Goal: Task Accomplishment & Management: Manage account settings

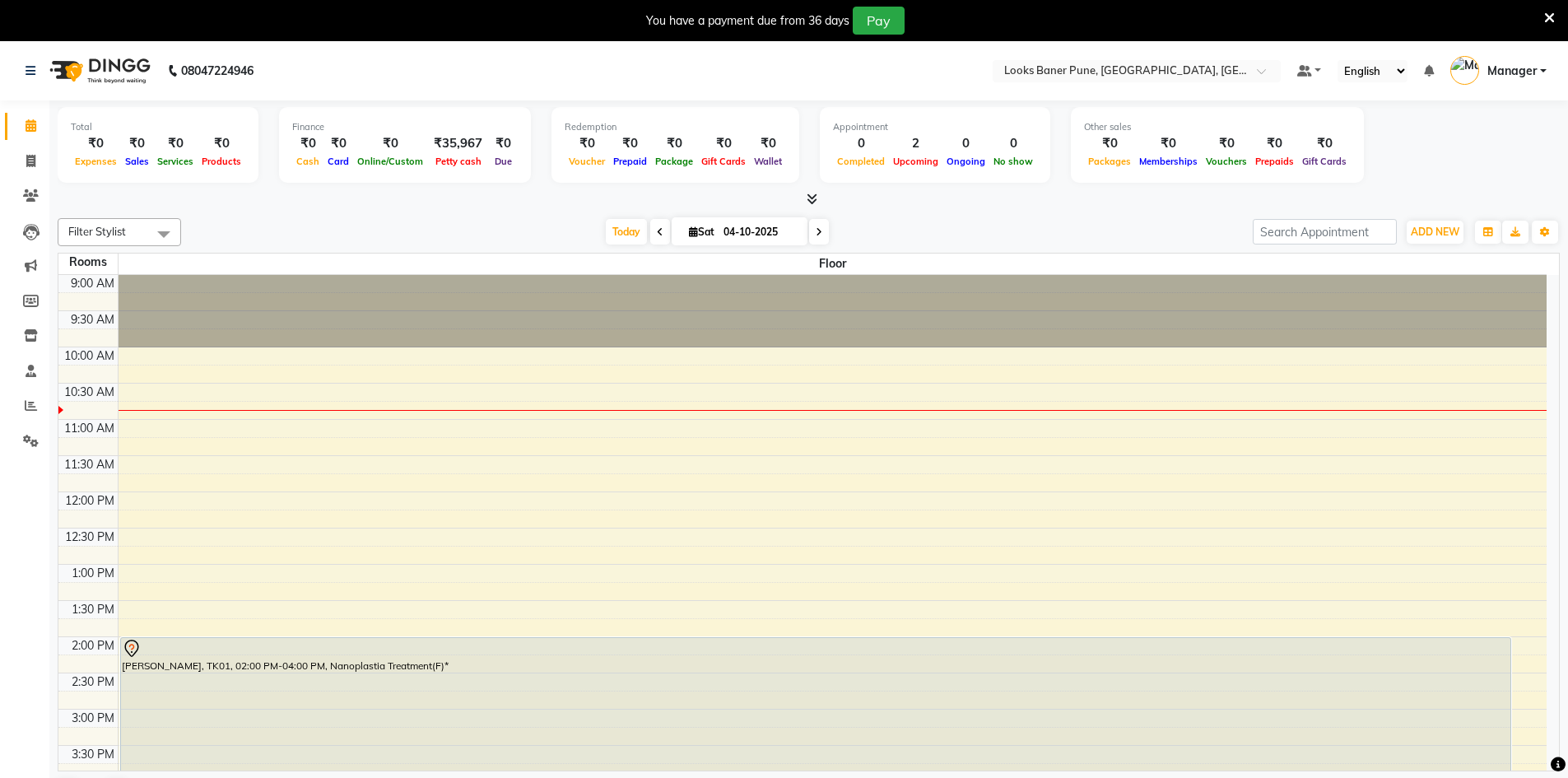
scroll to position [329, 0]
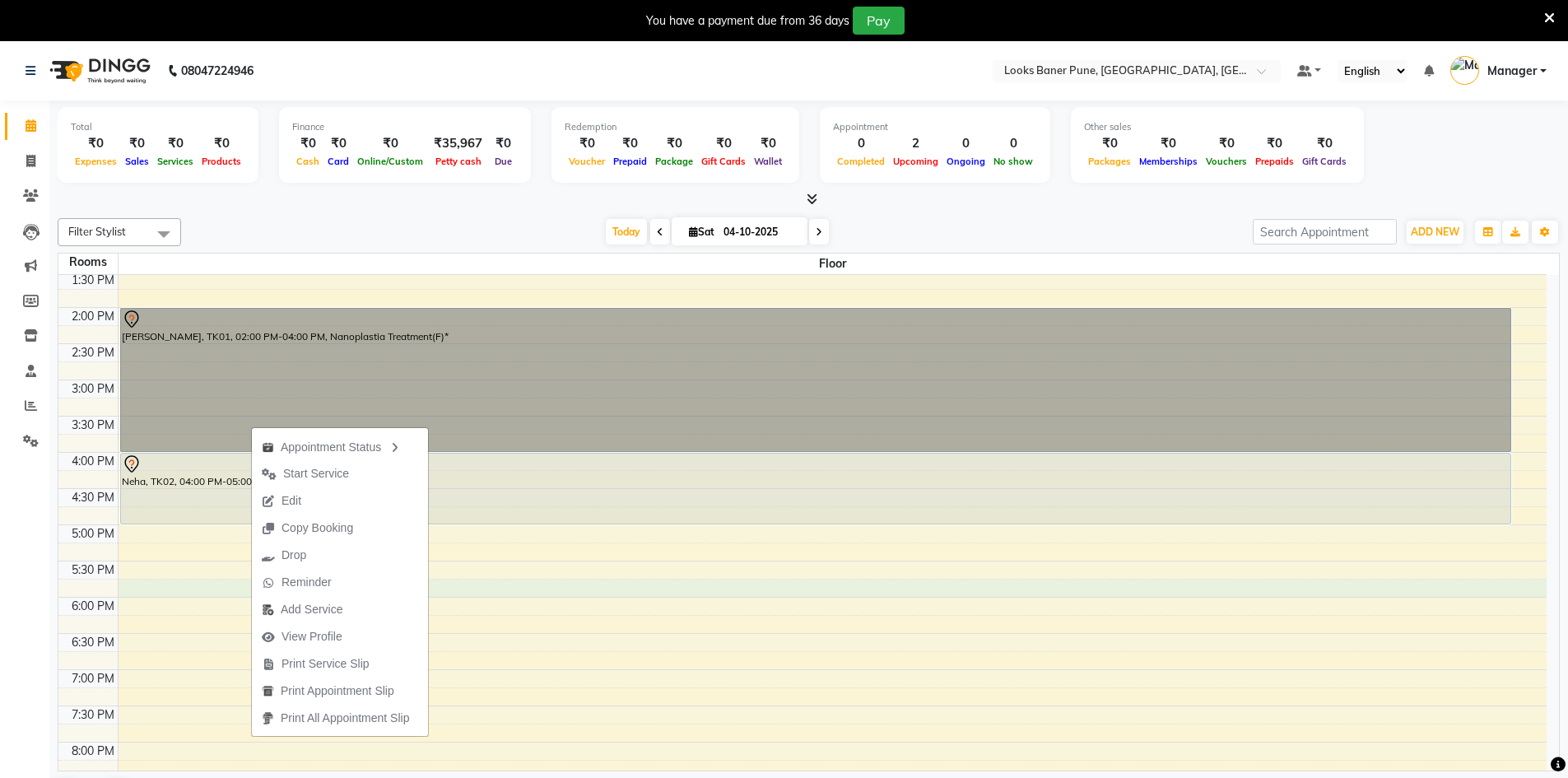
click at [566, 589] on div "9:00 AM 9:30 AM 10:00 AM 10:30 AM 11:00 AM 11:30 AM 12:00 PM 12:30 PM 1:00 PM 1…" at bounding box center [802, 415] width 1488 height 940
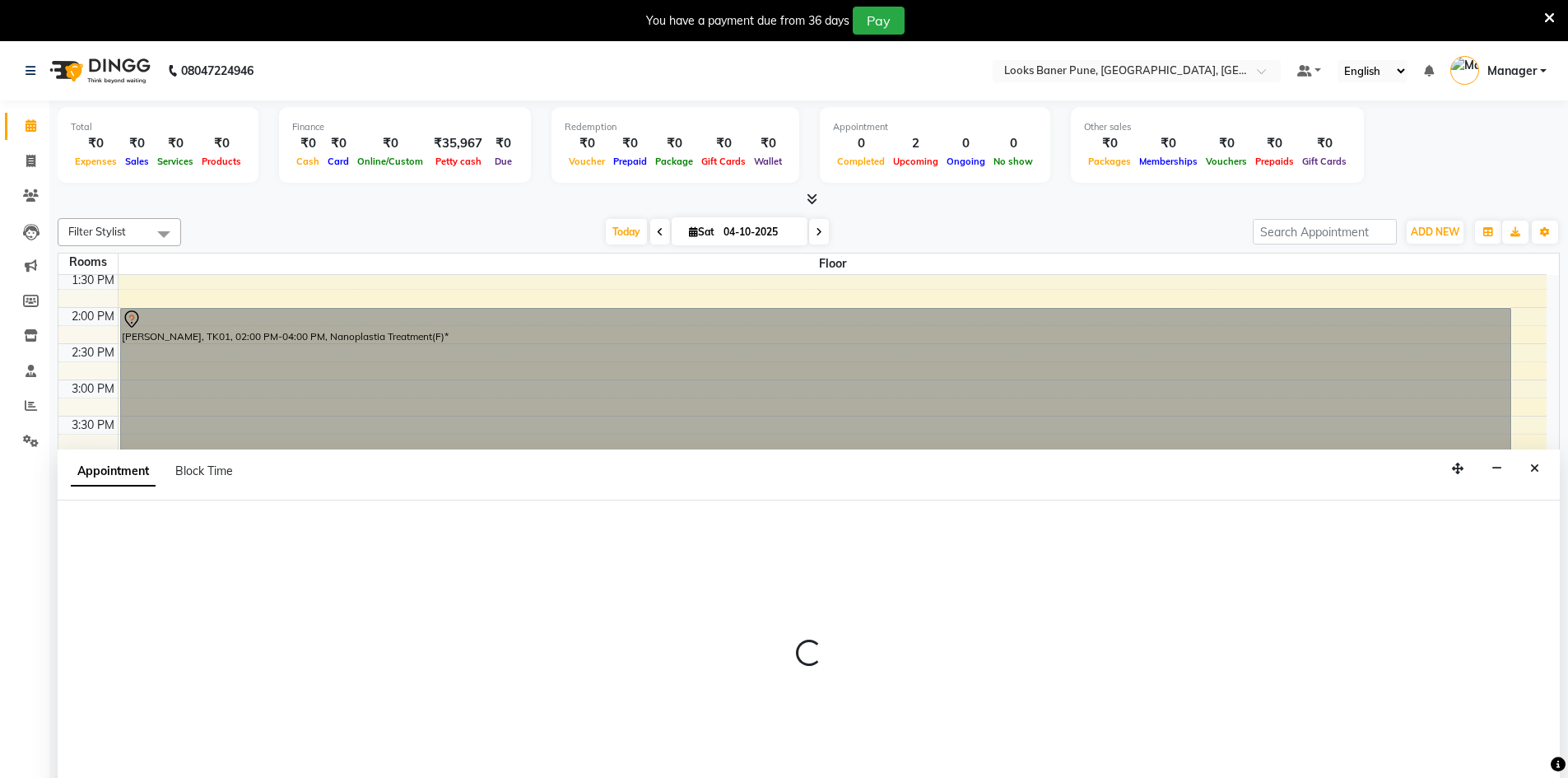
scroll to position [42, 0]
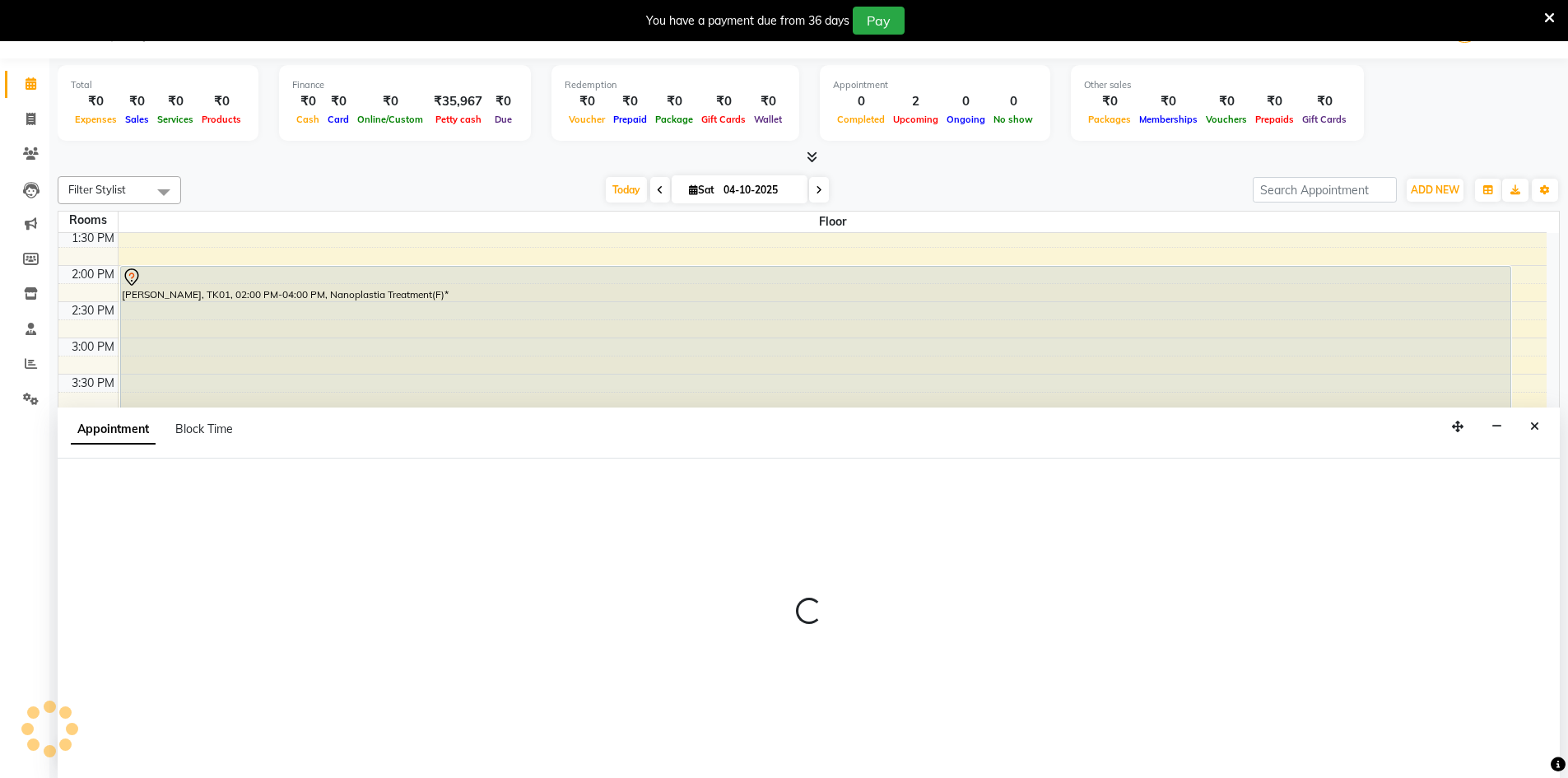
select select "1065"
select select "tentative"
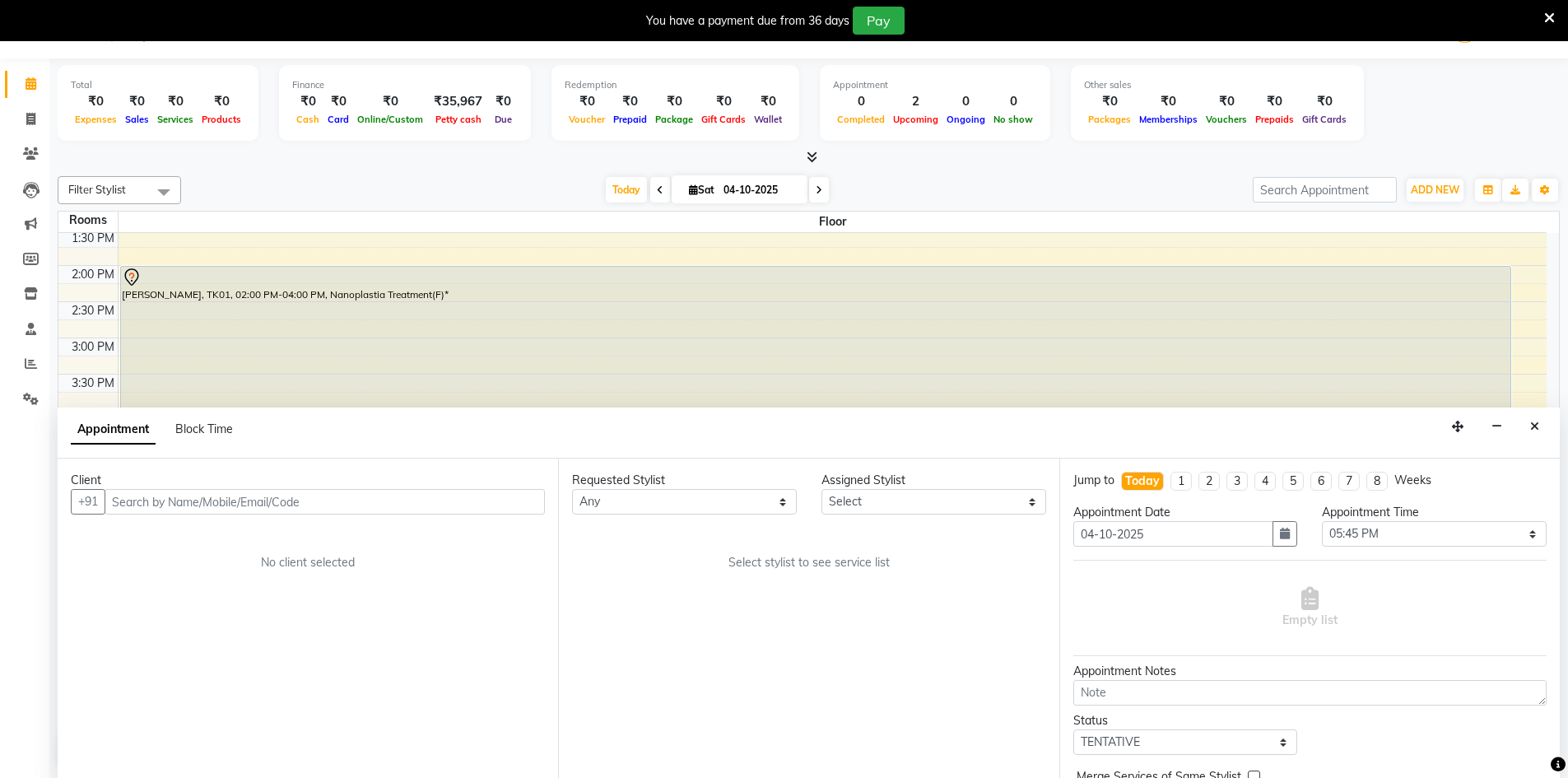
click at [198, 494] on input "text" at bounding box center [324, 502] width 440 height 26
type input "9373312670"
click at [504, 504] on span "Add Client" at bounding box center [510, 501] width 56 height 15
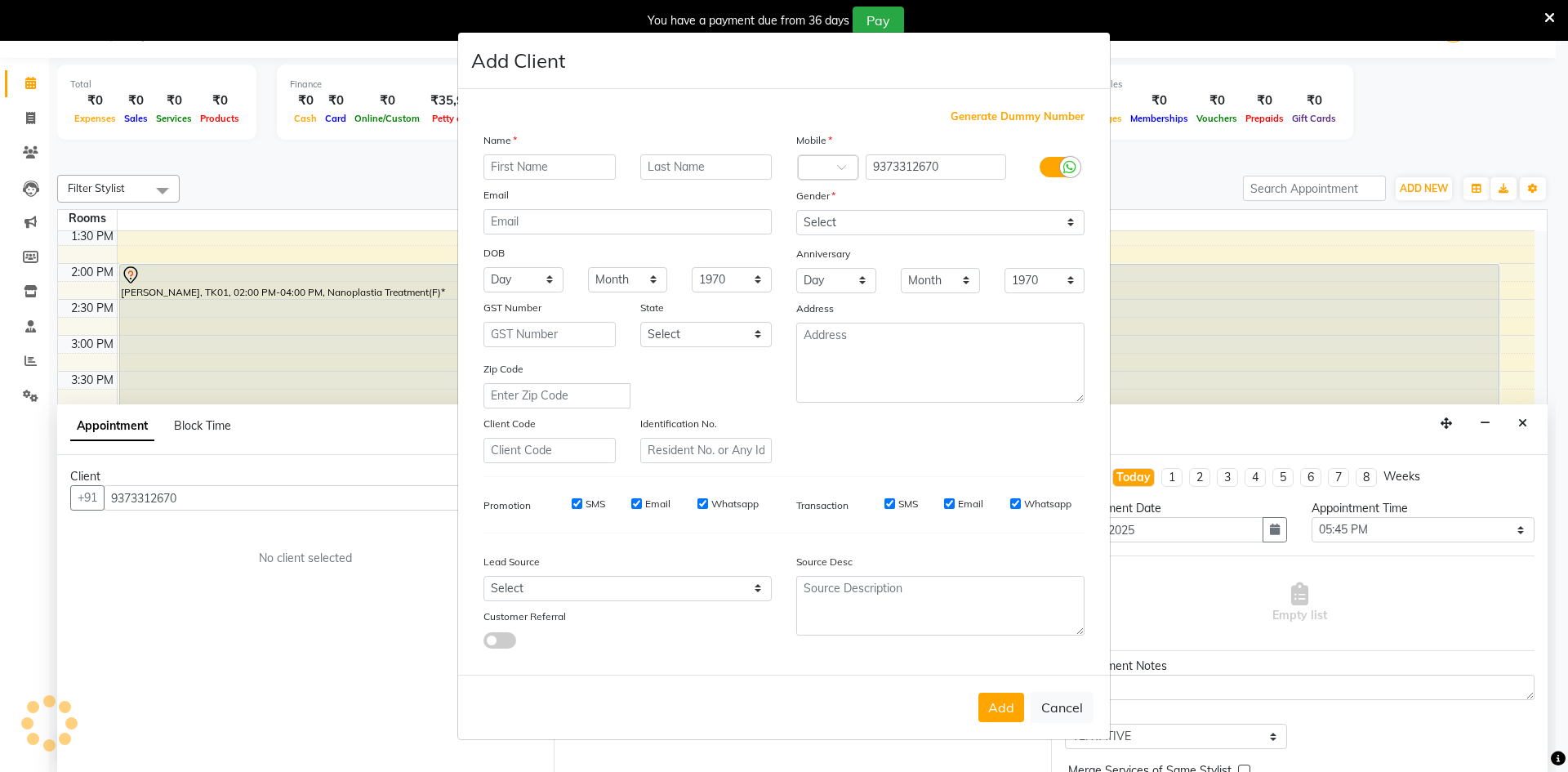
click at [608, 165] on input "text" at bounding box center [550, 167] width 132 height 25
type input "jyoti"
click at [689, 165] on input "text" at bounding box center [706, 167] width 132 height 25
type input "[PERSON_NAME]"
click at [853, 226] on select "Select [DEMOGRAPHIC_DATA] [DEMOGRAPHIC_DATA] Other Prefer Not To Say" at bounding box center [940, 222] width 288 height 25
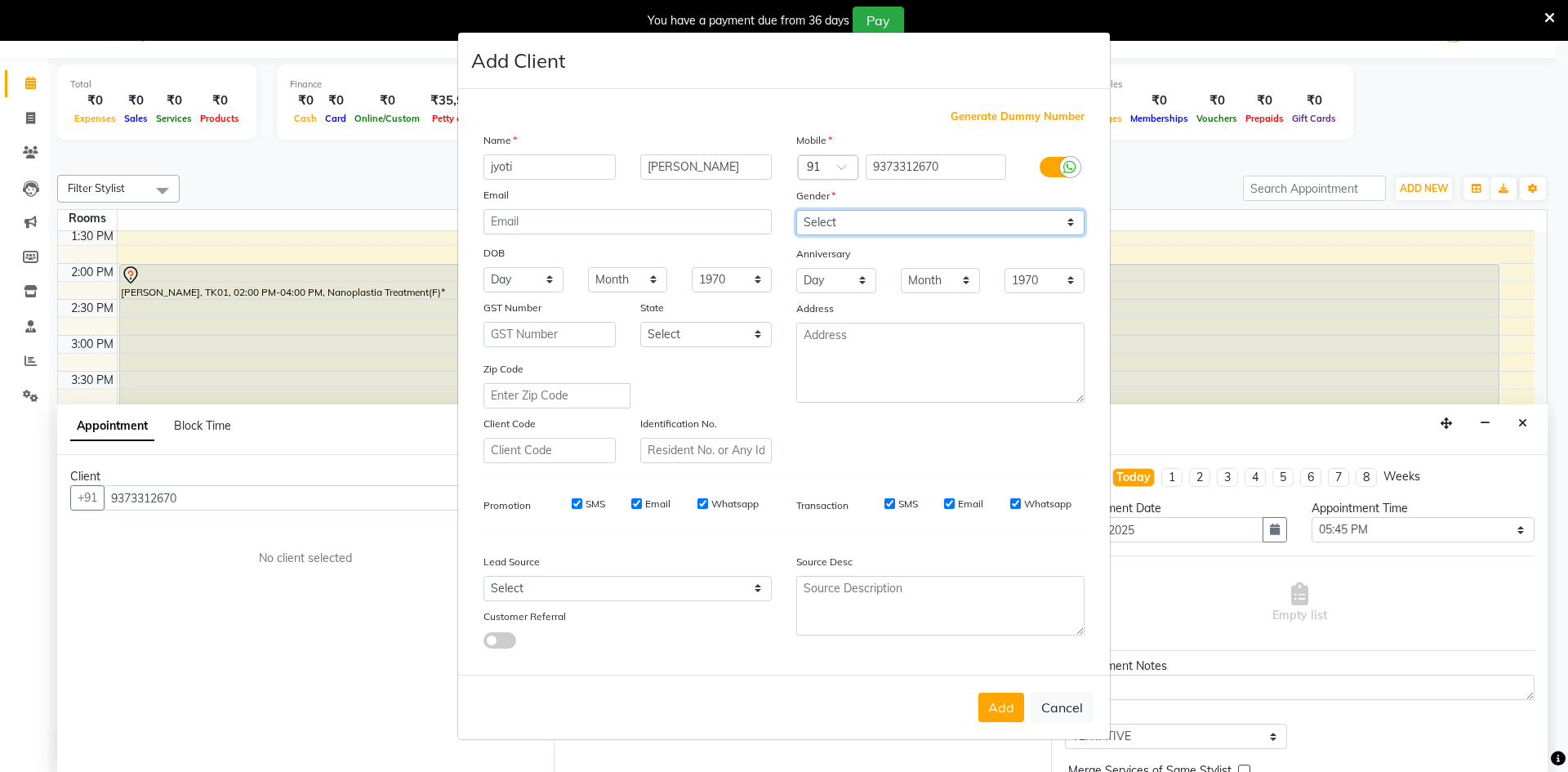
select select "[DEMOGRAPHIC_DATA]"
click at [797, 210] on select "Select [DEMOGRAPHIC_DATA] [DEMOGRAPHIC_DATA] Other Prefer Not To Say" at bounding box center [940, 222] width 288 height 25
click at [997, 704] on button "Add" at bounding box center [1001, 707] width 46 height 30
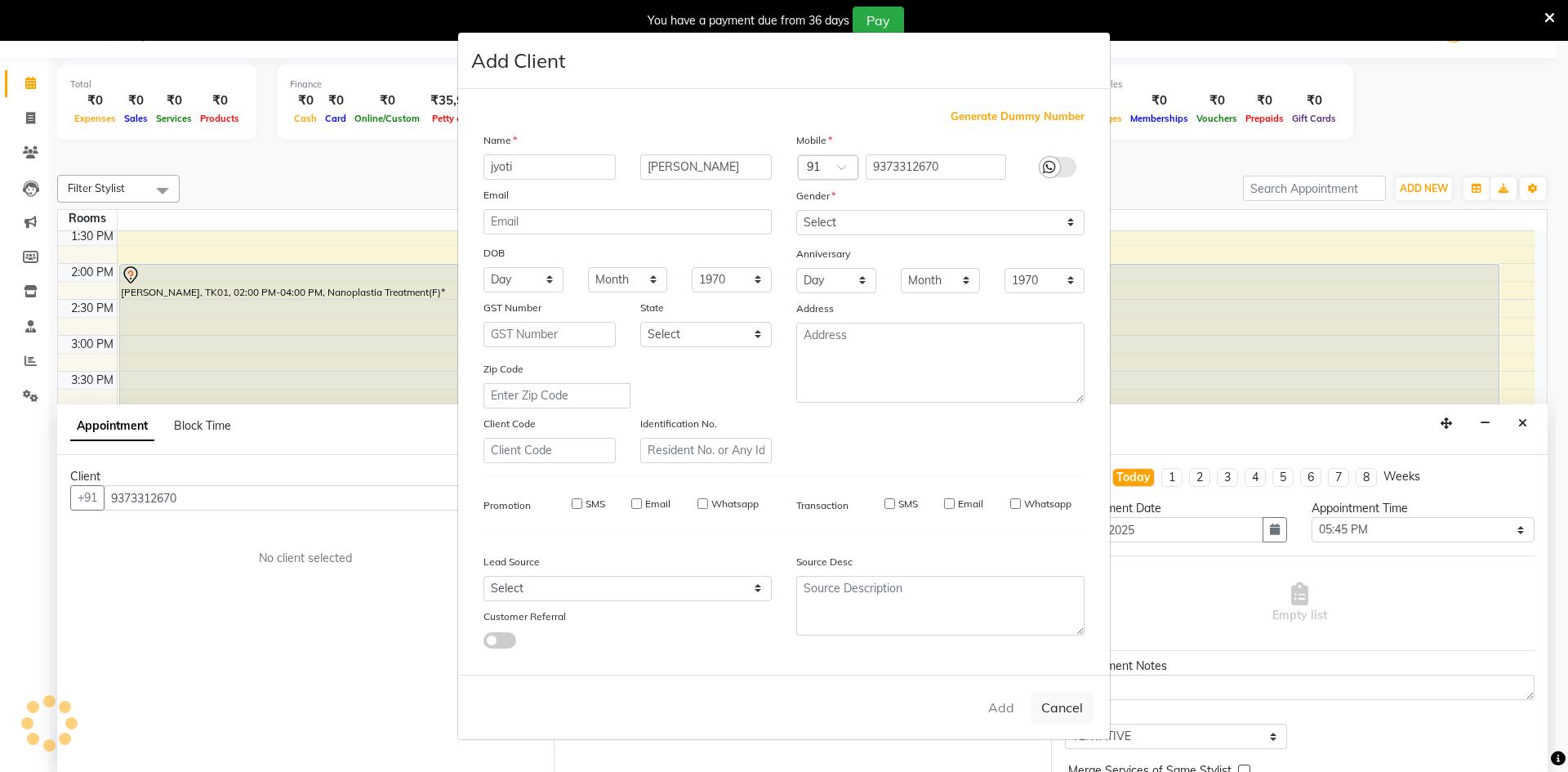
select select
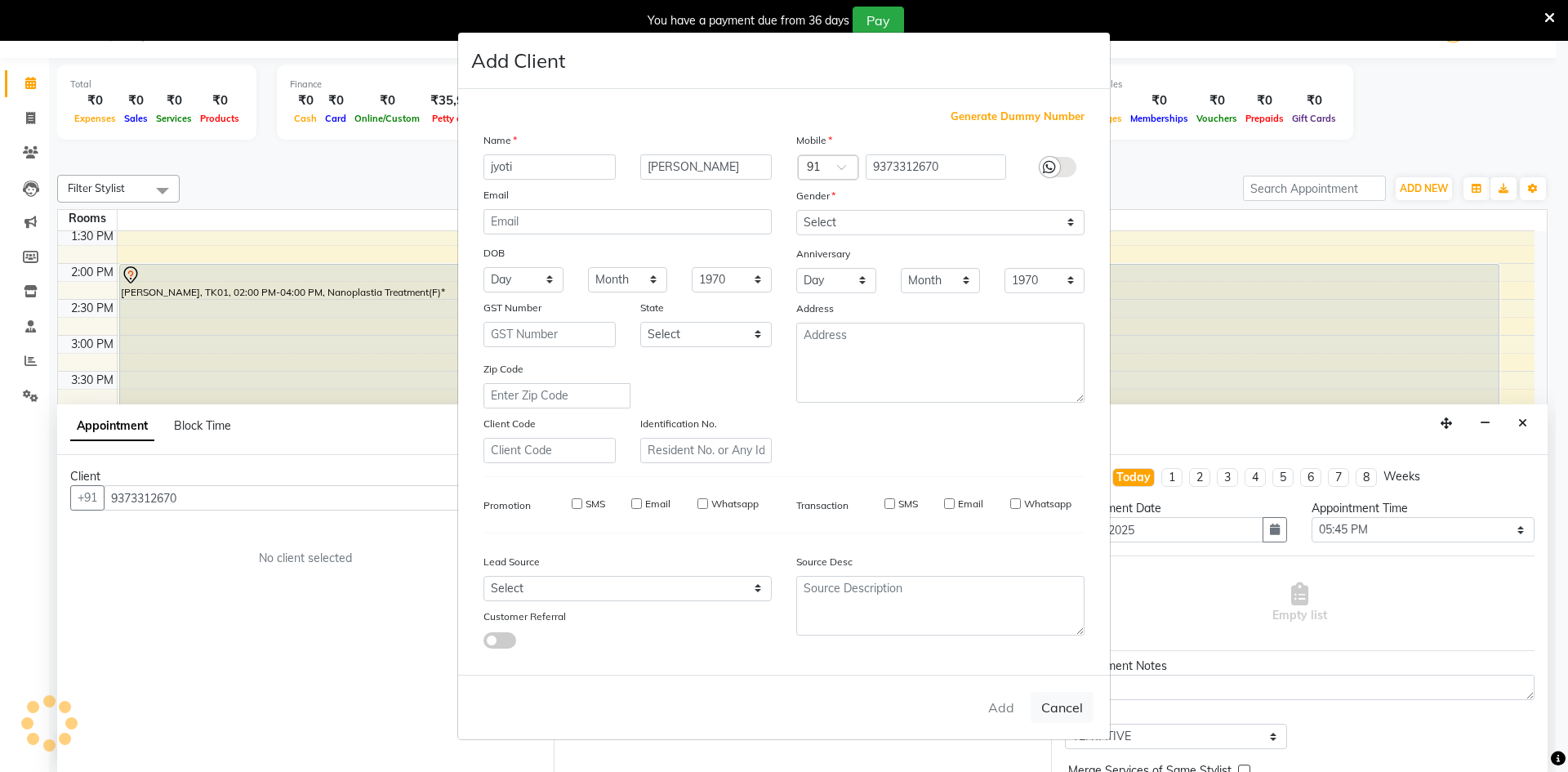
select select
checkbox input "false"
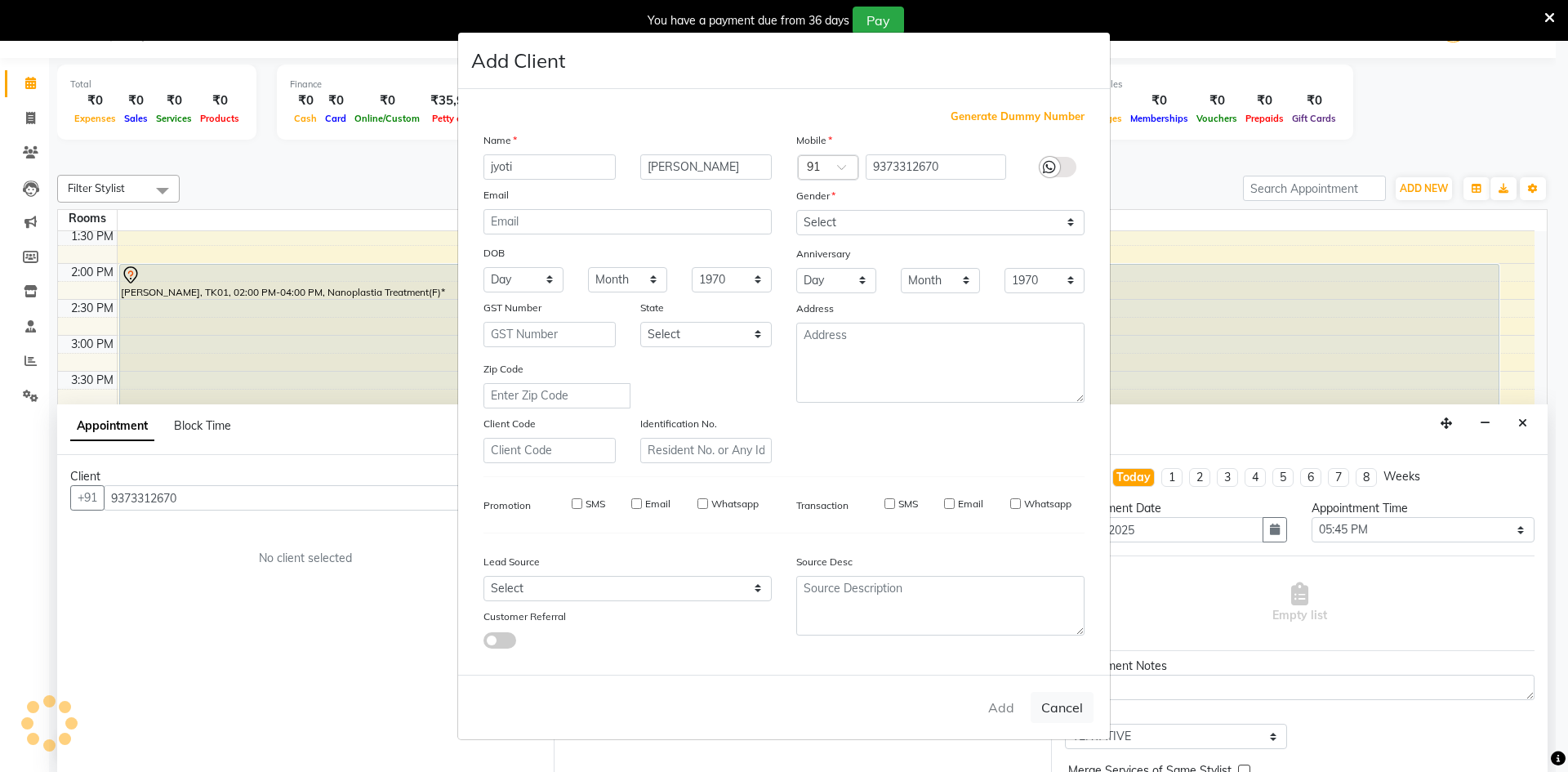
checkbox input "false"
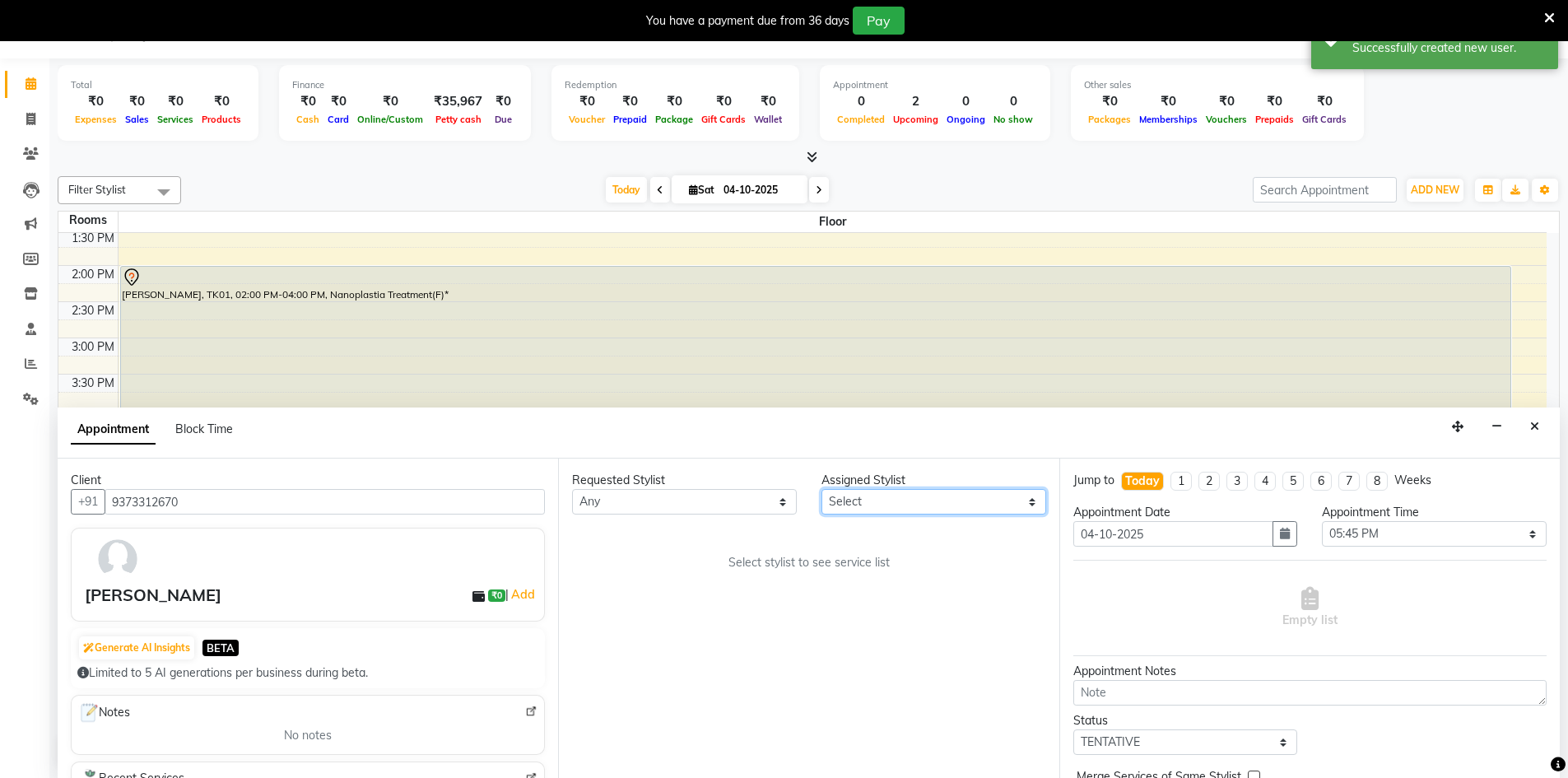
click at [861, 509] on select "Select [PERSON_NAME] Counter_Sales [PERSON_NAME] Manager Raju_Mgr Raunak_Pdct […" at bounding box center [933, 502] width 225 height 26
click at [821, 489] on select "Select [PERSON_NAME] Counter_Sales [PERSON_NAME] Manager Raju_Mgr Raunak_Pdct […" at bounding box center [933, 502] width 225 height 26
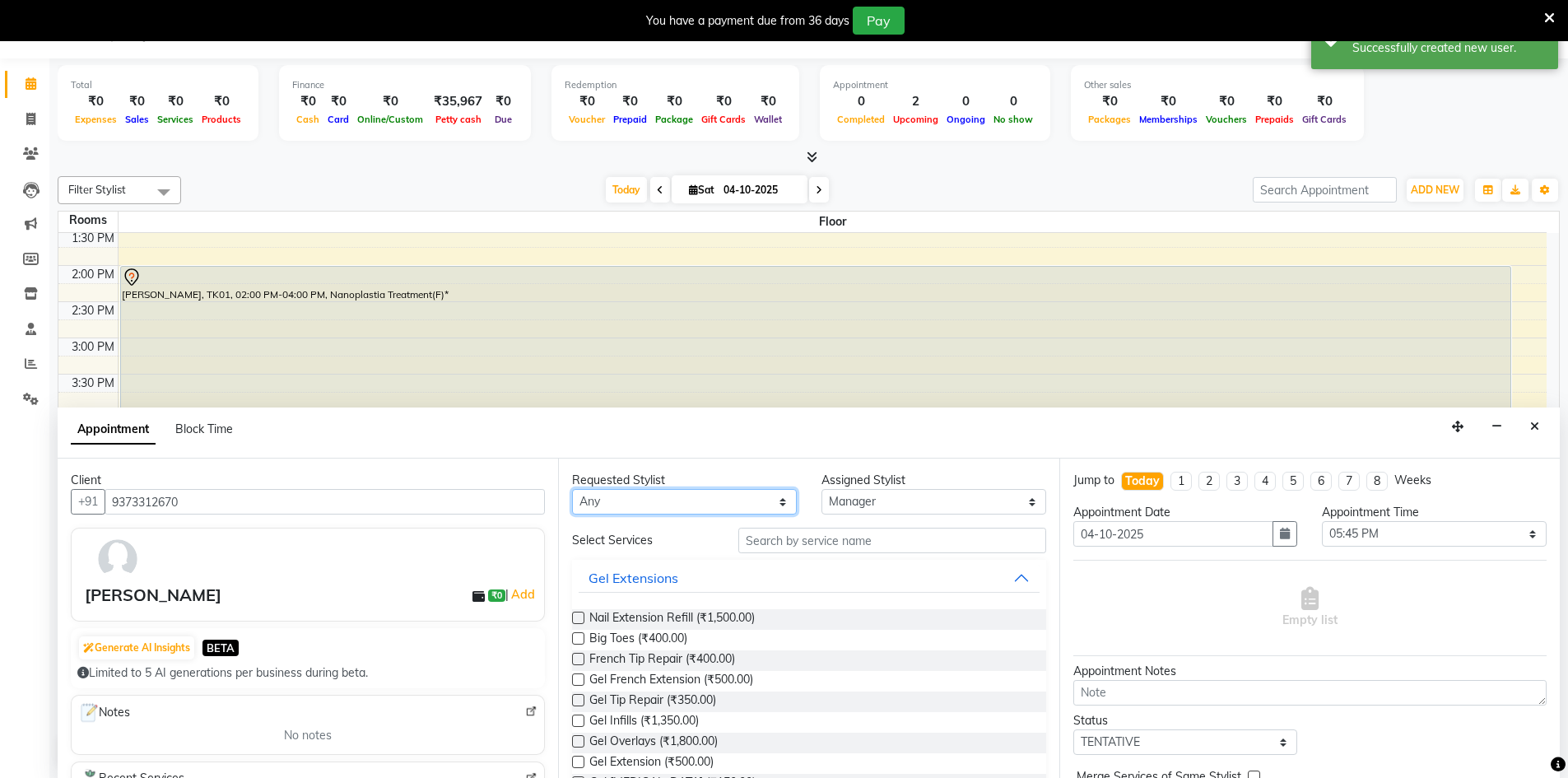
click at [722, 502] on select "Any [PERSON_NAME] Counter_Sales [PERSON_NAME] Manager Raju_Mgr Raunak_Pdct [PER…" at bounding box center [684, 502] width 225 height 26
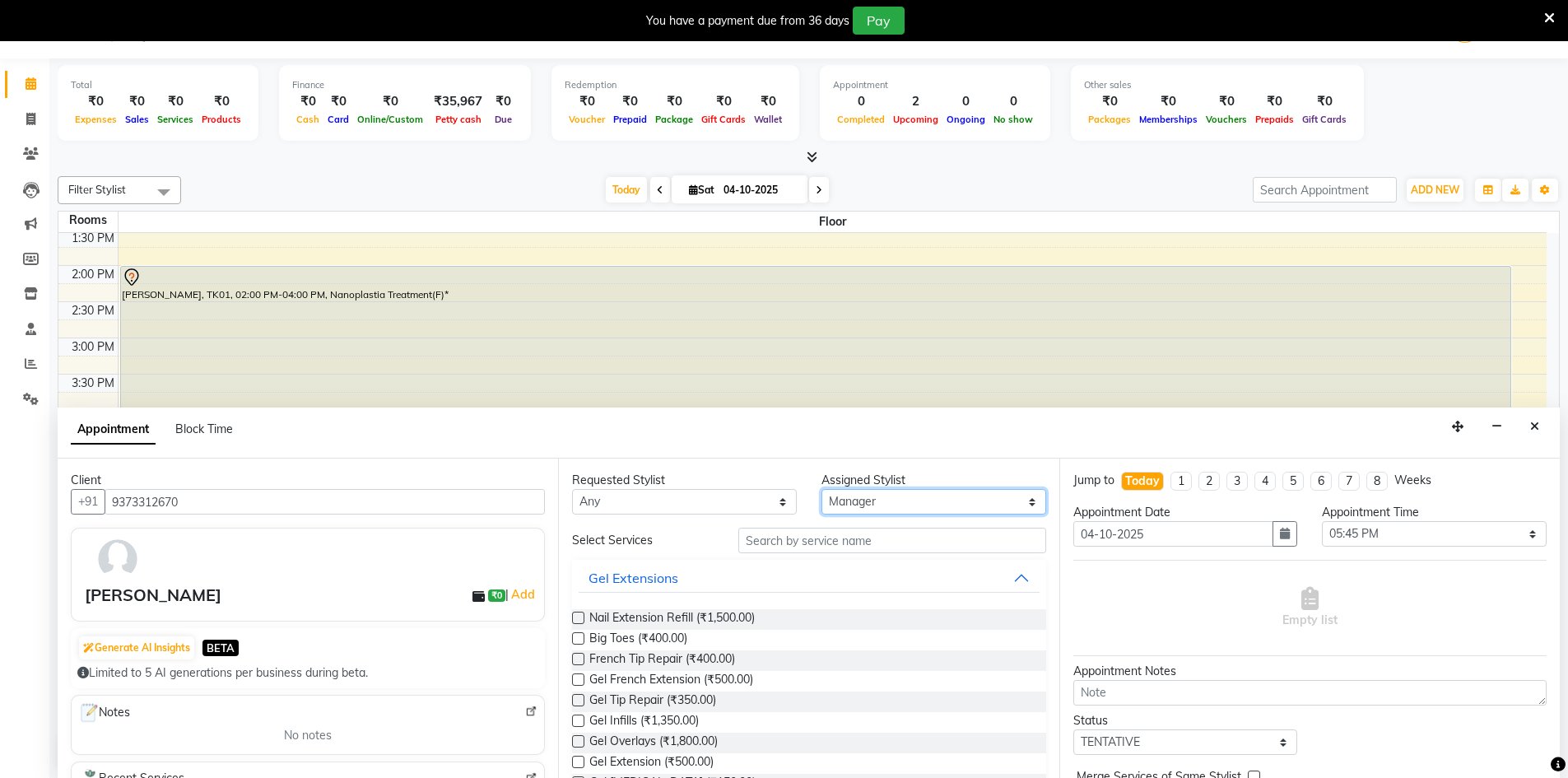
click at [959, 503] on select "Select [PERSON_NAME] Counter_Sales [PERSON_NAME] Manager Raju_Mgr Raunak_Pdct […" at bounding box center [933, 502] width 225 height 26
select select "90856"
click at [821, 489] on select "Select [PERSON_NAME] Counter_Sales [PERSON_NAME] Manager Raju_Mgr Raunak_Pdct […" at bounding box center [933, 502] width 225 height 26
drag, startPoint x: 672, startPoint y: 504, endPoint x: 678, endPoint y: 491, distance: 14.3
click at [673, 504] on select "Any [PERSON_NAME] Counter_Sales [PERSON_NAME] Manager Raju_Mgr Raunak_Pdct [PER…" at bounding box center [684, 502] width 225 height 26
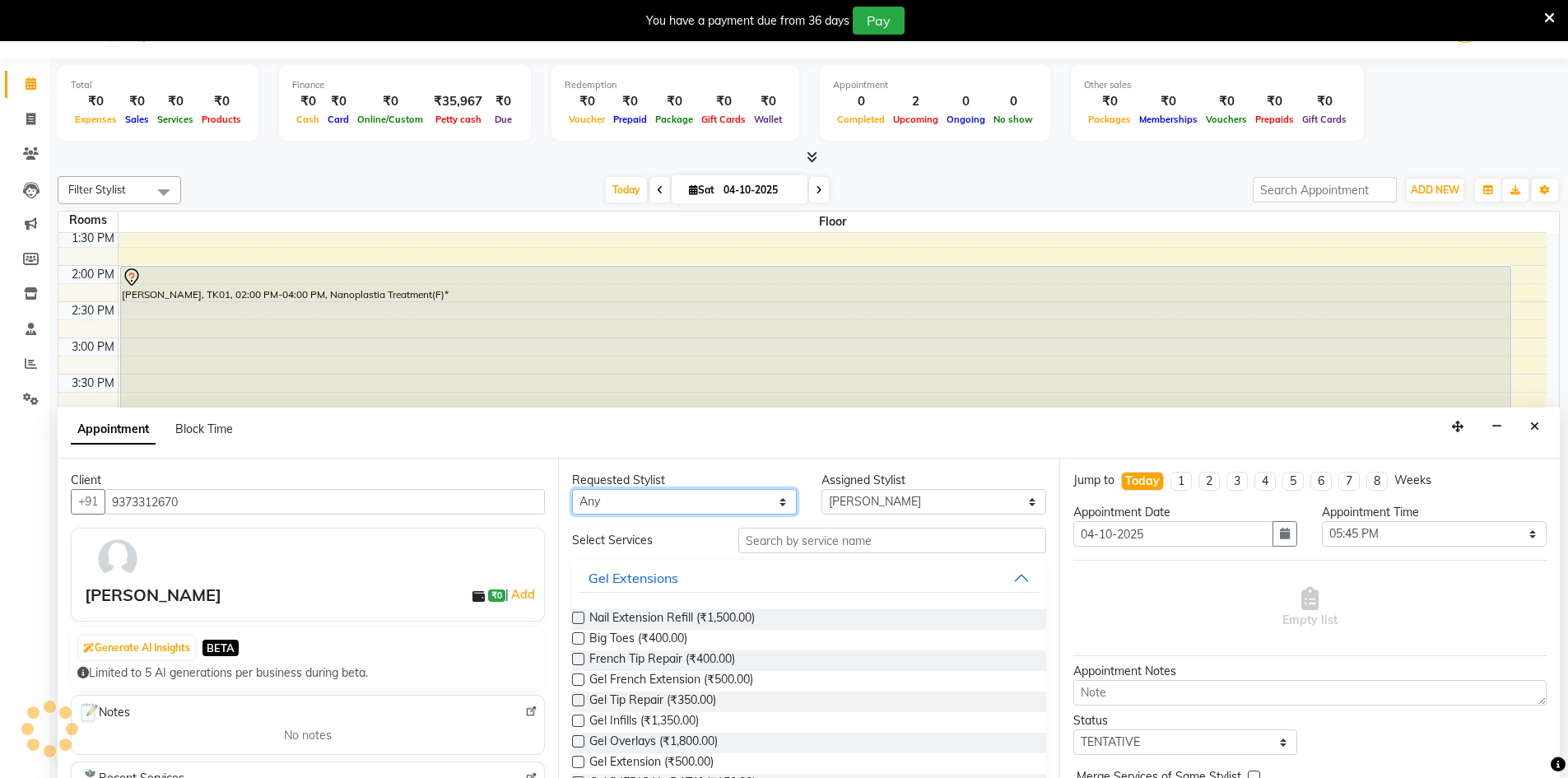
select select "90856"
click at [572, 489] on select "Any [PERSON_NAME] Counter_Sales [PERSON_NAME] Manager Raju_Mgr Raunak_Pdct [PER…" at bounding box center [684, 502] width 225 height 26
click at [831, 537] on input "text" at bounding box center [892, 540] width 308 height 26
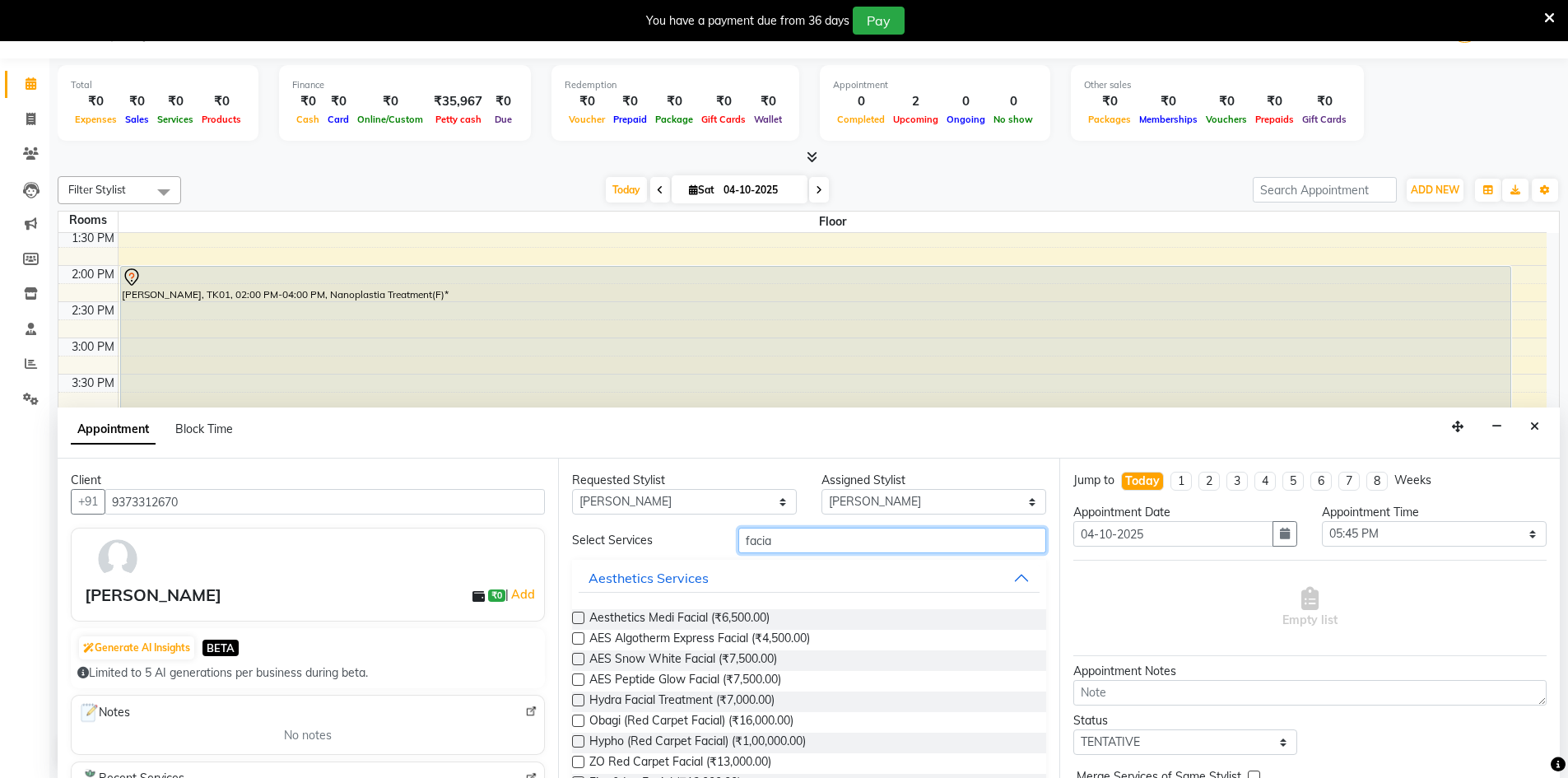
type input "facial"
drag, startPoint x: 810, startPoint y: 540, endPoint x: 611, endPoint y: 571, distance: 201.4
click at [611, 571] on div "Select Services facial Aesthetics Services Aesthetics Medi Facial (₹6,500.00) A…" at bounding box center [808, 750] width 473 height 445
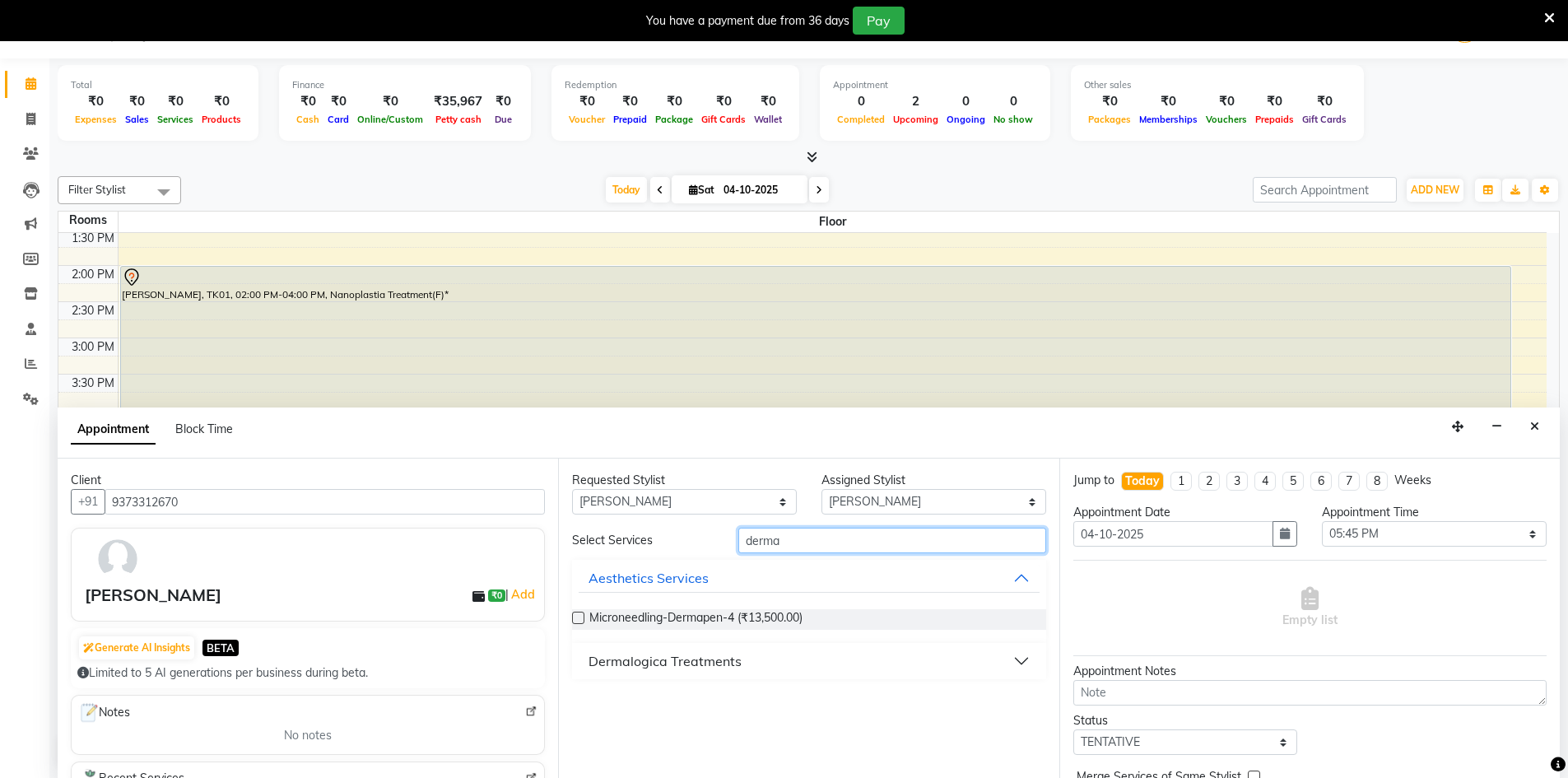
type input "derma"
click at [773, 669] on button "Dermalogica Treatments" at bounding box center [808, 660] width 460 height 30
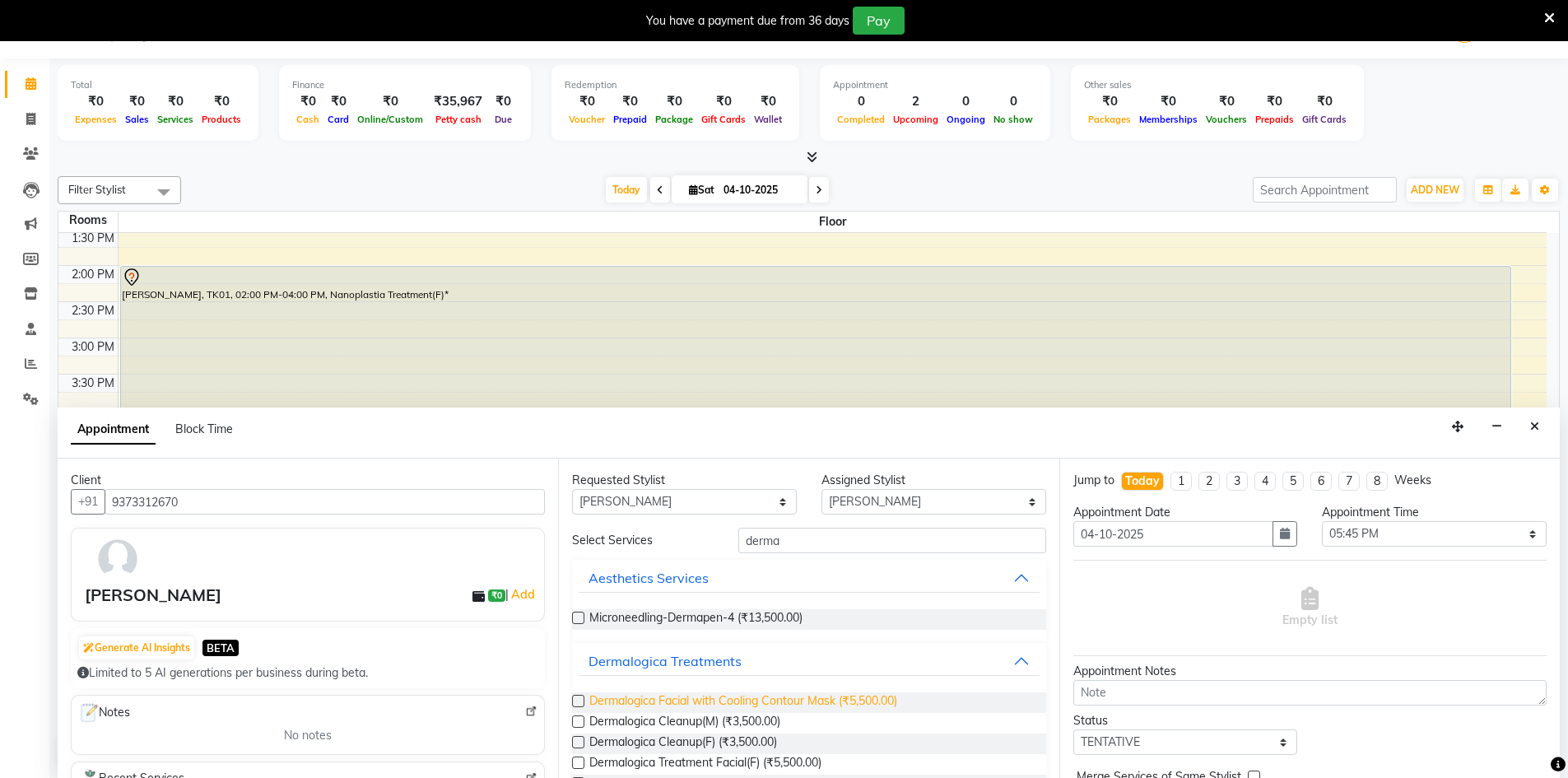
click at [678, 704] on span "Dermalogica Facial with Cooling Contour Mask (₹5,500.00)" at bounding box center [743, 702] width 308 height 21
checkbox input "true"
select select "4449"
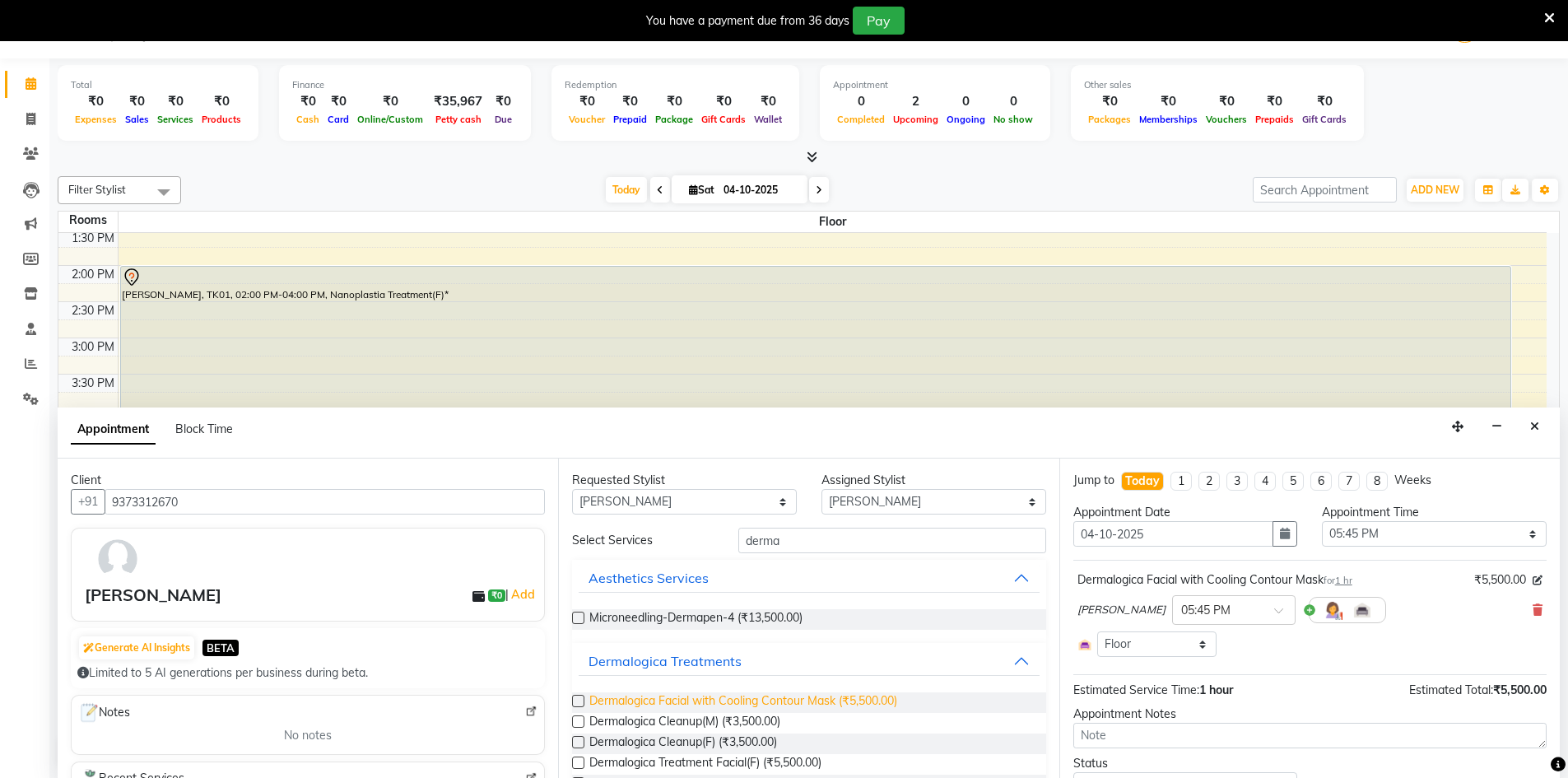
checkbox input "false"
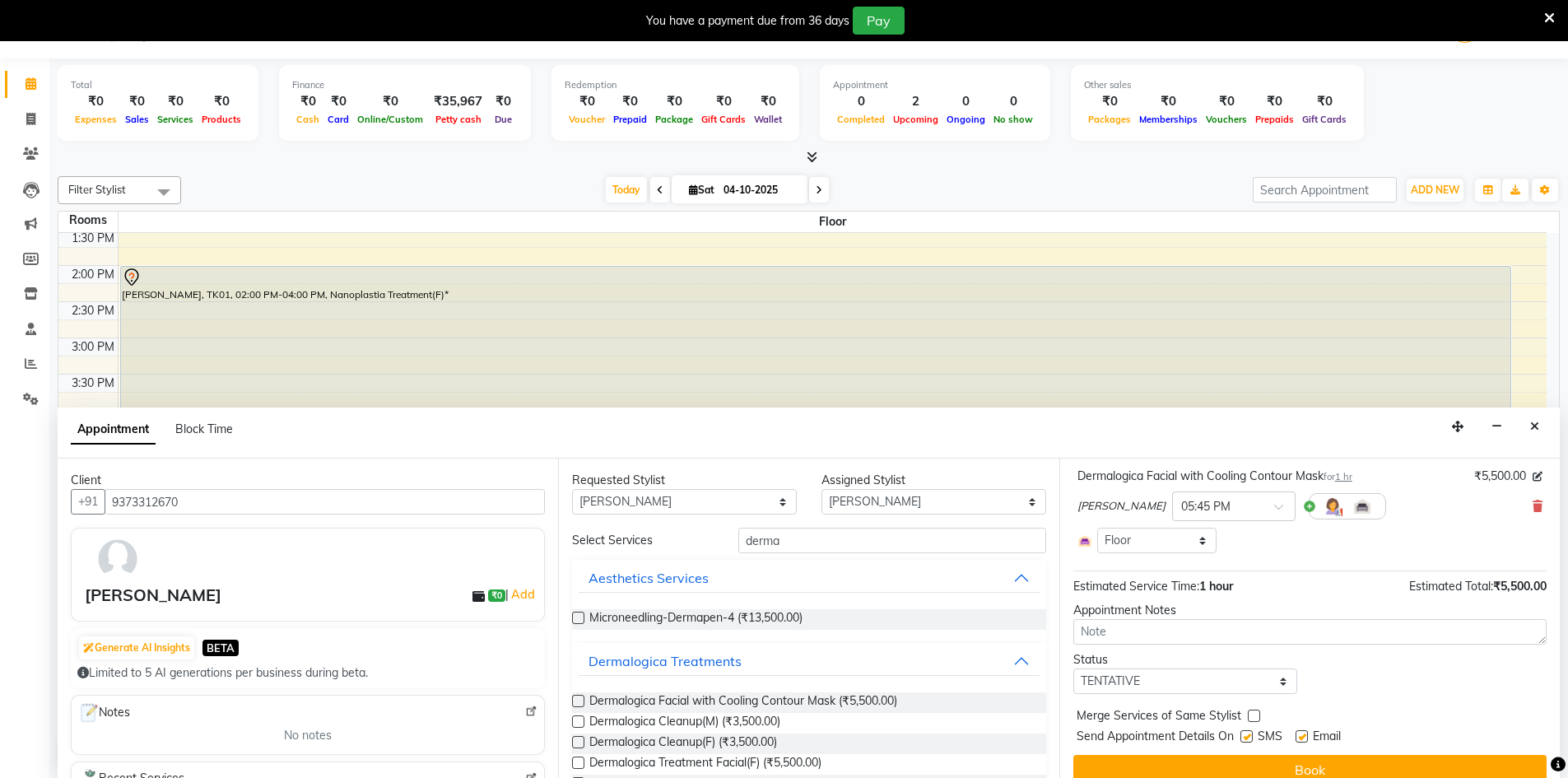
scroll to position [123, 0]
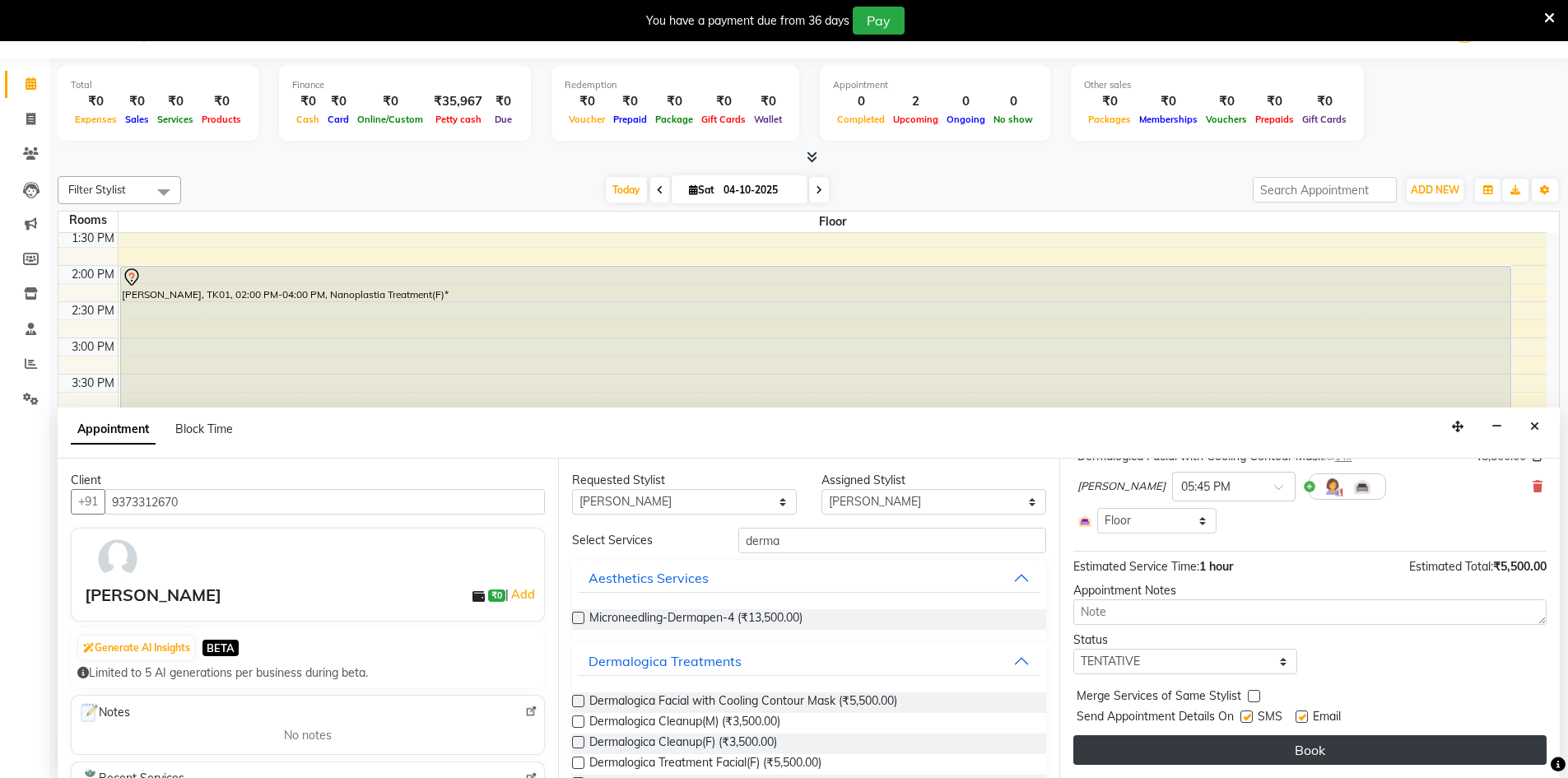
click at [1206, 755] on button "Book" at bounding box center [1309, 750] width 473 height 30
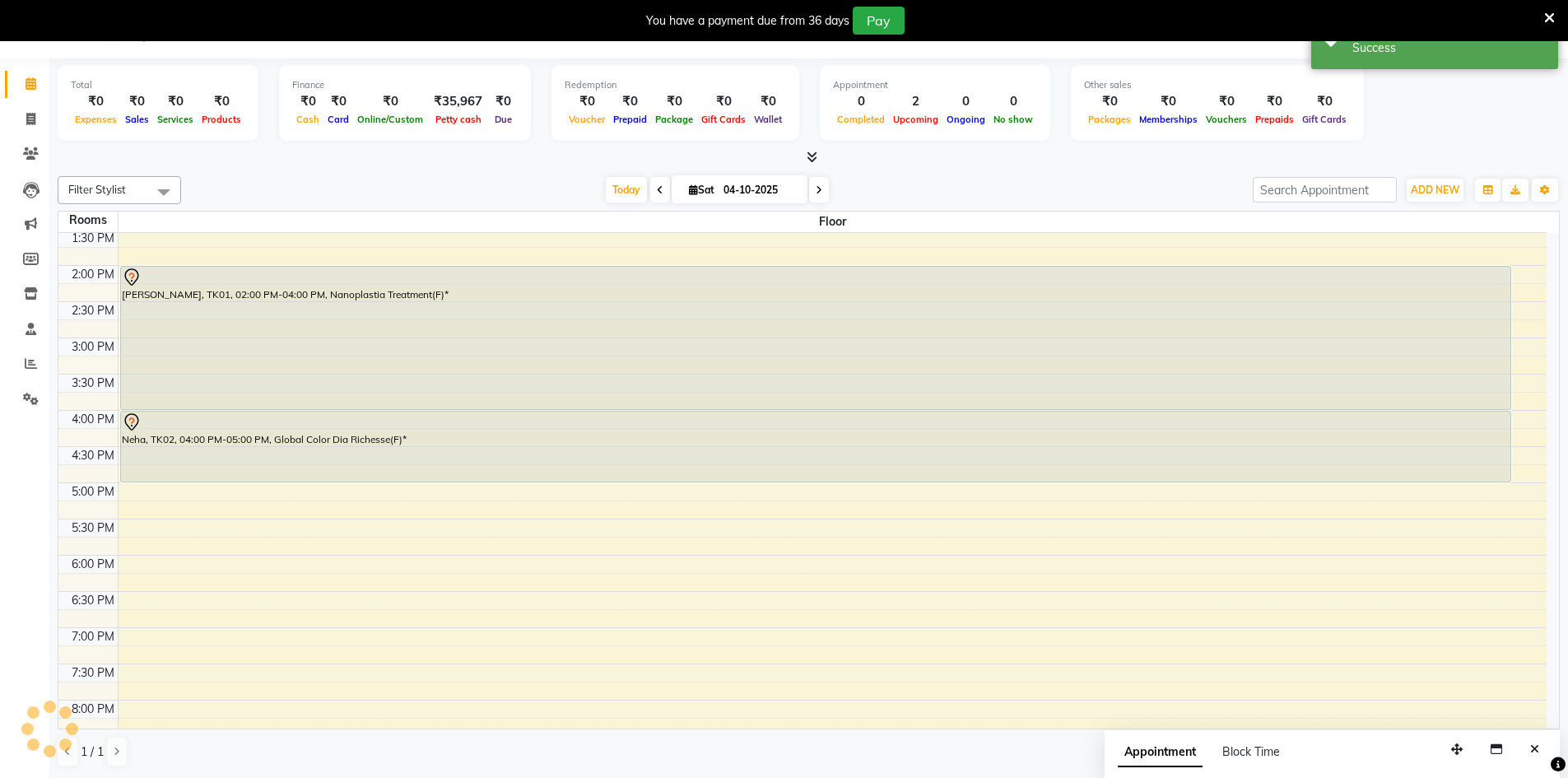
scroll to position [0, 0]
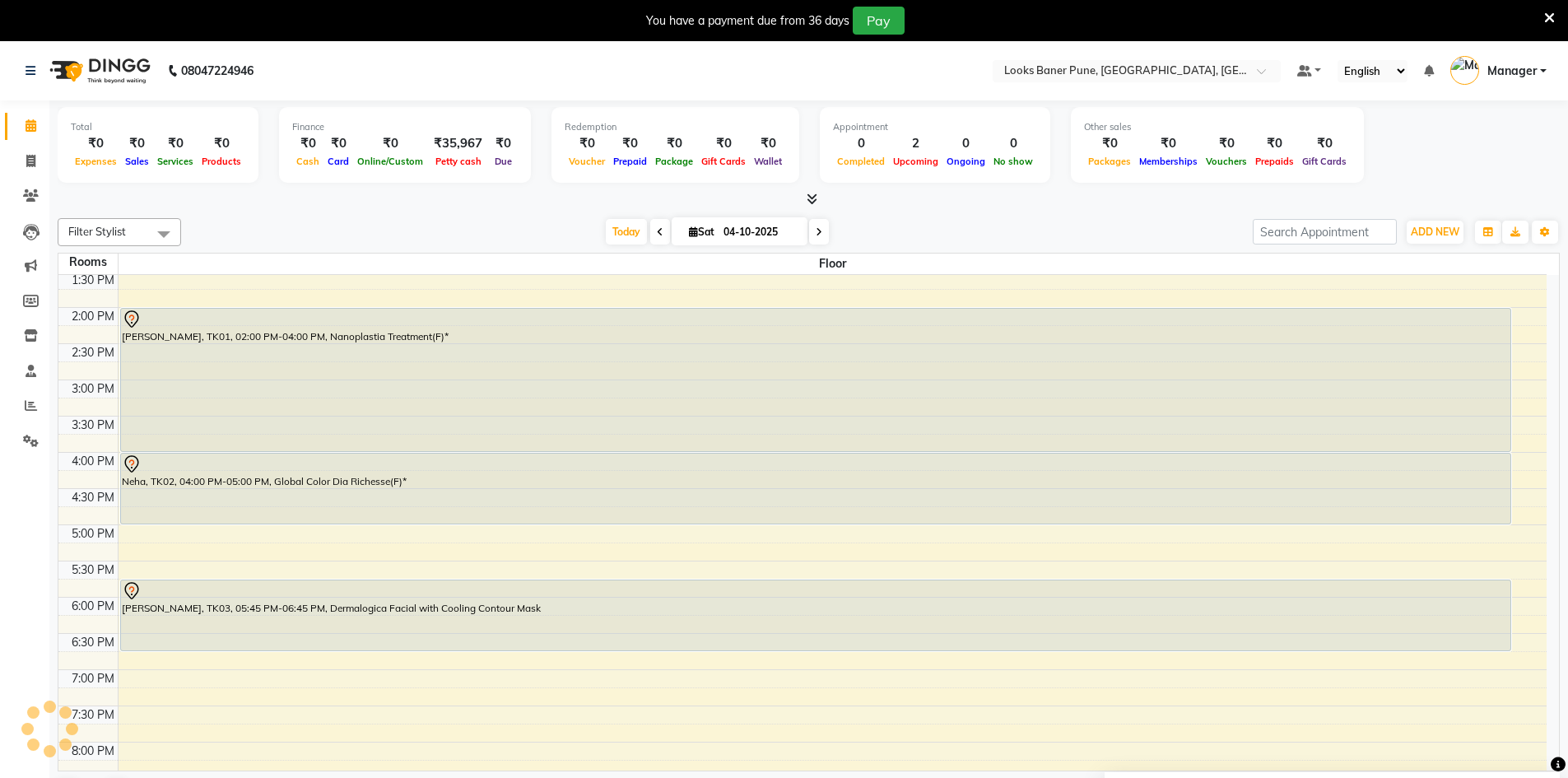
click at [822, 239] on span at bounding box center [819, 231] width 20 height 26
type input "05-10-2025"
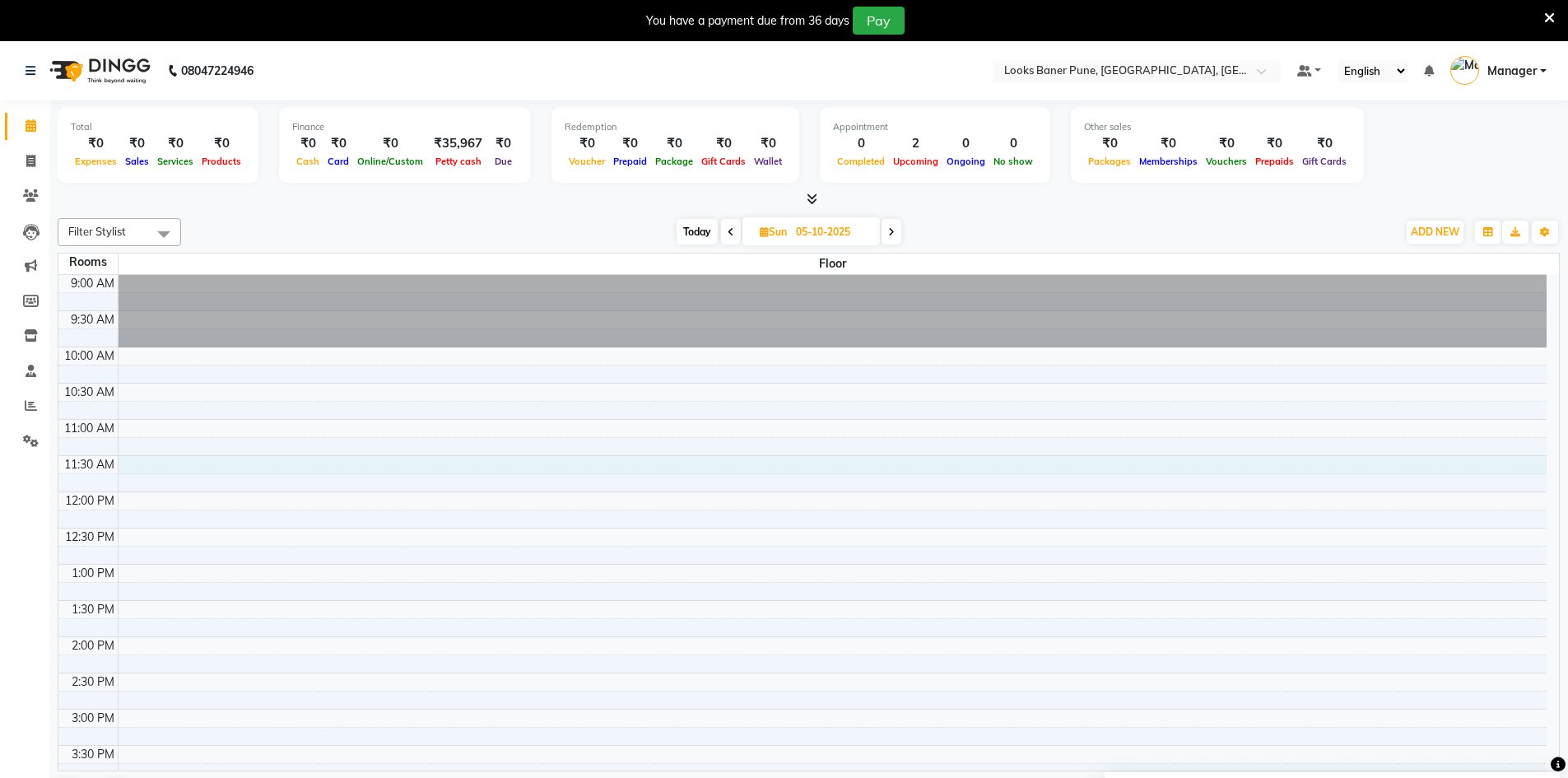
click at [163, 466] on div "9:00 AM 9:30 AM 10:00 AM 10:30 AM 11:00 AM 11:30 AM 12:00 PM 12:30 PM 1:00 PM 1…" at bounding box center [802, 745] width 1488 height 940
select select "tentative"
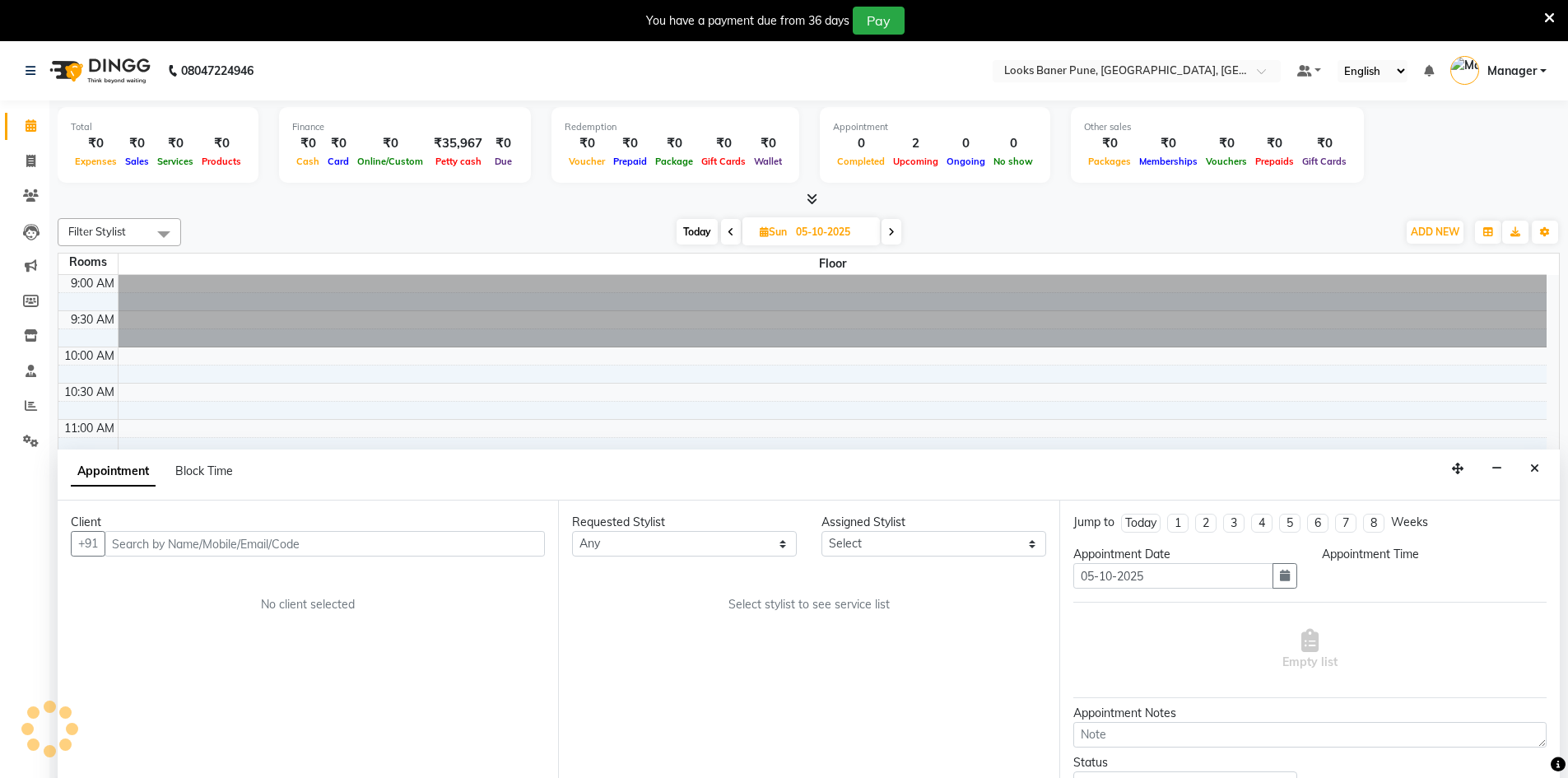
scroll to position [42, 0]
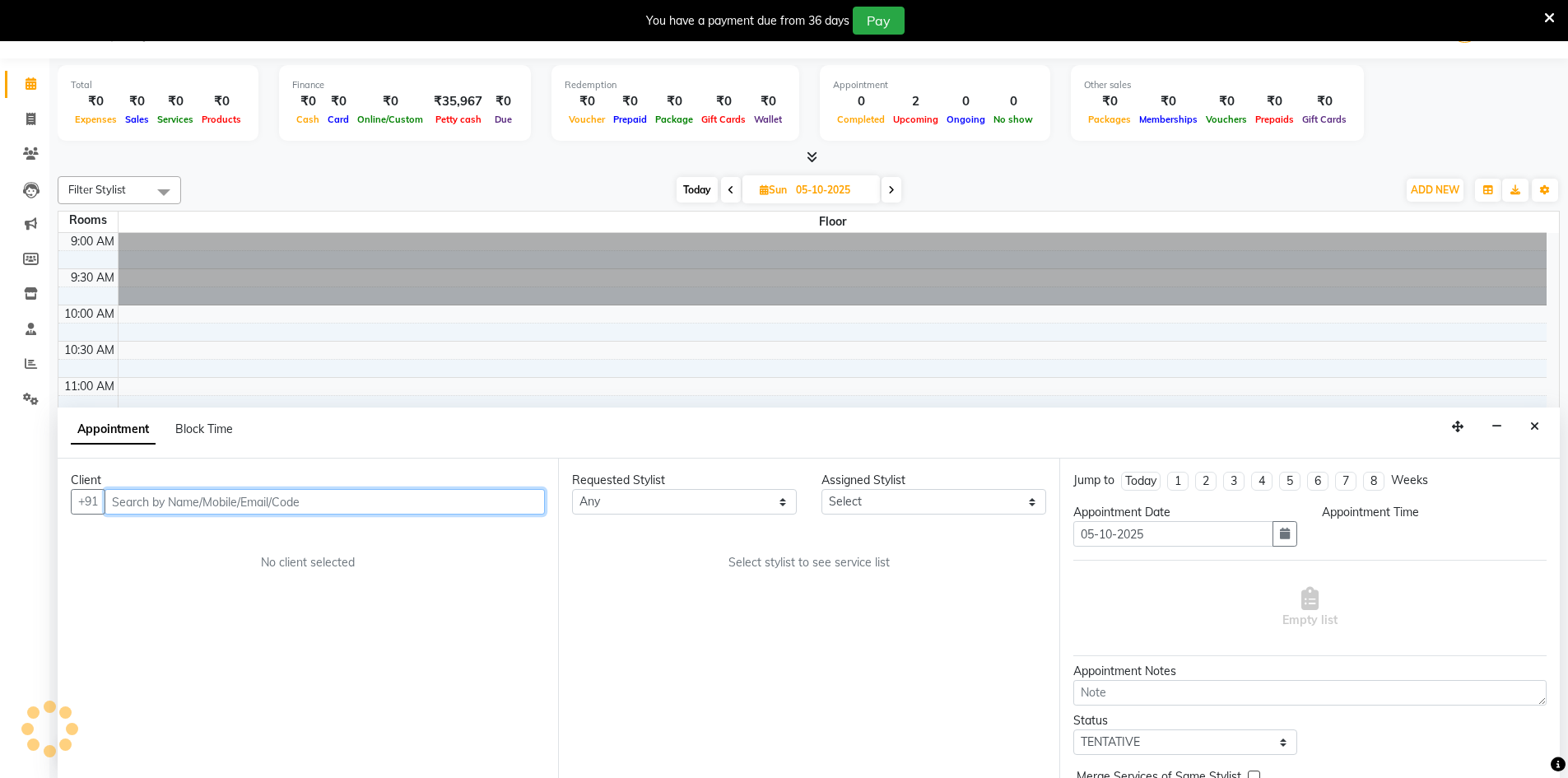
select select "690"
click at [217, 494] on input "text" at bounding box center [324, 502] width 440 height 26
type input "9821756930"
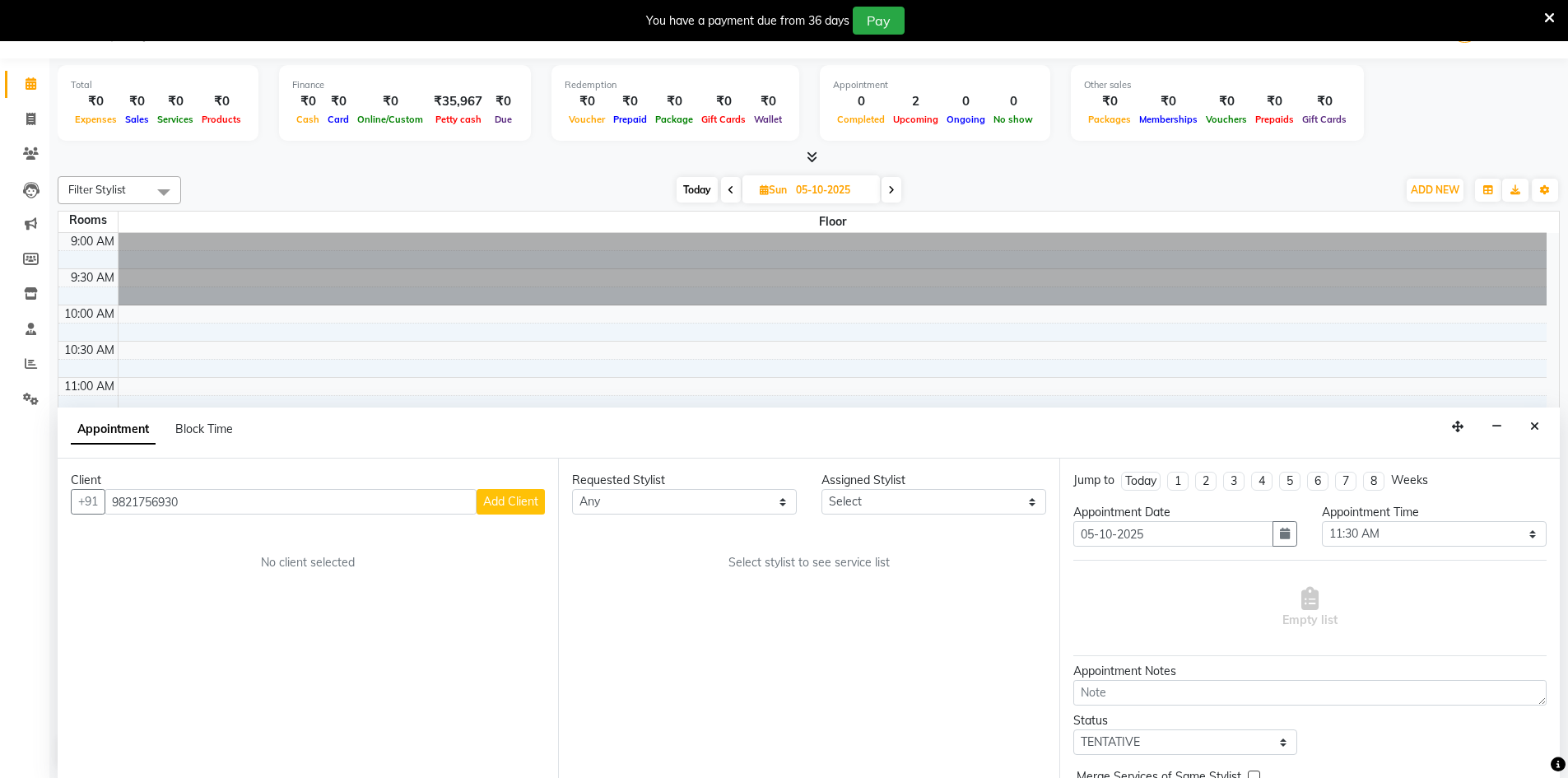
click at [503, 502] on span "Add Client" at bounding box center [510, 501] width 56 height 15
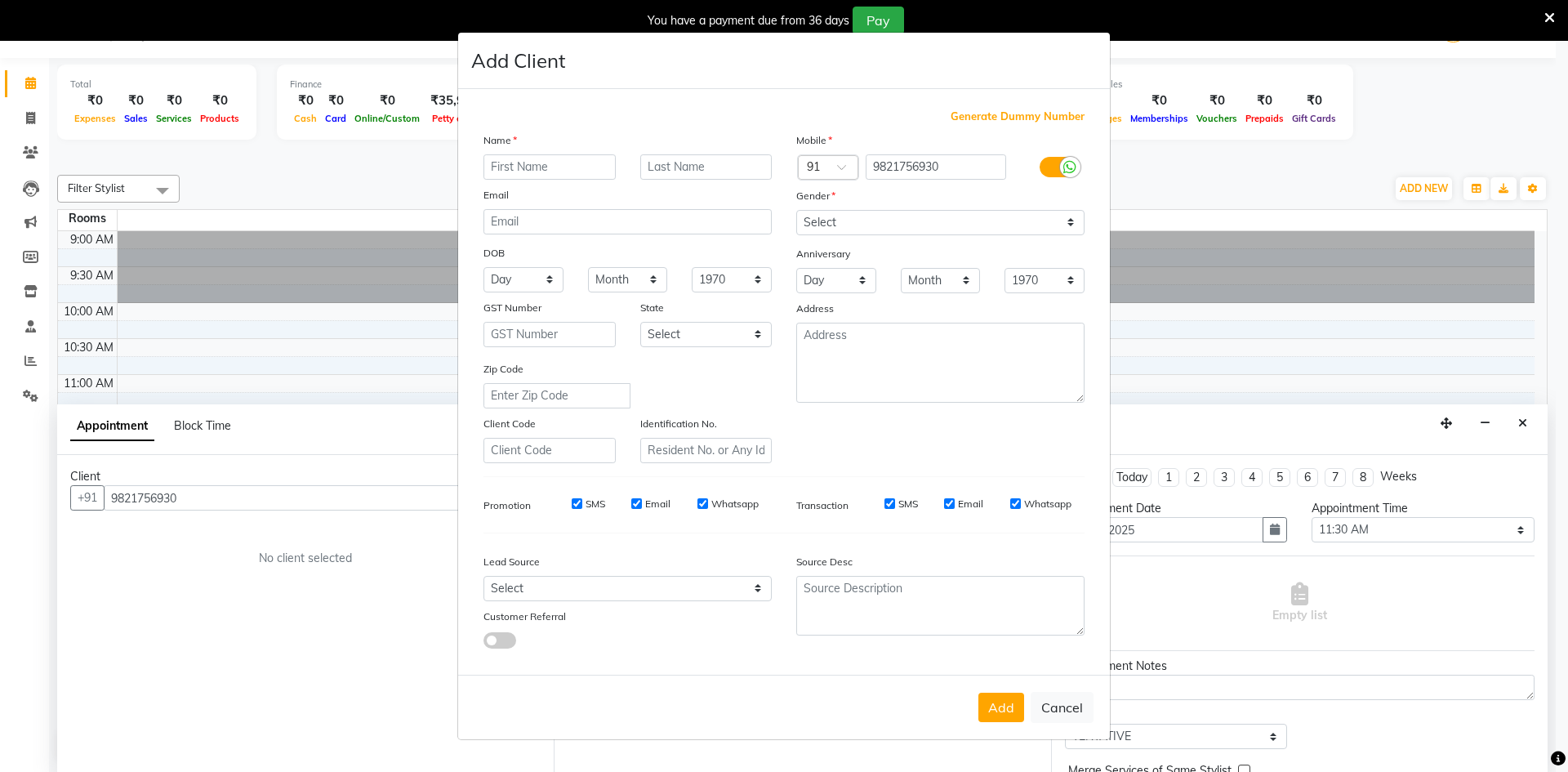
click at [545, 164] on input "text" at bounding box center [550, 167] width 132 height 25
type input "taruna"
drag, startPoint x: 874, startPoint y: 208, endPoint x: 873, endPoint y: 232, distance: 24.0
click at [873, 212] on div "Mobile Country Code × 91 9821756930 Gender Select [DEMOGRAPHIC_DATA] [DEMOGRAPH…" at bounding box center [940, 297] width 313 height 332
click at [873, 233] on select "Select [DEMOGRAPHIC_DATA] [DEMOGRAPHIC_DATA] Other Prefer Not To Say" at bounding box center [940, 222] width 288 height 25
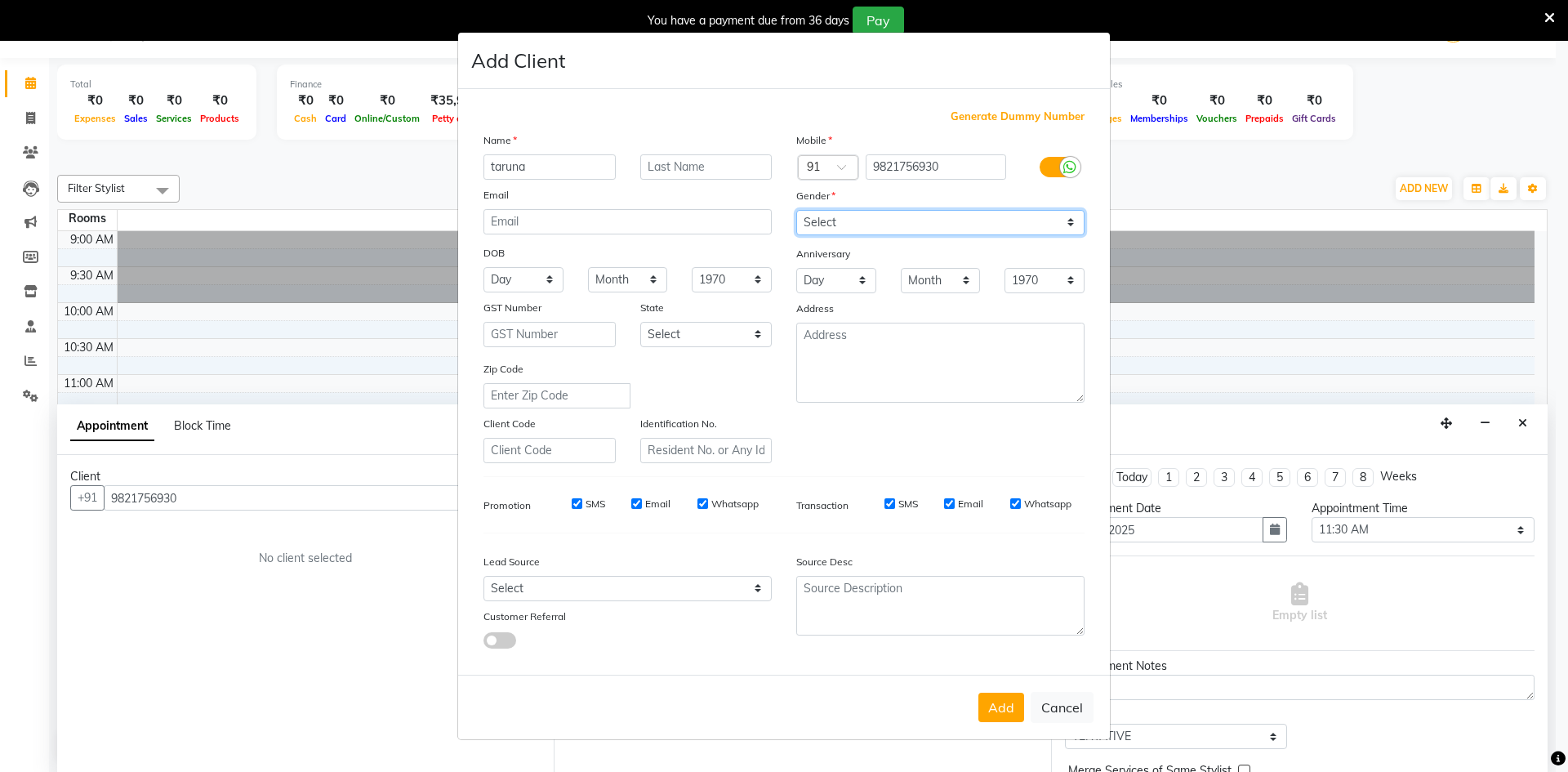
select select "[DEMOGRAPHIC_DATA]"
click at [797, 210] on select "Select [DEMOGRAPHIC_DATA] [DEMOGRAPHIC_DATA] Other Prefer Not To Say" at bounding box center [940, 222] width 288 height 25
click at [997, 714] on button "Add" at bounding box center [1001, 707] width 46 height 30
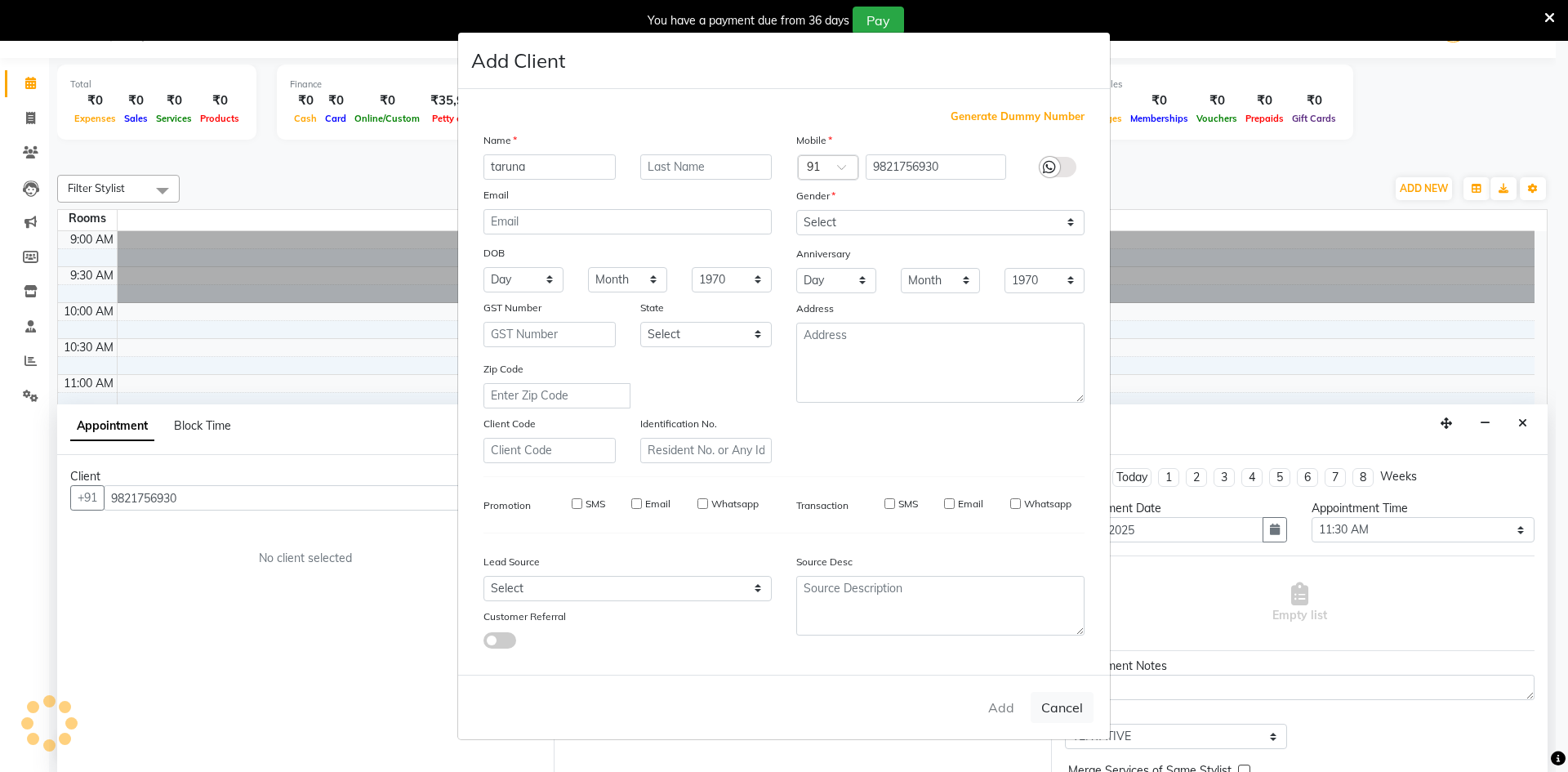
select select
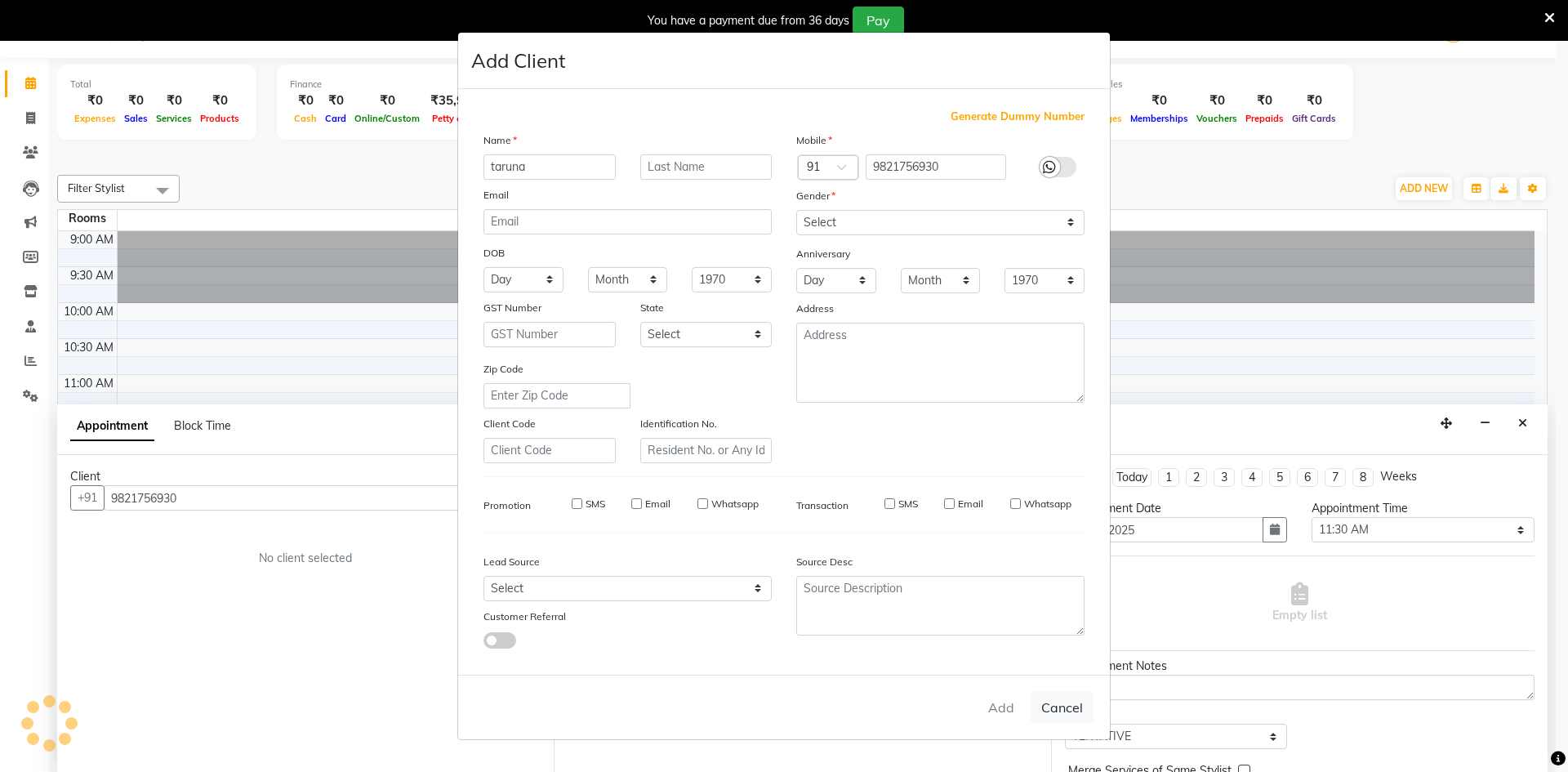
select select
checkbox input "false"
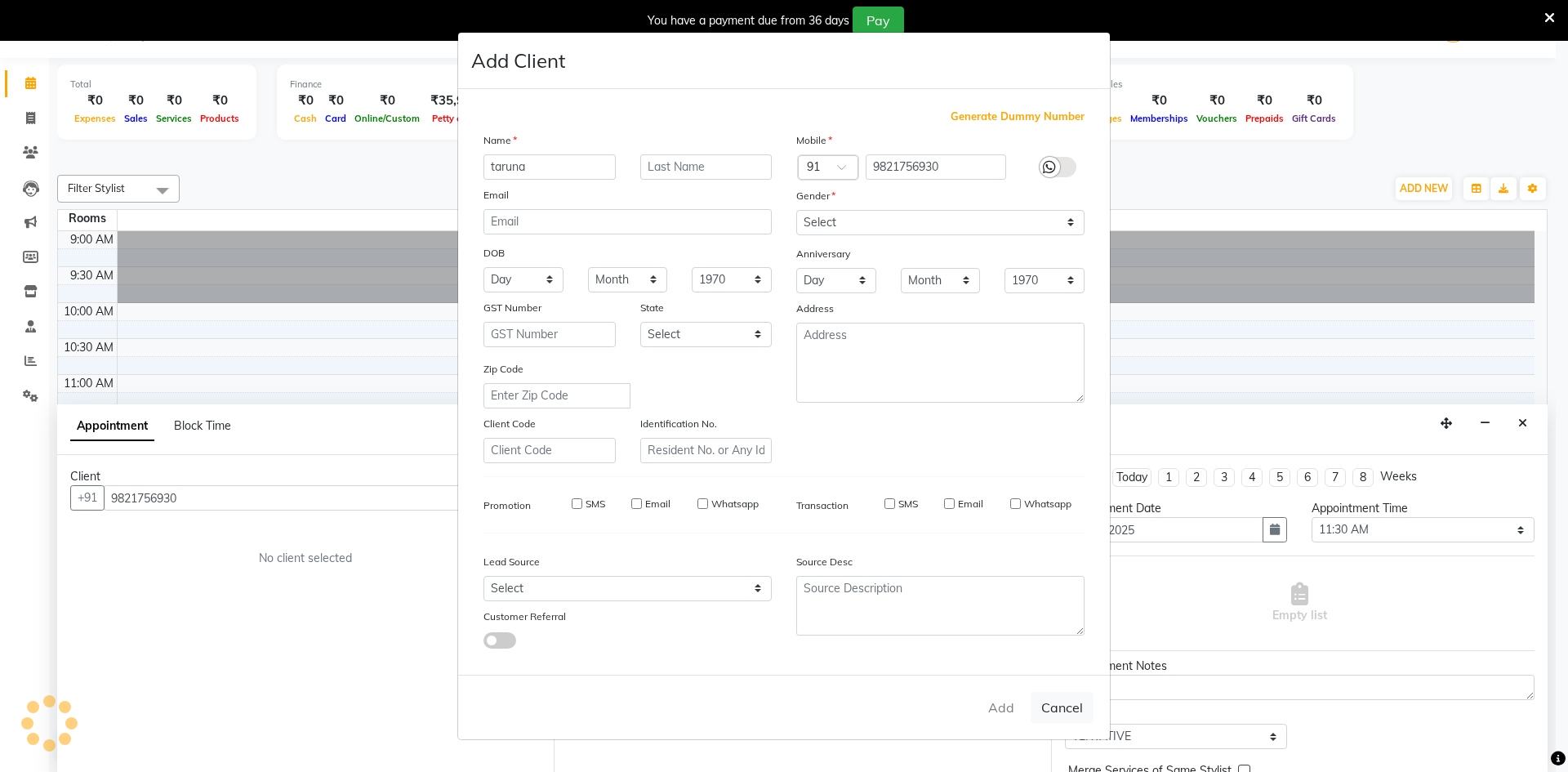
checkbox input "false"
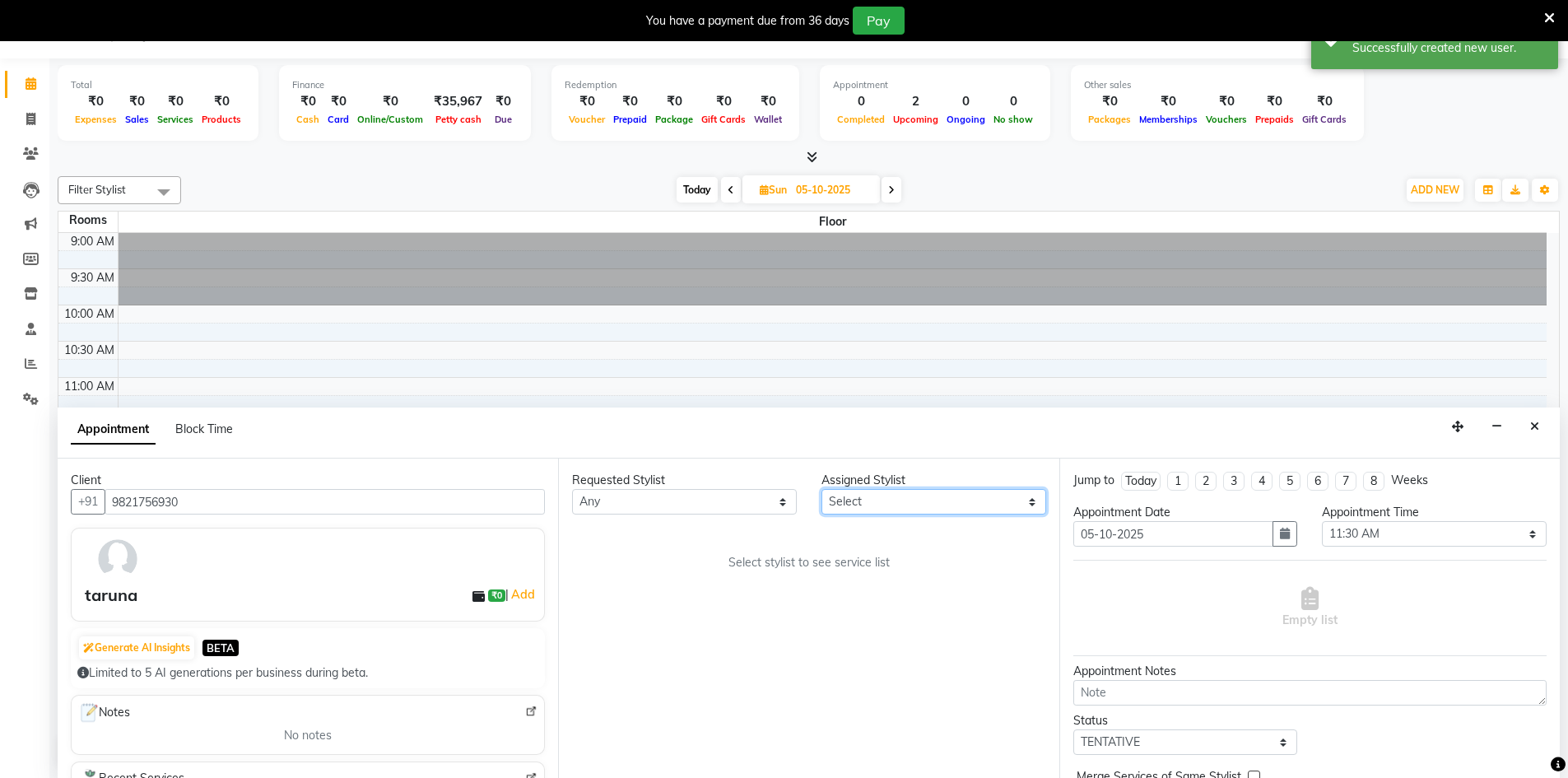
drag, startPoint x: 868, startPoint y: 507, endPoint x: 858, endPoint y: 508, distance: 10.0
click at [868, 507] on select "Select [PERSON_NAME] Counter_Sales [PERSON_NAME] Manager Raju_Mgr Raunak_Pdct […" at bounding box center [933, 502] width 225 height 26
select select "90696"
click at [821, 489] on select "Select [PERSON_NAME] Counter_Sales [PERSON_NAME] Manager Raju_Mgr Raunak_Pdct […" at bounding box center [933, 502] width 225 height 26
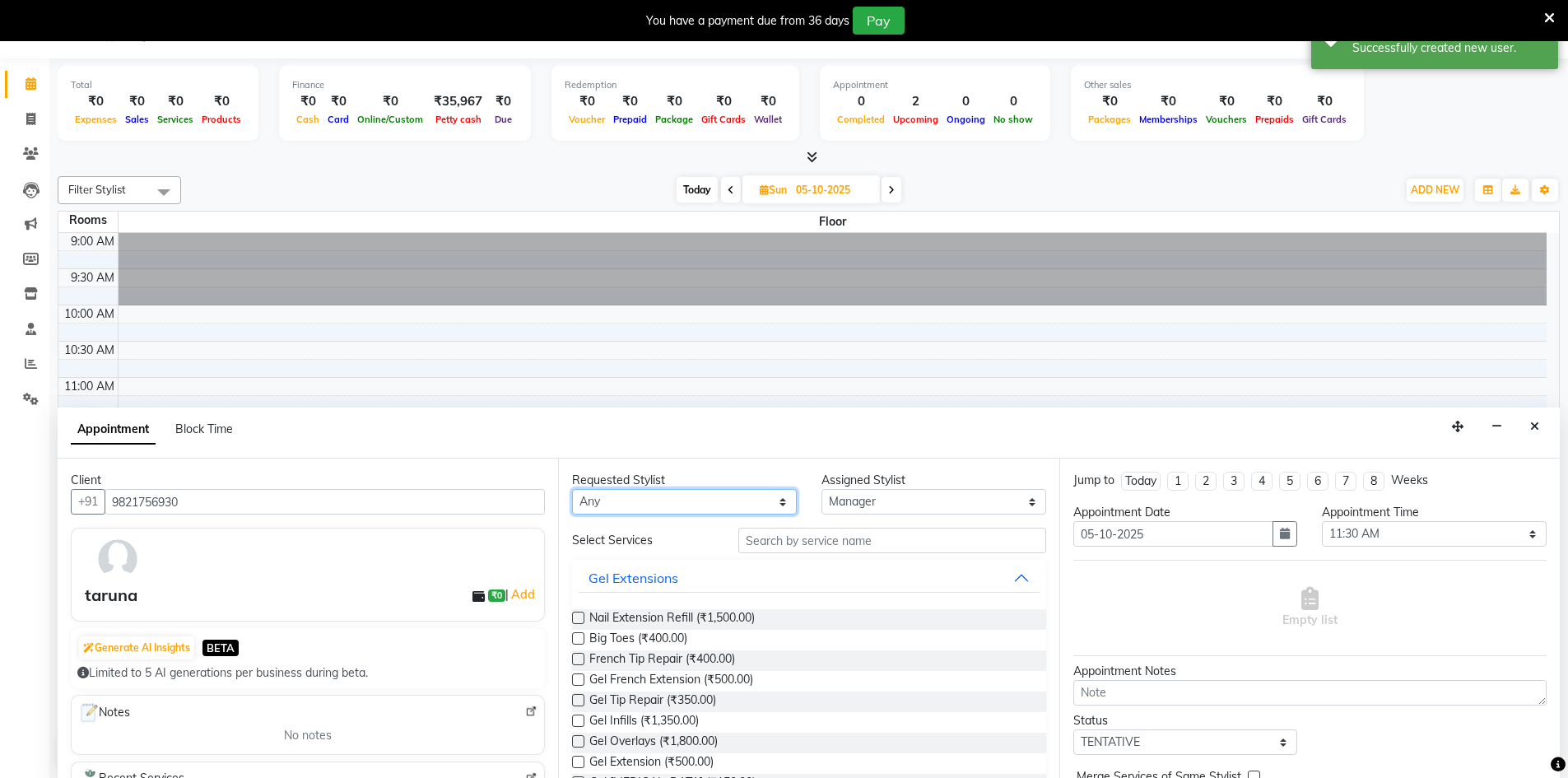
click at [723, 498] on select "Any [PERSON_NAME] Counter_Sales [PERSON_NAME] Manager Raju_Mgr Raunak_Pdct [PER…" at bounding box center [684, 502] width 225 height 26
select select "90852"
click at [572, 489] on select "Any [PERSON_NAME] Counter_Sales [PERSON_NAME] Manager Raju_Mgr Raunak_Pdct [PER…" at bounding box center [684, 502] width 225 height 26
select select "90852"
click at [677, 500] on select "Any [PERSON_NAME] Counter_Sales [PERSON_NAME] Manager Raju_Mgr Raunak_Pdct [PER…" at bounding box center [684, 502] width 225 height 26
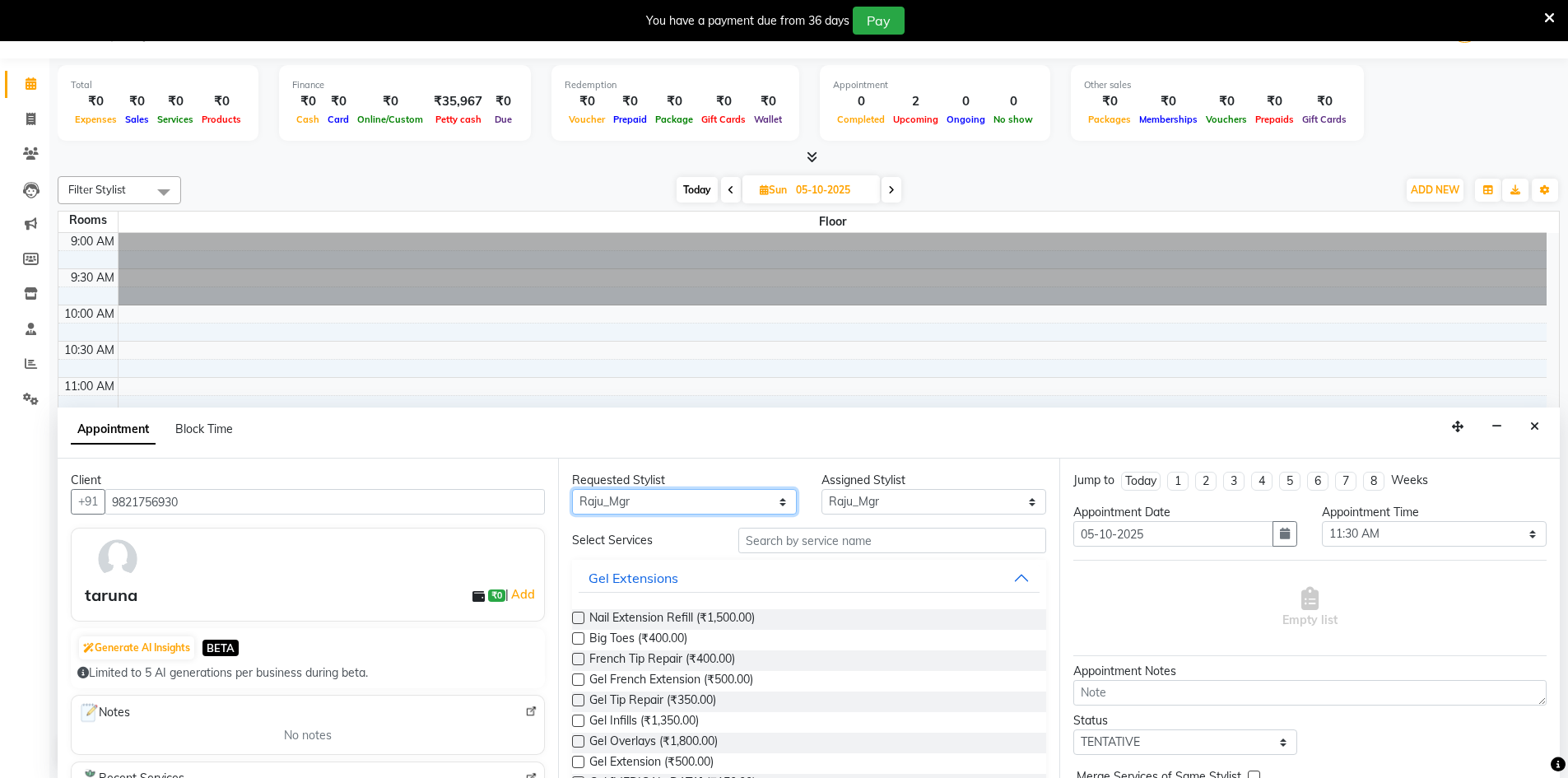
select select "90696"
click at [572, 489] on select "Any [PERSON_NAME] Counter_Sales [PERSON_NAME] Manager Raju_Mgr Raunak_Pdct [PER…" at bounding box center [684, 502] width 225 height 26
select select "90696"
click at [777, 541] on input "text" at bounding box center [892, 540] width 308 height 26
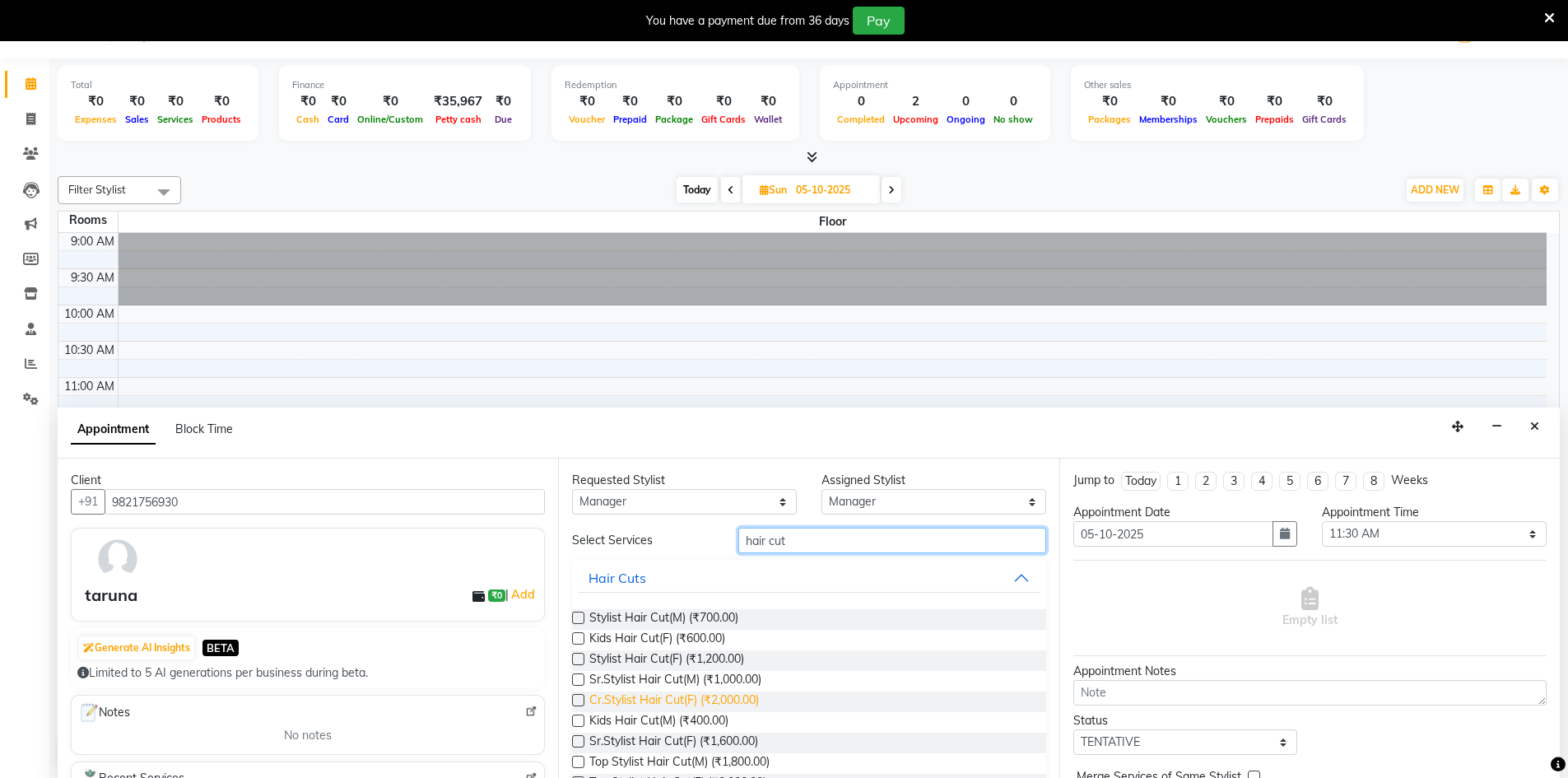
type input "hair cut"
click at [673, 701] on span "Cr.Stylist Hair Cut(F) (₹2,000.00)" at bounding box center [674, 701] width 169 height 21
checkbox input "true"
select select "4449"
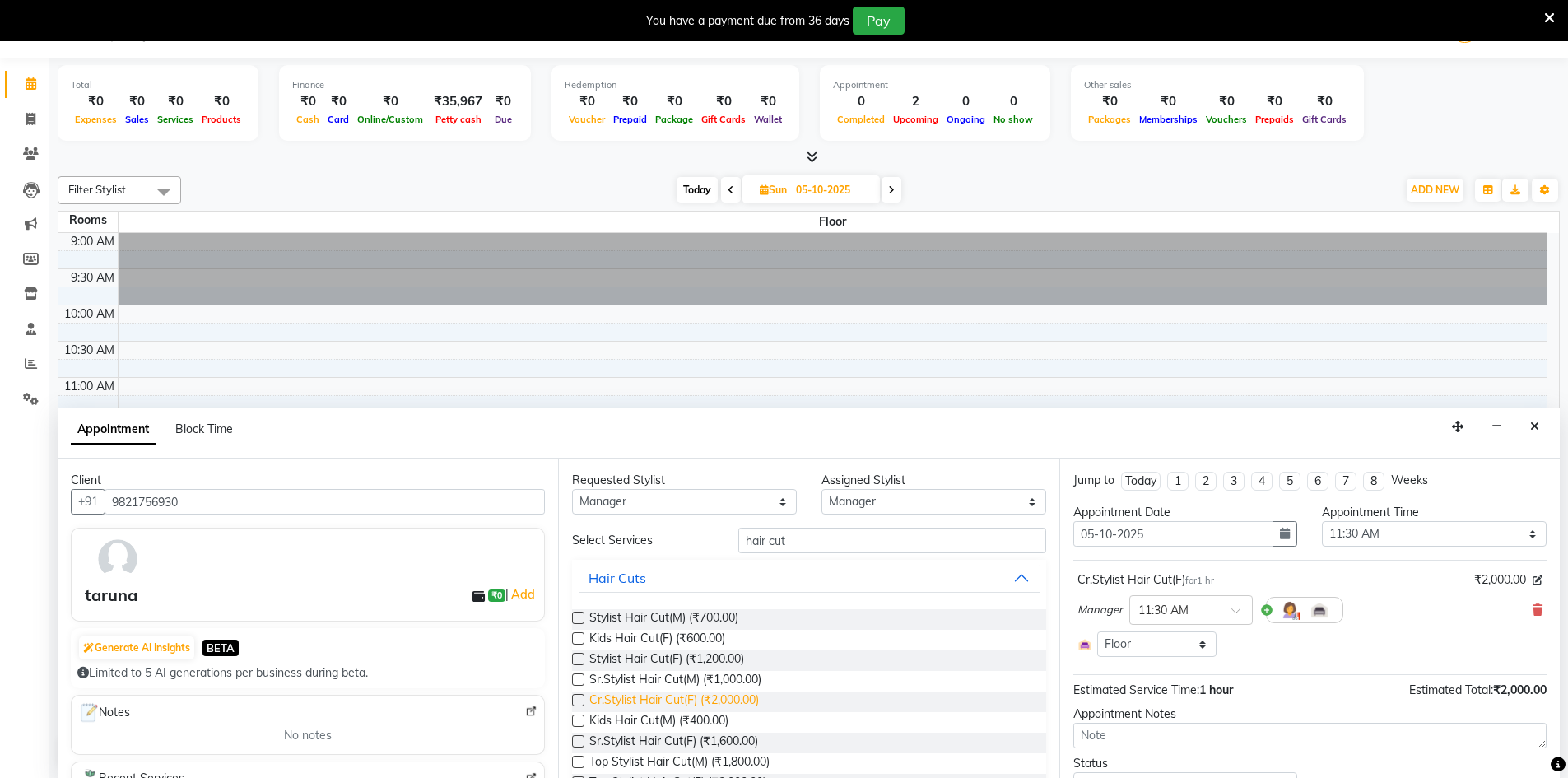
checkbox input "false"
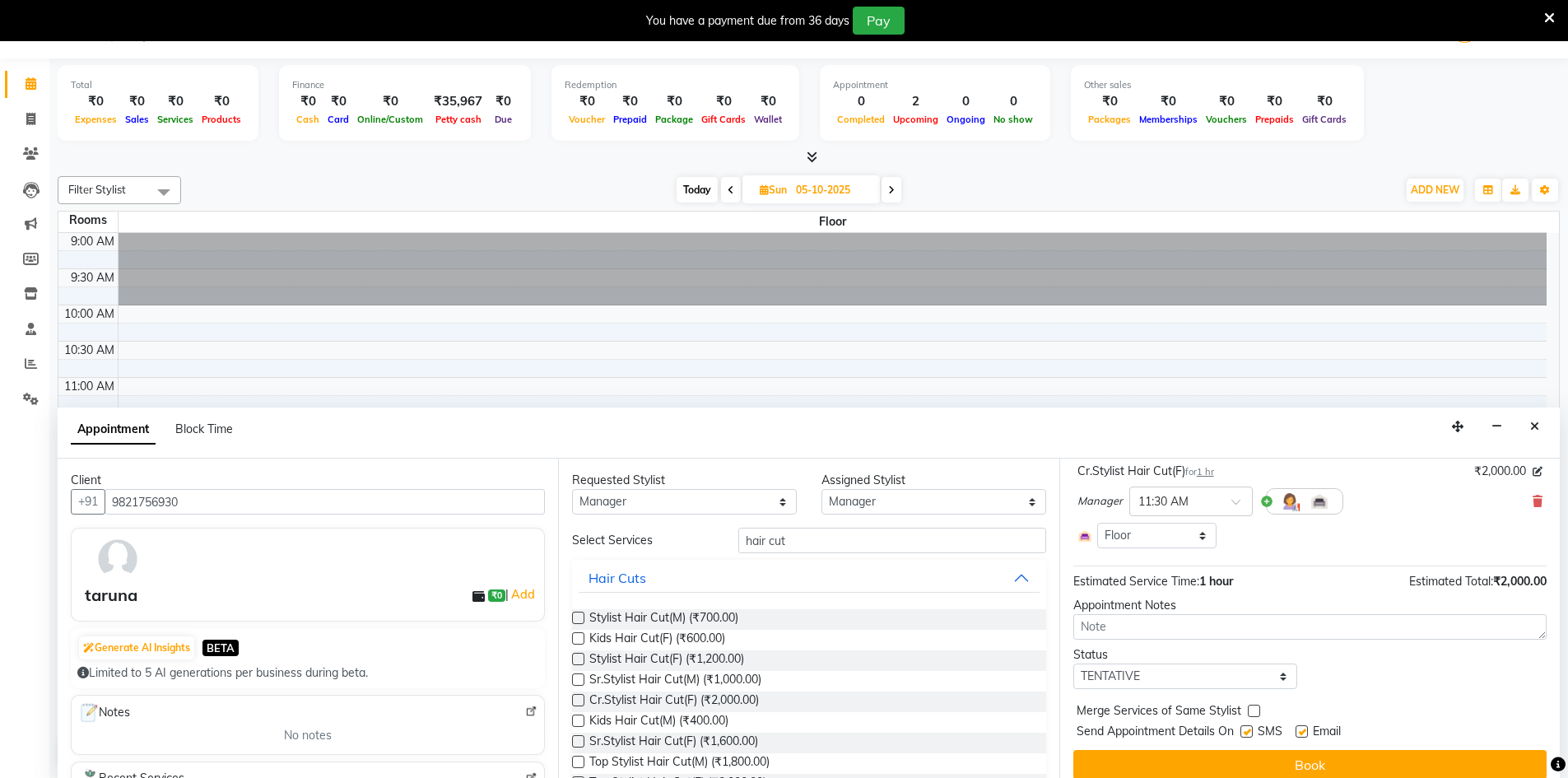
scroll to position [123, 0]
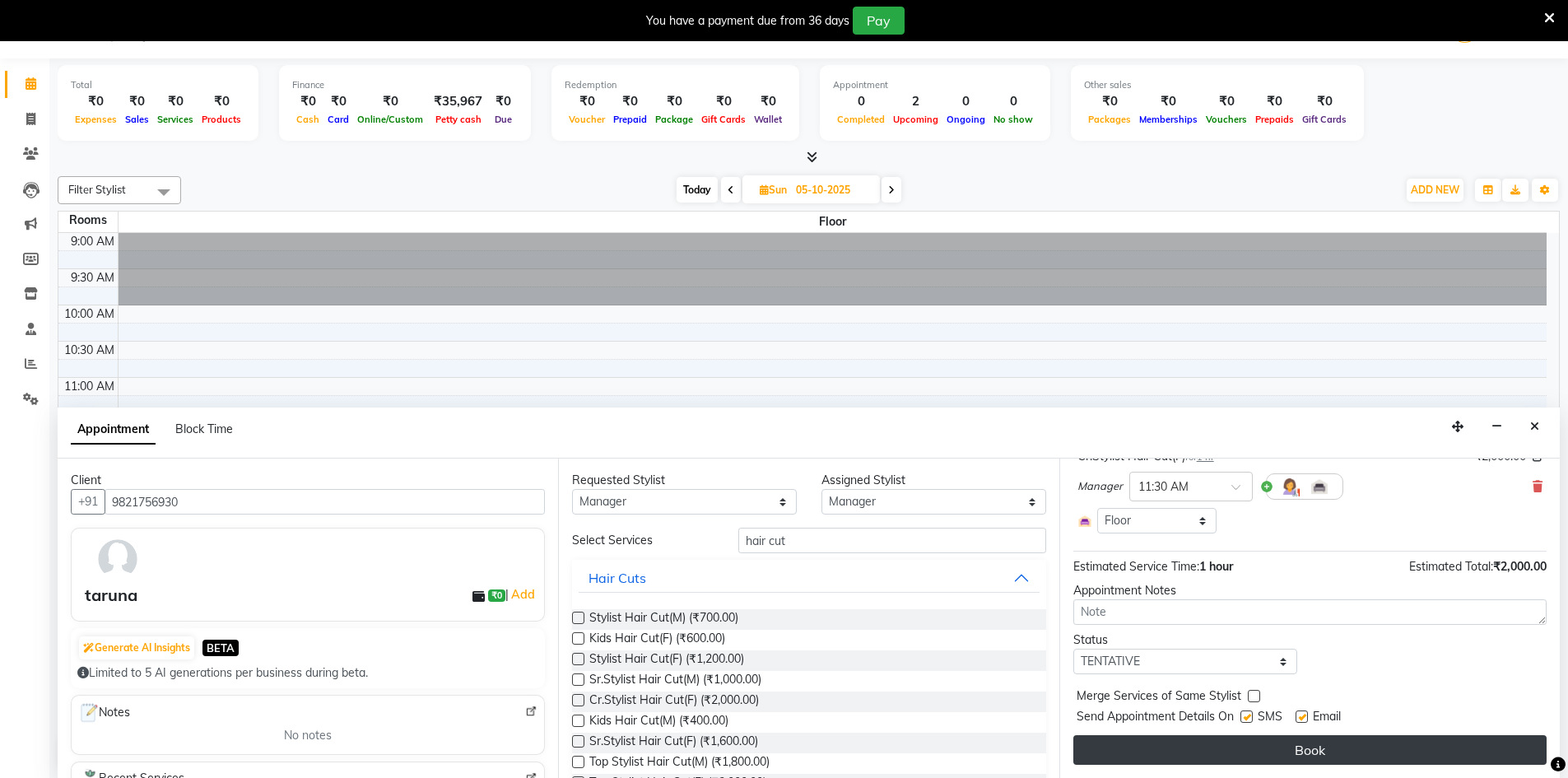
click at [1209, 743] on button "Book" at bounding box center [1309, 750] width 473 height 30
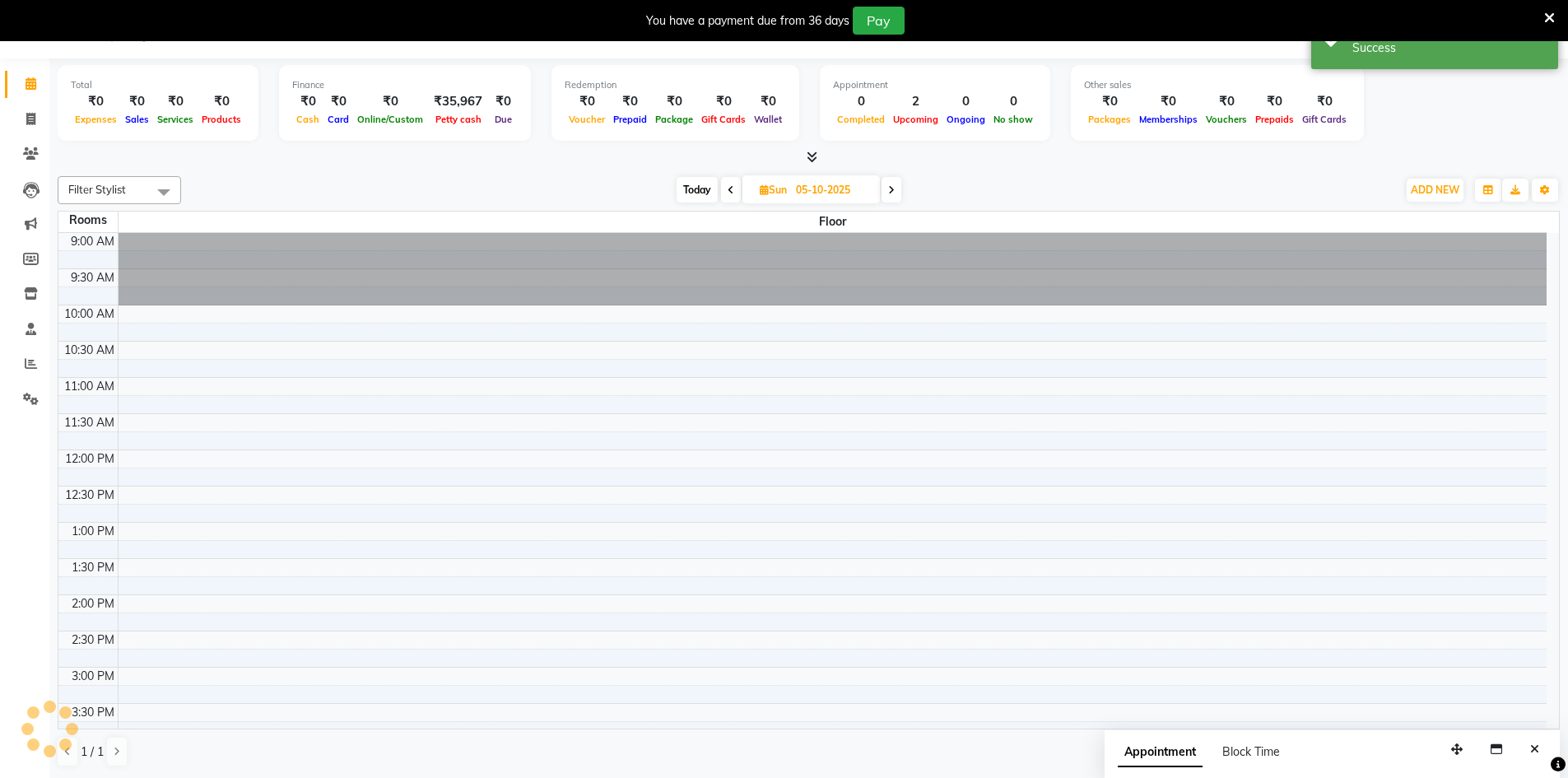
scroll to position [0, 0]
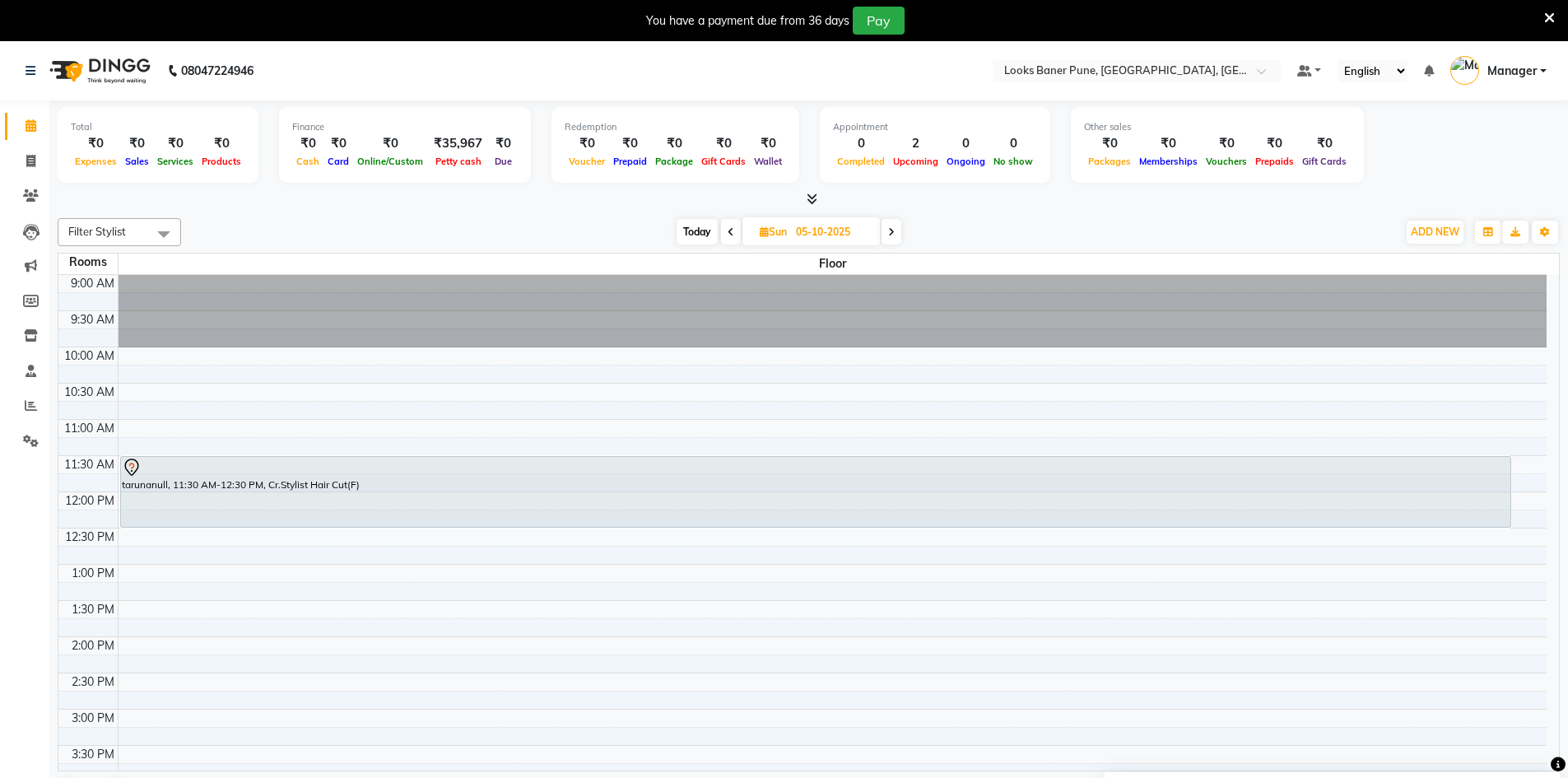
click at [727, 233] on icon at bounding box center [730, 231] width 6 height 10
type input "04-10-2025"
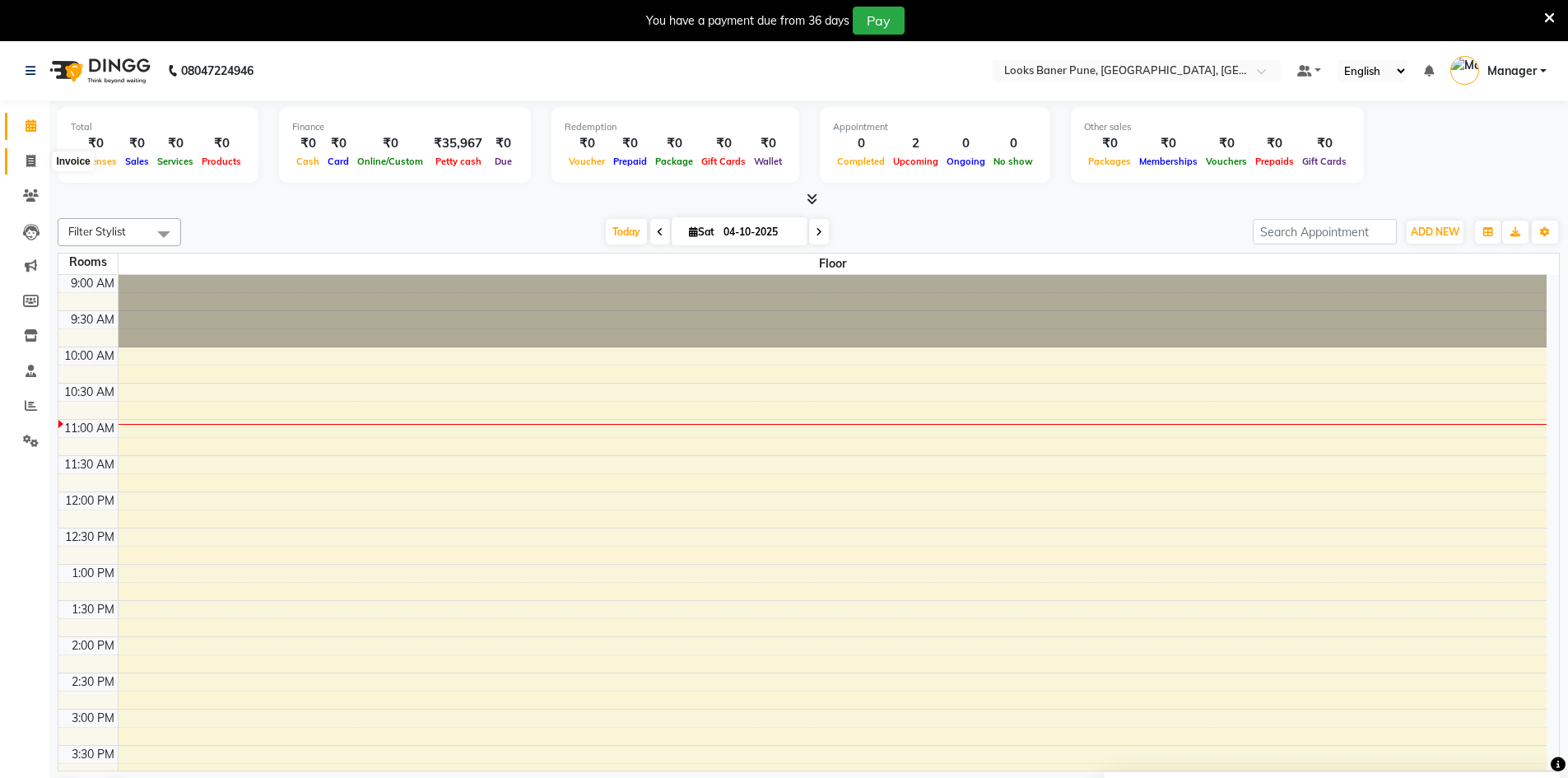
click at [31, 166] on icon at bounding box center [31, 161] width 9 height 13
select select "8917"
select select "service"
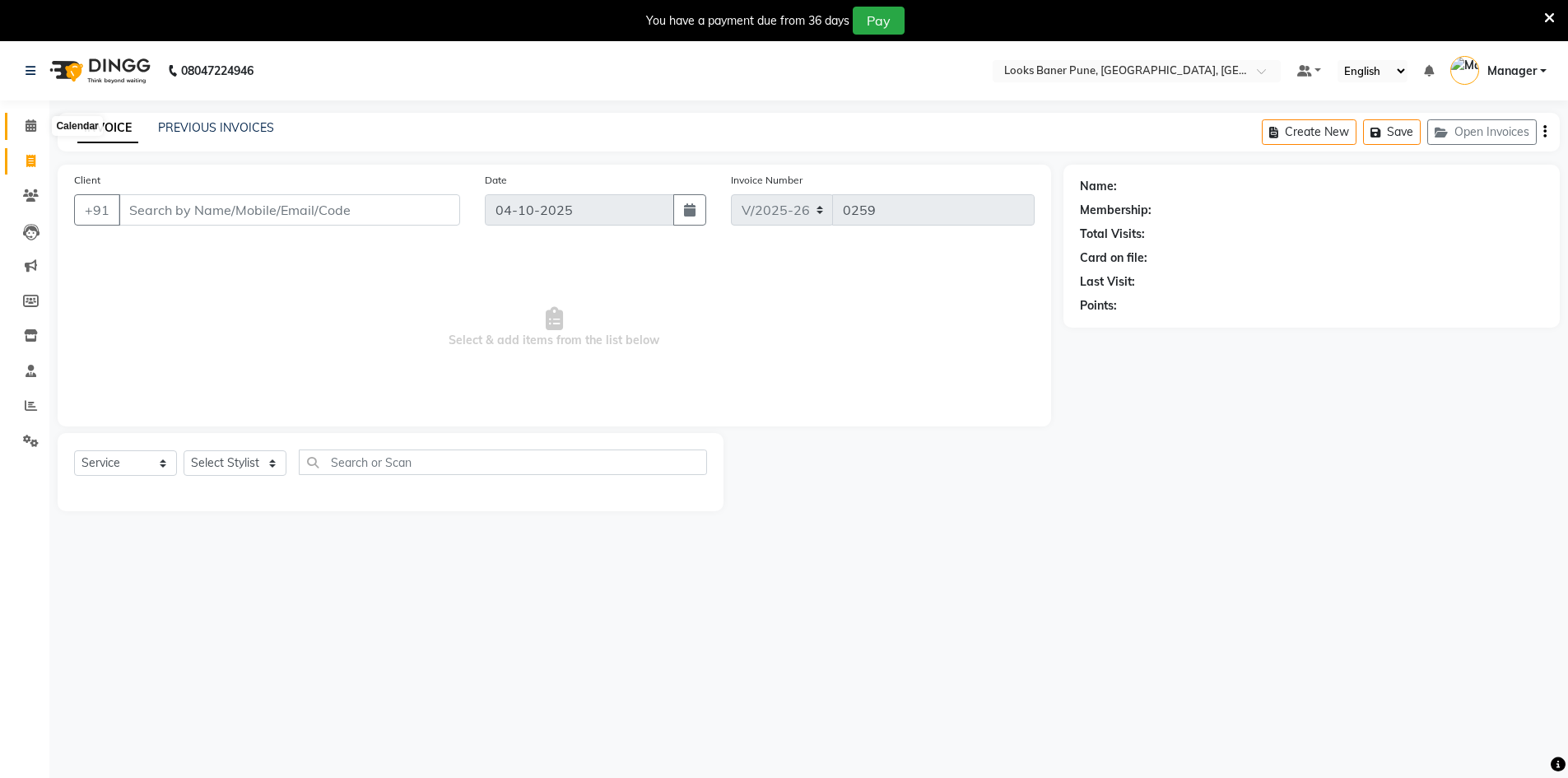
click at [30, 128] on icon at bounding box center [31, 126] width 11 height 13
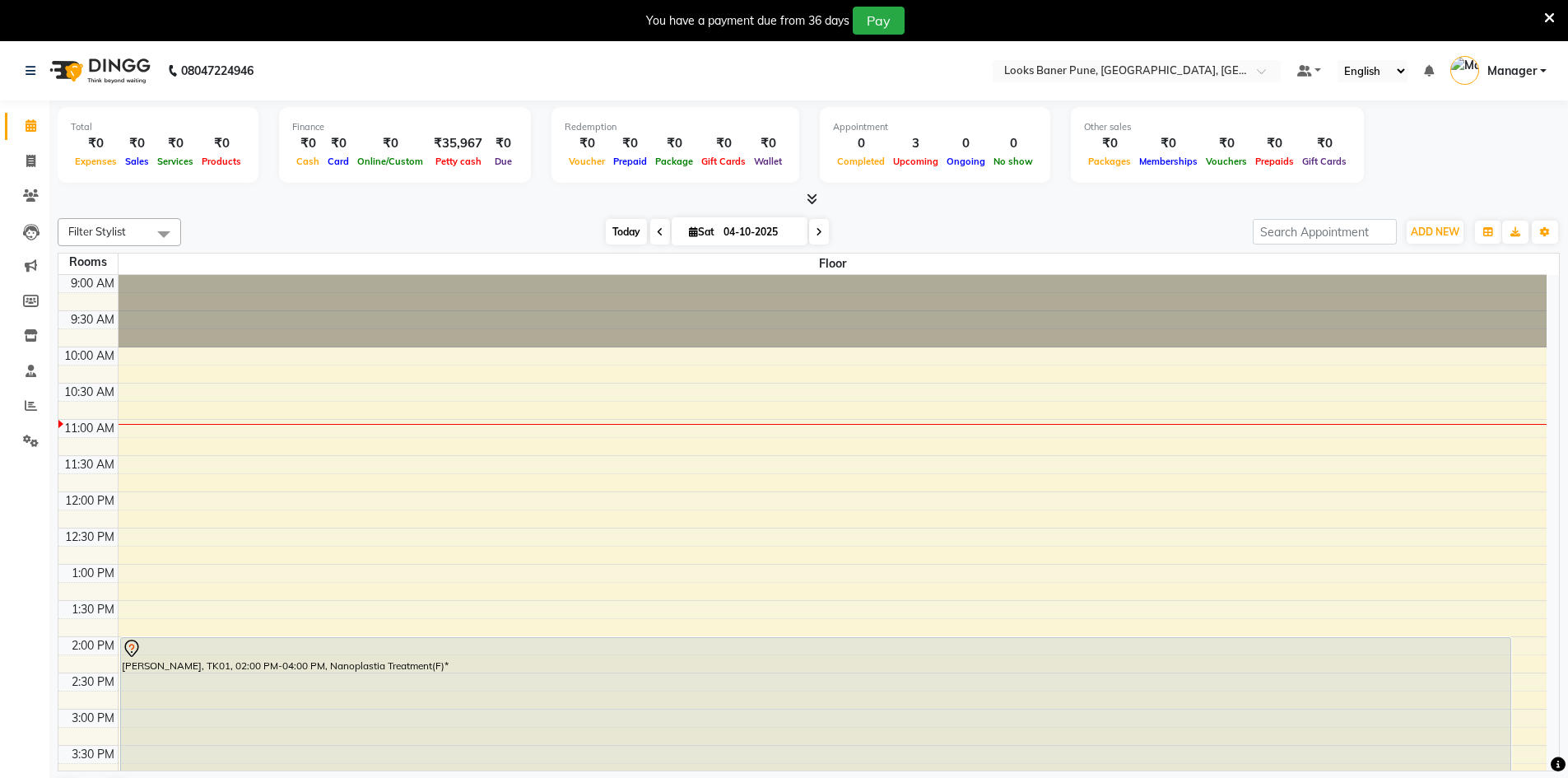
click at [633, 236] on span "Today" at bounding box center [626, 231] width 41 height 26
click at [28, 159] on icon at bounding box center [31, 161] width 9 height 13
select select "service"
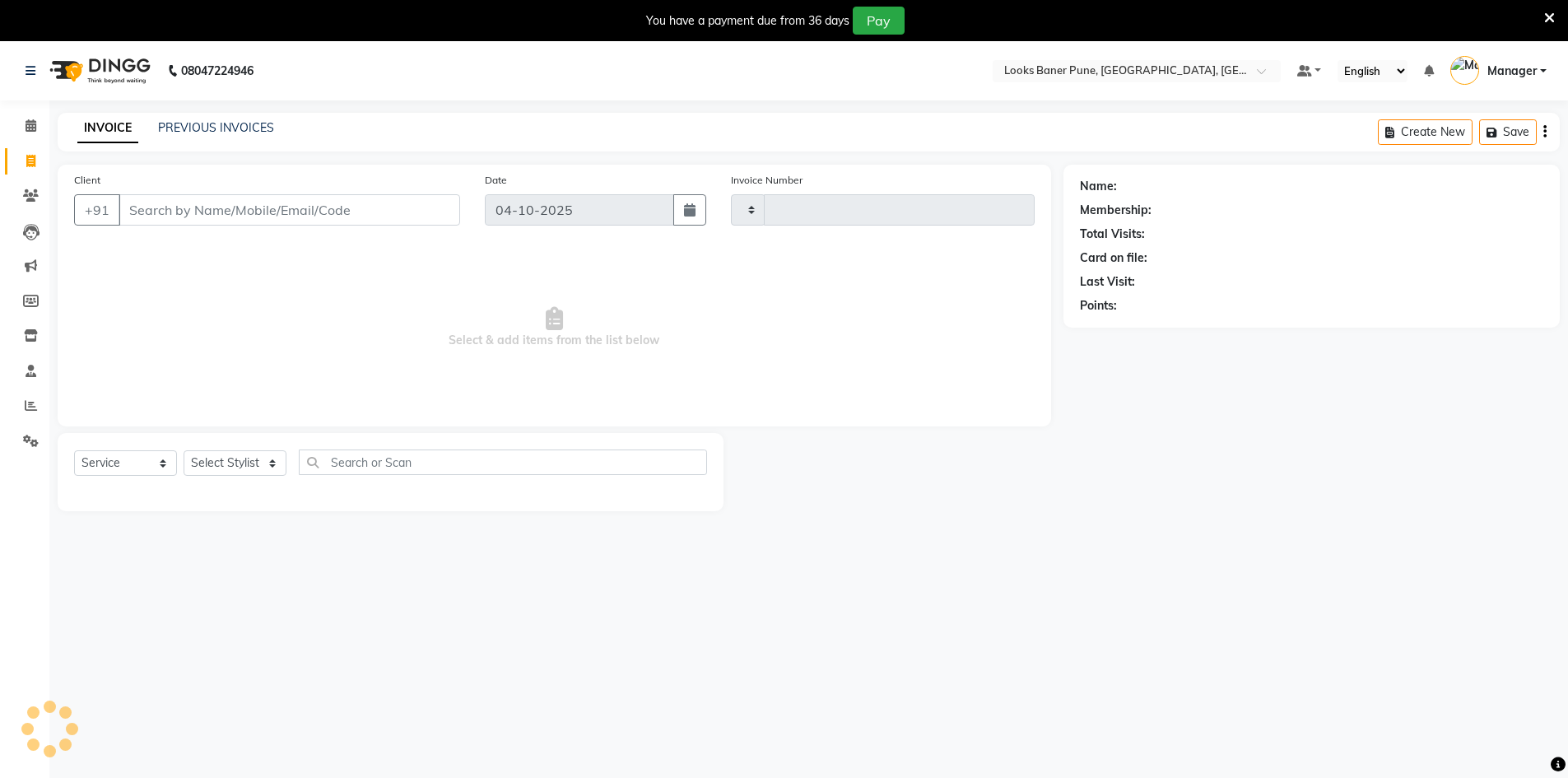
click at [193, 212] on input "Client" at bounding box center [289, 210] width 342 height 31
type input "9325267368"
click at [350, 217] on input "9325267368" at bounding box center [289, 210] width 342 height 31
click at [256, 212] on input "9325267368" at bounding box center [289, 210] width 342 height 31
type input "0259"
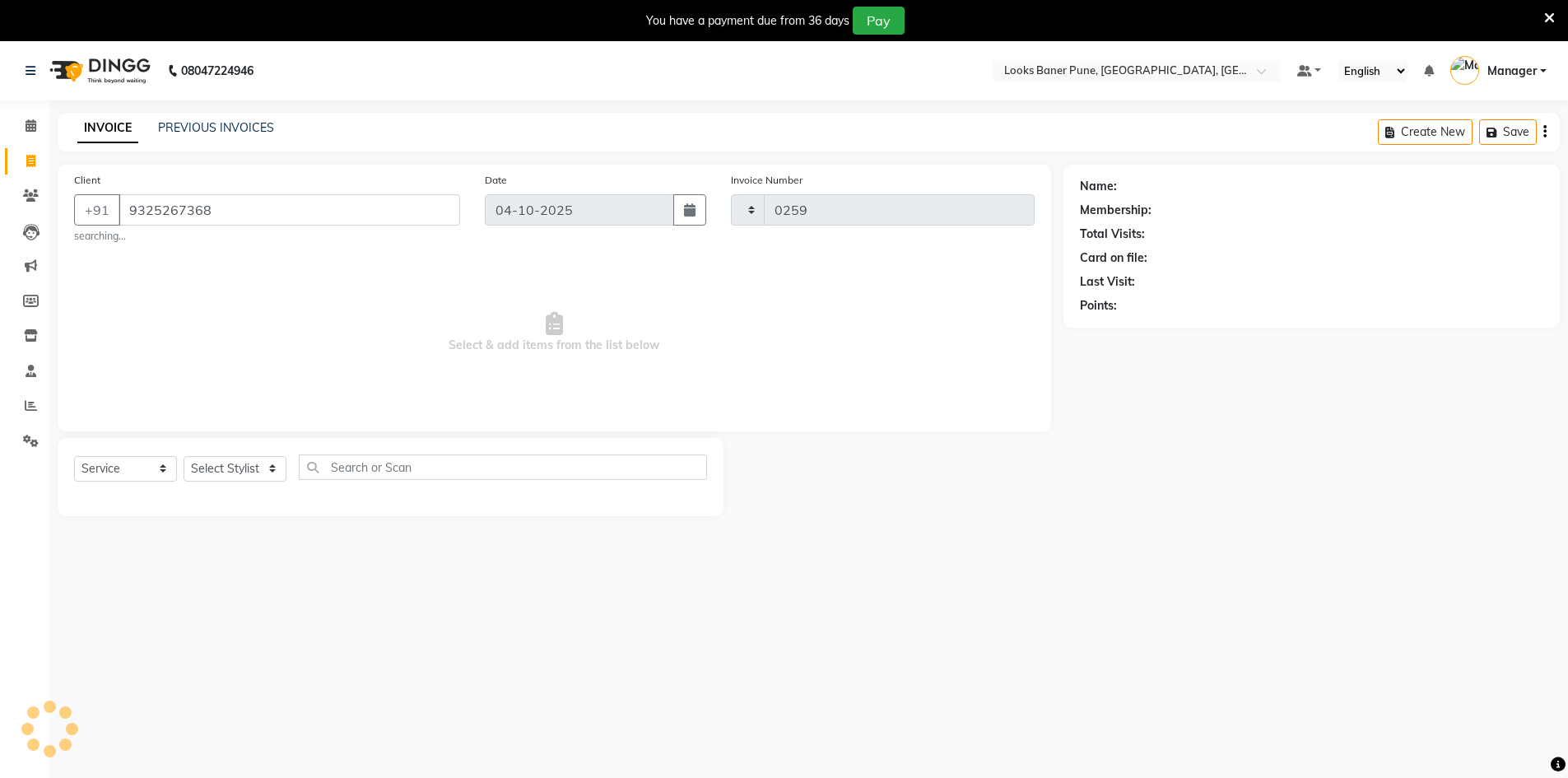
select select "8917"
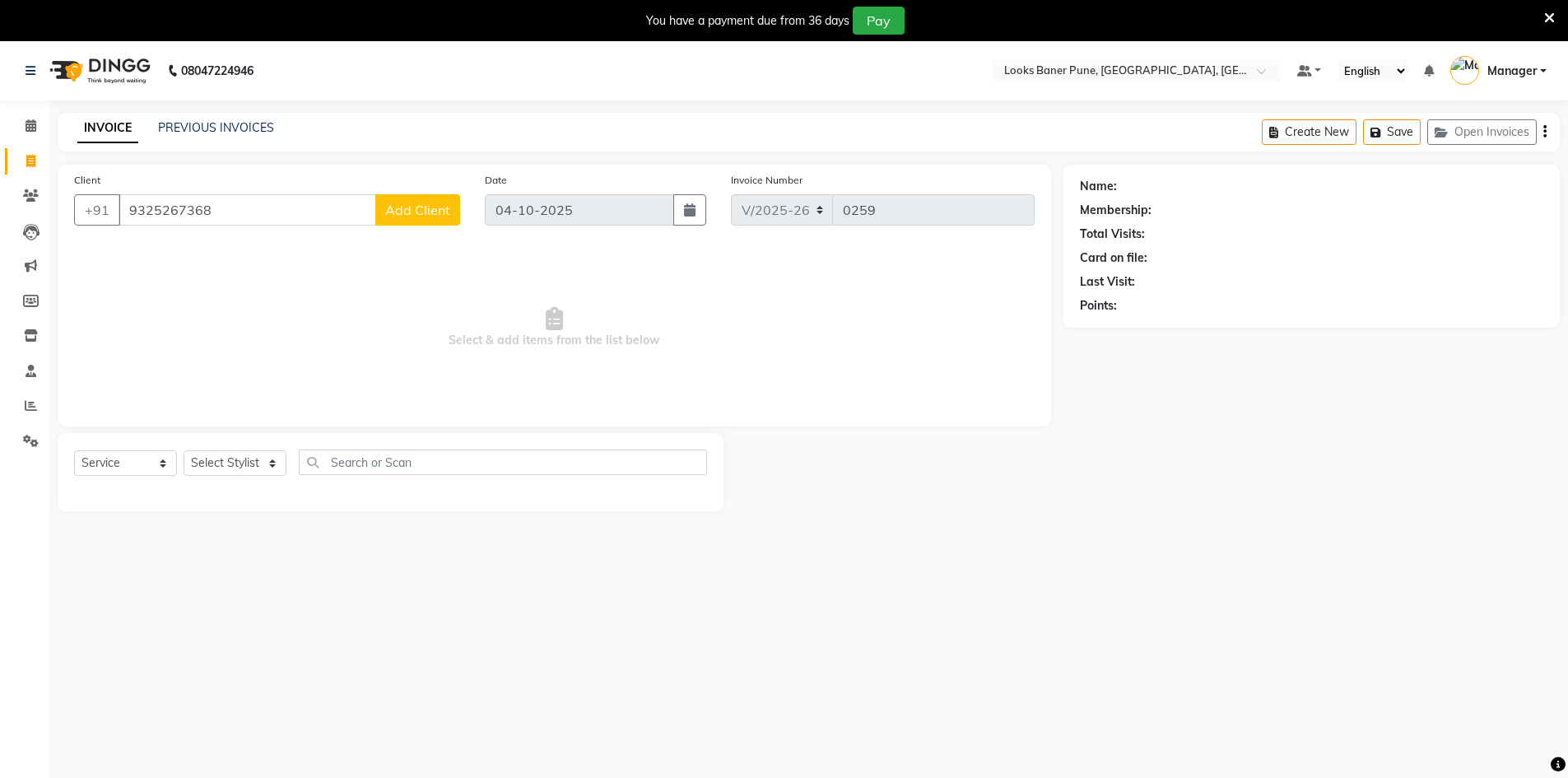
type input "9325267368"
click at [438, 209] on span "Add Client" at bounding box center [417, 210] width 65 height 16
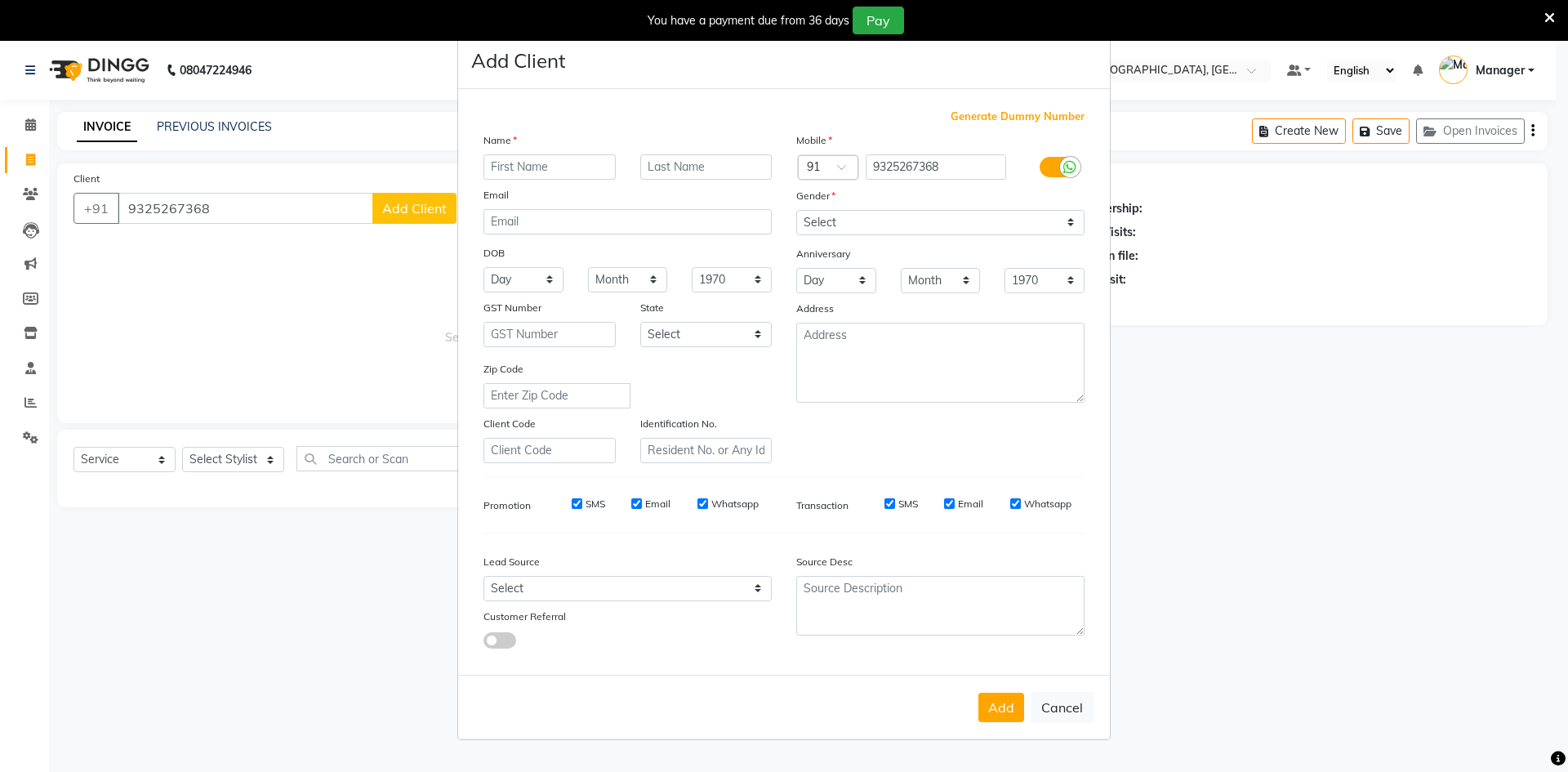
click at [593, 168] on input "text" at bounding box center [550, 167] width 132 height 25
type input "[PERSON_NAME]"
click at [844, 221] on select "Select [DEMOGRAPHIC_DATA] [DEMOGRAPHIC_DATA] Other Prefer Not To Say" at bounding box center [940, 222] width 288 height 25
select select "[DEMOGRAPHIC_DATA]"
click at [797, 210] on select "Select [DEMOGRAPHIC_DATA] [DEMOGRAPHIC_DATA] Other Prefer Not To Say" at bounding box center [940, 222] width 288 height 25
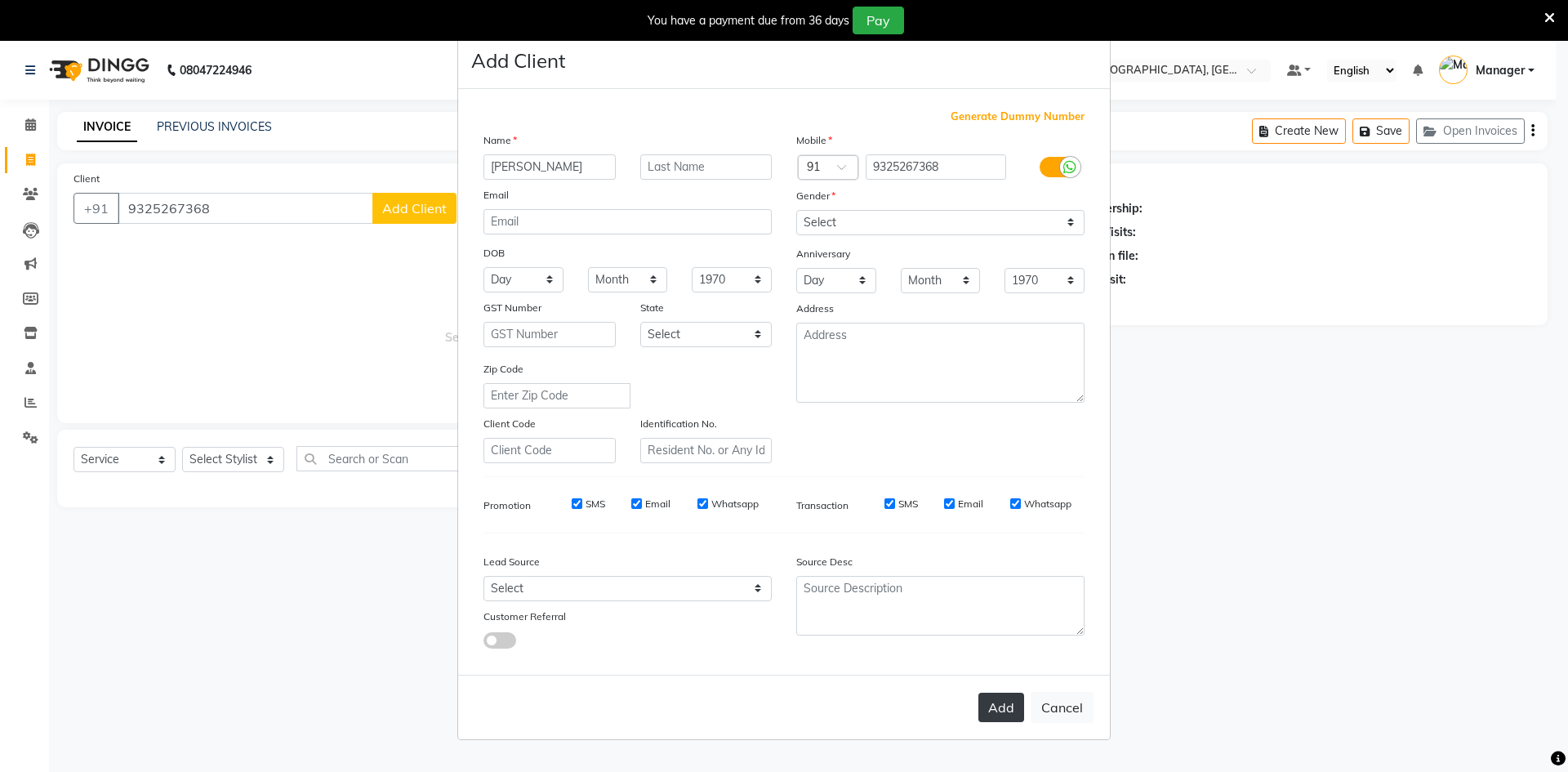
click at [1006, 708] on button "Add" at bounding box center [1001, 707] width 46 height 30
select select
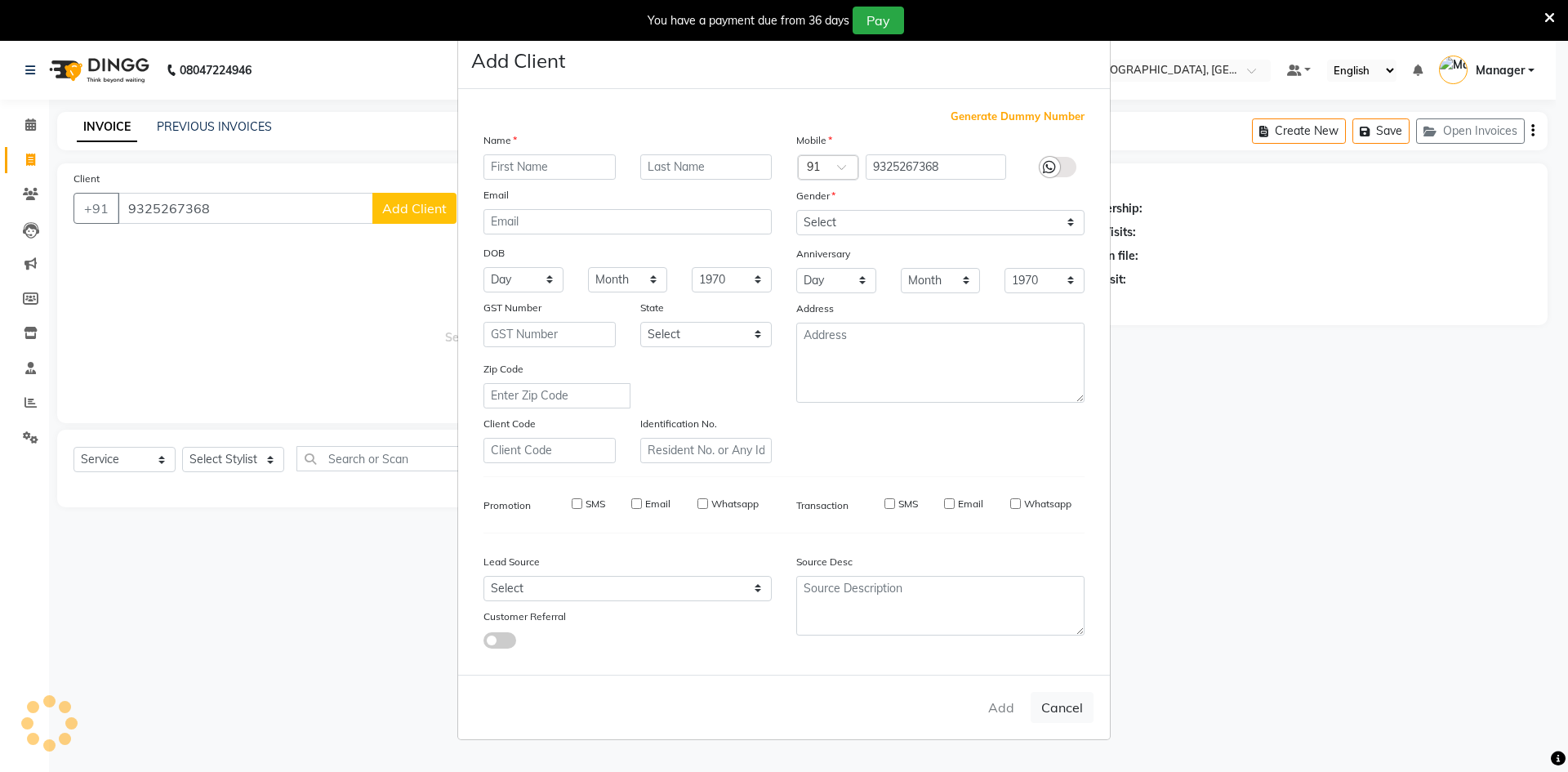
select select
checkbox input "false"
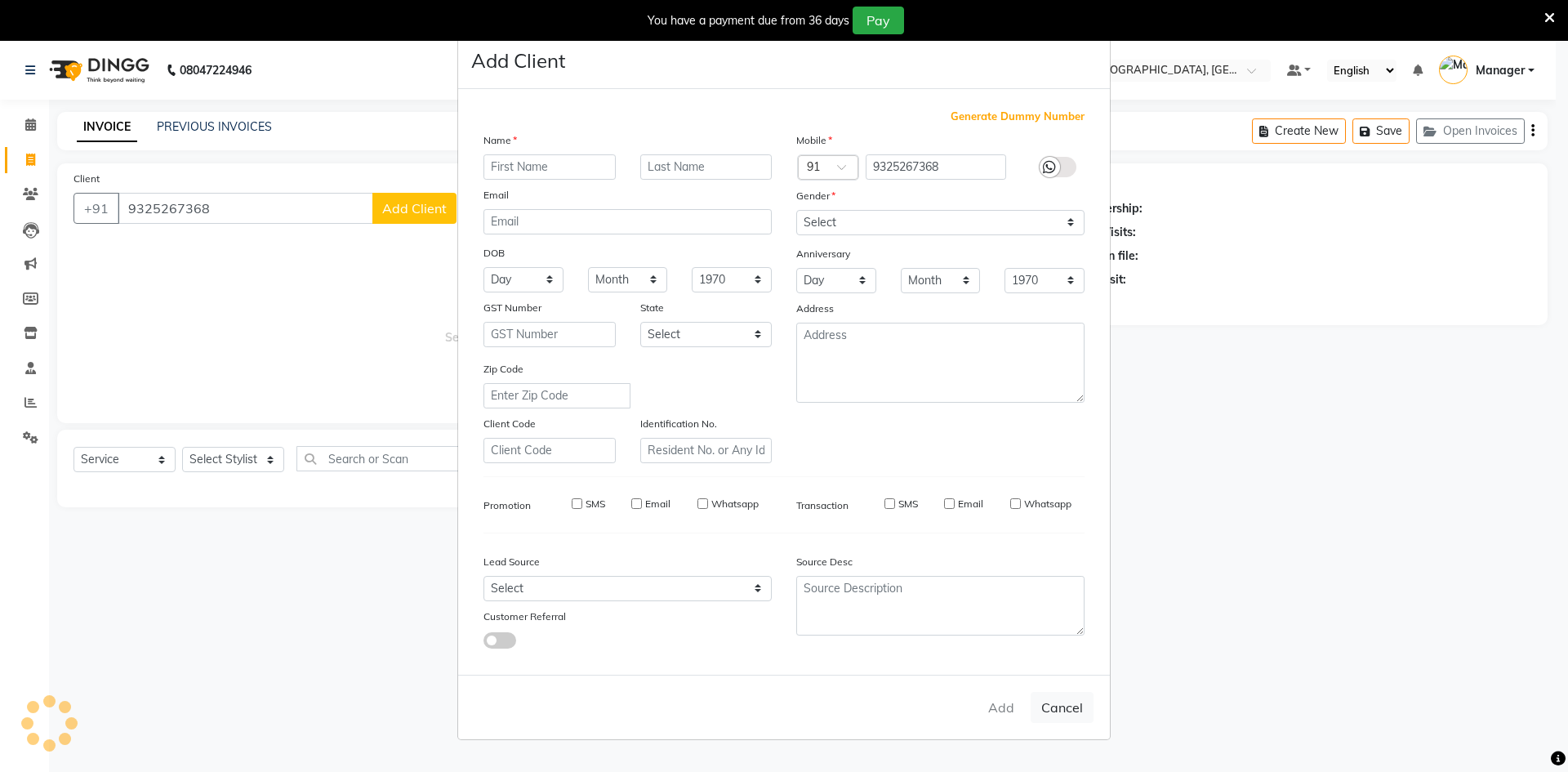
checkbox input "false"
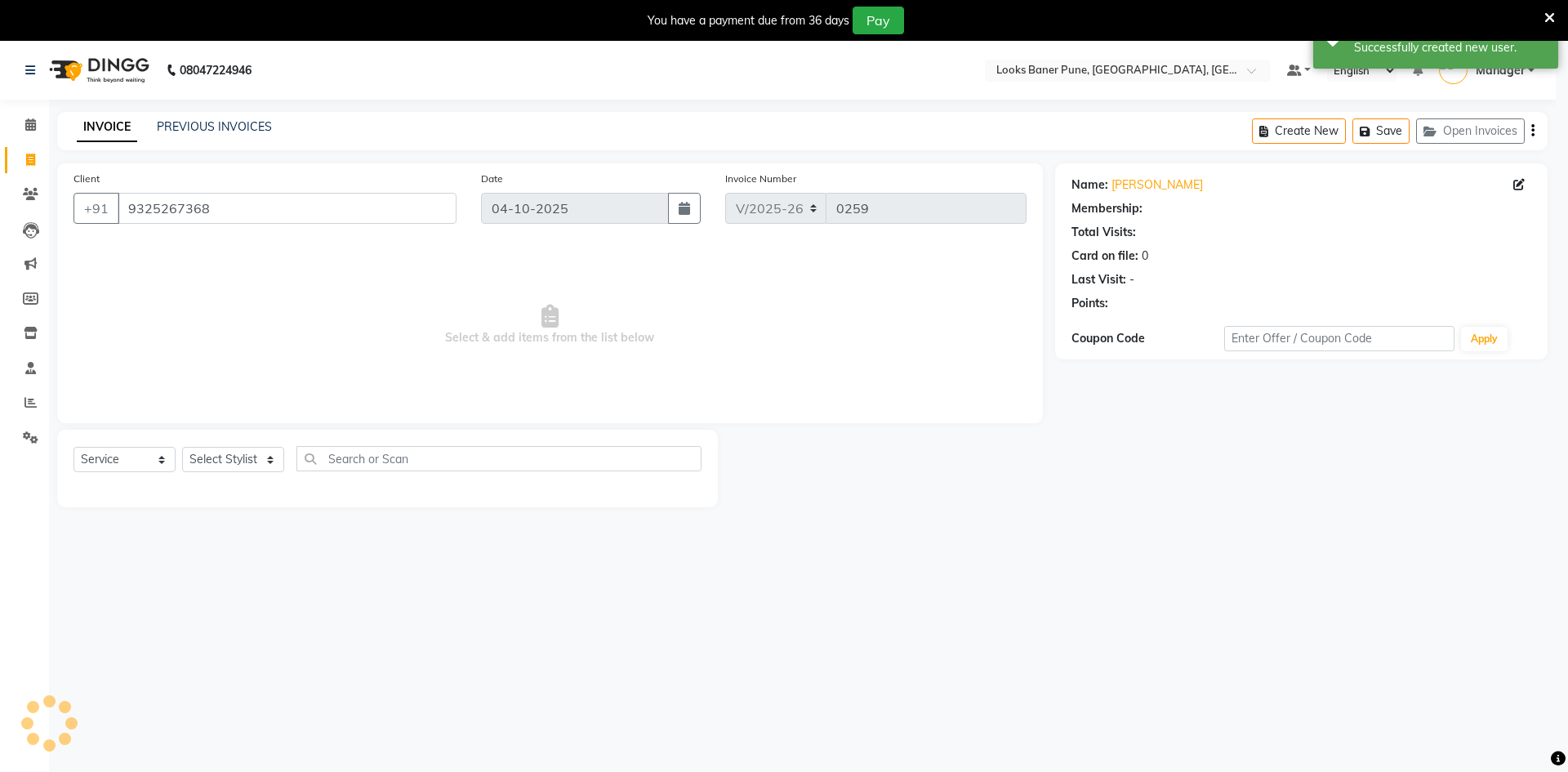
select select "1: Object"
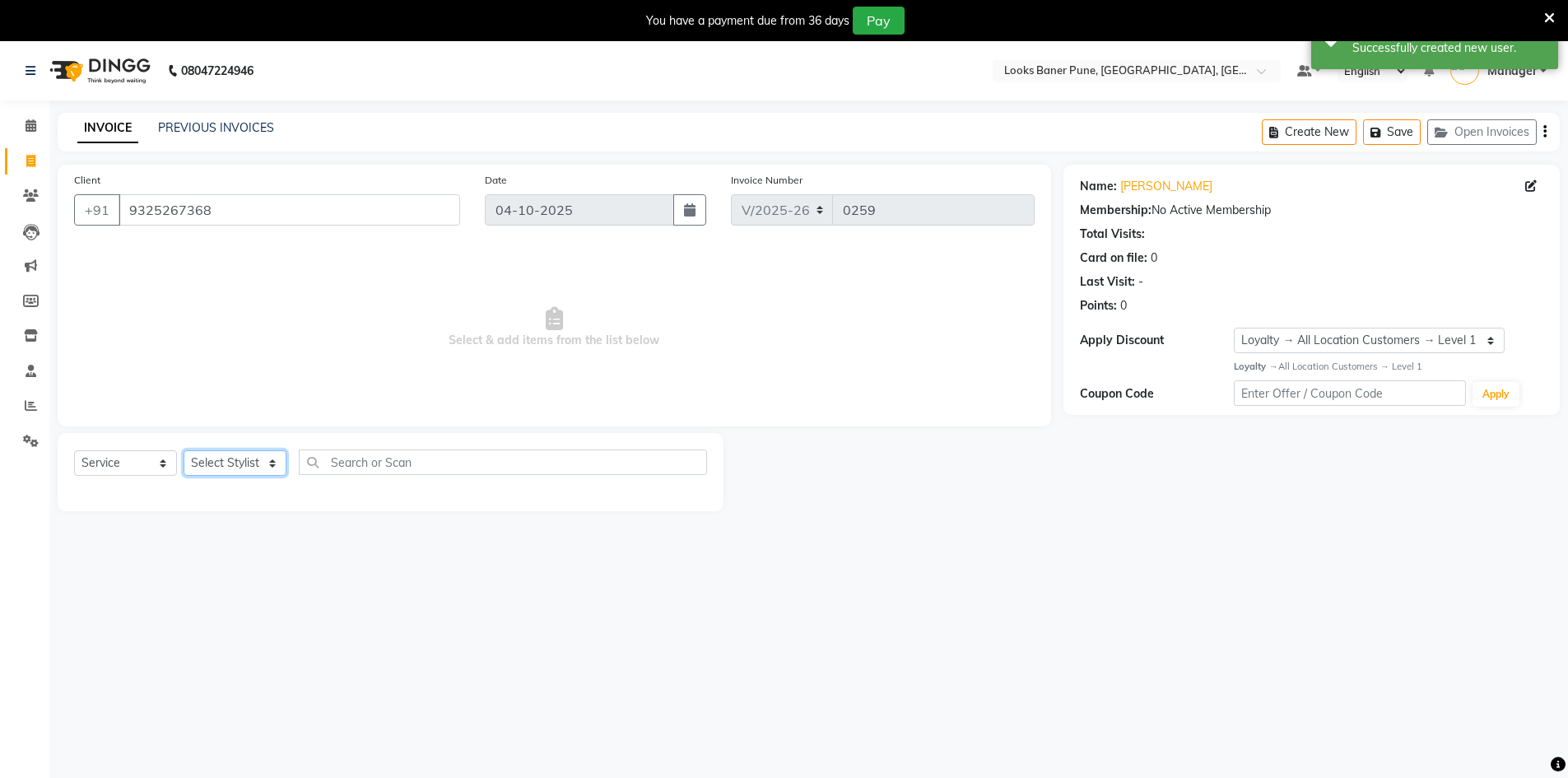
click at [272, 463] on select "Select Stylist [PERSON_NAME] Counter_Sales [PERSON_NAME] Manager [PERSON_NAME] …" at bounding box center [234, 463] width 103 height 26
select select "90858"
click at [183, 450] on select "Select Stylist [PERSON_NAME] Counter_Sales [PERSON_NAME] Manager [PERSON_NAME] …" at bounding box center [234, 463] width 103 height 26
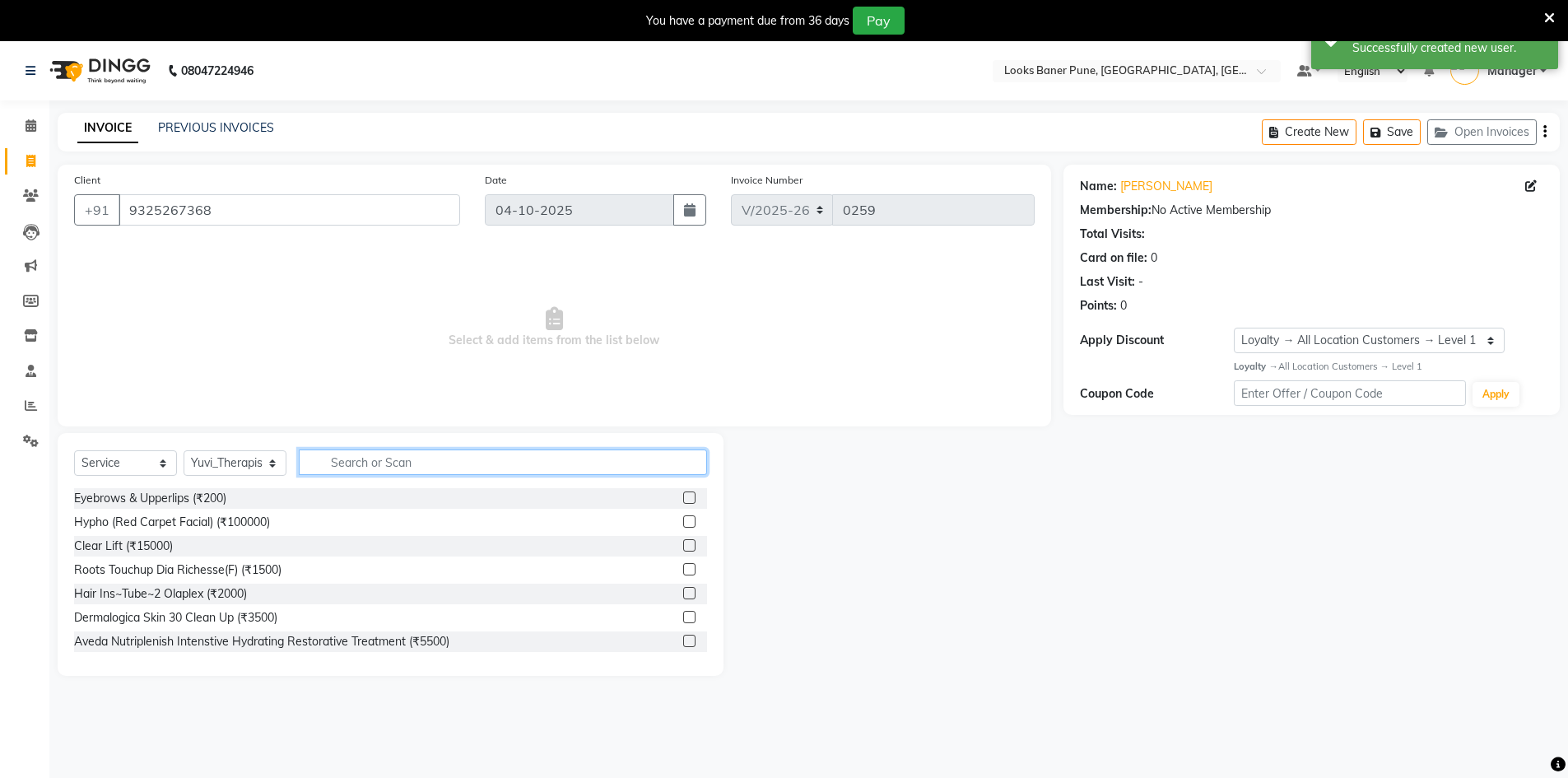
click at [337, 463] on input "text" at bounding box center [503, 462] width 408 height 26
click at [363, 464] on input "text" at bounding box center [503, 462] width 408 height 26
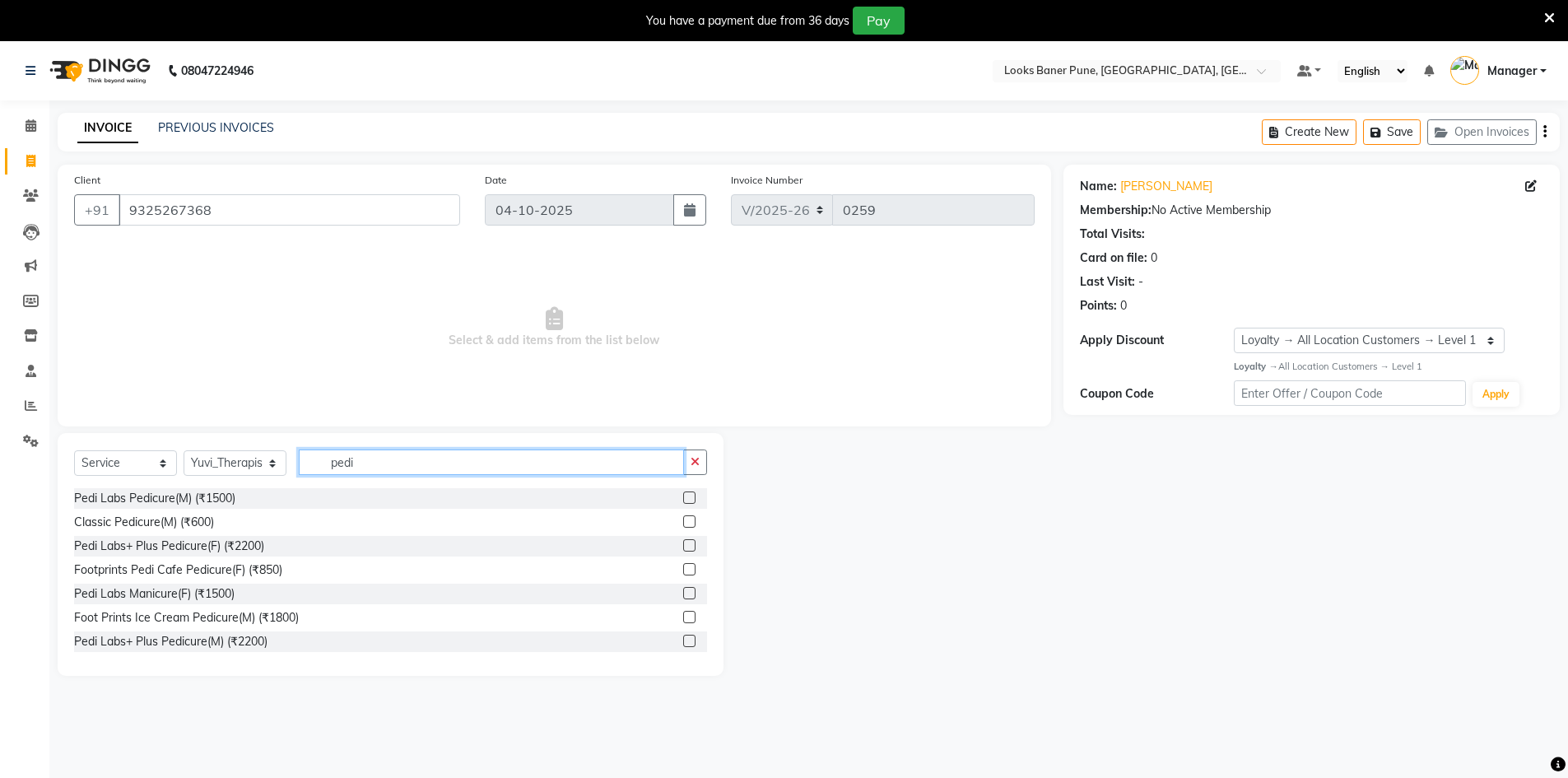
type input "pedi"
click at [683, 519] on label at bounding box center [690, 521] width 13 height 13
click at [683, 519] on input "checkbox" at bounding box center [689, 522] width 11 height 11
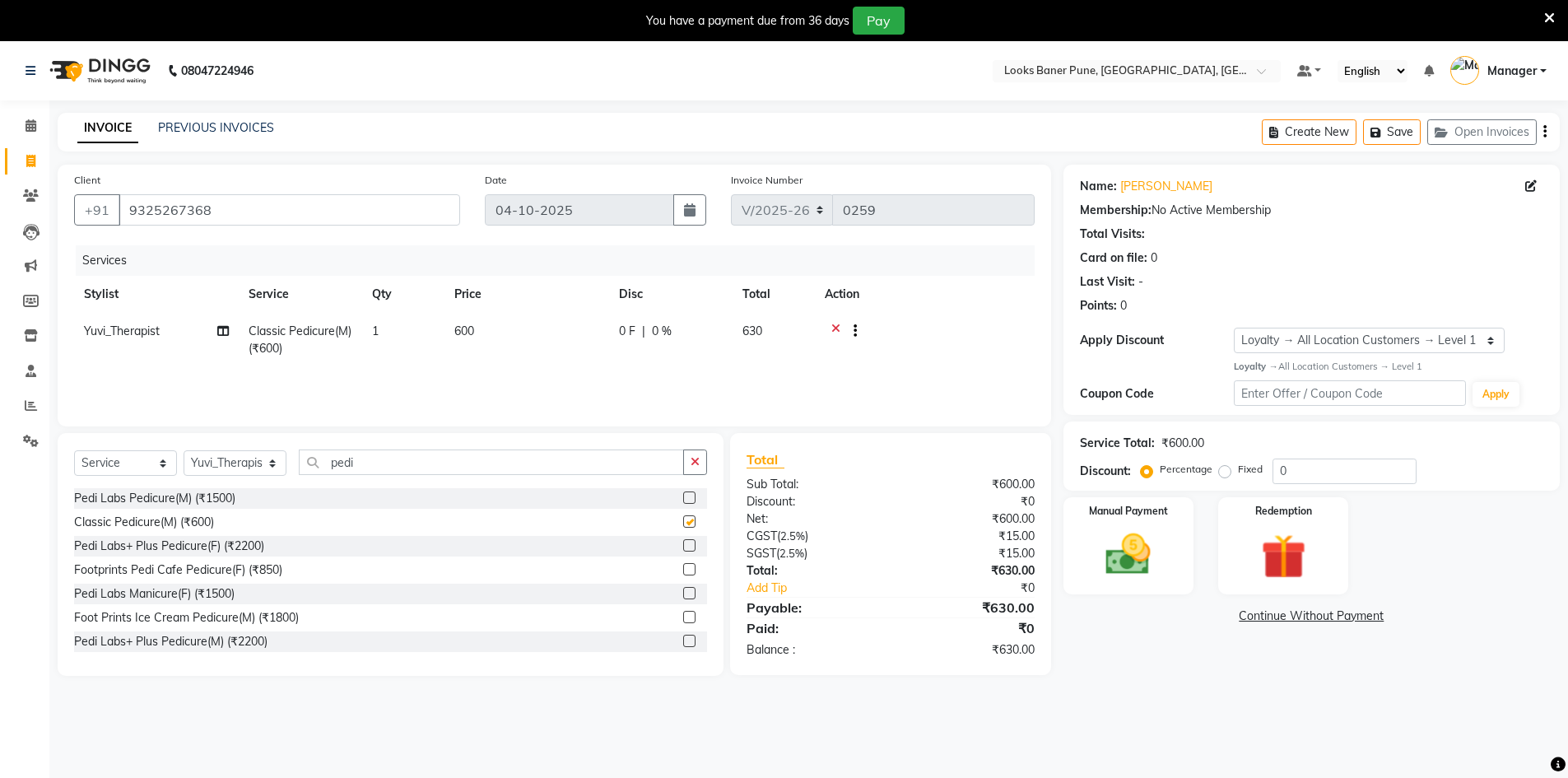
checkbox input "false"
click at [468, 333] on span "600" at bounding box center [465, 331] width 20 height 15
select select "90858"
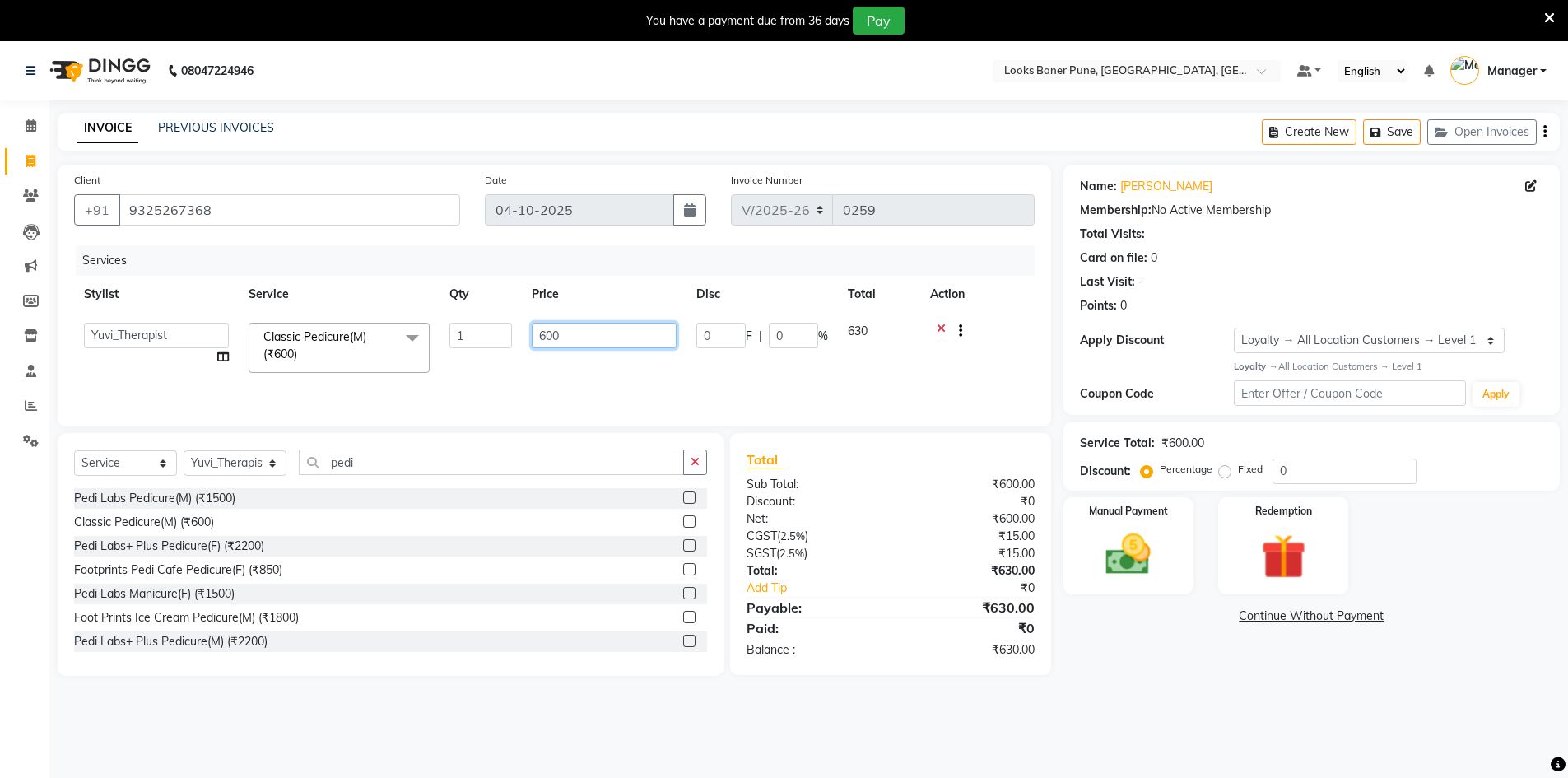
drag, startPoint x: 563, startPoint y: 336, endPoint x: 508, endPoint y: 344, distance: 55.6
click at [508, 344] on tr "[PERSON_NAME] Counter_Sales [PERSON_NAME] Manager [PERSON_NAME] Raunak_Pdct [PE…" at bounding box center [554, 347] width 960 height 70
type input "800"
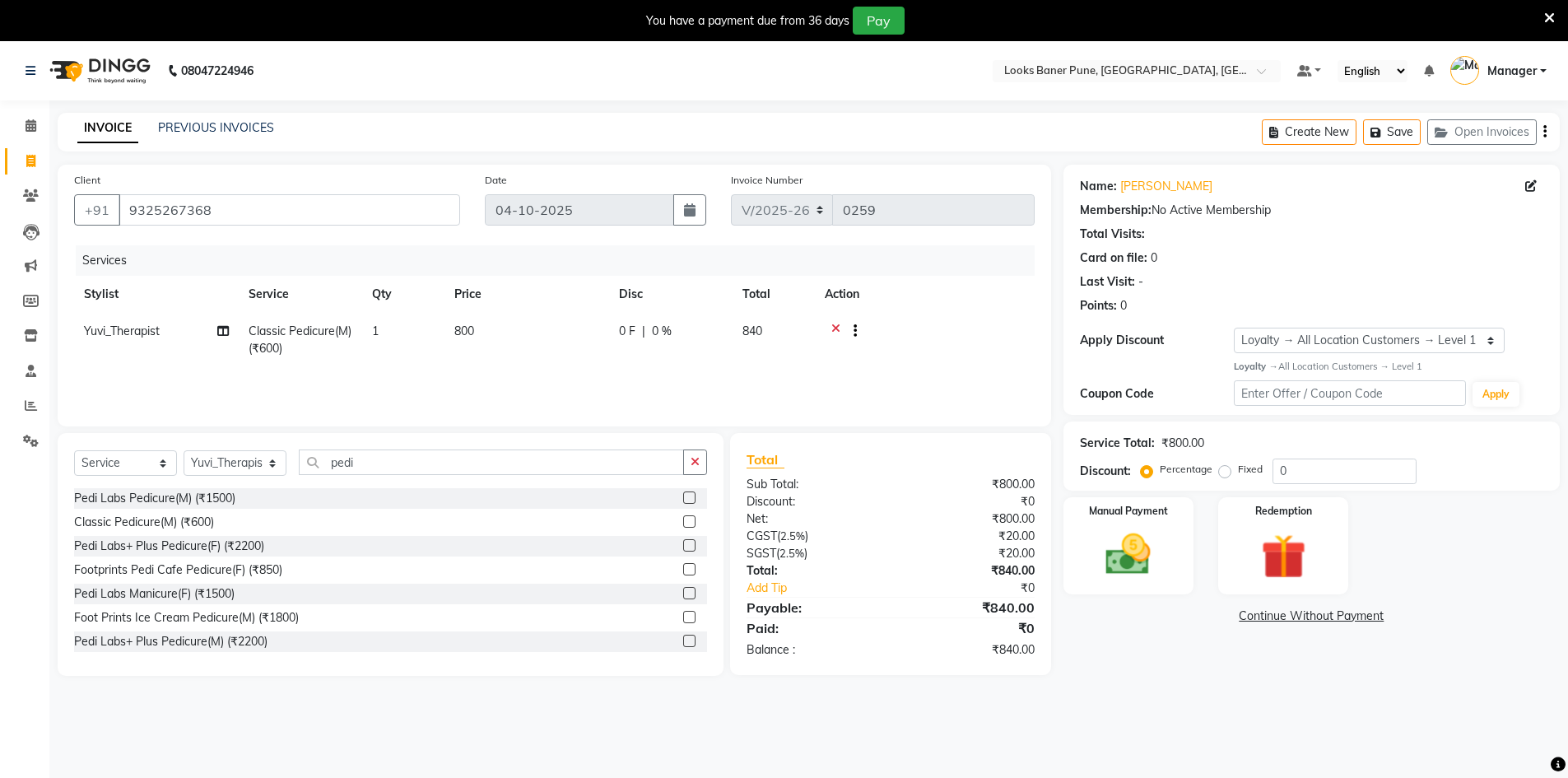
click at [484, 378] on div "Services Stylist Service Qty Price Disc Total Action Yuvi_Therapist Classic Ped…" at bounding box center [554, 327] width 960 height 165
click at [1337, 472] on input "0" at bounding box center [1344, 471] width 144 height 26
type input "25"
click at [1171, 549] on div "Manual Payment" at bounding box center [1127, 545] width 136 height 101
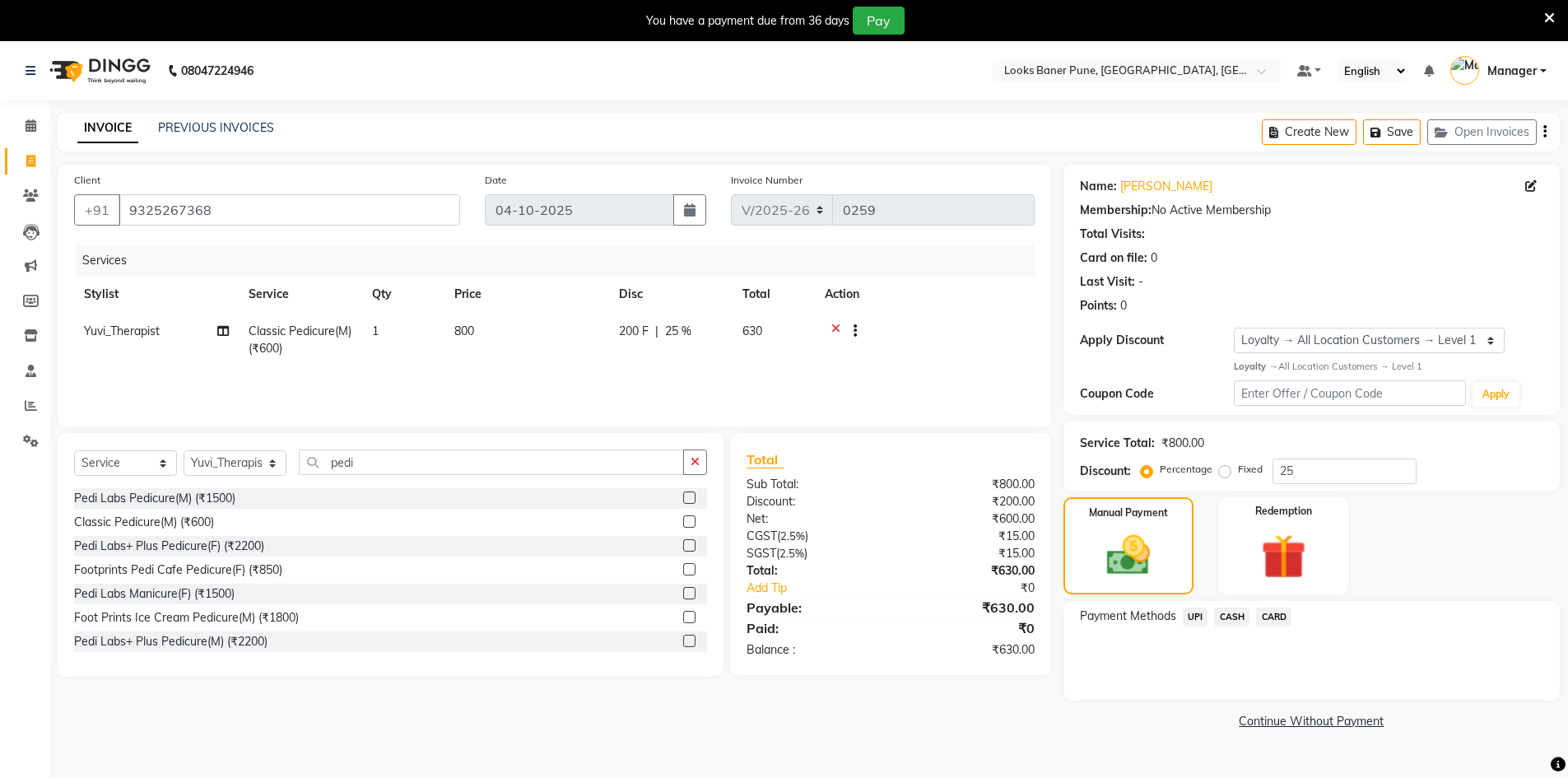
click at [1198, 613] on span "UPI" at bounding box center [1195, 617] width 26 height 19
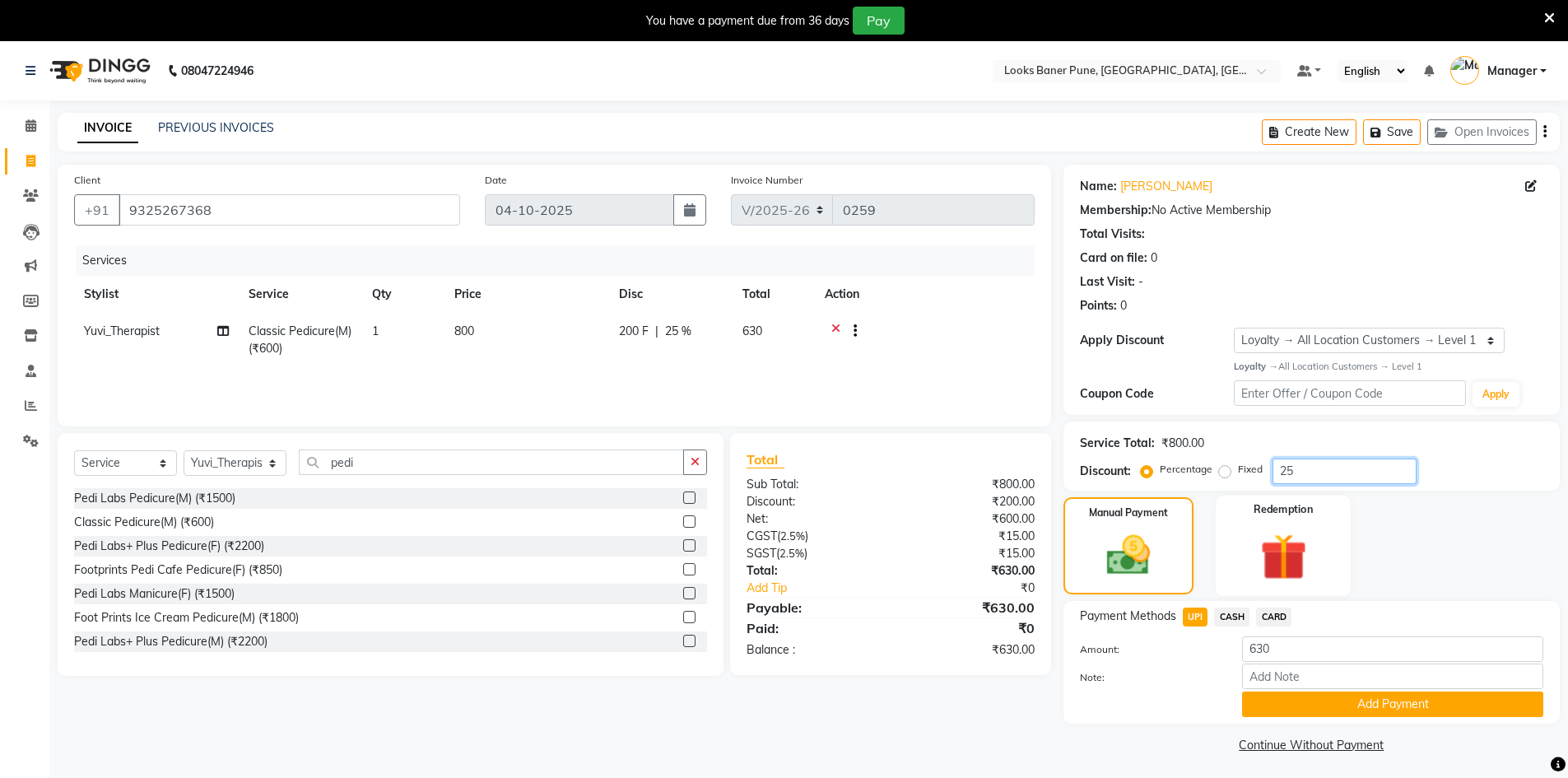
drag, startPoint x: 1307, startPoint y: 456, endPoint x: 1235, endPoint y: 498, distance: 83.4
click at [1235, 498] on div "Name: [PERSON_NAME] Membership: No Active Membership Total Visits: Card on file…" at bounding box center [1317, 461] width 508 height 592
click at [1340, 538] on div "Redemption" at bounding box center [1283, 545] width 136 height 101
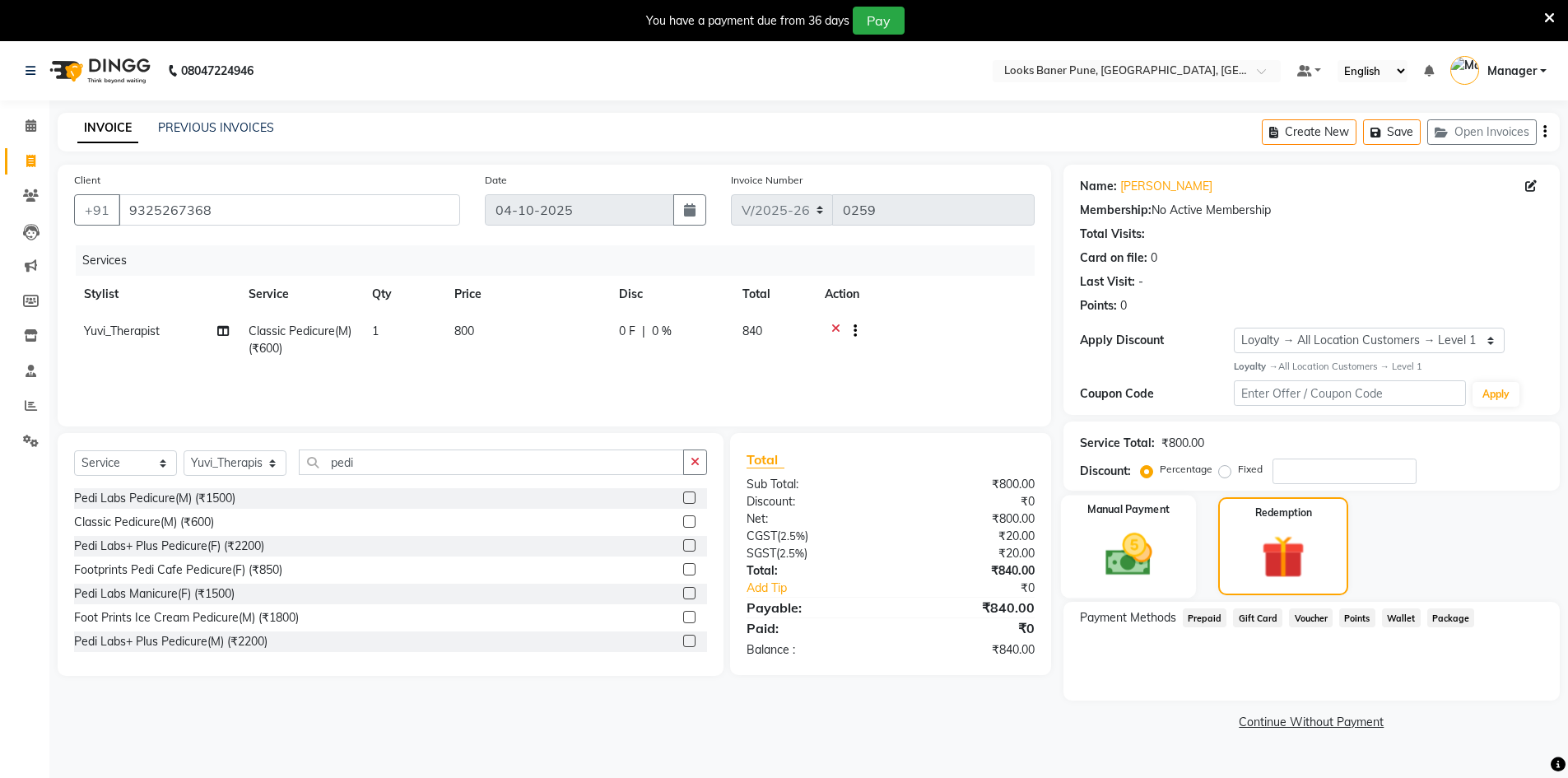
click at [1102, 542] on img at bounding box center [1128, 554] width 76 height 54
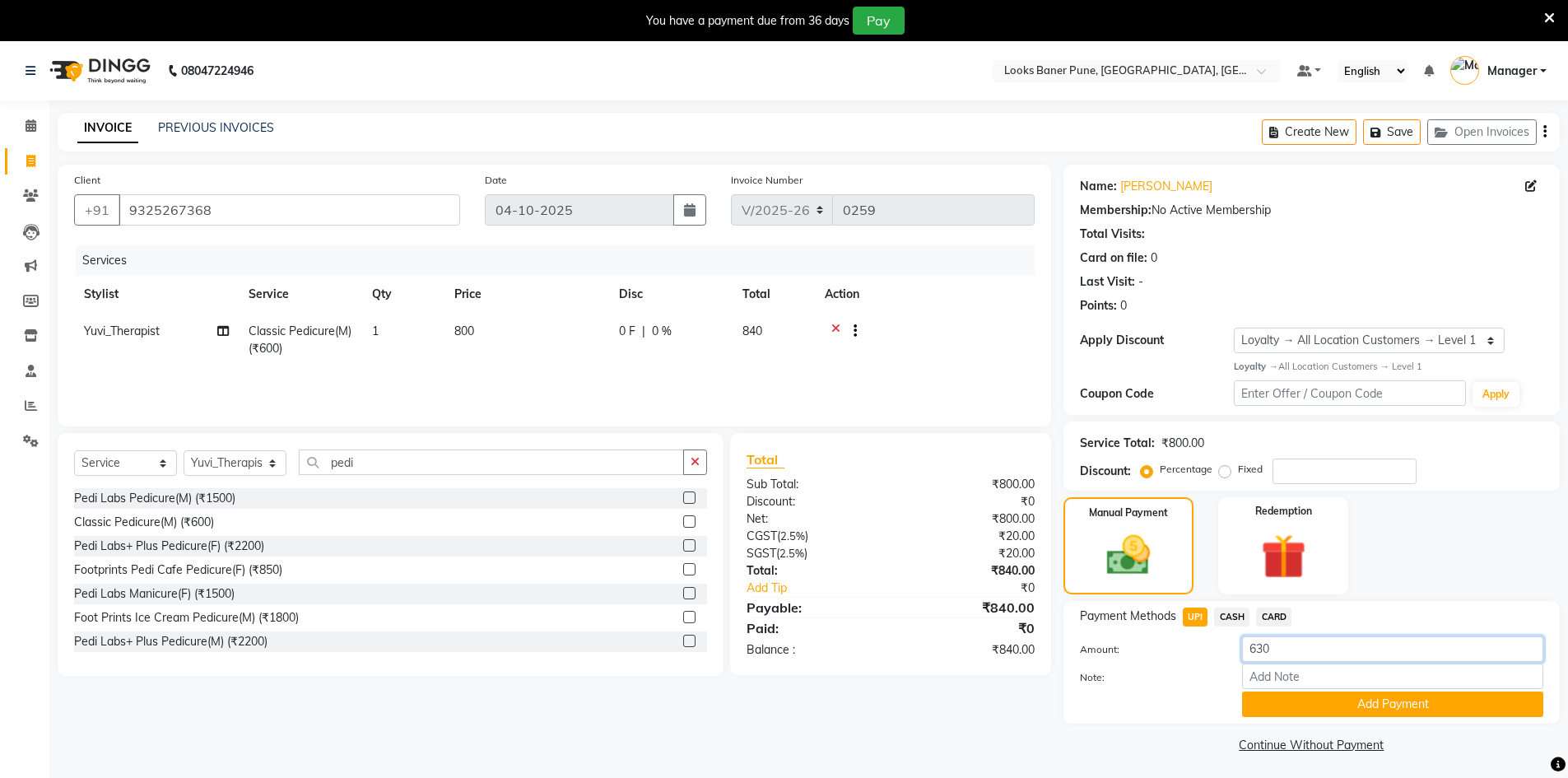
click at [1317, 653] on input "630" at bounding box center [1392, 649] width 302 height 26
click at [1389, 142] on button "Save" at bounding box center [1391, 132] width 57 height 26
click at [460, 329] on span "800" at bounding box center [465, 331] width 20 height 15
select select "90858"
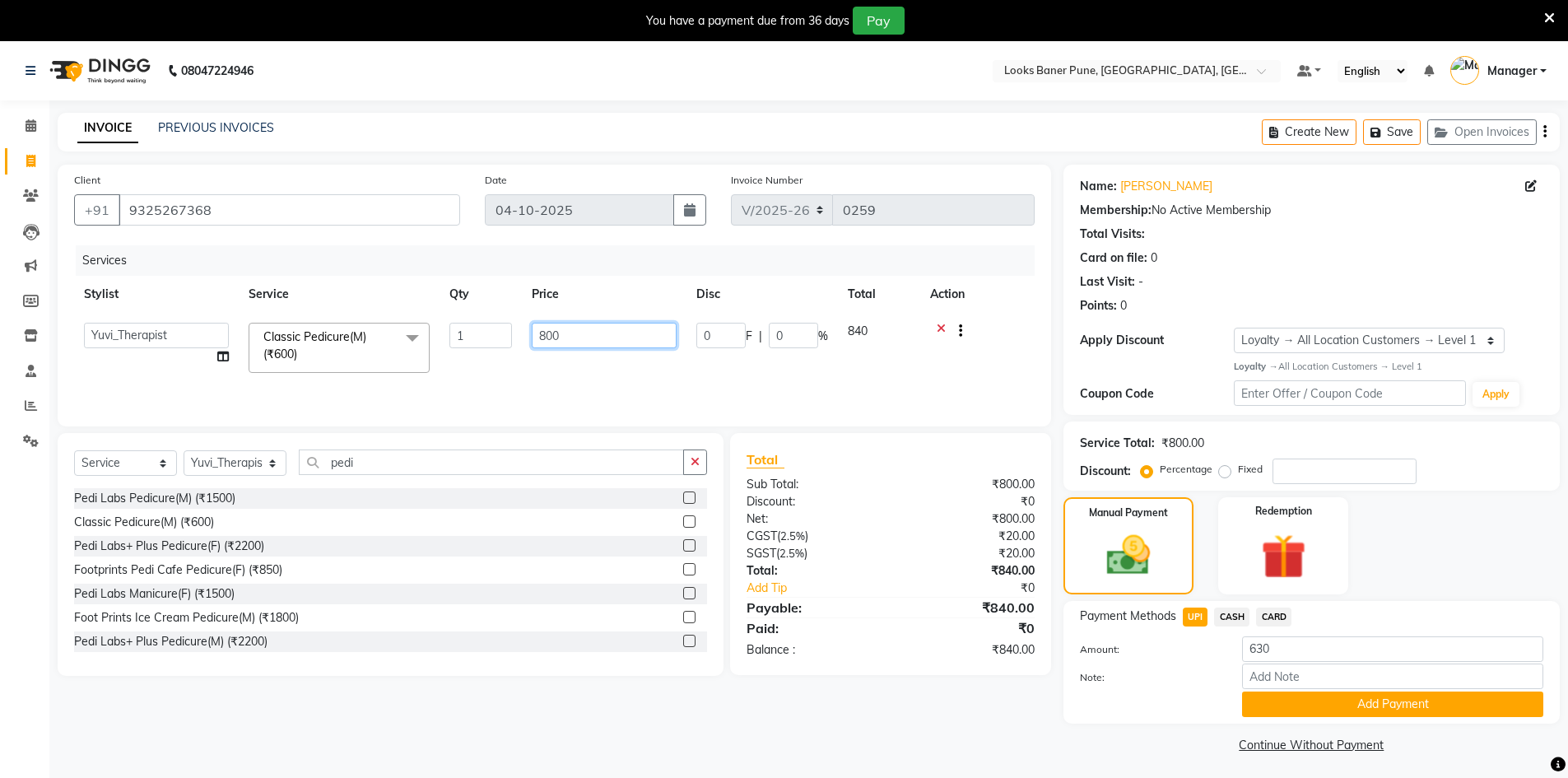
click at [534, 328] on input "800" at bounding box center [603, 335] width 145 height 26
drag, startPoint x: 600, startPoint y: 337, endPoint x: 498, endPoint y: 342, distance: 102.1
click at [498, 342] on tr "[PERSON_NAME] Counter_Sales [PERSON_NAME] Manager [PERSON_NAME] Raunak_Pdct [PE…" at bounding box center [554, 347] width 960 height 70
type input "850"
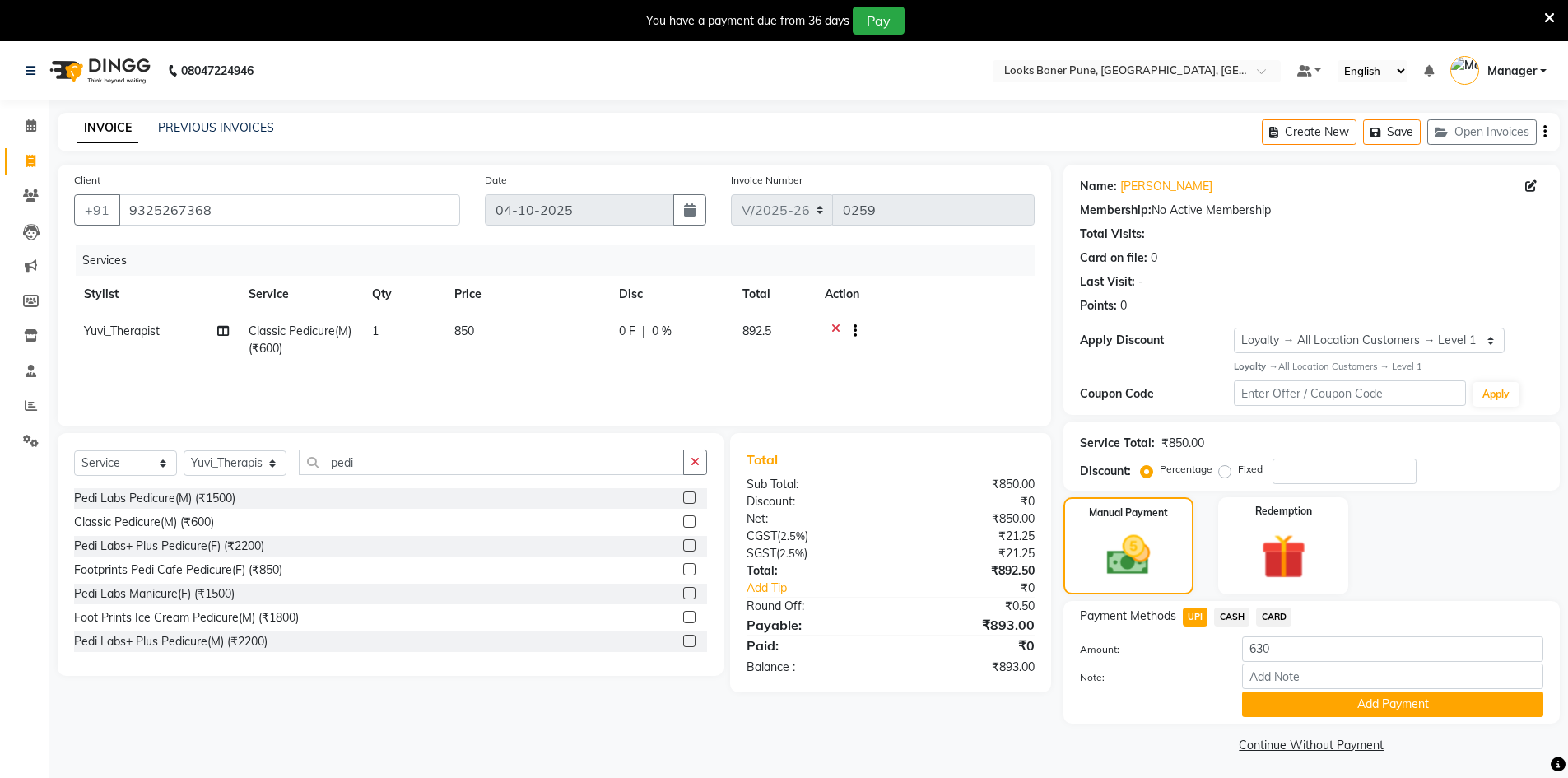
click at [1374, 537] on div "Manual Payment Redemption" at bounding box center [1311, 546] width 521 height 97
click at [1399, 705] on button "Add Payment" at bounding box center [1392, 704] width 302 height 26
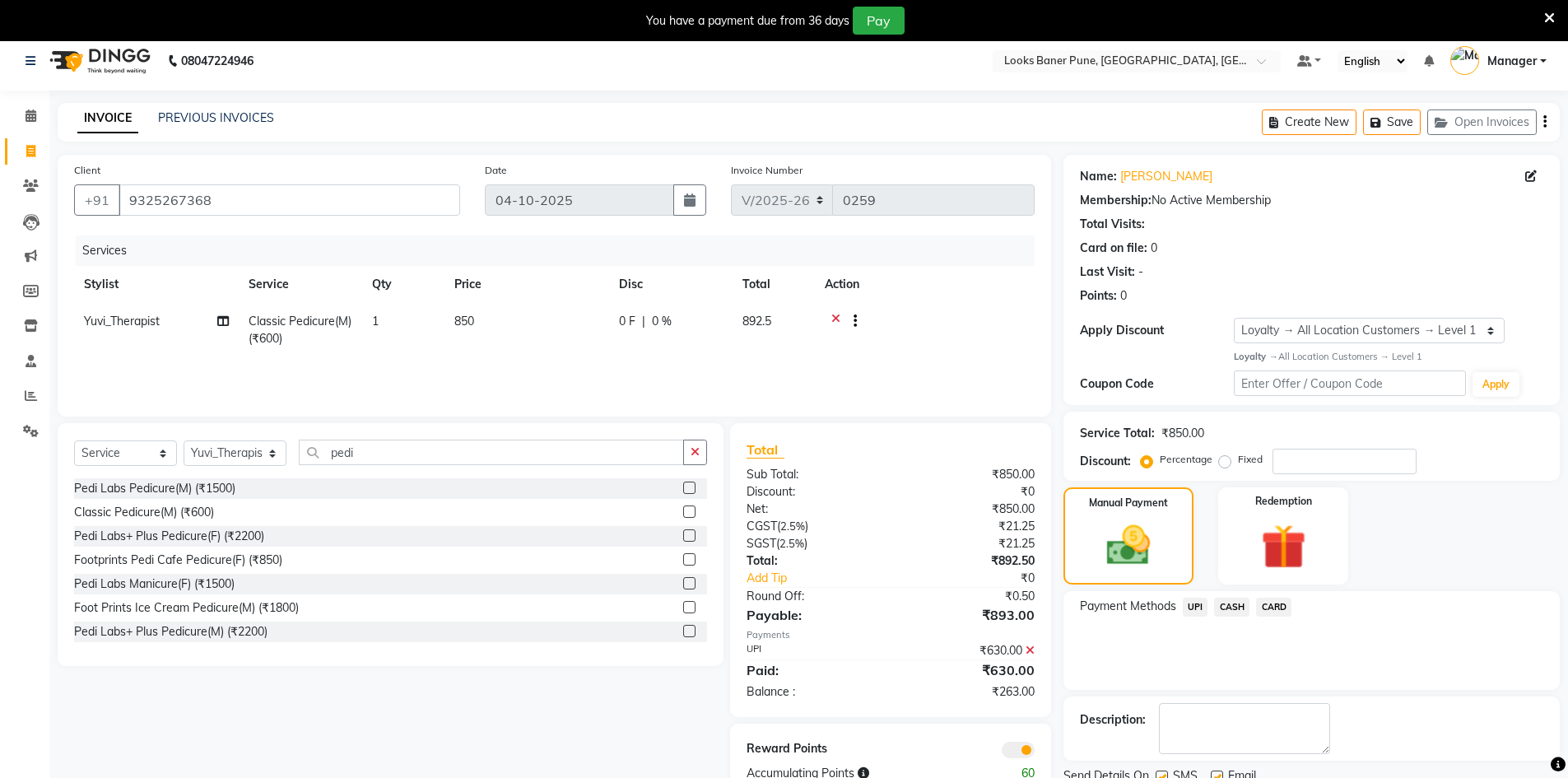
scroll to position [73, 0]
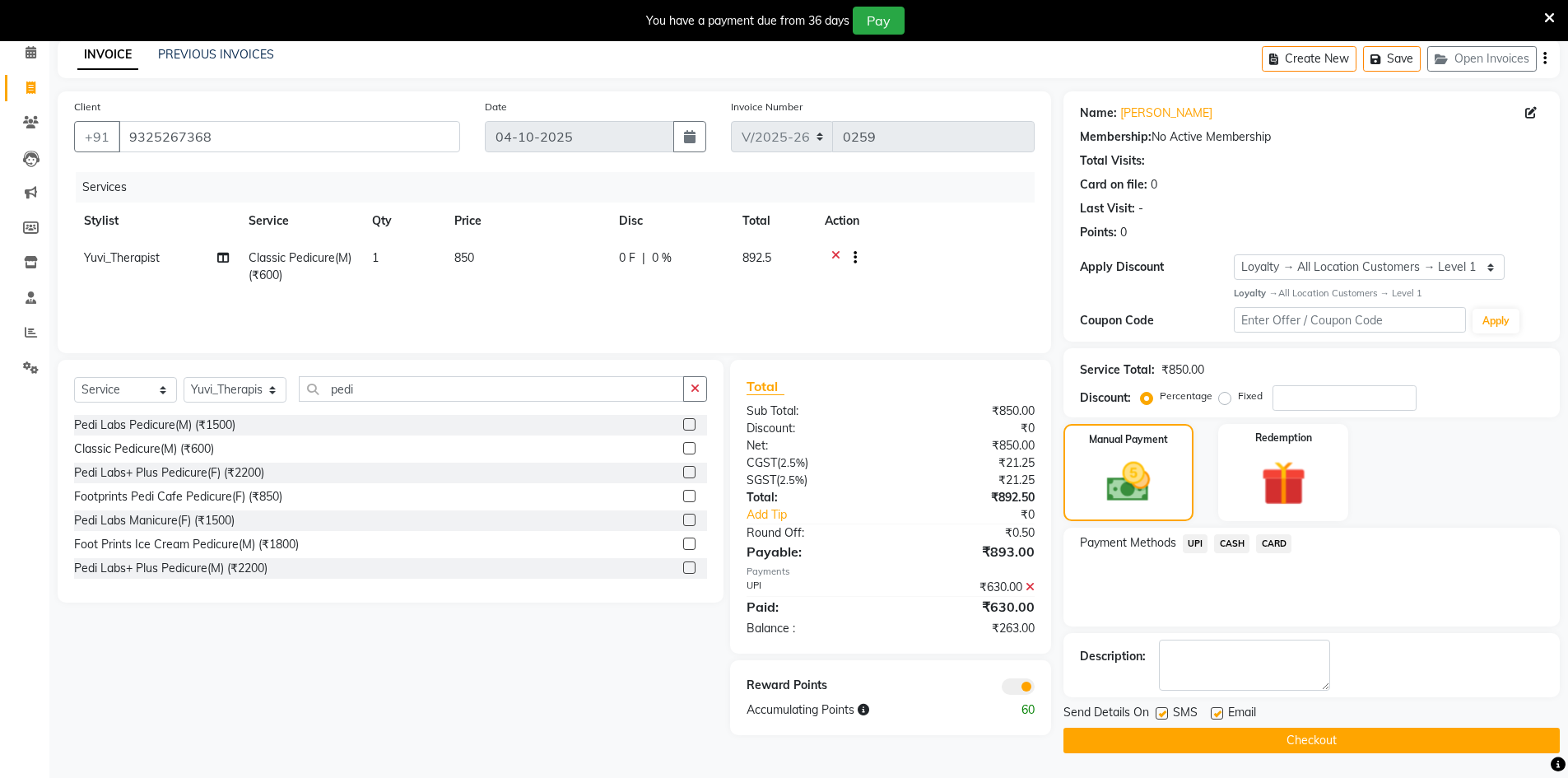
click at [1020, 684] on span at bounding box center [1018, 686] width 33 height 16
click at [1034, 689] on input "checkbox" at bounding box center [1034, 689] width 0 height 0
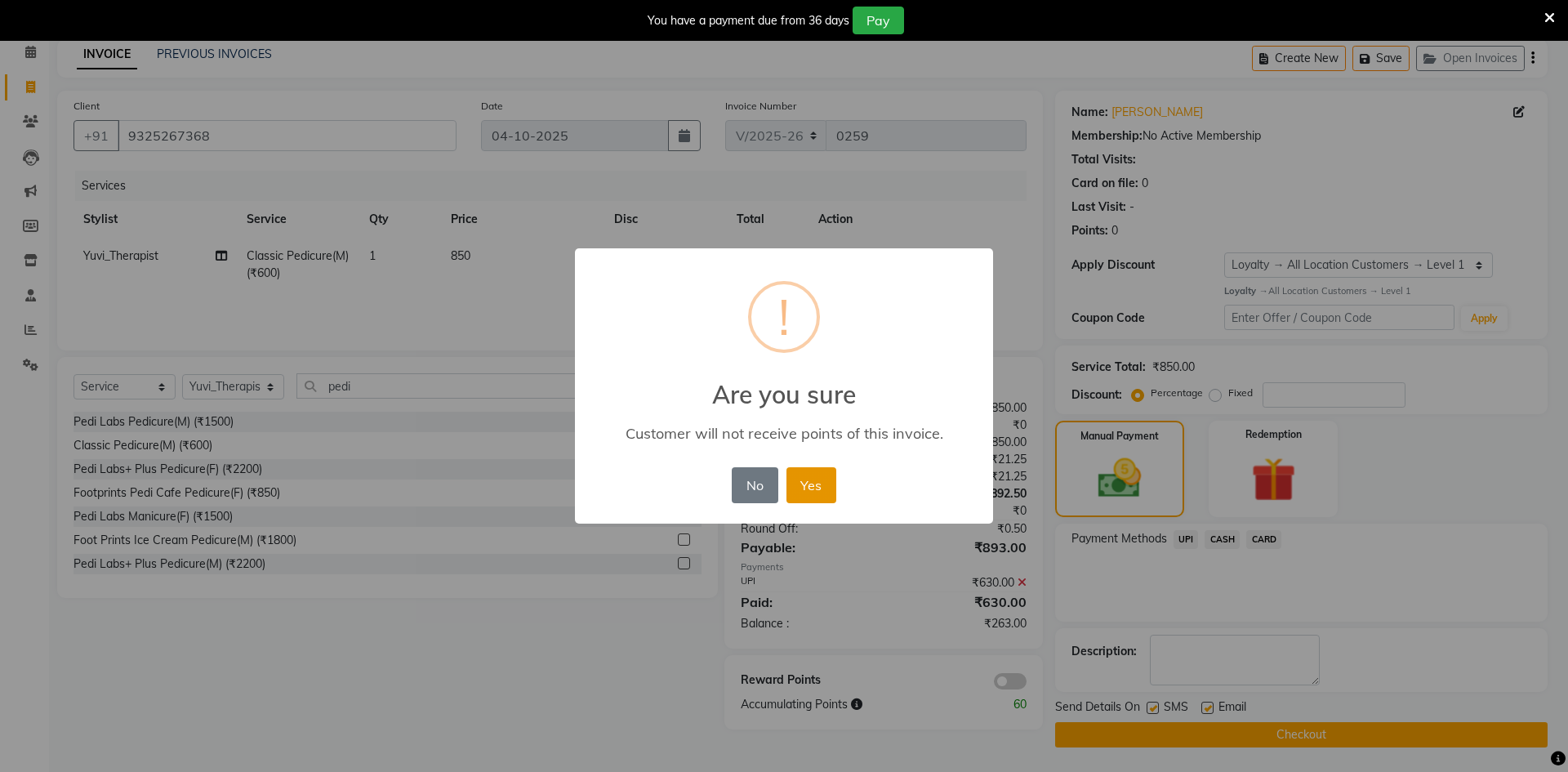
click at [825, 486] on button "Yes" at bounding box center [811, 485] width 50 height 36
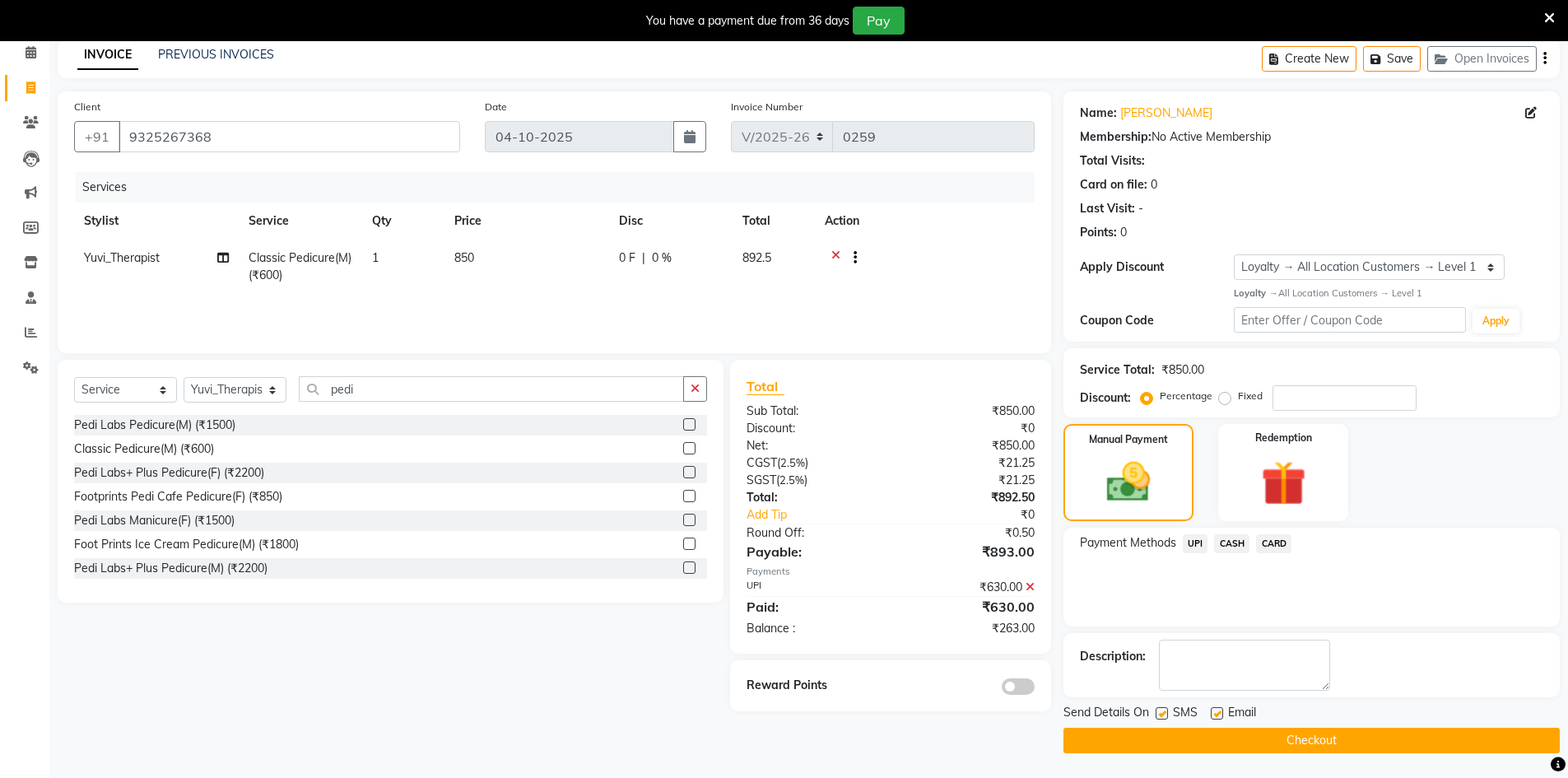
click at [1249, 736] on button "Checkout" at bounding box center [1311, 740] width 497 height 26
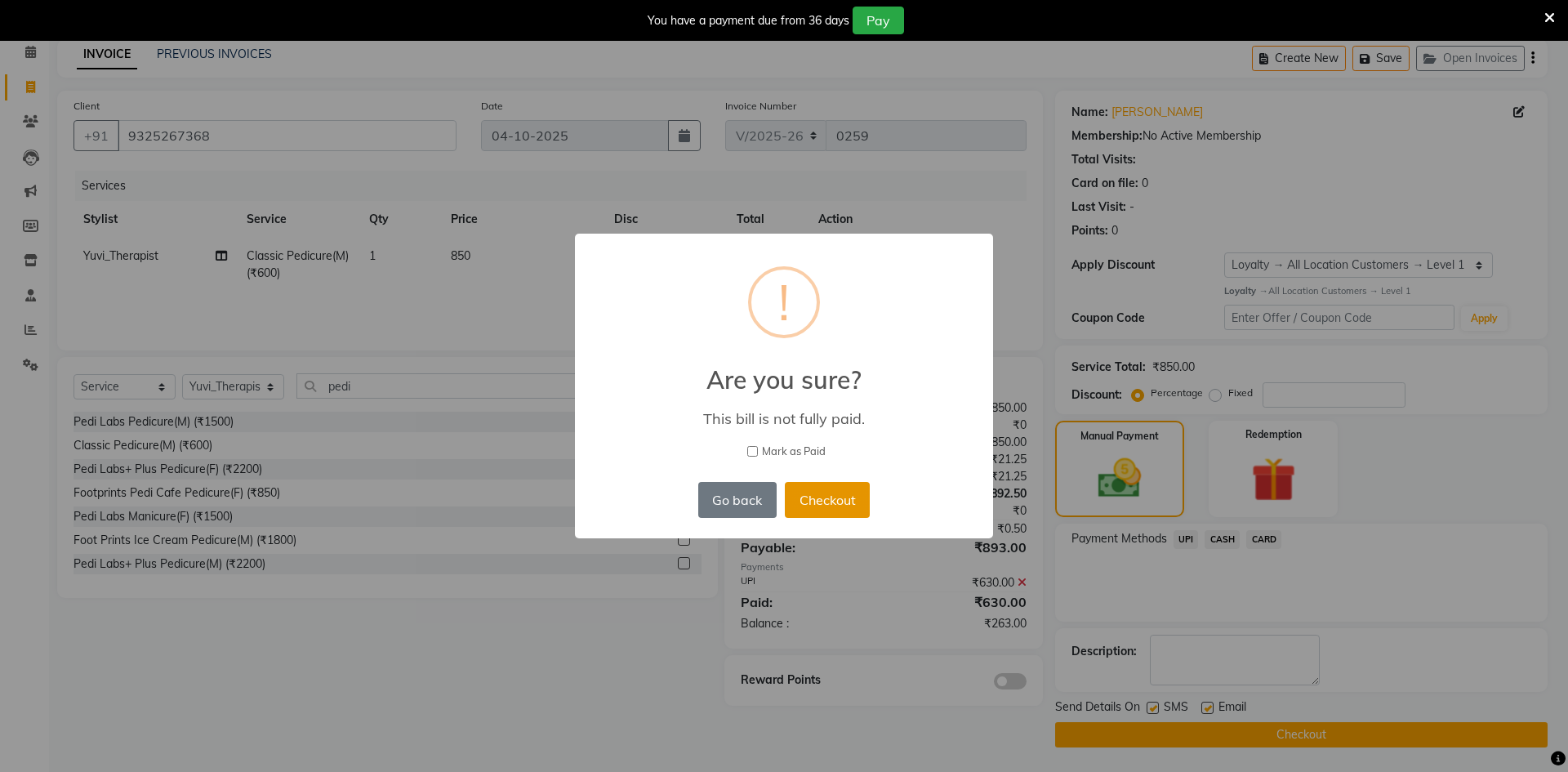
click at [836, 495] on button "Checkout" at bounding box center [827, 500] width 85 height 36
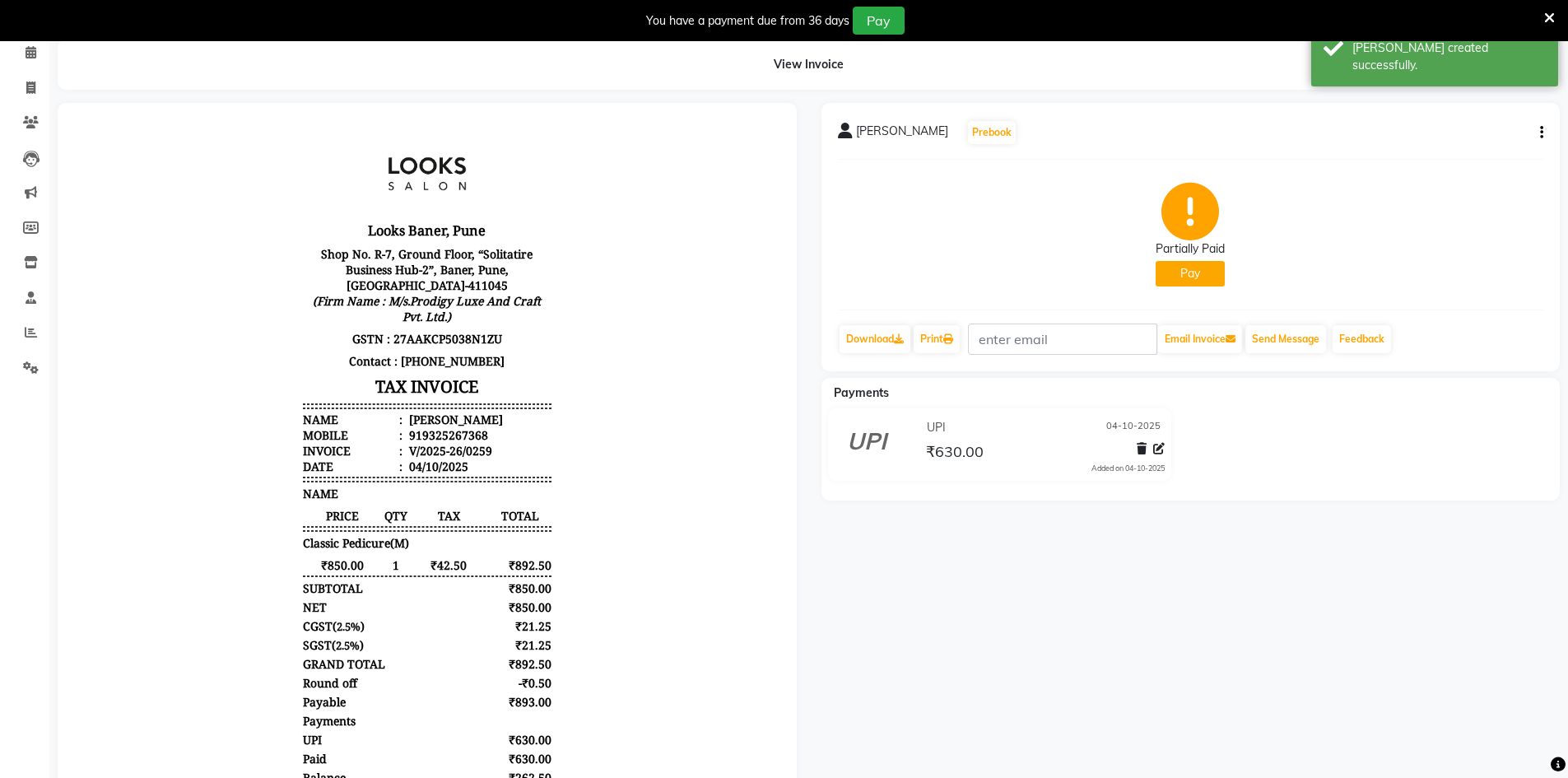
select select "8917"
select select "service"
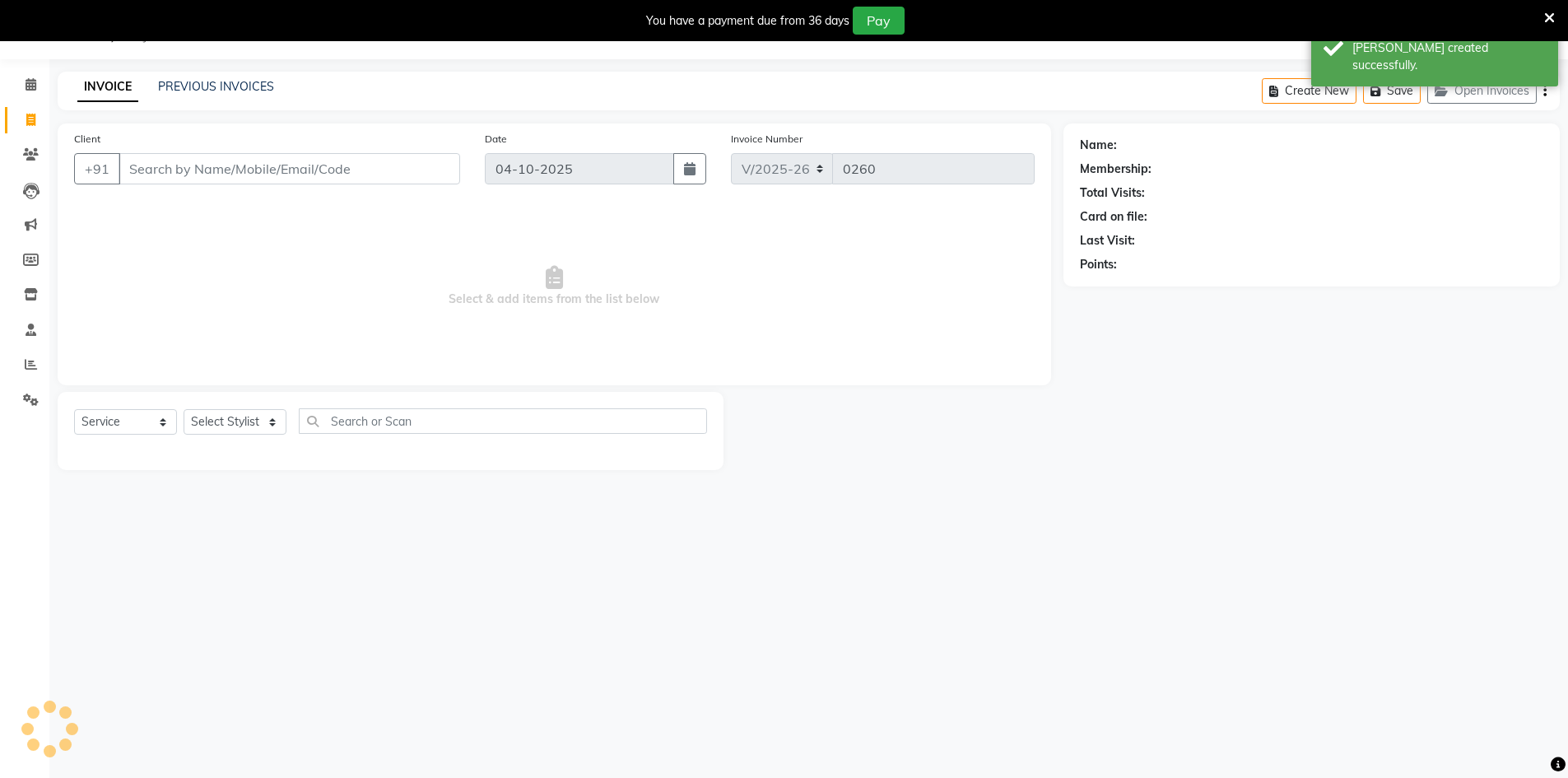
scroll to position [41, 0]
click at [33, 84] on icon at bounding box center [31, 85] width 11 height 13
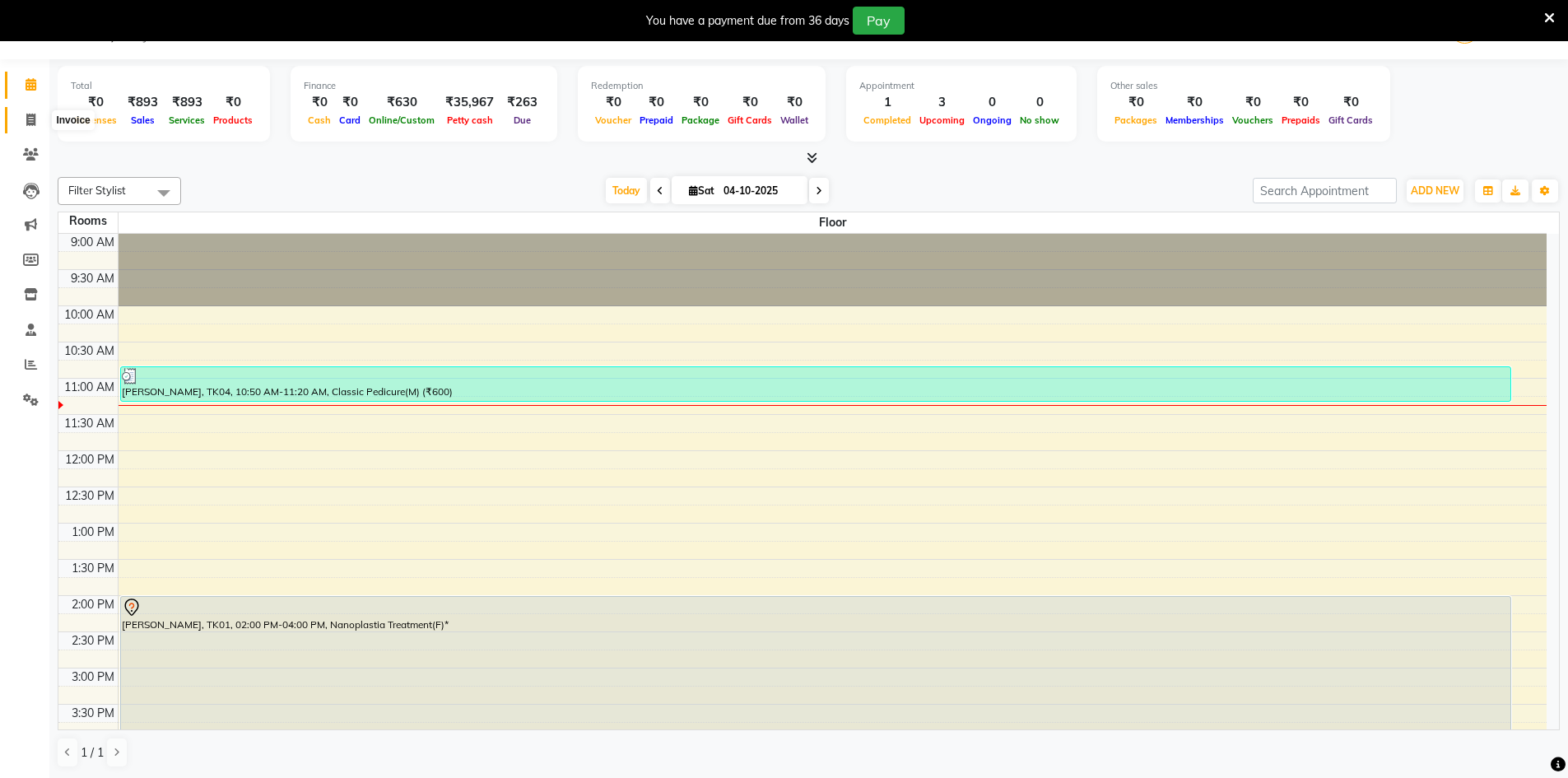
click at [39, 123] on span at bounding box center [31, 120] width 29 height 19
select select "8917"
select select "service"
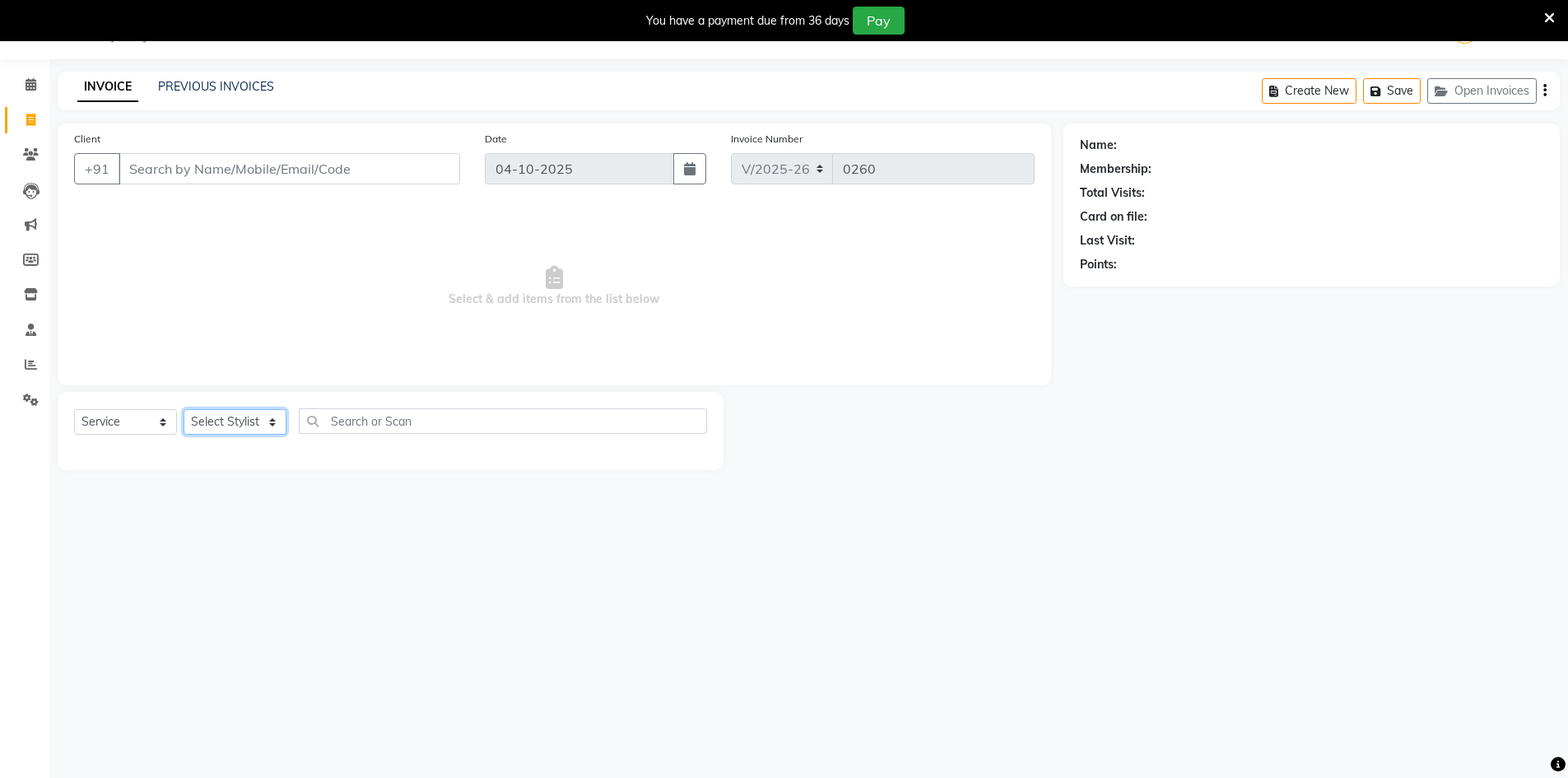
click at [250, 418] on select "Select Stylist [PERSON_NAME] Counter_Sales [PERSON_NAME] Manager [PERSON_NAME] …" at bounding box center [234, 422] width 103 height 26
select select "91464"
click at [183, 409] on select "Select Stylist [PERSON_NAME] Counter_Sales [PERSON_NAME] Manager [PERSON_NAME] …" at bounding box center [234, 422] width 103 height 26
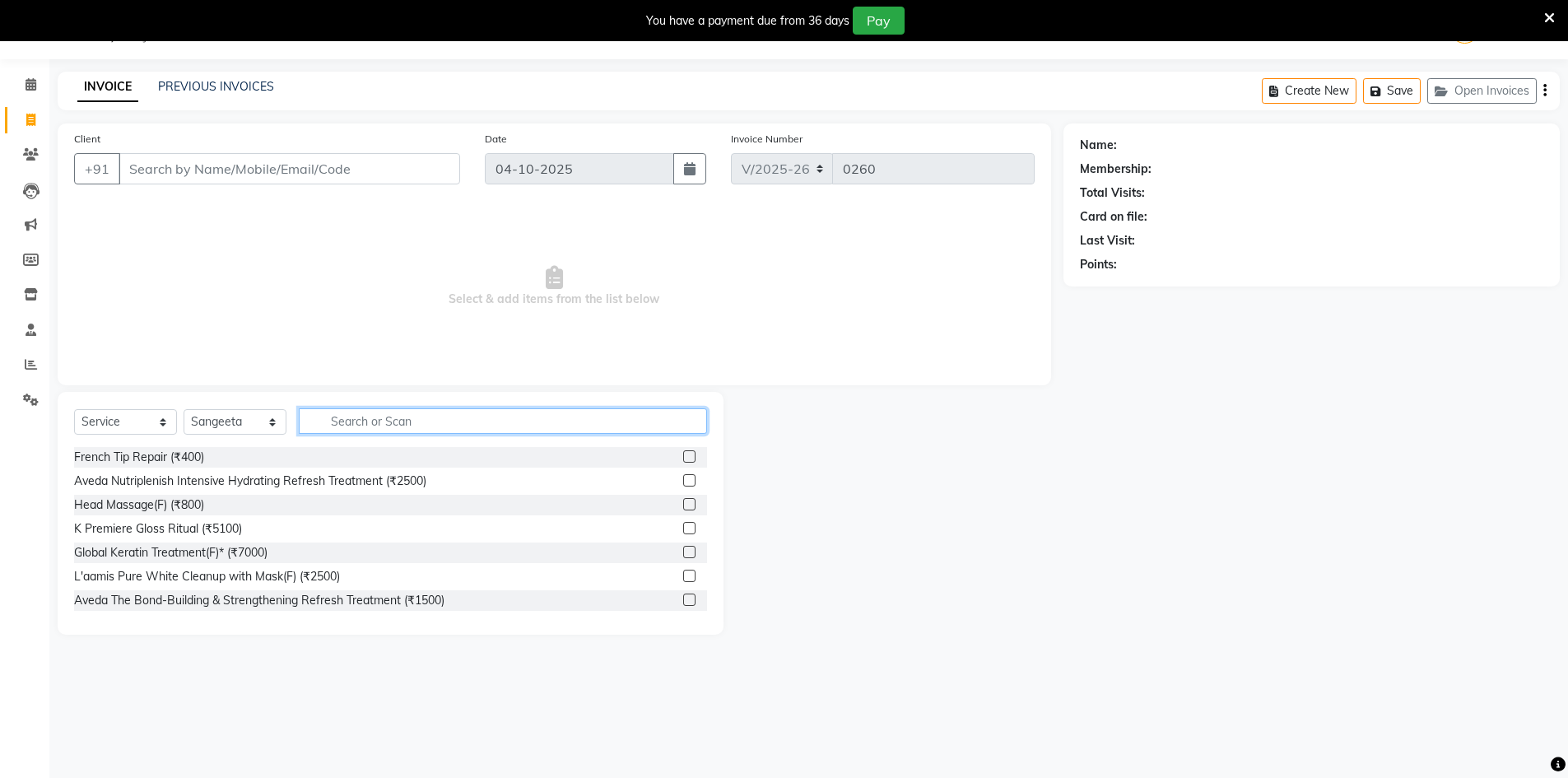
click at [362, 425] on input "text" at bounding box center [503, 421] width 408 height 26
type input "eye"
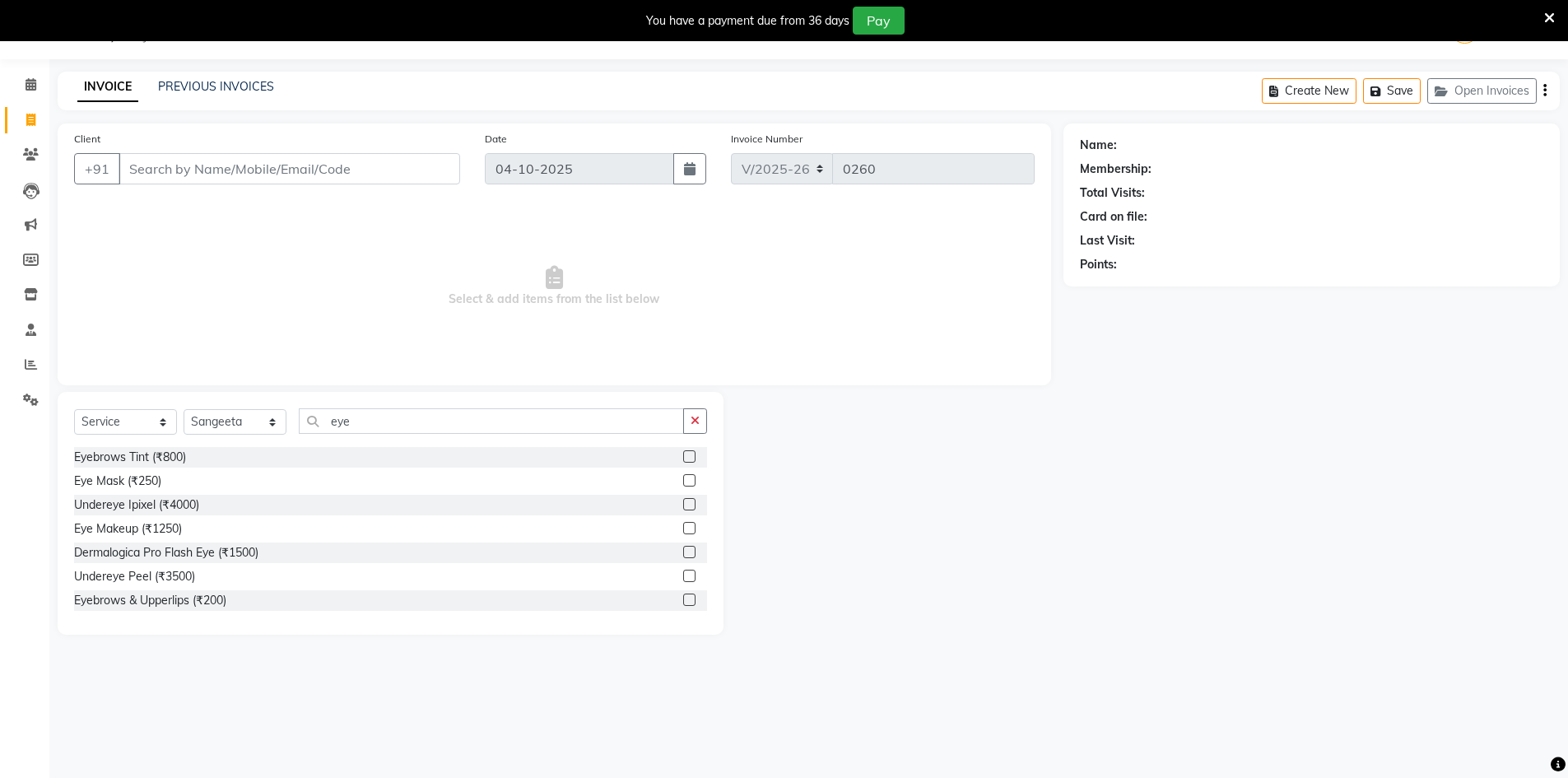
click at [683, 599] on label at bounding box center [690, 599] width 13 height 13
click at [683, 599] on input "checkbox" at bounding box center [689, 600] width 11 height 11
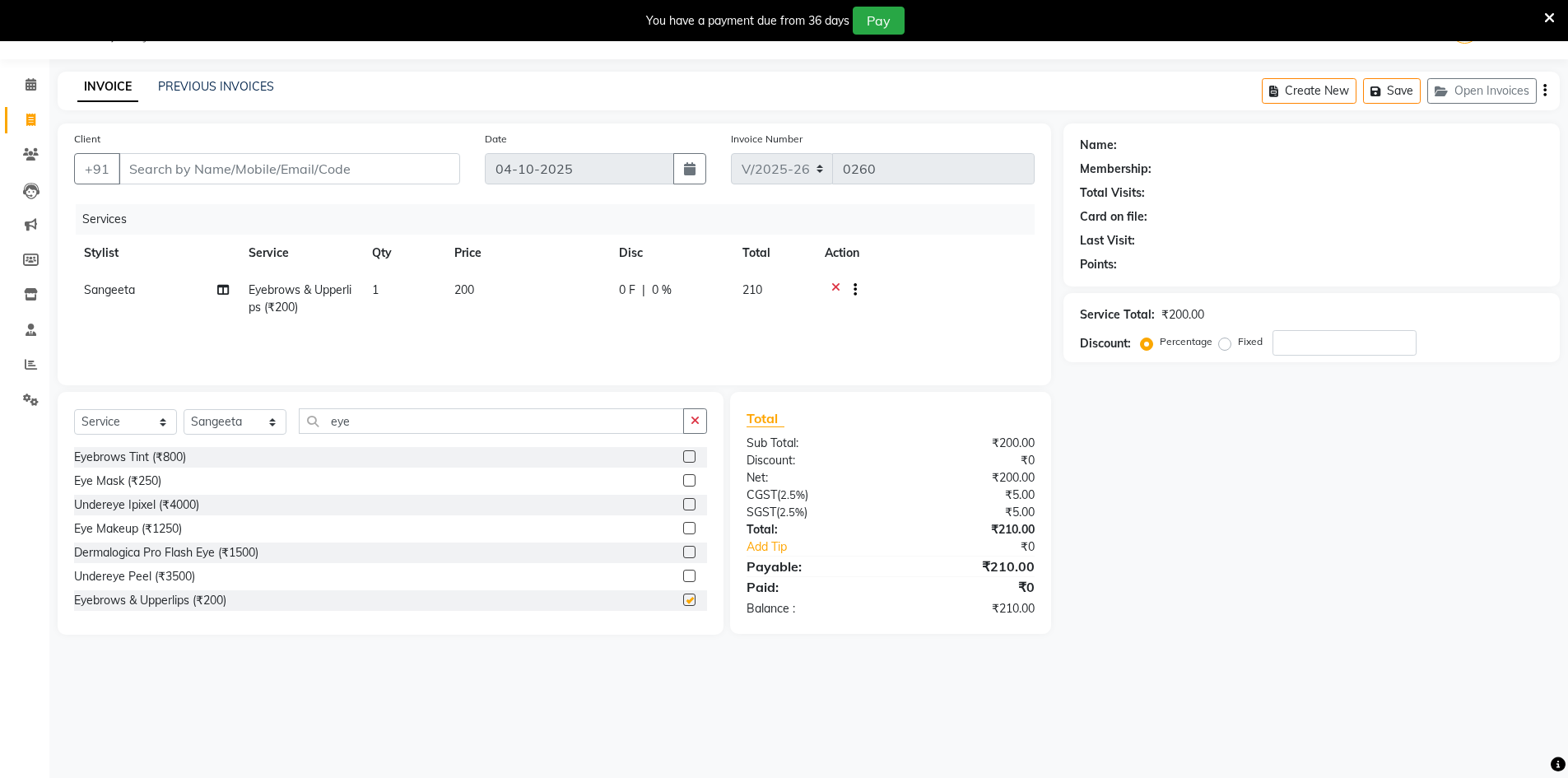
checkbox input "false"
click at [641, 425] on input "eye" at bounding box center [491, 421] width 385 height 26
drag, startPoint x: 553, startPoint y: 433, endPoint x: 244, endPoint y: 459, distance: 310.1
click at [244, 459] on div "Select Service Product Membership Package Voucher Prepaid Gift Card Select Styl…" at bounding box center [390, 513] width 666 height 242
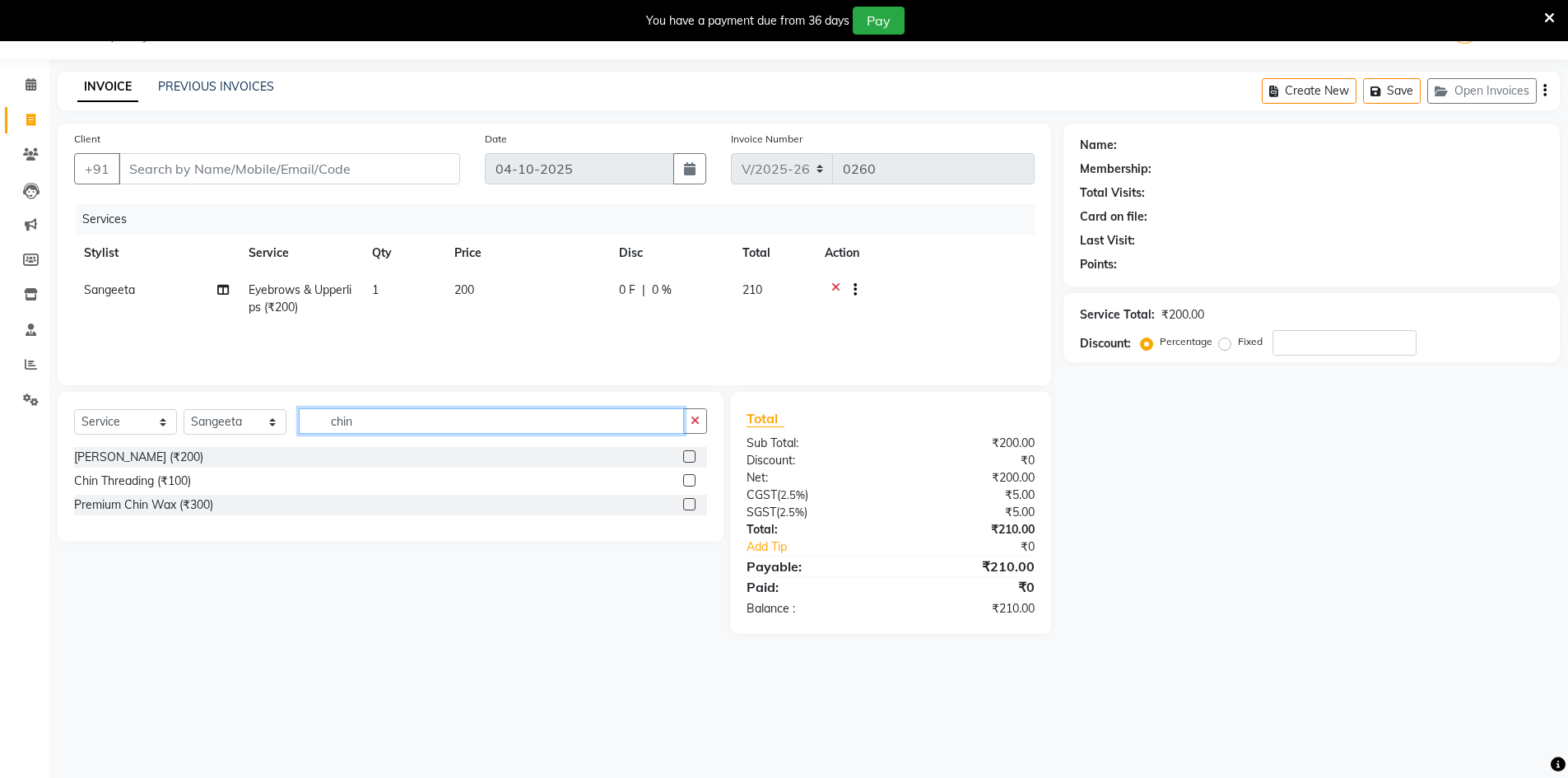
type input "chin"
click at [684, 479] on label at bounding box center [690, 480] width 13 height 13
click at [684, 479] on input "checkbox" at bounding box center [689, 481] width 11 height 11
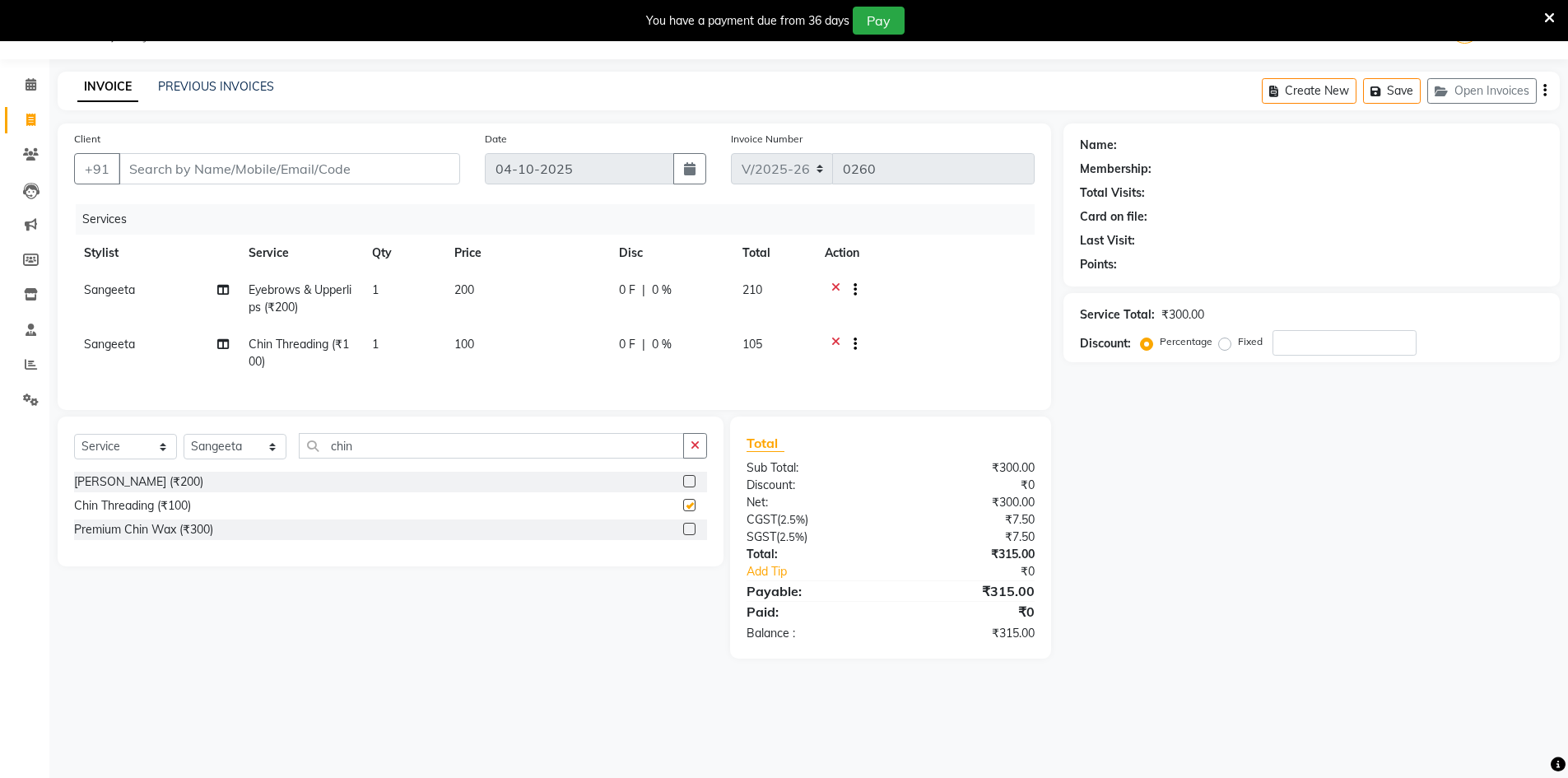
checkbox input "false"
click at [692, 458] on button "button" at bounding box center [695, 445] width 24 height 26
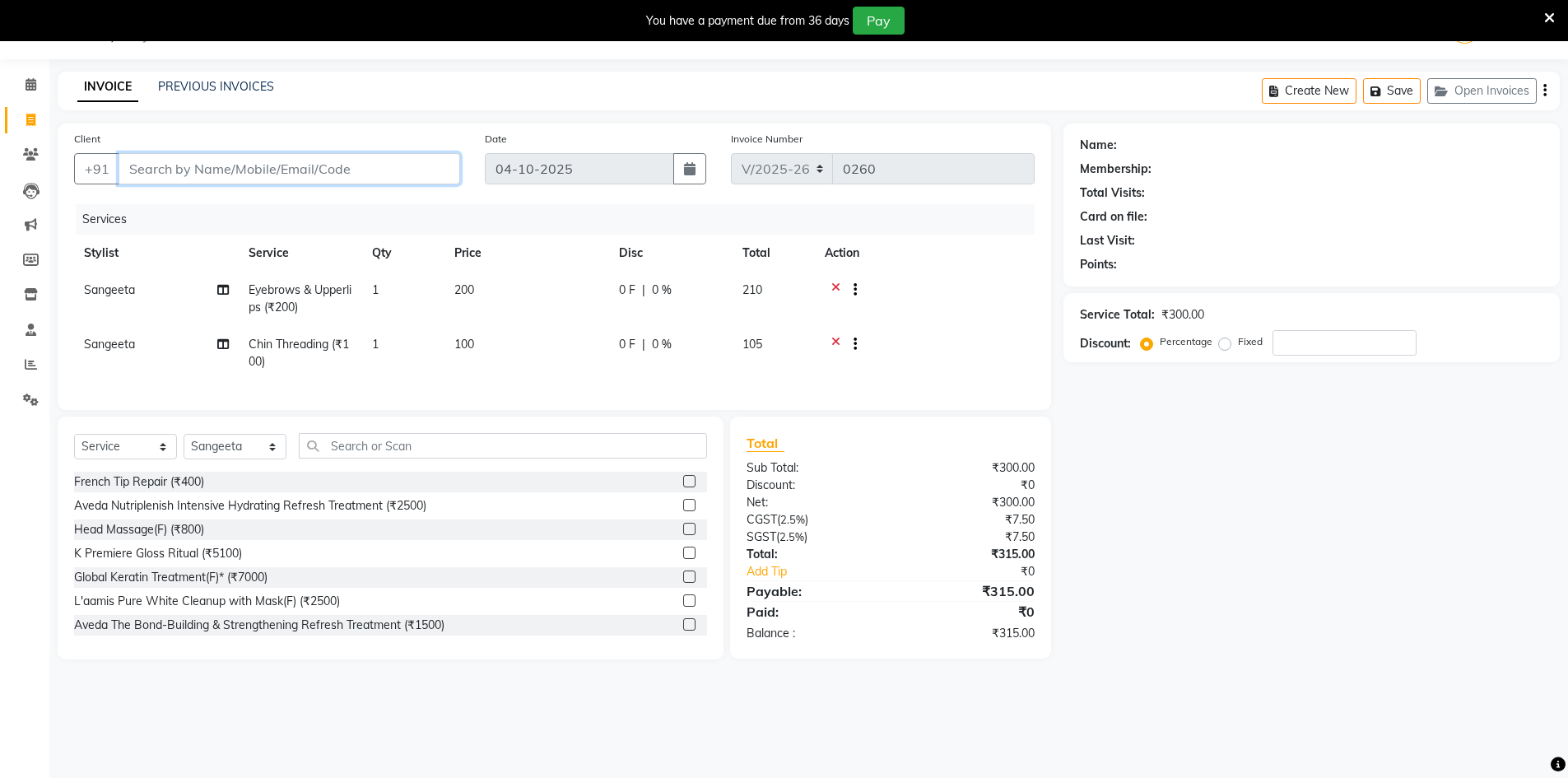
click at [336, 167] on input "Client" at bounding box center [289, 169] width 342 height 31
type input "9"
type input "0"
type input "8407935412"
click at [432, 174] on span "Add Client" at bounding box center [417, 169] width 65 height 16
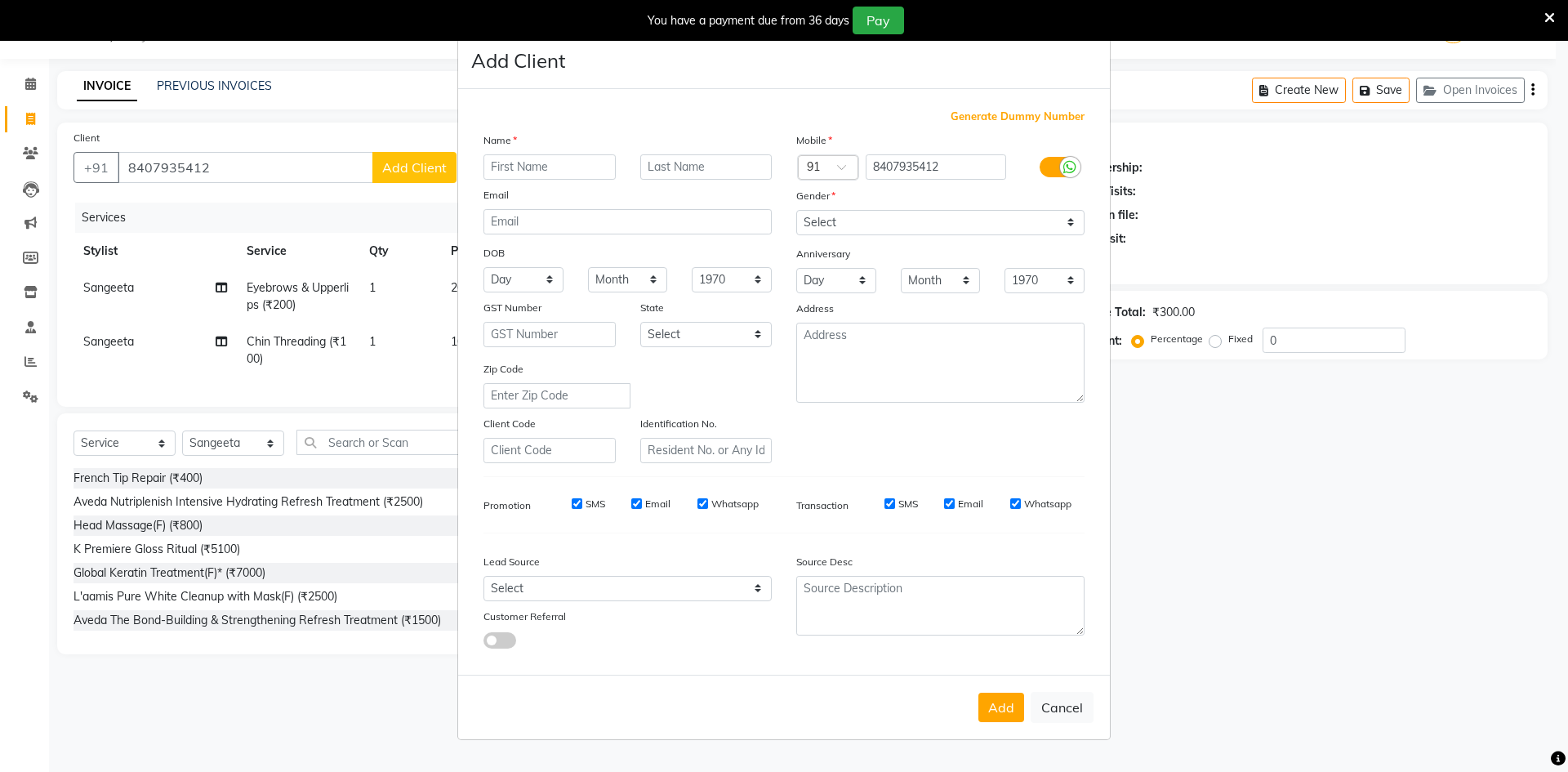
click at [531, 168] on input "text" at bounding box center [550, 167] width 132 height 25
type input "[PERSON_NAME]"
click at [725, 167] on input "text" at bounding box center [706, 167] width 132 height 25
type input "[PERSON_NAME]"
click at [1008, 704] on button "Add" at bounding box center [1001, 707] width 46 height 30
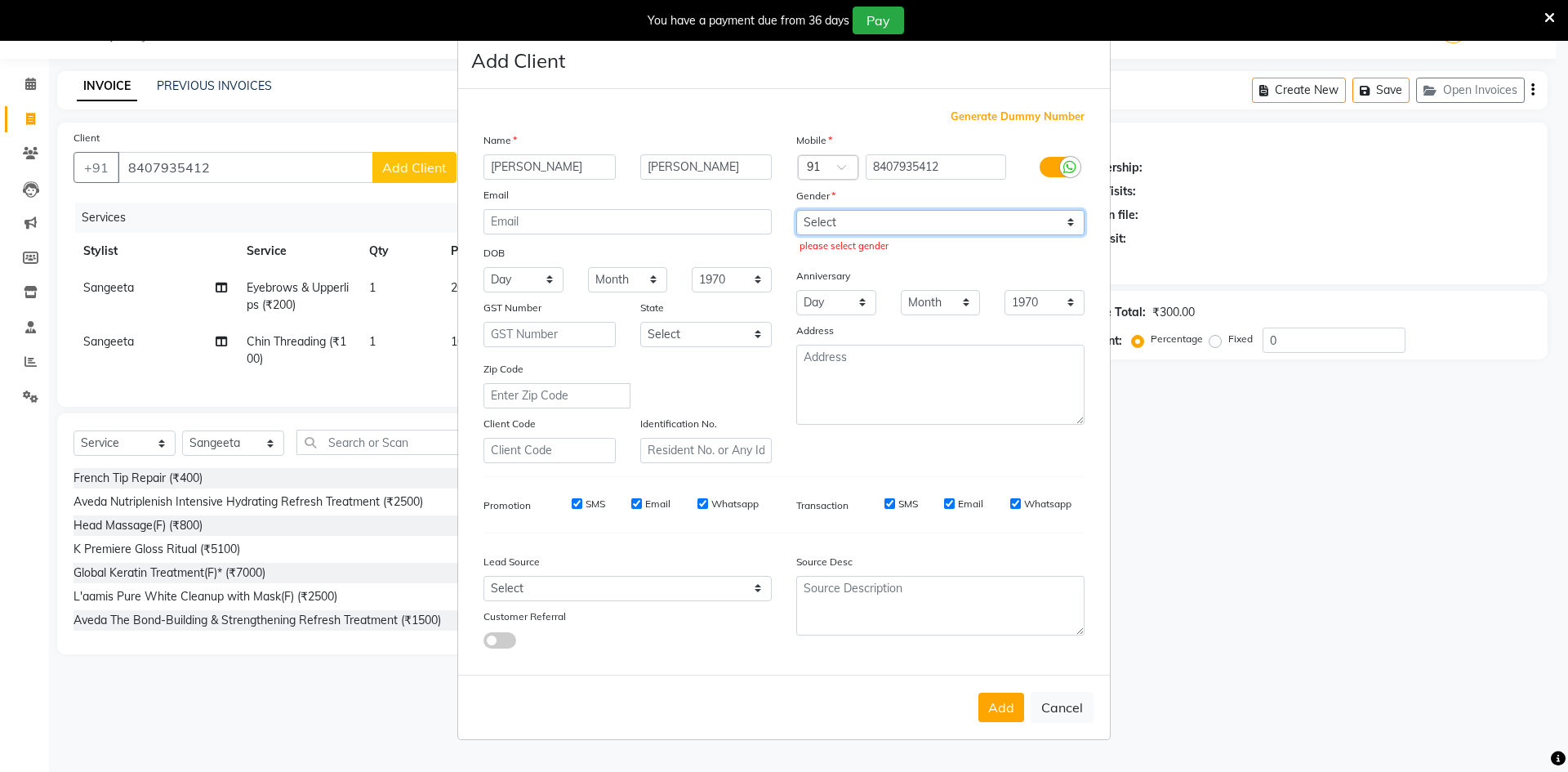
click at [971, 220] on select "Select [DEMOGRAPHIC_DATA] [DEMOGRAPHIC_DATA] Other Prefer Not To Say" at bounding box center [940, 222] width 288 height 25
select select "[DEMOGRAPHIC_DATA]"
click at [797, 210] on select "Select [DEMOGRAPHIC_DATA] [DEMOGRAPHIC_DATA] Other Prefer Not To Say" at bounding box center [940, 222] width 288 height 25
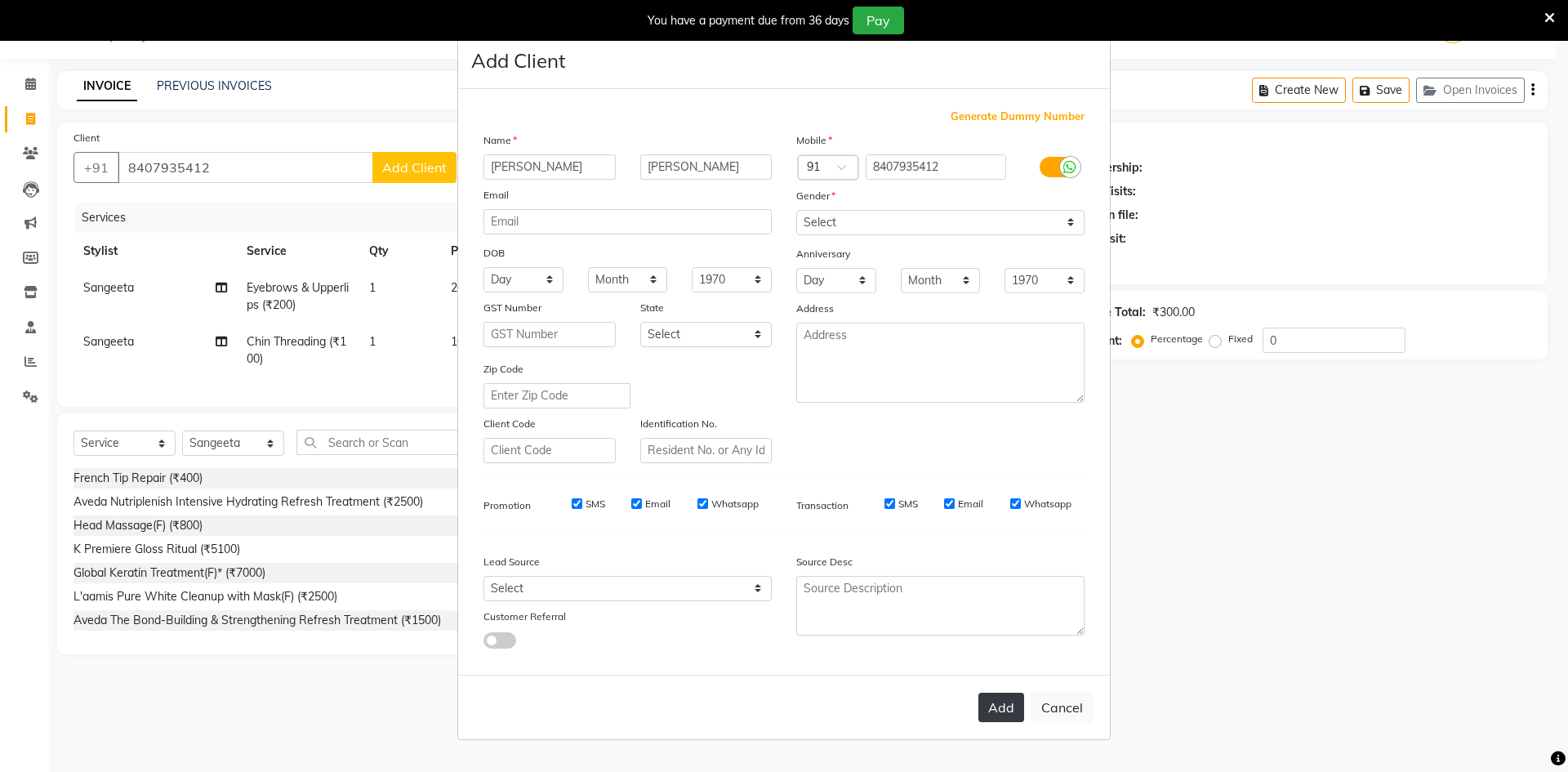
click at [997, 708] on button "Add" at bounding box center [1001, 707] width 46 height 30
select select
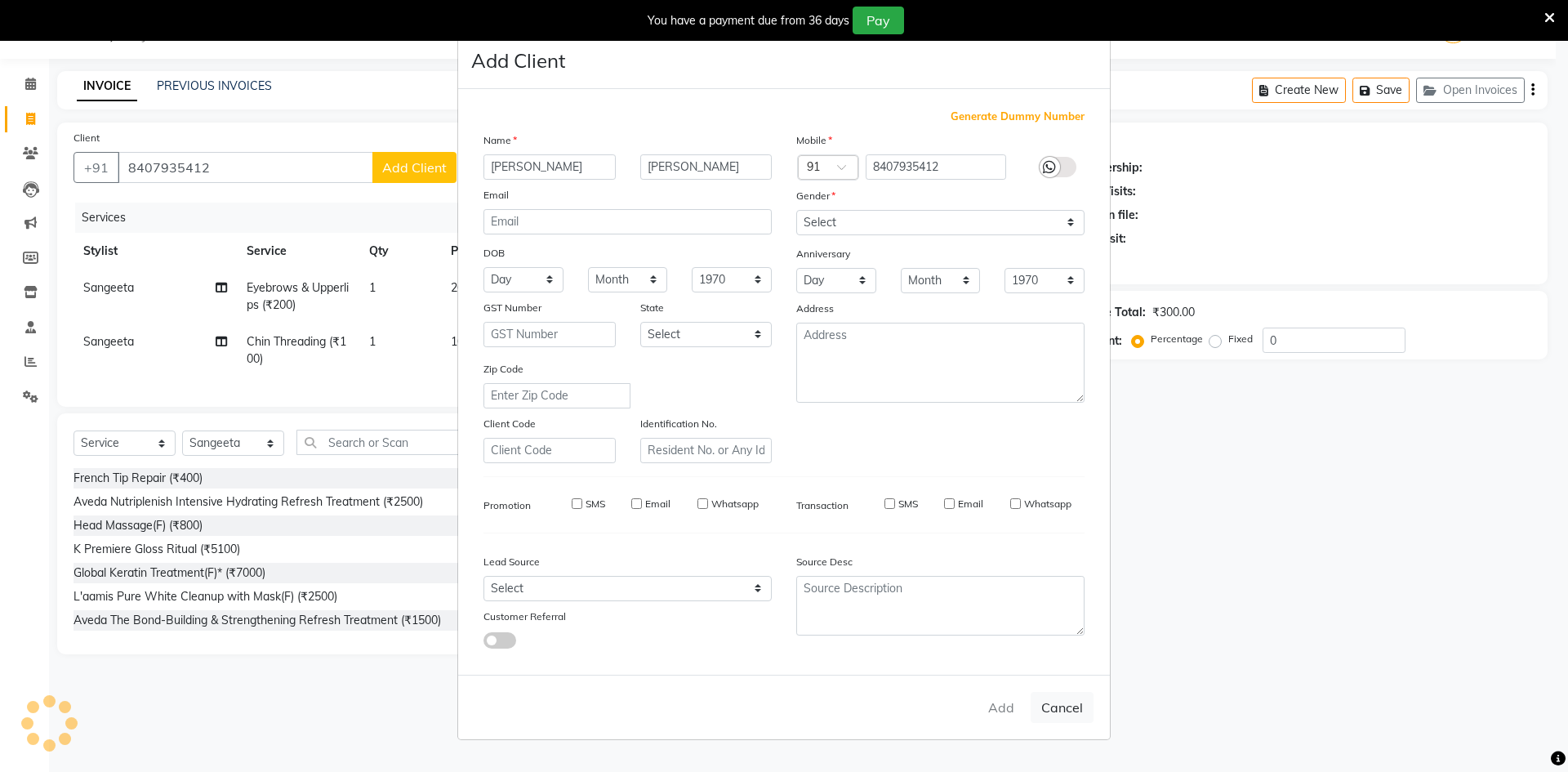
select select
checkbox input "false"
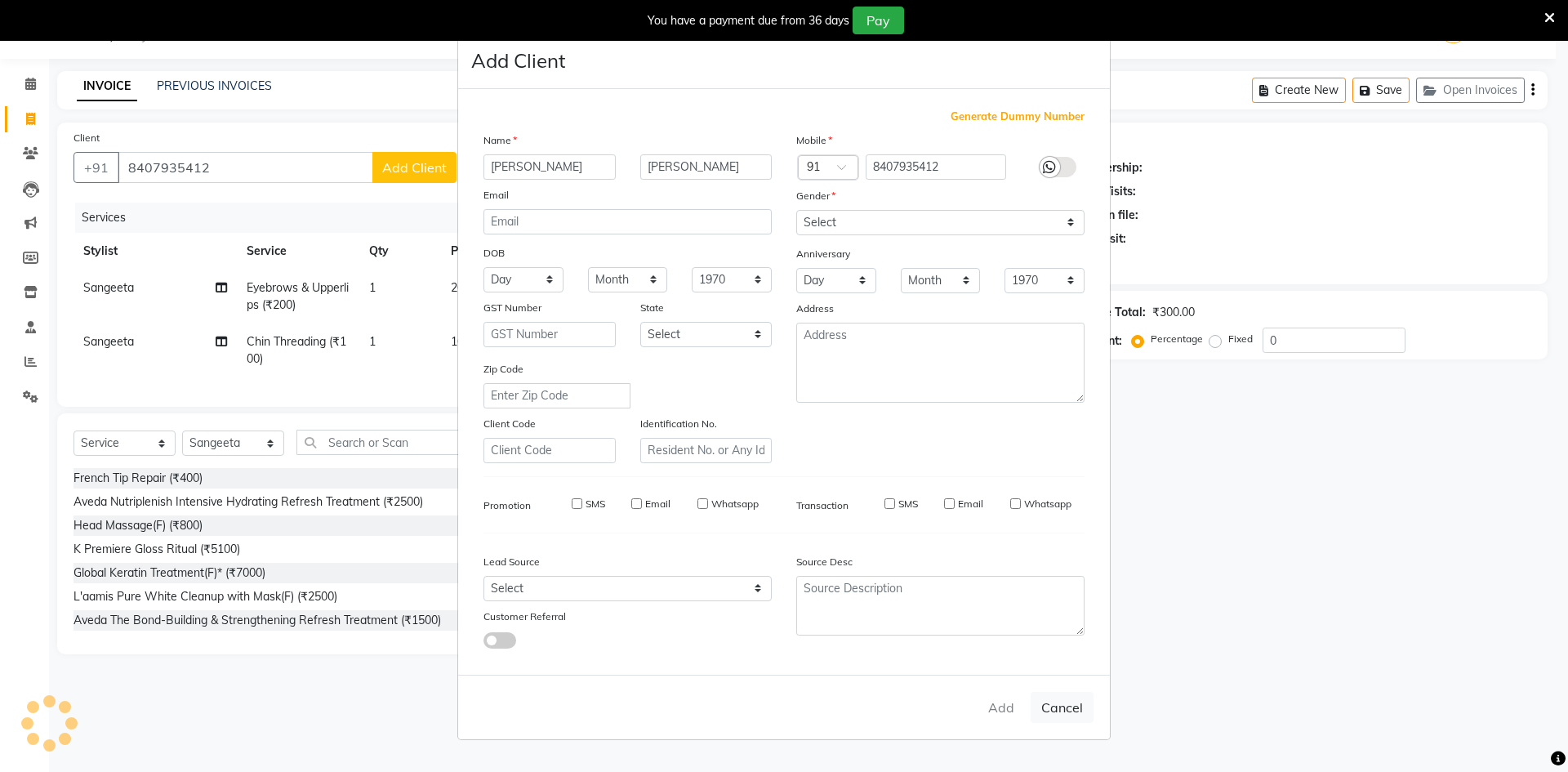
checkbox input "false"
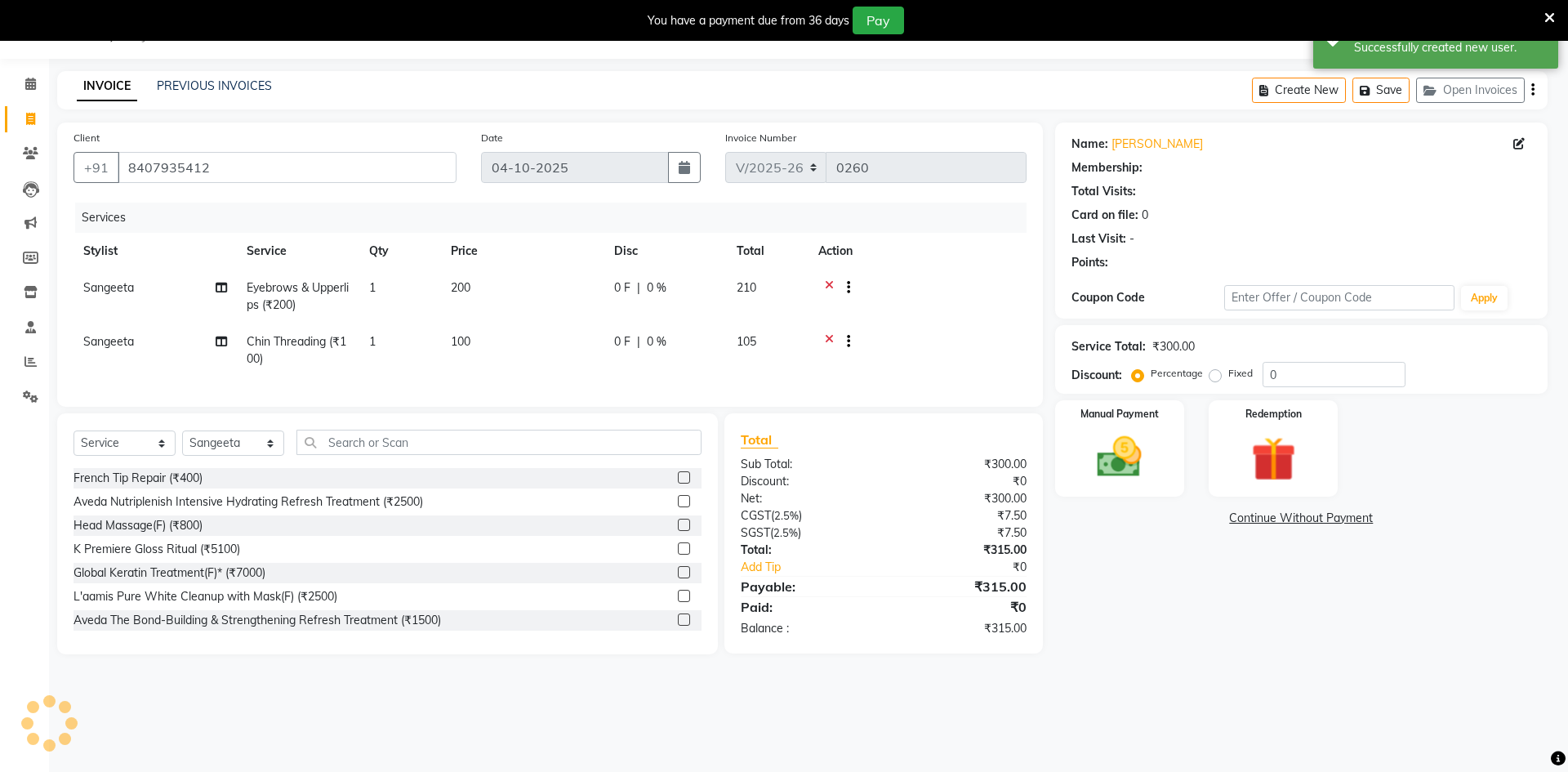
select select "1: Object"
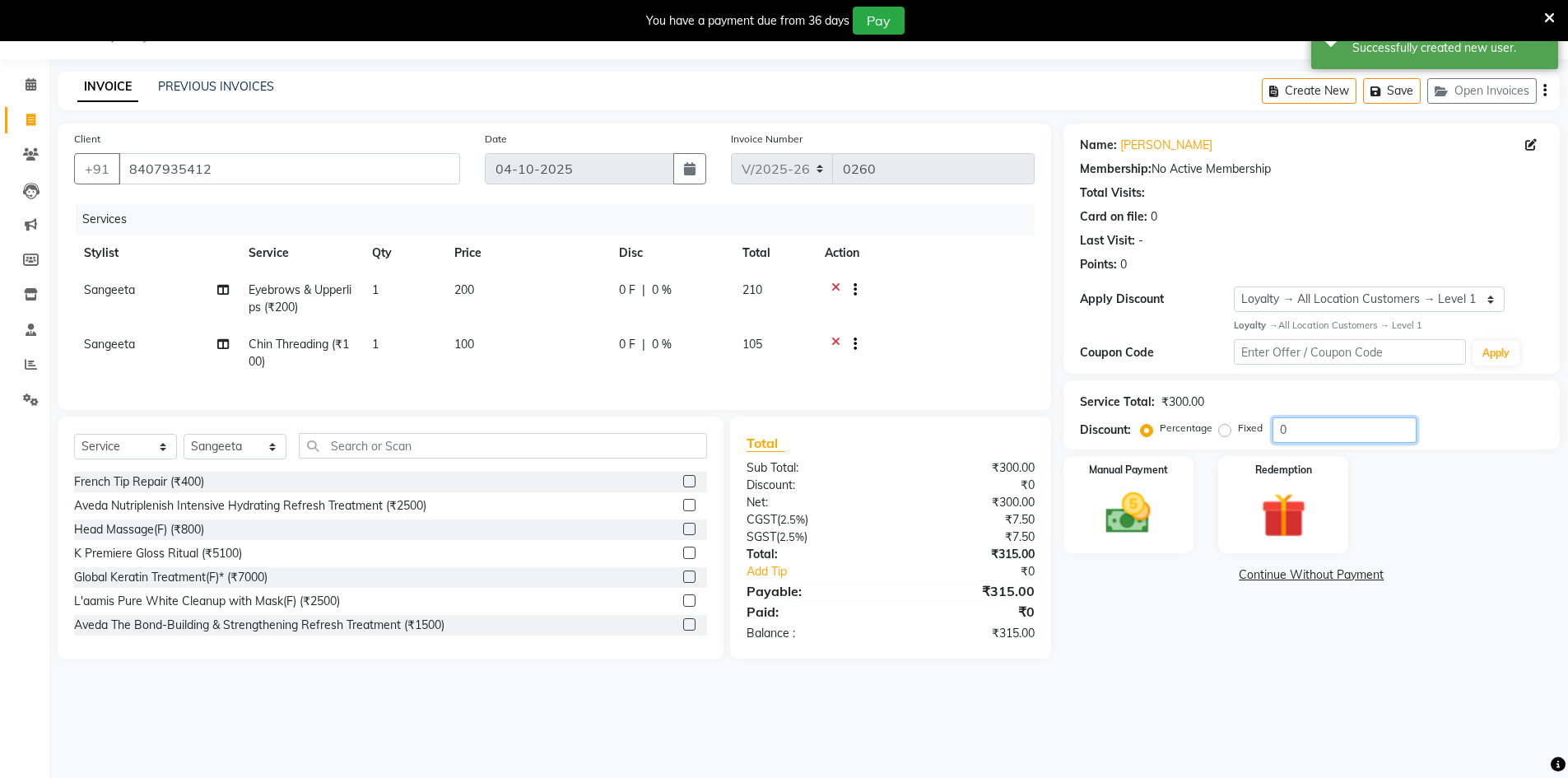
drag, startPoint x: 1294, startPoint y: 423, endPoint x: 1271, endPoint y: 421, distance: 23.1
click at [1296, 423] on input "0" at bounding box center [1344, 430] width 144 height 26
type input "25"
click at [1203, 651] on div "Name: [PERSON_NAME] Membership: No Active Membership Total Visits: Card on file…" at bounding box center [1317, 399] width 508 height 552
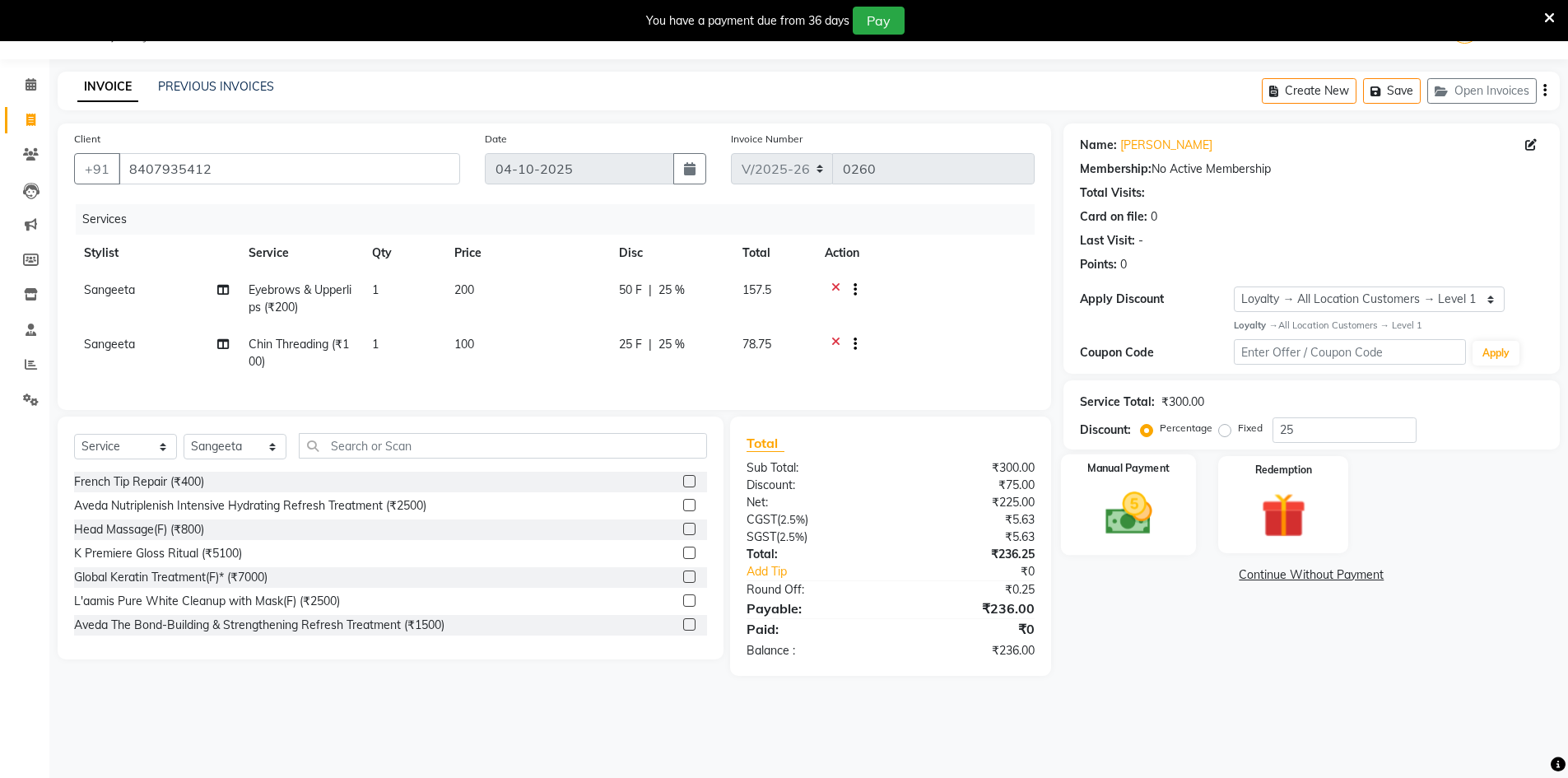
click at [1161, 502] on img at bounding box center [1128, 513] width 76 height 54
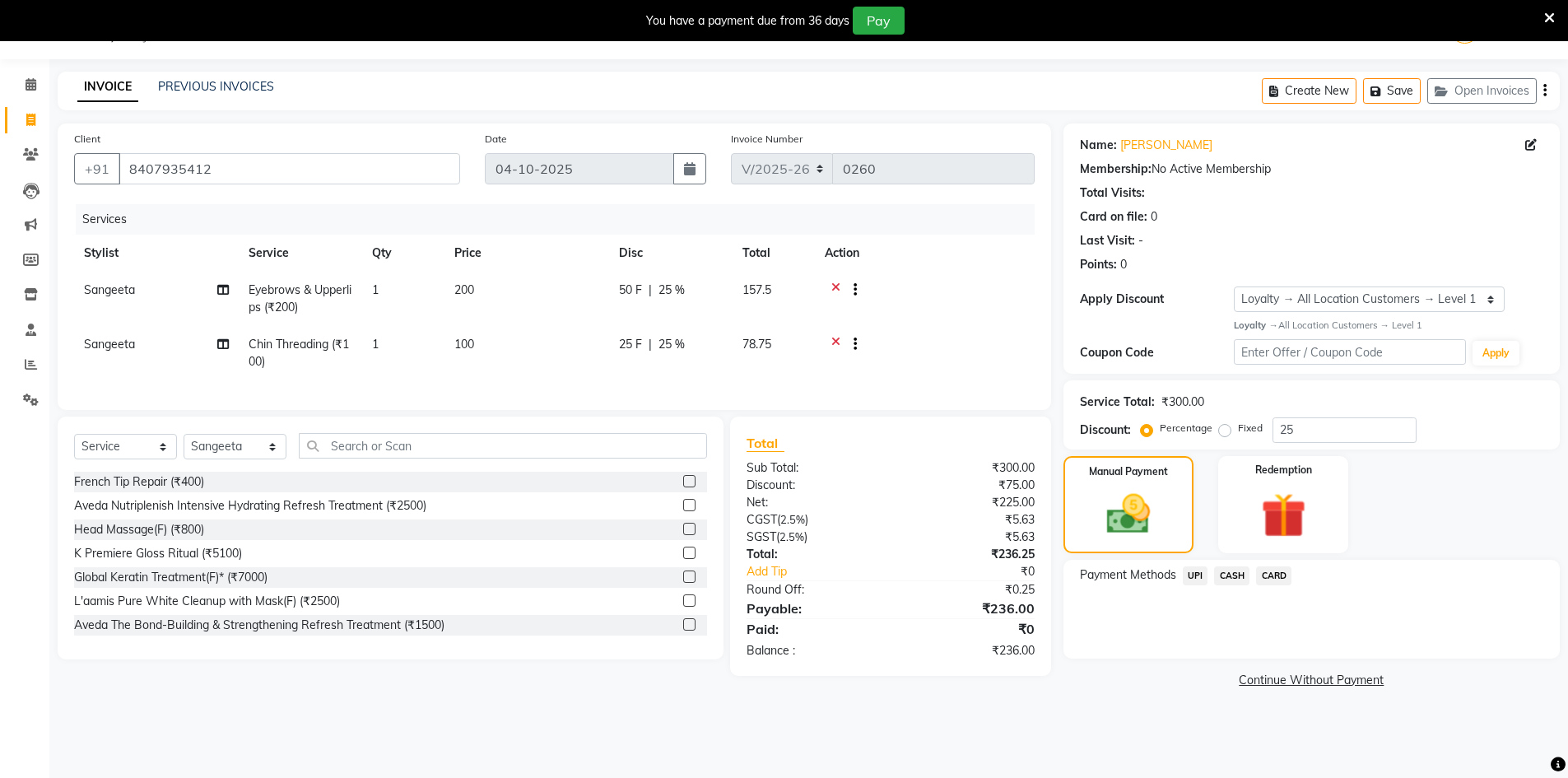
click at [1196, 574] on span "UPI" at bounding box center [1195, 575] width 26 height 19
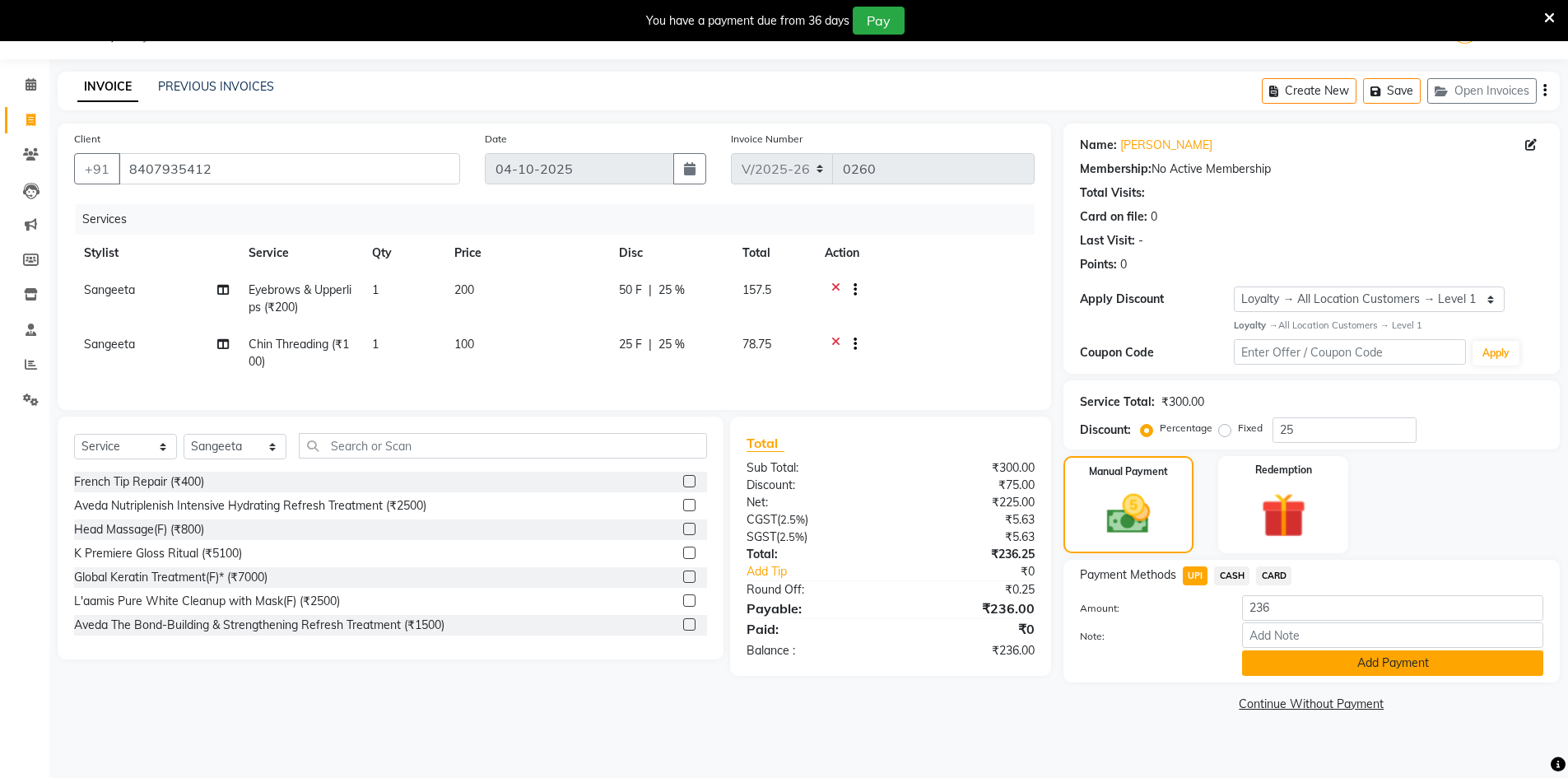
click at [1378, 666] on button "Add Payment" at bounding box center [1392, 663] width 302 height 26
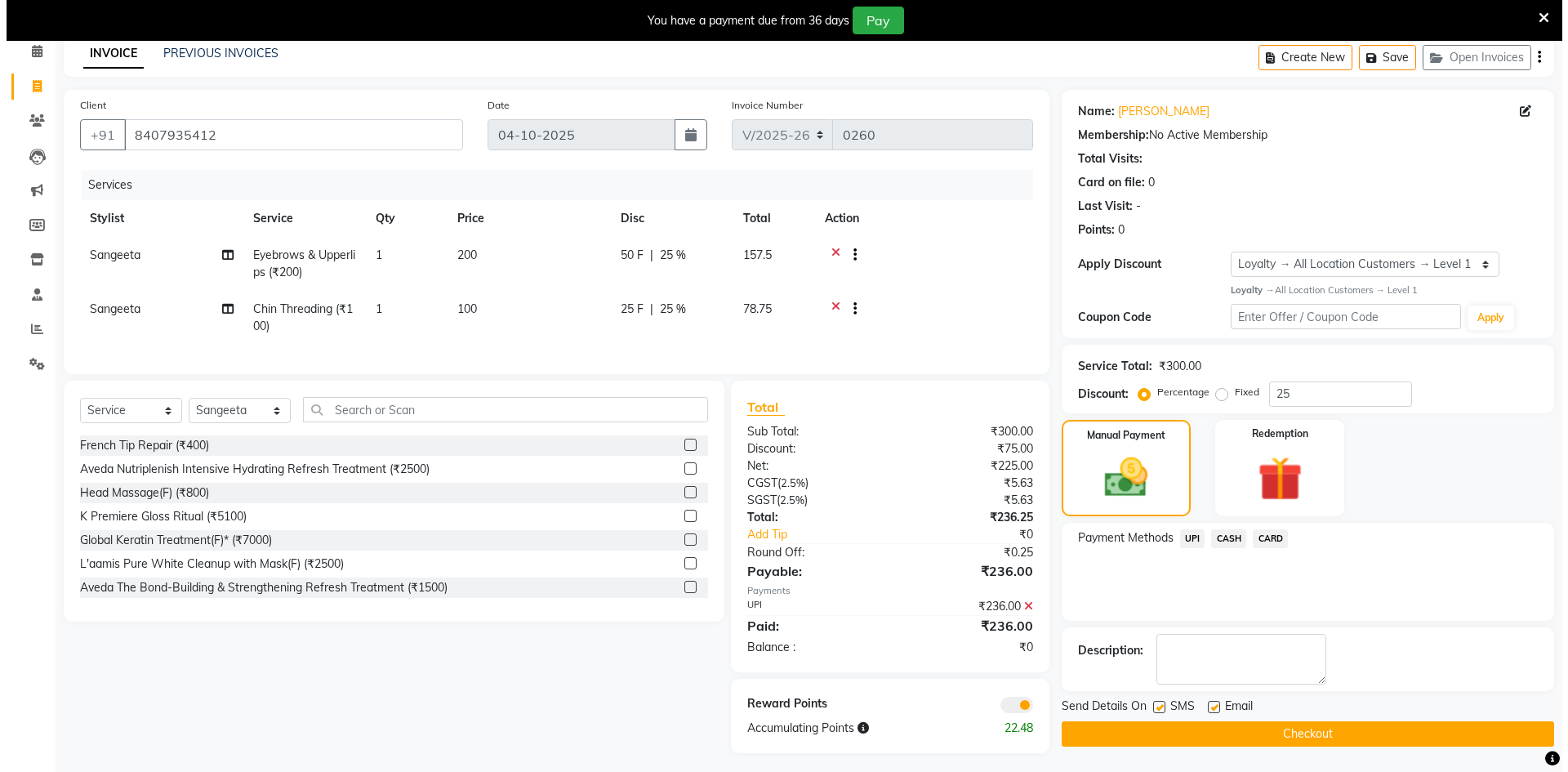
scroll to position [91, 0]
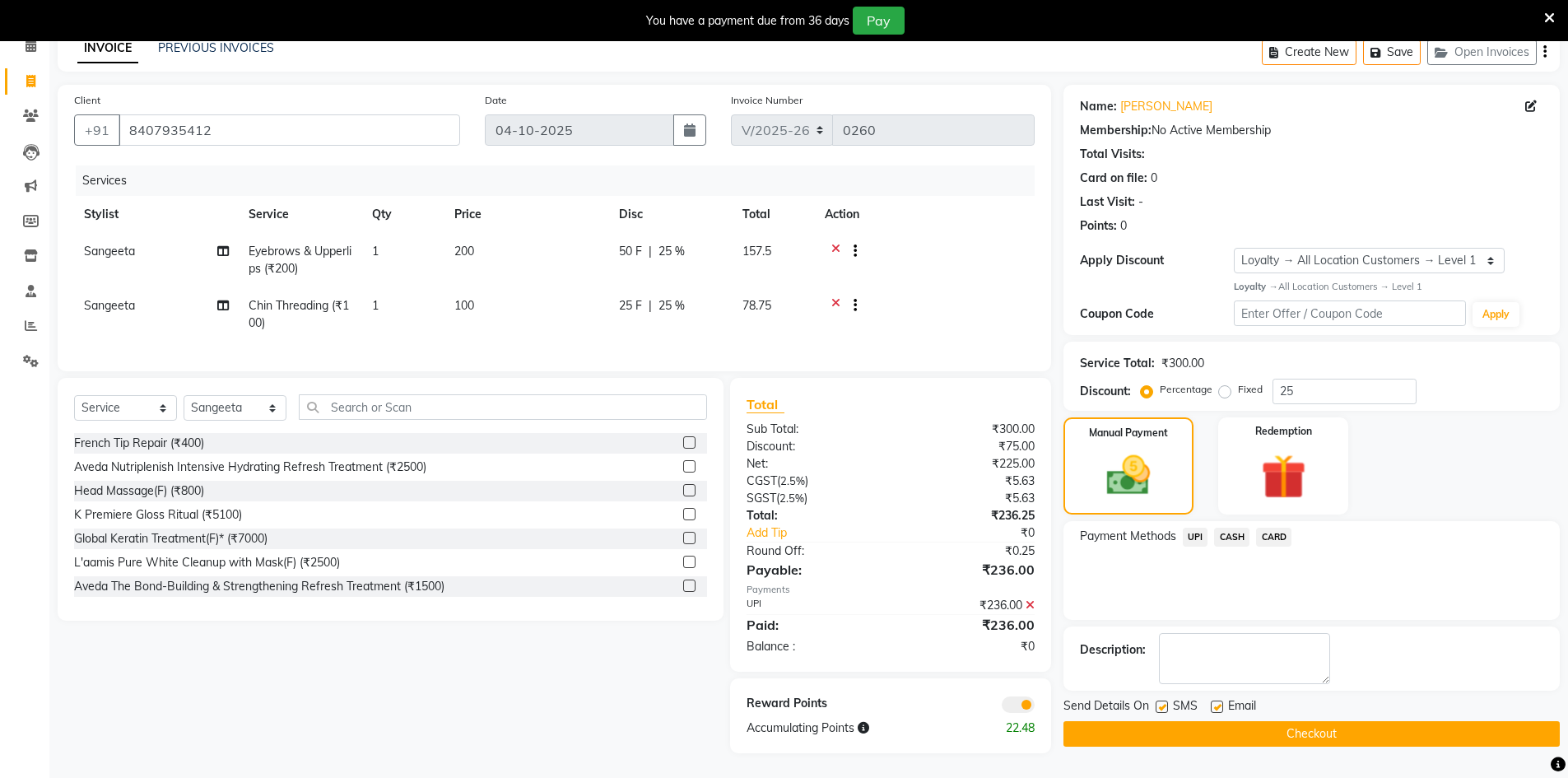
click at [1016, 701] on span at bounding box center [1018, 704] width 33 height 16
click at [1034, 707] on input "checkbox" at bounding box center [1034, 707] width 0 height 0
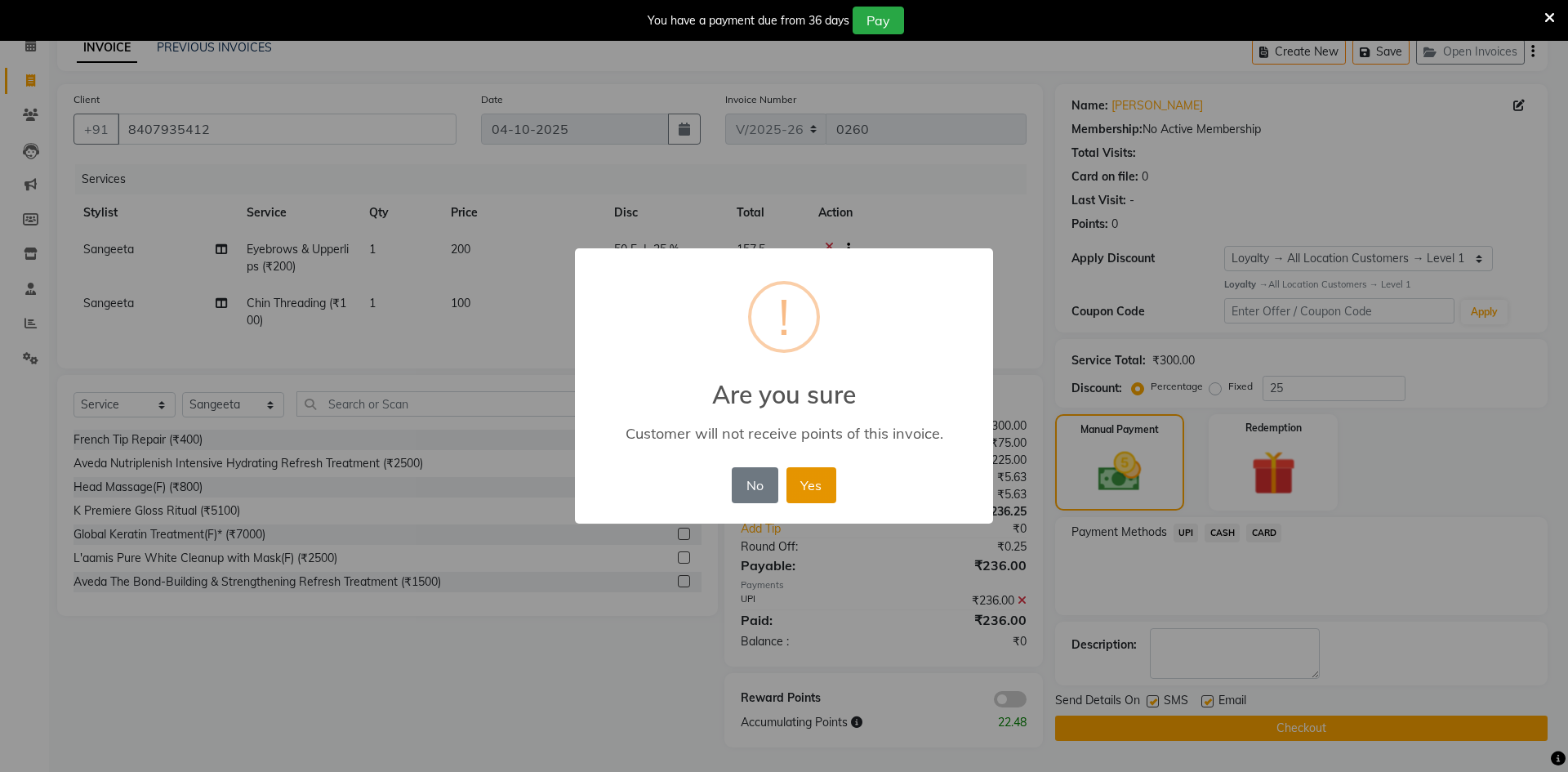
click at [804, 485] on button "Yes" at bounding box center [811, 485] width 50 height 36
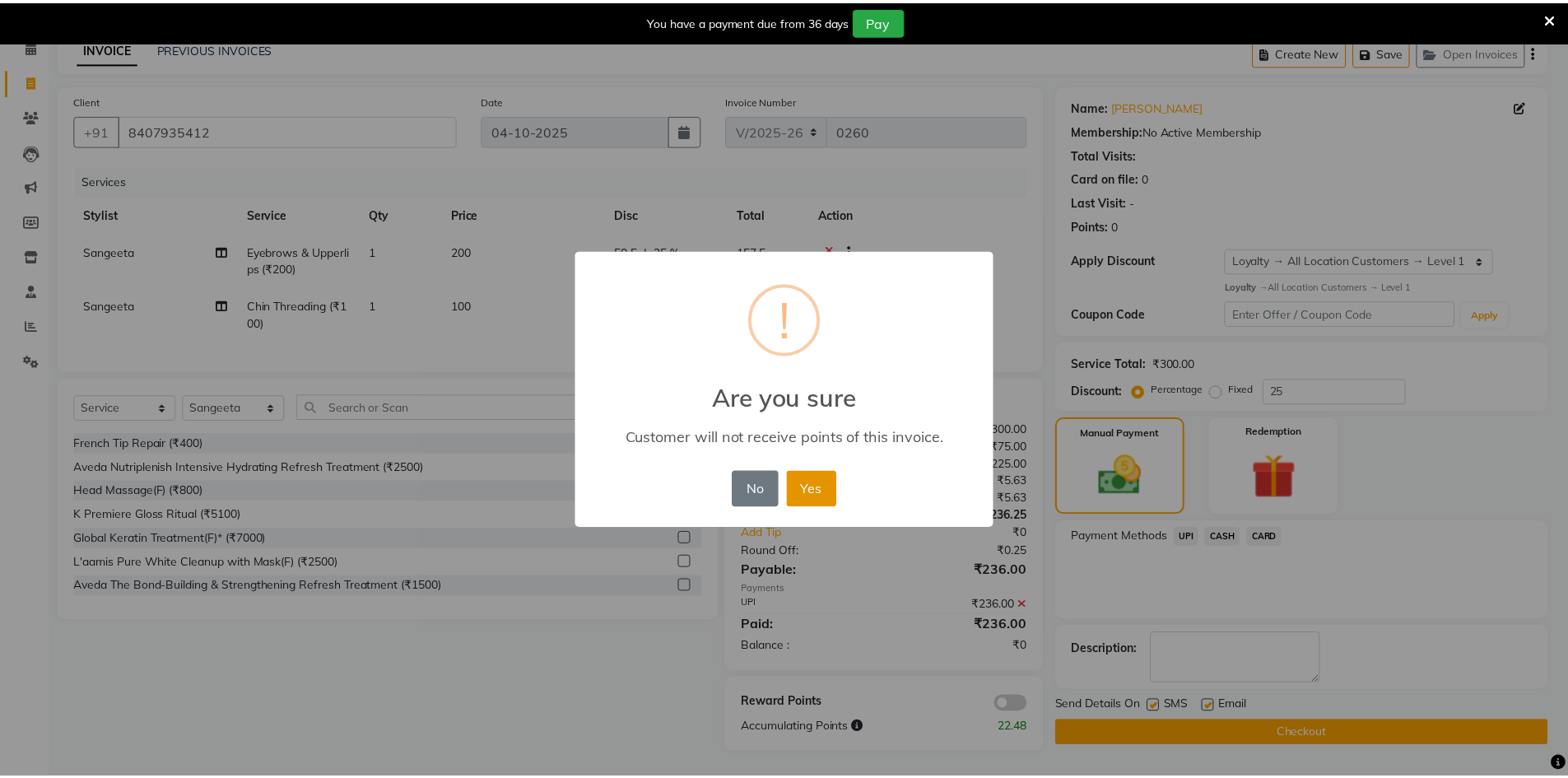
scroll to position [73, 0]
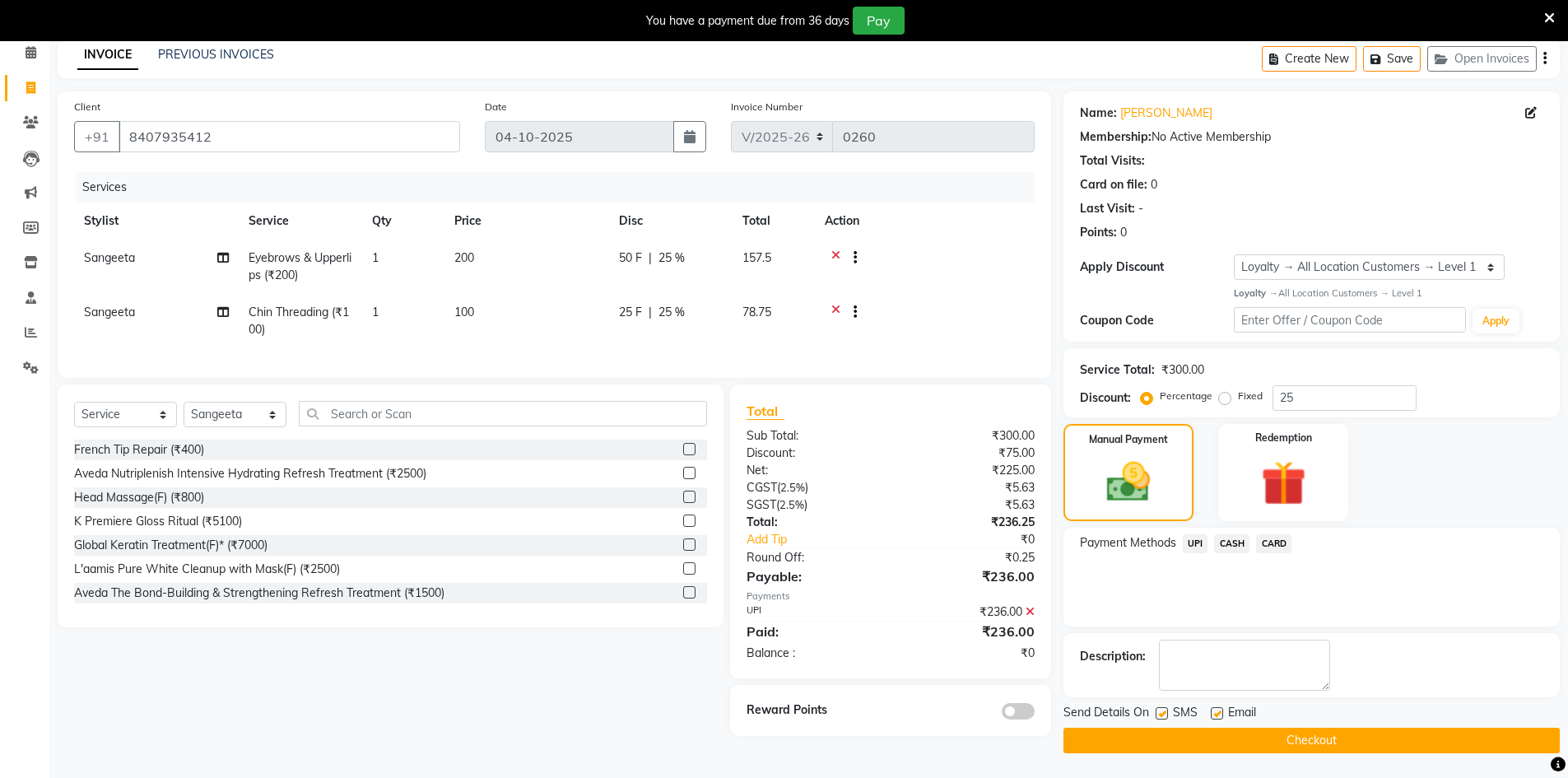
click at [1220, 742] on button "Checkout" at bounding box center [1311, 740] width 497 height 26
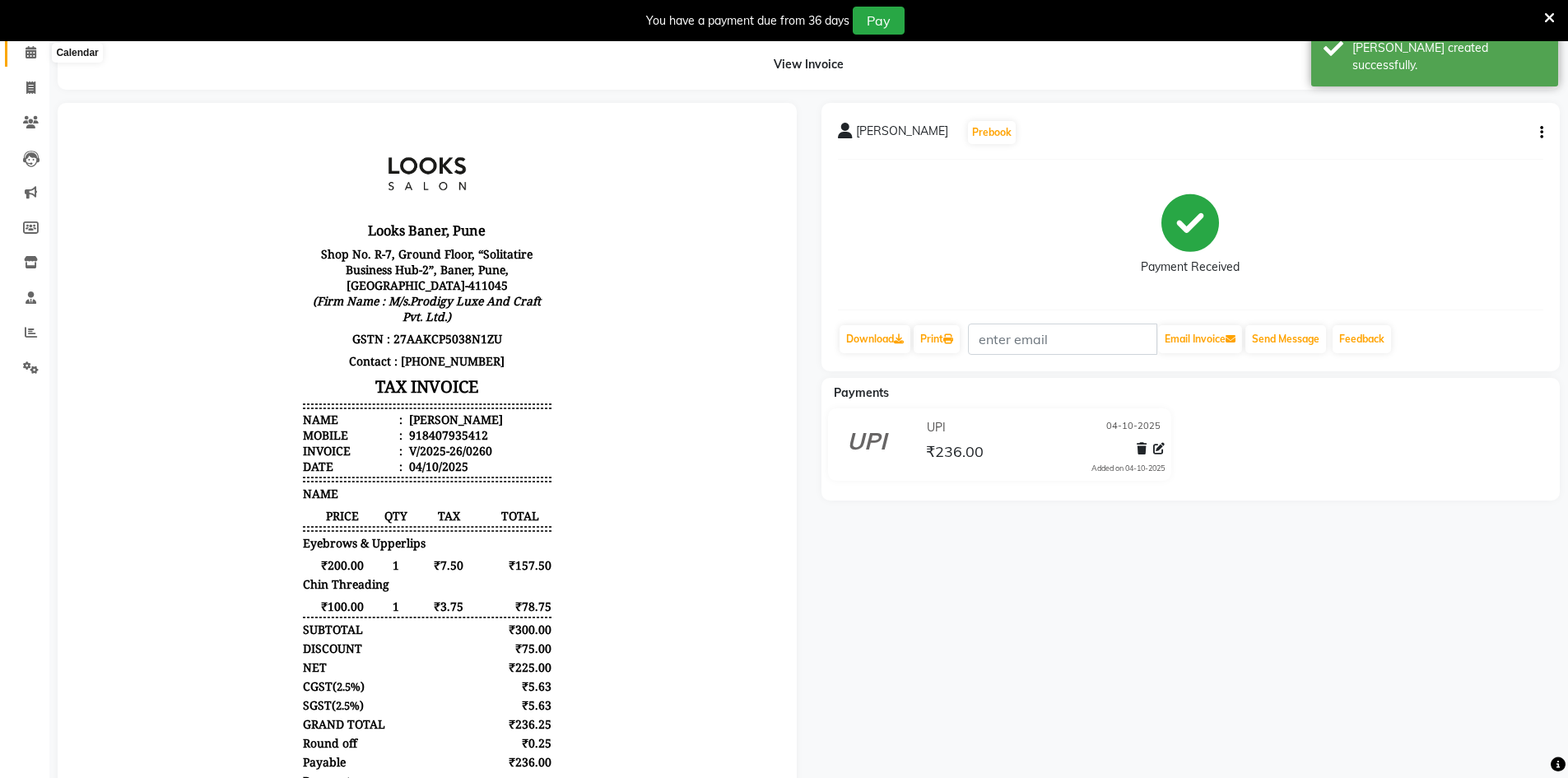
click at [32, 53] on icon at bounding box center [31, 53] width 11 height 13
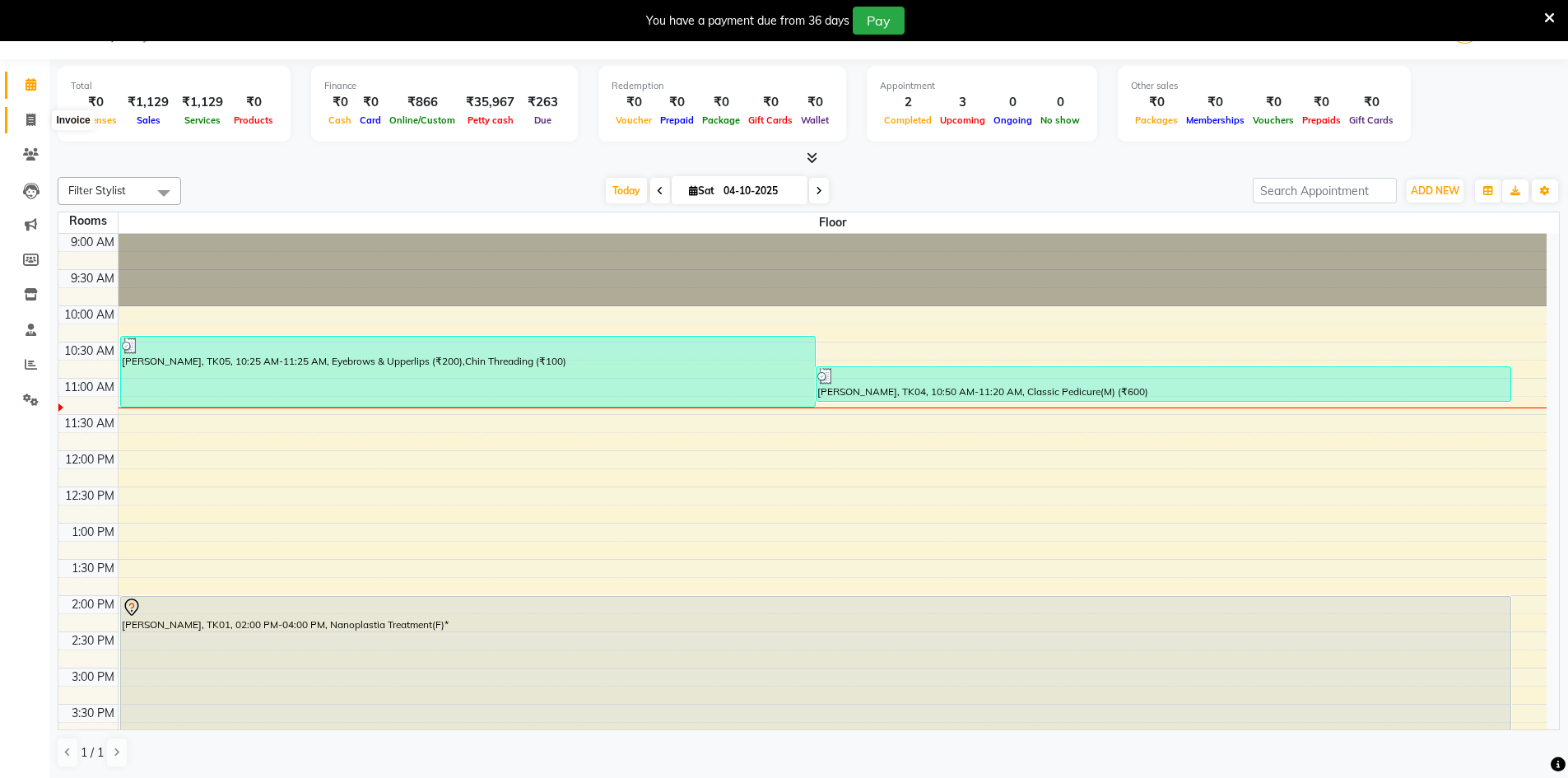
click at [31, 122] on icon at bounding box center [31, 120] width 9 height 13
select select "service"
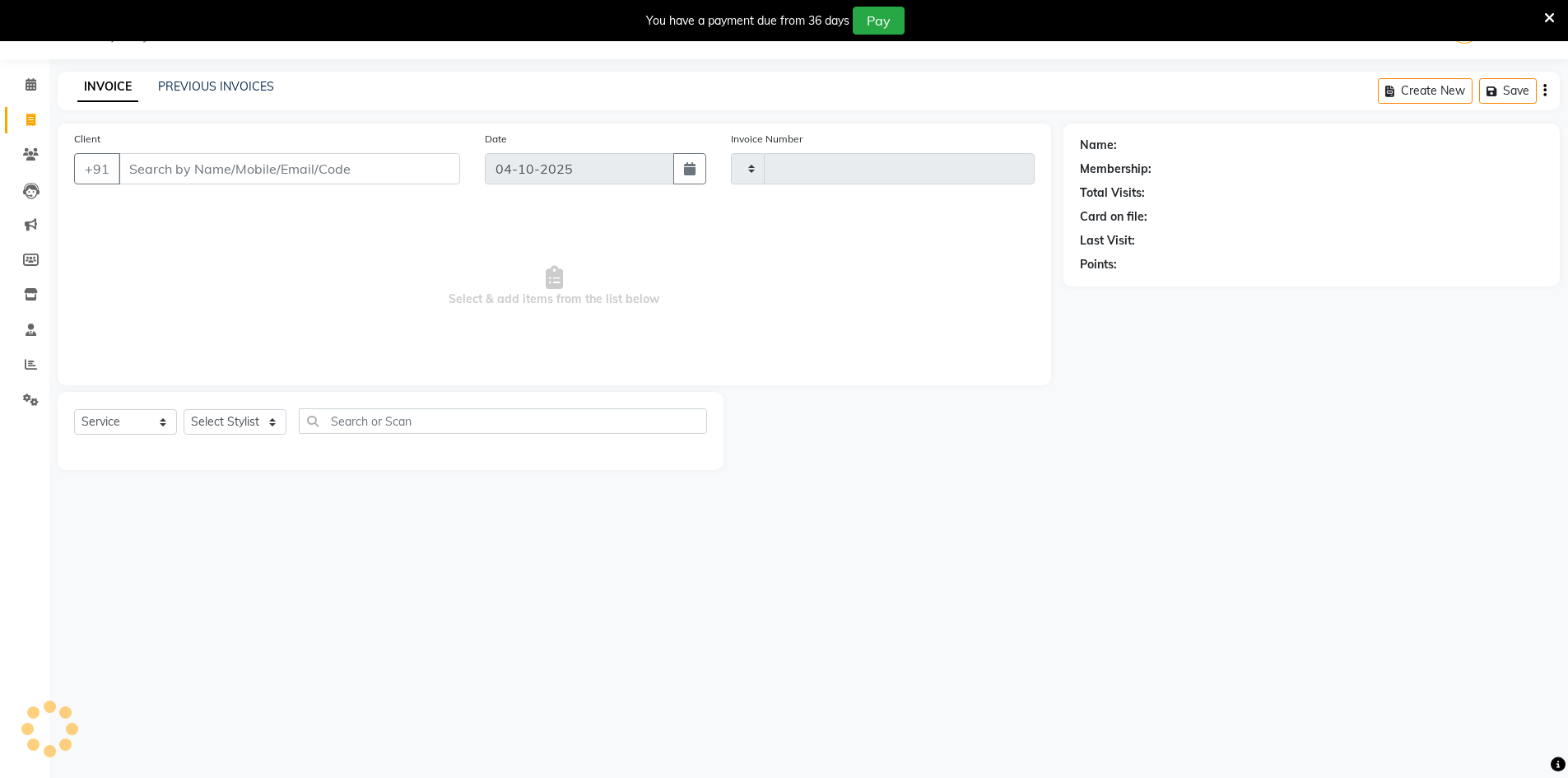
type input "0261"
select select "8917"
click at [26, 85] on icon at bounding box center [31, 85] width 11 height 13
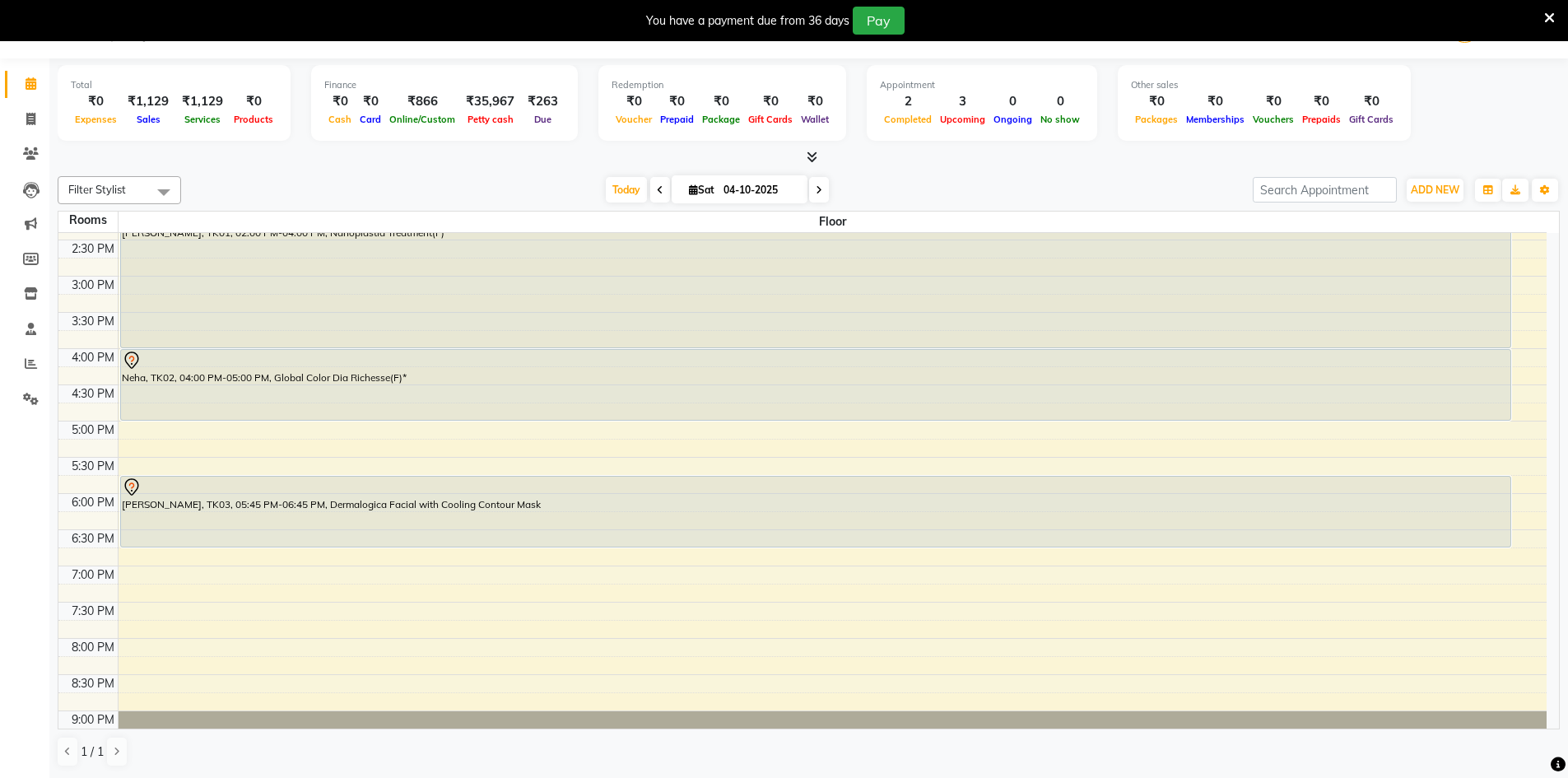
scroll to position [363, 0]
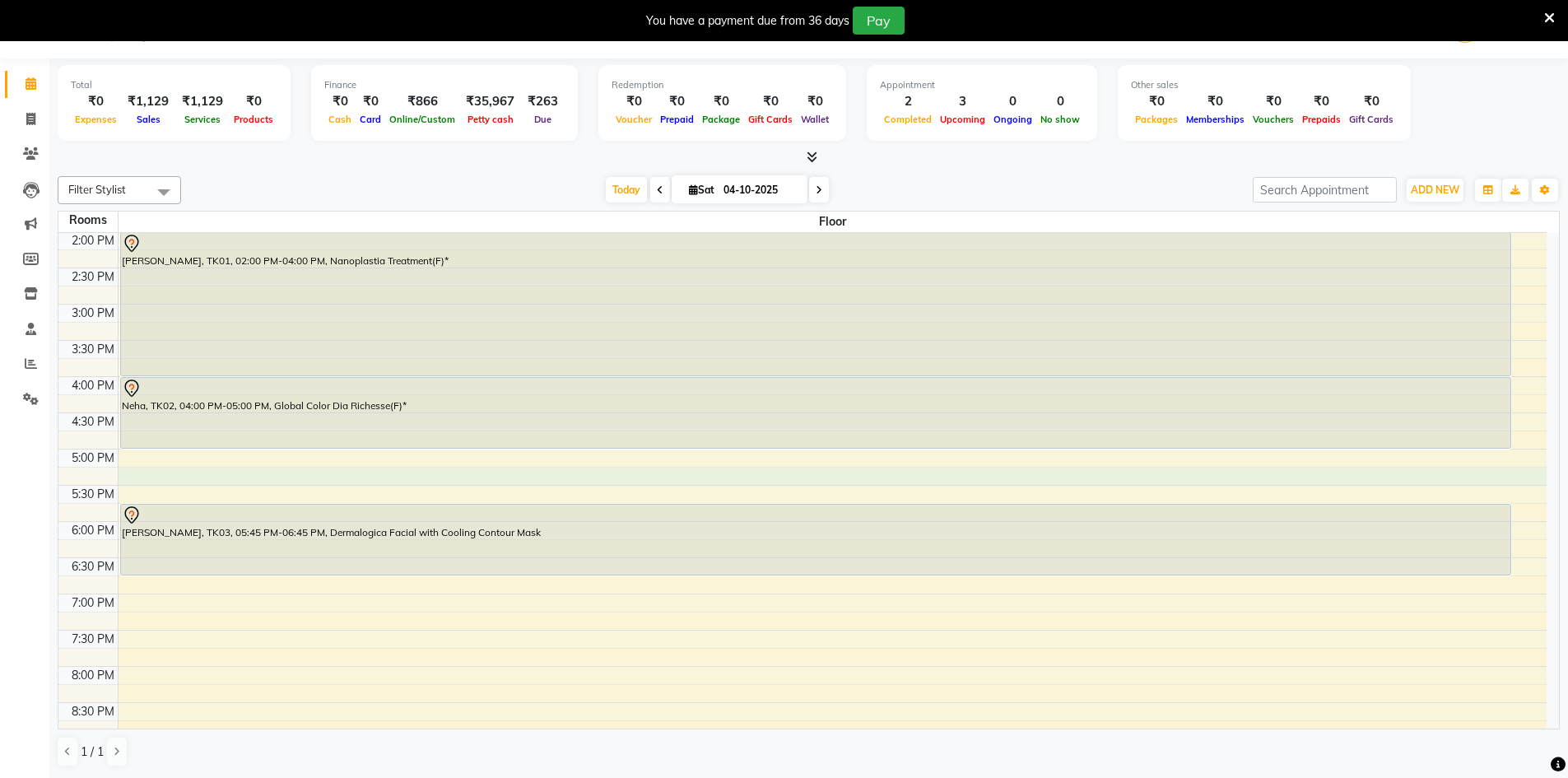
click at [544, 473] on div "9:00 AM 9:30 AM 10:00 AM 10:30 AM 11:00 AM 11:30 AM 12:00 PM 12:30 PM 1:00 PM 1…" at bounding box center [802, 340] width 1488 height 940
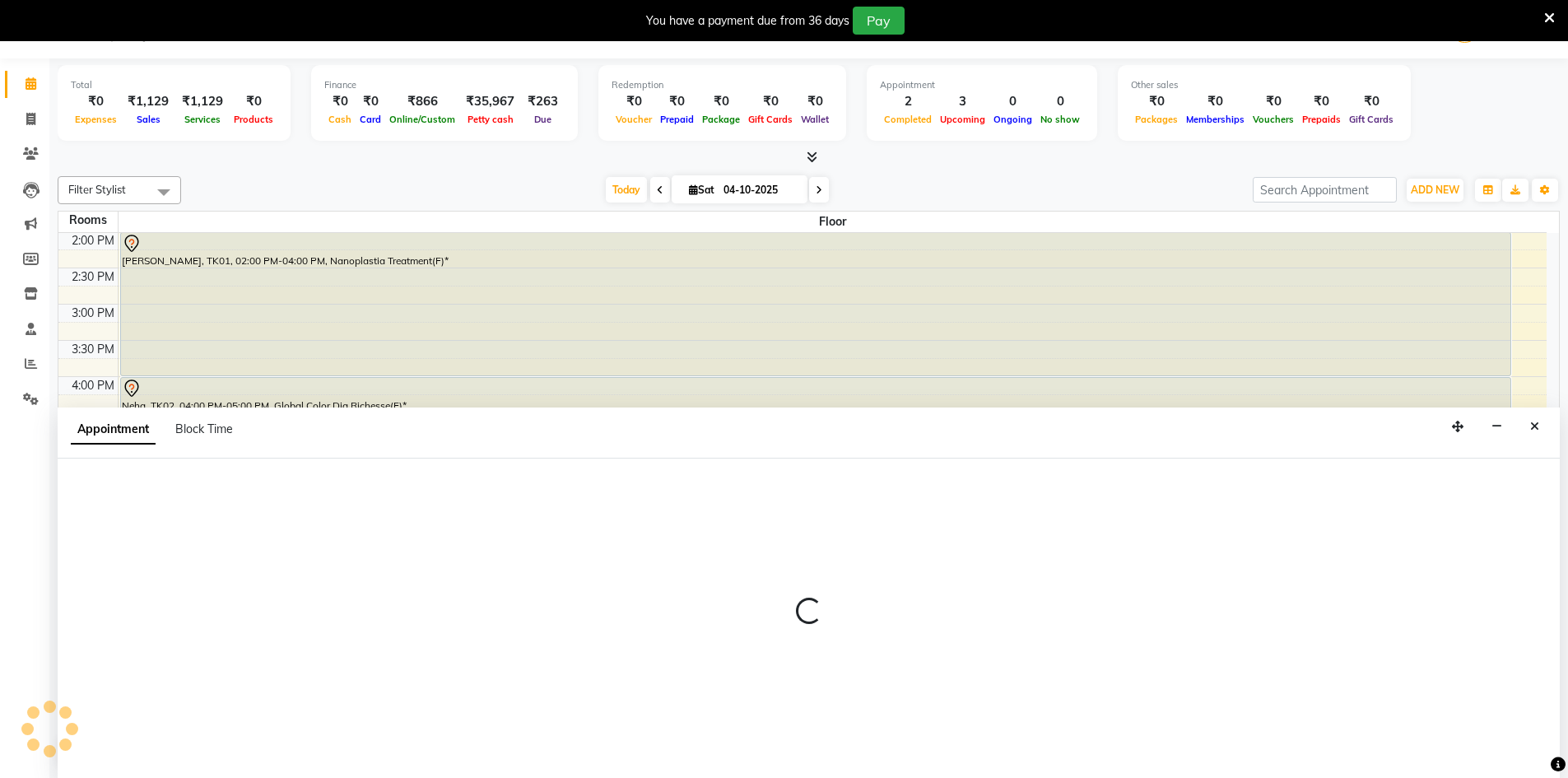
select select "1035"
select select "tentative"
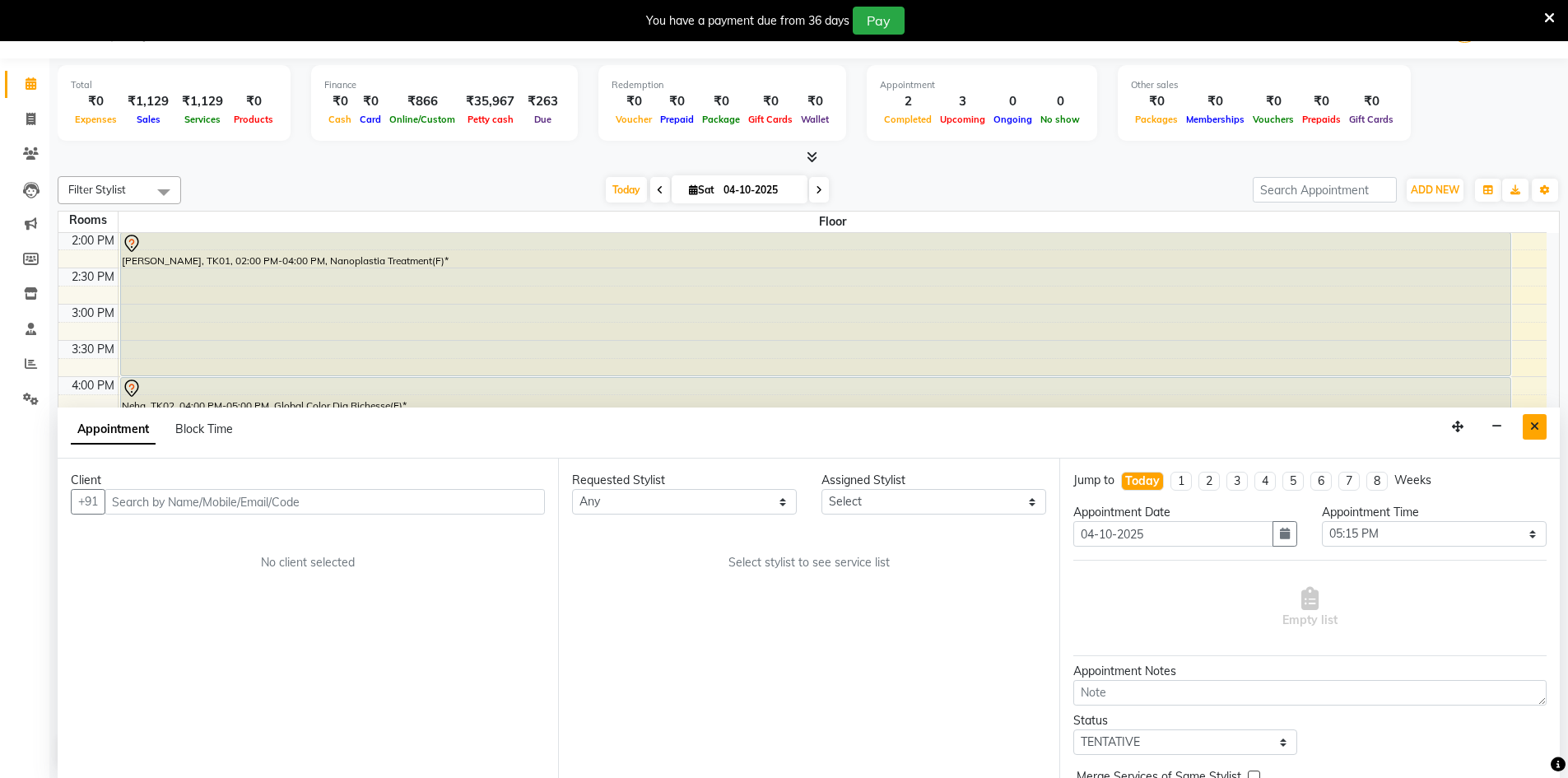
click at [1529, 424] on button "Close" at bounding box center [1534, 426] width 24 height 26
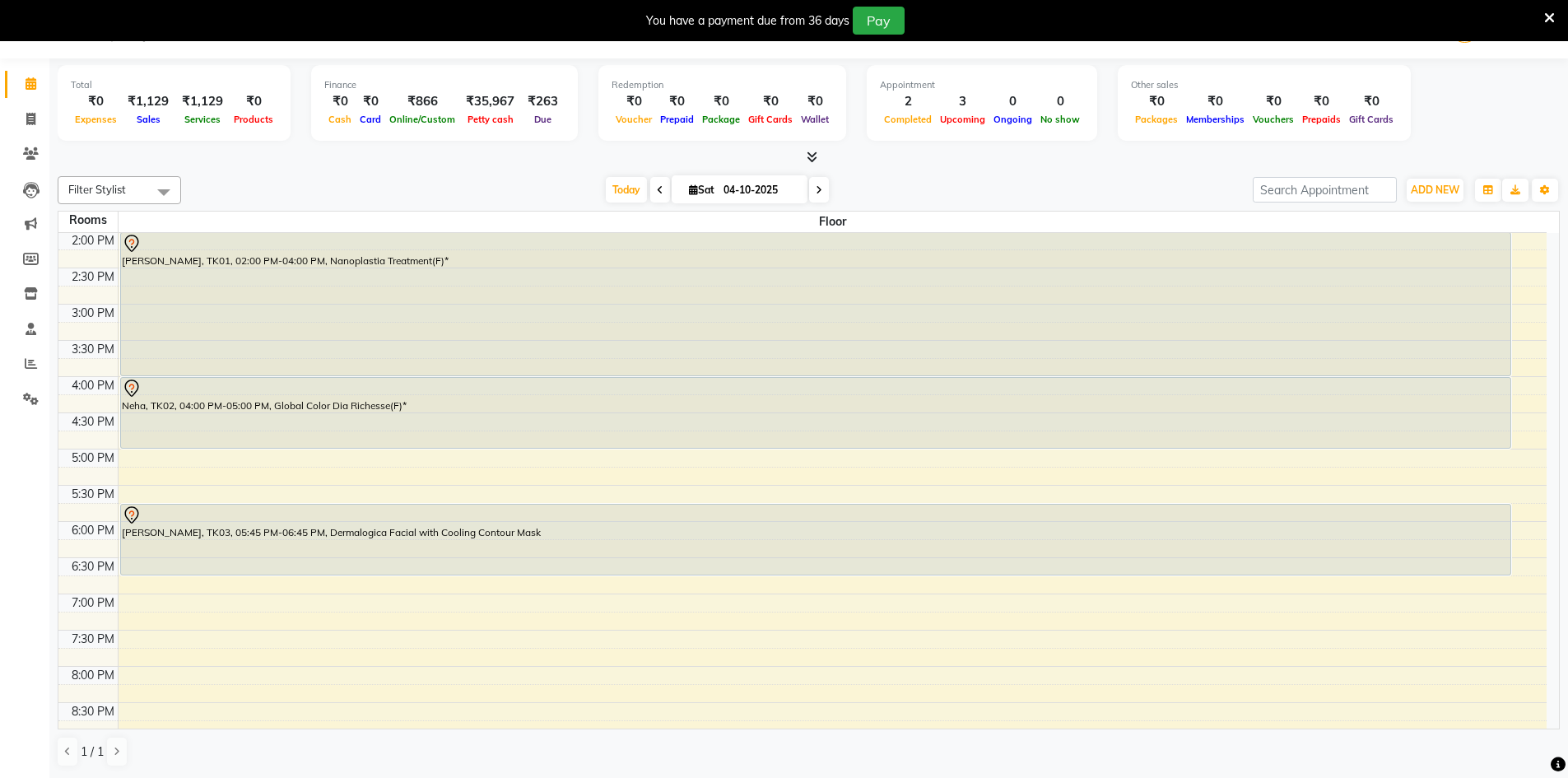
click at [220, 496] on div "9:00 AM 9:30 AM 10:00 AM 10:30 AM 11:00 AM 11:30 AM 12:00 PM 12:30 PM 1:00 PM 1…" at bounding box center [802, 340] width 1488 height 940
select select "tentative"
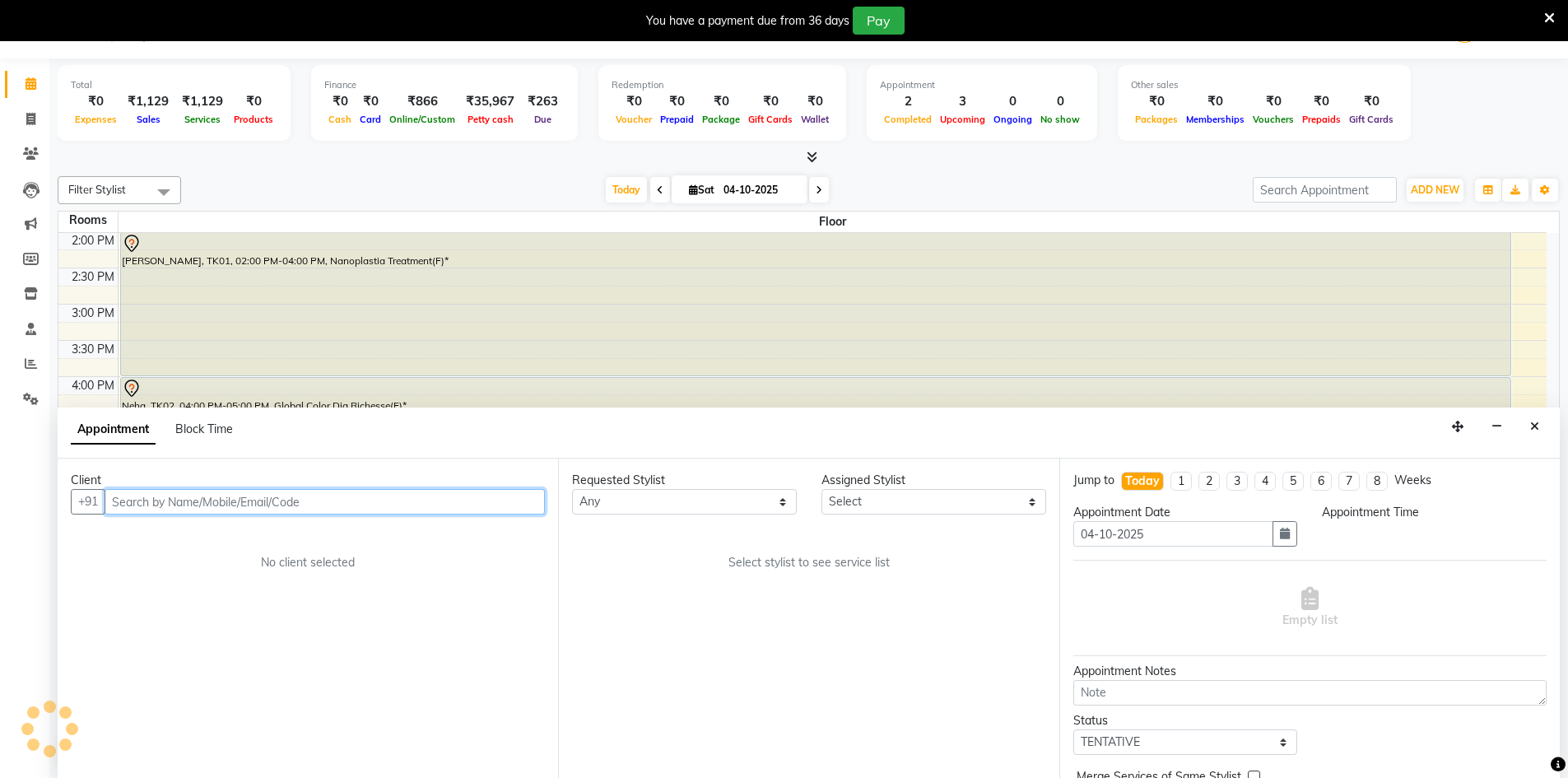
select select "1050"
click at [251, 500] on input "text" at bounding box center [324, 502] width 440 height 26
click at [149, 501] on input "996025686" at bounding box center [291, 502] width 372 height 26
type input "9960205686"
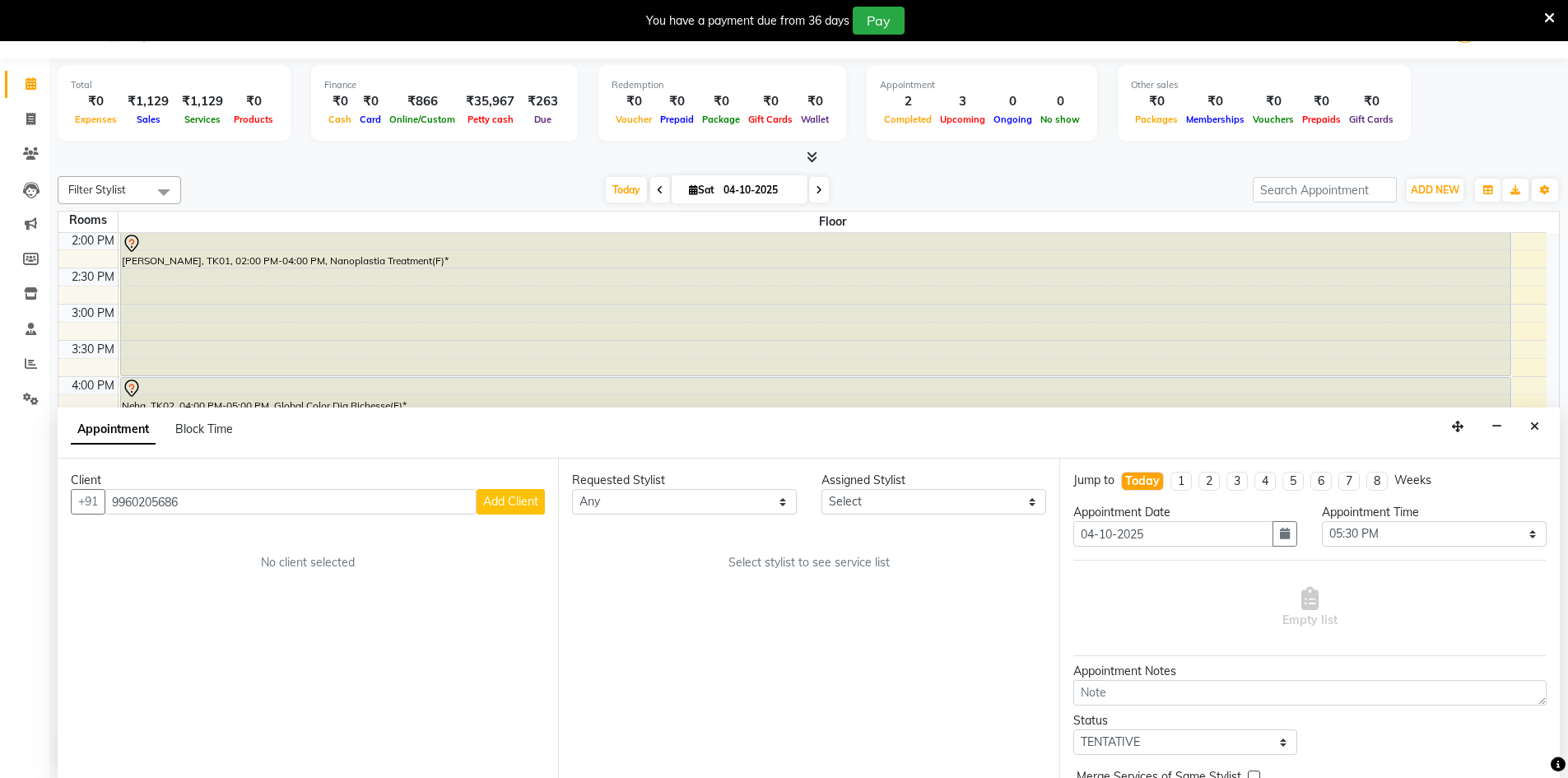
click at [501, 503] on span "Add Client" at bounding box center [510, 501] width 56 height 15
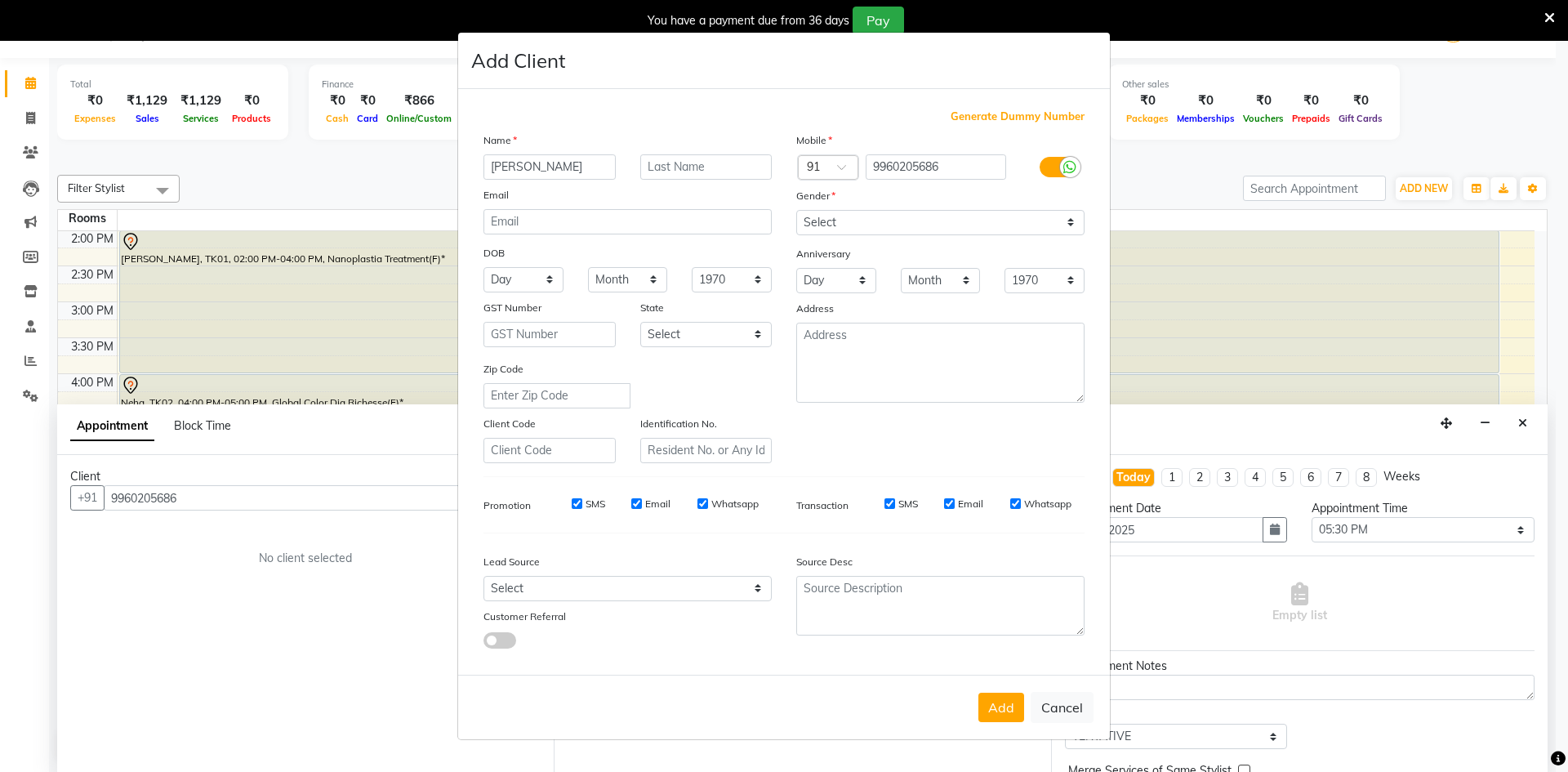
type input "[PERSON_NAME]"
click at [1019, 227] on select "Select [DEMOGRAPHIC_DATA] [DEMOGRAPHIC_DATA] Other Prefer Not To Say" at bounding box center [940, 222] width 288 height 25
select select "[DEMOGRAPHIC_DATA]"
click at [797, 210] on select "Select [DEMOGRAPHIC_DATA] [DEMOGRAPHIC_DATA] Other Prefer Not To Say" at bounding box center [940, 222] width 288 height 25
click at [1021, 703] on button "Add" at bounding box center [1001, 707] width 46 height 30
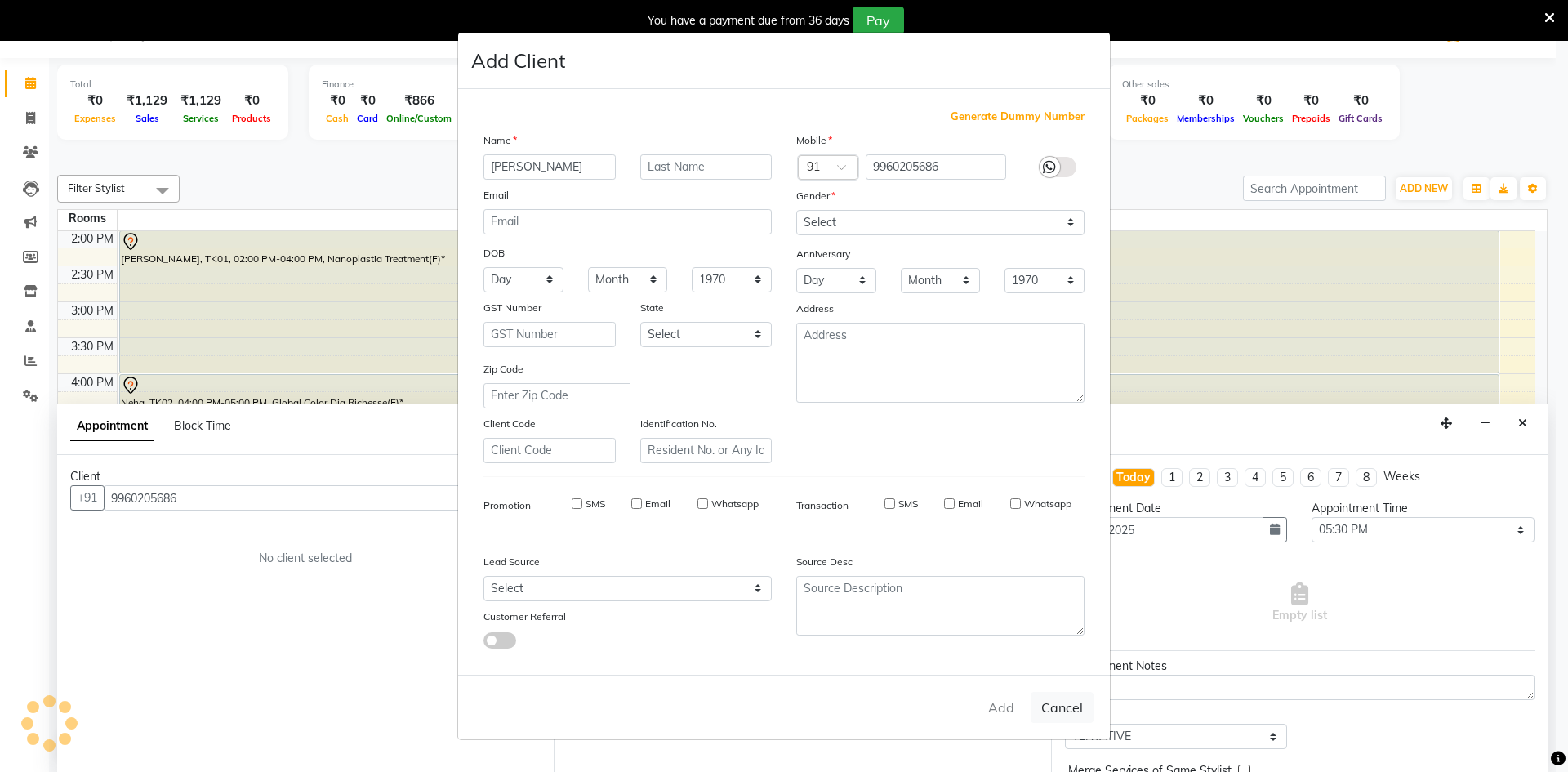
select select
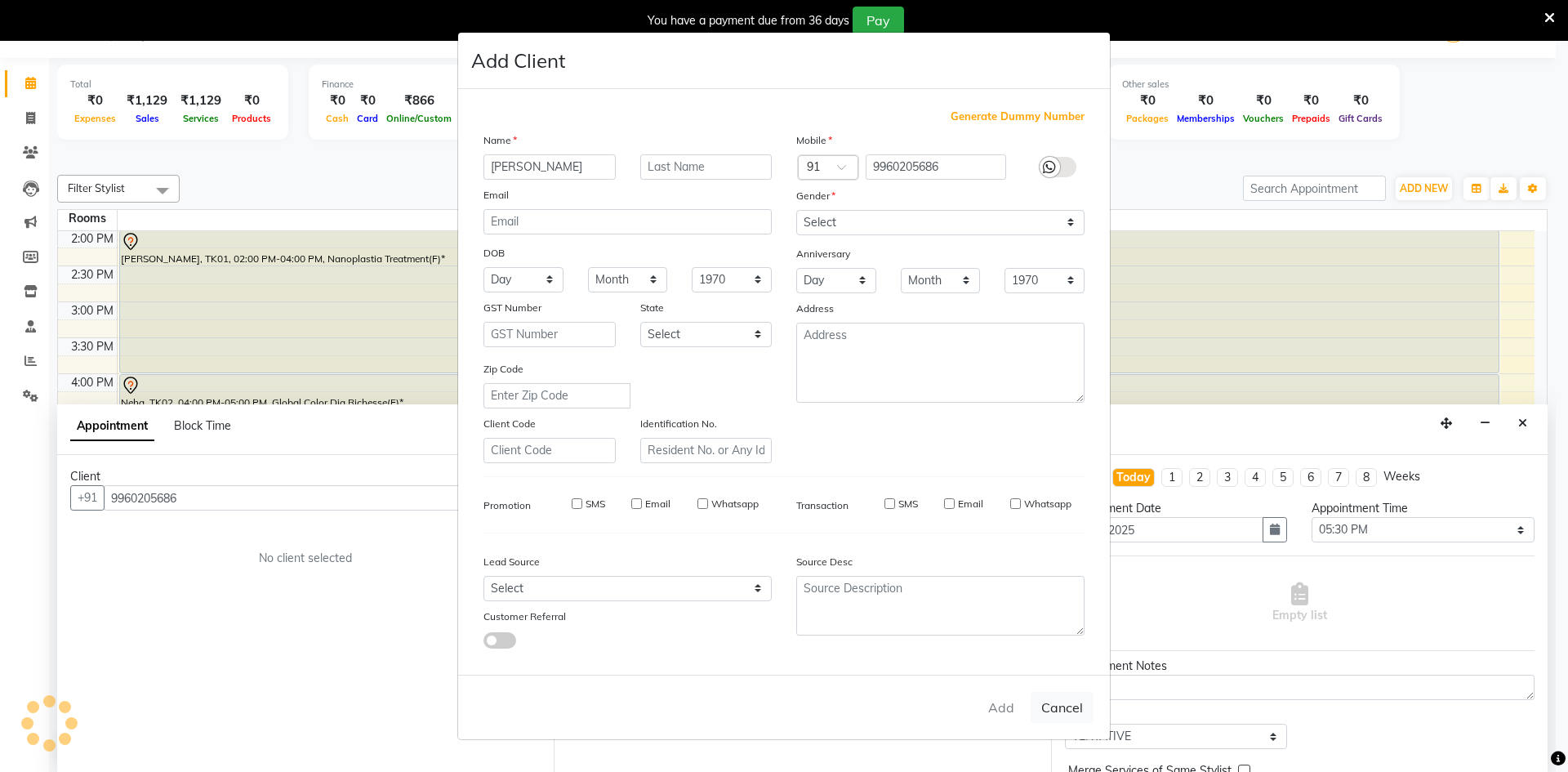
select select
checkbox input "false"
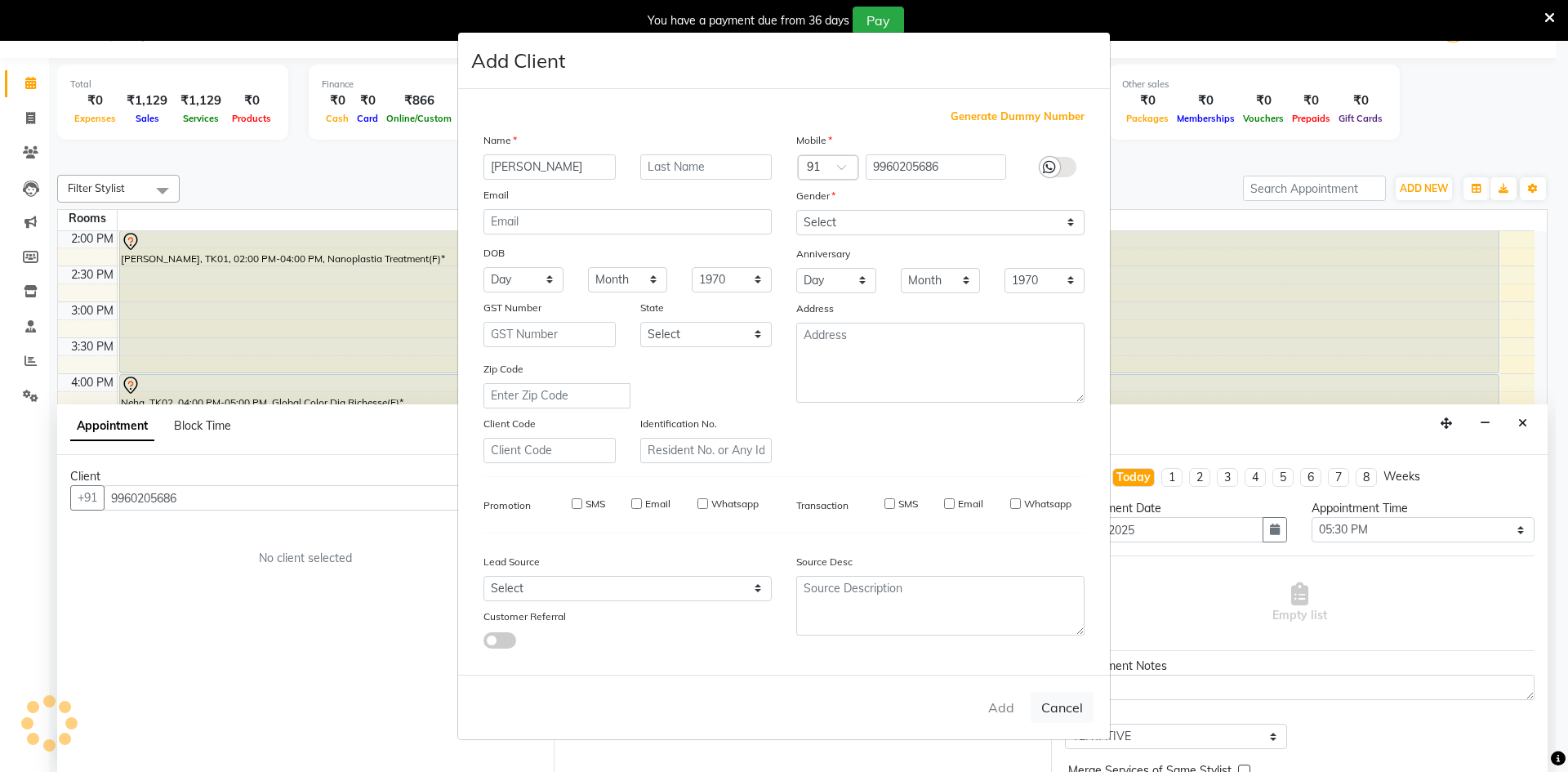
checkbox input "false"
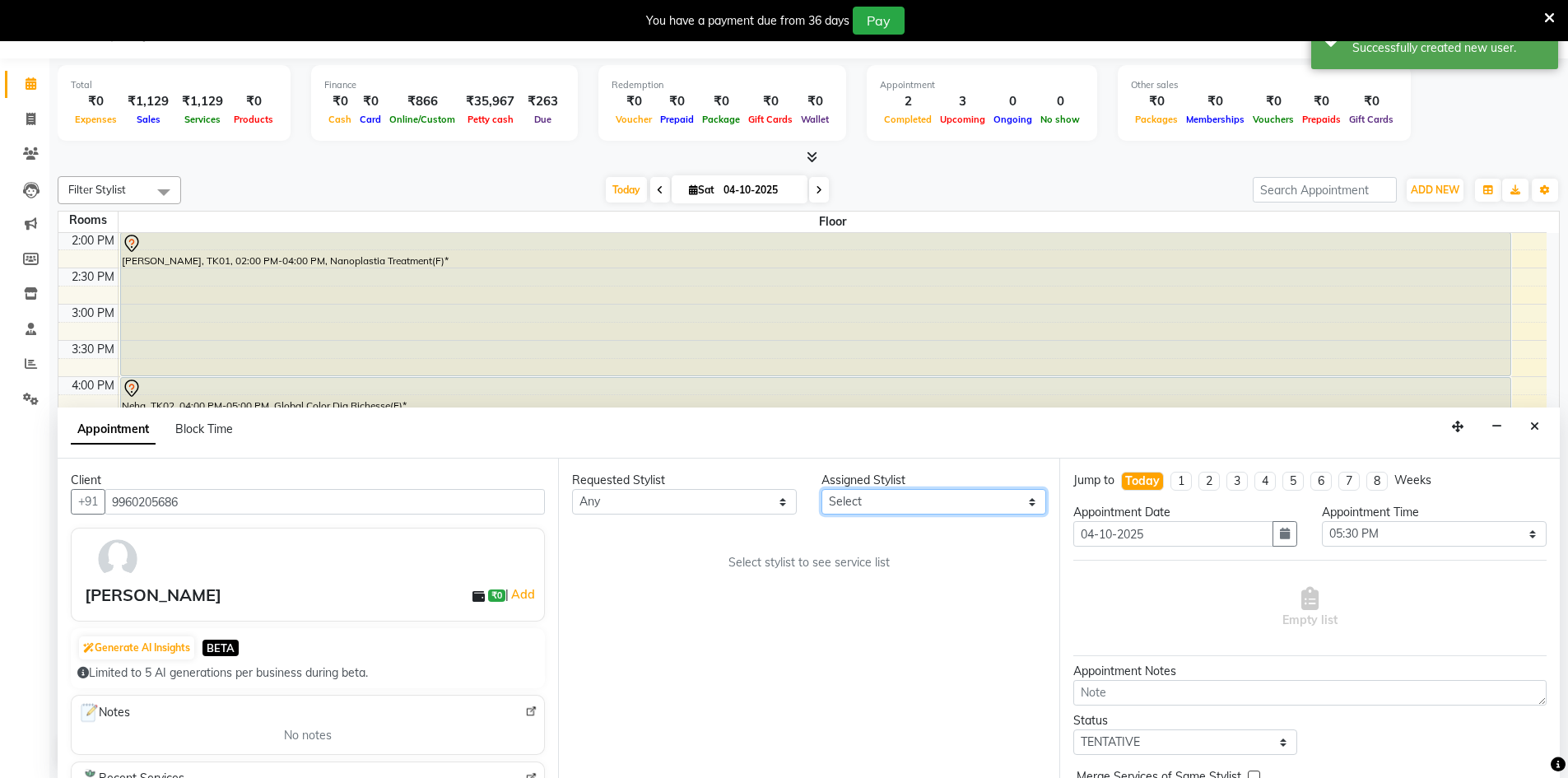
click at [856, 496] on select "Select [PERSON_NAME] Counter_Sales [PERSON_NAME] Manager Raju_Mgr Raunak_Pdct […" at bounding box center [933, 502] width 225 height 26
select select "90696"
click at [821, 489] on select "Select [PERSON_NAME] Counter_Sales [PERSON_NAME] Manager Raju_Mgr Raunak_Pdct […" at bounding box center [933, 502] width 225 height 26
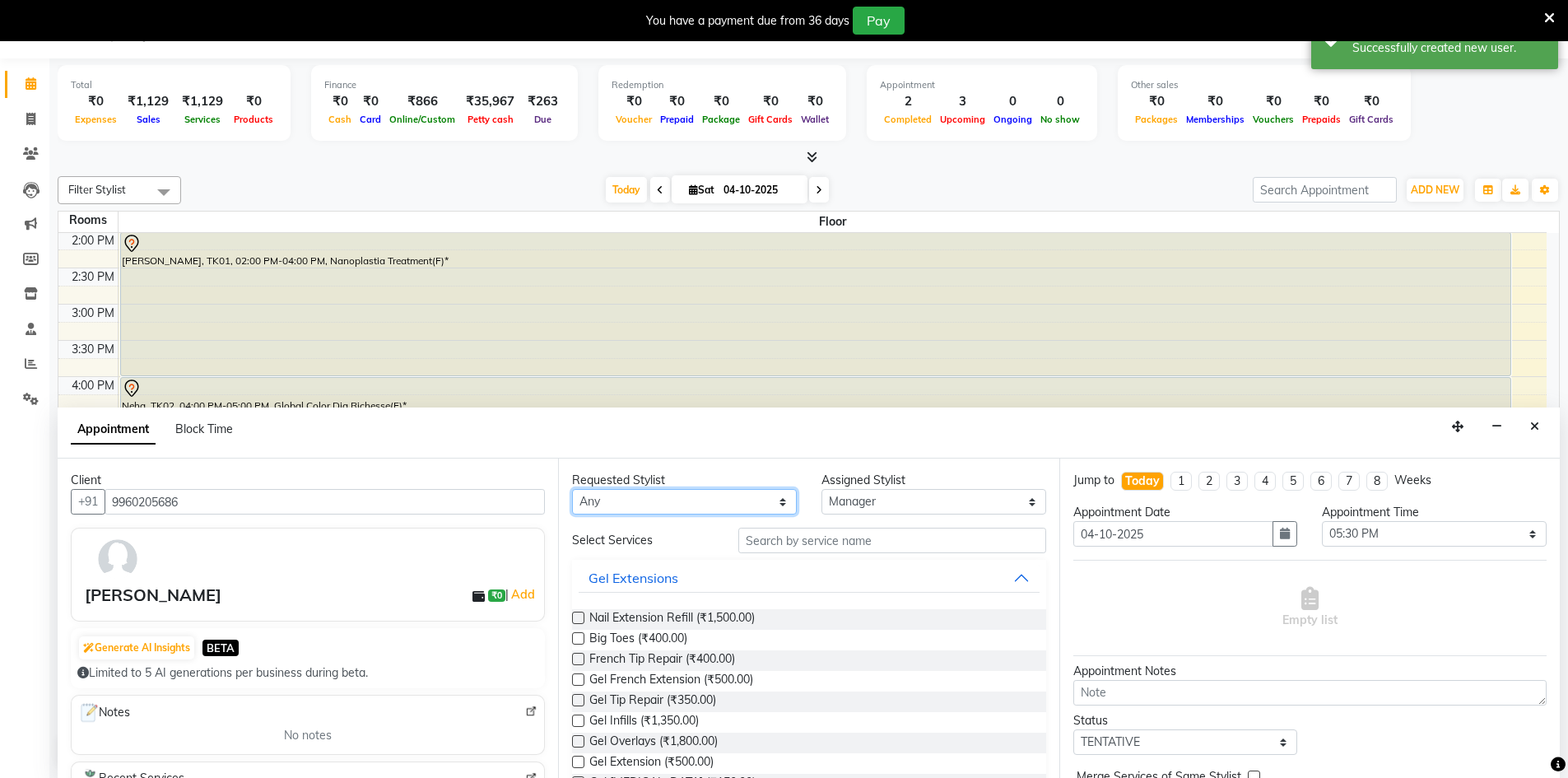
drag, startPoint x: 744, startPoint y: 504, endPoint x: 753, endPoint y: 490, distance: 16.6
click at [745, 504] on select "Any [PERSON_NAME] Counter_Sales [PERSON_NAME] Manager Raju_Mgr Raunak_Pdct [PER…" at bounding box center [684, 502] width 225 height 26
select select "90696"
click at [572, 489] on select "Any [PERSON_NAME] Counter_Sales [PERSON_NAME] Manager Raju_Mgr Raunak_Pdct [PER…" at bounding box center [684, 502] width 225 height 26
click at [958, 538] on input "text" at bounding box center [892, 540] width 308 height 26
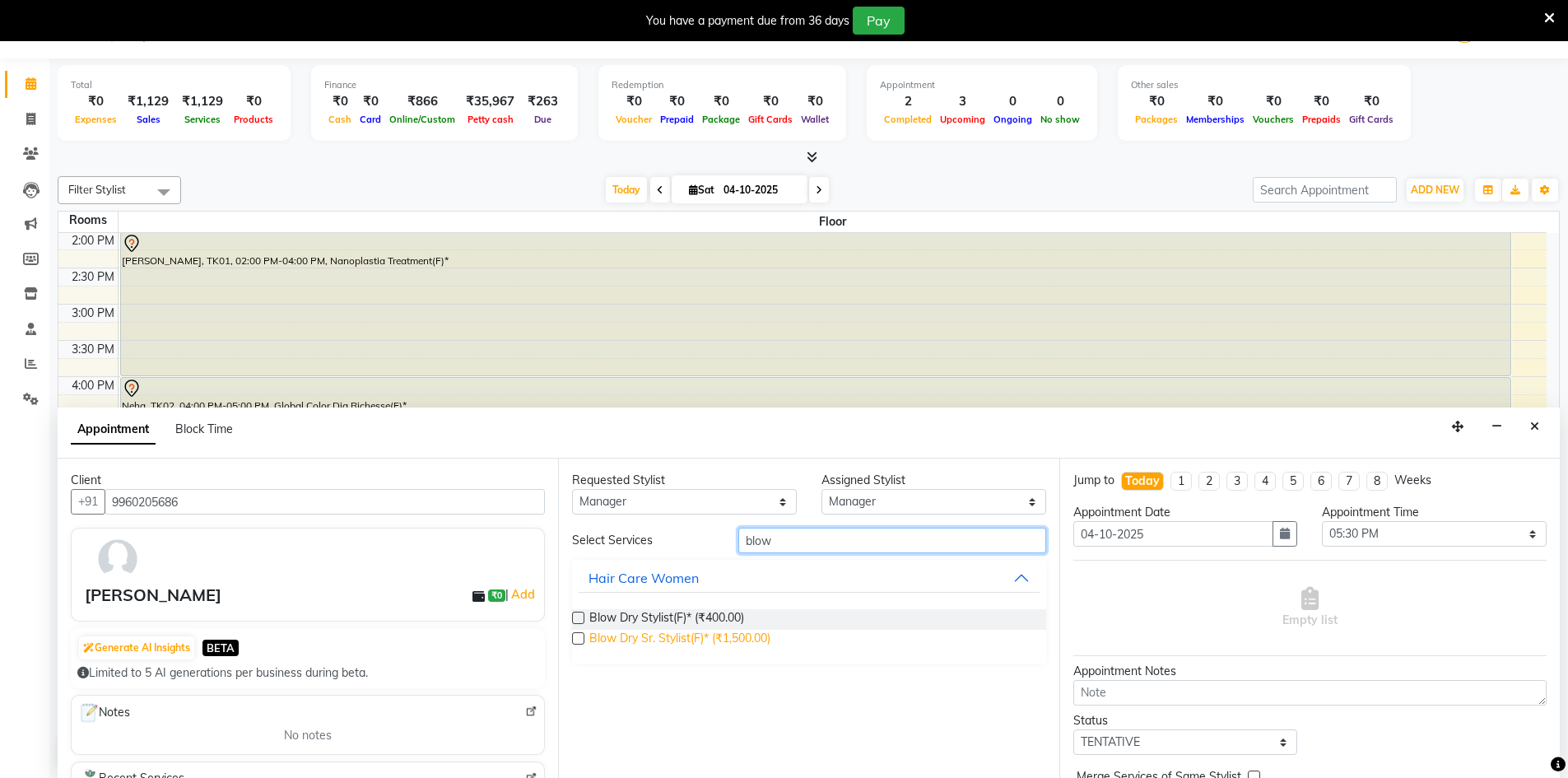
type input "blow"
click at [660, 636] on span "Blow Dry Sr. Stylist(F)* (₹1,500.00)" at bounding box center [680, 640] width 181 height 21
checkbox input "false"
select select "4449"
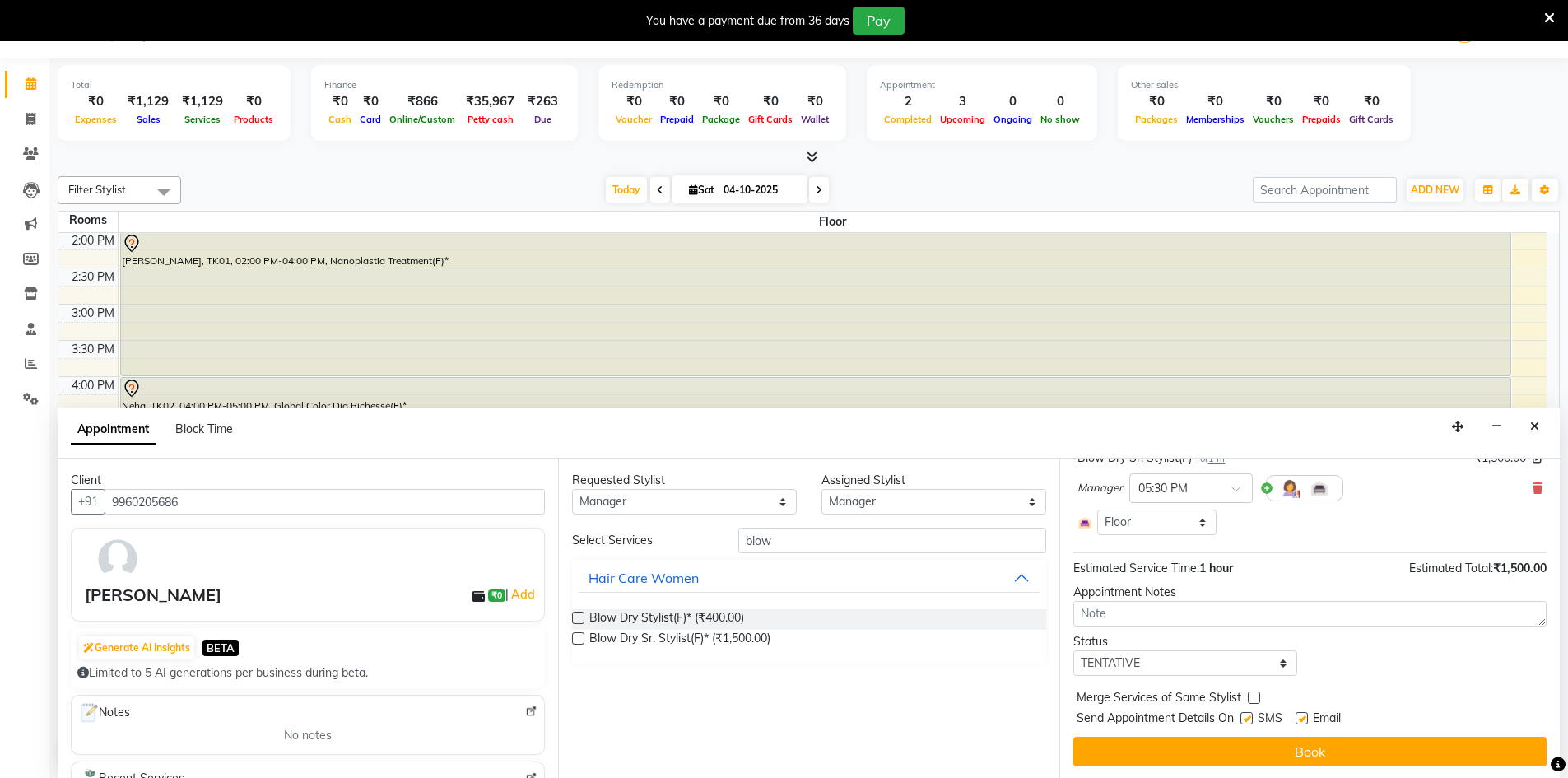
scroll to position [123, 0]
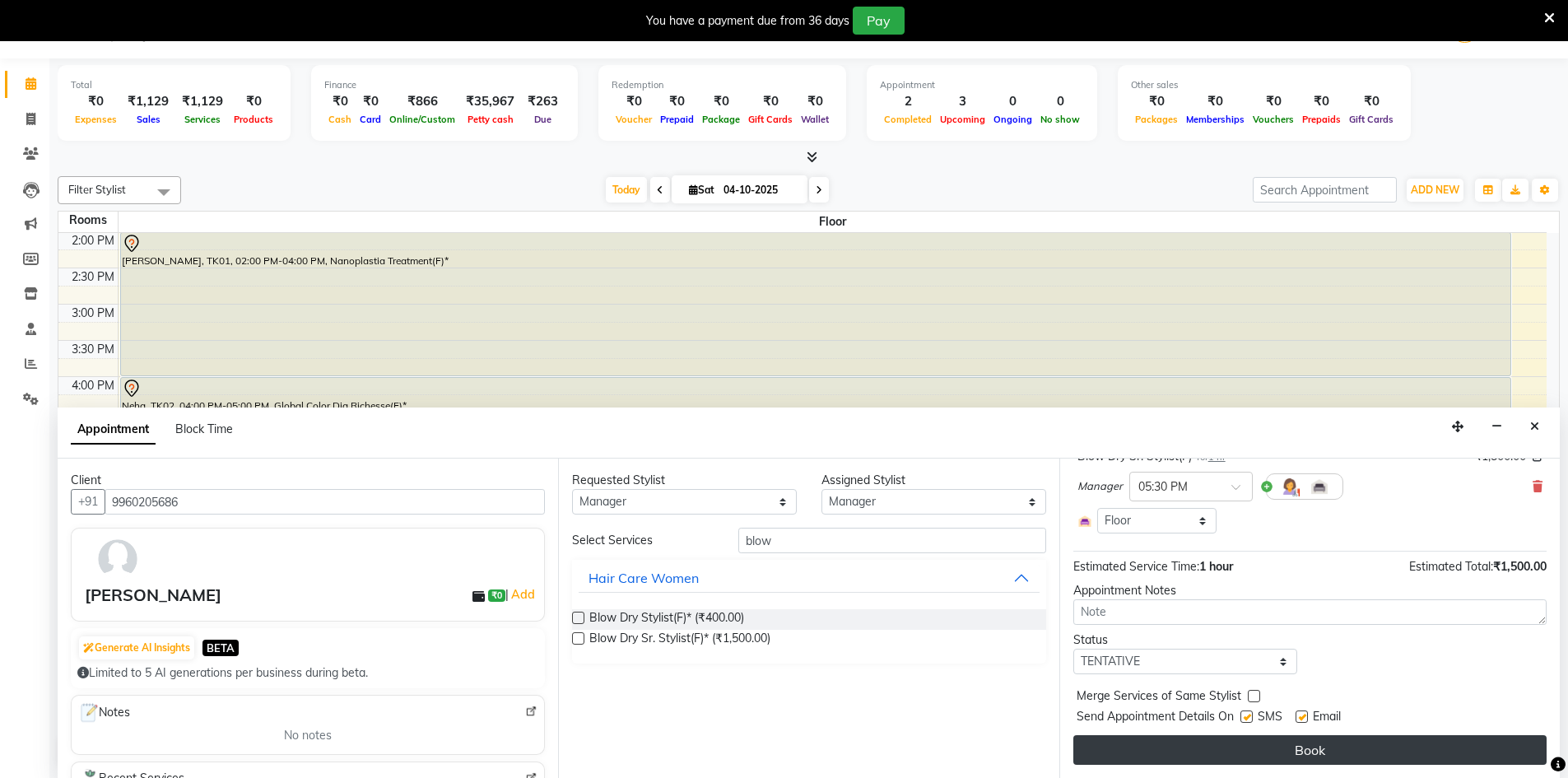
click at [1285, 752] on button "Book" at bounding box center [1309, 750] width 473 height 30
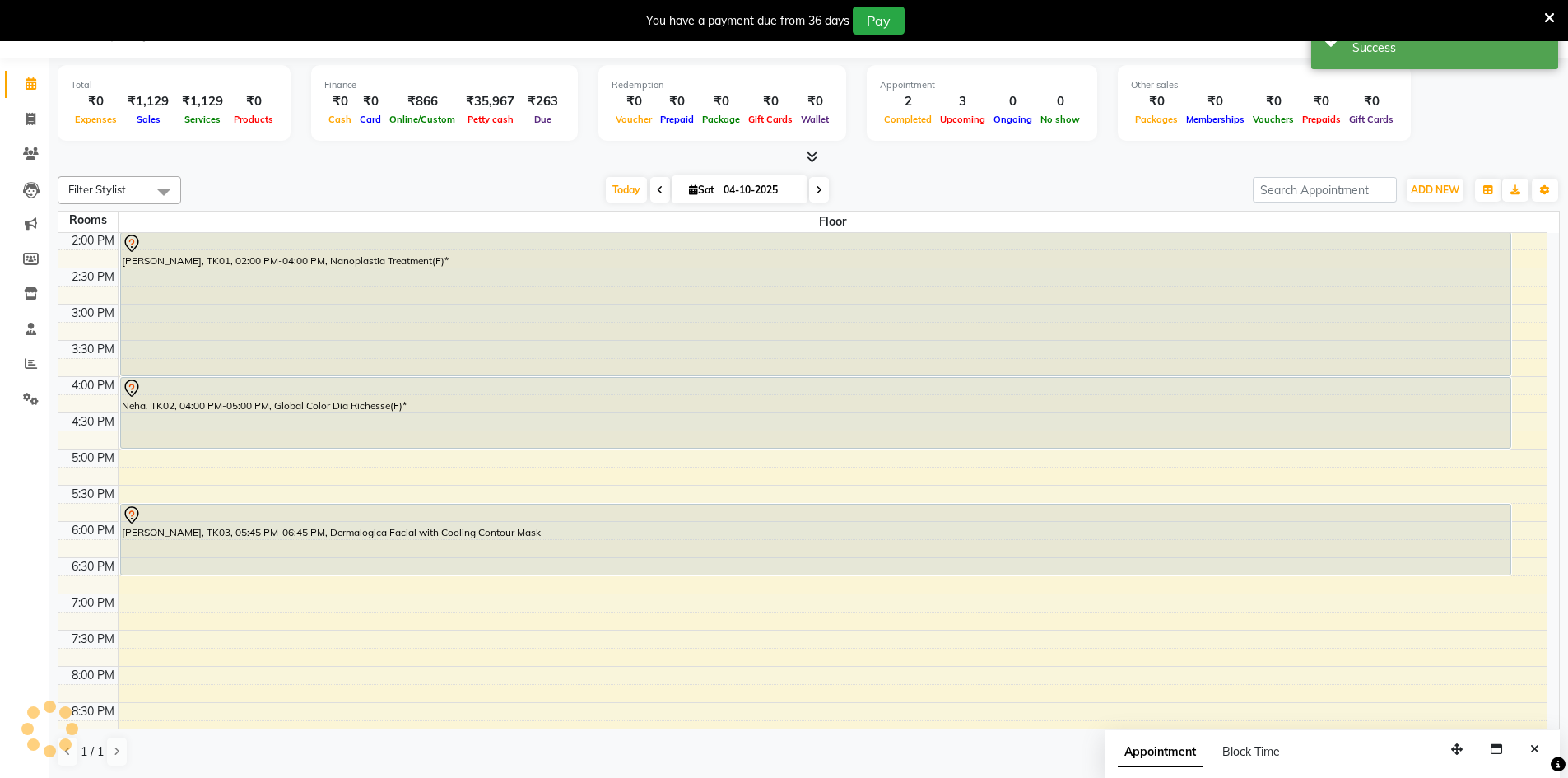
scroll to position [0, 0]
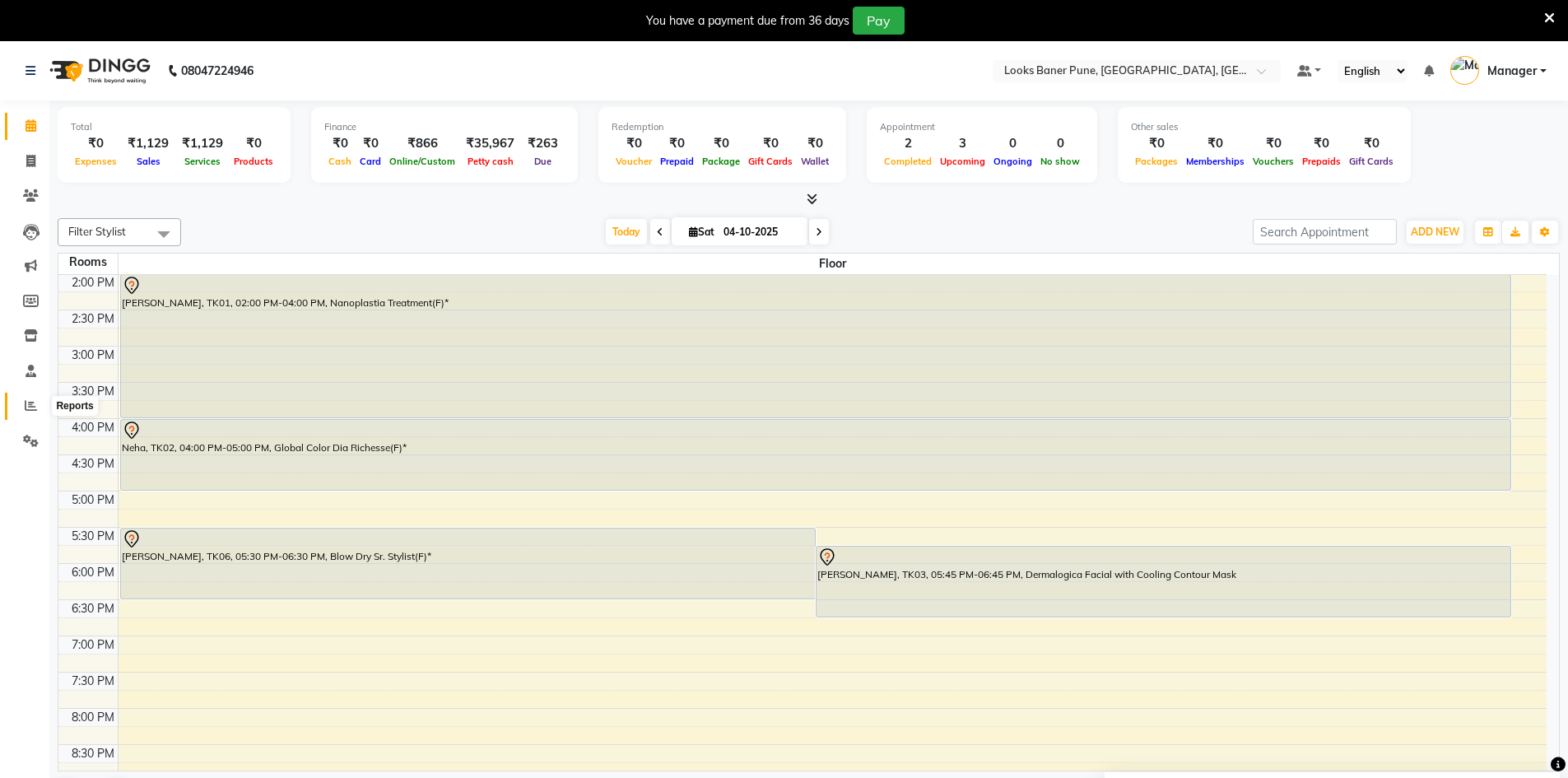
click at [36, 412] on span at bounding box center [31, 405] width 29 height 19
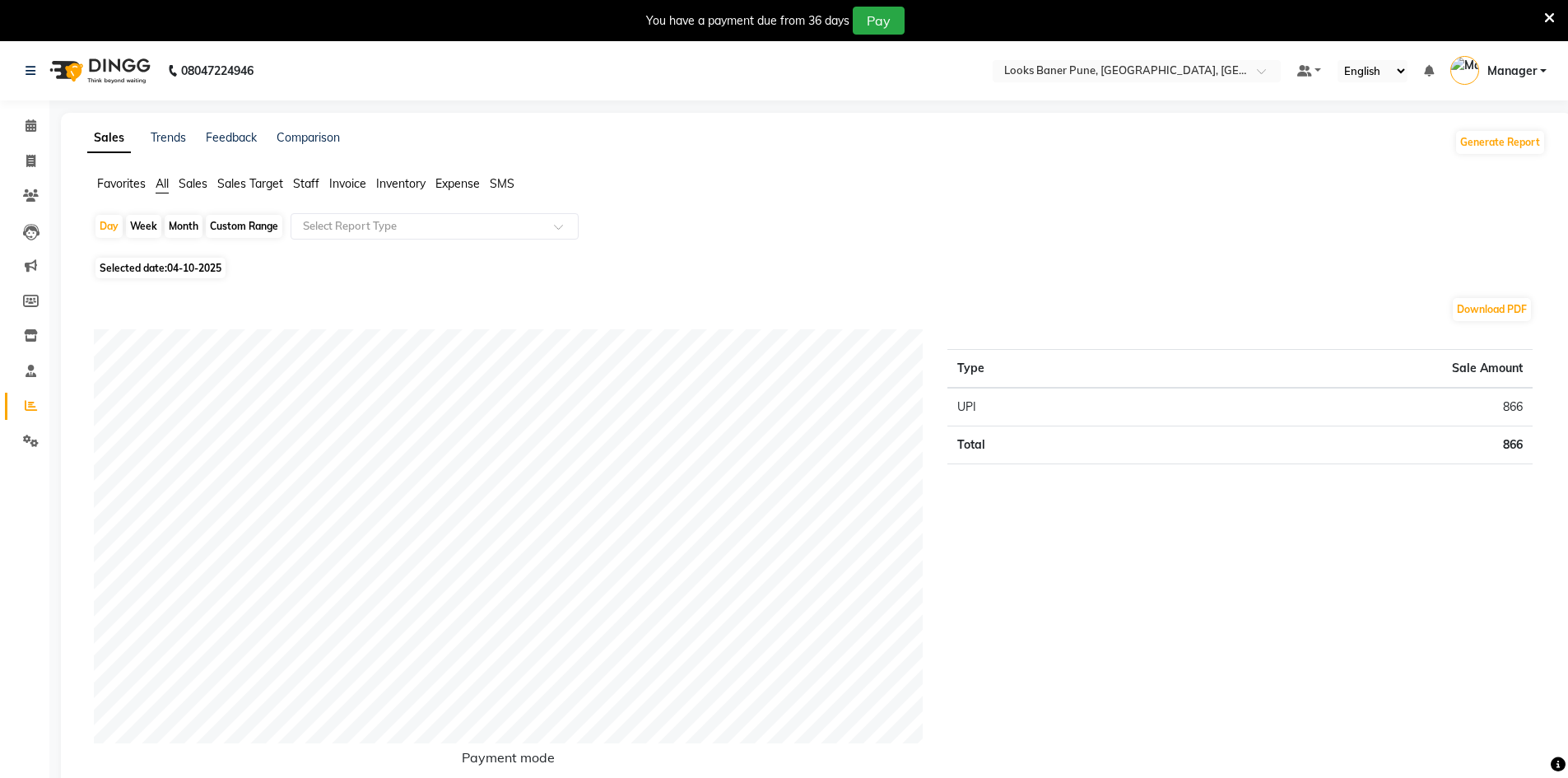
click at [316, 184] on span "Staff" at bounding box center [306, 183] width 26 height 15
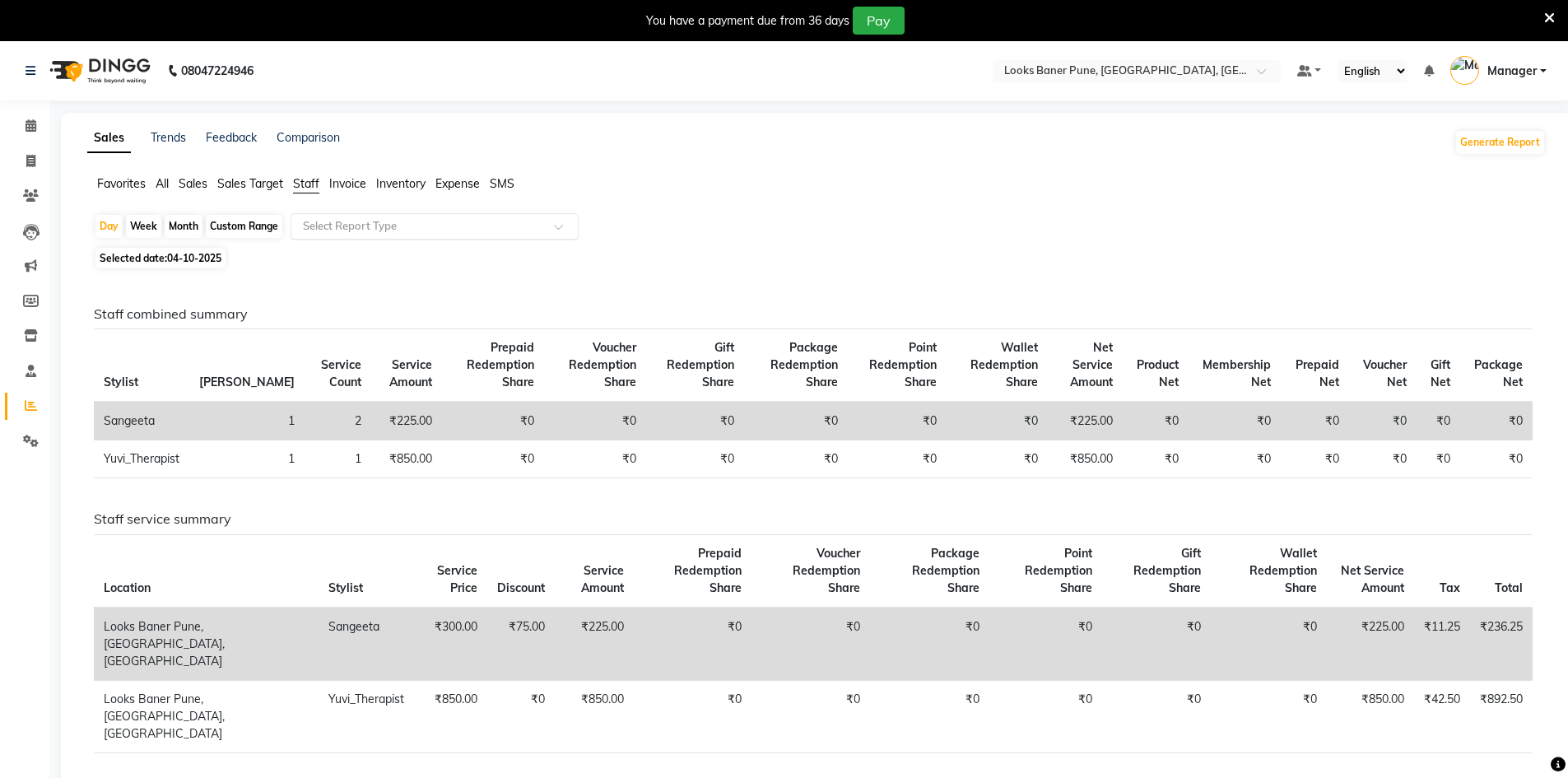
click at [559, 228] on span at bounding box center [564, 231] width 21 height 16
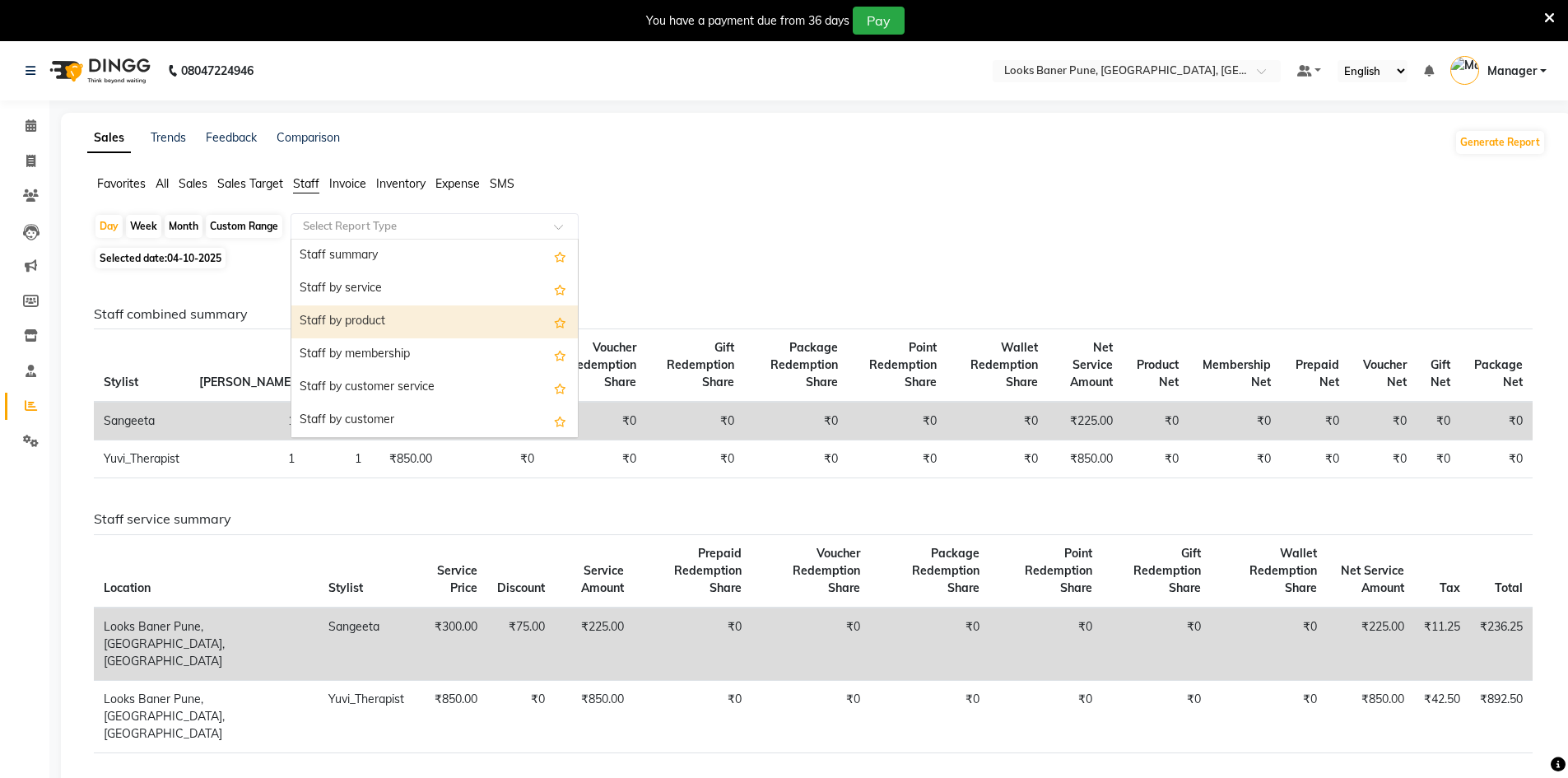
click at [458, 320] on div "Staff by product" at bounding box center [435, 322] width 286 height 33
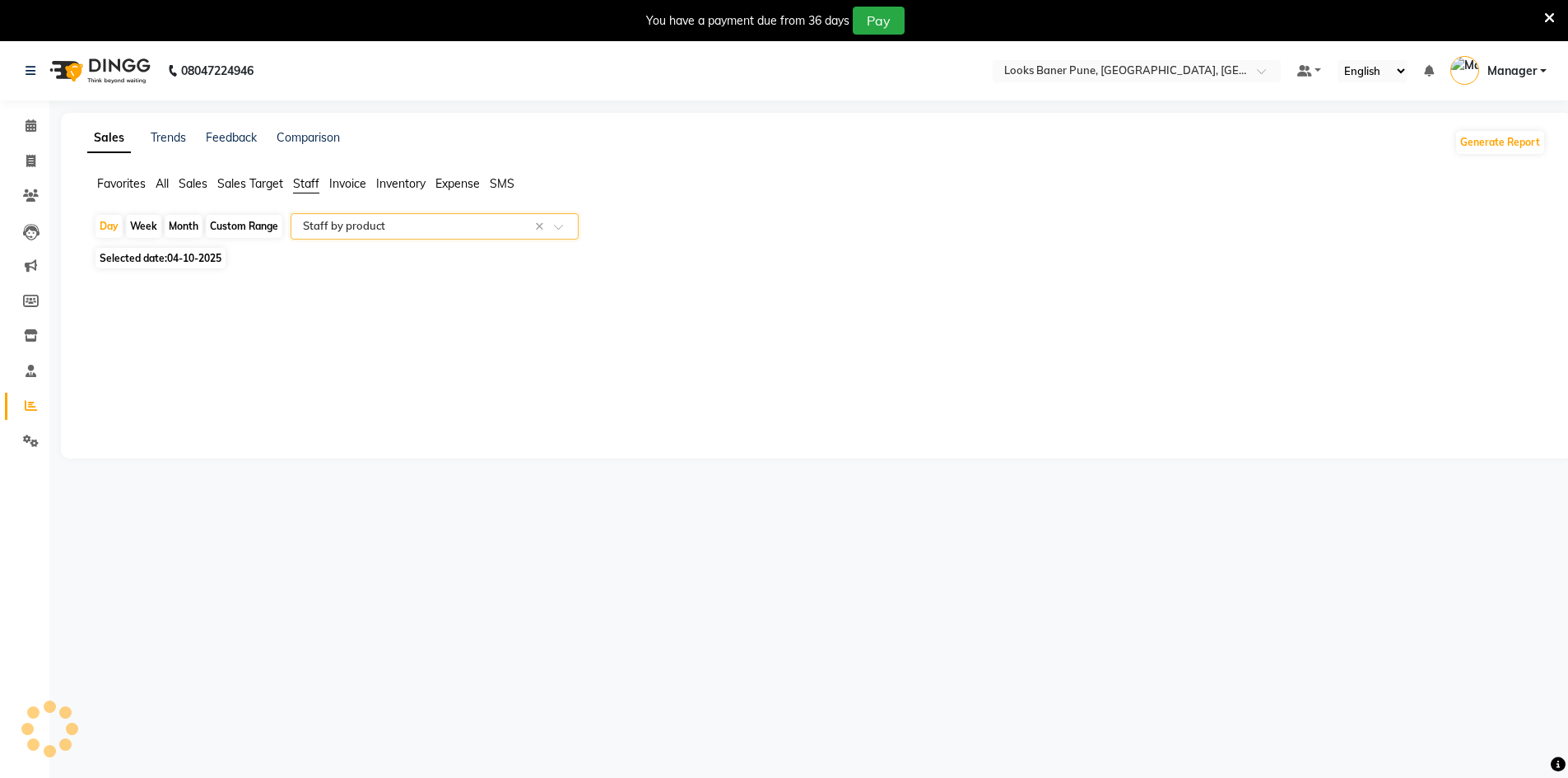
click at [181, 226] on div "Month" at bounding box center [184, 226] width 38 height 23
select select "10"
select select "2025"
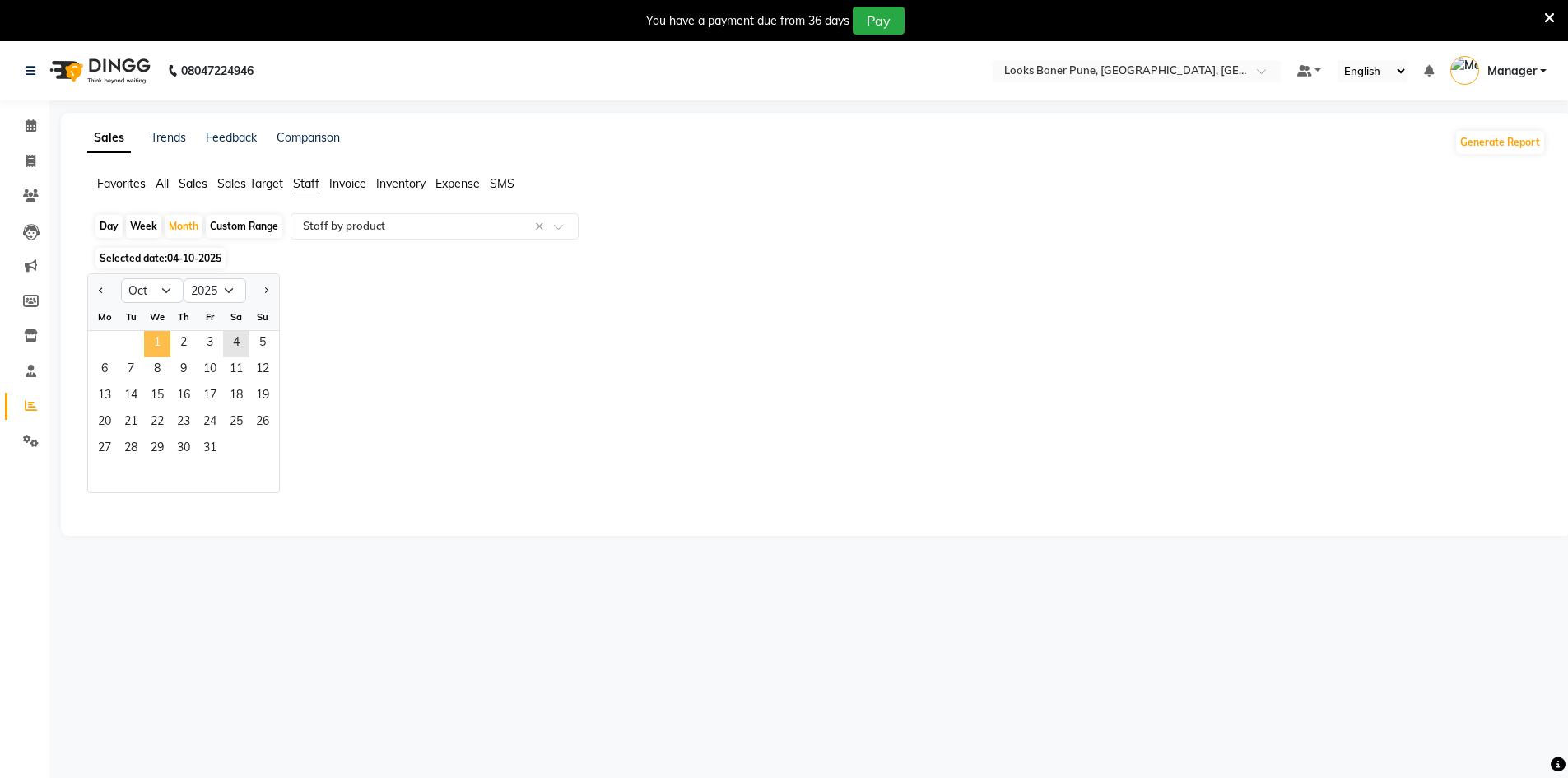
click at [158, 343] on span "1" at bounding box center [157, 343] width 26 height 26
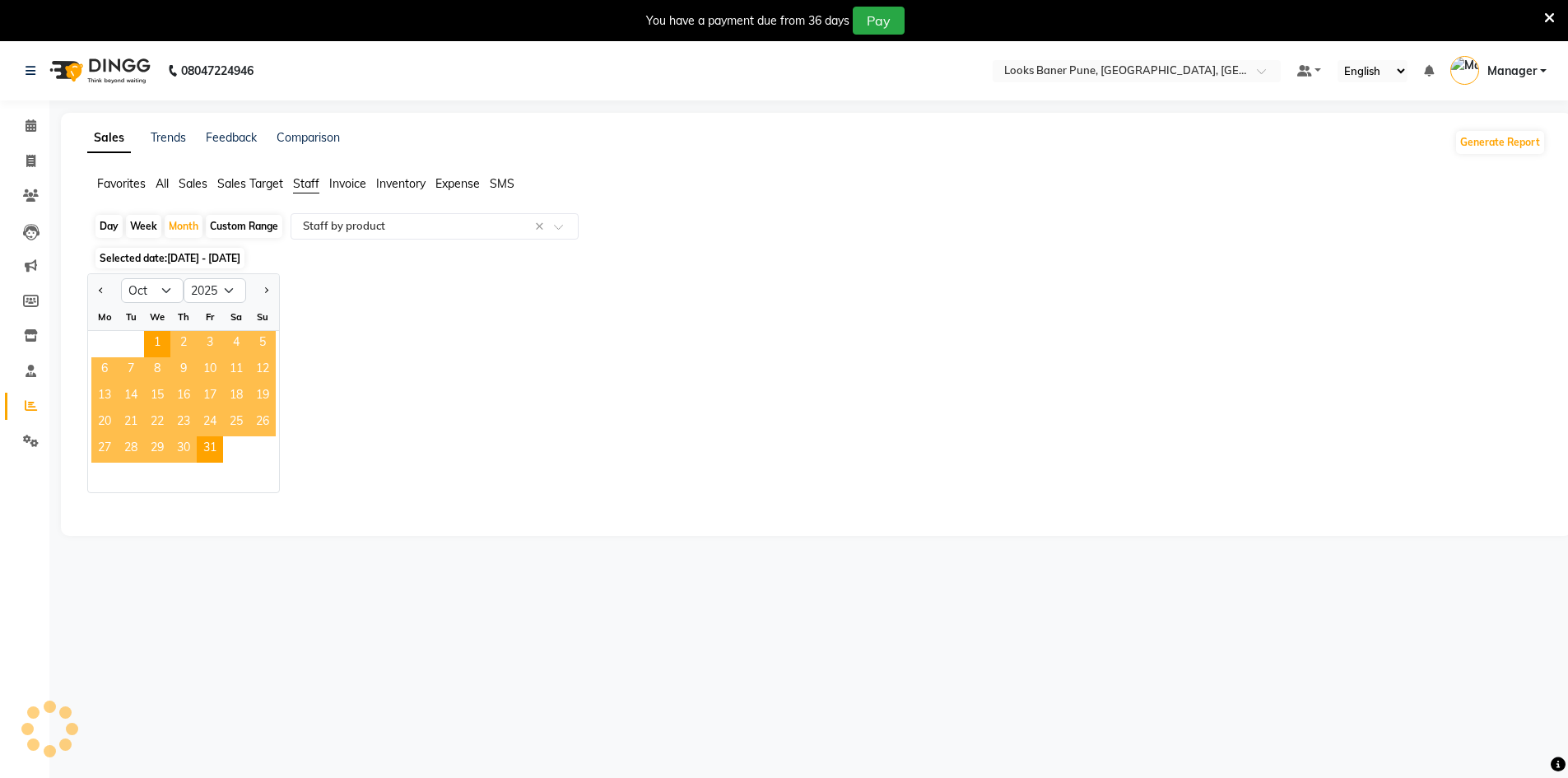
select select "full_report"
select select "pdf"
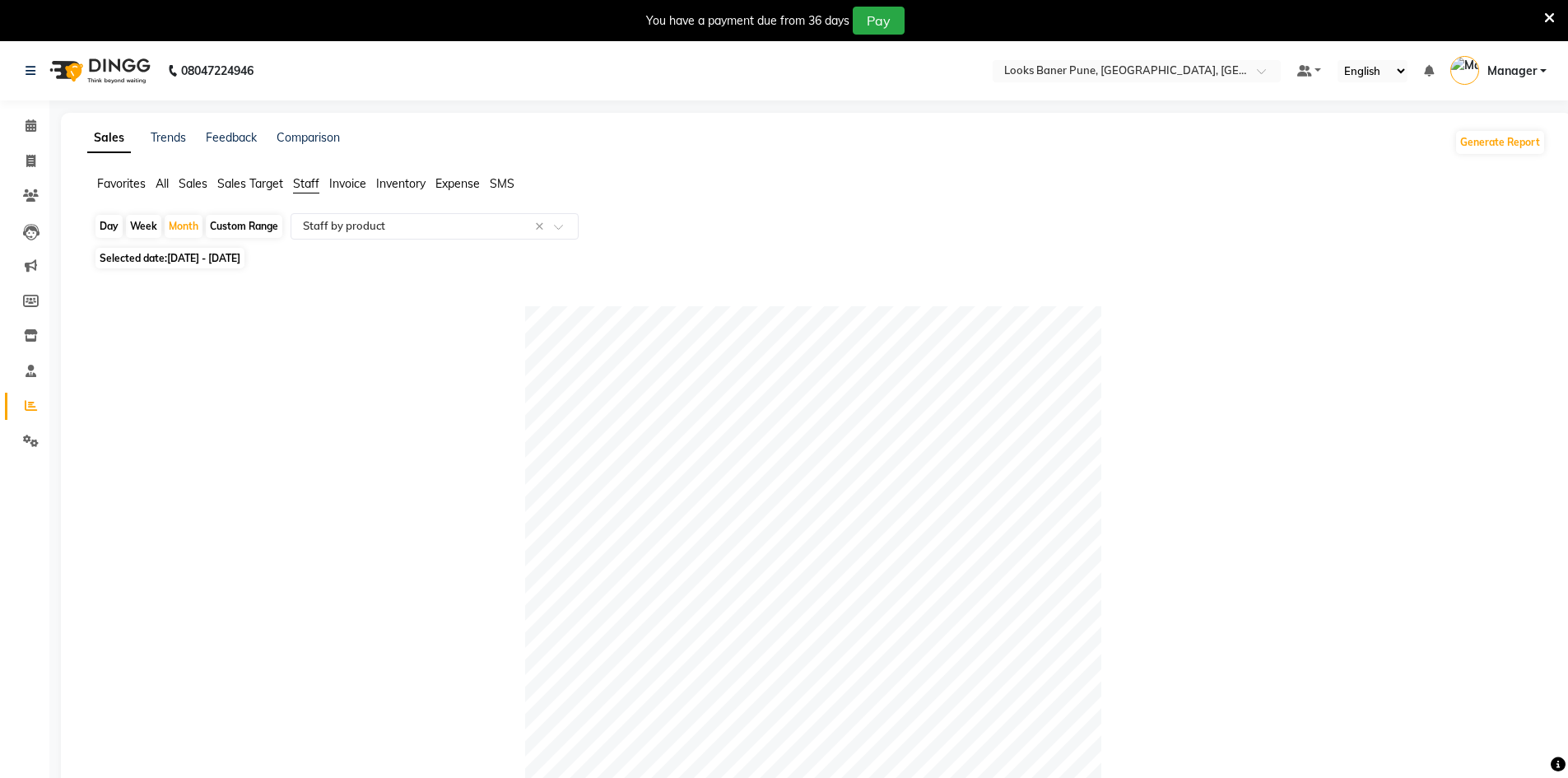
click at [191, 260] on span "[DATE] - [DATE]" at bounding box center [203, 258] width 73 height 13
select select "10"
select select "2025"
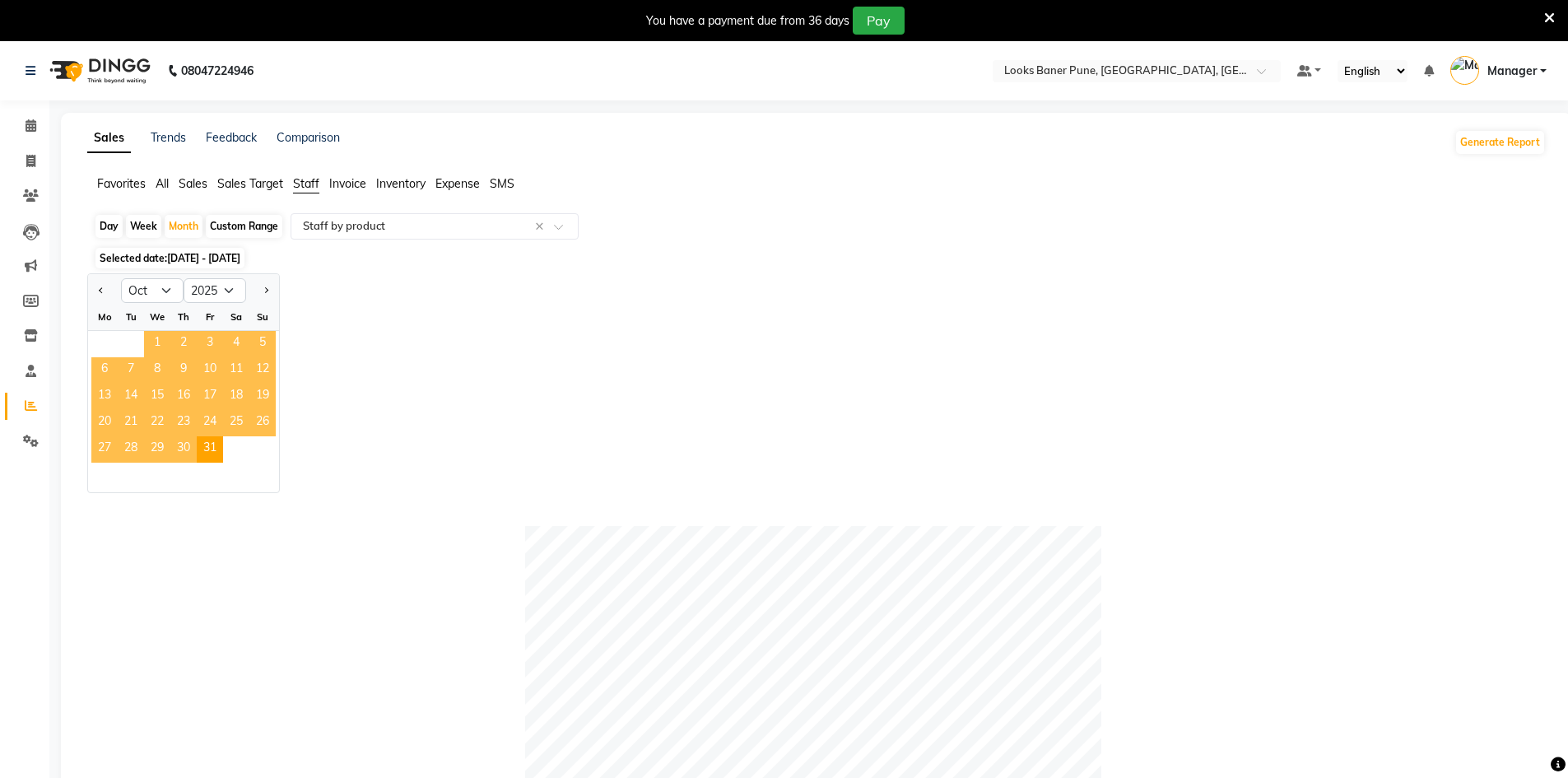
click at [155, 342] on span "1" at bounding box center [157, 343] width 26 height 26
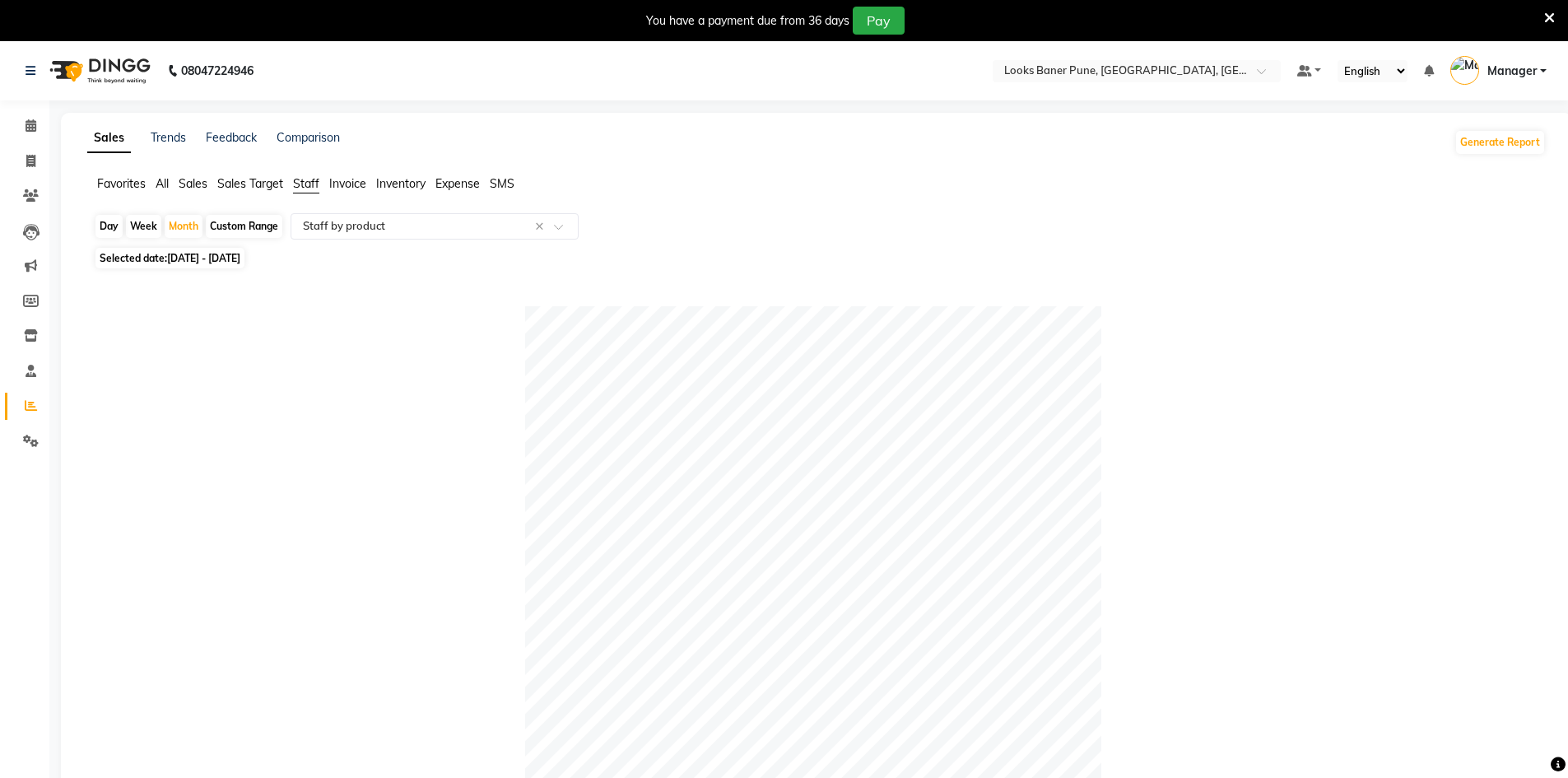
click at [224, 262] on span "[DATE] - [DATE]" at bounding box center [203, 258] width 73 height 13
select select "10"
select select "2025"
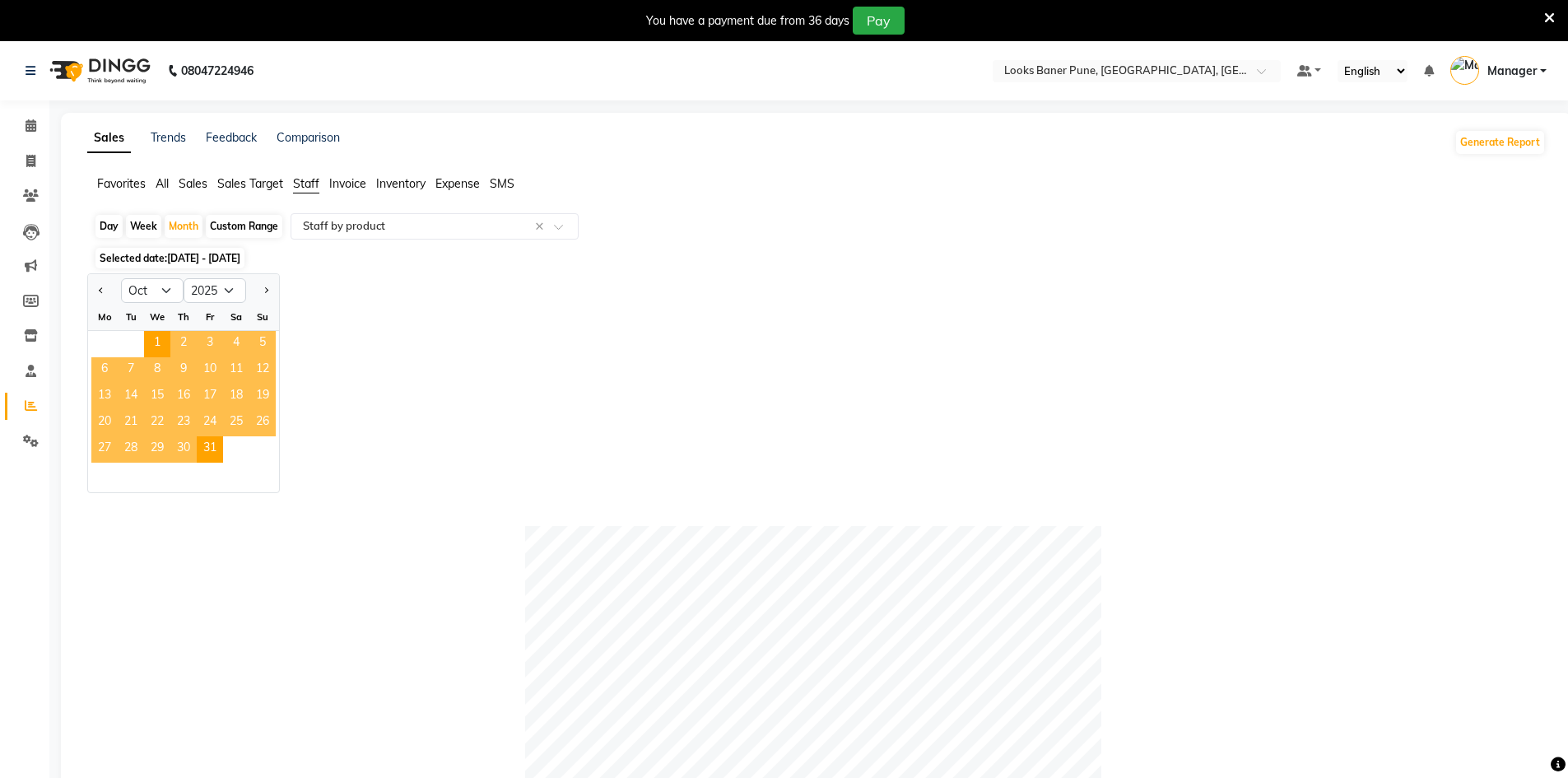
click at [234, 343] on span "4" at bounding box center [236, 343] width 26 height 26
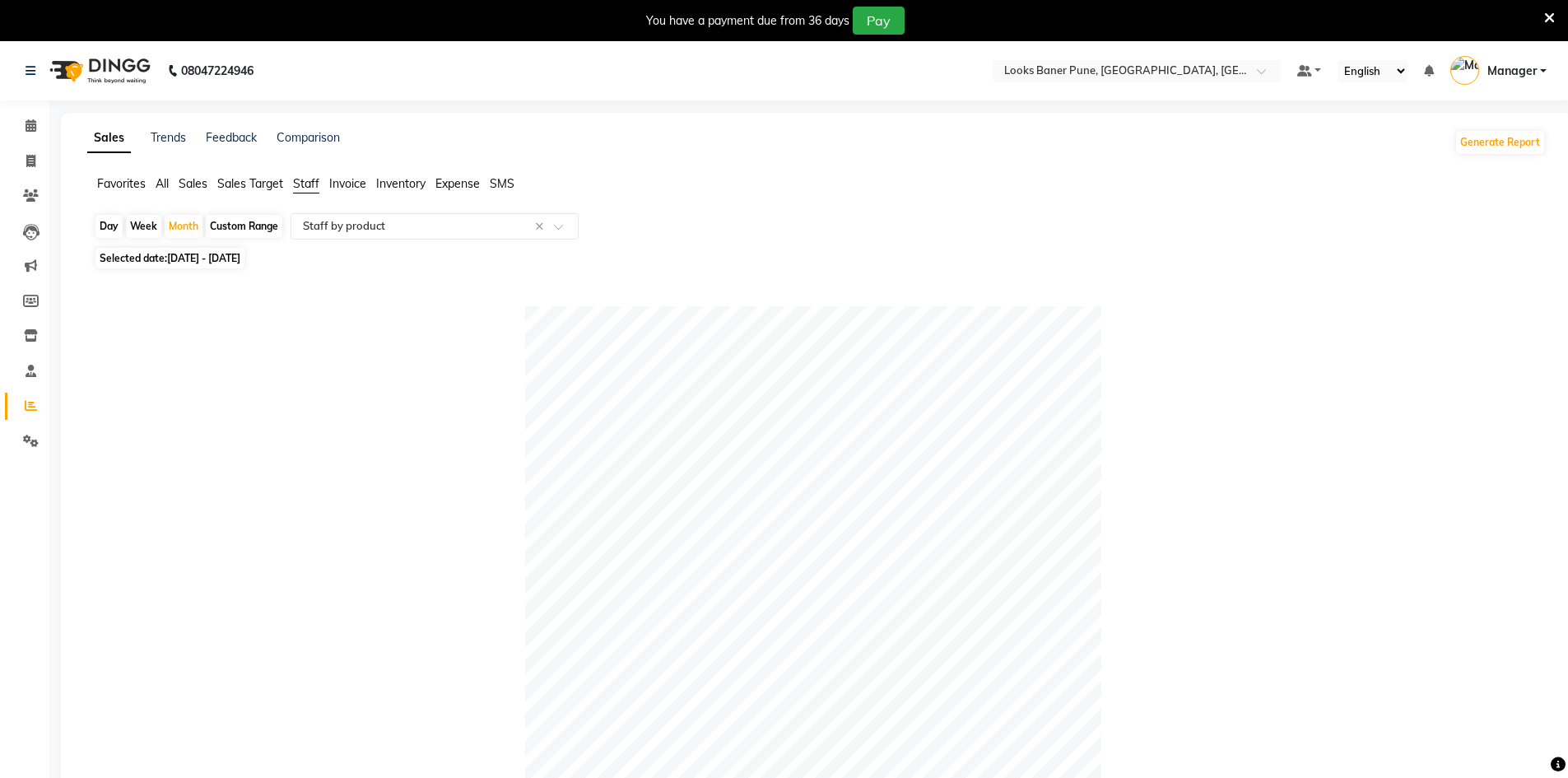
click at [236, 257] on span "[DATE] - [DATE]" at bounding box center [203, 258] width 73 height 13
select select "10"
select select "2025"
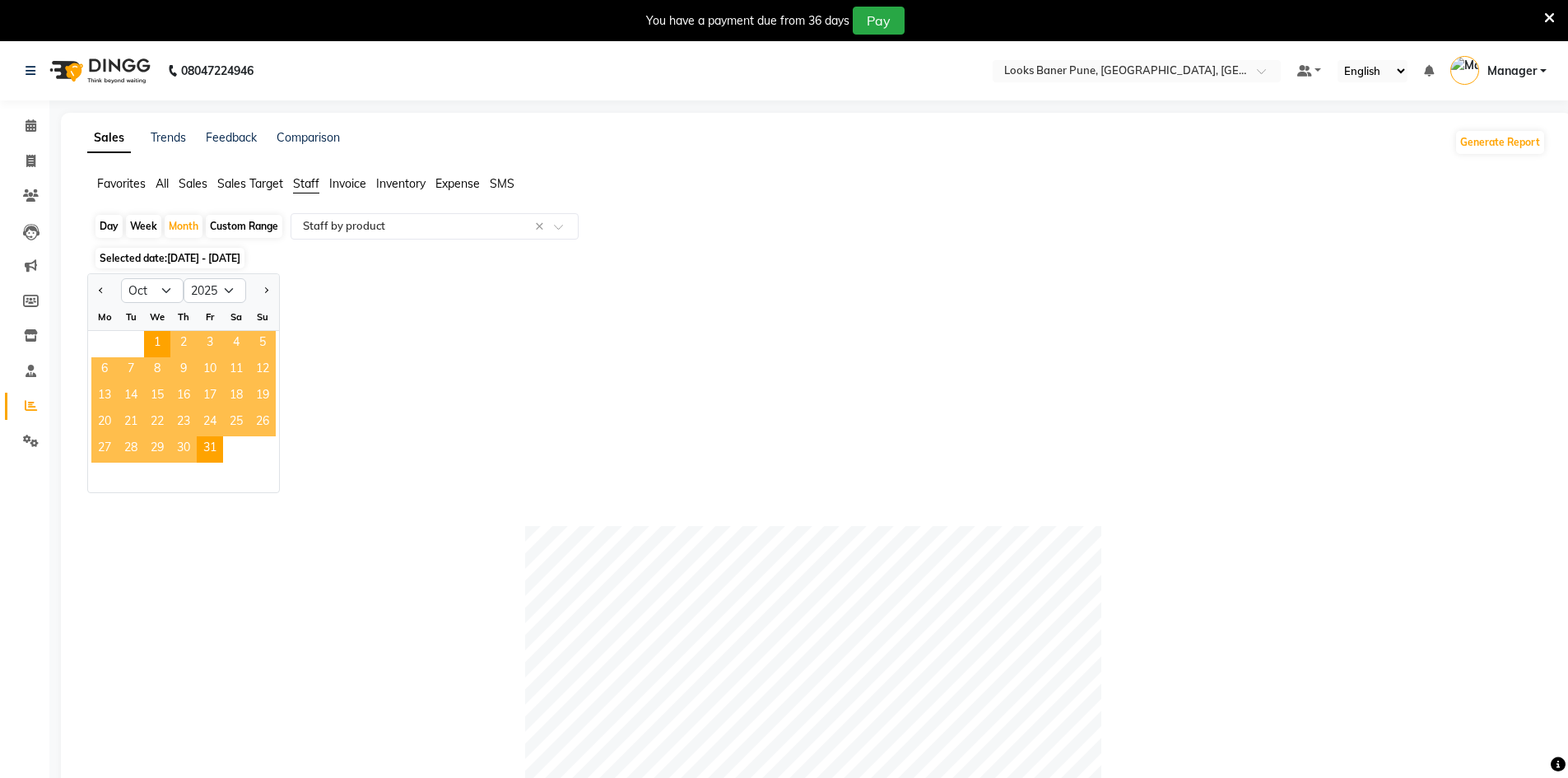
click at [186, 344] on span "2" at bounding box center [183, 343] width 26 height 26
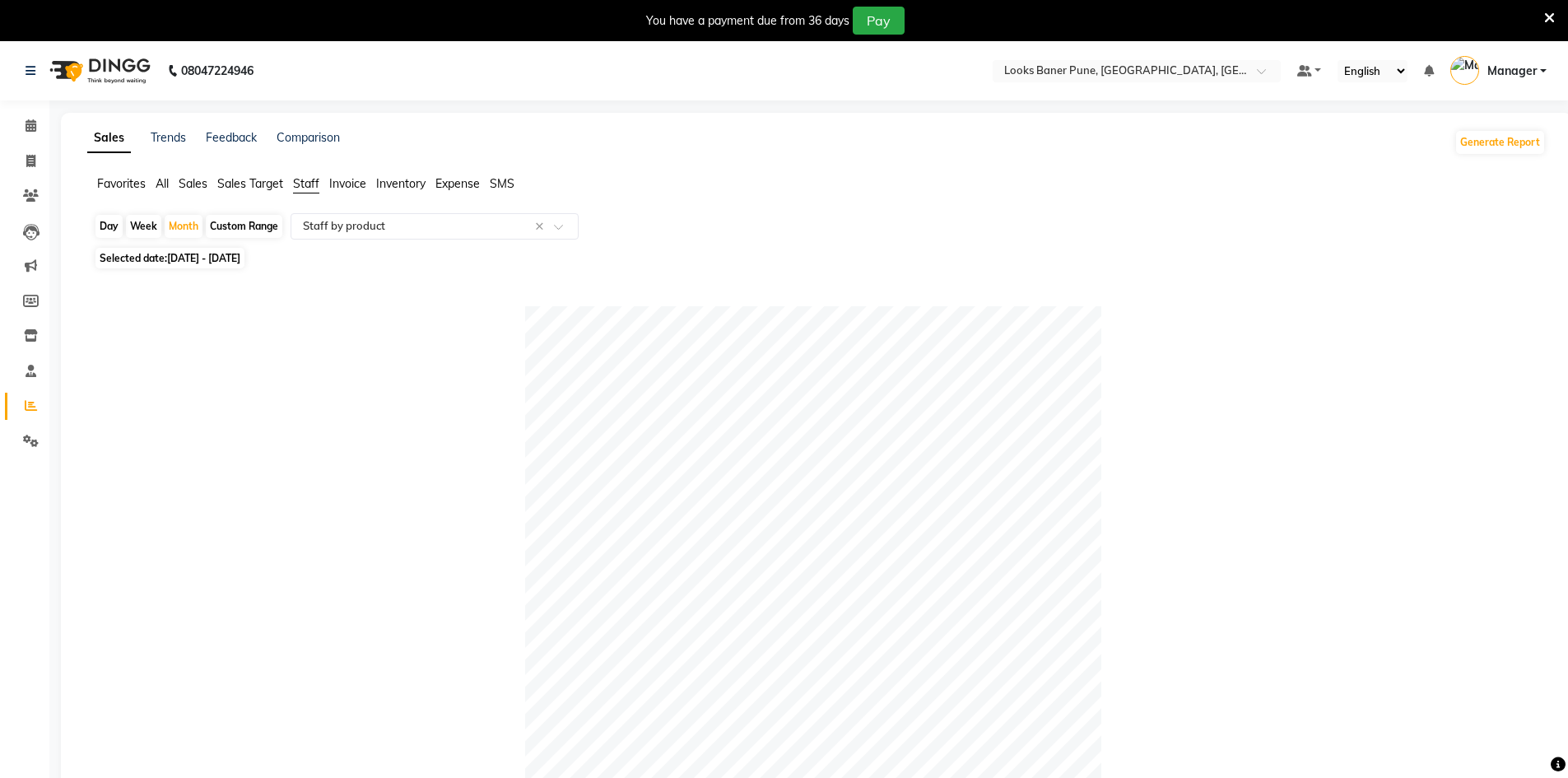
click at [139, 225] on div "Week" at bounding box center [143, 226] width 36 height 23
select select "10"
select select "2025"
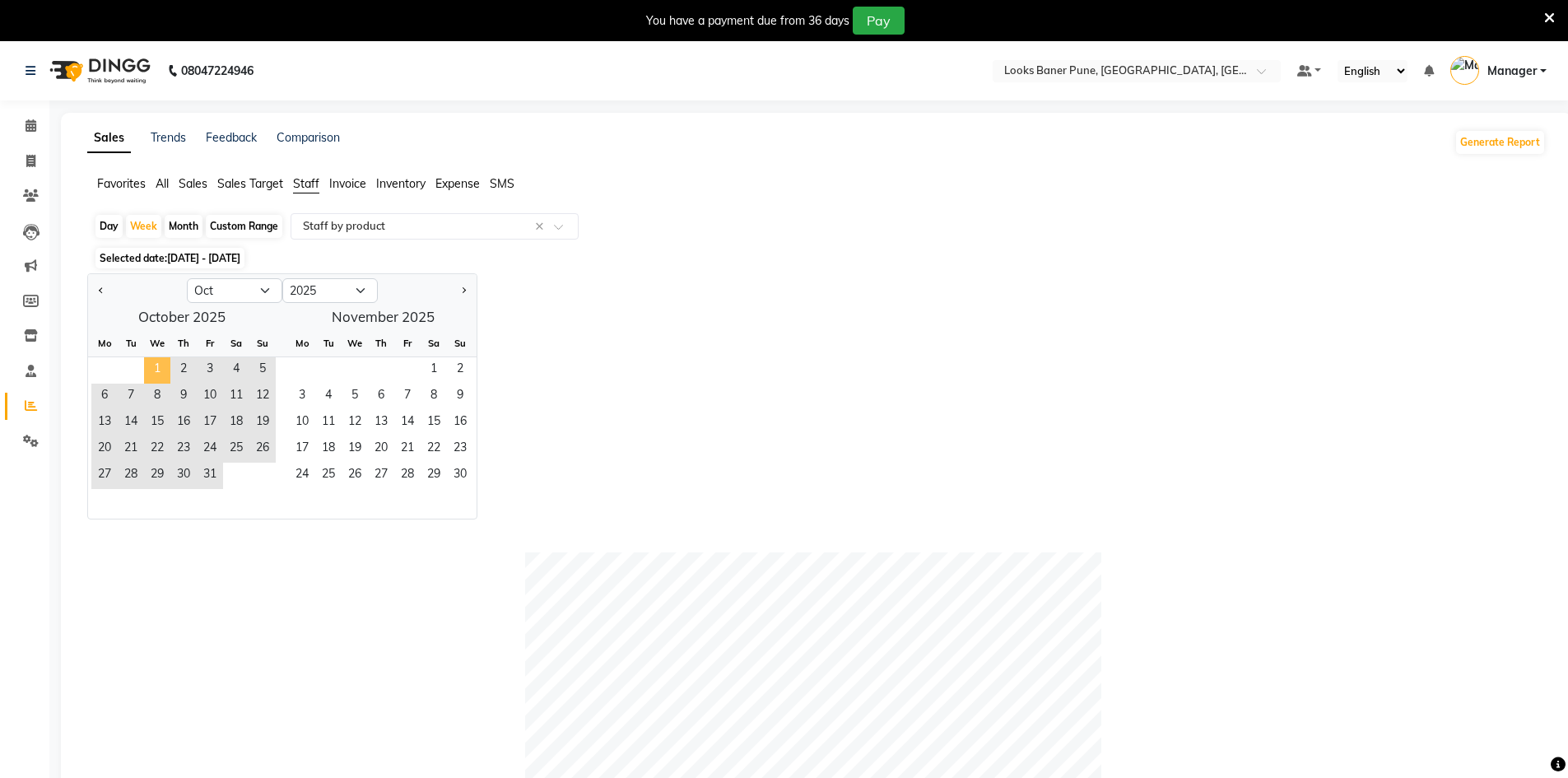
click at [154, 367] on span "1" at bounding box center [157, 370] width 26 height 26
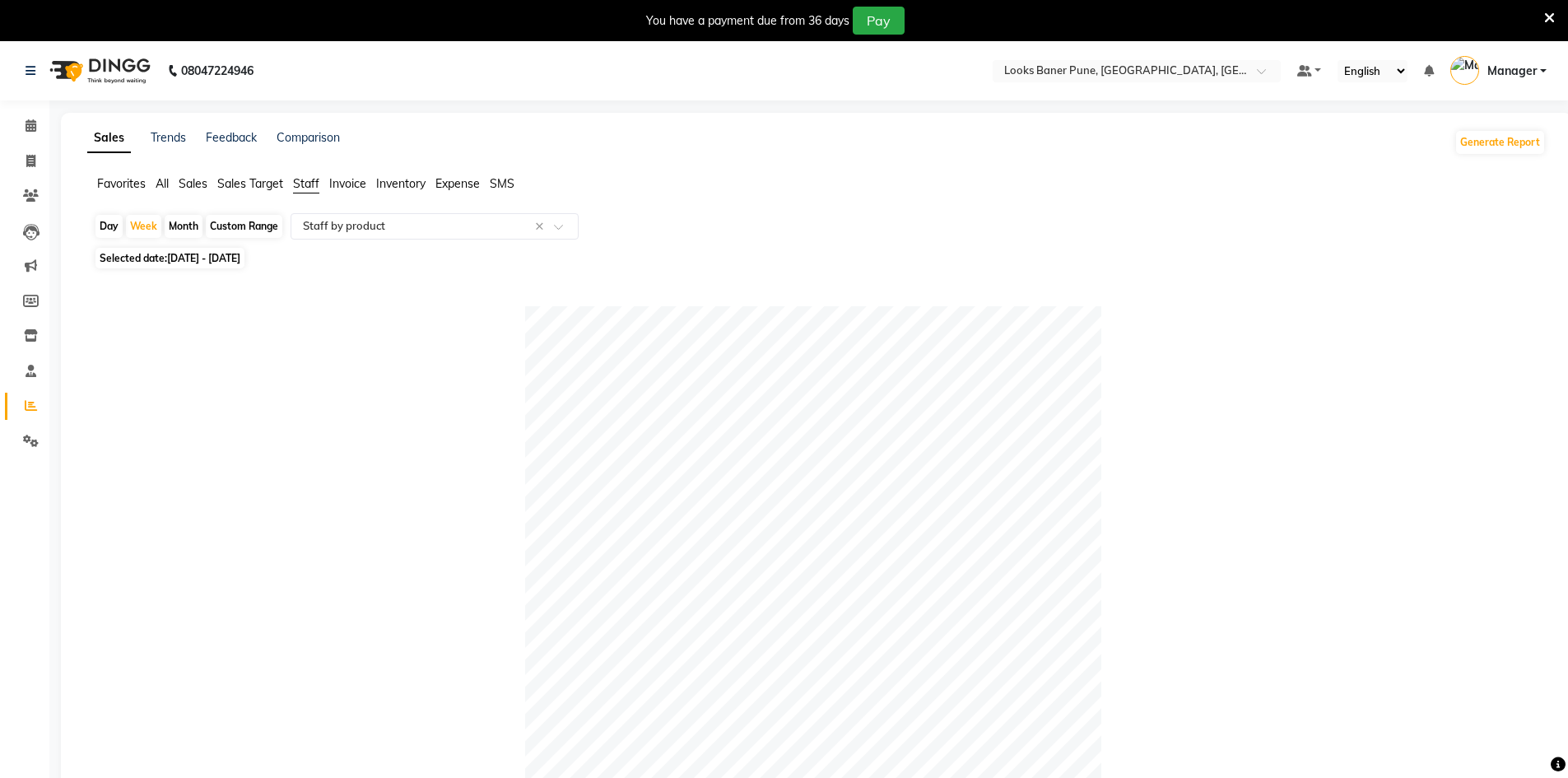
click at [241, 260] on span "[DATE] - [DATE]" at bounding box center [203, 258] width 73 height 13
select select "10"
select select "2025"
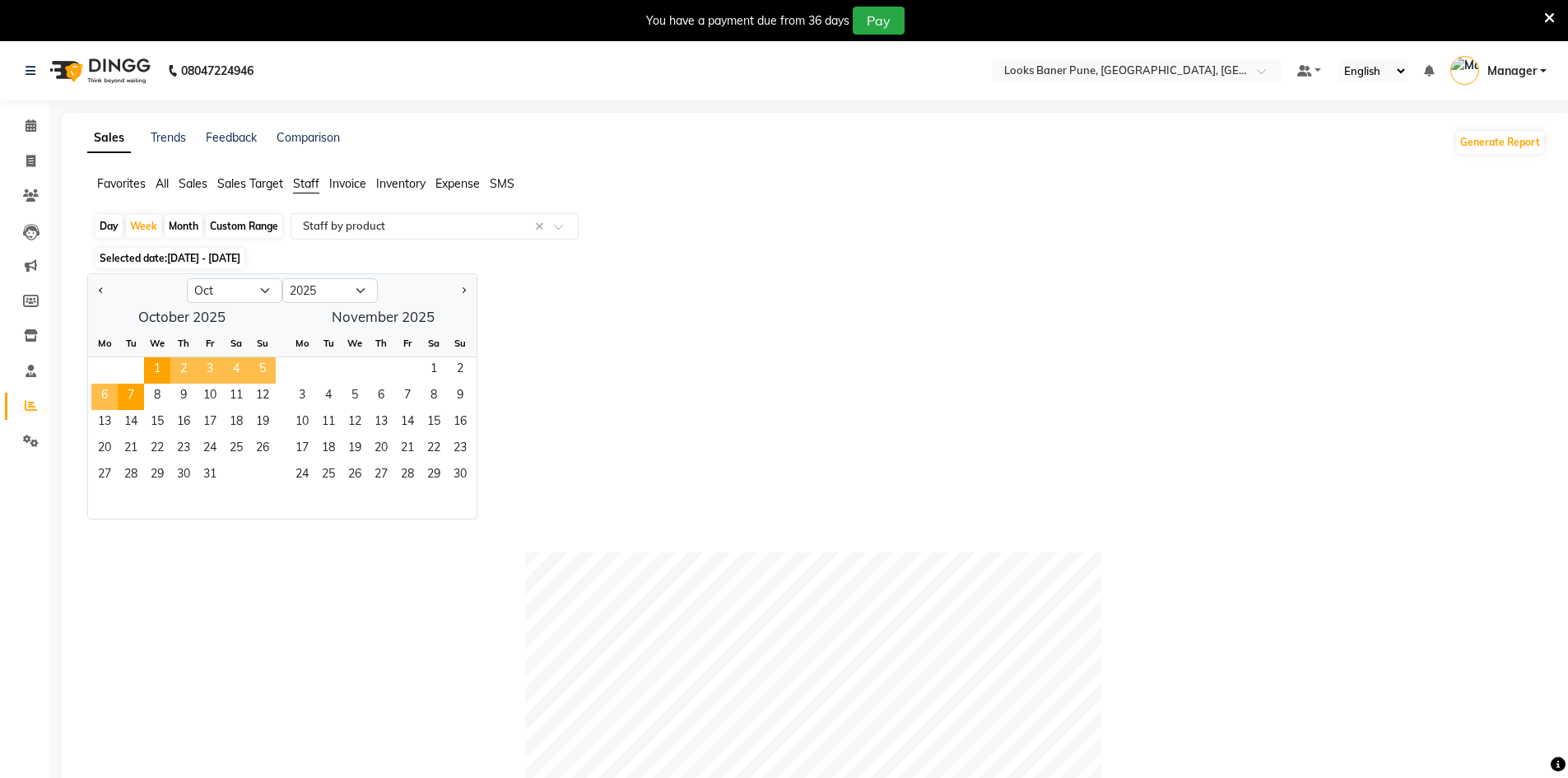
click at [215, 368] on span "3" at bounding box center [210, 370] width 26 height 26
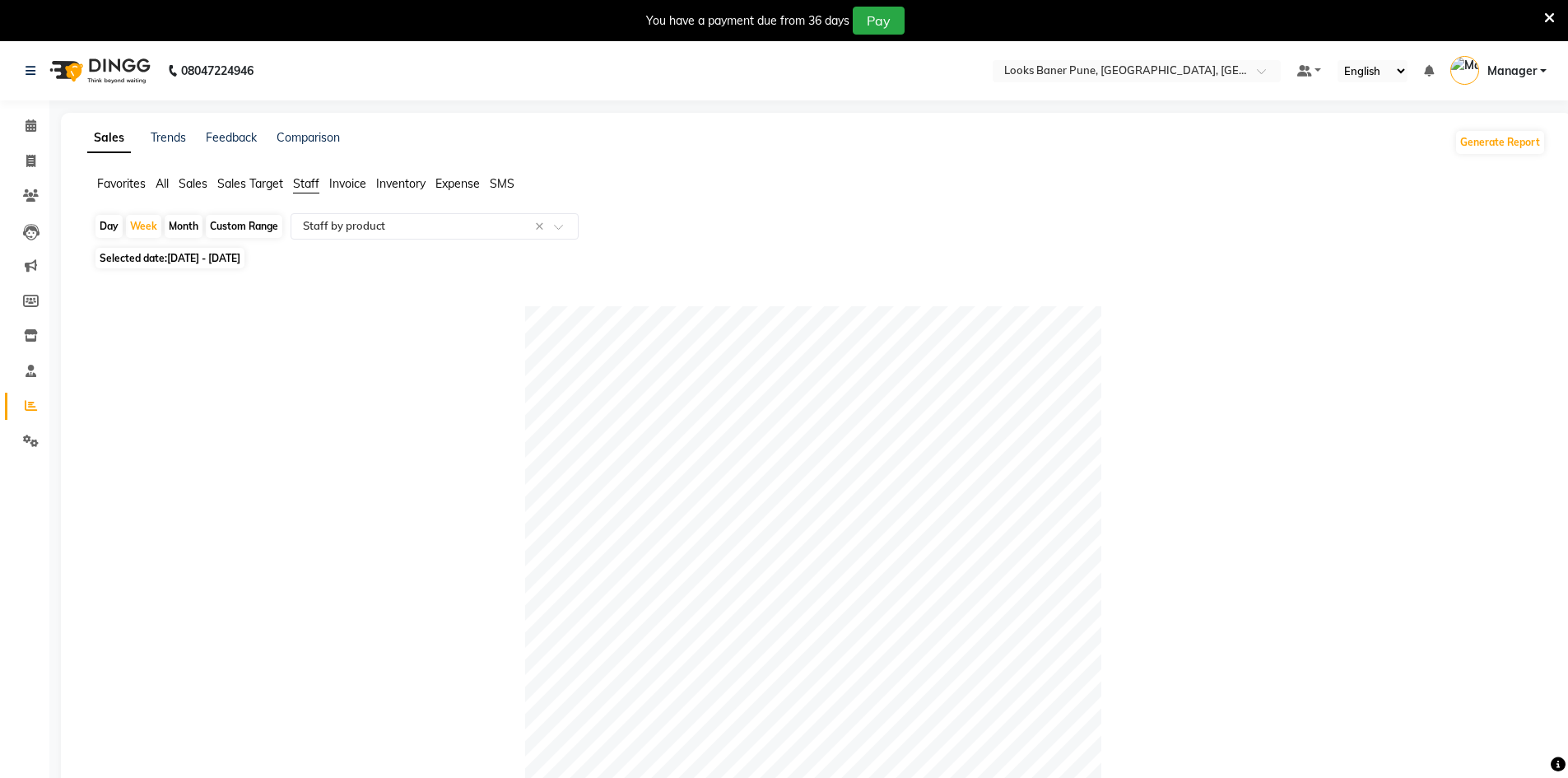
click at [210, 261] on span "[DATE] - [DATE]" at bounding box center [203, 258] width 73 height 13
select select "10"
select select "2025"
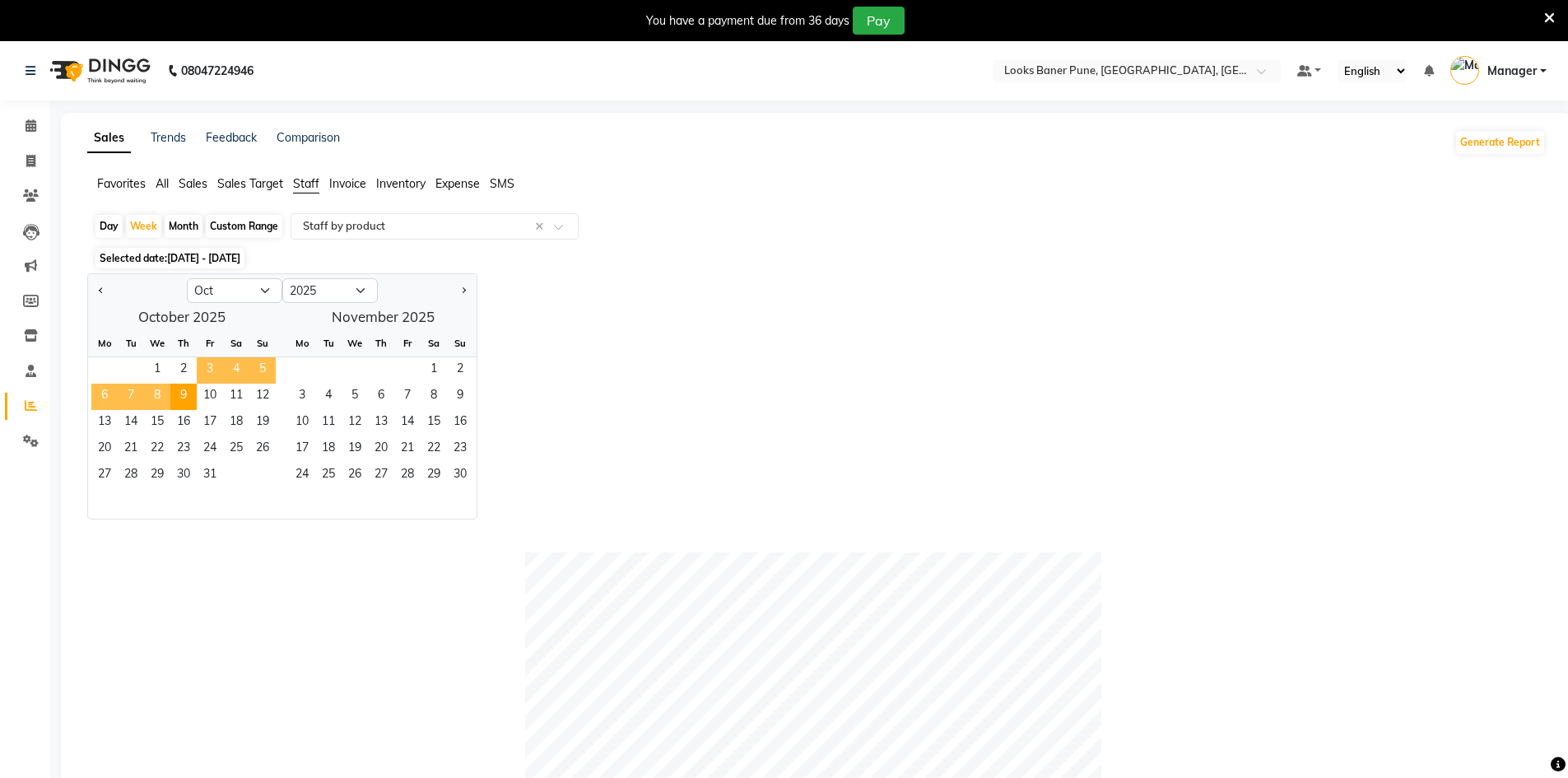
click at [210, 370] on span "3" at bounding box center [210, 370] width 26 height 26
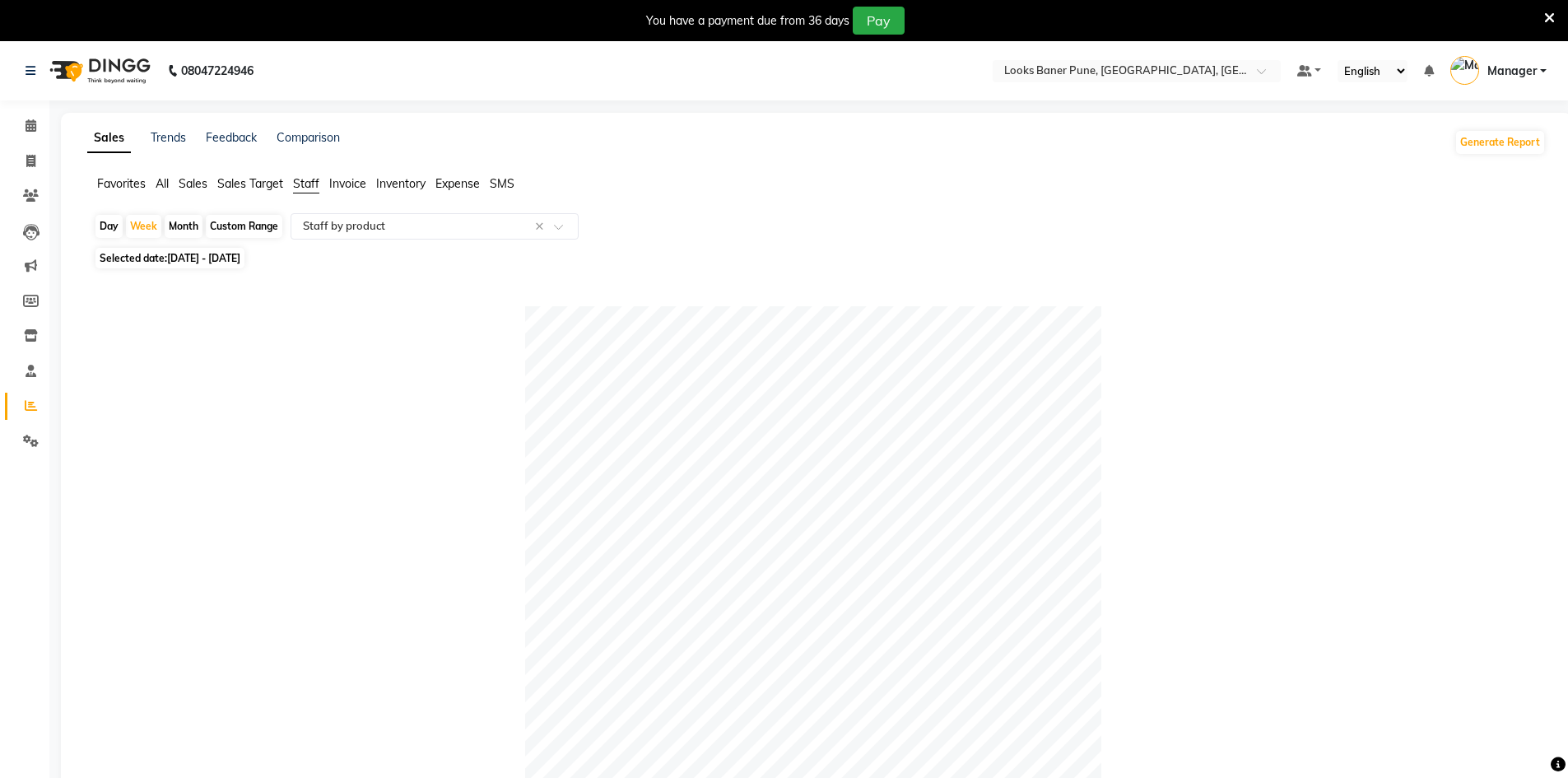
click at [263, 184] on span "Sales Target" at bounding box center [250, 183] width 66 height 15
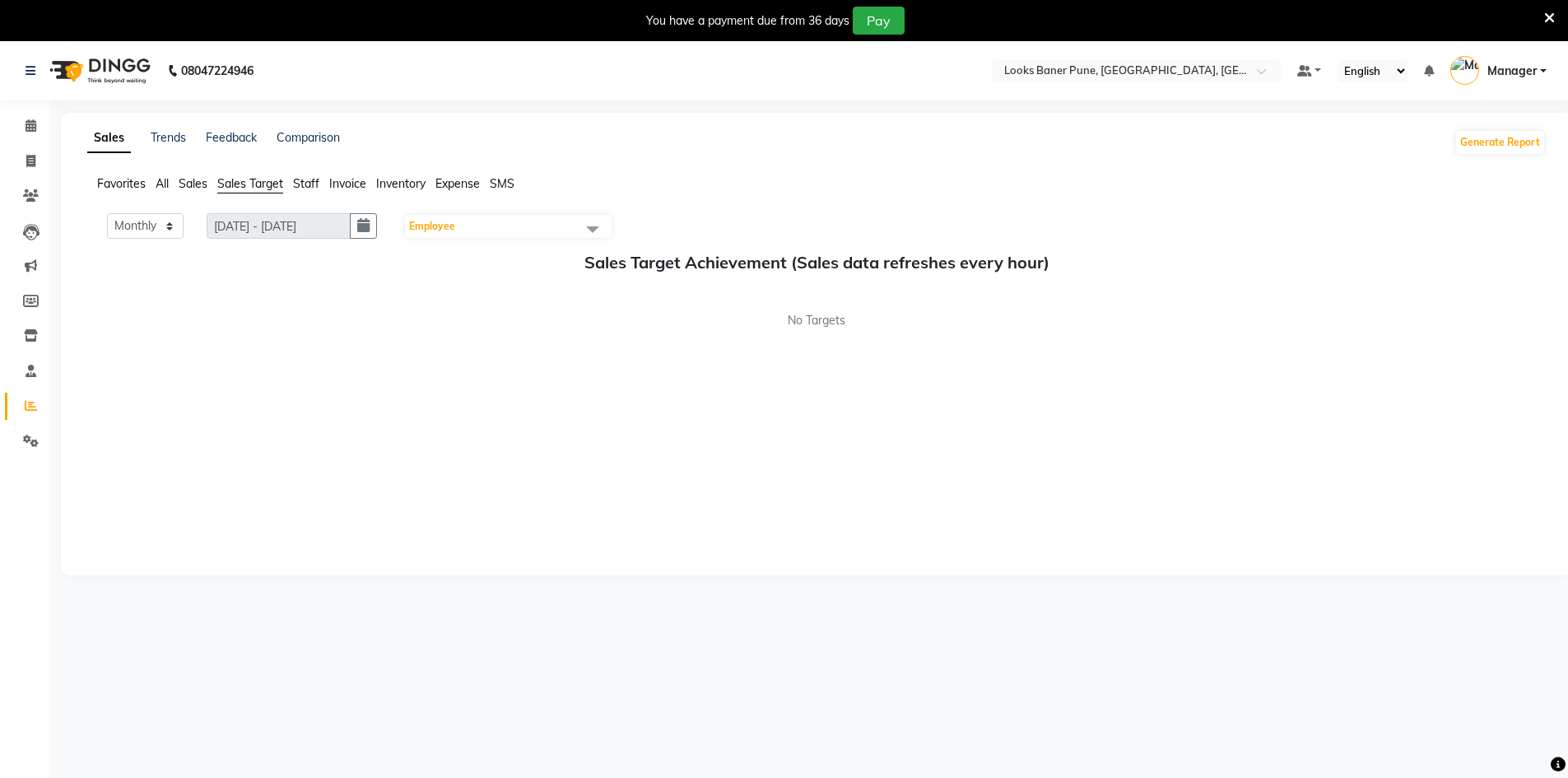
click at [597, 230] on span at bounding box center [592, 229] width 33 height 31
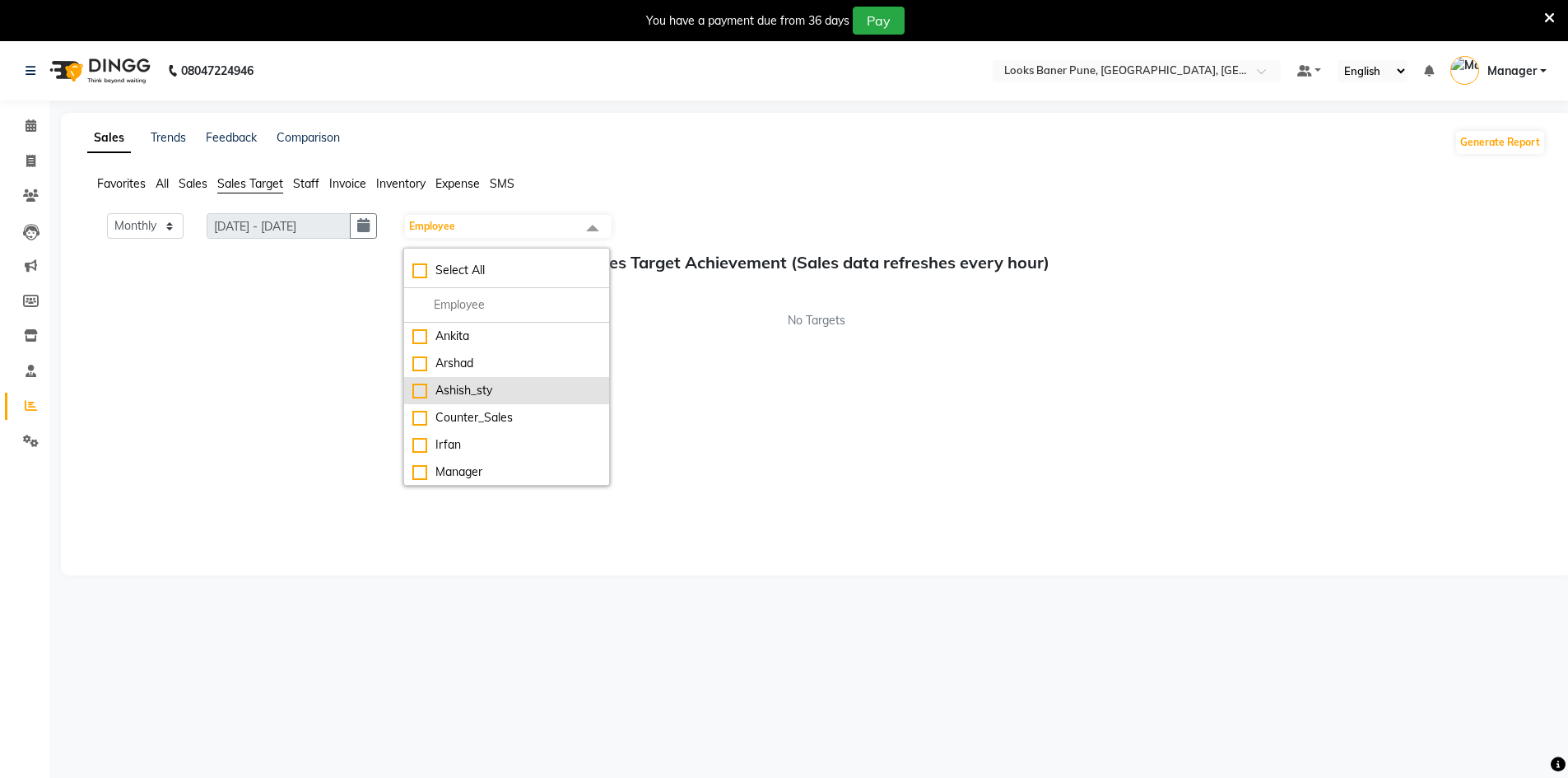
click at [426, 387] on div "Ashish_sty" at bounding box center [507, 390] width 189 height 17
checkbox input "true"
click at [596, 231] on span at bounding box center [592, 229] width 33 height 31
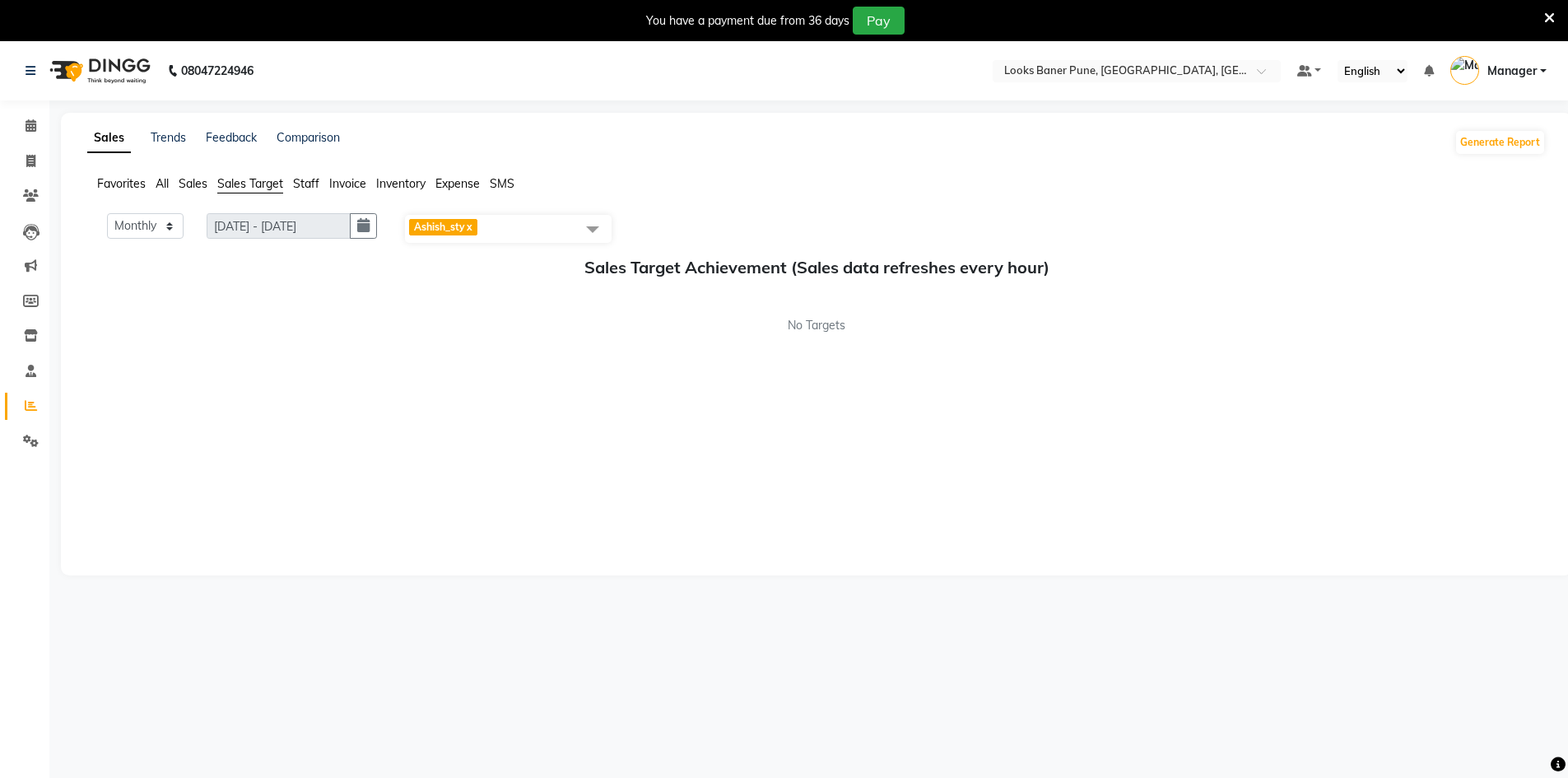
click at [596, 231] on span at bounding box center [592, 229] width 33 height 31
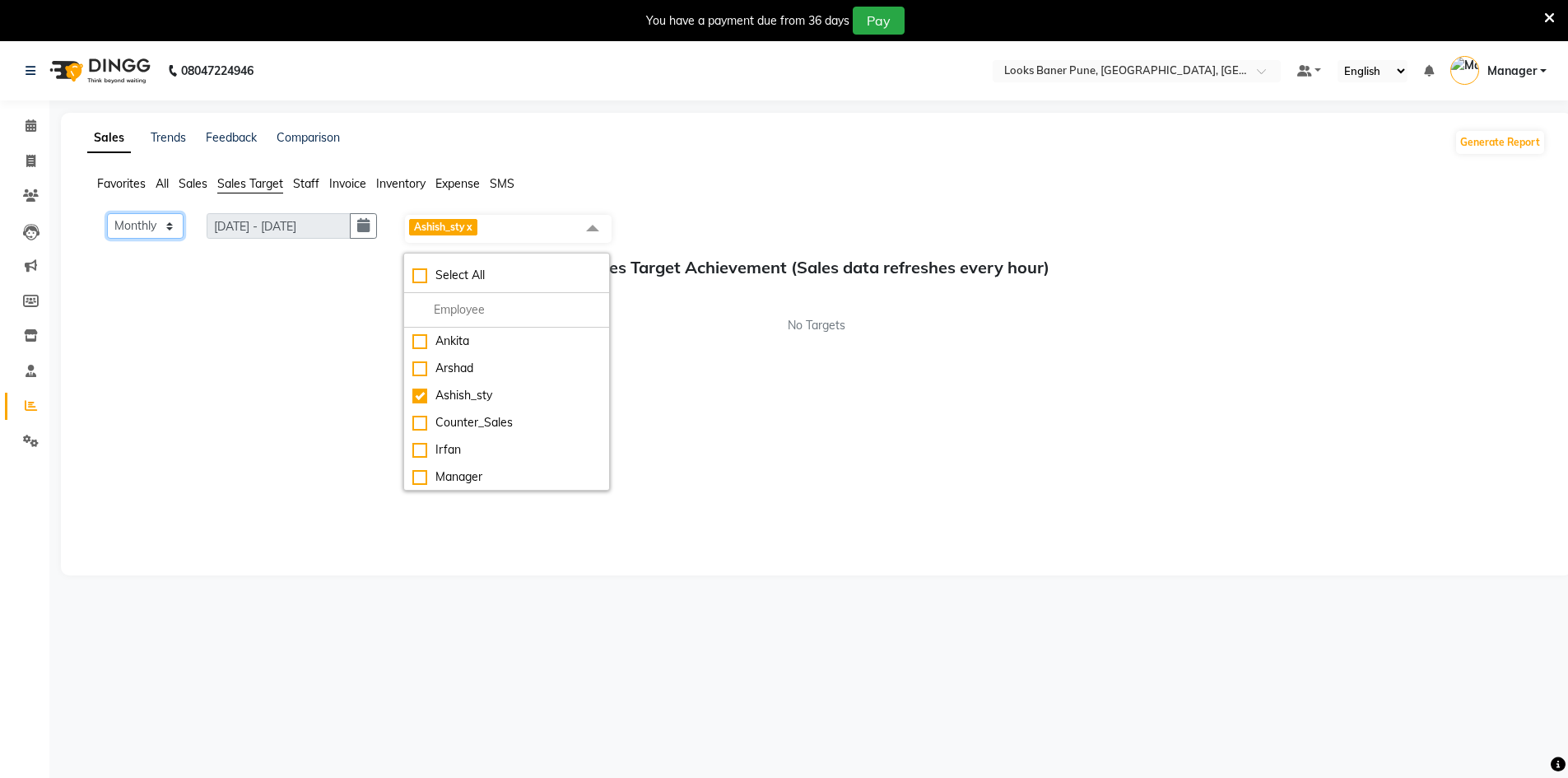
click at [170, 225] on select "Monthly Weekly" at bounding box center [145, 226] width 77 height 26
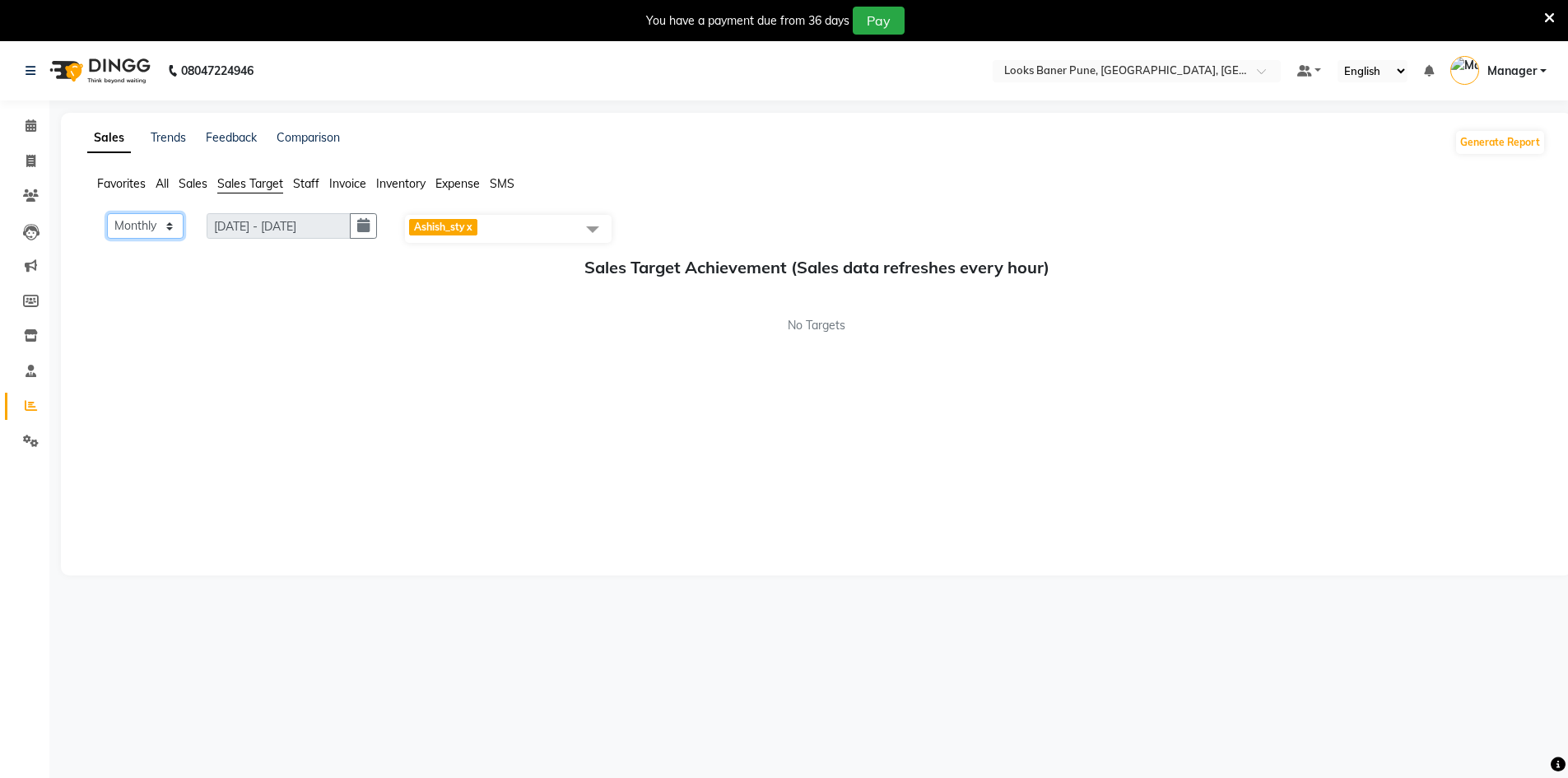
click at [107, 213] on select "Monthly Weekly" at bounding box center [145, 226] width 77 height 26
click at [303, 186] on span "Staff" at bounding box center [306, 183] width 26 height 15
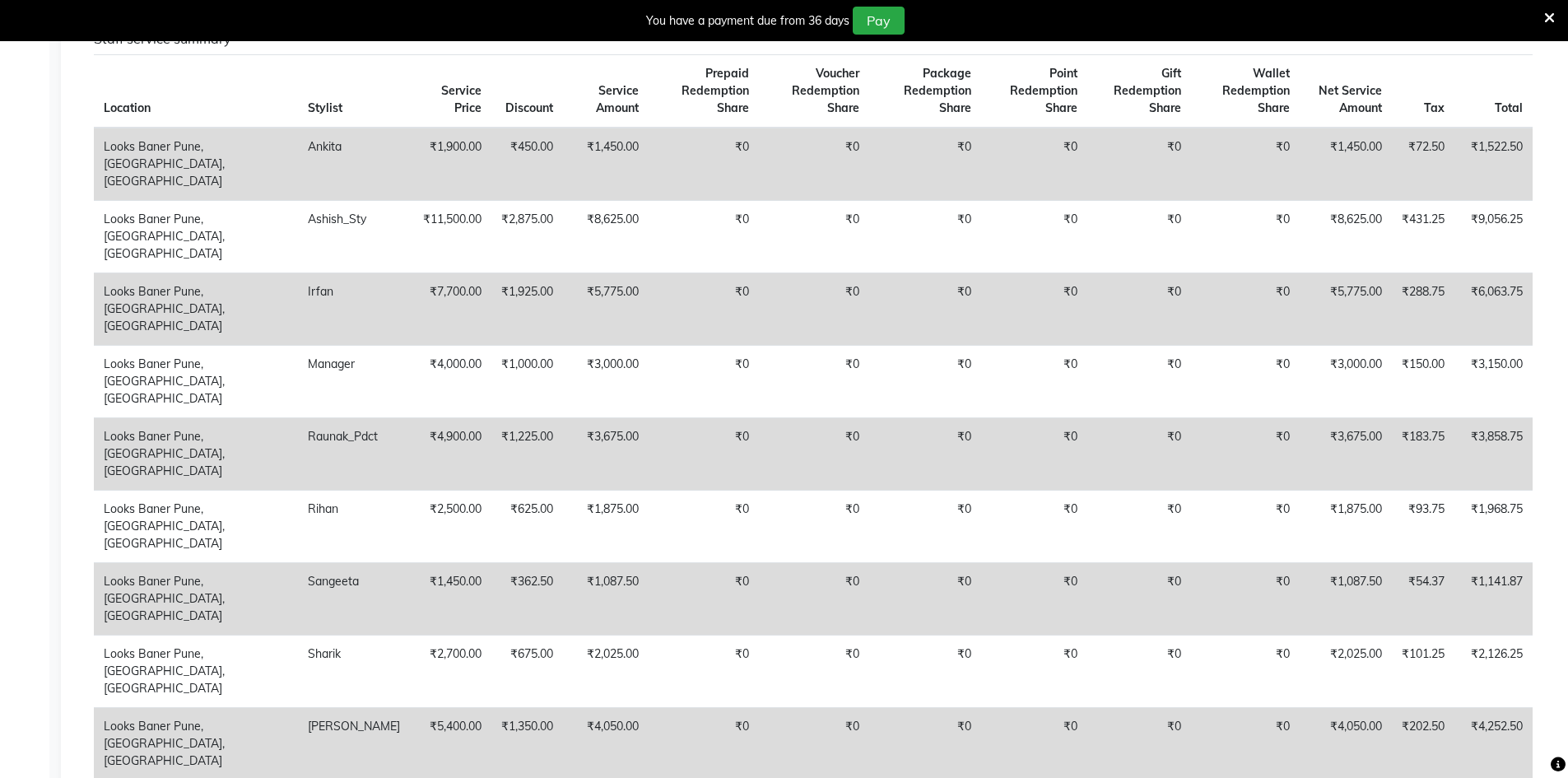
scroll to position [1002, 0]
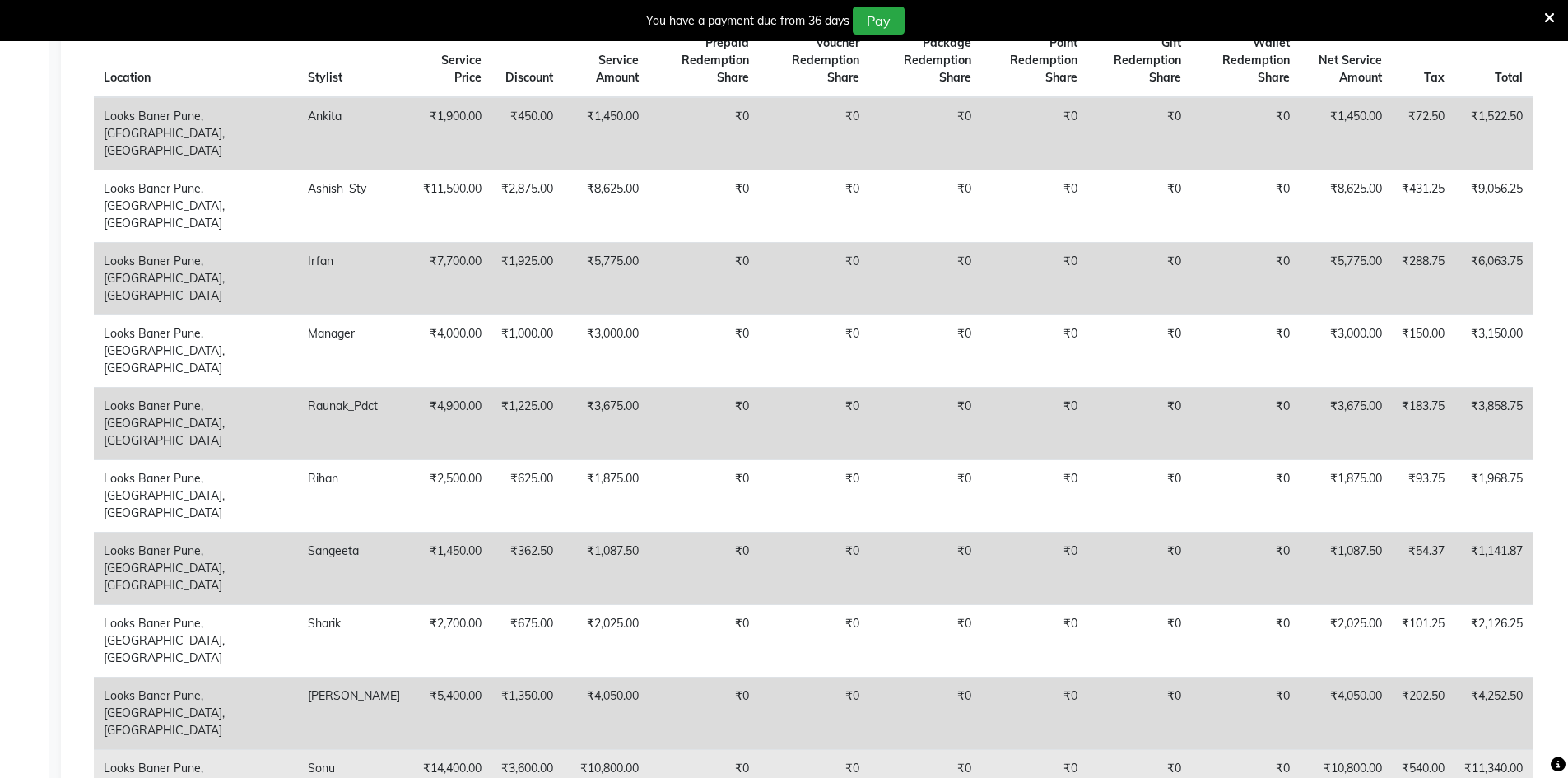
click at [798, 749] on td "₹0" at bounding box center [814, 784] width 110 height 72
click at [208, 749] on td "Looks Baner Pune, [GEOGRAPHIC_DATA], [GEOGRAPHIC_DATA]" at bounding box center [196, 784] width 204 height 72
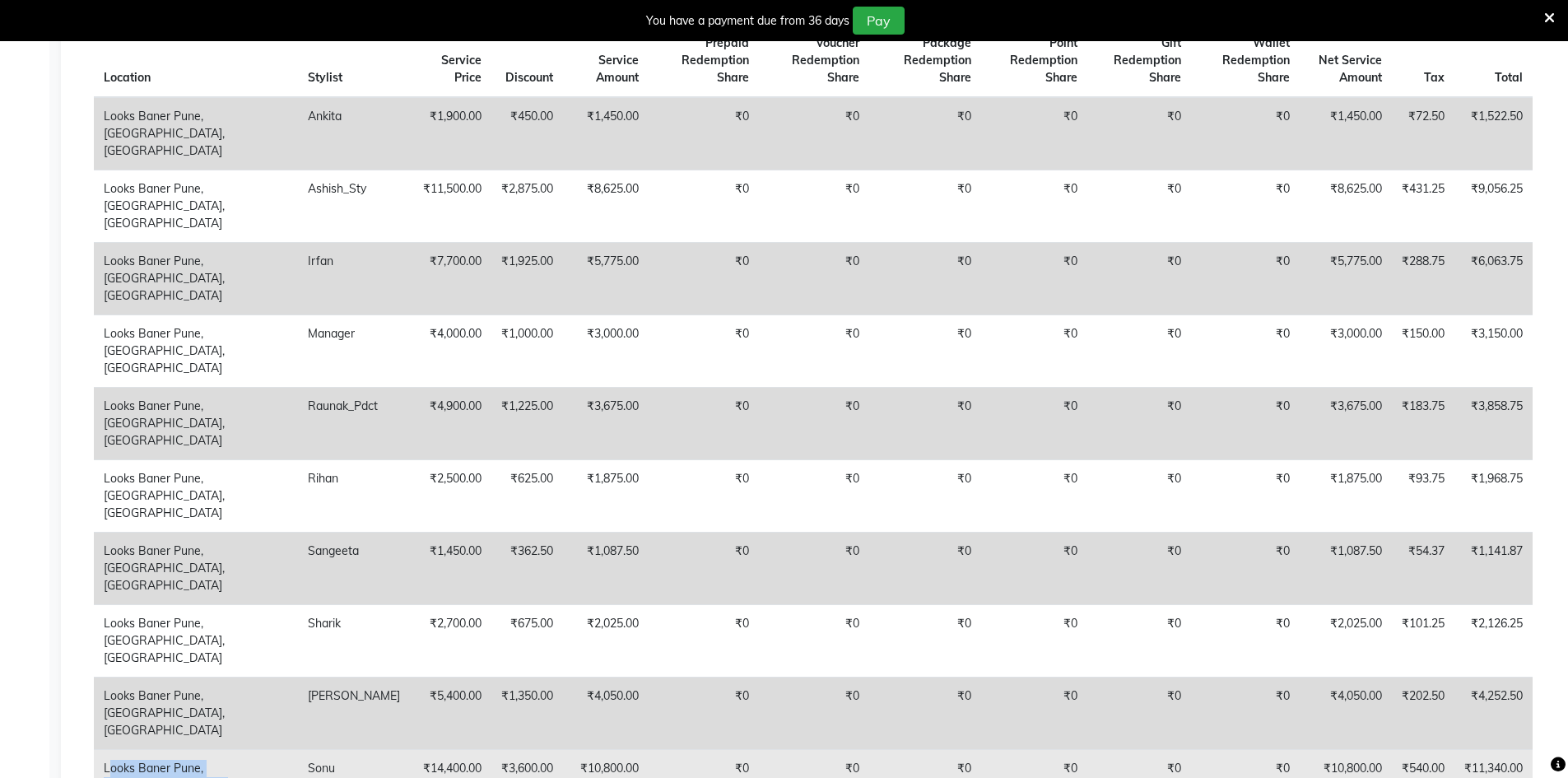
click at [208, 749] on td "Looks Baner Pune, [GEOGRAPHIC_DATA], [GEOGRAPHIC_DATA]" at bounding box center [196, 784] width 204 height 72
click at [1420, 749] on td "₹540.00" at bounding box center [1422, 784] width 63 height 72
click at [1368, 749] on td "₹10,800.00" at bounding box center [1345, 784] width 92 height 72
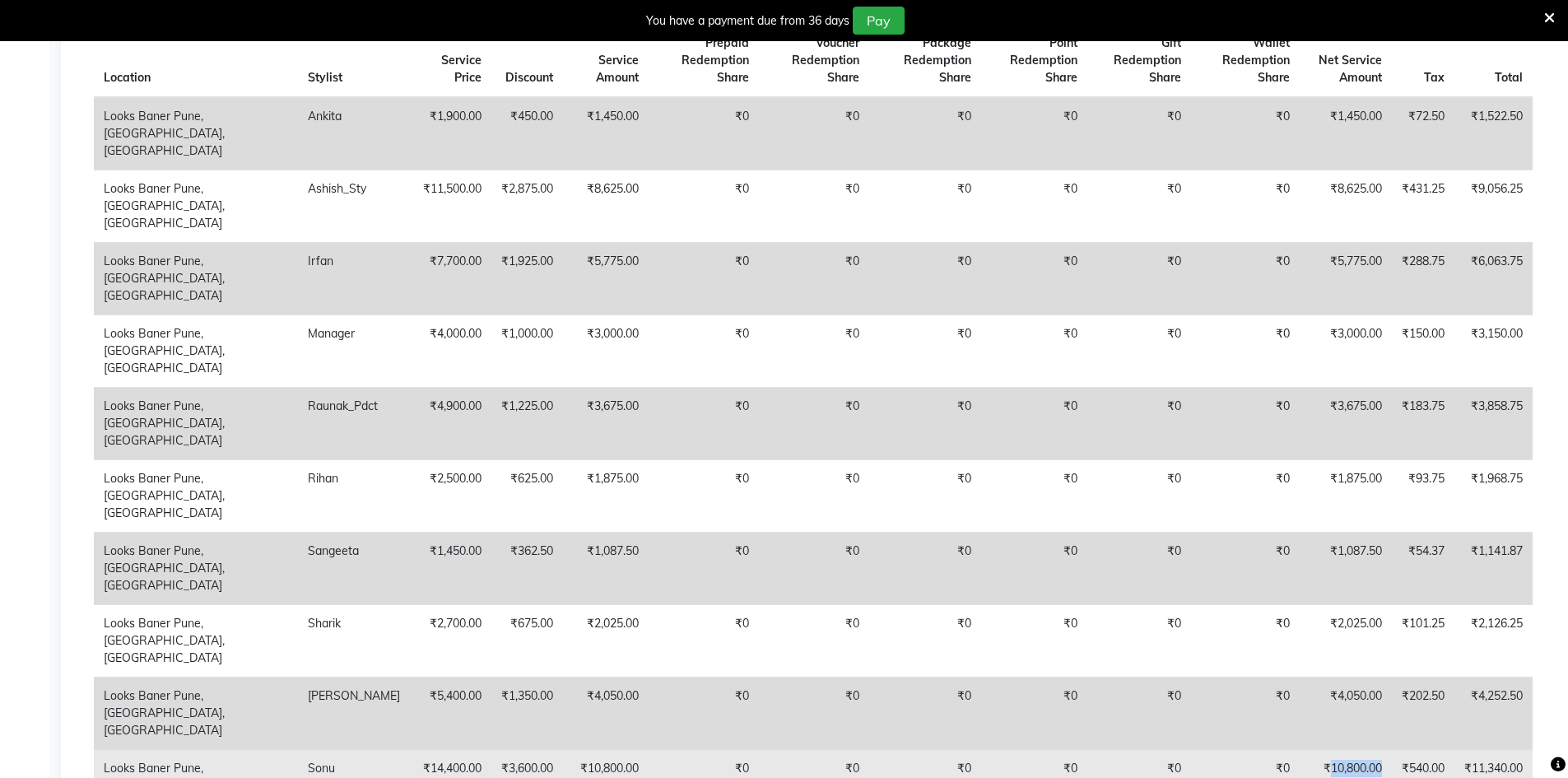
click at [1368, 749] on td "₹10,800.00" at bounding box center [1345, 784] width 92 height 72
click at [410, 749] on td "₹14,400.00" at bounding box center [450, 784] width 81 height 72
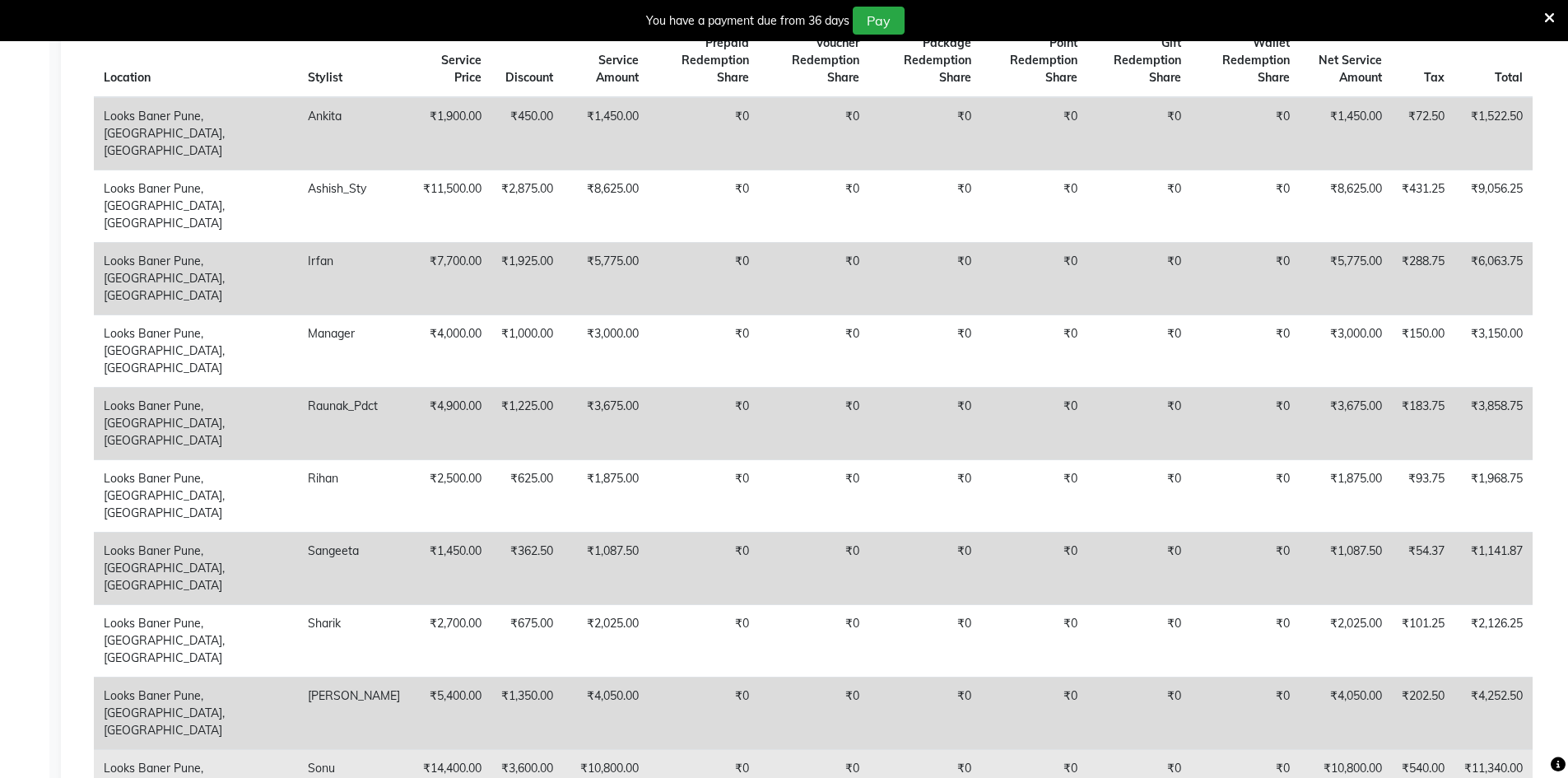
click at [162, 749] on td "Looks Baner Pune, [GEOGRAPHIC_DATA], [GEOGRAPHIC_DATA]" at bounding box center [196, 784] width 204 height 72
click at [182, 749] on td "Looks Baner Pune, [GEOGRAPHIC_DATA], [GEOGRAPHIC_DATA]" at bounding box center [196, 784] width 204 height 72
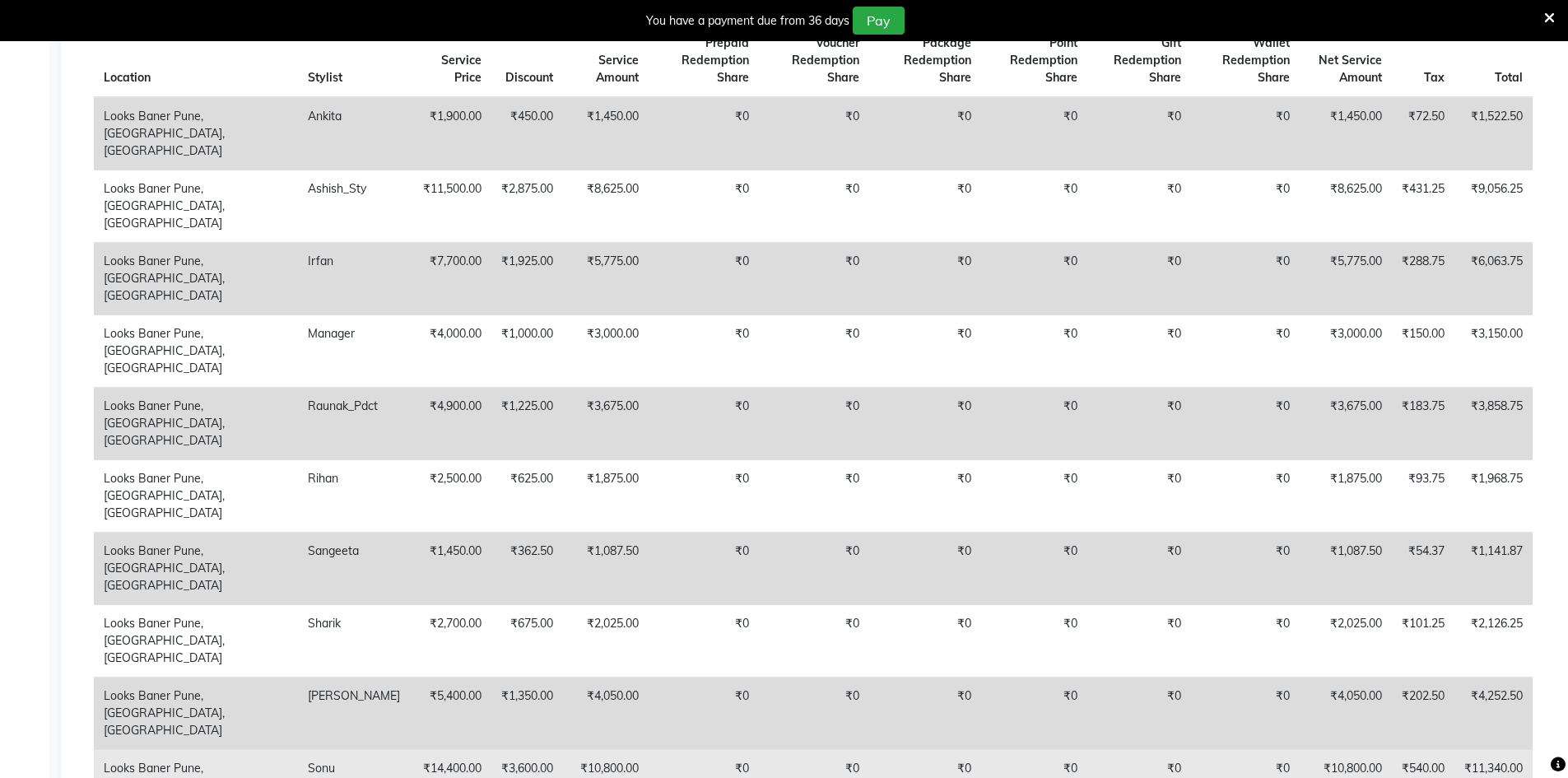
click at [410, 749] on td "₹14,400.00" at bounding box center [450, 784] width 81 height 72
click at [649, 749] on td "₹0" at bounding box center [703, 784] width 110 height 72
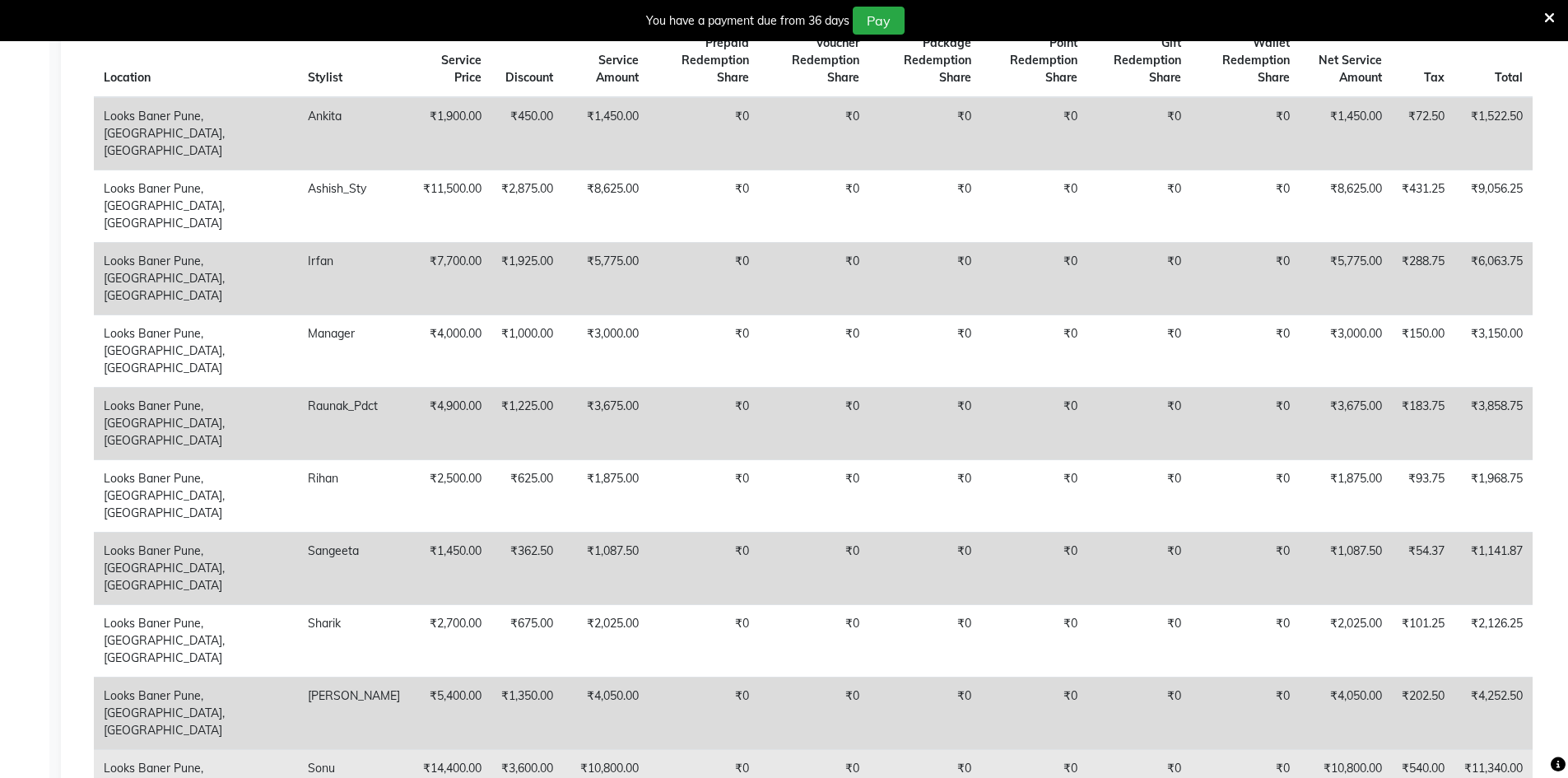
click at [1356, 749] on td "₹10,800.00" at bounding box center [1345, 784] width 92 height 72
click at [1361, 749] on td "₹10,800.00" at bounding box center [1345, 784] width 92 height 72
click at [1367, 749] on td "₹10,800.00" at bounding box center [1345, 784] width 92 height 72
click at [1440, 749] on td "₹540.00" at bounding box center [1422, 784] width 63 height 72
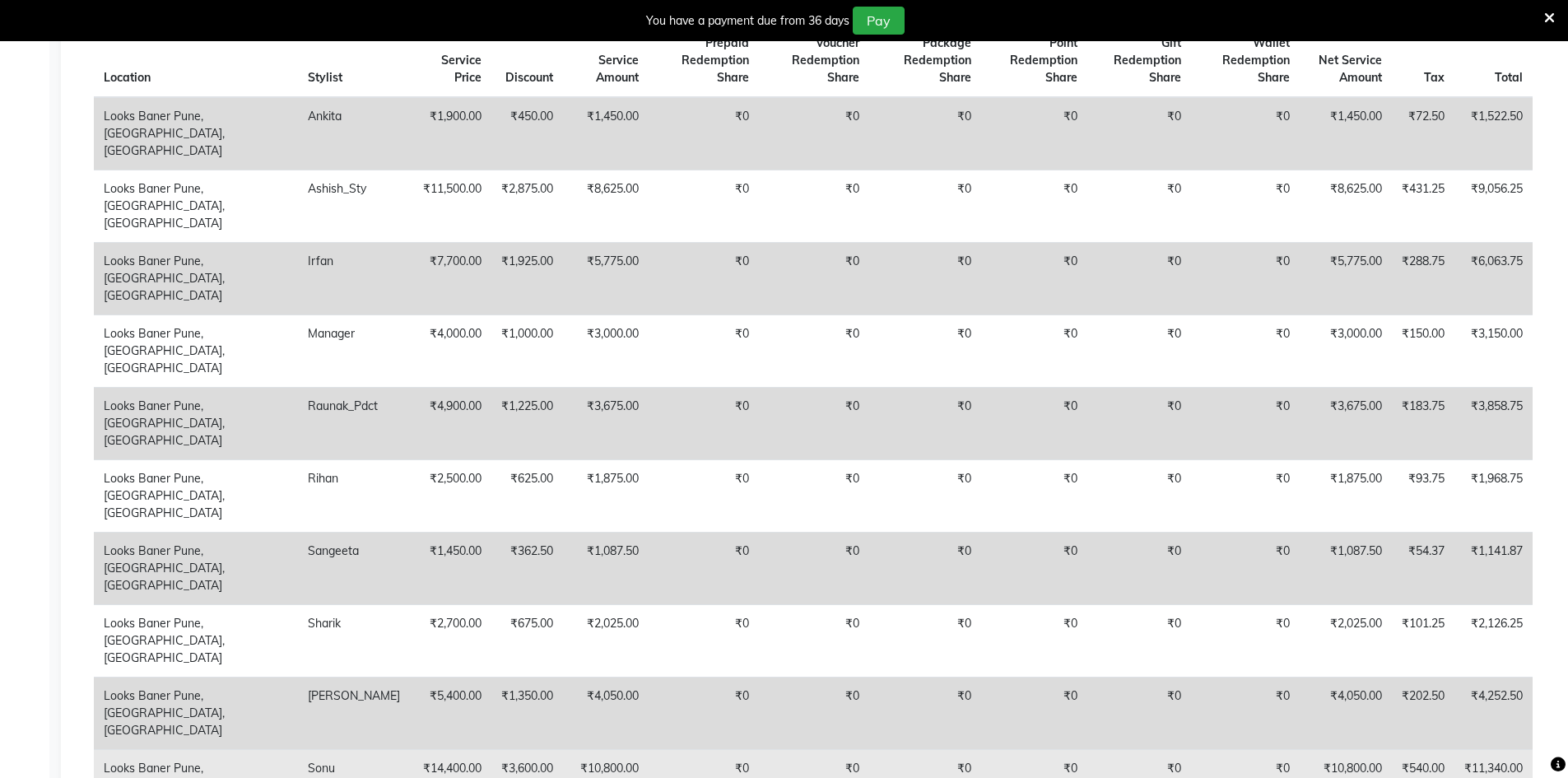
click at [1441, 749] on td "₹540.00" at bounding box center [1422, 784] width 63 height 72
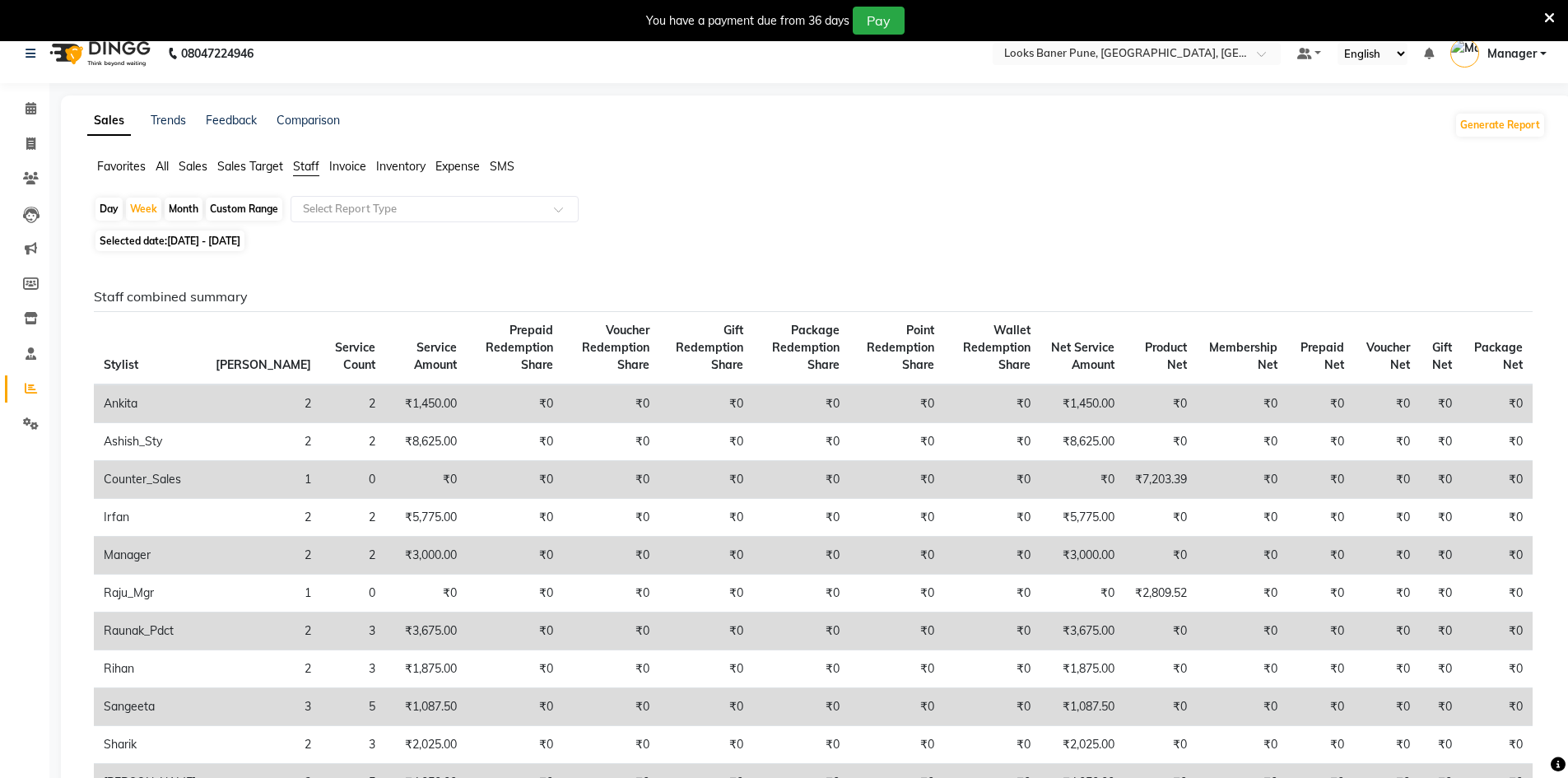
scroll to position [0, 0]
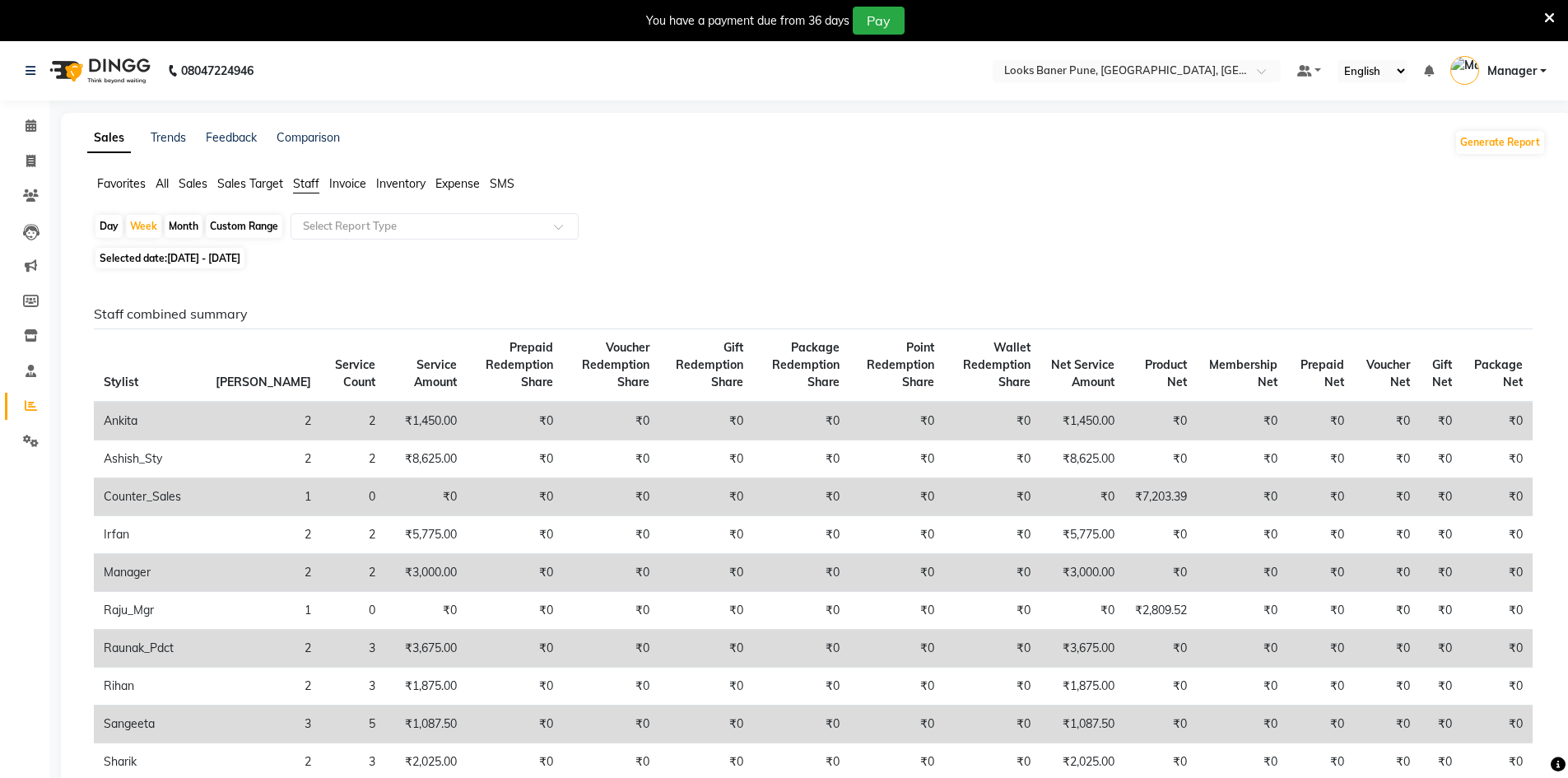
drag, startPoint x: 311, startPoint y: 183, endPoint x: 301, endPoint y: 196, distance: 16.4
click at [311, 183] on span "Staff" at bounding box center [306, 183] width 26 height 15
click at [565, 227] on span at bounding box center [564, 231] width 21 height 16
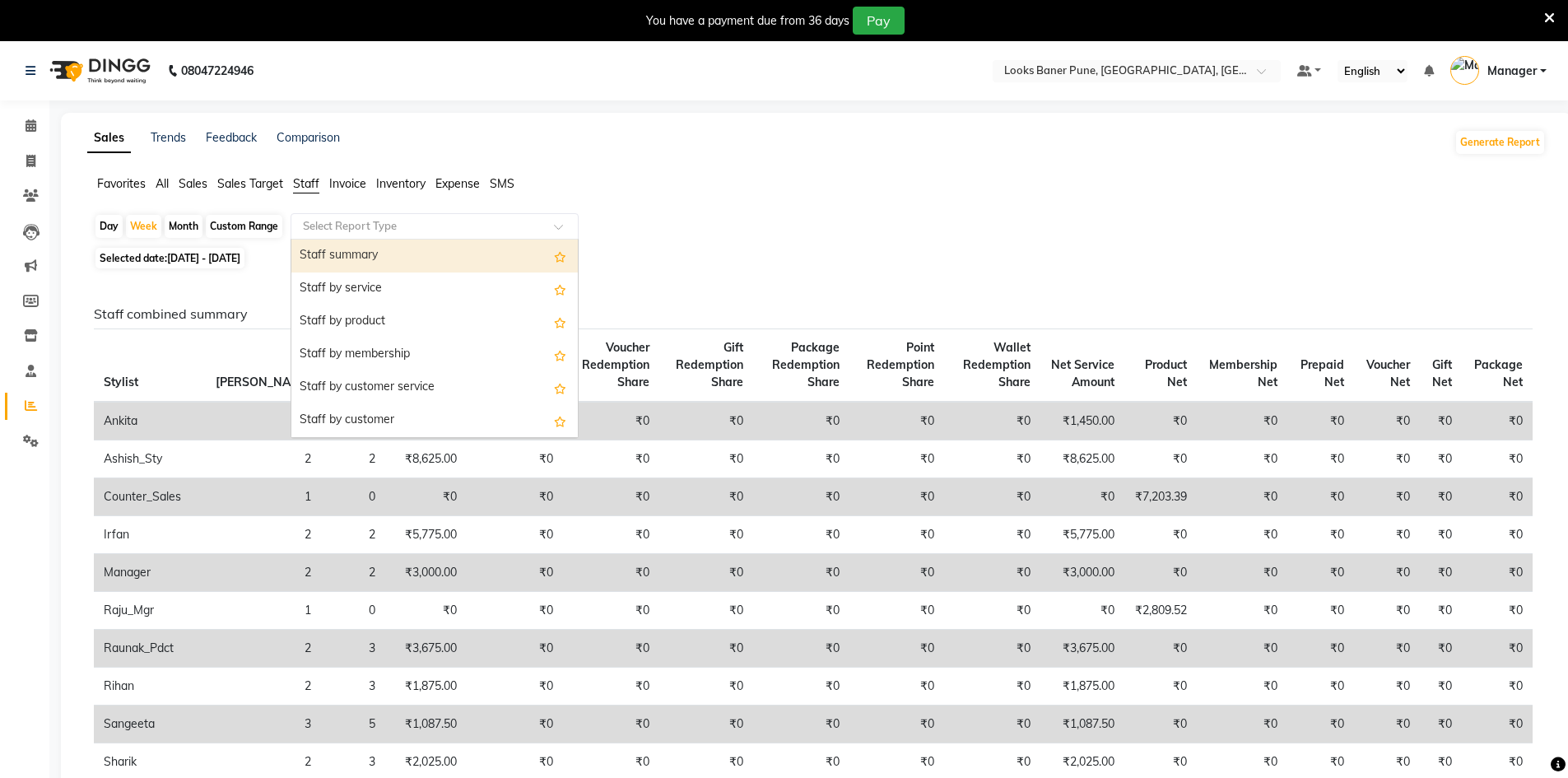
click at [395, 252] on div "Staff summary" at bounding box center [435, 256] width 286 height 33
select select "full_report"
select select "pdf"
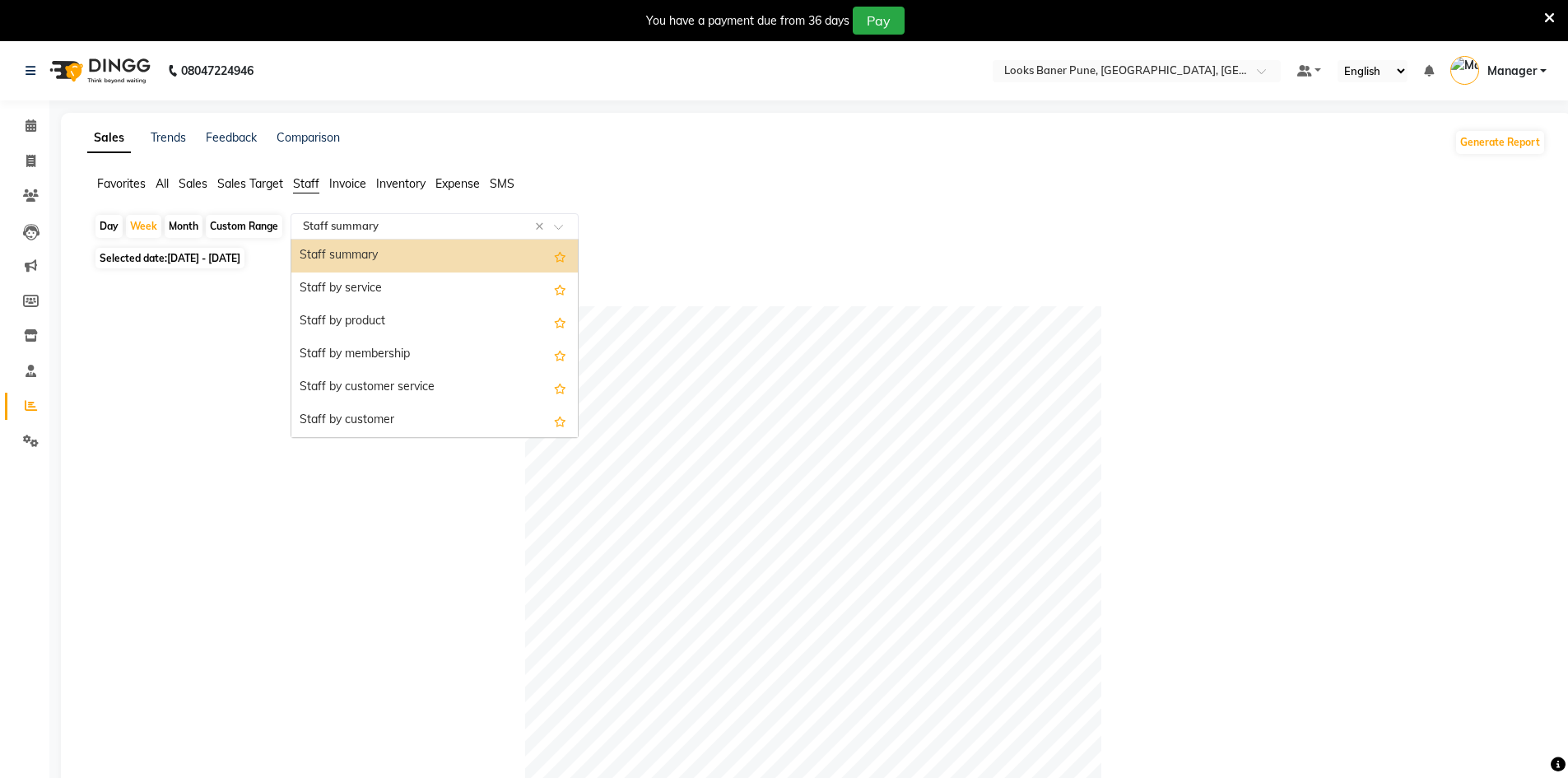
click at [559, 231] on span at bounding box center [564, 231] width 21 height 16
click at [385, 316] on div "Staff by product" at bounding box center [435, 322] width 286 height 33
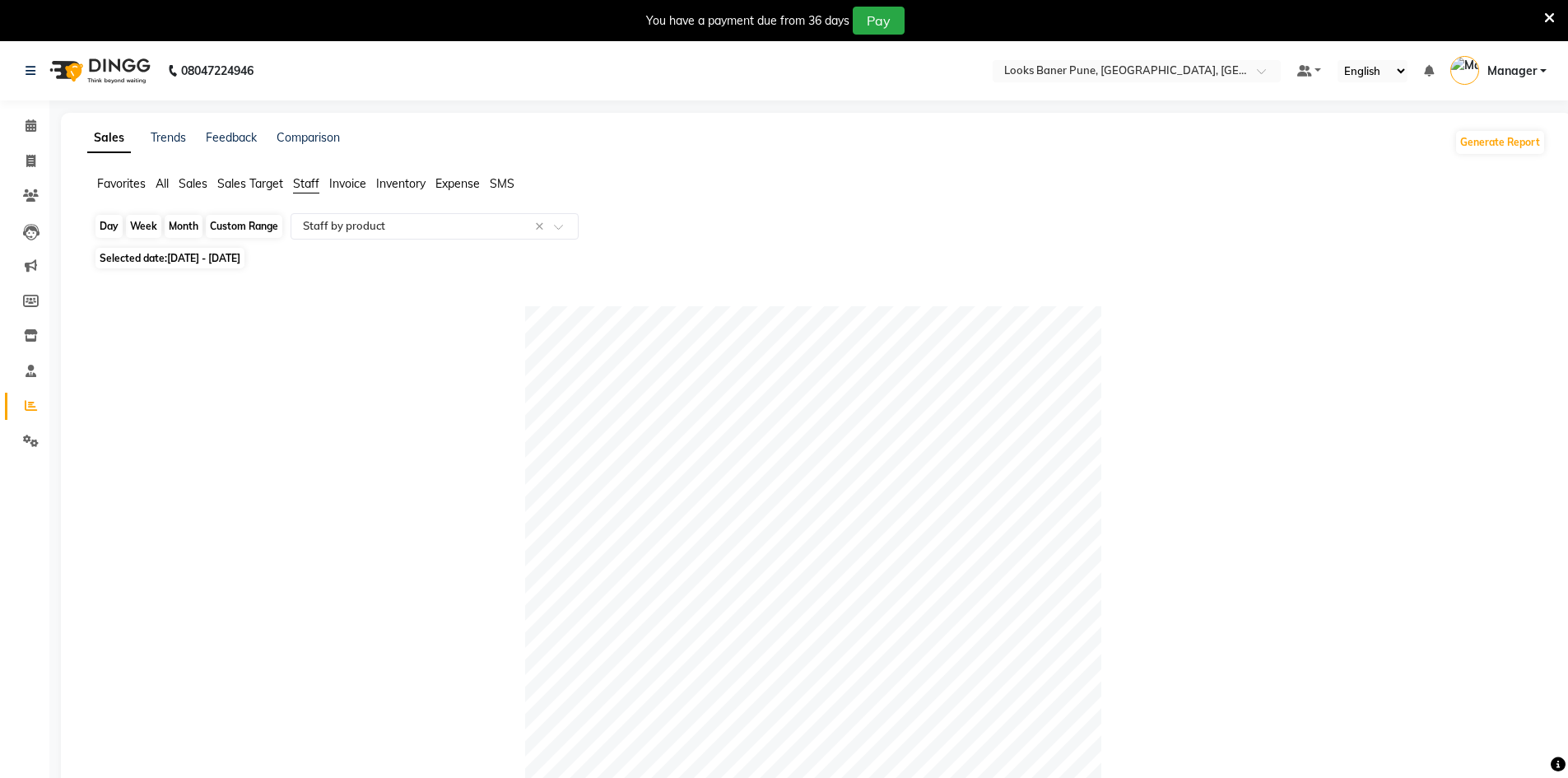
click at [149, 229] on div "Week" at bounding box center [143, 226] width 36 height 23
select select "10"
select select "2025"
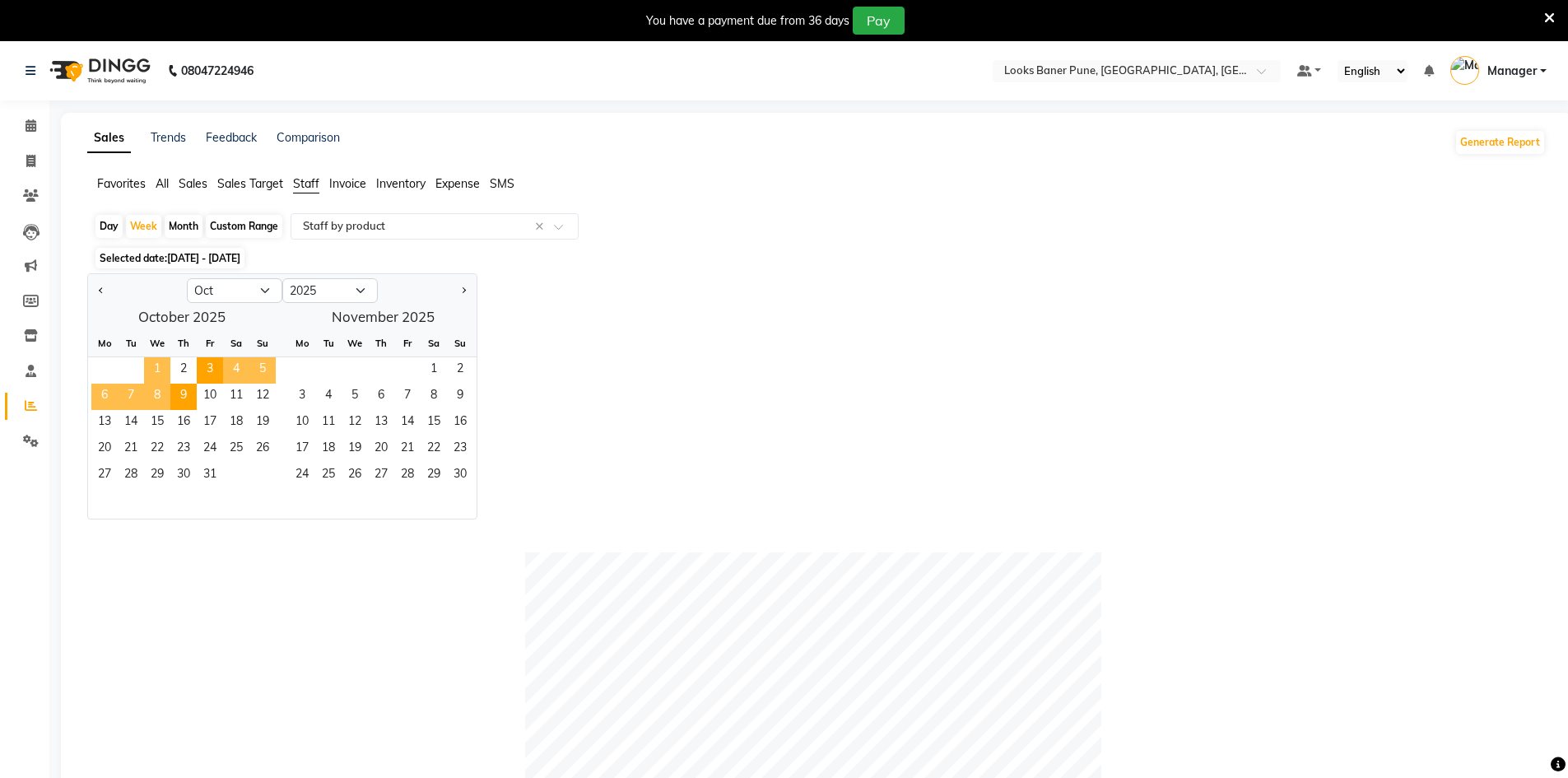
click at [159, 367] on span "1" at bounding box center [157, 370] width 26 height 26
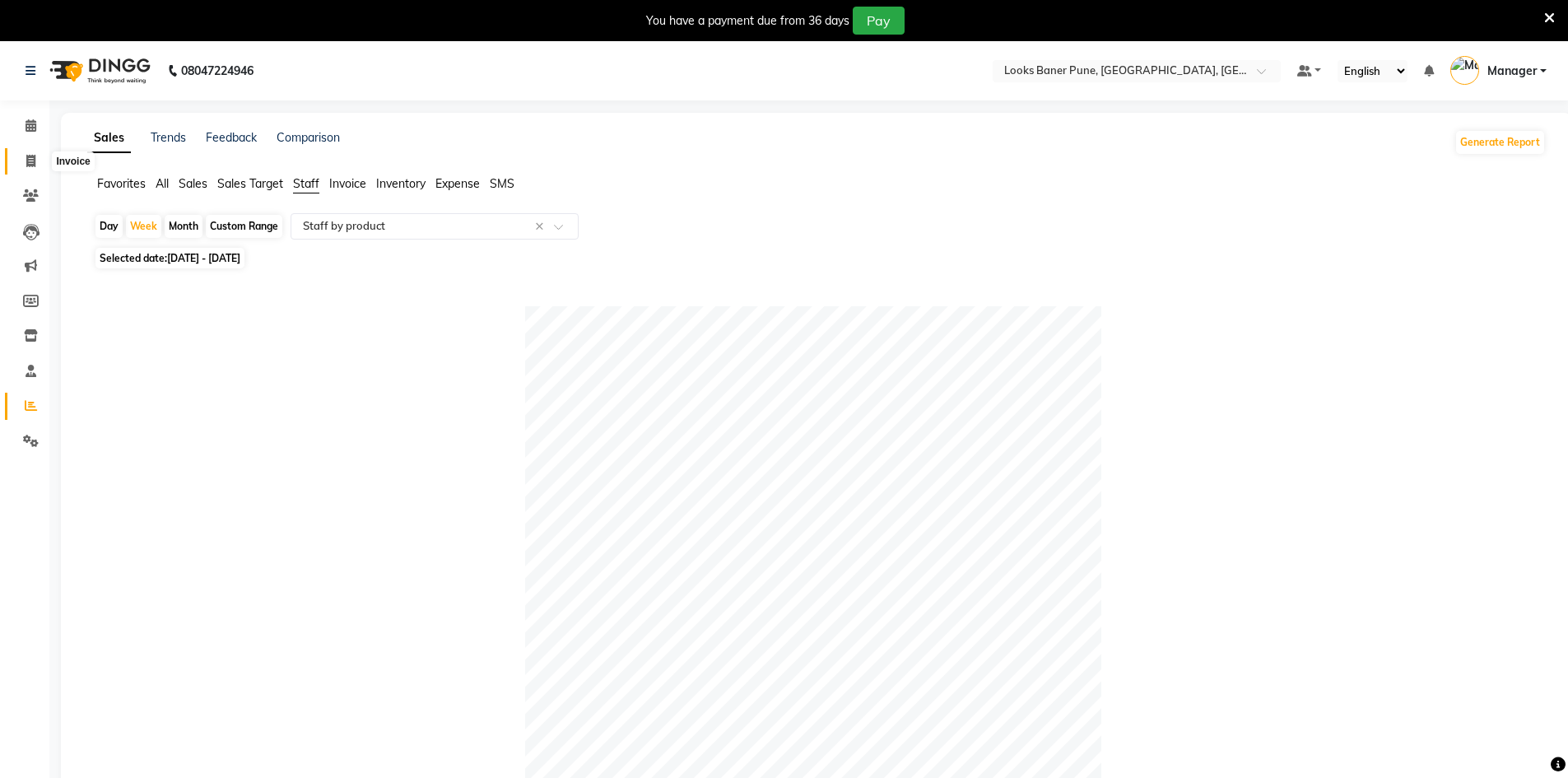
click at [28, 159] on icon at bounding box center [31, 161] width 9 height 13
select select "8917"
select select "service"
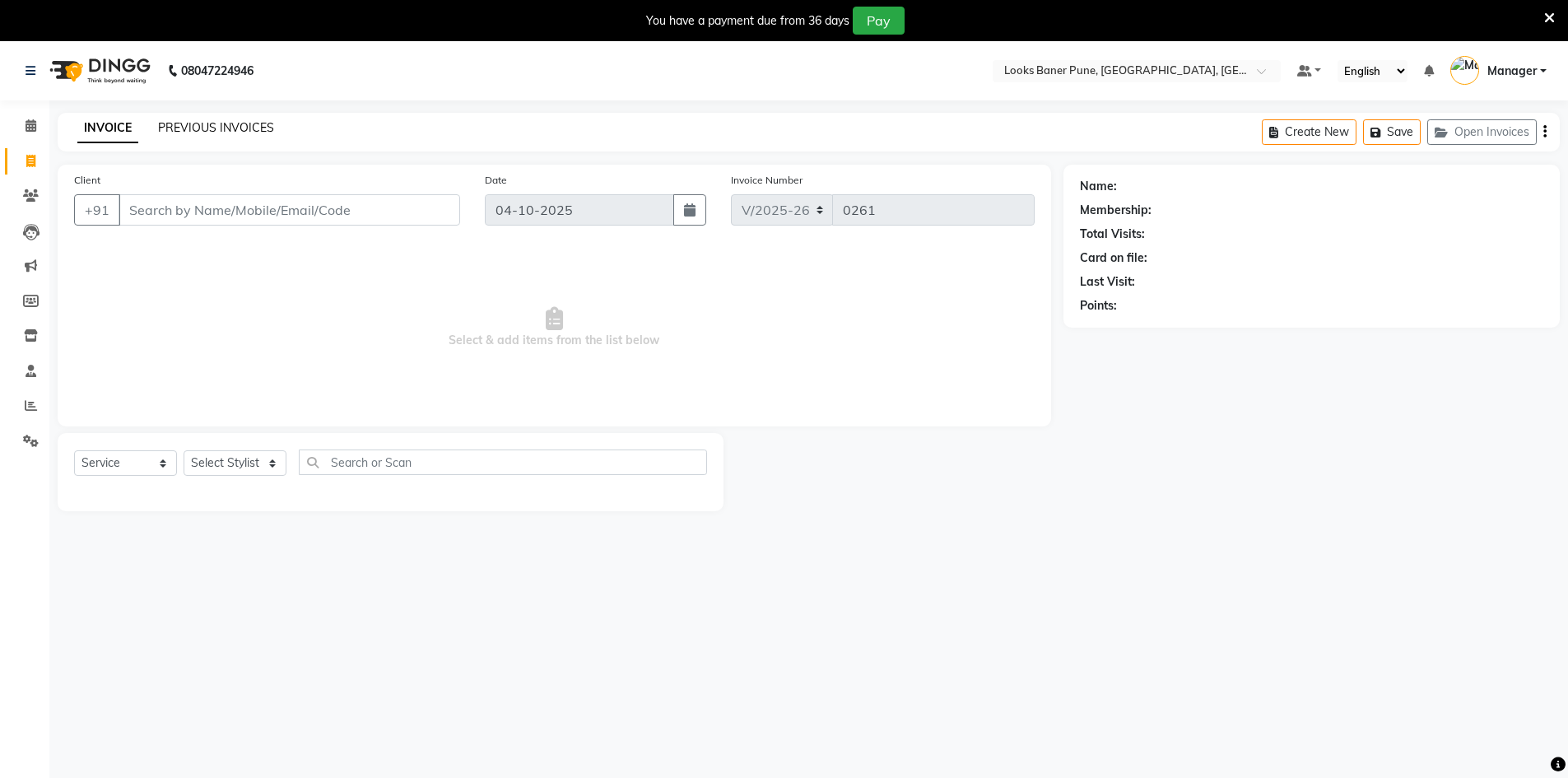
click at [197, 126] on link "PREVIOUS INVOICES" at bounding box center [215, 128] width 116 height 15
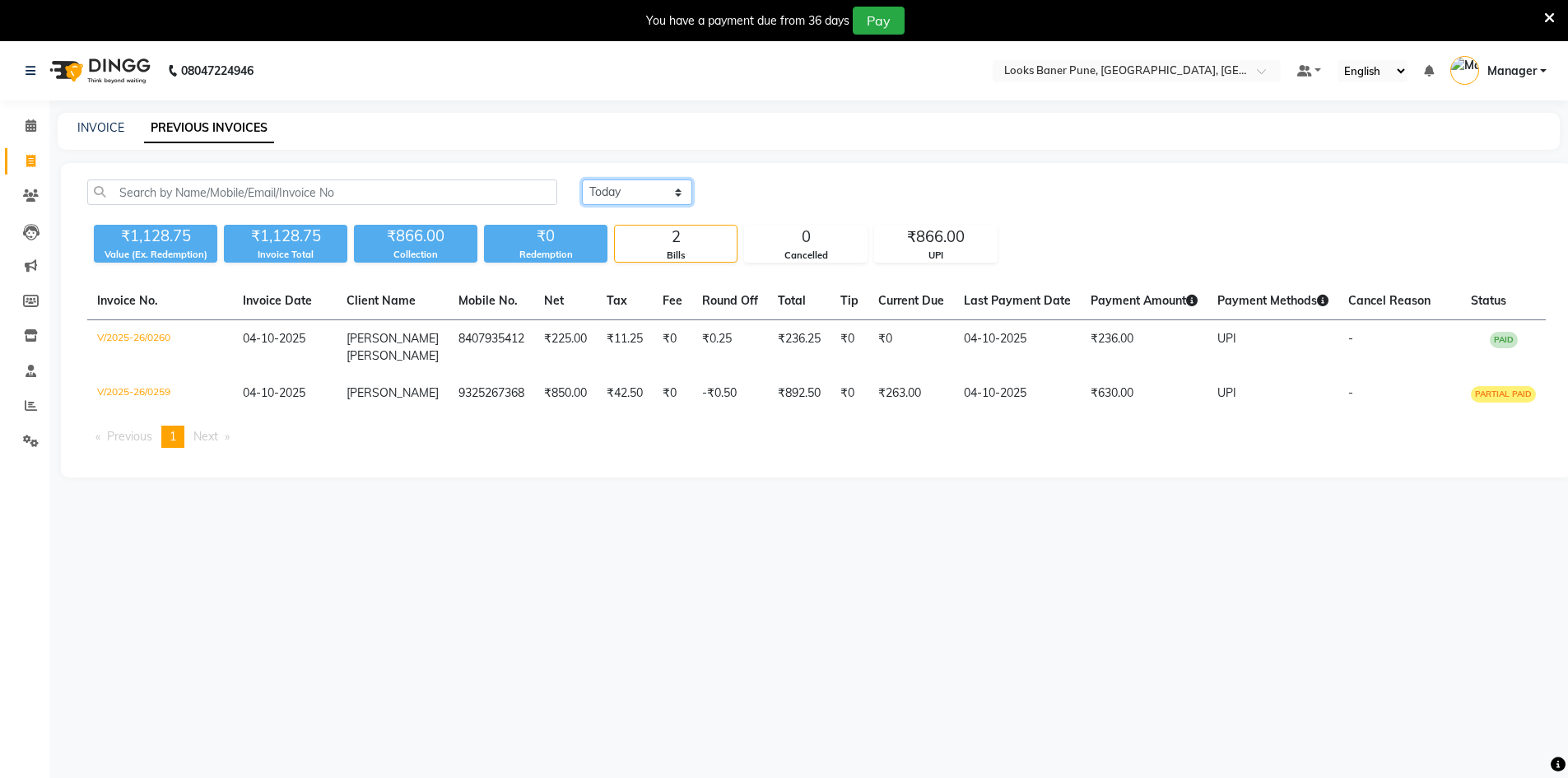
click at [682, 197] on select "[DATE] [DATE] Custom Range" at bounding box center [637, 192] width 110 height 26
select select "yesterday"
click at [582, 179] on select "[DATE] [DATE] Custom Range" at bounding box center [637, 192] width 110 height 26
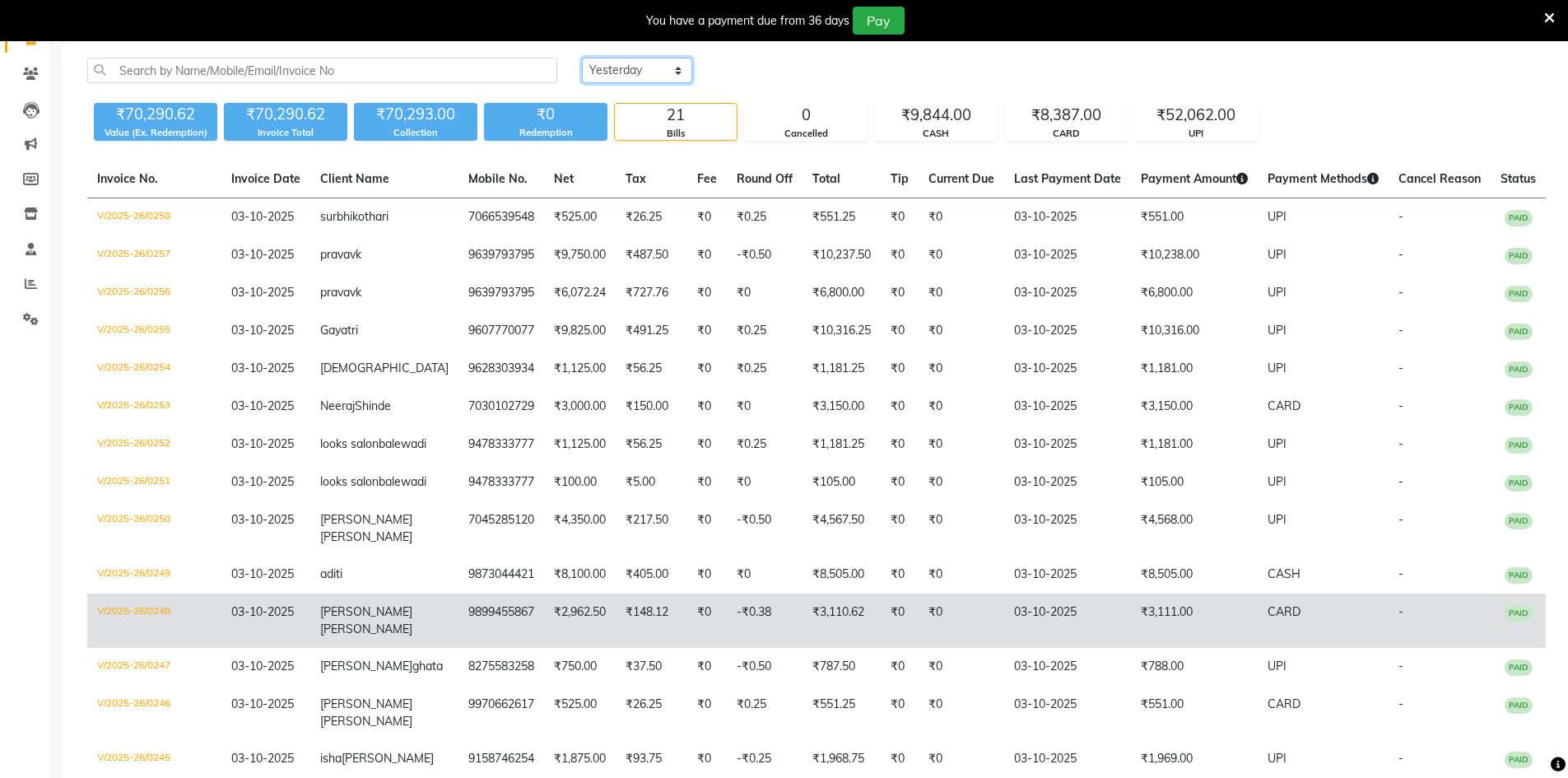
scroll to position [97, 0]
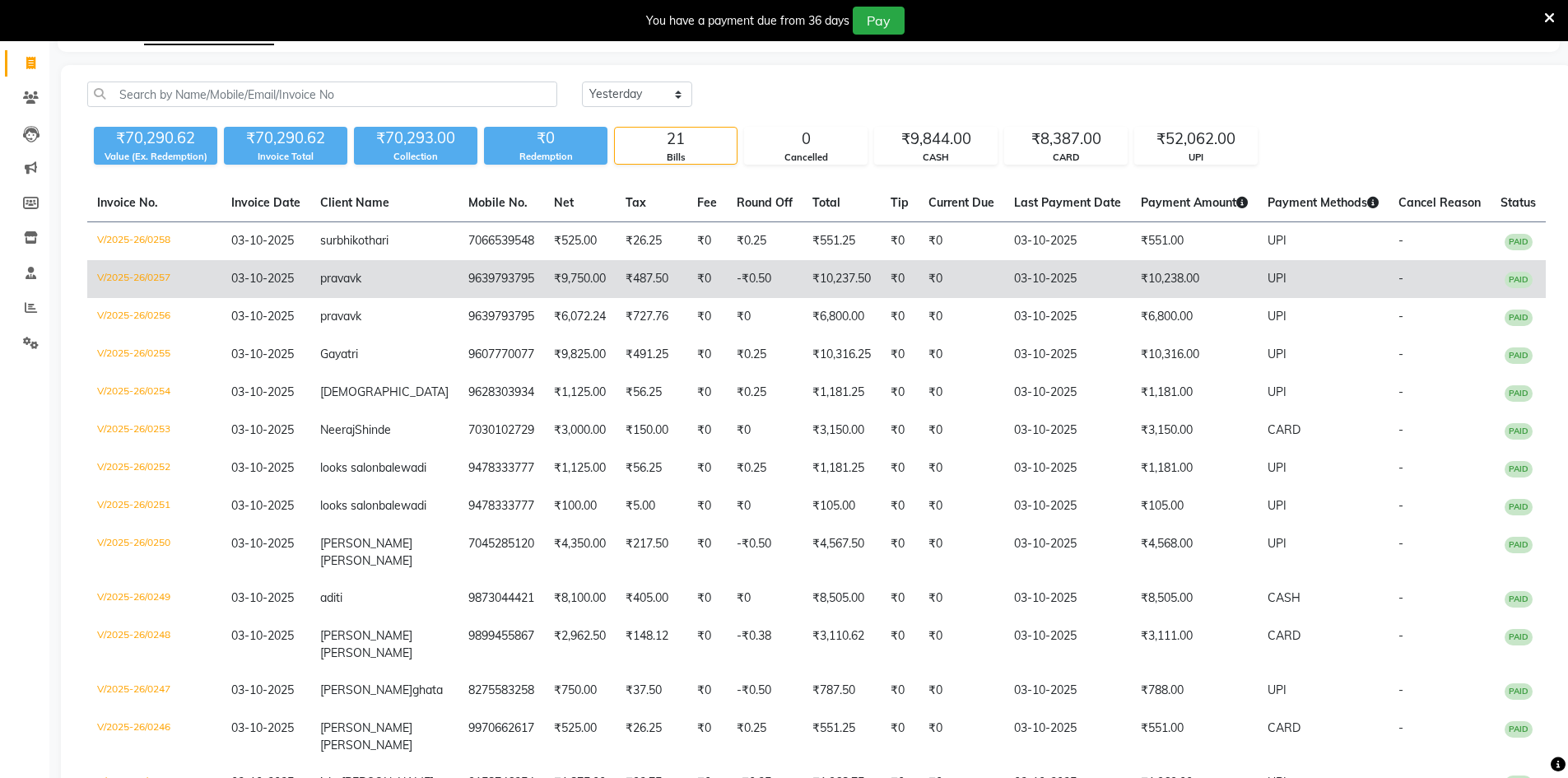
click at [806, 295] on td "₹10,237.50" at bounding box center [842, 279] width 78 height 38
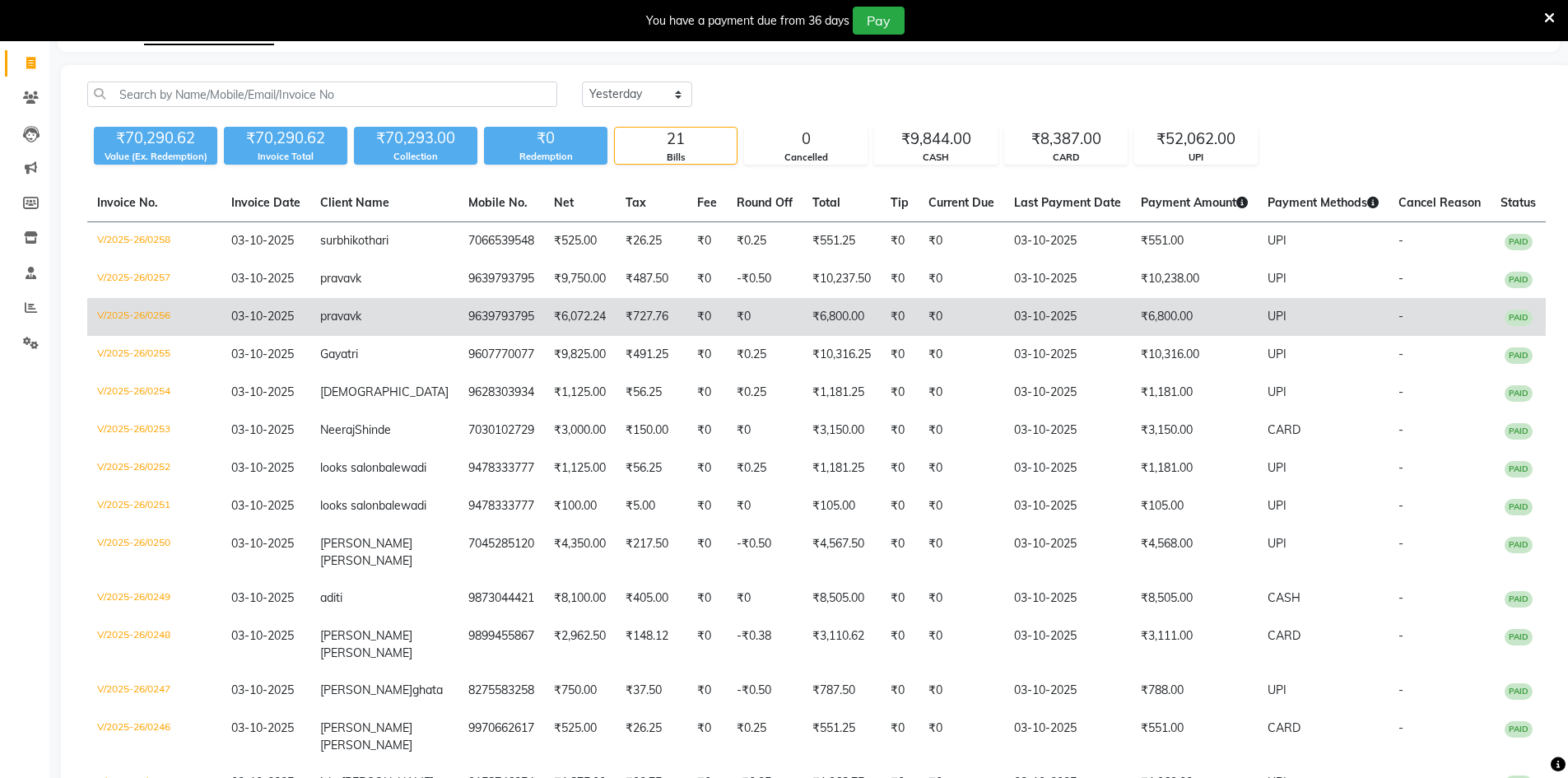
click at [1150, 336] on td "₹6,800.00" at bounding box center [1194, 317] width 127 height 38
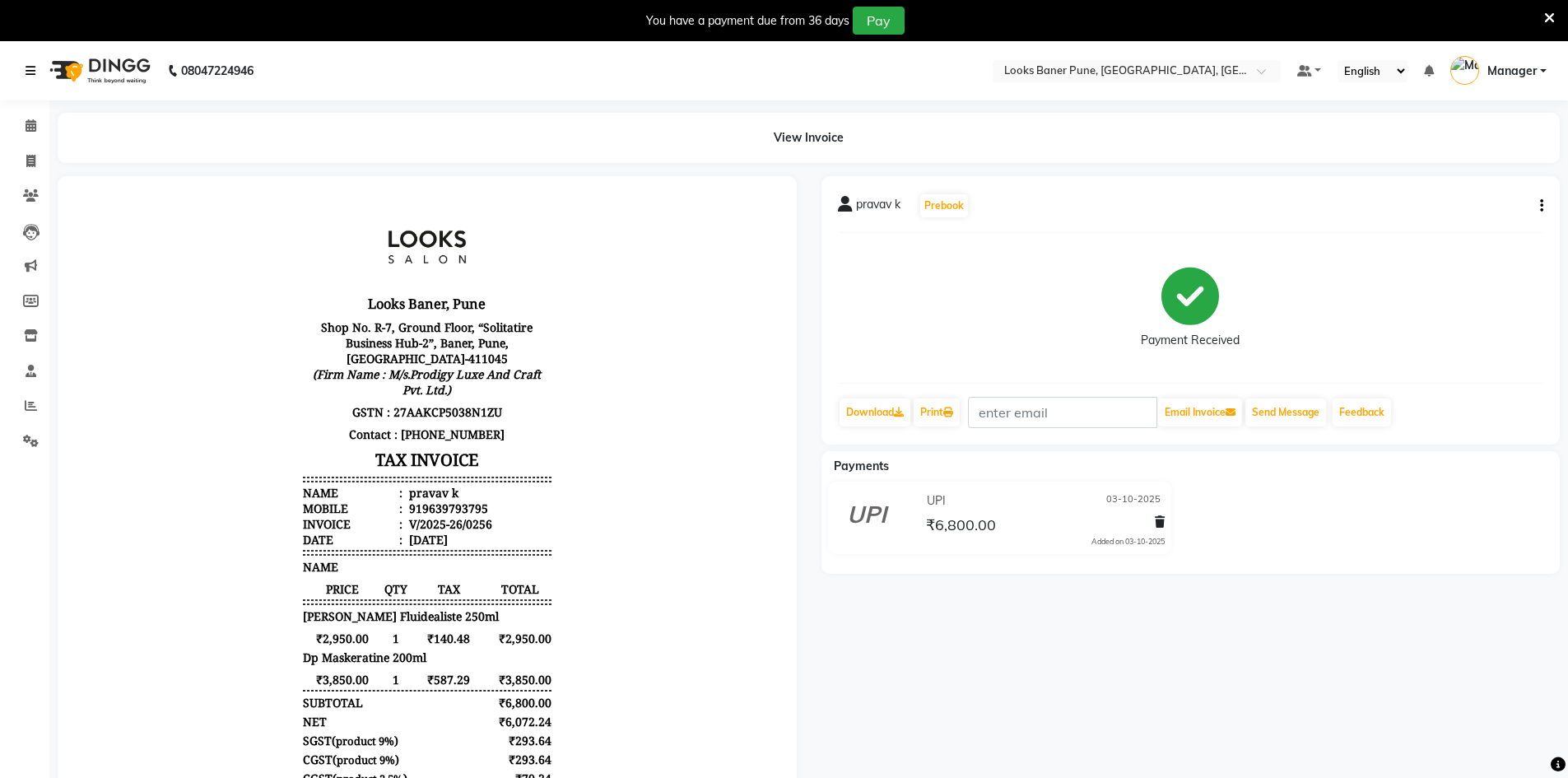
click at [26, 72] on icon at bounding box center [30, 70] width 10 height 12
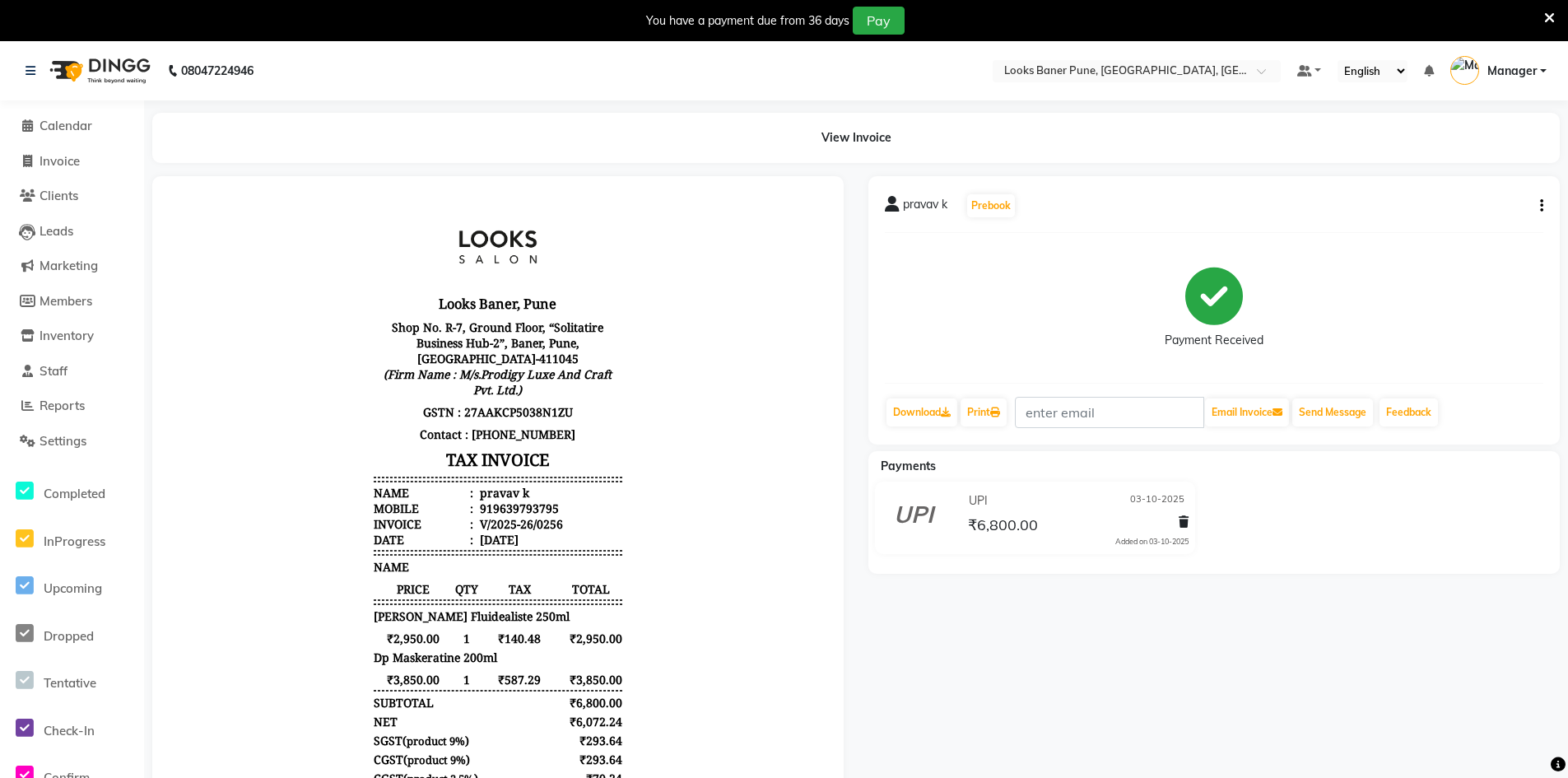
click at [1543, 12] on icon at bounding box center [1549, 18] width 11 height 15
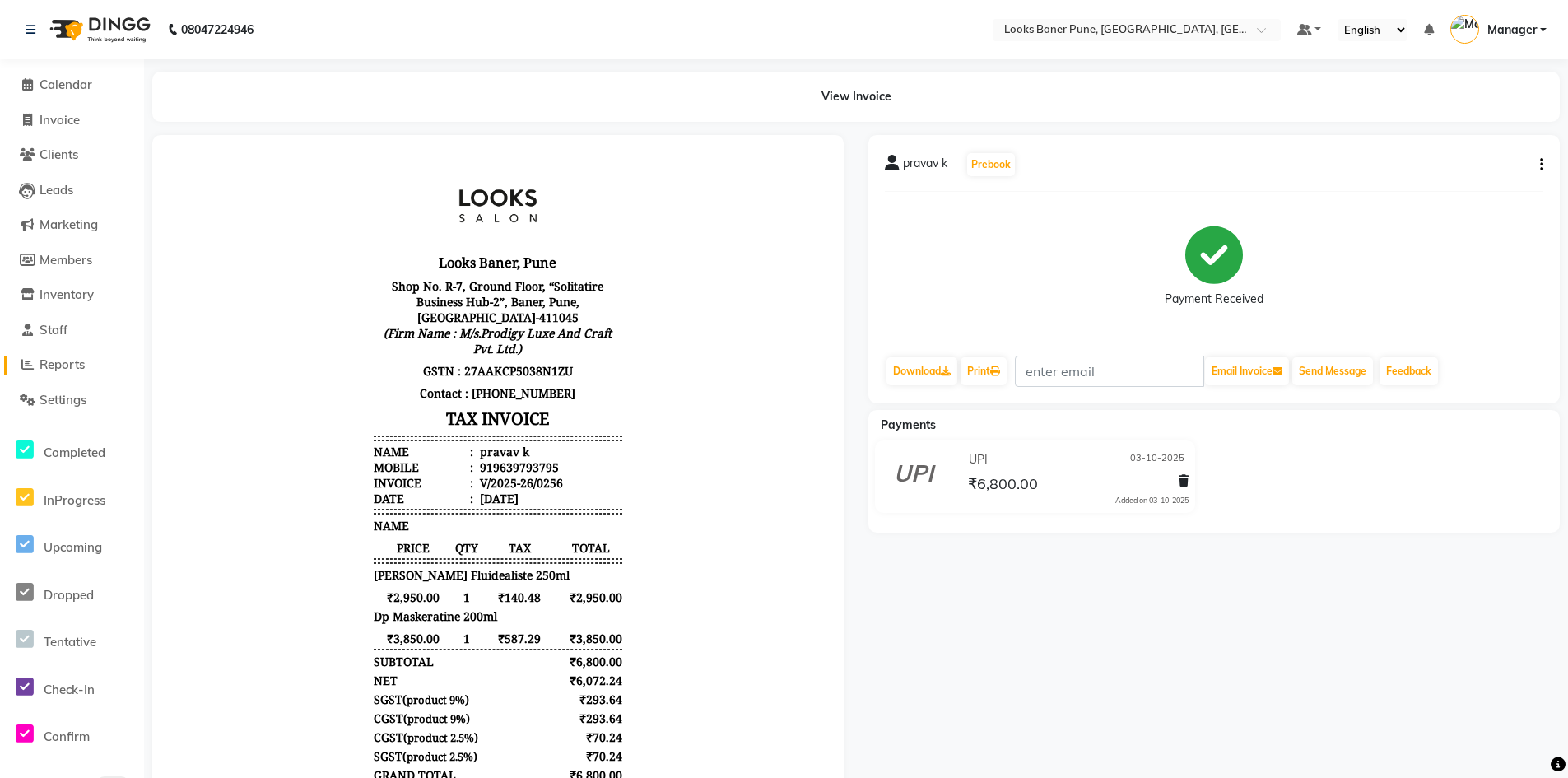
click at [67, 363] on span "Reports" at bounding box center [62, 363] width 46 height 15
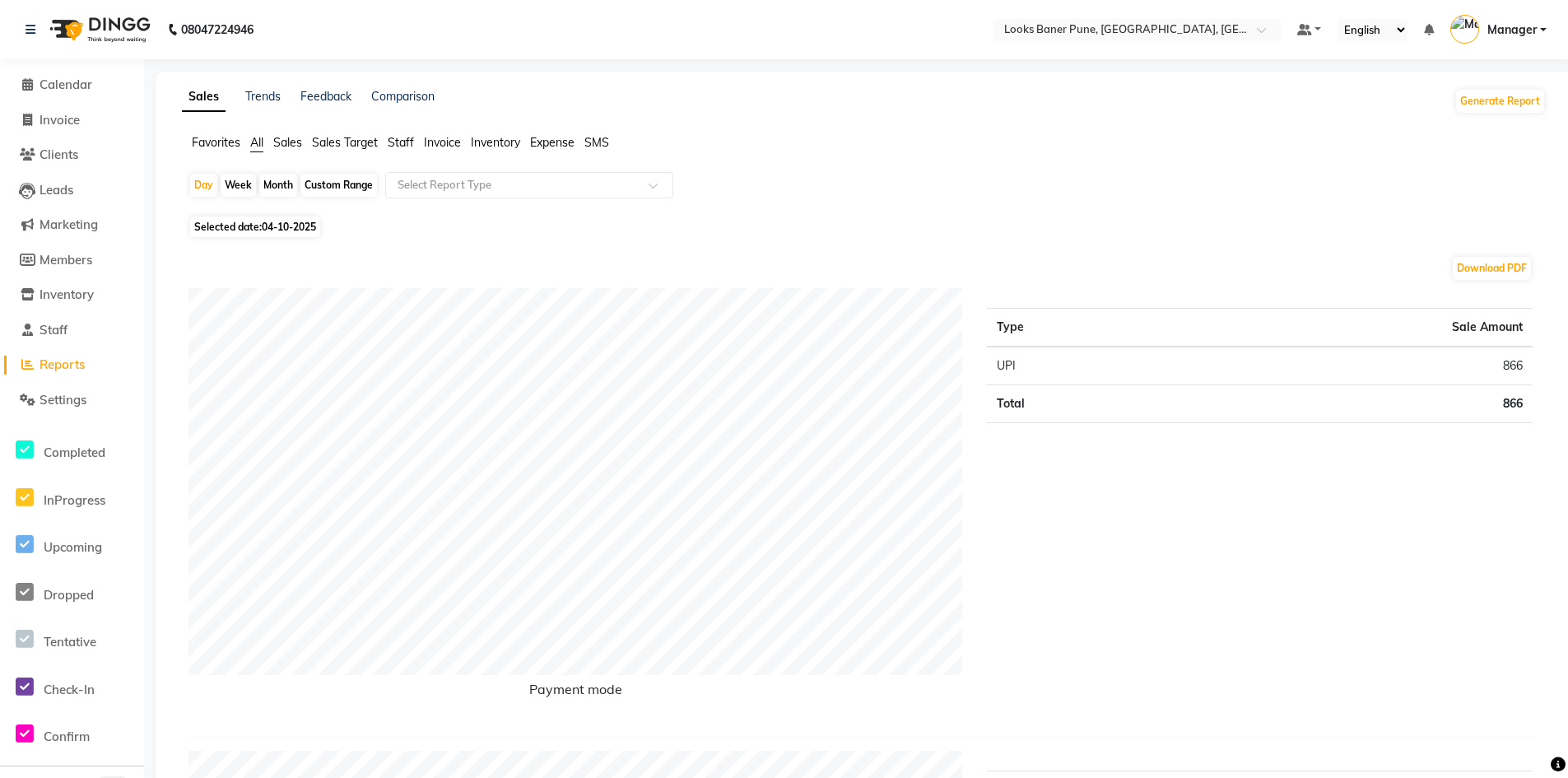
click at [243, 183] on div "Week" at bounding box center [238, 185] width 36 height 23
select select "10"
select select "2025"
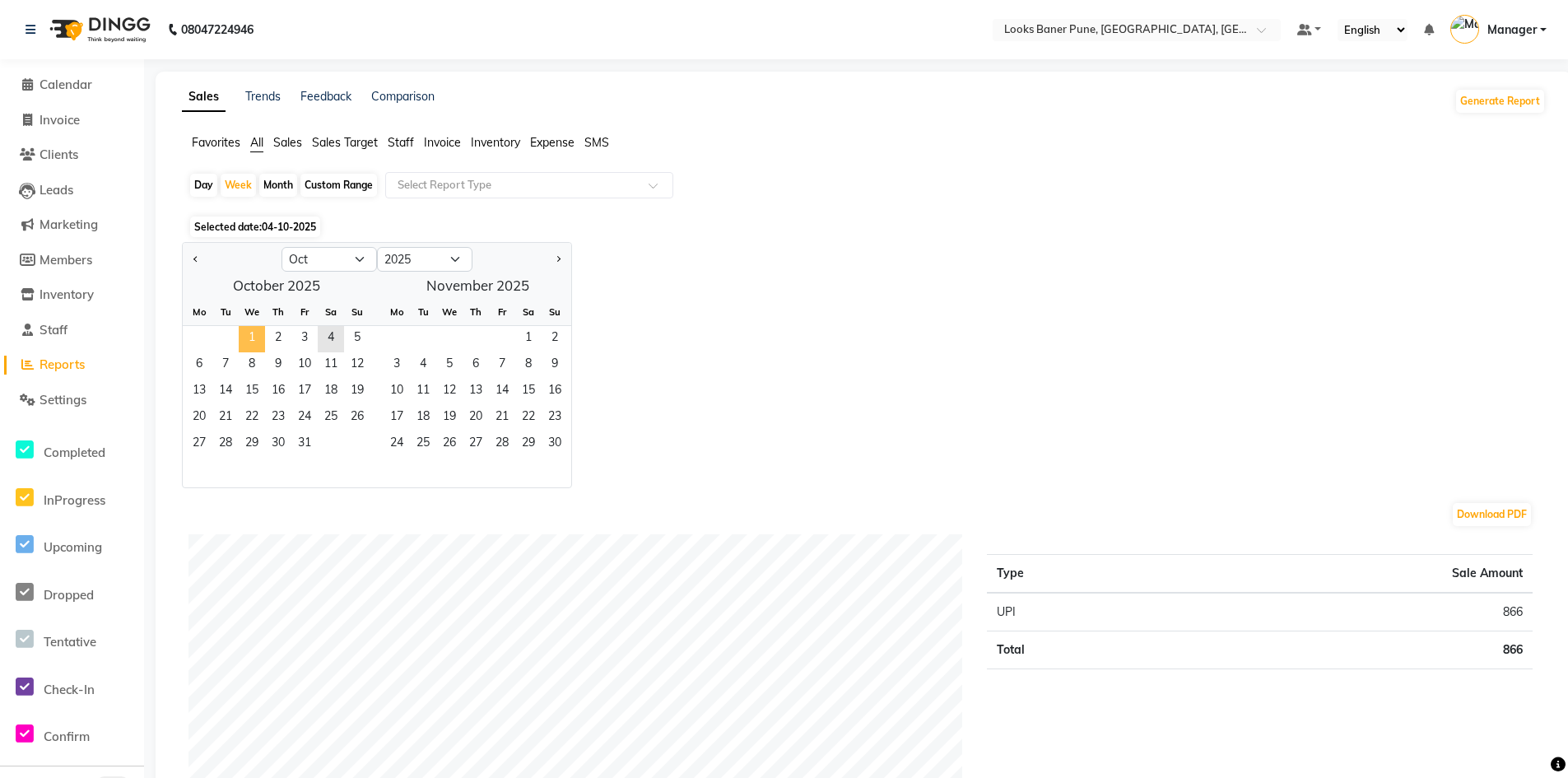
click at [251, 335] on span "1" at bounding box center [251, 339] width 26 height 26
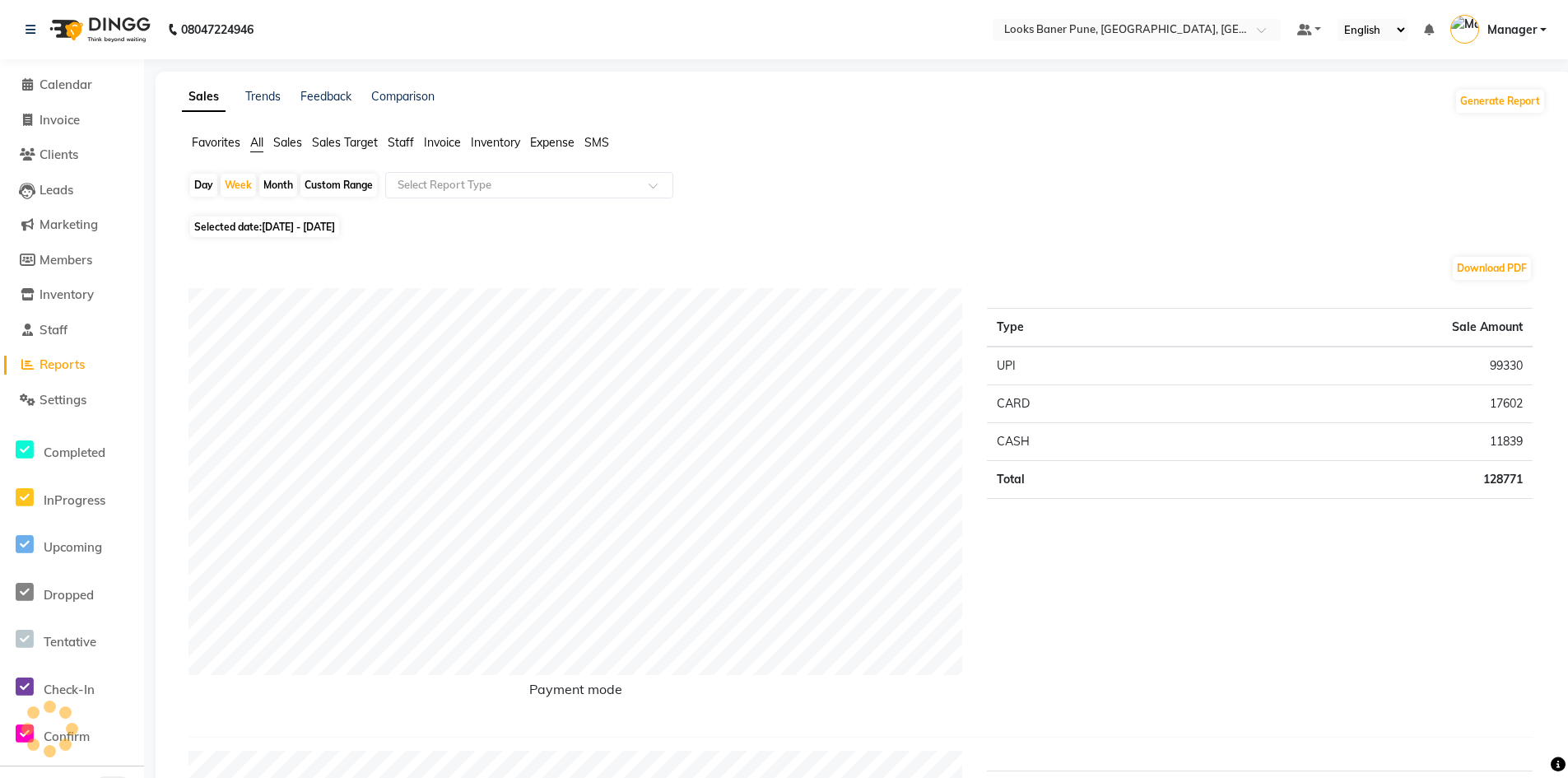
click at [280, 184] on div "Month" at bounding box center [279, 185] width 38 height 23
select select "10"
select select "2025"
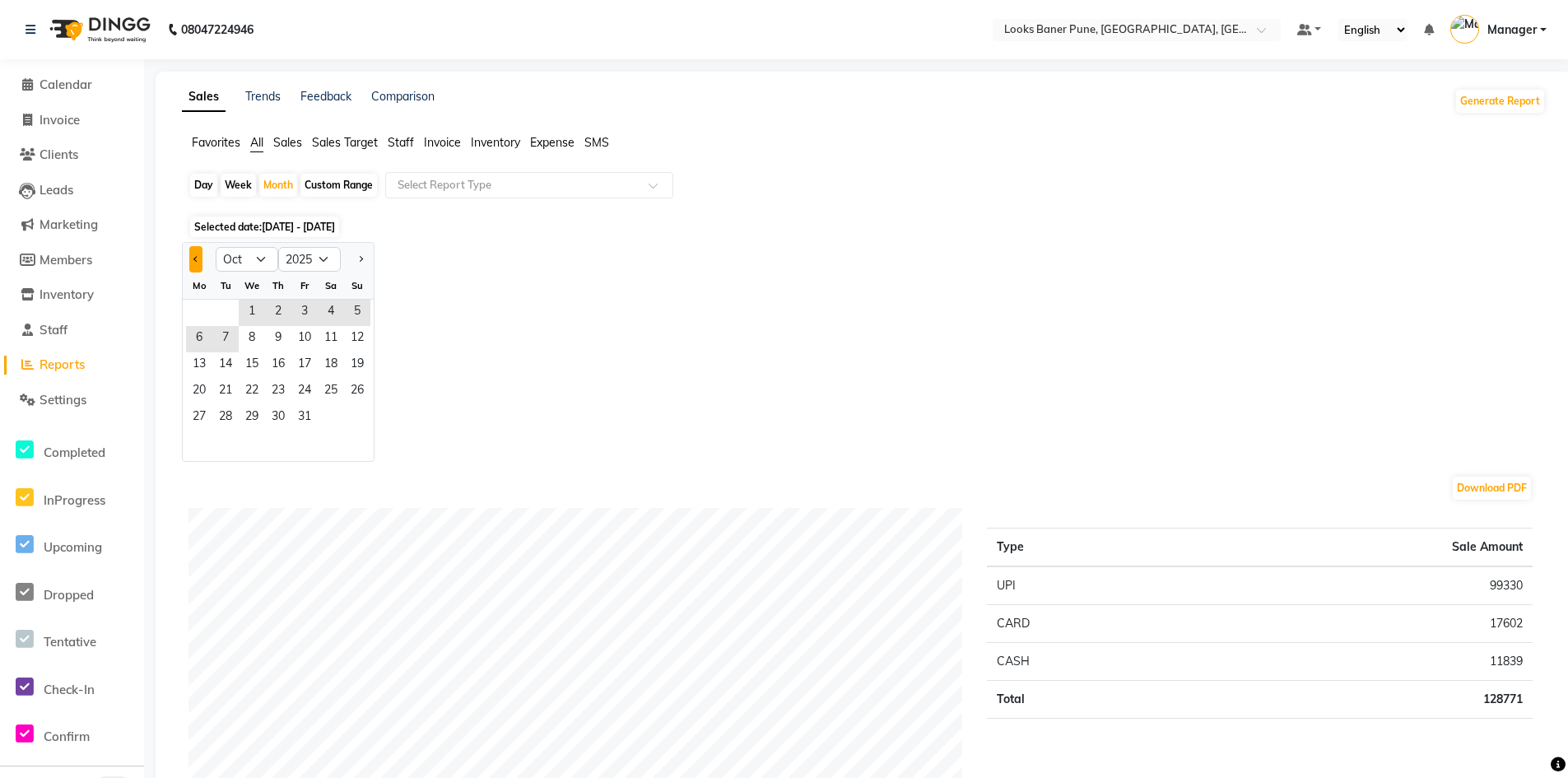
click at [199, 261] on button "Previous month" at bounding box center [196, 259] width 13 height 26
select select "9"
click at [200, 418] on span "29" at bounding box center [199, 417] width 26 height 26
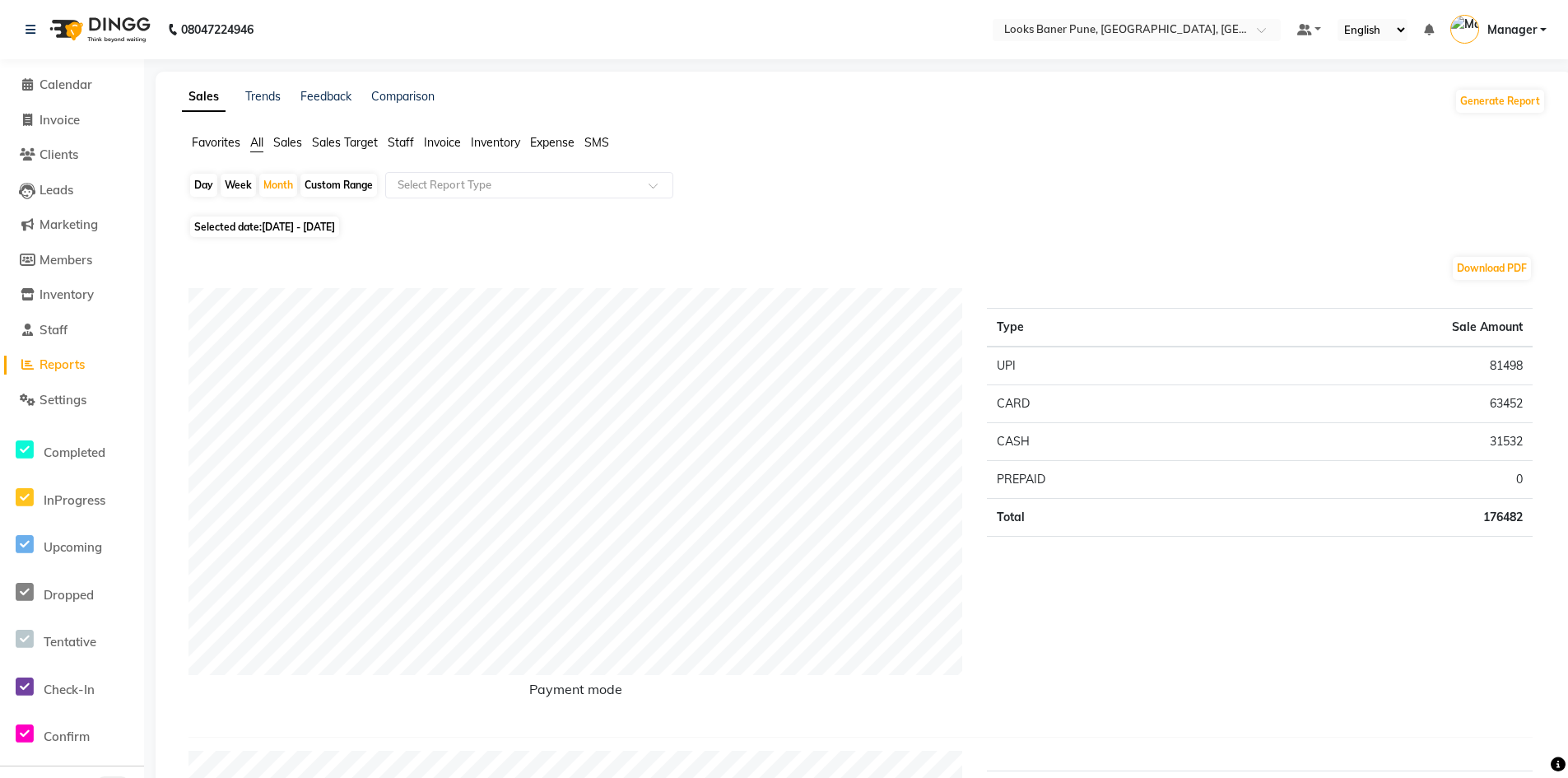
click at [410, 144] on span "Staff" at bounding box center [400, 142] width 26 height 15
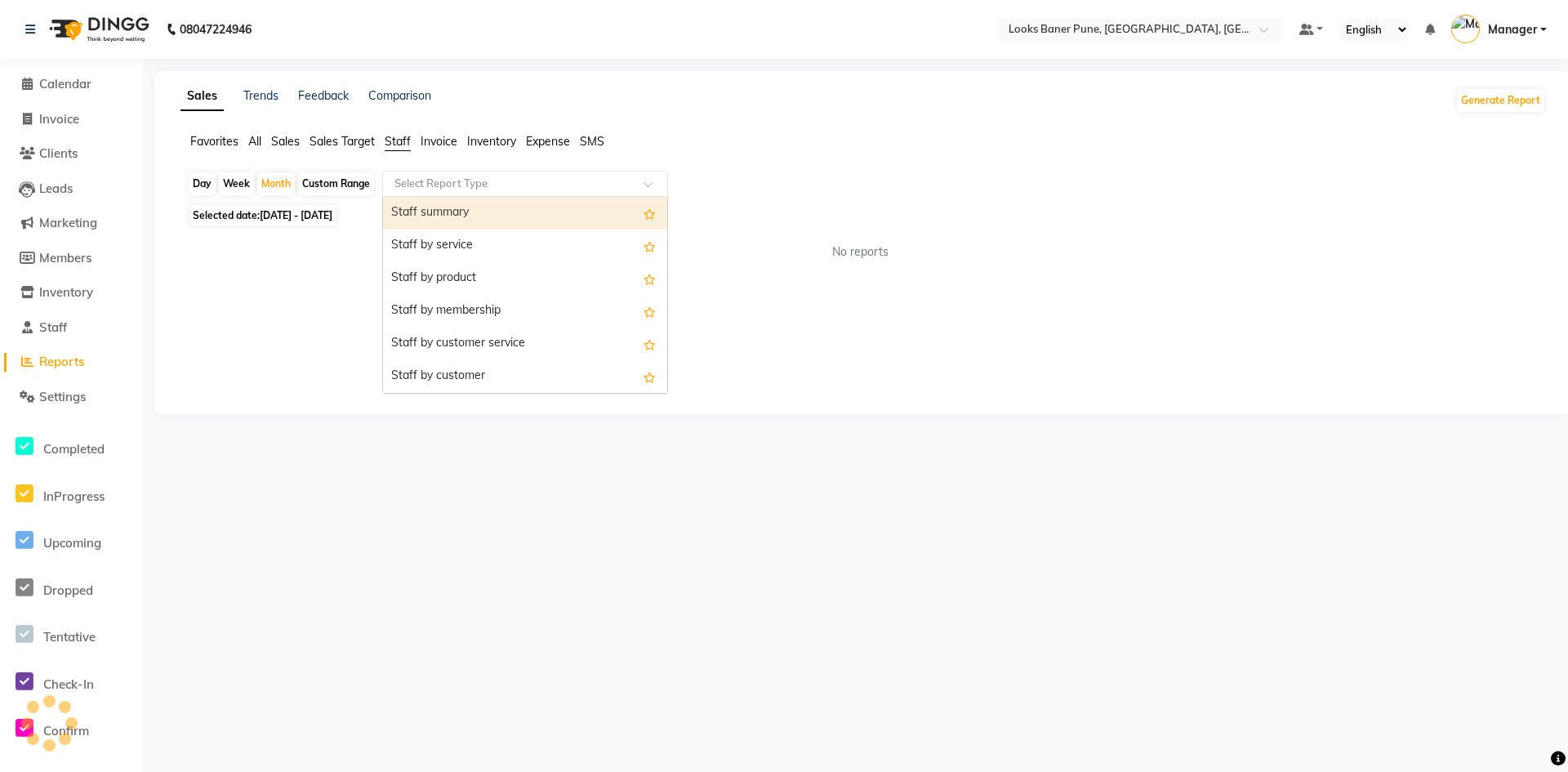
click at [651, 186] on span at bounding box center [654, 189] width 21 height 16
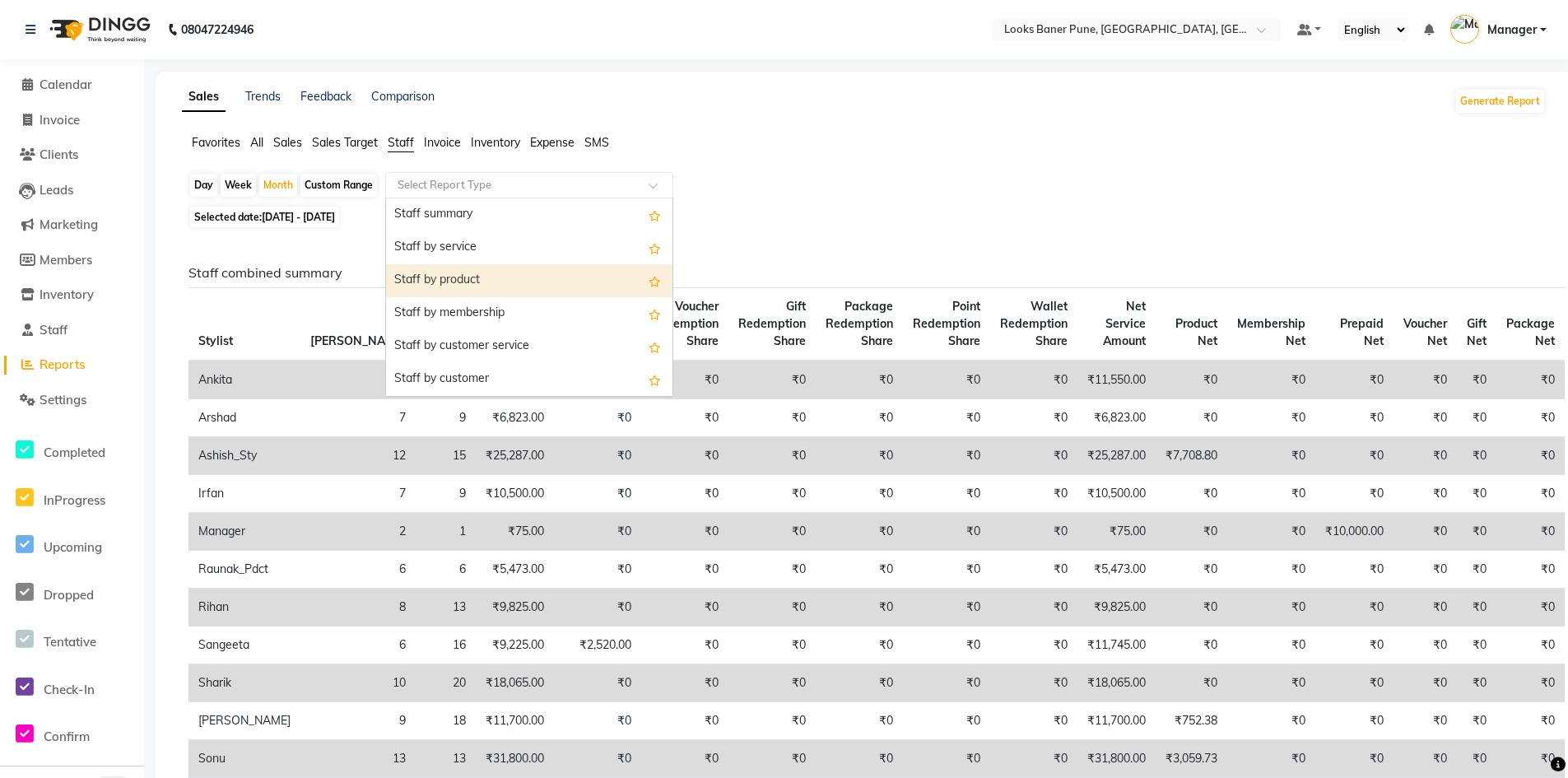
click at [489, 274] on div "Staff by product" at bounding box center [529, 281] width 286 height 33
select select "full_report"
select select "pdf"
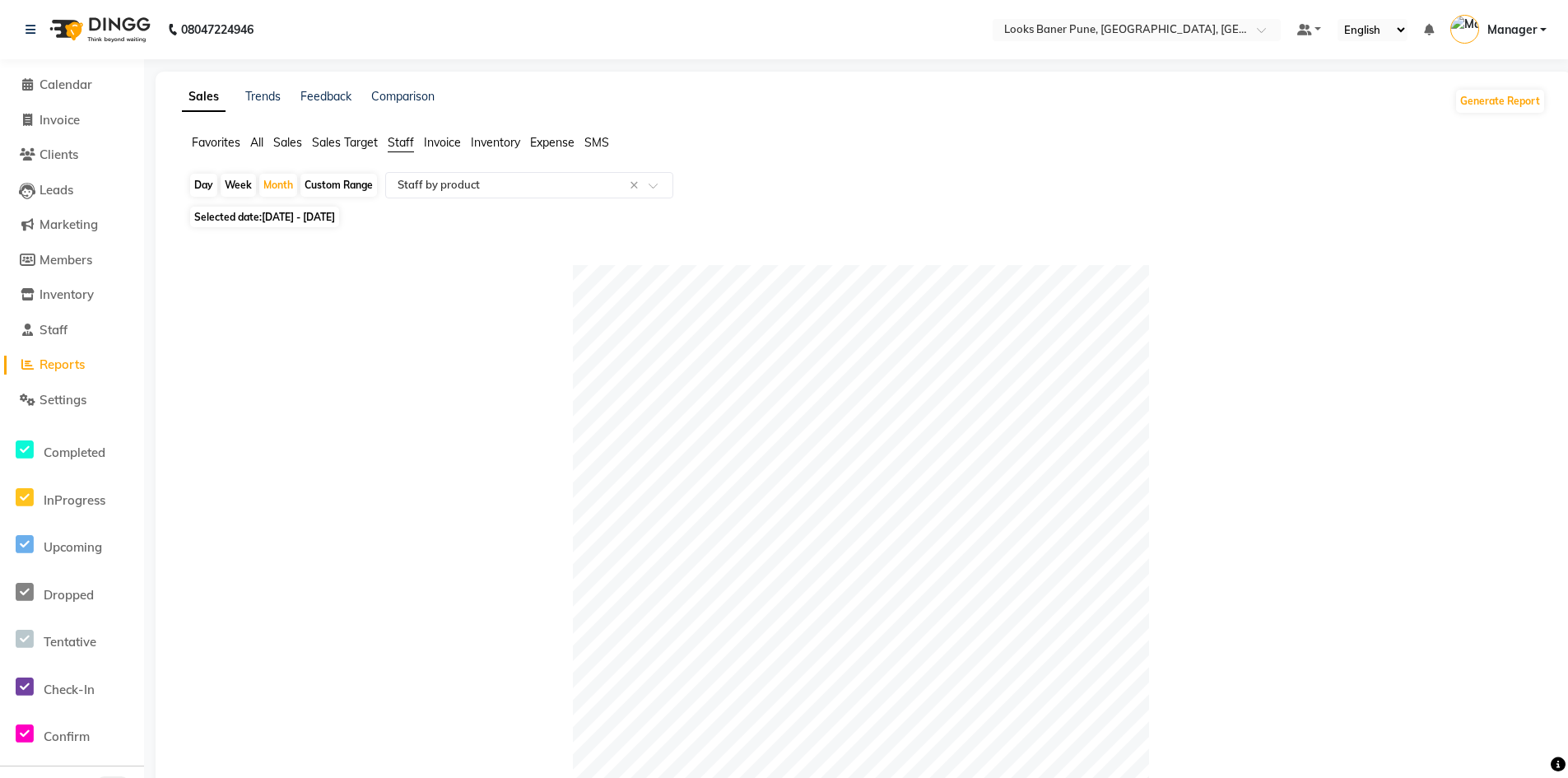
click at [239, 186] on div "Week" at bounding box center [238, 185] width 36 height 23
select select "9"
select select "2025"
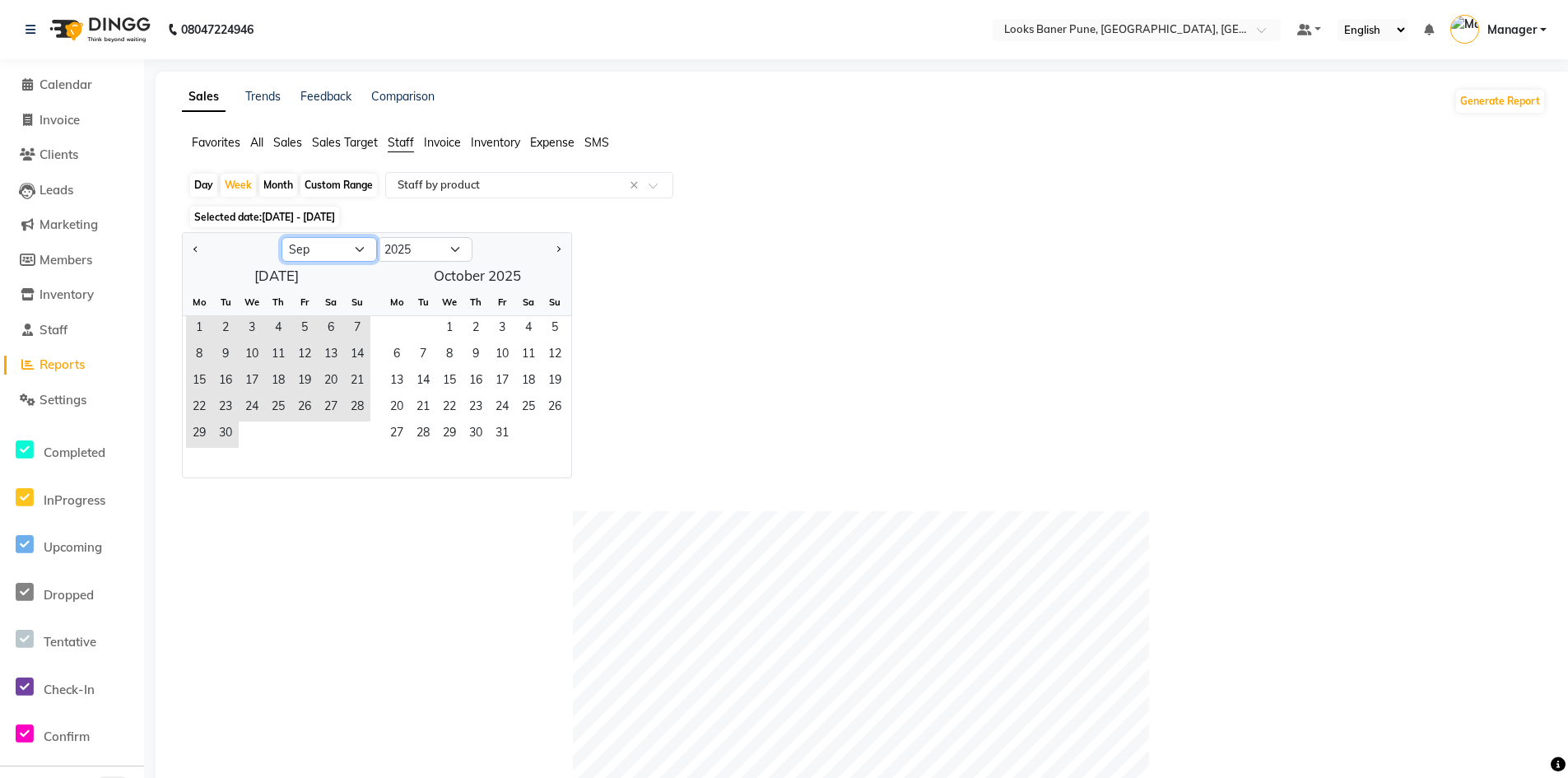
click at [362, 250] on select "Jan Feb Mar Apr May Jun Jul Aug Sep Oct Nov Dec" at bounding box center [329, 249] width 96 height 25
select select "10"
click at [282, 237] on select "Jan Feb Mar Apr May Jun Jul Aug Sep Oct Nov Dec" at bounding box center [329, 249] width 96 height 25
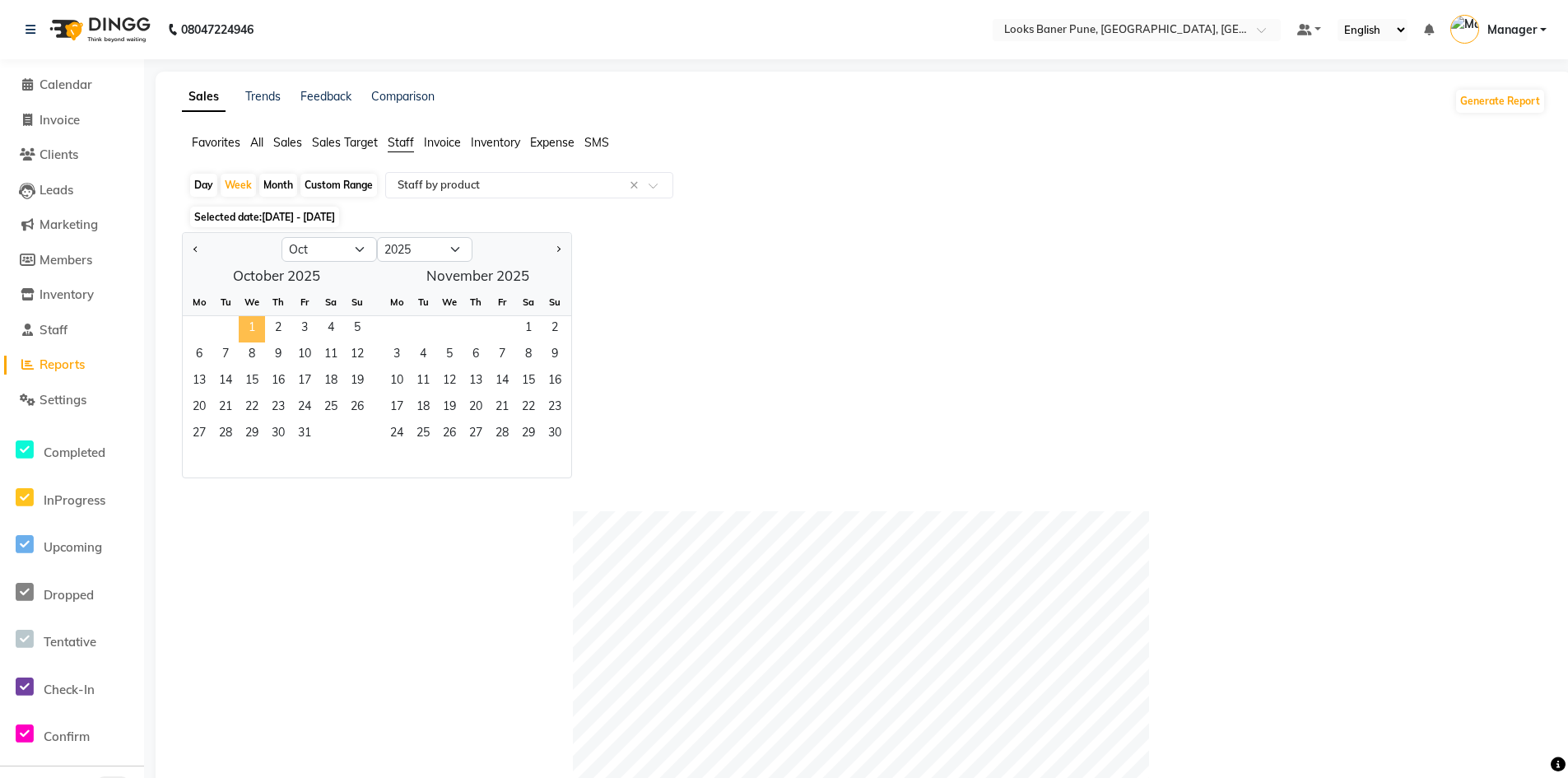
click at [249, 331] on span "1" at bounding box center [251, 329] width 26 height 26
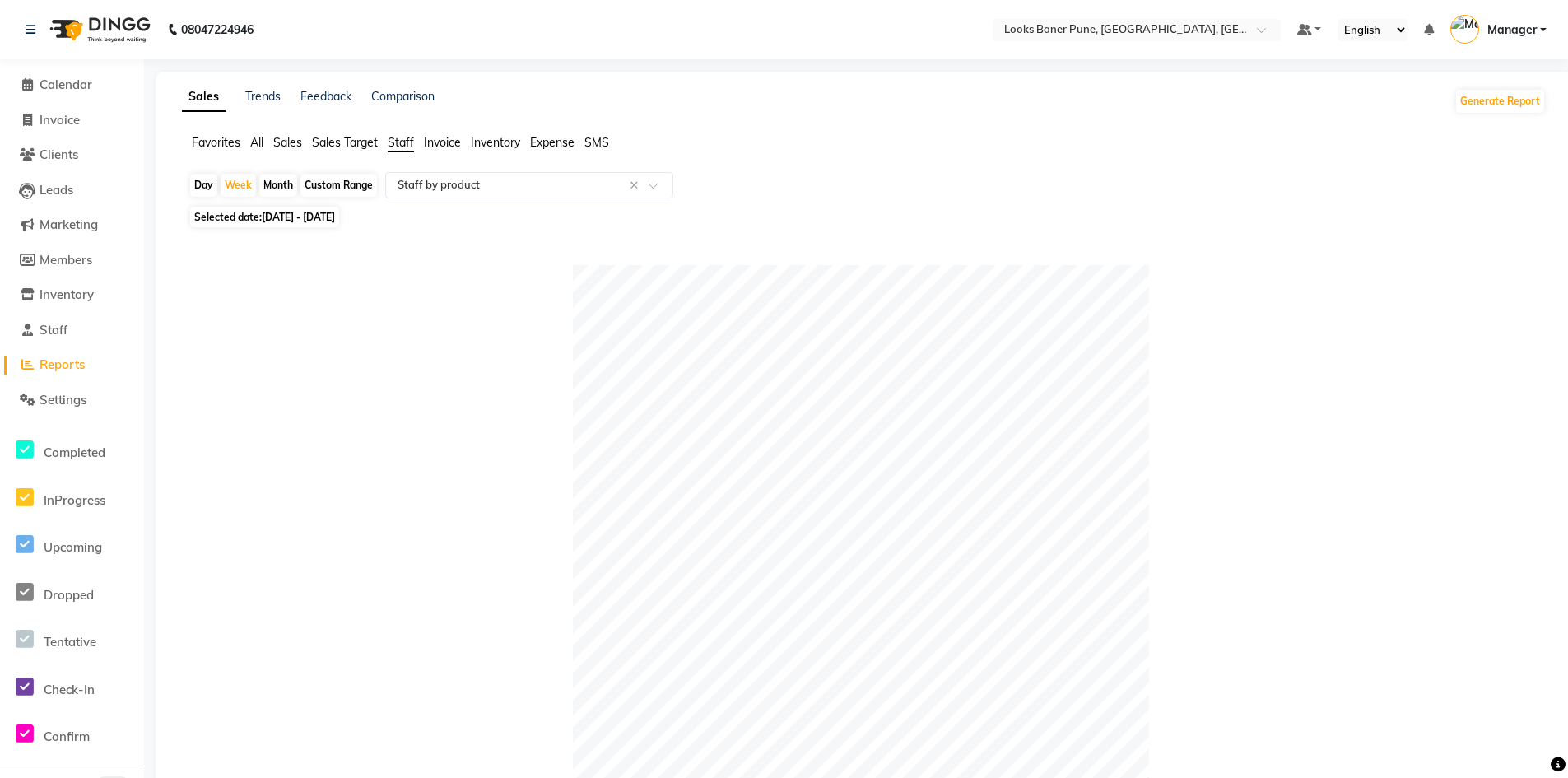
click at [335, 215] on span "[DATE] - [DATE]" at bounding box center [298, 217] width 73 height 13
select select "10"
select select "2025"
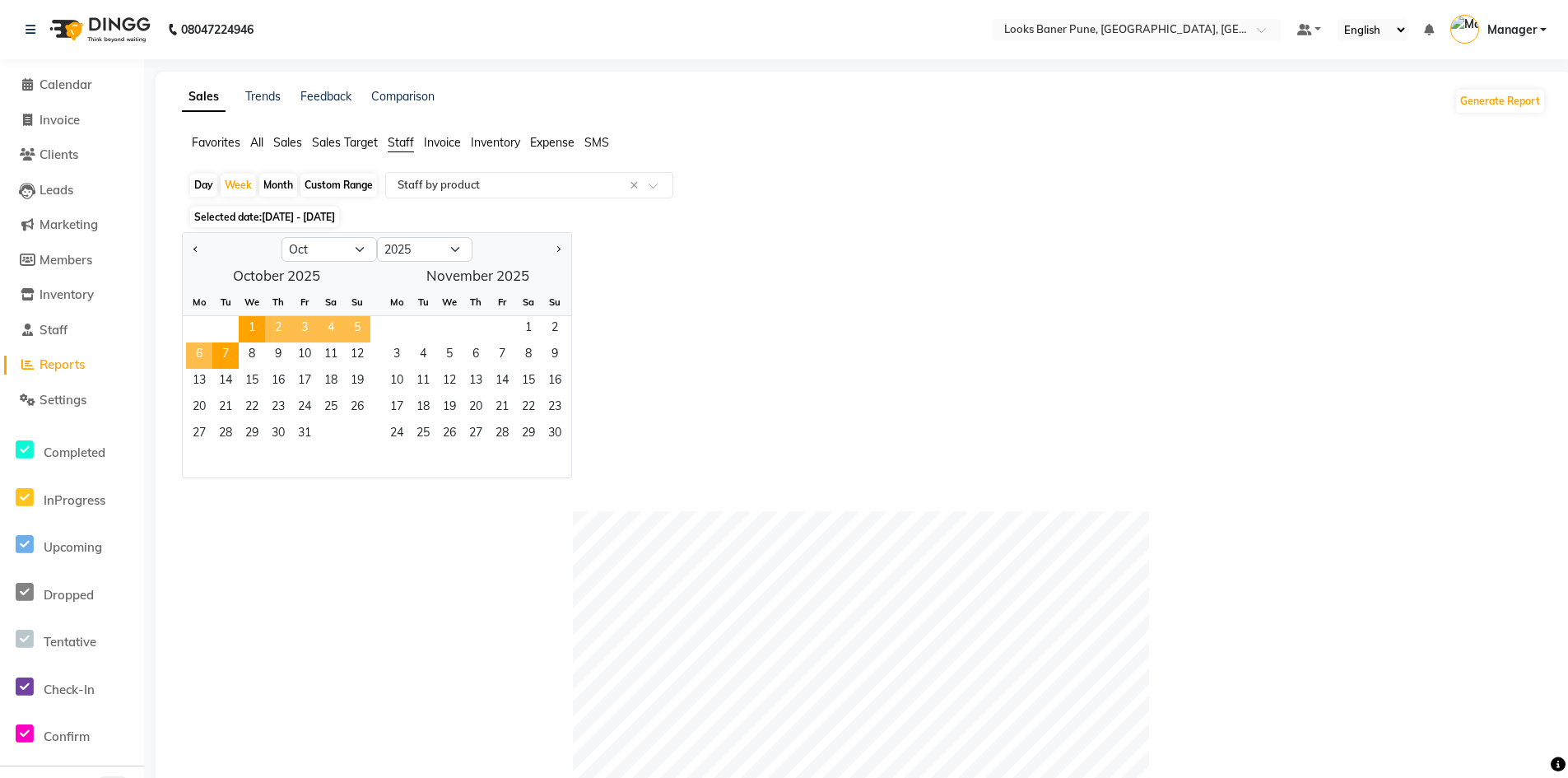
click at [279, 330] on span "2" at bounding box center [278, 329] width 26 height 26
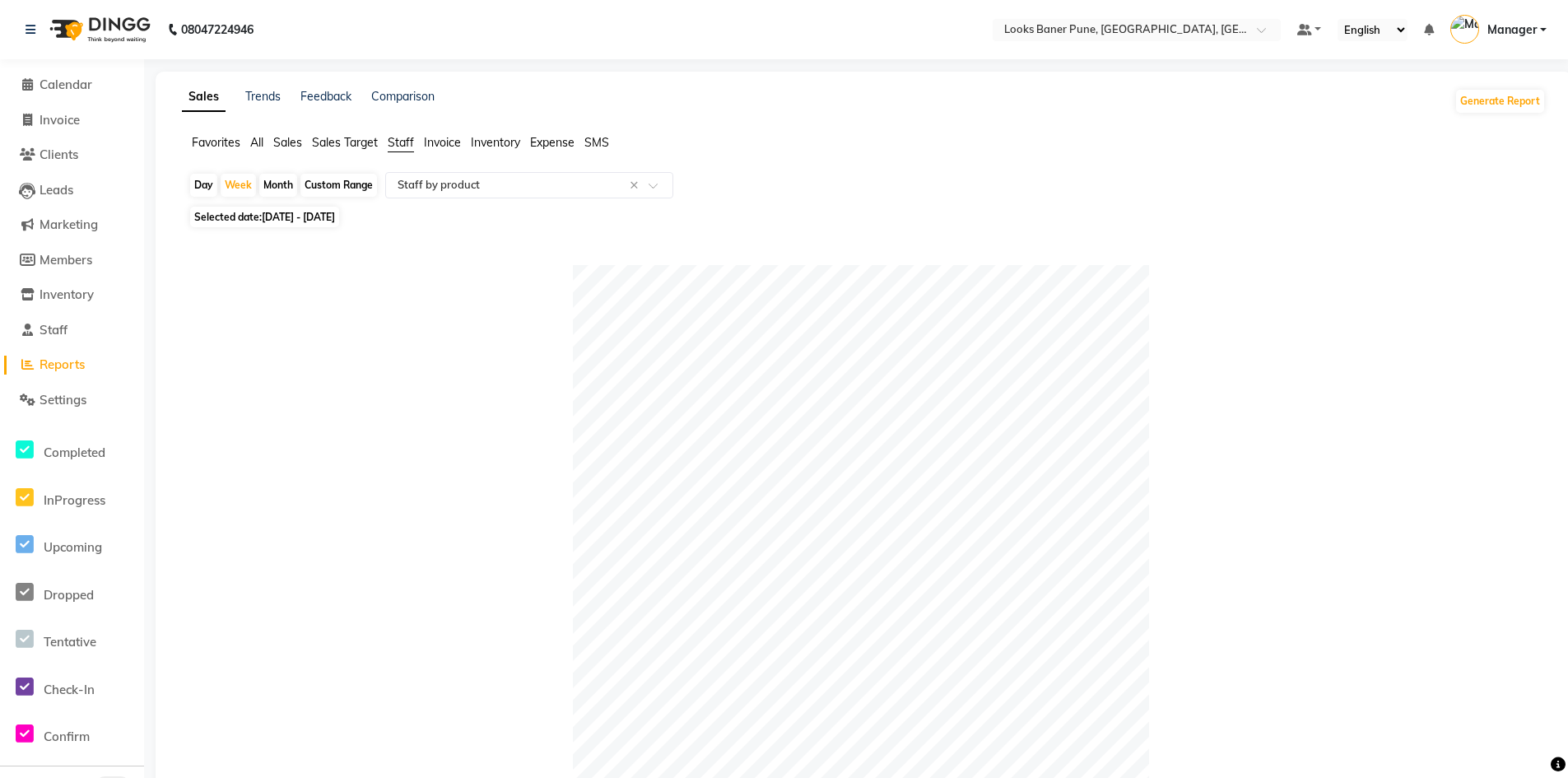
click at [335, 211] on span "02-10-2025 - 08-10-2025" at bounding box center [298, 217] width 73 height 13
select select "10"
select select "2025"
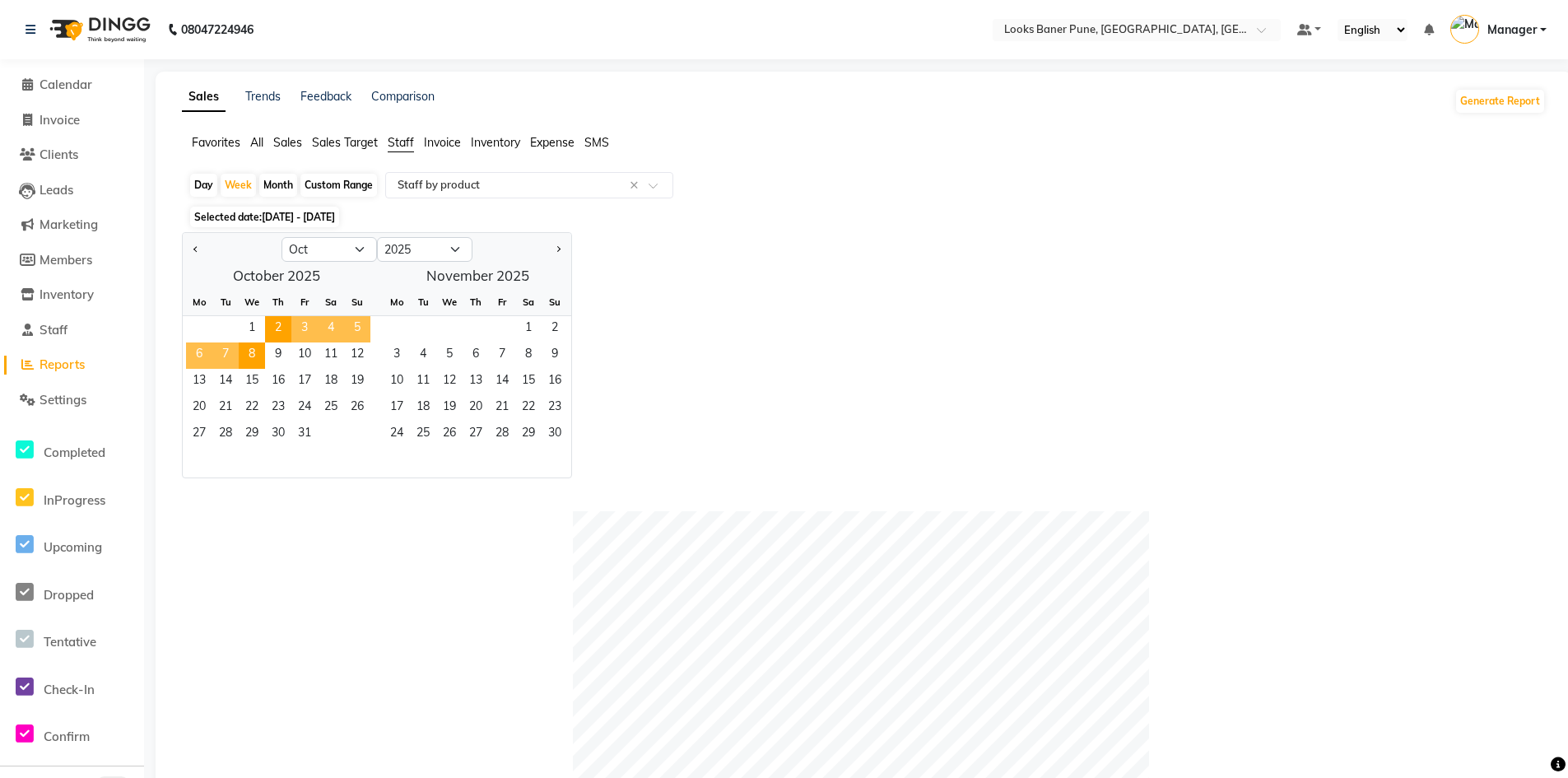
click at [304, 333] on span "3" at bounding box center [304, 329] width 26 height 26
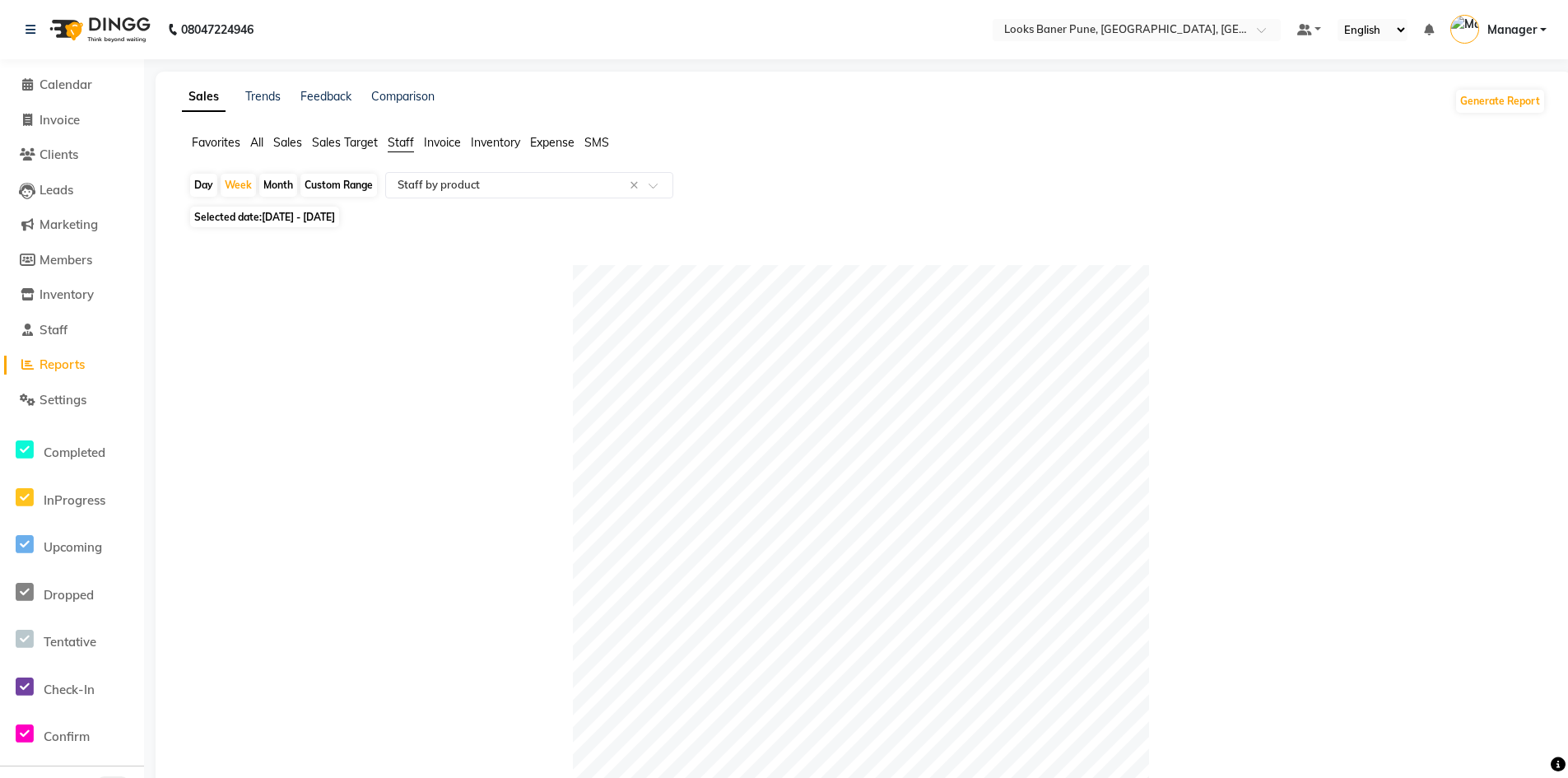
click at [279, 187] on div "Month" at bounding box center [279, 185] width 38 height 23
select select "10"
select select "2025"
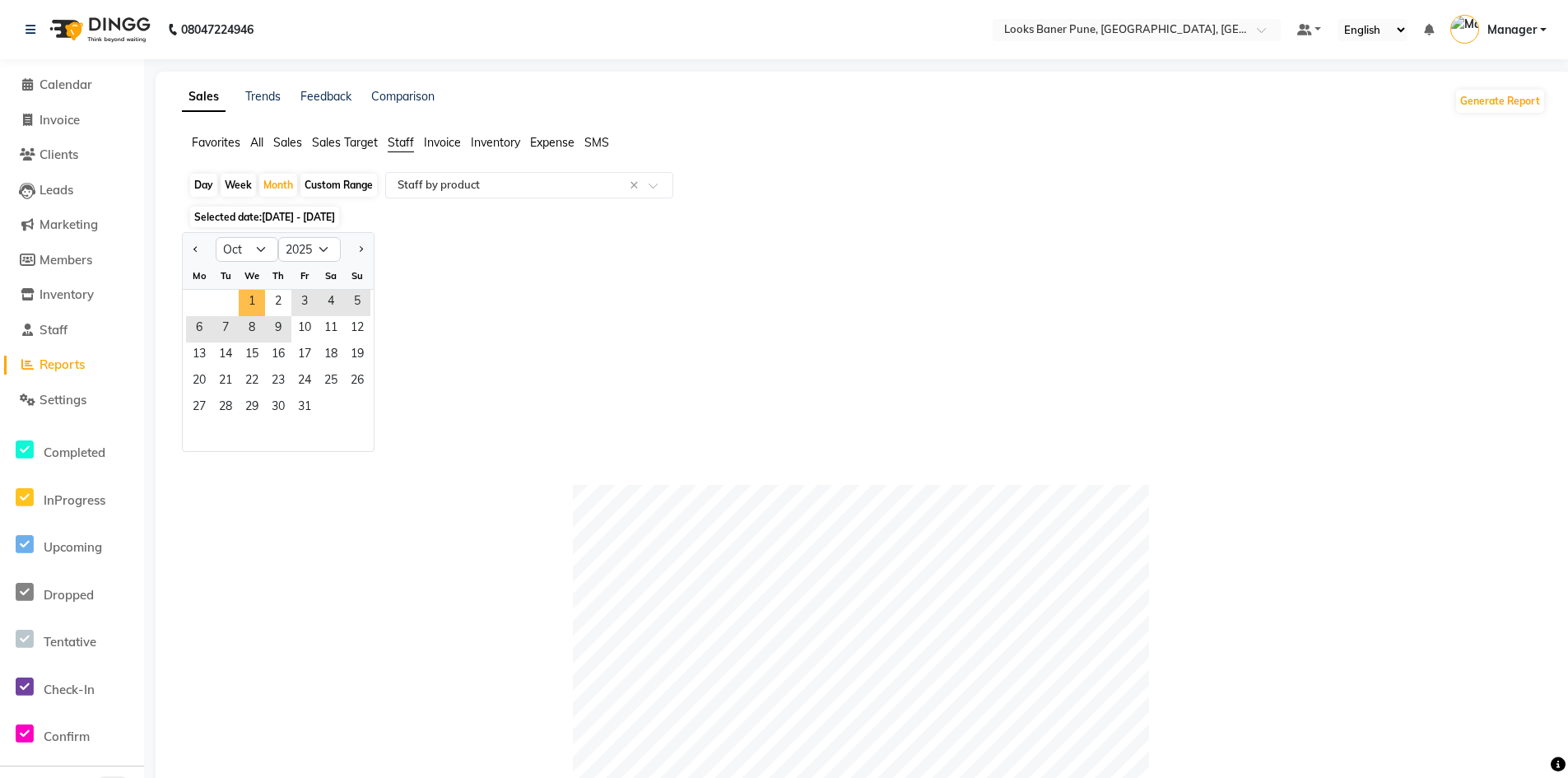
click at [251, 305] on span "1" at bounding box center [251, 302] width 26 height 26
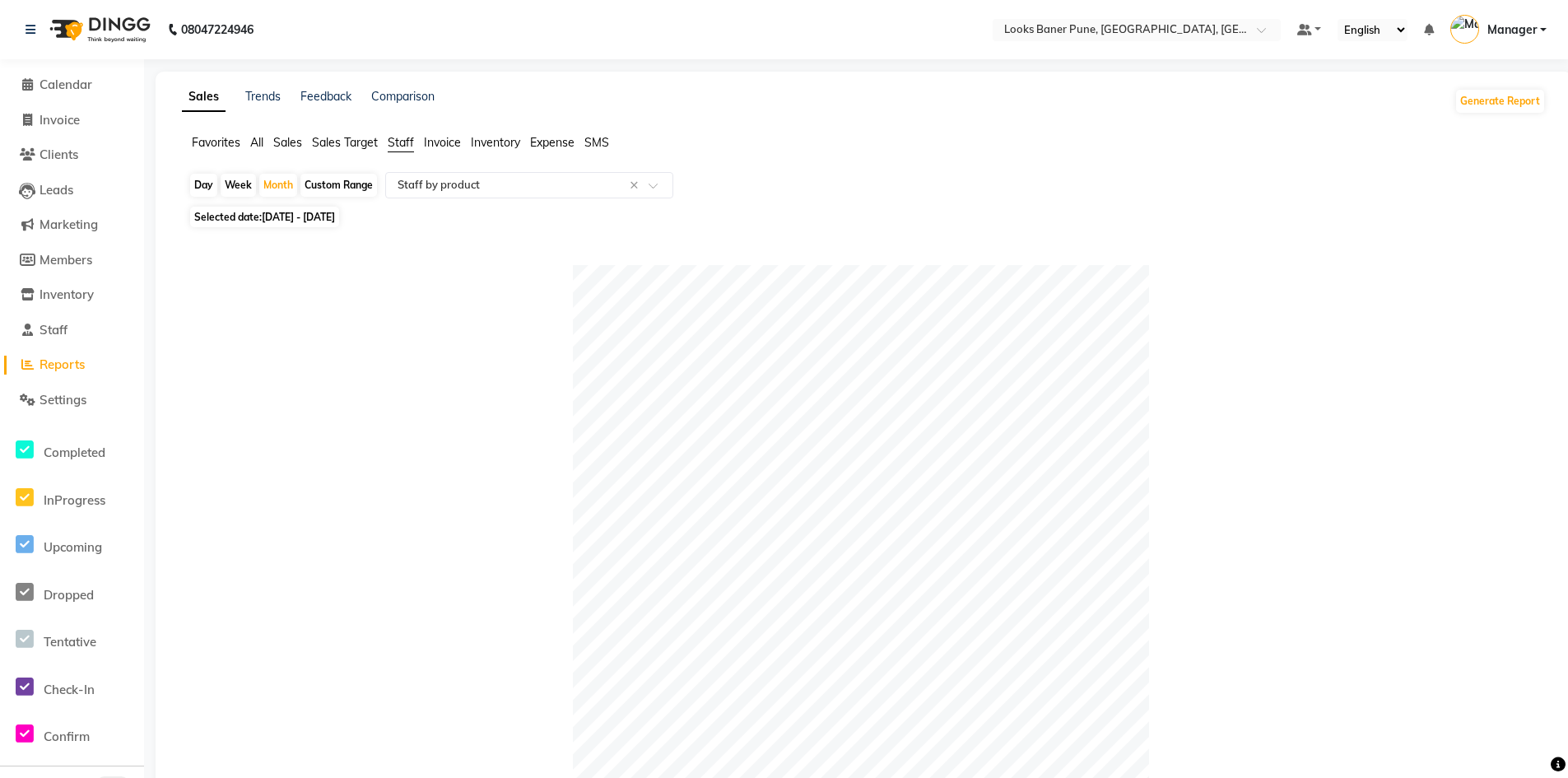
click at [339, 225] on span "Selected date: 01-10-2025 - 31-10-2025" at bounding box center [264, 217] width 149 height 21
select select "10"
select select "2025"
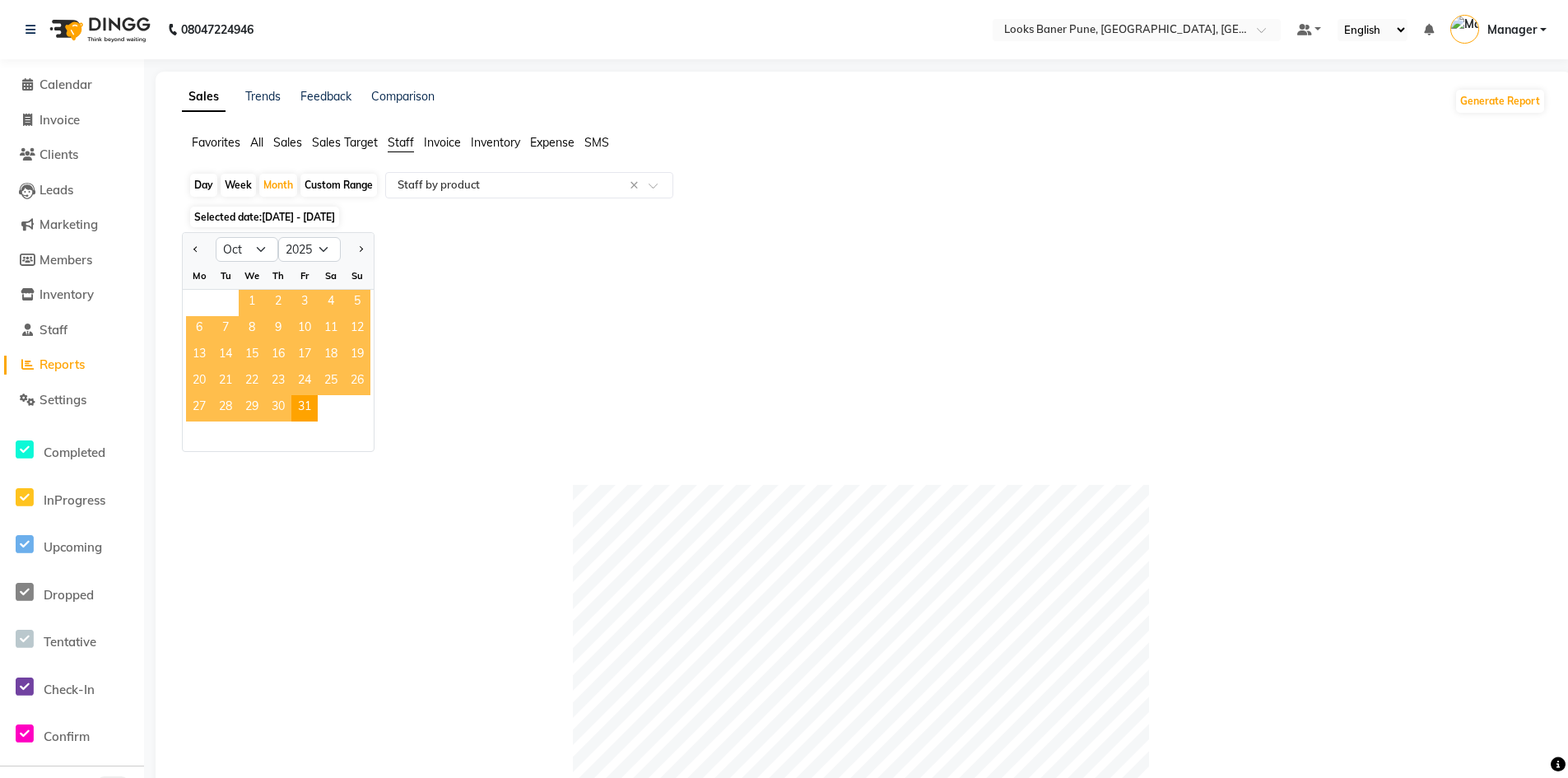
click at [257, 302] on span "1" at bounding box center [251, 302] width 26 height 26
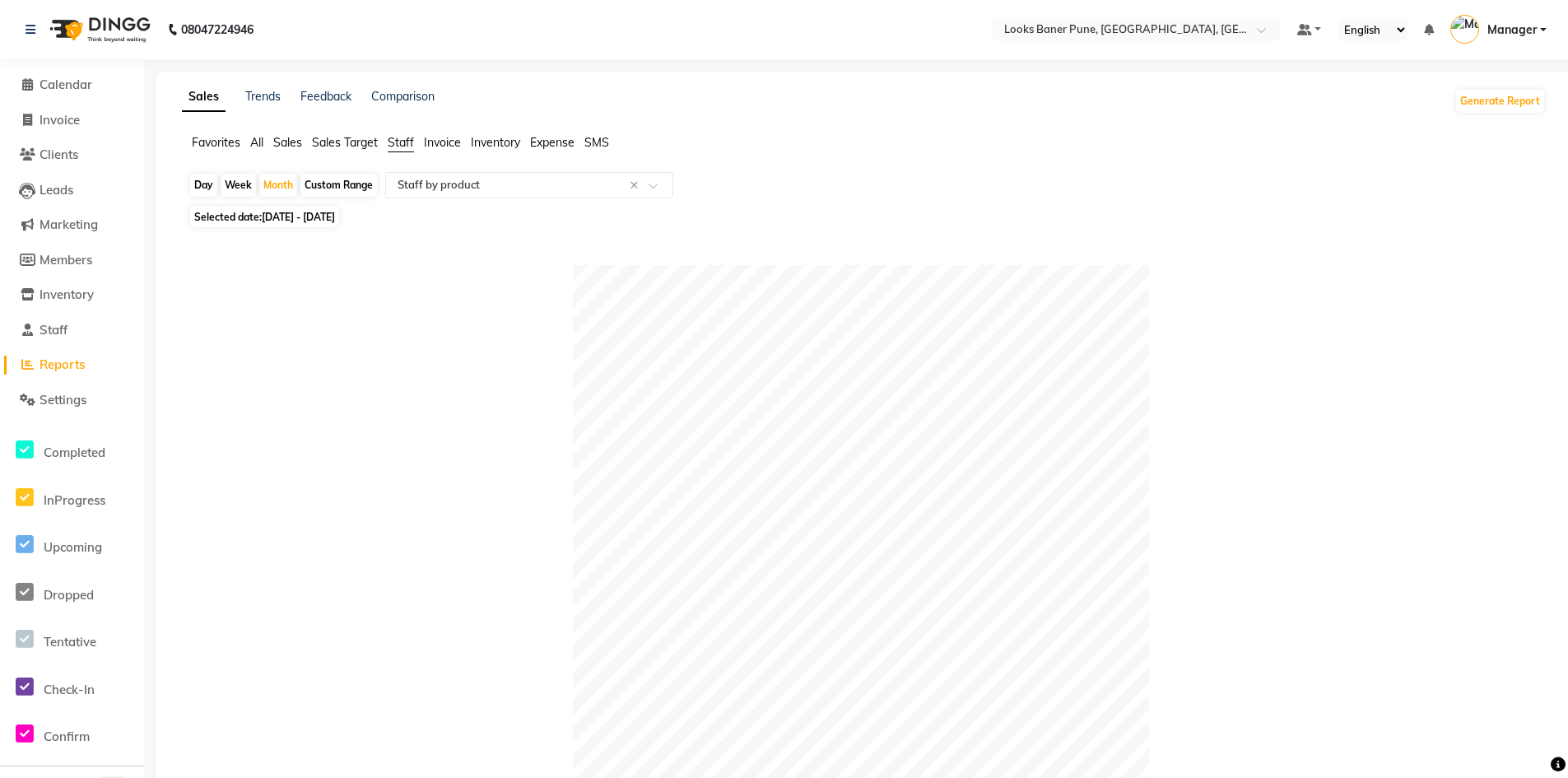
click at [293, 219] on span "[DATE] - [DATE]" at bounding box center [298, 217] width 73 height 13
select select "10"
select select "2025"
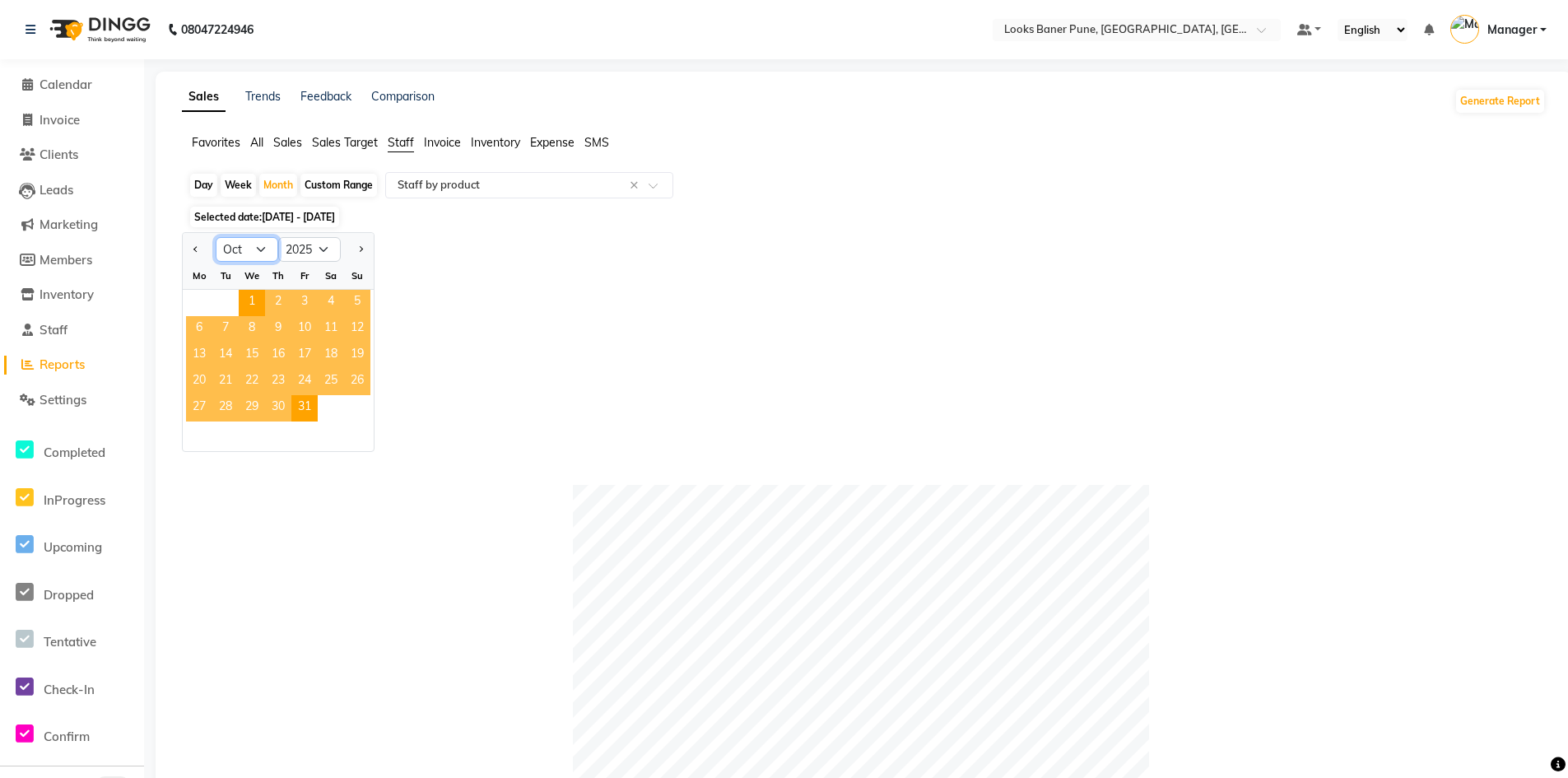
click at [268, 246] on select "Jan Feb Mar Apr May Jun Jul Aug Sep Oct Nov Dec" at bounding box center [247, 249] width 63 height 25
select select "9"
click at [216, 237] on select "Jan Feb Mar Apr May Jun Jul Aug Sep Oct Nov Dec" at bounding box center [247, 249] width 63 height 25
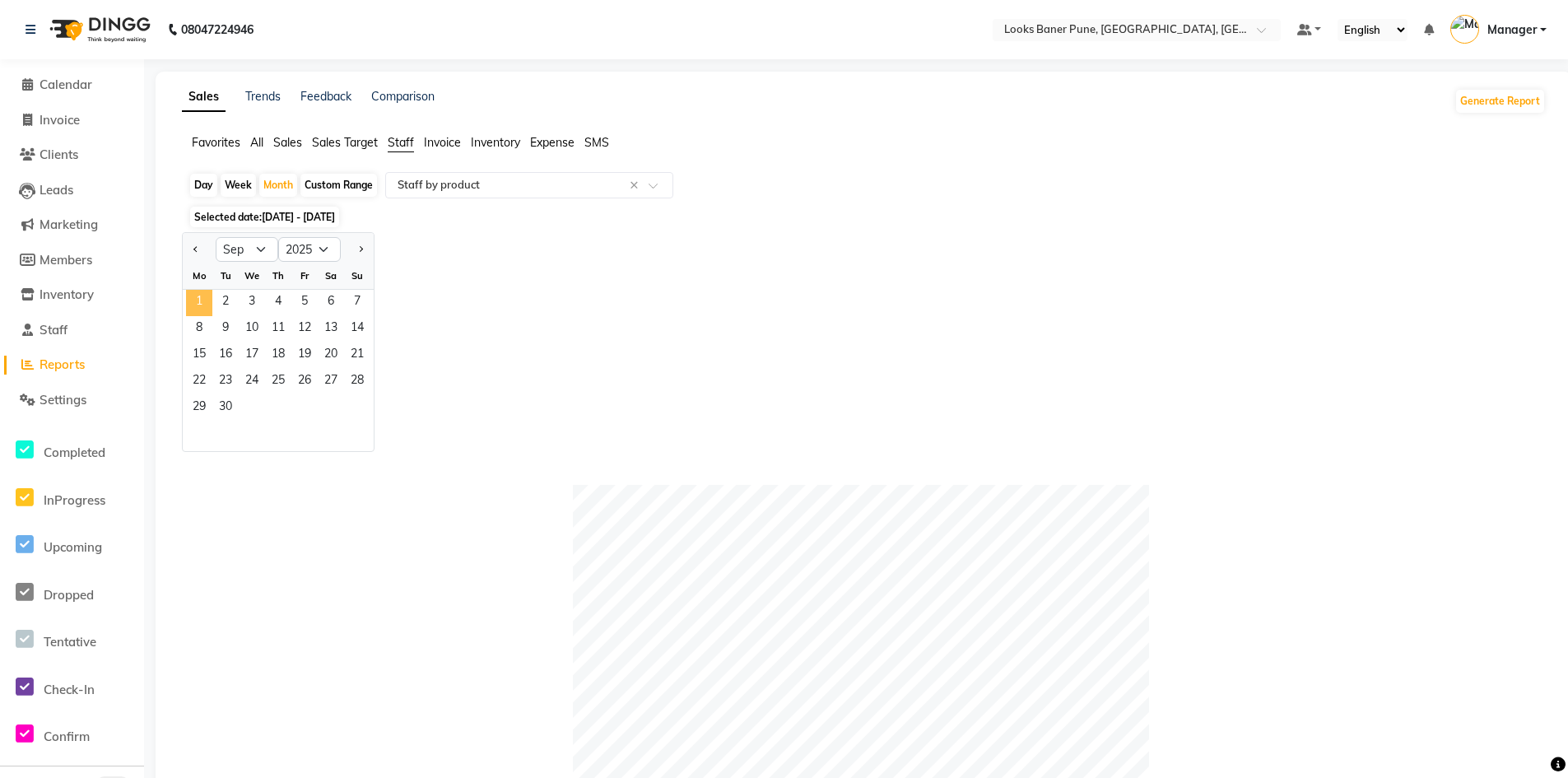
click at [195, 294] on span "1" at bounding box center [199, 302] width 26 height 26
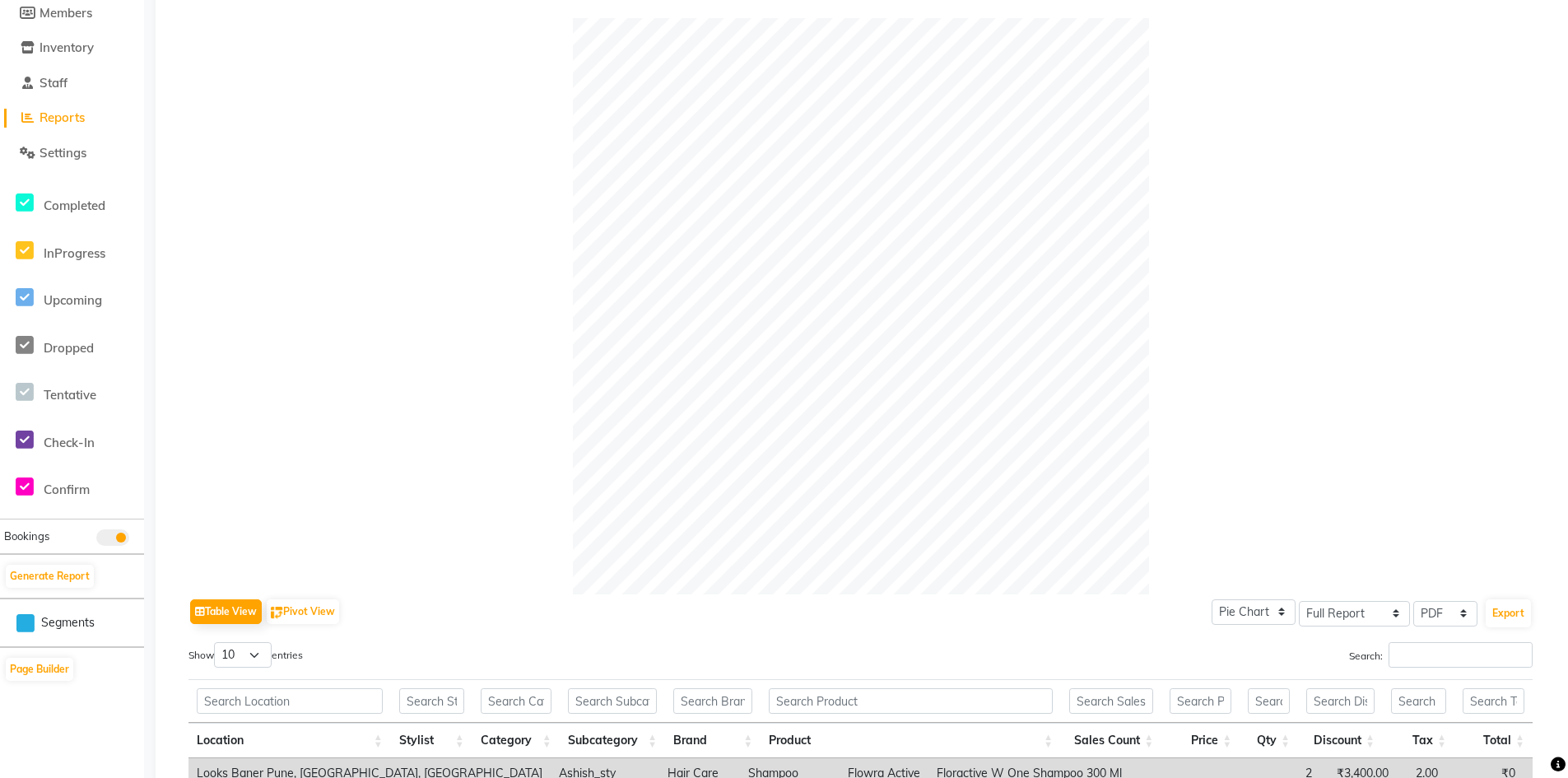
scroll to position [329, 0]
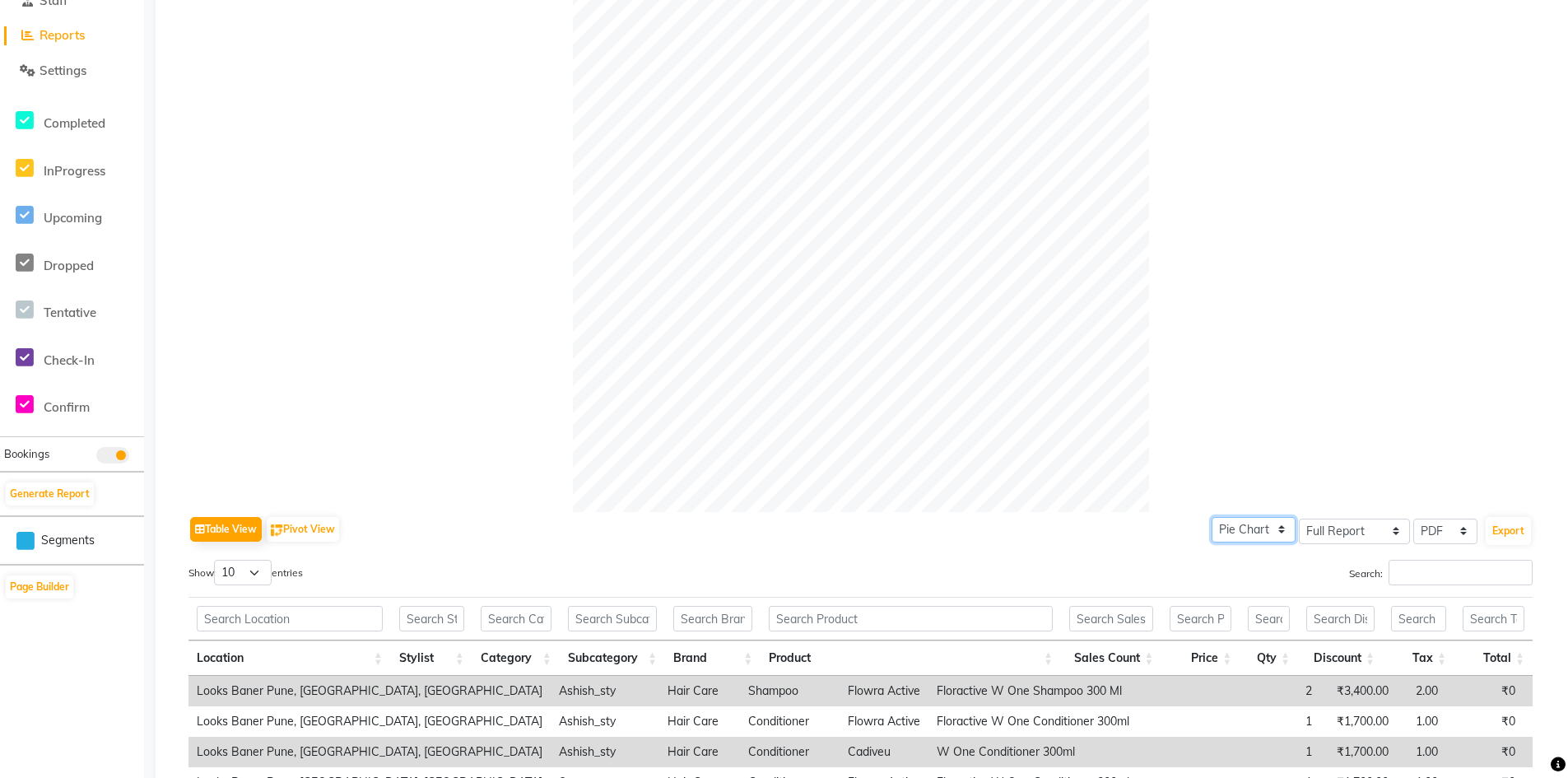
click at [1280, 530] on select "Pie Chart Bar Chart" at bounding box center [1254, 529] width 84 height 26
click at [1260, 413] on div at bounding box center [860, 224] width 1344 height 576
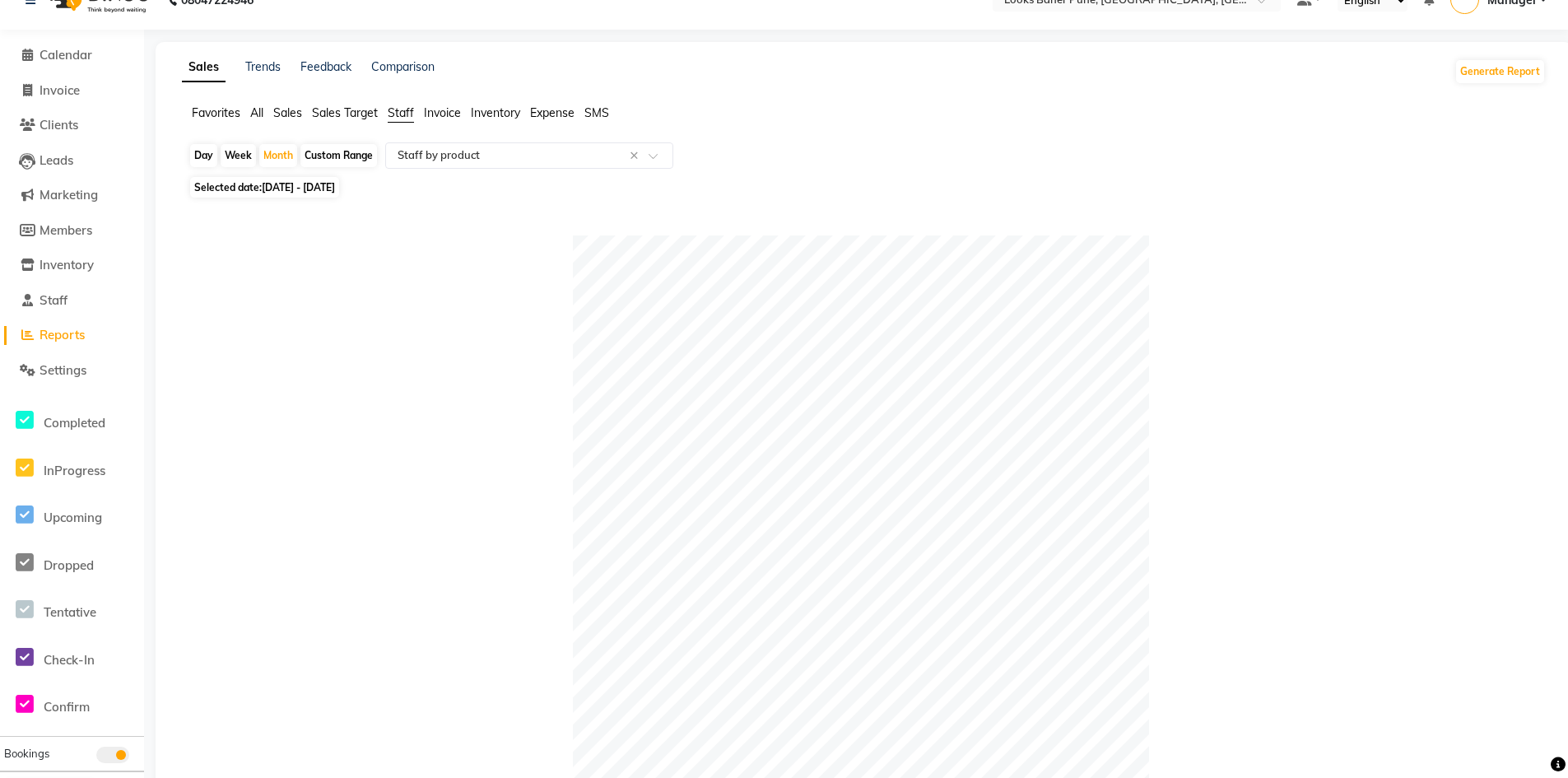
scroll to position [0, 0]
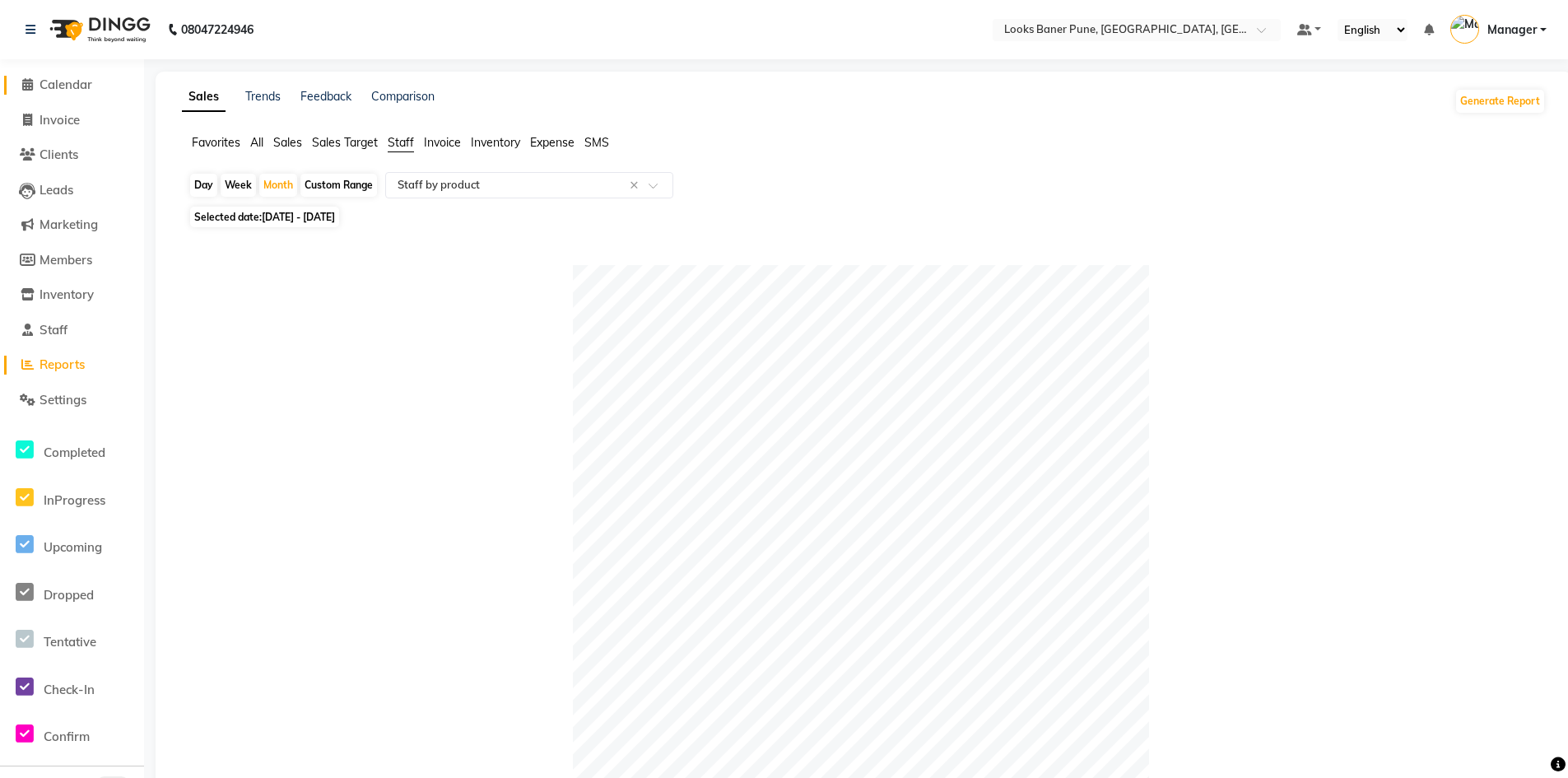
click at [67, 87] on span "Calendar" at bounding box center [66, 84] width 53 height 15
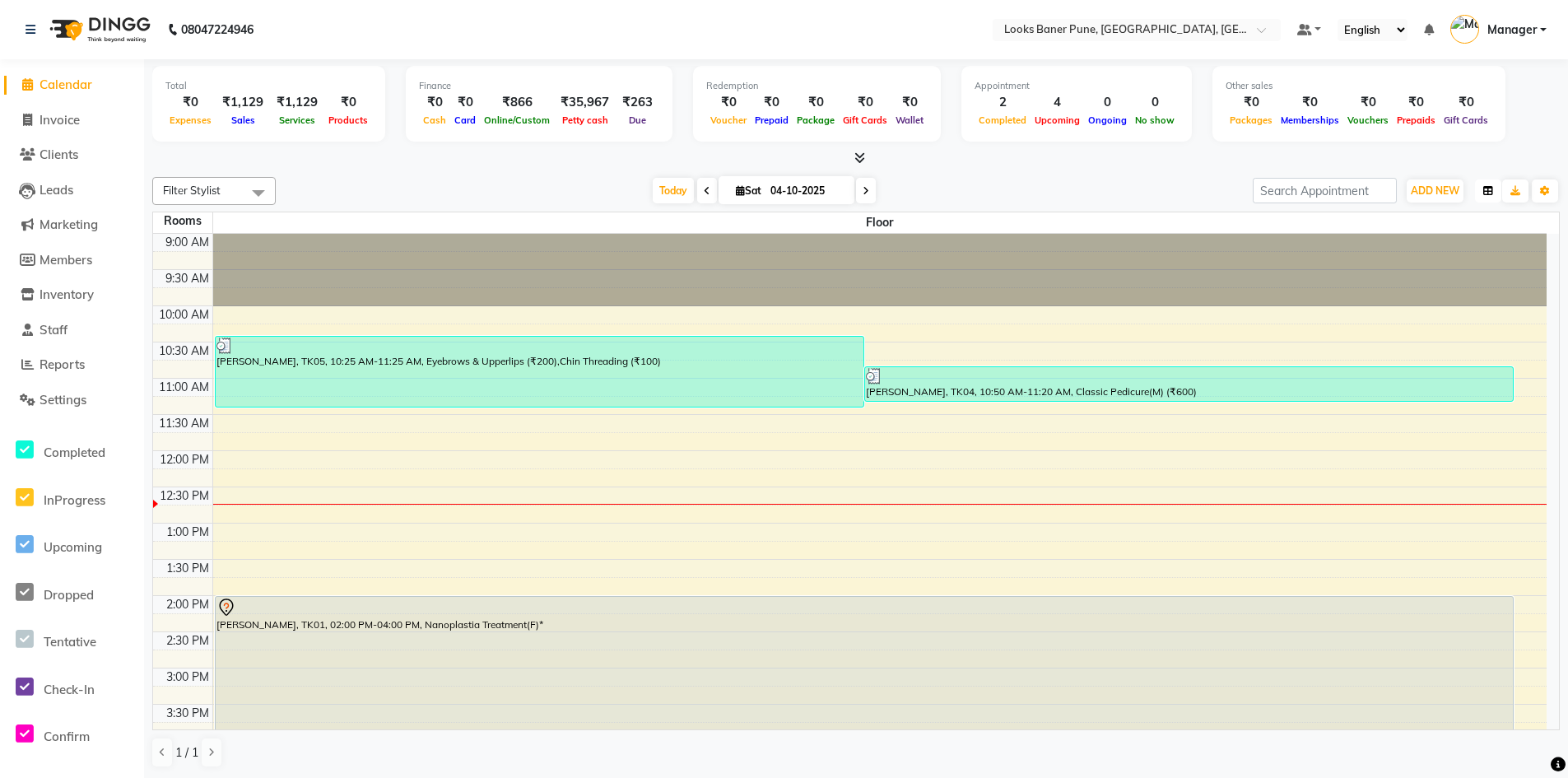
click at [1490, 189] on icon "button" at bounding box center [1488, 190] width 10 height 10
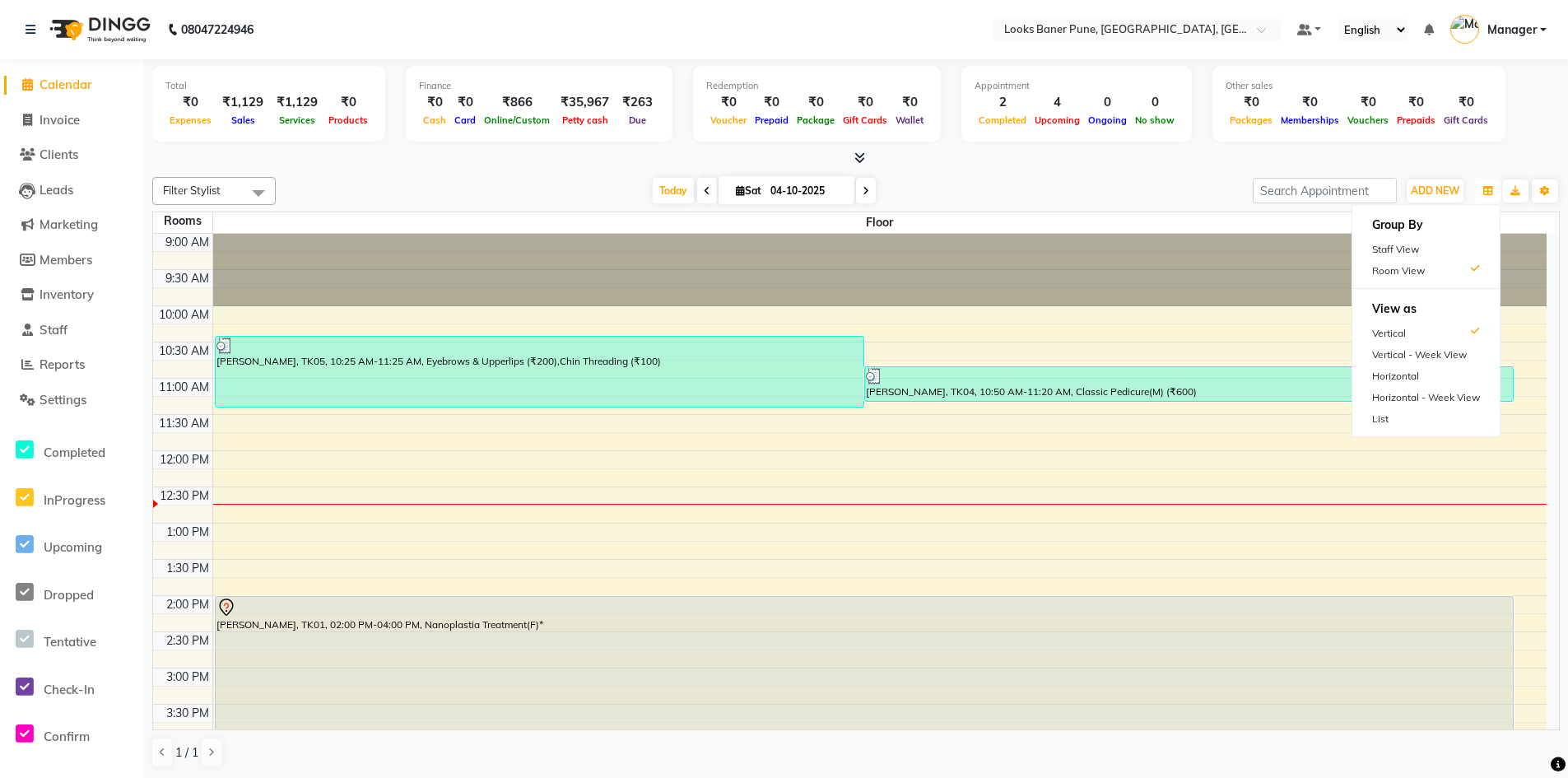
click at [1286, 268] on div at bounding box center [880, 270] width 1334 height 72
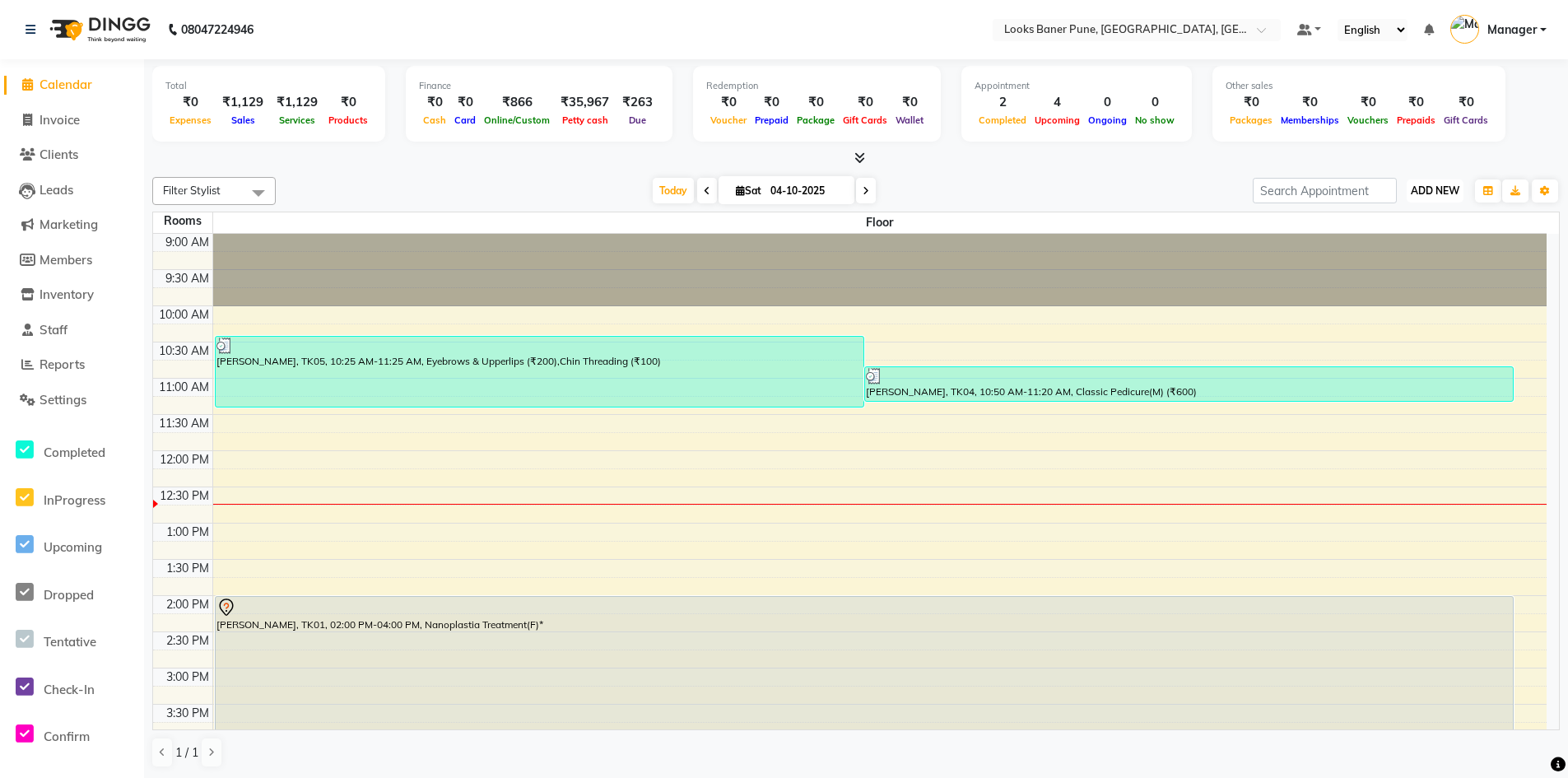
click at [1446, 186] on span "ADD NEW" at bounding box center [1434, 190] width 48 height 13
click at [1389, 266] on link "Add Expense" at bounding box center [1397, 264] width 130 height 21
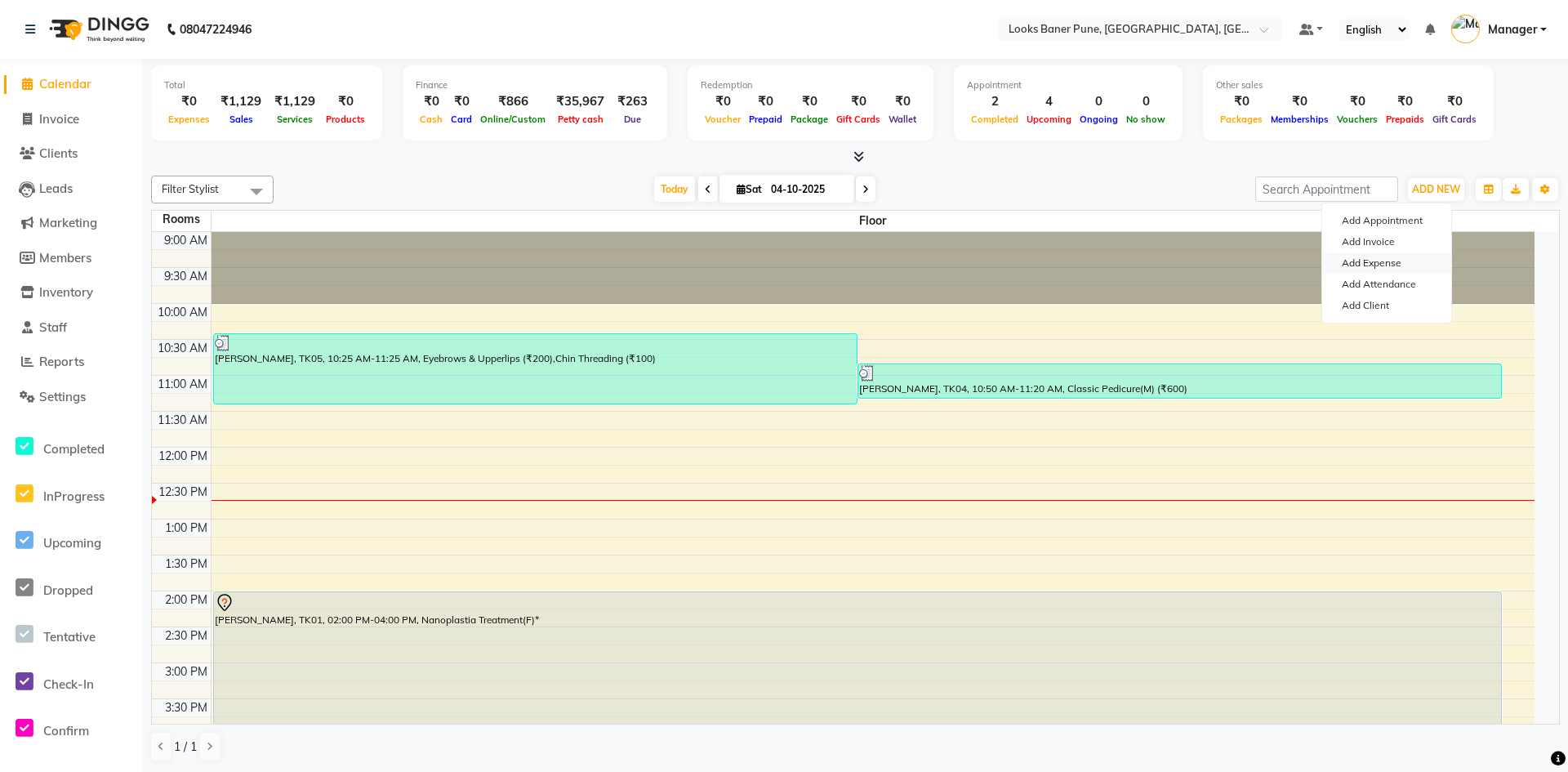
select select "1"
select select "8145"
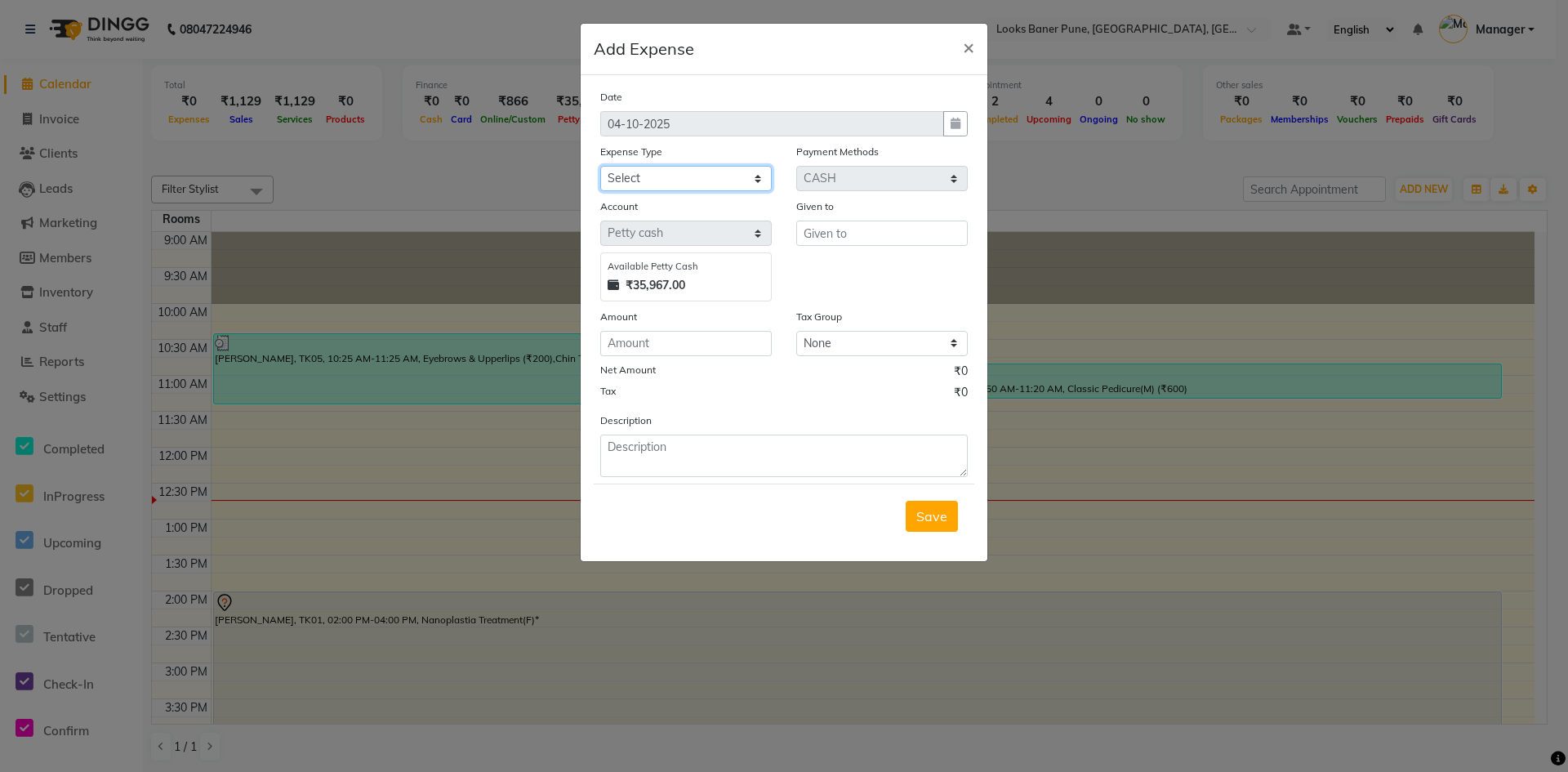
click at [755, 184] on select "Select Accommodation Aesthetics Bank Deposit BLINKIT Cash Handover Client Refun…" at bounding box center [686, 178] width 172 height 25
select select "25017"
click at [600, 165] on select "Select Accommodation Aesthetics Bank Deposit BLINKIT Cash Handover Client Refun…" at bounding box center [686, 178] width 172 height 25
click at [889, 236] on input "text" at bounding box center [883, 233] width 172 height 25
type input "counter sales"
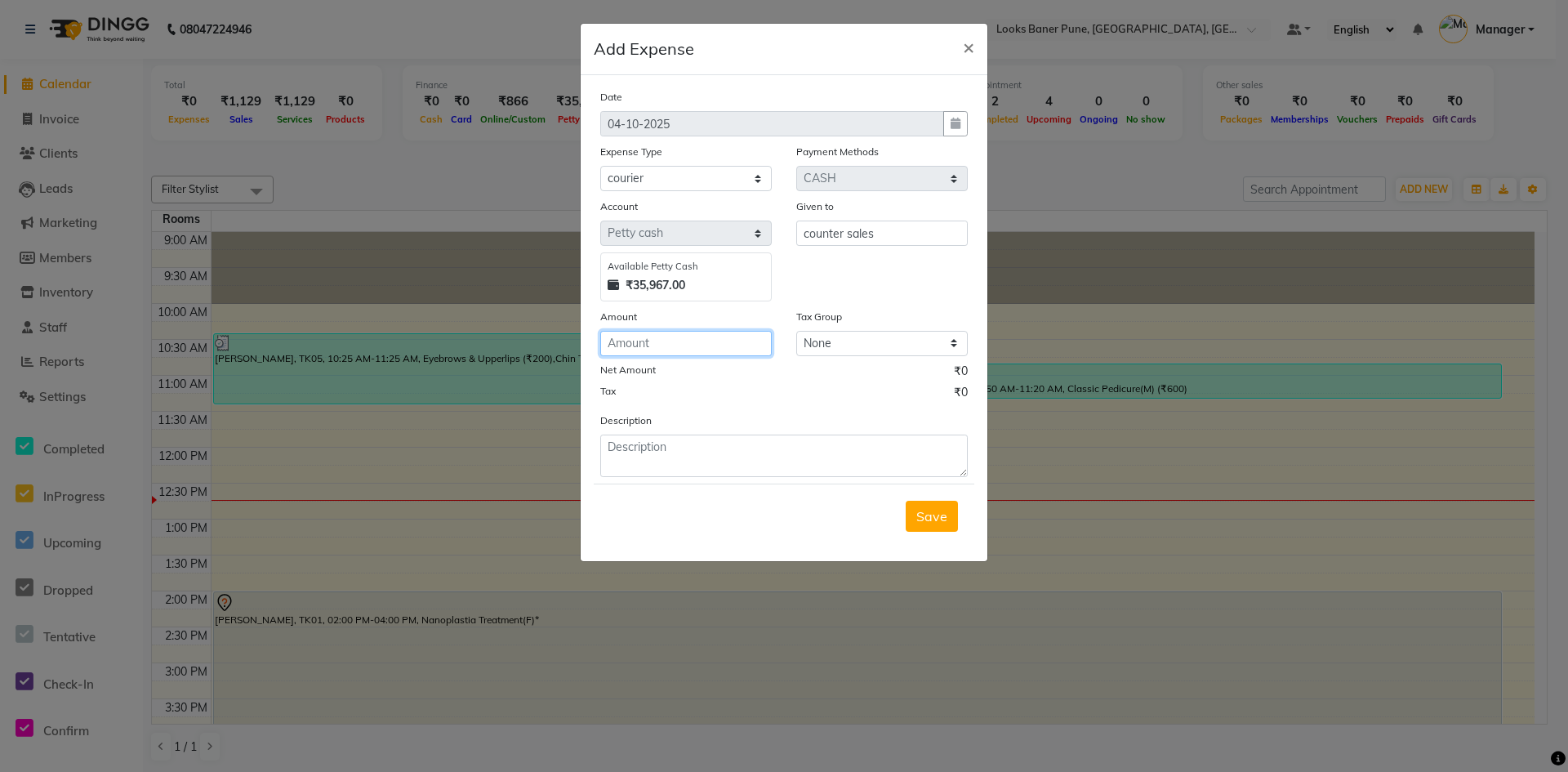
click at [679, 342] on input "number" at bounding box center [686, 344] width 172 height 25
type input "1958"
click at [675, 446] on textarea at bounding box center [784, 456] width 367 height 42
click at [661, 449] on textarea "paid cash for woki toki order" at bounding box center [784, 456] width 367 height 42
click at [804, 448] on textarea "paid cash 1958 for woki toki order" at bounding box center [784, 456] width 367 height 42
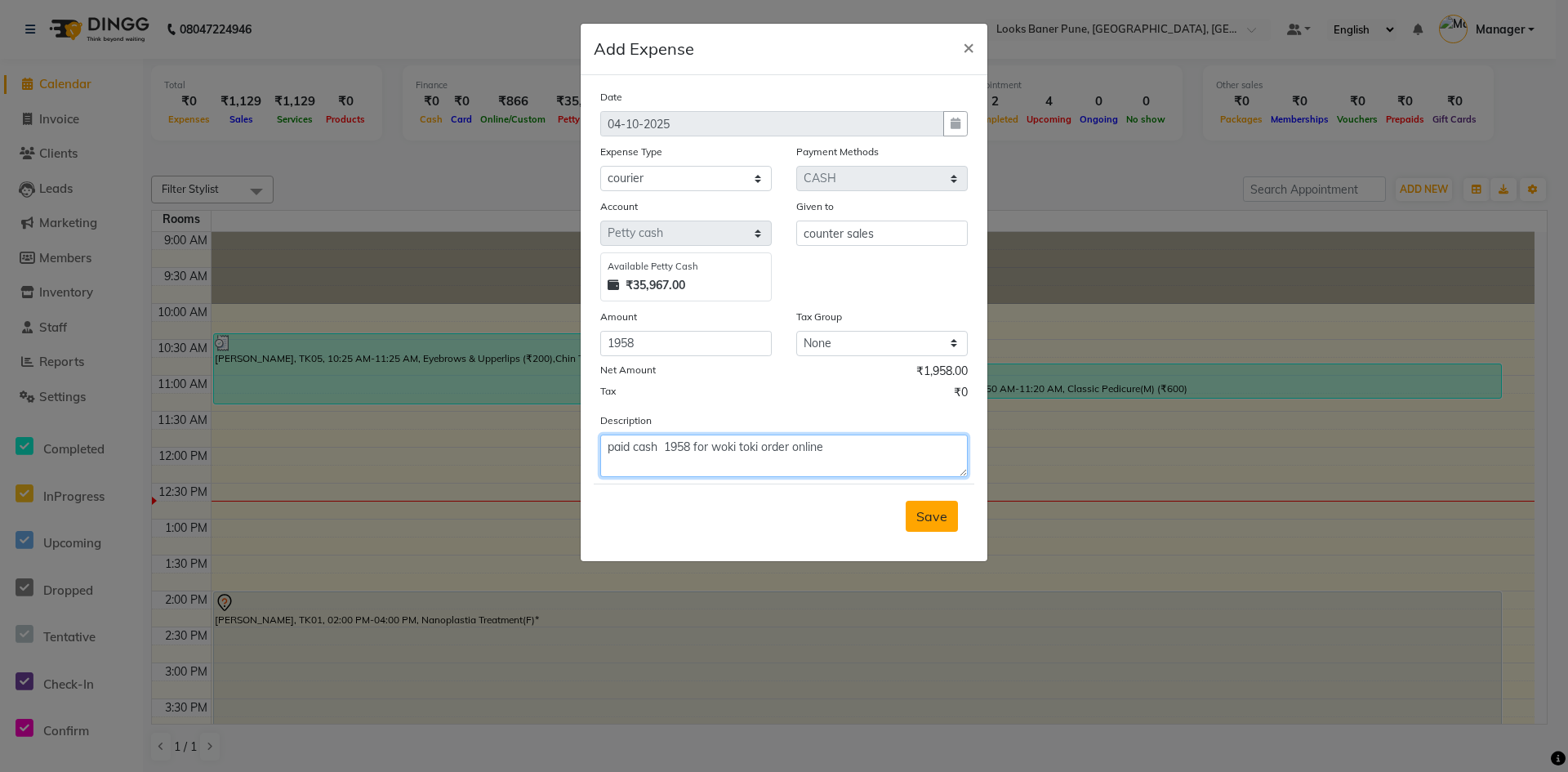
type textarea "paid cash 1958 for woki toki order online"
click at [922, 522] on span "Save" at bounding box center [931, 516] width 31 height 16
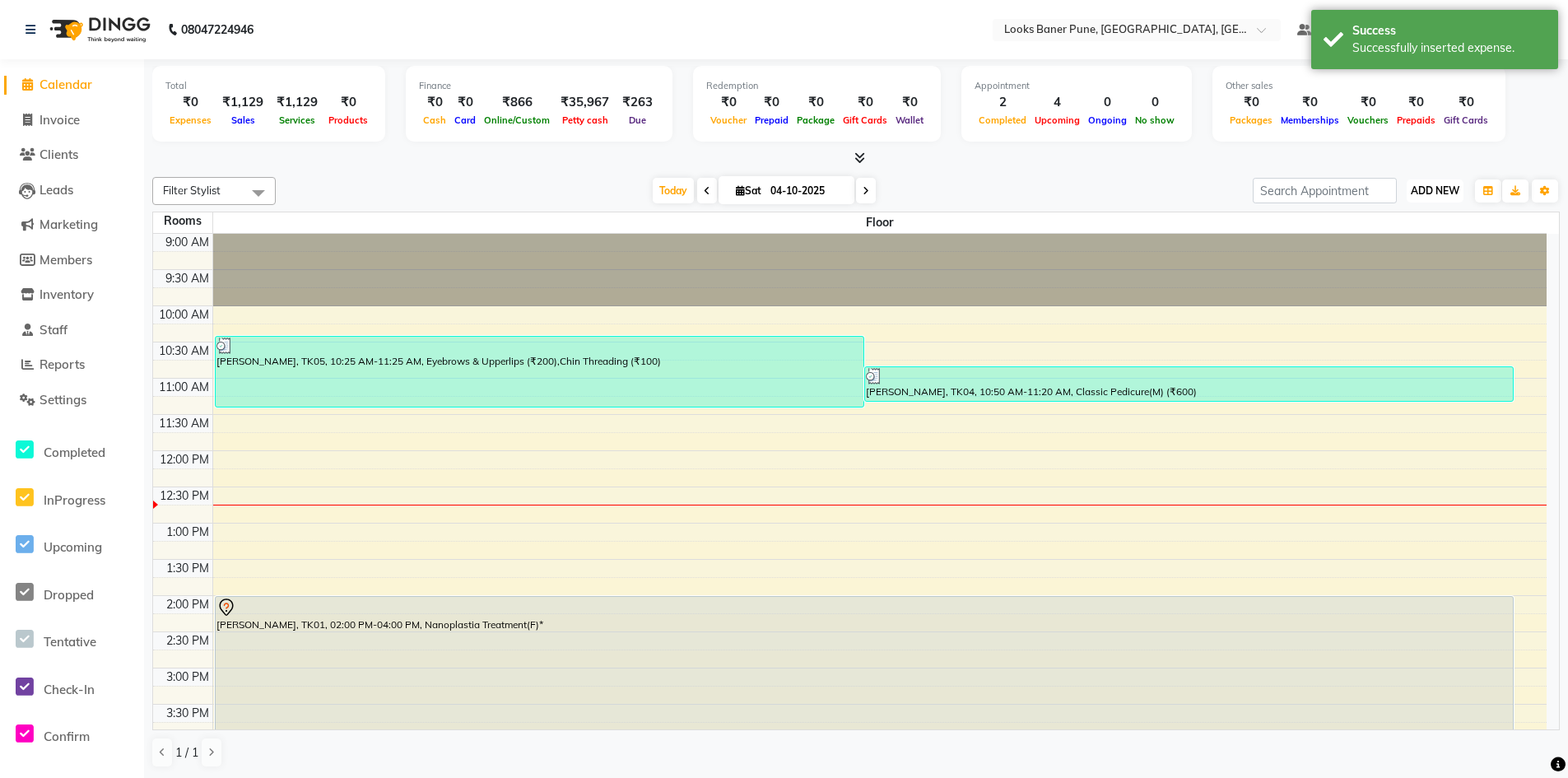
click at [1438, 188] on span "ADD NEW" at bounding box center [1434, 190] width 48 height 13
click at [1408, 266] on link "Add Expense" at bounding box center [1397, 264] width 130 height 21
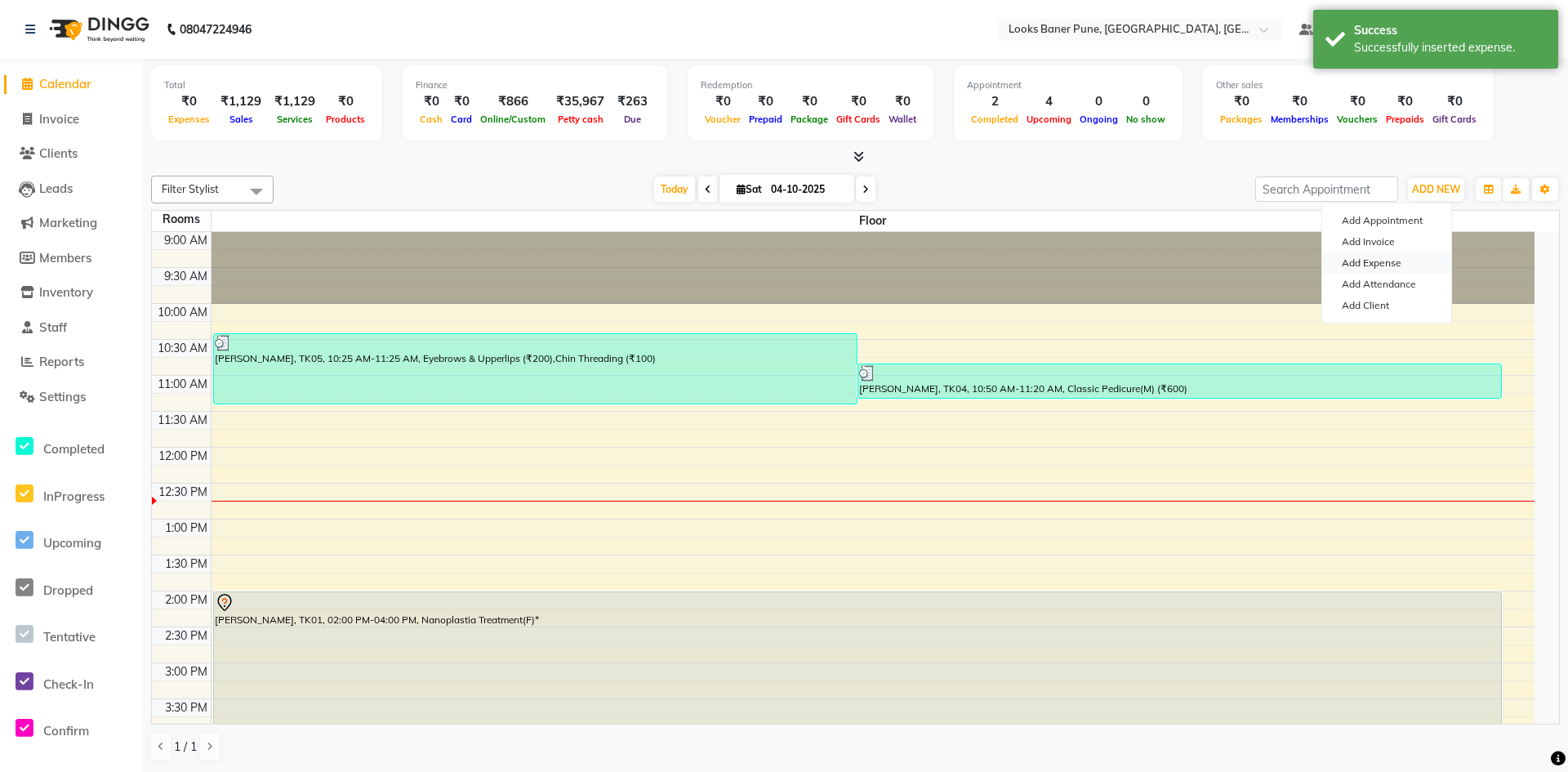
select select "1"
select select "8145"
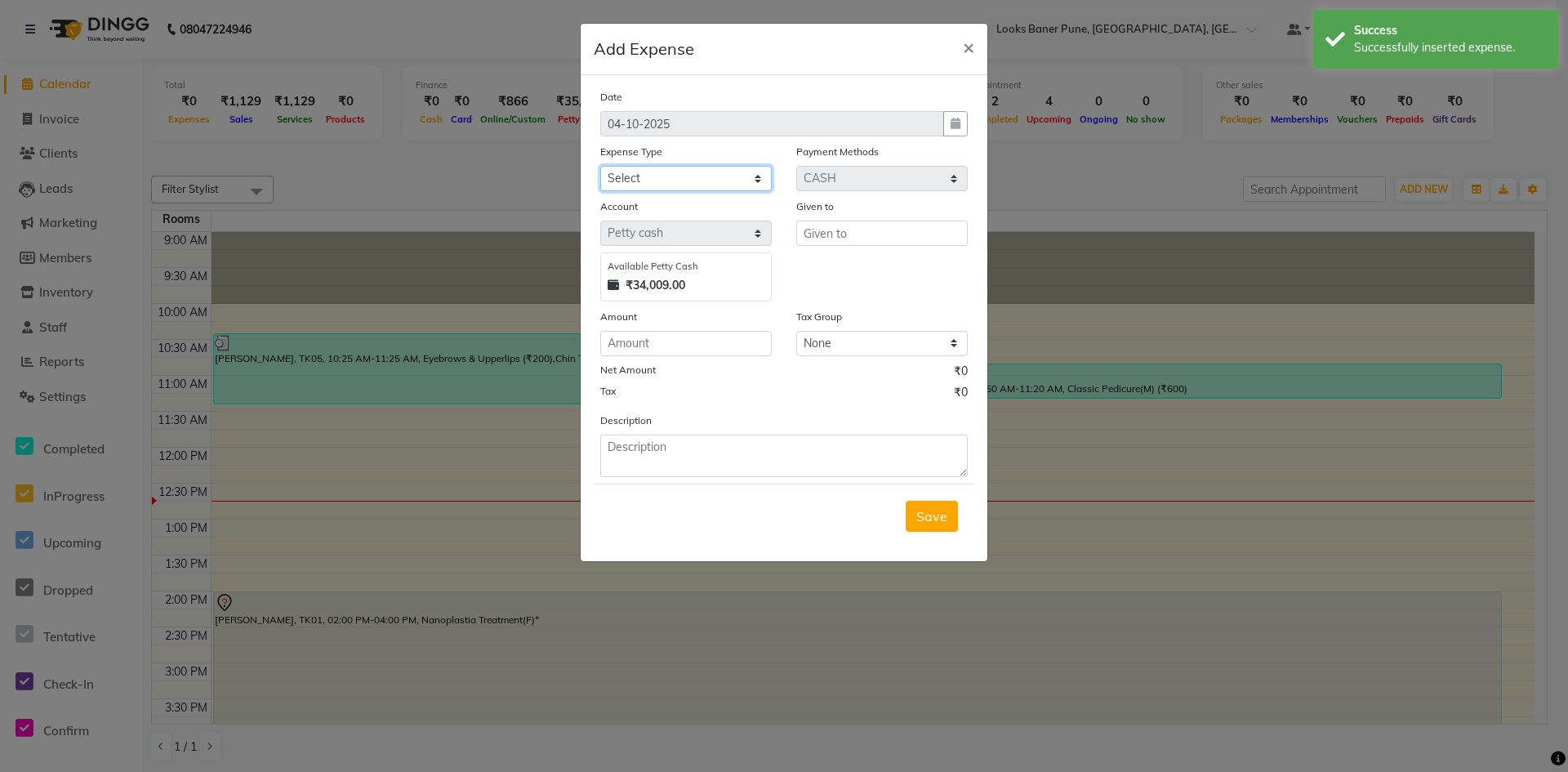
click at [711, 227] on div "Date 04-10-2025 Expense Type Select Accommodation Aesthetics Bank Deposit BLINK…" at bounding box center [784, 283] width 367 height 389
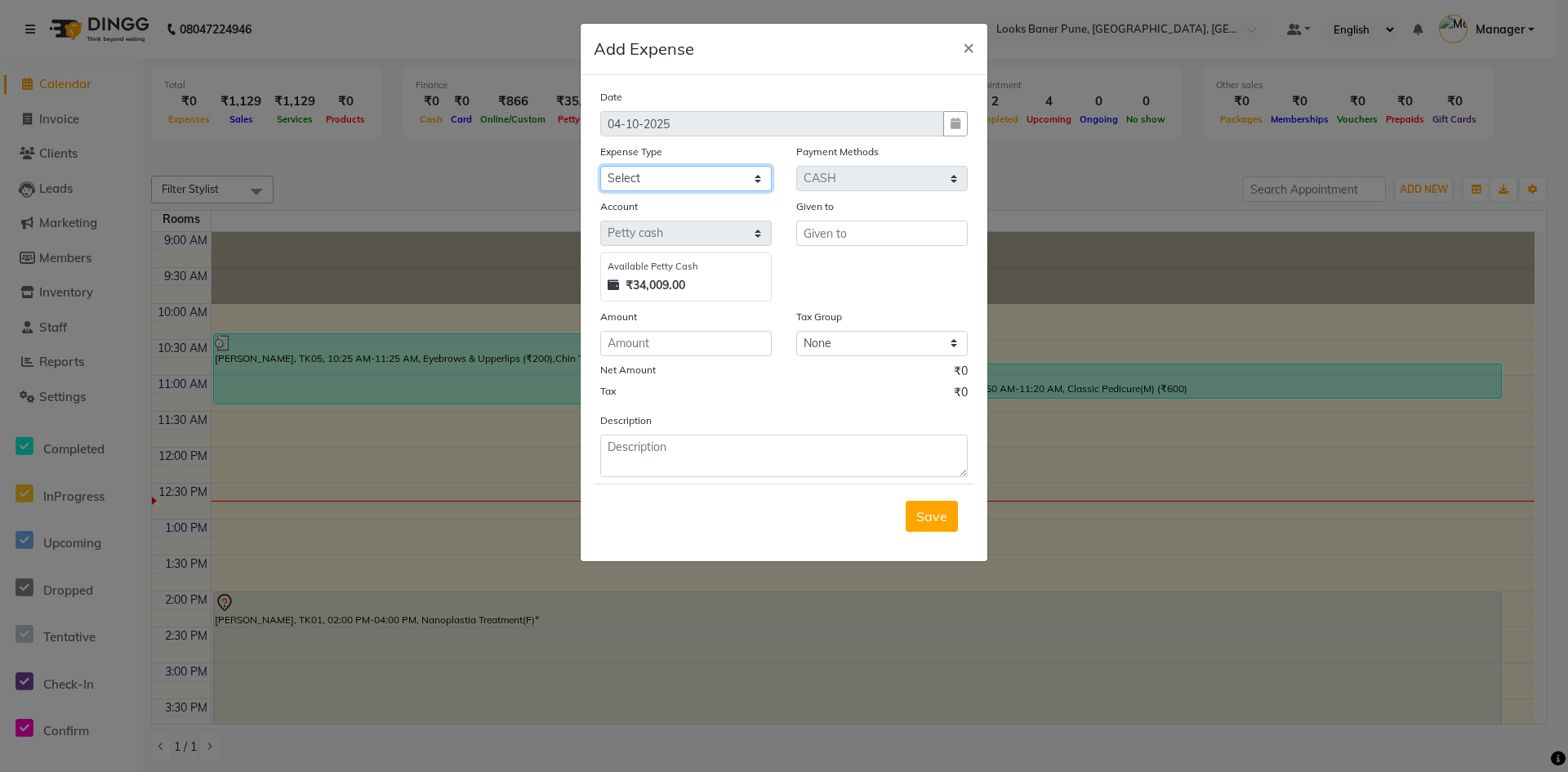
select select "25017"
drag, startPoint x: 762, startPoint y: 179, endPoint x: 711, endPoint y: 227, distance: 70.0
click at [600, 165] on select "Select Accommodation Aesthetics Bank Deposit BLINKIT Cash Handover Client Refun…" at bounding box center [686, 178] width 172 height 25
click at [842, 239] on input "text" at bounding box center [883, 233] width 172 height 25
click at [757, 182] on select "Select Accommodation Aesthetics Bank Deposit BLINKIT Cash Handover Client Refun…" at bounding box center [686, 178] width 172 height 25
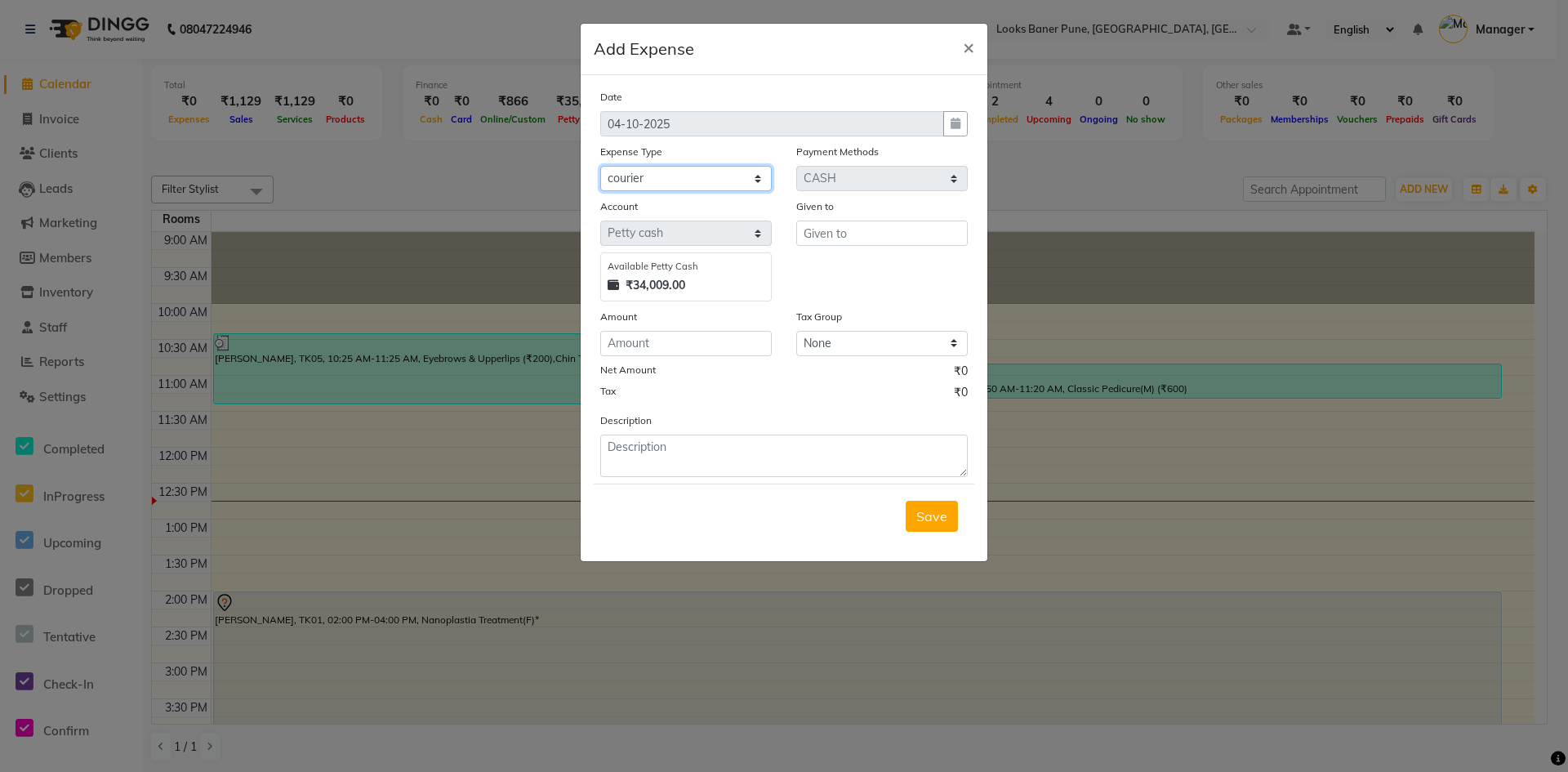
click at [663, 179] on select "Select Accommodation Aesthetics Bank Deposit BLINKIT Cash Handover Client Refun…" at bounding box center [686, 178] width 172 height 25
click at [654, 340] on input "number" at bounding box center [686, 344] width 172 height 25
type input "1199"
click at [879, 240] on input "text" at bounding box center [883, 233] width 172 height 25
type input "counter sales"
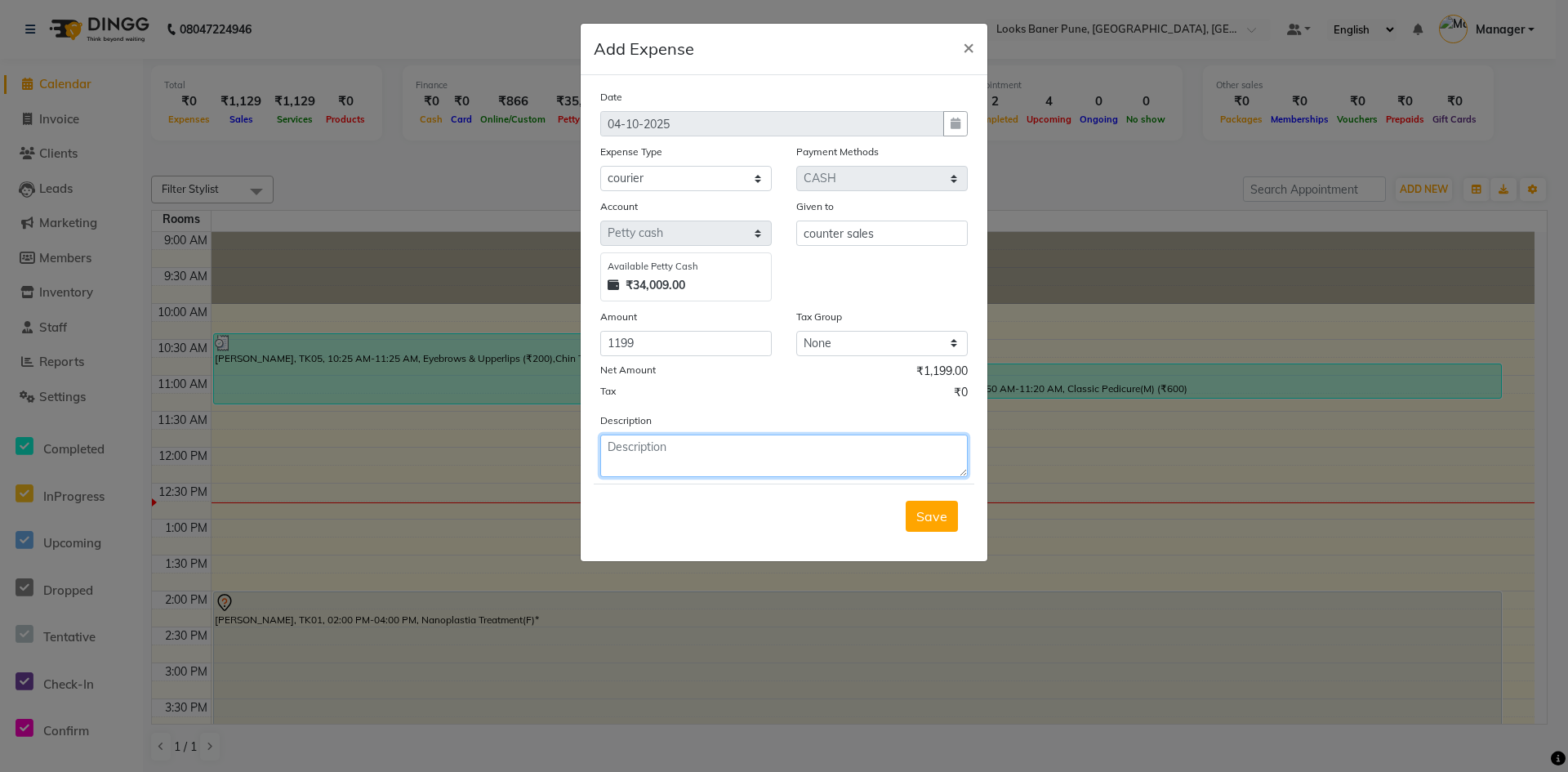
click at [685, 444] on textarea at bounding box center [784, 456] width 367 height 42
click at [679, 442] on textarea "paid cash for 1199 for dustbin order online" at bounding box center [784, 456] width 367 height 42
type textarea "paid cash 1199 for dustbin order online"
click at [927, 519] on span "Save" at bounding box center [931, 516] width 31 height 16
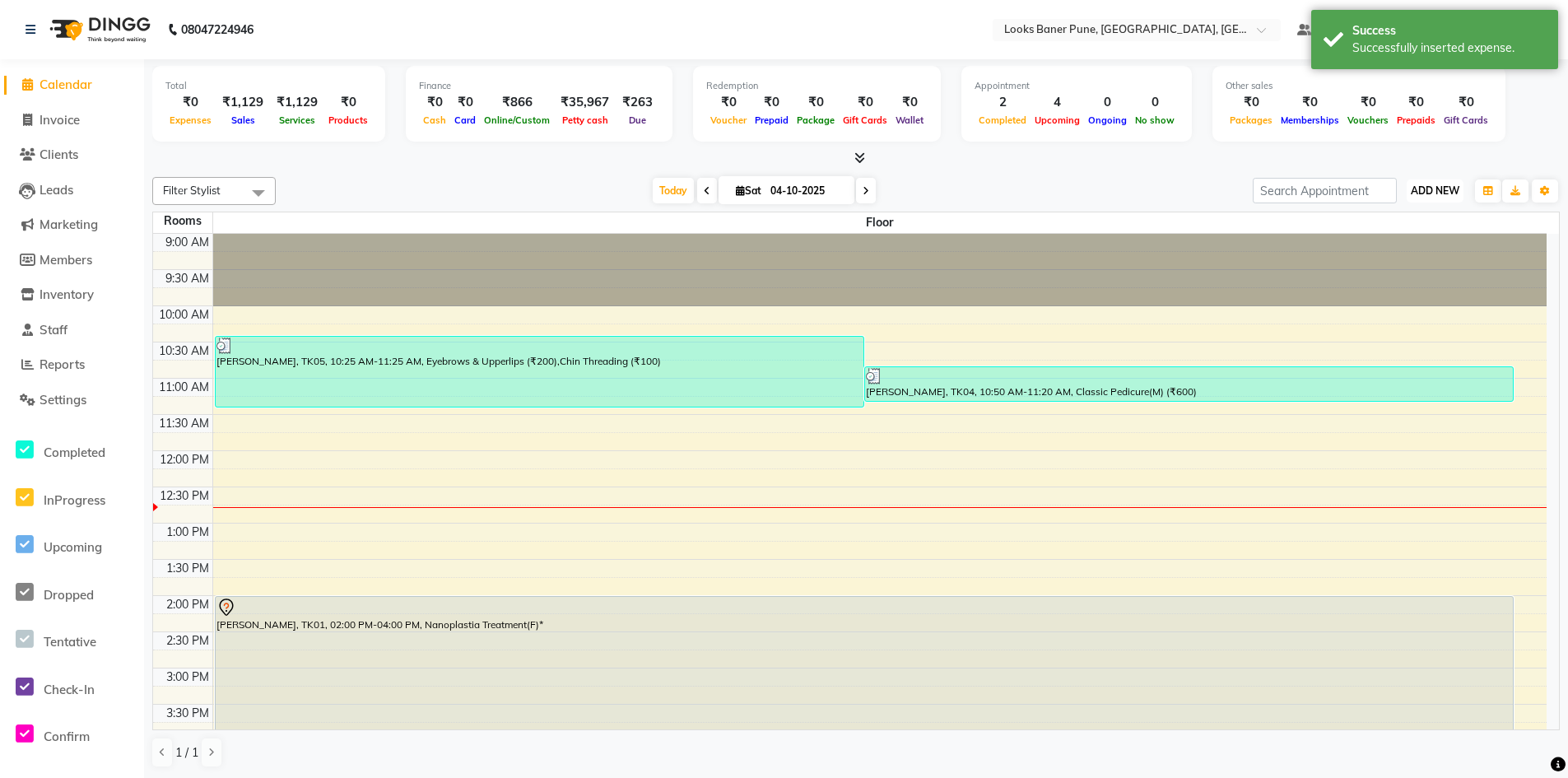
click at [1427, 191] on span "ADD NEW" at bounding box center [1434, 190] width 48 height 13
click at [1361, 263] on link "Add Expense" at bounding box center [1397, 264] width 130 height 21
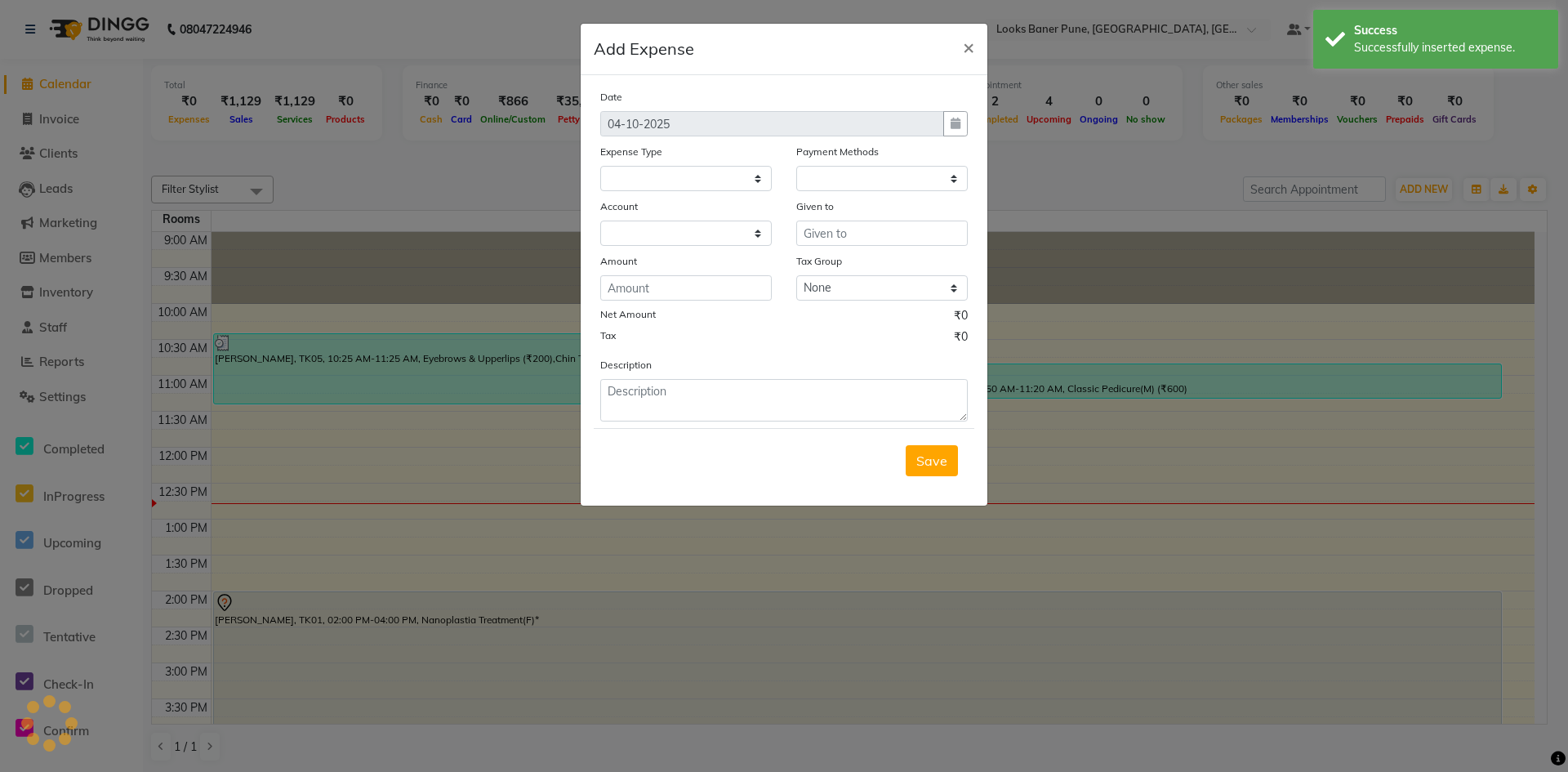
select select "1"
select select "8145"
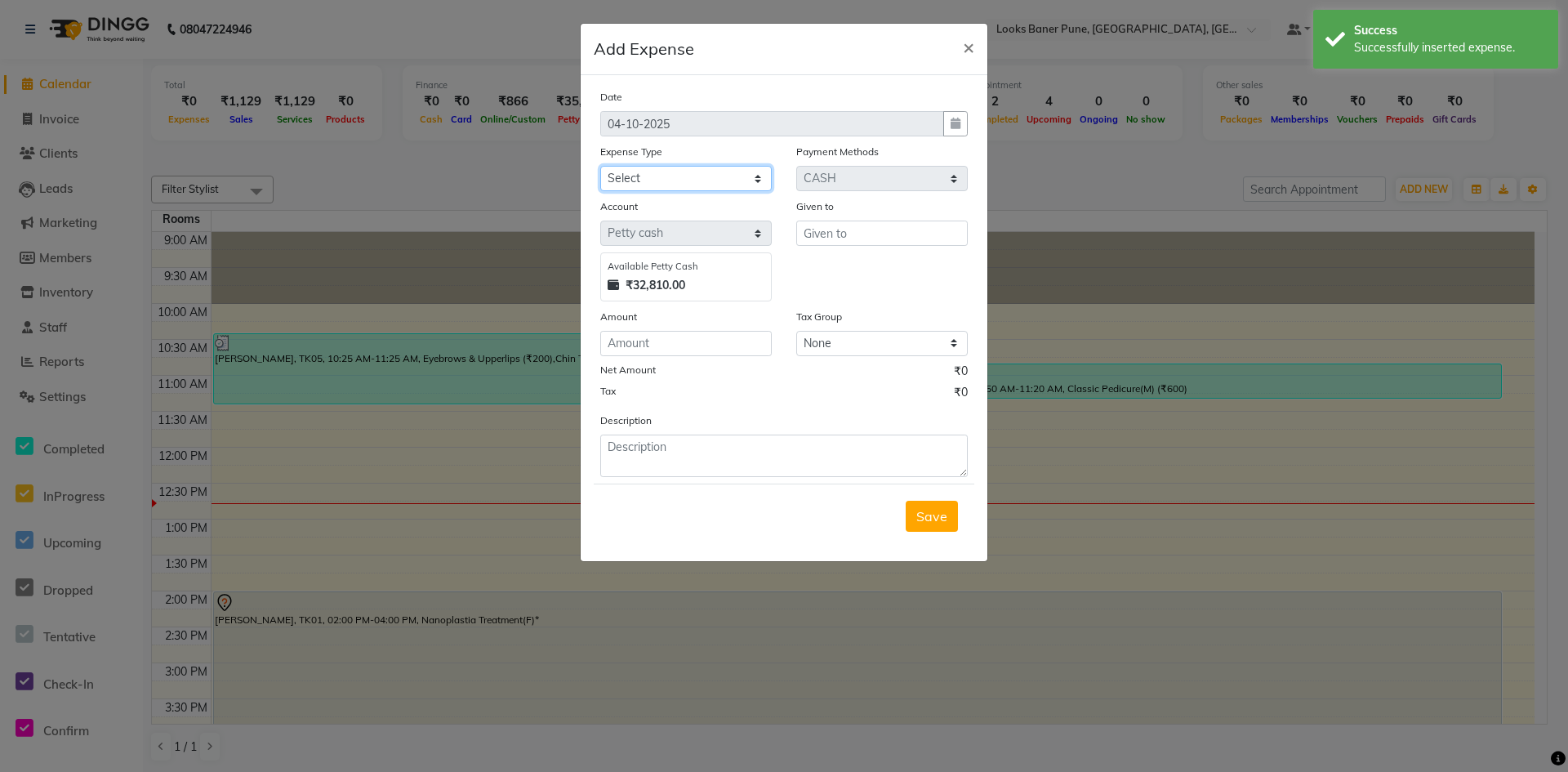
click at [760, 184] on select "Select Accommodation Aesthetics Bank Deposit BLINKIT Cash Handover Client Refun…" at bounding box center [686, 178] width 172 height 25
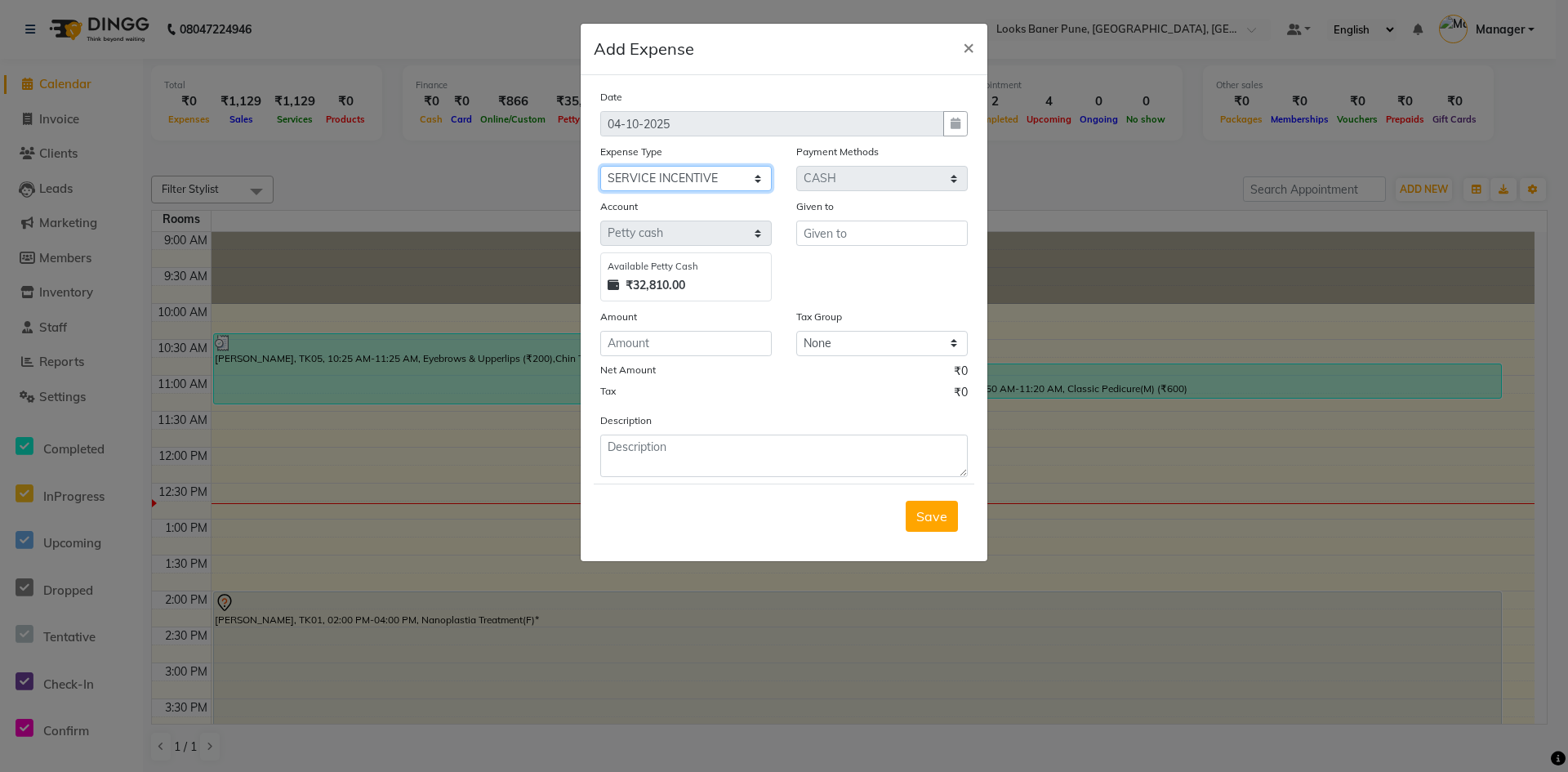
click at [600, 165] on select "Select Accommodation Aesthetics Bank Deposit BLINKIT Cash Handover Client Refun…" at bounding box center [686, 178] width 172 height 25
click at [760, 180] on select "Select Accommodation Aesthetics Bank Deposit BLINKIT Cash Handover Client Refun…" at bounding box center [686, 178] width 172 height 25
select select "24888"
click at [600, 165] on select "Select Accommodation Aesthetics Bank Deposit BLINKIT Cash Handover Client Refun…" at bounding box center [686, 178] width 172 height 25
click at [855, 242] on input "text" at bounding box center [883, 233] width 172 height 25
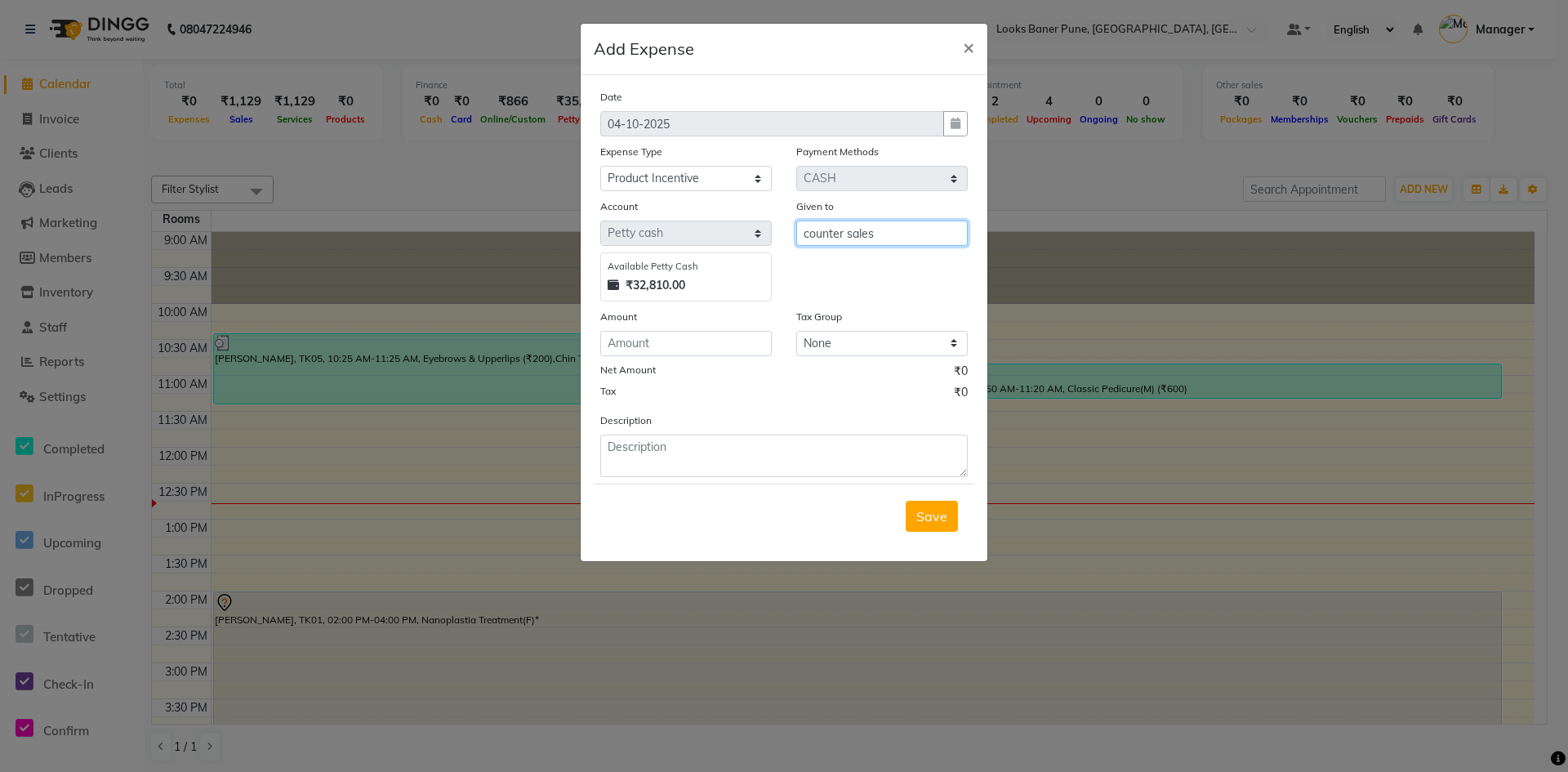
type input "counter sales"
click at [659, 339] on input "number" at bounding box center [686, 344] width 172 height 25
type input "1279"
click at [646, 448] on textarea at bounding box center [784, 456] width 367 height 42
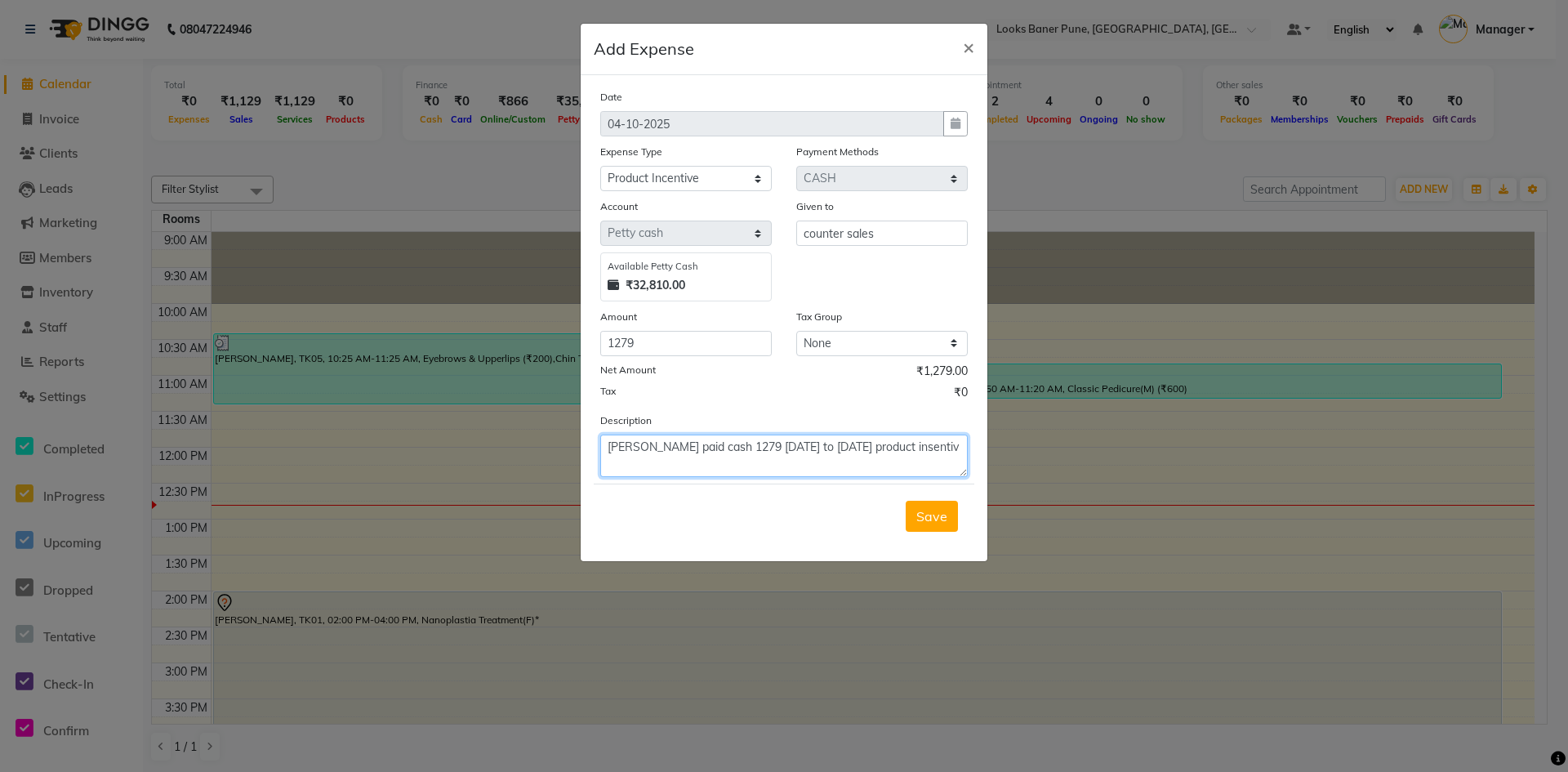
click at [785, 451] on textarea "sonu thakre paid cash 1279 1 sep to 30 sep product insentiv" at bounding box center [784, 456] width 367 height 42
click at [847, 447] on textarea "sonu thakre paid cash 1279 1 sept to 30 sep product insentiv" at bounding box center [784, 456] width 367 height 42
click at [789, 448] on textarea "sonu thakre paid cash 1279 1 sept to 30 sep product insentiv" at bounding box center [784, 456] width 367 height 42
click at [842, 449] on textarea "sonu thakre paid cash 1279 1 sep to 30 sep product insentiv" at bounding box center [784, 456] width 367 height 42
type textarea "sonu thakre paid cash 1279 1 sep to 30 sep product insentiv"
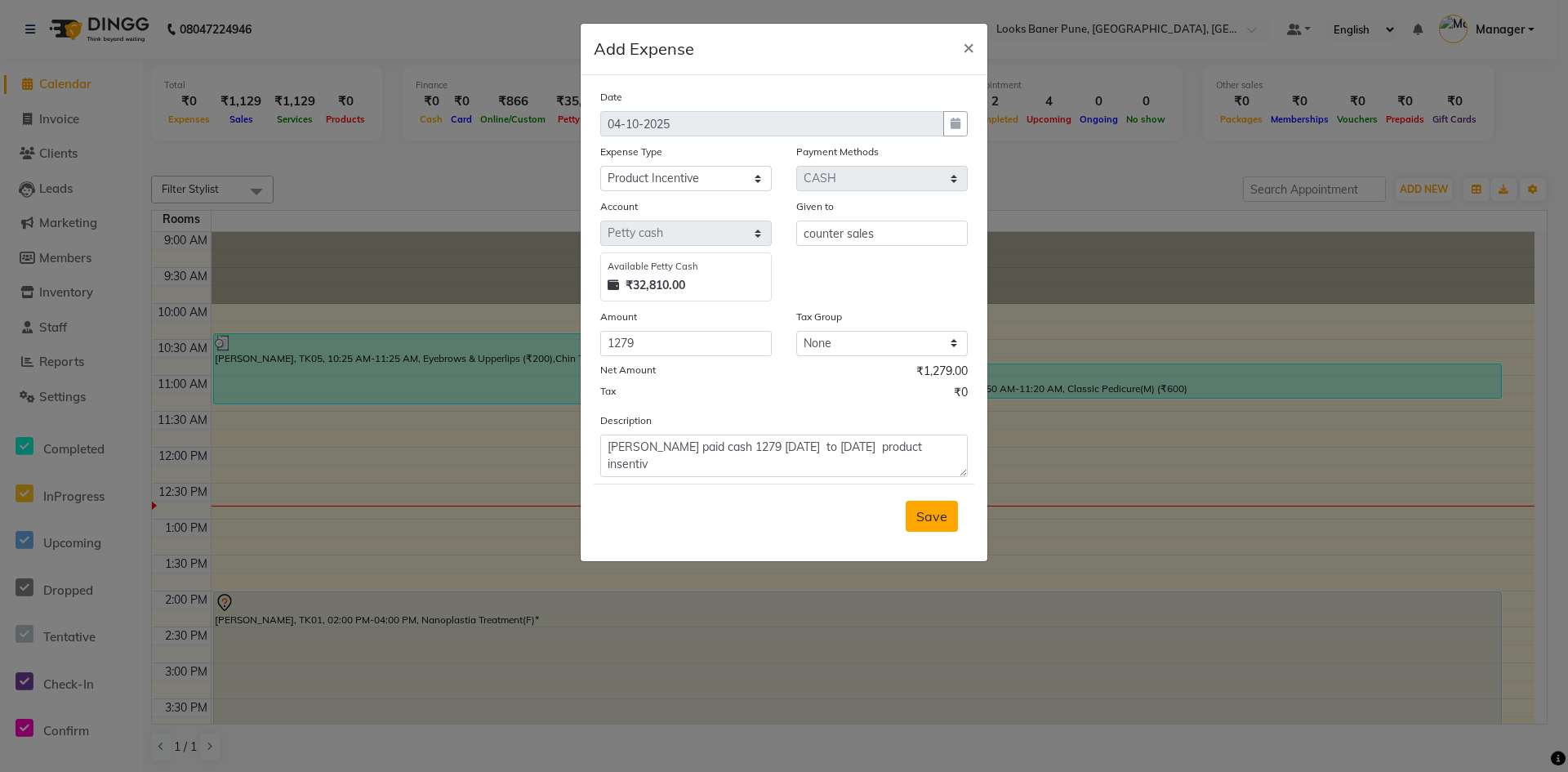
click at [936, 515] on span "Save" at bounding box center [931, 516] width 31 height 16
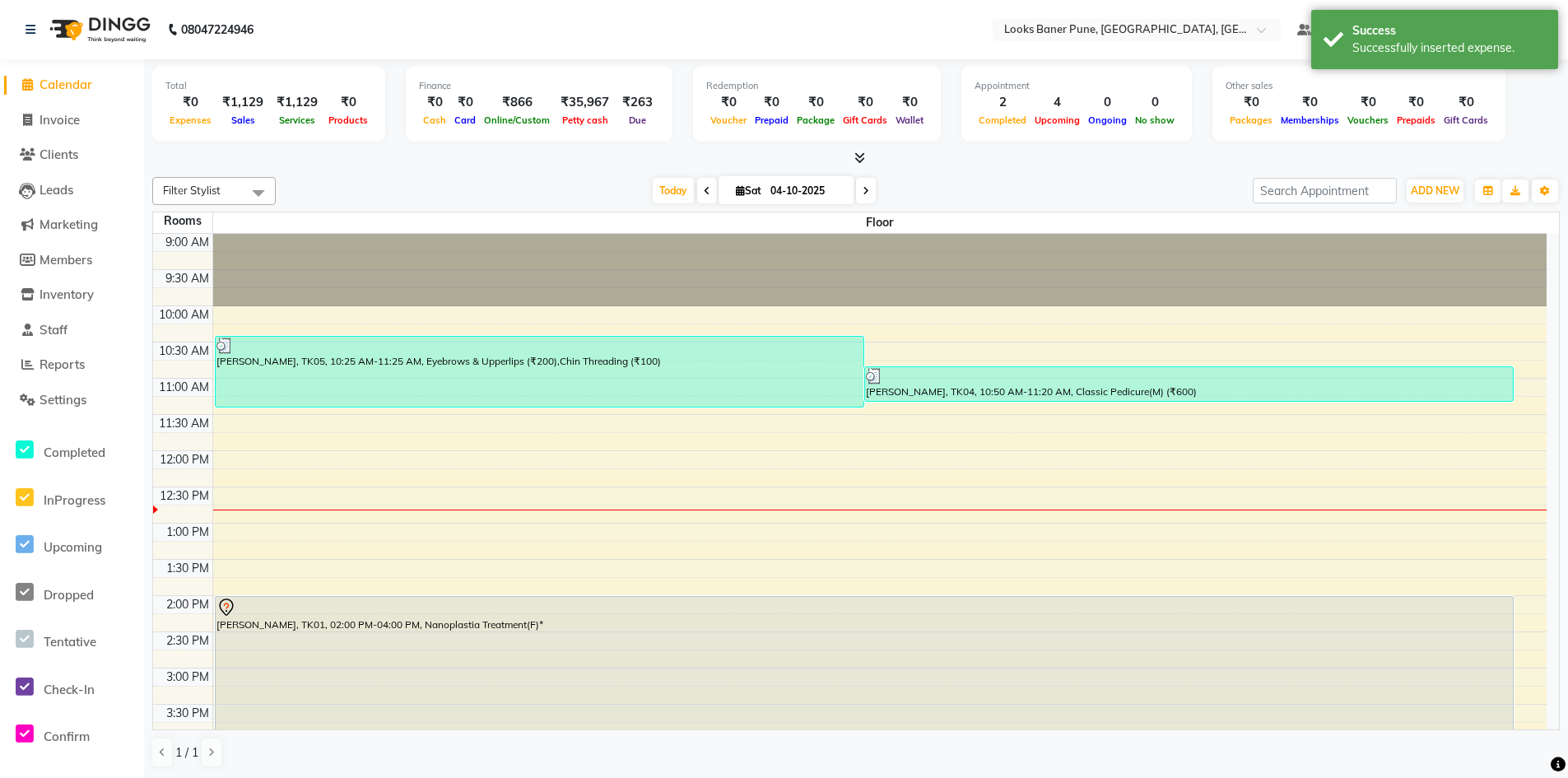
click at [77, 89] on span "Calendar" at bounding box center [66, 84] width 53 height 15
click at [89, 86] on span "Calendar" at bounding box center [66, 84] width 53 height 15
click at [67, 78] on span "Calendar" at bounding box center [66, 84] width 53 height 15
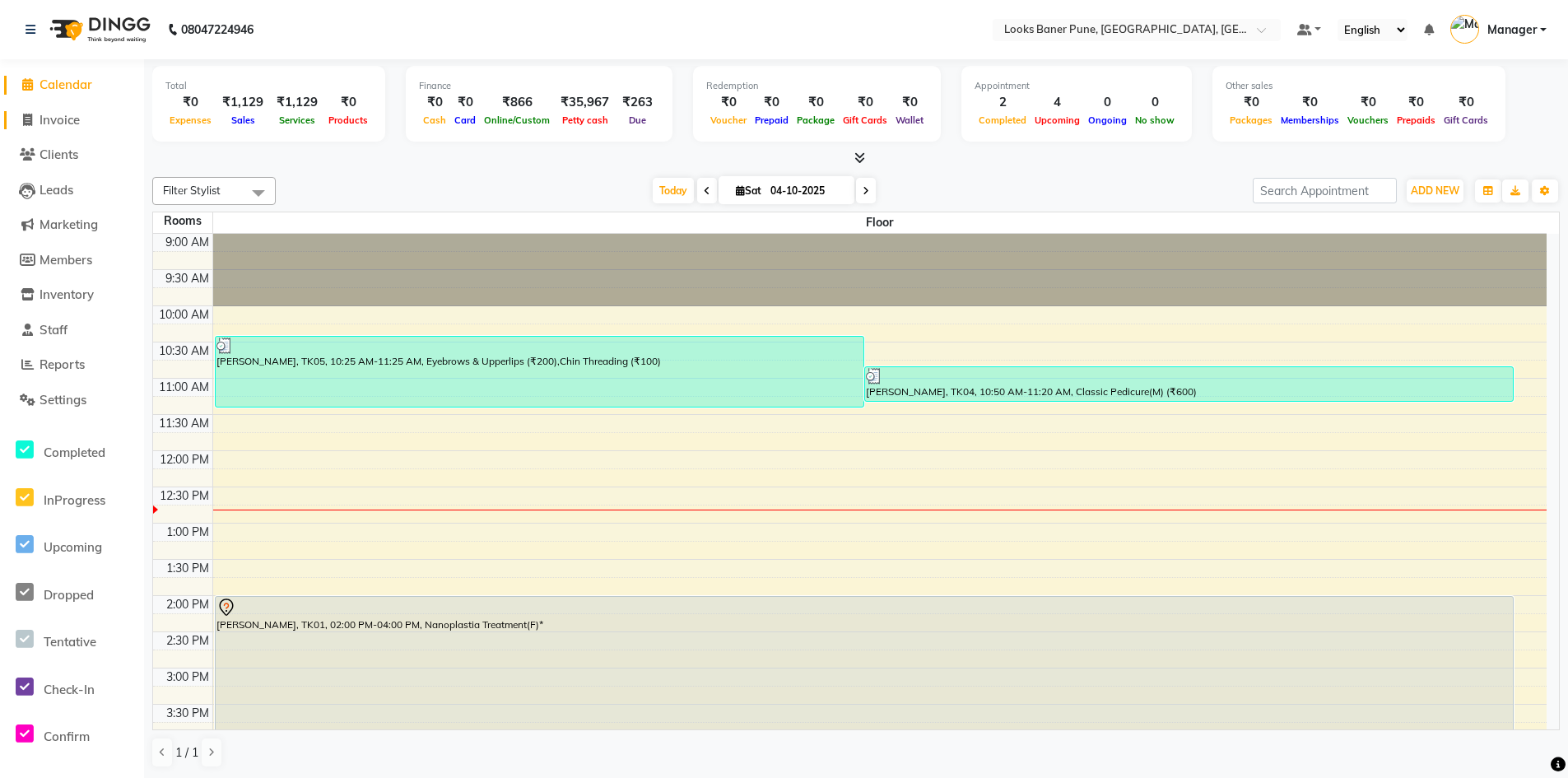
click at [80, 115] on span "Invoice" at bounding box center [59, 119] width 40 height 15
select select "service"
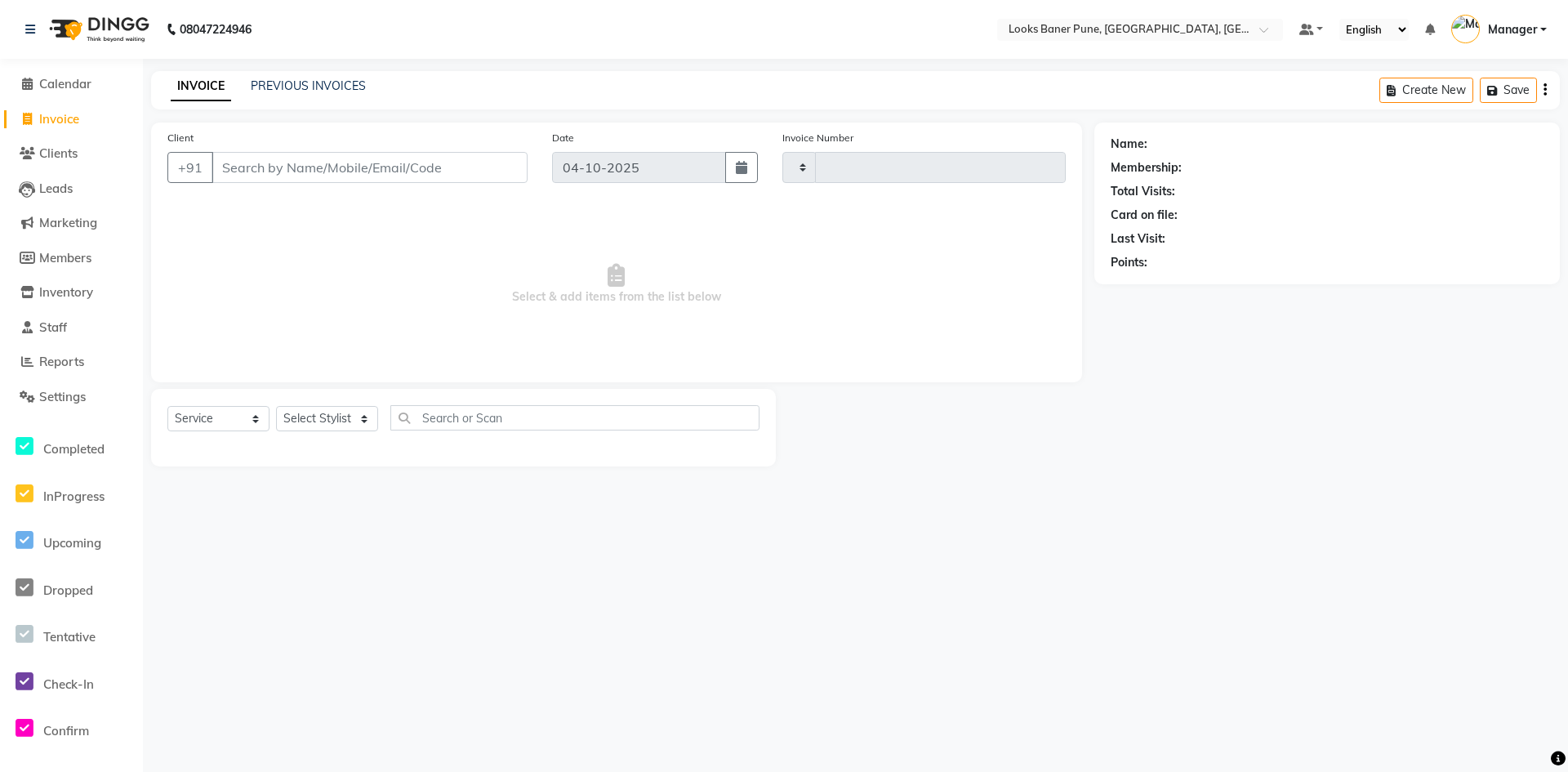
type input "0261"
select select "8917"
click at [72, 85] on span "Calendar" at bounding box center [65, 83] width 52 height 15
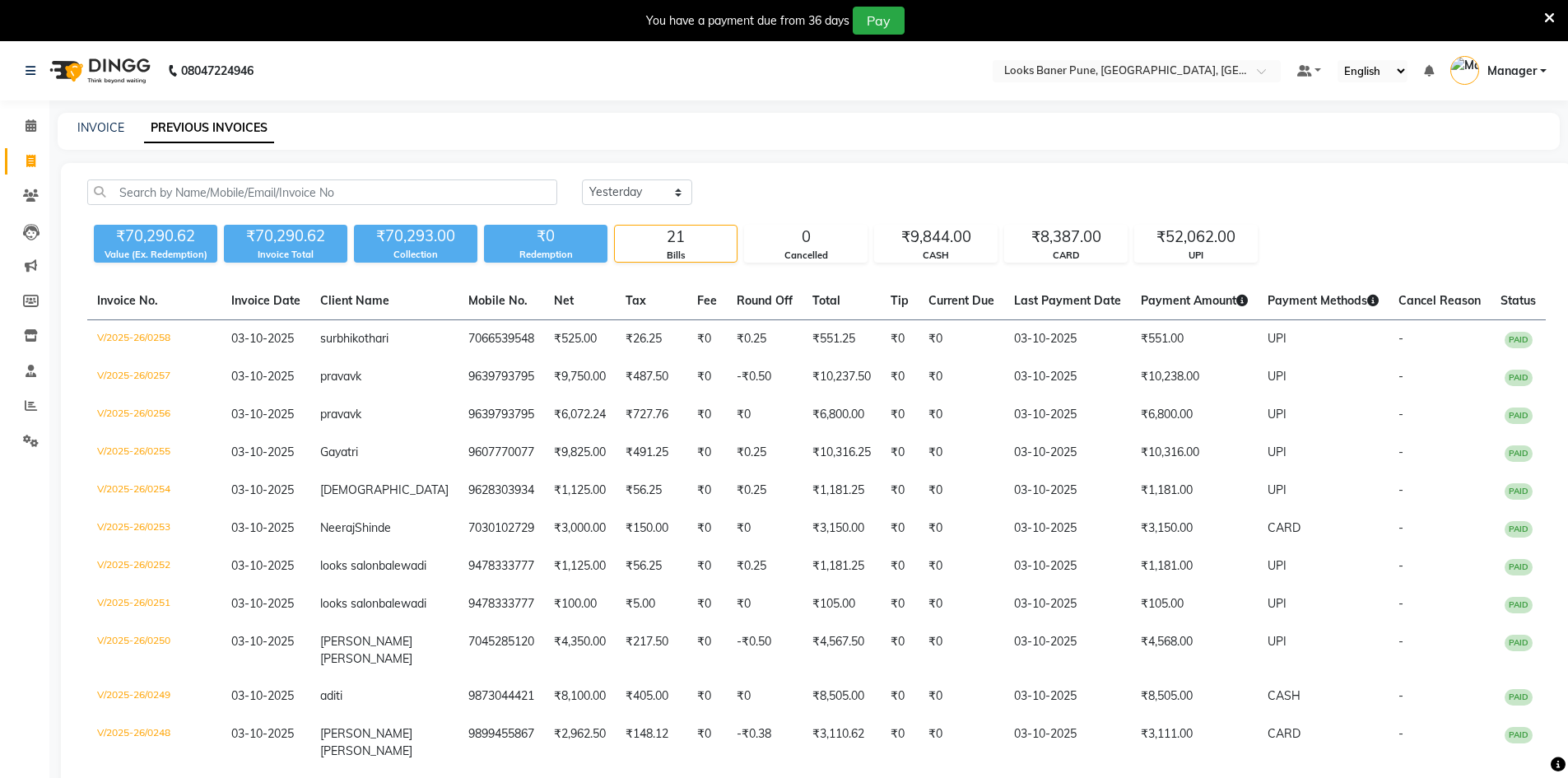
select select "yesterday"
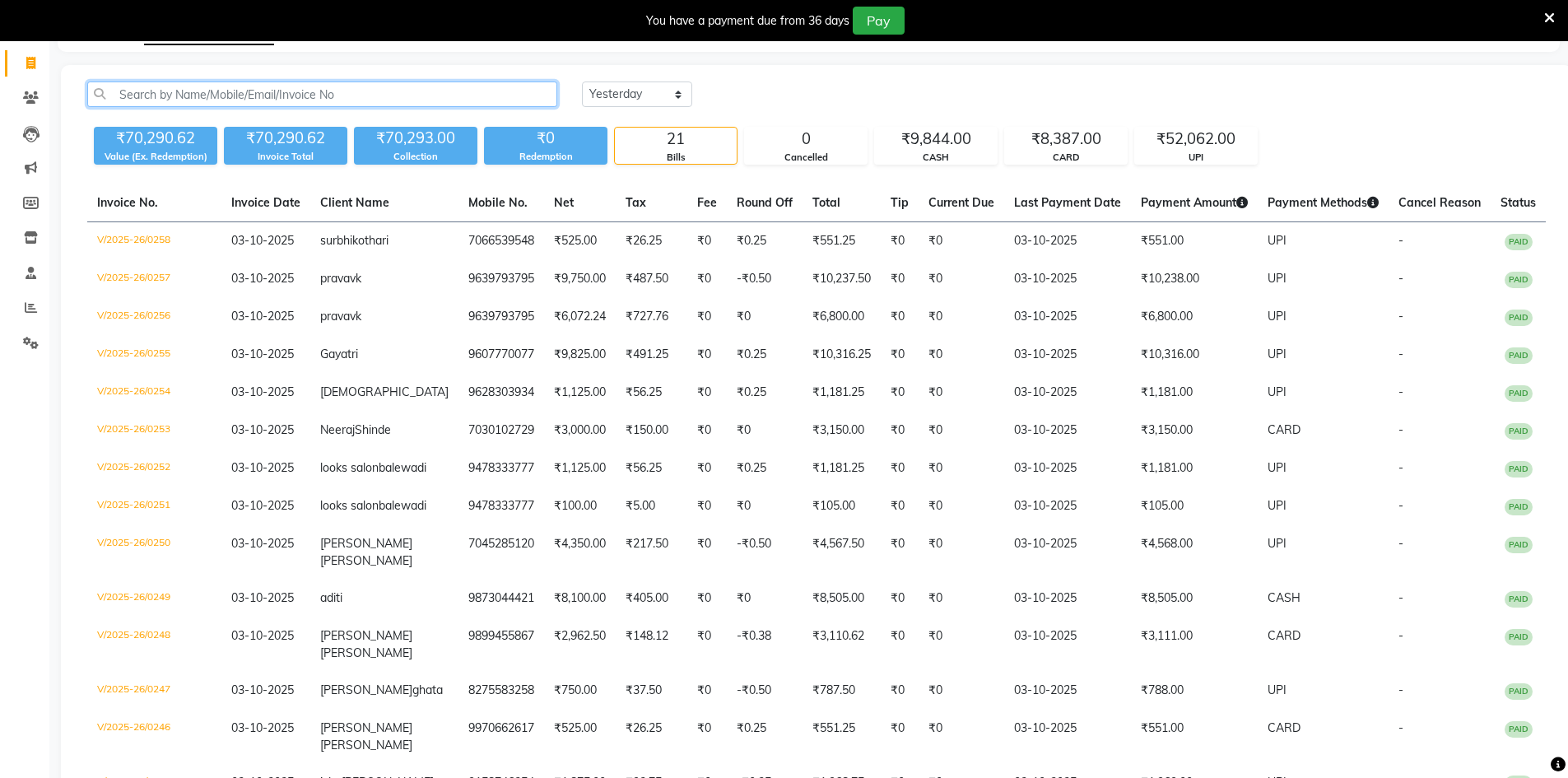
click at [183, 96] on input "text" at bounding box center [323, 94] width 470 height 26
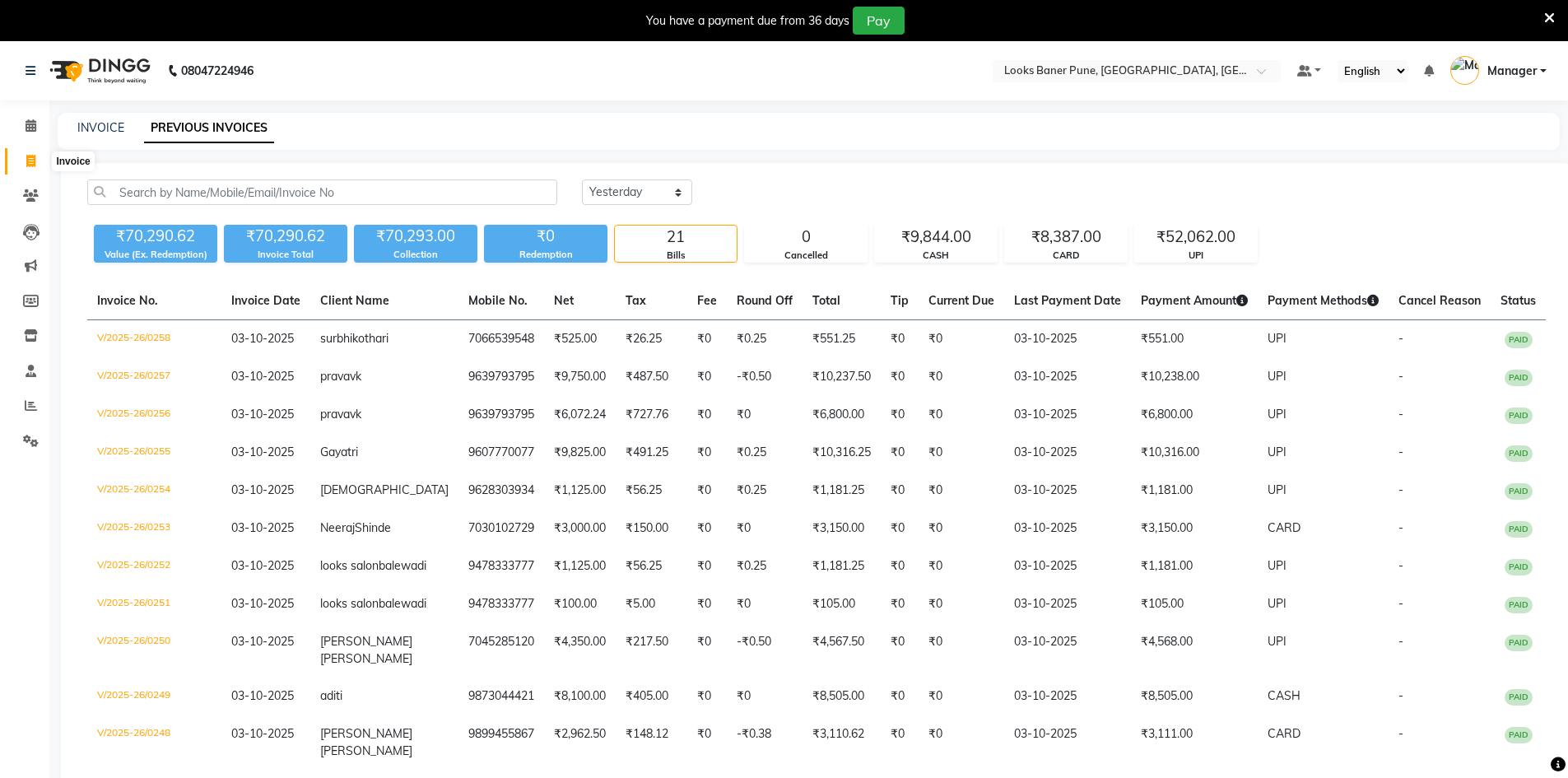
click at [34, 164] on icon at bounding box center [31, 161] width 9 height 13
select select "service"
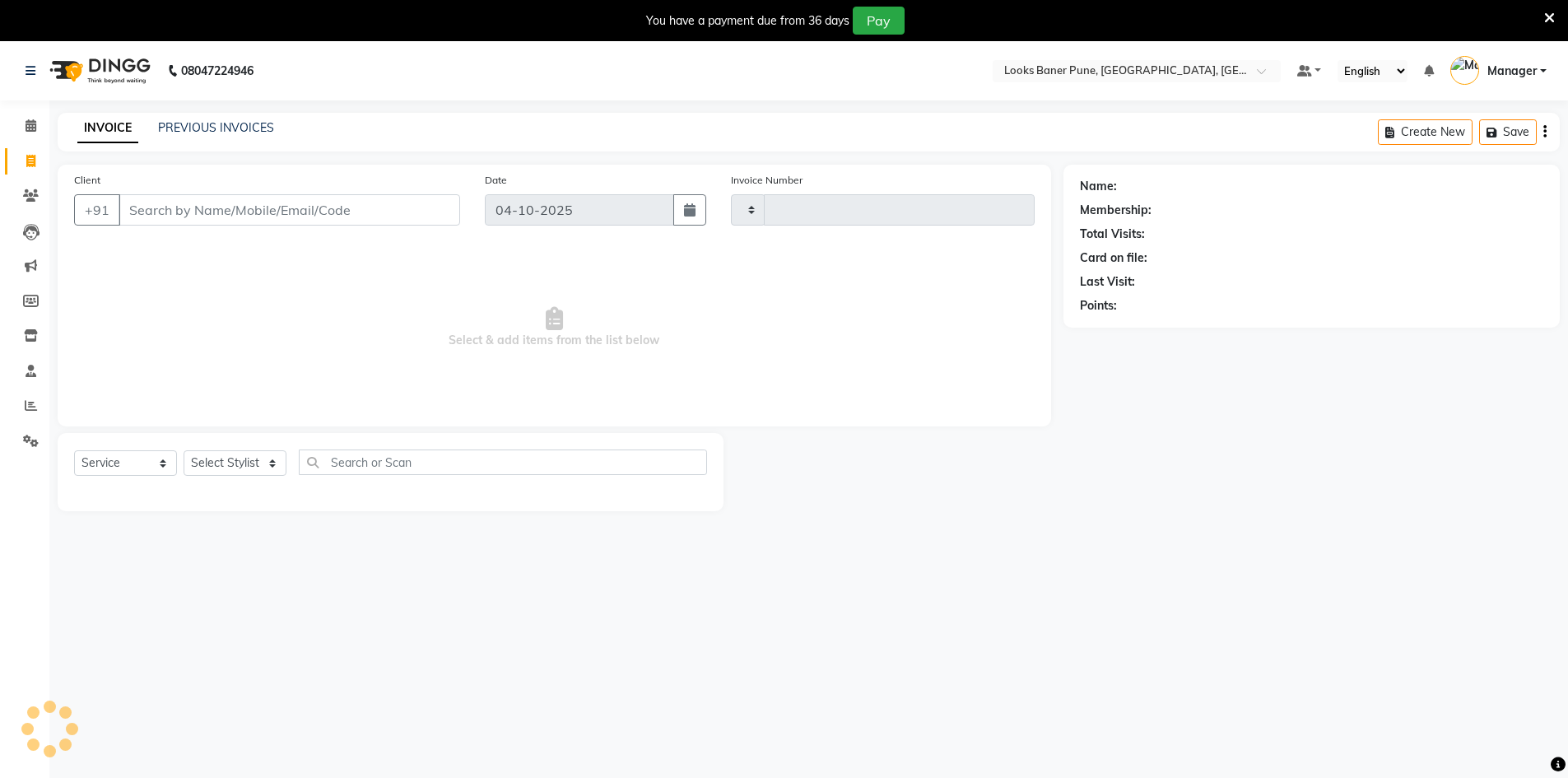
scroll to position [41, 0]
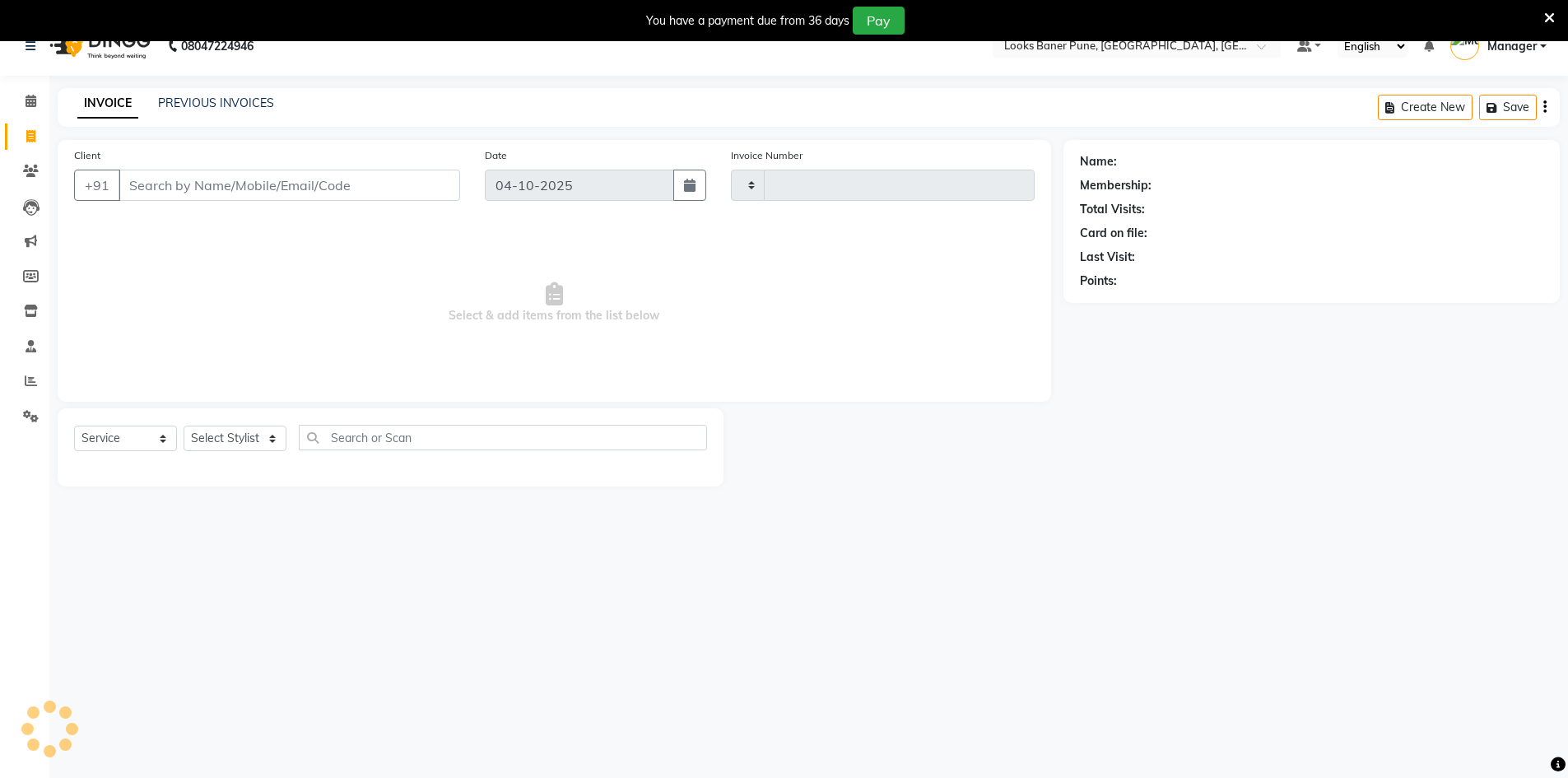
type input "0261"
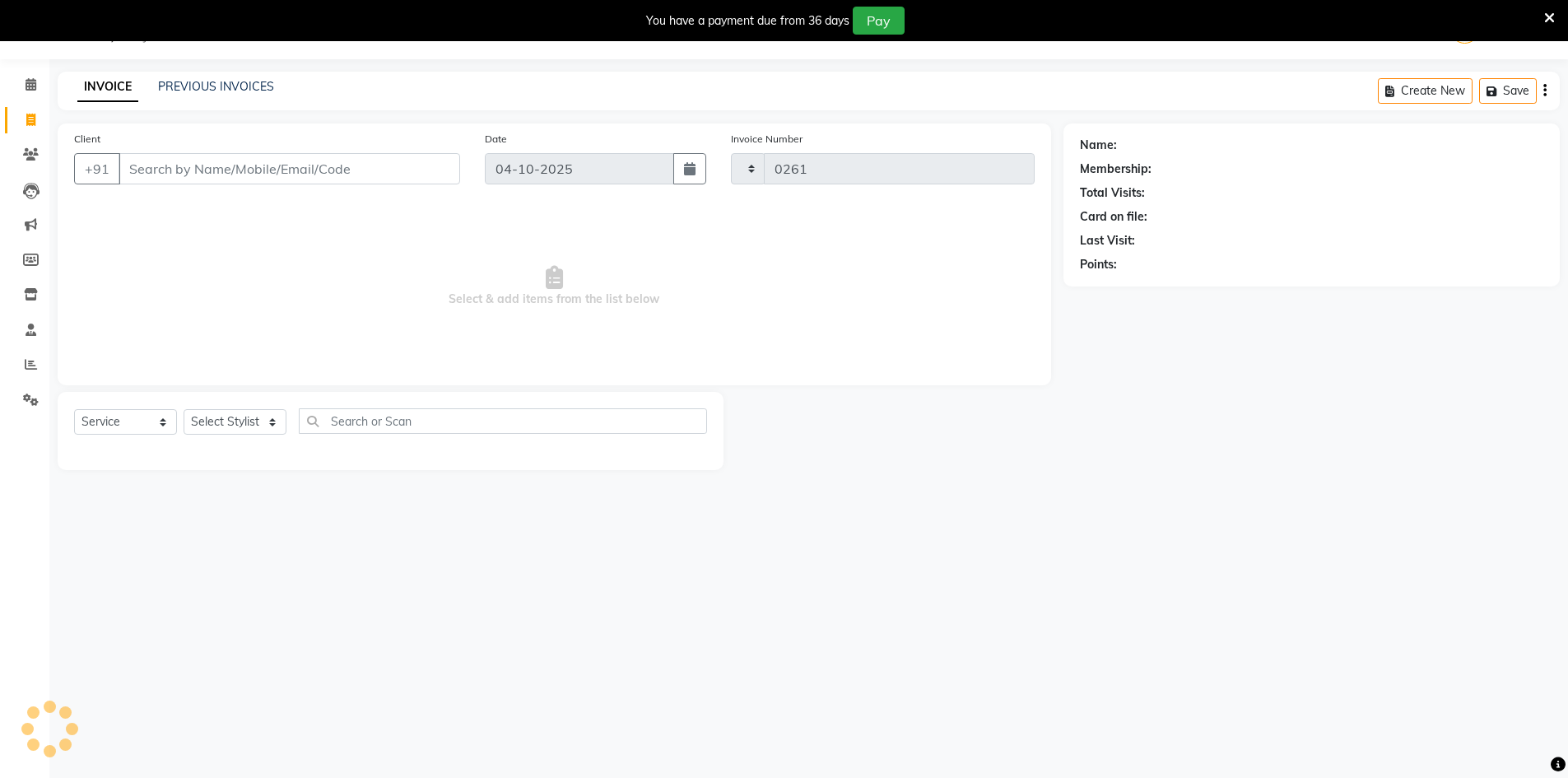
select select "8917"
click at [162, 179] on input "Client" at bounding box center [289, 169] width 342 height 31
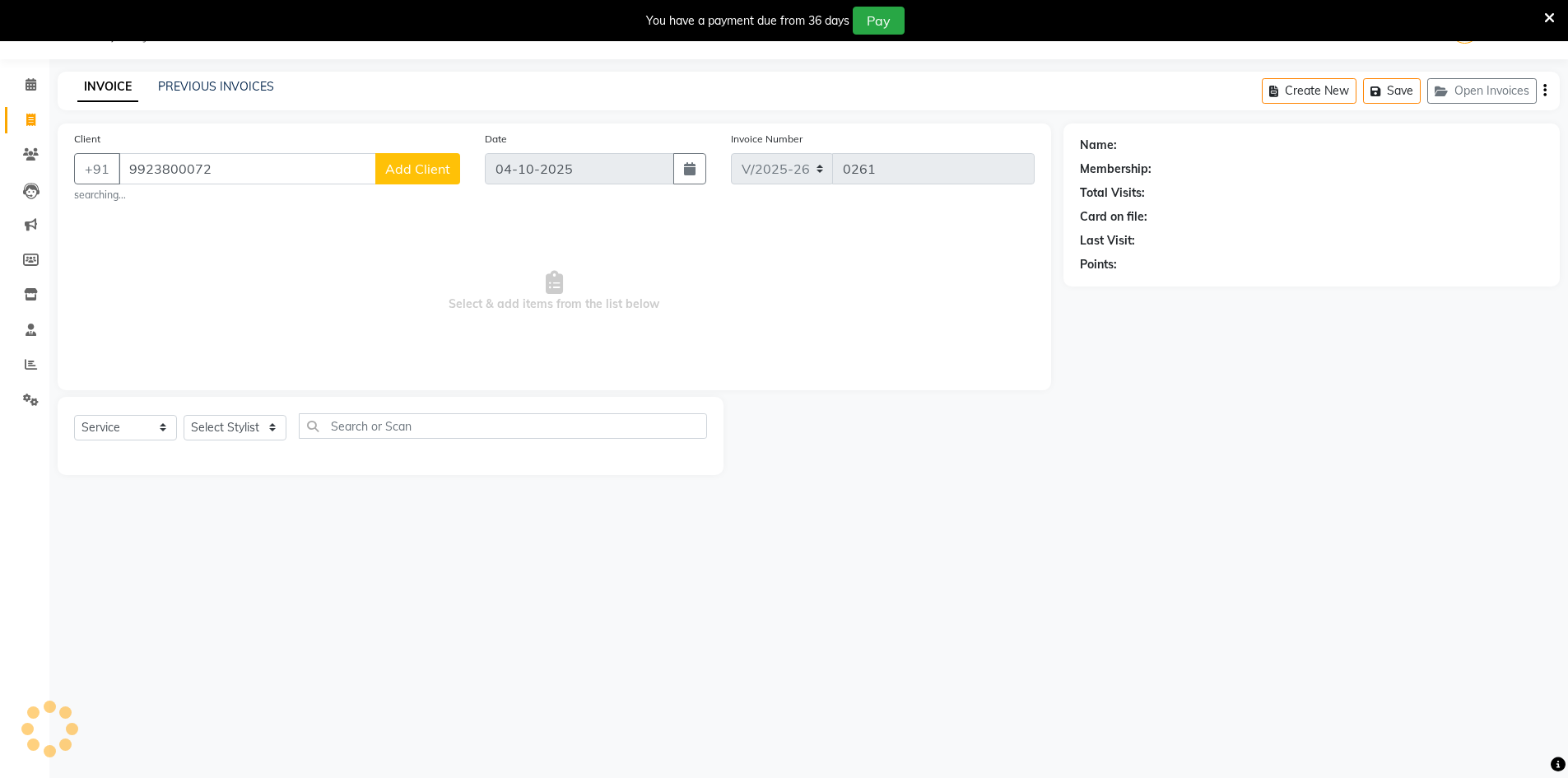
type input "9923800072"
click at [428, 179] on button "Add Client" at bounding box center [417, 169] width 85 height 31
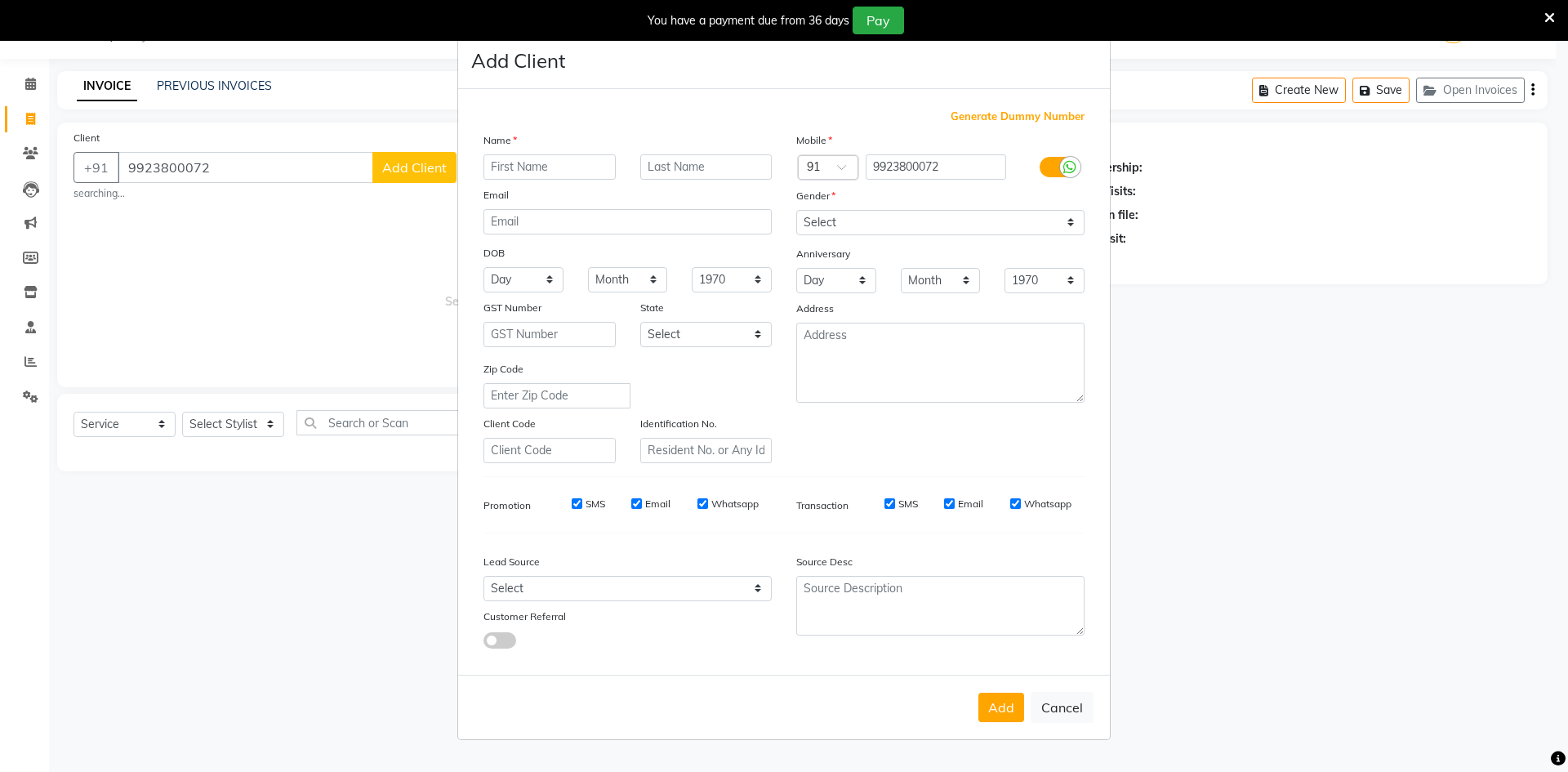
click at [511, 167] on input "text" at bounding box center [550, 167] width 132 height 25
type input "somya"
click at [688, 175] on input "text" at bounding box center [706, 167] width 132 height 25
type input "sinha"
click at [1074, 223] on select "Select [DEMOGRAPHIC_DATA] [DEMOGRAPHIC_DATA] Other Prefer Not To Say" at bounding box center [940, 222] width 288 height 25
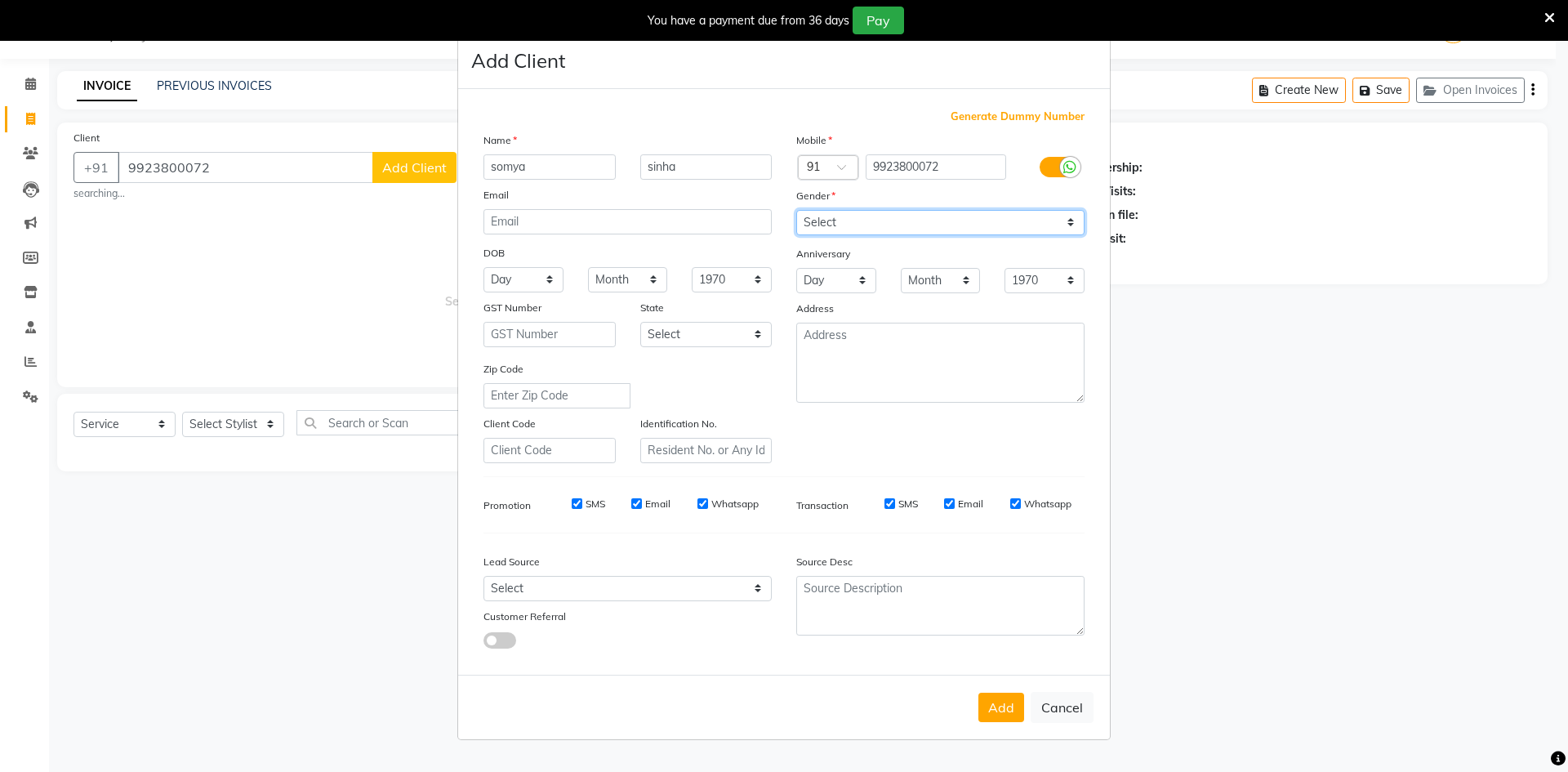
select select "[DEMOGRAPHIC_DATA]"
click at [797, 210] on select "Select [DEMOGRAPHIC_DATA] [DEMOGRAPHIC_DATA] Other Prefer Not To Say" at bounding box center [940, 222] width 288 height 25
click at [999, 707] on button "Add" at bounding box center [1001, 707] width 46 height 30
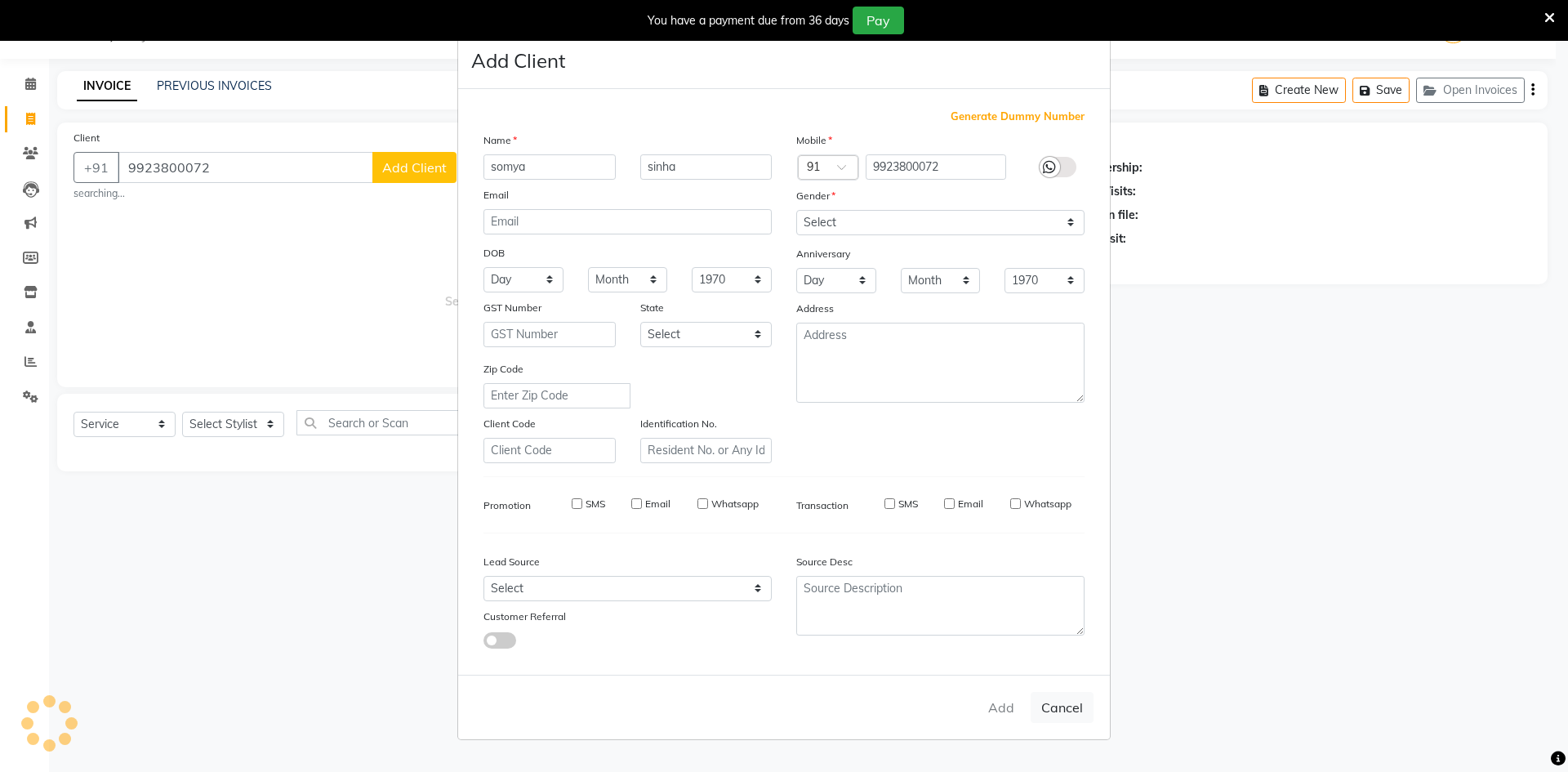
select select
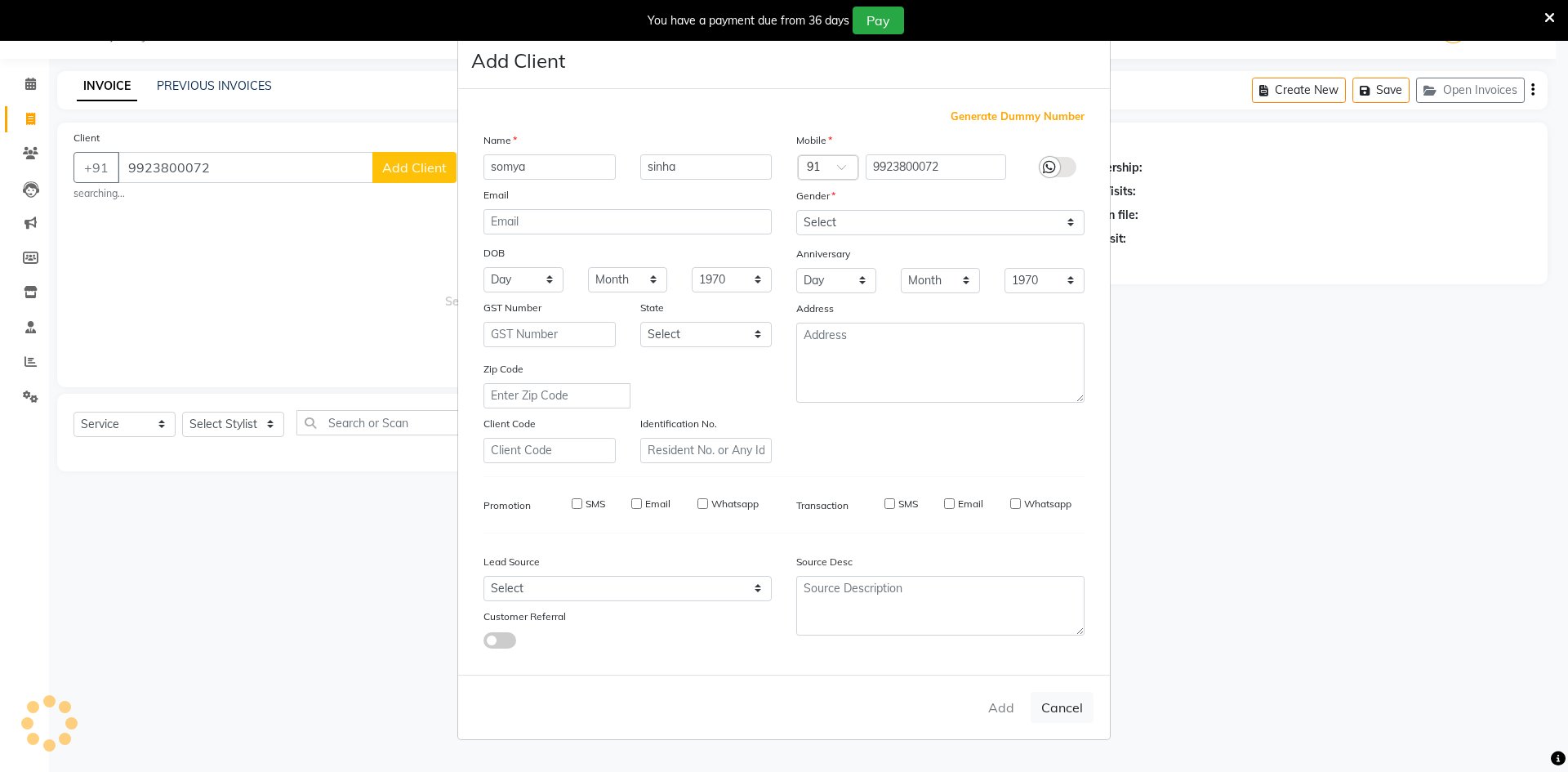
select select
checkbox input "false"
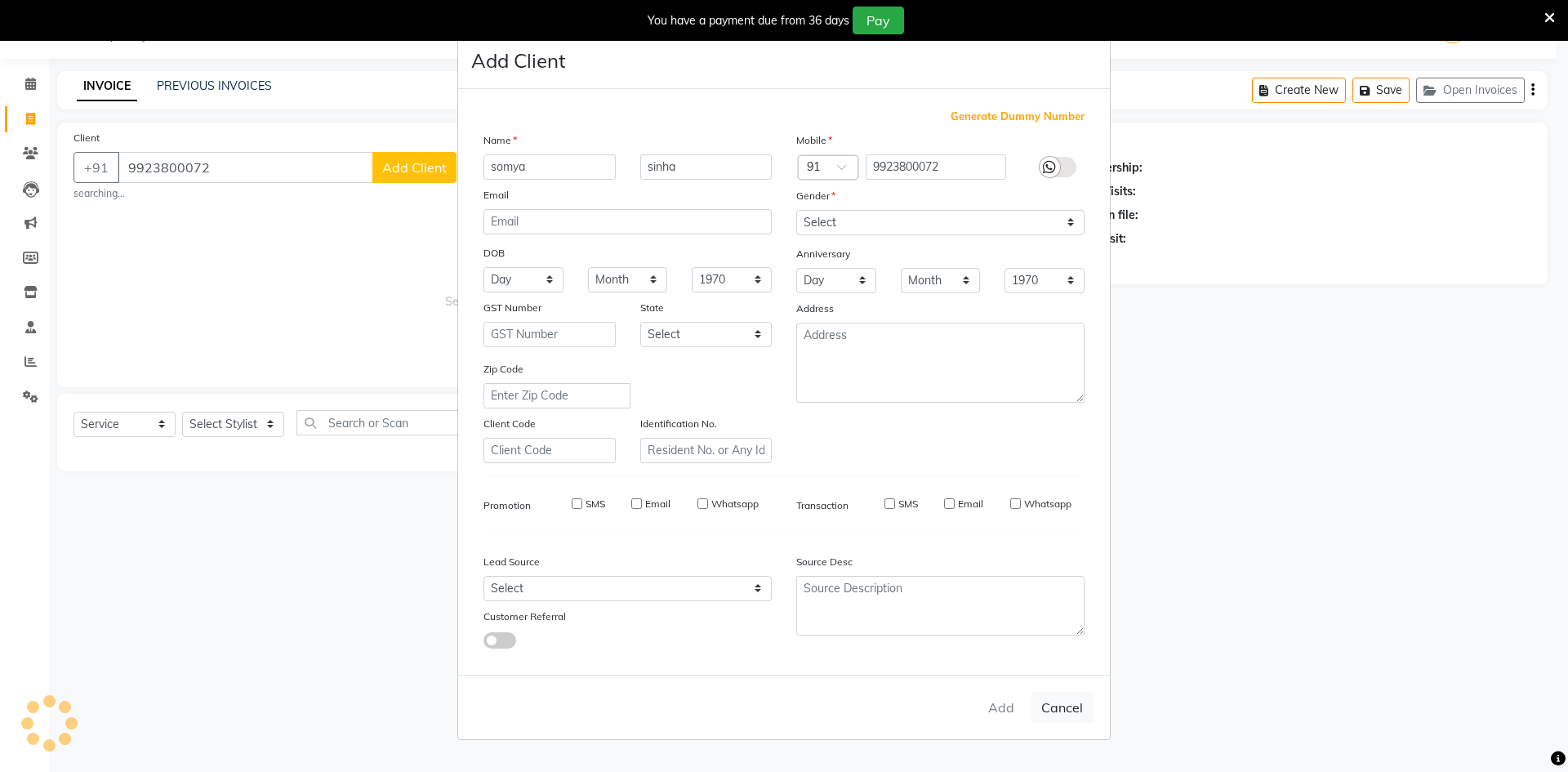
checkbox input "false"
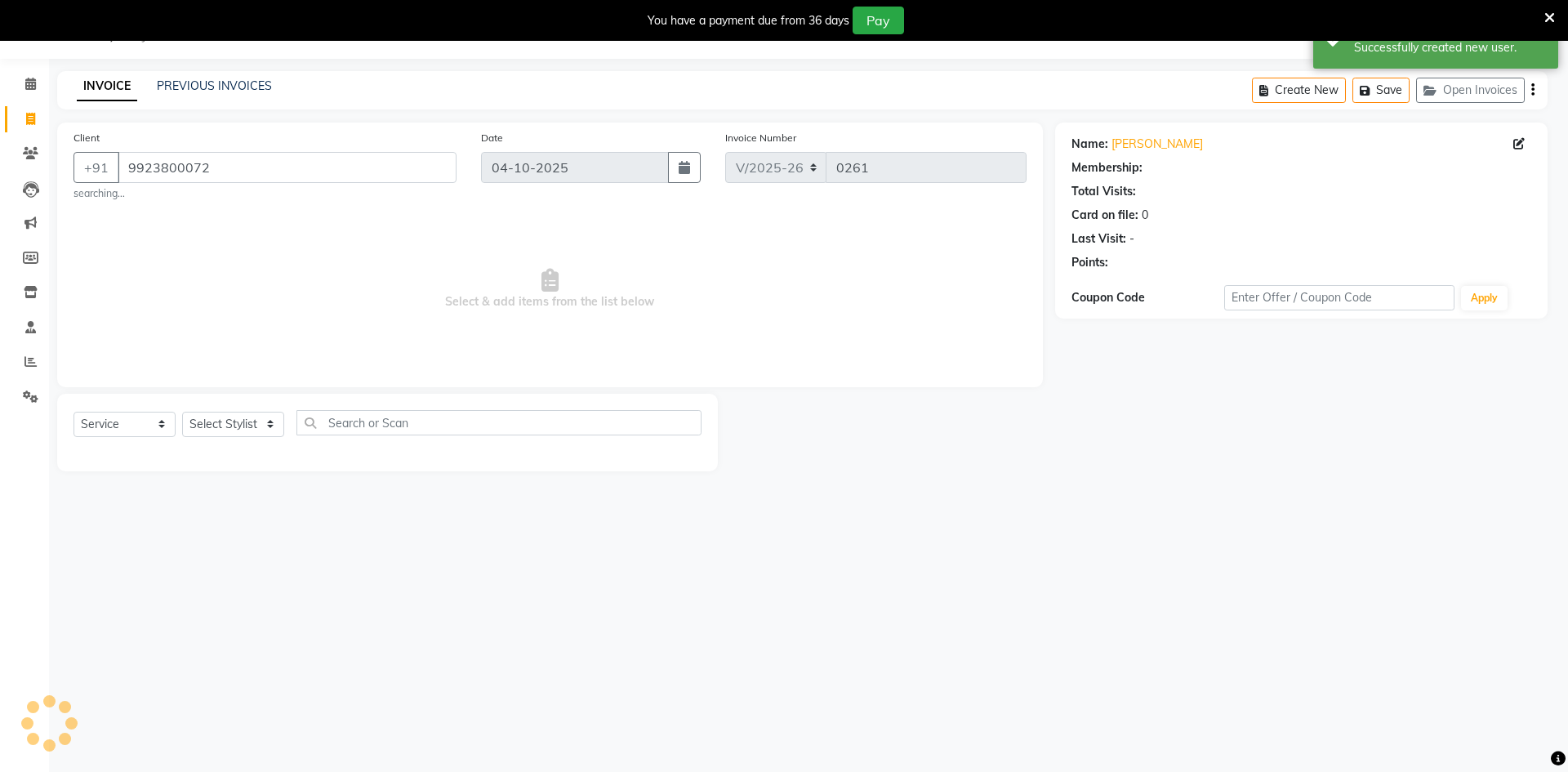
select select "1: Object"
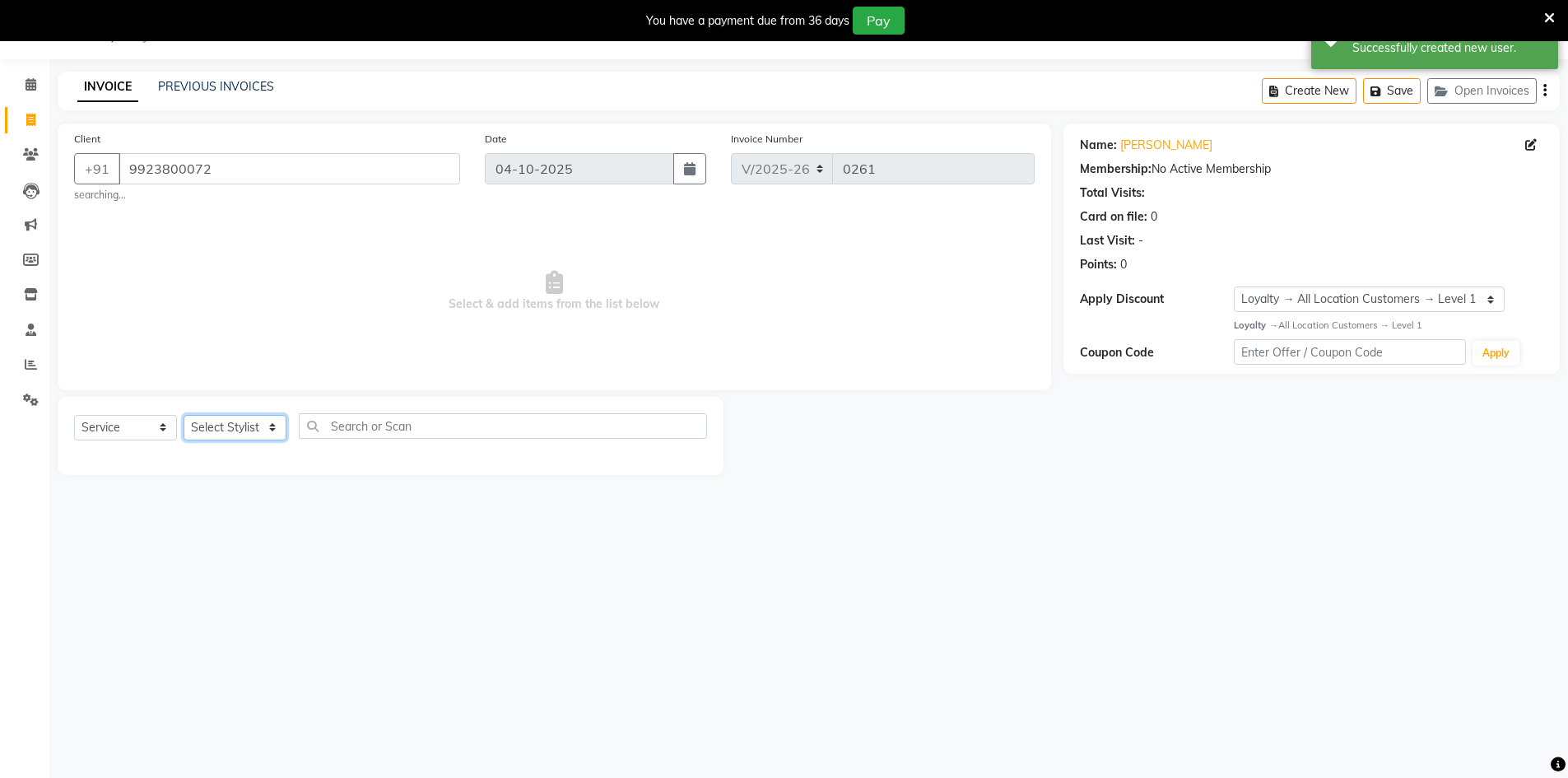
click at [279, 429] on select "Select Stylist [PERSON_NAME] Counter_Sales [PERSON_NAME] Manager [PERSON_NAME] …" at bounding box center [234, 427] width 103 height 26
select select "91590"
click at [183, 415] on select "Select Stylist [PERSON_NAME] Counter_Sales [PERSON_NAME] Manager [PERSON_NAME] …" at bounding box center [234, 427] width 103 height 26
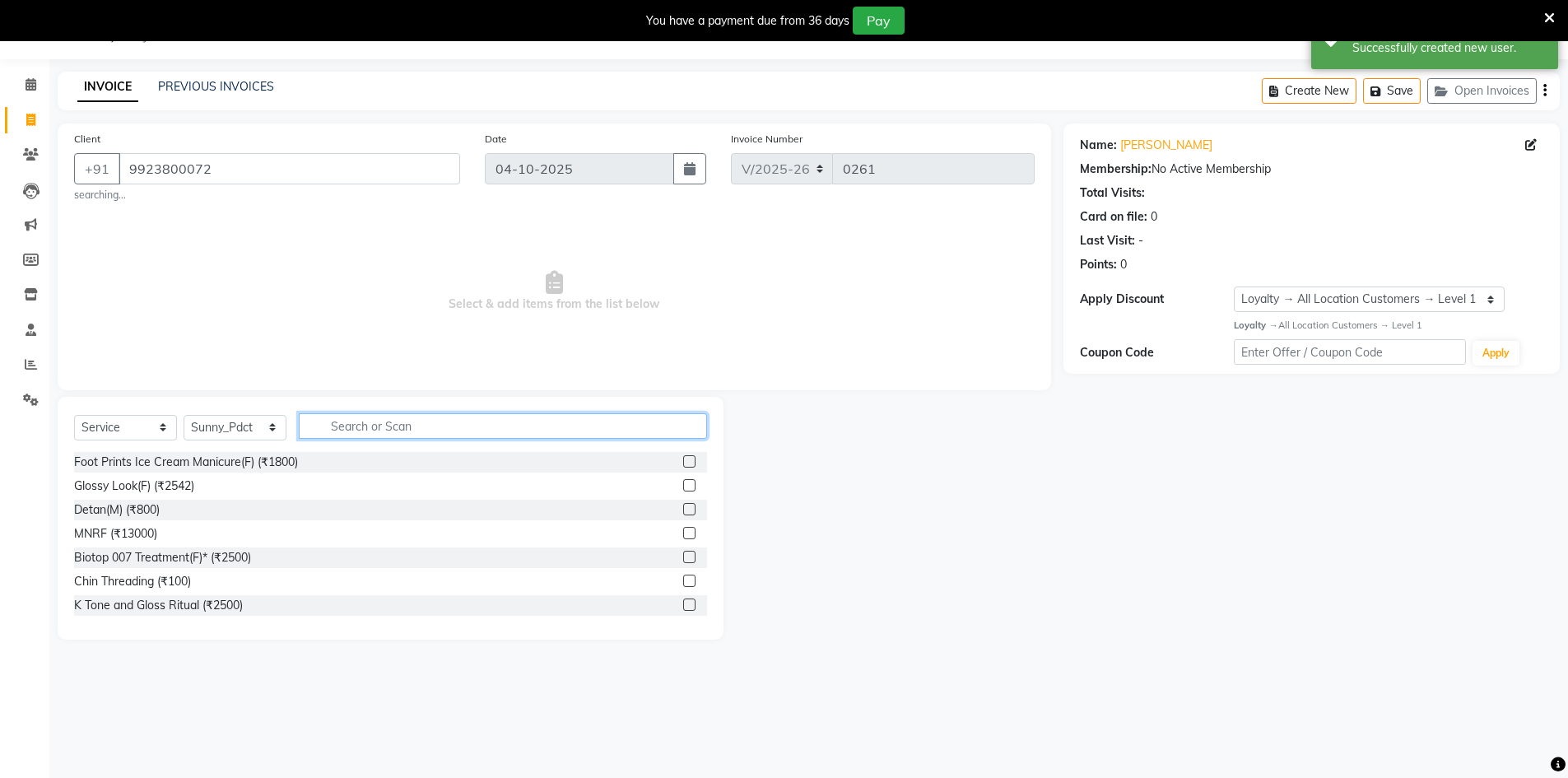
click at [336, 431] on input "text" at bounding box center [503, 425] width 408 height 26
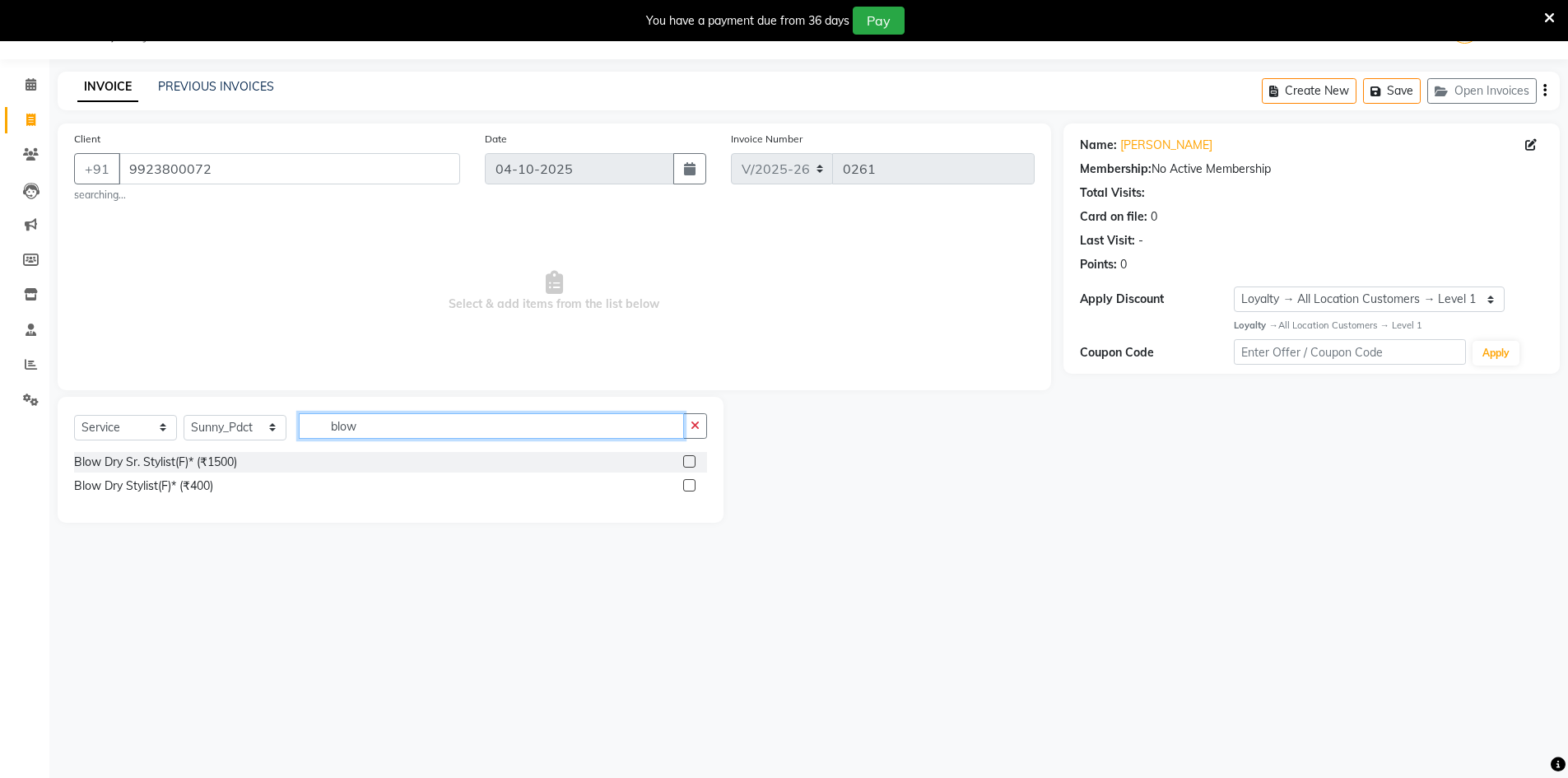
type input "blow"
click at [691, 486] on label at bounding box center [690, 486] width 13 height 13
click at [691, 486] on input "checkbox" at bounding box center [689, 486] width 11 height 11
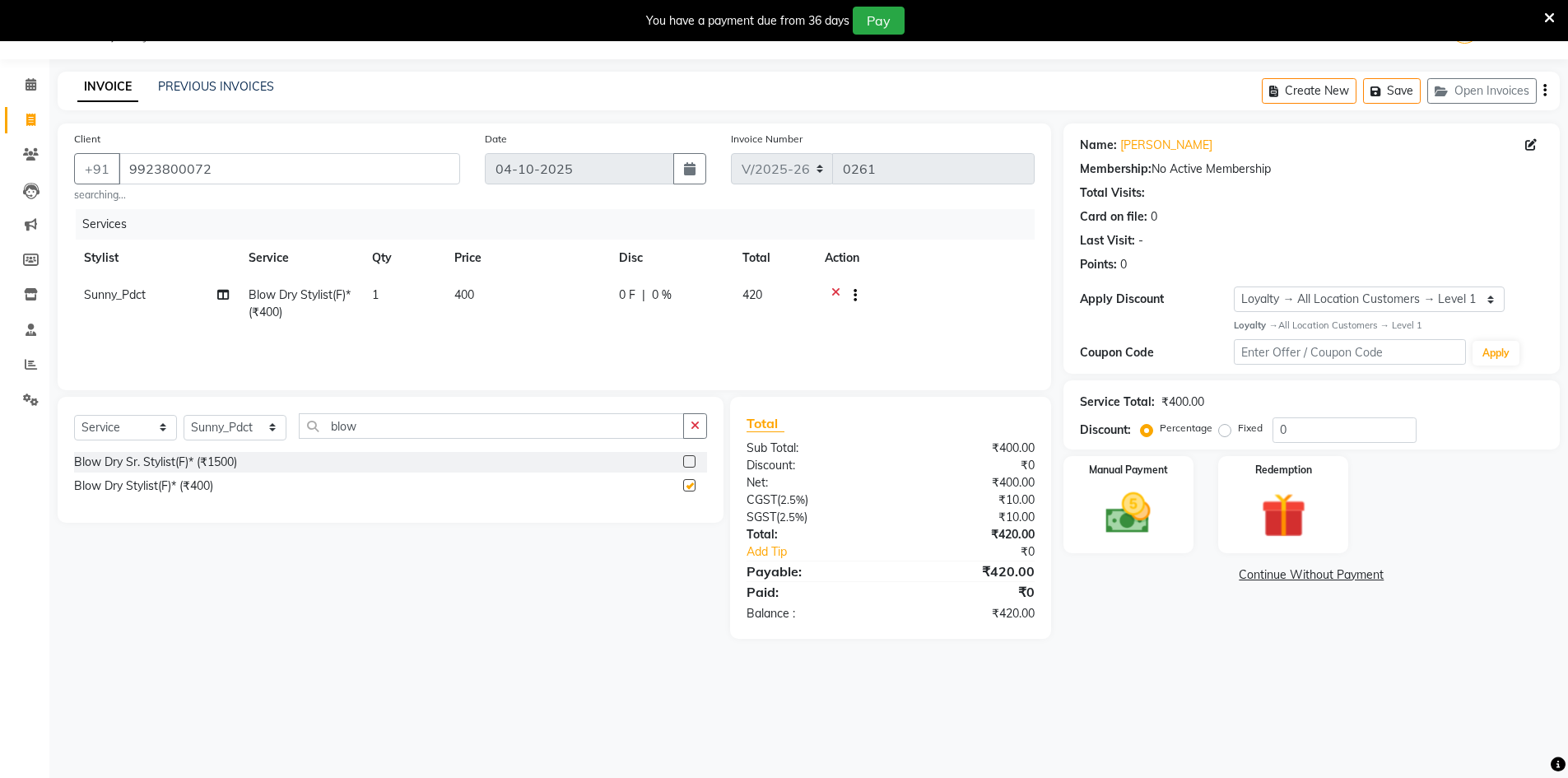
checkbox input "false"
click at [480, 292] on td "400" at bounding box center [527, 303] width 165 height 55
select select "91590"
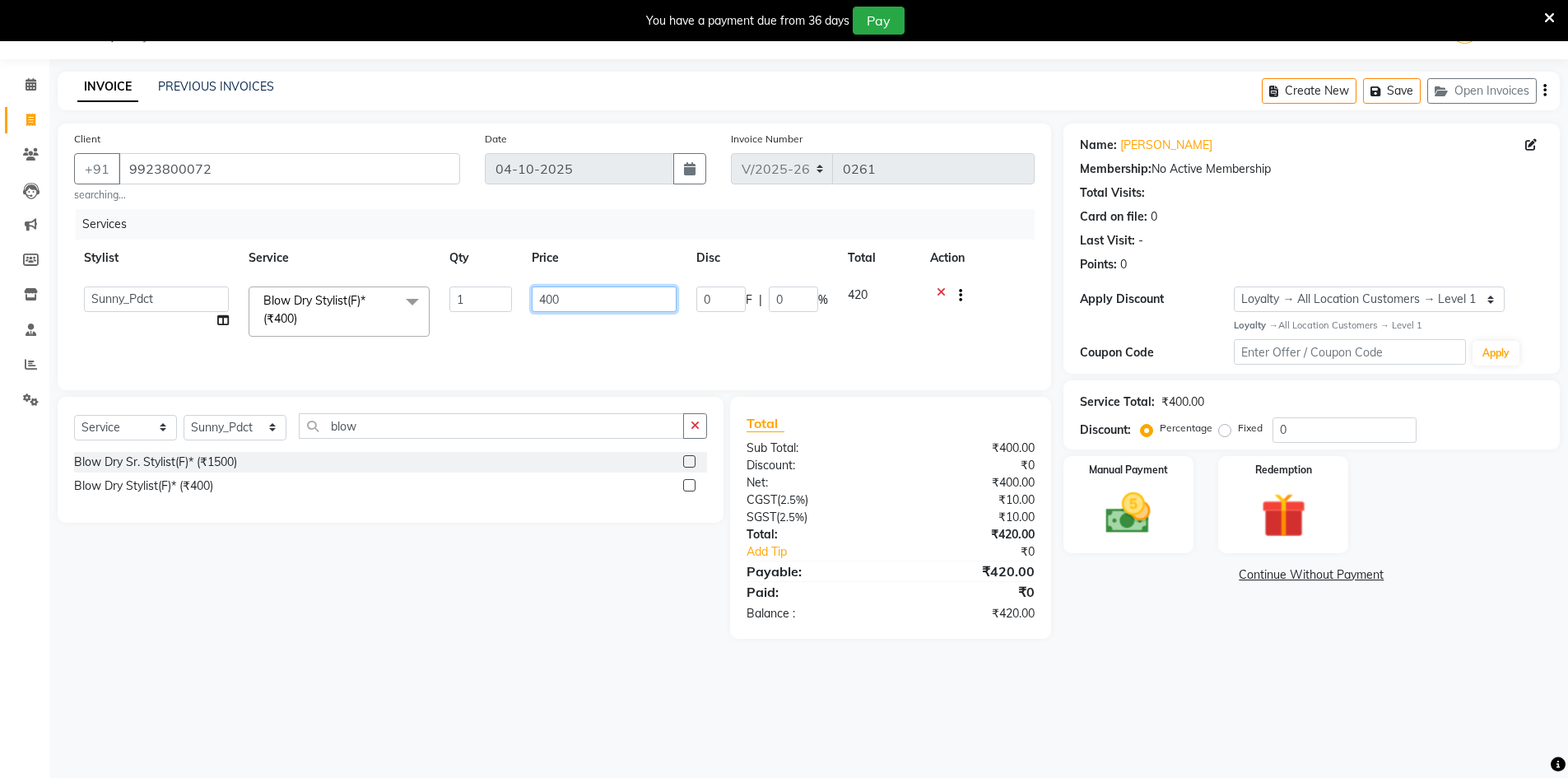
click at [588, 312] on input "400" at bounding box center [603, 299] width 145 height 26
type input "4"
type input "800"
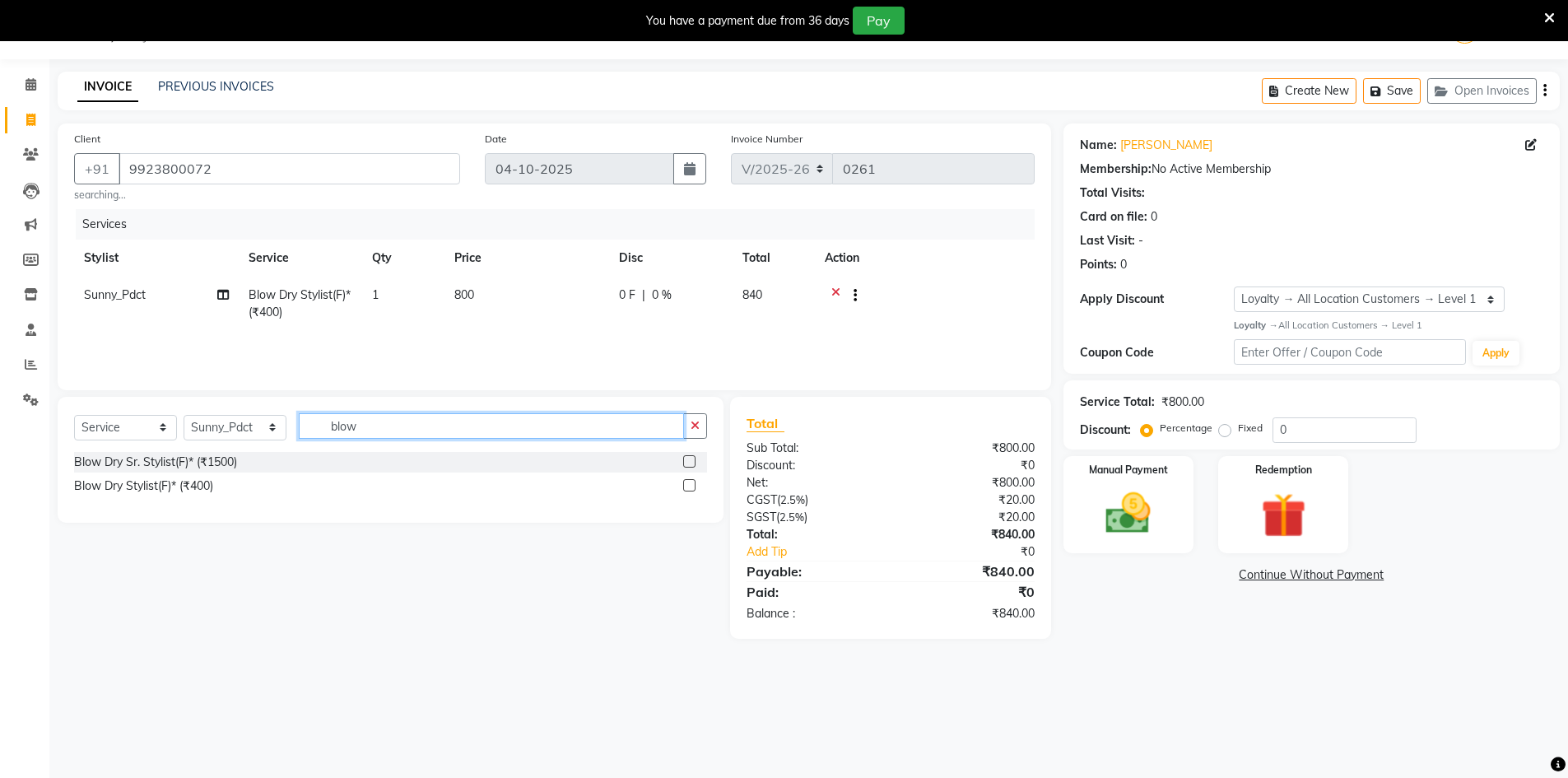
click at [382, 422] on input "blow" at bounding box center [491, 425] width 385 height 26
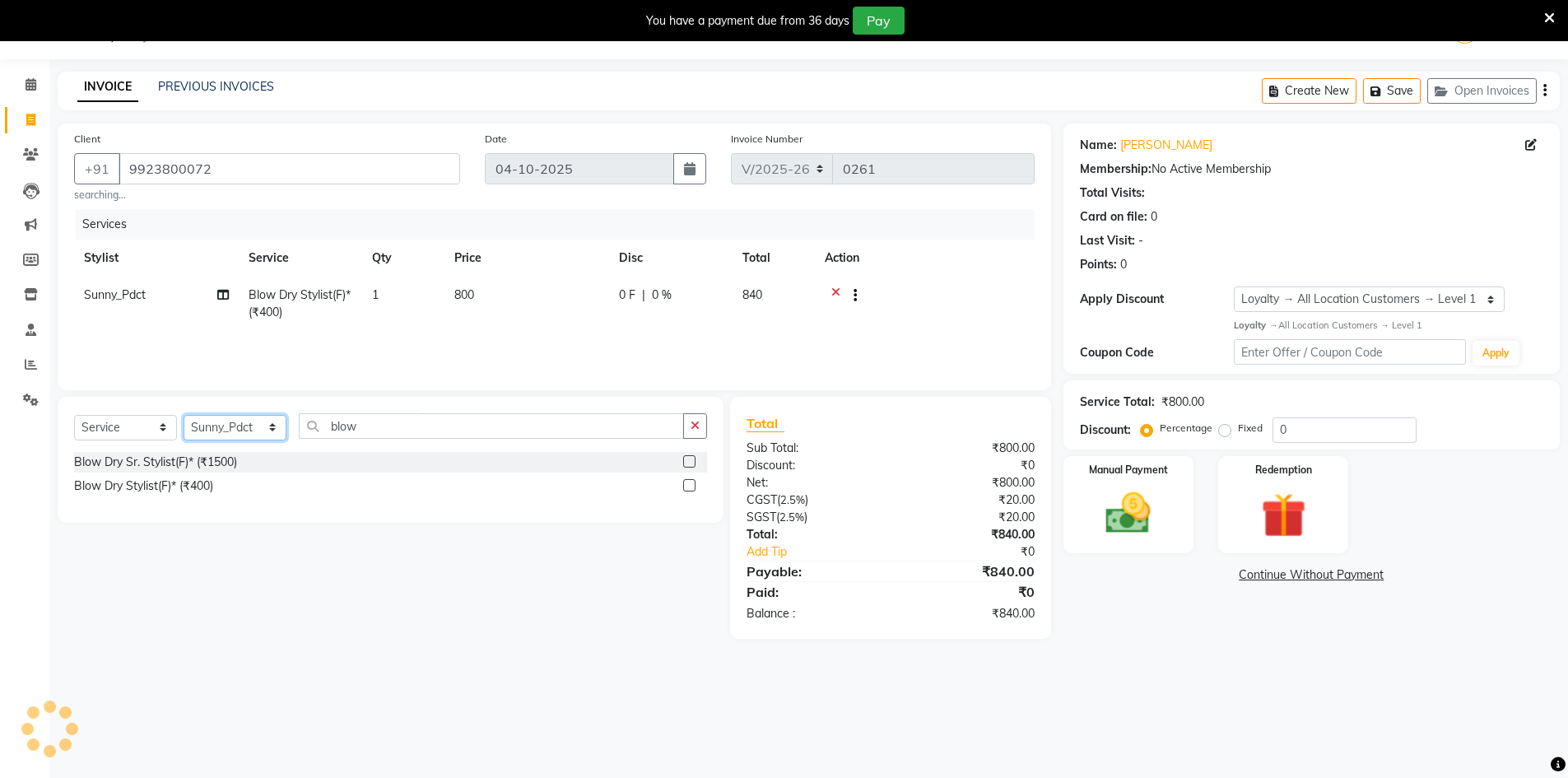
click at [269, 433] on select "Select Stylist [PERSON_NAME] Counter_Sales [PERSON_NAME] Manager [PERSON_NAME] …" at bounding box center [234, 427] width 103 height 26
select select "90853"
click at [183, 415] on select "Select Stylist [PERSON_NAME] Counter_Sales [PERSON_NAME] Manager [PERSON_NAME] …" at bounding box center [234, 427] width 103 height 26
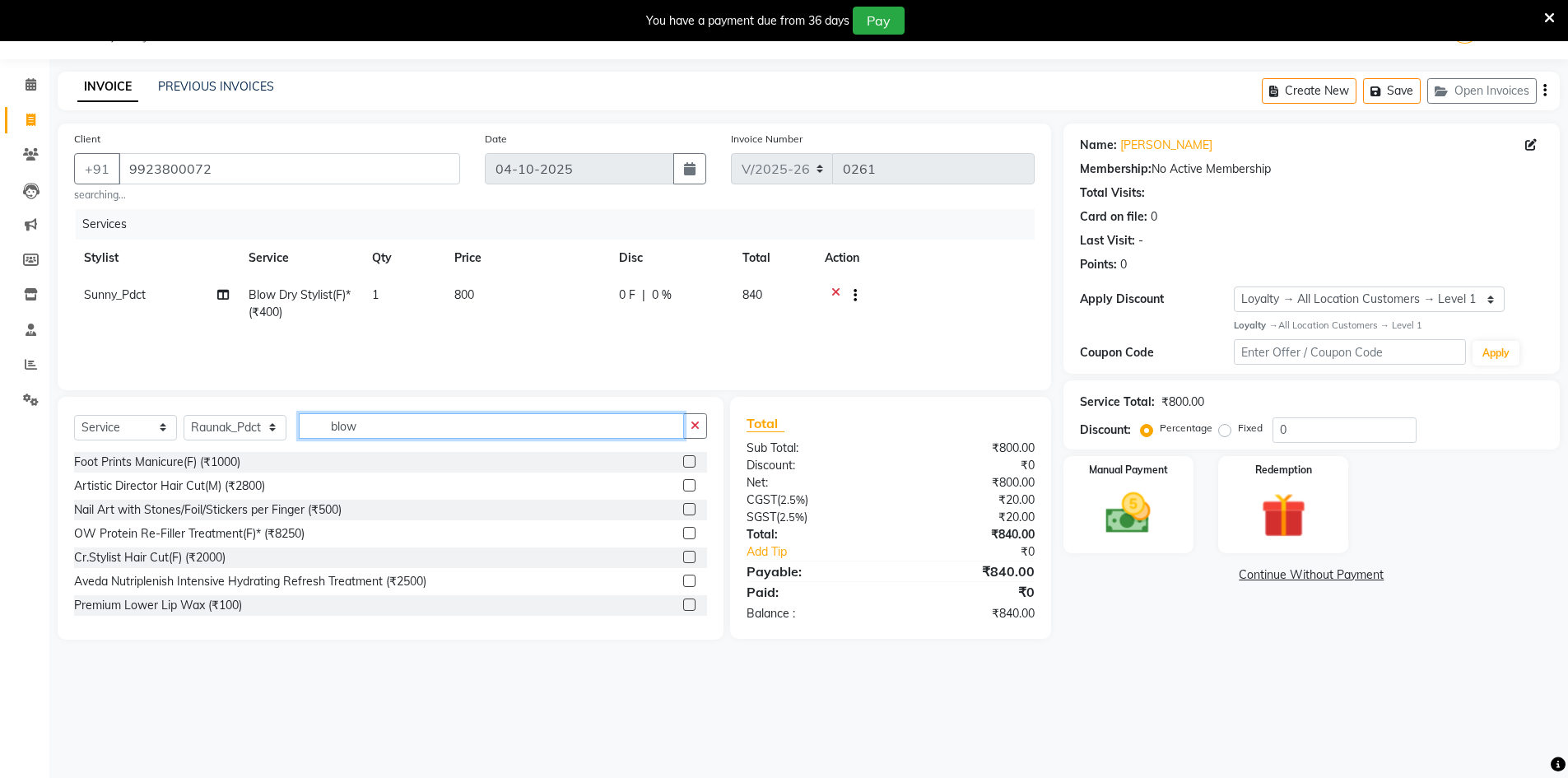
click at [394, 423] on input "blow" at bounding box center [491, 425] width 385 height 26
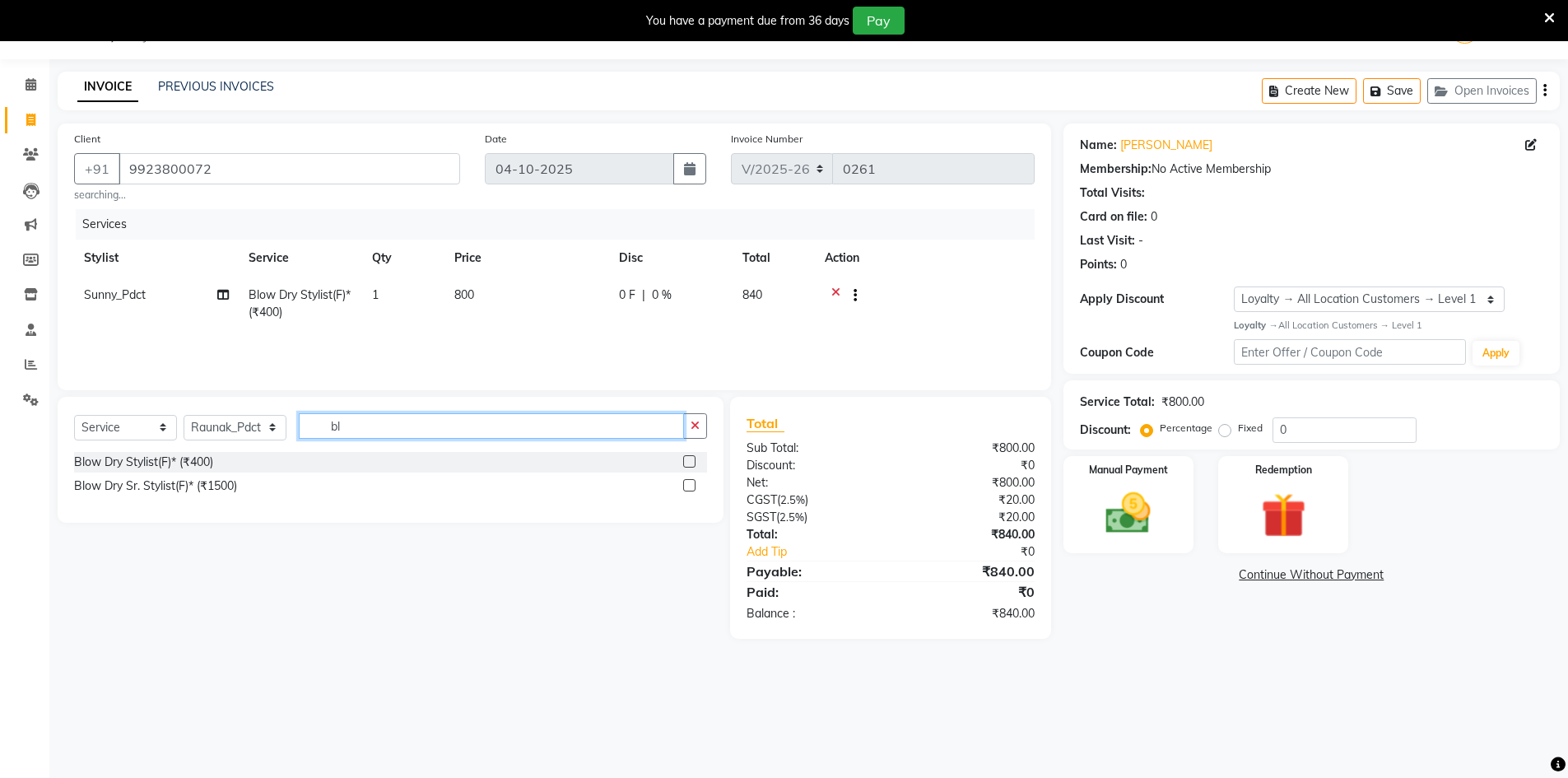
type input "b"
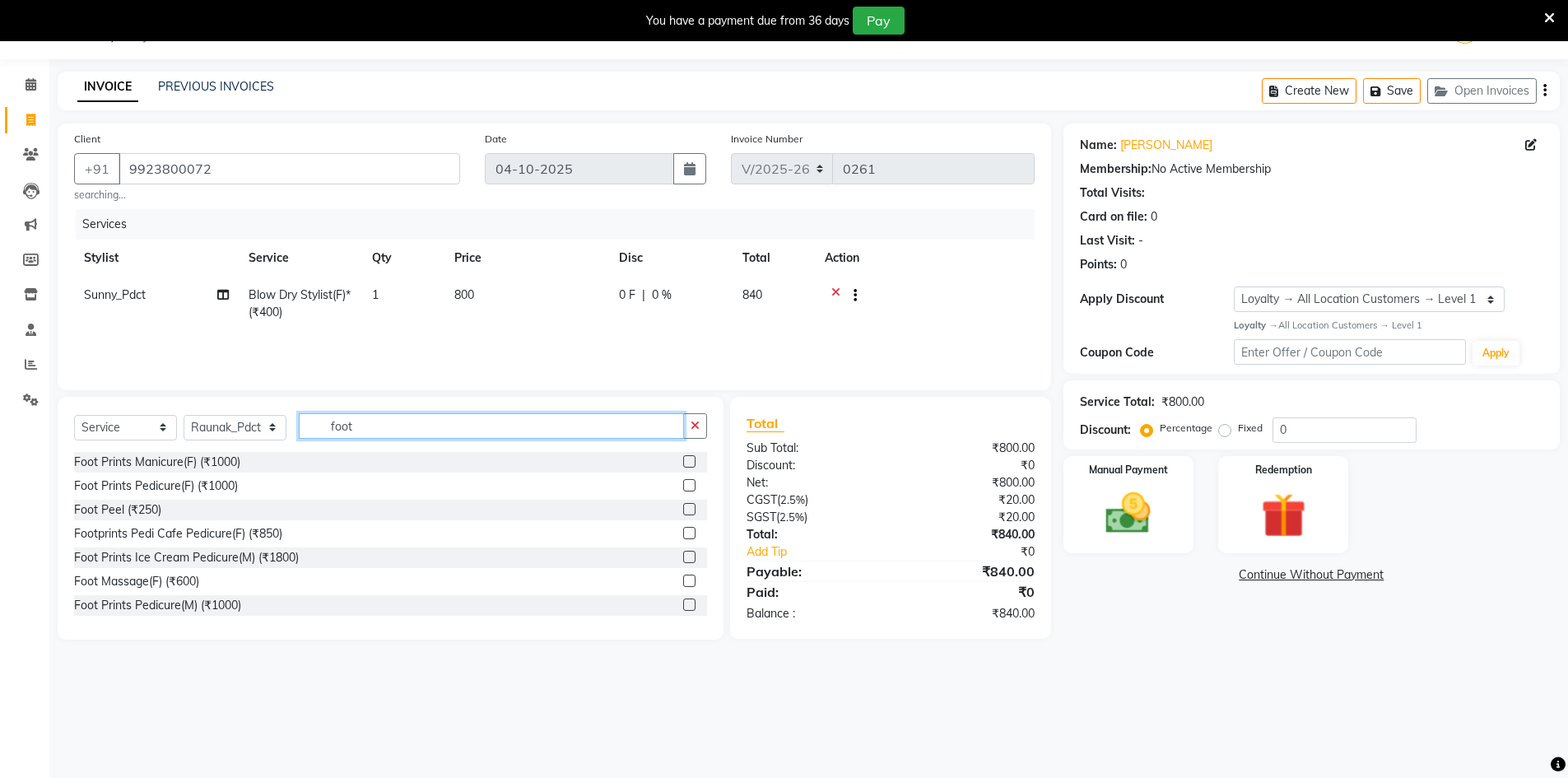
type input "foot"
click at [683, 605] on label at bounding box center [690, 605] width 13 height 13
click at [683, 605] on input "checkbox" at bounding box center [689, 605] width 11 height 11
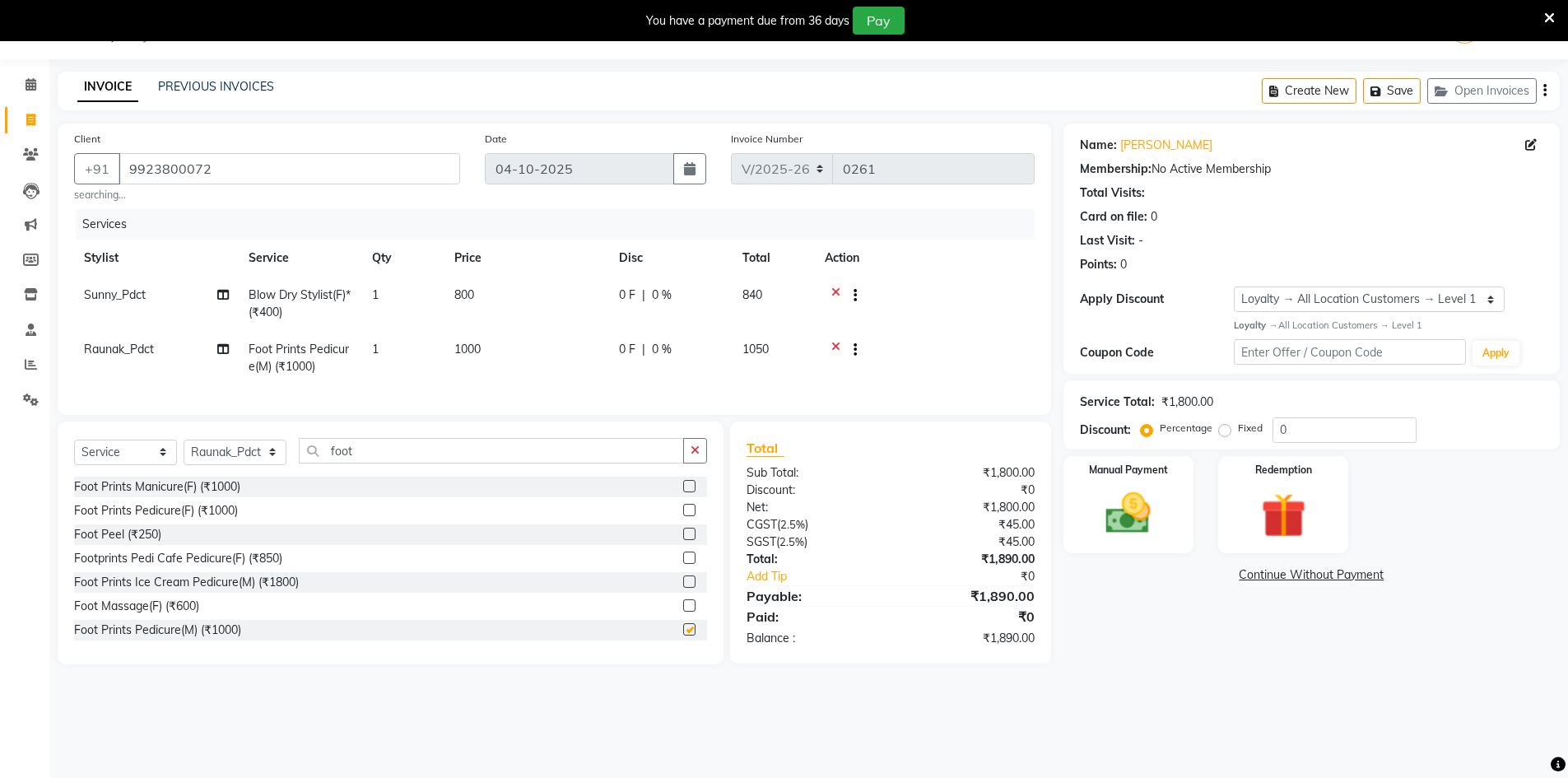
checkbox input "false"
click at [501, 353] on td "1000" at bounding box center [527, 358] width 165 height 55
select select "90853"
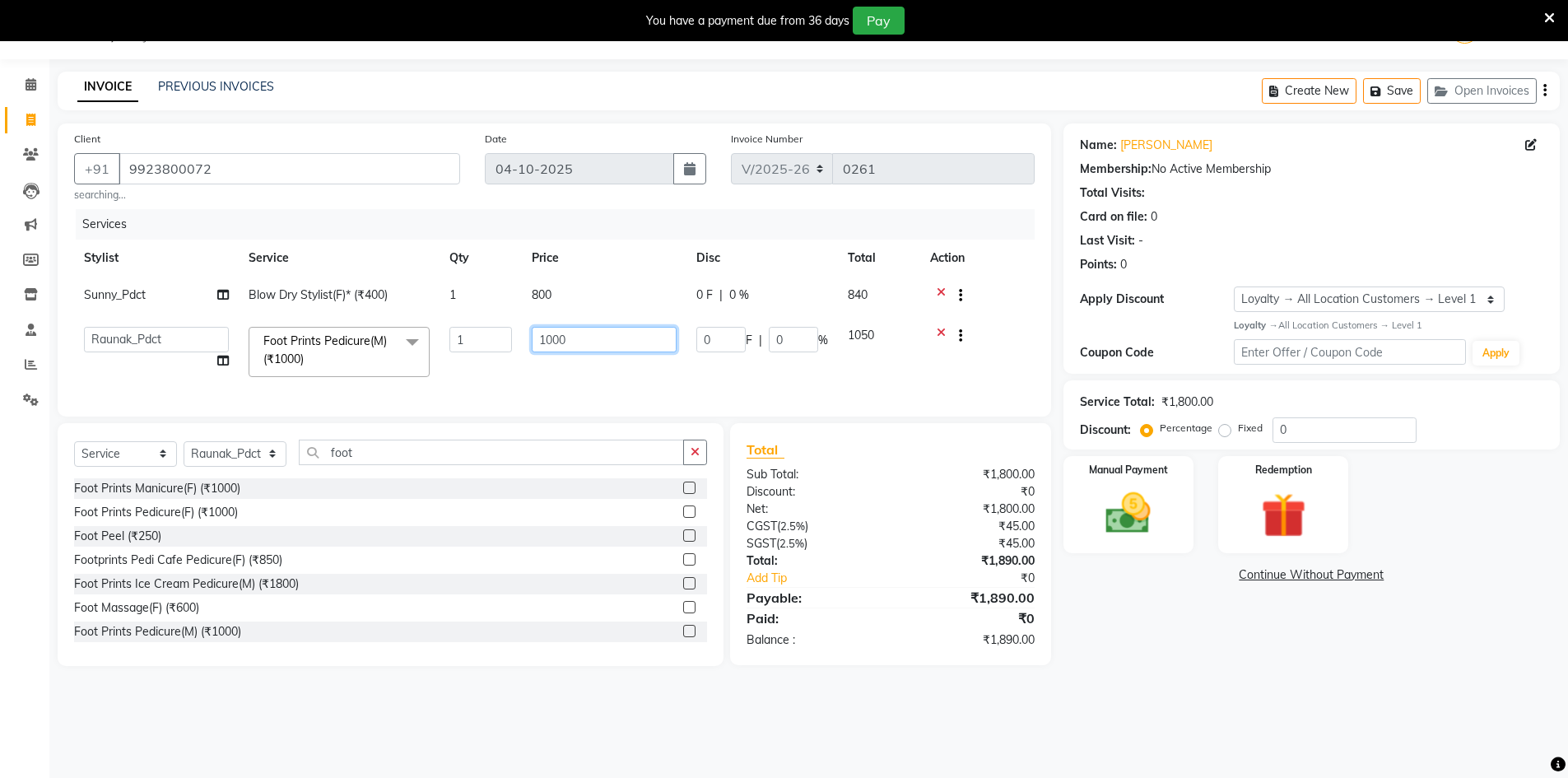
click at [596, 334] on input "1000" at bounding box center [603, 340] width 145 height 26
type input "1200"
click at [1303, 431] on input "0" at bounding box center [1344, 430] width 144 height 26
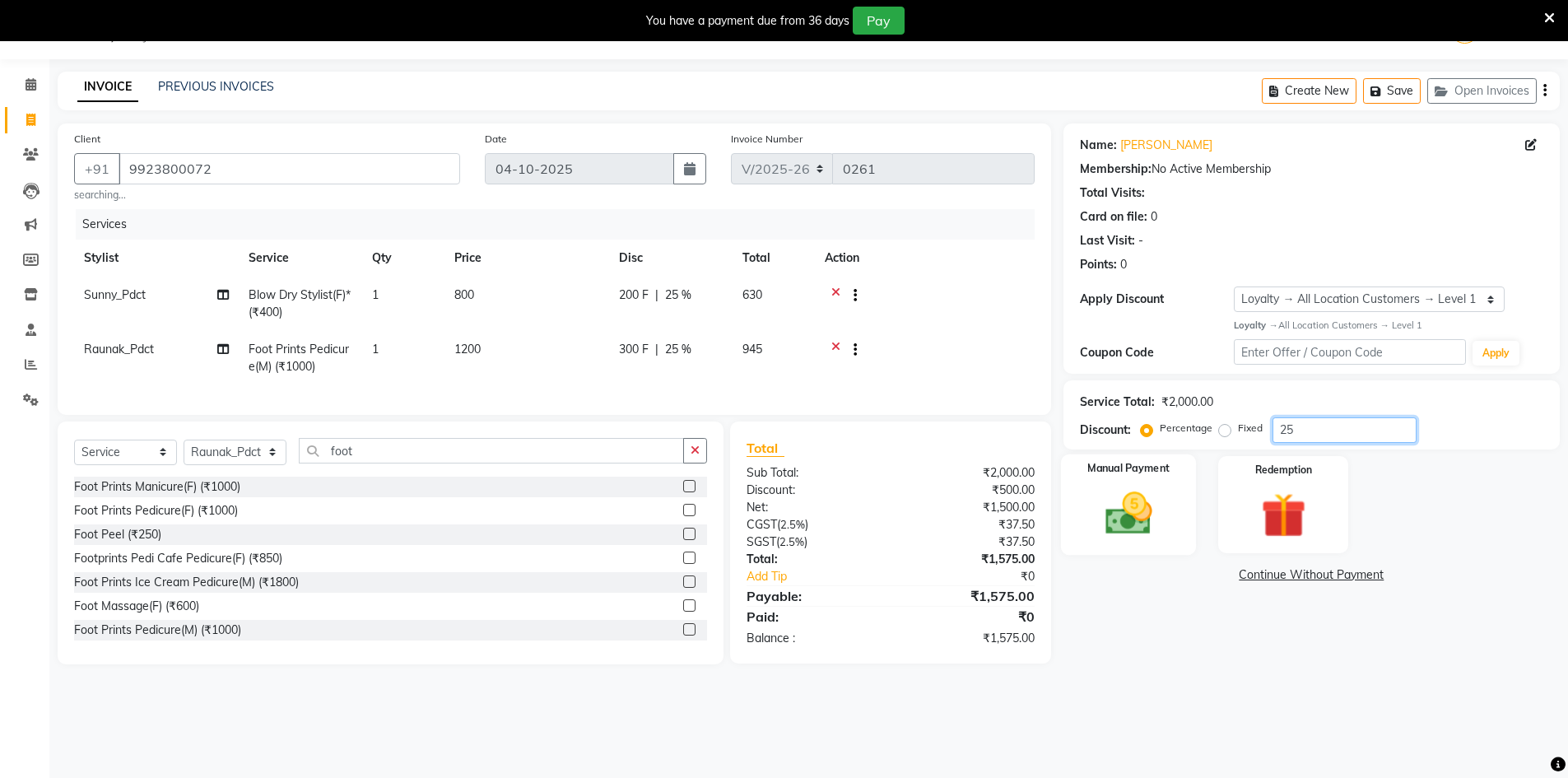
type input "25"
click at [1155, 528] on img at bounding box center [1128, 513] width 76 height 54
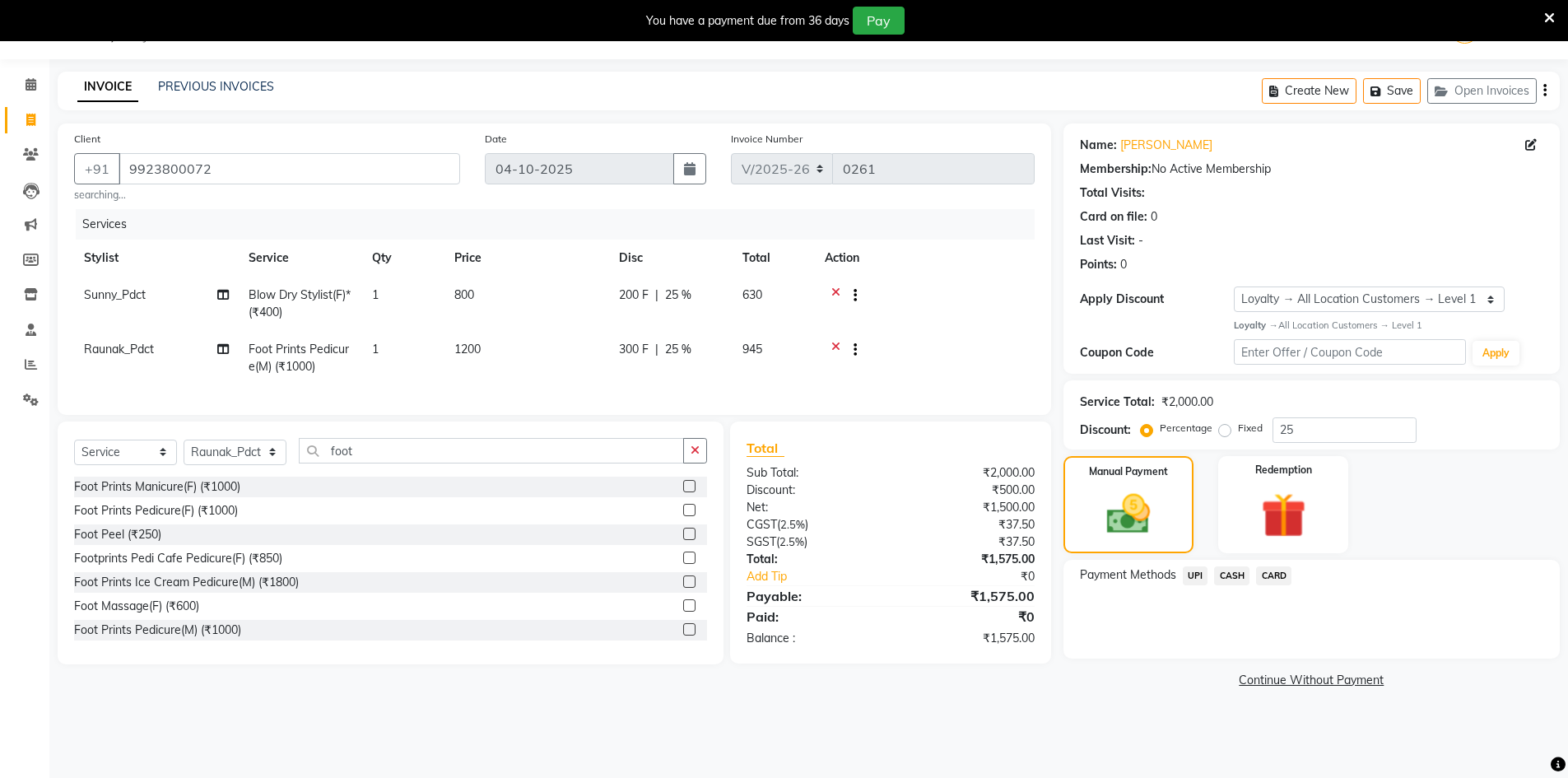
click at [1270, 576] on span "CARD" at bounding box center [1273, 575] width 36 height 19
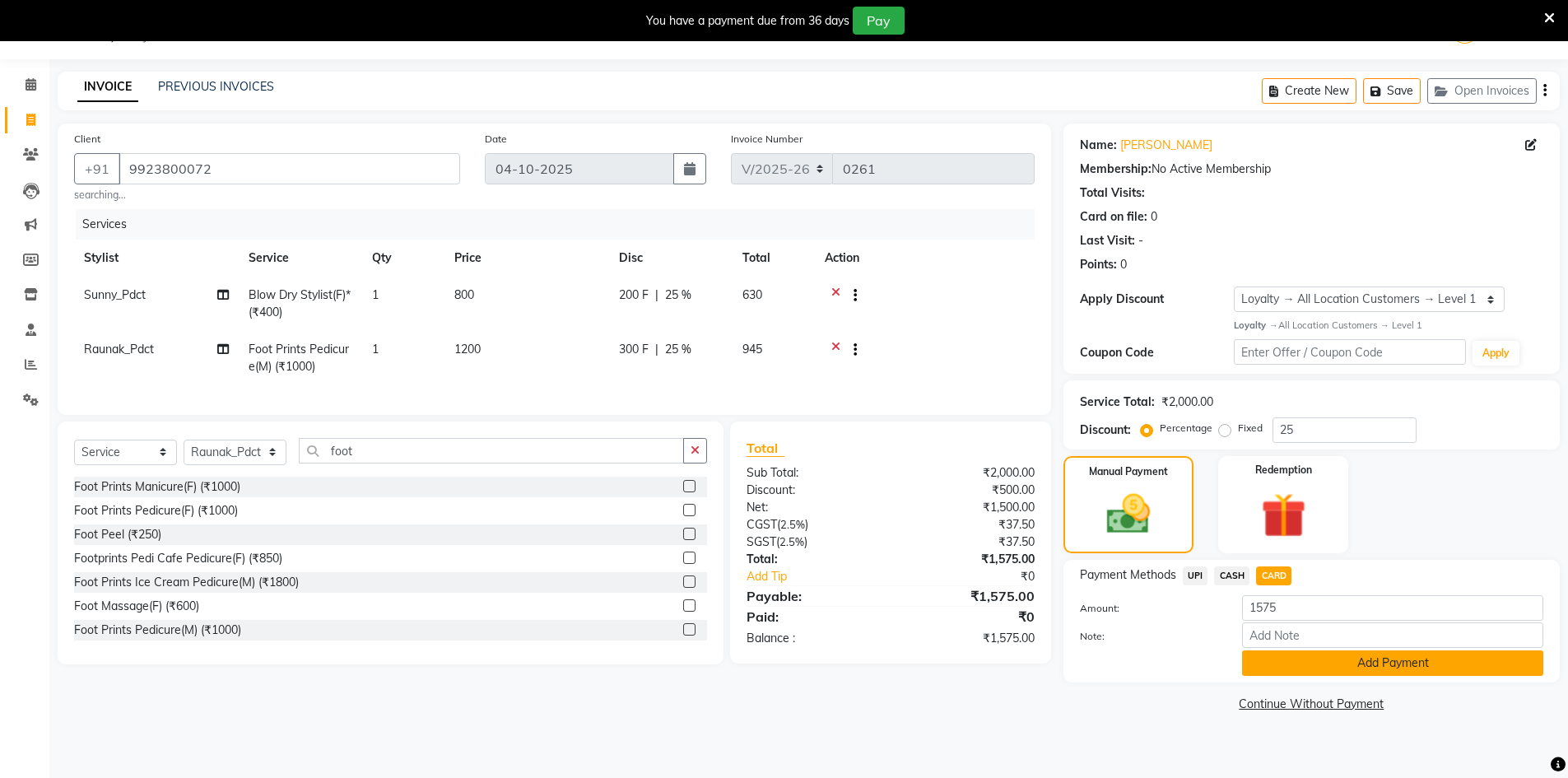
click at [1309, 664] on button "Add Payment" at bounding box center [1392, 663] width 302 height 26
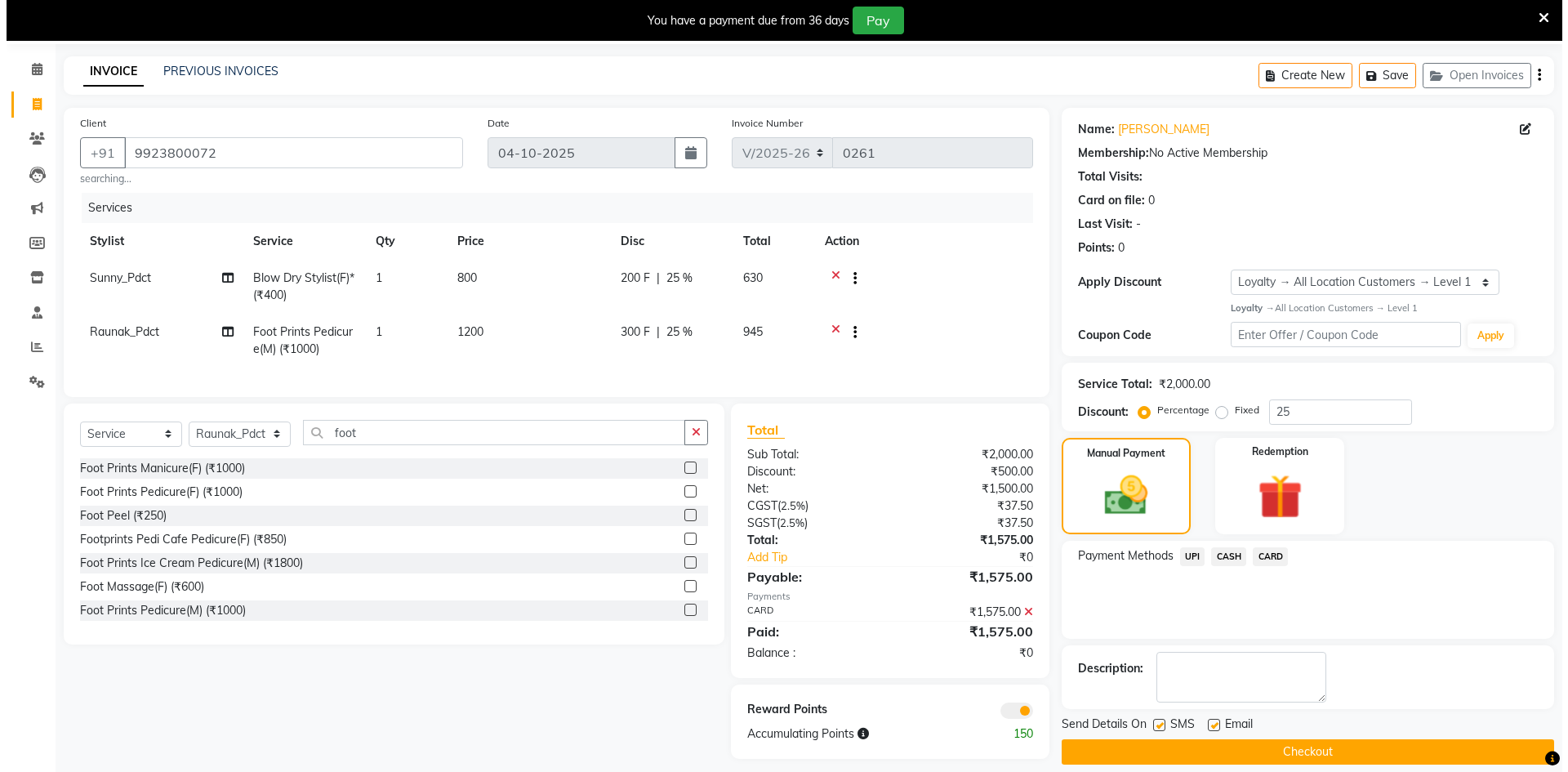
scroll to position [80, 0]
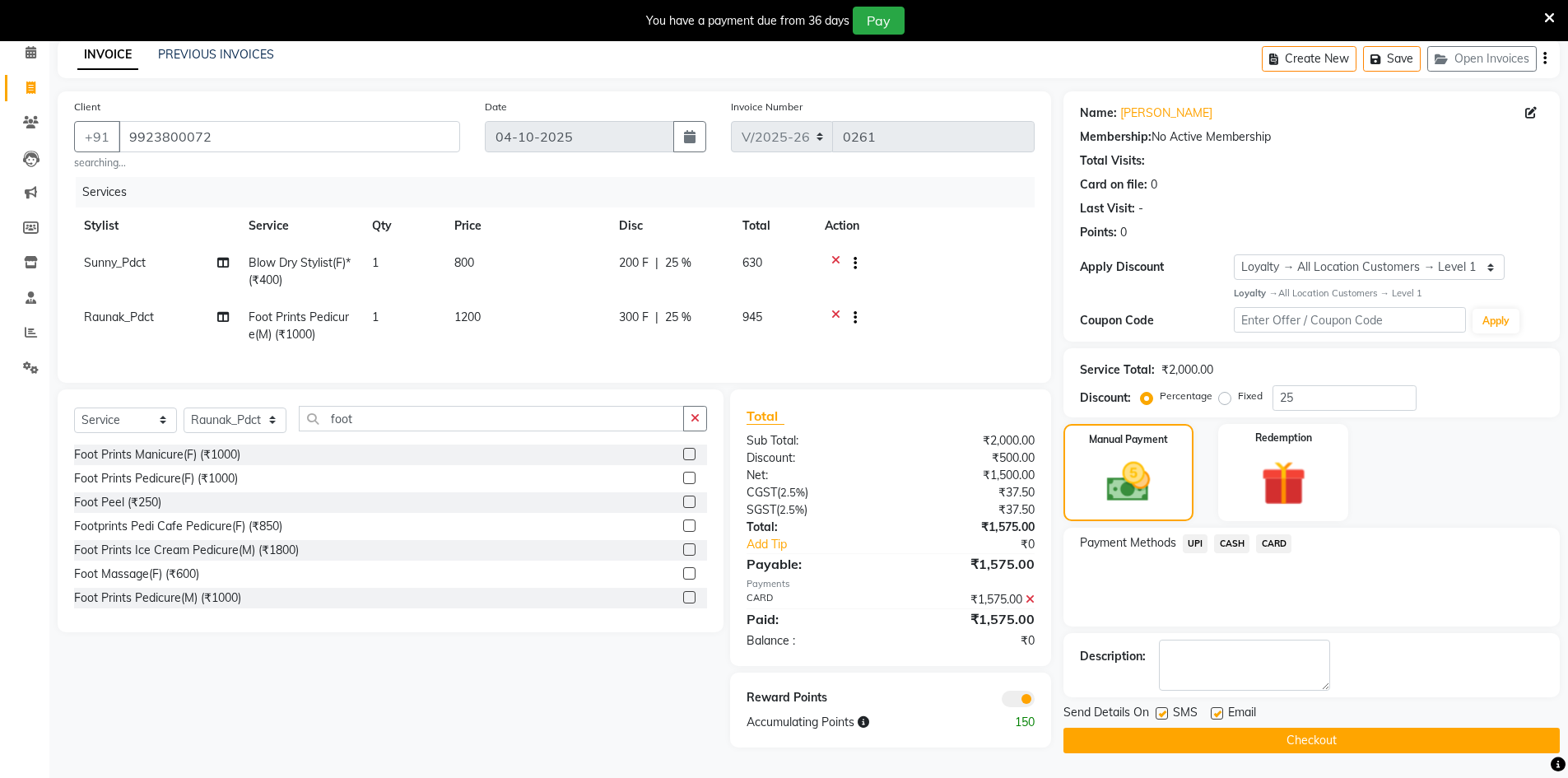
click at [1012, 700] on span at bounding box center [1018, 699] width 33 height 16
click at [1034, 701] on input "checkbox" at bounding box center [1034, 701] width 0 height 0
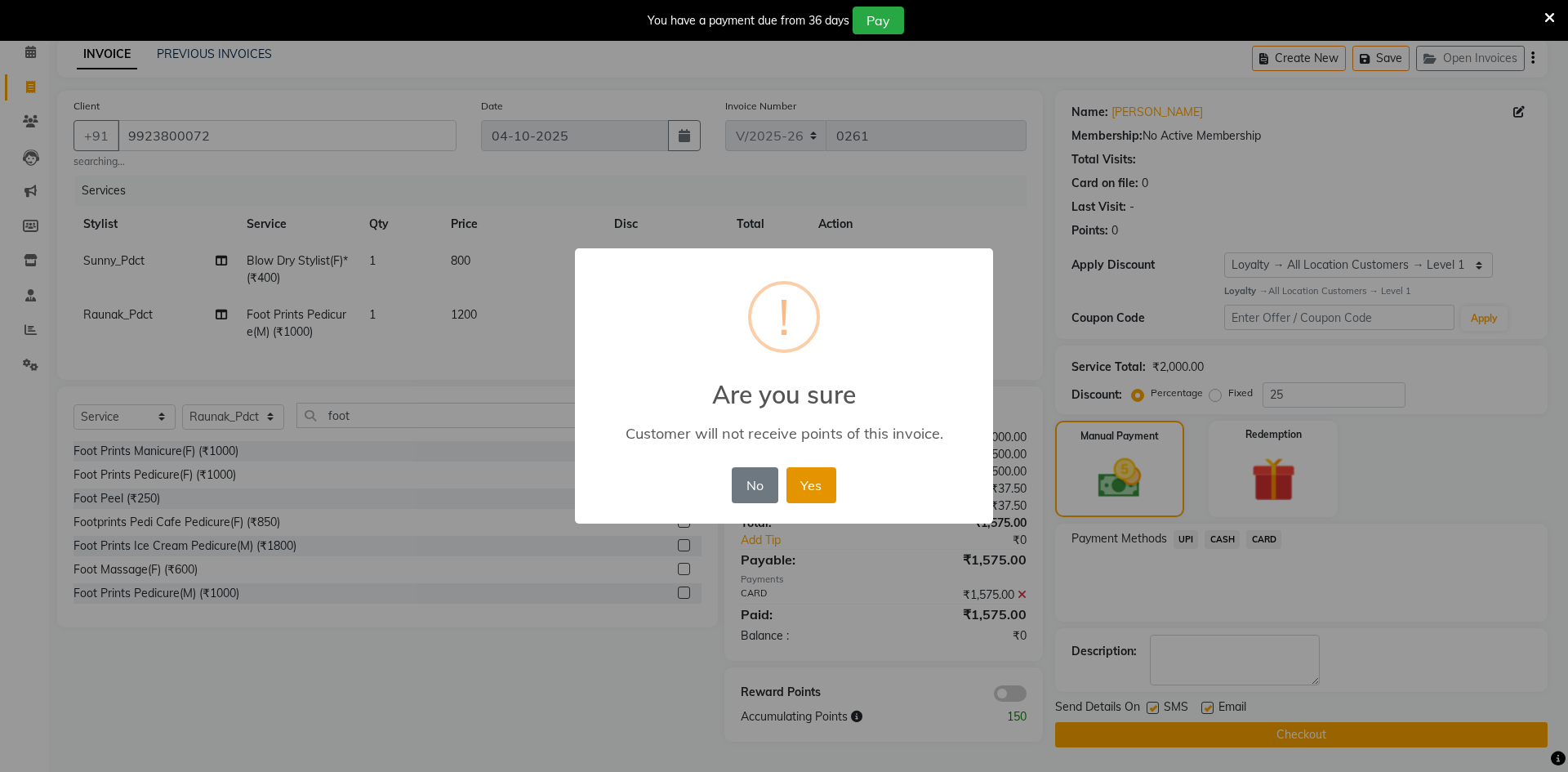
click at [814, 485] on button "Yes" at bounding box center [811, 485] width 50 height 36
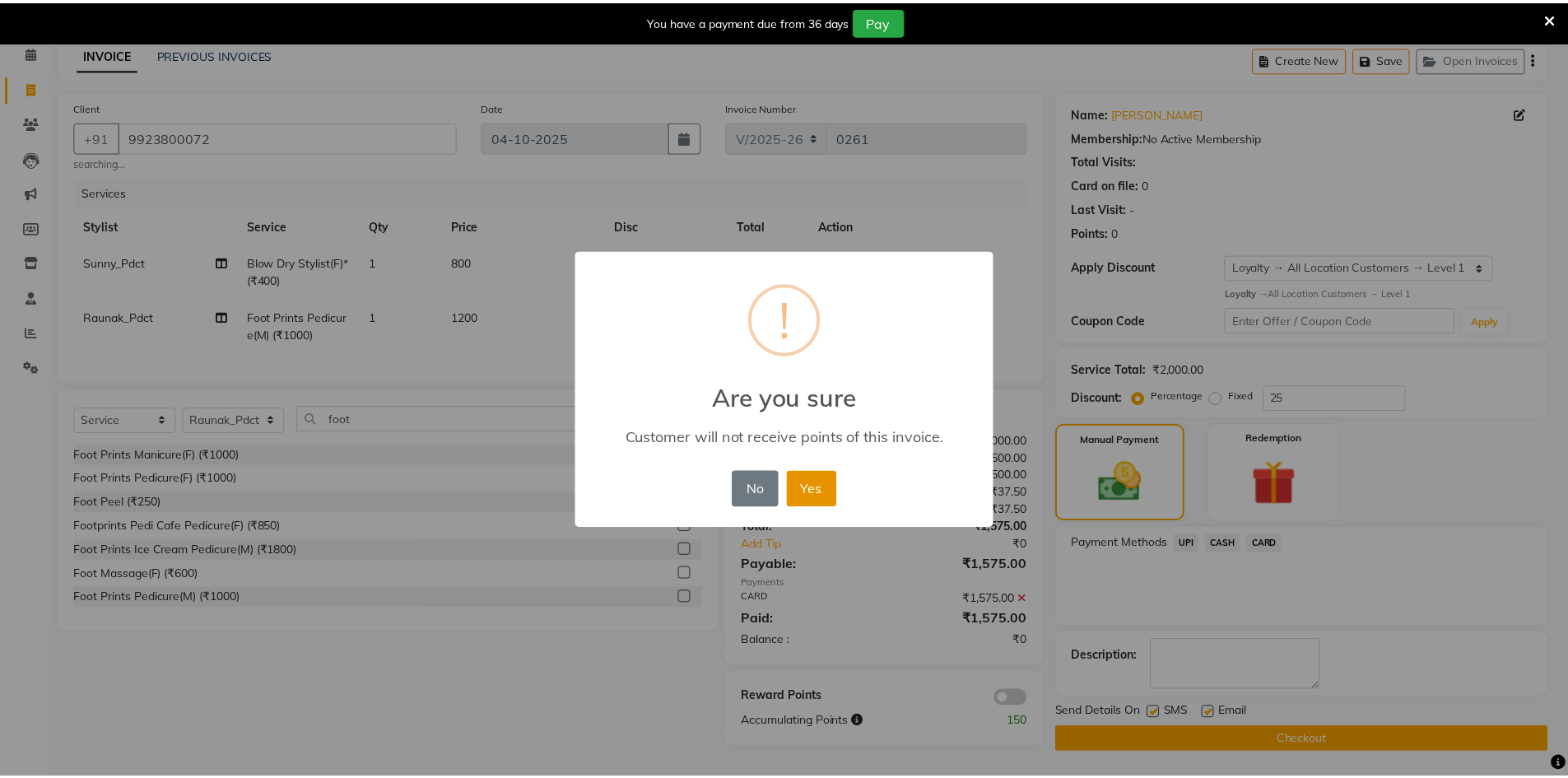
scroll to position [73, 0]
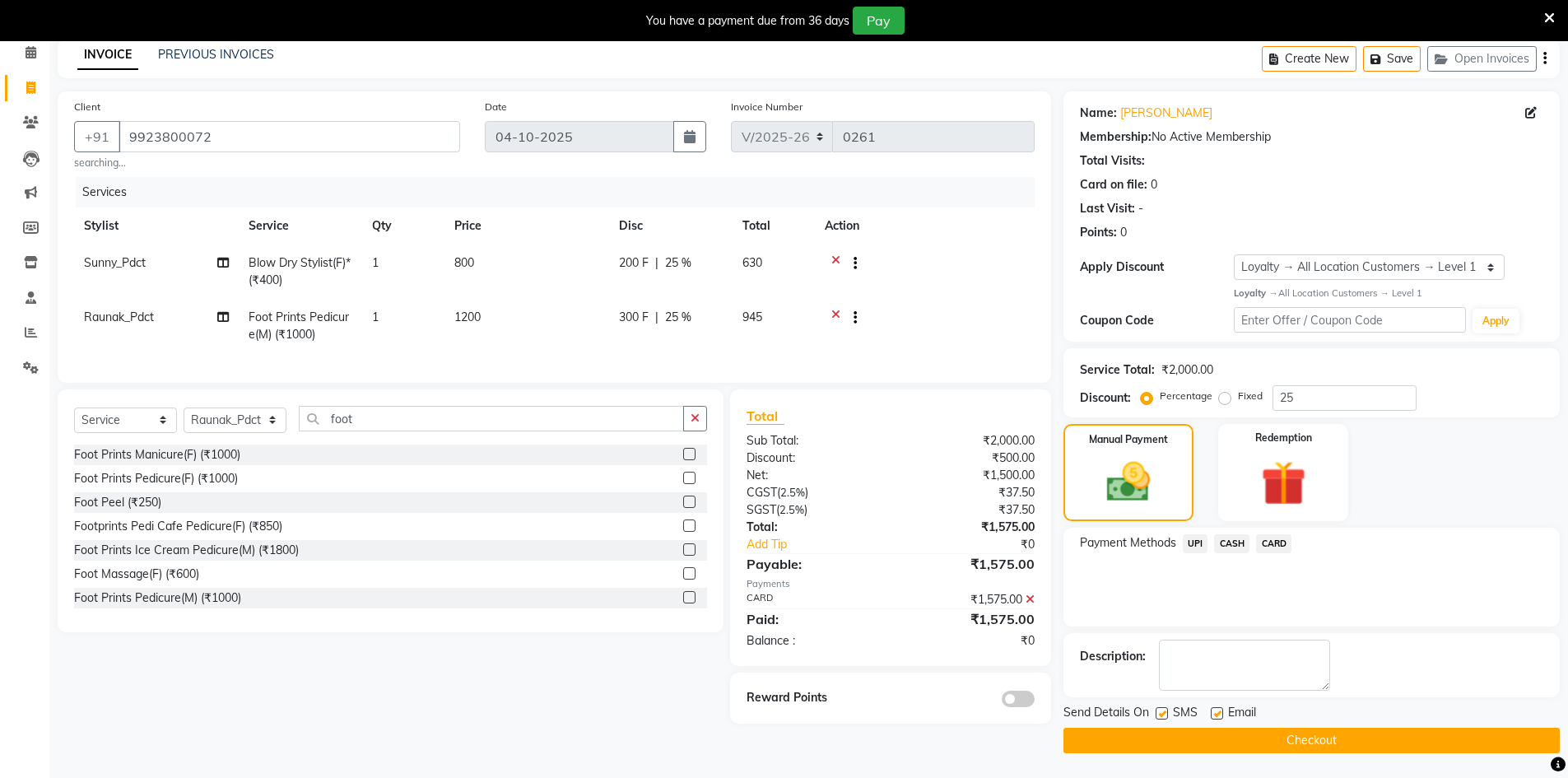
click at [1207, 738] on button "Checkout" at bounding box center [1311, 740] width 497 height 26
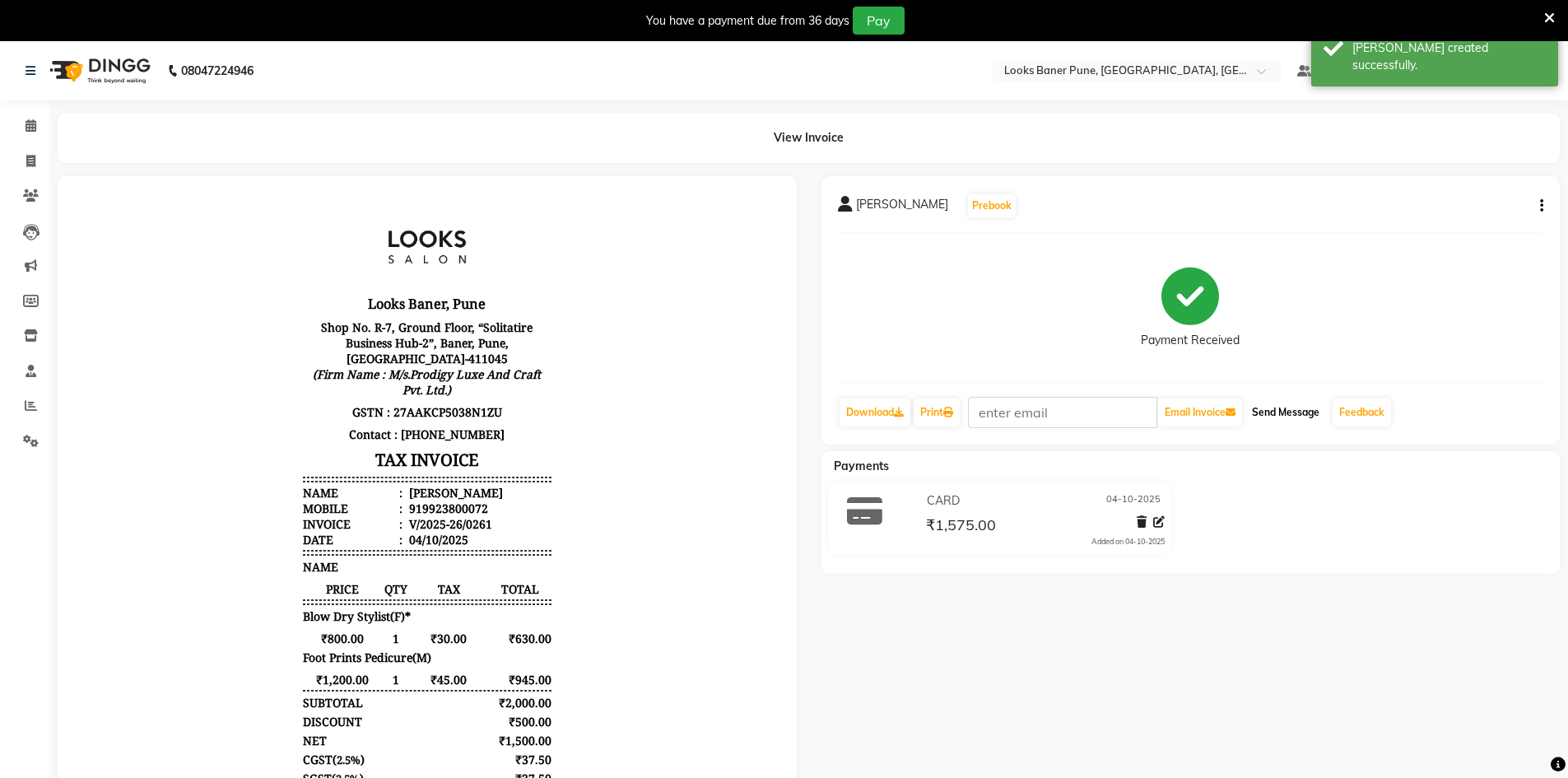
click at [1289, 413] on button "Send Message" at bounding box center [1286, 412] width 81 height 28
click at [36, 67] on icon at bounding box center [30, 70] width 10 height 12
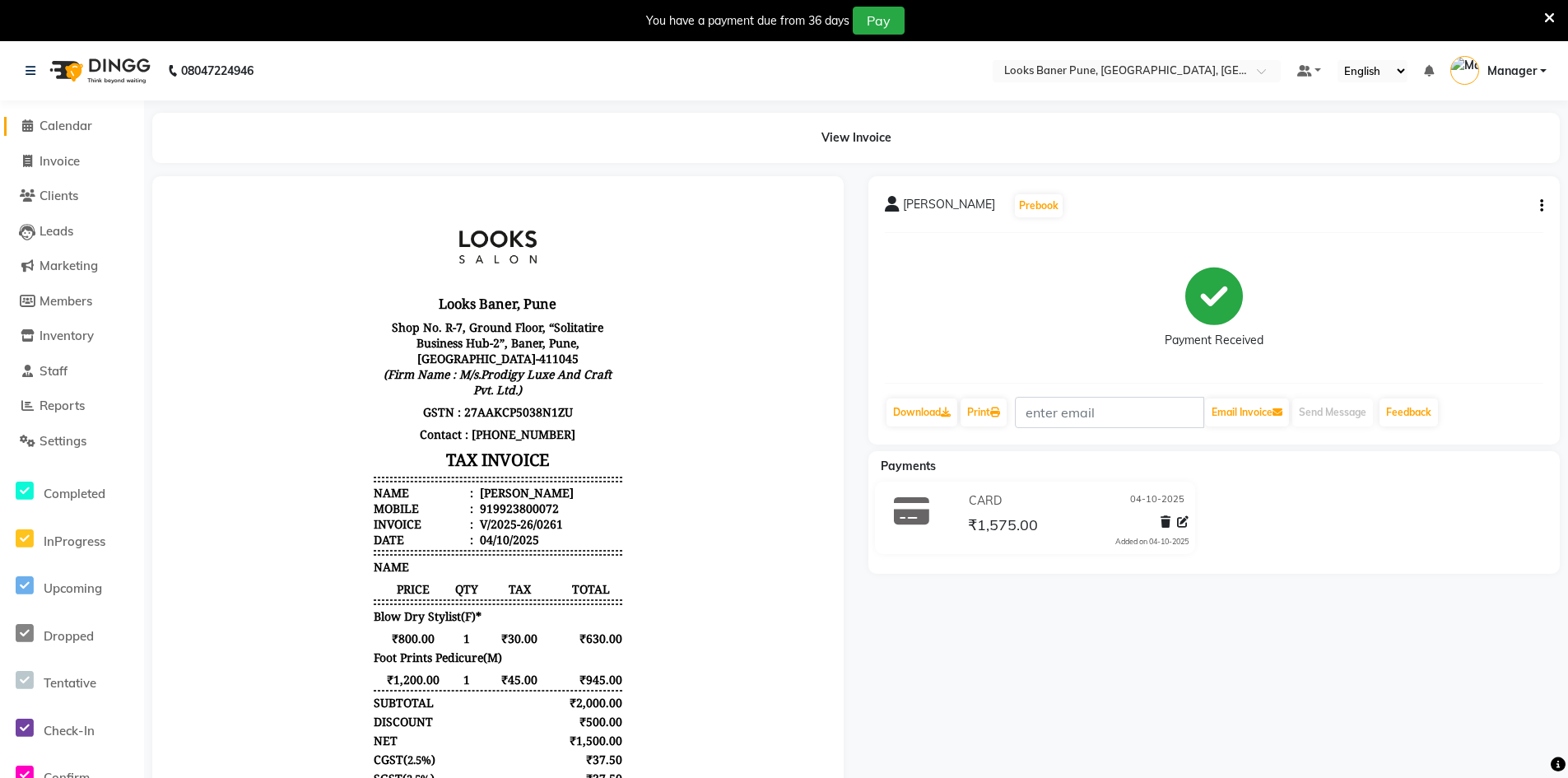
click at [43, 124] on span "Calendar" at bounding box center [66, 125] width 53 height 15
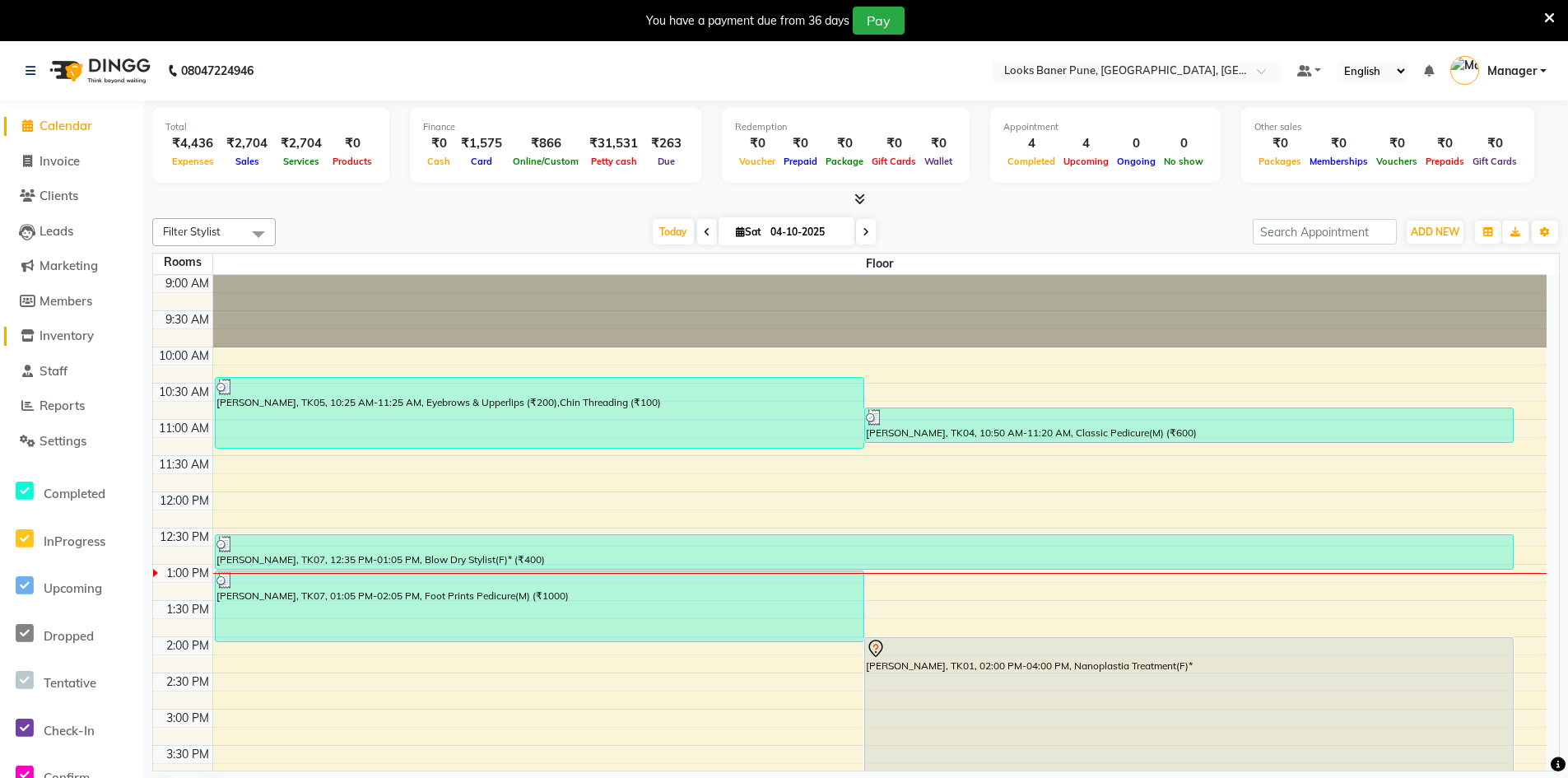
click at [82, 334] on span "Inventory" at bounding box center [67, 334] width 55 height 15
select select
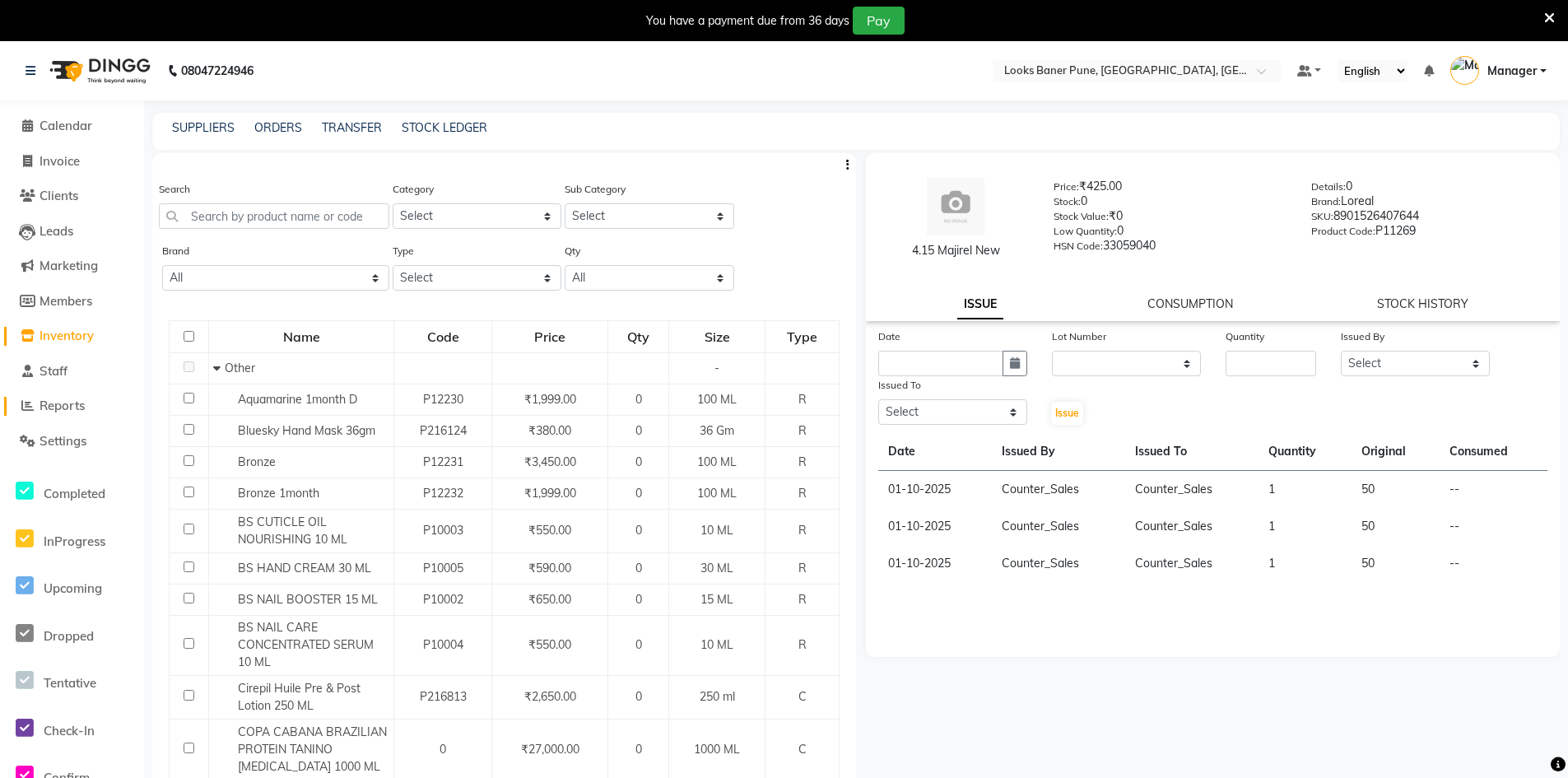
click at [79, 409] on span "Reports" at bounding box center [62, 404] width 46 height 15
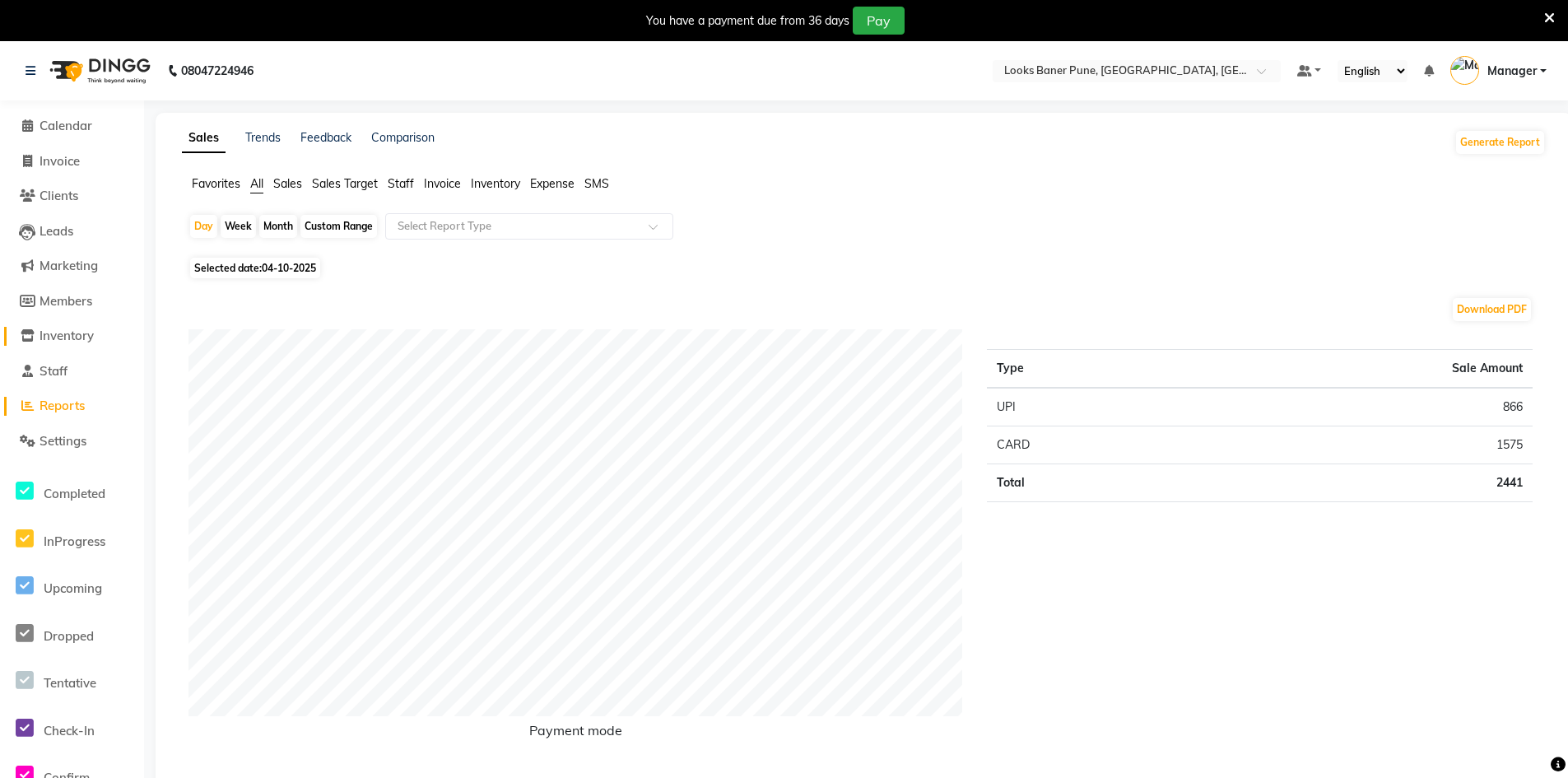
click at [78, 340] on span "Inventory" at bounding box center [67, 334] width 55 height 15
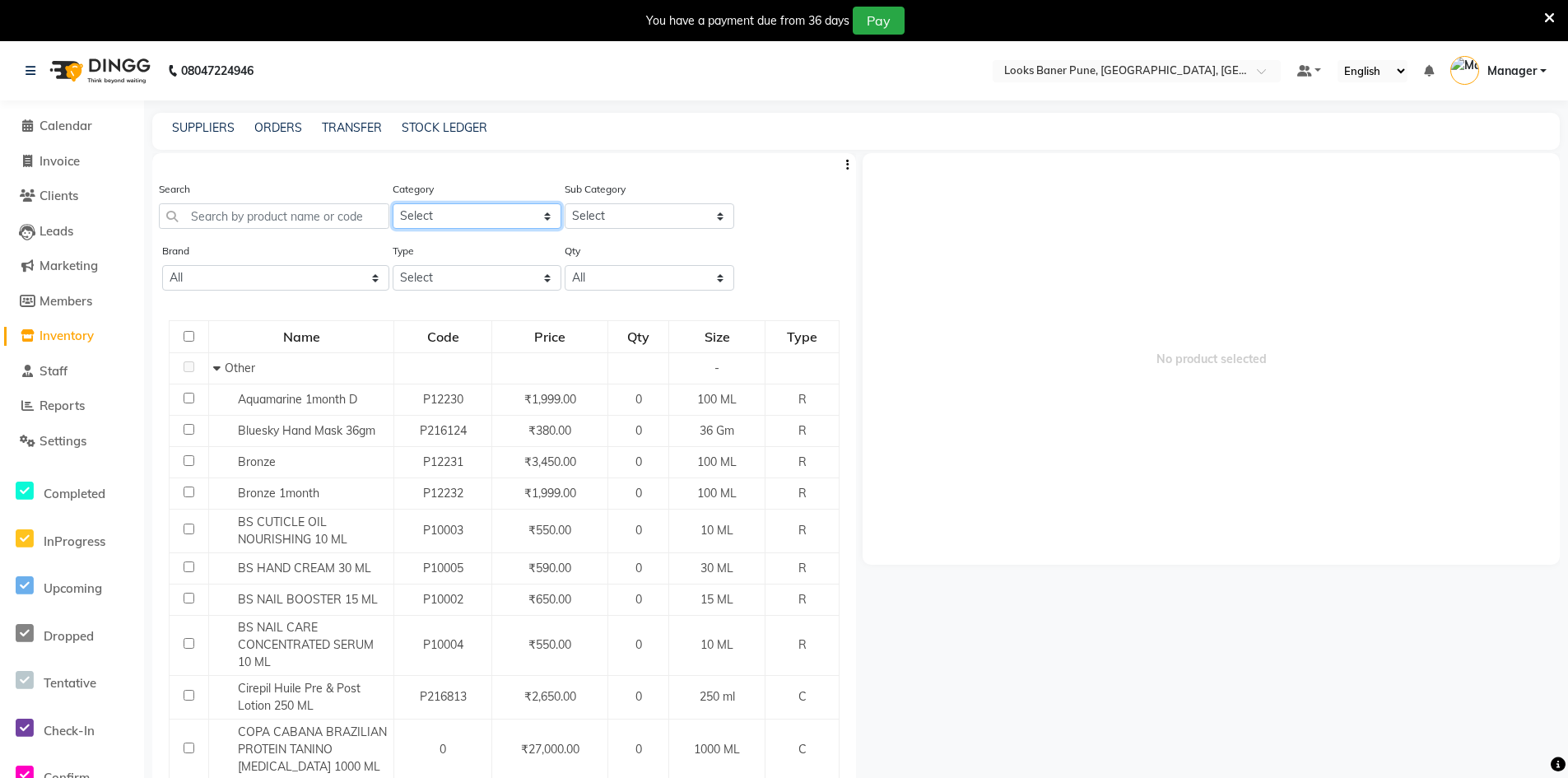
click at [543, 217] on select "Select Skin Personal Care Hair Threading Loreal Bio Top Cons. Bio Top Retail Co…" at bounding box center [477, 216] width 169 height 26
select select "534204550"
click at [393, 203] on select "Select Skin Personal Care Hair Threading Loreal Bio Top Cons. Bio Top Retail Co…" at bounding box center [477, 216] width 169 height 26
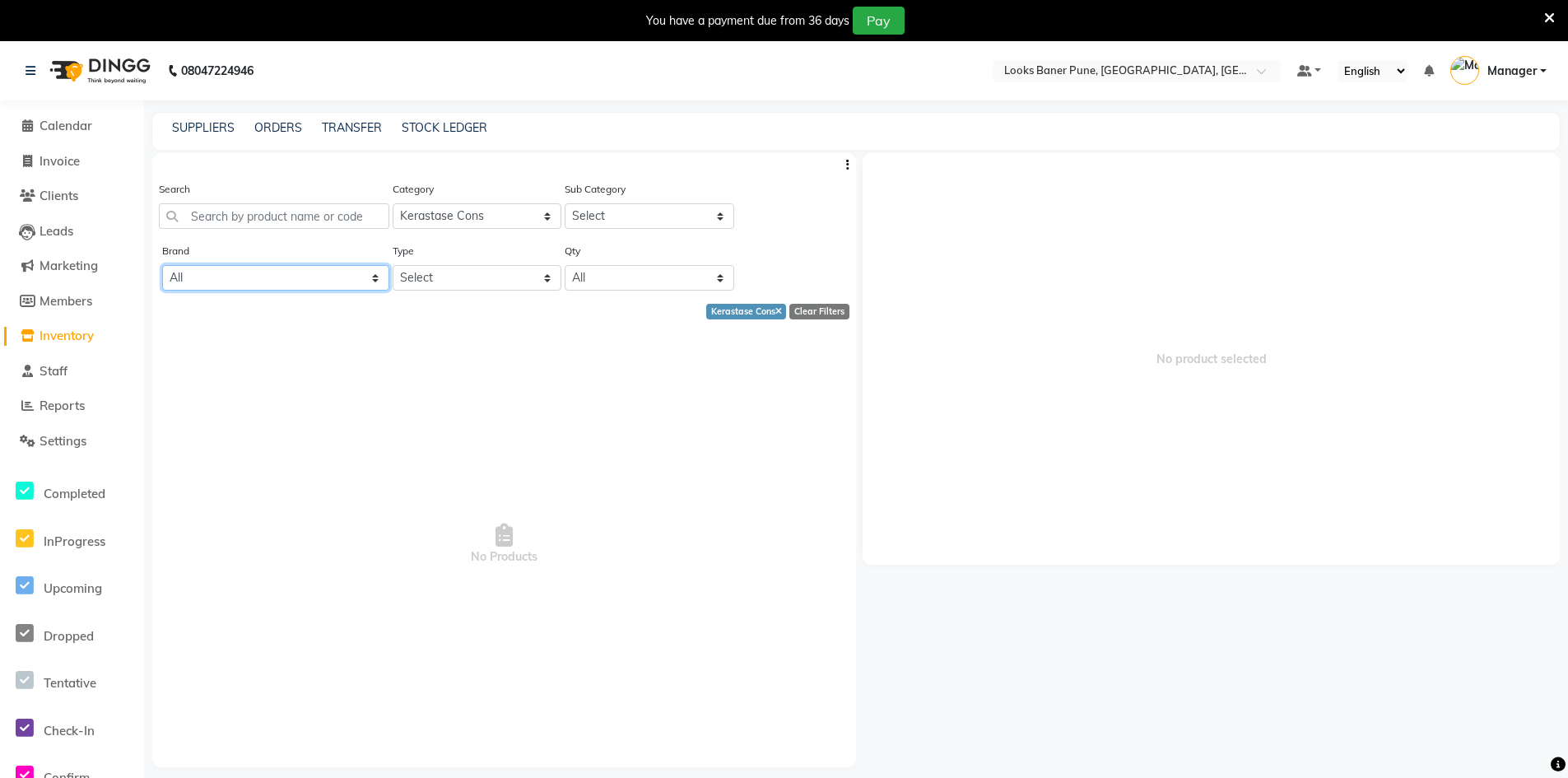
drag, startPoint x: 376, startPoint y: 279, endPoint x: 378, endPoint y: 270, distance: 9.2
click at [376, 279] on select "All 1821 Aeronot Amazon Series American Crew American Crew Retail Aminu Body Oi…" at bounding box center [275, 278] width 227 height 26
click at [534, 364] on span "No Products" at bounding box center [504, 545] width 671 height 412
click at [720, 277] on select "All Low Out Of Stock" at bounding box center [650, 278] width 169 height 26
click at [611, 276] on select "All Low Out Of Stock" at bounding box center [650, 278] width 169 height 26
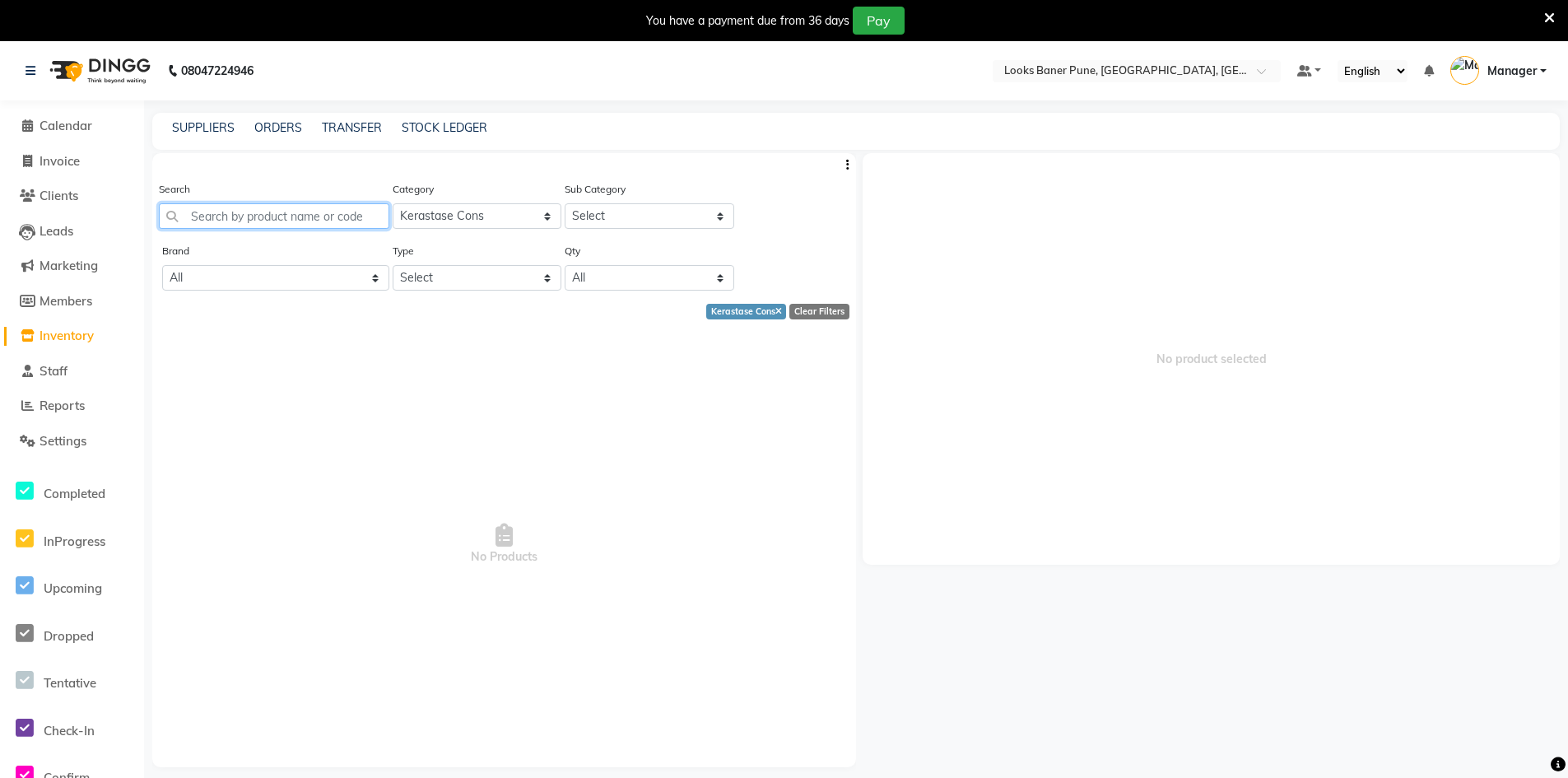
drag, startPoint x: 221, startPoint y: 214, endPoint x: 260, endPoint y: 217, distance: 39.1
click at [223, 214] on input "text" at bounding box center [273, 216] width 231 height 26
click at [265, 217] on input "text" at bounding box center [273, 216] width 231 height 26
click at [267, 217] on input "text" at bounding box center [273, 216] width 231 height 26
click at [54, 128] on span "Calendar" at bounding box center [66, 125] width 53 height 15
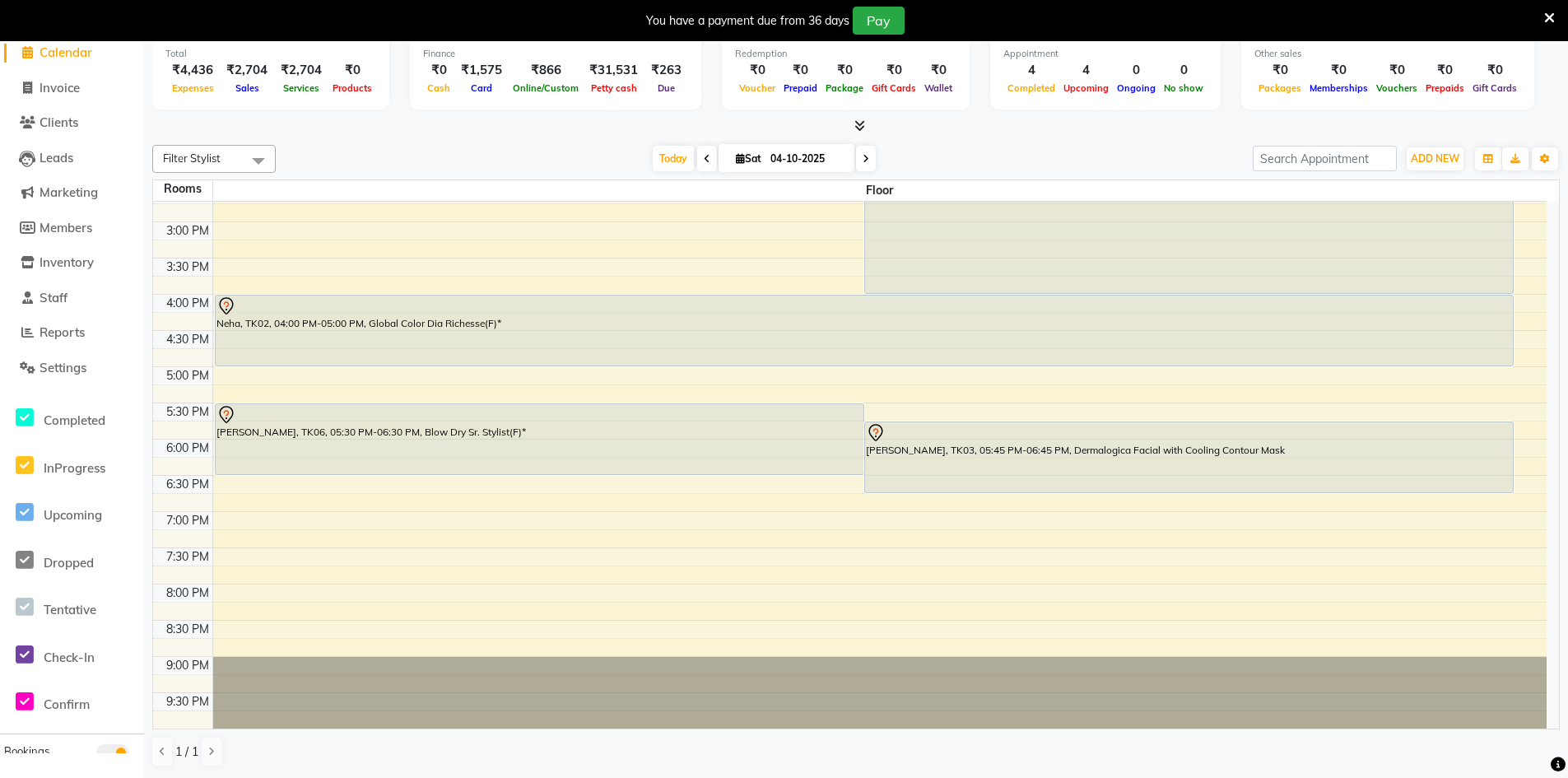
scroll to position [332, 0]
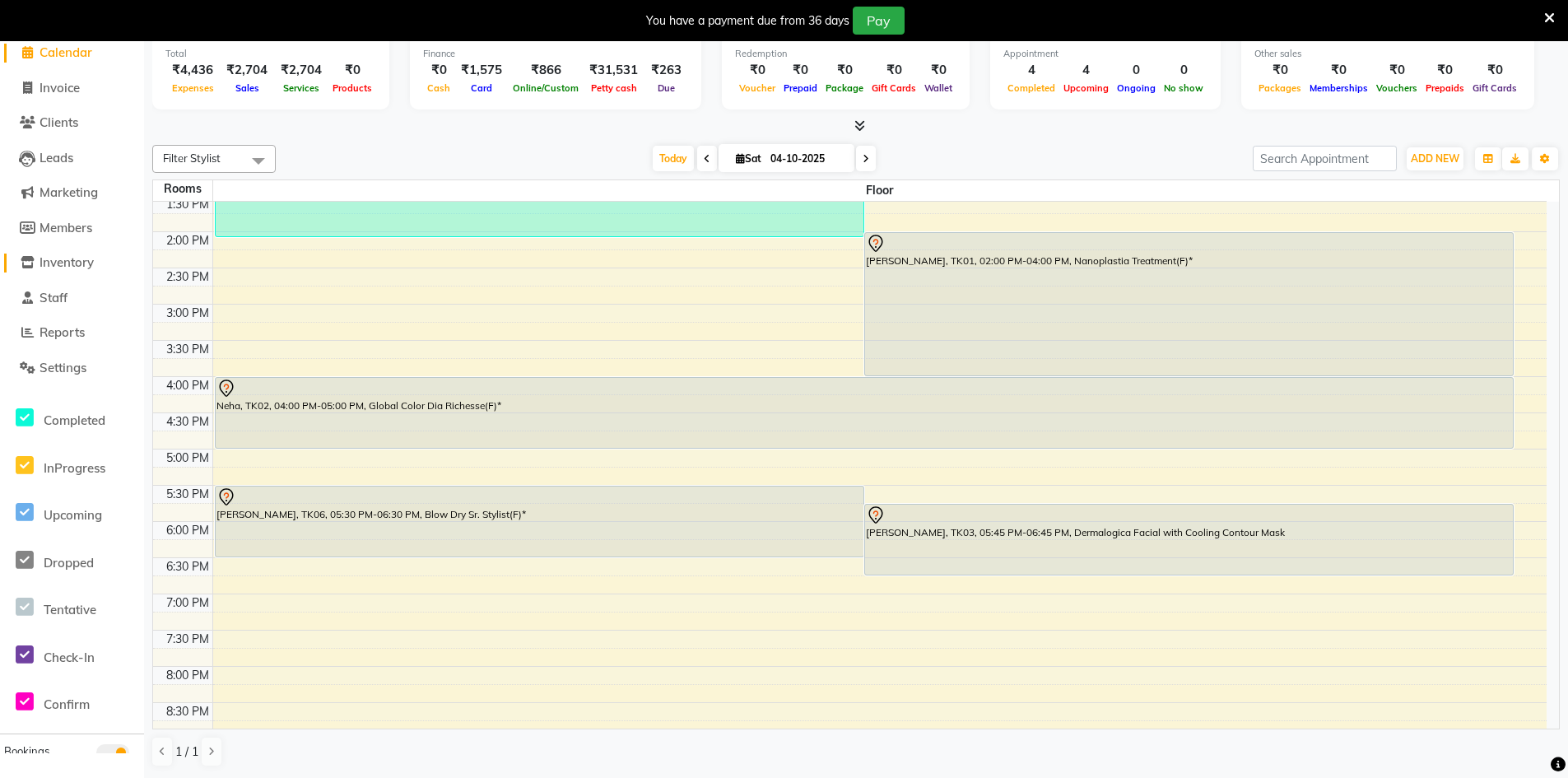
click at [78, 260] on span "Inventory" at bounding box center [67, 261] width 55 height 15
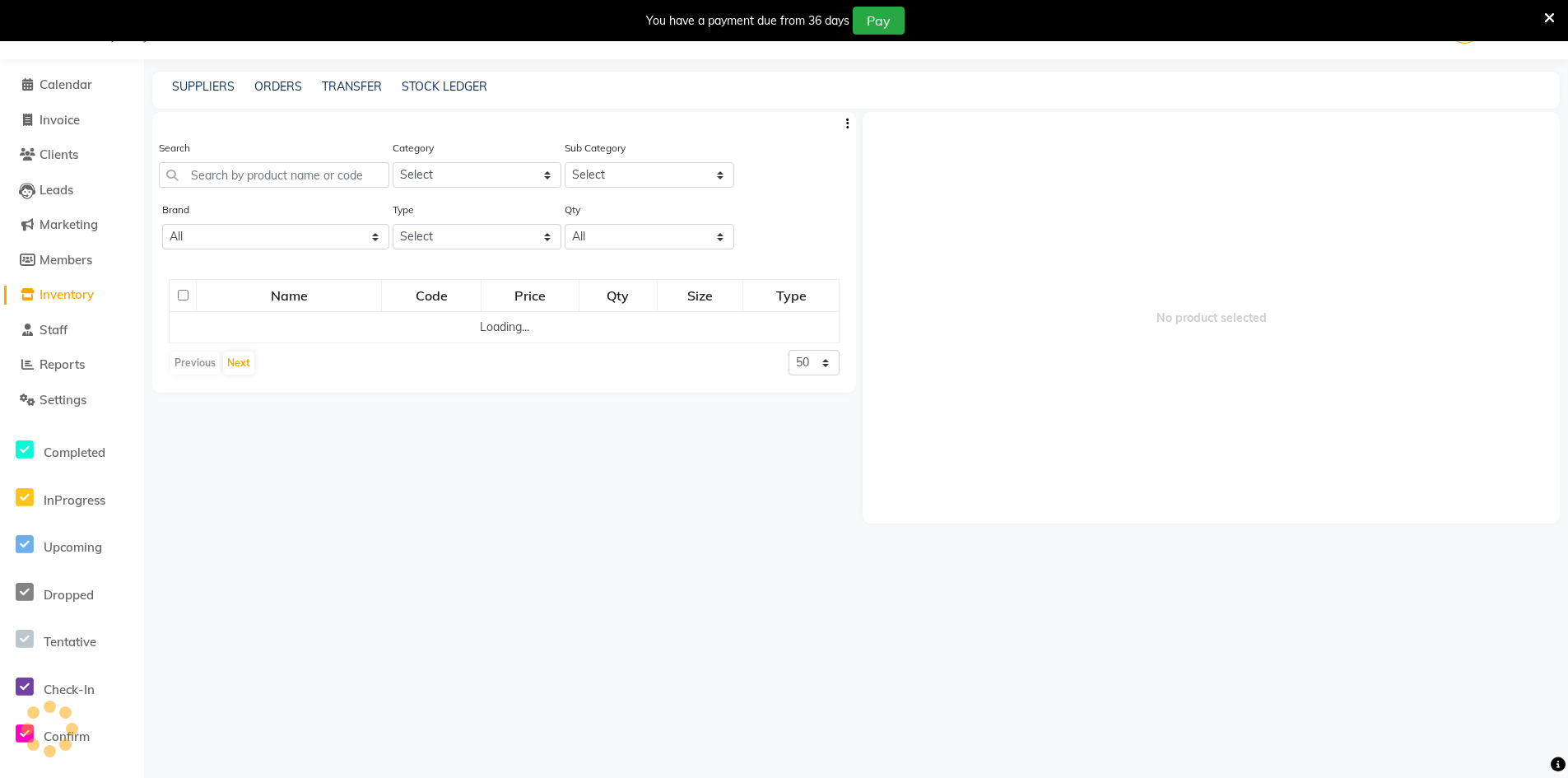
scroll to position [52, 0]
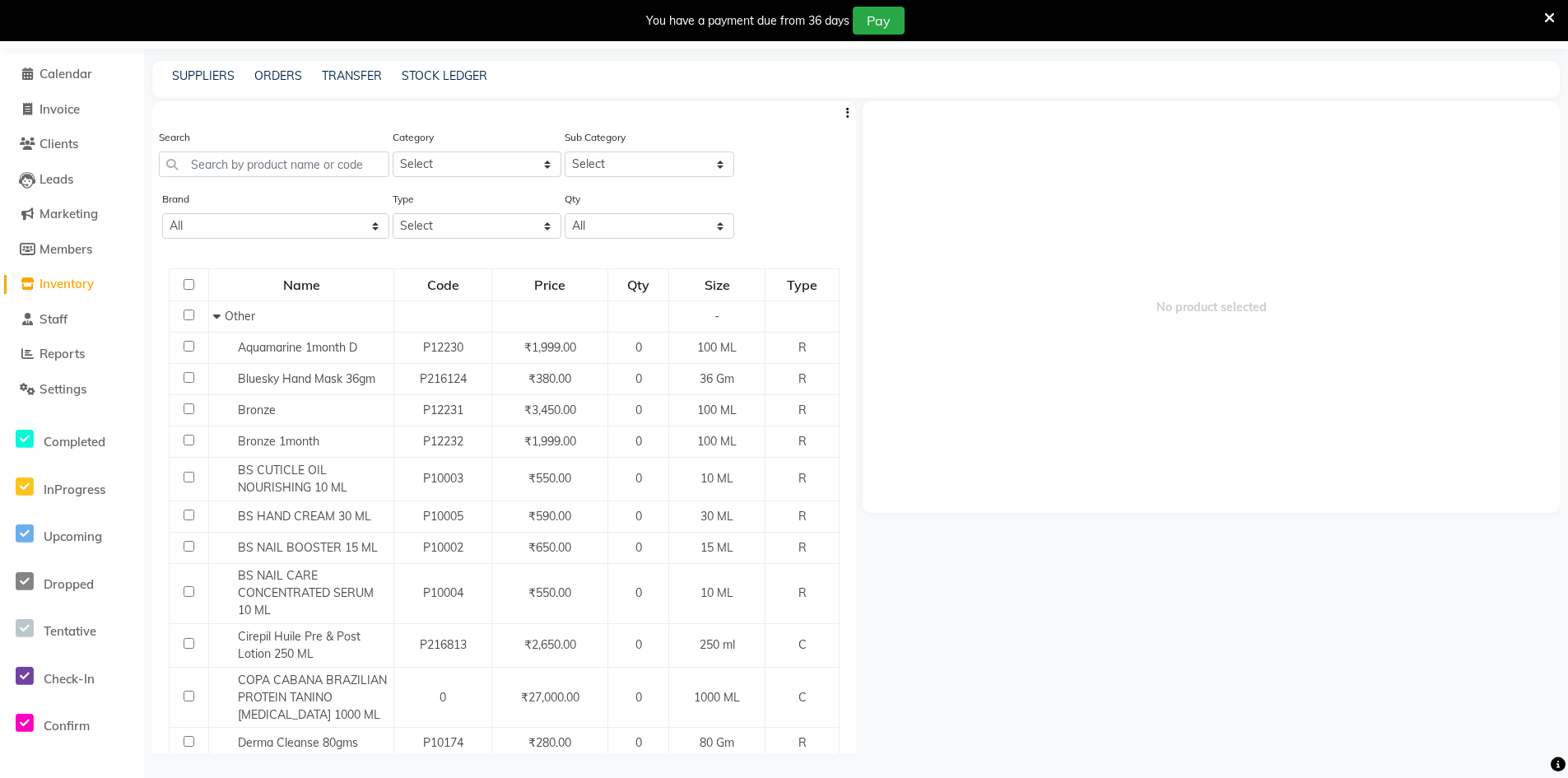
click at [293, 180] on div "Search" at bounding box center [273, 159] width 231 height 62
click at [540, 165] on select "Select Skin Personal Care Hair Threading Loreal Bio Top Cons. Bio Top Retail Co…" at bounding box center [477, 164] width 169 height 26
select select "534204550"
click at [393, 151] on select "Select Skin Personal Care Hair Threading Loreal Bio Top Cons. Bio Top Retail Co…" at bounding box center [477, 164] width 169 height 26
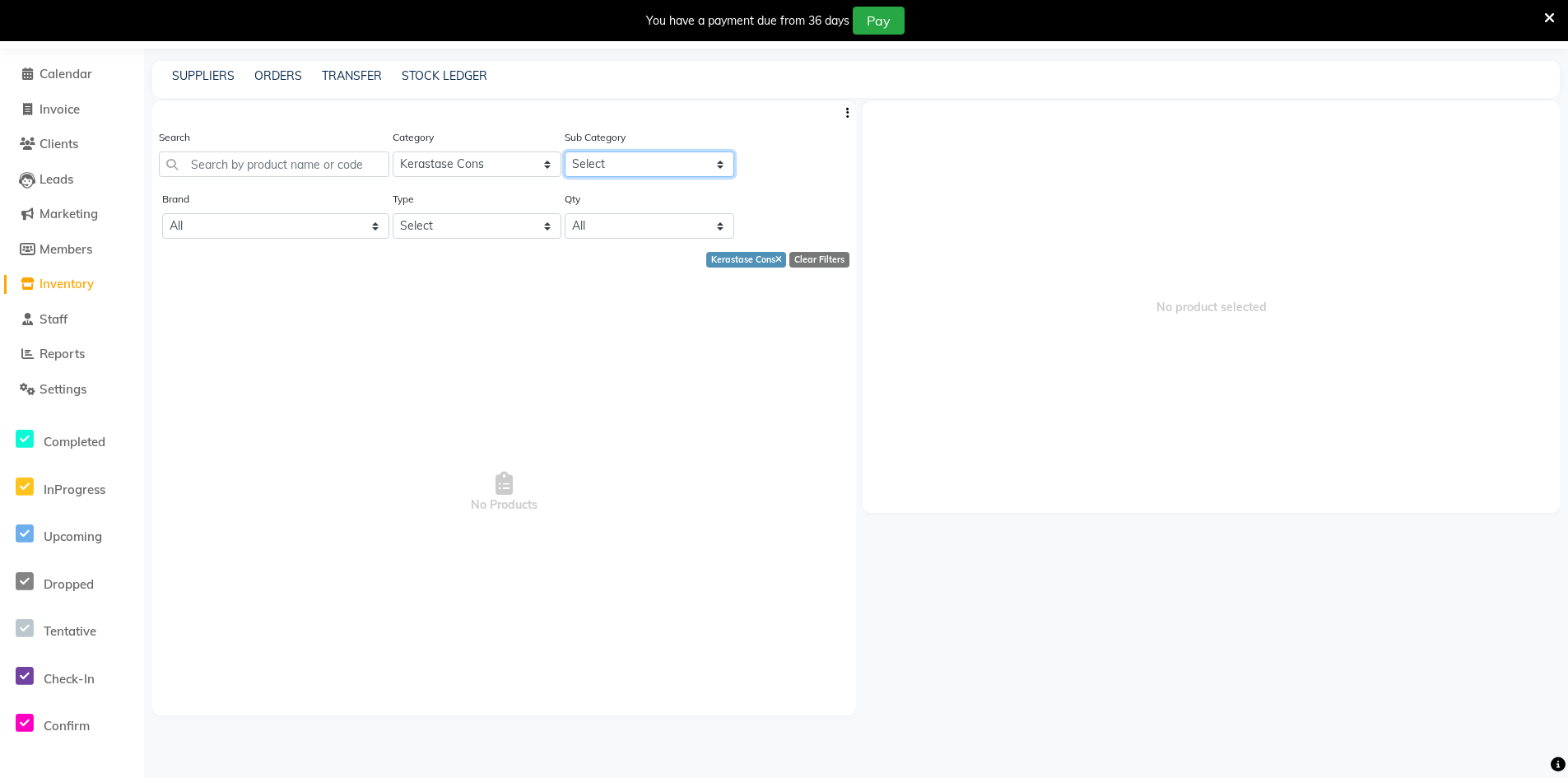
click at [715, 168] on select "Select Kerastase Cons Discipline Nutritiv Chroma Absolute Blond Absolute Genesi…" at bounding box center [650, 164] width 169 height 26
select select "5342045502"
click at [565, 151] on select "Select Kerastase Cons Discipline Nutritiv Chroma Absolute Blond Absolute Genesi…" at bounding box center [650, 164] width 169 height 26
click at [255, 161] on input "text" at bounding box center [273, 164] width 231 height 26
type input "3474630655034"
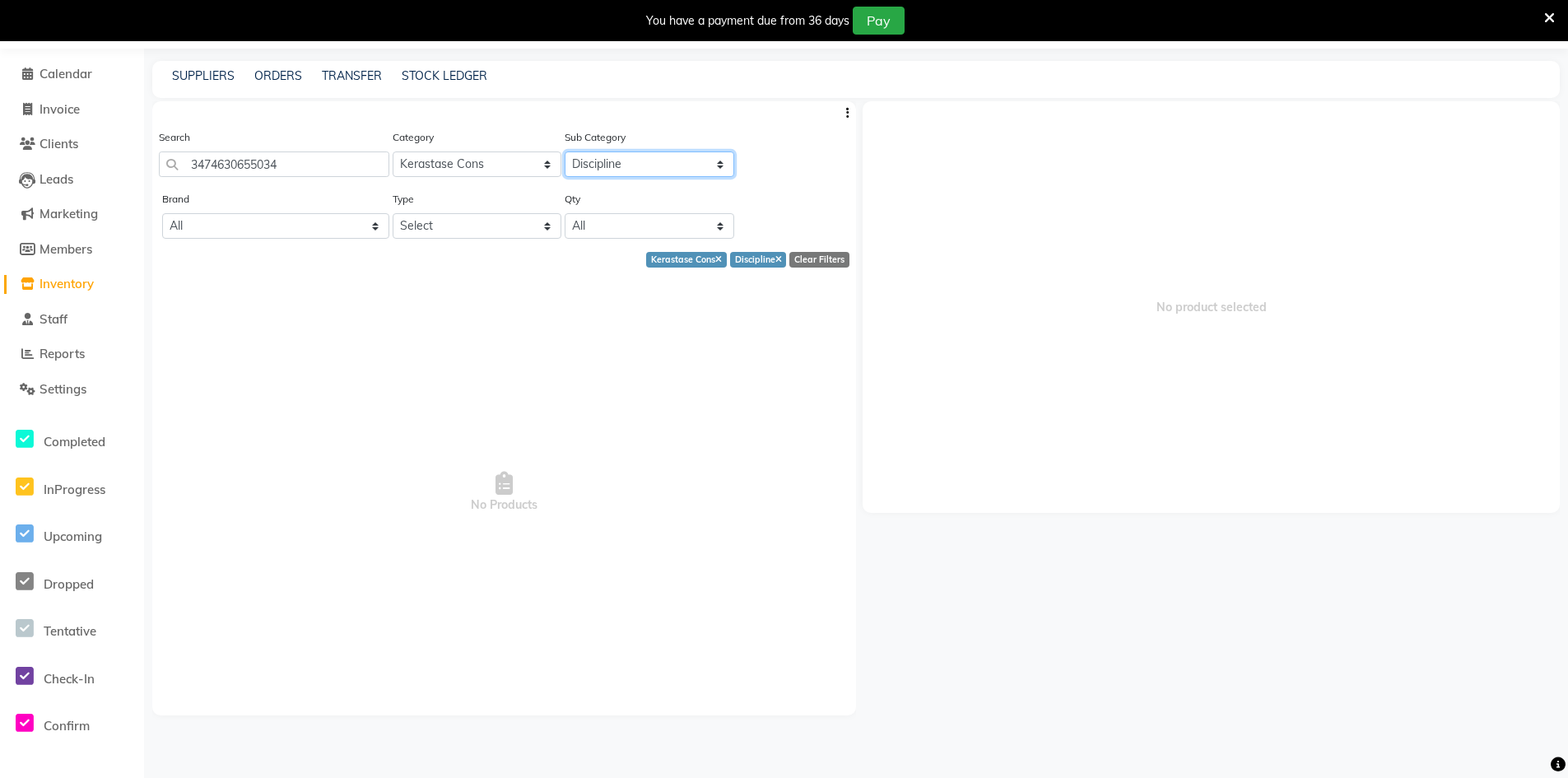
click at [722, 166] on select "Select Kerastase Cons Discipline Nutritiv Chroma Absolute Blond Absolute Genesi…" at bounding box center [650, 164] width 169 height 26
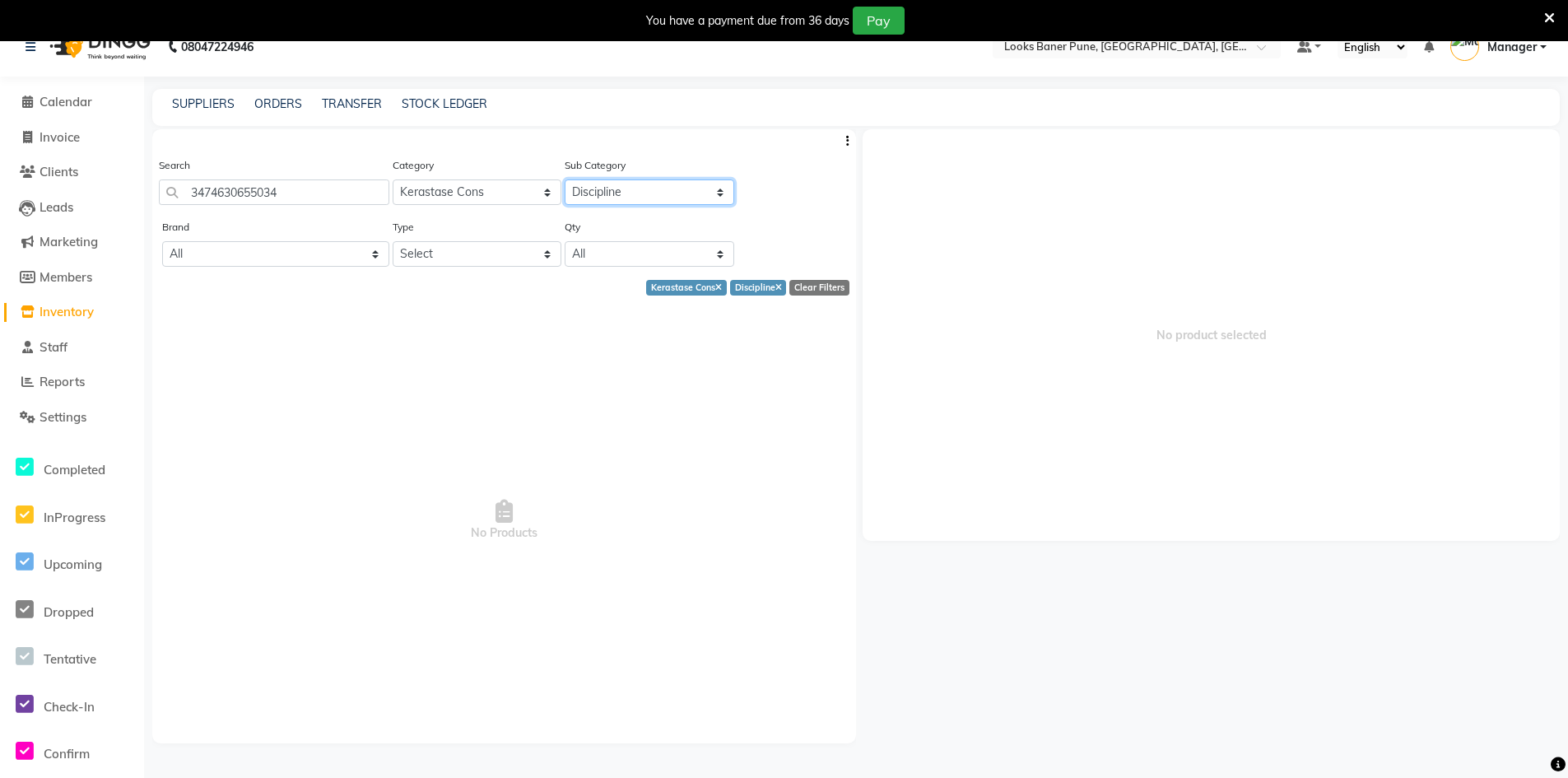
scroll to position [0, 0]
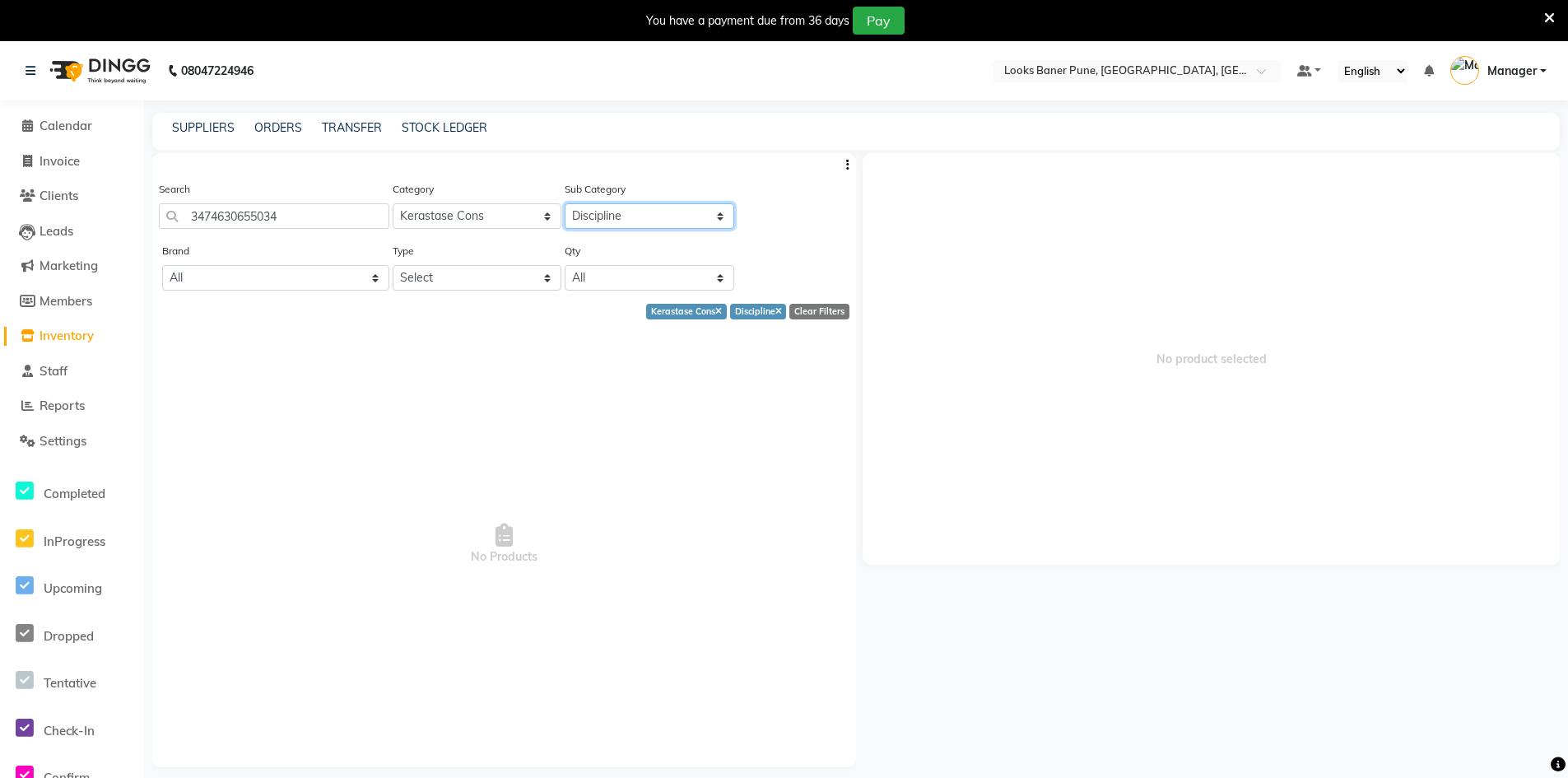
click at [727, 217] on select "Select Kerastase Cons Discipline Nutritiv Chroma Absolute Blond Absolute Genesi…" at bounding box center [650, 216] width 169 height 26
select select "5342045501"
click at [565, 203] on select "Select Kerastase Cons Discipline Nutritiv Chroma Absolute Blond Absolute Genesi…" at bounding box center [650, 216] width 169 height 26
click at [312, 209] on input "3474630655034" at bounding box center [273, 216] width 231 height 26
type input "3"
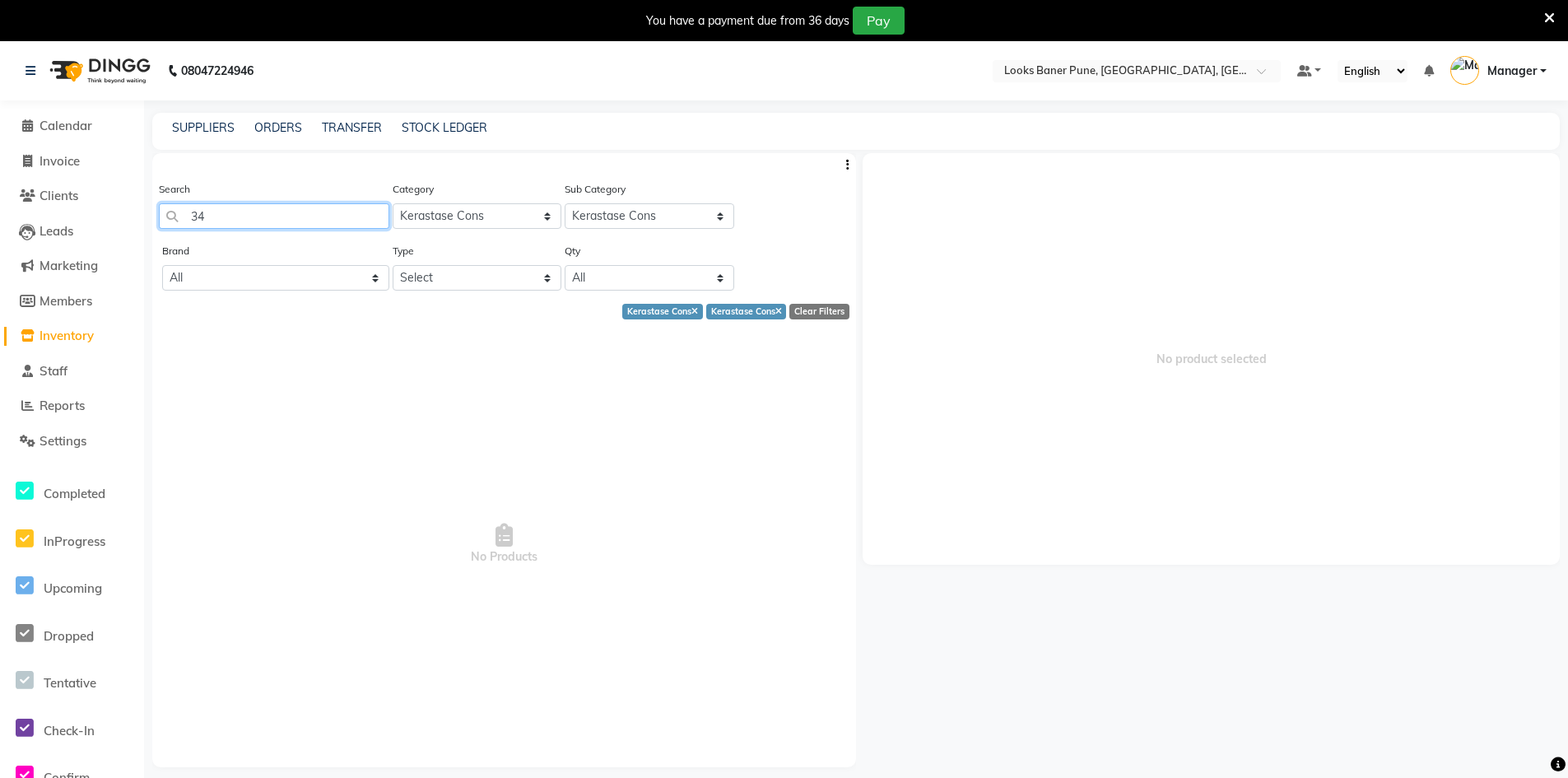
type input "34"
click at [547, 217] on select "Select Skin Personal Care Hair Threading Loreal Bio Top Cons. Bio Top Retail Co…" at bounding box center [477, 216] width 169 height 26
select select "534201650"
click at [393, 203] on select "Select Skin Personal Care Hair Threading Loreal Bio Top Cons. Bio Top Retail Co…" at bounding box center [477, 216] width 169 height 26
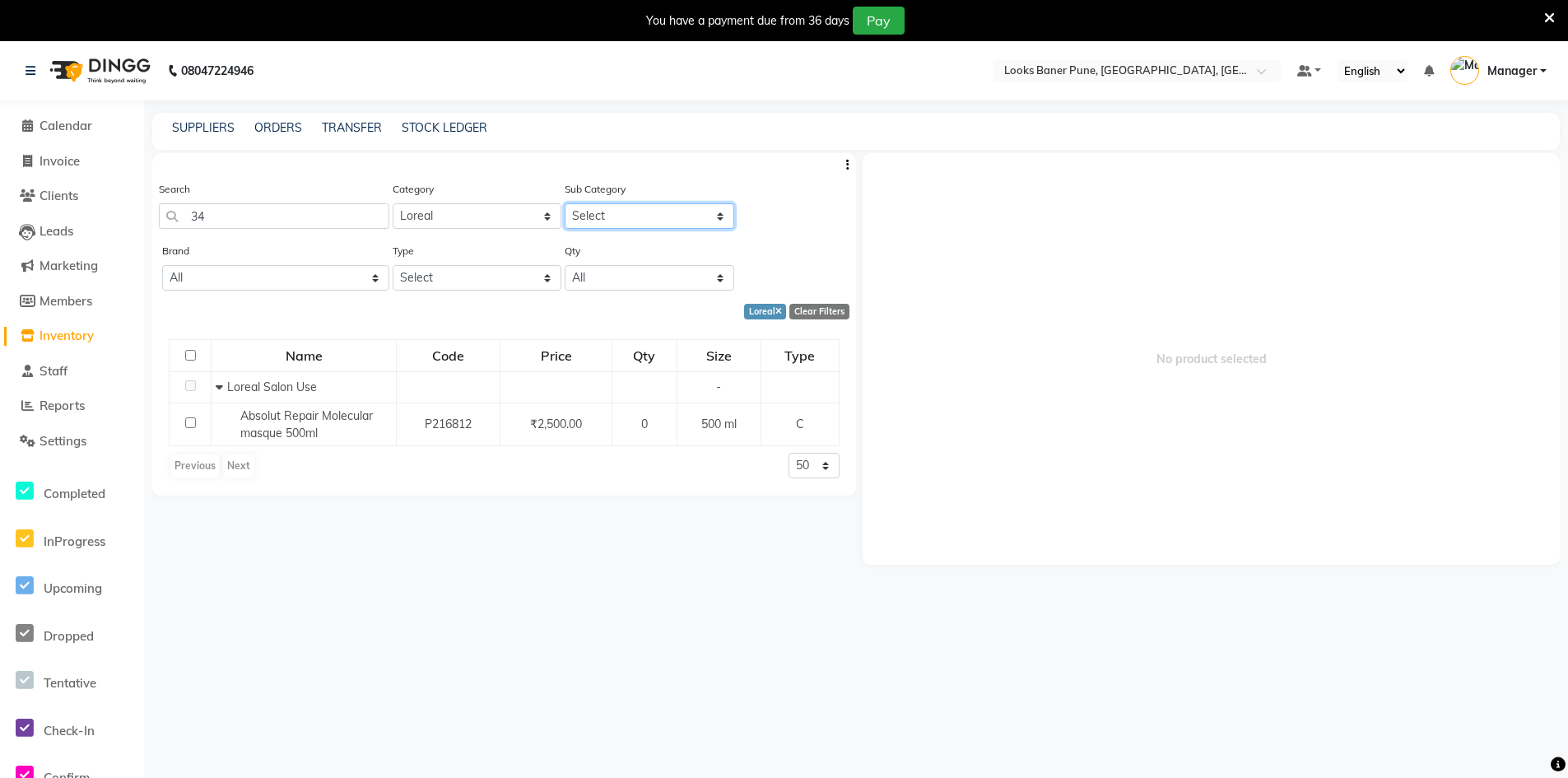
click at [715, 219] on select "Select Loreal Retail Loreal Salon Use Hair Colour Salon Use Matrix Salon Use Ma…" at bounding box center [650, 216] width 169 height 26
select select "534201652"
click at [565, 203] on select "Select Loreal Retail Loreal Salon Use Hair Colour Salon Use Matrix Salon Use Ma…" at bounding box center [650, 216] width 169 height 26
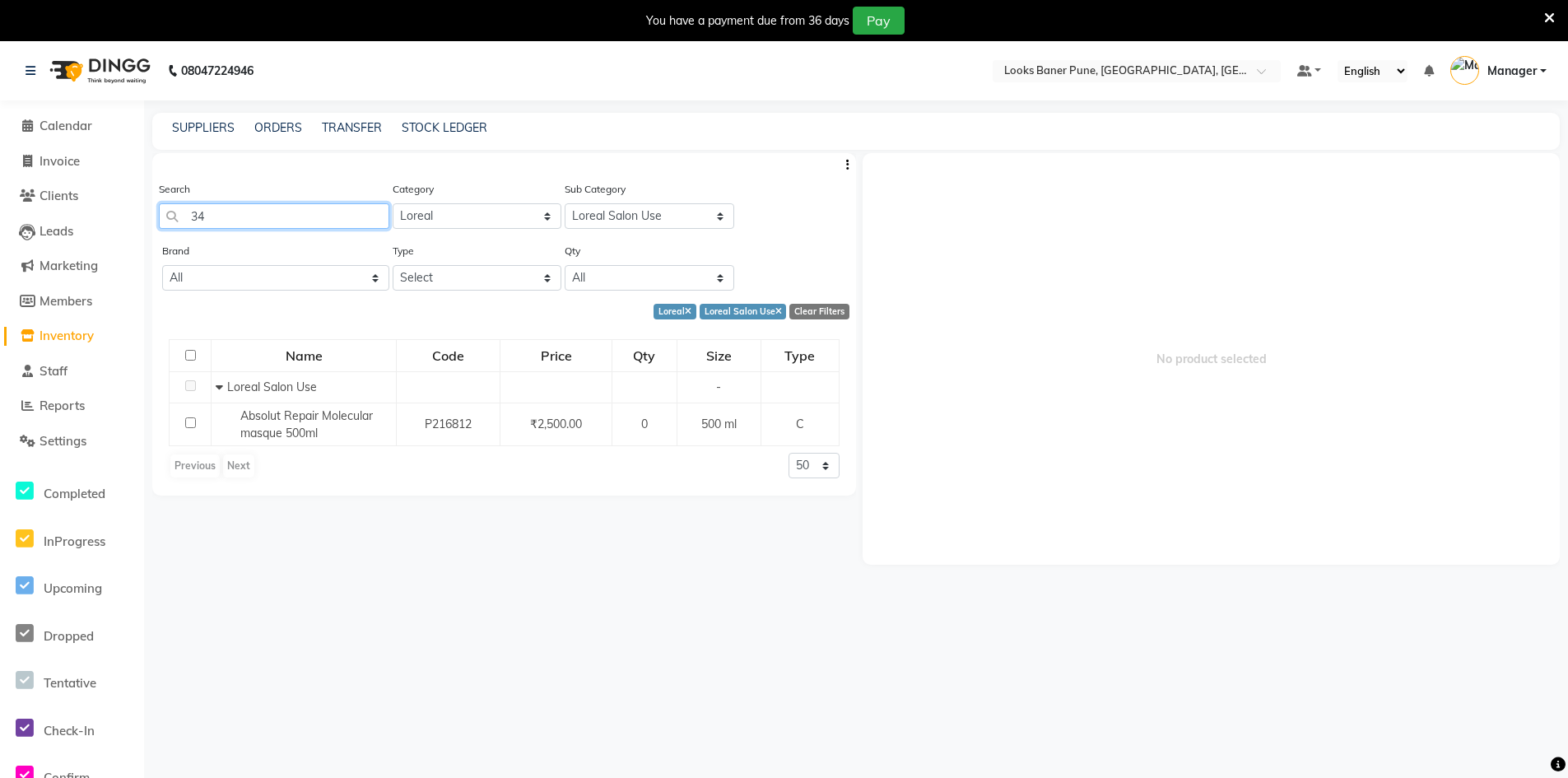
drag, startPoint x: 269, startPoint y: 211, endPoint x: 313, endPoint y: 223, distance: 45.6
click at [279, 217] on input "34" at bounding box center [273, 216] width 231 height 26
type input "3"
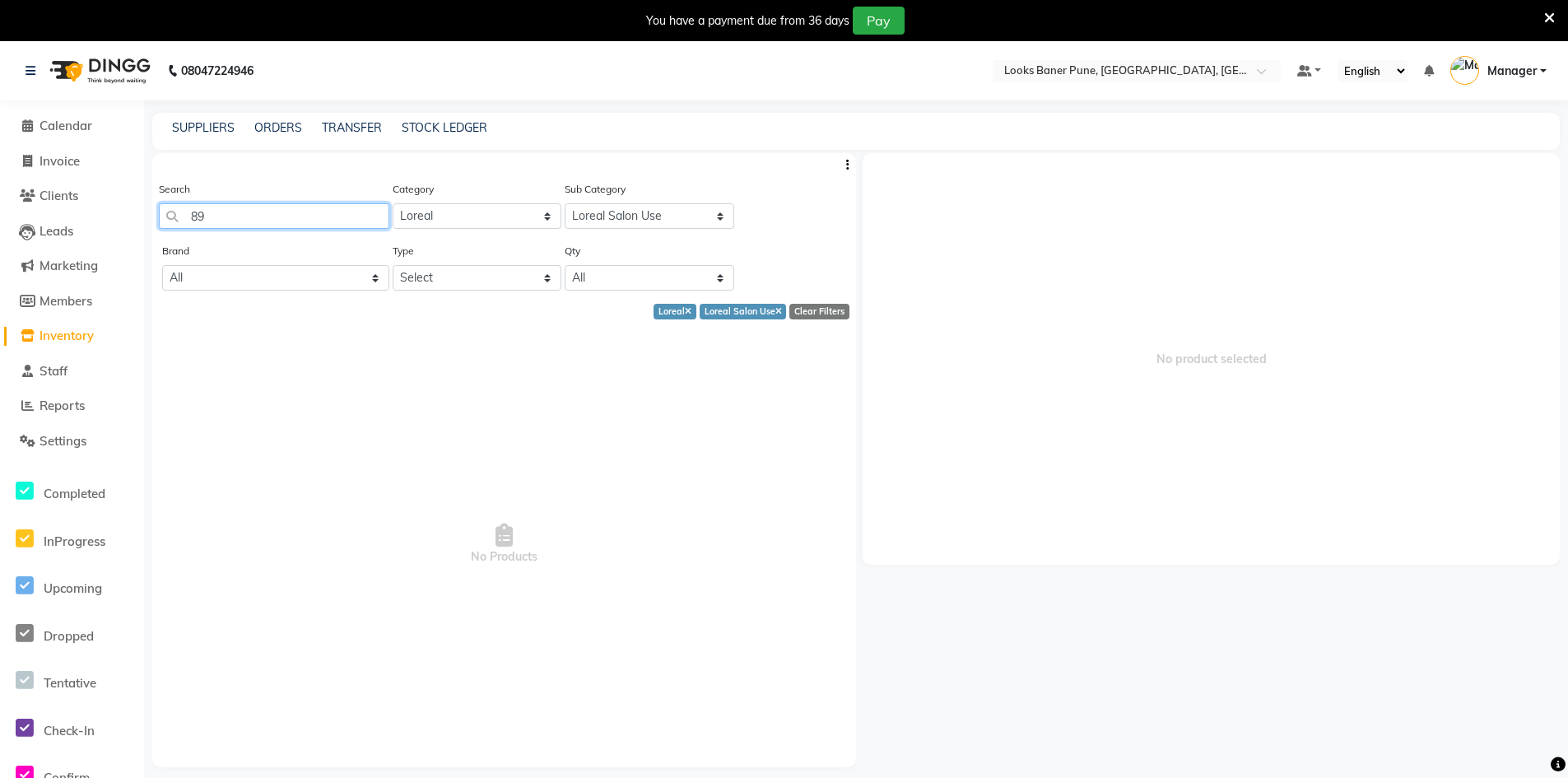
type input "8"
type input "8901526609123"
click at [723, 276] on select "All Low Out Of Stock" at bounding box center [650, 278] width 169 height 26
click at [565, 265] on select "All Low Out Of Stock" at bounding box center [650, 278] width 169 height 26
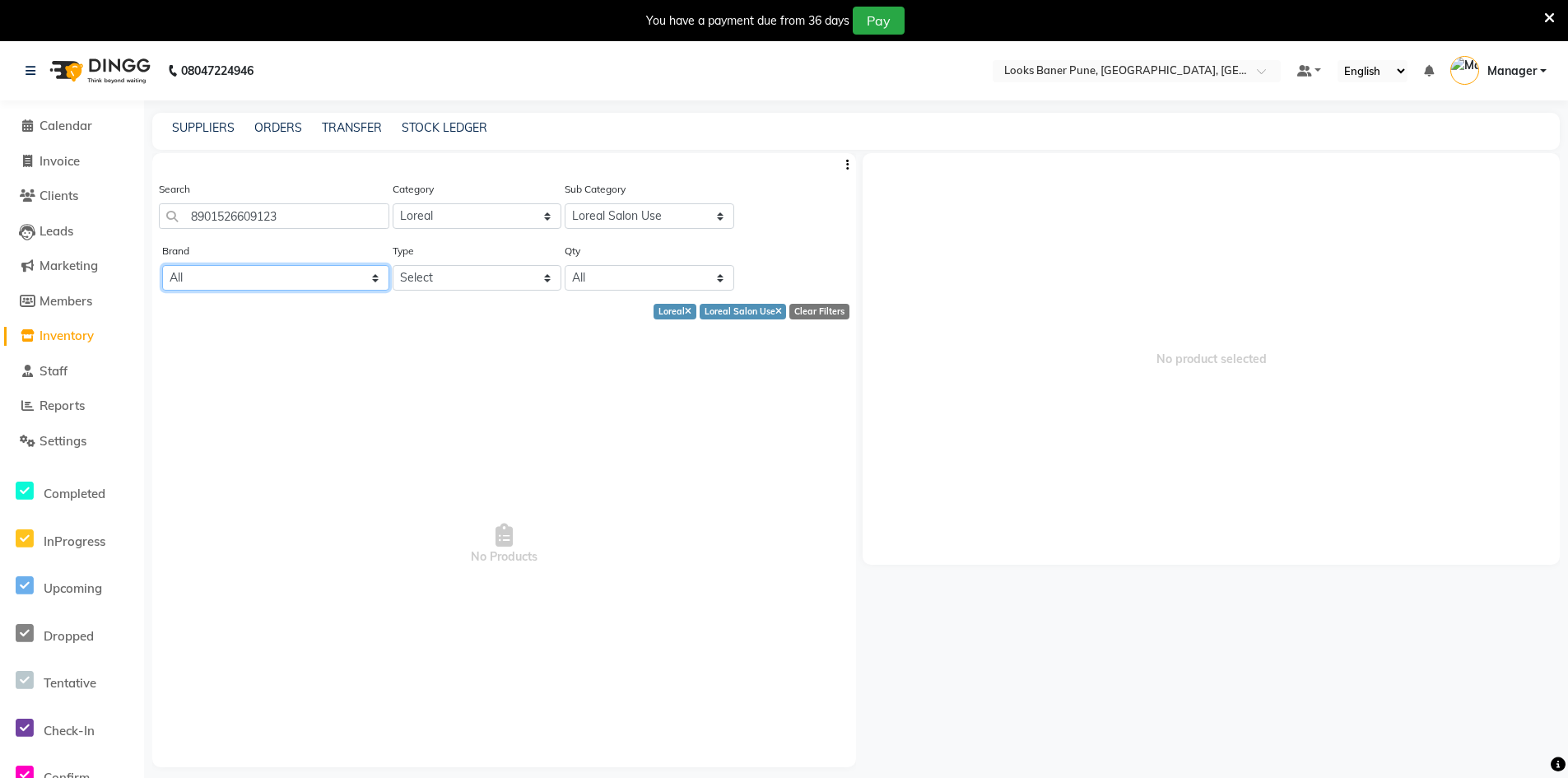
click at [378, 282] on select "All 1821 Aeronot Amazon Series American Crew American Crew Retail Aminu Body Oi…" at bounding box center [275, 278] width 227 height 26
click at [317, 221] on input "8901526609123" at bounding box center [273, 216] width 231 height 26
click at [718, 217] on select "Select Loreal Retail Loreal Salon Use Hair Colour Salon Use Matrix Salon Use Ma…" at bounding box center [650, 216] width 169 height 26
click at [565, 203] on select "Select Loreal Retail Loreal Salon Use Hair Colour Salon Use Matrix Salon Use Ma…" at bounding box center [650, 216] width 169 height 26
click at [73, 119] on span "Calendar" at bounding box center [66, 125] width 53 height 15
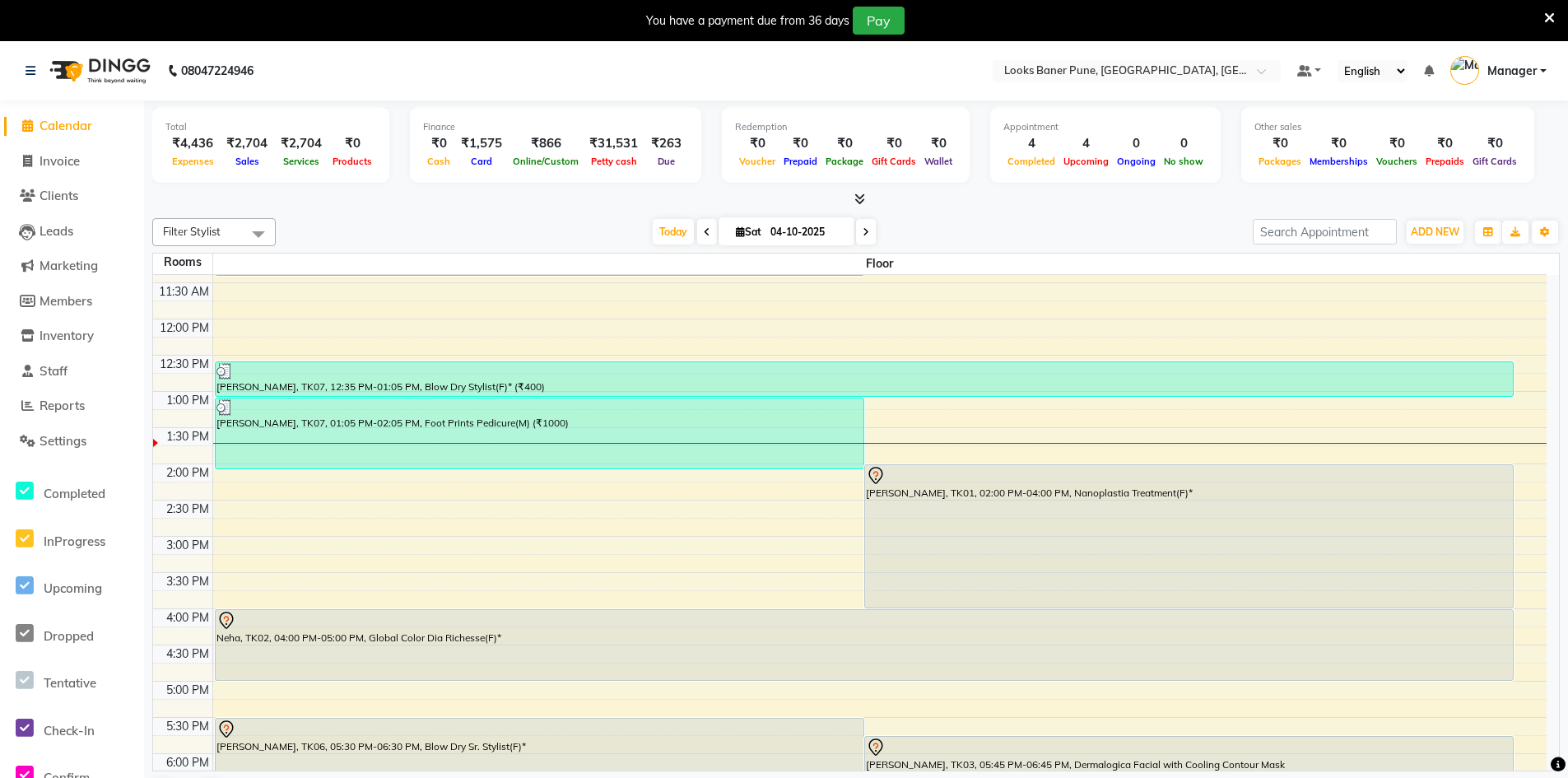
scroll to position [116, 0]
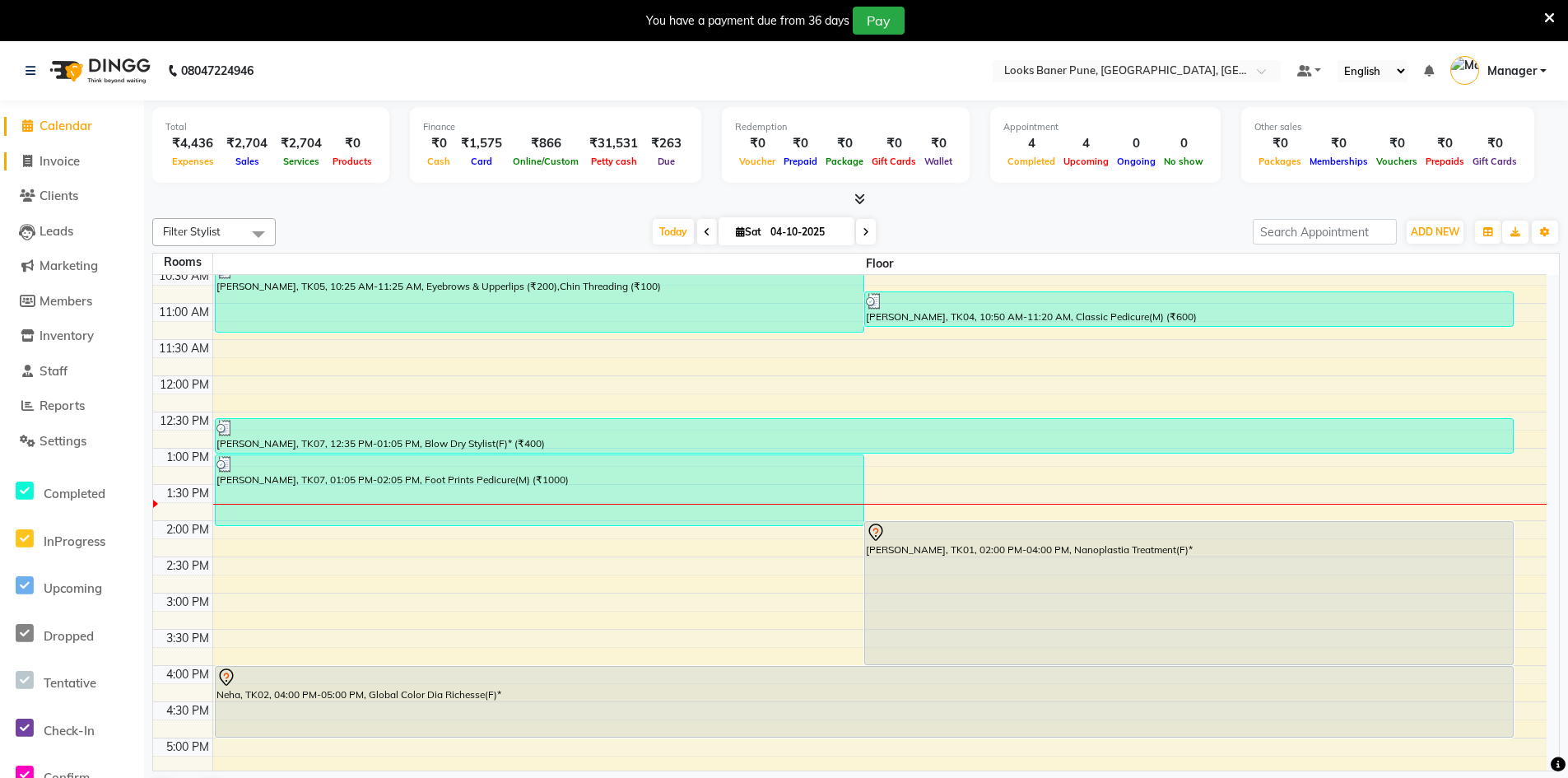
click at [67, 167] on span "Invoice" at bounding box center [59, 160] width 40 height 15
select select "8917"
select select "service"
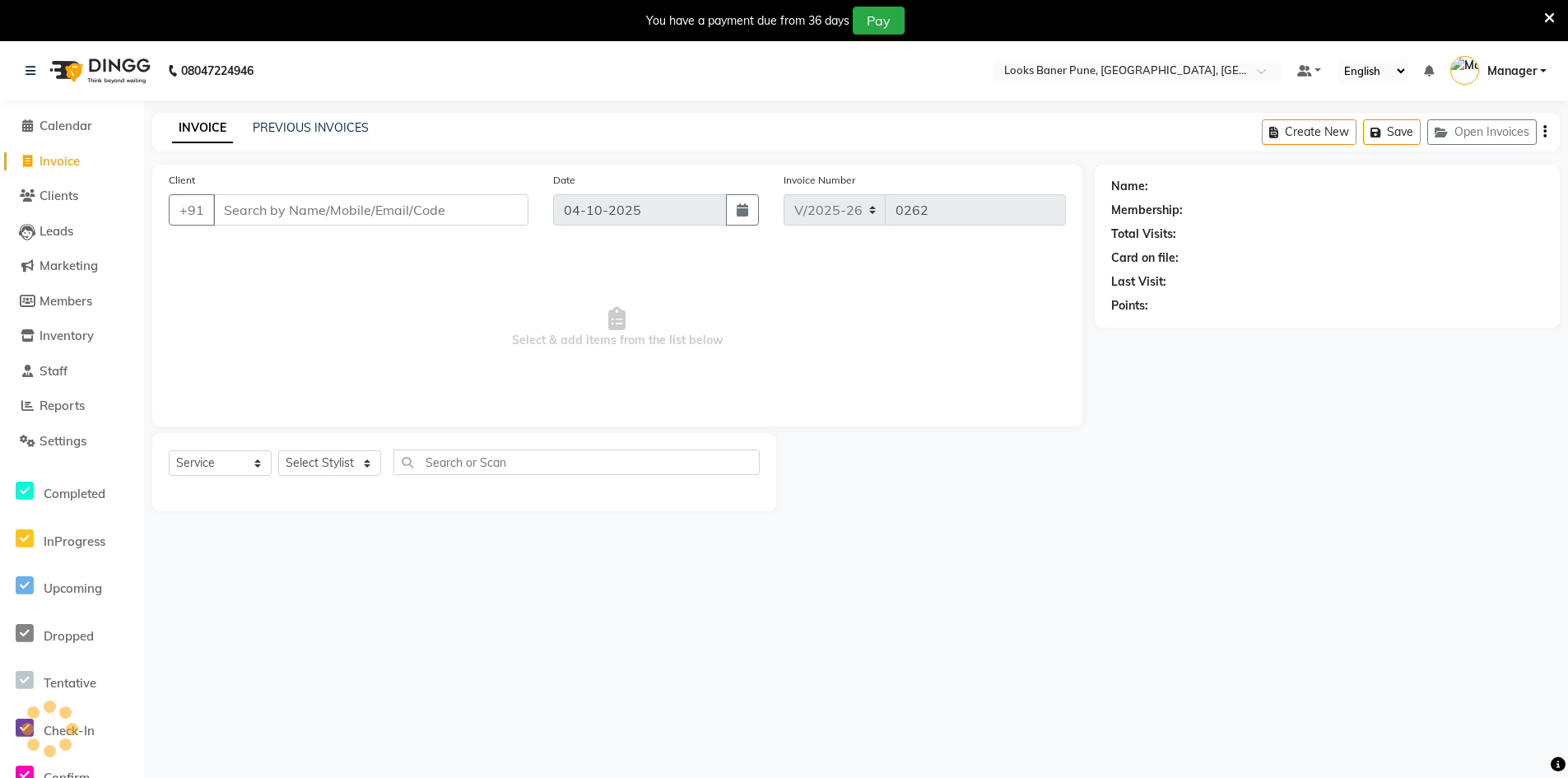
click at [245, 214] on input "Client" at bounding box center [371, 210] width 315 height 31
click at [284, 219] on input "Client" at bounding box center [371, 210] width 315 height 31
type input "9823155866"
click at [493, 215] on span "Add Client" at bounding box center [486, 210] width 65 height 16
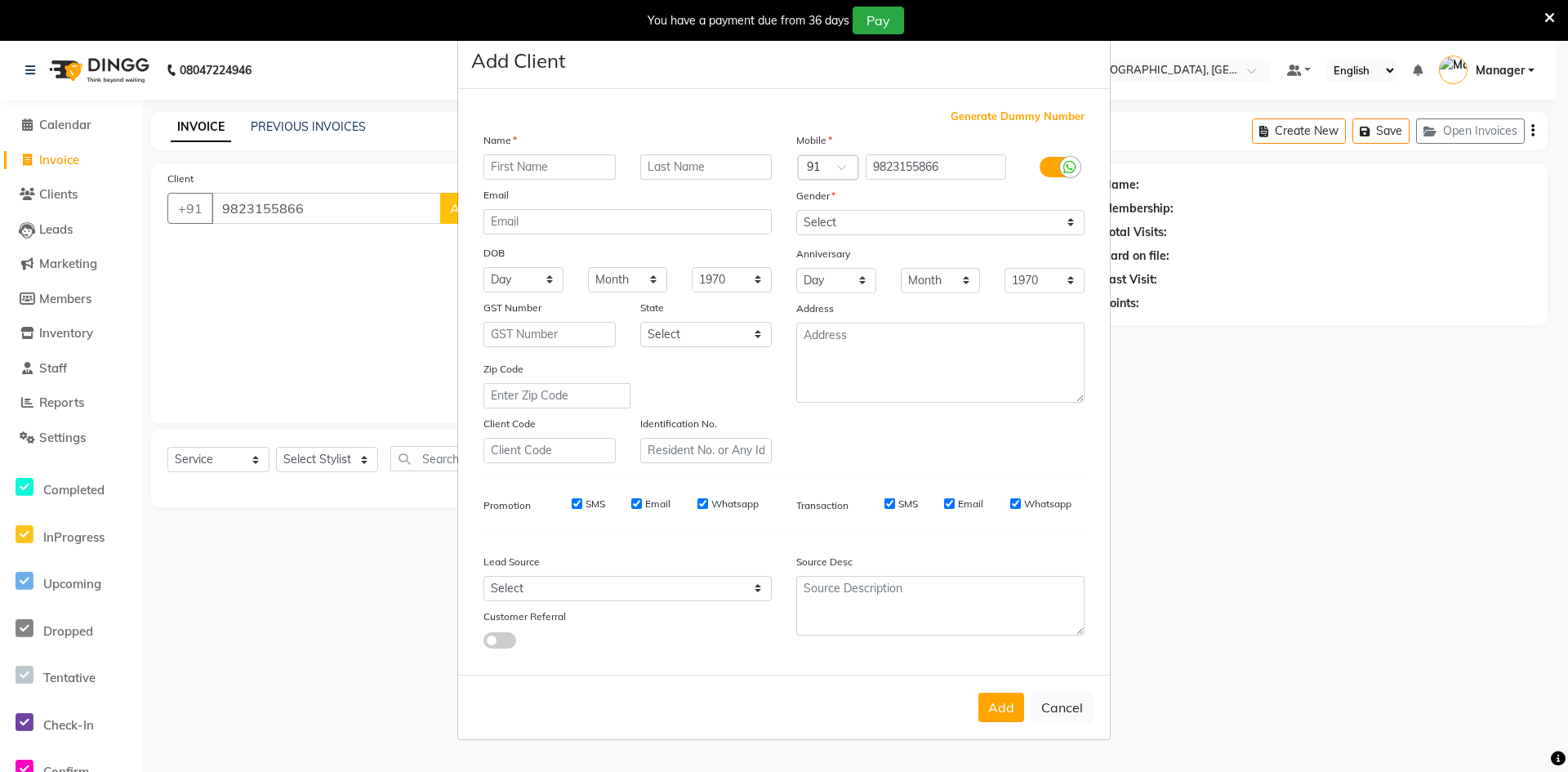
click at [505, 168] on input "text" at bounding box center [550, 167] width 132 height 25
type input "gaytri"
click at [692, 166] on input "text" at bounding box center [706, 167] width 132 height 25
type input "g"
click at [1067, 226] on select "Select [DEMOGRAPHIC_DATA] [DEMOGRAPHIC_DATA] Other Prefer Not To Say" at bounding box center [940, 222] width 288 height 25
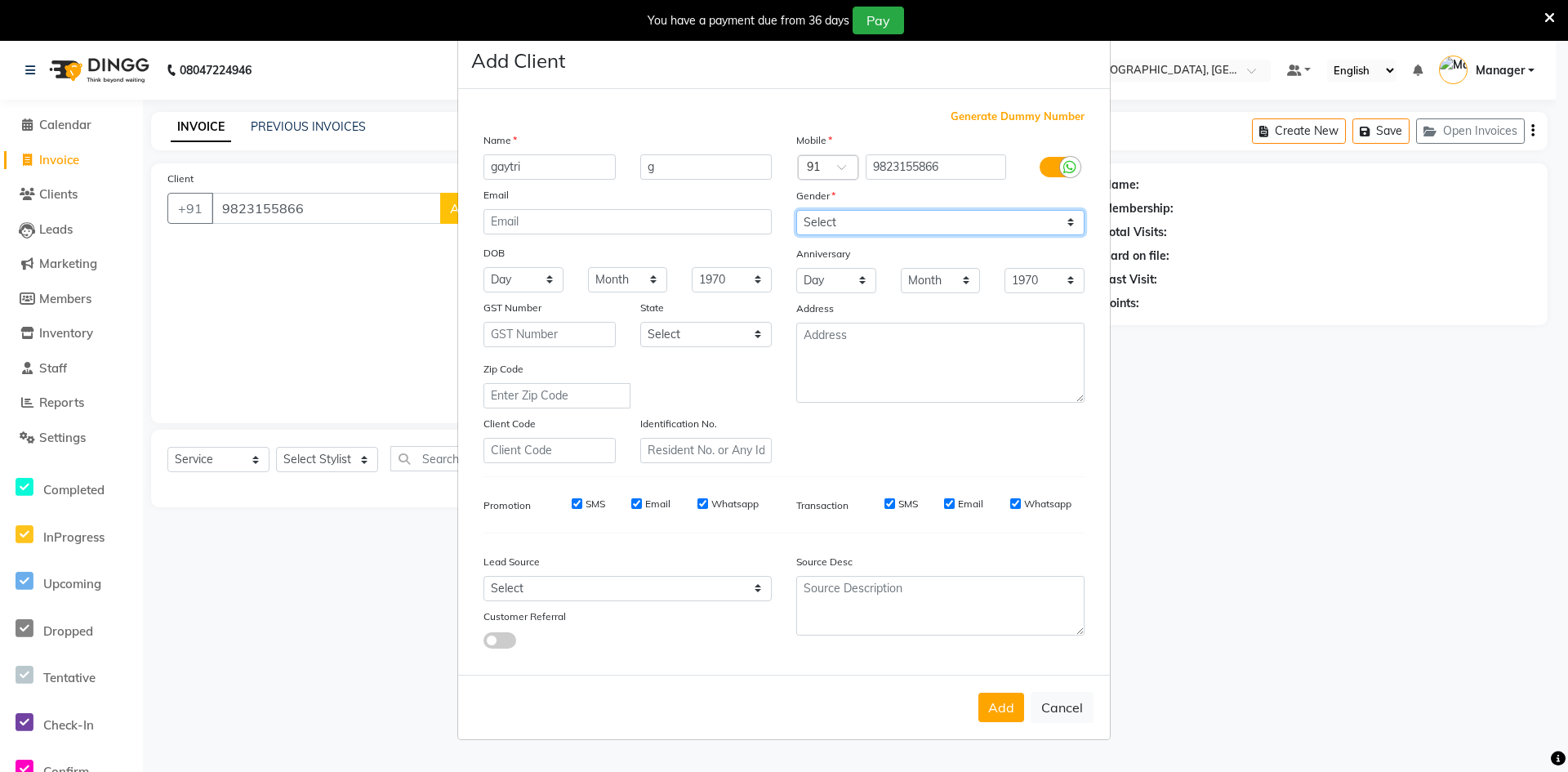
select select "[DEMOGRAPHIC_DATA]"
click at [797, 210] on select "Select [DEMOGRAPHIC_DATA] [DEMOGRAPHIC_DATA] Other Prefer Not To Say" at bounding box center [940, 222] width 288 height 25
click at [1002, 713] on button "Add" at bounding box center [1001, 707] width 46 height 30
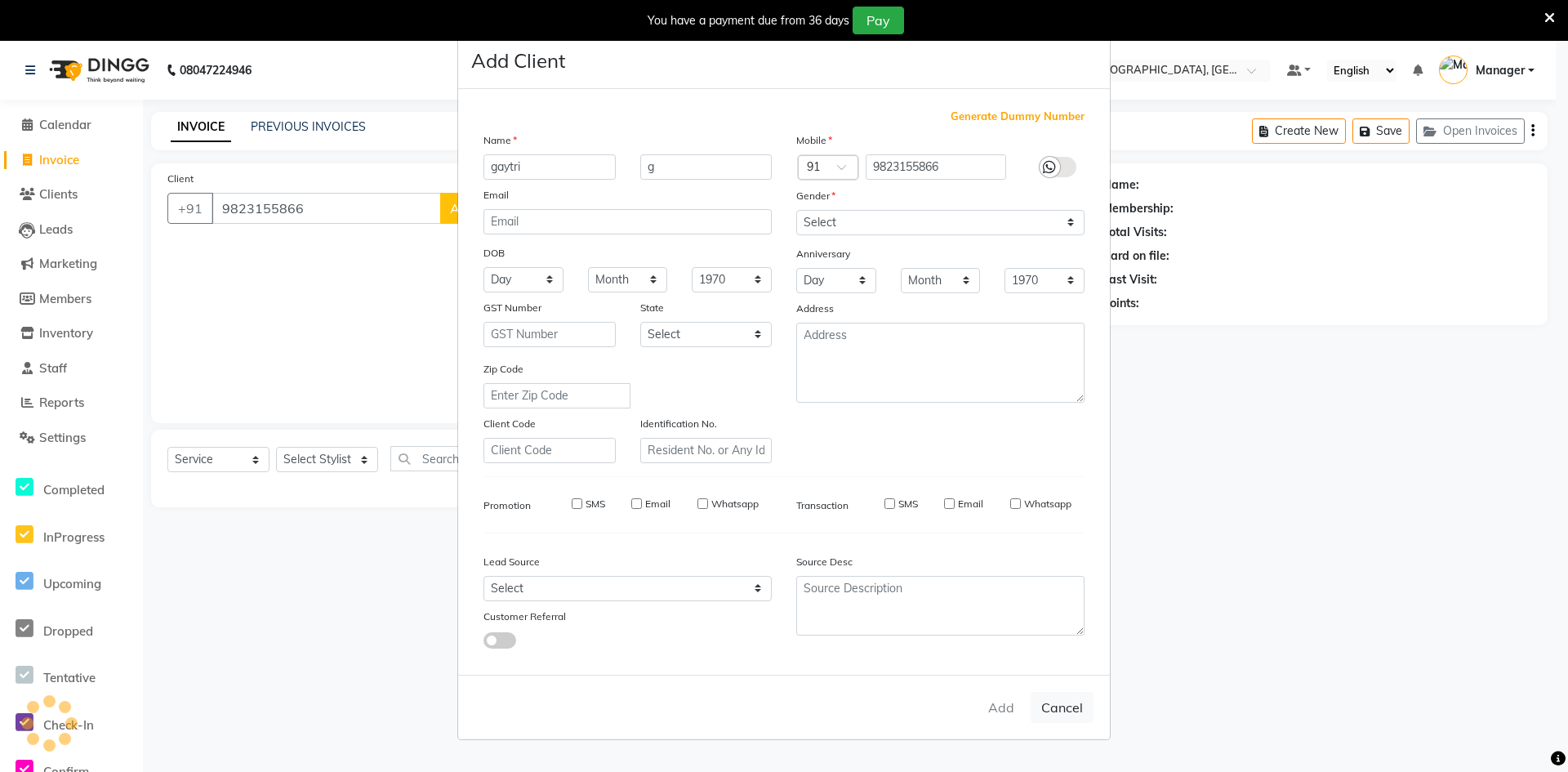
select select
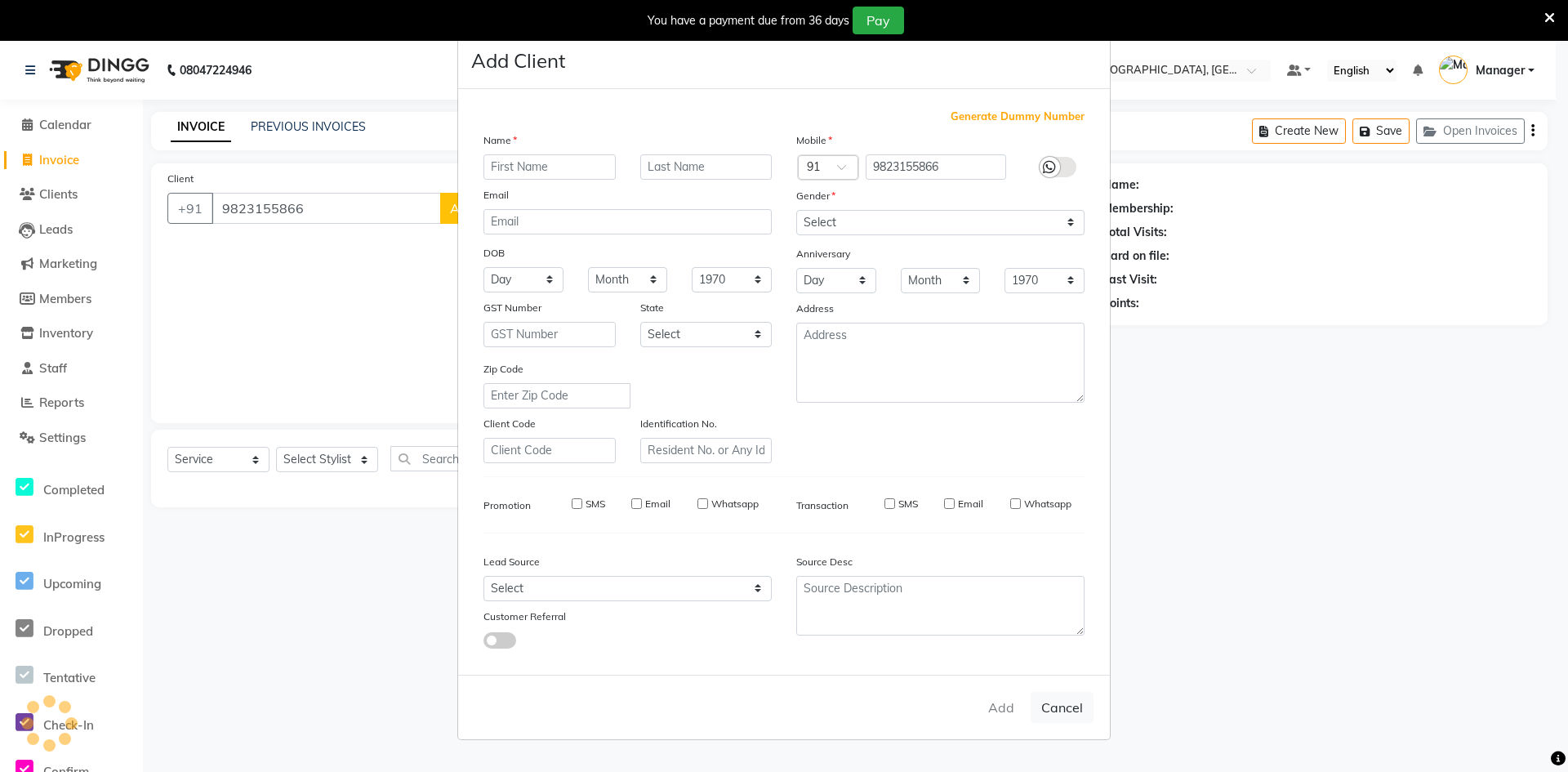
select select
checkbox input "false"
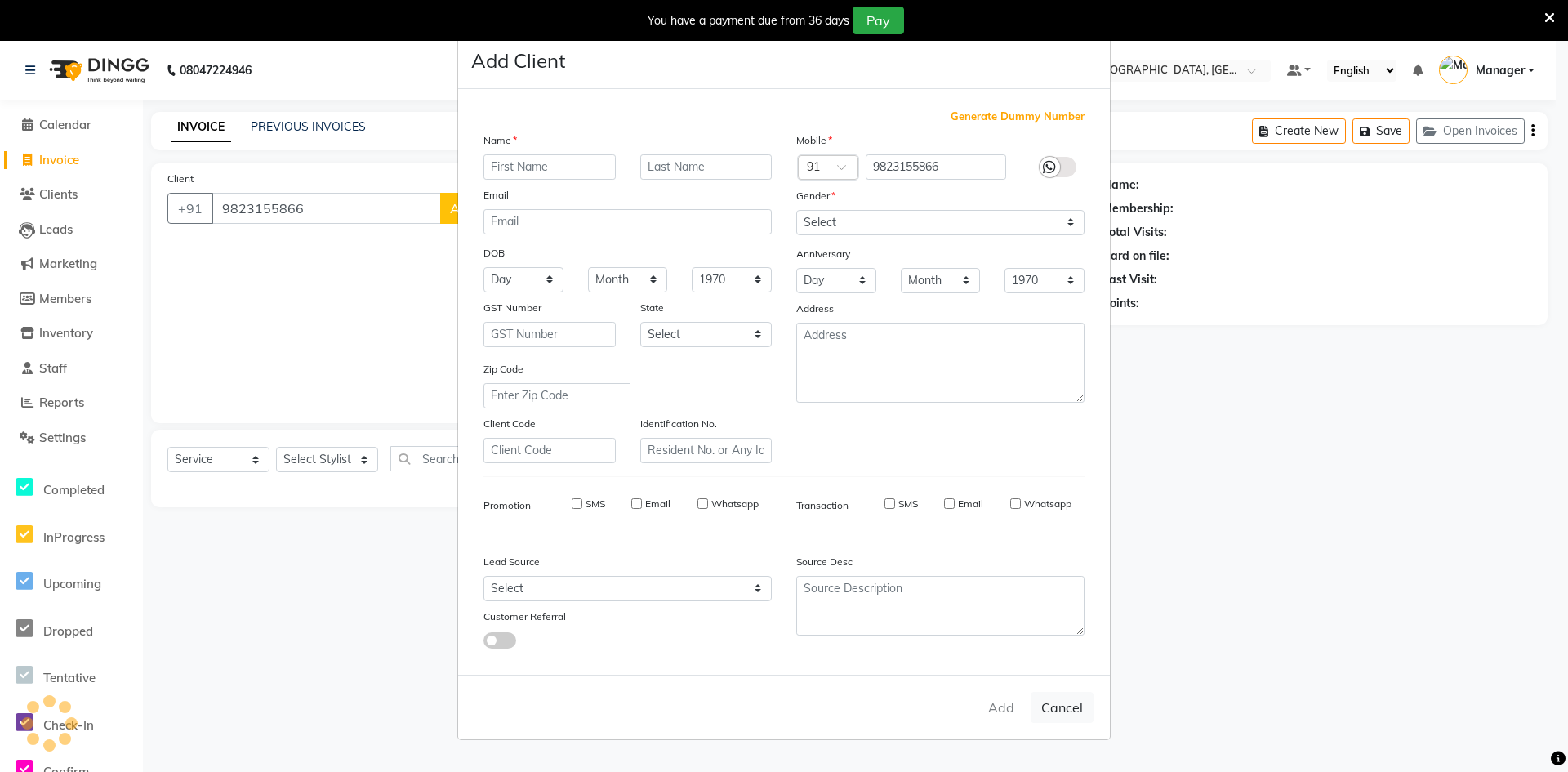
checkbox input "false"
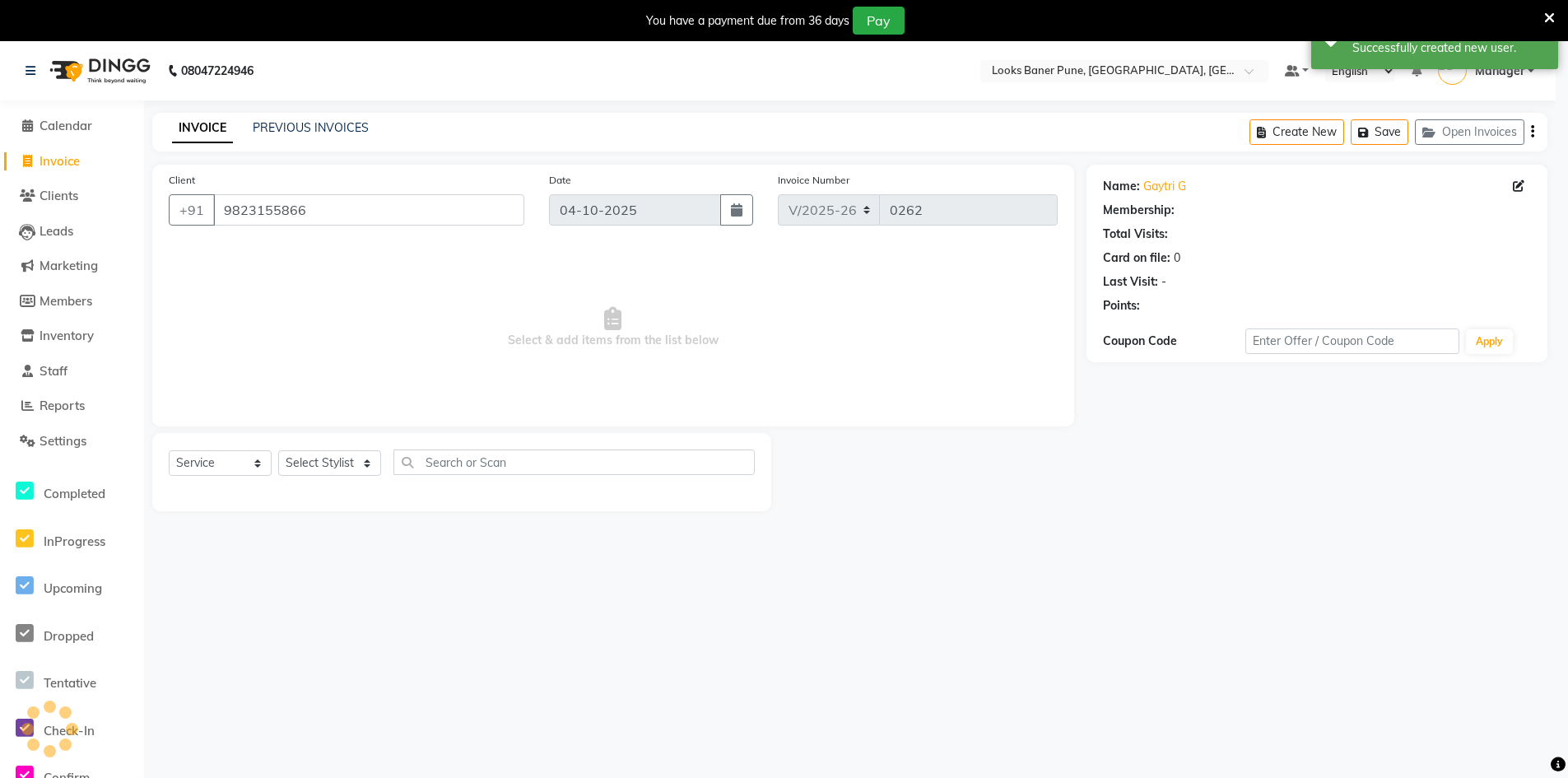
select select "1: Object"
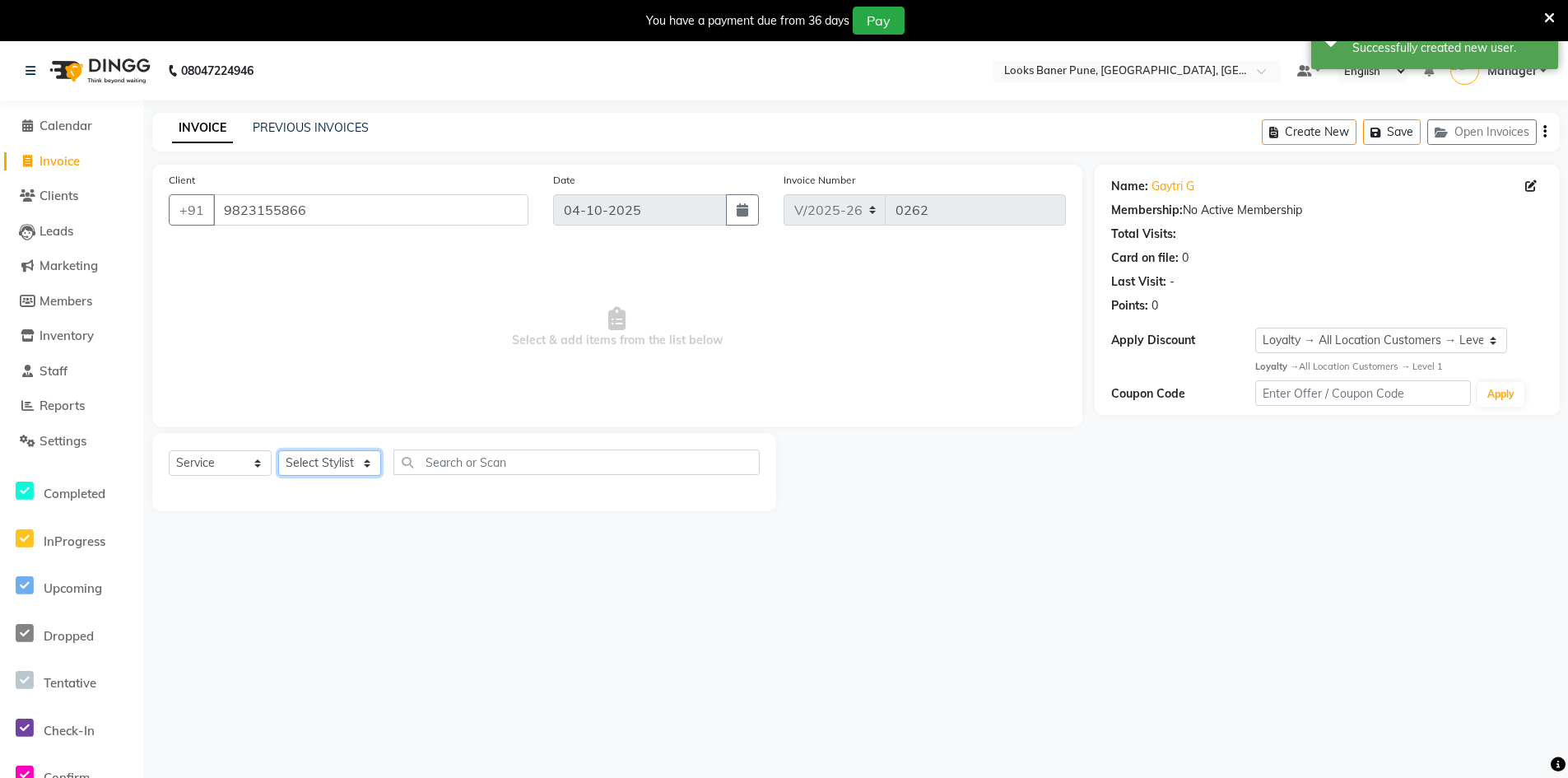
click at [372, 465] on select "Select Stylist [PERSON_NAME] Counter_Sales [PERSON_NAME] Manager [PERSON_NAME] …" at bounding box center [329, 463] width 103 height 26
select select "91590"
click at [278, 450] on select "Select Stylist [PERSON_NAME] Counter_Sales [PERSON_NAME] Manager [PERSON_NAME] …" at bounding box center [329, 463] width 103 height 26
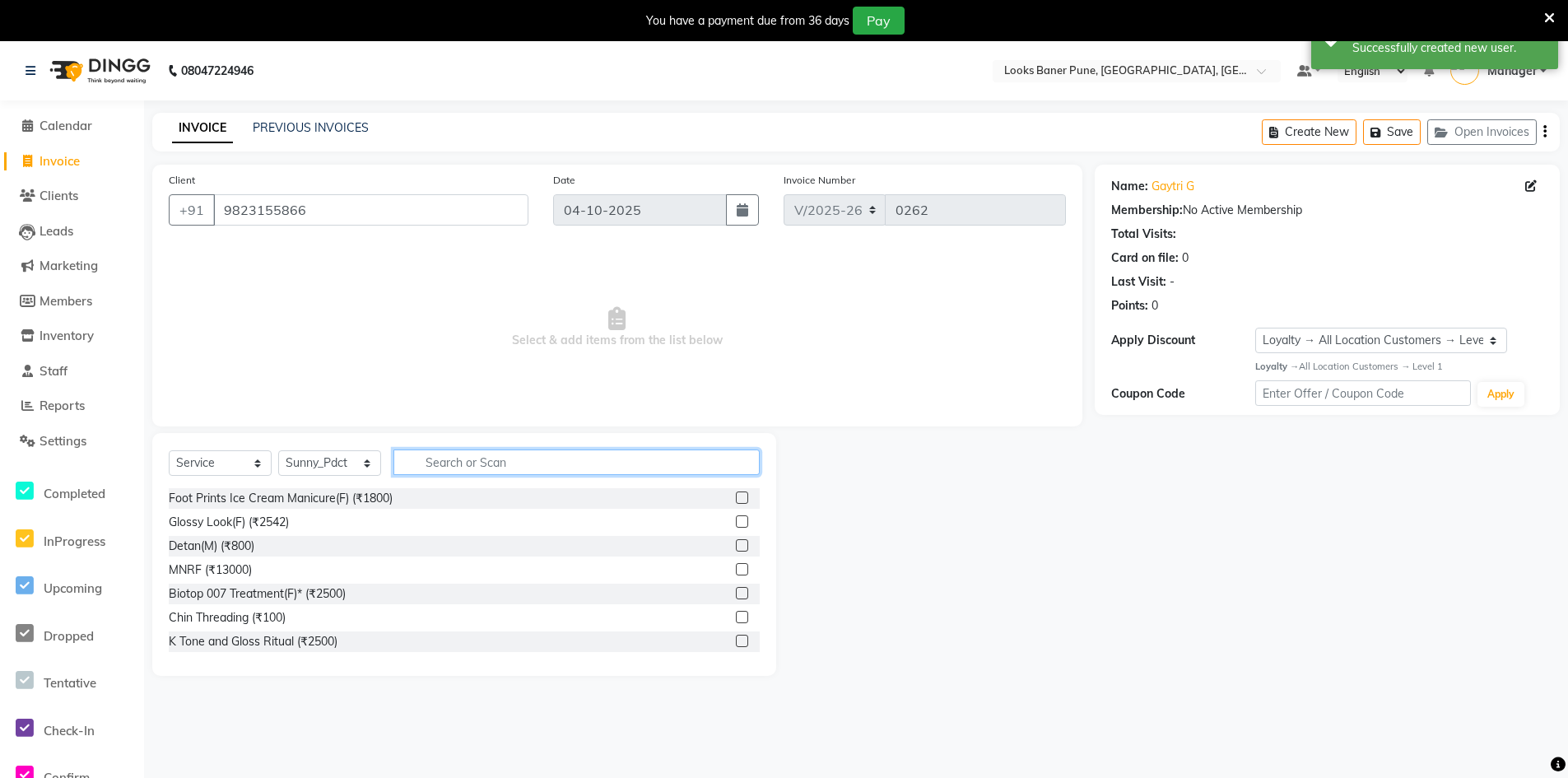
click at [538, 453] on input "text" at bounding box center [577, 462] width 366 height 26
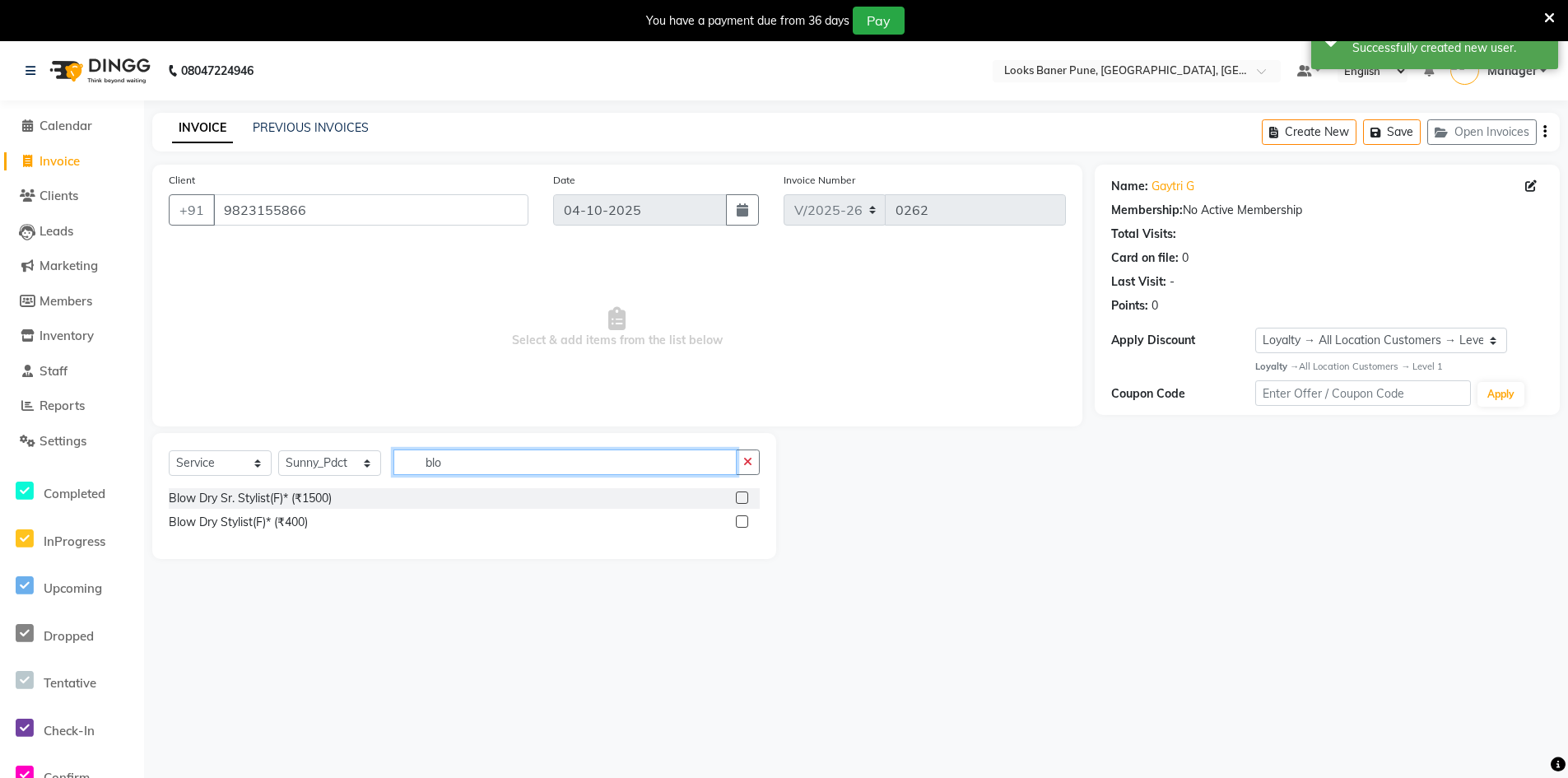
type input "blo"
click at [736, 525] on label at bounding box center [742, 521] width 13 height 13
click at [736, 525] on input "checkbox" at bounding box center [741, 522] width 11 height 11
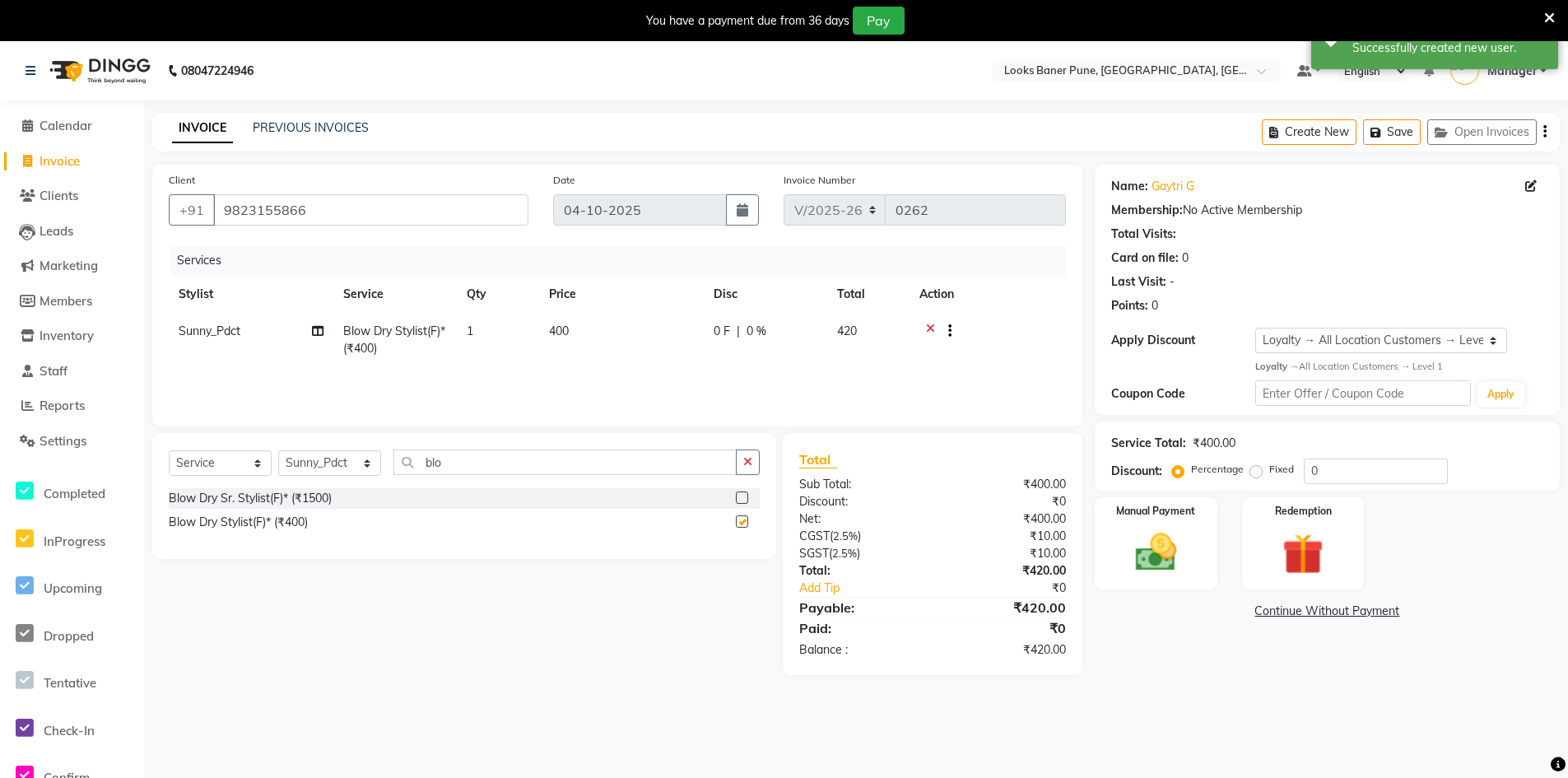
checkbox input "false"
click at [585, 335] on td "400" at bounding box center [621, 340] width 165 height 55
select select "91590"
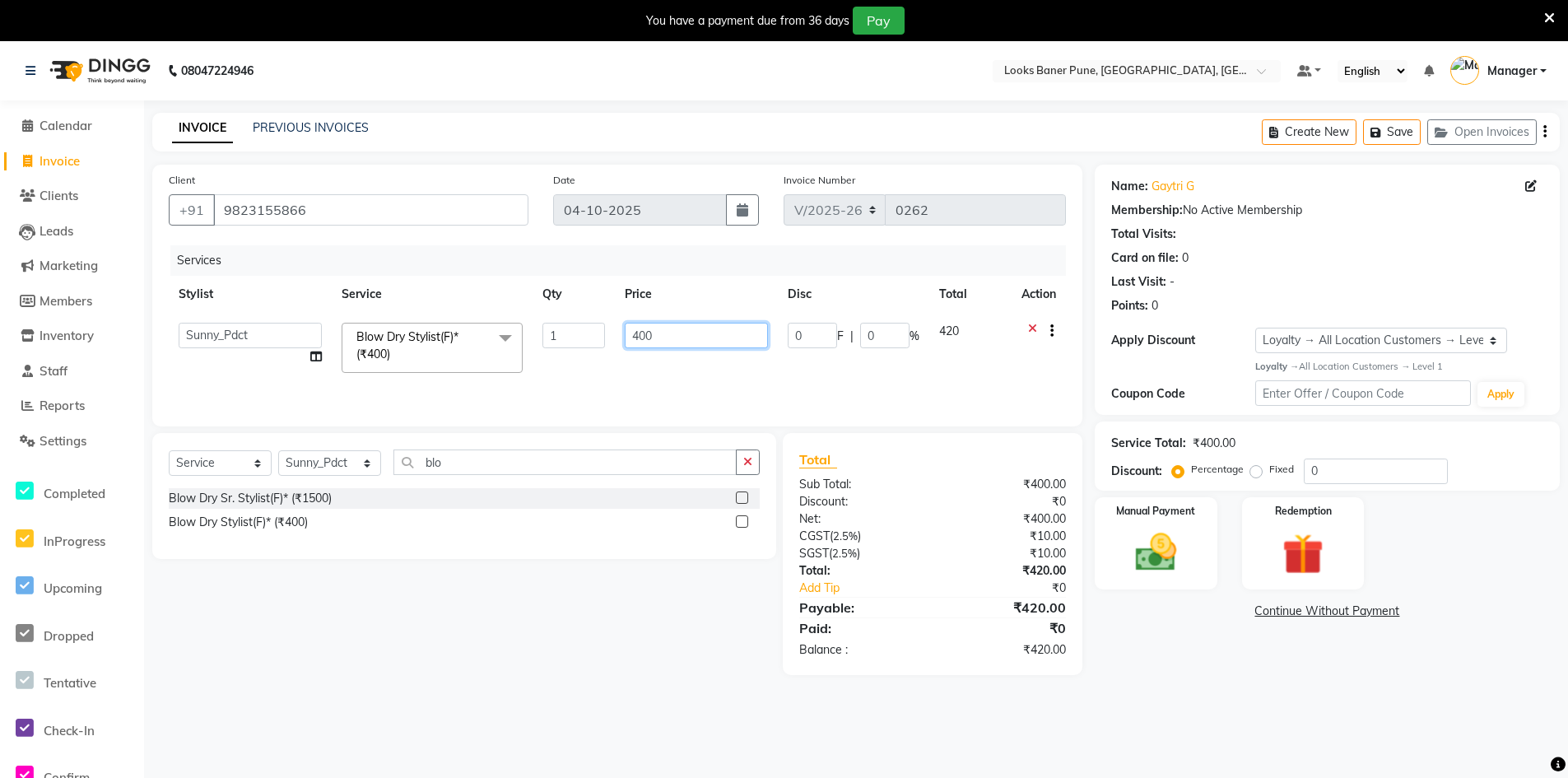
click at [654, 329] on input "400" at bounding box center [697, 335] width 144 height 26
click at [656, 329] on input "400" at bounding box center [697, 335] width 144 height 26
type input "4"
type input "700"
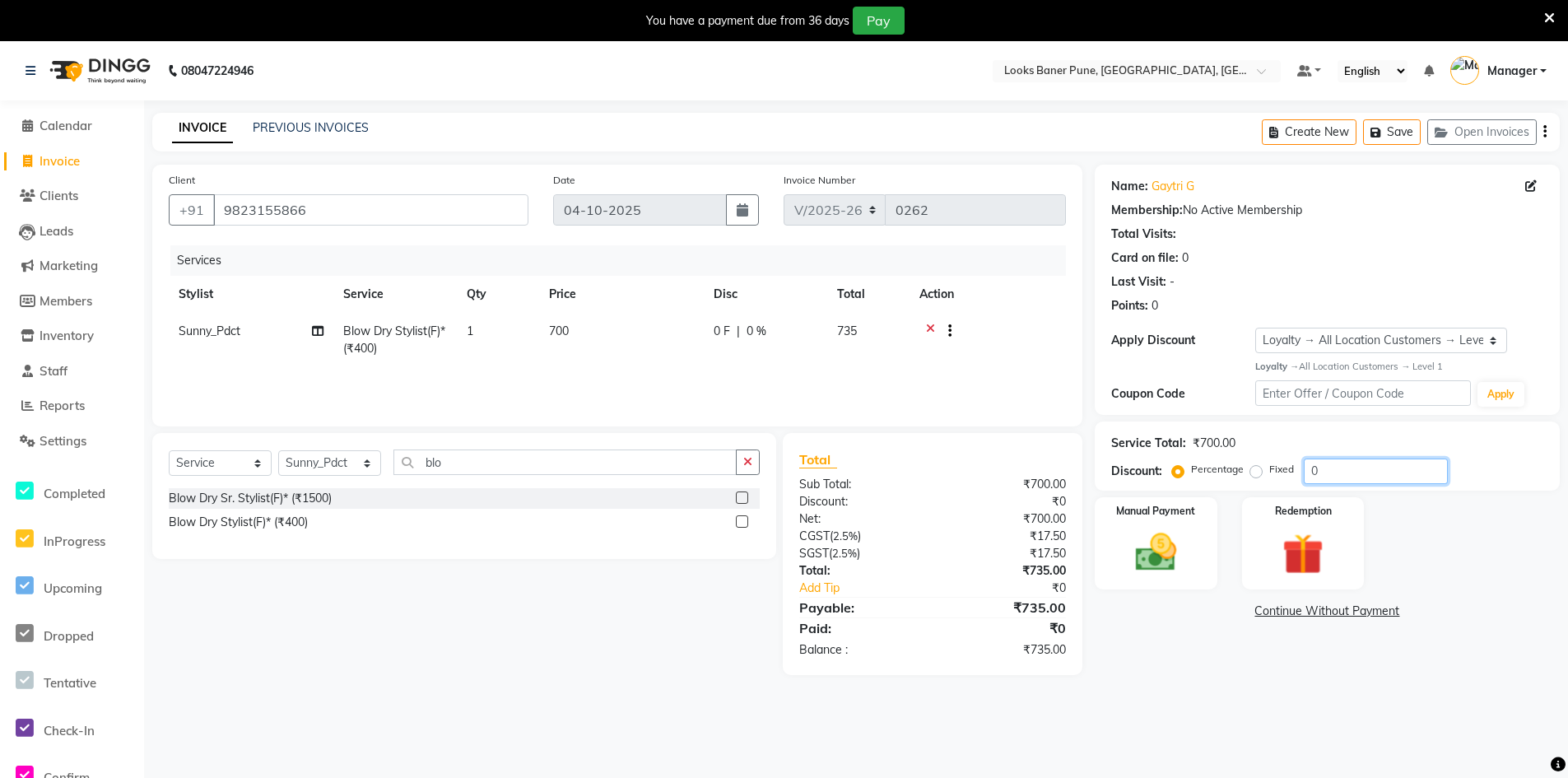
click at [1348, 459] on input "0" at bounding box center [1376, 471] width 144 height 26
type input "25"
click at [1162, 557] on img at bounding box center [1155, 552] width 70 height 49
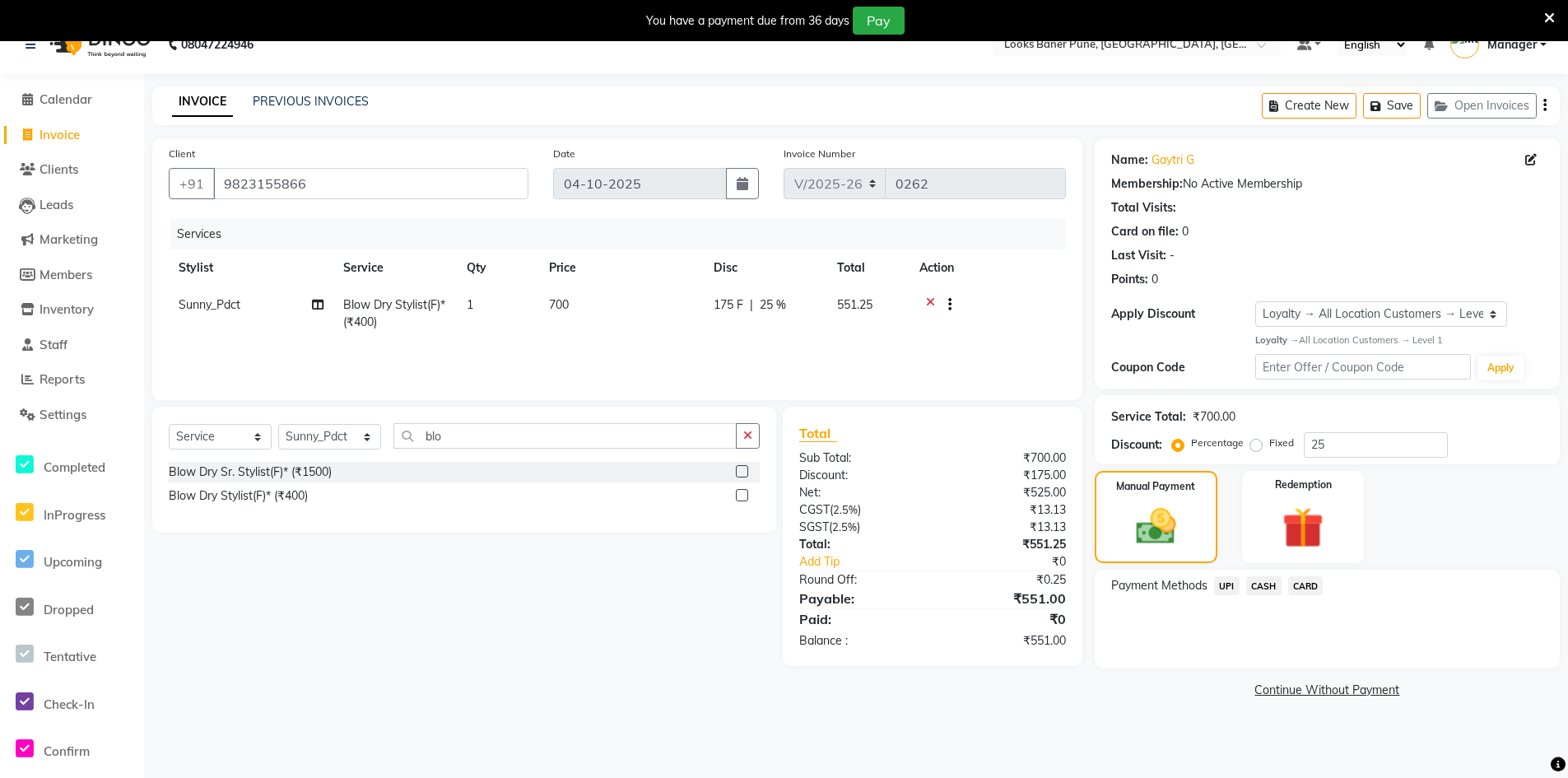
scroll to position [41, 0]
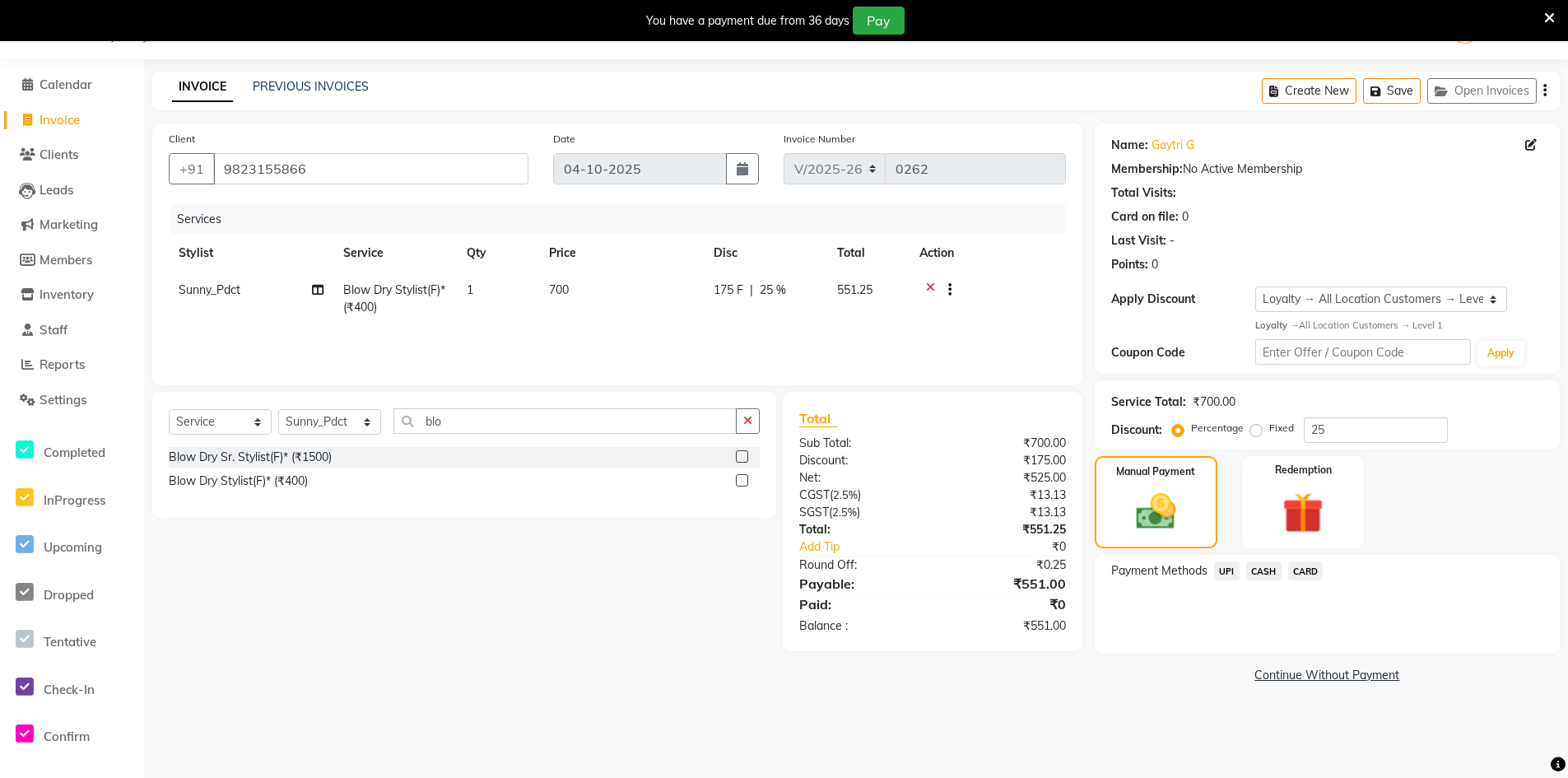
click at [1307, 572] on span "CARD" at bounding box center [1306, 570] width 36 height 19
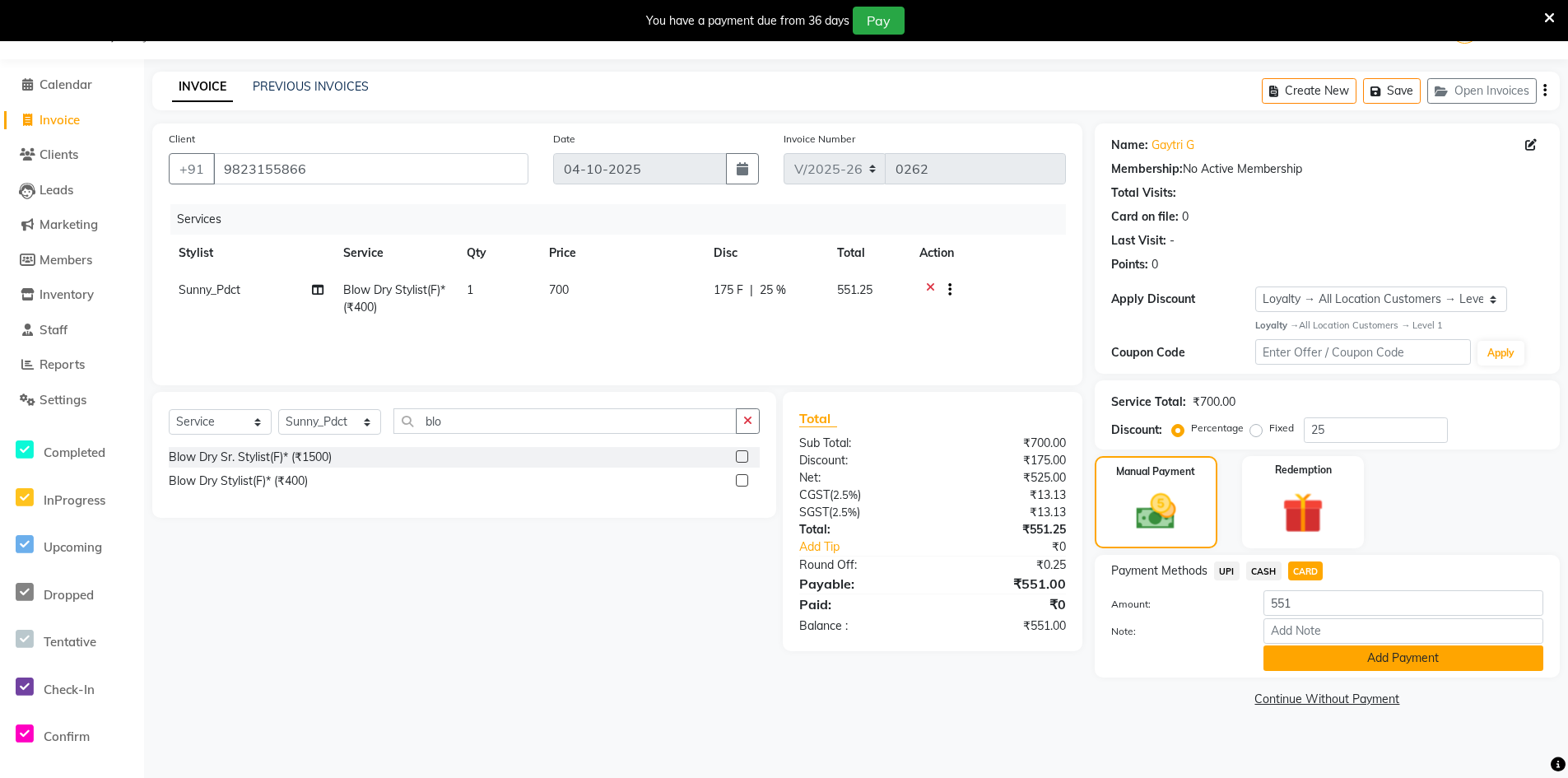
click at [1318, 655] on button "Add Payment" at bounding box center [1402, 658] width 280 height 26
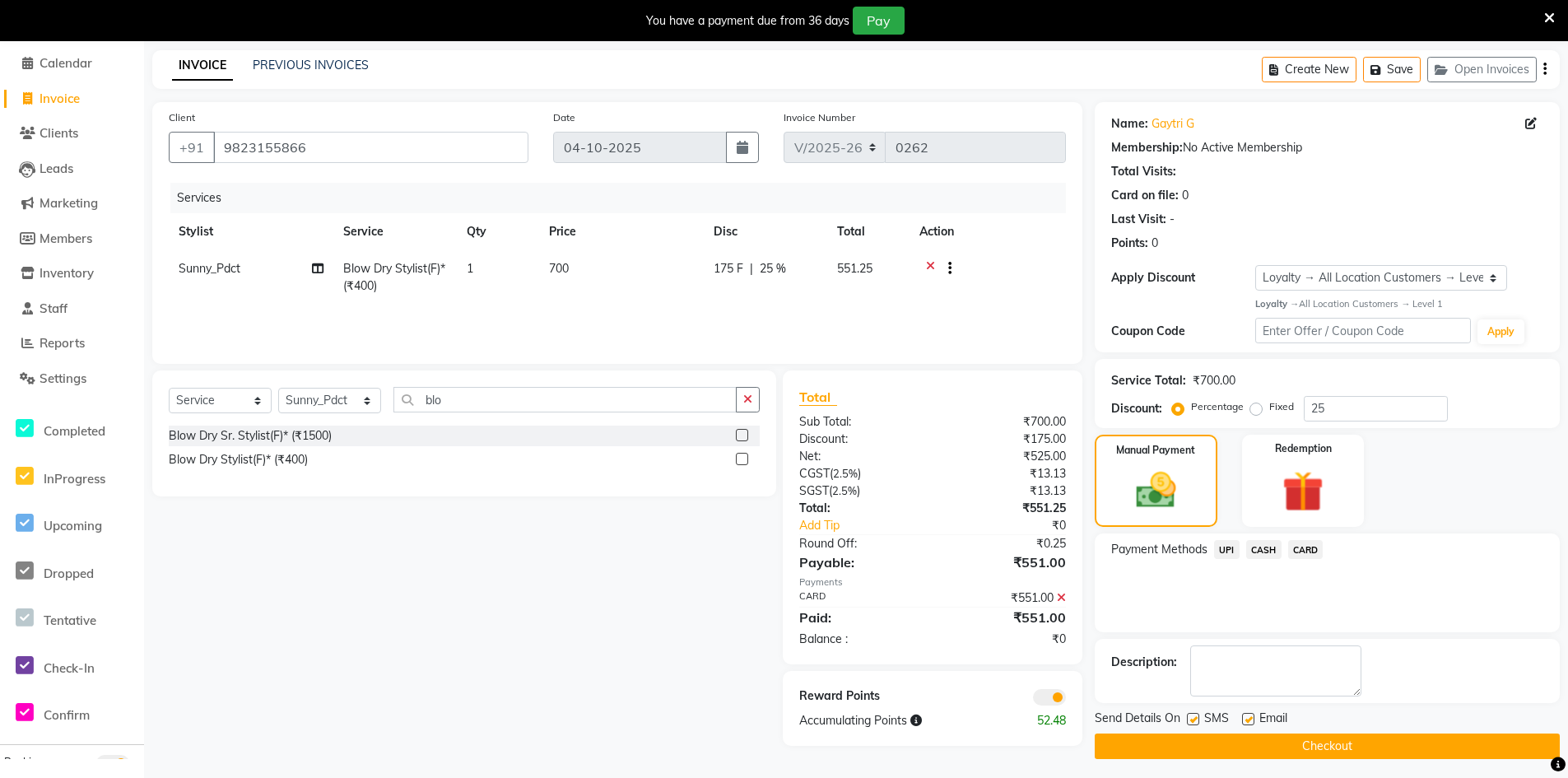
scroll to position [68, 0]
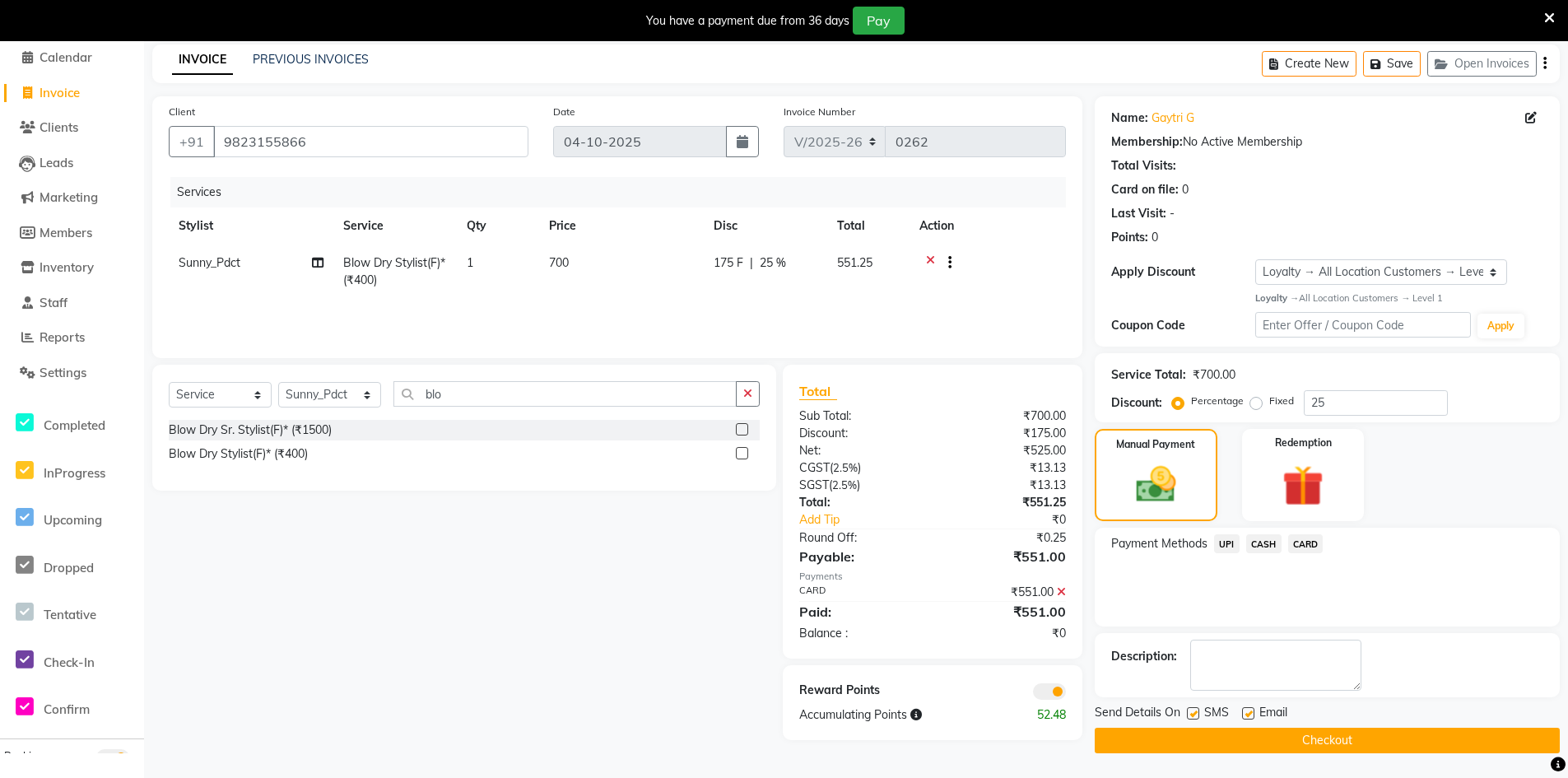
click at [1040, 688] on span at bounding box center [1050, 691] width 33 height 16
click at [1066, 693] on input "checkbox" at bounding box center [1066, 693] width 0 height 0
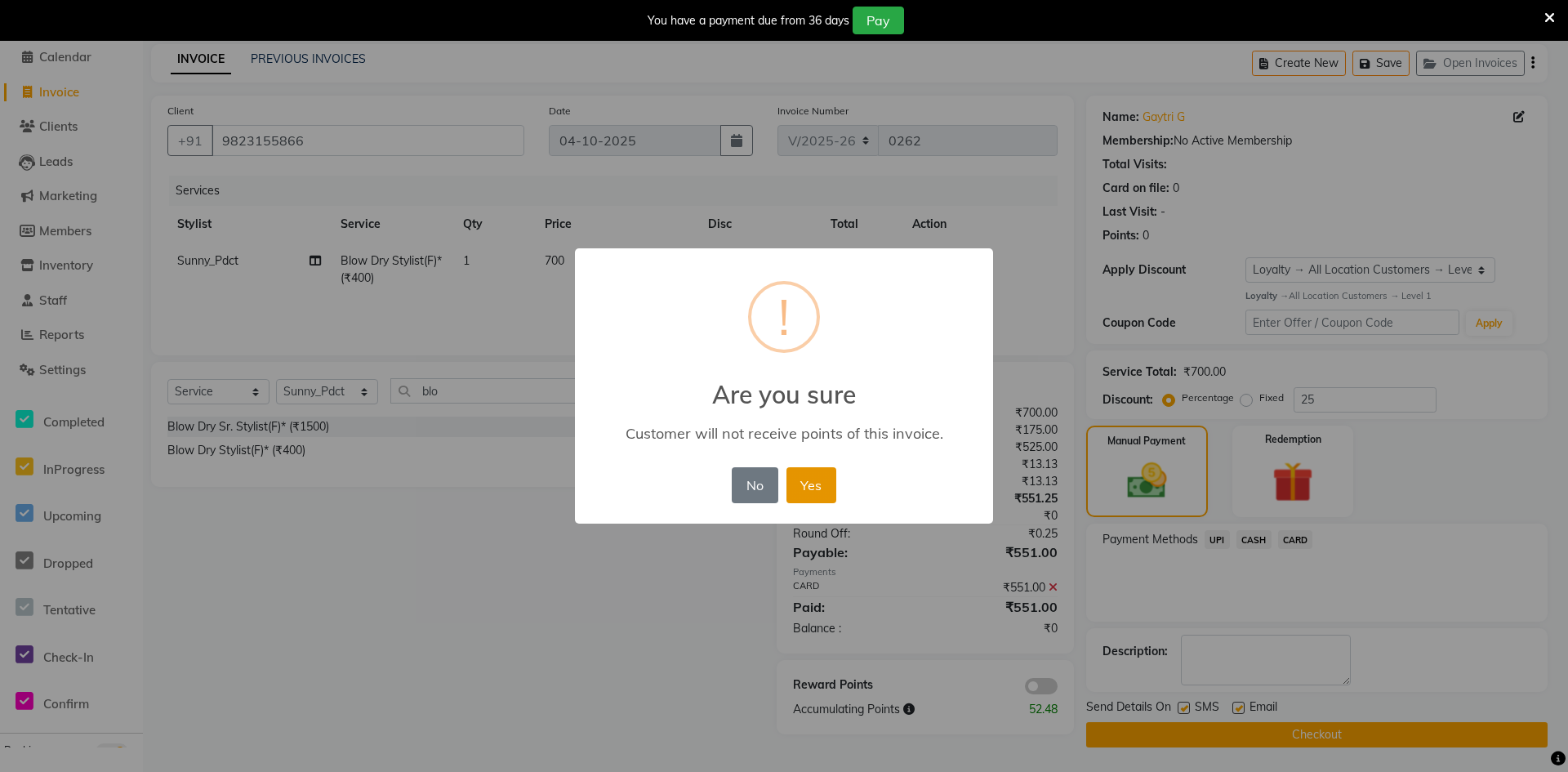
click at [817, 487] on button "Yes" at bounding box center [811, 485] width 50 height 36
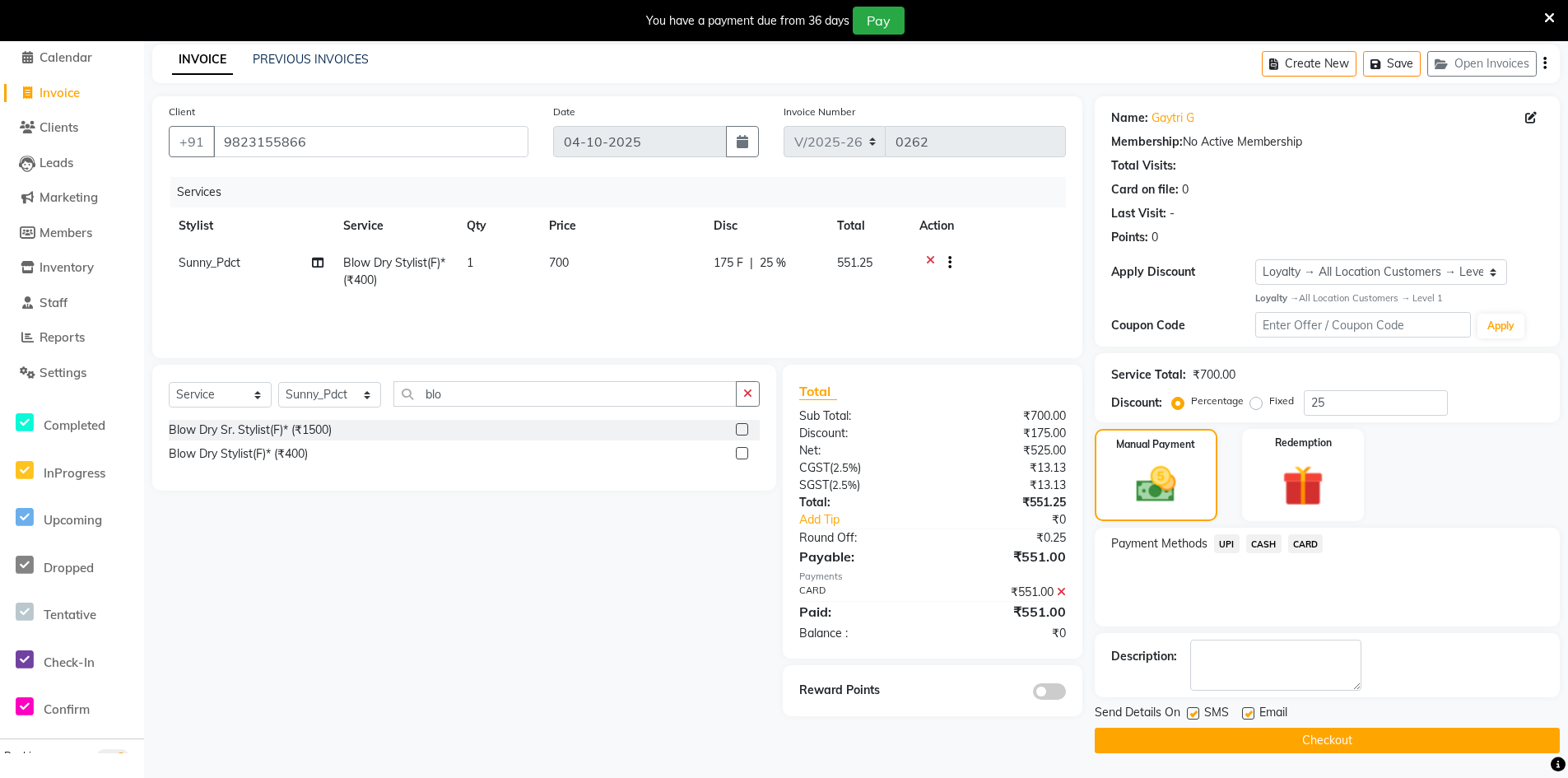
click at [1152, 733] on button "Checkout" at bounding box center [1327, 740] width 465 height 26
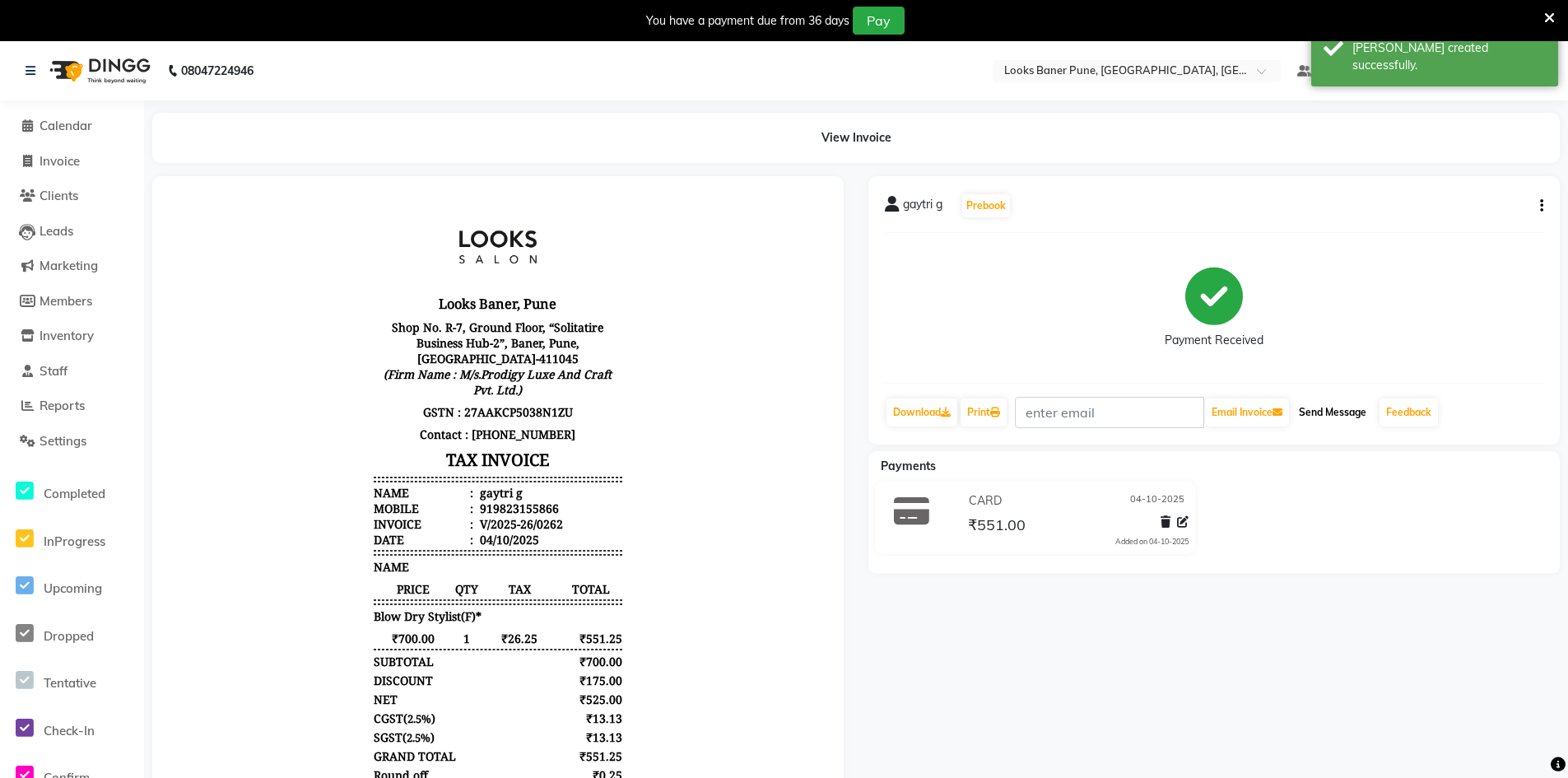
click at [1324, 404] on button "Send Message" at bounding box center [1332, 412] width 81 height 28
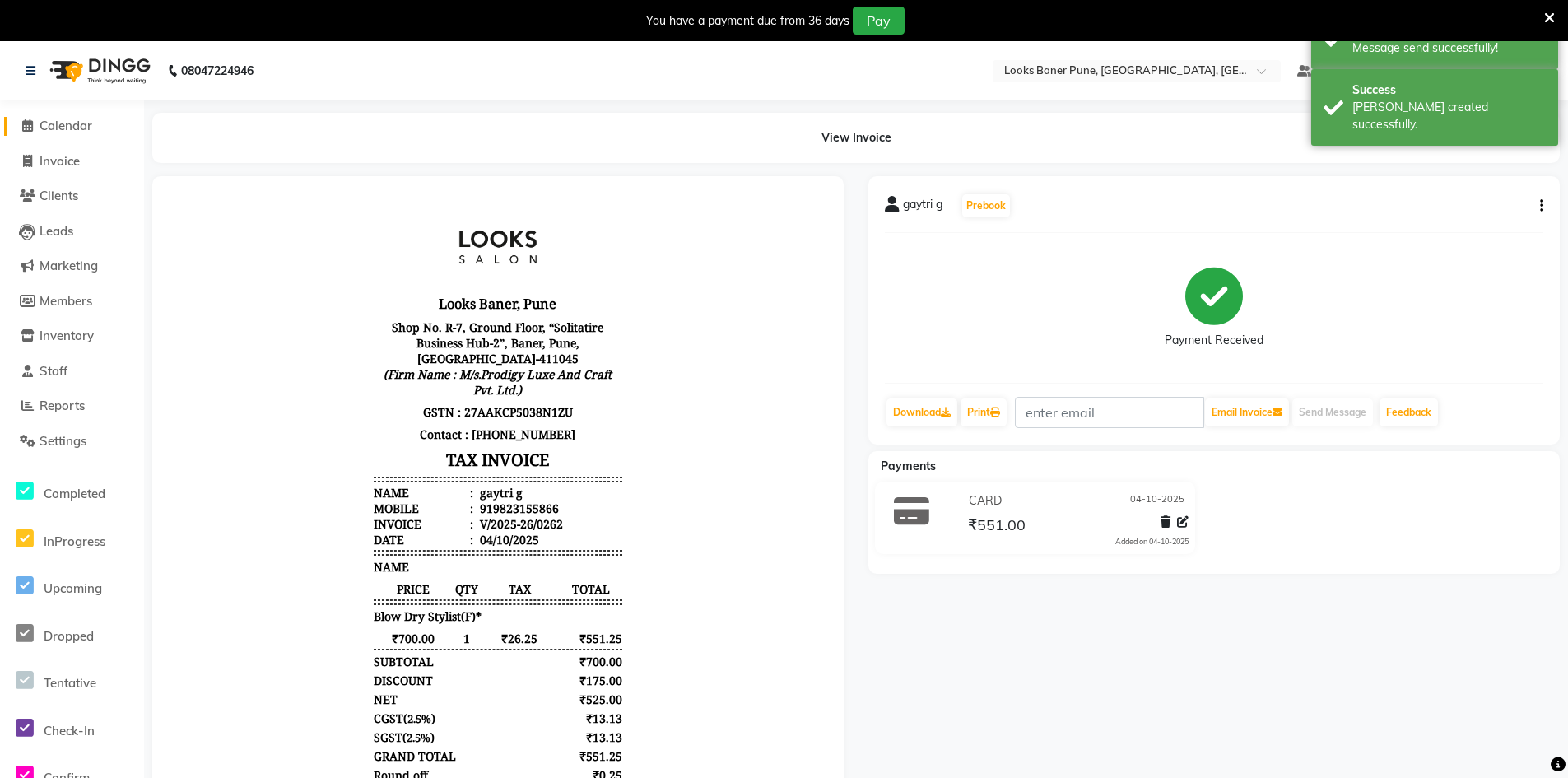
click at [66, 126] on span "Calendar" at bounding box center [66, 125] width 53 height 15
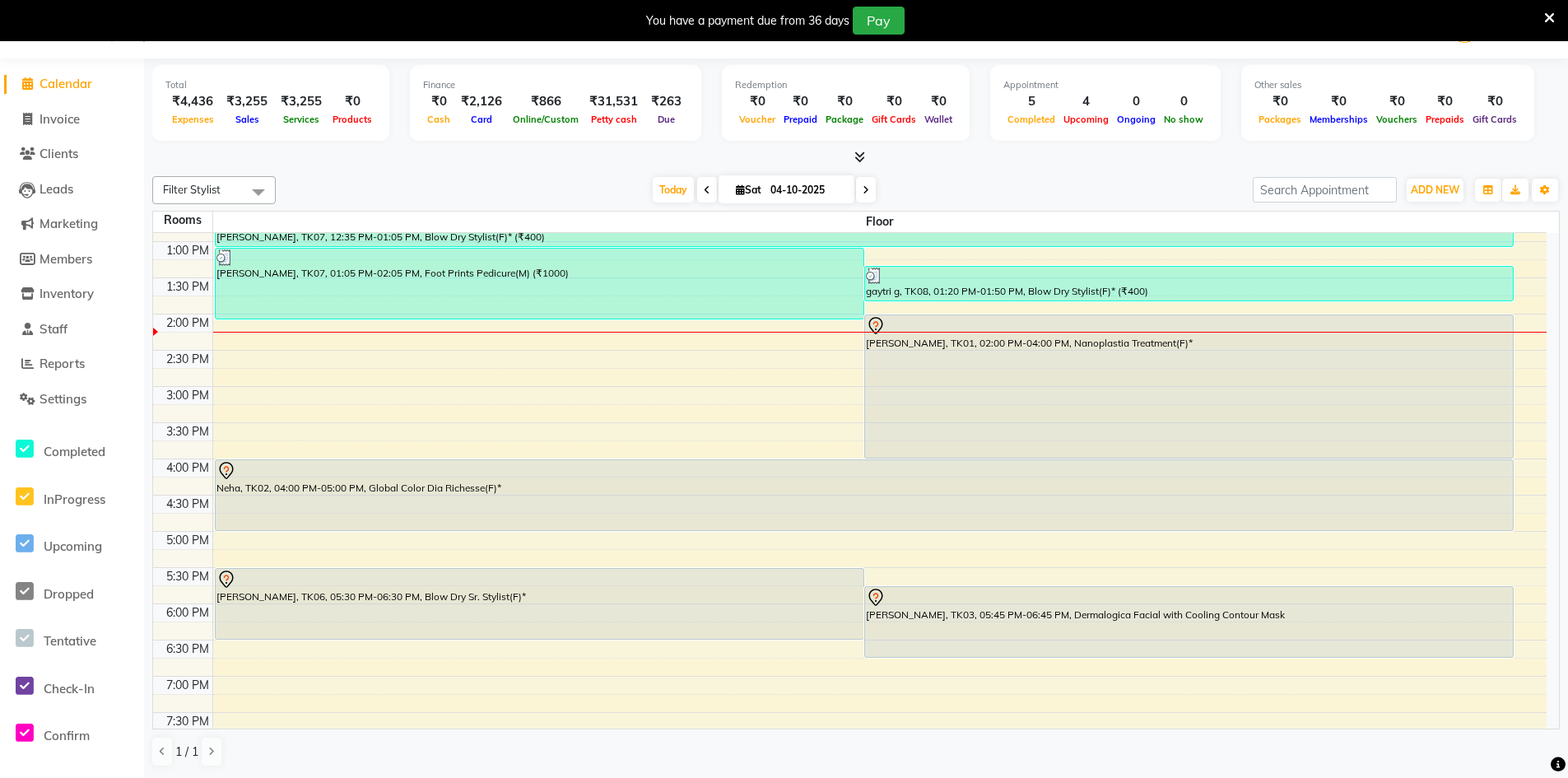
scroll to position [199, 0]
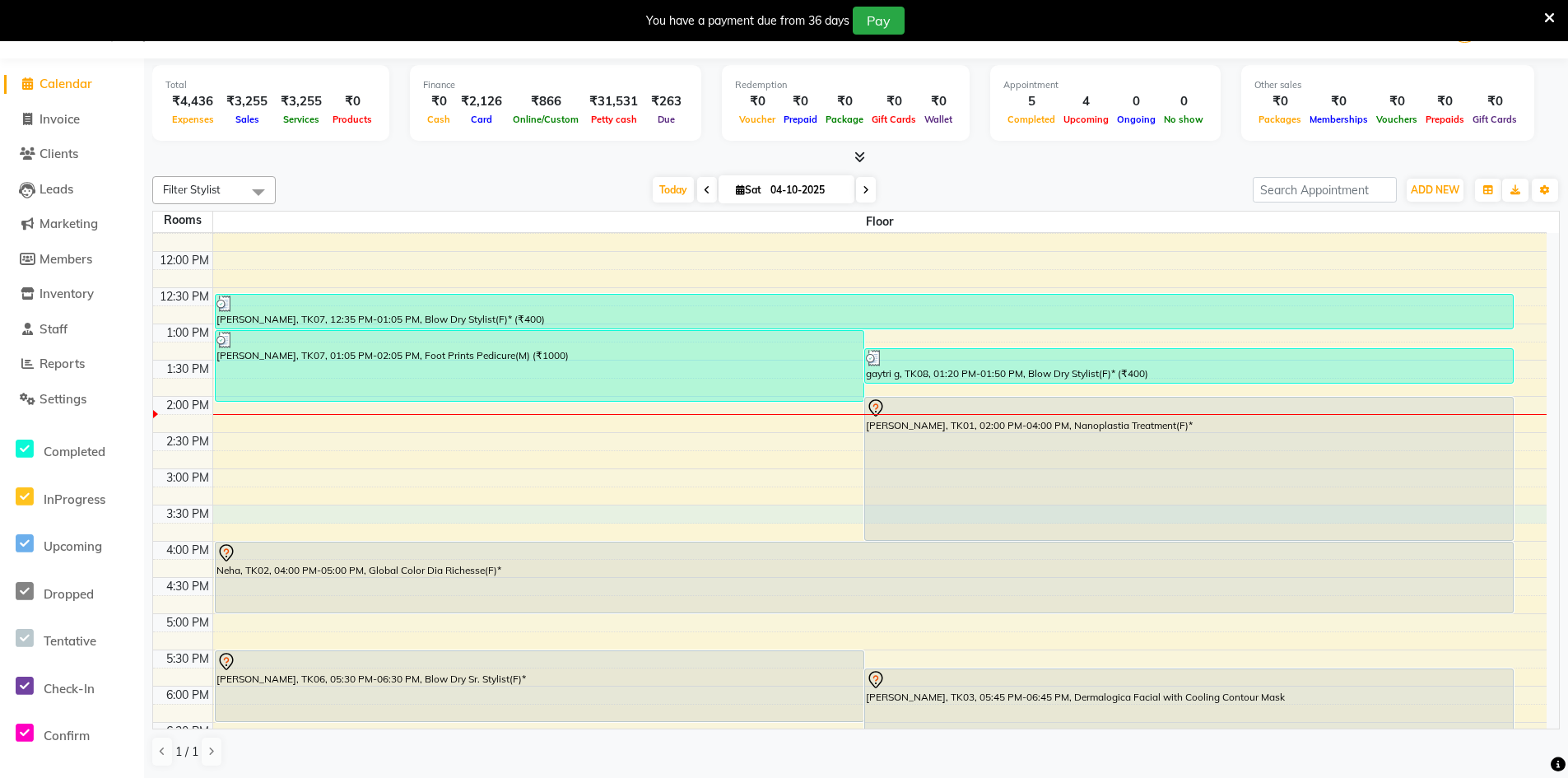
click at [430, 517] on div "9:00 AM 9:30 AM 10:00 AM 10:30 AM 11:00 AM 11:30 AM 12:00 PM 12:30 PM 1:00 PM 1…" at bounding box center [849, 505] width 1393 height 940
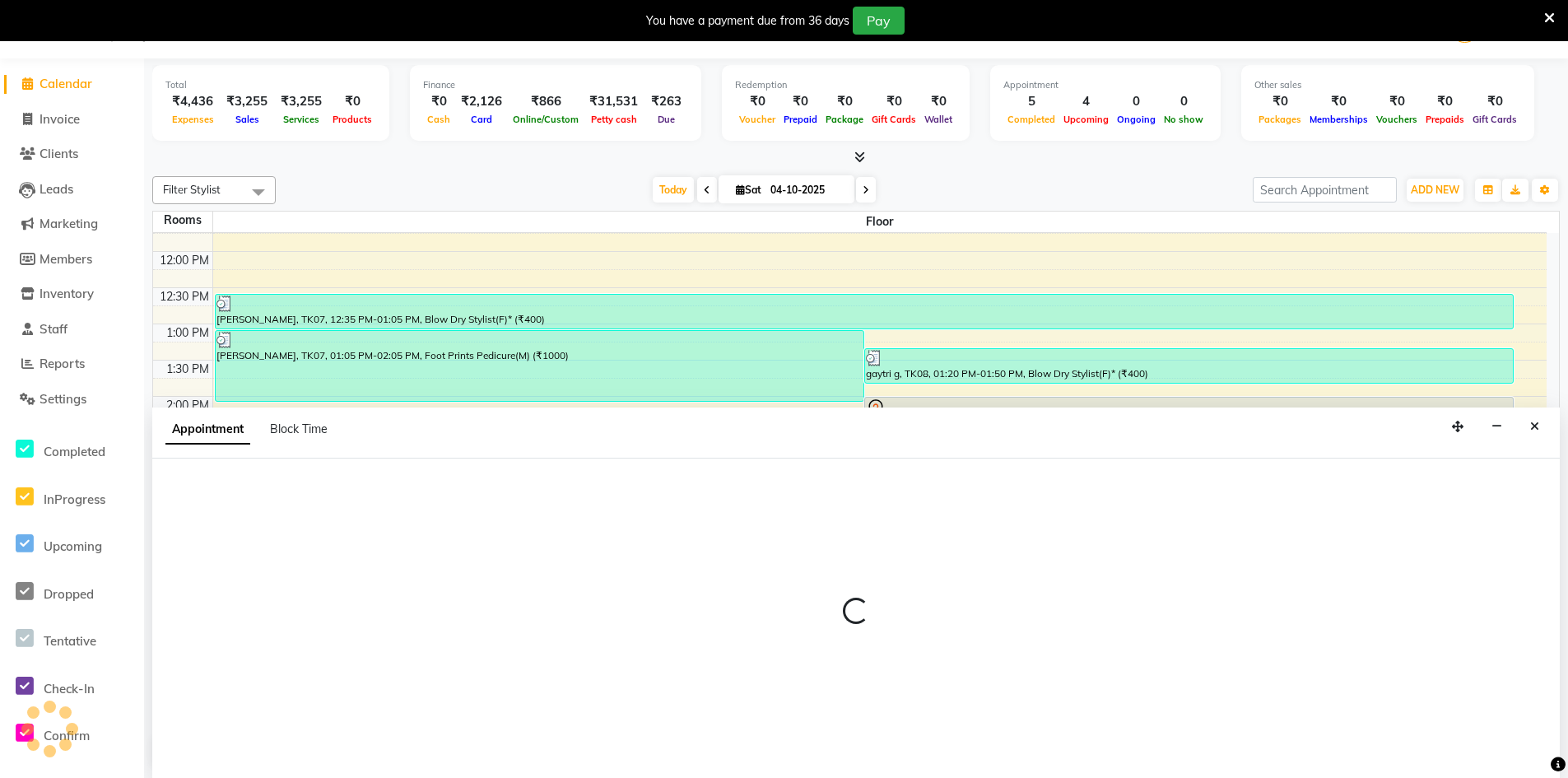
select select "tentative"
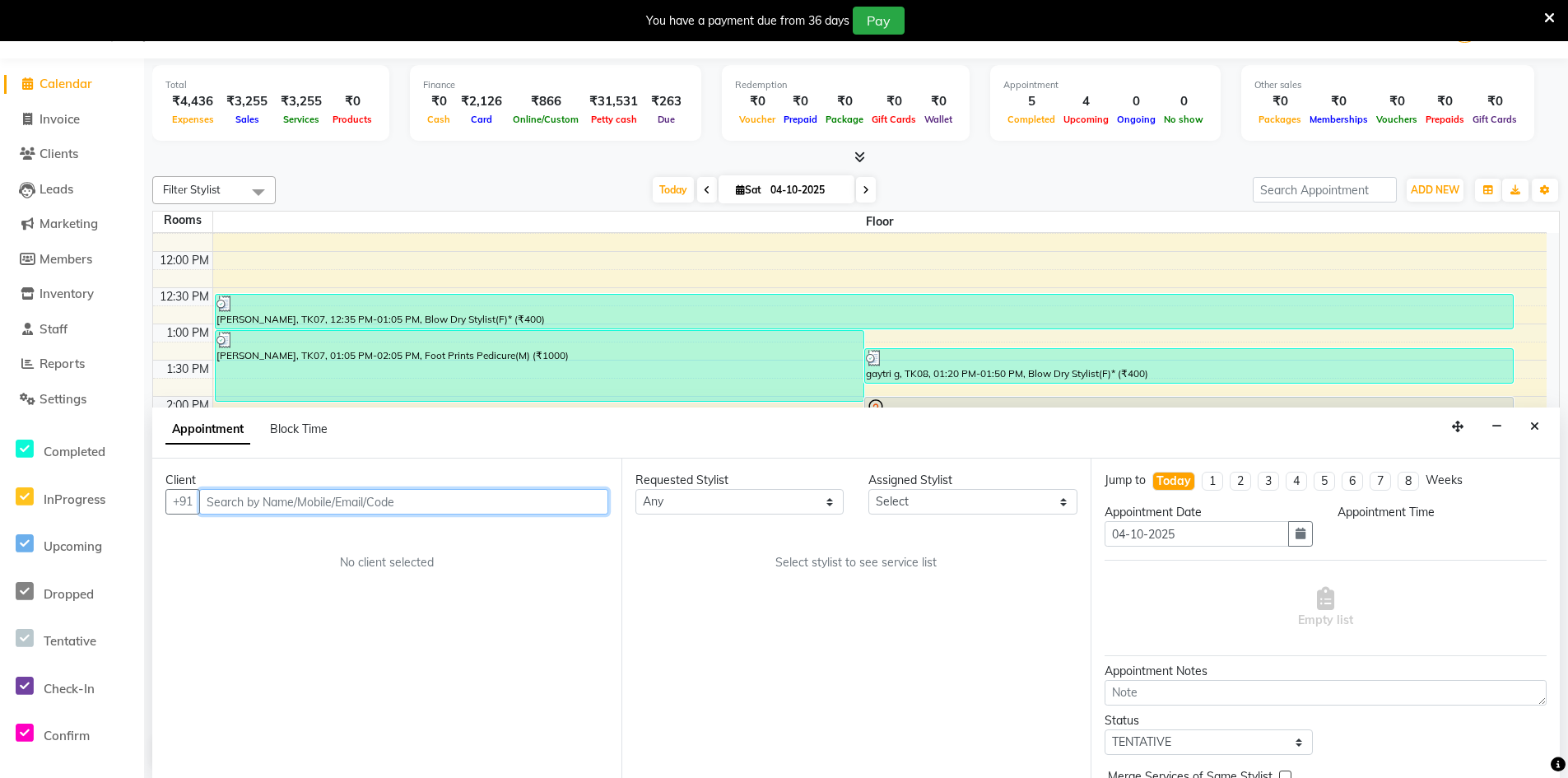
select select "930"
click at [330, 501] on input "text" at bounding box center [404, 502] width 409 height 26
click at [336, 500] on input "text" at bounding box center [404, 502] width 409 height 26
type input "9860090810"
click at [556, 505] on span "Add Client" at bounding box center [574, 501] width 56 height 15
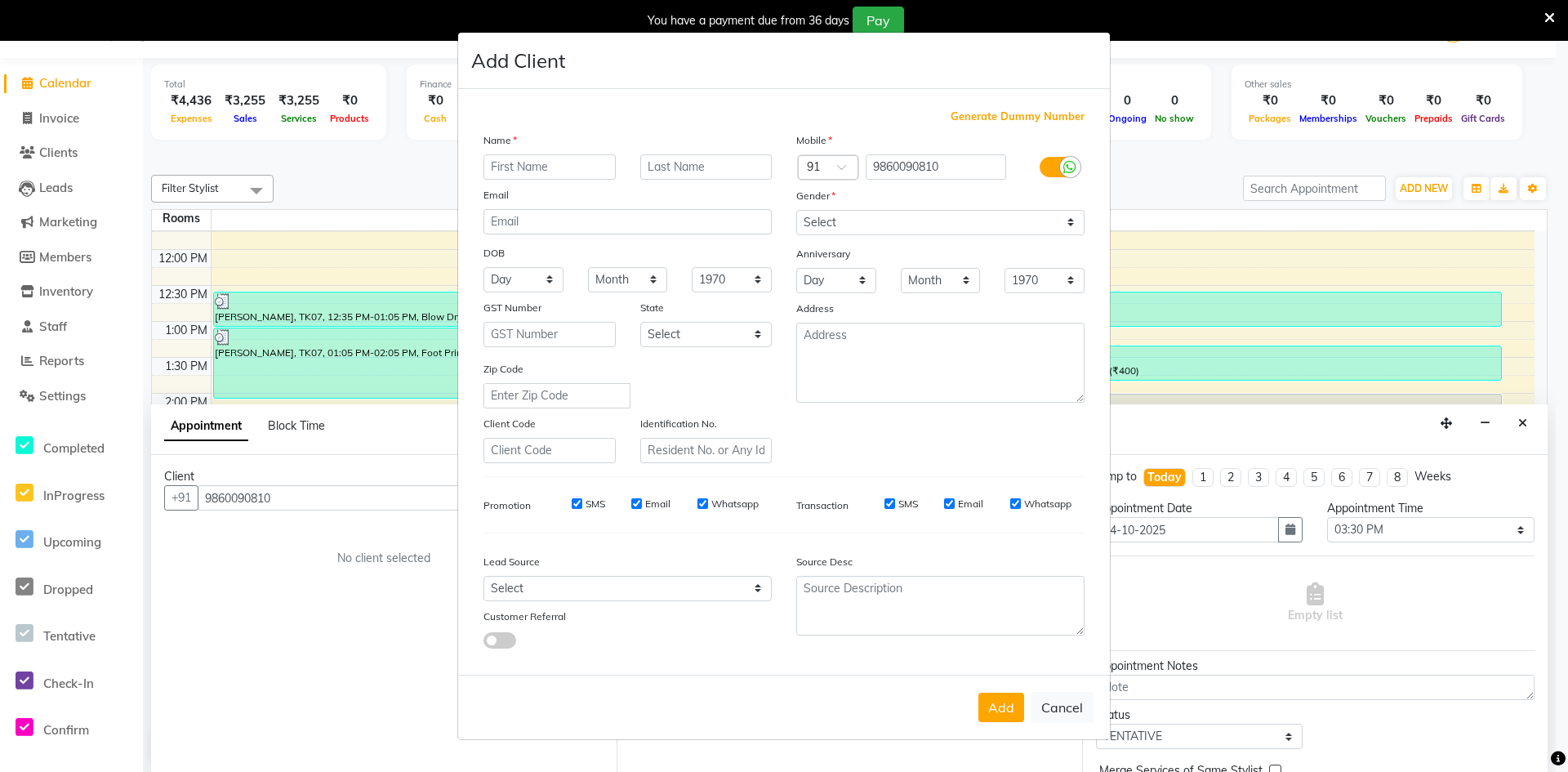
click at [562, 164] on input "text" at bounding box center [550, 167] width 132 height 25
type input "sachi"
click at [756, 163] on input "text" at bounding box center [706, 167] width 132 height 25
type input "shinde"
click at [983, 231] on select "Select [DEMOGRAPHIC_DATA] [DEMOGRAPHIC_DATA] Other Prefer Not To Say" at bounding box center [940, 222] width 288 height 25
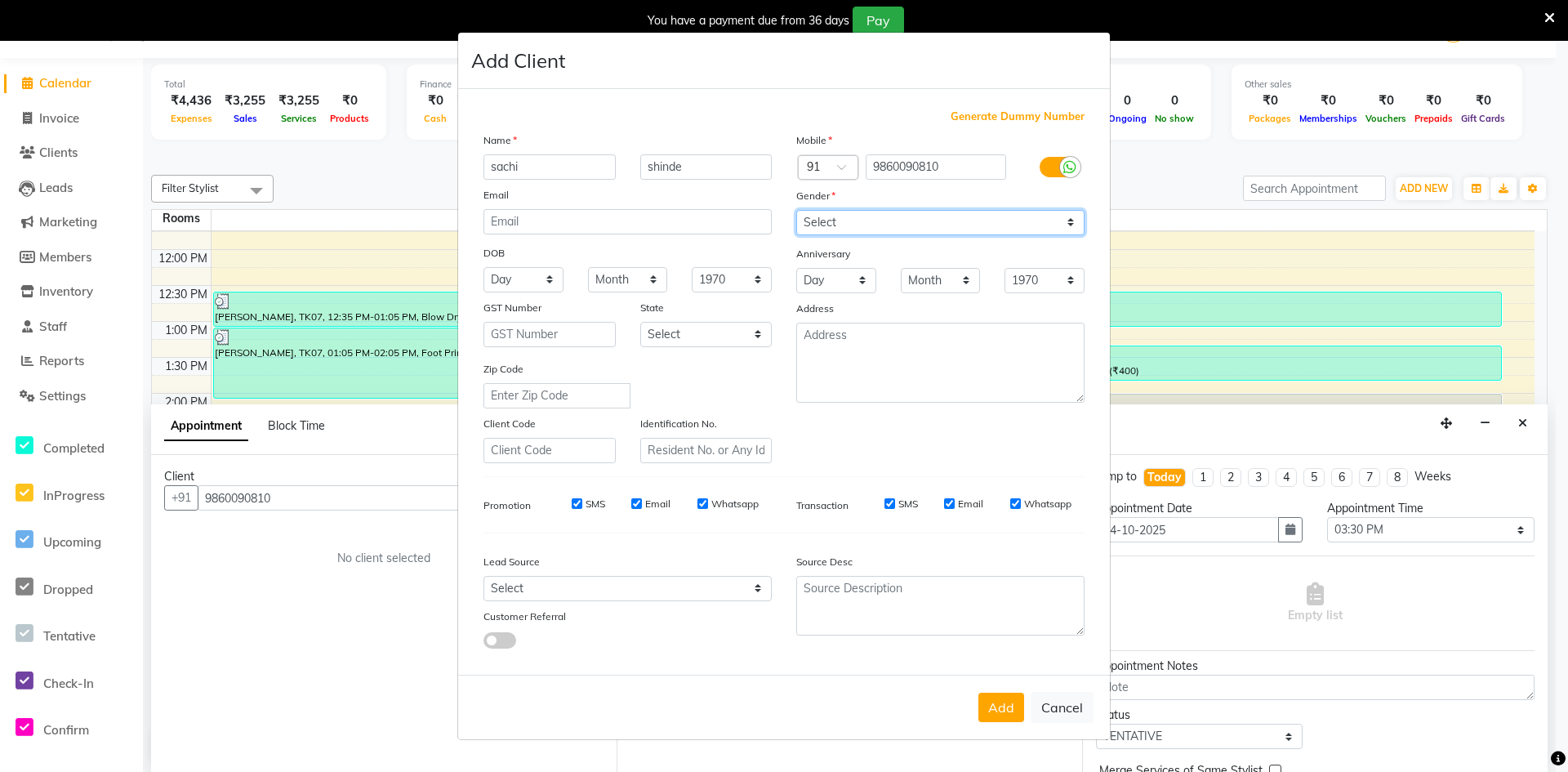
select select "[DEMOGRAPHIC_DATA]"
click at [797, 210] on select "Select [DEMOGRAPHIC_DATA] [DEMOGRAPHIC_DATA] Other Prefer Not To Say" at bounding box center [940, 222] width 288 height 25
click at [1006, 701] on button "Add" at bounding box center [1001, 707] width 46 height 30
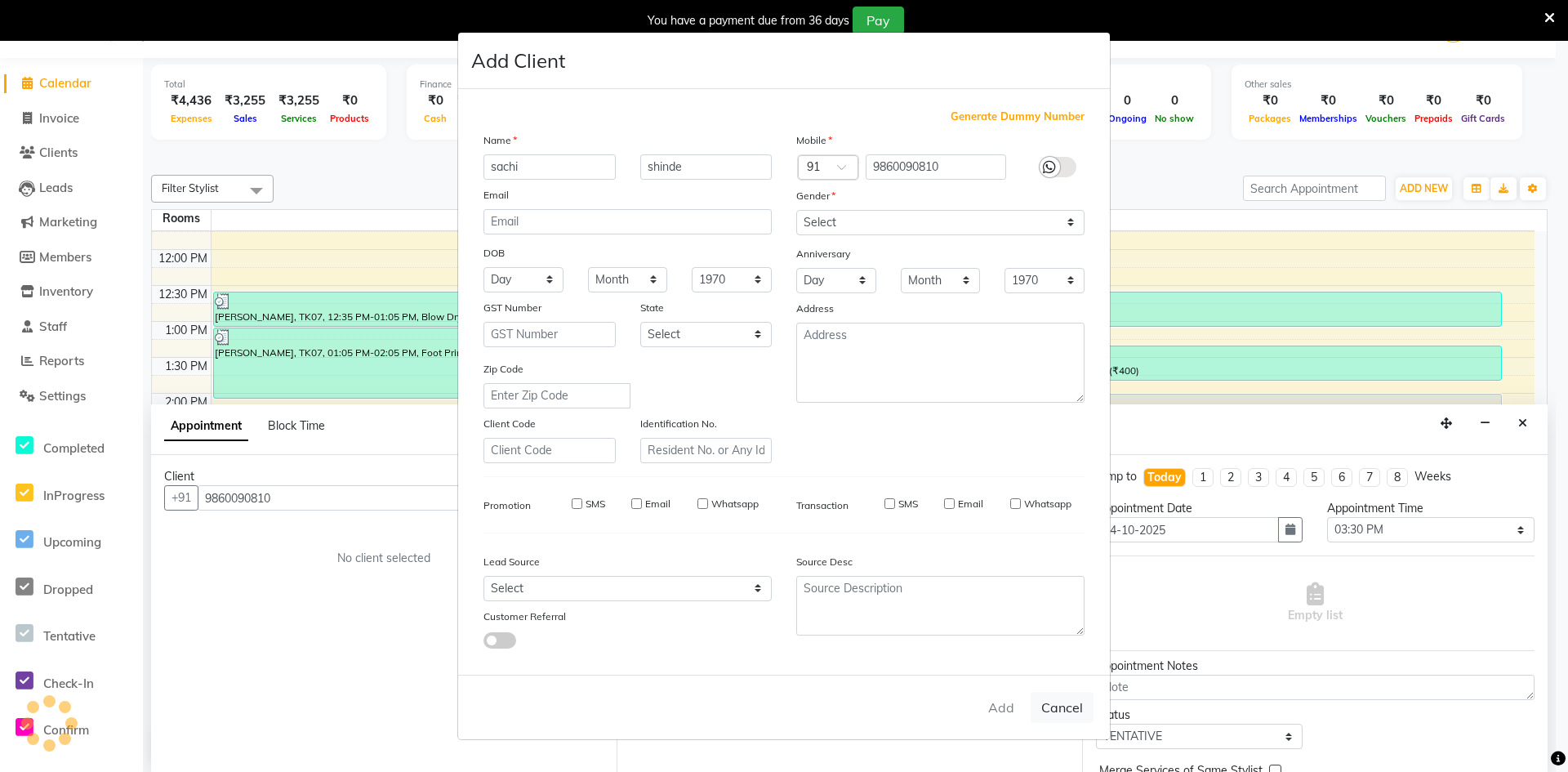
select select
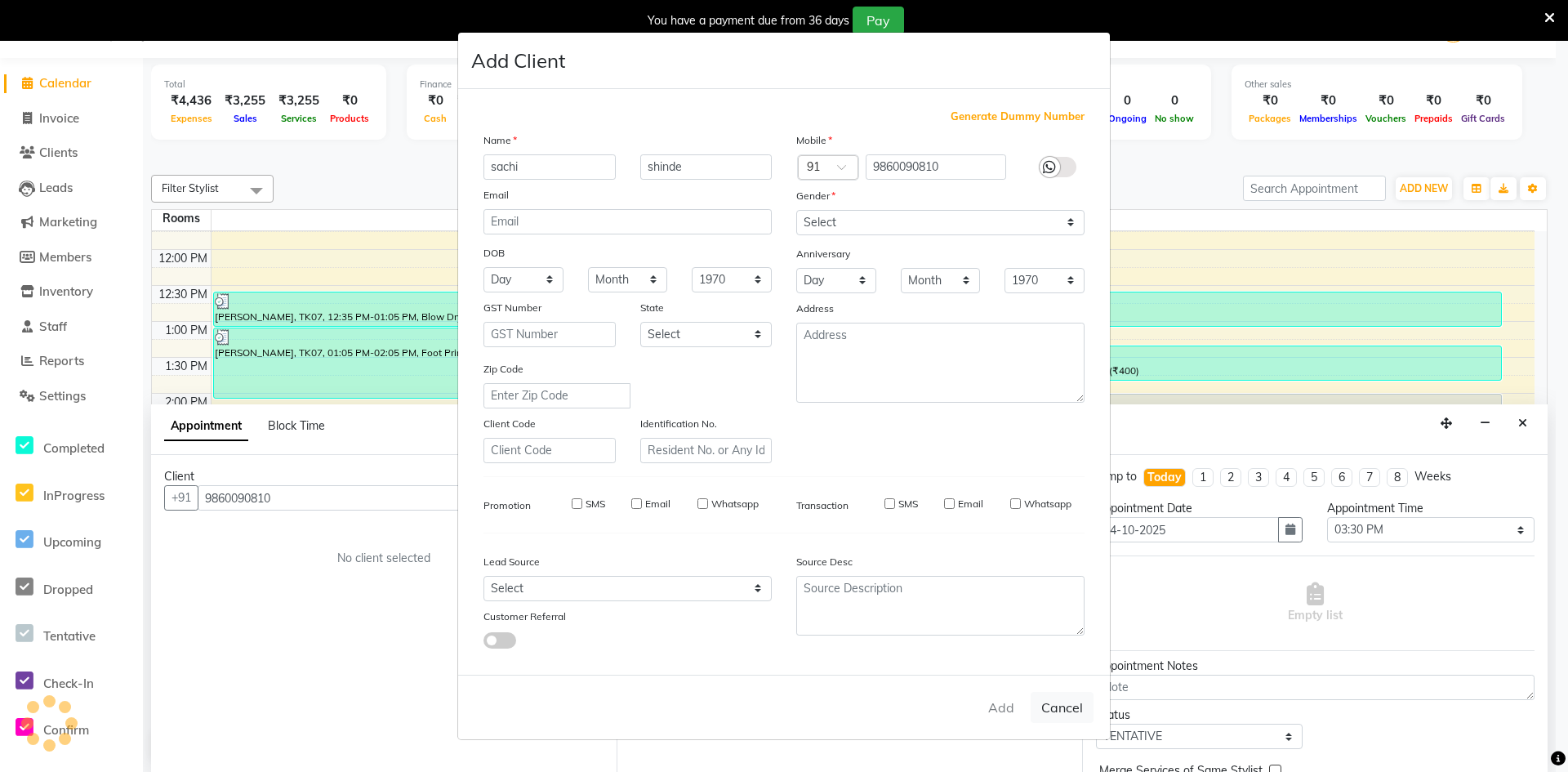
select select
checkbox input "false"
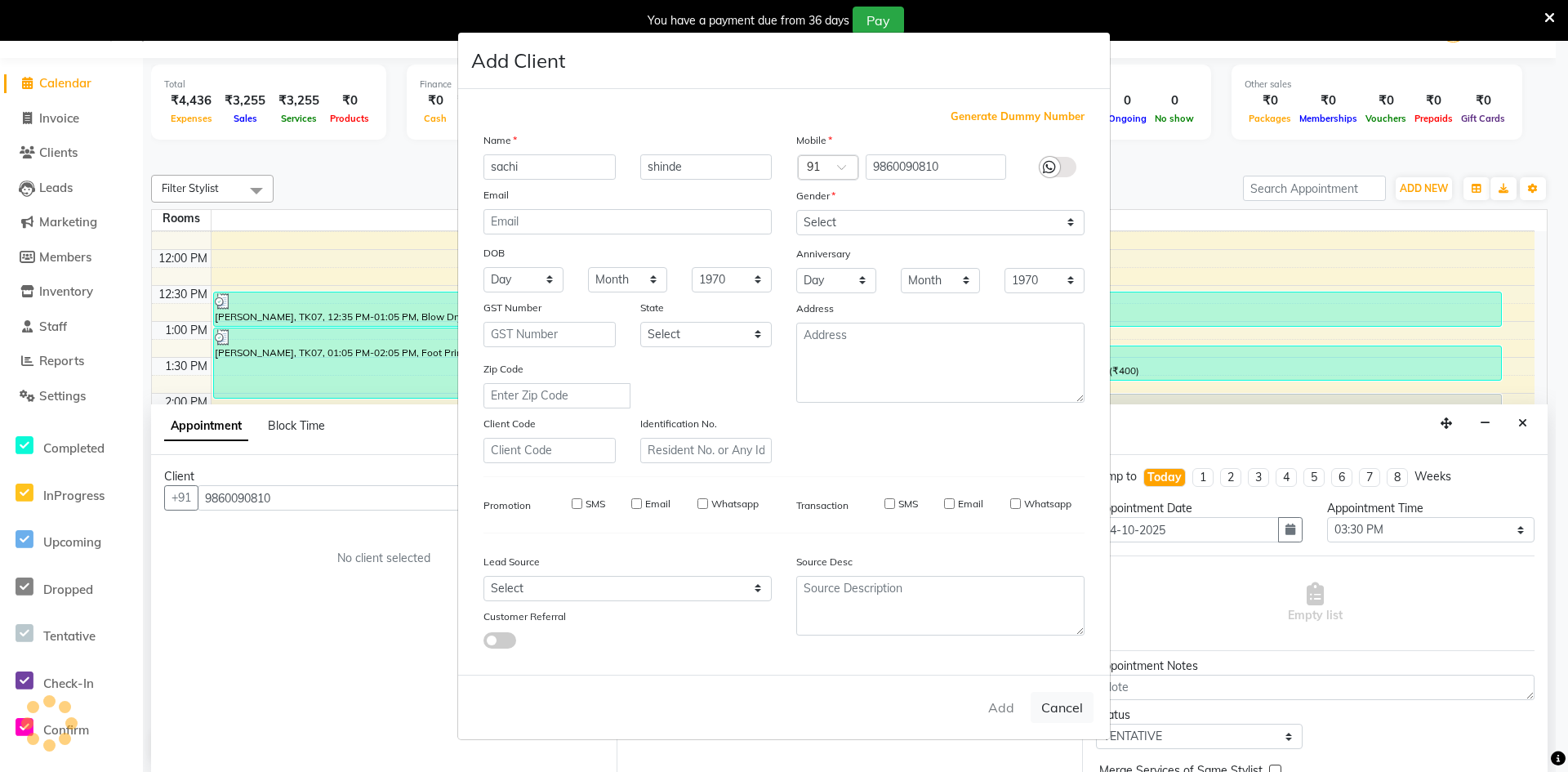
checkbox input "false"
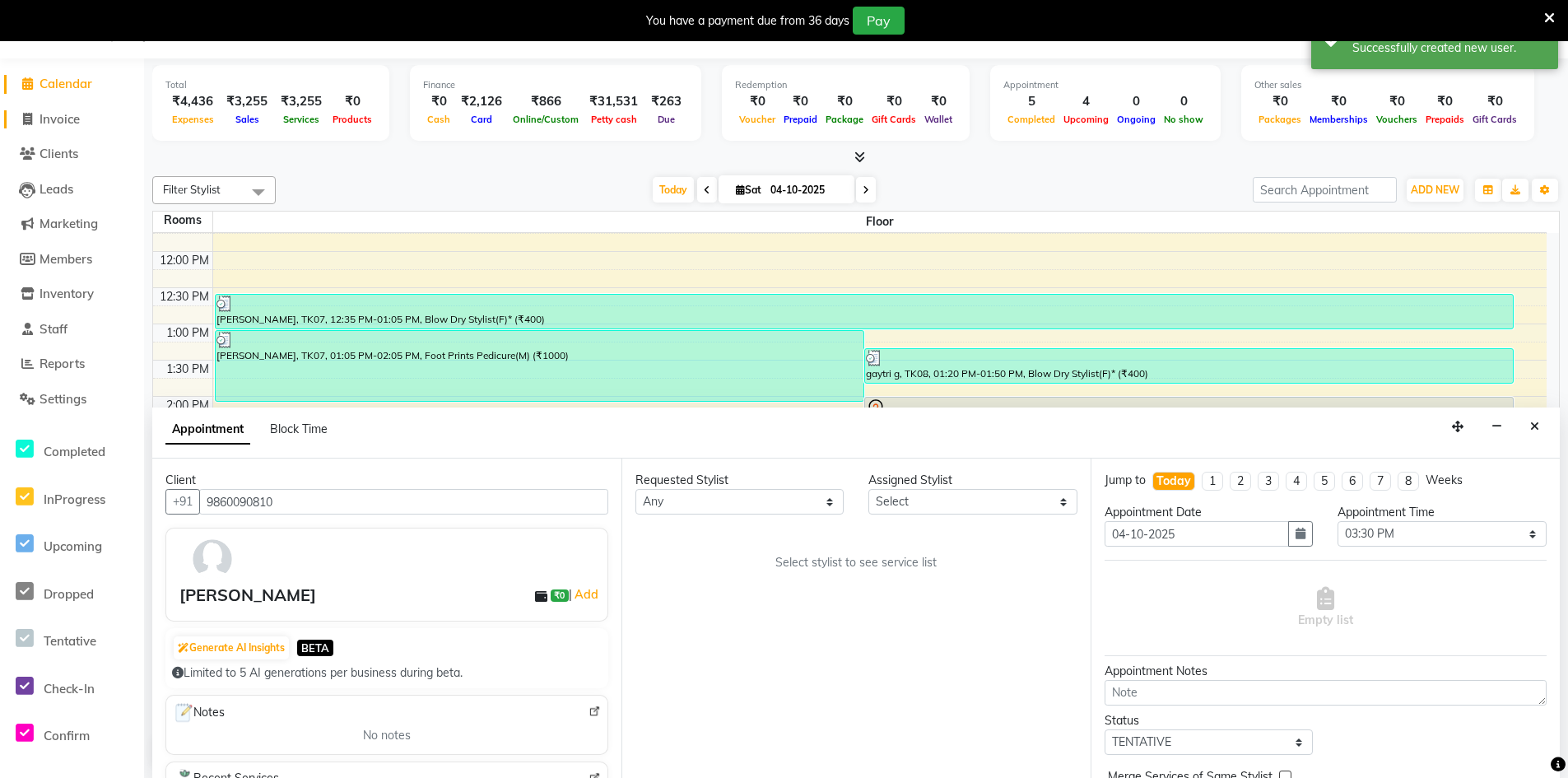
click at [60, 118] on span "Invoice" at bounding box center [59, 118] width 40 height 15
select select "service"
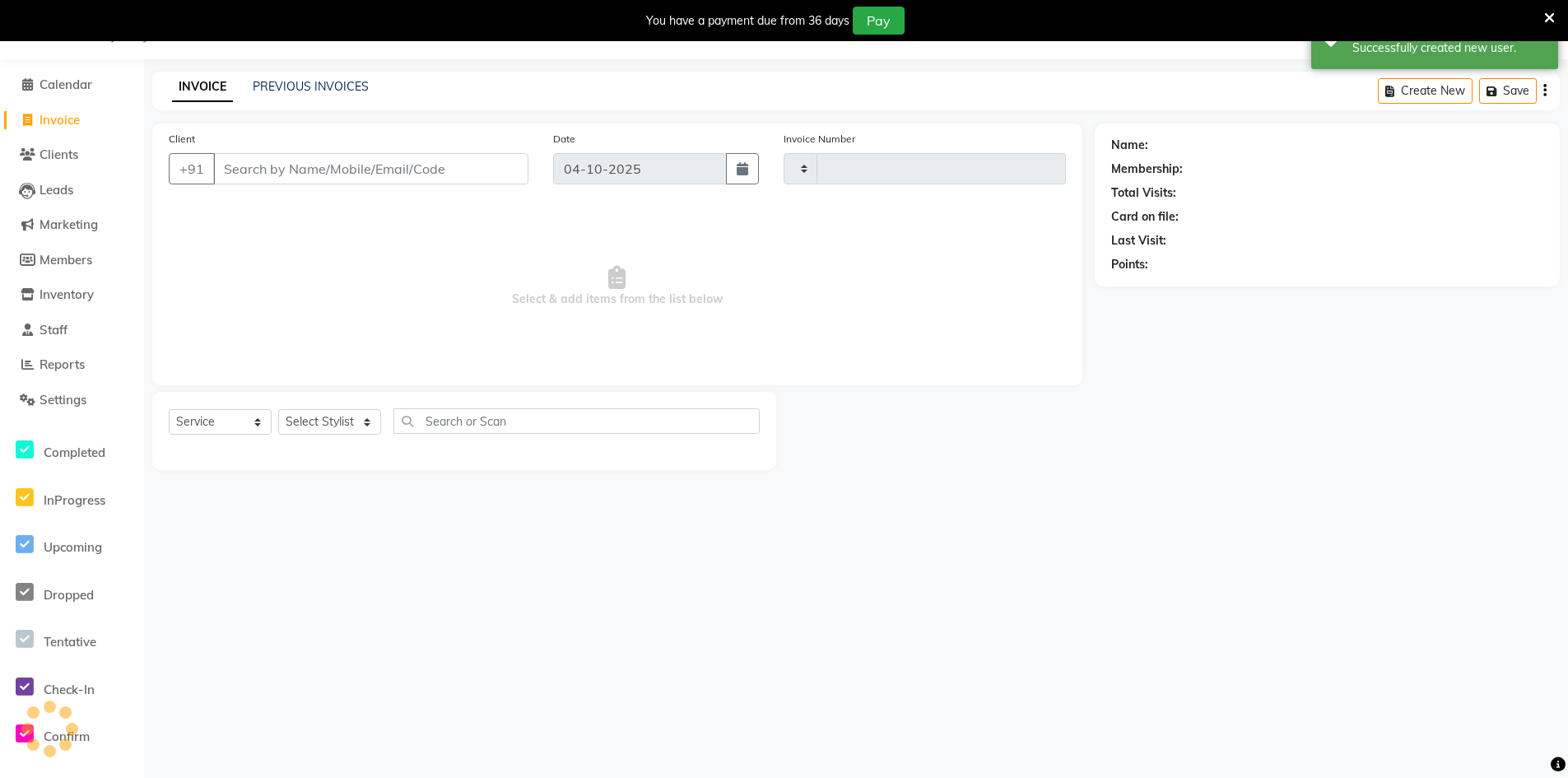
scroll to position [41, 0]
type input "0263"
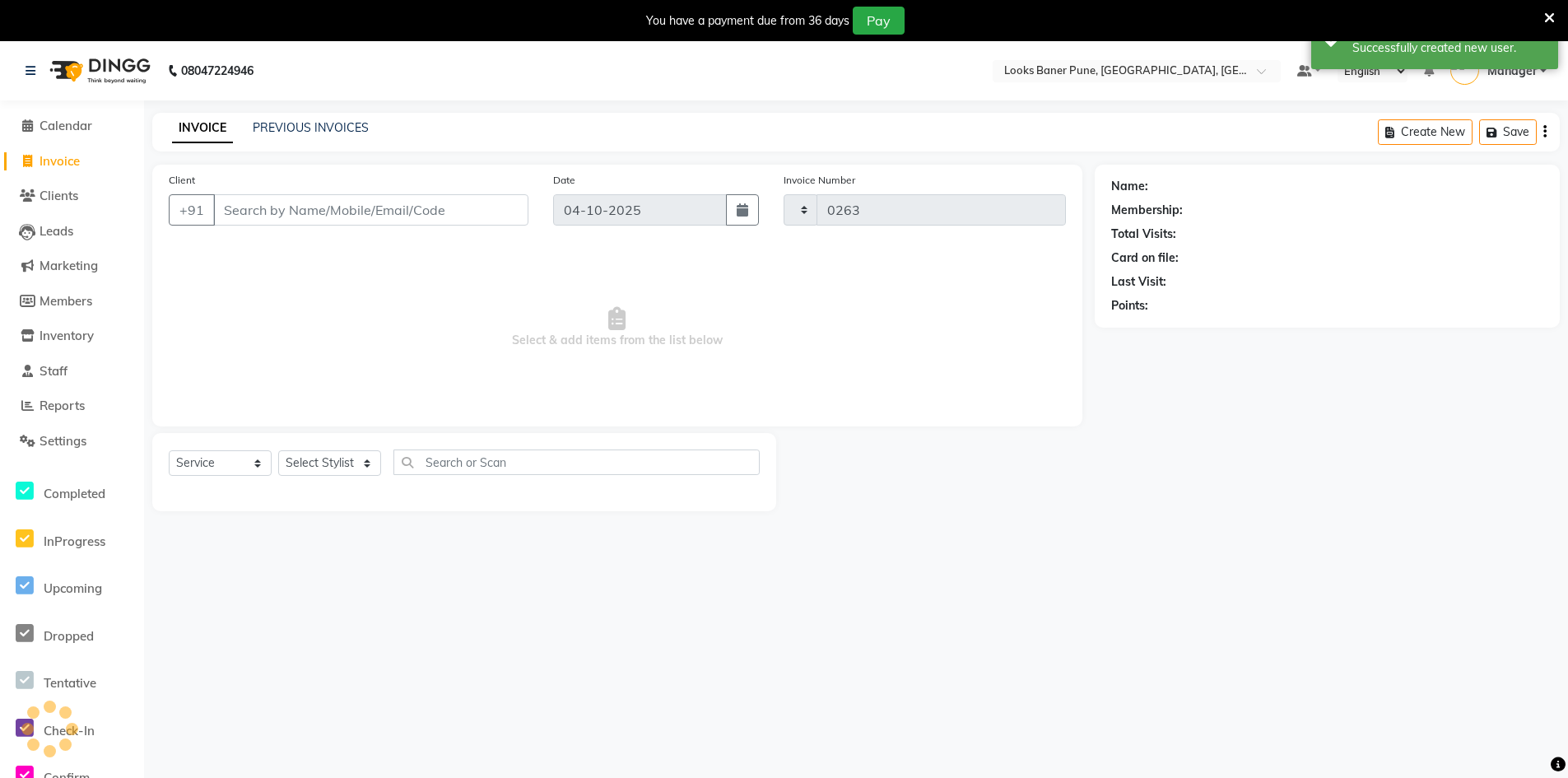
select select "8917"
click at [72, 128] on span "Calendar" at bounding box center [66, 125] width 53 height 15
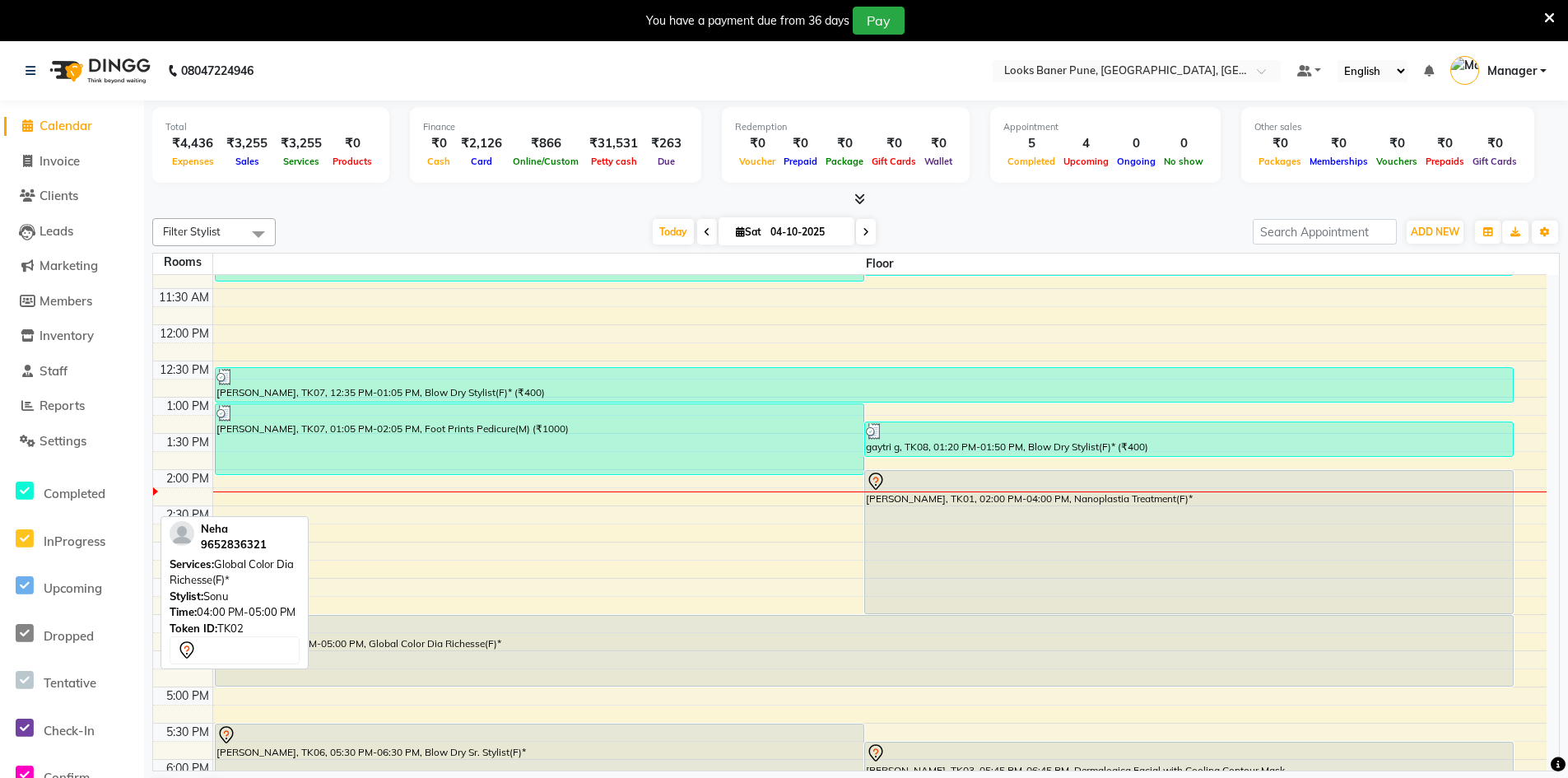
scroll to position [165, 0]
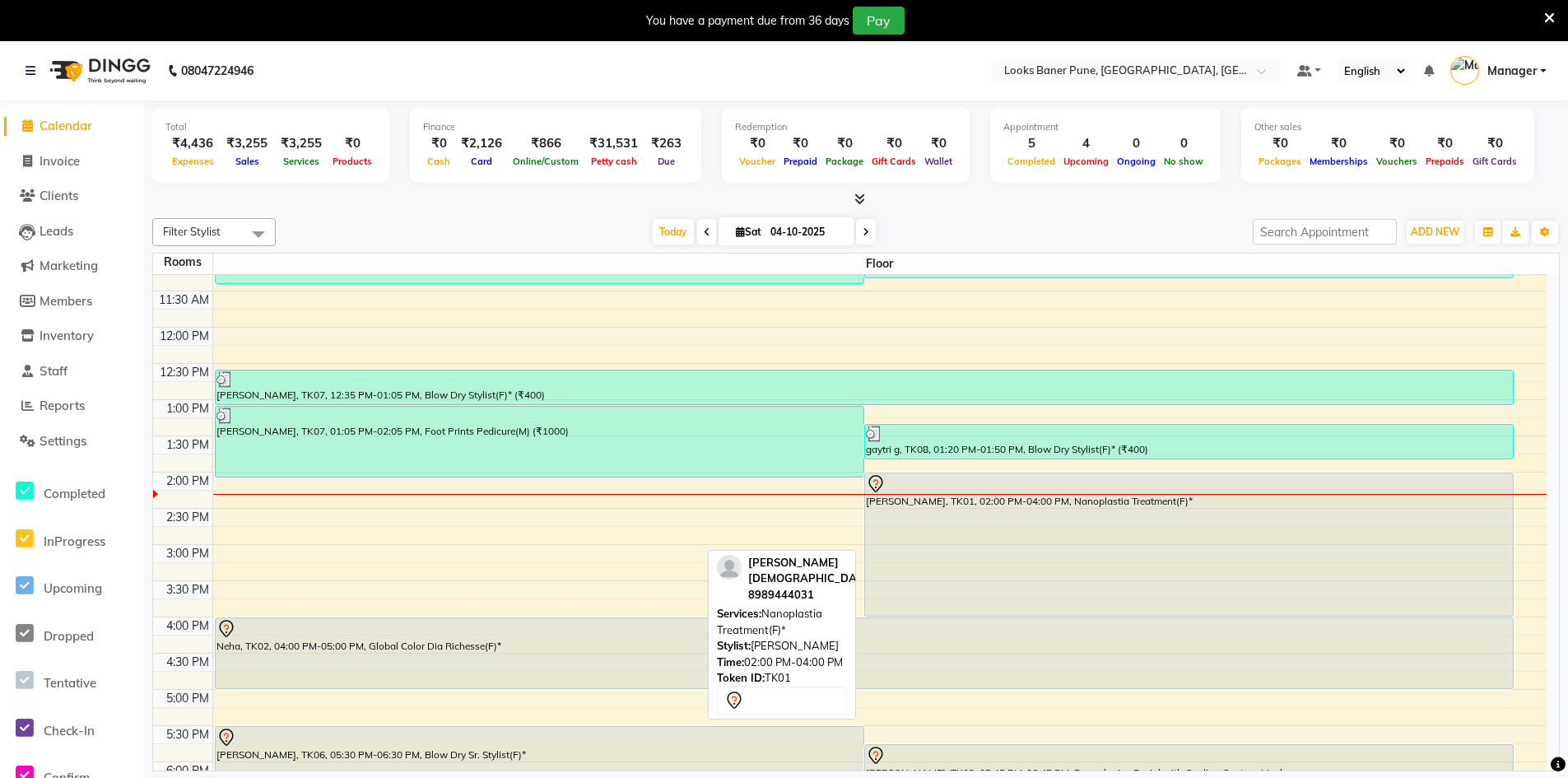
click at [1035, 523] on div "[PERSON_NAME], TK01, 02:00 PM-04:00 PM, Nanoplastia Treatment(F)*" at bounding box center [1188, 544] width 648 height 142
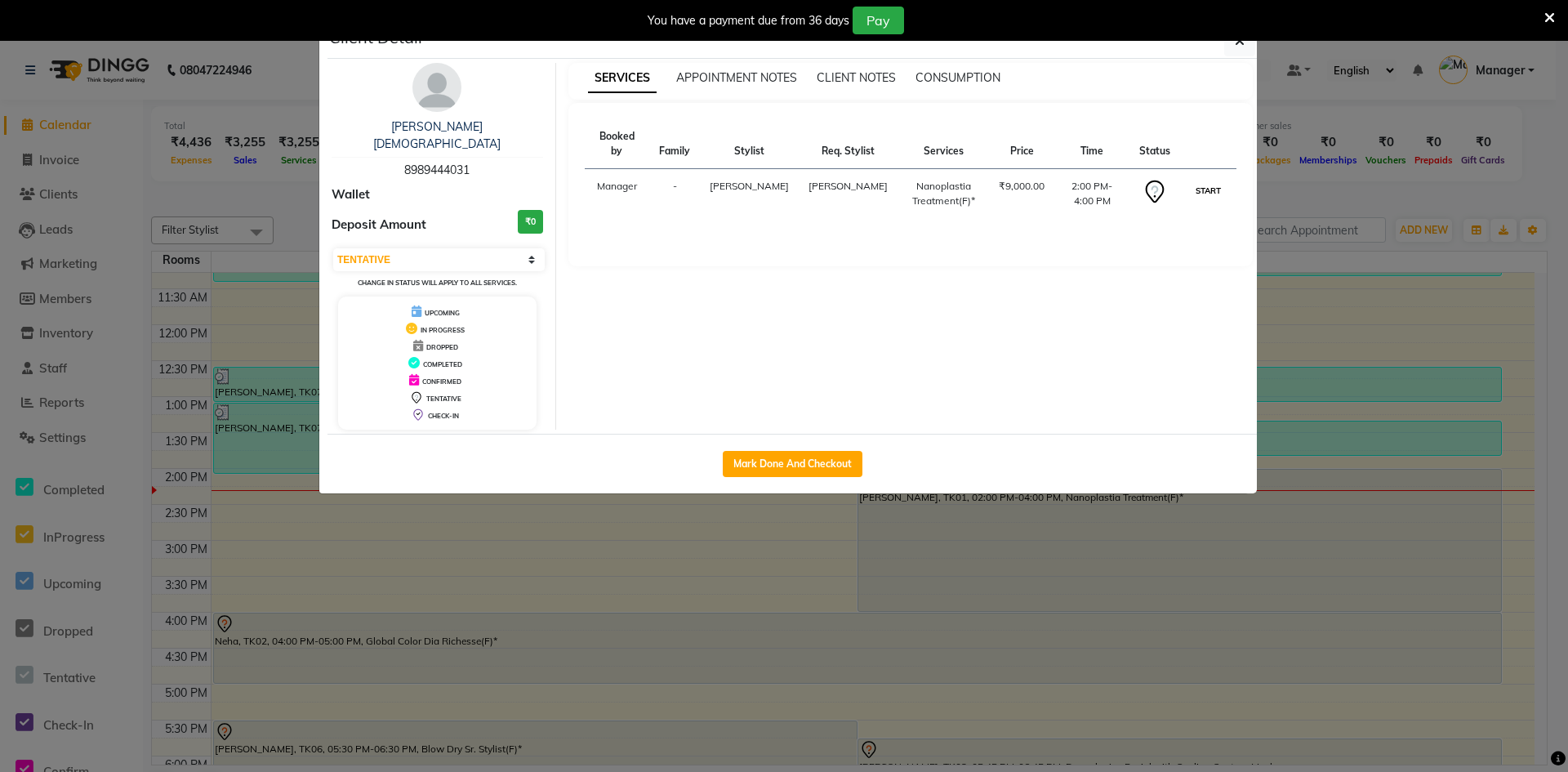
click at [1203, 181] on button "START" at bounding box center [1208, 191] width 33 height 21
select select "1"
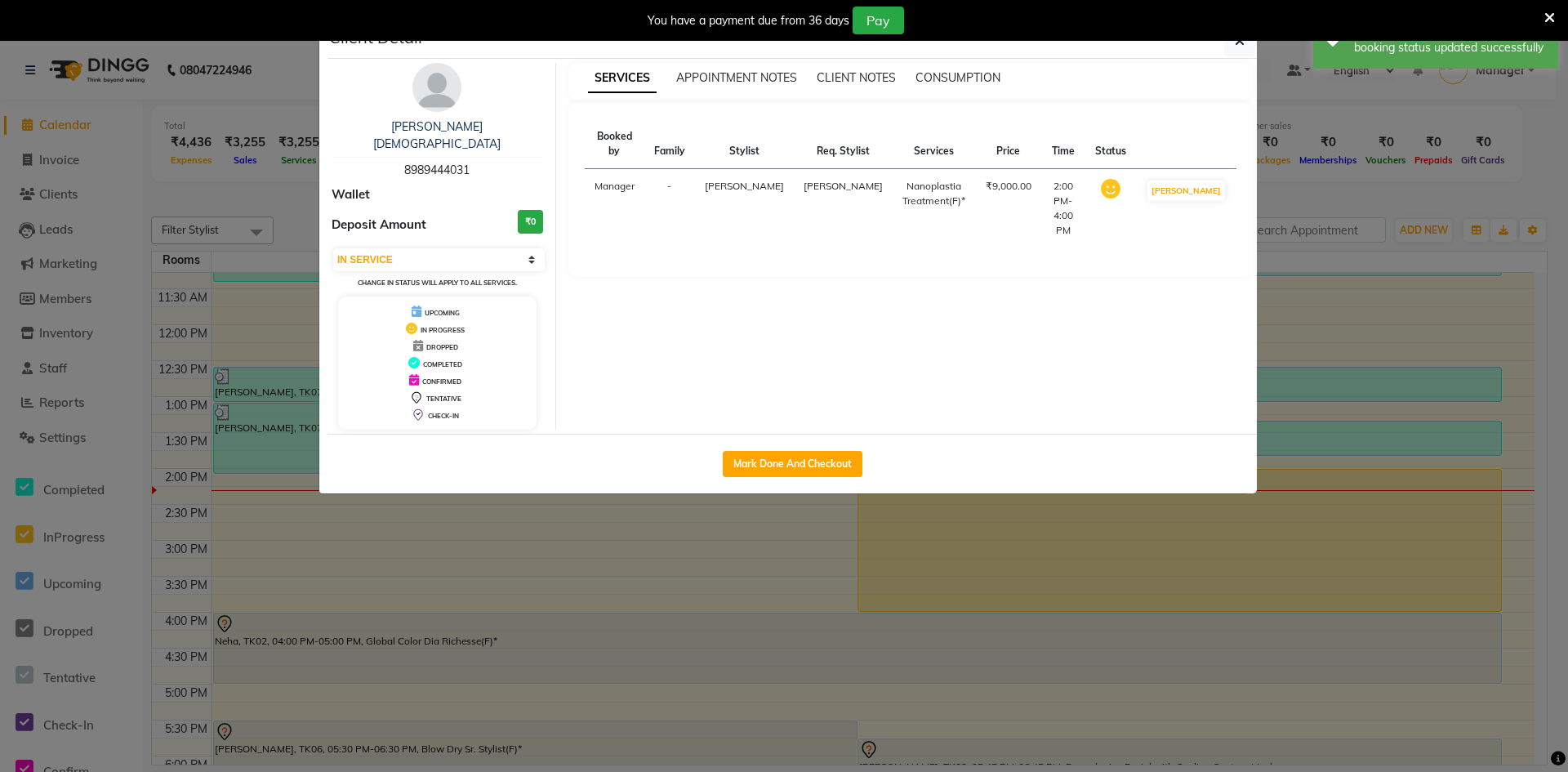
click at [960, 555] on ngb-modal-window "Client Detail oshina jain 8989444031 Wallet Deposit Amount ₹0 Select IN SERVICE…" at bounding box center [784, 386] width 1568 height 772
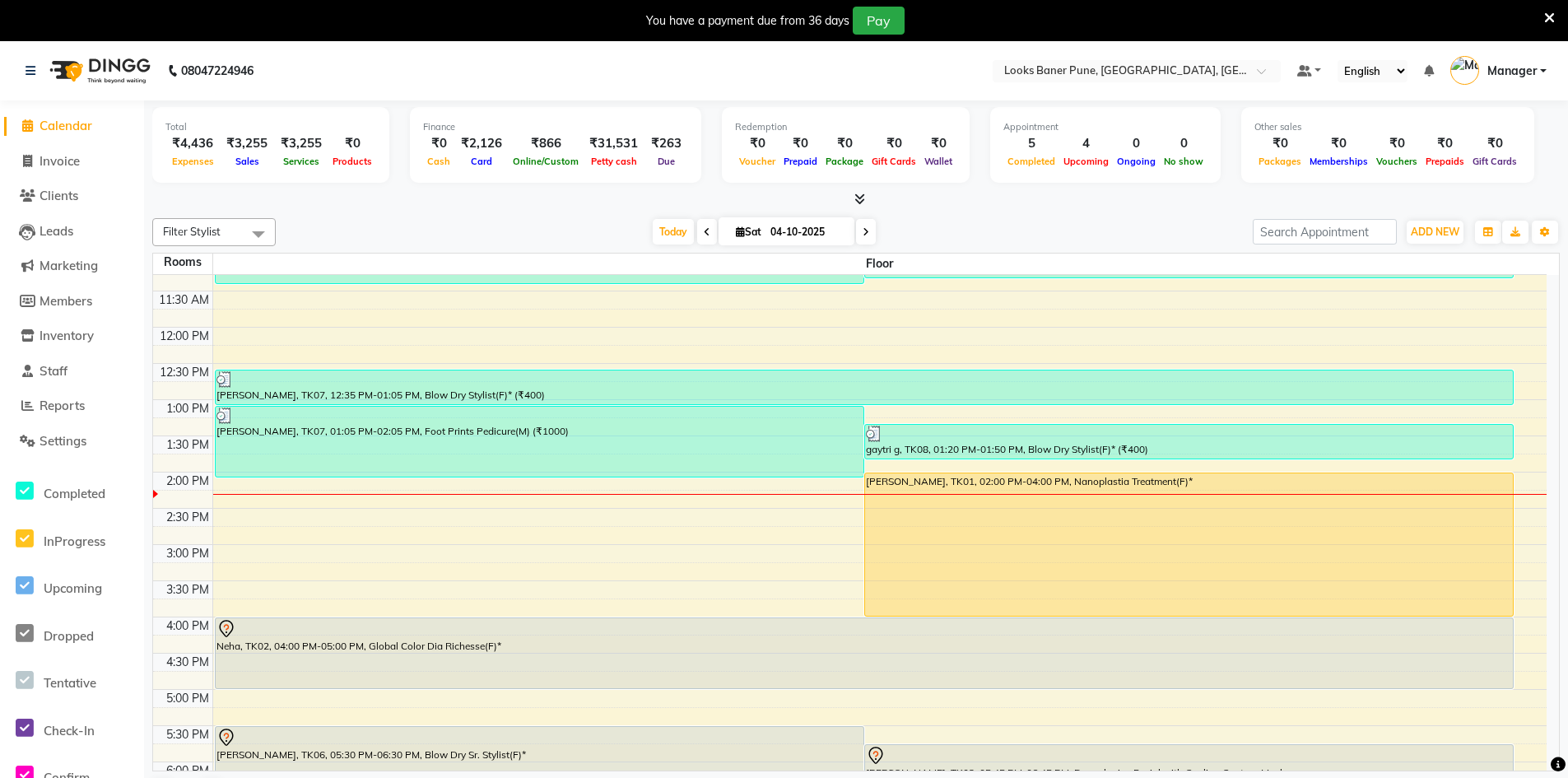
click at [81, 128] on span "Calendar" at bounding box center [66, 125] width 53 height 15
click at [325, 594] on div "9:00 AM 9:30 AM 10:00 AM 10:30 AM 11:00 AM 11:30 AM 12:00 PM 12:30 PM 1:00 PM 1…" at bounding box center [849, 580] width 1393 height 940
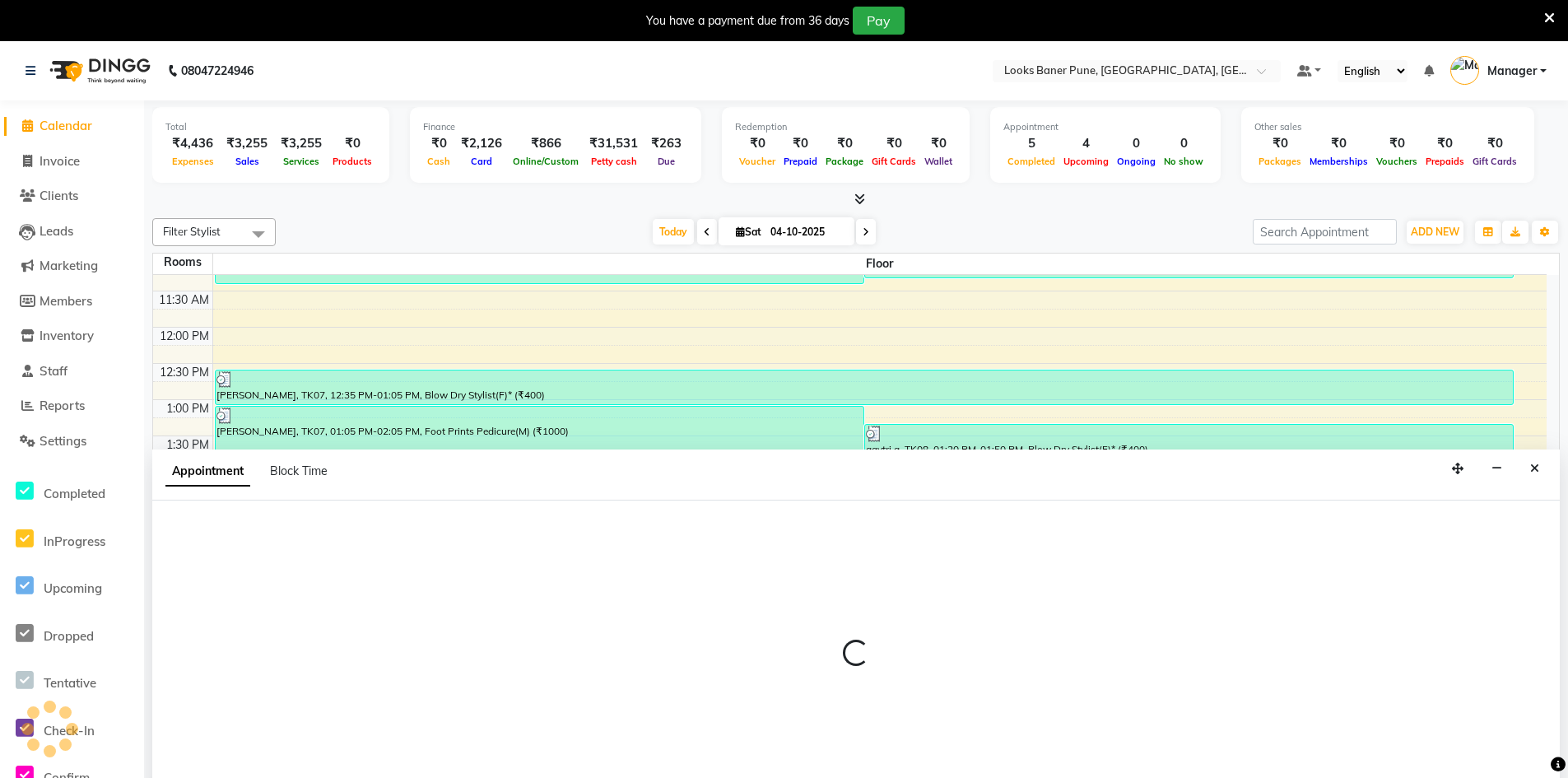
scroll to position [42, 0]
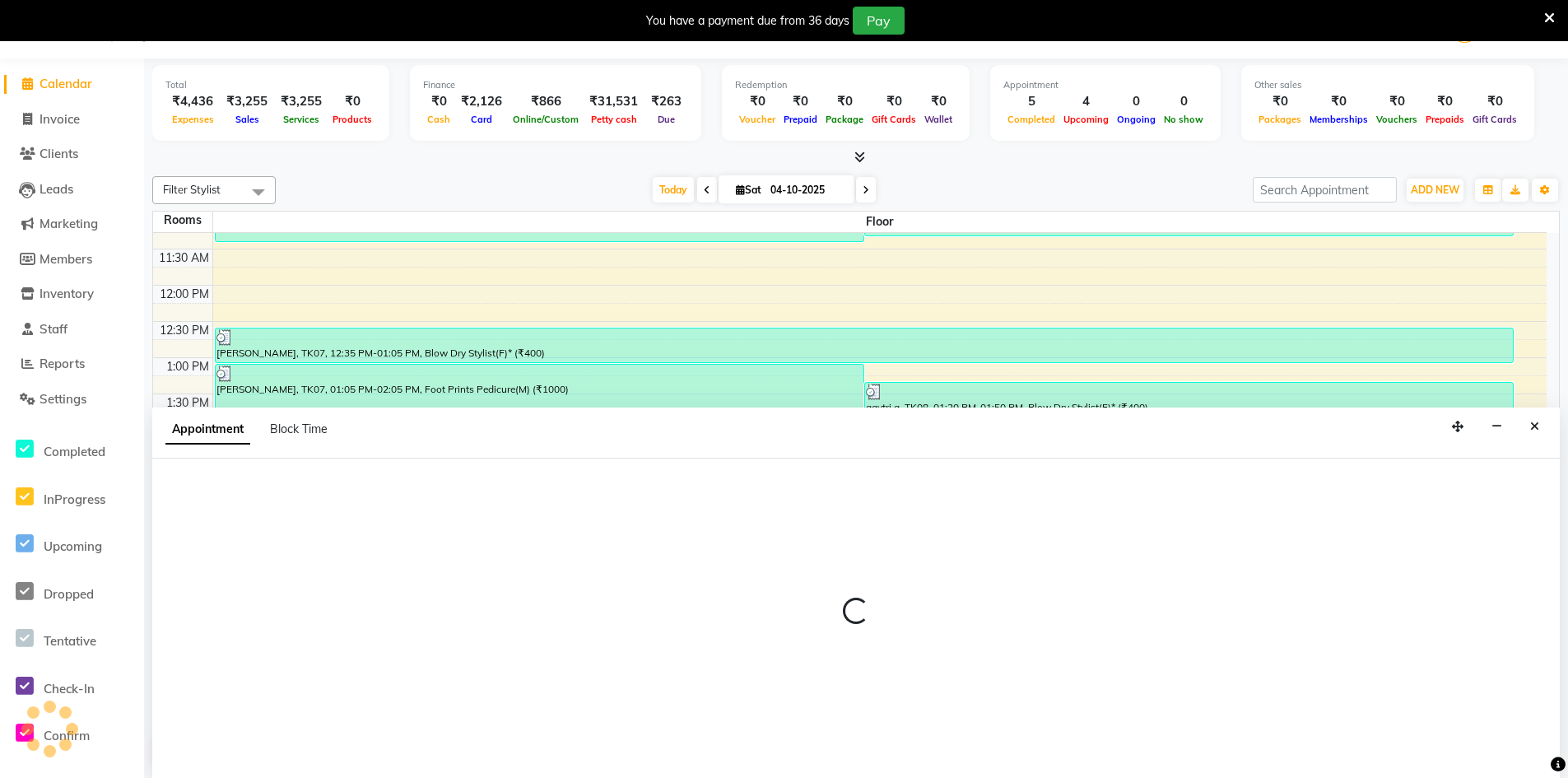
select select "tentative"
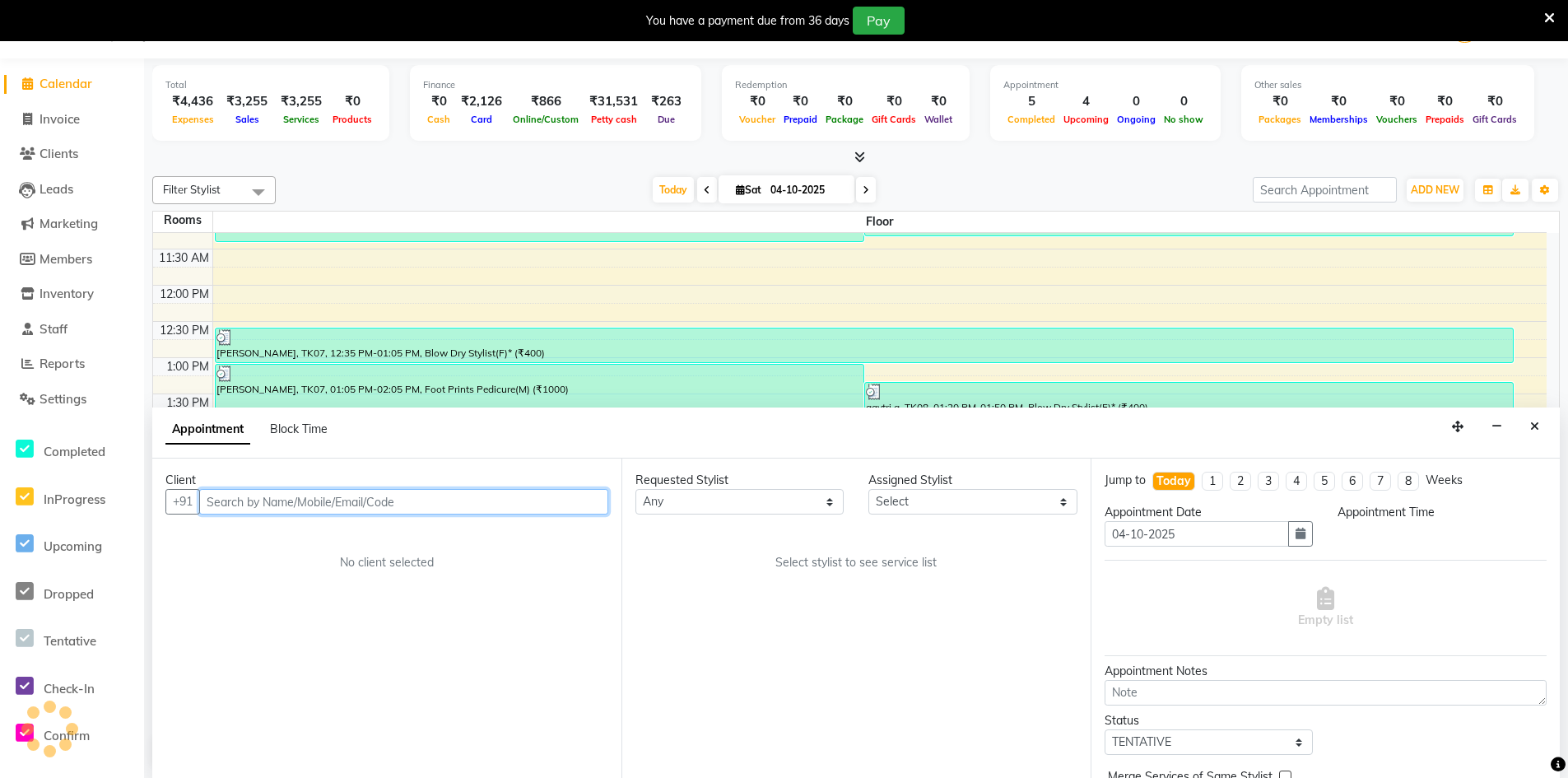
select select "930"
click at [369, 505] on input "text" at bounding box center [404, 502] width 409 height 26
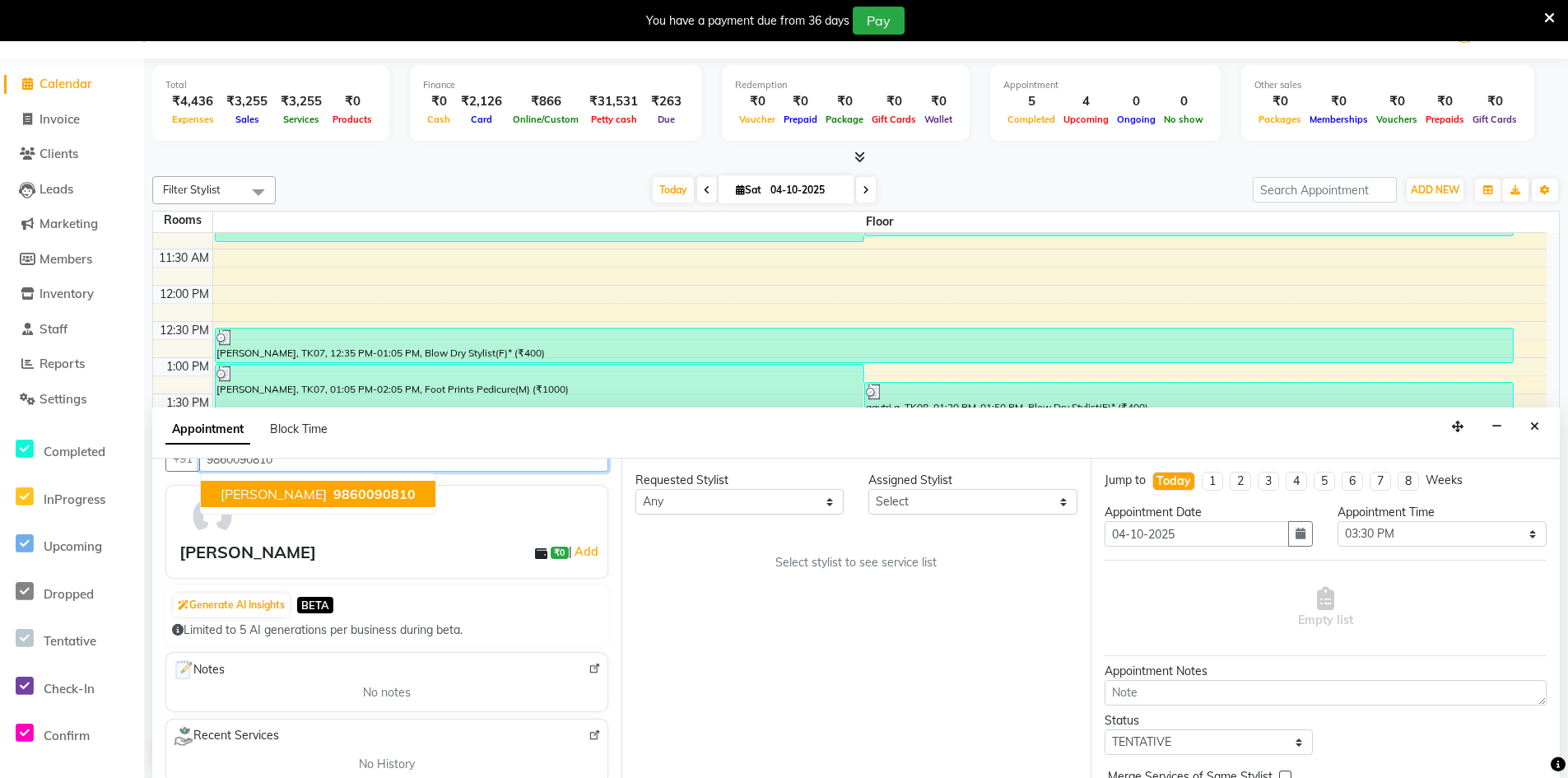
scroll to position [82, 0]
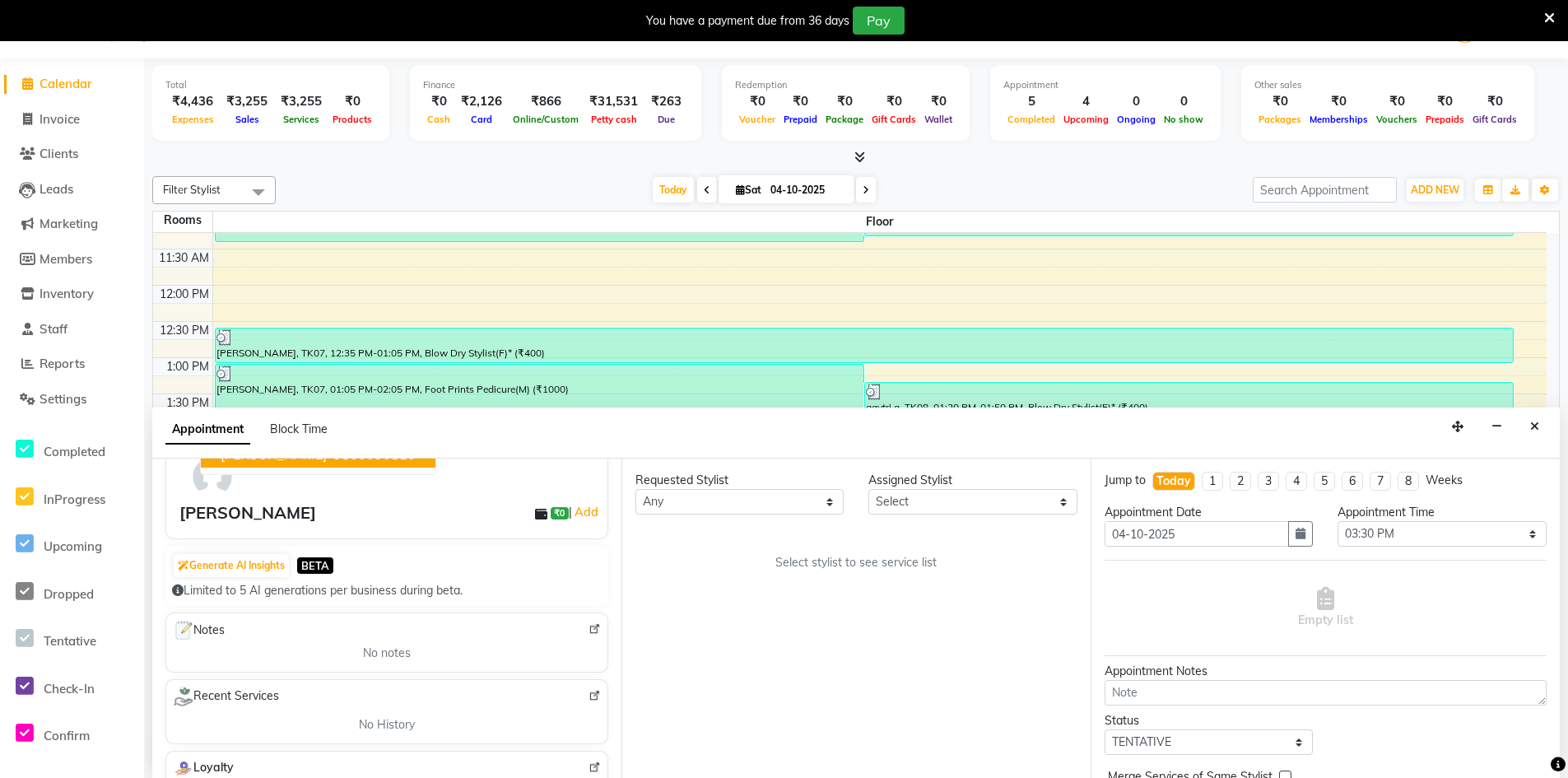
type input "9860090810"
click at [885, 506] on select "Select [PERSON_NAME] Counter_Sales [PERSON_NAME] Manager Raju_Mgr Raunak_Pdct […" at bounding box center [972, 502] width 209 height 26
select select "90854"
click at [868, 489] on select "Select [PERSON_NAME] Counter_Sales [PERSON_NAME] Manager Raju_Mgr Raunak_Pdct […" at bounding box center [972, 502] width 209 height 26
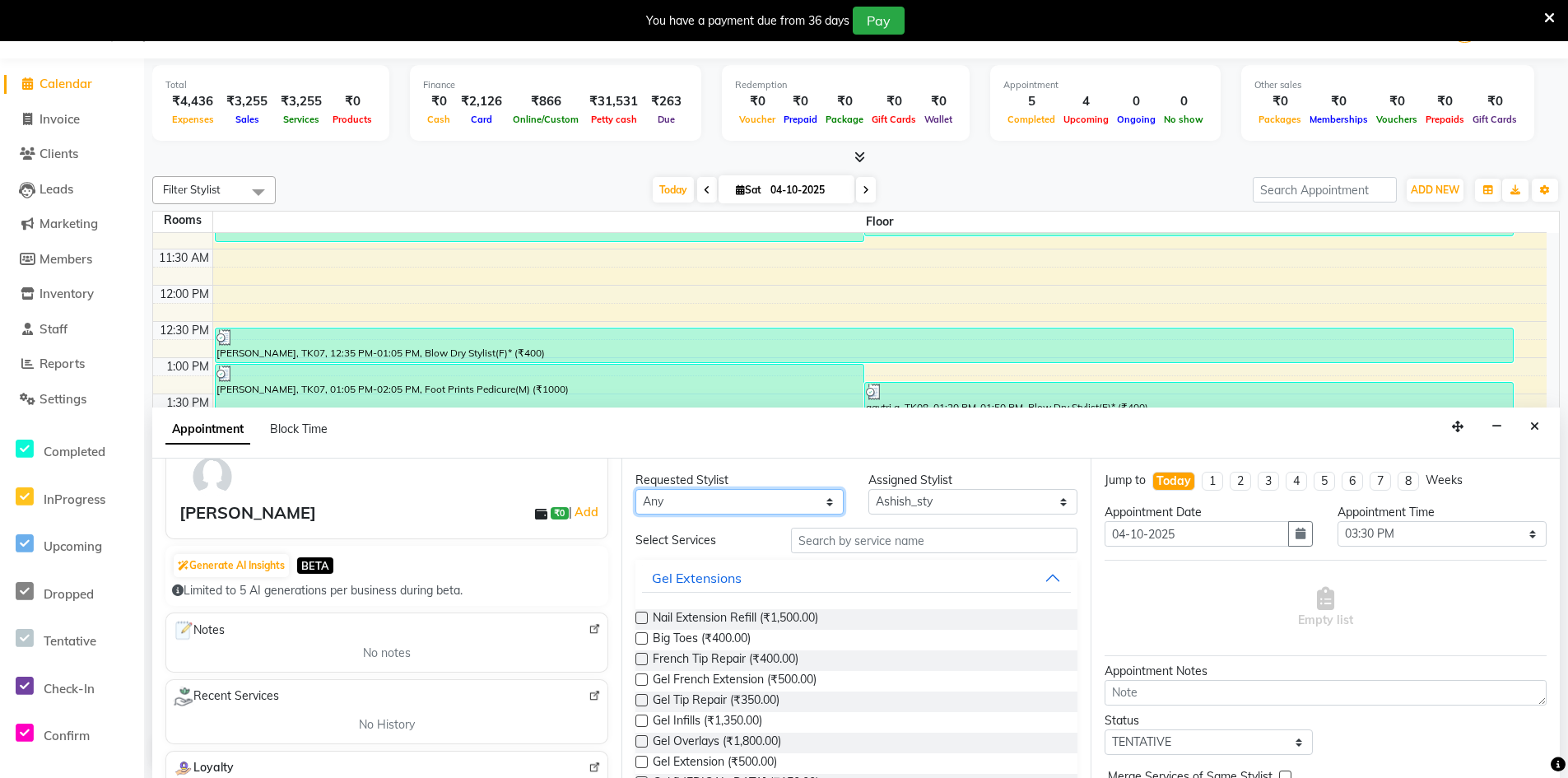
click at [724, 512] on select "Any [PERSON_NAME] Counter_Sales [PERSON_NAME] Manager Raju_Mgr Raunak_Pdct [PER…" at bounding box center [739, 502] width 209 height 26
select select "90854"
click at [635, 489] on select "Any [PERSON_NAME] Counter_Sales [PERSON_NAME] Manager Raju_Mgr Raunak_Pdct [PER…" at bounding box center [739, 502] width 209 height 26
click at [912, 537] on input "text" at bounding box center [934, 540] width 286 height 26
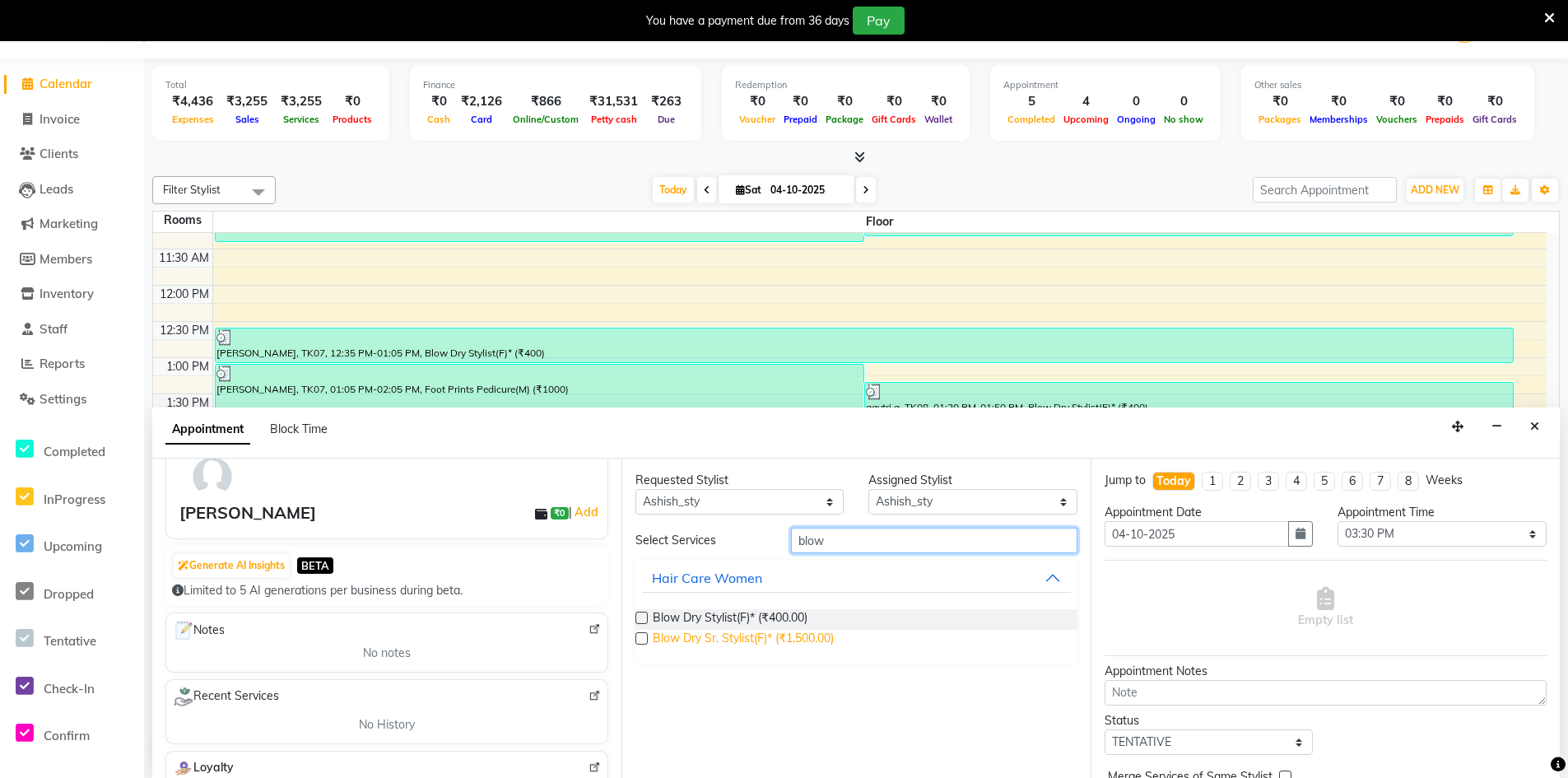
type input "blow"
click at [737, 639] on span "Blow Dry Sr. Stylist(F)* (₹1,500.00)" at bounding box center [743, 640] width 181 height 21
checkbox input "true"
select select "4449"
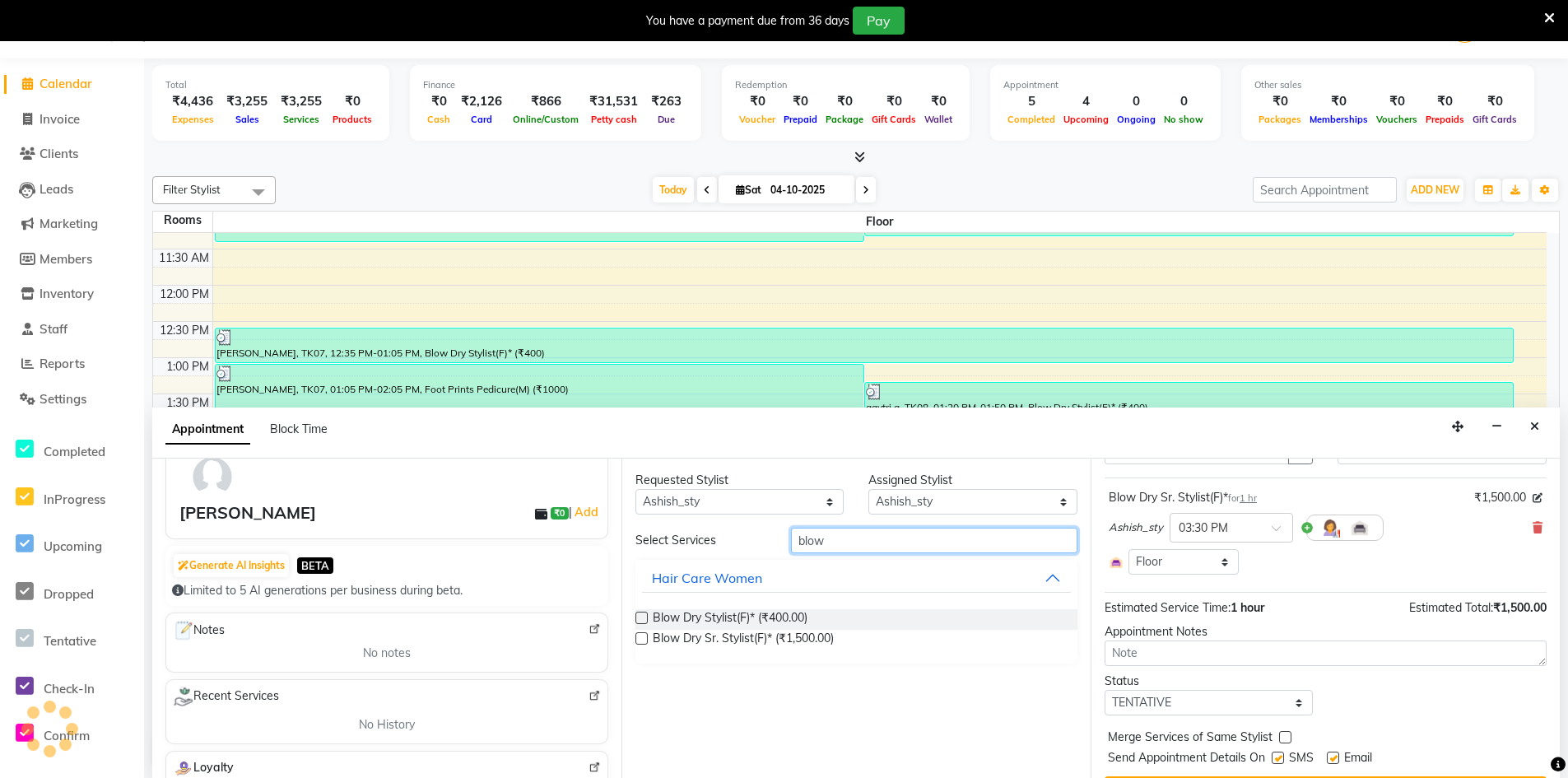
drag, startPoint x: 859, startPoint y: 540, endPoint x: 728, endPoint y: 572, distance: 134.9
click at [728, 572] on div "Select Services blow Hair Care Women Blow Dry Stylist(F)* (₹400.00) Blow Dry Sr…" at bounding box center [856, 595] width 442 height 136
click at [786, 642] on span "Blow Dry Sr. Stylist(F)* (₹1,500.00)" at bounding box center [743, 640] width 181 height 21
checkbox input "false"
select select "4449"
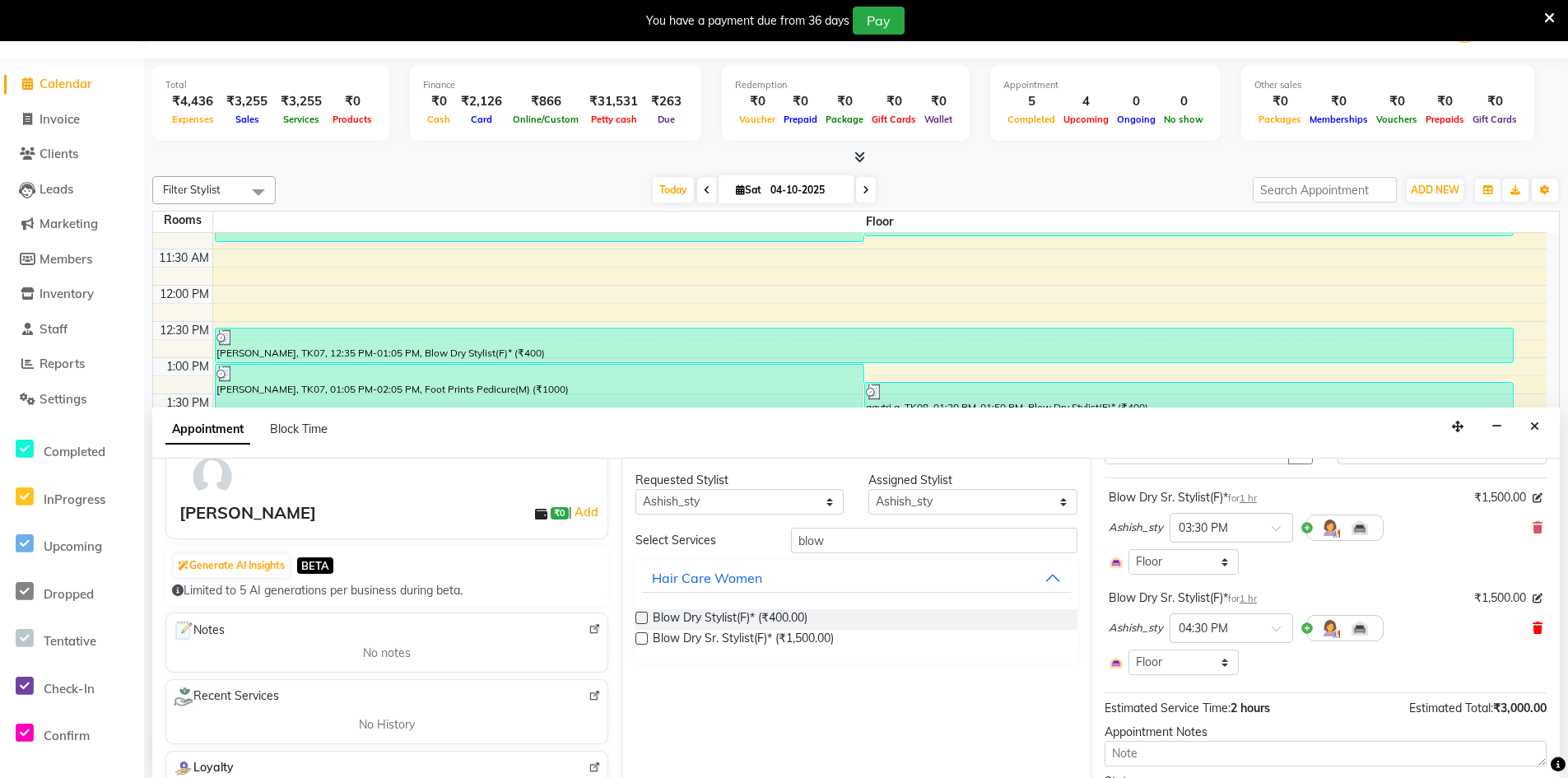
click at [1532, 626] on icon at bounding box center [1537, 628] width 10 height 12
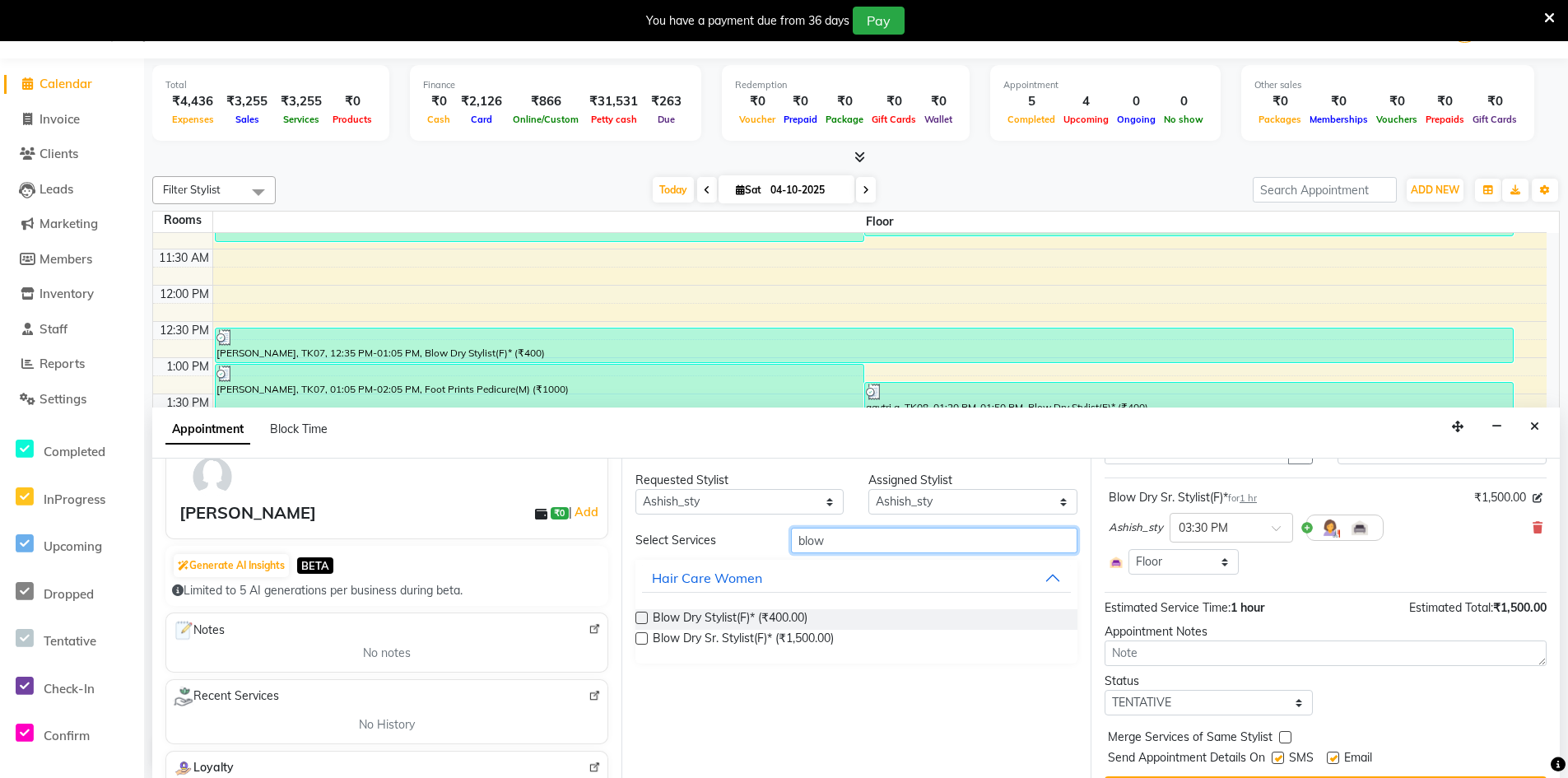
drag, startPoint x: 896, startPoint y: 535, endPoint x: 554, endPoint y: 563, distance: 343.1
click at [554, 563] on div "Client +91 9860090810 sachi shinde ₹0 | Add Generate AI Insights BETA Limited t…" at bounding box center [856, 618] width 1407 height 319
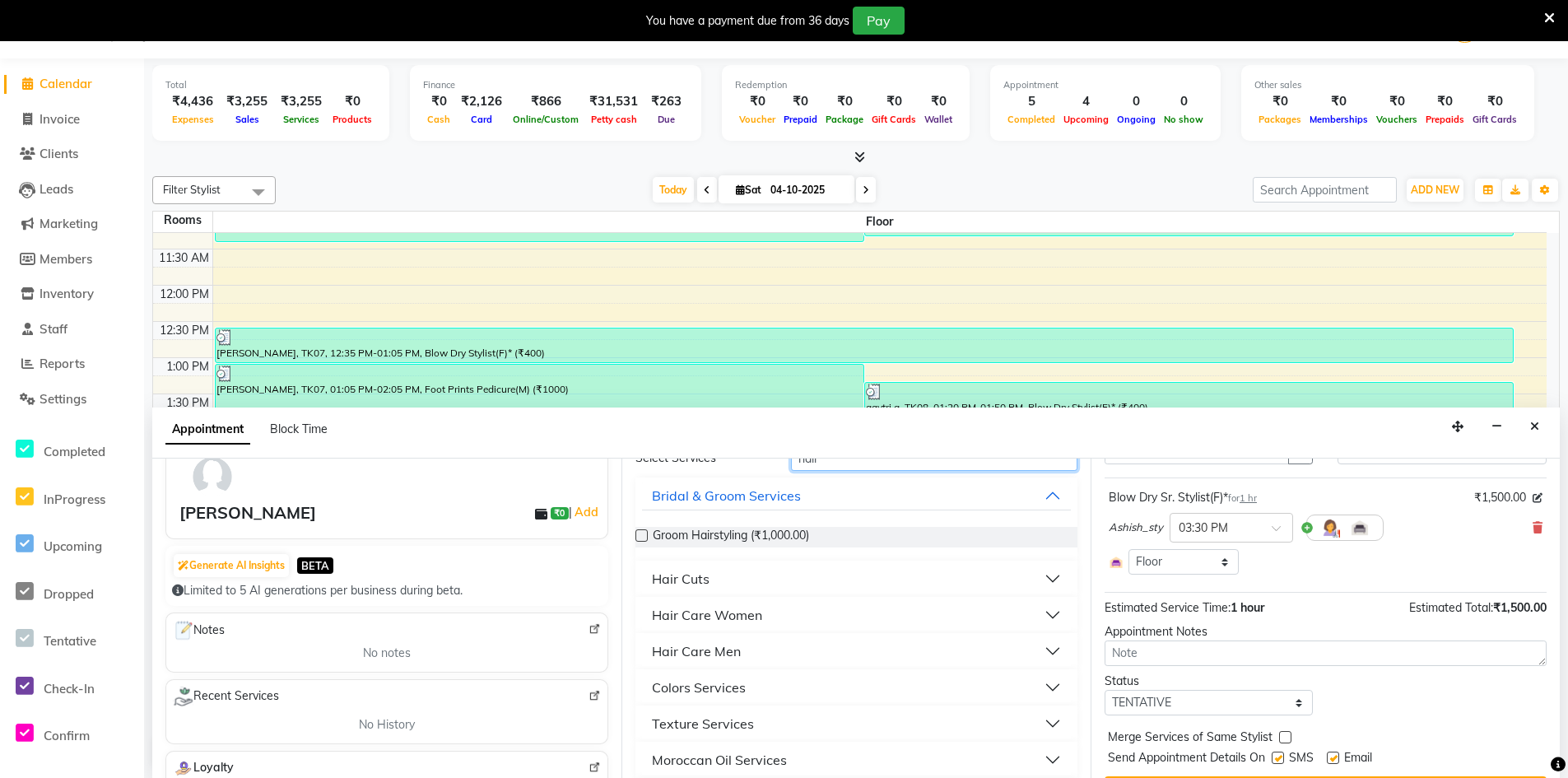
type input "hair"
click at [841, 584] on button "Hair Cuts" at bounding box center [856, 578] width 429 height 30
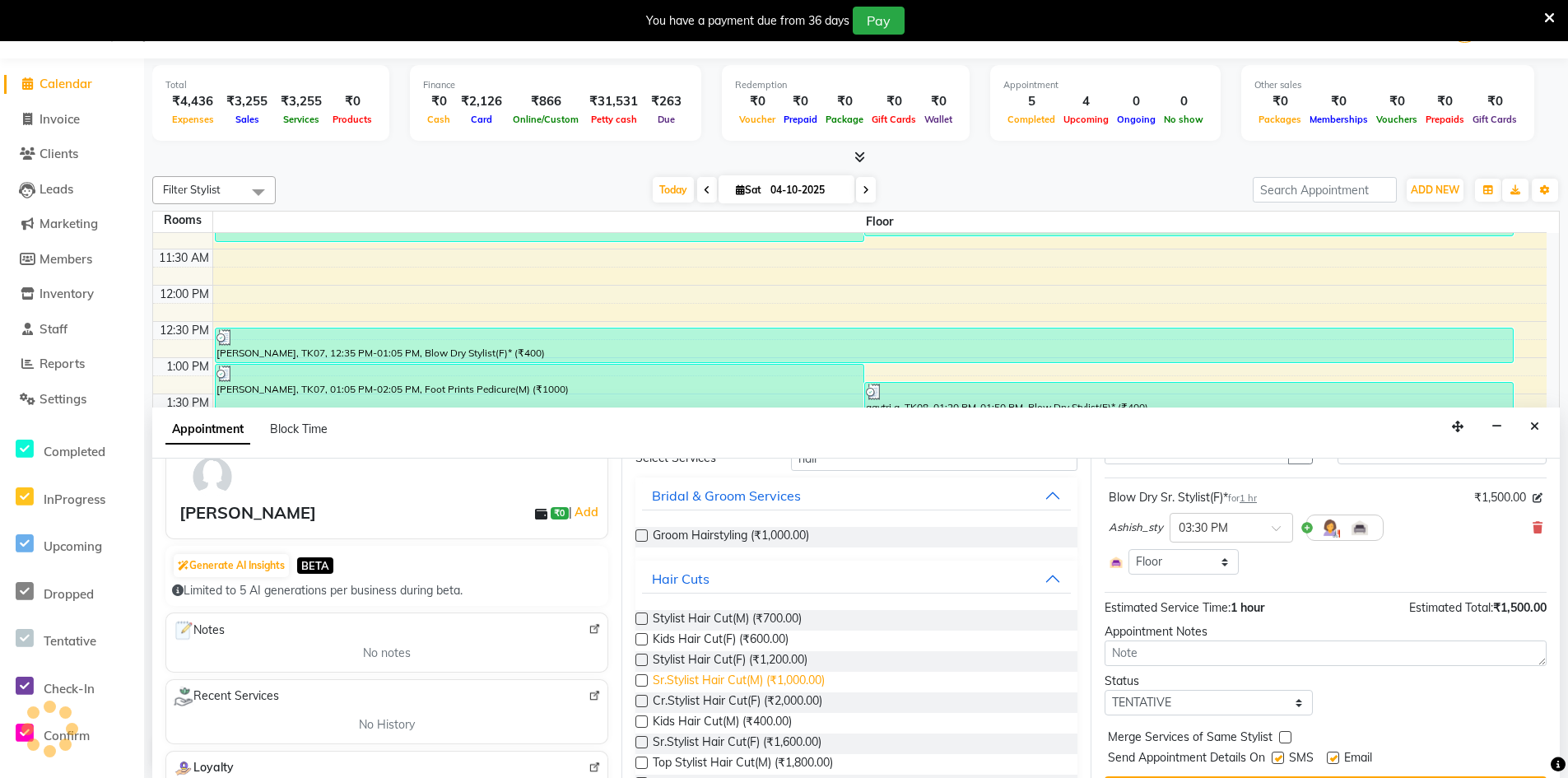
click at [750, 687] on span "Sr.Stylist Hair Cut(M) (₹1,000.00)" at bounding box center [738, 681] width 172 height 21
checkbox input "true"
select select "4449"
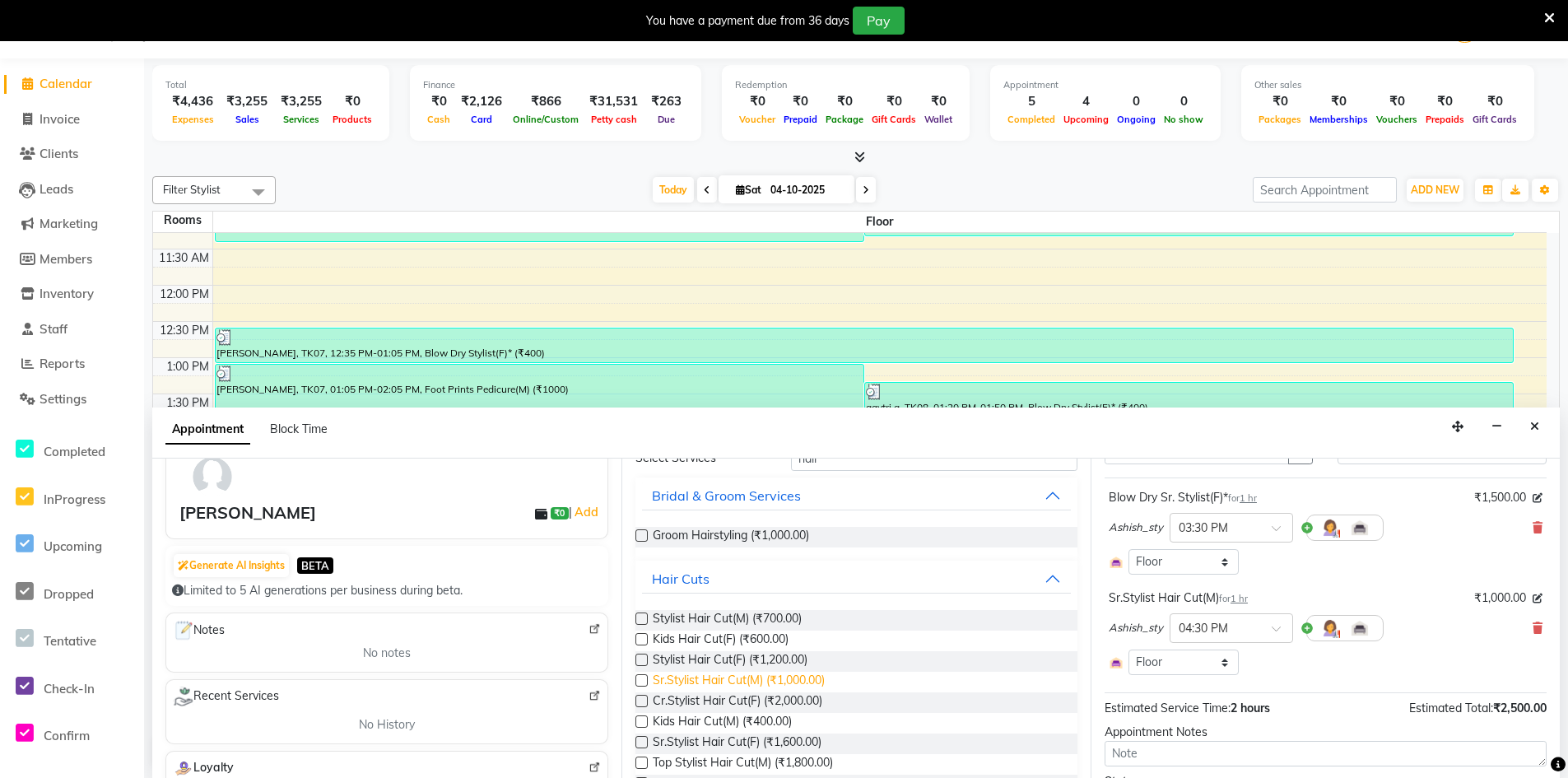
checkbox input "false"
click at [1132, 625] on span "Ashish_sty" at bounding box center [1136, 628] width 55 height 16
click at [1143, 629] on span "Ashish_sty" at bounding box center [1136, 628] width 55 height 16
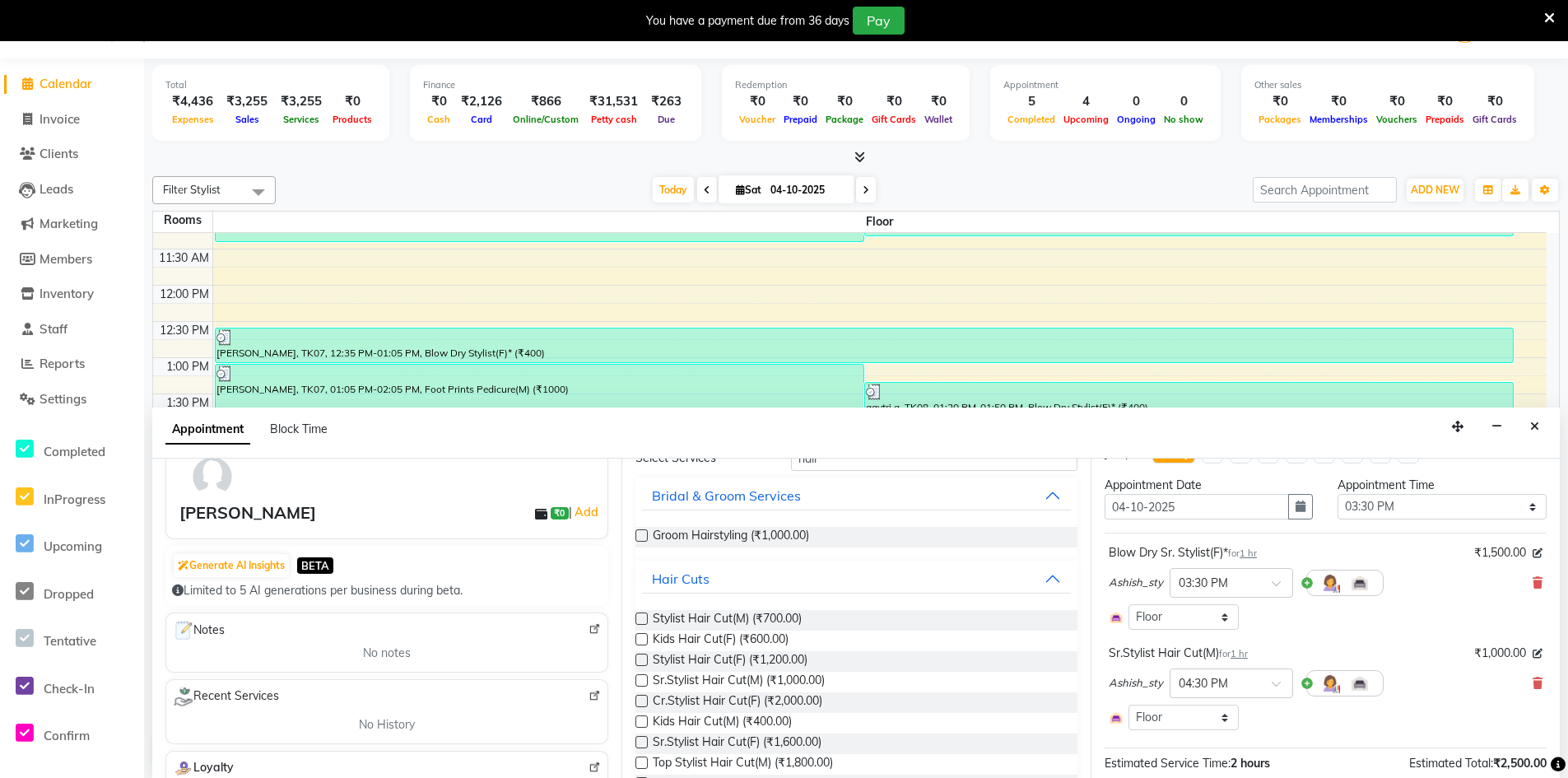
scroll to position [0, 0]
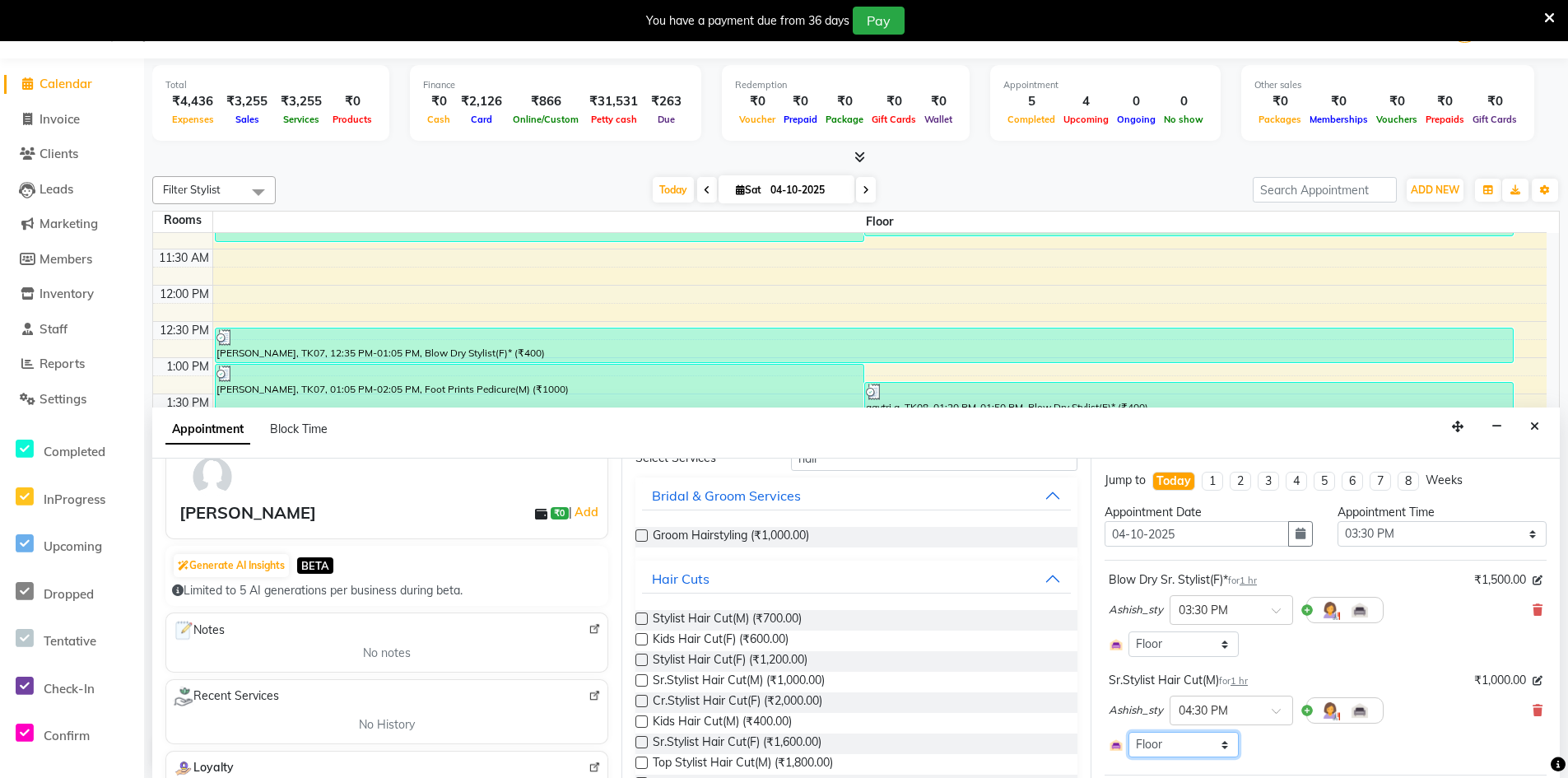
click at [1157, 737] on select "Select Room Floor" at bounding box center [1183, 744] width 110 height 26
click at [1128, 732] on select "Select Room Floor" at bounding box center [1183, 744] width 110 height 26
click at [1532, 710] on icon at bounding box center [1537, 710] width 10 height 12
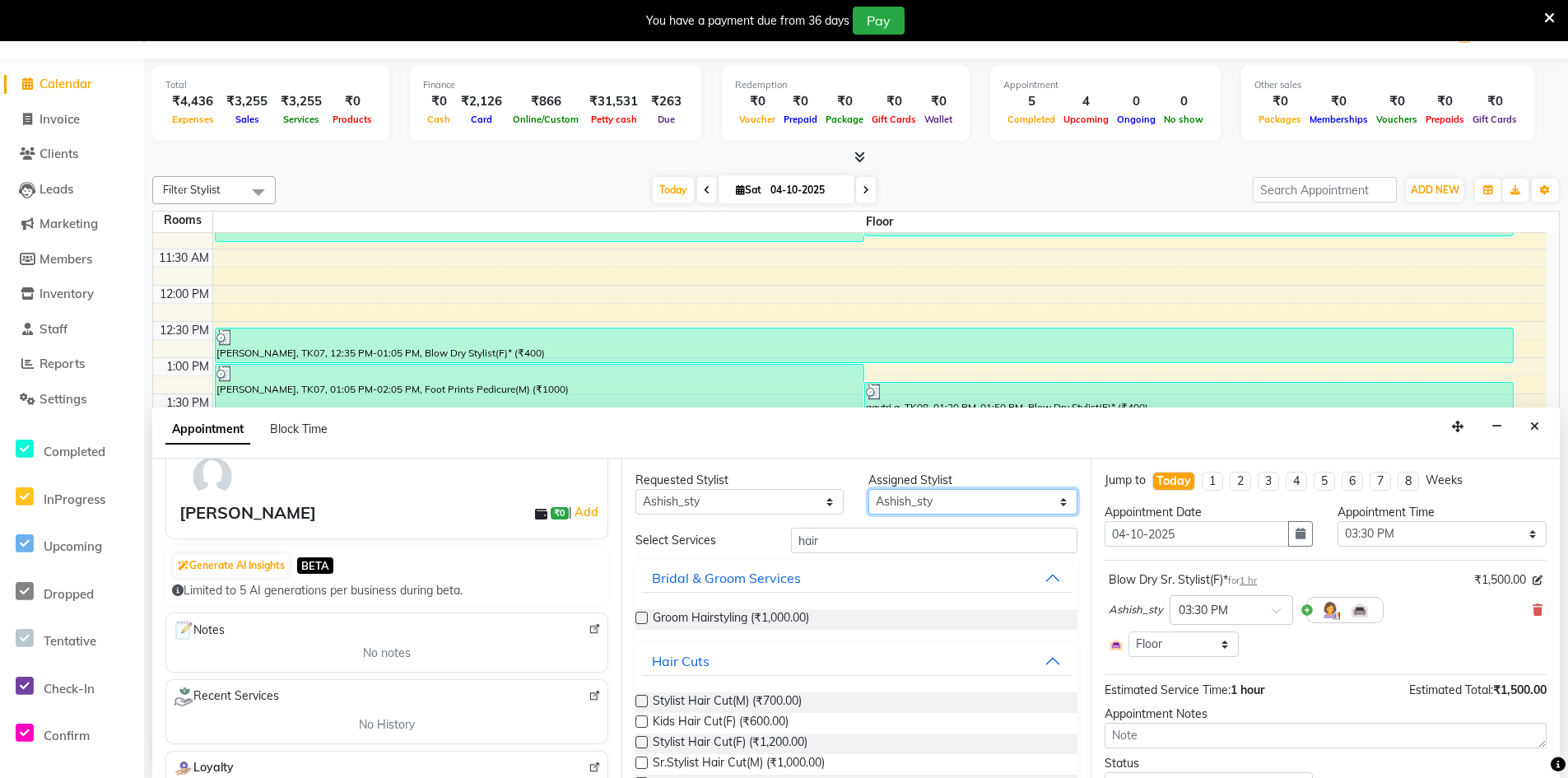
click at [880, 502] on select "Select [PERSON_NAME] Counter_Sales [PERSON_NAME] Manager Raju_Mgr Raunak_Pdct […" at bounding box center [972, 502] width 209 height 26
select select "90851"
click at [868, 489] on select "Select [PERSON_NAME] Counter_Sales [PERSON_NAME] Manager Raju_Mgr Raunak_Pdct […" at bounding box center [972, 502] width 209 height 26
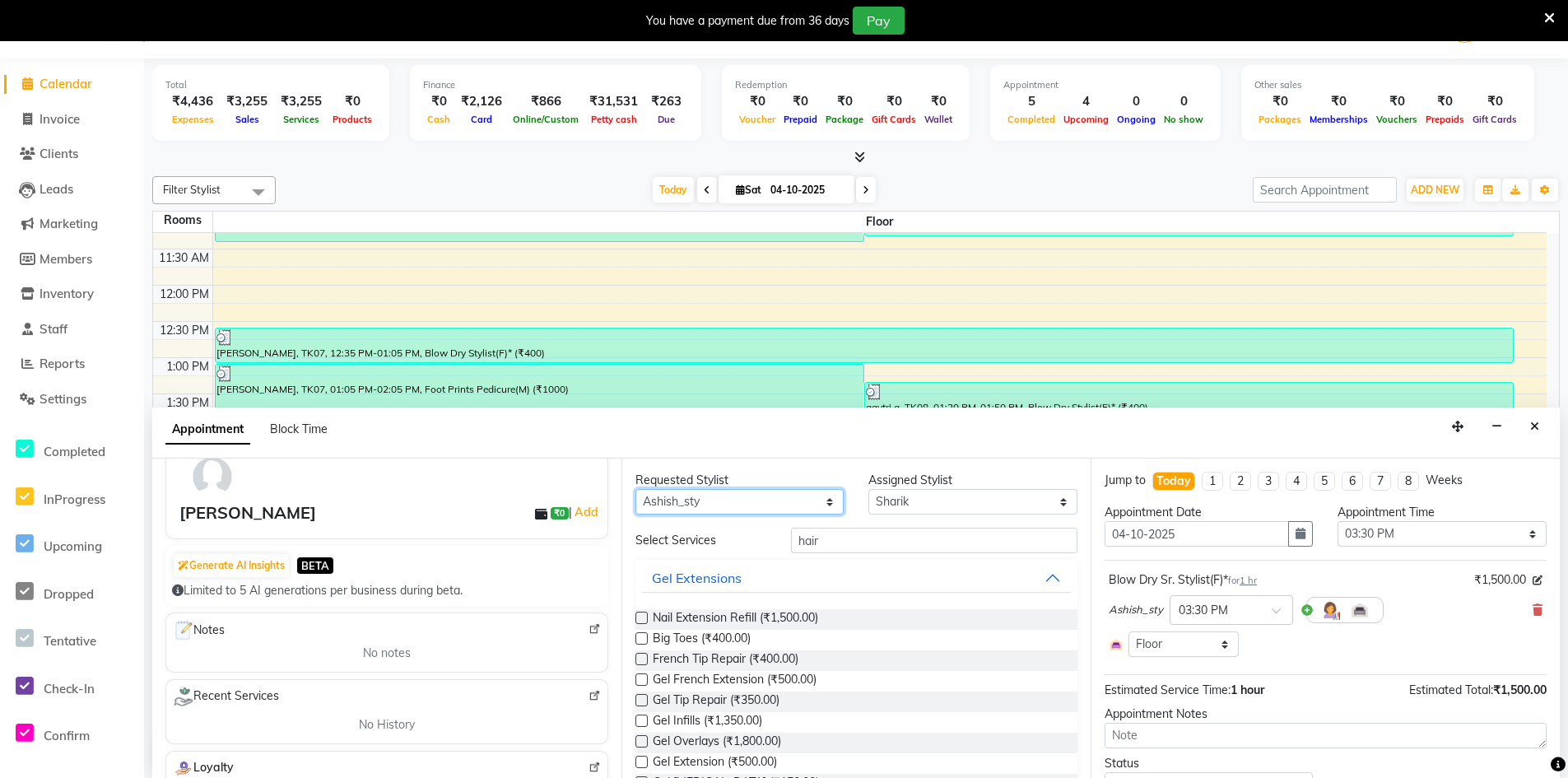
click at [786, 502] on select "Any [PERSON_NAME] Counter_Sales [PERSON_NAME] Manager Raju_Mgr Raunak_Pdct [PER…" at bounding box center [739, 502] width 209 height 26
select select "90851"
click at [635, 489] on select "Any [PERSON_NAME] Counter_Sales [PERSON_NAME] Manager Raju_Mgr Raunak_Pdct [PER…" at bounding box center [739, 502] width 209 height 26
click at [857, 540] on input "hair" at bounding box center [934, 540] width 286 height 26
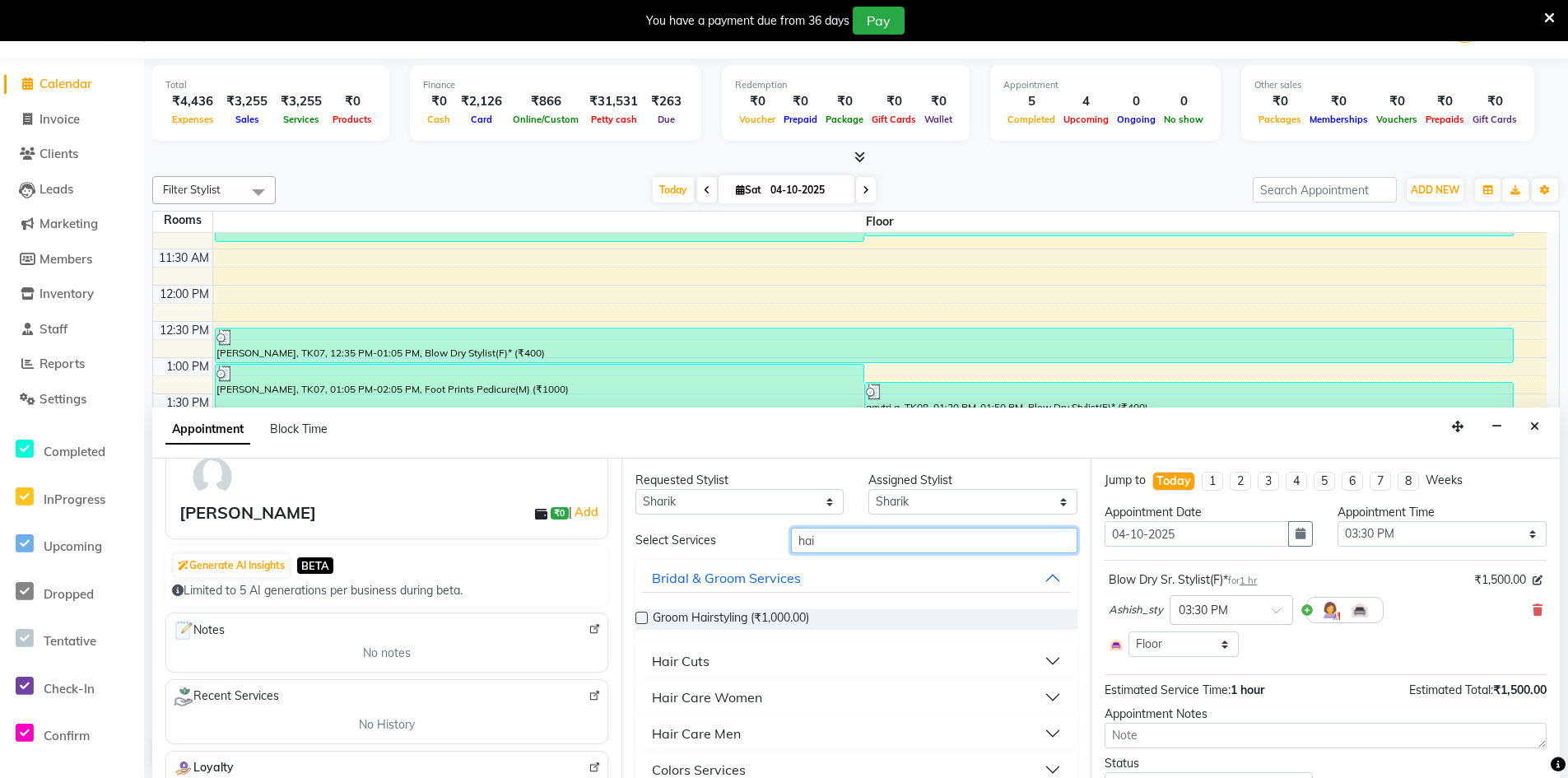
type input "hair"
click at [701, 660] on div "Hair Cuts" at bounding box center [680, 660] width 57 height 20
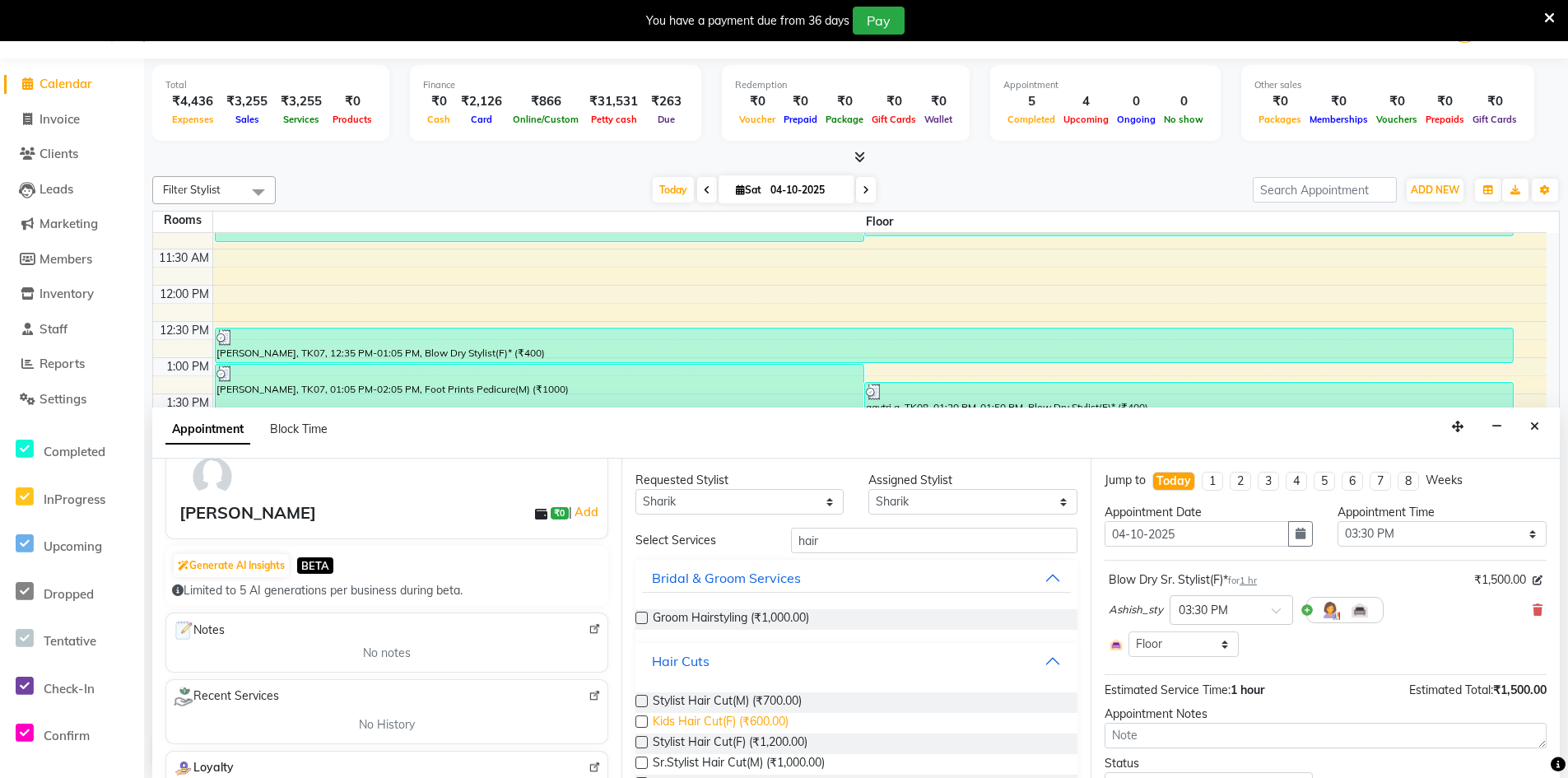
scroll to position [82, 0]
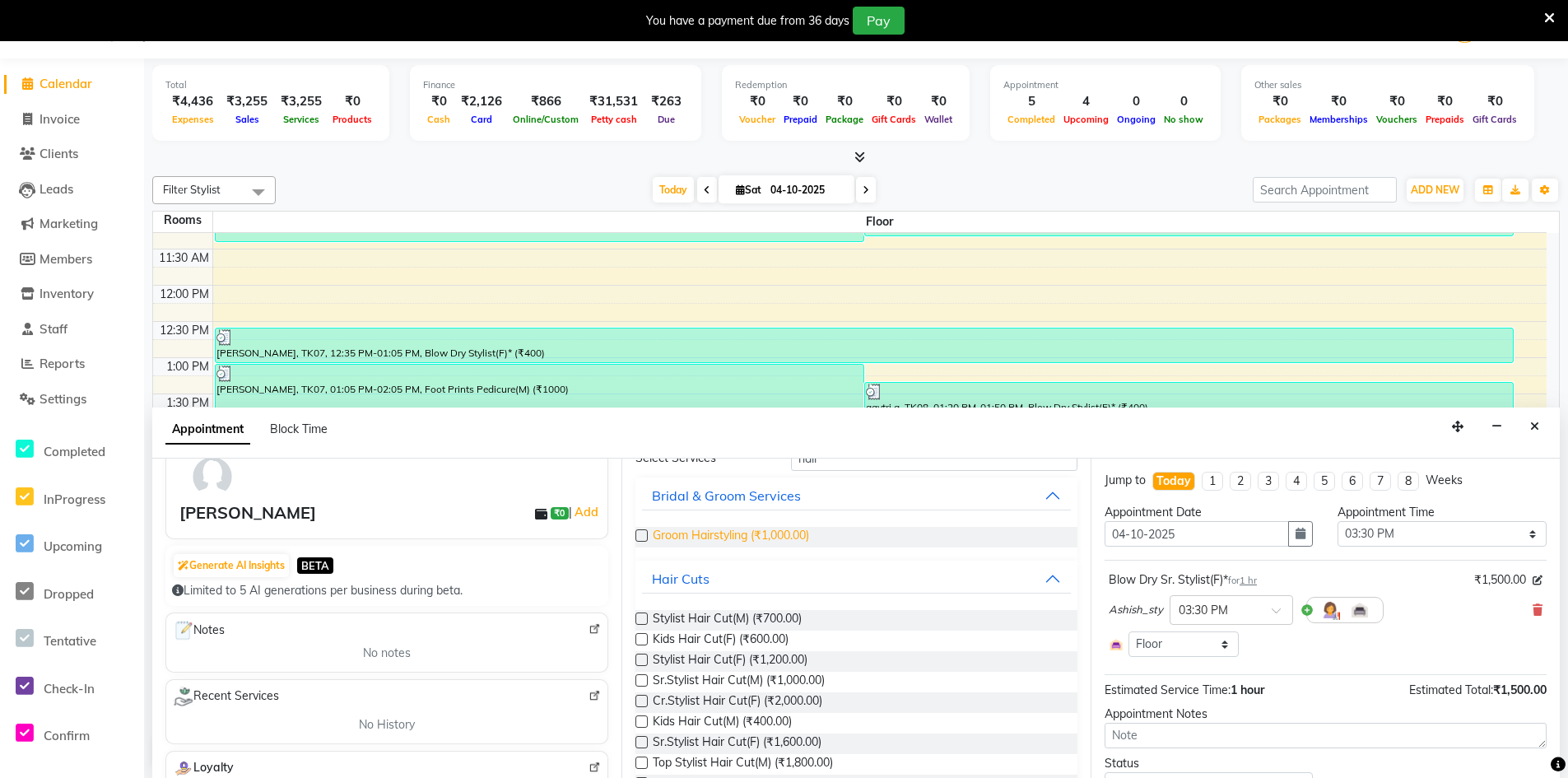
click at [712, 531] on span "Groom Hairstyling (₹1,000.00)" at bounding box center [731, 537] width 157 height 21
checkbox input "true"
select select "4449"
checkbox input "false"
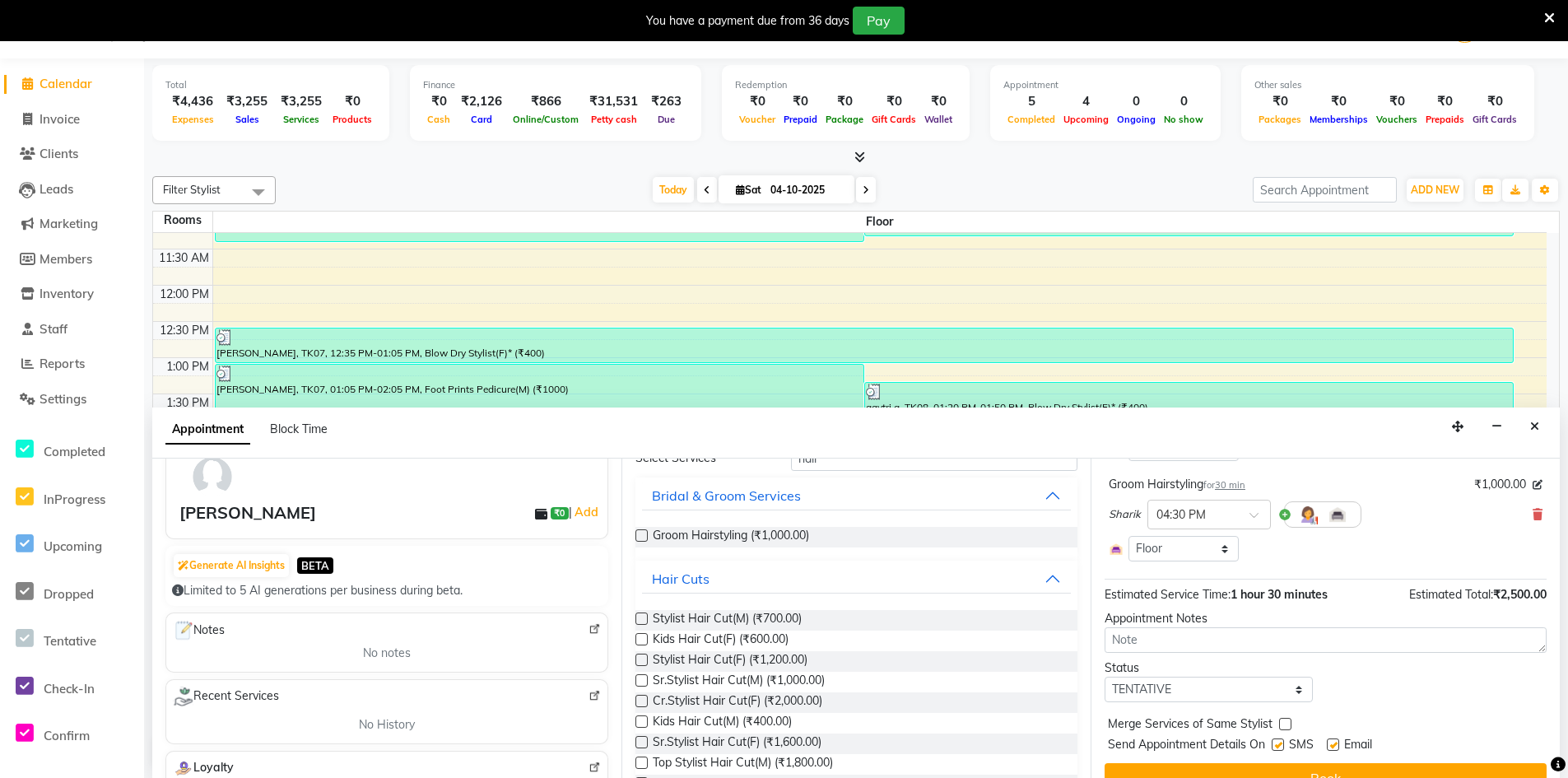
scroll to position [224, 0]
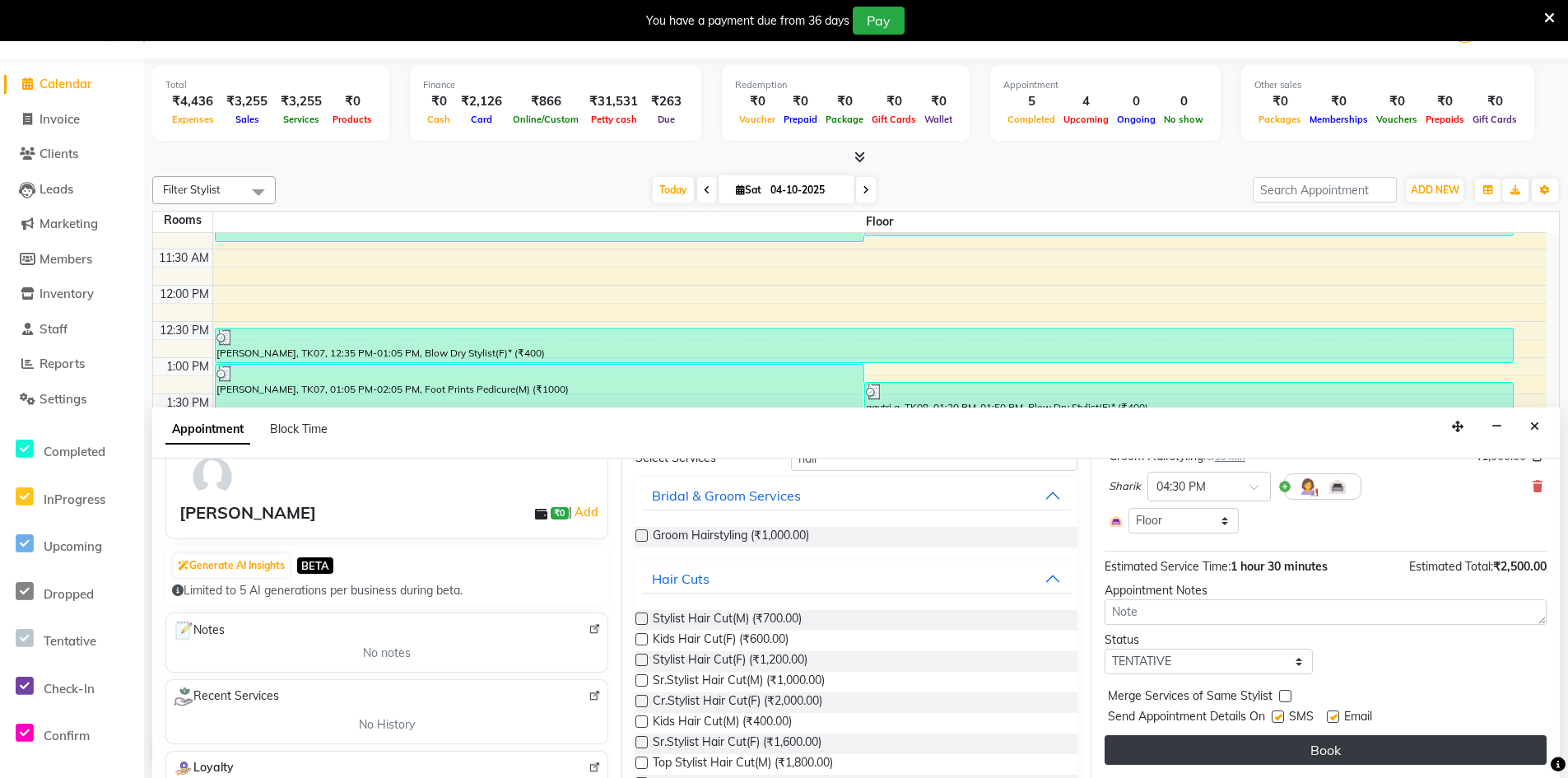
click at [1298, 756] on button "Book" at bounding box center [1325, 750] width 442 height 30
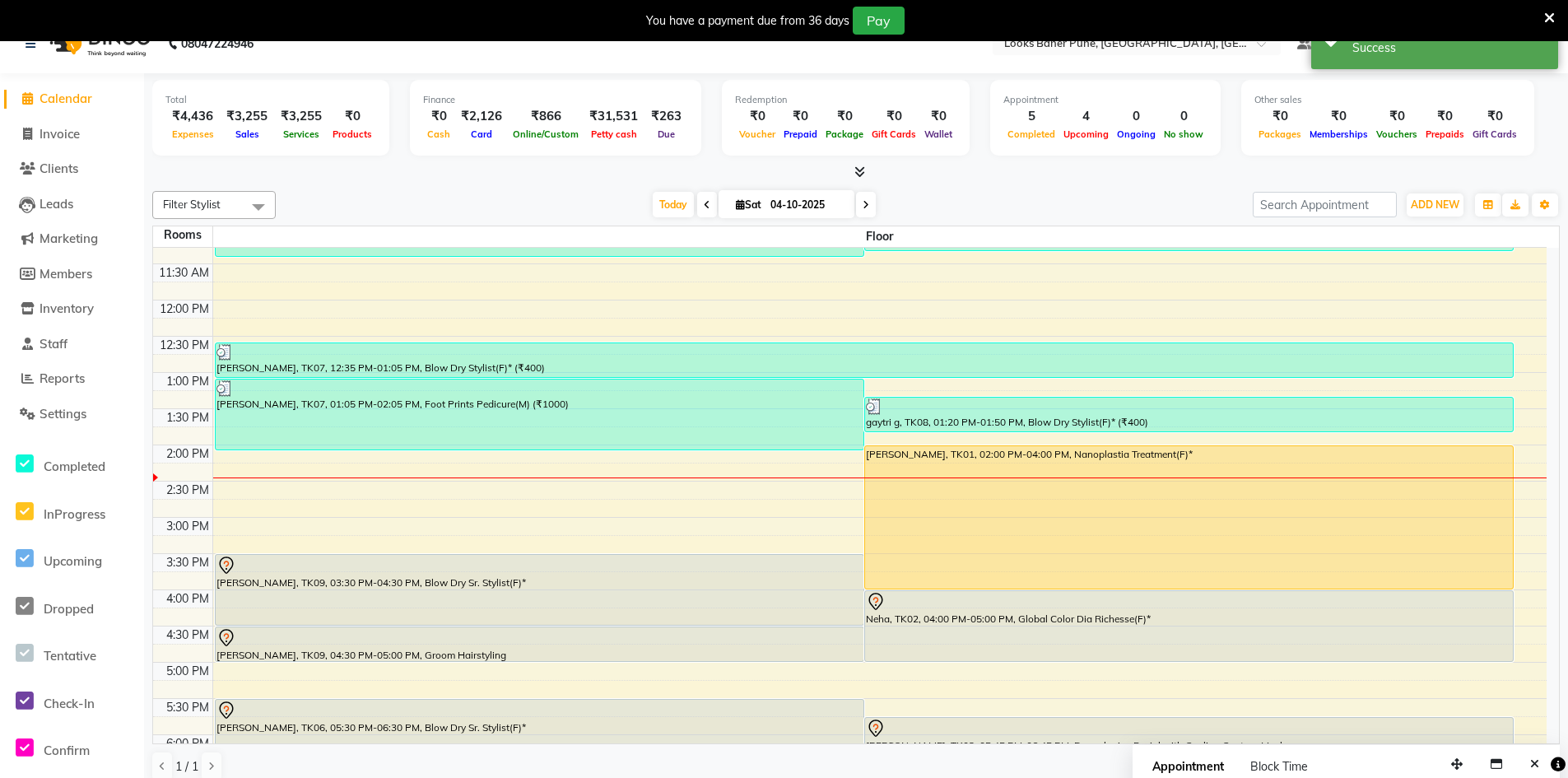
scroll to position [42, 0]
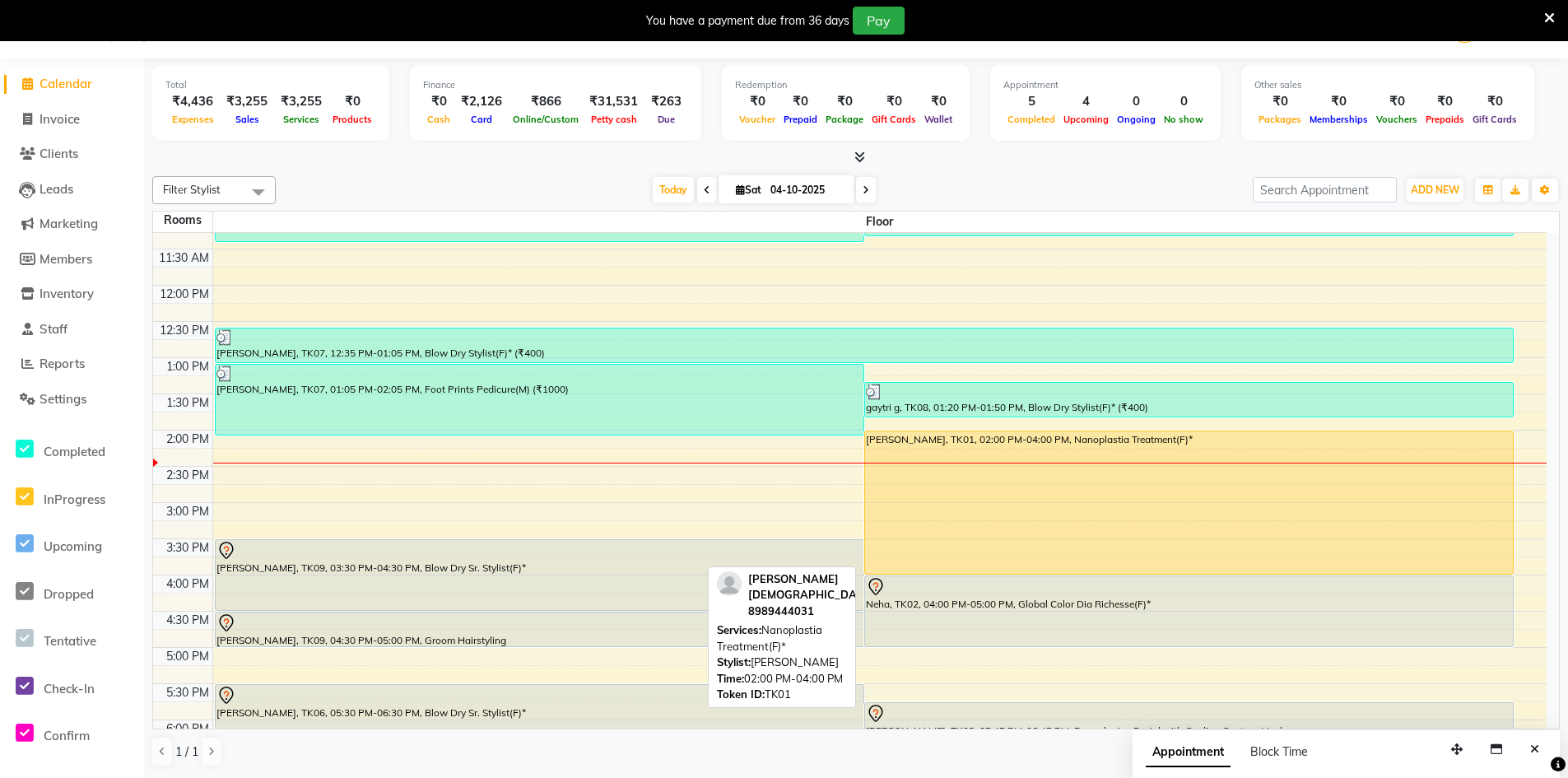
click at [1096, 539] on div "[PERSON_NAME], TK01, 02:00 PM-04:00 PM, Nanoplastia Treatment(F)*" at bounding box center [1188, 502] width 648 height 142
select select "1"
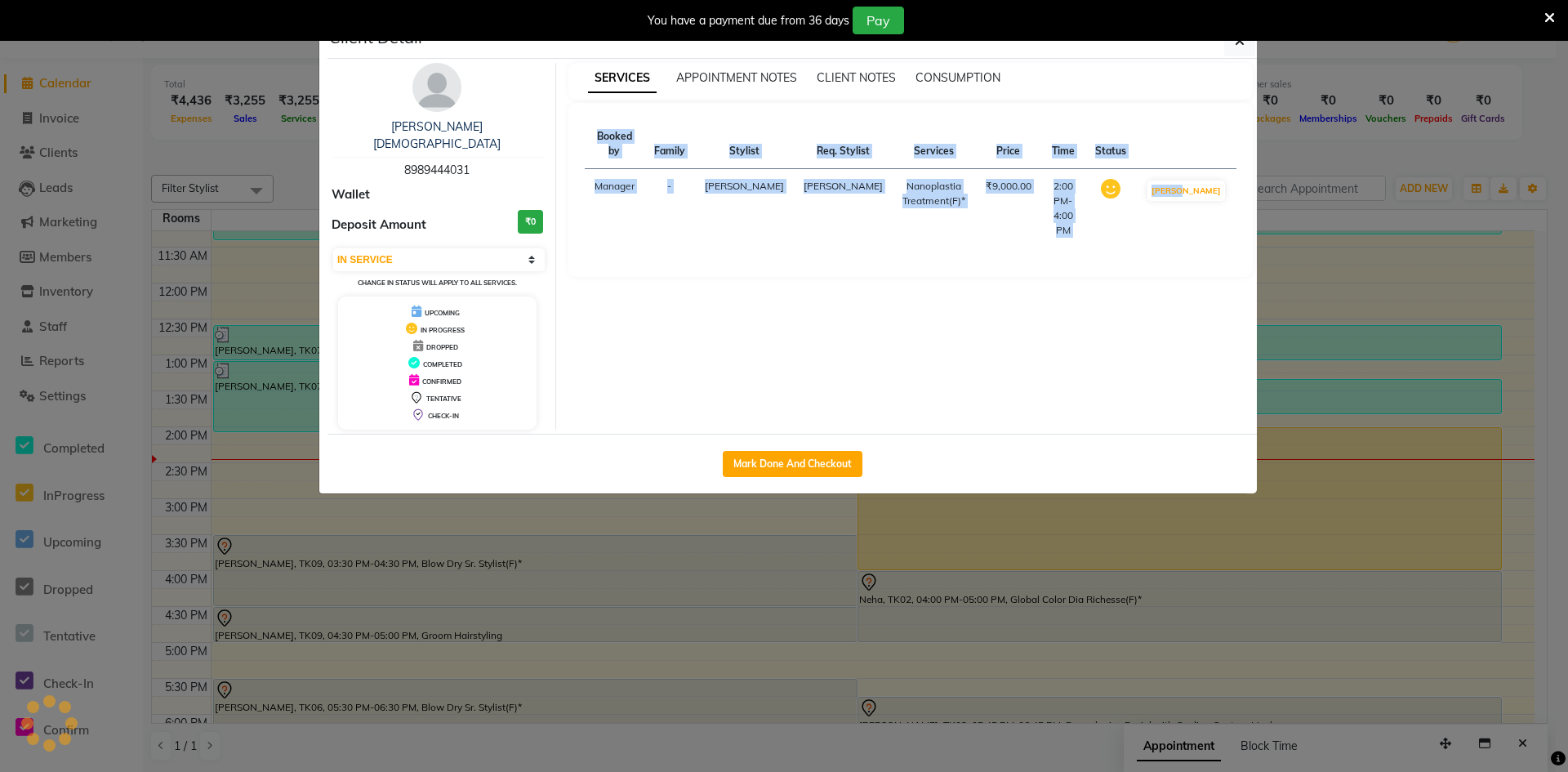
click at [1088, 535] on ngb-modal-window "Client Detail oshina jain 8989444031 Wallet Deposit Amount ₹0 Select IN SERVICE…" at bounding box center [784, 386] width 1568 height 772
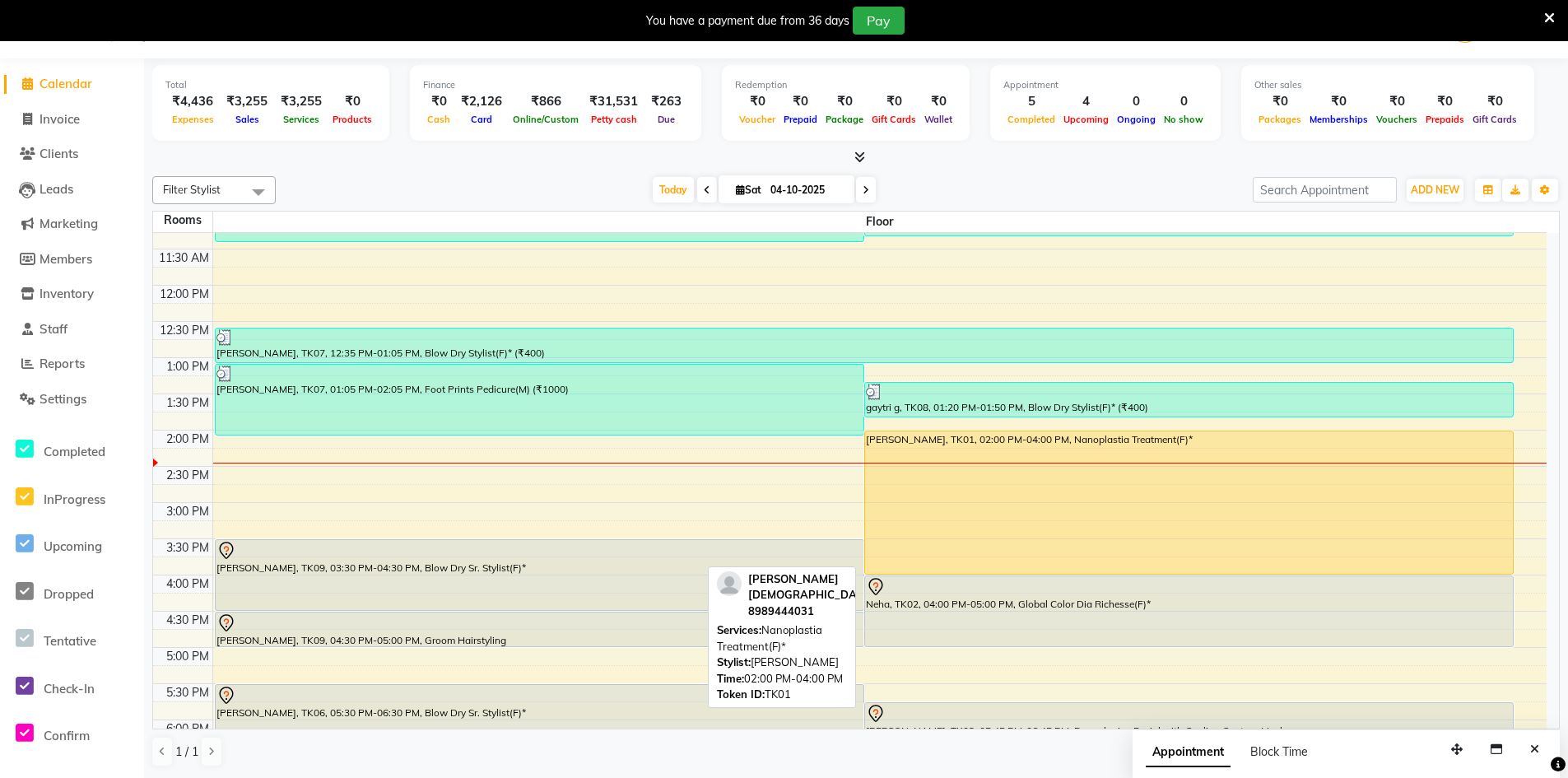
click at [1090, 537] on div "[PERSON_NAME], TK01, 02:00 PM-04:00 PM, Nanoplastia Treatment(F)*" at bounding box center [1188, 502] width 648 height 142
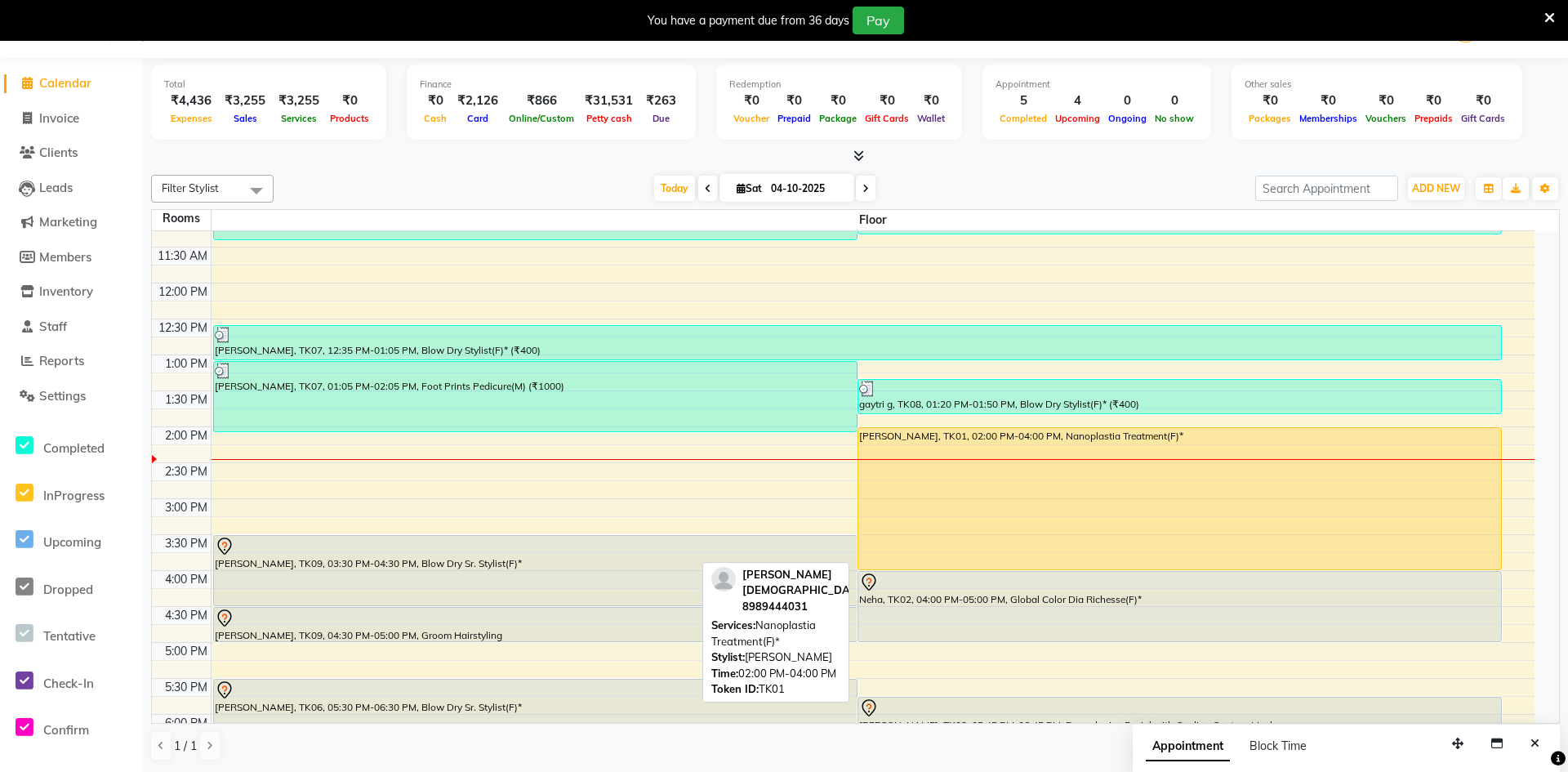
select select "1"
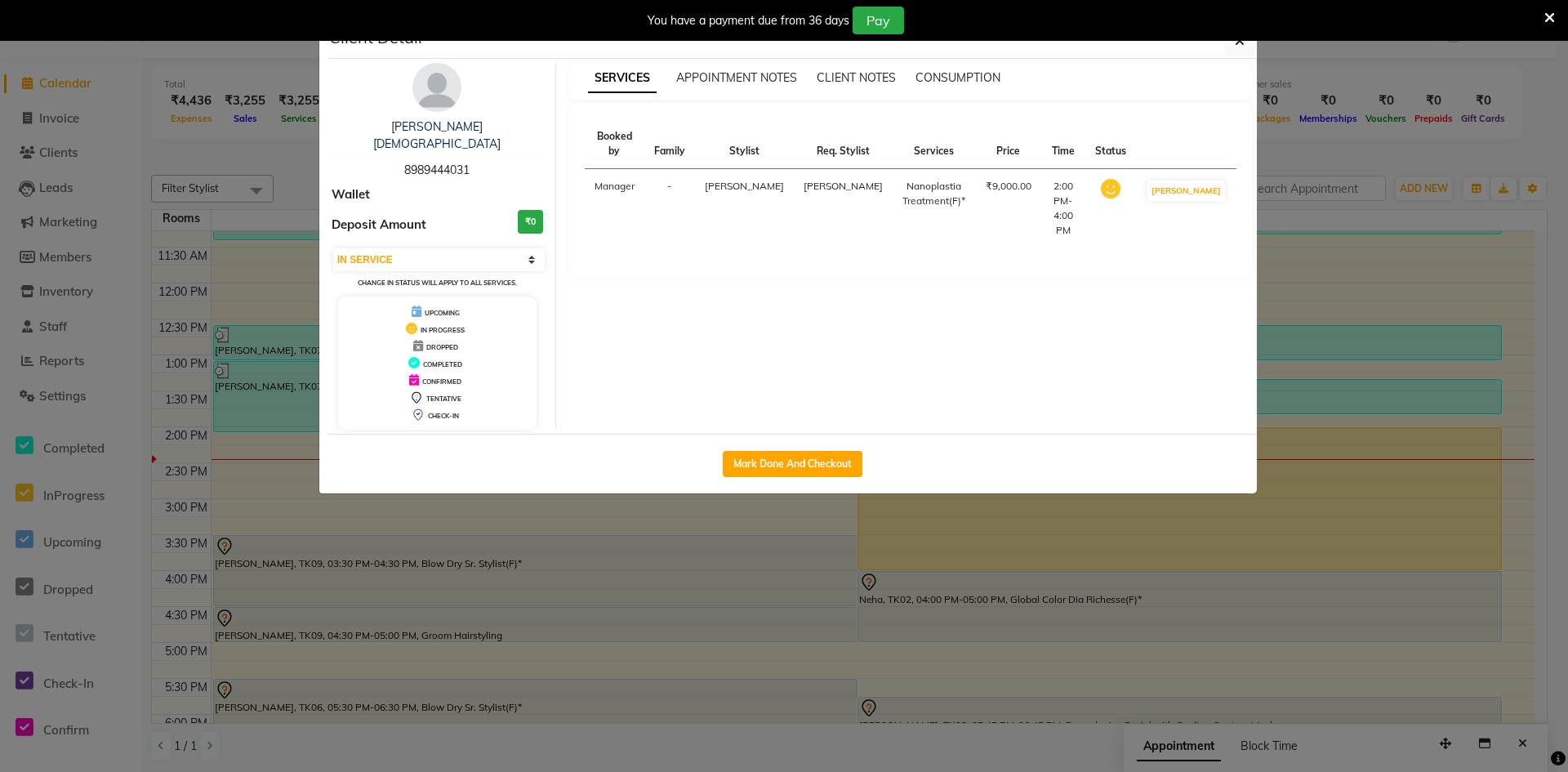
click at [804, 180] on span "[PERSON_NAME]" at bounding box center [844, 186] width 80 height 13
click at [731, 180] on span "[PERSON_NAME]" at bounding box center [744, 186] width 80 height 13
click at [456, 249] on select "Select IN SERVICE CONFIRMED TENTATIVE CHECK IN MARK DONE DROPPED UPCOMING" at bounding box center [439, 259] width 212 height 23
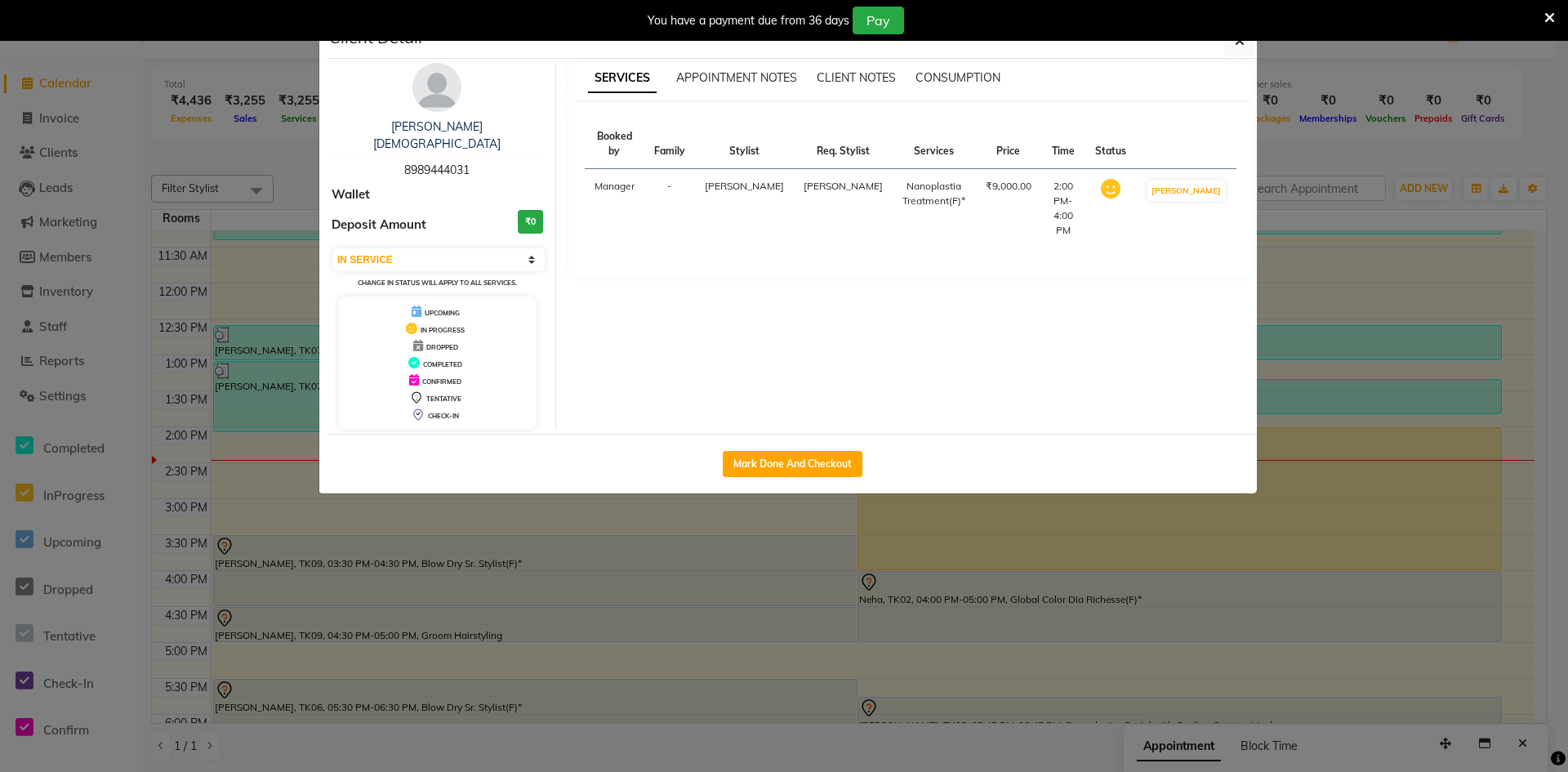
click at [864, 223] on div "Booked by Family Stylist Req. Stylist Services Price Time Status Manager - Sona…" at bounding box center [912, 190] width 685 height 174
click at [742, 180] on span "[PERSON_NAME]" at bounding box center [744, 186] width 80 height 13
drag, startPoint x: 693, startPoint y: 173, endPoint x: 722, endPoint y: 172, distance: 29.0
click at [722, 180] on span "[PERSON_NAME]" at bounding box center [744, 186] width 80 height 13
drag, startPoint x: 722, startPoint y: 172, endPoint x: 739, endPoint y: 172, distance: 17.0
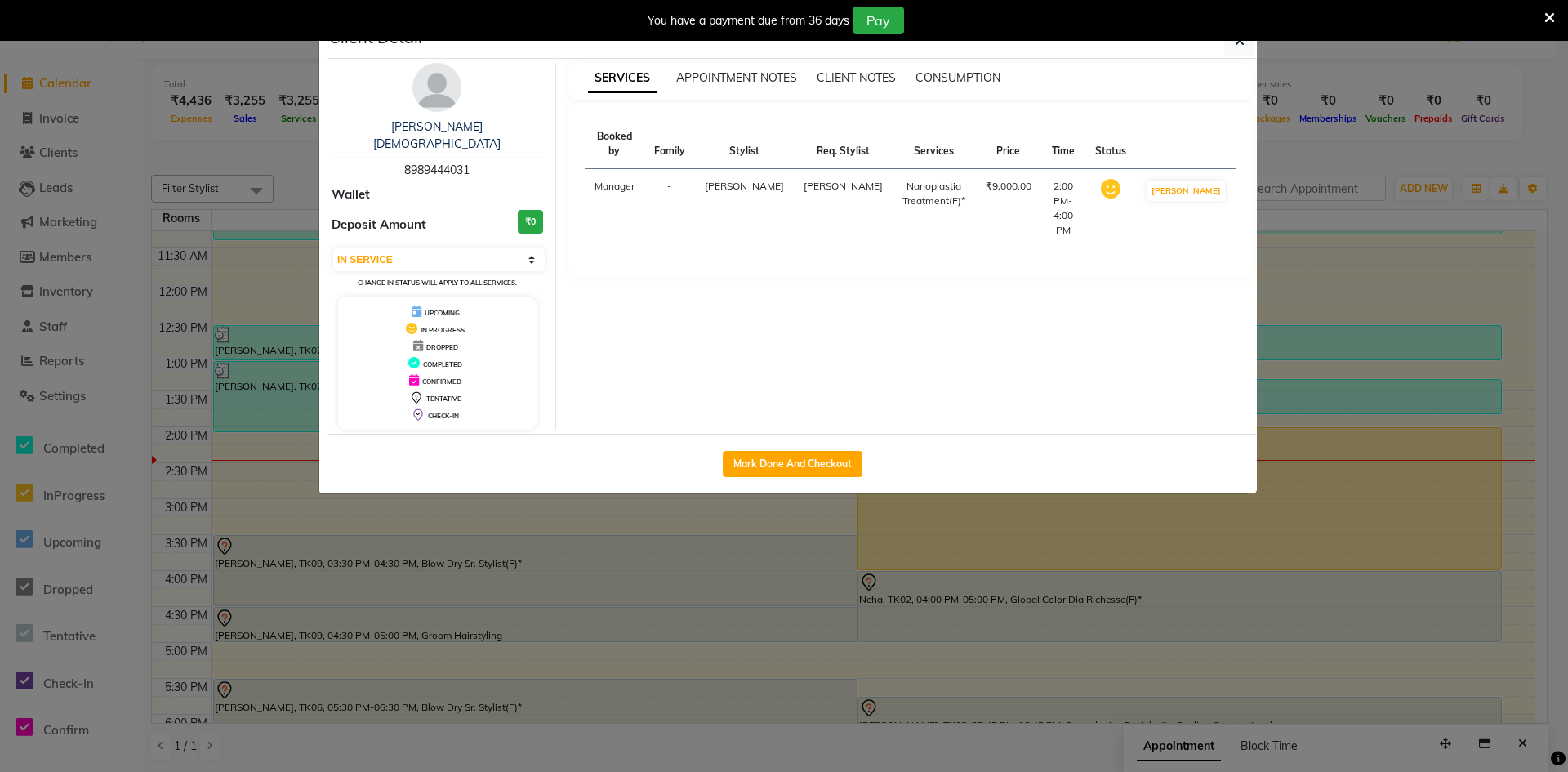
click at [739, 180] on span "[PERSON_NAME]" at bounding box center [744, 186] width 80 height 13
drag, startPoint x: 739, startPoint y: 172, endPoint x: 672, endPoint y: 312, distance: 155.2
click at [672, 312] on div "SERVICES APPOINTMENT NOTES CLIENT NOTES CONSUMPTION Booked by Family Stylist Re…" at bounding box center [911, 247] width 710 height 367
click at [680, 140] on th "Family" at bounding box center [670, 144] width 51 height 50
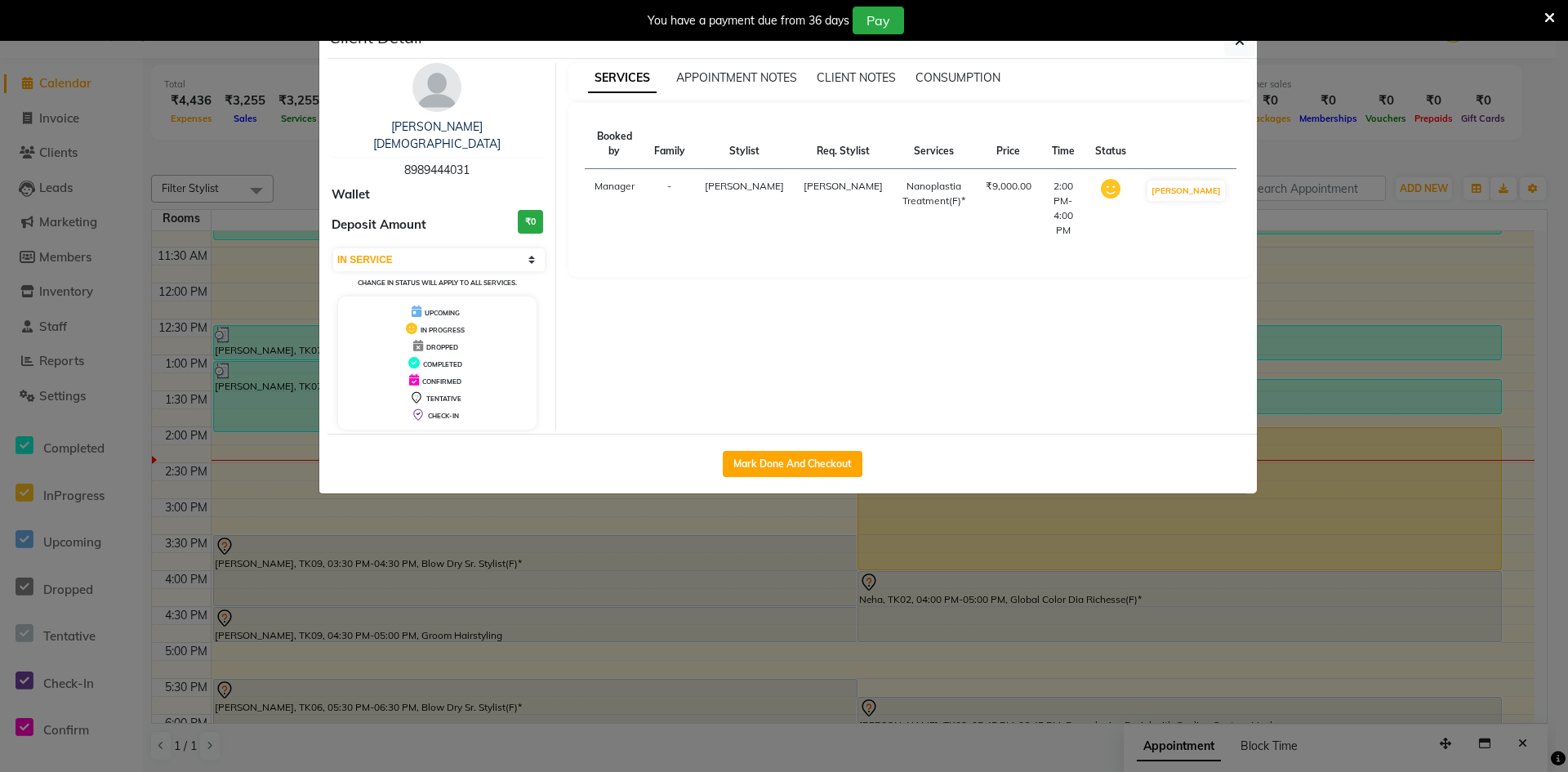
click at [641, 136] on th "Booked by" at bounding box center [615, 144] width 60 height 50
click at [711, 133] on th "Stylist" at bounding box center [744, 144] width 99 height 50
click at [794, 142] on th "Req. Stylist" at bounding box center [843, 144] width 99 height 50
click at [831, 139] on th "Req. Stylist" at bounding box center [843, 144] width 99 height 50
click at [907, 137] on th "Services" at bounding box center [934, 144] width 83 height 50
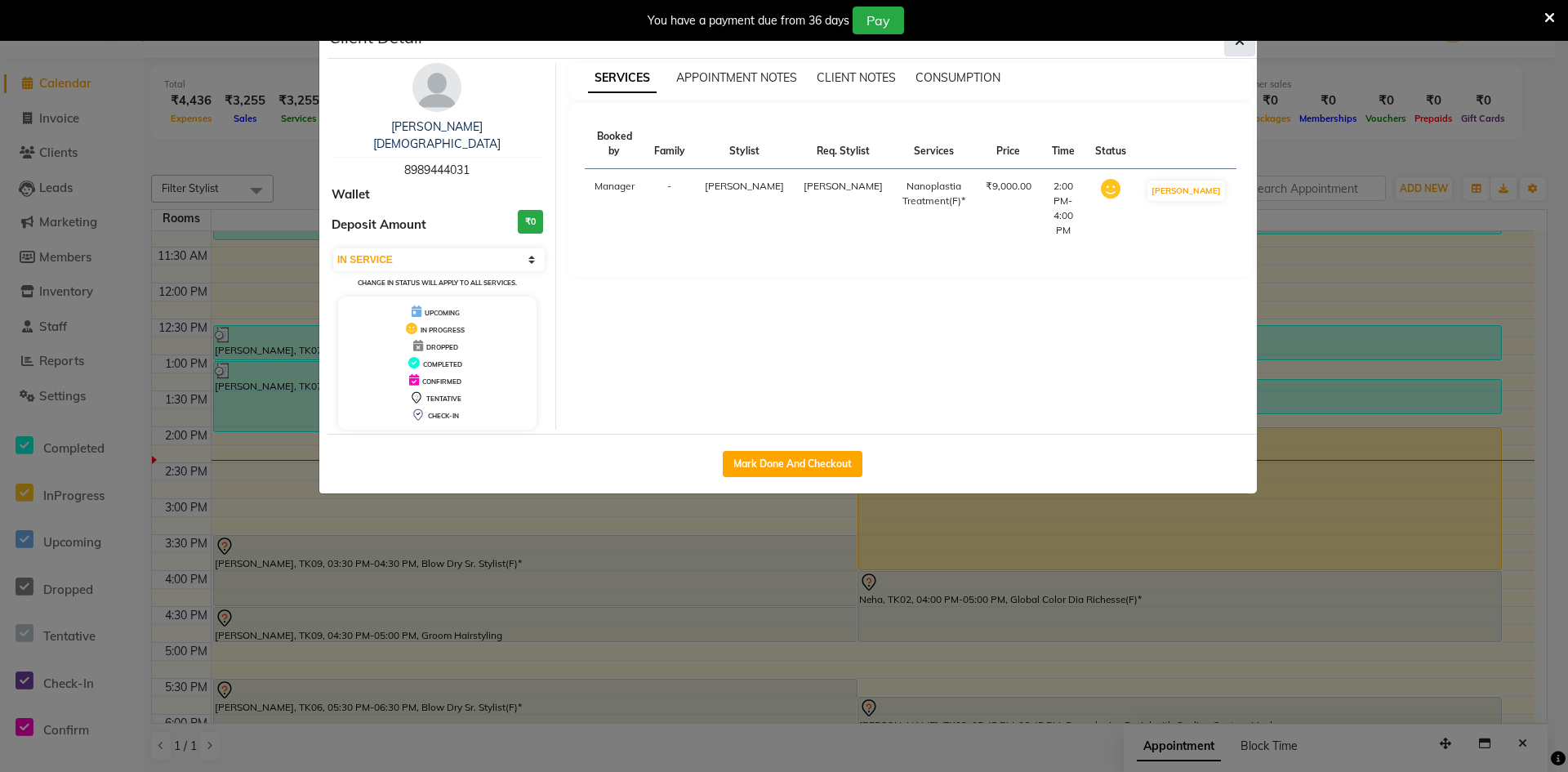
click at [1235, 50] on button "button" at bounding box center [1240, 41] width 31 height 31
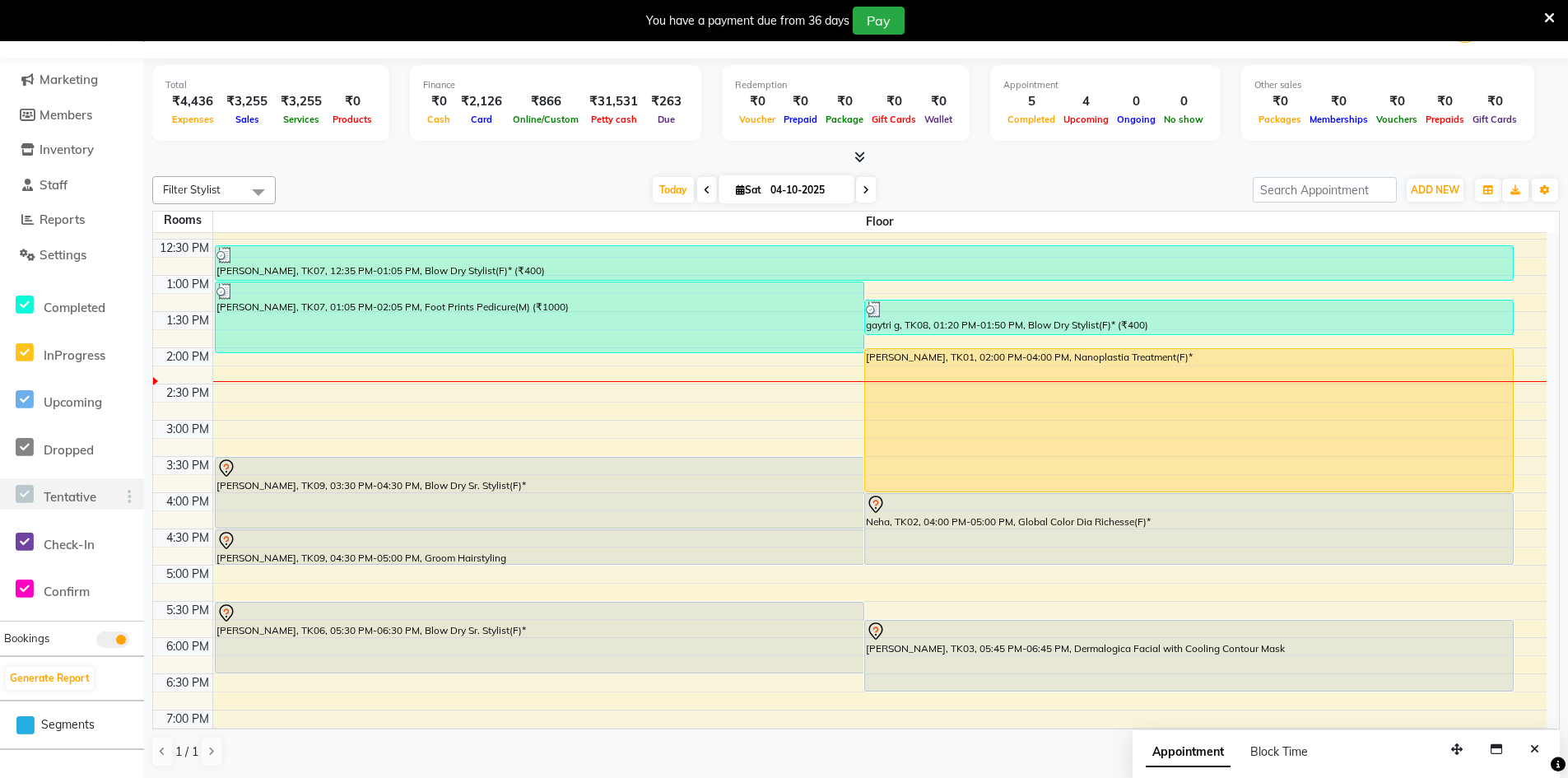
scroll to position [165, 0]
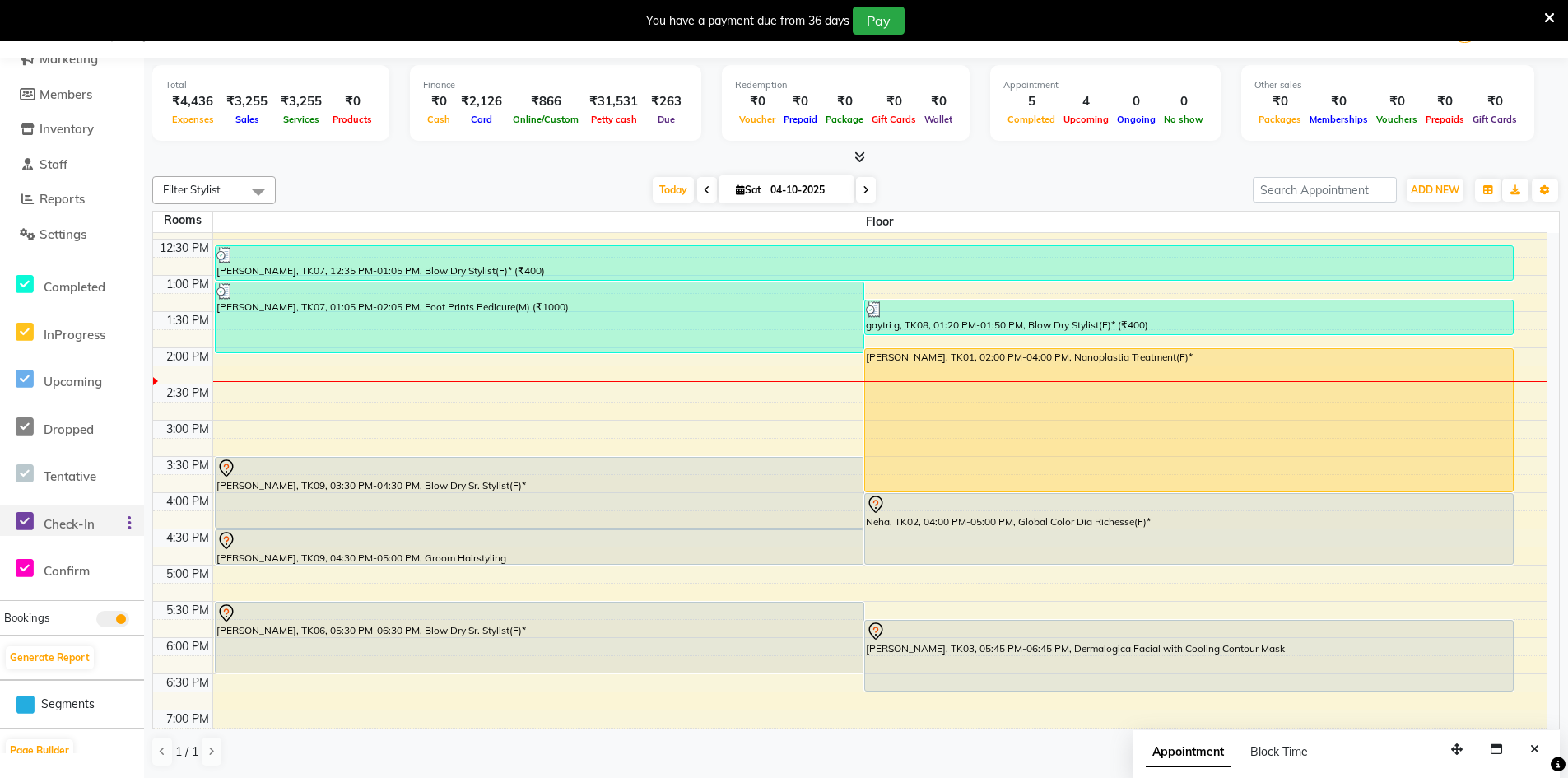
click at [87, 533] on div "Check-In" at bounding box center [72, 521] width 144 height 31
click at [85, 525] on span "Check-In" at bounding box center [69, 523] width 51 height 15
click at [132, 524] on div at bounding box center [126, 524] width 36 height 19
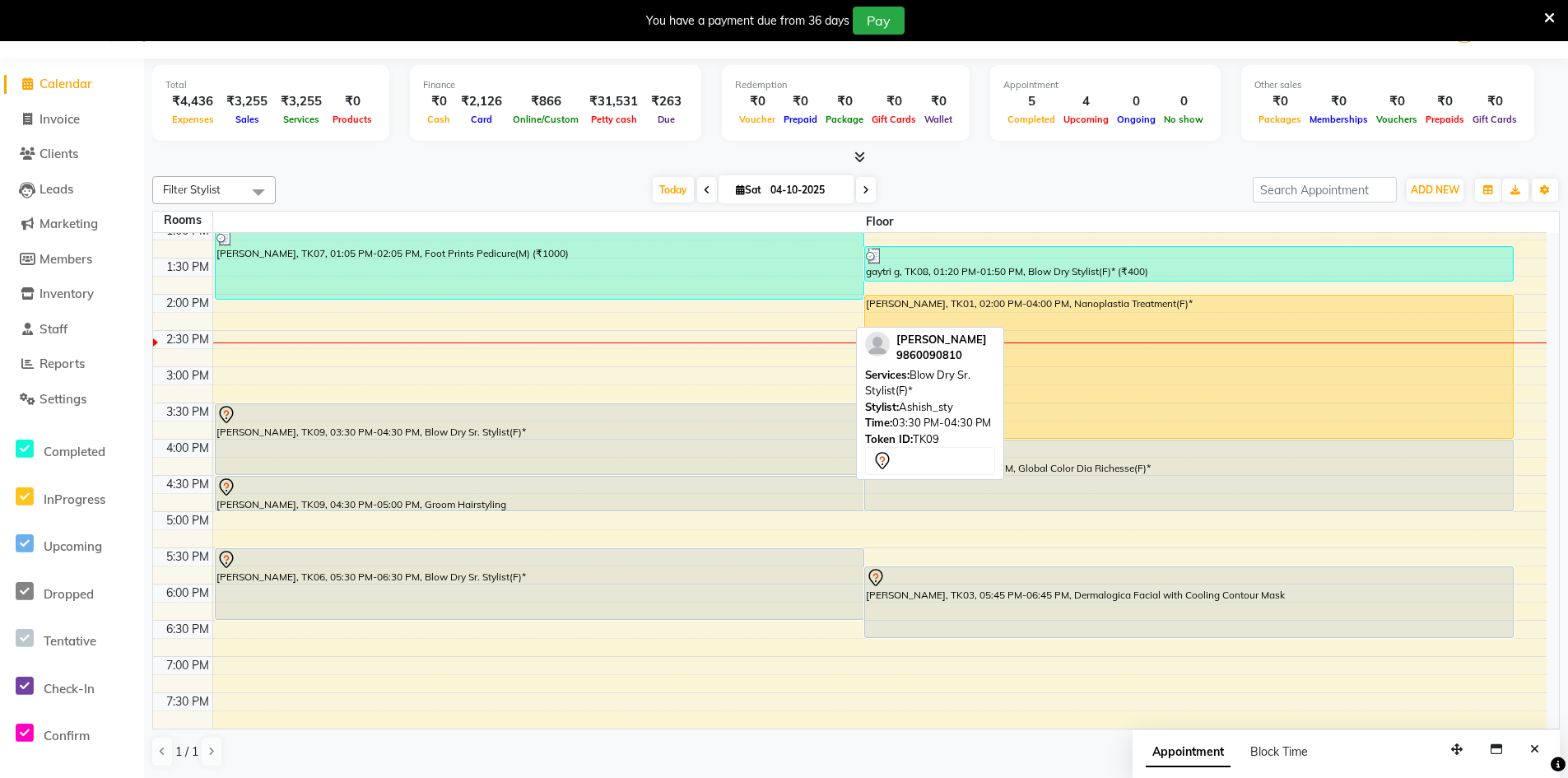
scroll to position [329, 0]
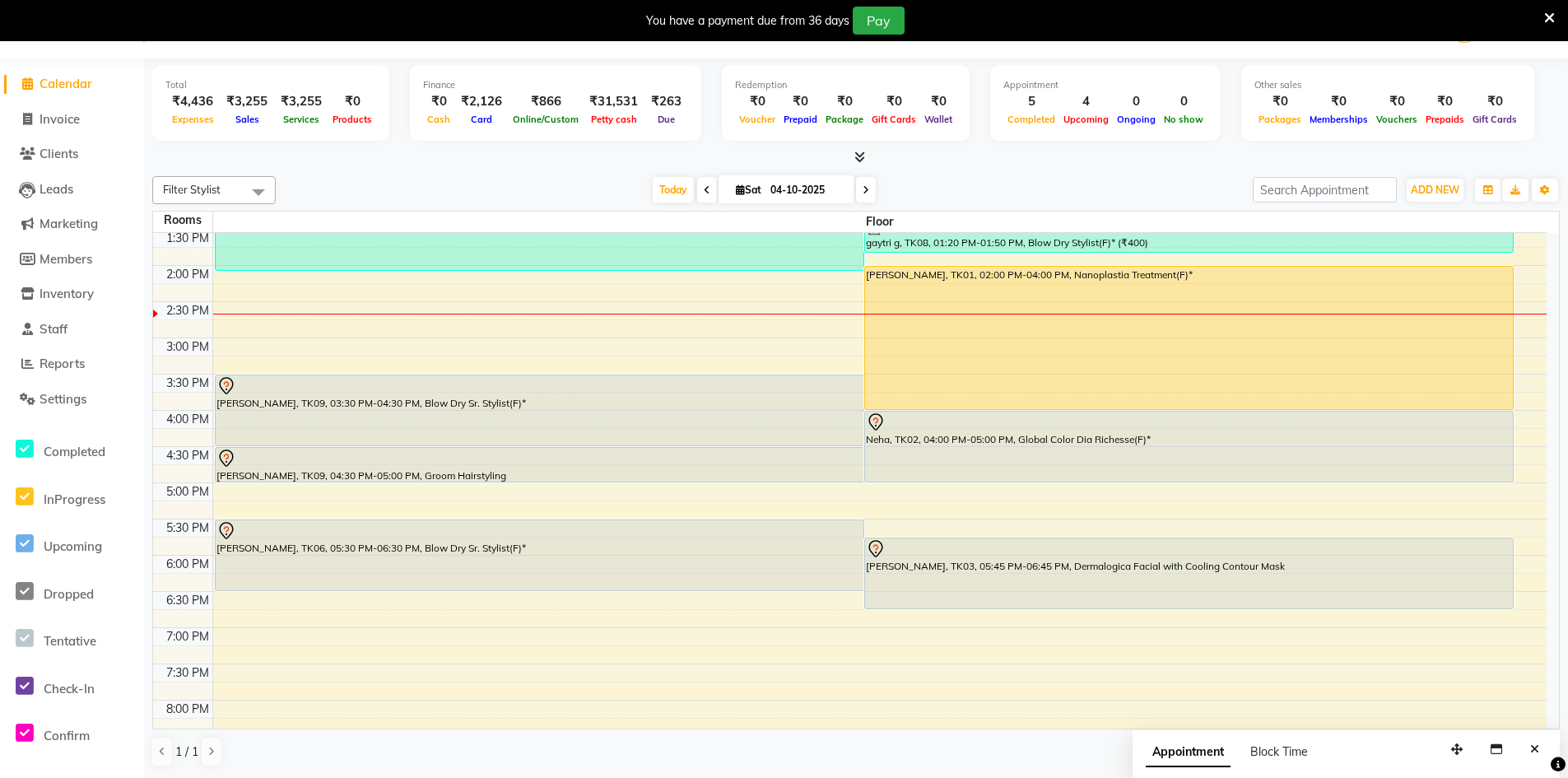
click at [863, 192] on icon at bounding box center [866, 189] width 6 height 10
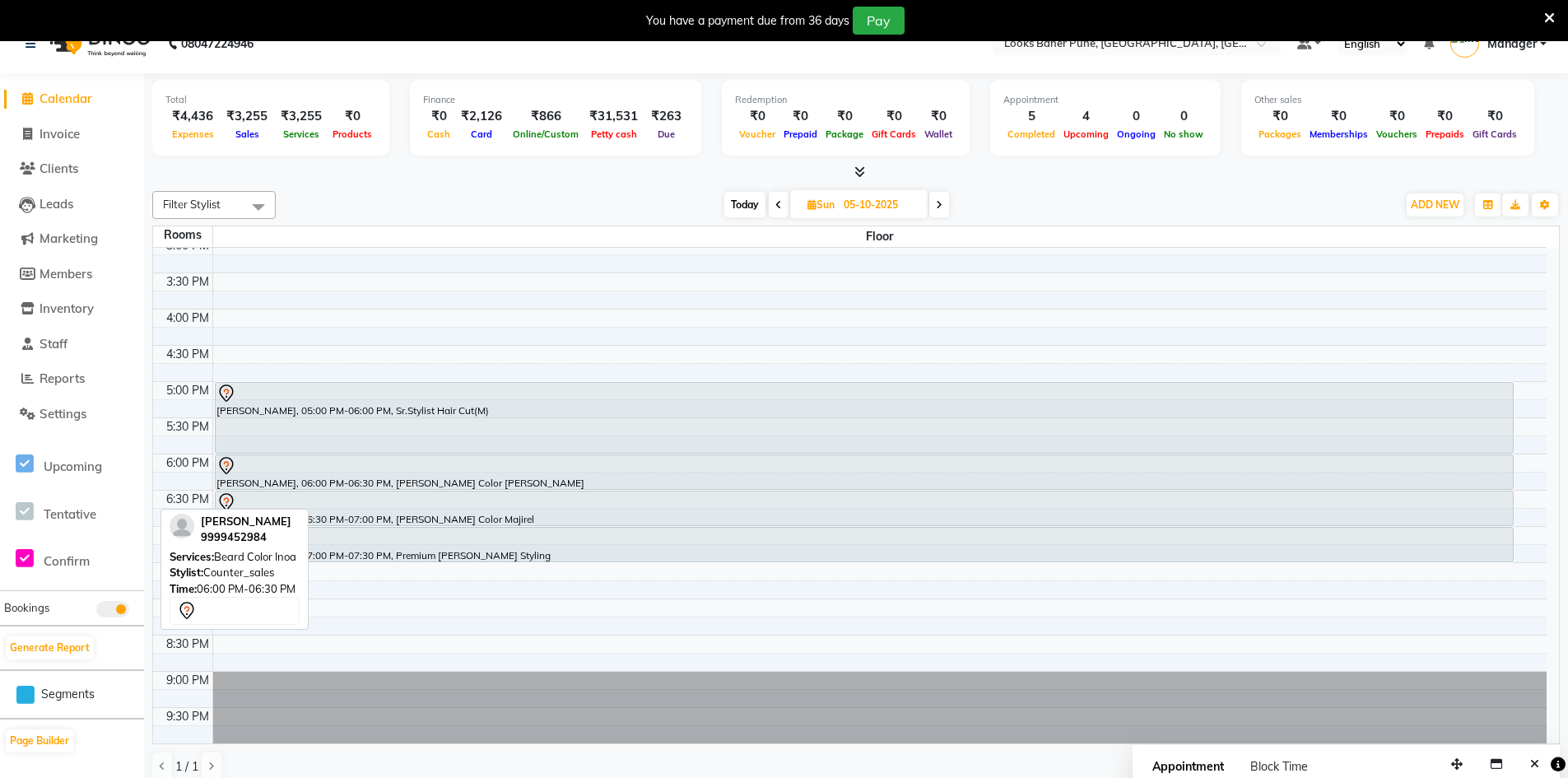
scroll to position [42, 0]
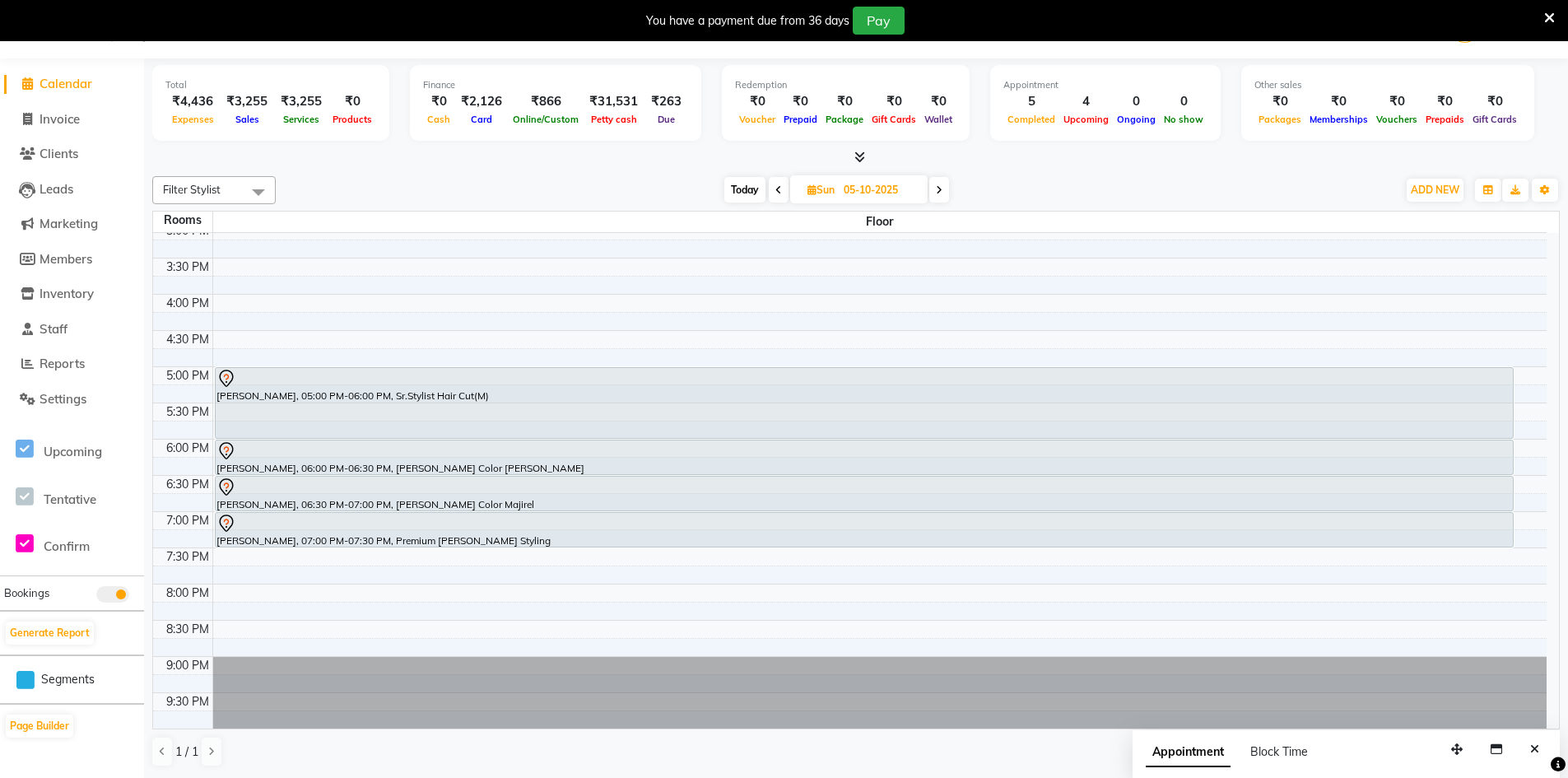
click at [780, 193] on span at bounding box center [779, 189] width 20 height 26
type input "04-10-2025"
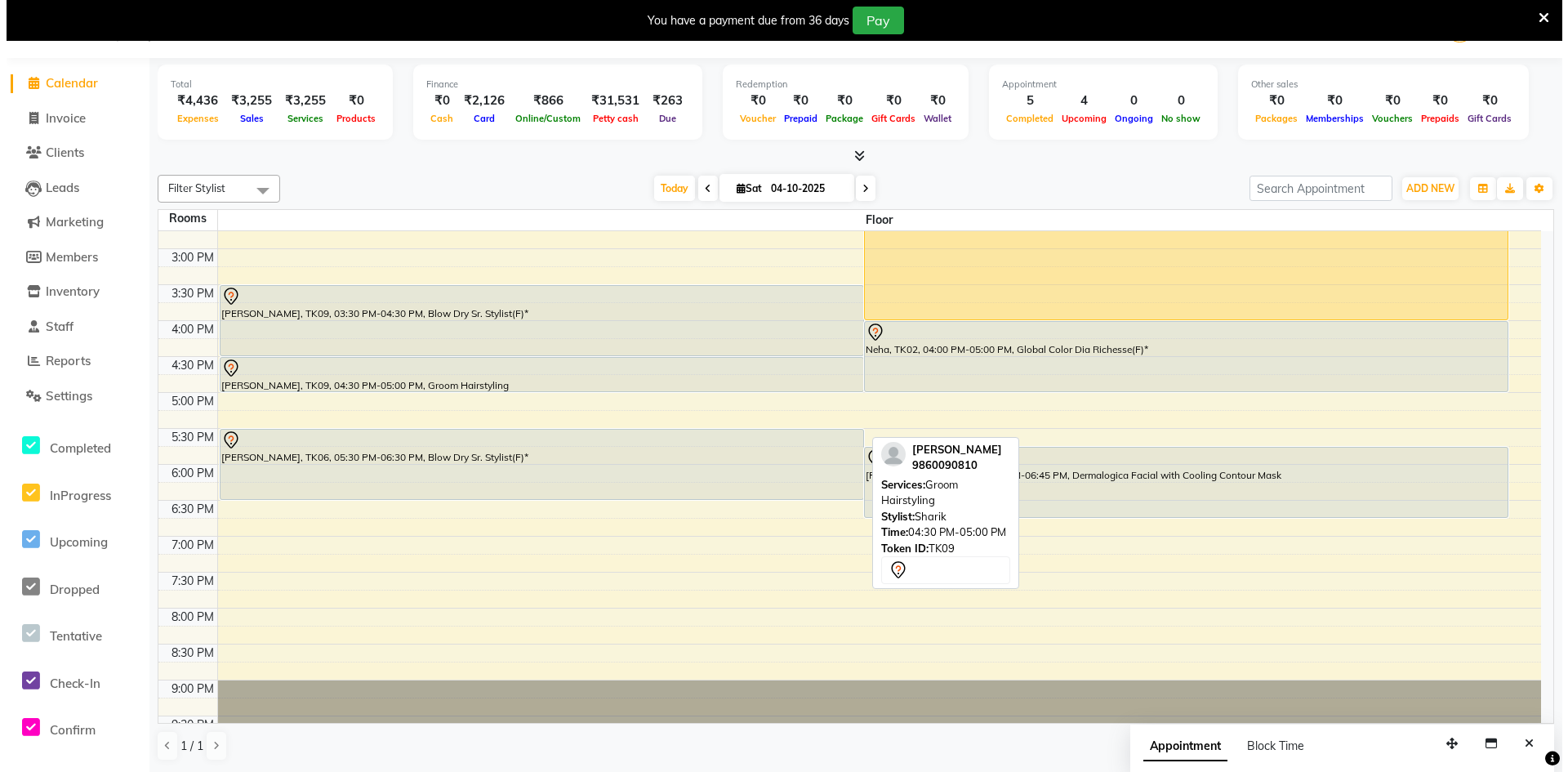
scroll to position [442, 0]
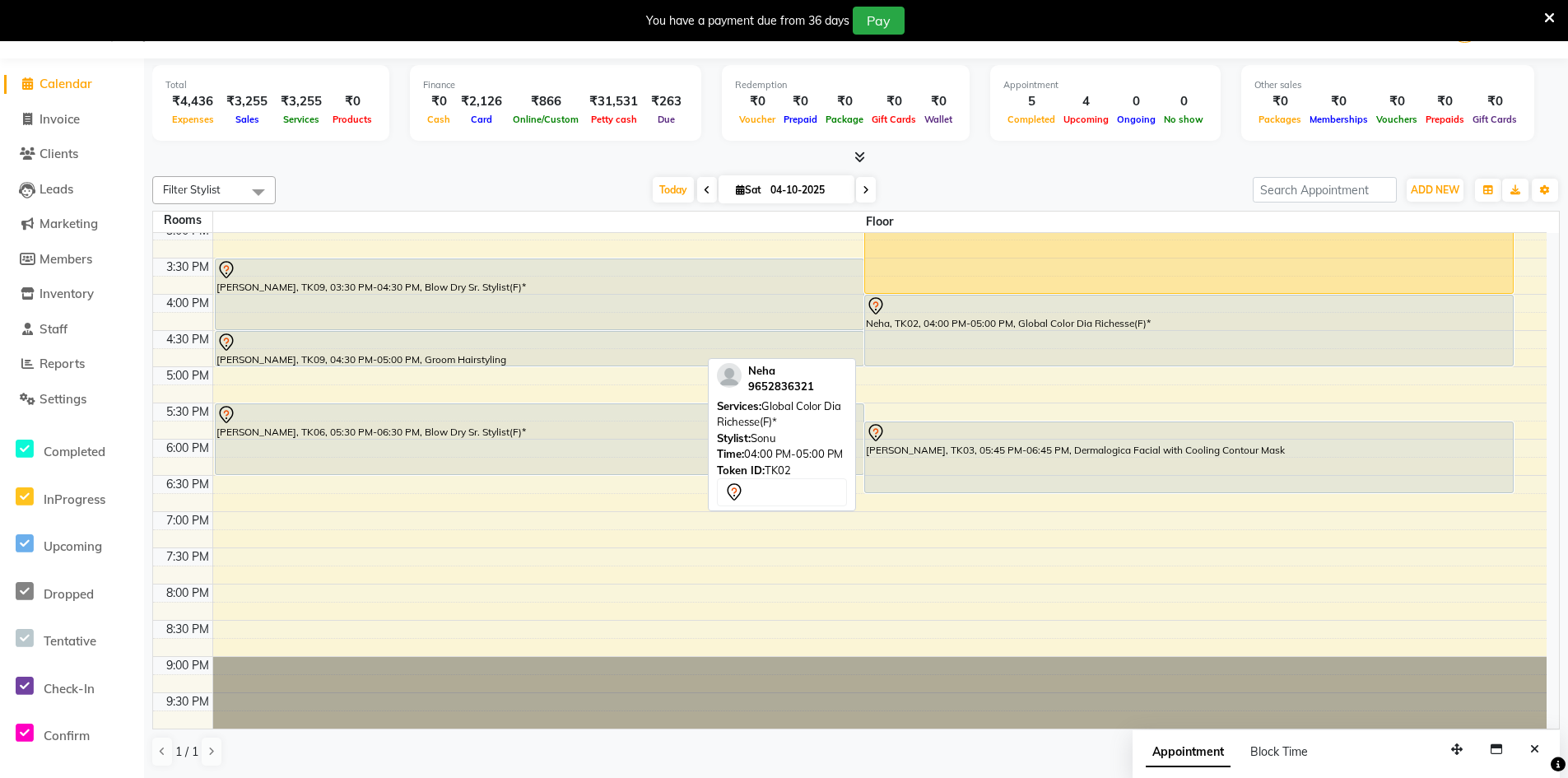
click at [1075, 332] on div "Neha, TK02, 04:00 PM-05:00 PM, Global Color Dia Richesse(F)*" at bounding box center [1188, 330] width 648 height 70
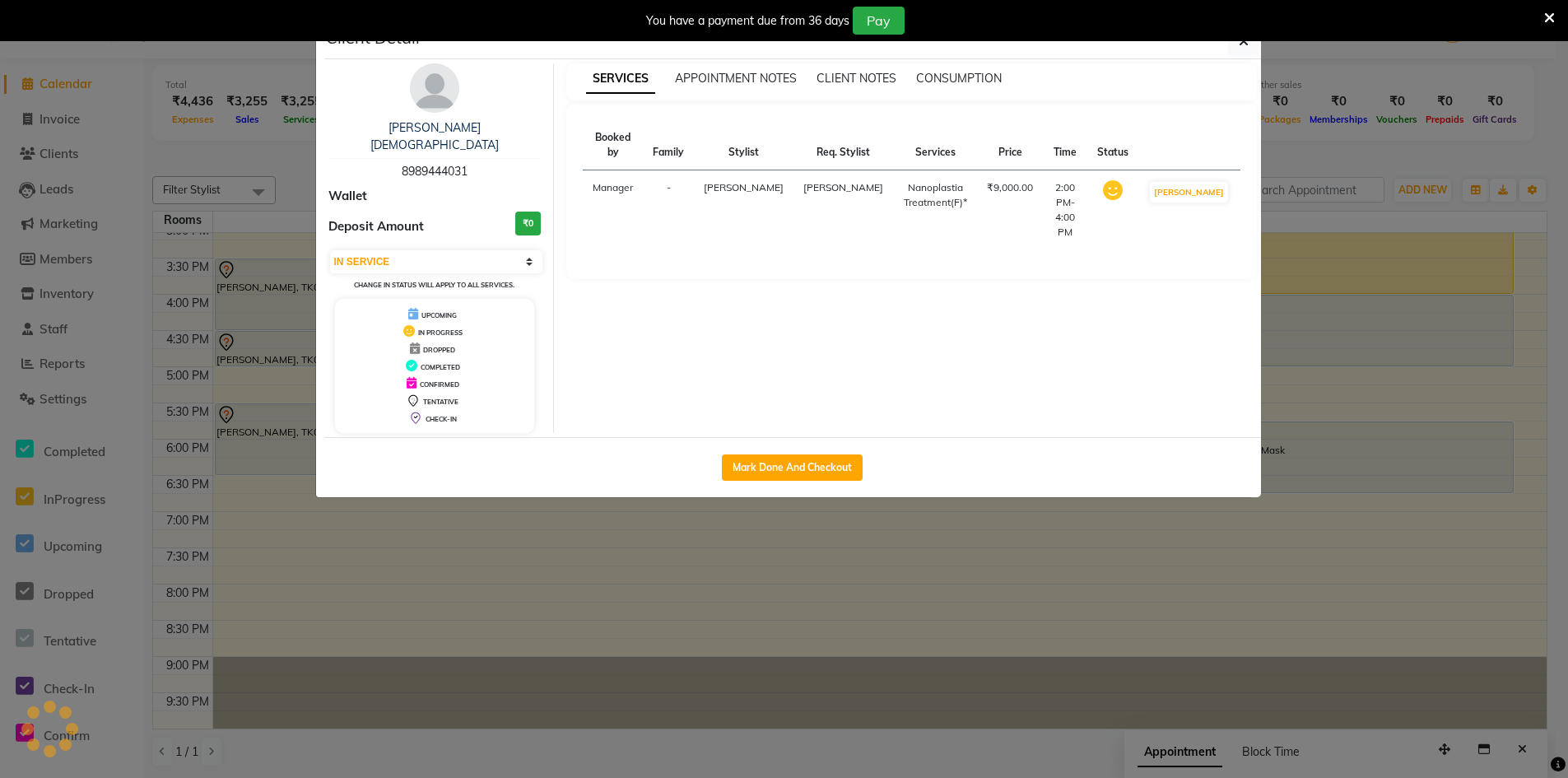
select select "7"
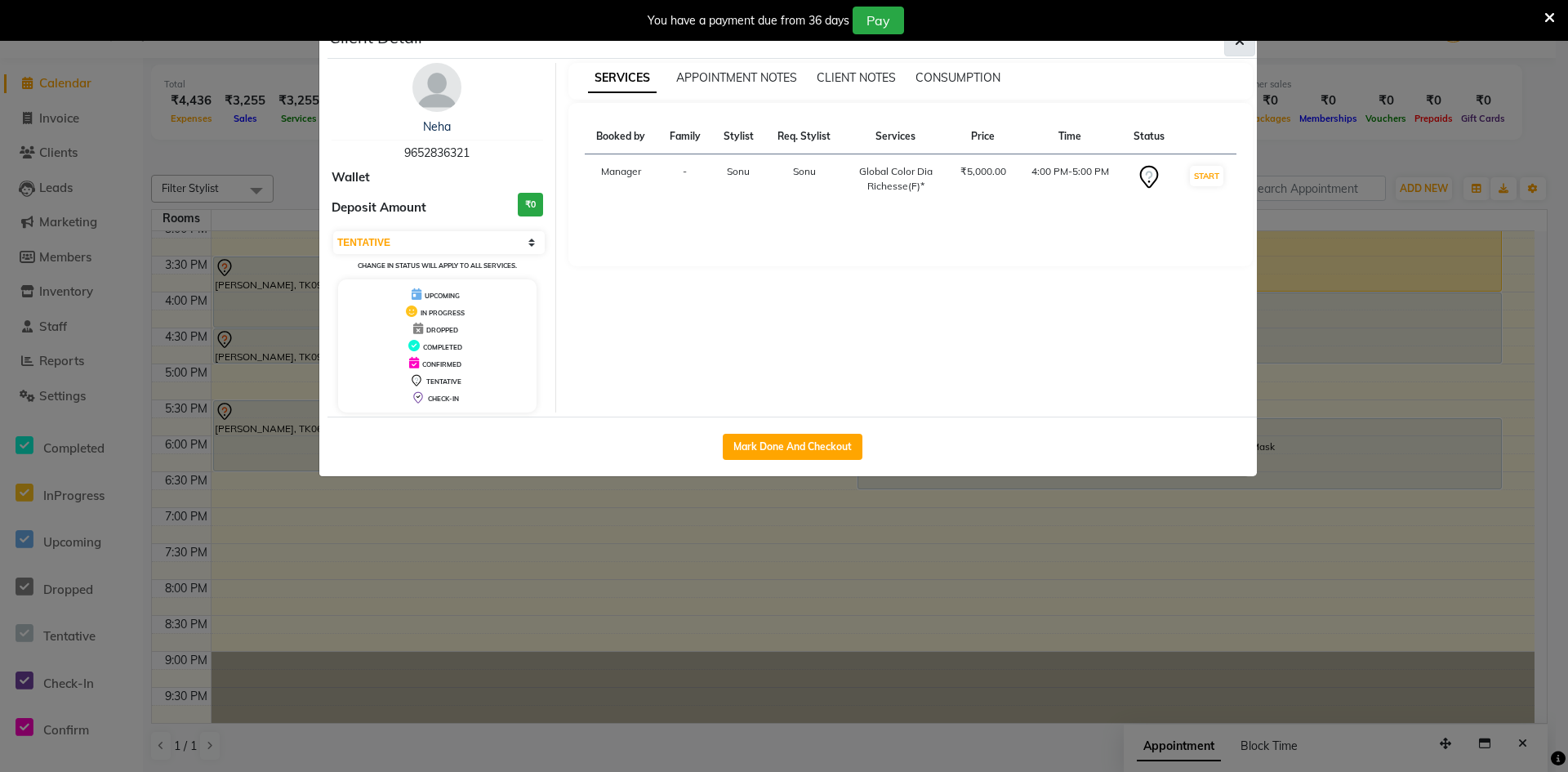
click at [1239, 53] on button "button" at bounding box center [1240, 41] width 31 height 31
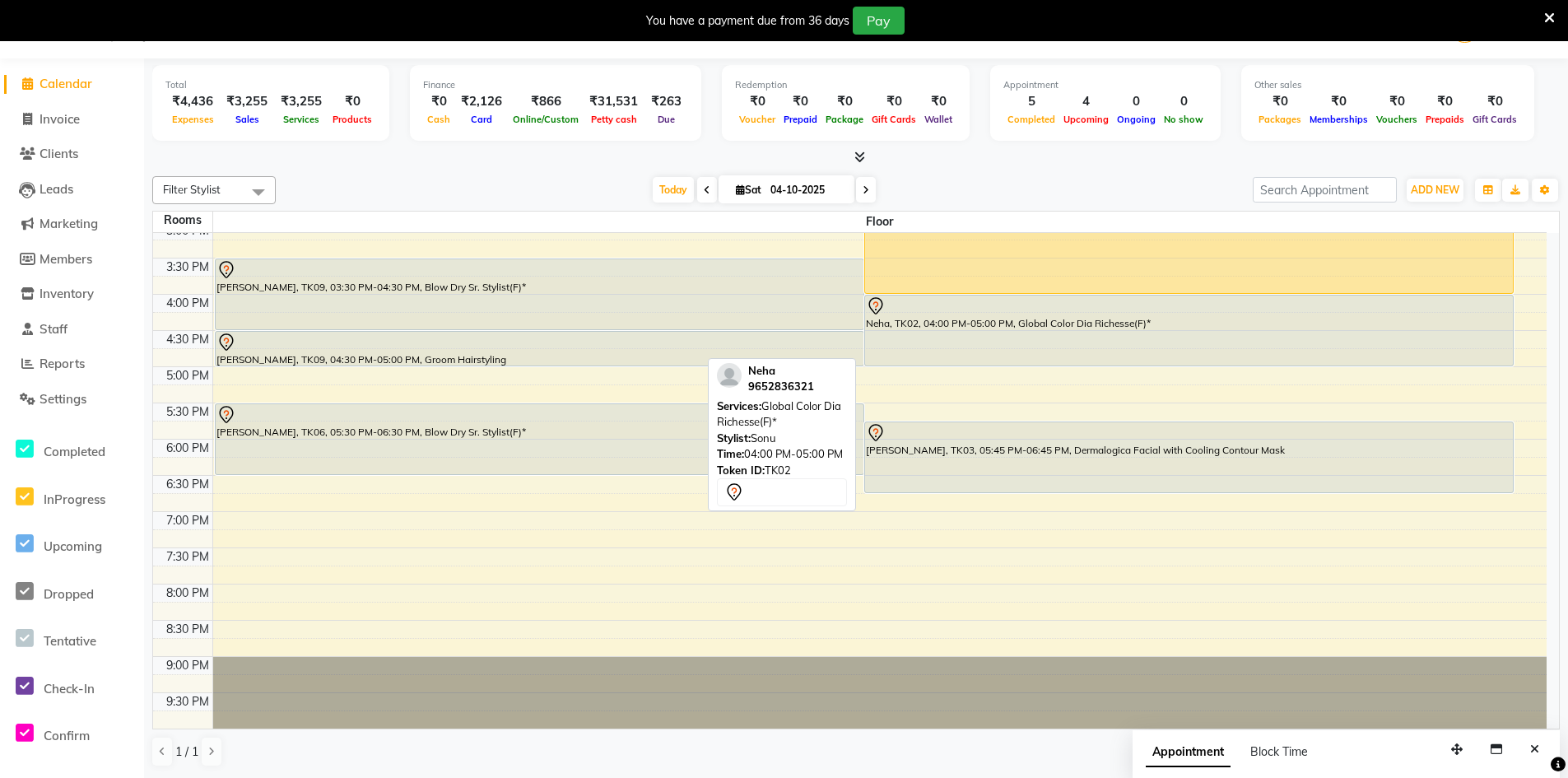
click at [1011, 325] on div "Neha, TK02, 04:00 PM-05:00 PM, Global Color Dia Richesse(F)*" at bounding box center [1188, 330] width 648 height 70
select select "7"
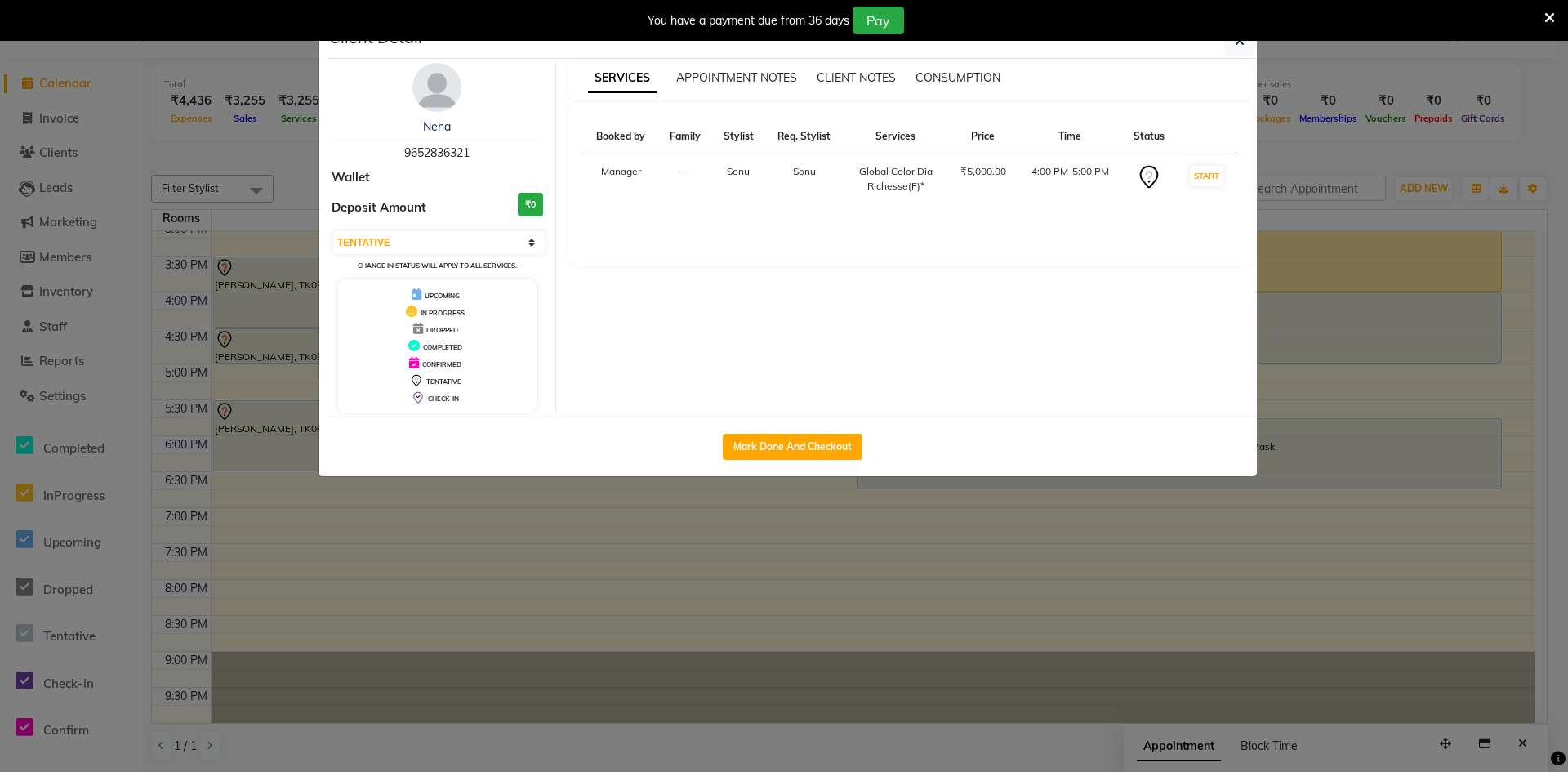
click at [1555, 13] on div "You have a payment due from 36 days Pay" at bounding box center [784, 20] width 1568 height 41
click at [1553, 18] on icon at bounding box center [1550, 18] width 11 height 14
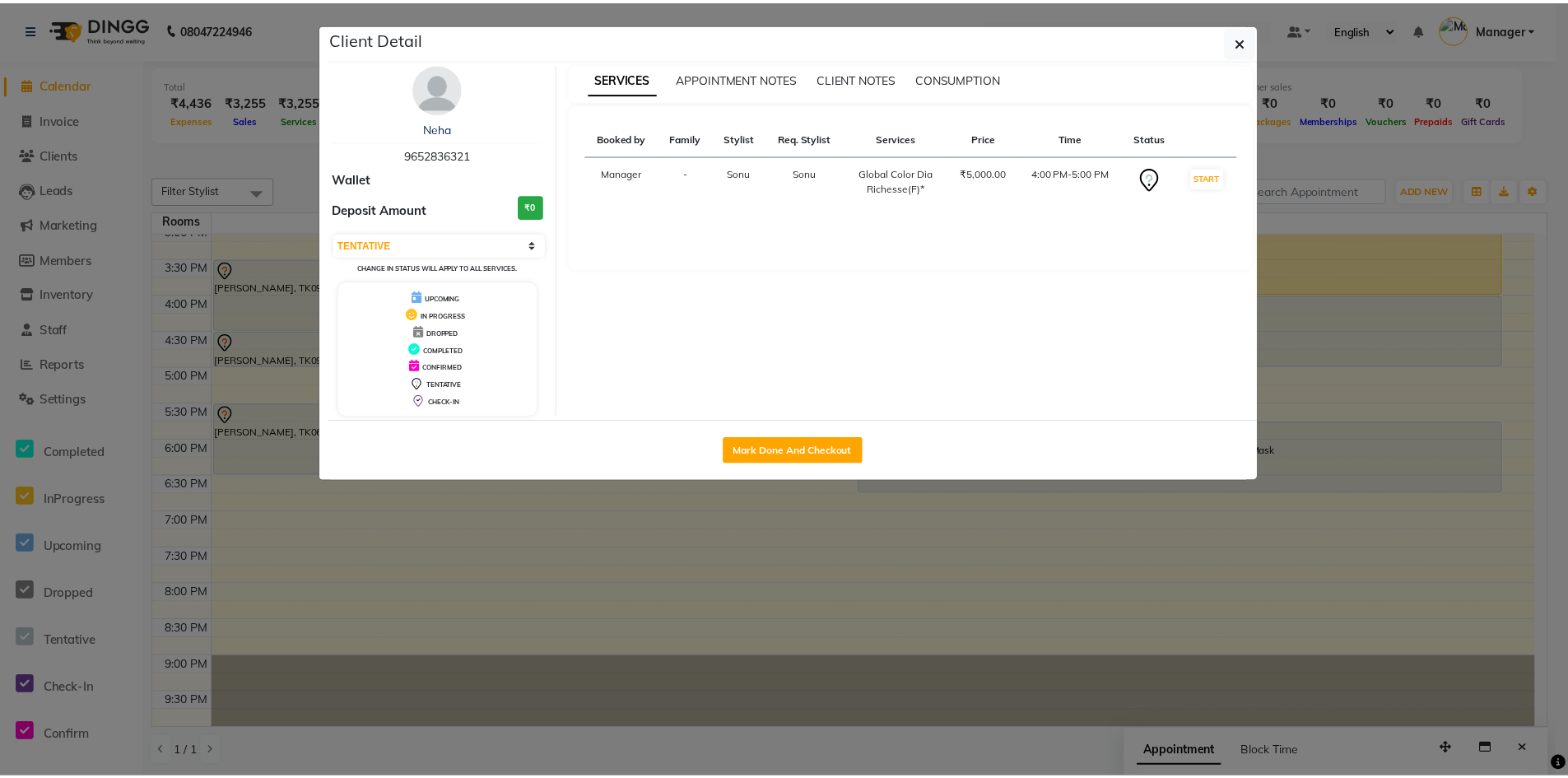
scroll to position [1, 0]
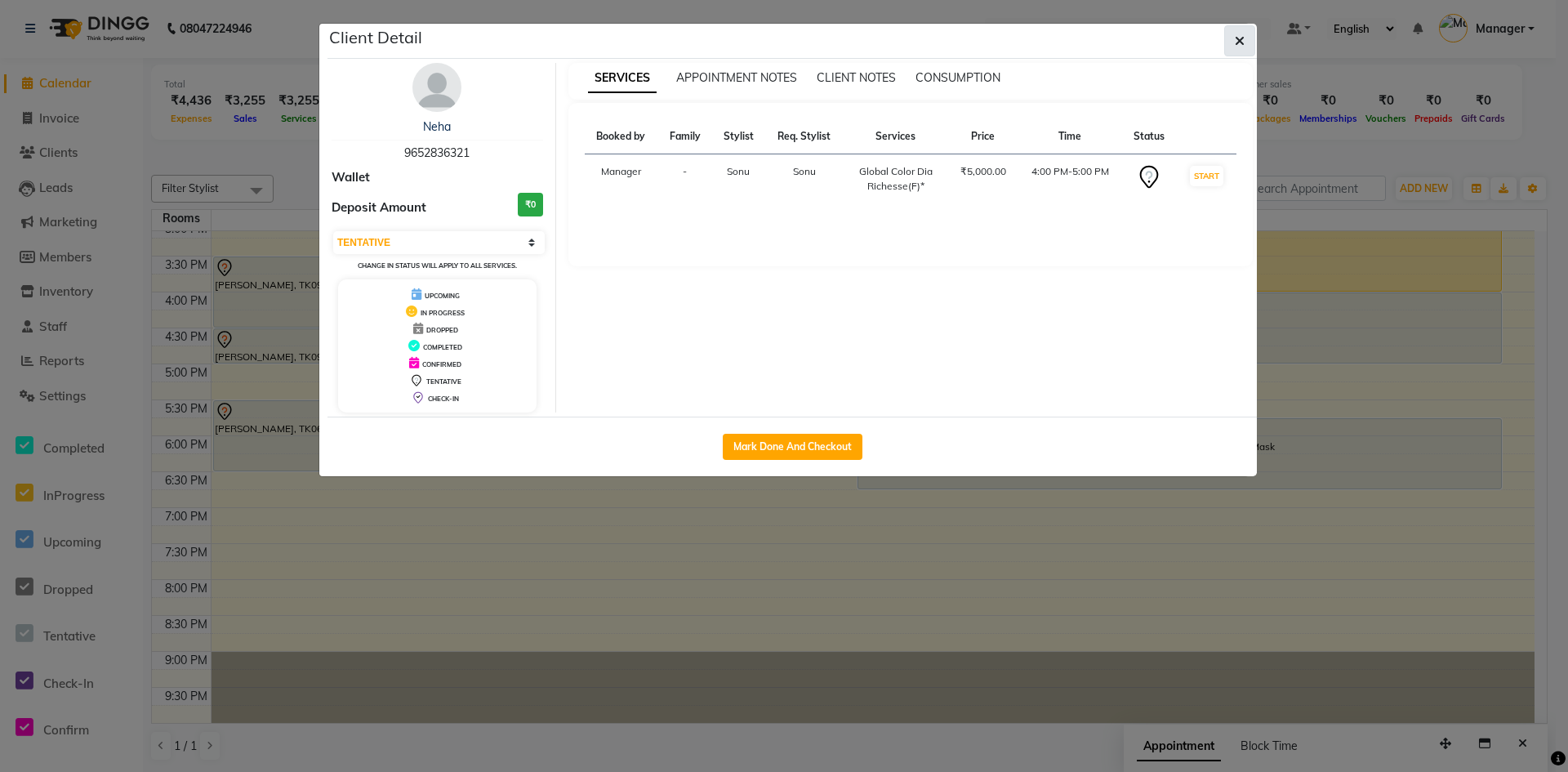
click at [1243, 45] on icon "button" at bounding box center [1240, 41] width 10 height 13
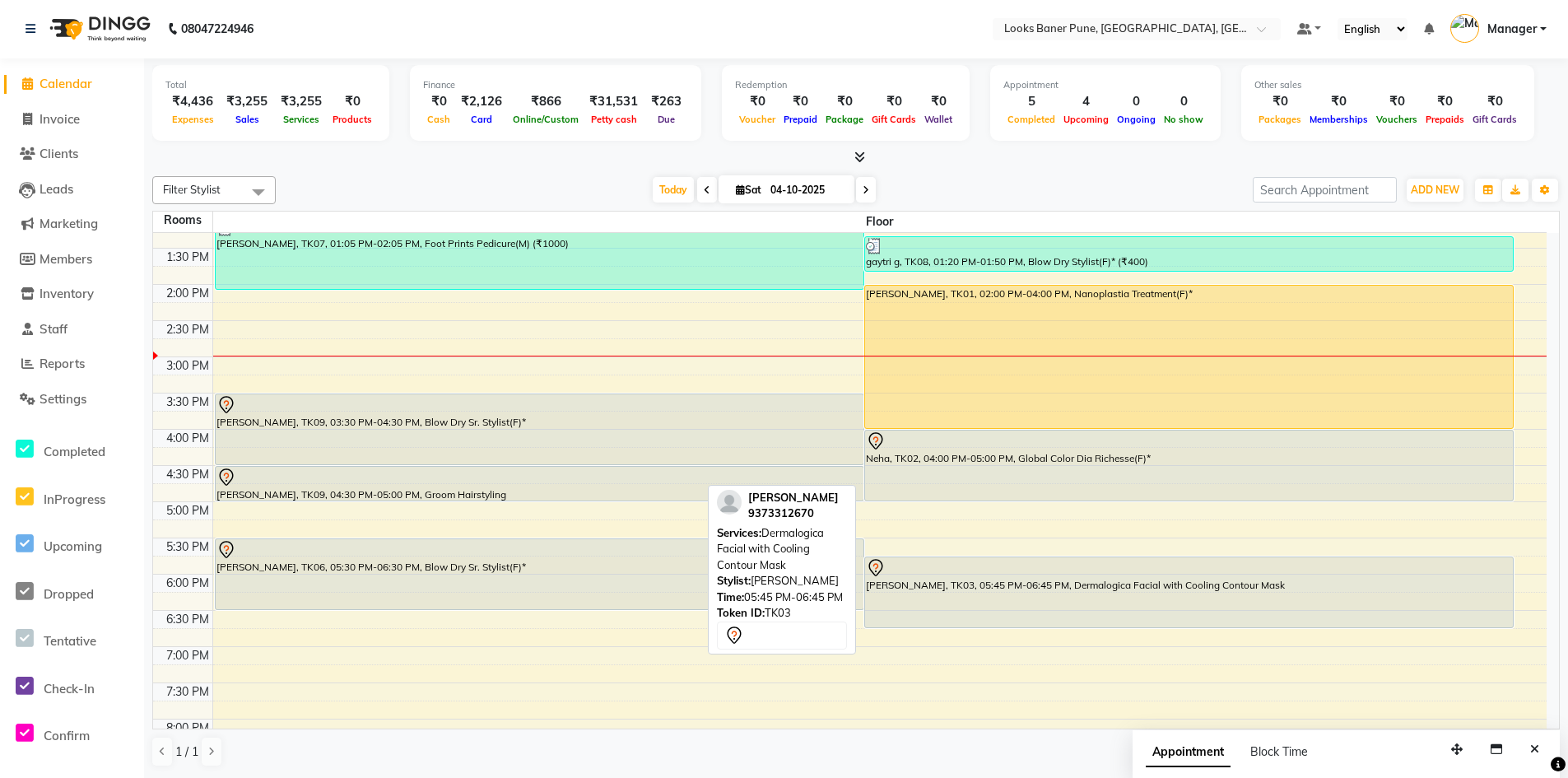
scroll to position [445, 0]
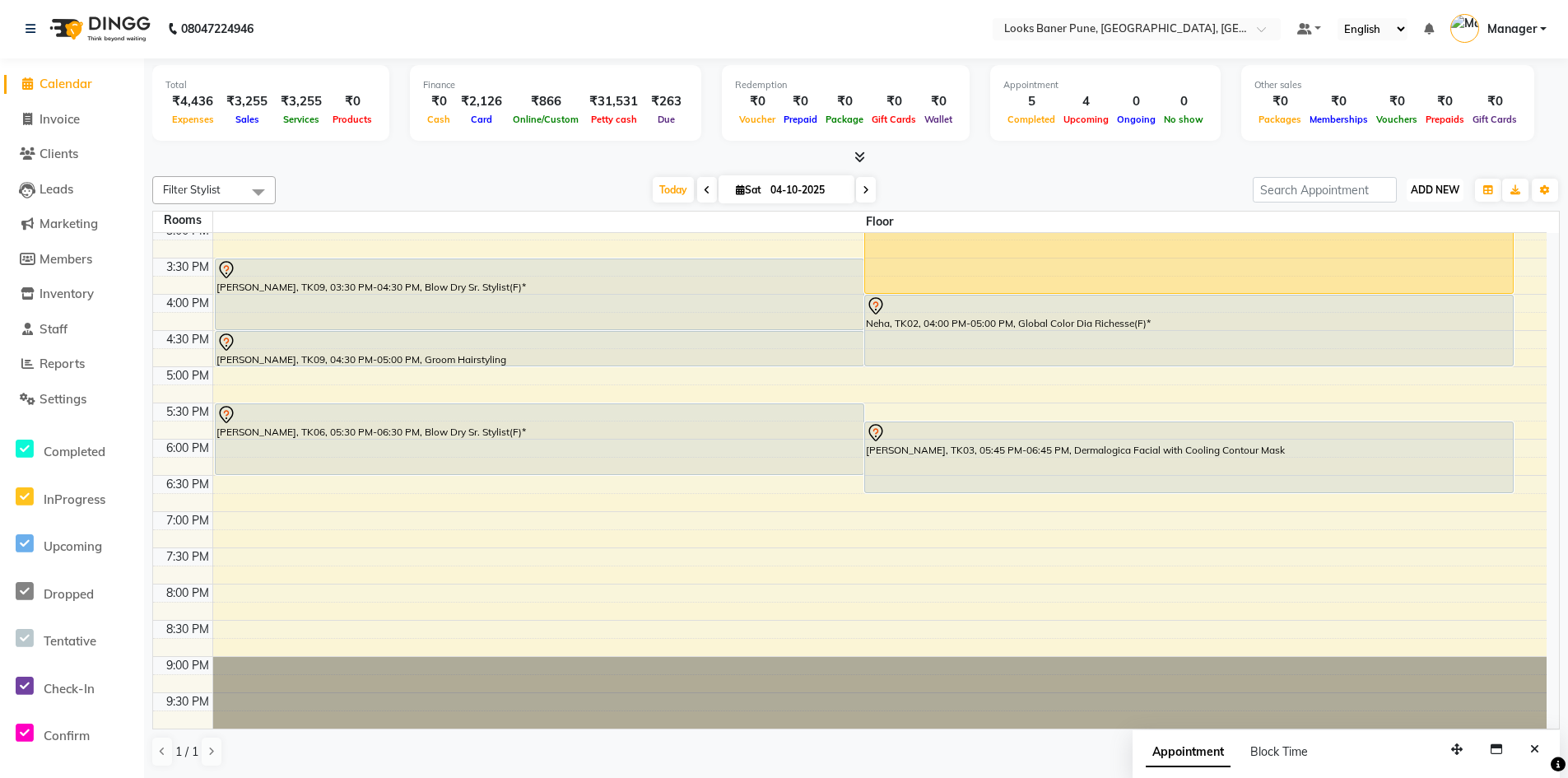
click at [1437, 193] on span "ADD NEW" at bounding box center [1434, 189] width 48 height 13
click at [1406, 267] on link "Add Expense" at bounding box center [1397, 263] width 130 height 21
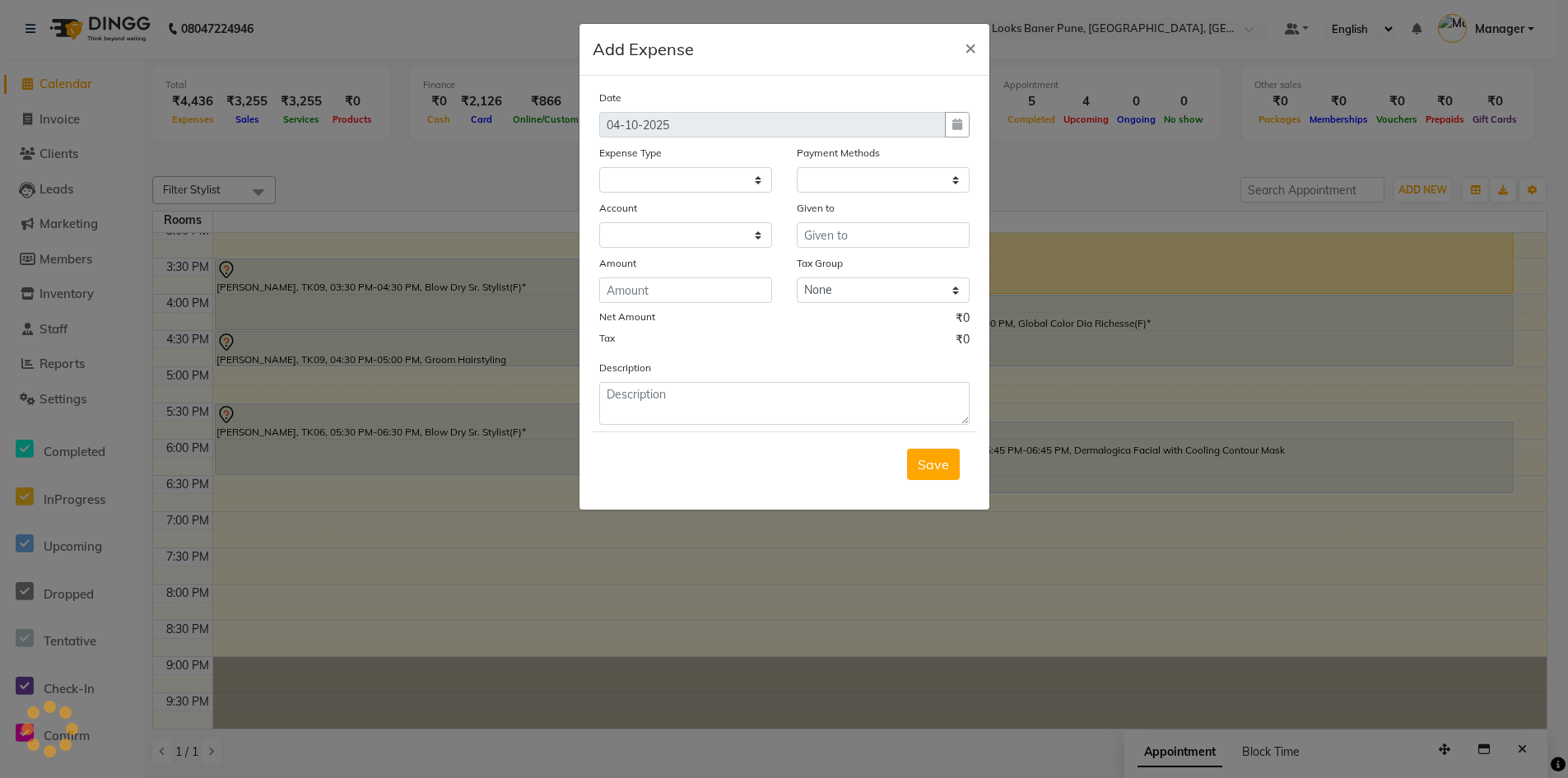
select select
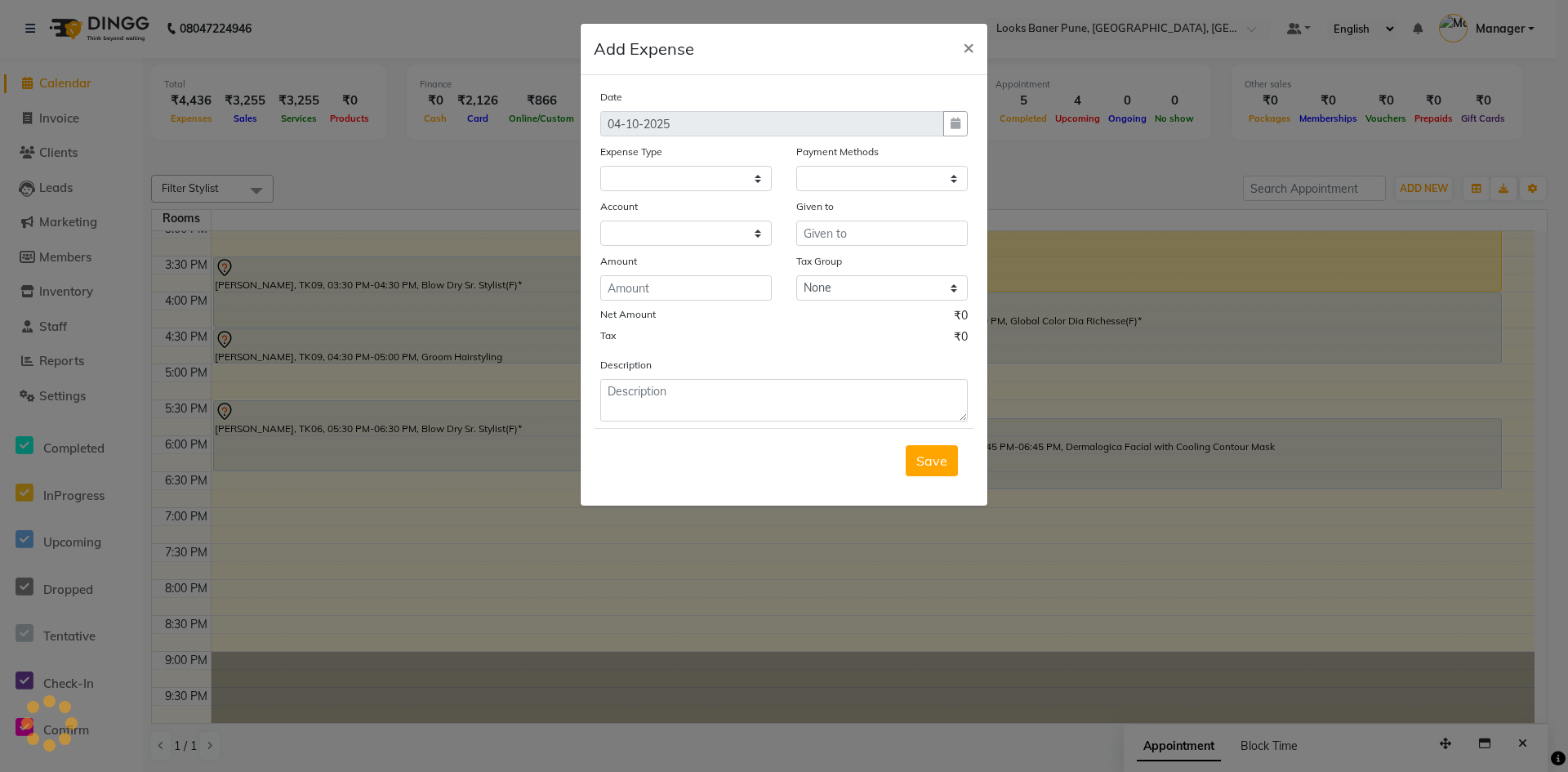
select select "1"
select select "8145"
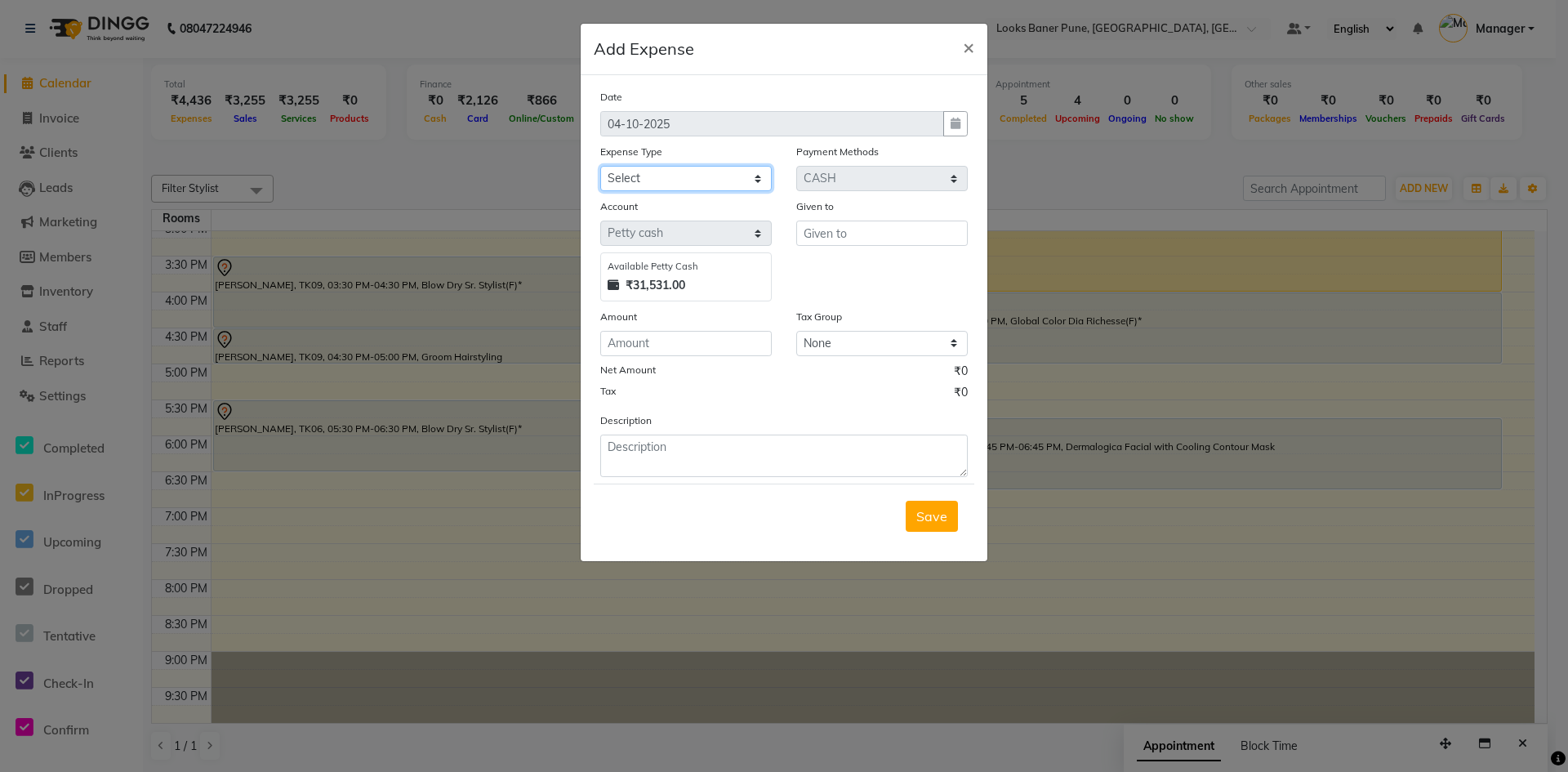
click at [758, 184] on select "Select Accommodation Aesthetics Bank Deposit BLINKIT Cash Handover Client Refun…" at bounding box center [686, 178] width 172 height 25
select select "24889"
click at [600, 165] on select "Select Accommodation Aesthetics Bank Deposit BLINKIT Cash Handover Client Refun…" at bounding box center [686, 178] width 172 height 25
click at [853, 232] on input "text" at bounding box center [883, 233] width 172 height 25
type input "counter sales"
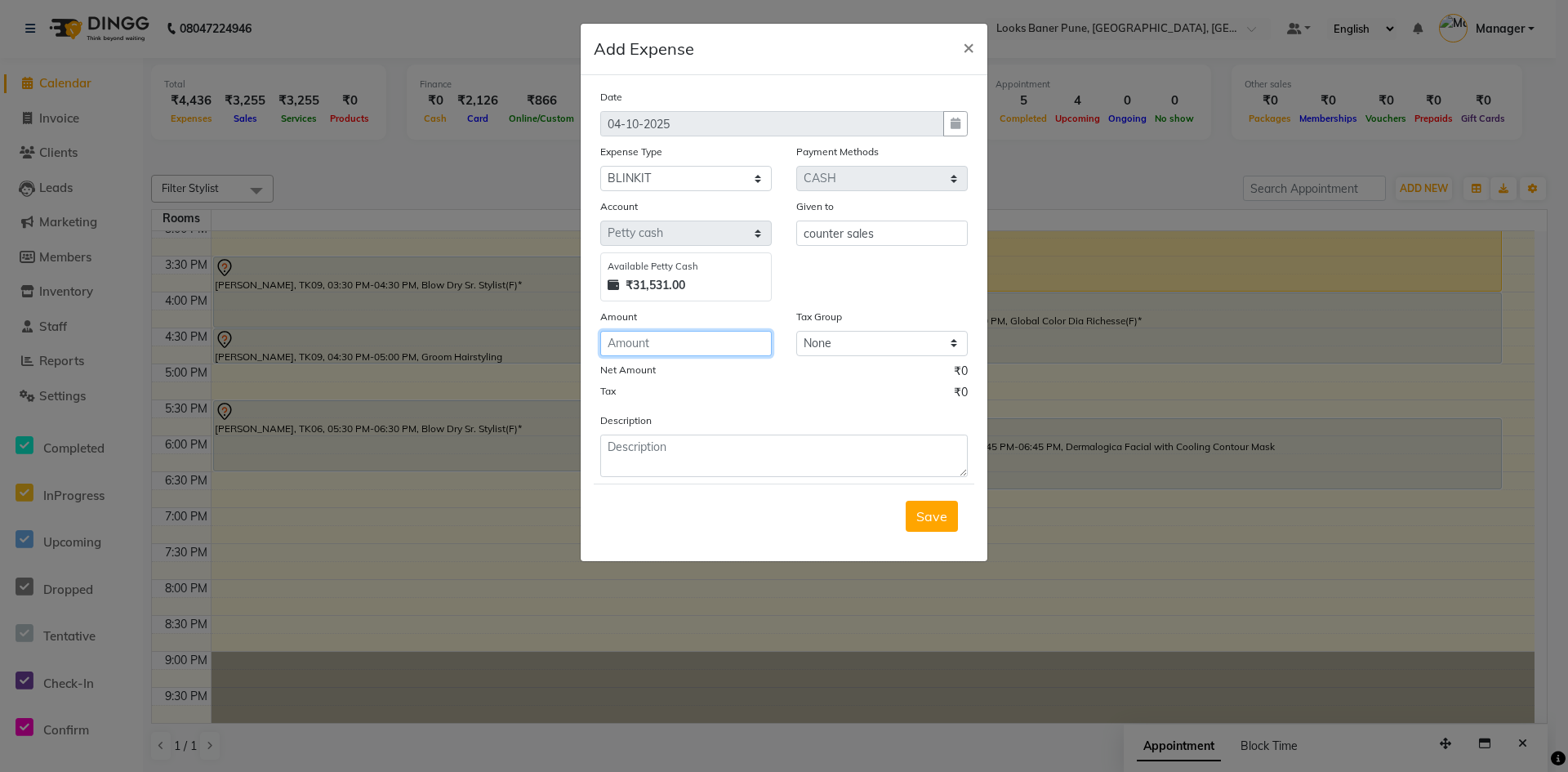
click at [650, 334] on input "number" at bounding box center [686, 344] width 172 height 25
type input "1"
type input "169"
click at [672, 457] on textarea at bounding box center [784, 456] width 367 height 42
type textarea "c"
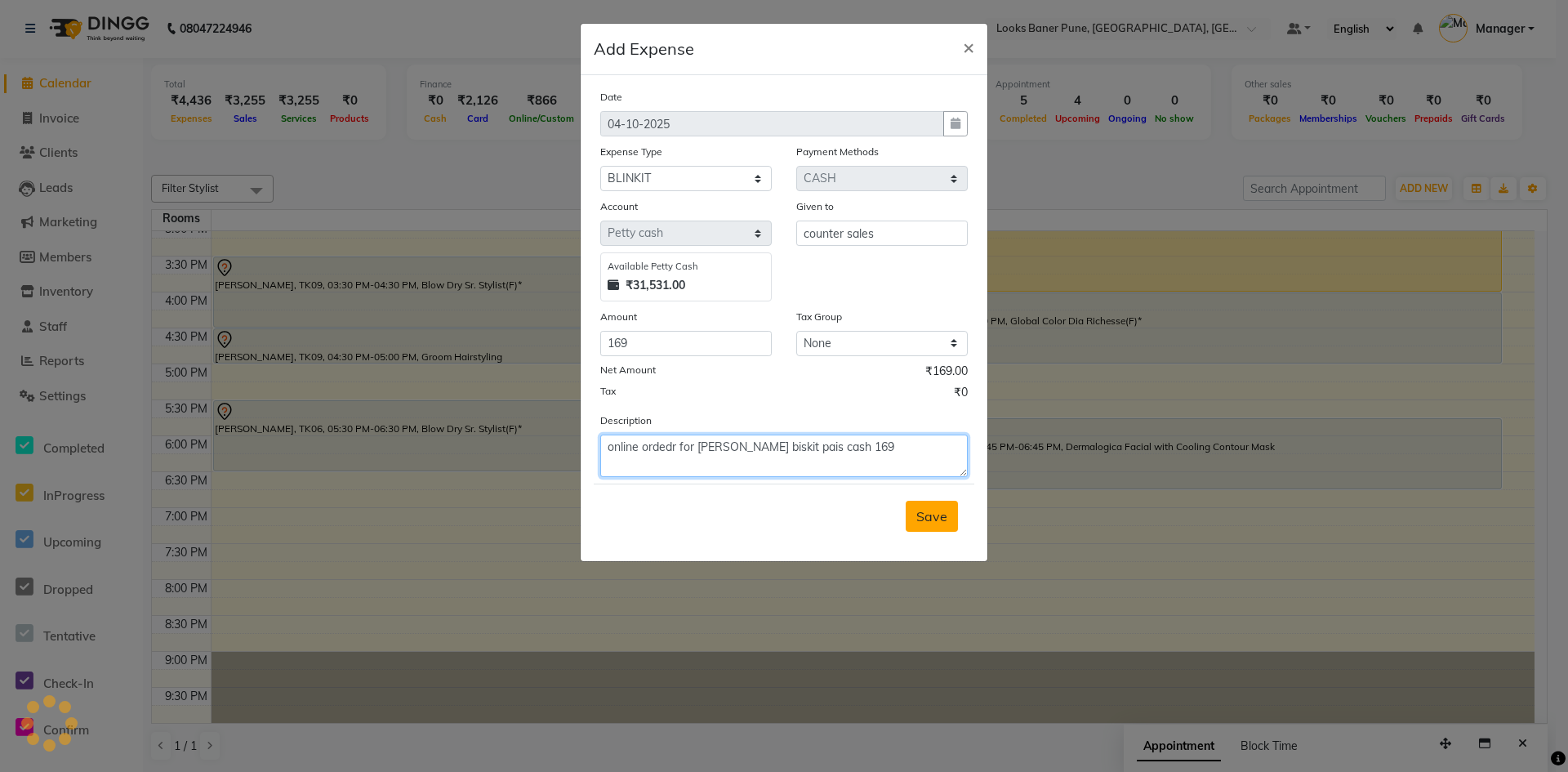
type textarea "online ordedr for clint biskit pais cash 169"
click at [932, 516] on span "Save" at bounding box center [931, 516] width 31 height 16
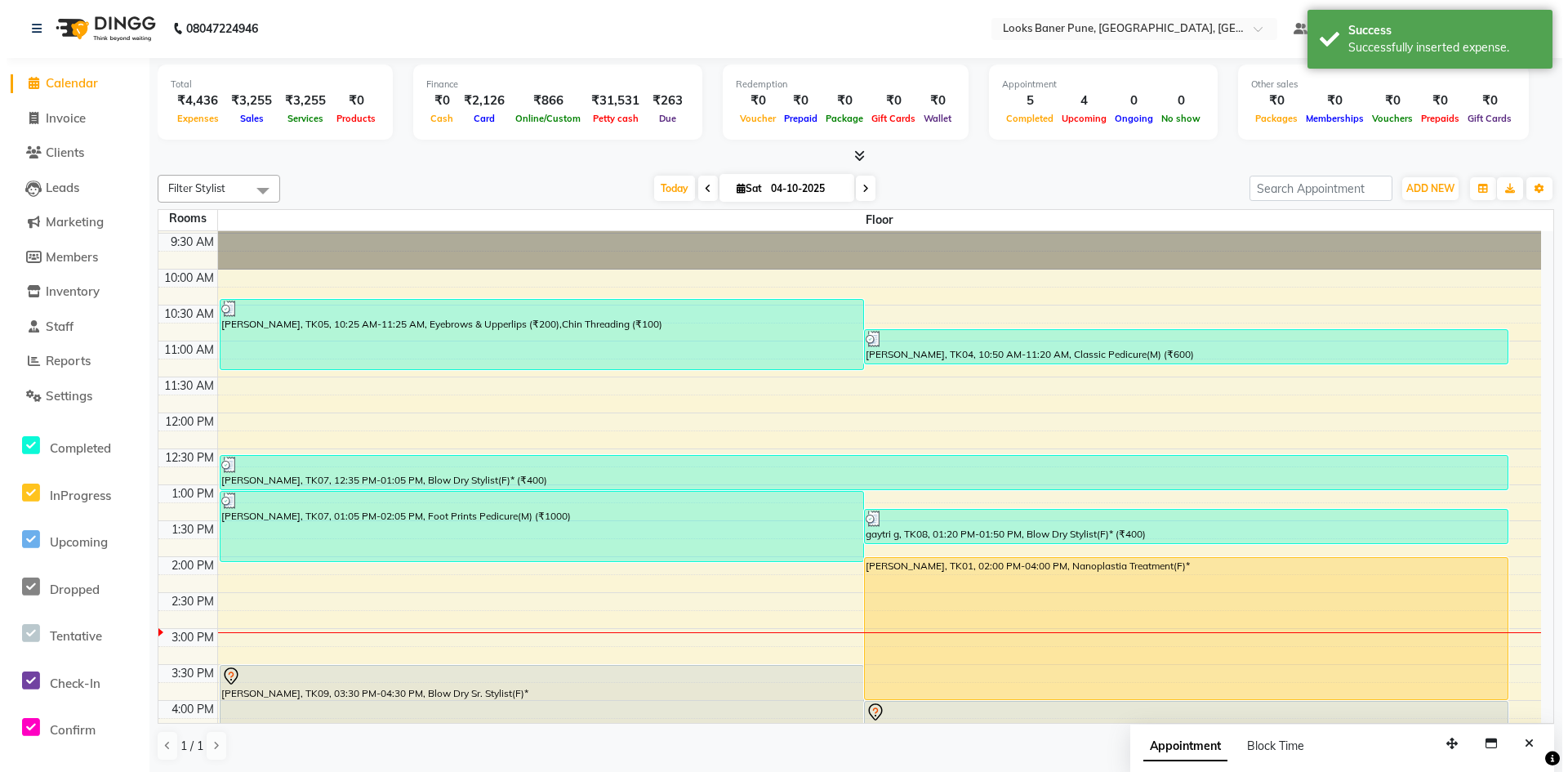
scroll to position [0, 0]
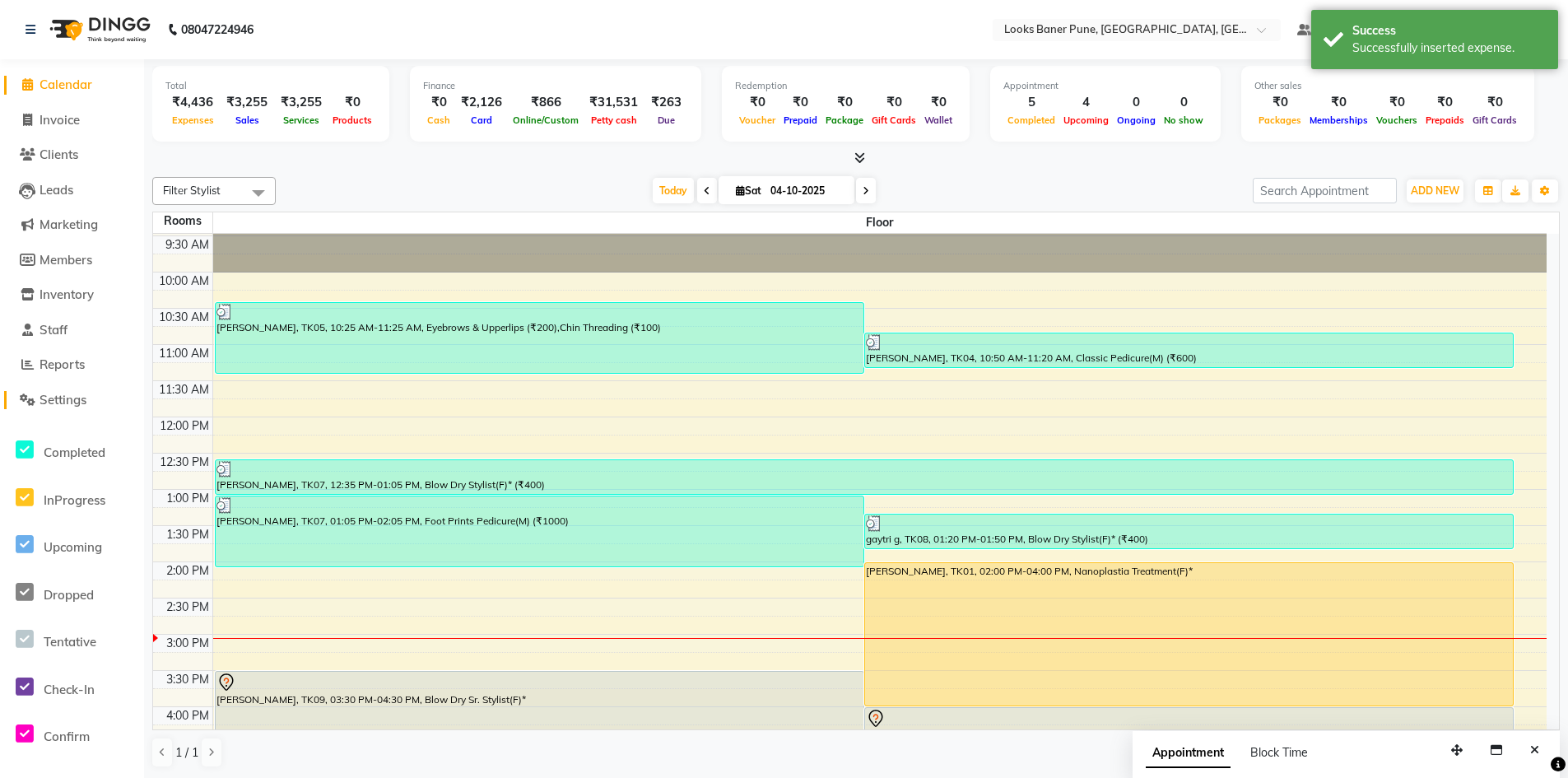
click at [66, 399] on span "Settings" at bounding box center [62, 399] width 46 height 15
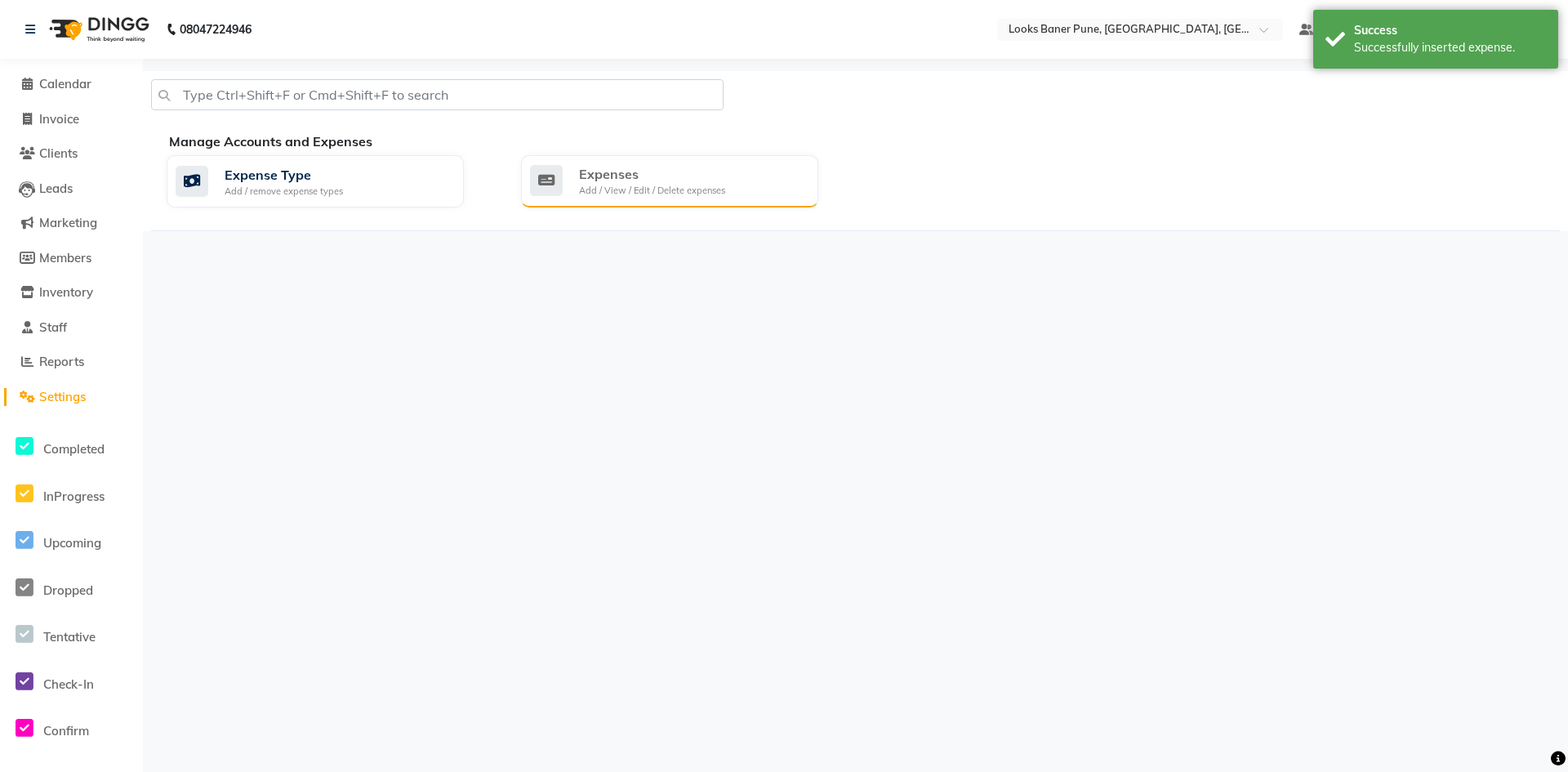
click at [648, 173] on div "Expenses" at bounding box center [652, 174] width 146 height 20
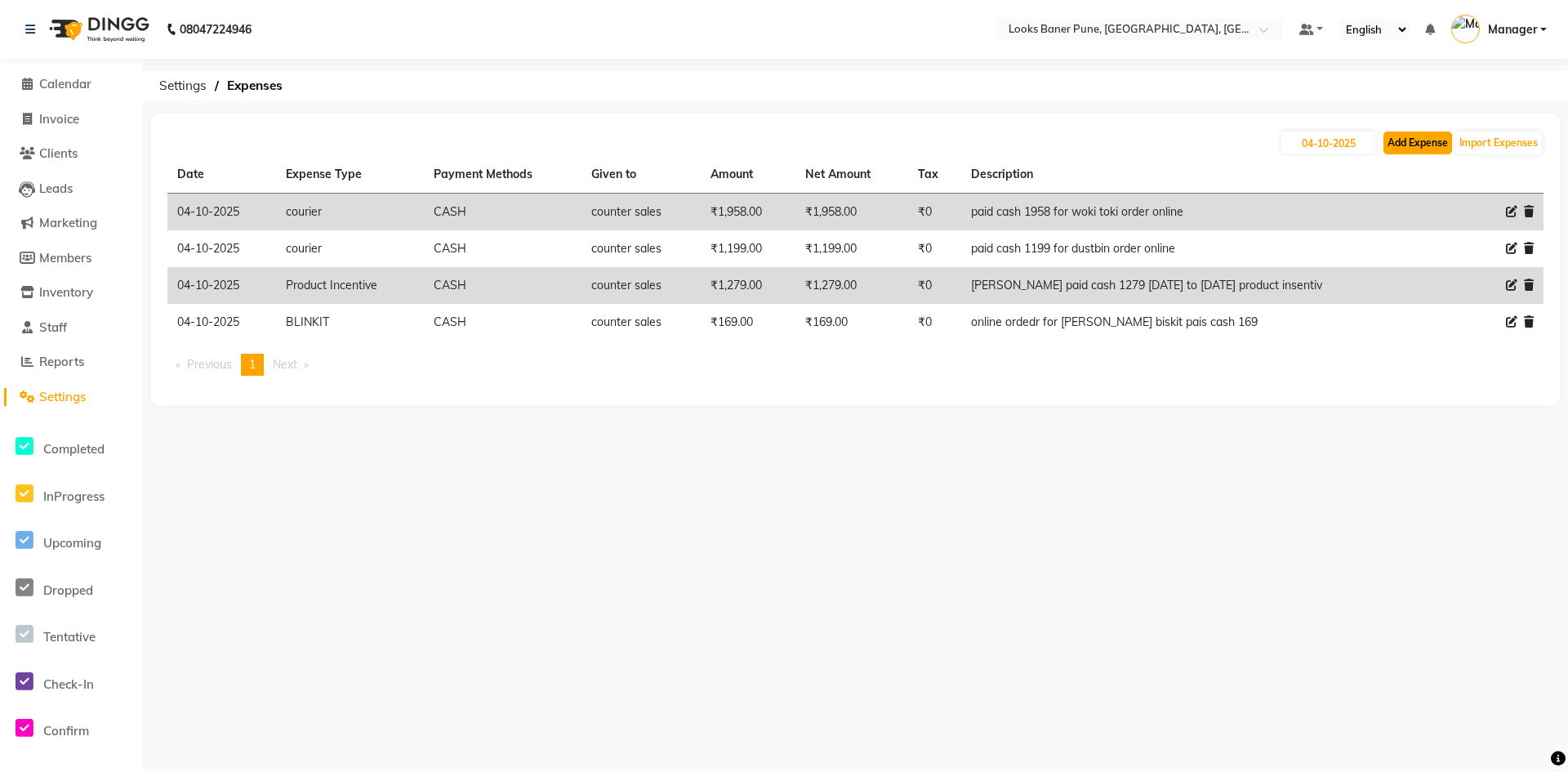
click at [1411, 146] on button "Add Expense" at bounding box center [1418, 142] width 69 height 23
select select "1"
select select "8145"
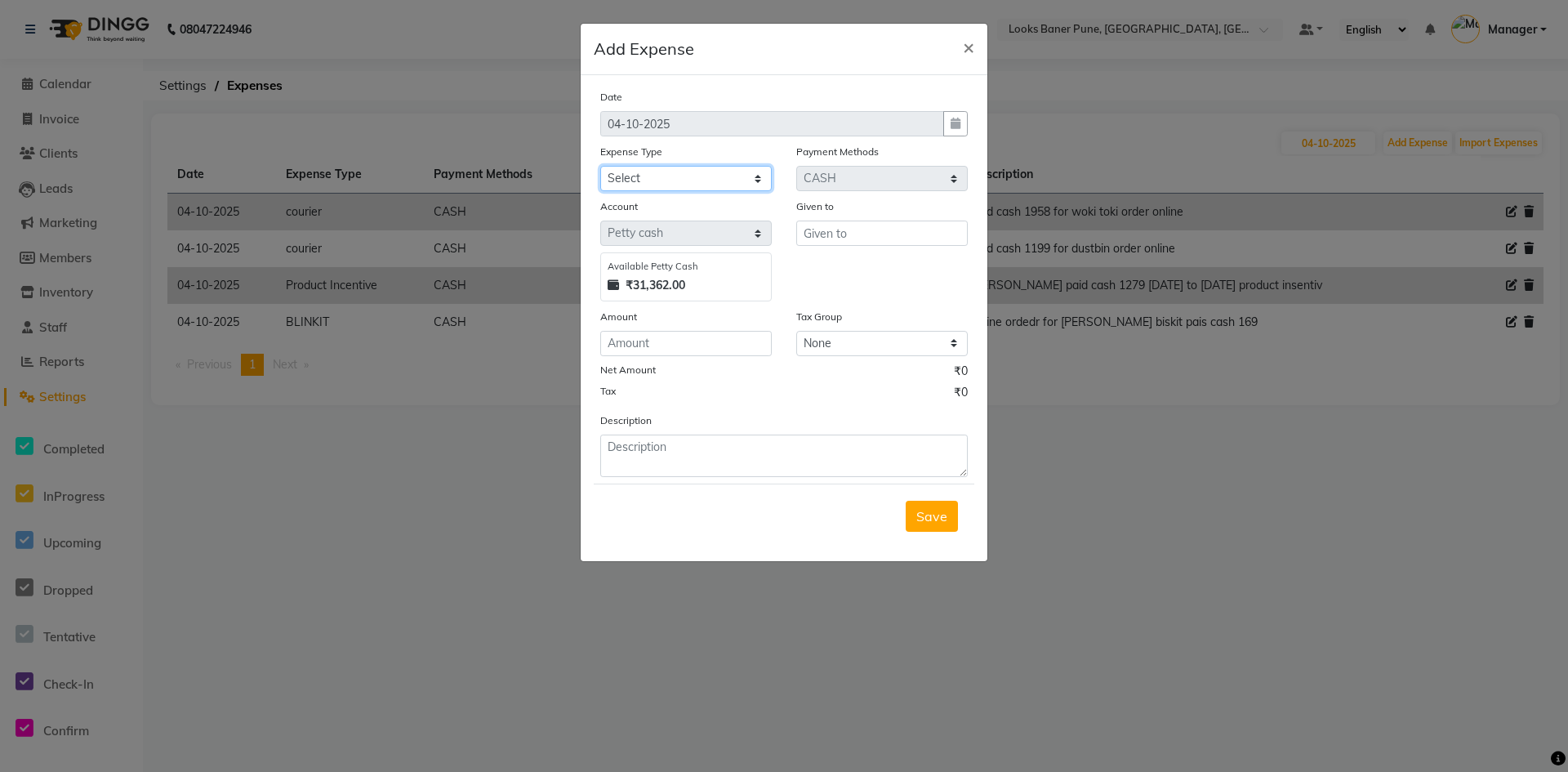
click at [753, 182] on select "Select Accommodation Aesthetics Bank Deposit BLINKIT Cash Handover Client Refun…" at bounding box center [686, 178] width 172 height 25
click at [969, 34] on span "×" at bounding box center [968, 46] width 12 height 24
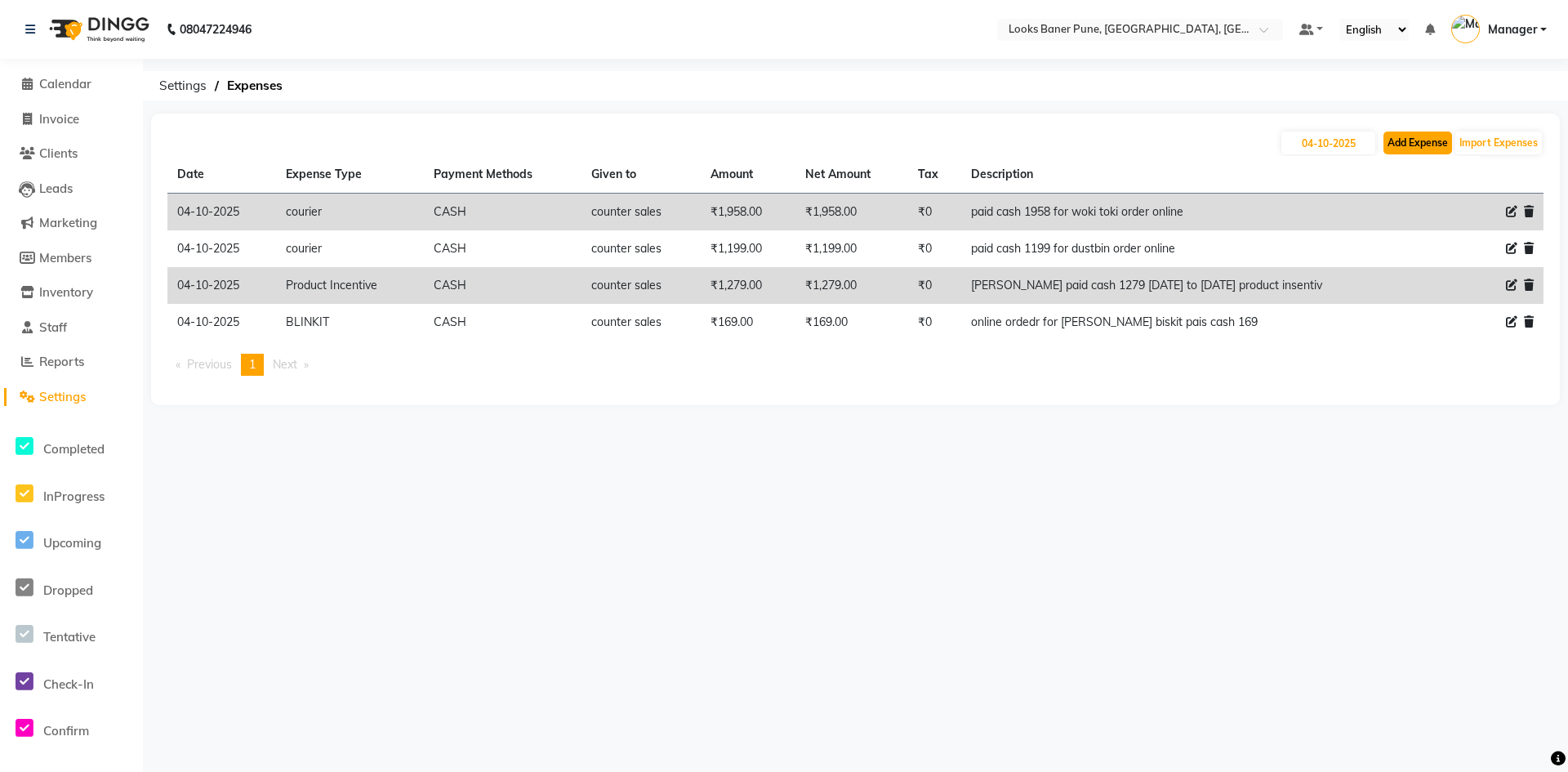
click at [1418, 146] on button "Add Expense" at bounding box center [1418, 142] width 69 height 23
select select "1"
select select "8145"
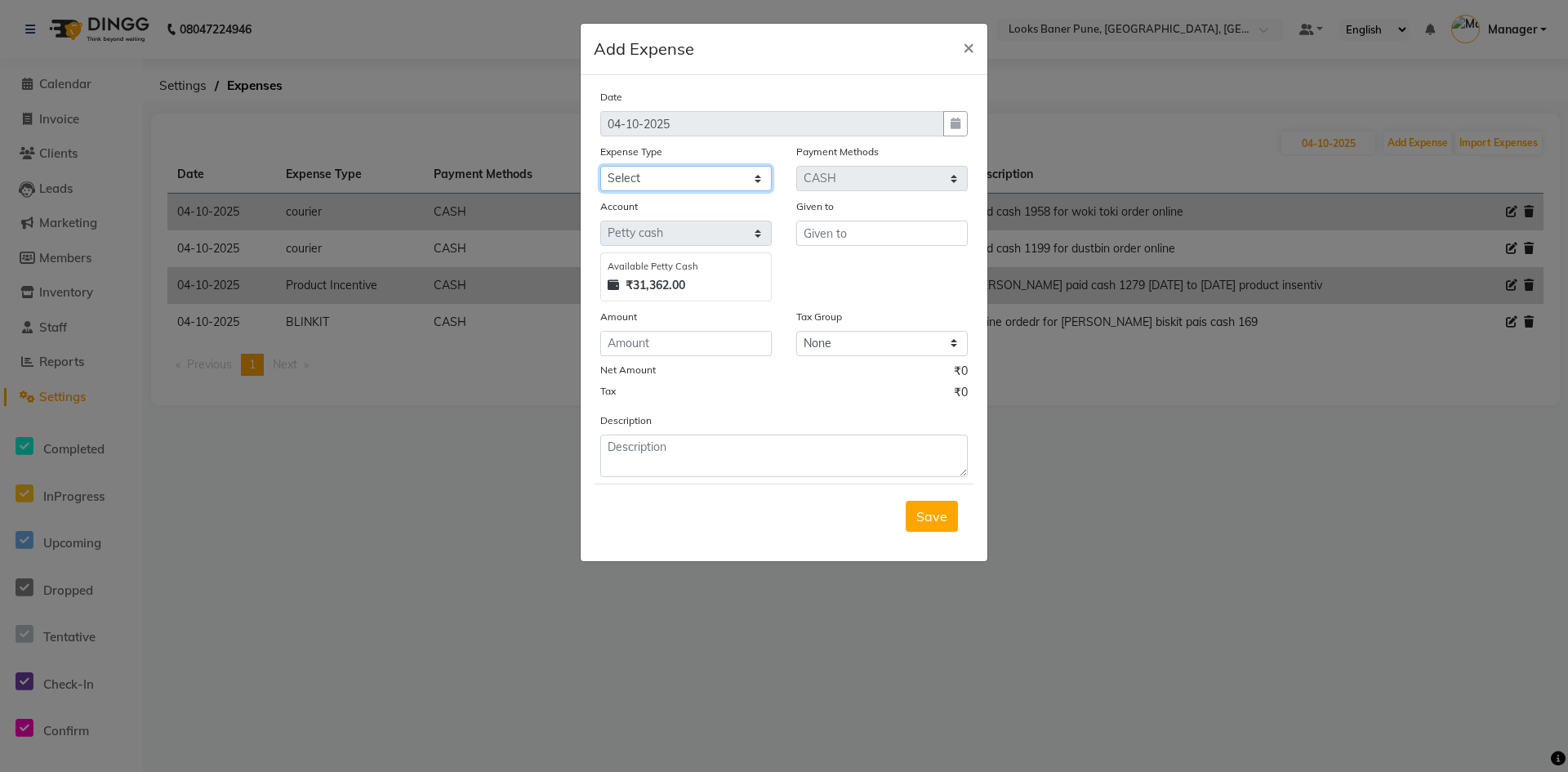
click at [753, 182] on select "Select Accommodation Aesthetics Bank Deposit BLINKIT Cash Handover Client Refun…" at bounding box center [686, 178] width 172 height 25
select select "23704"
click at [600, 165] on select "Select Accommodation Aesthetics Bank Deposit BLINKIT Cash Handover Client Refun…" at bounding box center [686, 178] width 172 height 25
click at [848, 225] on input "text" at bounding box center [883, 233] width 172 height 25
type input "cfounter sales"
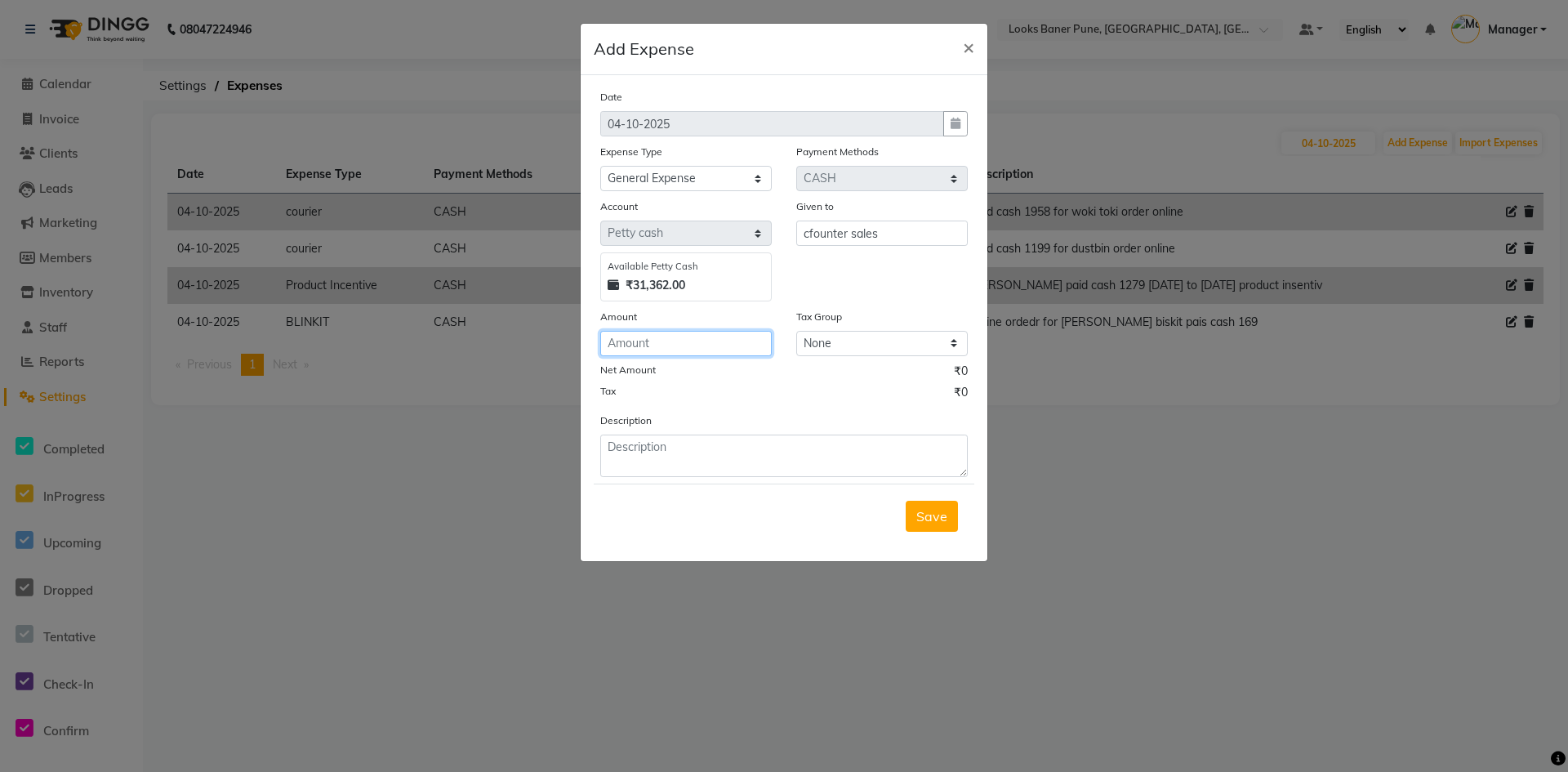
click at [666, 348] on input "number" at bounding box center [686, 344] width 172 height 25
type input "501"
click at [605, 457] on textarea at bounding box center [784, 456] width 367 height 42
click at [630, 447] on textarea at bounding box center [784, 456] width 367 height 42
type textarea "501 paid cash distrbute for b"
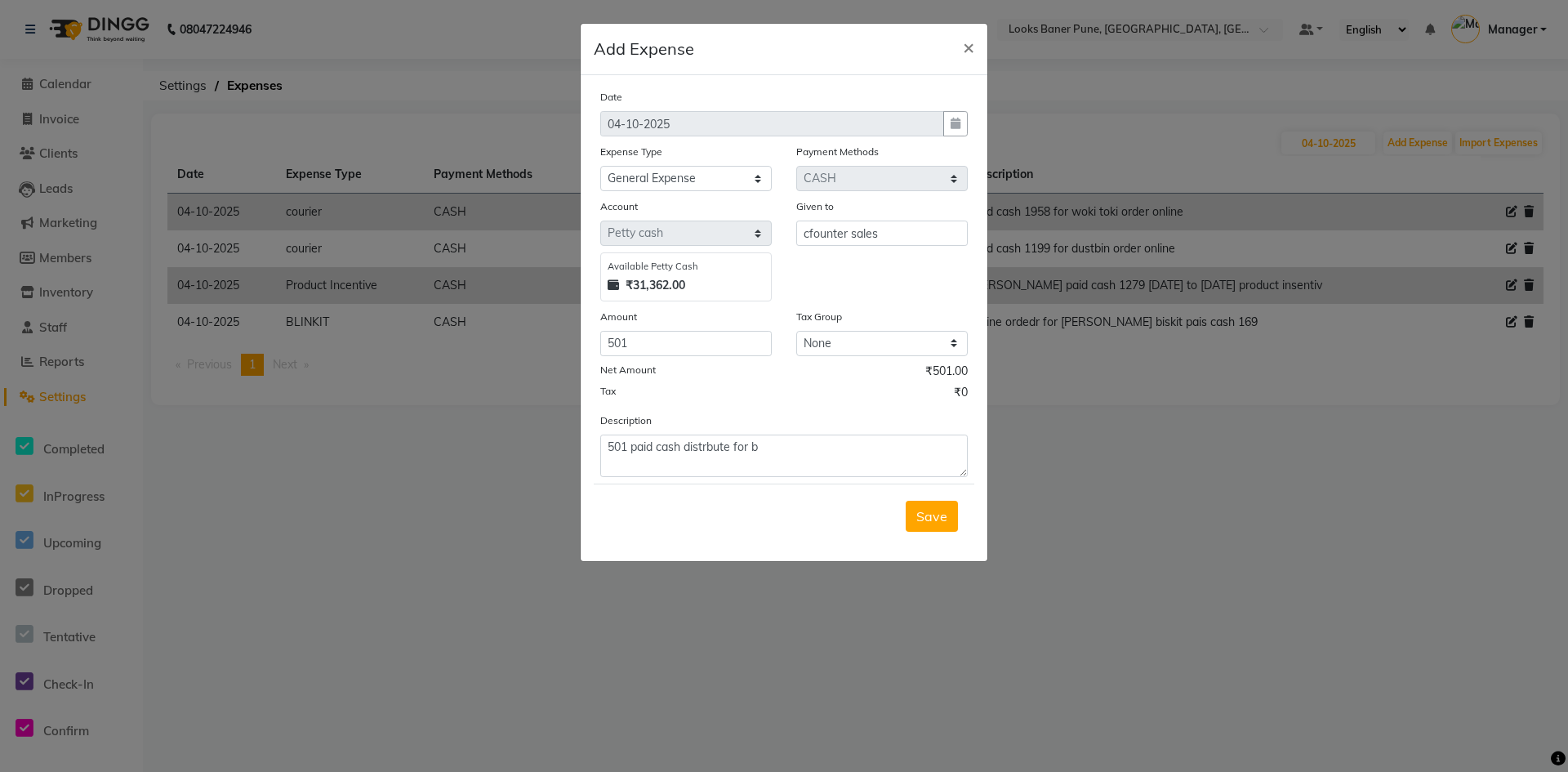
click at [1172, 666] on ngb-modal-window "Add Expense × Date 04-10-2025 Expense Type Select Accommodation Aesthetics Bank…" at bounding box center [784, 386] width 1568 height 772
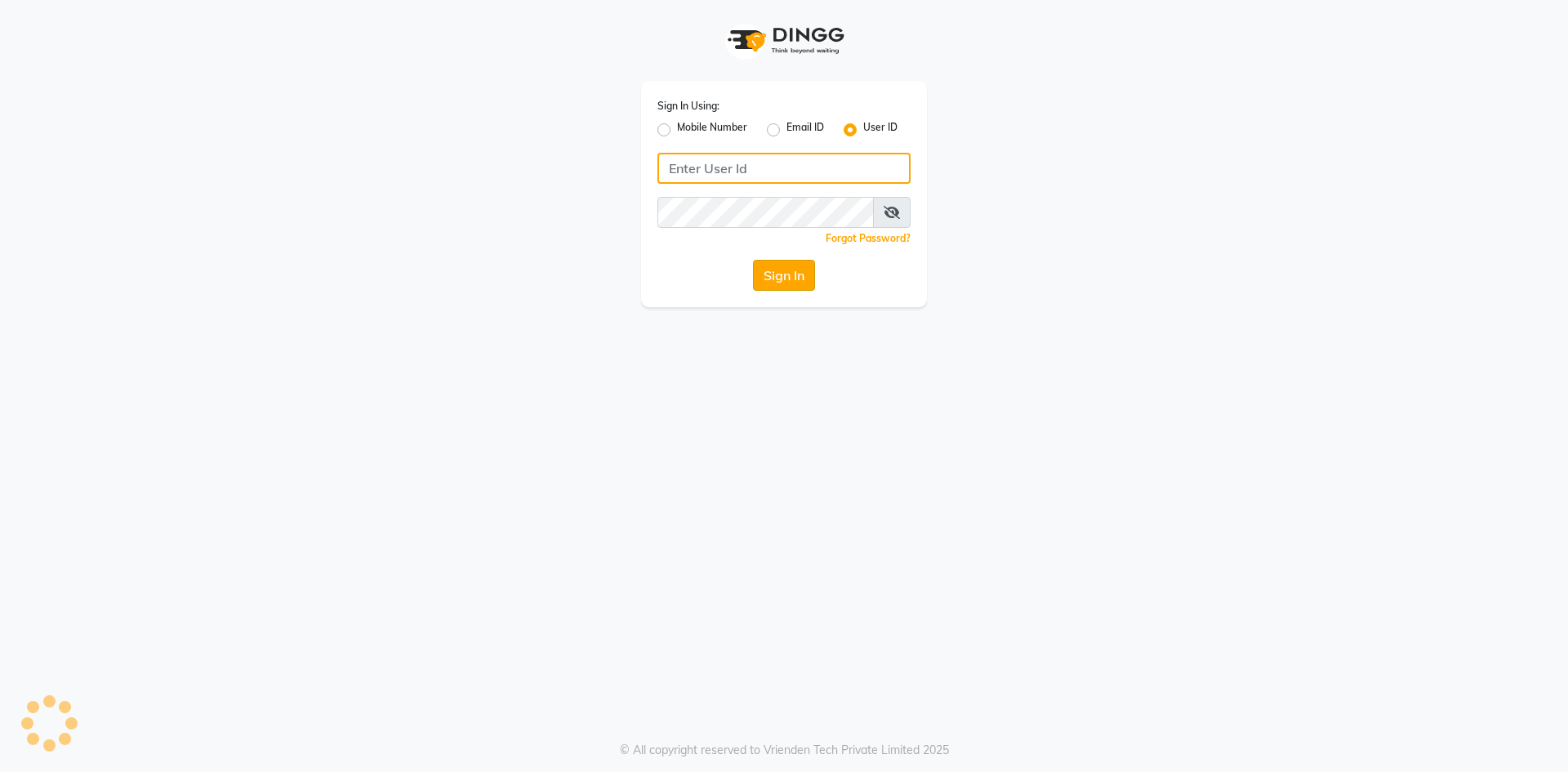
type input "e3912-01"
click at [777, 272] on button "Sign In" at bounding box center [784, 275] width 62 height 31
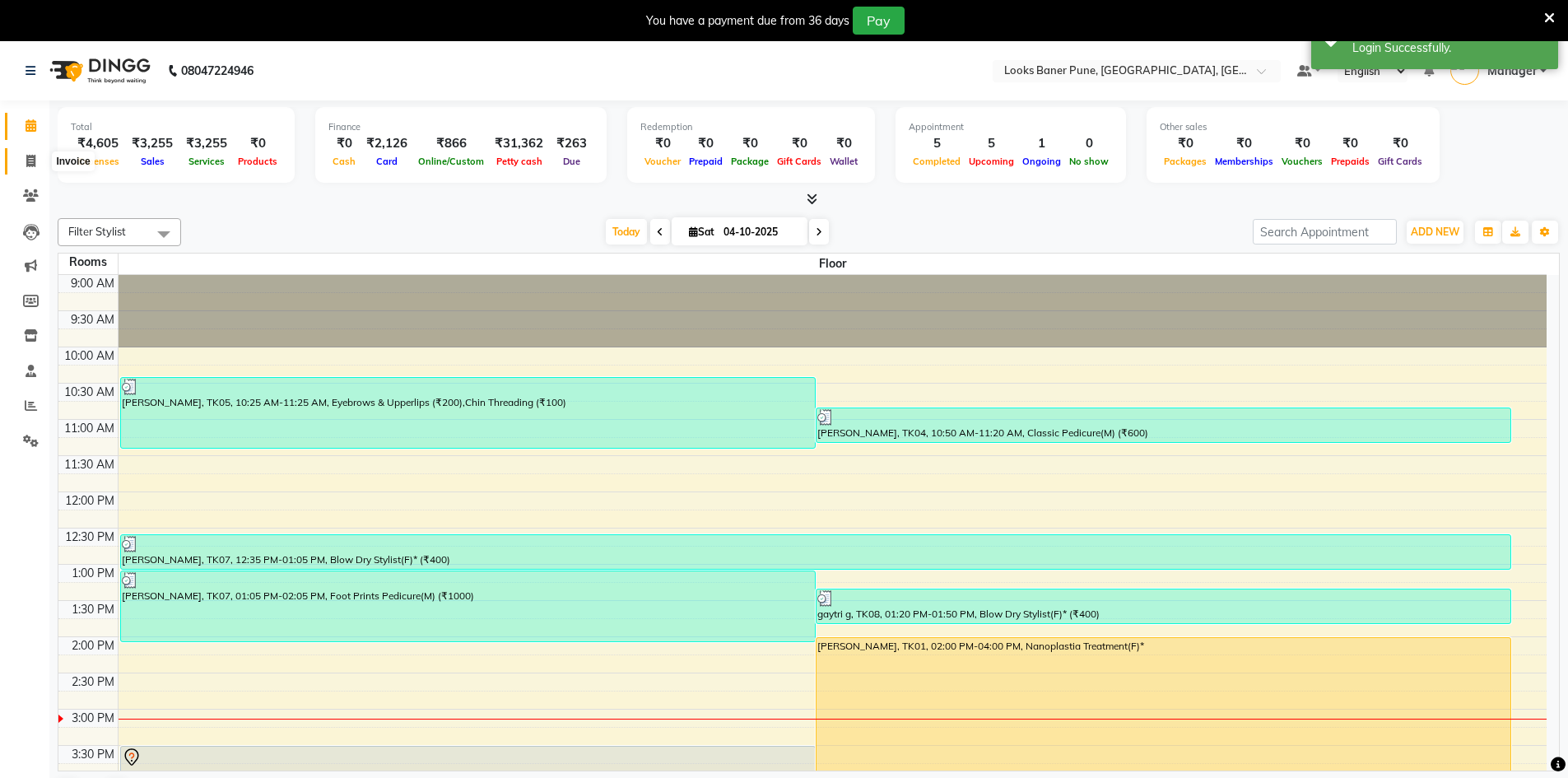
click at [38, 163] on span at bounding box center [31, 161] width 29 height 19
select select "service"
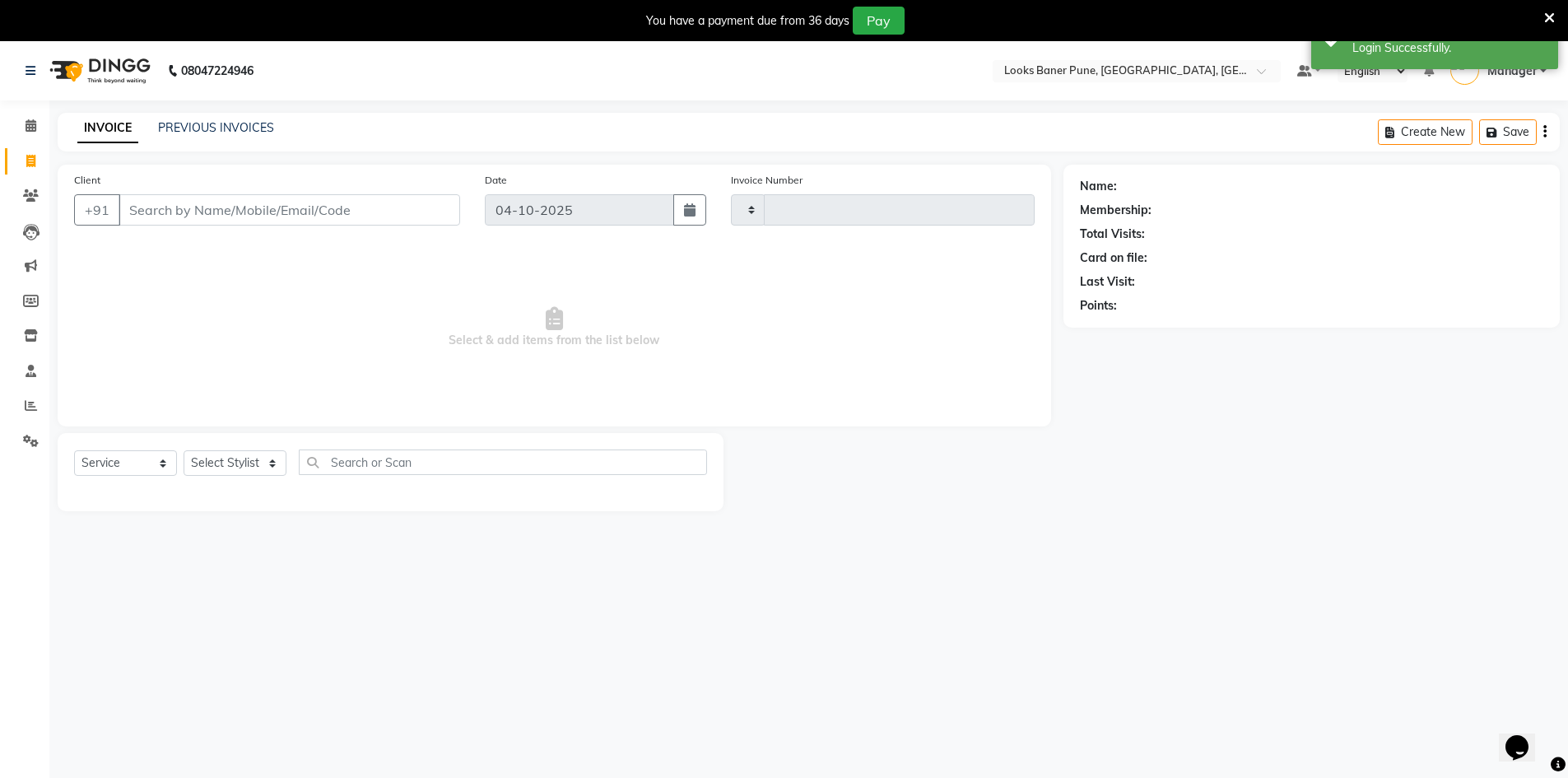
type input "0263"
select select "8917"
click at [251, 210] on input "Client" at bounding box center [289, 210] width 342 height 31
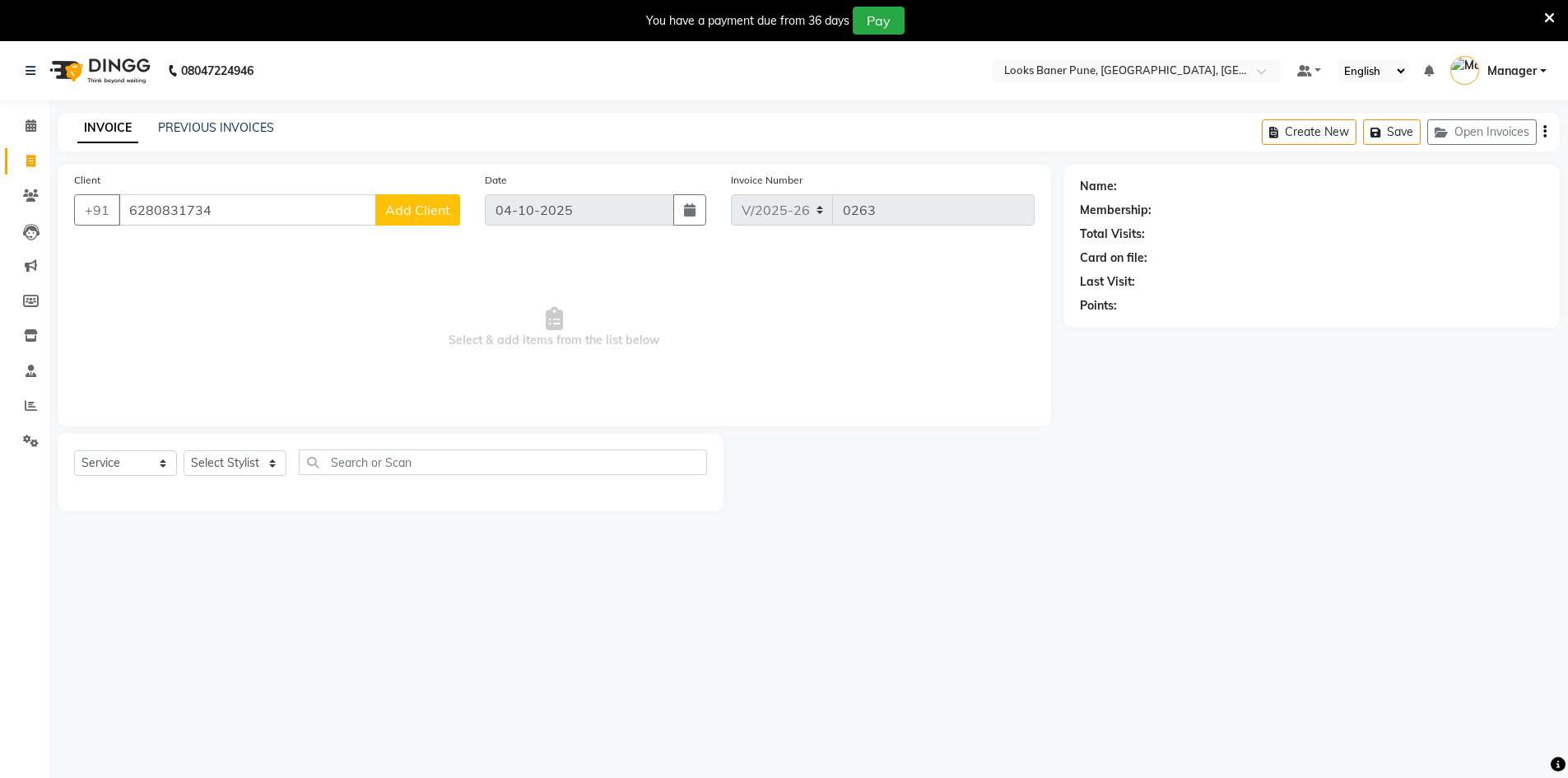
type input "6280831734"
click at [405, 217] on span "Add Client" at bounding box center [417, 210] width 65 height 16
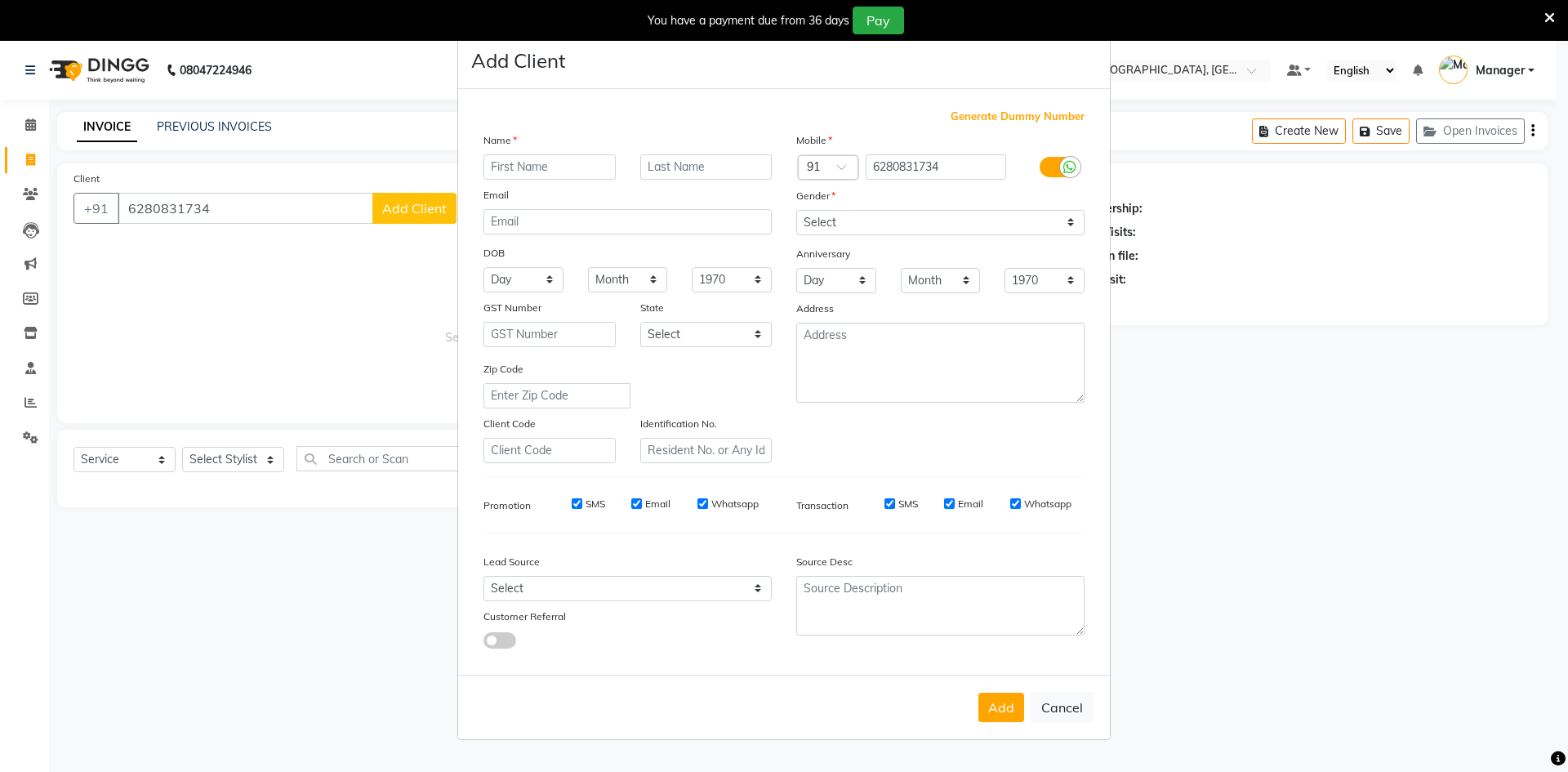
click at [570, 165] on input "text" at bounding box center [550, 167] width 132 height 25
type input "shashvat"
click at [673, 170] on input "text" at bounding box center [706, 167] width 132 height 25
type input "sahu"
click at [829, 217] on select "Select [DEMOGRAPHIC_DATA] [DEMOGRAPHIC_DATA] Other Prefer Not To Say" at bounding box center [940, 222] width 288 height 25
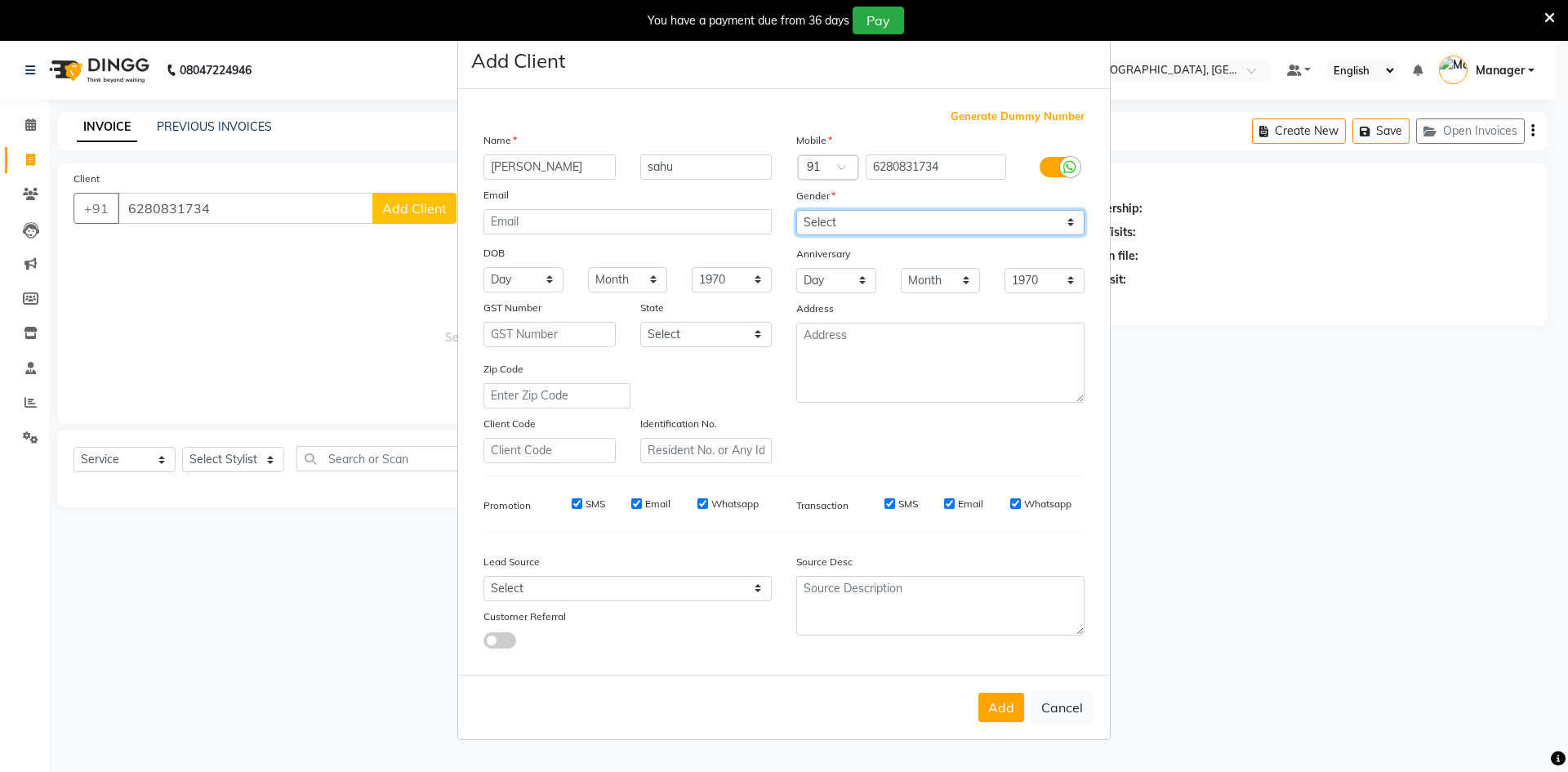
select select "[DEMOGRAPHIC_DATA]"
click at [797, 210] on select "Select [DEMOGRAPHIC_DATA] [DEMOGRAPHIC_DATA] Other Prefer Not To Say" at bounding box center [940, 222] width 288 height 25
click at [999, 711] on button "Add" at bounding box center [1001, 707] width 46 height 30
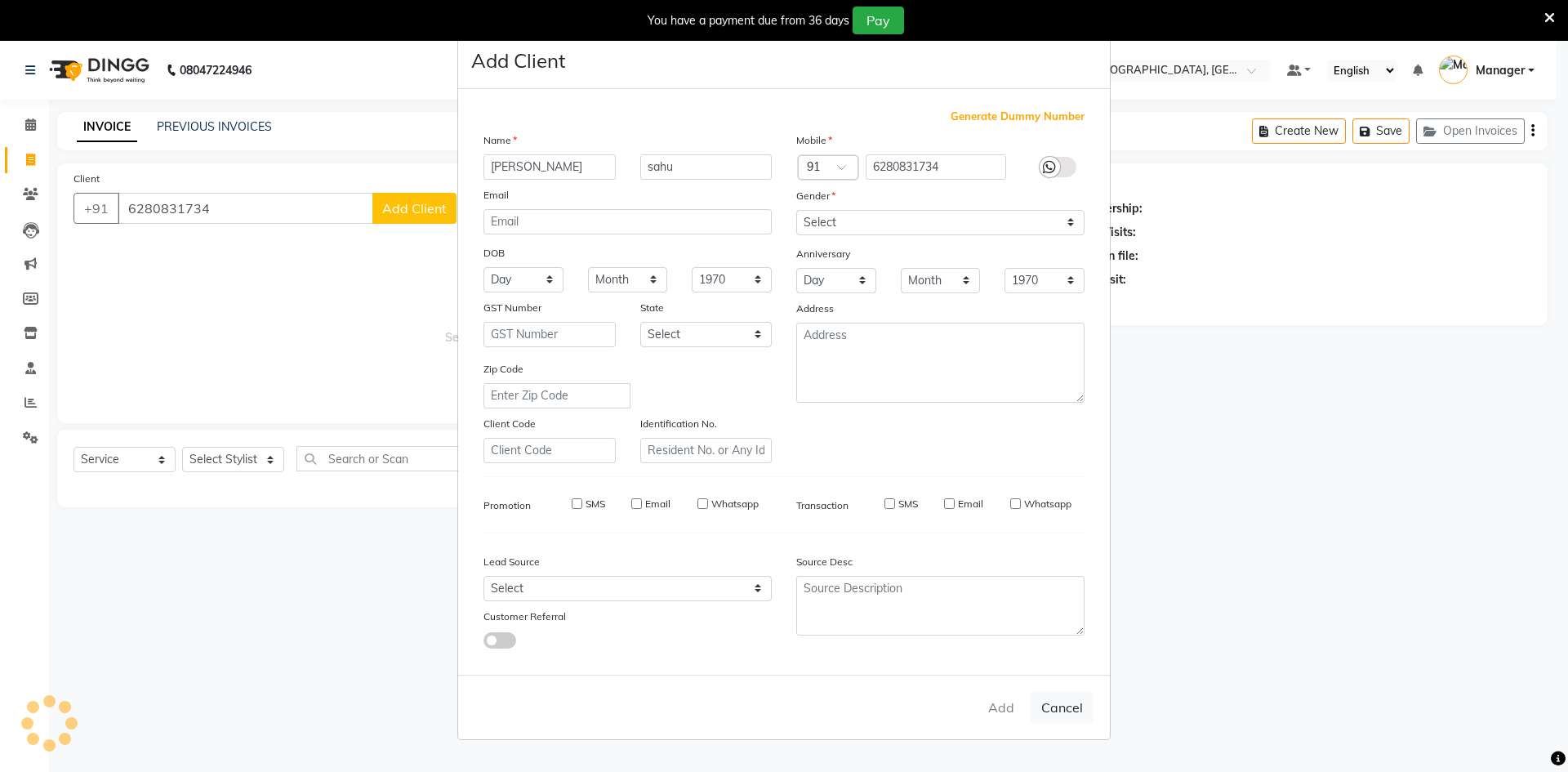
select select
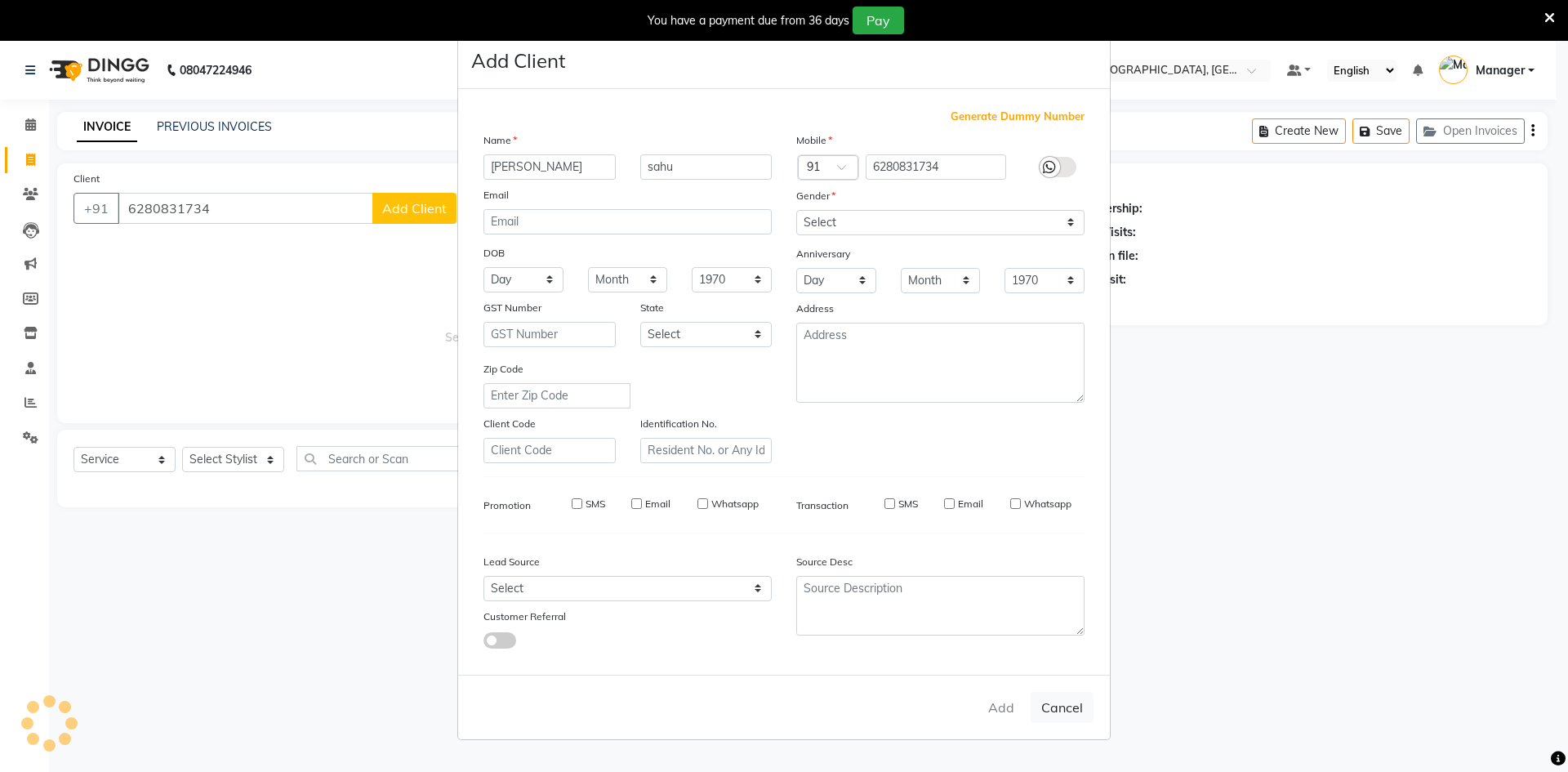
select select
checkbox input "false"
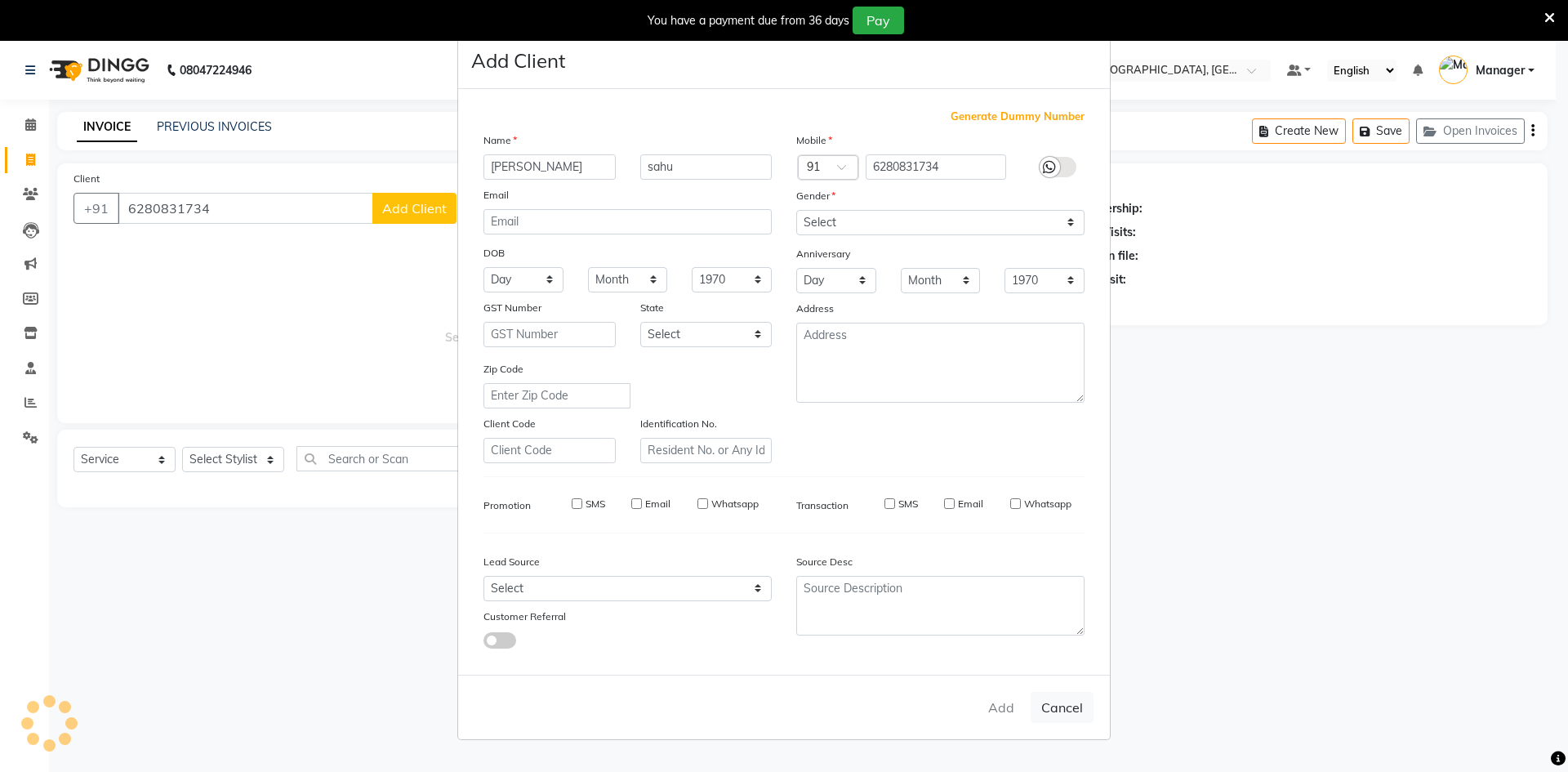
checkbox input "false"
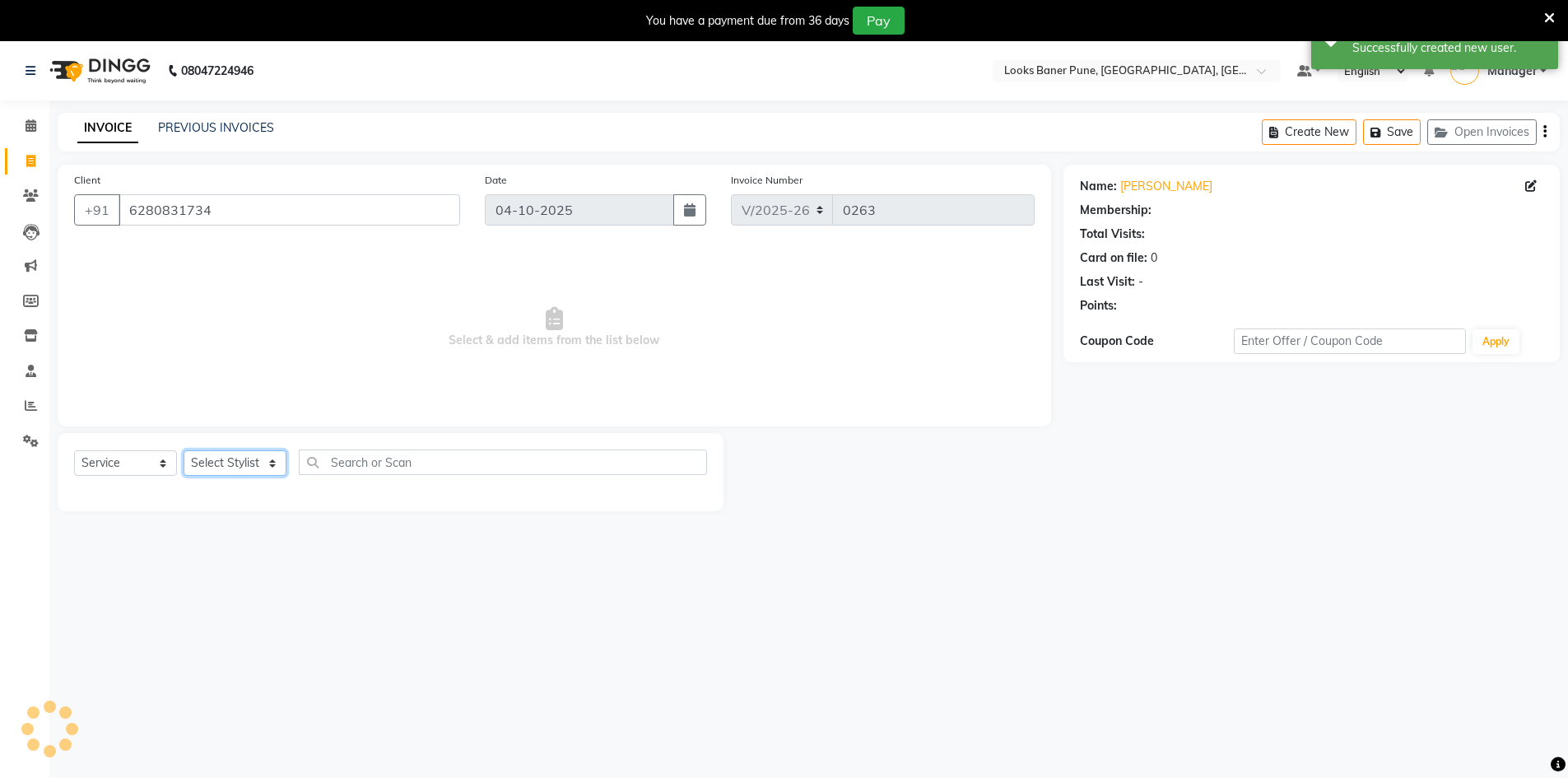
click at [232, 468] on select "Select Stylist [PERSON_NAME] Counter_Sales [PERSON_NAME] Manager [PERSON_NAME] …" at bounding box center [234, 463] width 103 height 26
select select "1: Object"
select select "90851"
click at [183, 450] on select "Select Stylist [PERSON_NAME] Counter_Sales [PERSON_NAME] Manager [PERSON_NAME] …" at bounding box center [234, 463] width 103 height 26
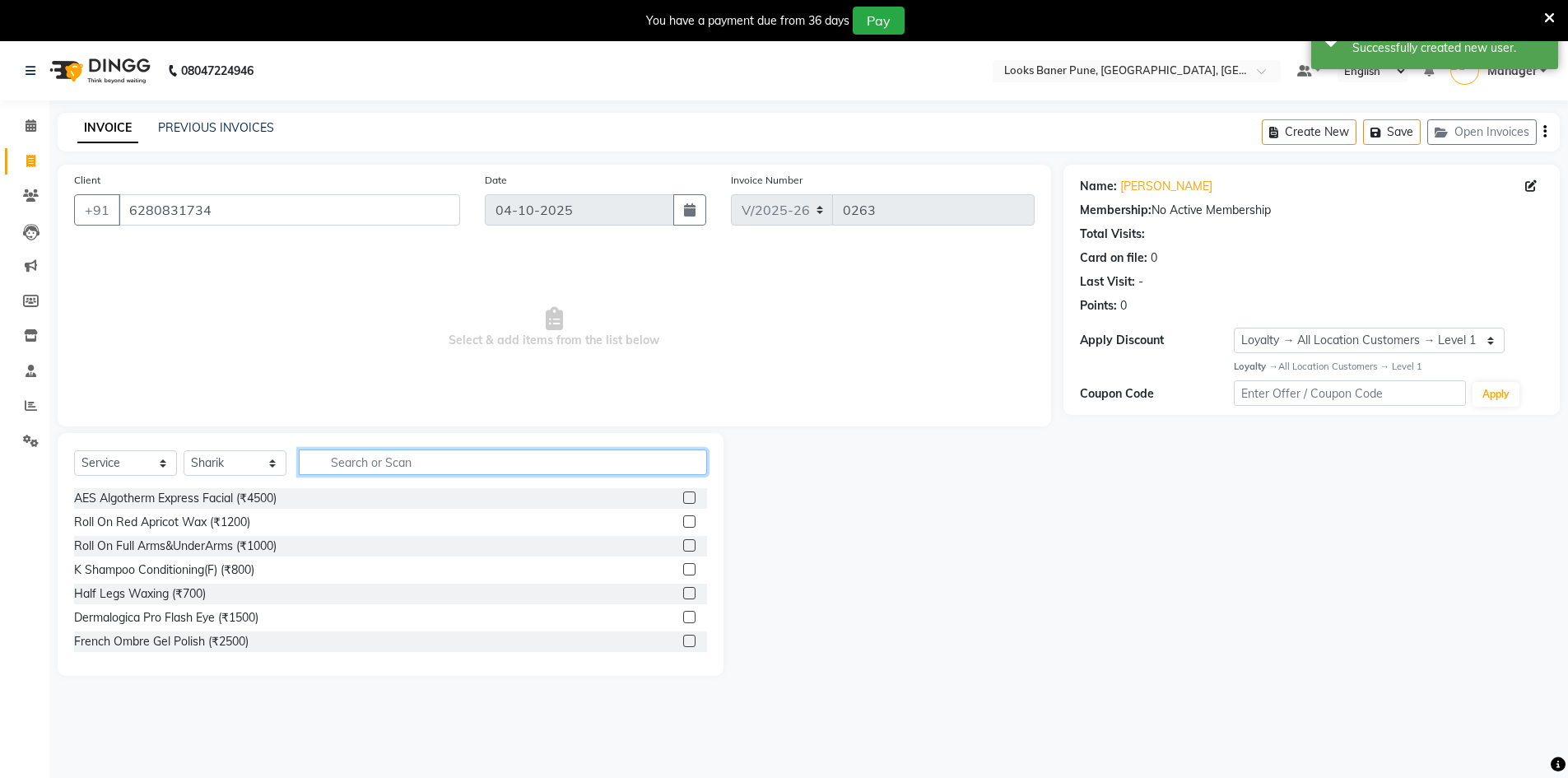
click at [335, 453] on input "text" at bounding box center [503, 462] width 408 height 26
type input "hair cut"
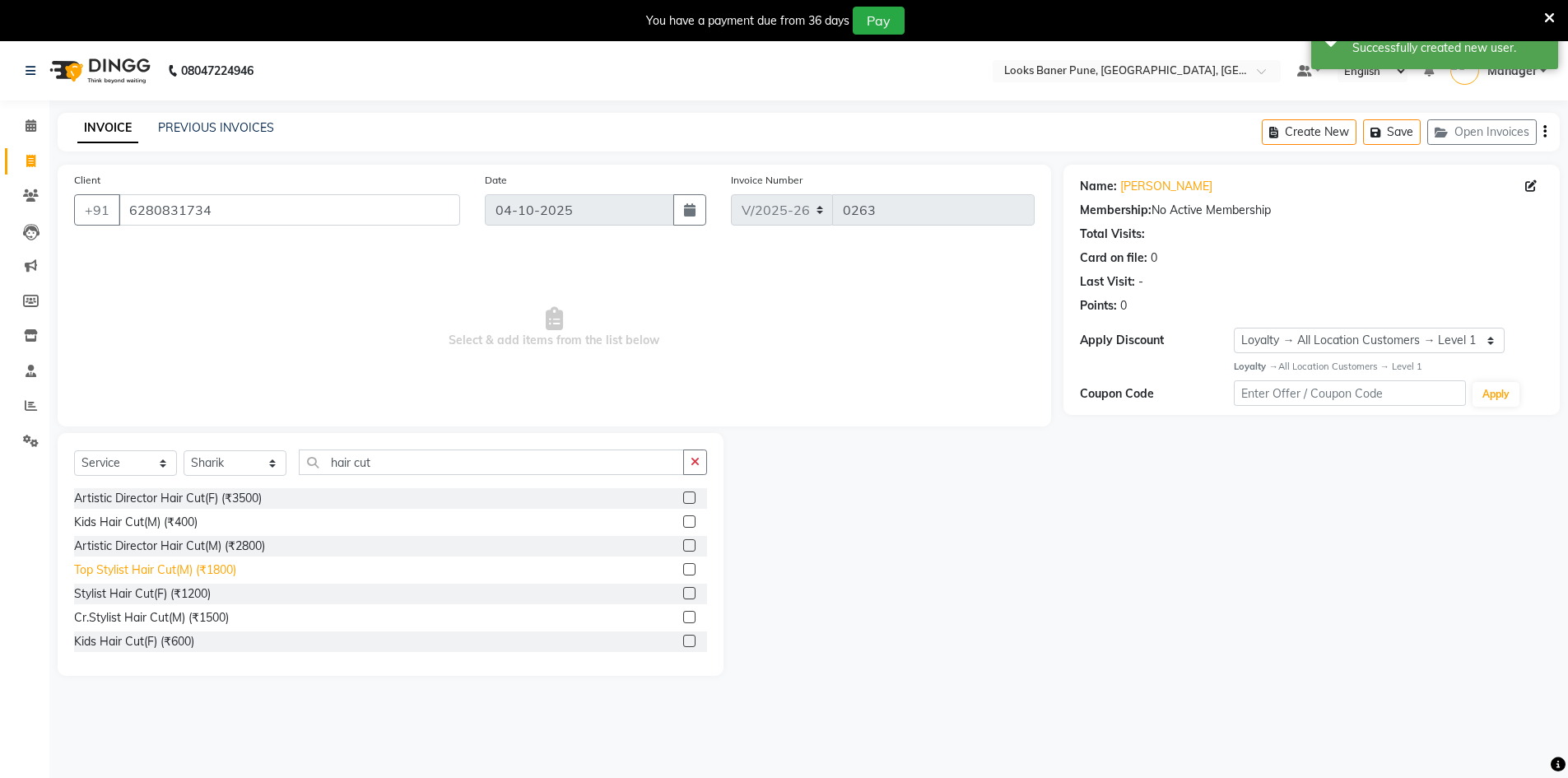
click at [168, 566] on div "Top Stylist Hair Cut(M) (₹1800)" at bounding box center [155, 569] width 162 height 17
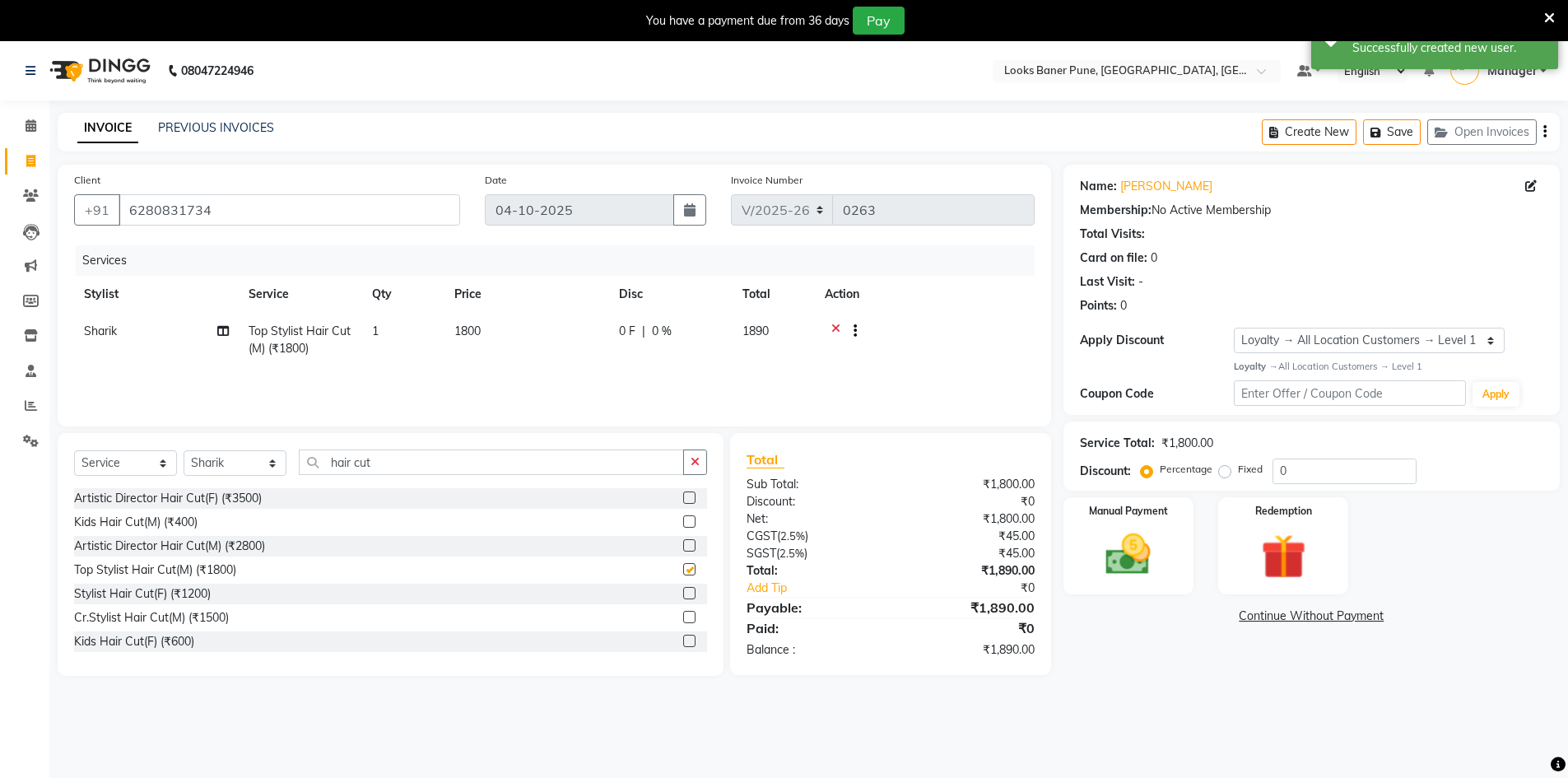
checkbox input "false"
click at [480, 333] on span "1800" at bounding box center [467, 331] width 26 height 15
select select "90851"
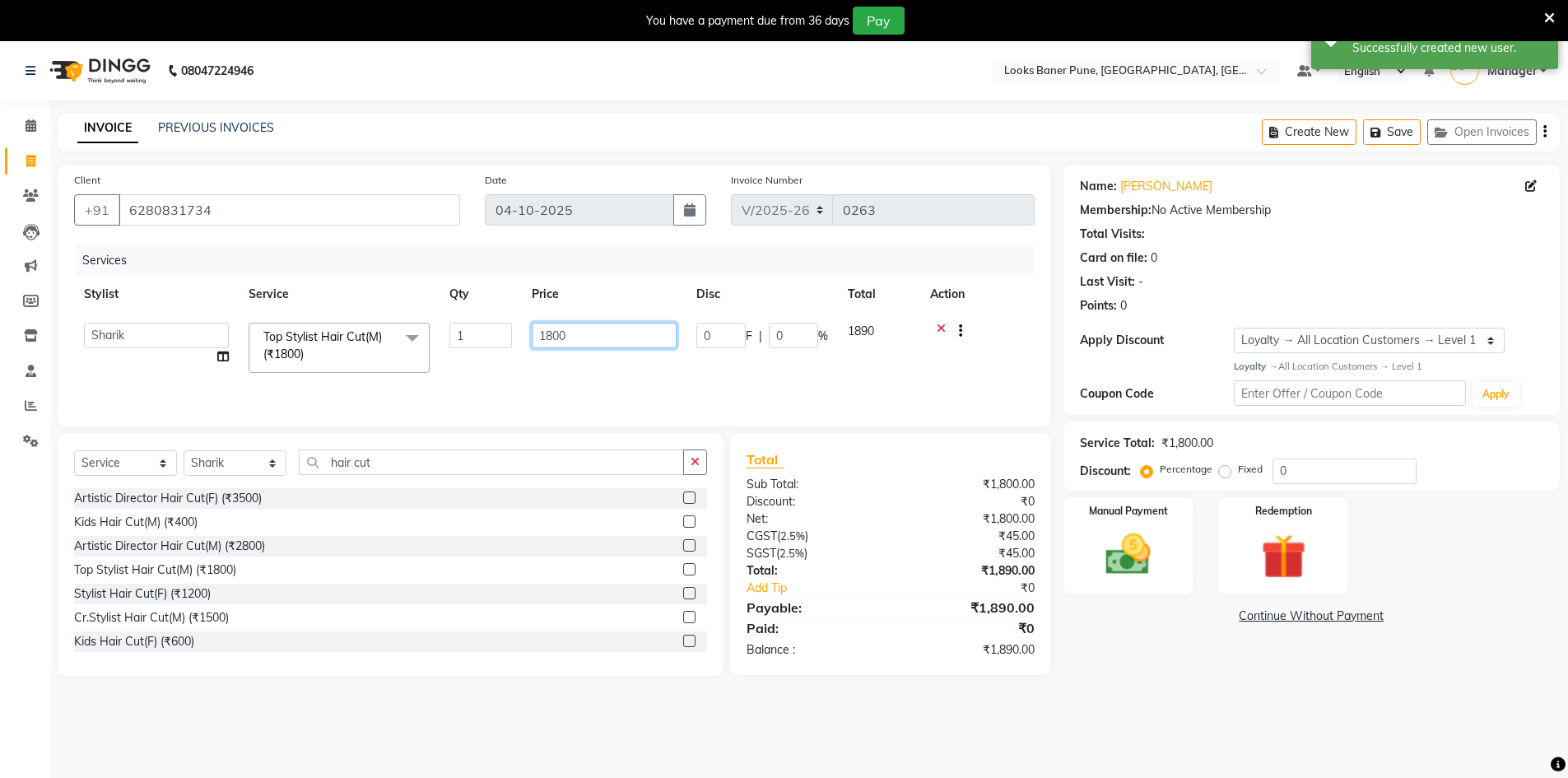
drag, startPoint x: 591, startPoint y: 327, endPoint x: 446, endPoint y: 370, distance: 151.2
click at [446, 370] on tr "Ankita Arshad Ashish_sty Counter_Sales Irfan Manager Pronoy Paul Raju_Mgr Rauna…" at bounding box center [554, 347] width 960 height 70
type input "1000"
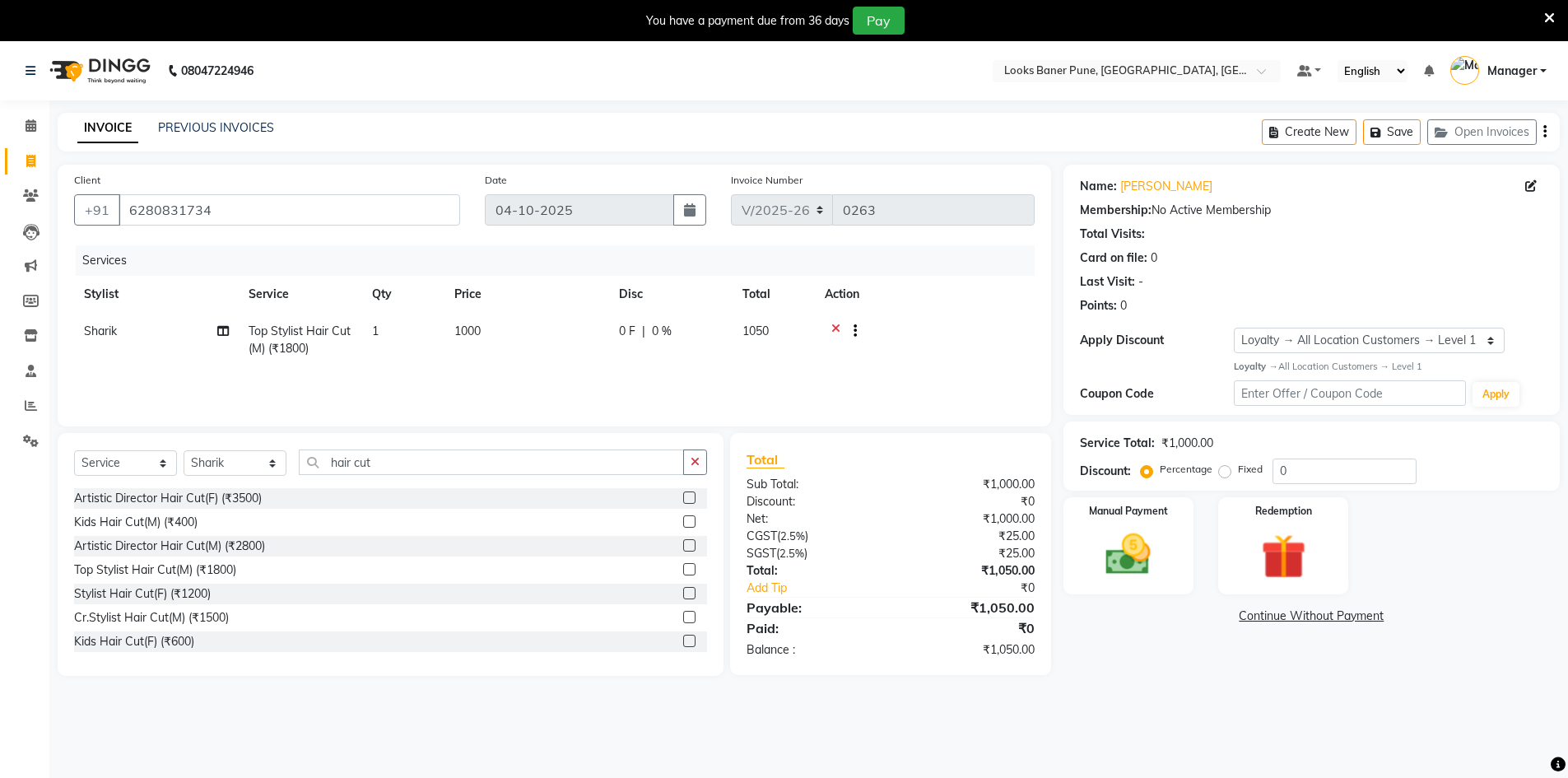
click at [918, 363] on tr "Sharik Top Stylist Hair Cut(M) (₹1800) 1 1000 0 F | 0 % 1050" at bounding box center [554, 340] width 960 height 55
click at [1297, 473] on input "0" at bounding box center [1344, 471] width 144 height 26
type input "25"
click at [1202, 659] on div "Name: Shashvat Sahu Membership: No Active Membership Total Visits: Card on file…" at bounding box center [1317, 428] width 508 height 527
click at [1134, 562] on img at bounding box center [1128, 554] width 76 height 54
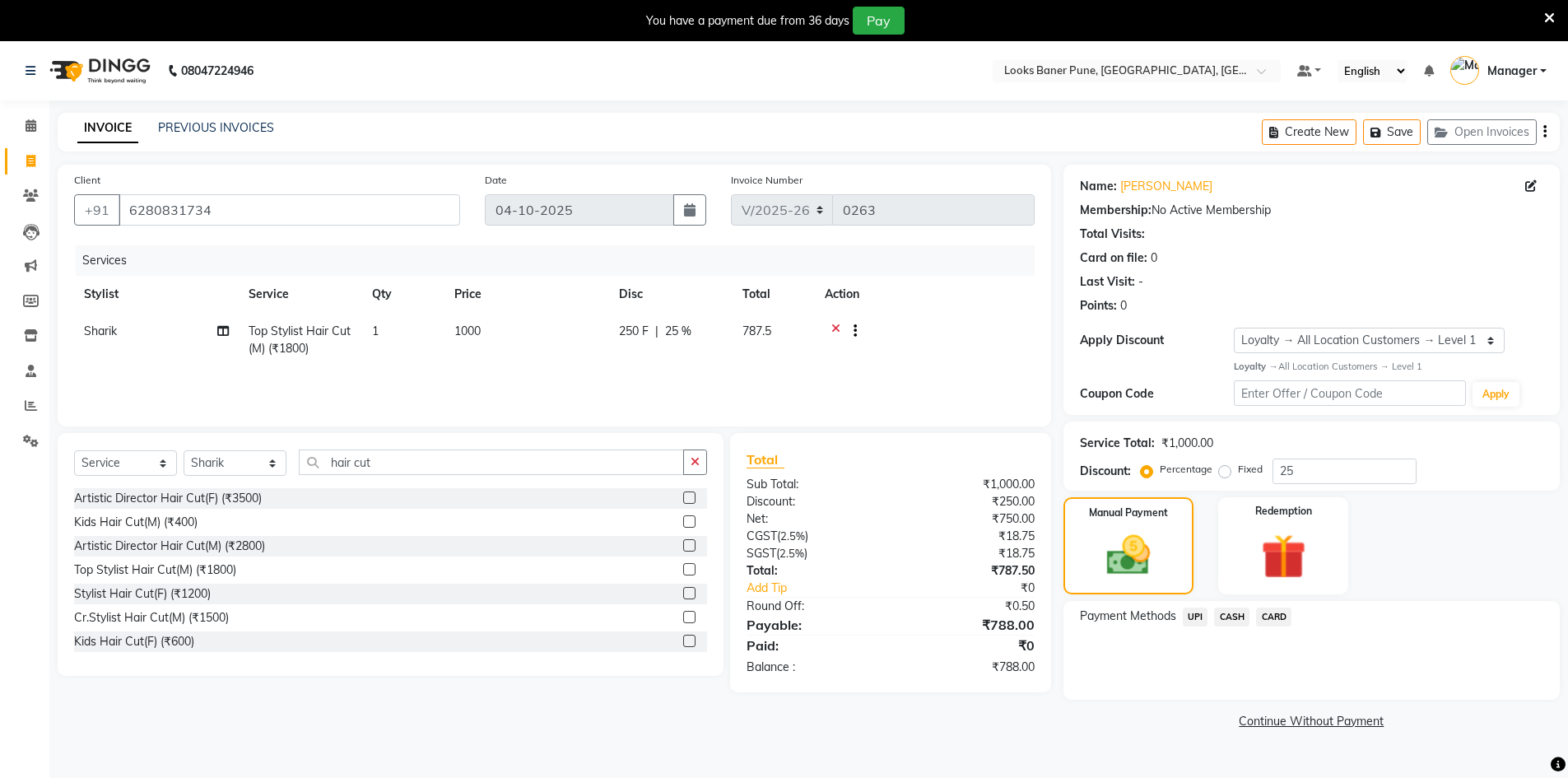
click at [1190, 615] on span "UPI" at bounding box center [1195, 617] width 26 height 19
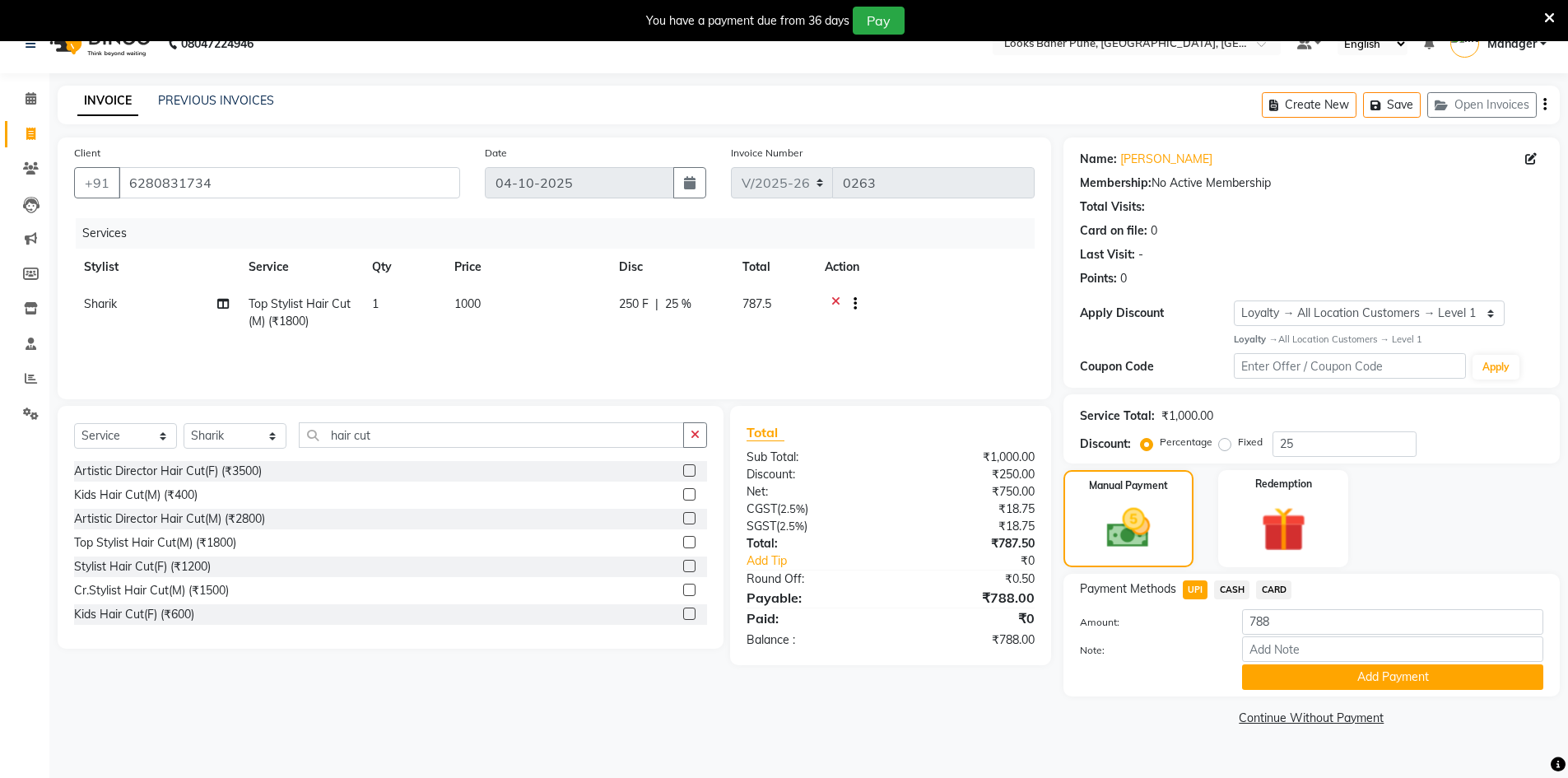
scroll to position [41, 0]
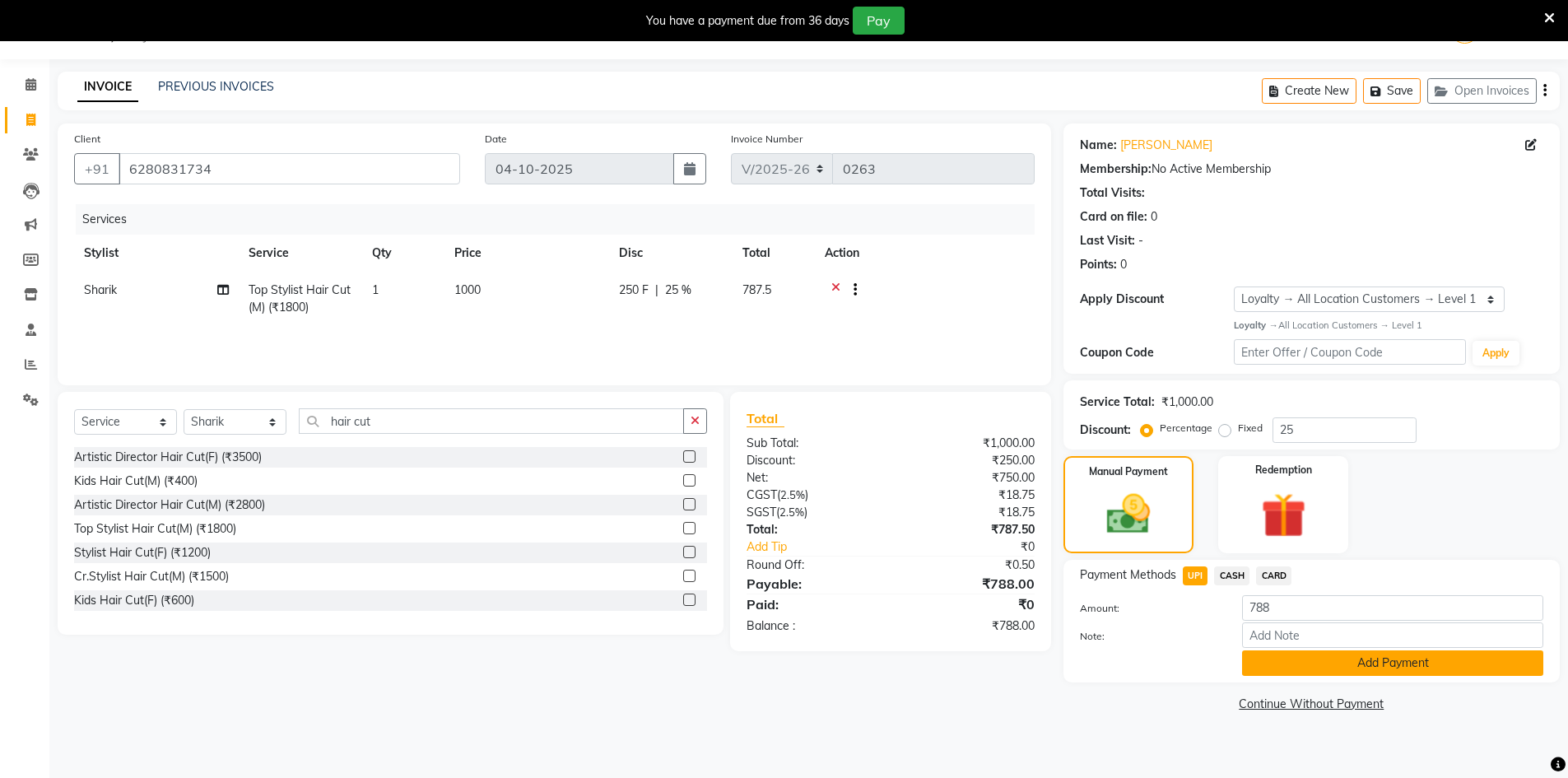
click at [1307, 670] on button "Add Payment" at bounding box center [1392, 663] width 302 height 26
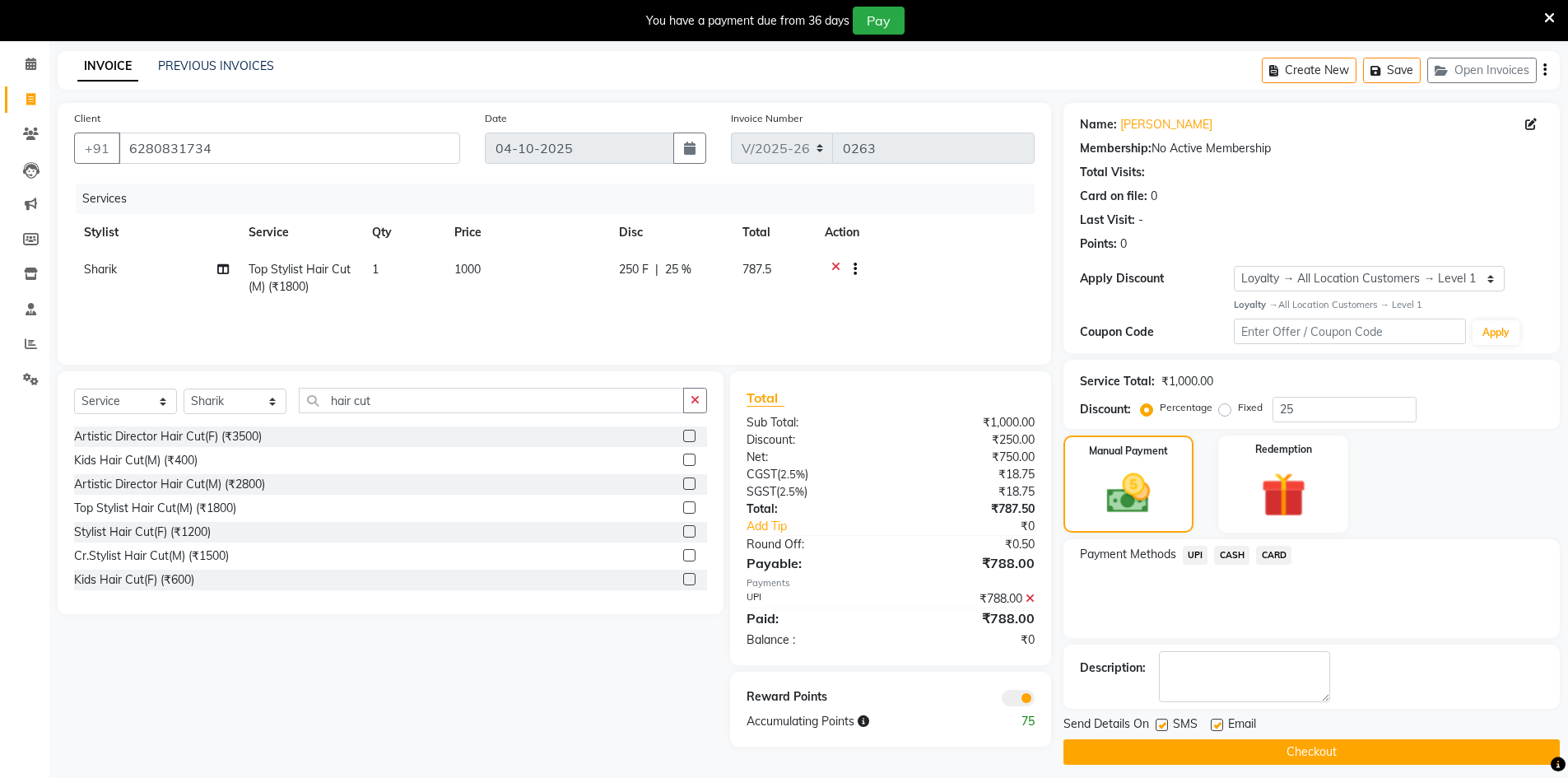
scroll to position [73, 0]
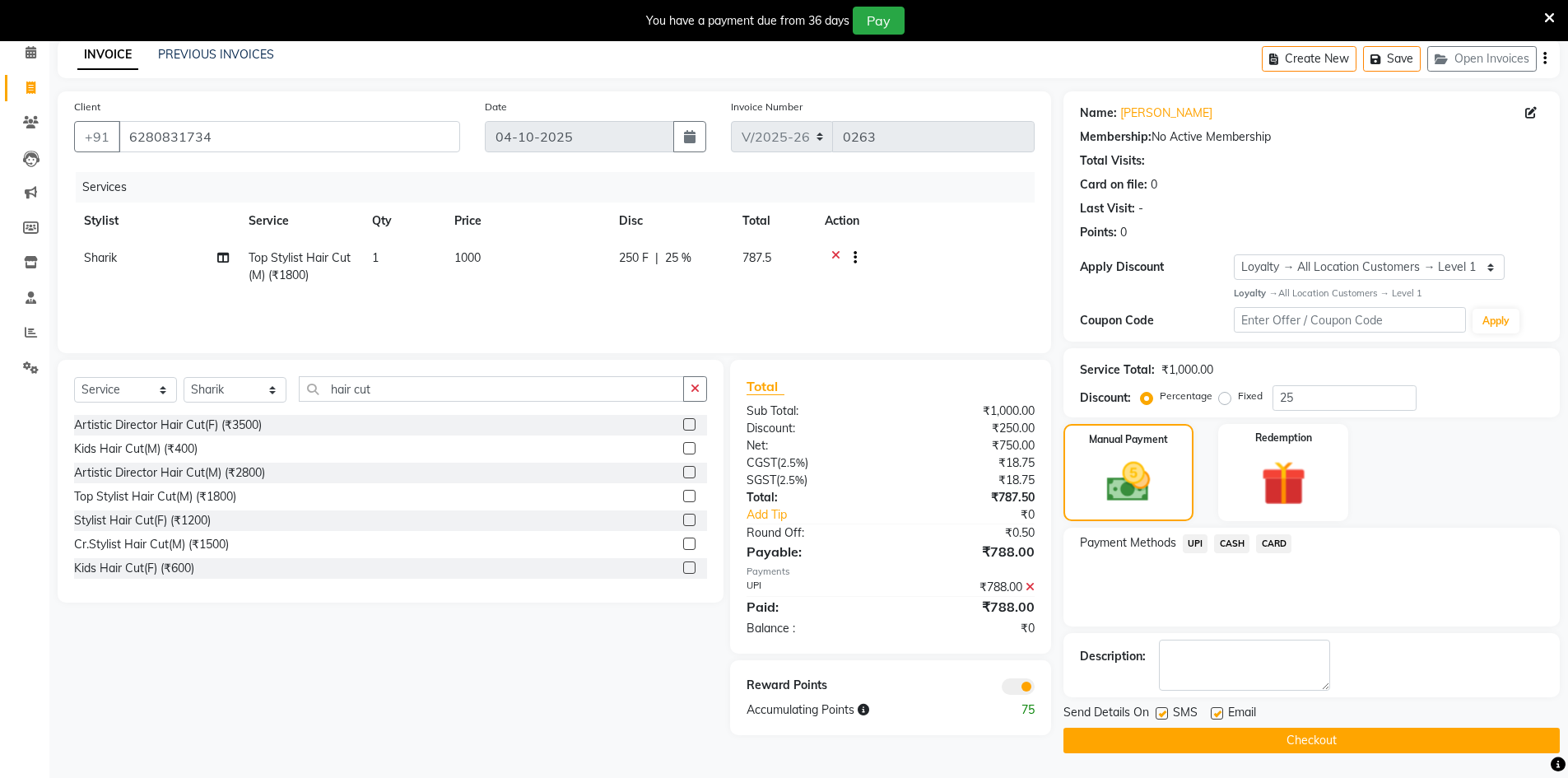
click at [1027, 686] on span at bounding box center [1018, 686] width 33 height 16
click at [1034, 689] on input "checkbox" at bounding box center [1034, 689] width 0 height 0
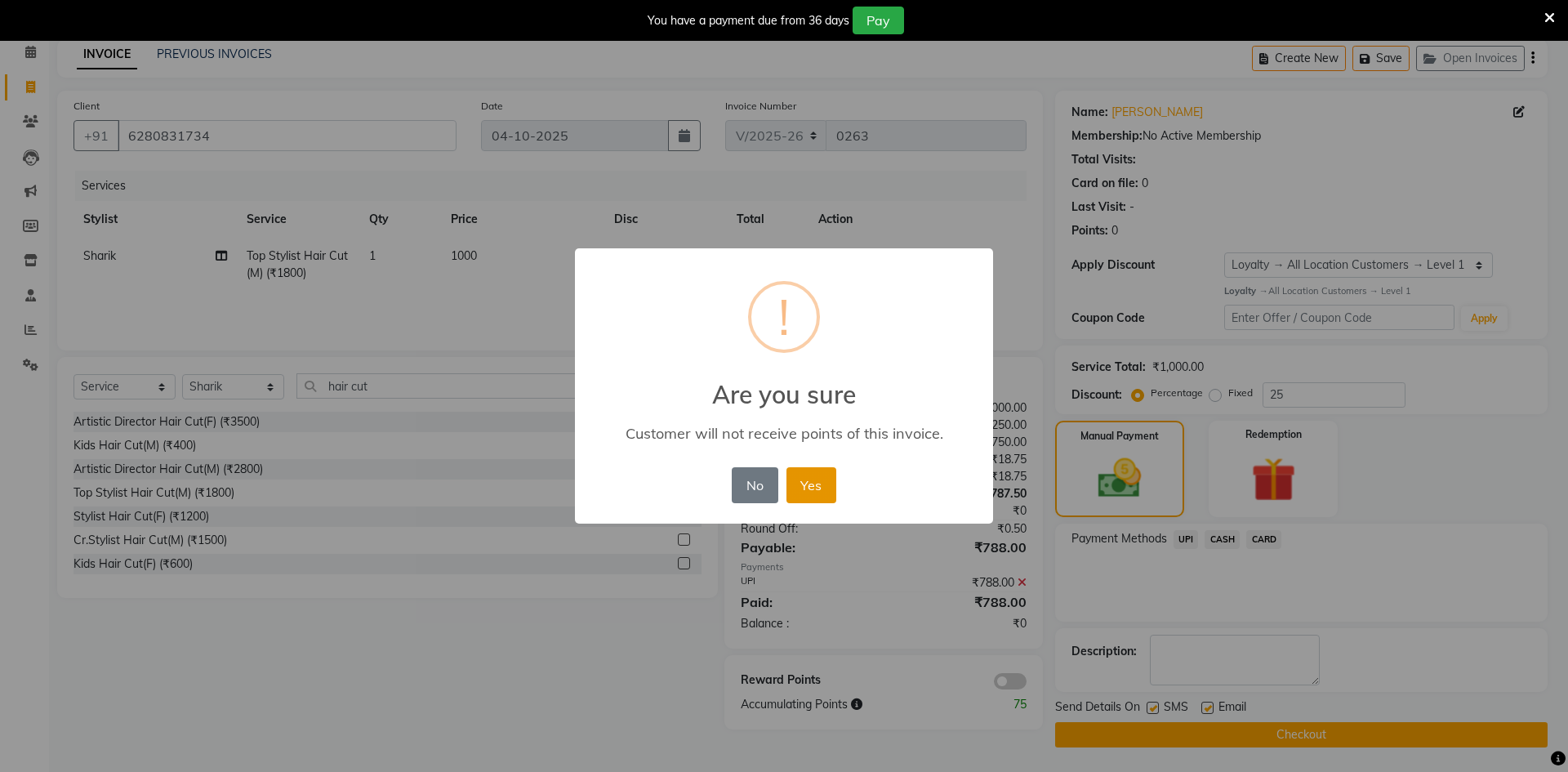
click at [809, 487] on button "Yes" at bounding box center [811, 485] width 50 height 36
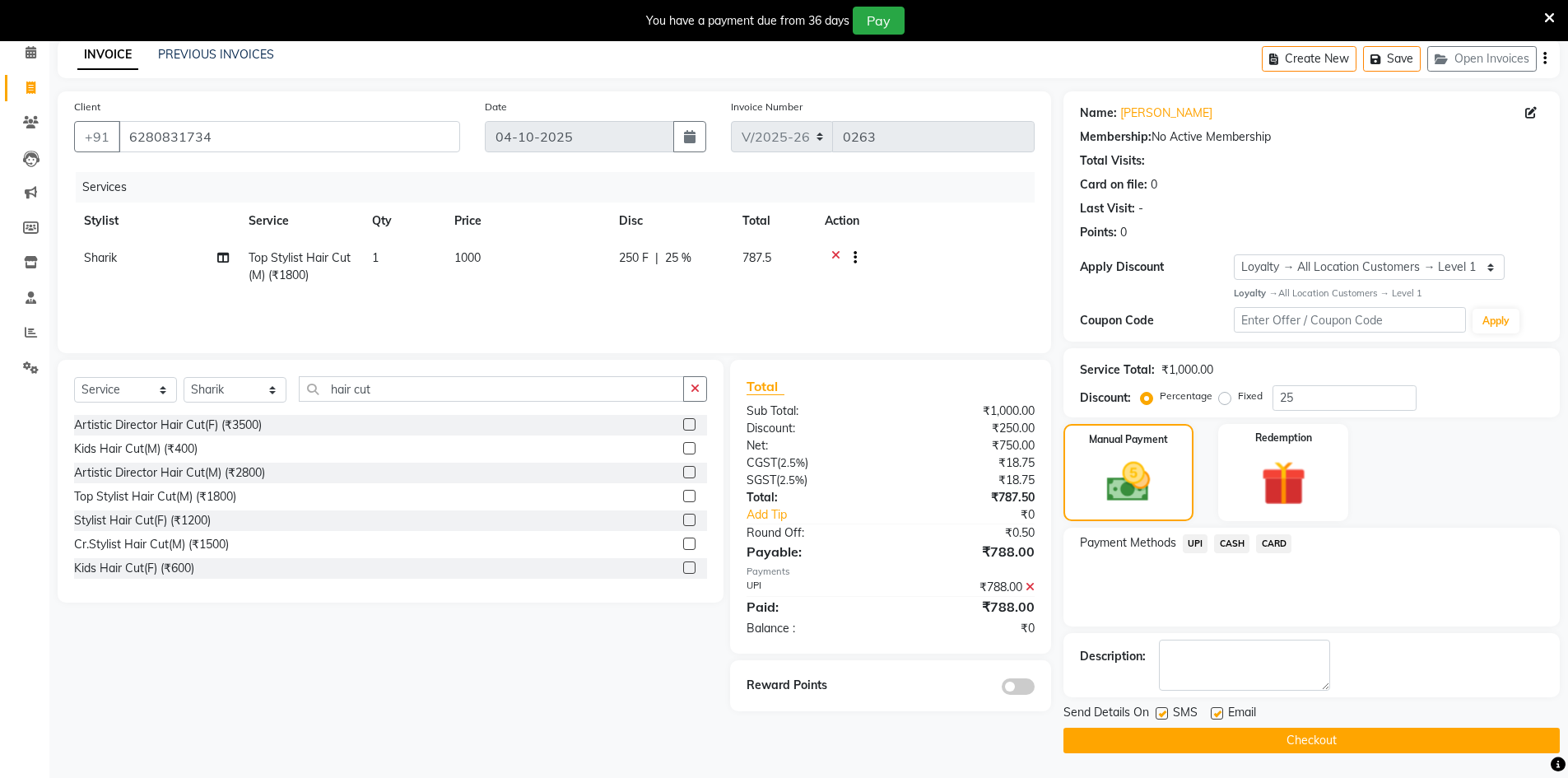
click at [1190, 548] on span "UPI" at bounding box center [1195, 543] width 26 height 19
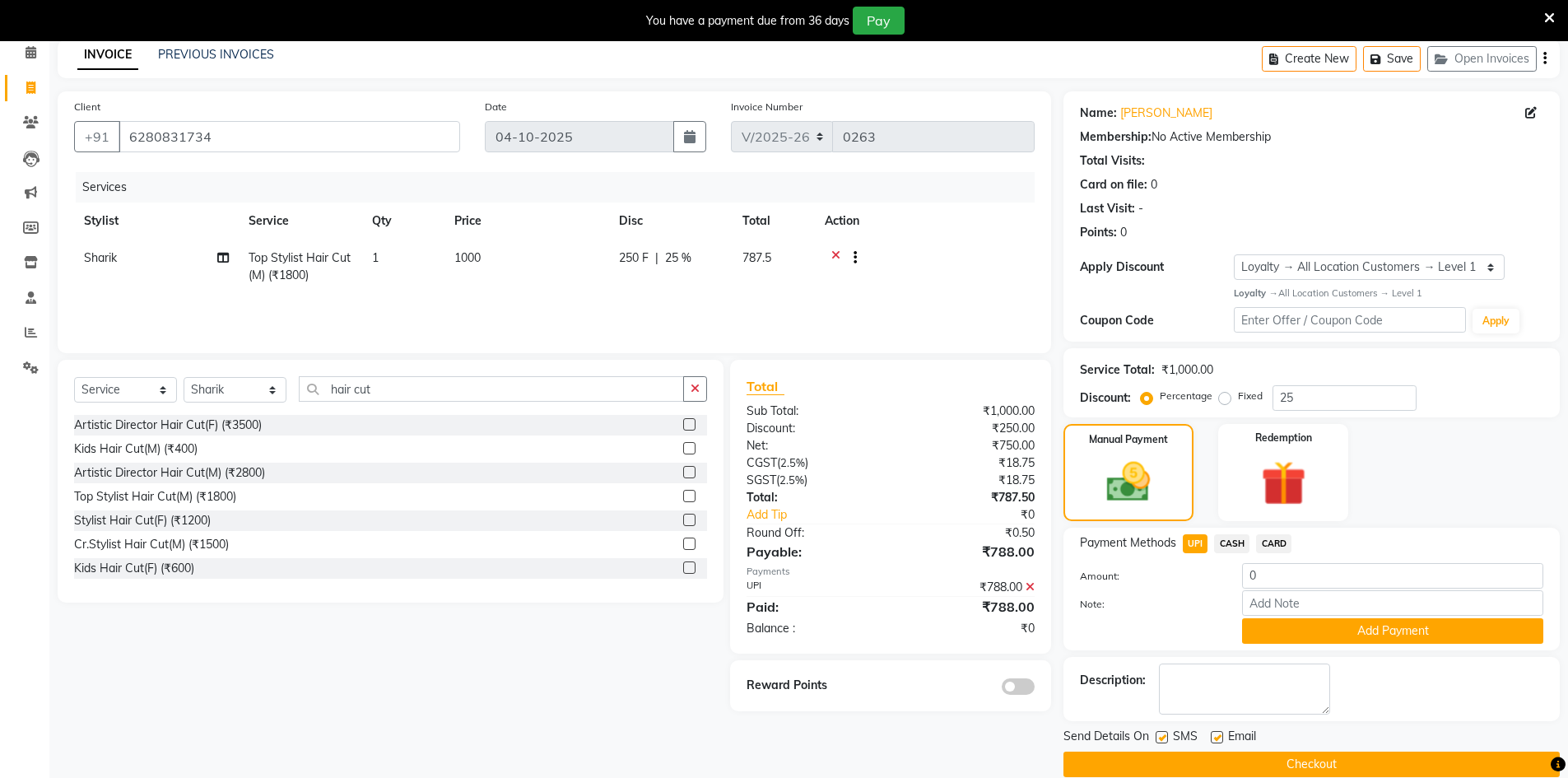
click at [1255, 769] on button "Checkout" at bounding box center [1311, 764] width 497 height 26
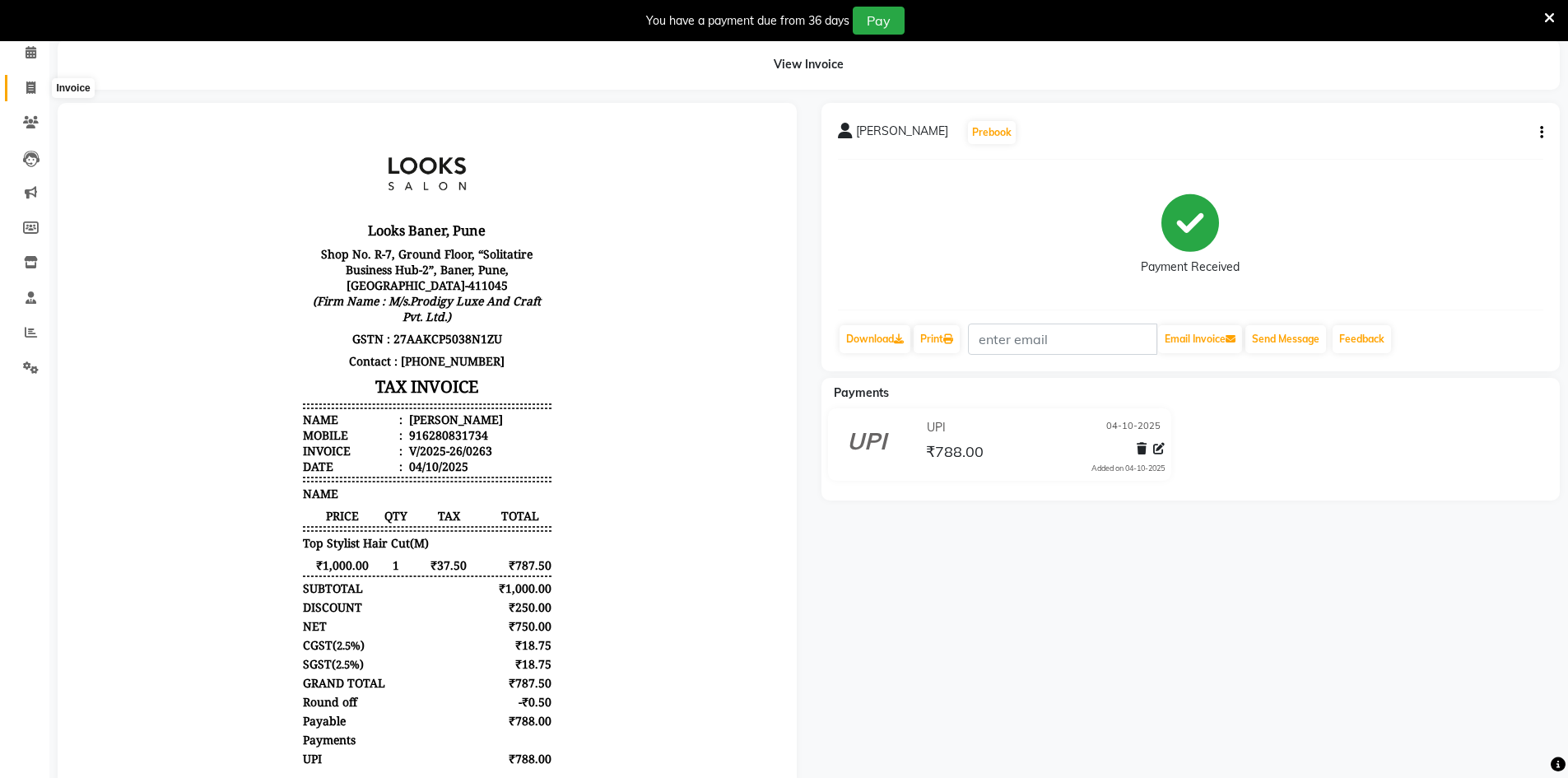
click at [35, 82] on icon at bounding box center [31, 87] width 9 height 13
select select "8917"
select select "service"
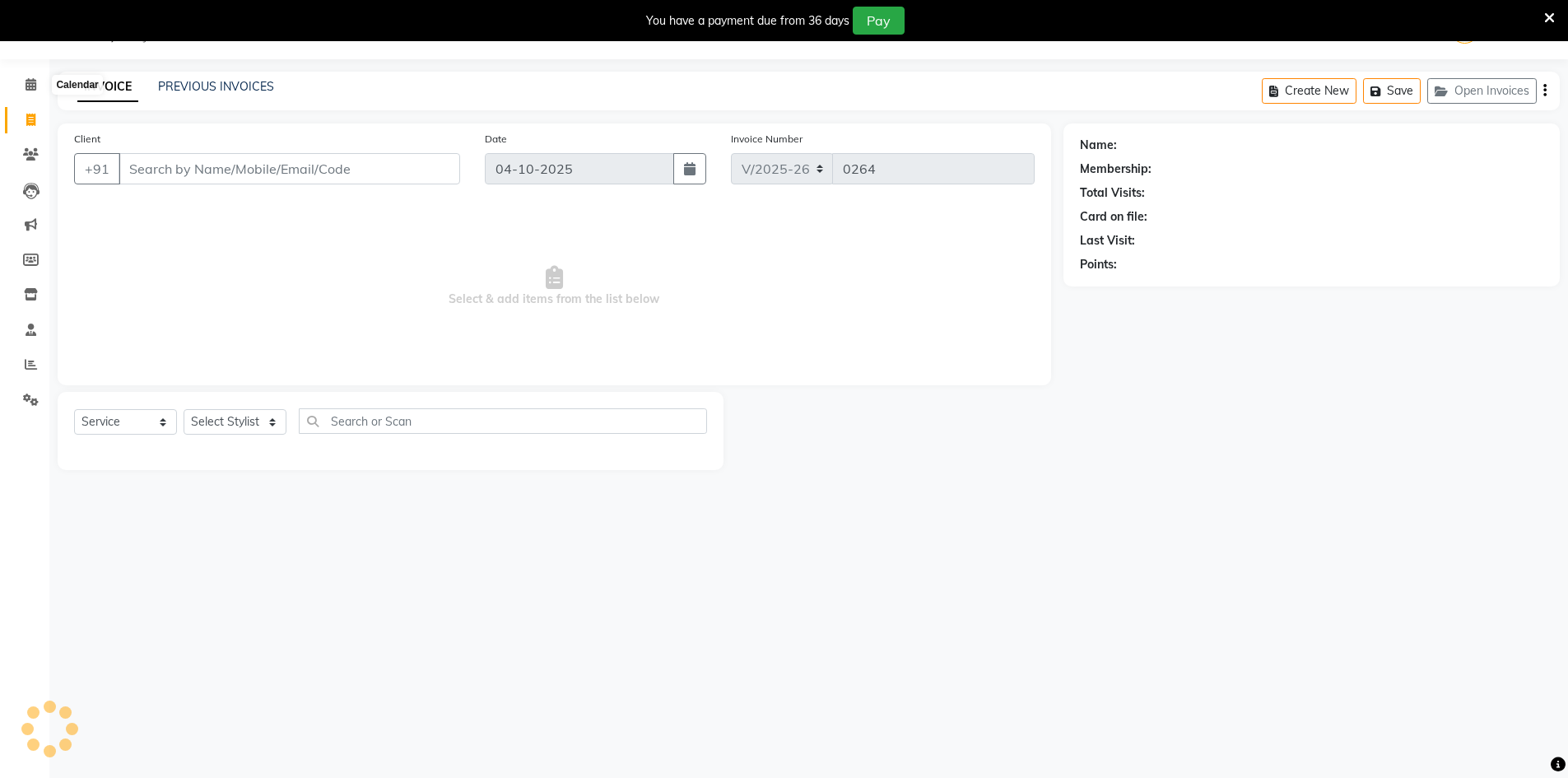
scroll to position [41, 0]
click at [30, 97] on link "Calendar" at bounding box center [24, 86] width 39 height 27
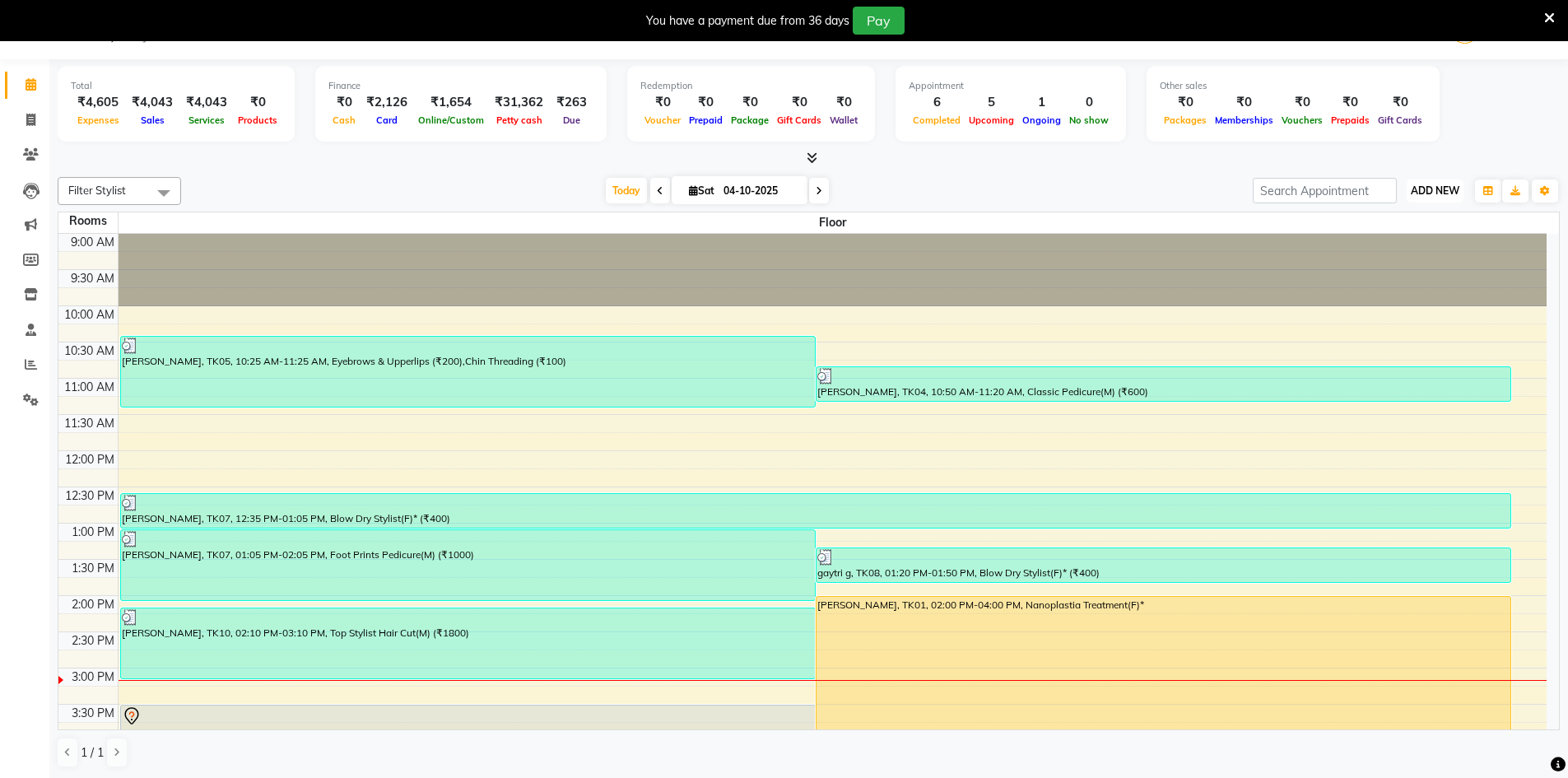
click at [1421, 195] on span "ADD NEW" at bounding box center [1434, 190] width 48 height 13
click at [1412, 263] on link "Add Expense" at bounding box center [1397, 264] width 130 height 21
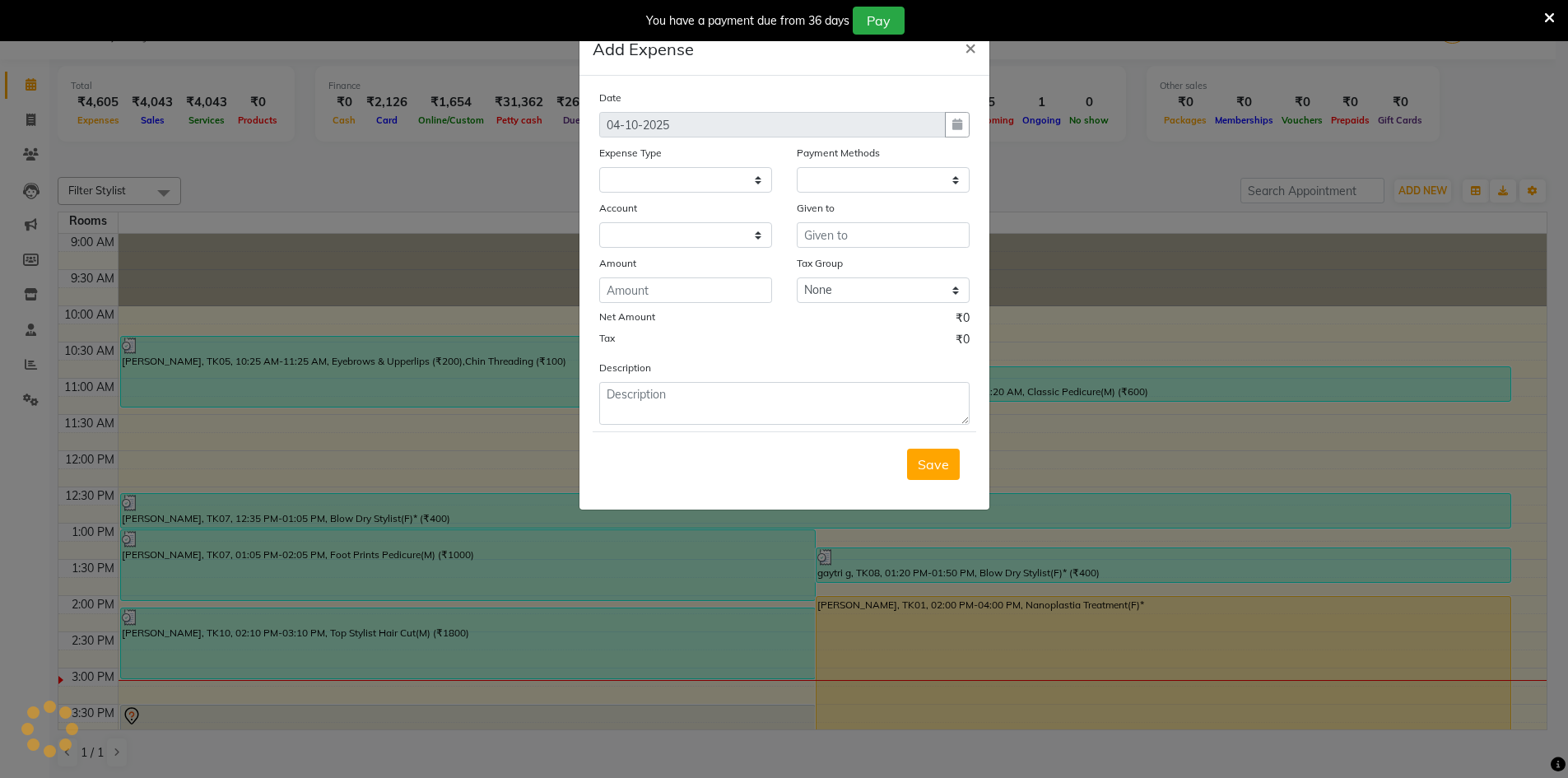
select select
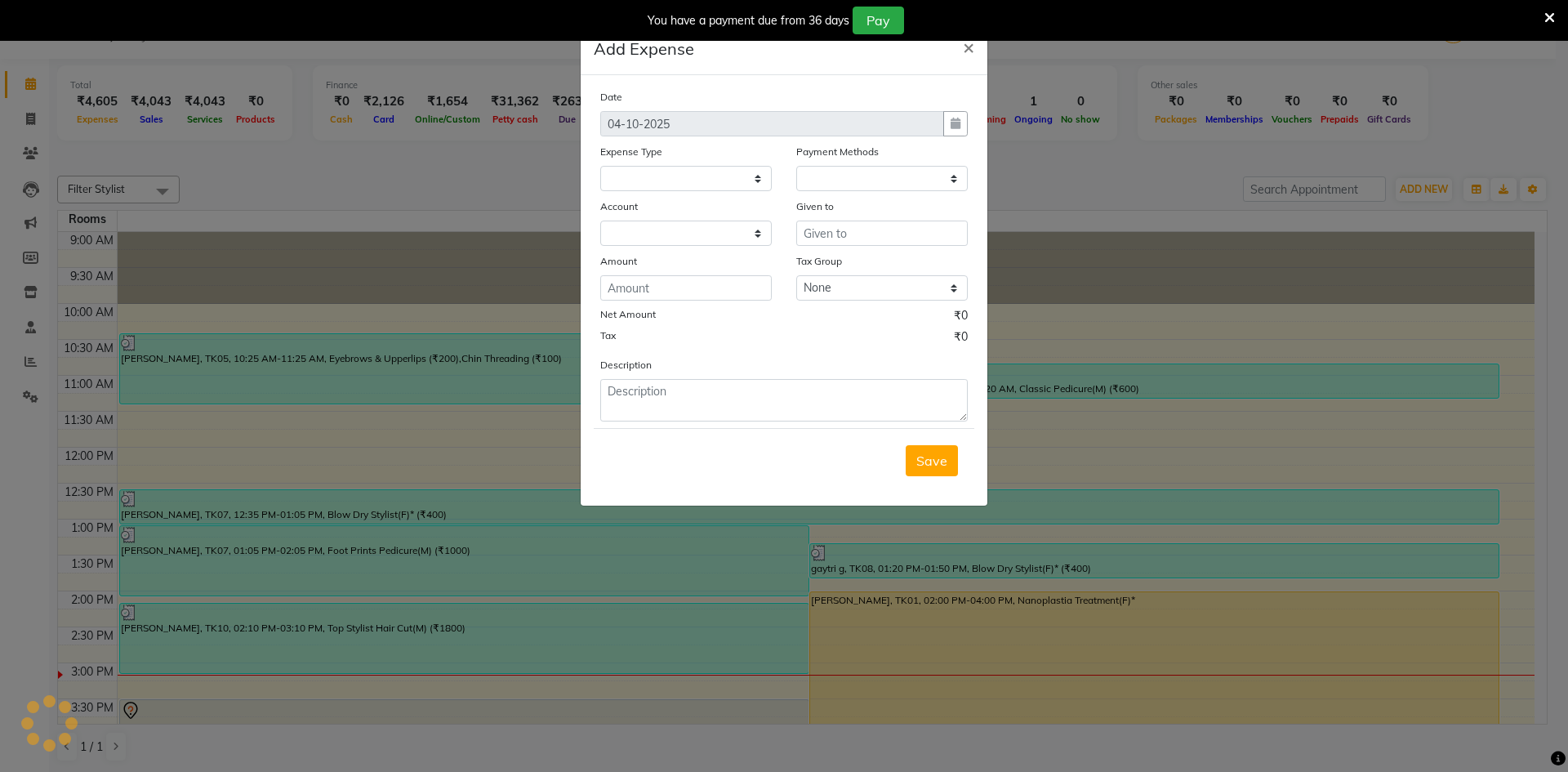
select select "1"
select select "8145"
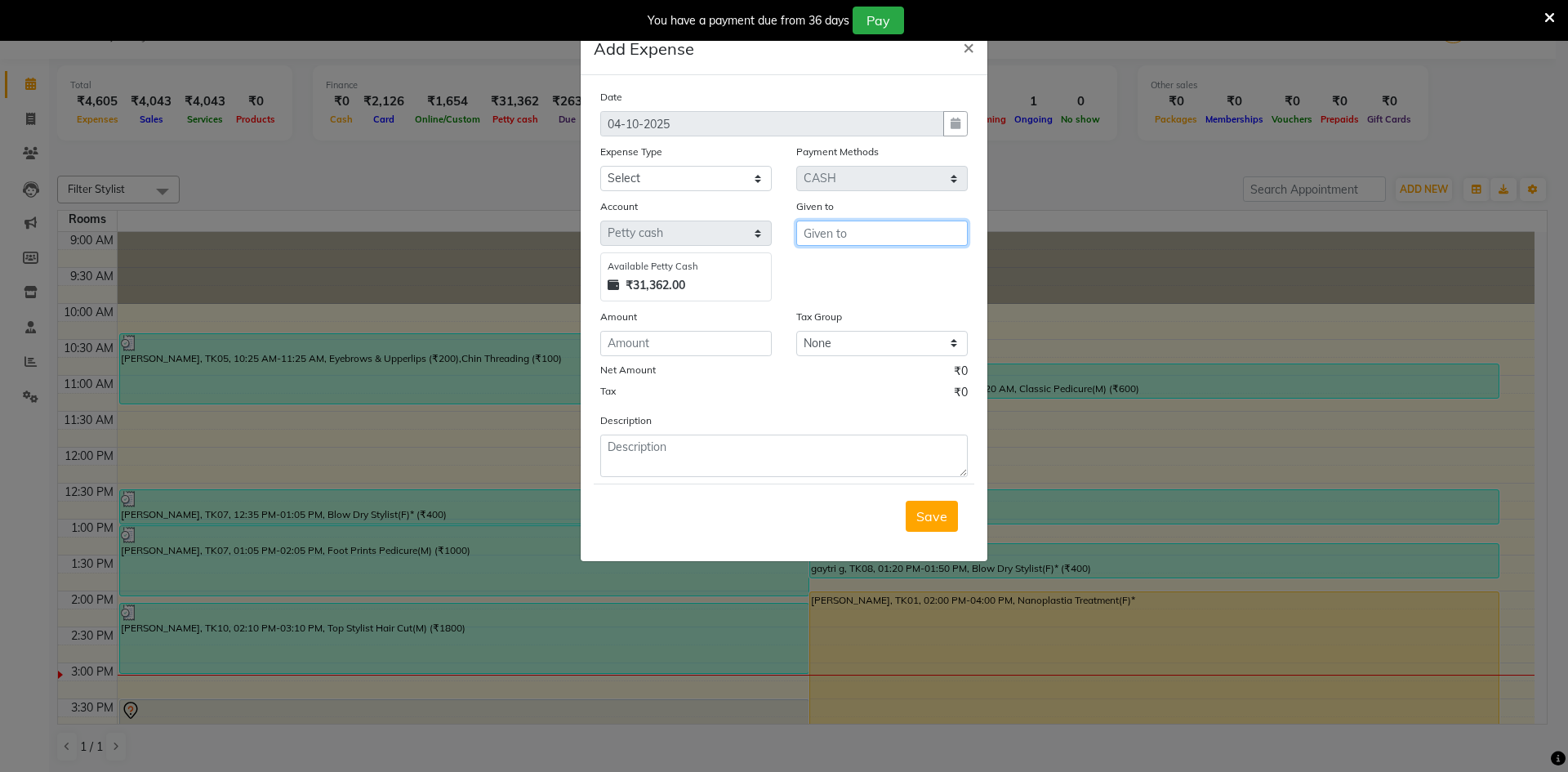
click at [874, 236] on input "text" at bounding box center [883, 233] width 172 height 25
click at [612, 182] on select "Select Accommodation Aesthetics Bank Deposit BLINKIT Cash Handover Client Refun…" at bounding box center [686, 178] width 172 height 25
click at [971, 50] on span "×" at bounding box center [968, 46] width 12 height 24
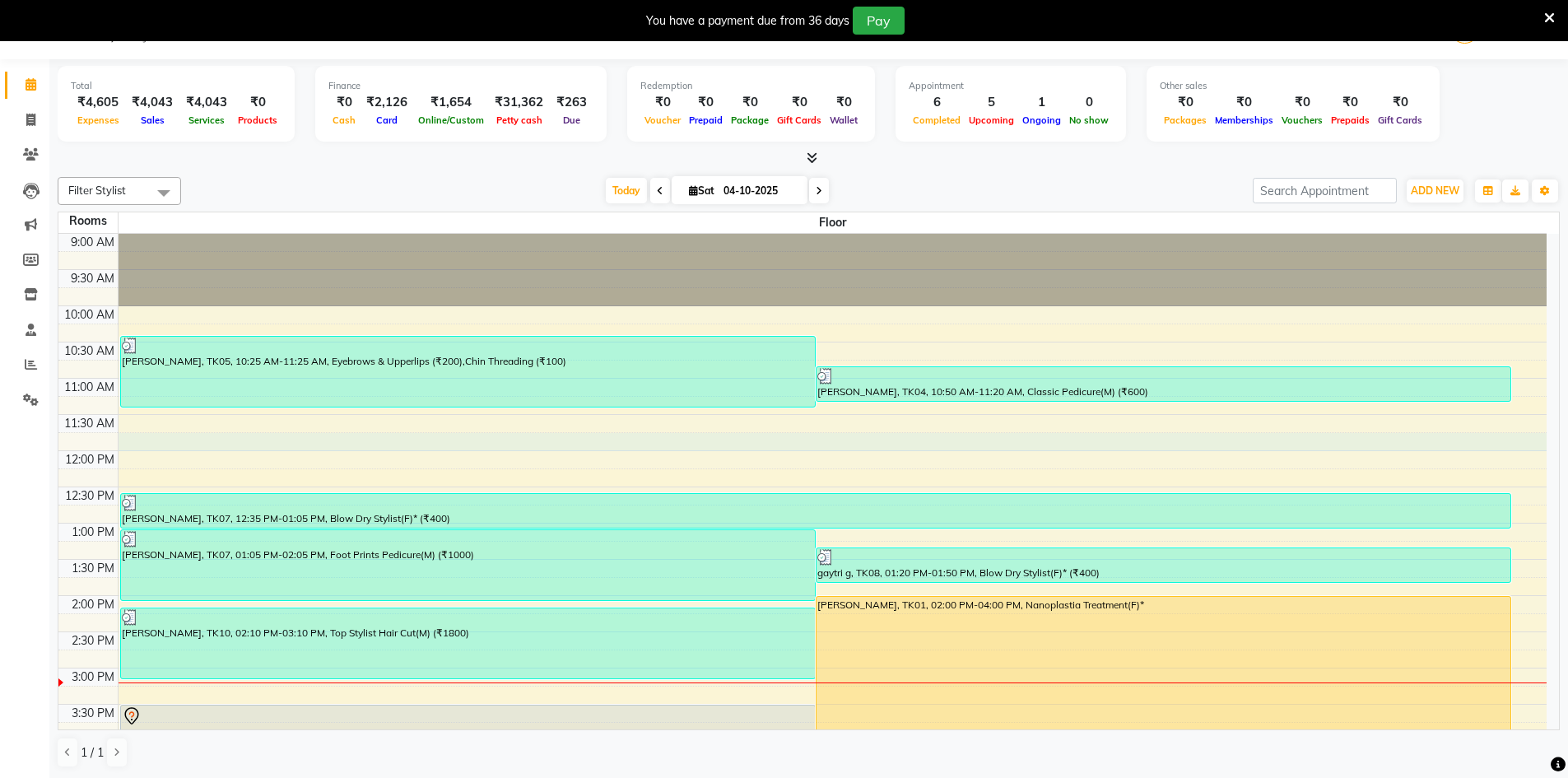
click at [424, 442] on div "9:00 AM 9:30 AM 10:00 AM 10:30 AM 11:00 AM 11:30 AM 12:00 PM 12:30 PM 1:00 PM 1…" at bounding box center [802, 704] width 1488 height 940
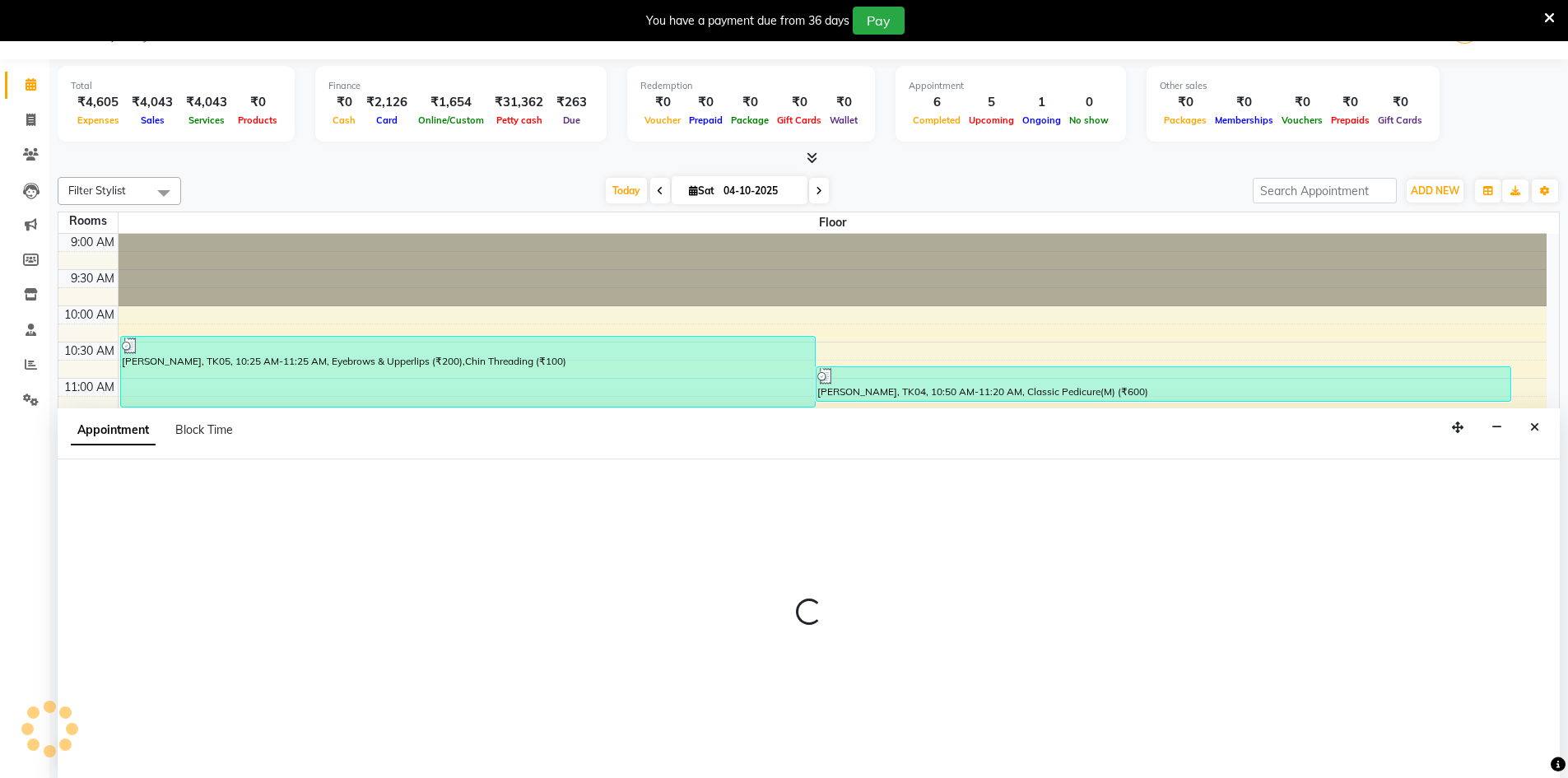
scroll to position [42, 0]
select select "705"
select select "tentative"
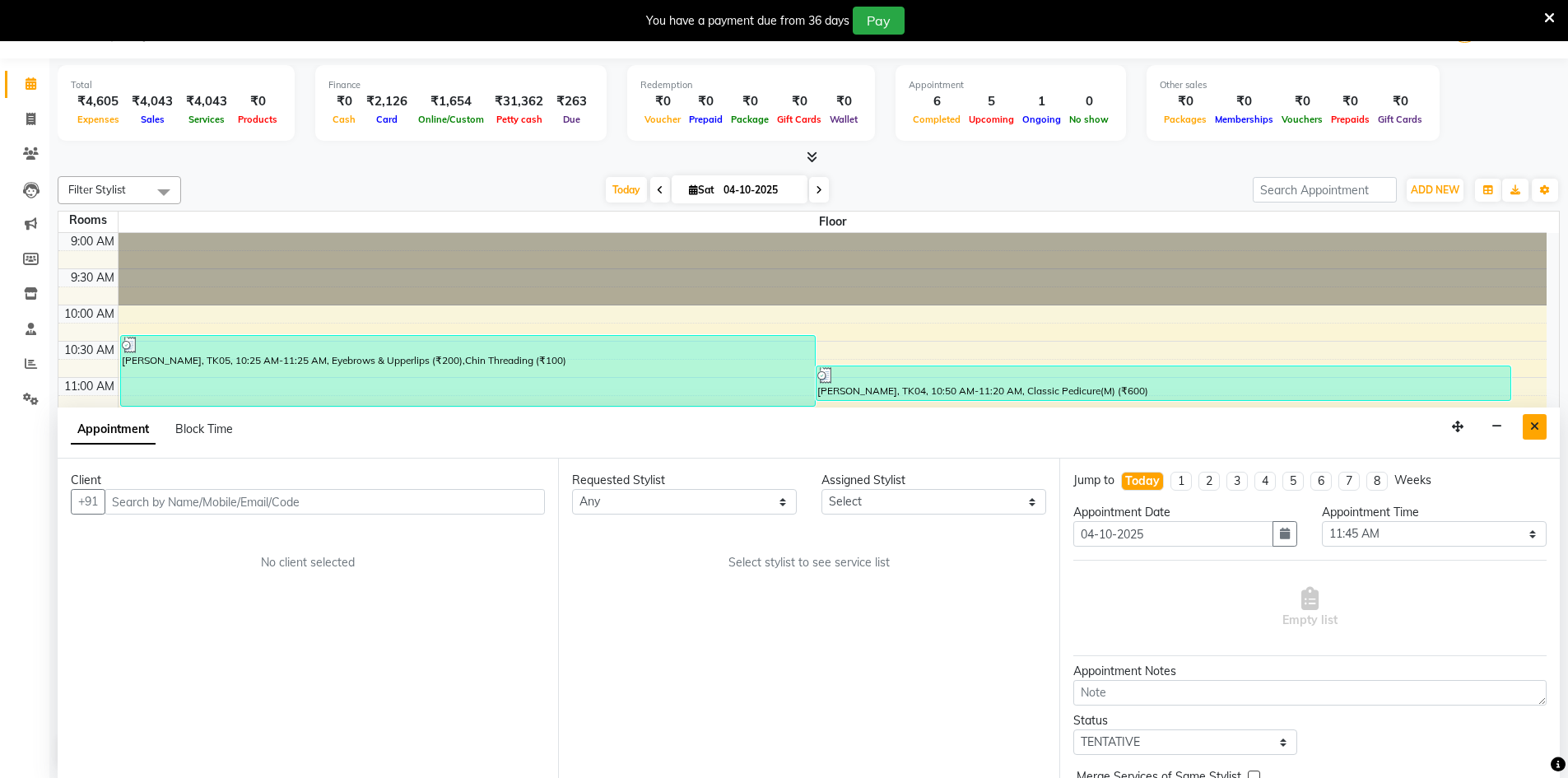
click at [1542, 425] on button "Close" at bounding box center [1534, 426] width 24 height 26
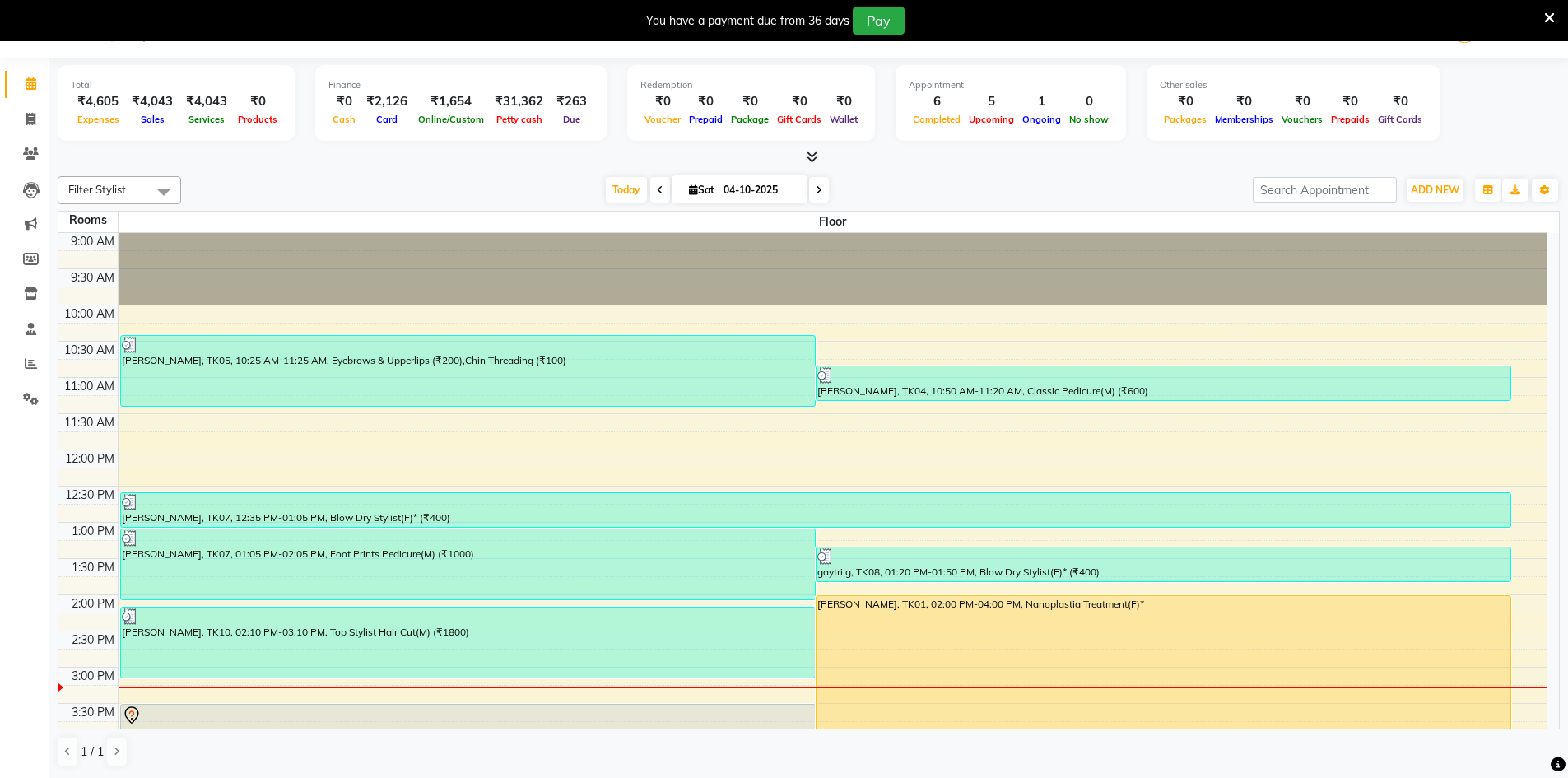
click at [180, 461] on div "9:00 AM 9:30 AM 10:00 AM 10:30 AM 11:00 AM 11:30 AM 12:00 PM 12:30 PM 1:00 PM 1…" at bounding box center [802, 703] width 1488 height 940
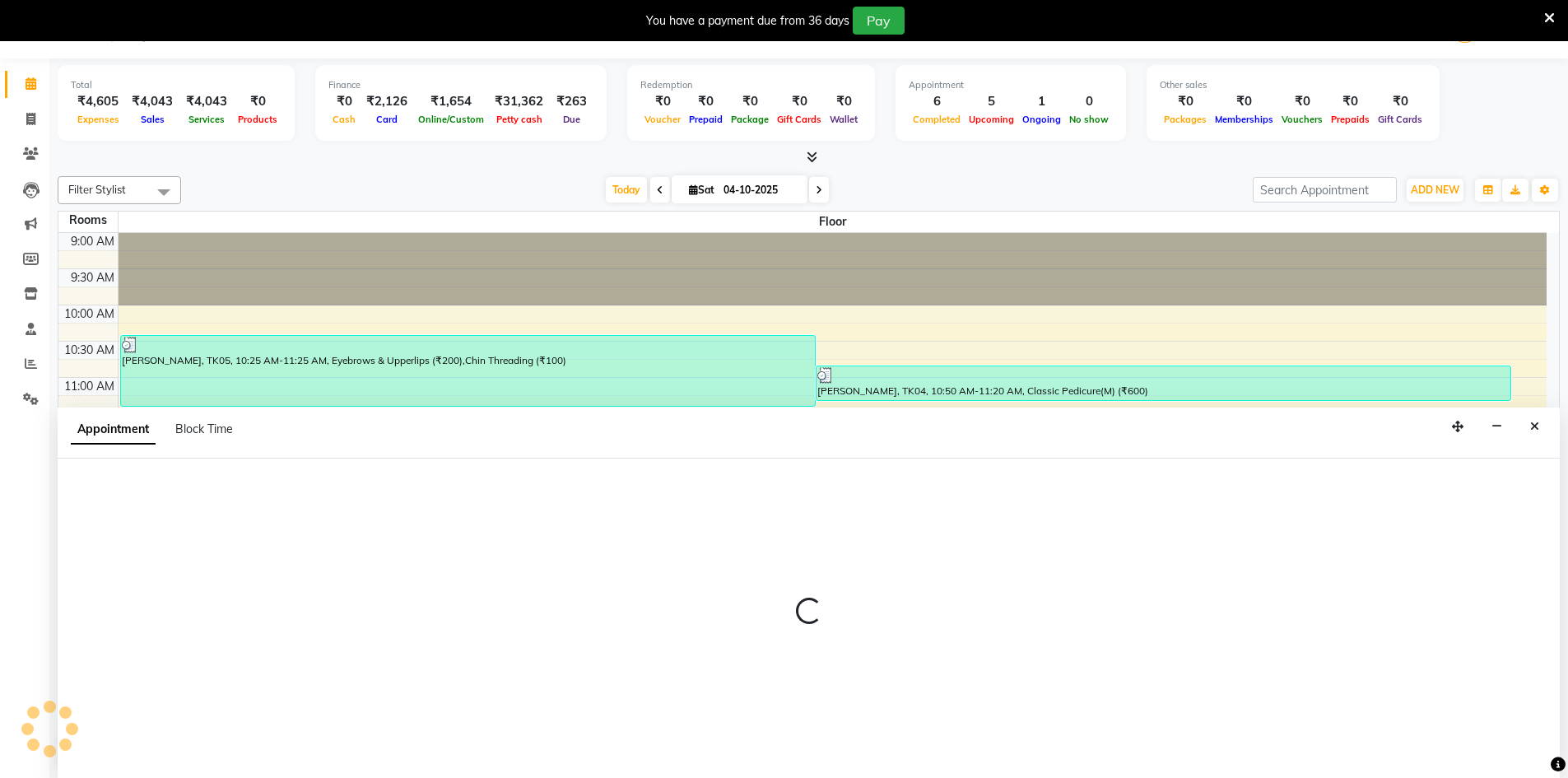
select select "720"
select select "tentative"
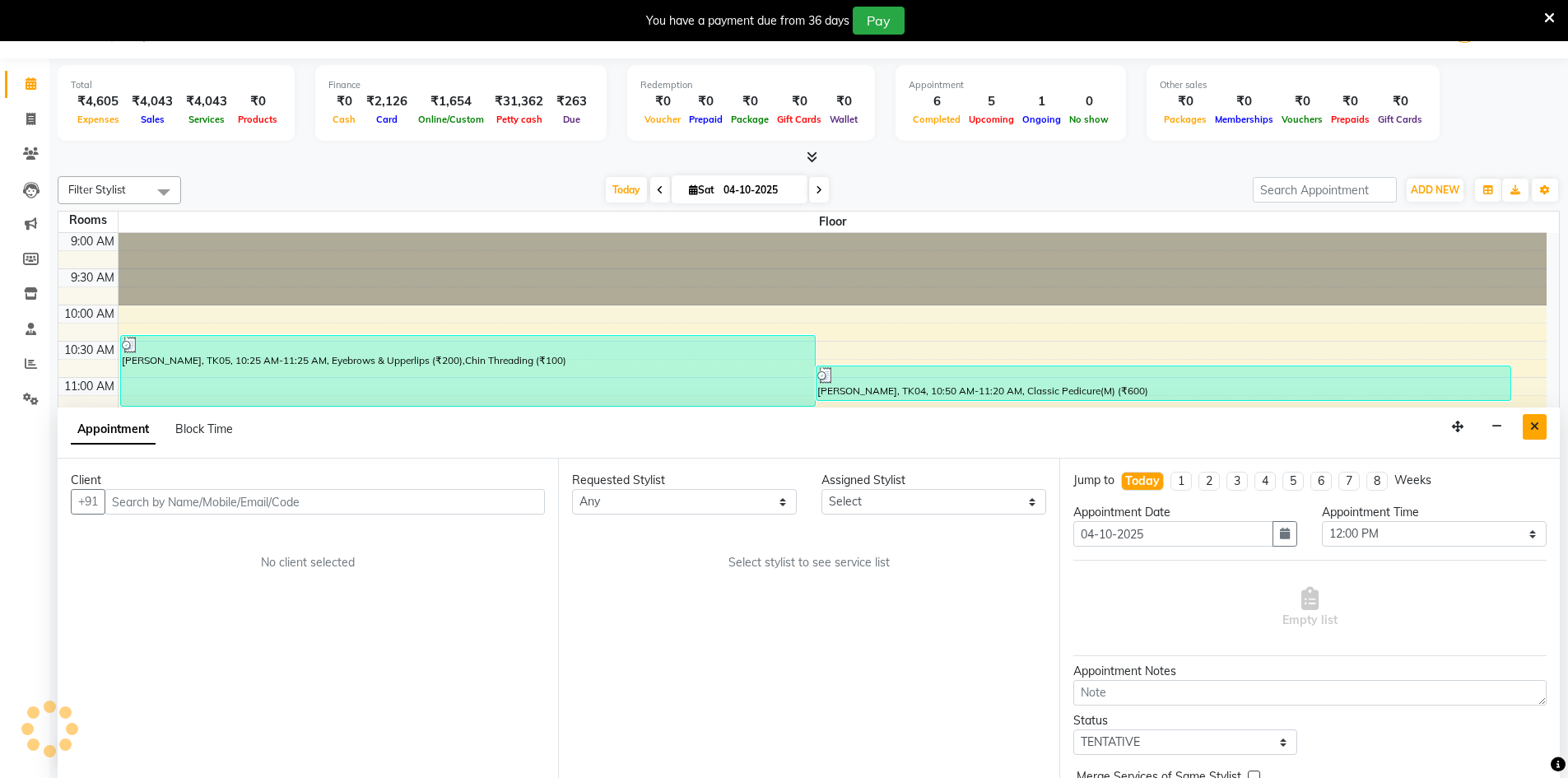
click at [1538, 428] on icon "Close" at bounding box center [1534, 426] width 9 height 12
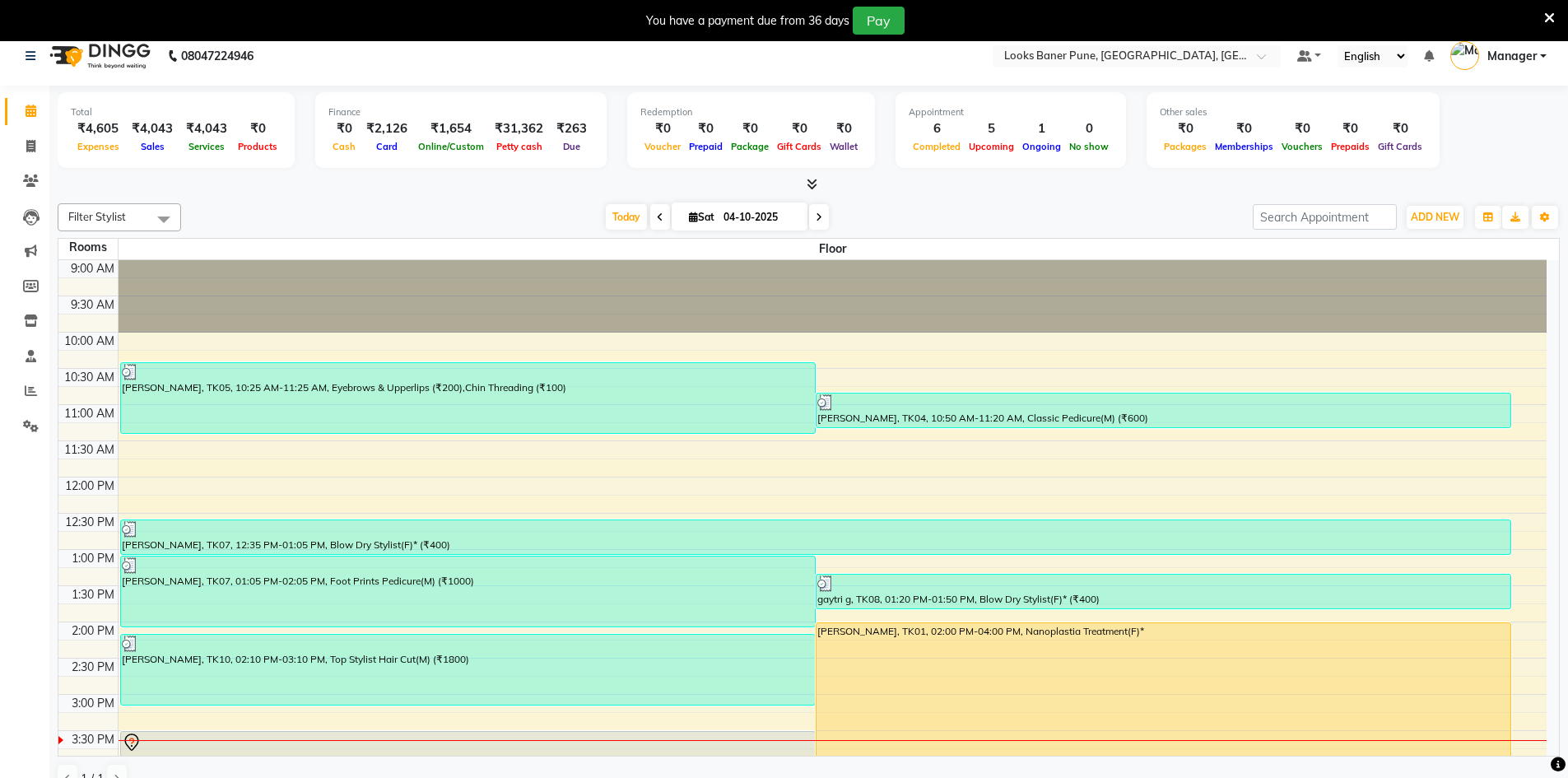
scroll to position [0, 0]
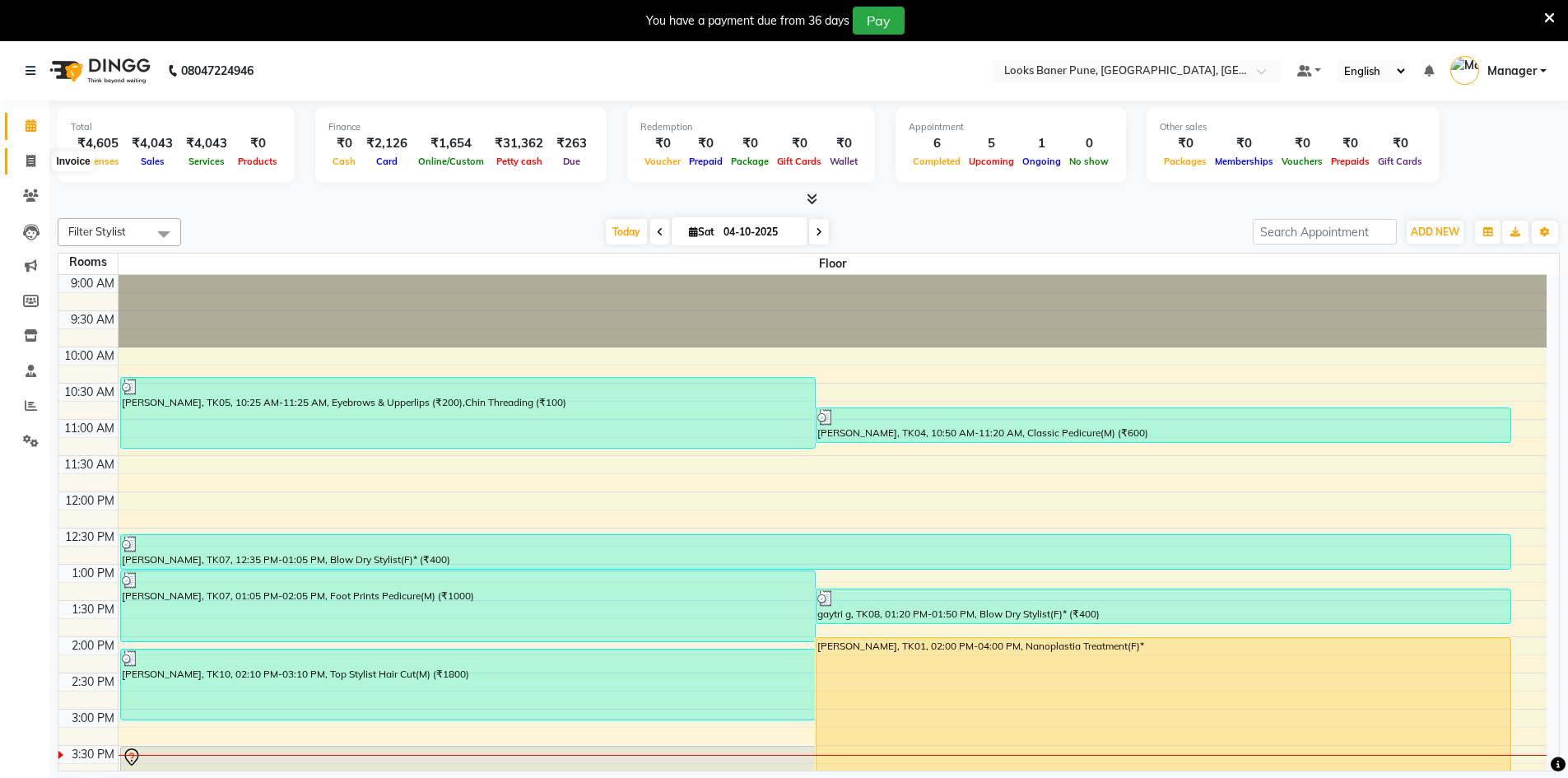
click at [27, 169] on span at bounding box center [31, 161] width 29 height 19
select select "8917"
select select "service"
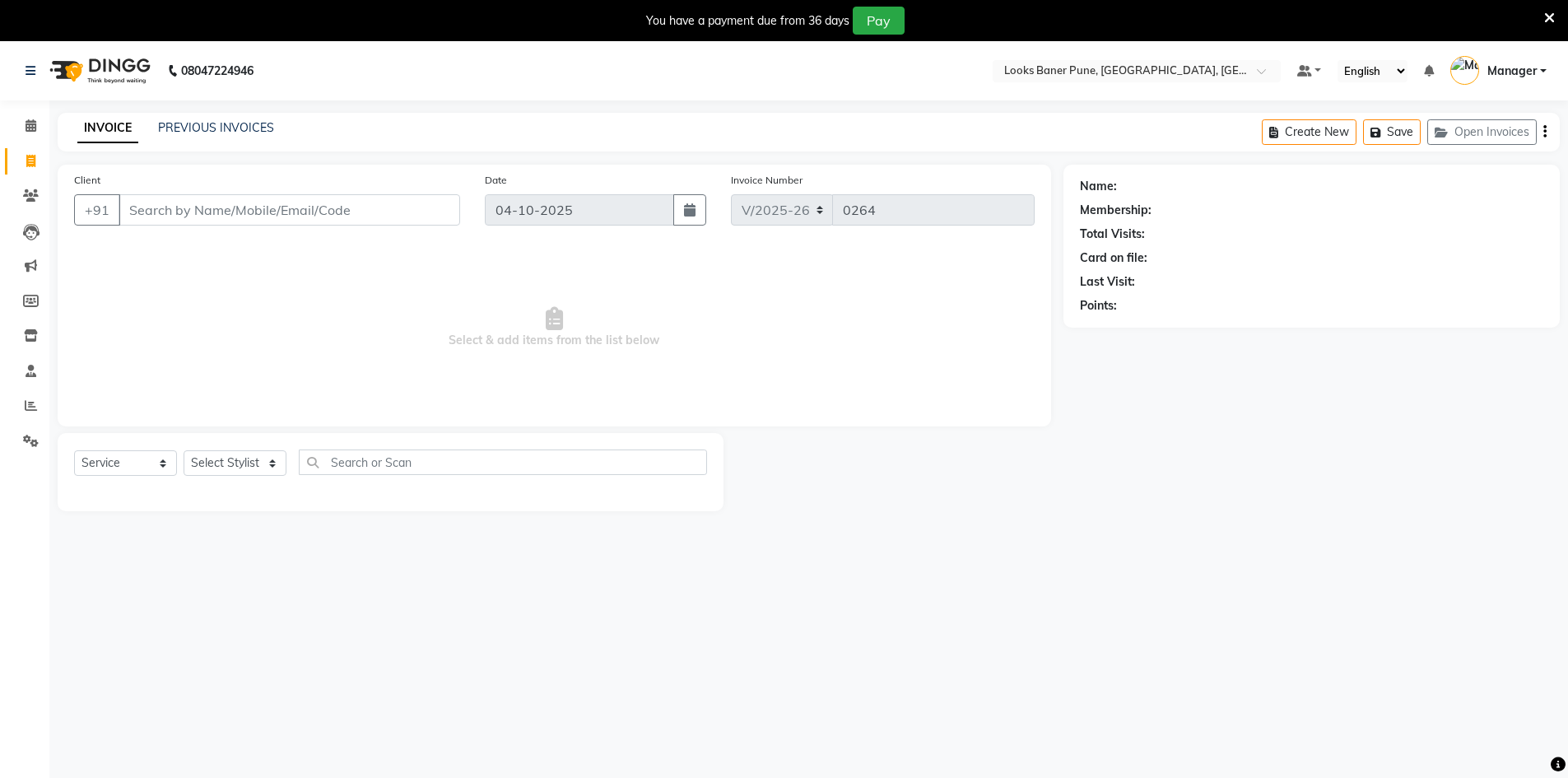
click at [187, 216] on input "Client" at bounding box center [289, 210] width 342 height 31
click at [158, 463] on select "Select Service Product Membership Package Voucher Prepaid Gift Card" at bounding box center [125, 463] width 103 height 26
click at [216, 218] on input "Client" at bounding box center [289, 210] width 342 height 31
type input "9"
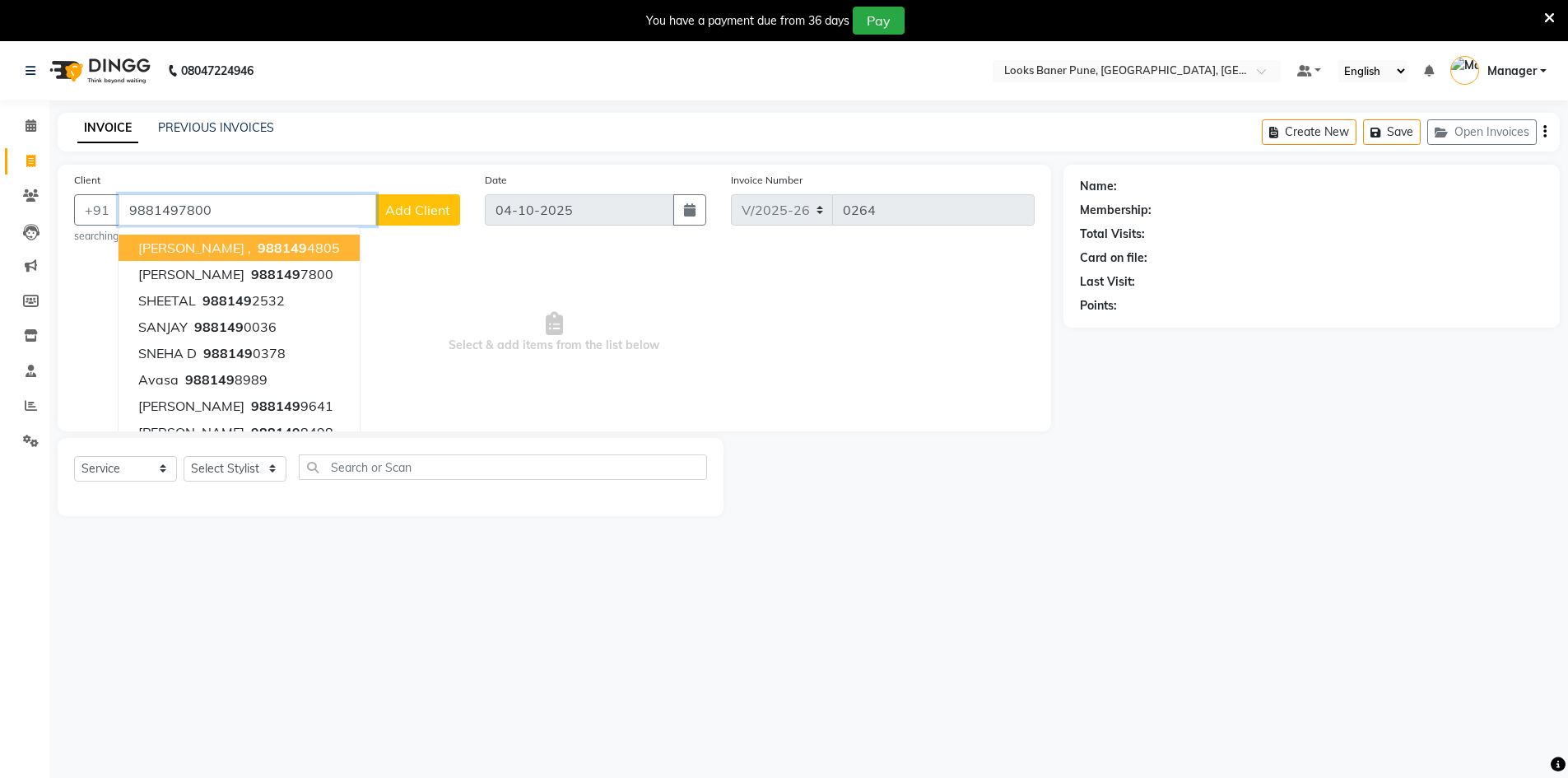
type input "9881497800"
select select "1: Object"
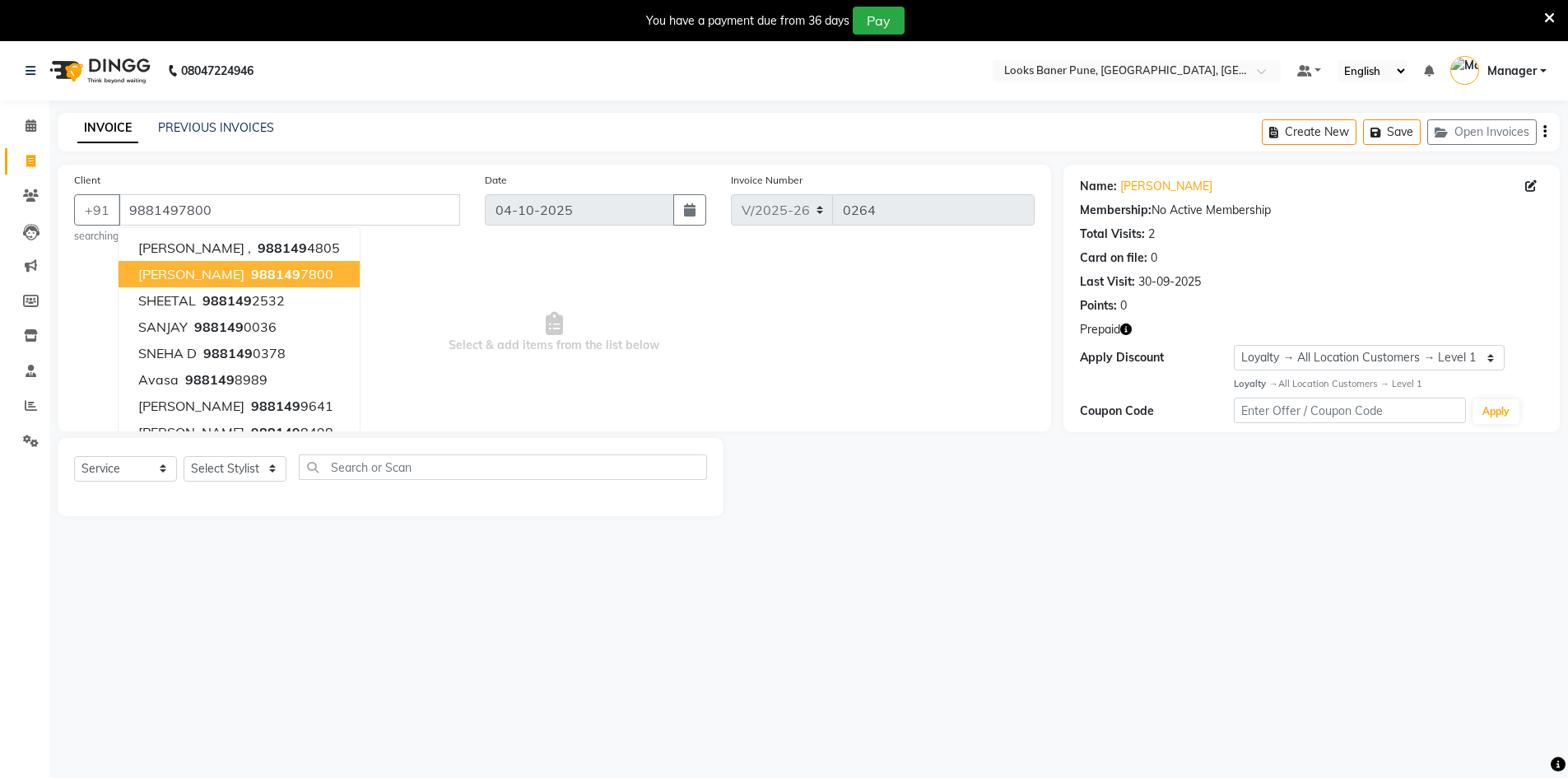
click at [244, 267] on span "SUKANYA SHETTY" at bounding box center [191, 274] width 107 height 16
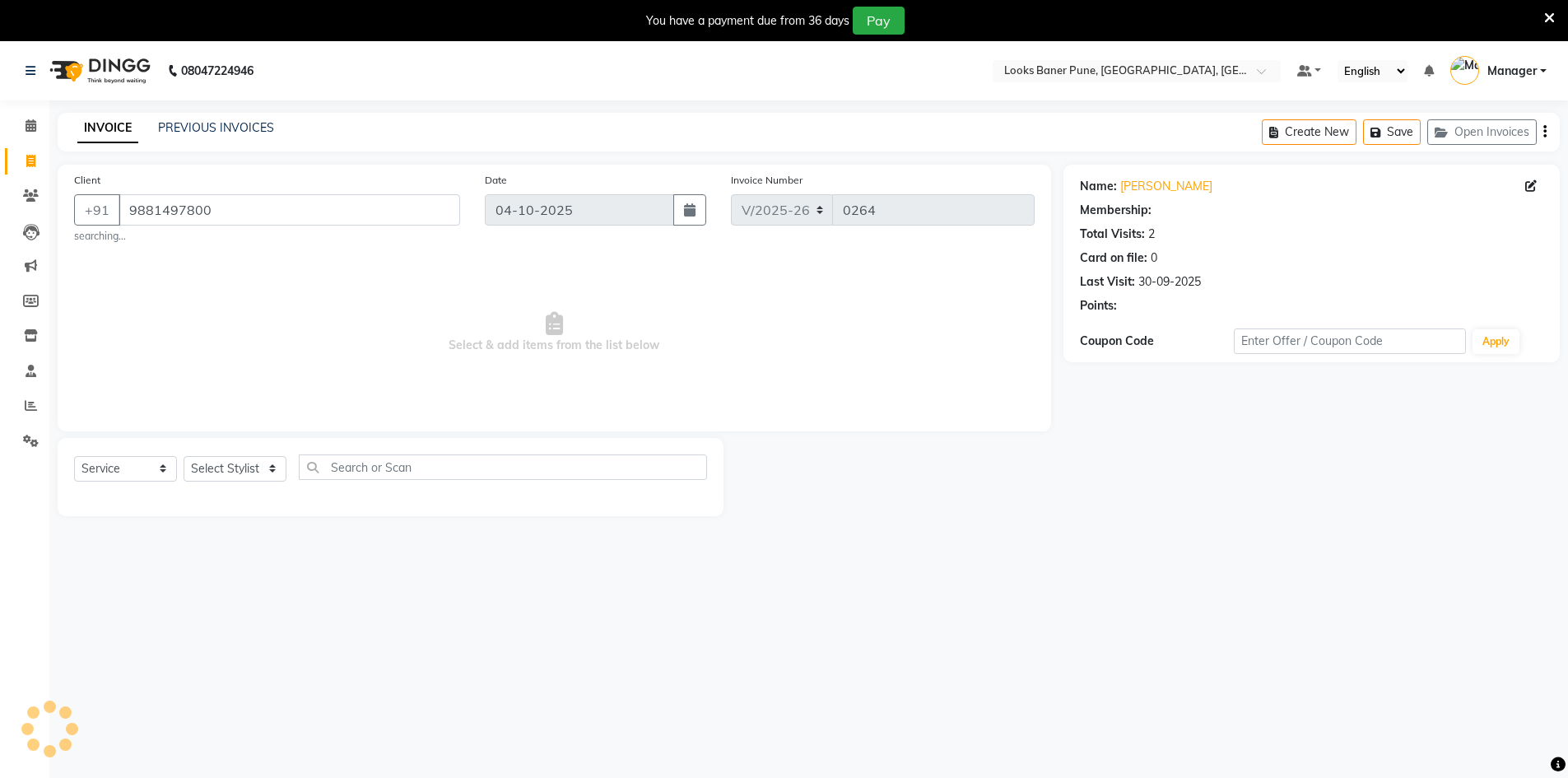
select select "1: Object"
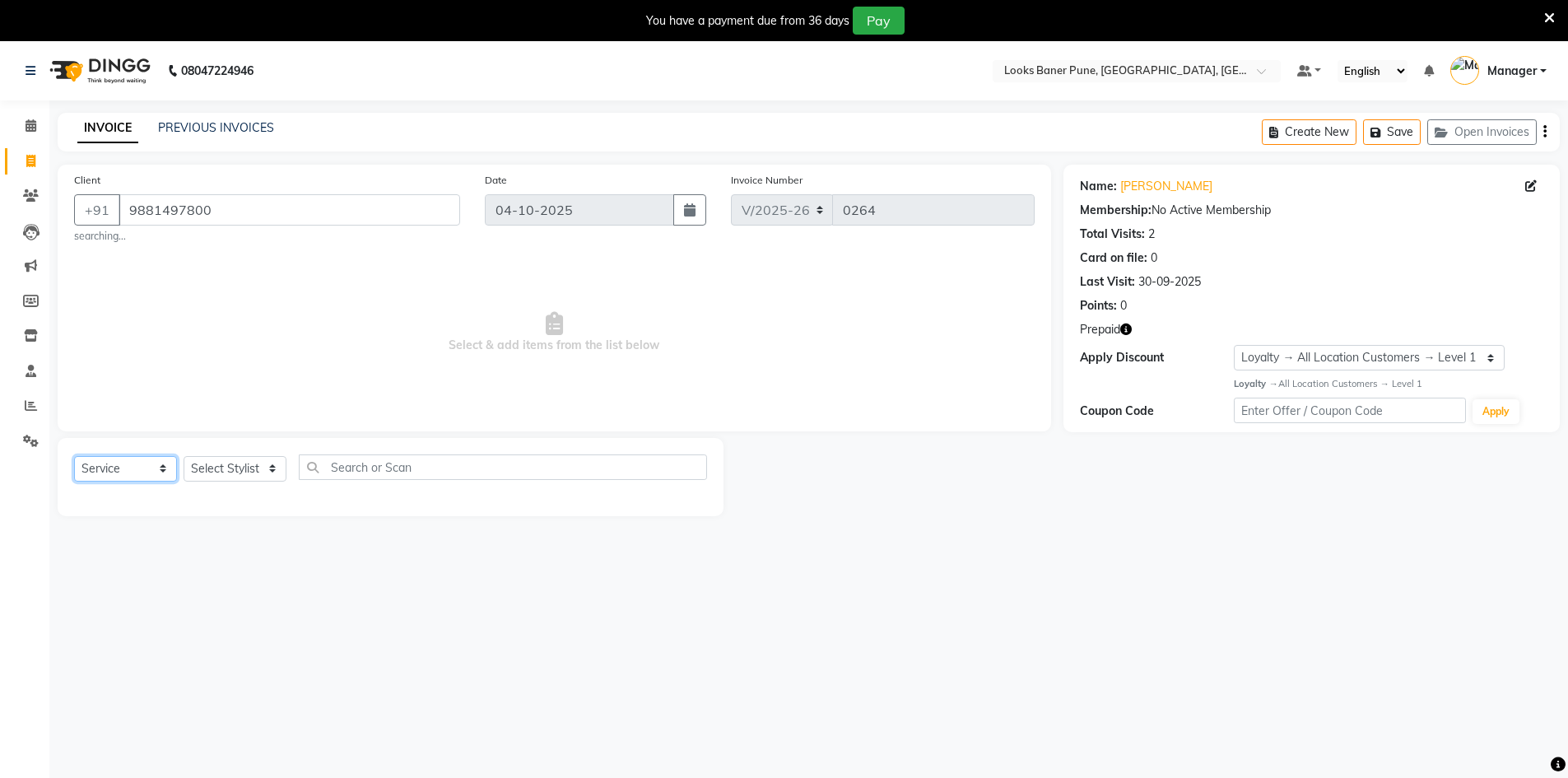
click at [158, 470] on select "Select Service Product Membership Package Voucher Prepaid Gift Card" at bounding box center [125, 468] width 103 height 26
click at [74, 456] on select "Select Service Product Membership Package Voucher Prepaid Gift Card" at bounding box center [125, 468] width 103 height 26
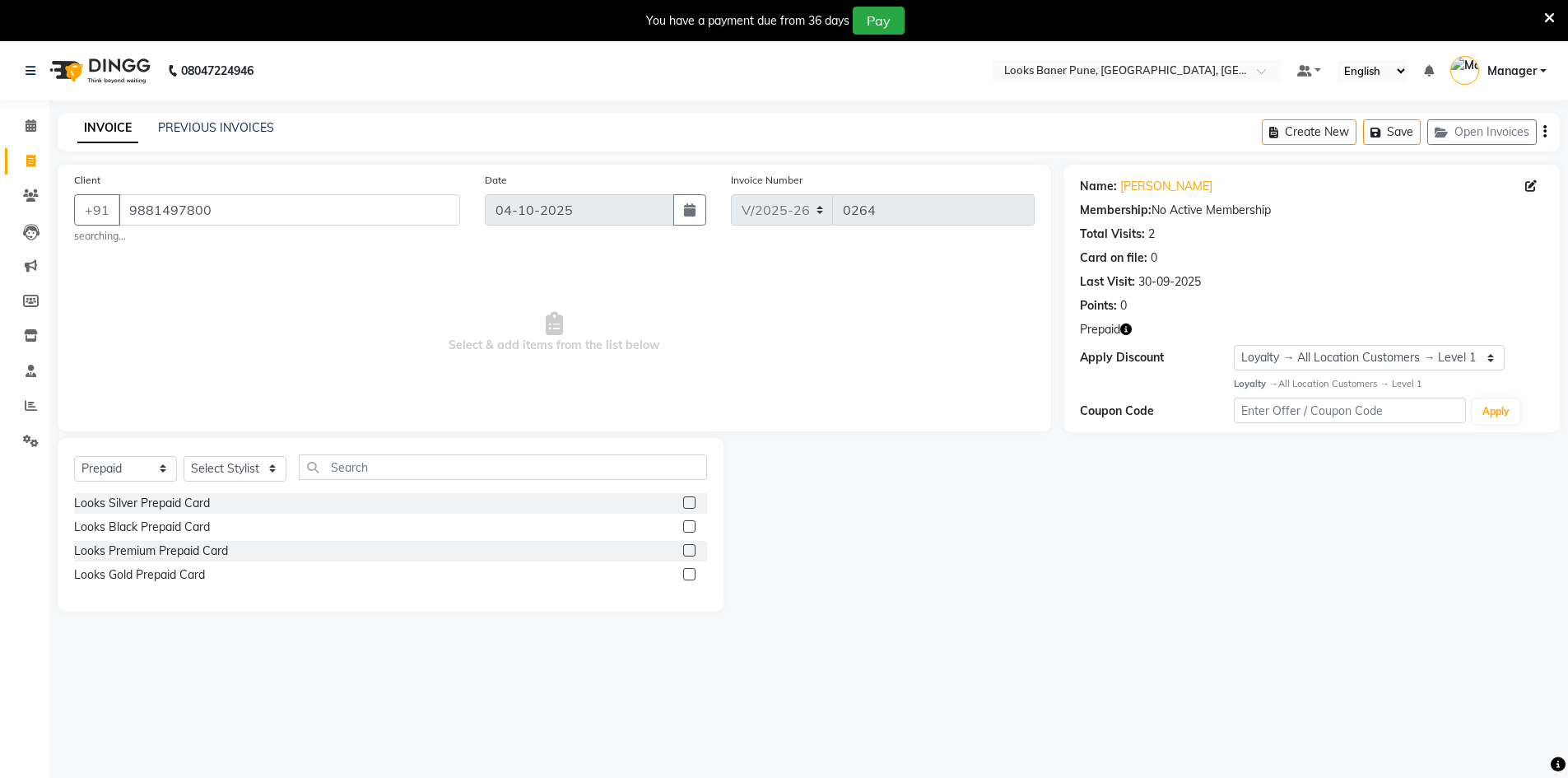
click at [598, 389] on span "Select & add items from the list below" at bounding box center [554, 333] width 960 height 165
click at [159, 473] on select "Select Service Product Membership Package Voucher Prepaid Gift Card" at bounding box center [125, 468] width 103 height 26
select select "service"
click at [74, 456] on select "Select Service Product Membership Package Voucher Prepaid Gift Card" at bounding box center [125, 468] width 103 height 26
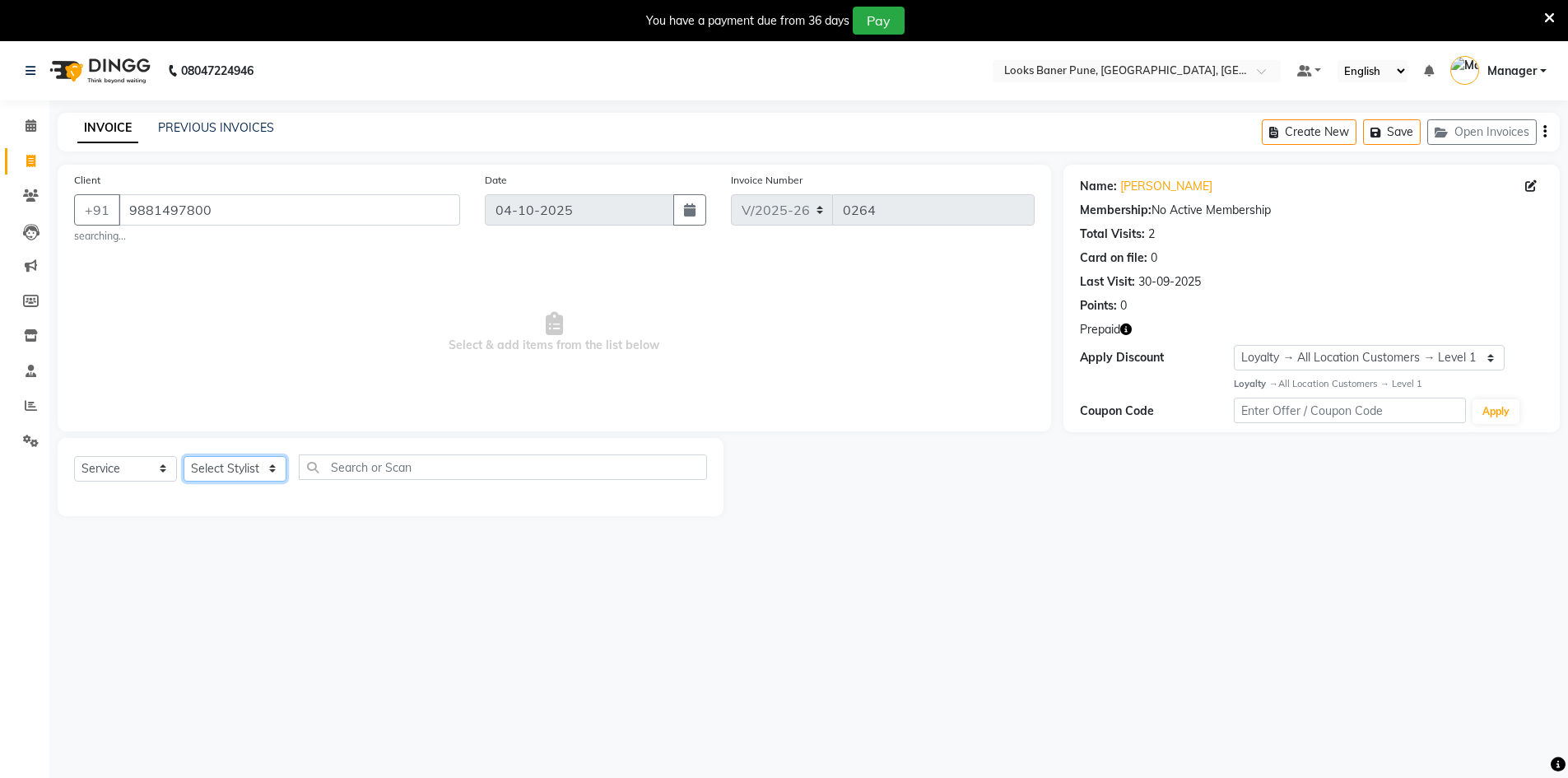
click at [277, 474] on select "Select Stylist [PERSON_NAME] Counter_Sales [PERSON_NAME] Manager [PERSON_NAME] …" at bounding box center [234, 468] width 103 height 26
select select "91590"
click at [183, 456] on select "Select Stylist [PERSON_NAME] Counter_Sales [PERSON_NAME] Manager [PERSON_NAME] …" at bounding box center [234, 468] width 103 height 26
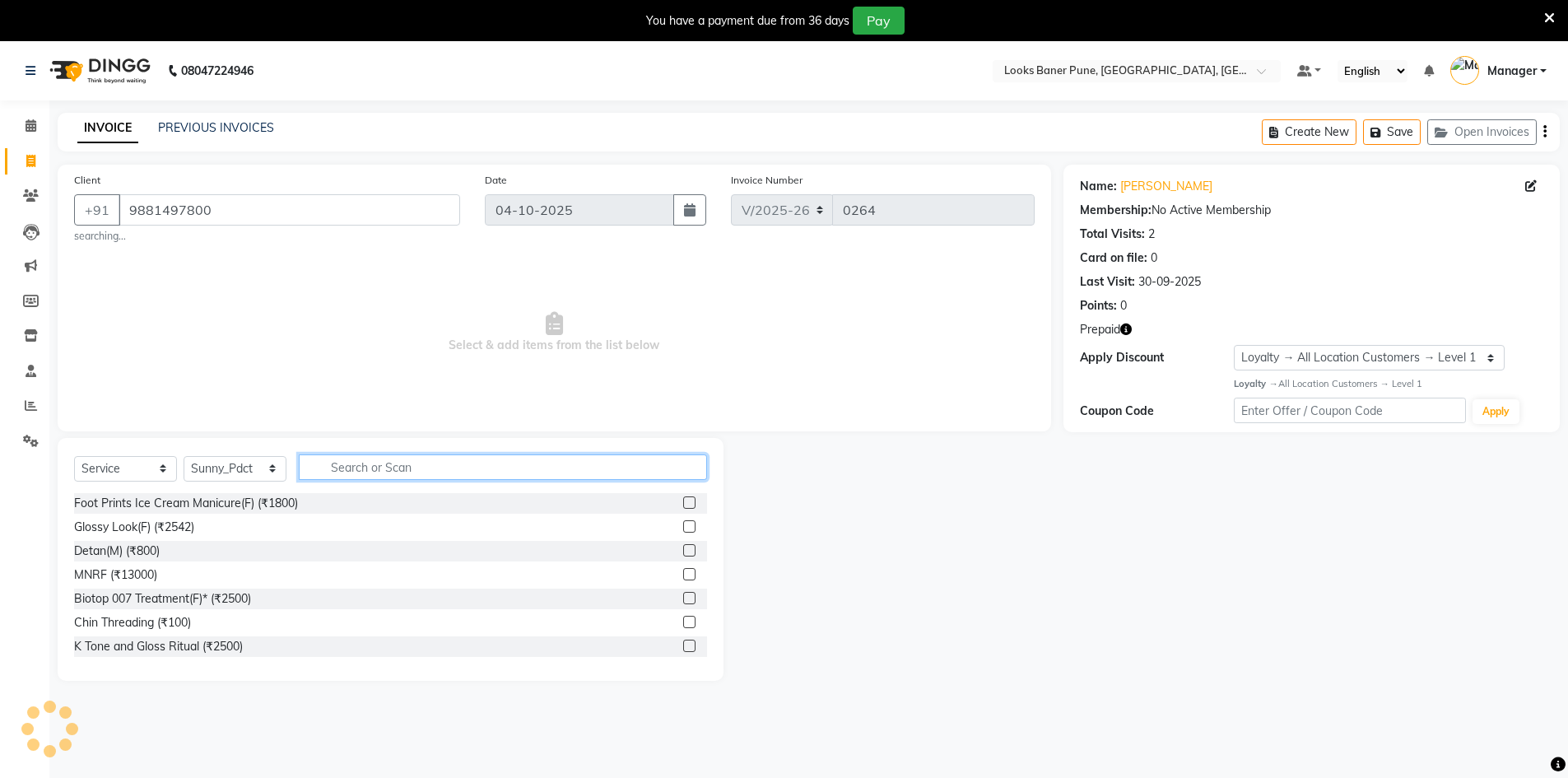
click at [377, 471] on input "text" at bounding box center [503, 467] width 408 height 26
type input "pedi"
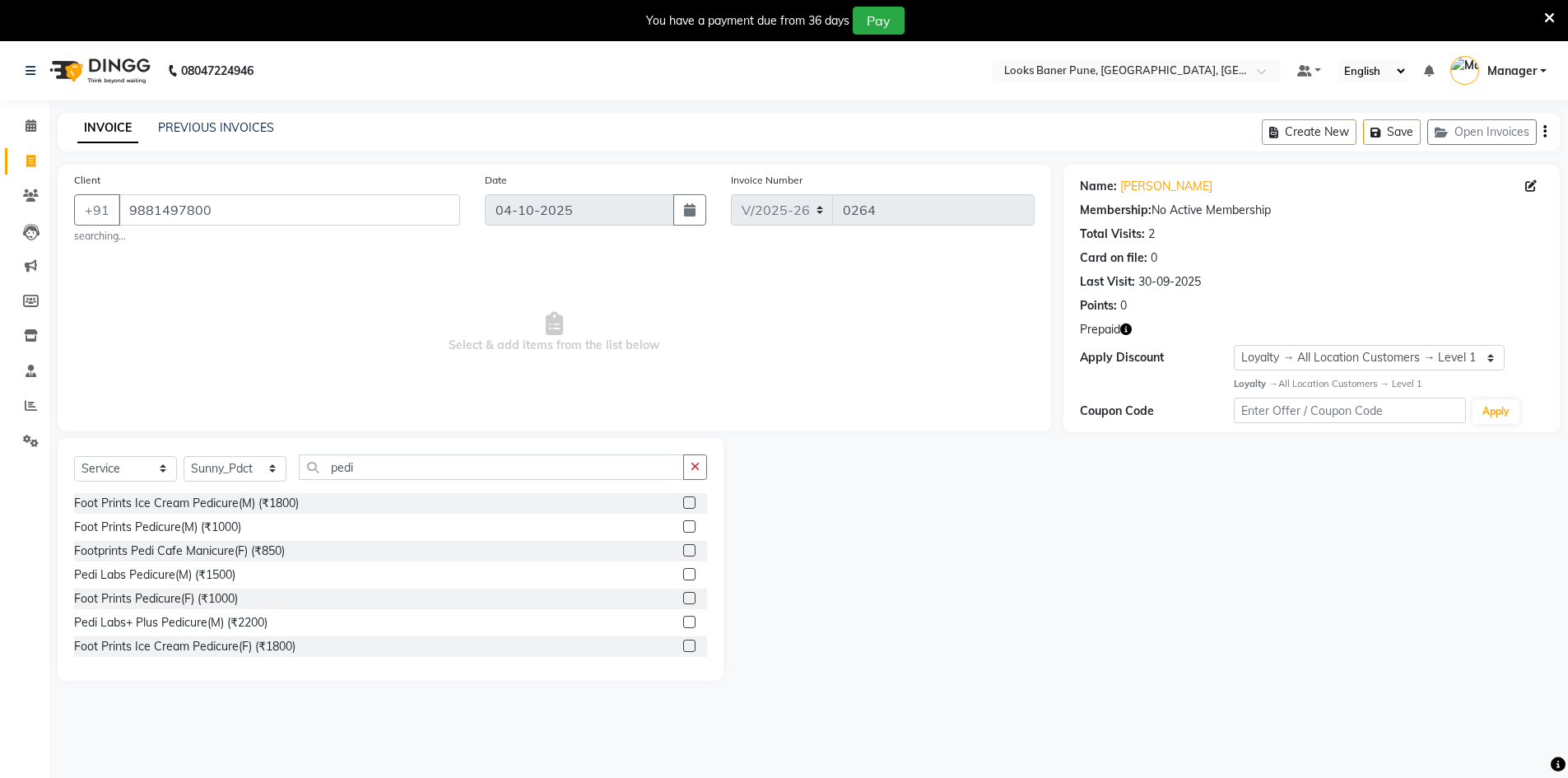
click at [683, 648] on label at bounding box center [690, 646] width 13 height 13
click at [683, 648] on input "checkbox" at bounding box center [689, 647] width 11 height 11
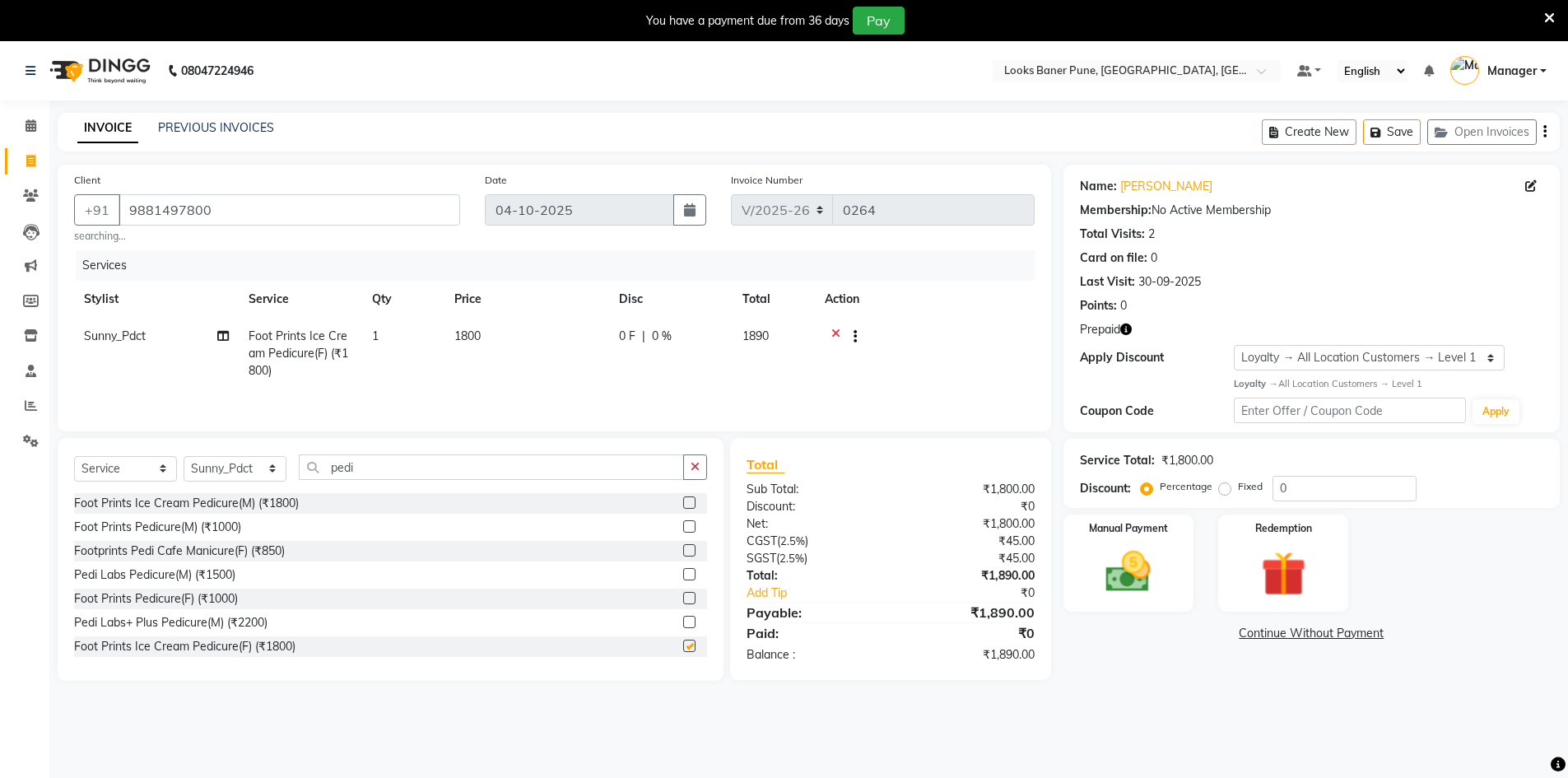
checkbox input "false"
click at [836, 332] on icon at bounding box center [835, 337] width 9 height 21
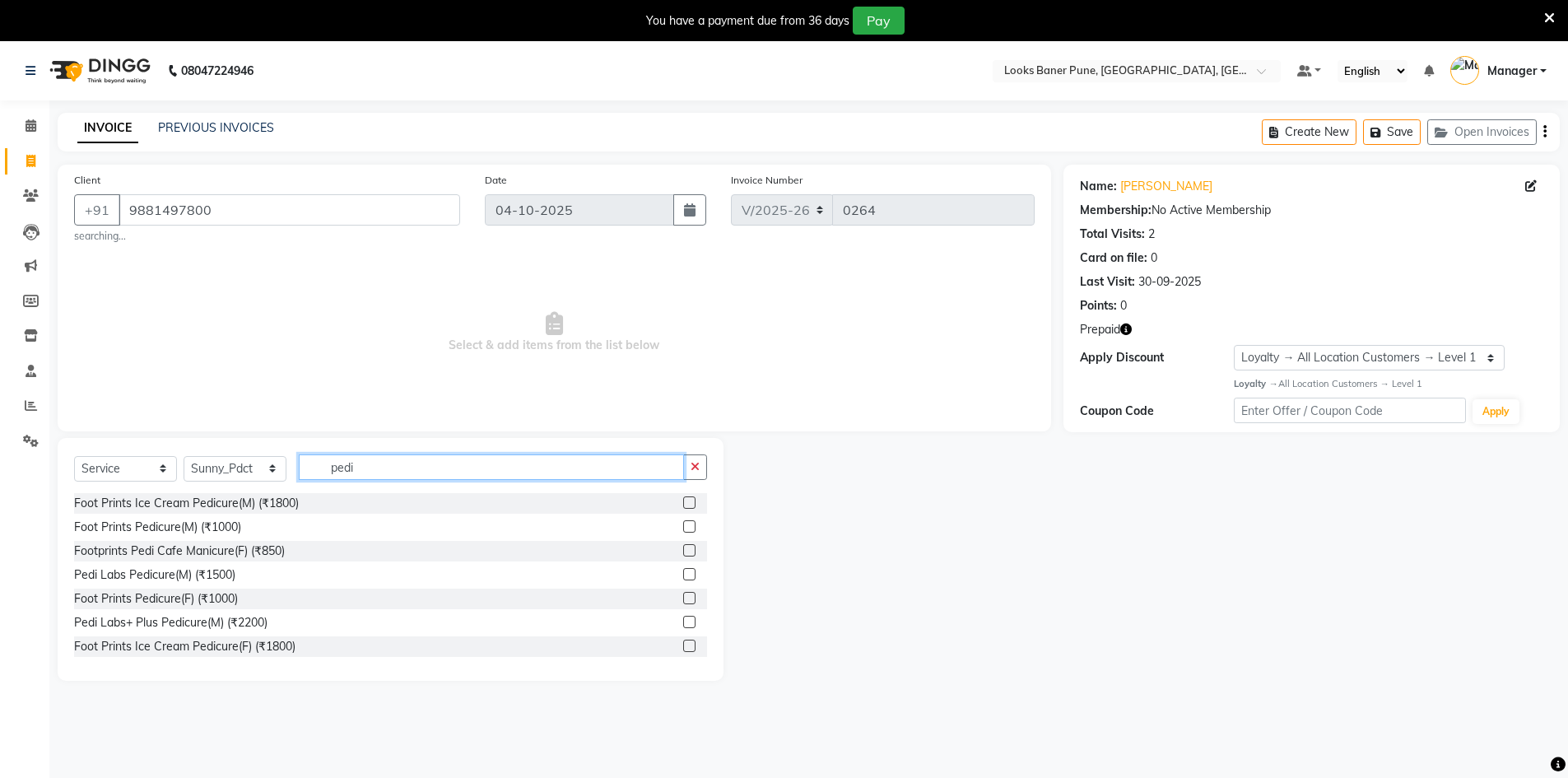
click at [453, 458] on input "pedi" at bounding box center [491, 467] width 385 height 26
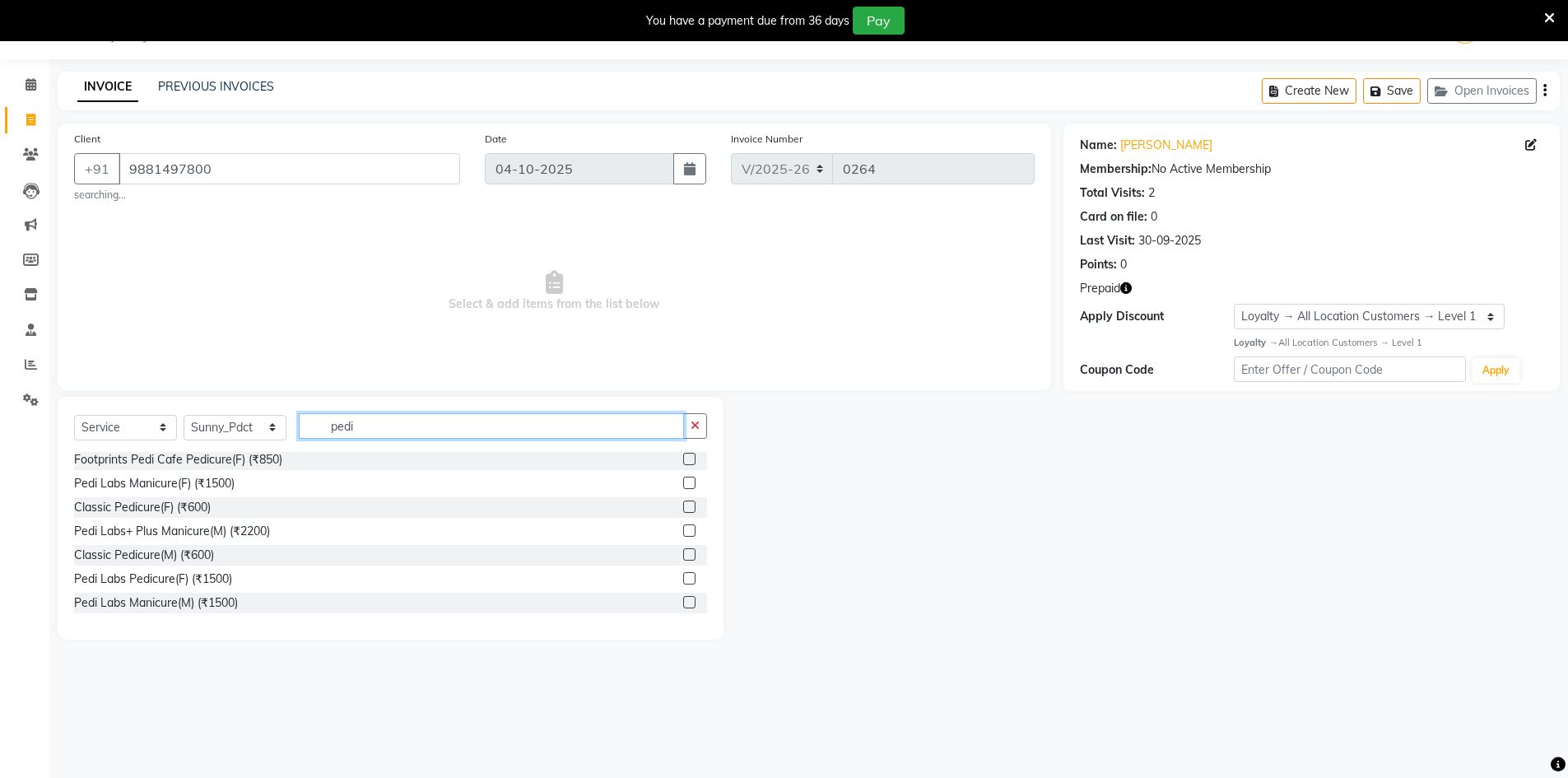
scroll to position [159, 0]
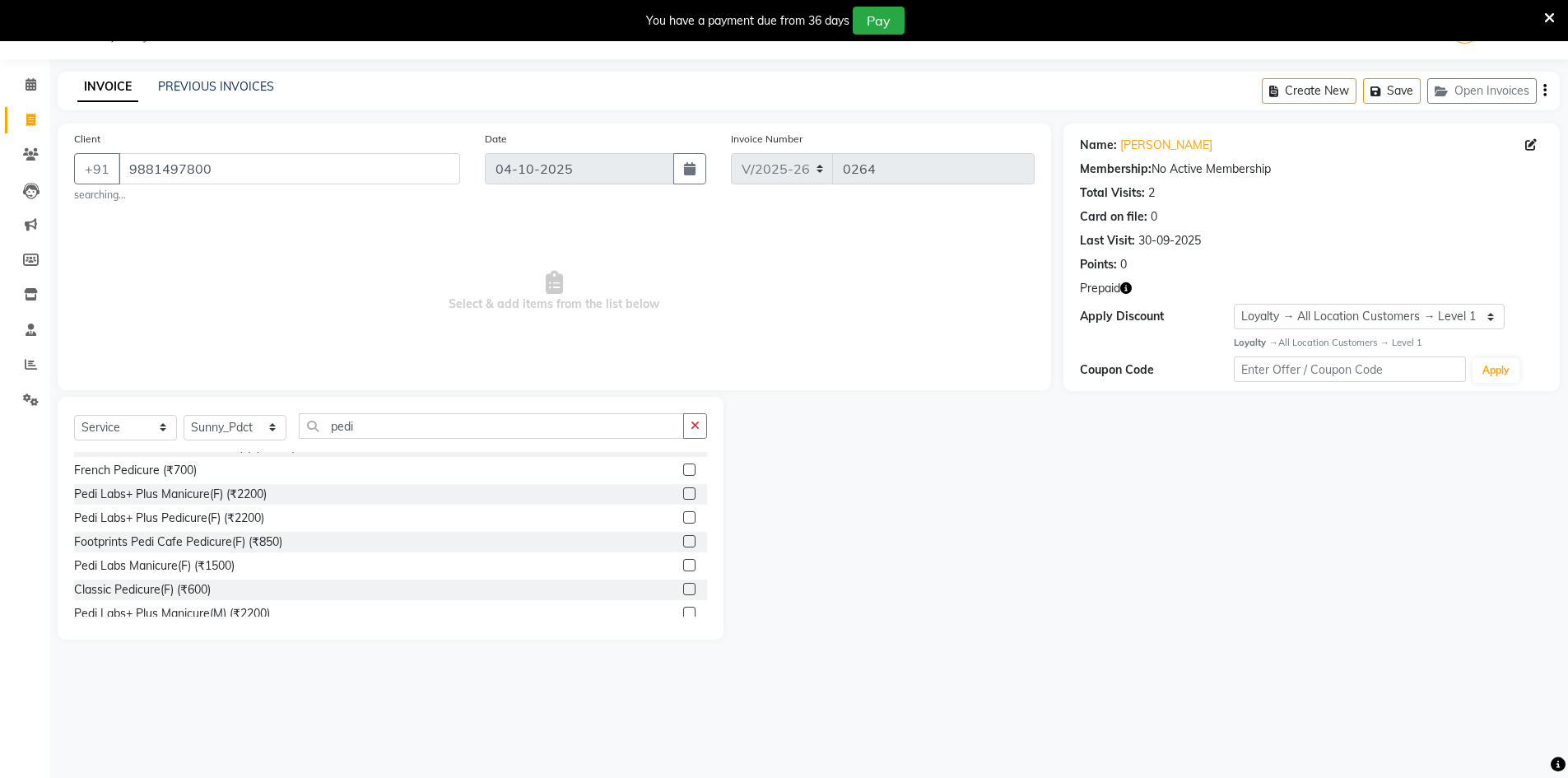
click at [683, 544] on label at bounding box center [690, 541] width 13 height 13
click at [683, 544] on input "checkbox" at bounding box center [689, 542] width 11 height 11
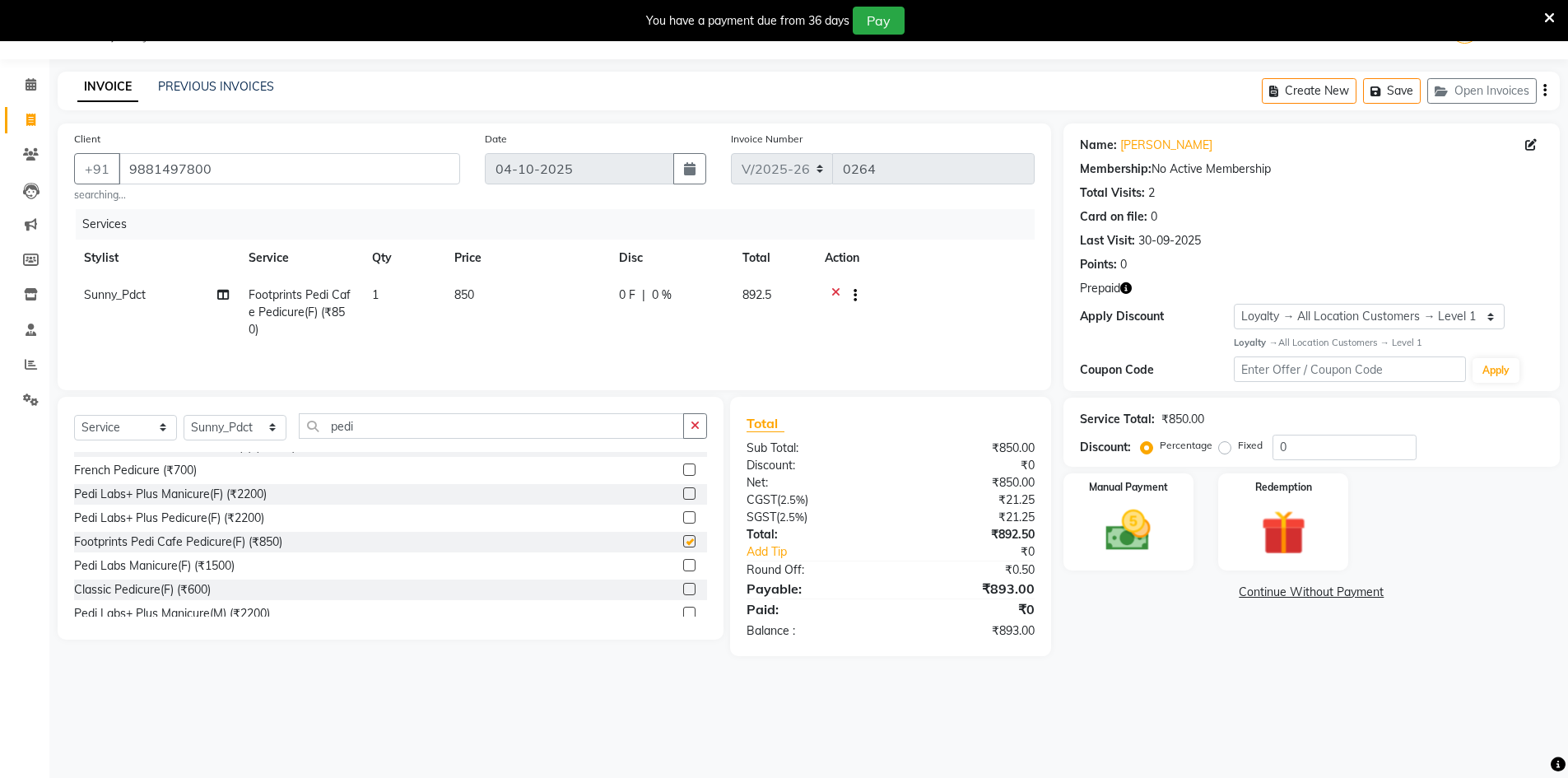
checkbox input "false"
click at [497, 288] on td "850" at bounding box center [527, 312] width 165 height 72
select select "91590"
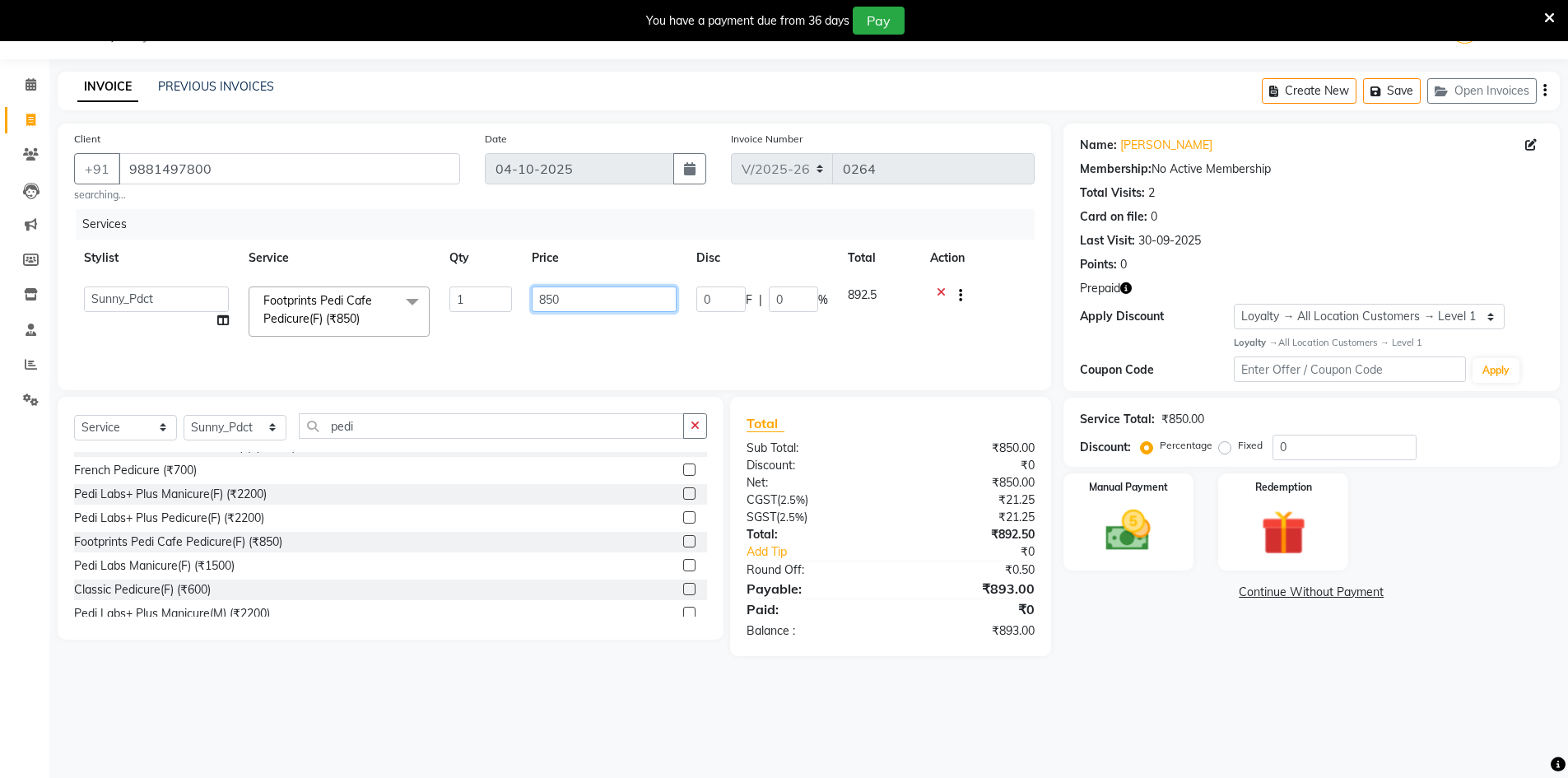
click at [580, 299] on input "850" at bounding box center [603, 299] width 145 height 26
type input "8"
type input "1200"
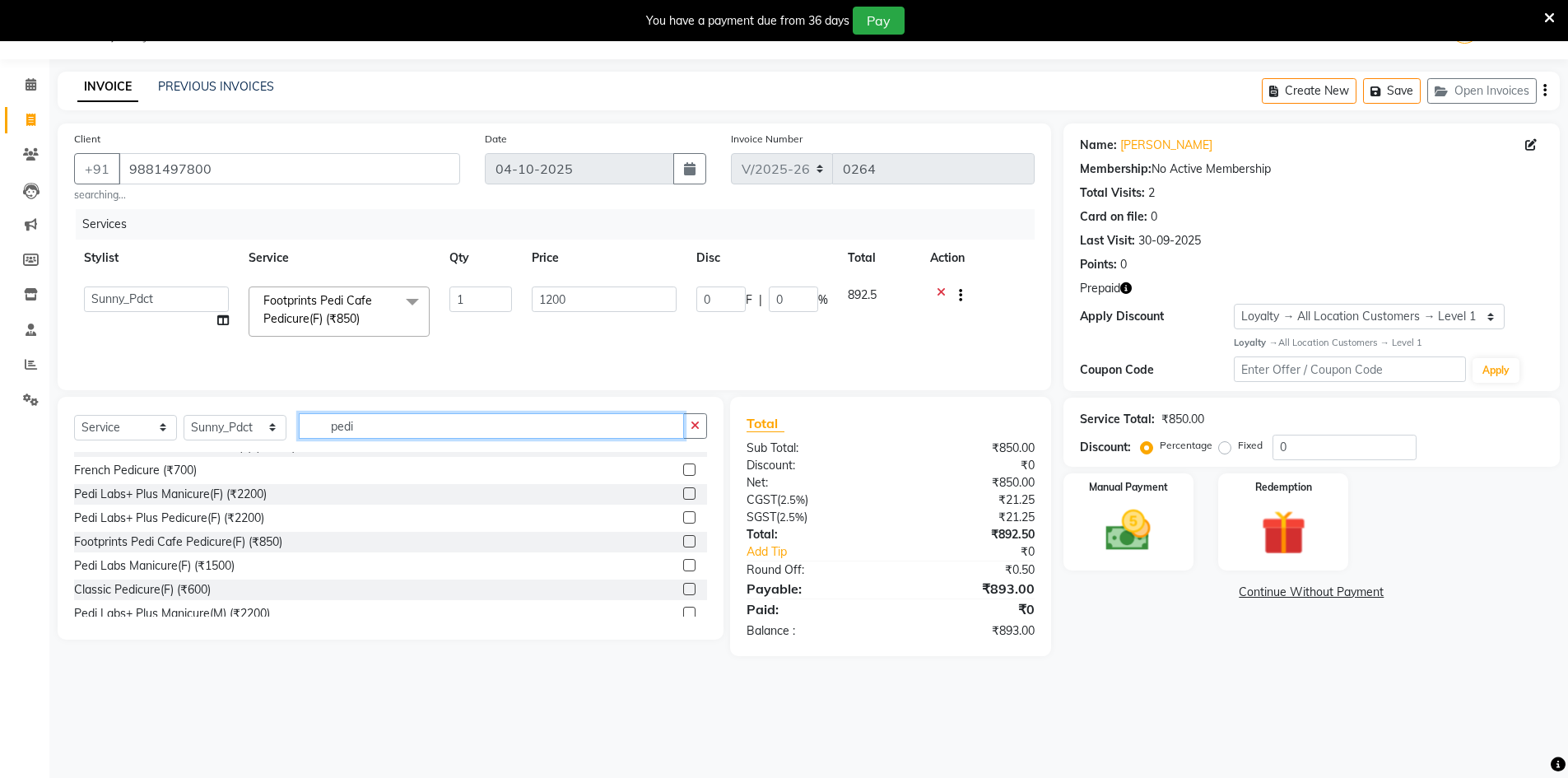
click at [509, 428] on input "pedi" at bounding box center [491, 425] width 385 height 26
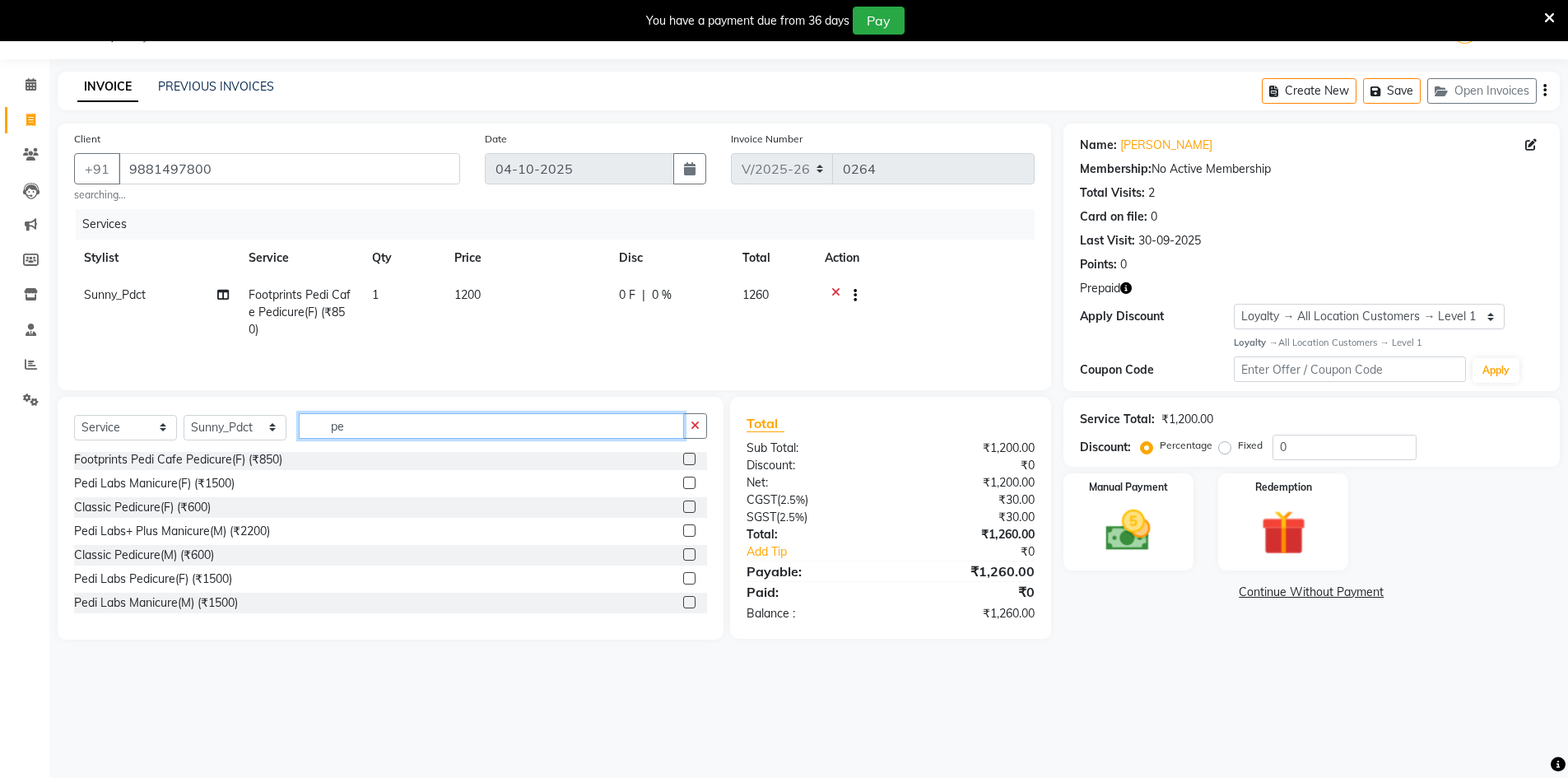
type input "p"
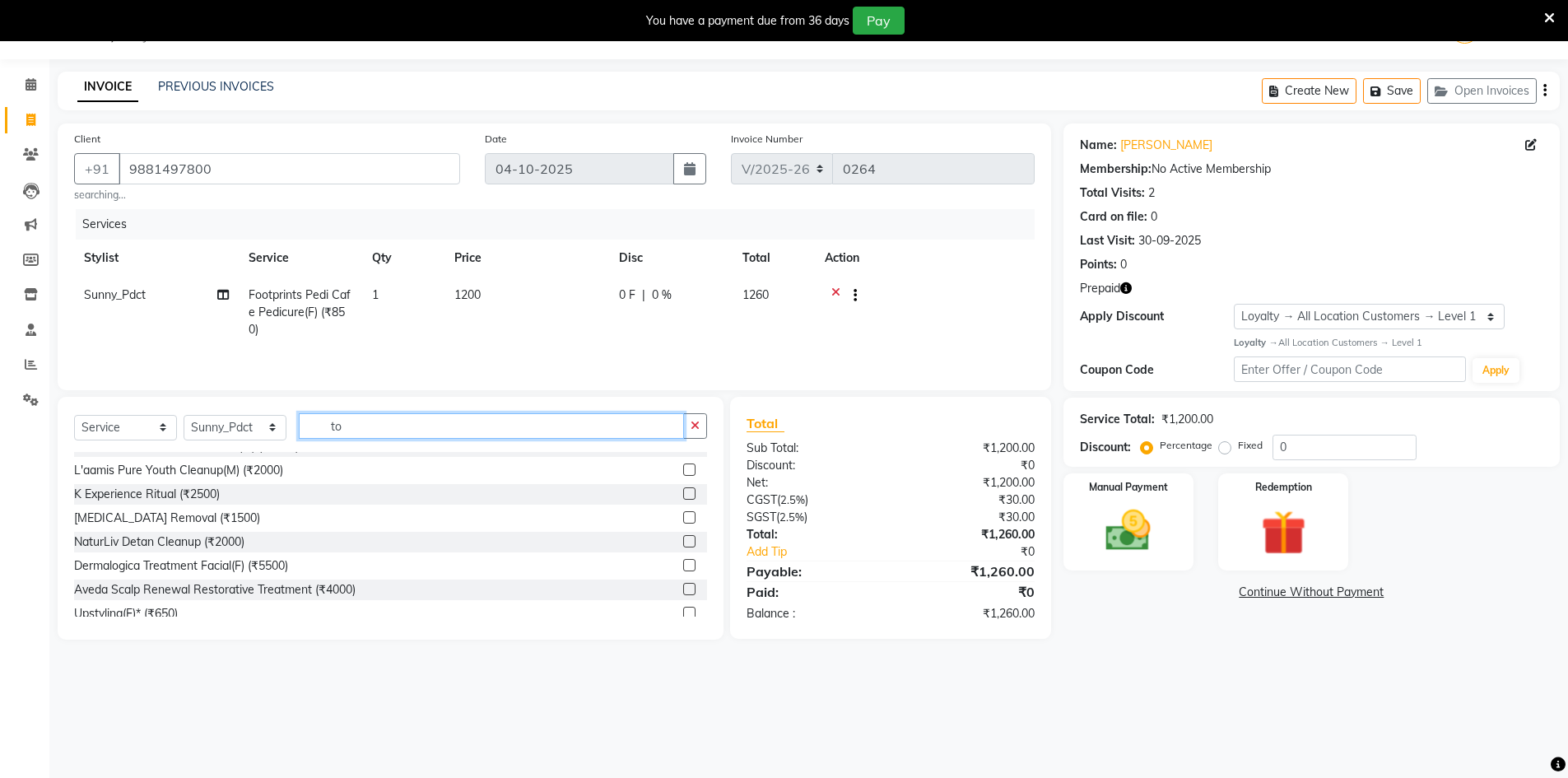
scroll to position [0, 0]
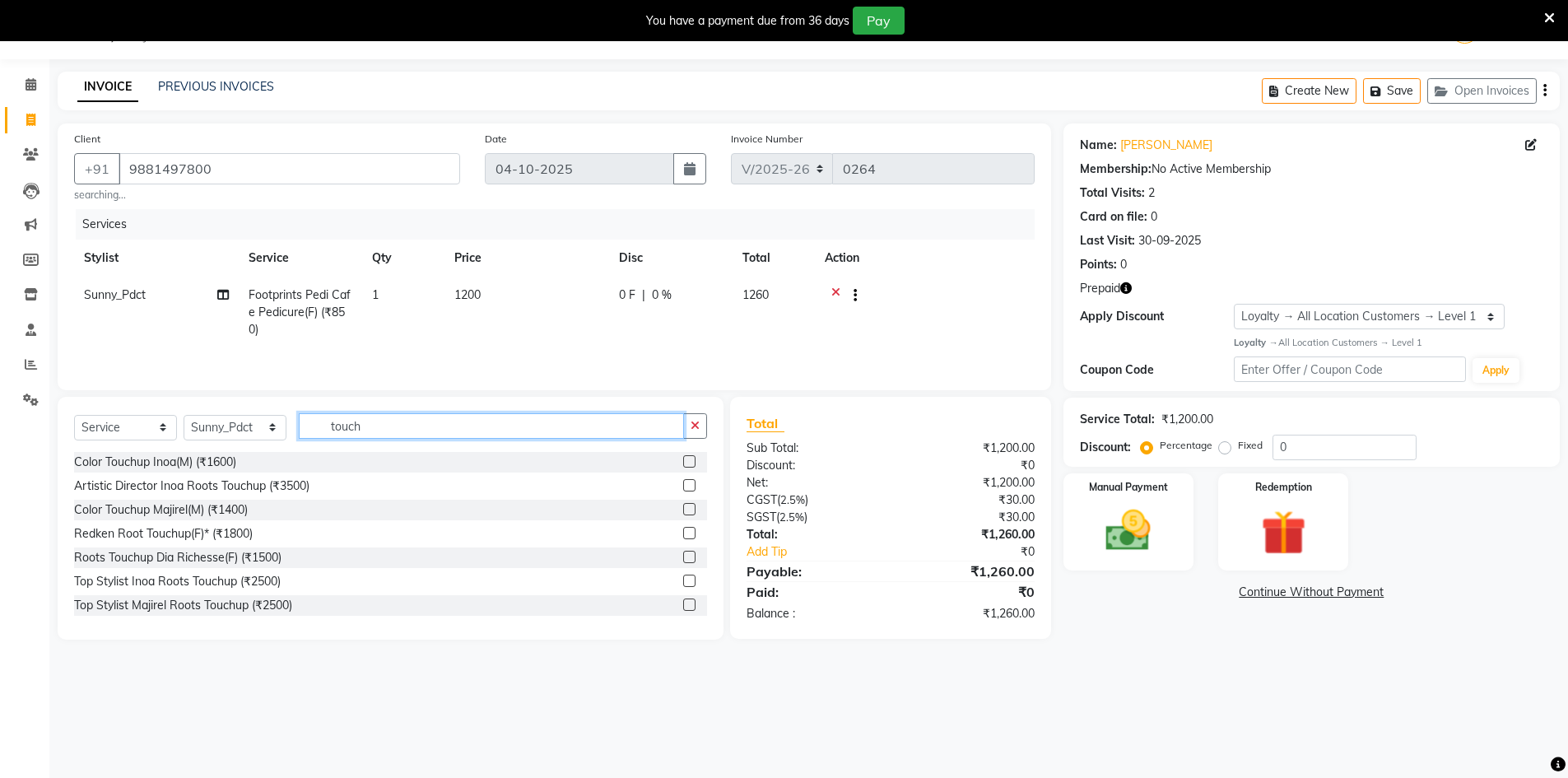
type input "touch"
click at [683, 464] on label at bounding box center [690, 461] width 13 height 13
click at [683, 464] on input "checkbox" at bounding box center [689, 462] width 11 height 11
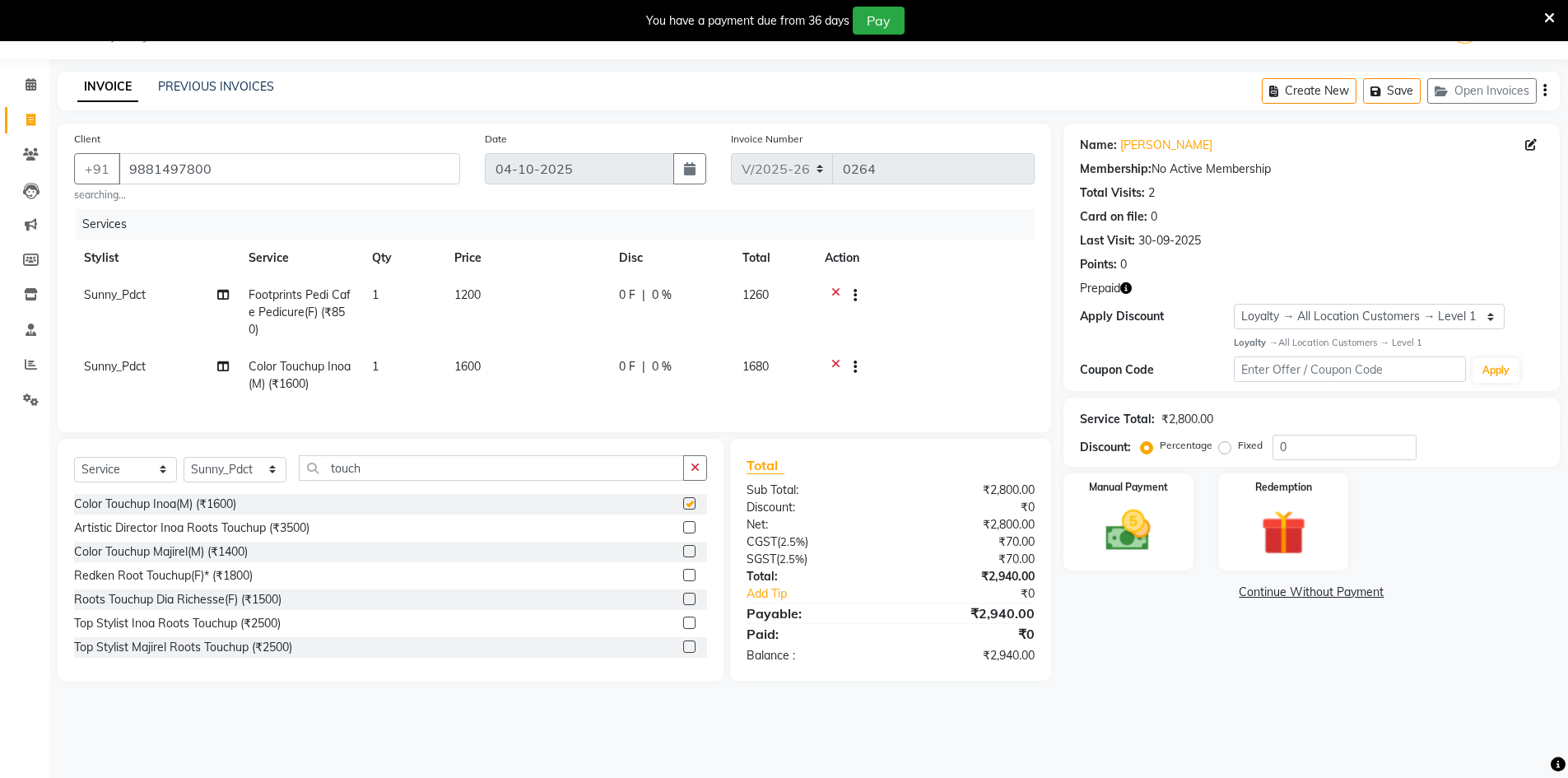
checkbox input "false"
click at [225, 363] on icon at bounding box center [222, 366] width 12 height 12
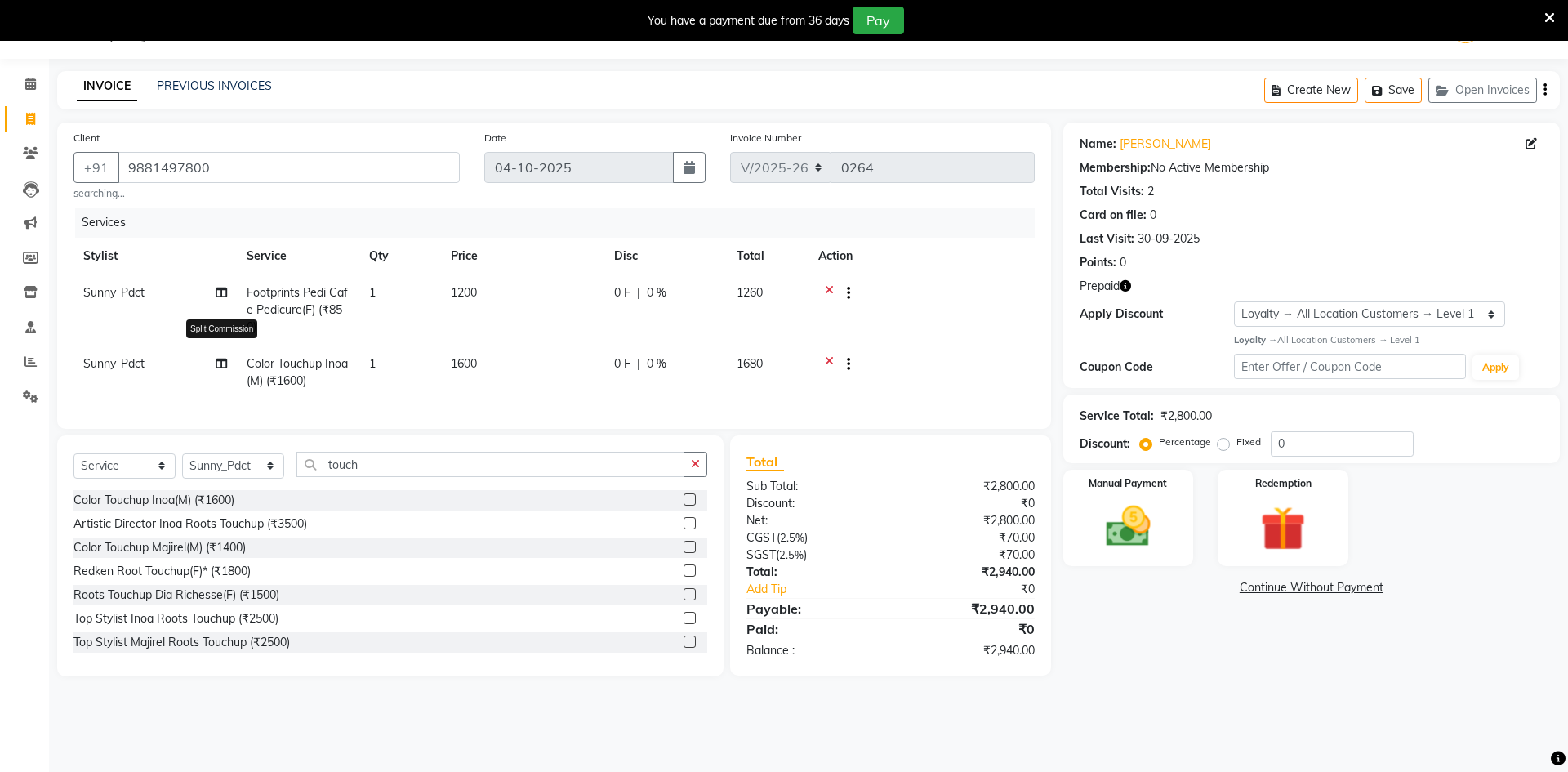
select select "91590"
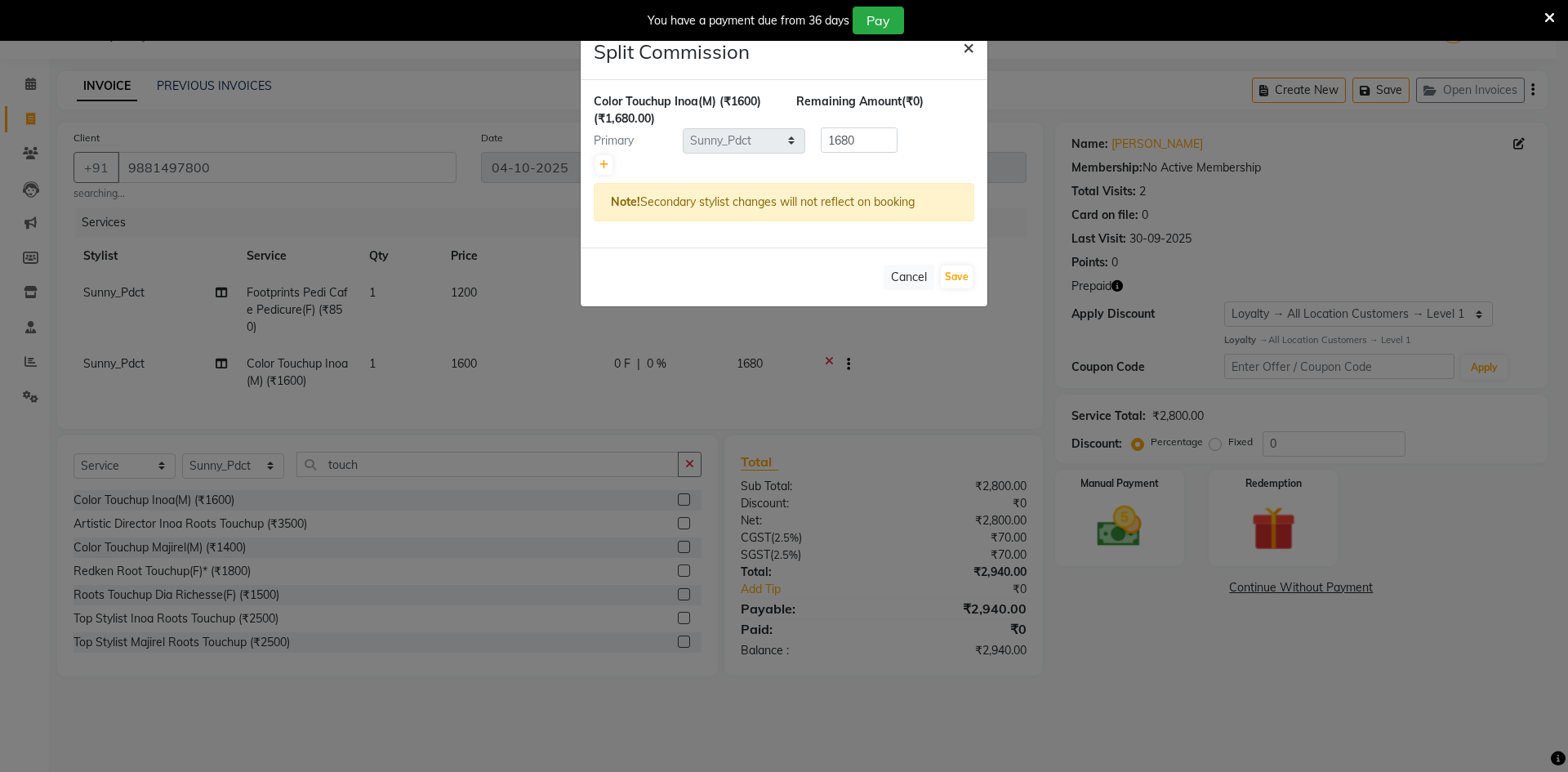
click at [982, 47] on button "×" at bounding box center [968, 46] width 38 height 46
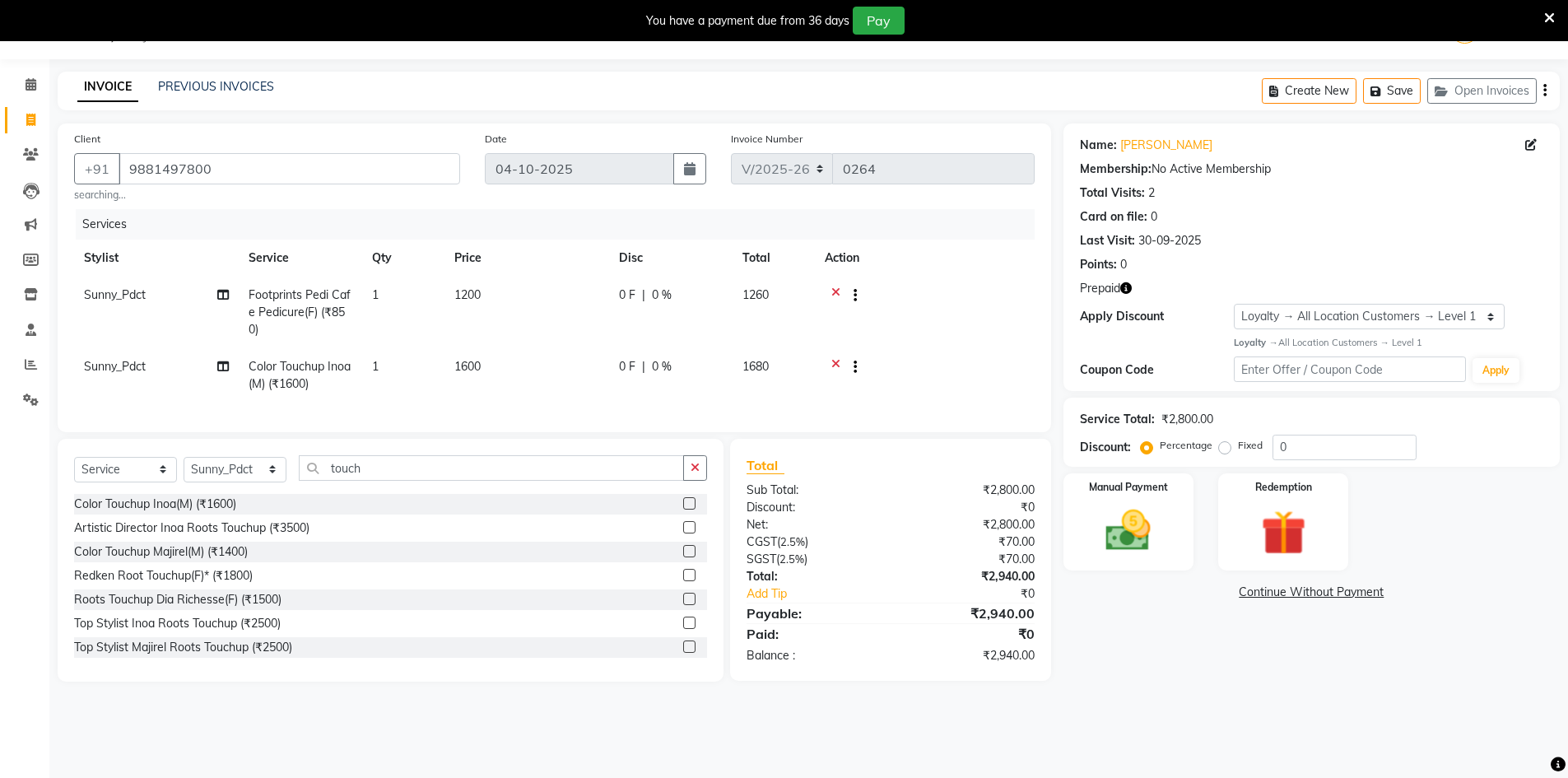
click at [153, 378] on td "Sunny_Pdct" at bounding box center [156, 375] width 165 height 55
select select "91590"
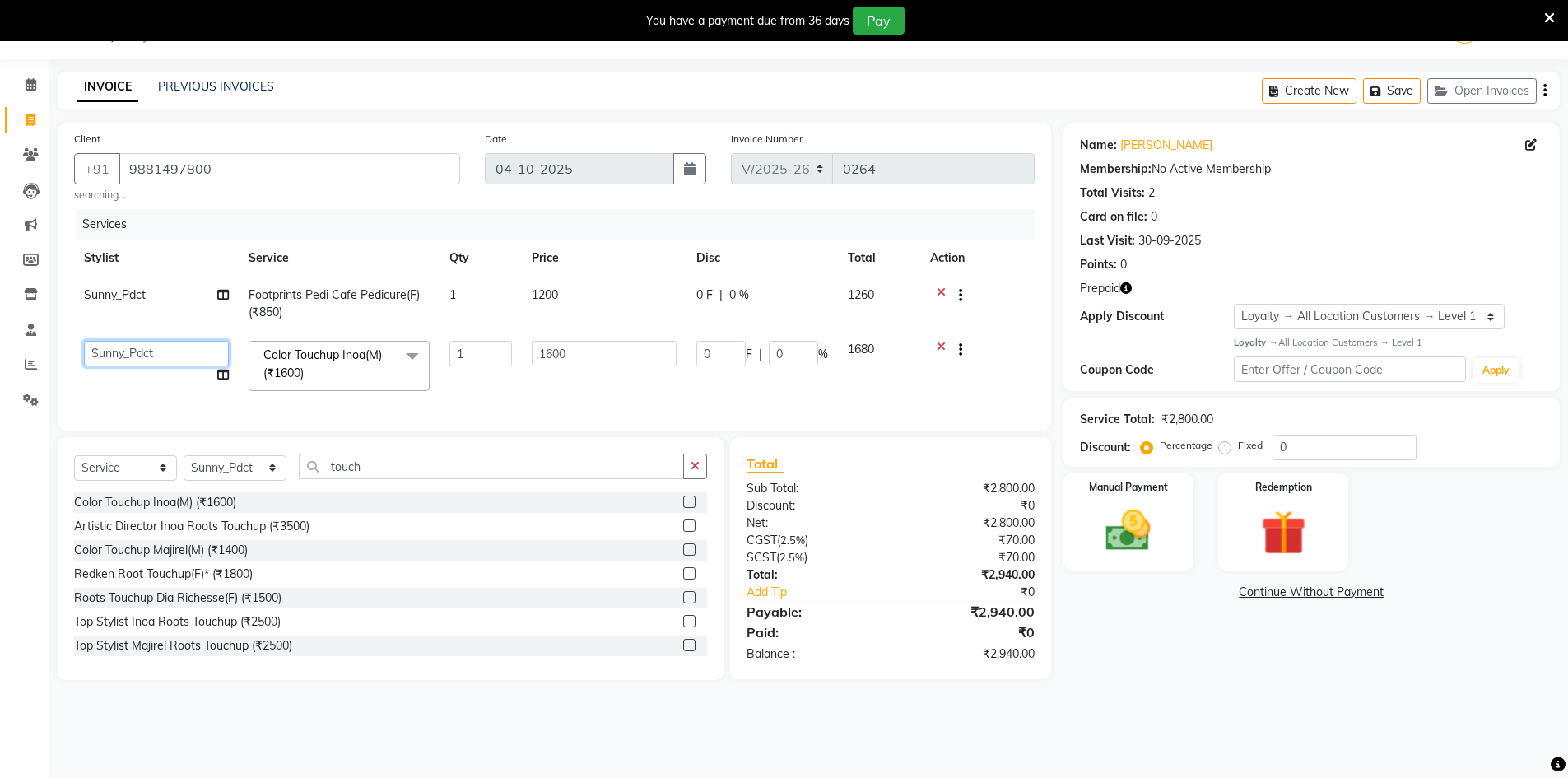
click at [175, 355] on select "Ankita Arshad Ashish_sty Counter_Sales Irfan Manager Pronoy Paul Raju_Mgr Rauna…" at bounding box center [156, 353] width 145 height 26
select select "90857"
click at [1488, 320] on select "Select Loyalty → All Location Customers → Level 1" at bounding box center [1368, 316] width 271 height 26
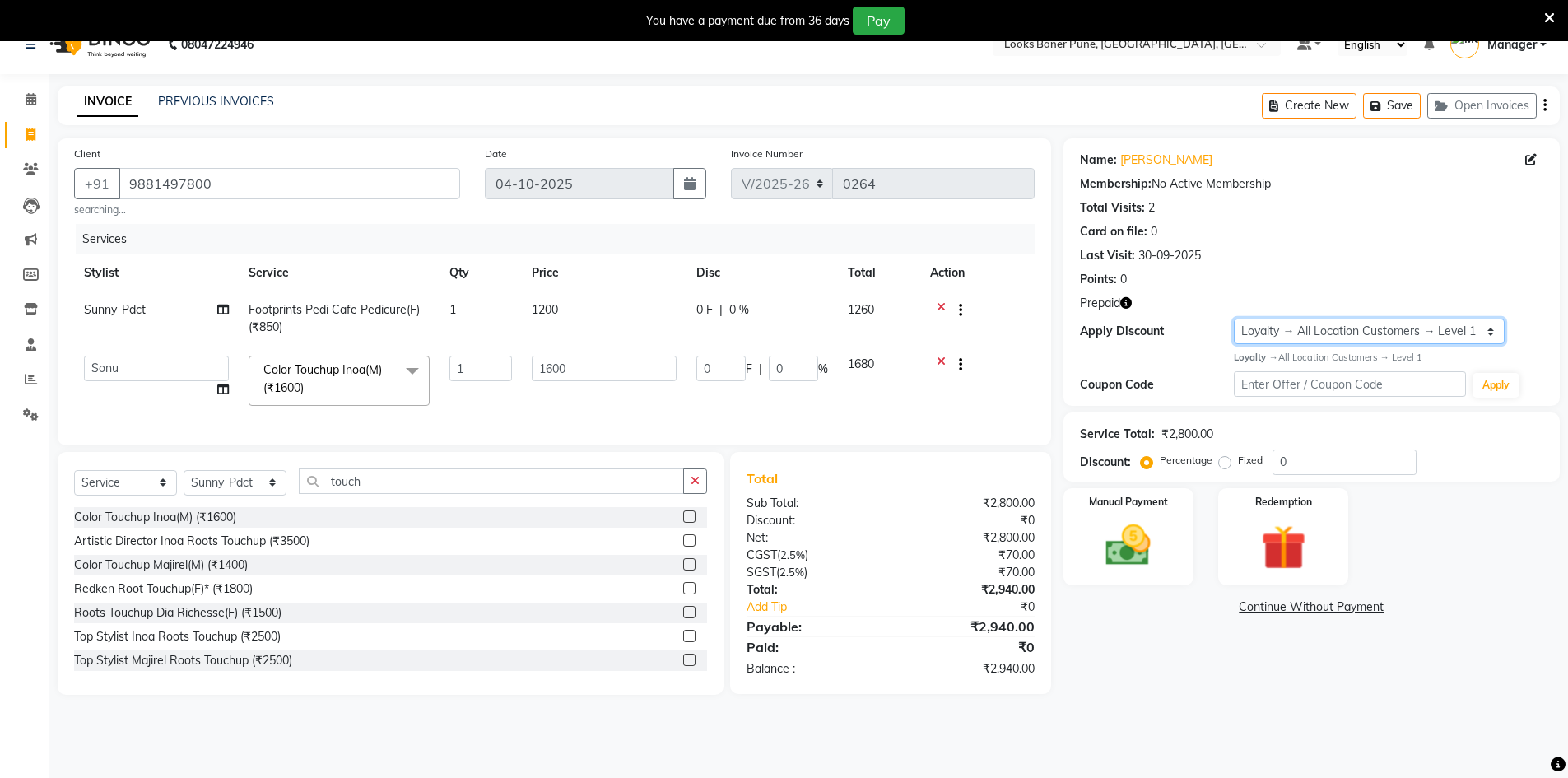
scroll to position [41, 0]
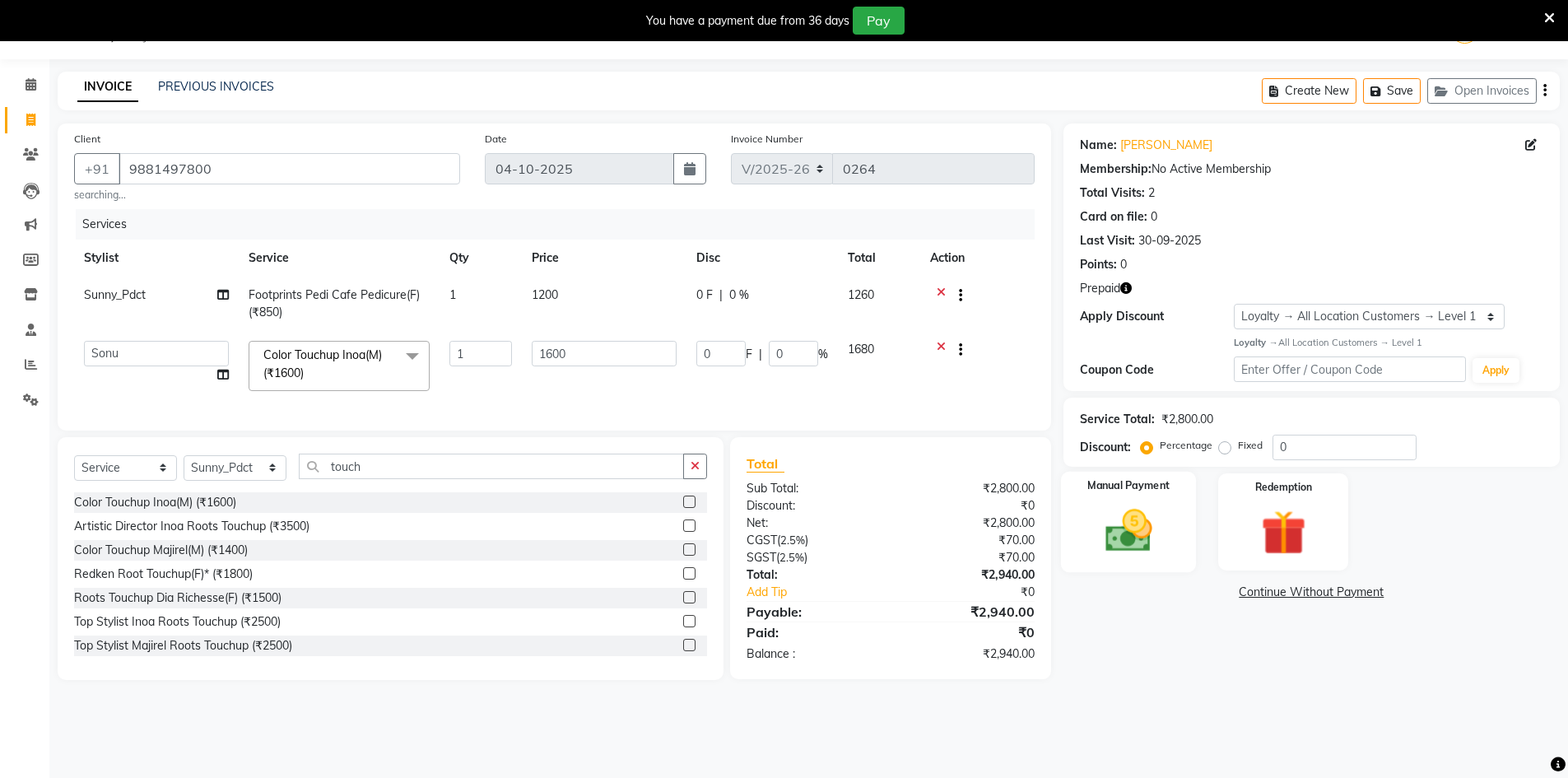
click at [1118, 522] on img at bounding box center [1128, 530] width 76 height 54
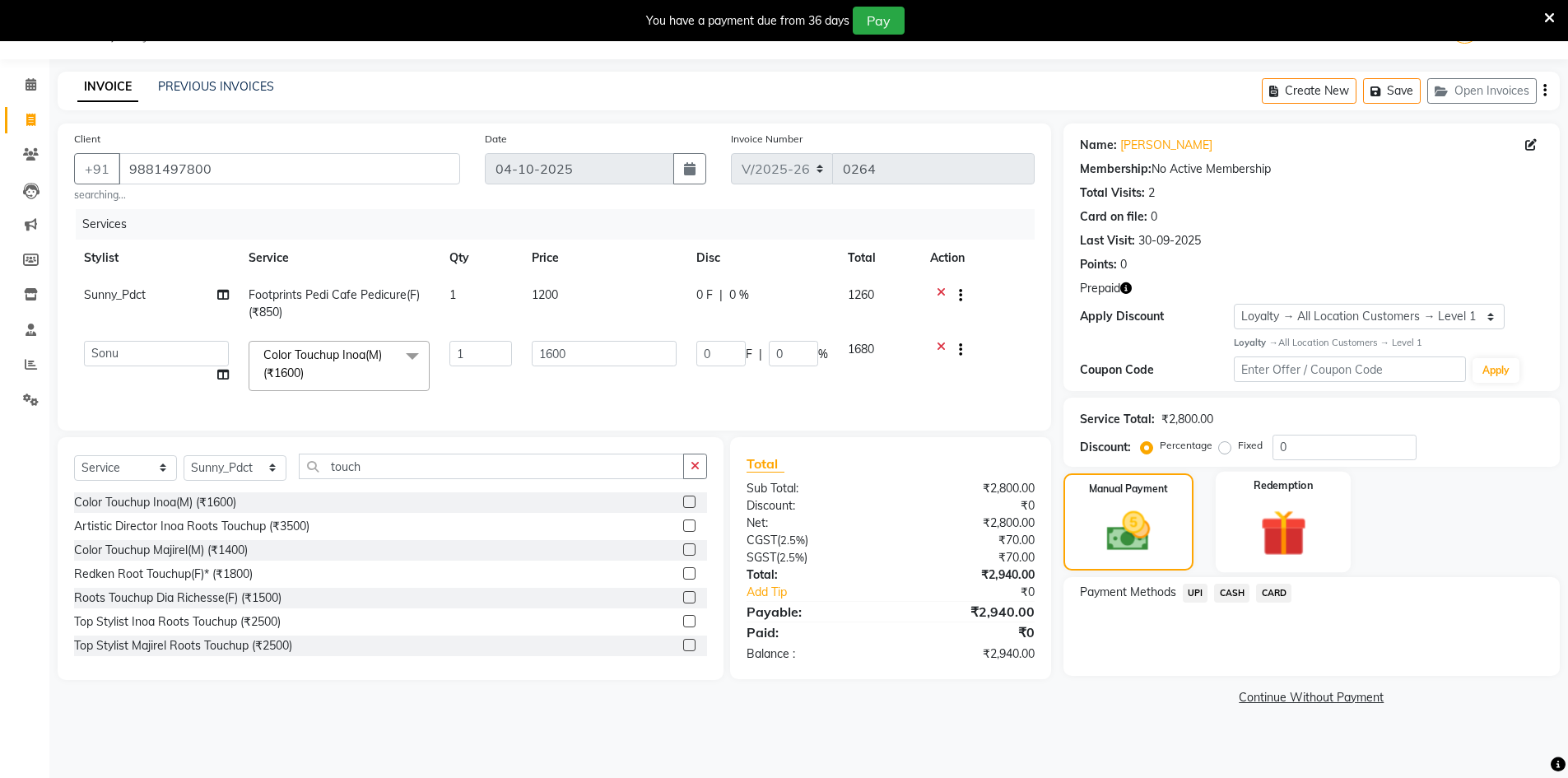
click at [1274, 523] on img at bounding box center [1283, 533] width 76 height 58
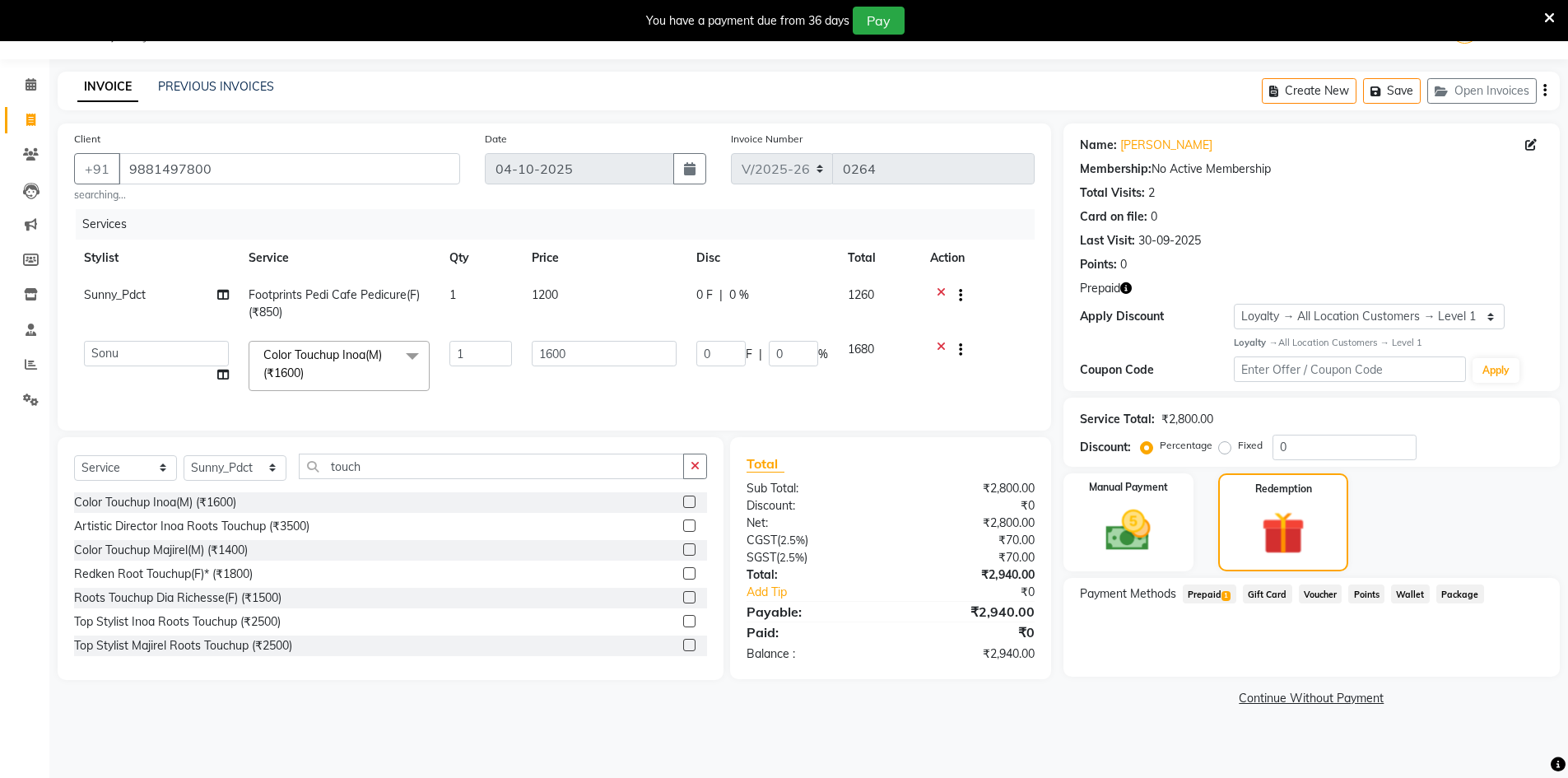
click at [1212, 596] on span "Prepaid 1" at bounding box center [1209, 593] width 54 height 19
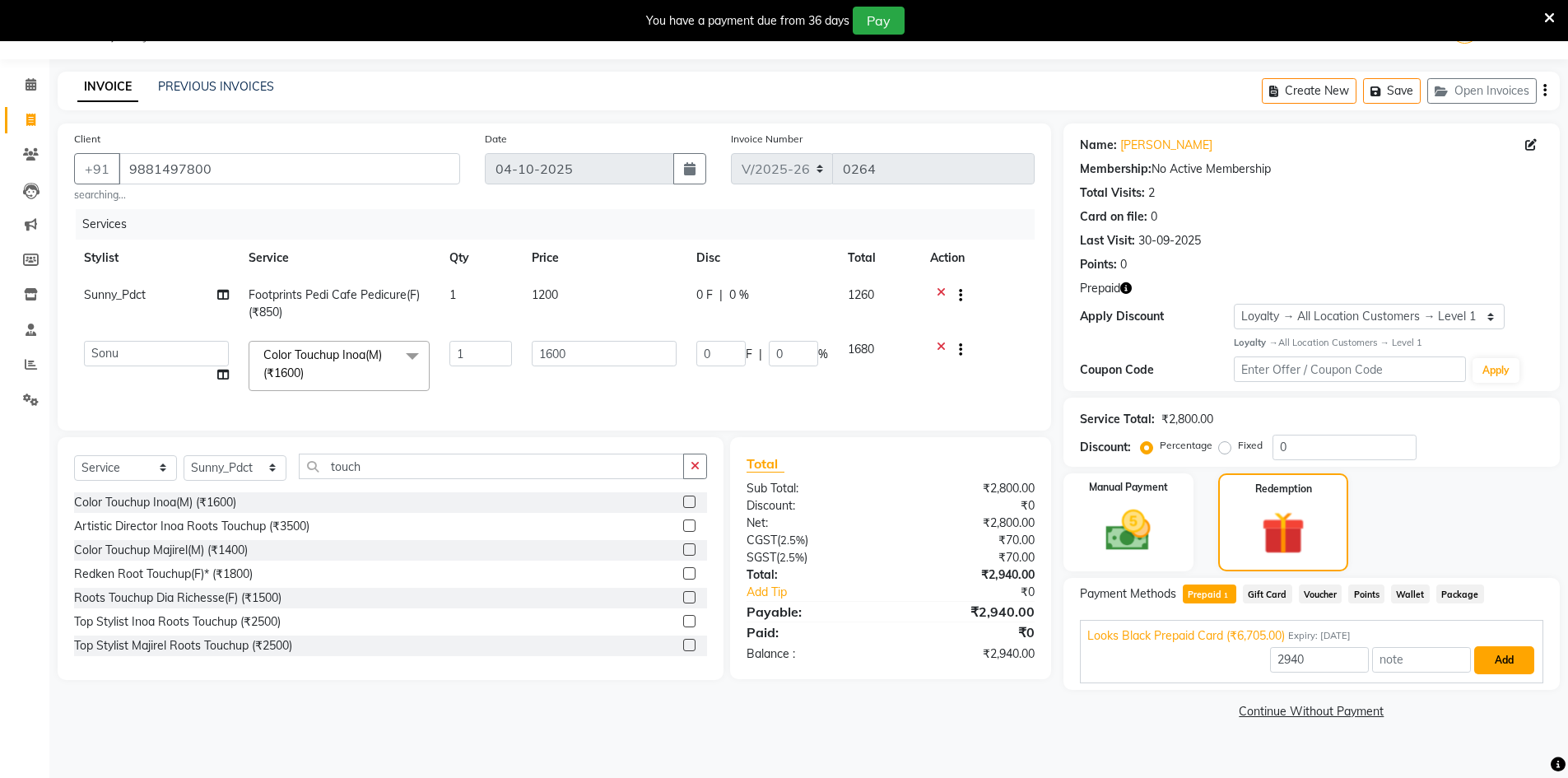
click at [1506, 659] on button "Add" at bounding box center [1504, 660] width 60 height 28
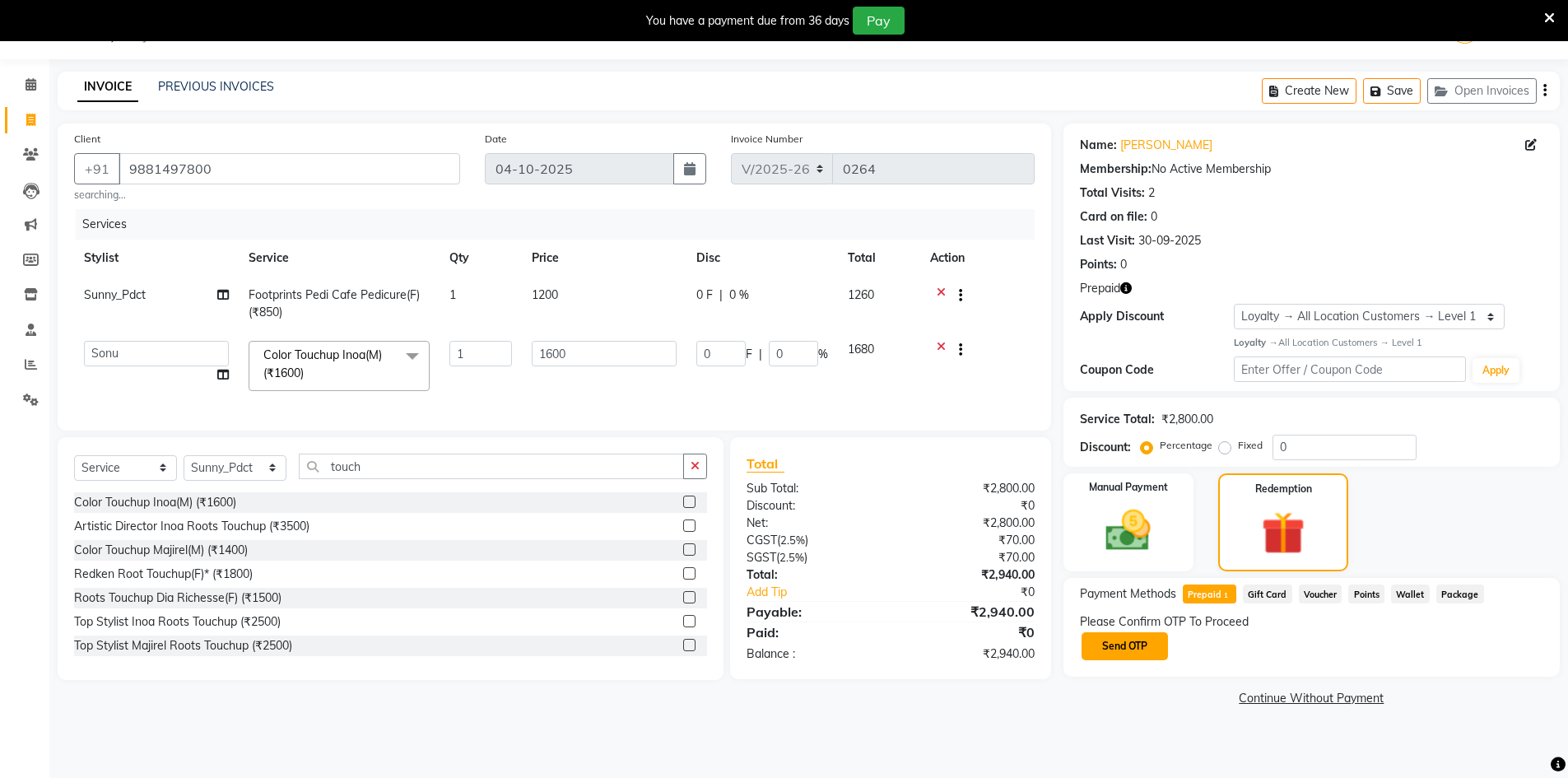
click at [1133, 650] on button "Send OTP" at bounding box center [1124, 646] width 87 height 28
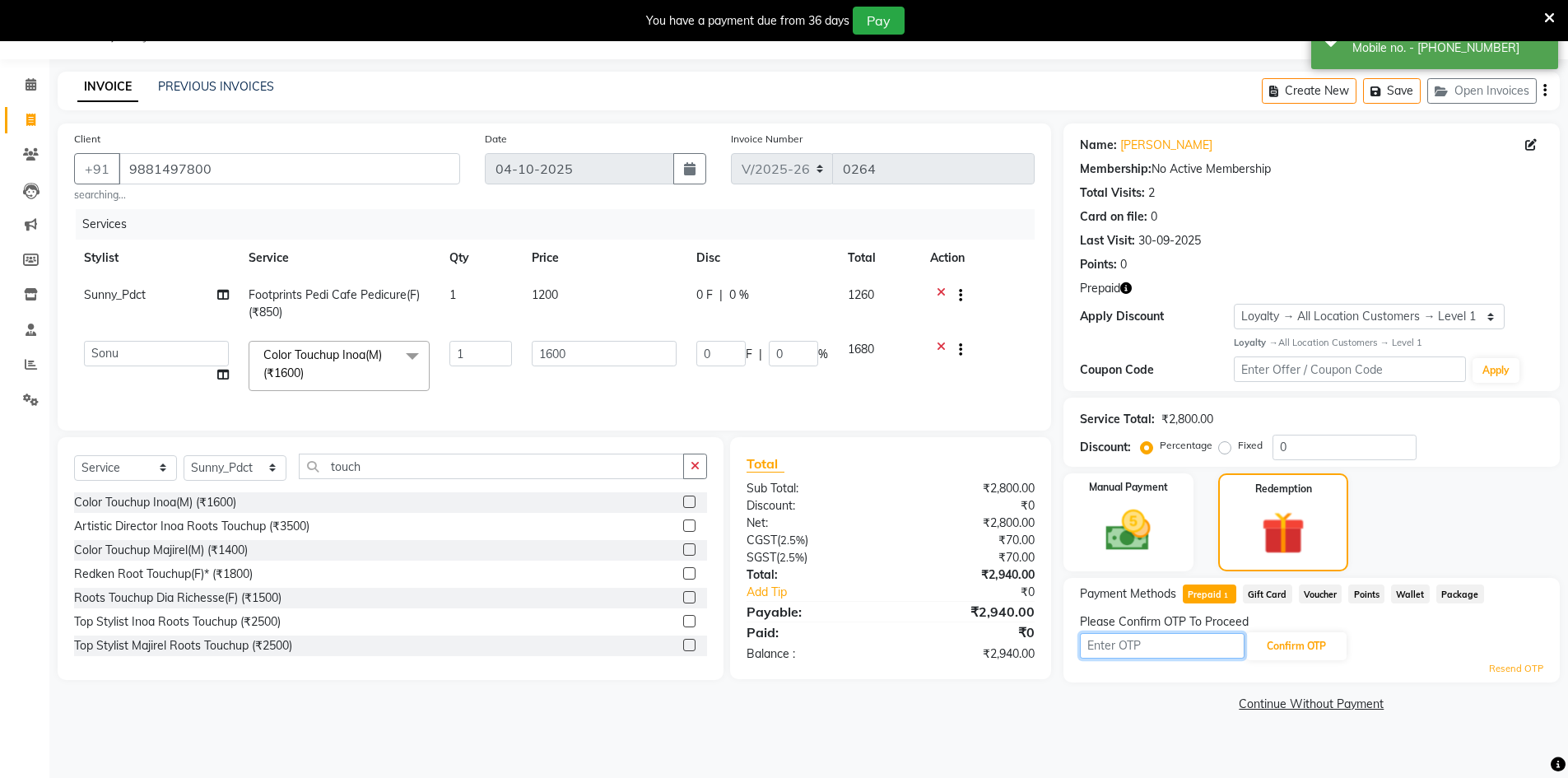
click at [1133, 646] on input "text" at bounding box center [1162, 646] width 165 height 26
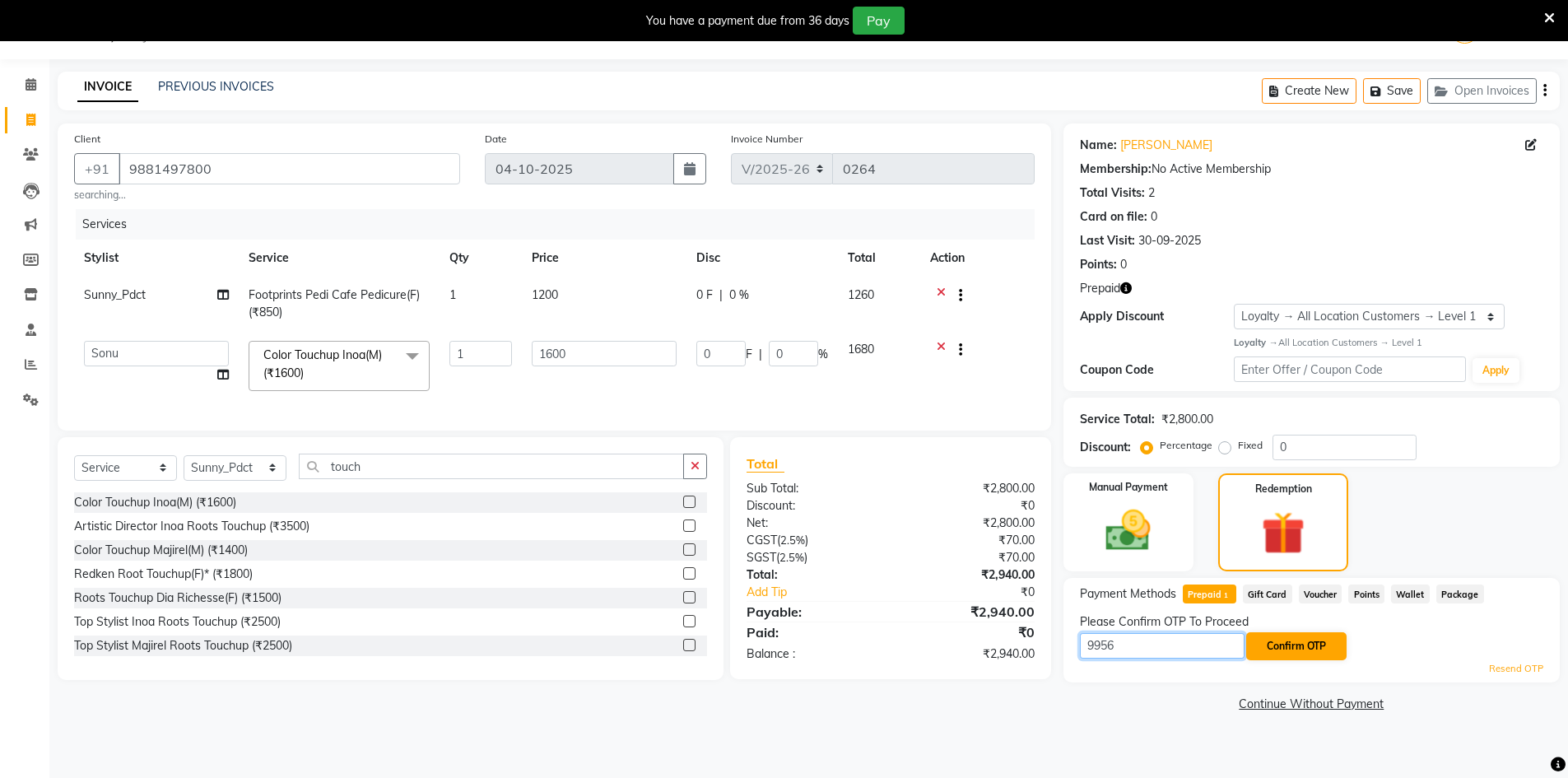
type input "9956"
click at [1296, 645] on button "Confirm OTP" at bounding box center [1296, 646] width 100 height 28
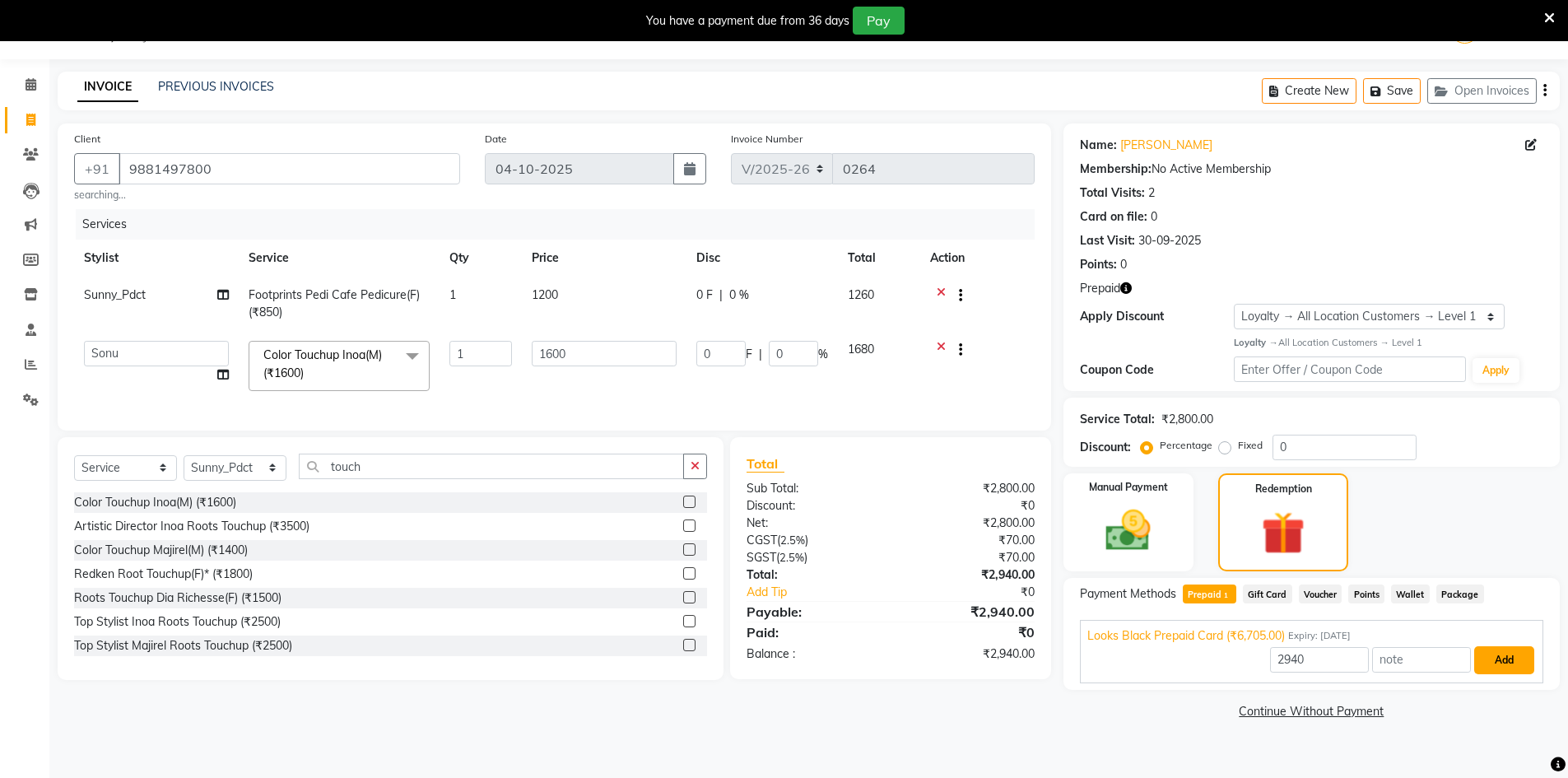
click at [1500, 660] on button "Add" at bounding box center [1504, 660] width 60 height 28
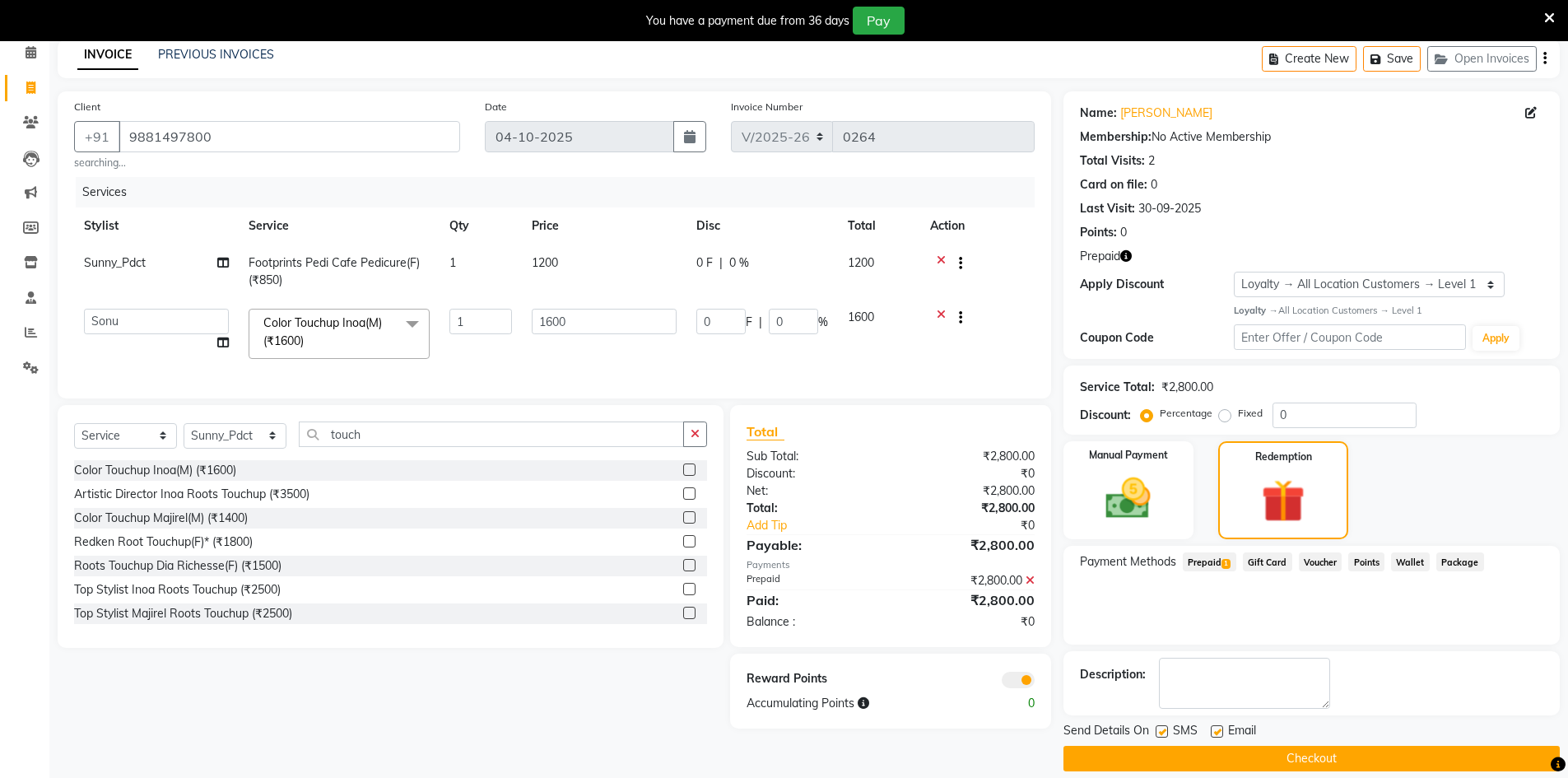
scroll to position [91, 0]
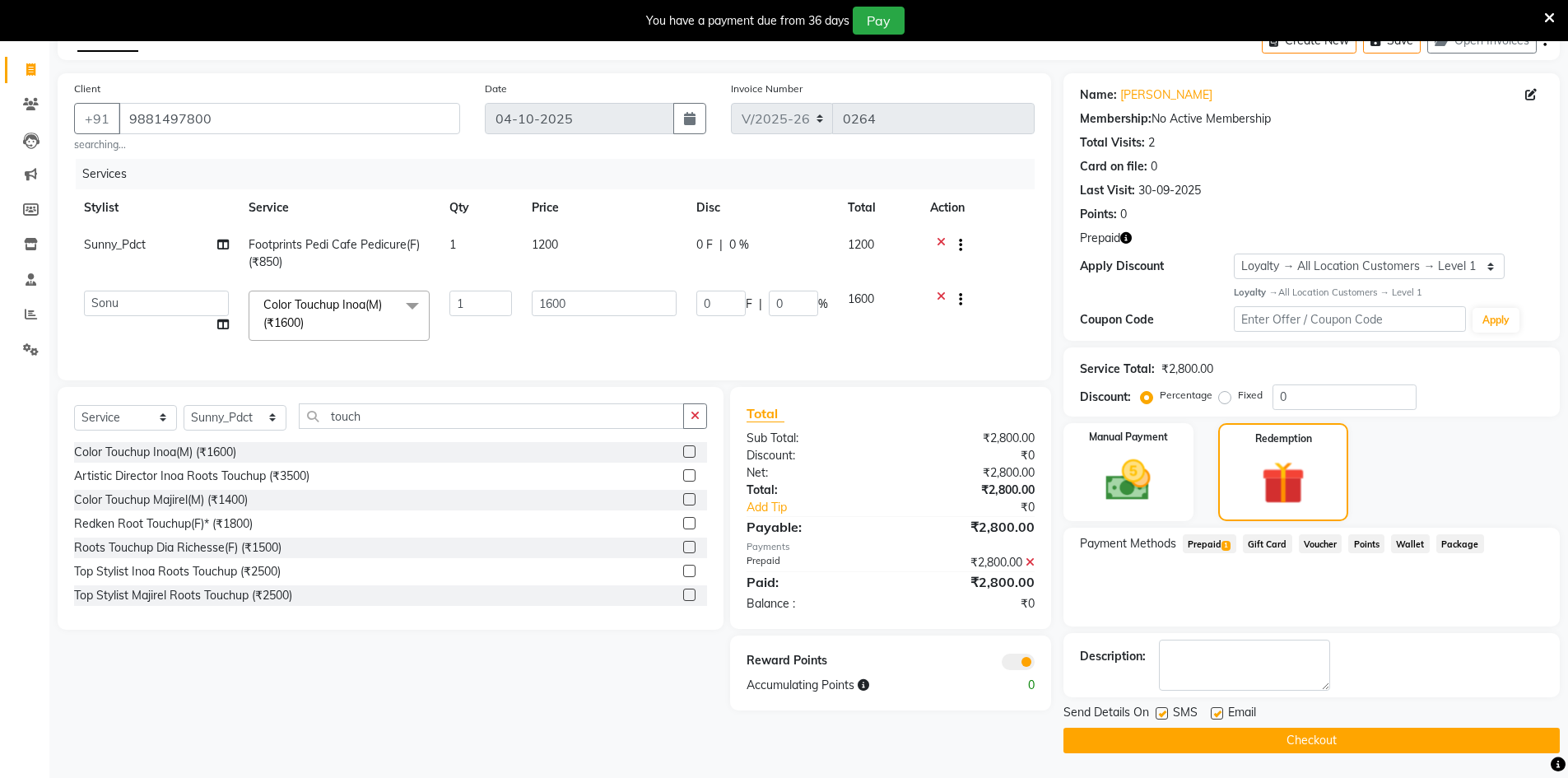
click at [1015, 670] on span at bounding box center [1018, 661] width 33 height 16
click at [1034, 664] on input "checkbox" at bounding box center [1034, 664] width 0 height 0
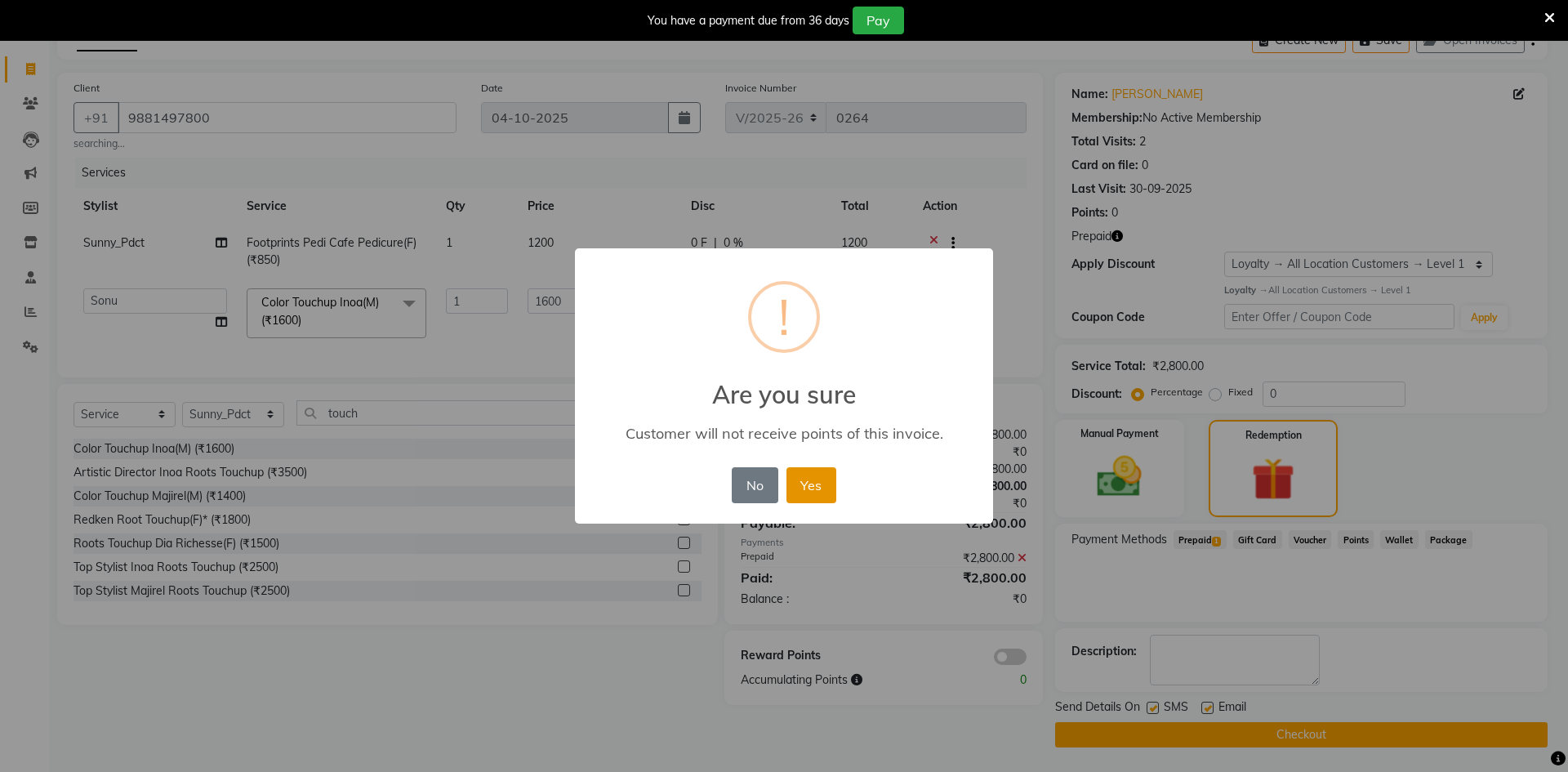
click at [809, 487] on button "Yes" at bounding box center [811, 485] width 50 height 36
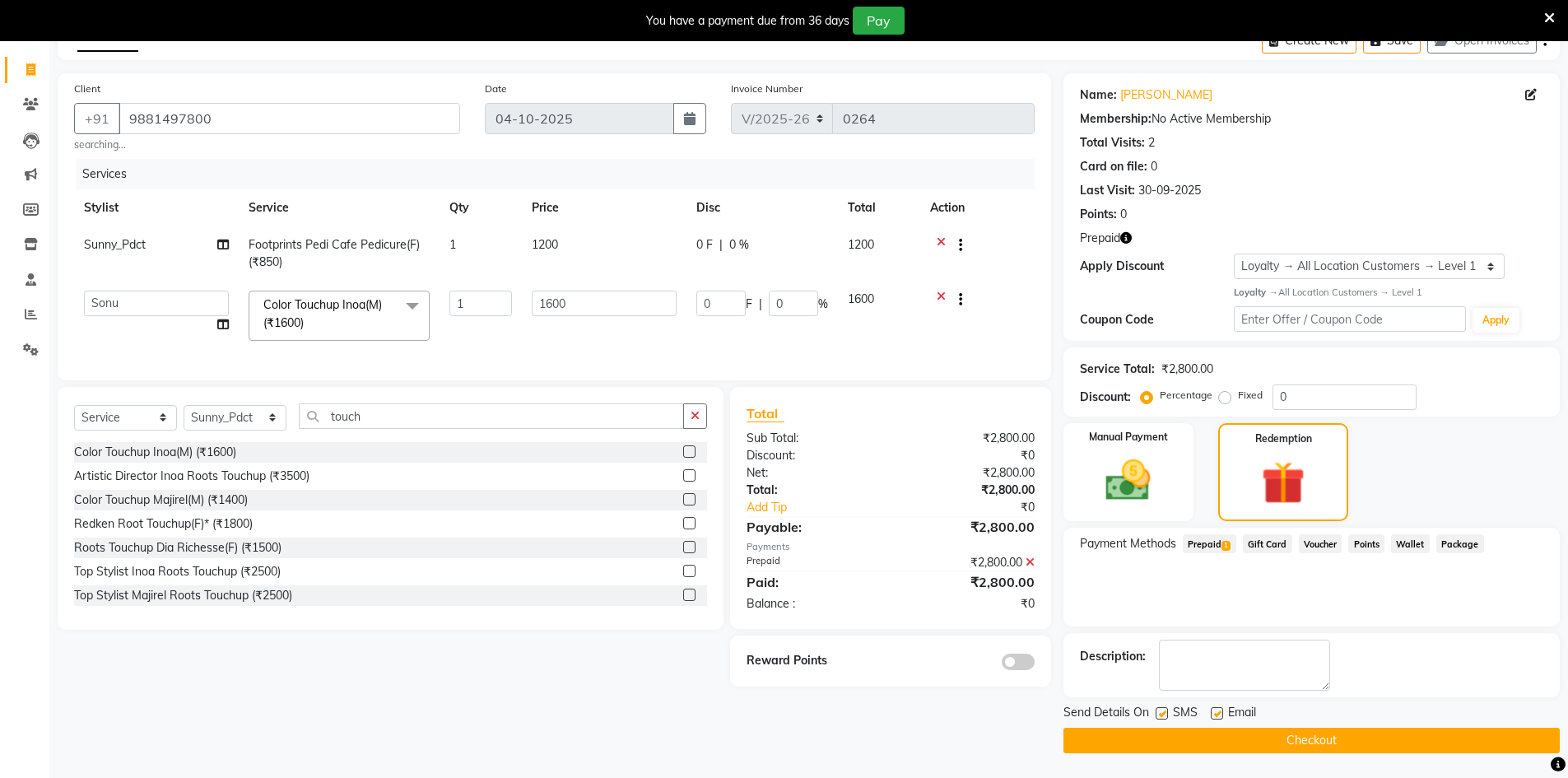
click at [1247, 743] on button "Checkout" at bounding box center [1311, 740] width 497 height 26
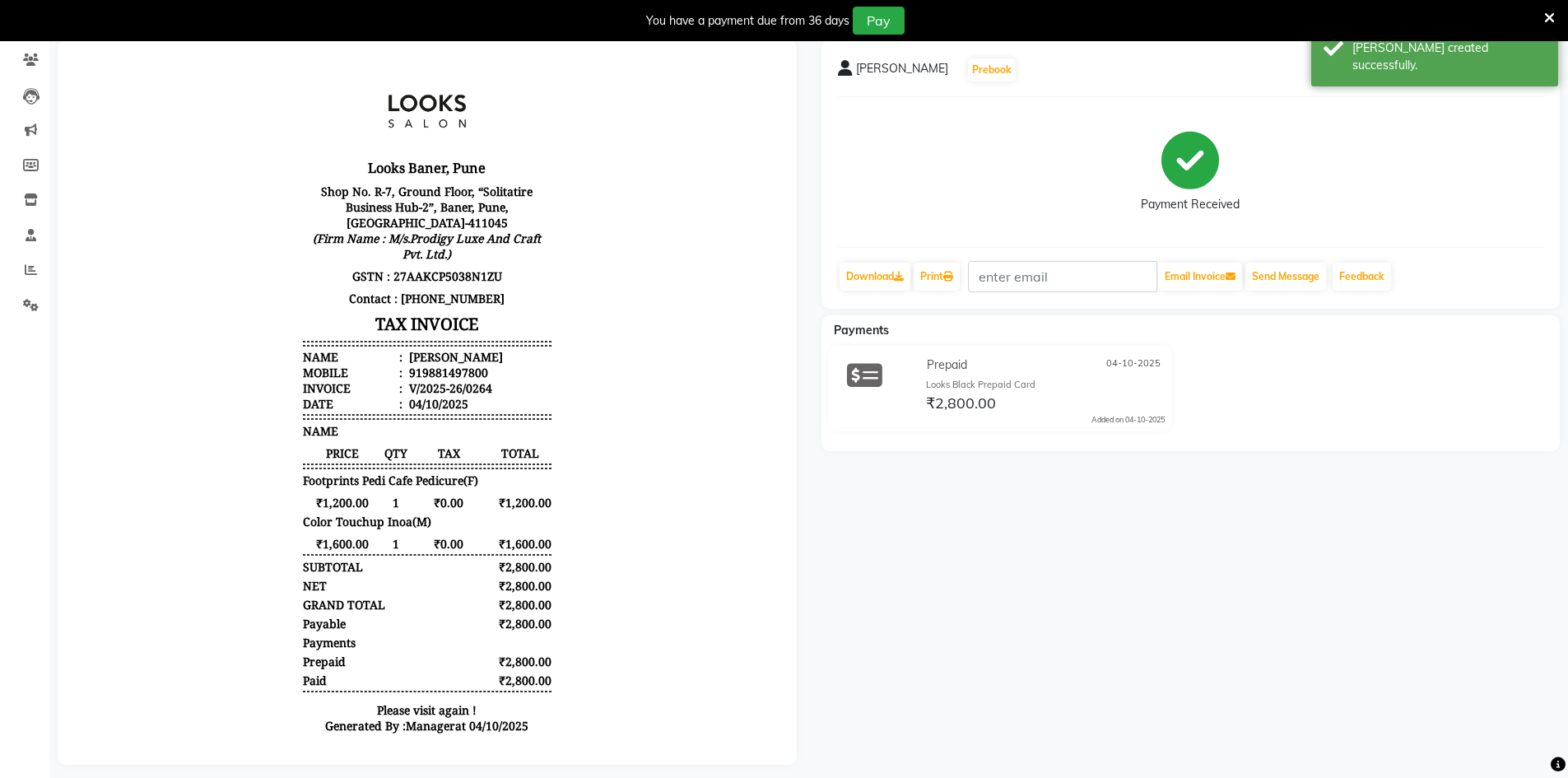
scroll to position [159, 0]
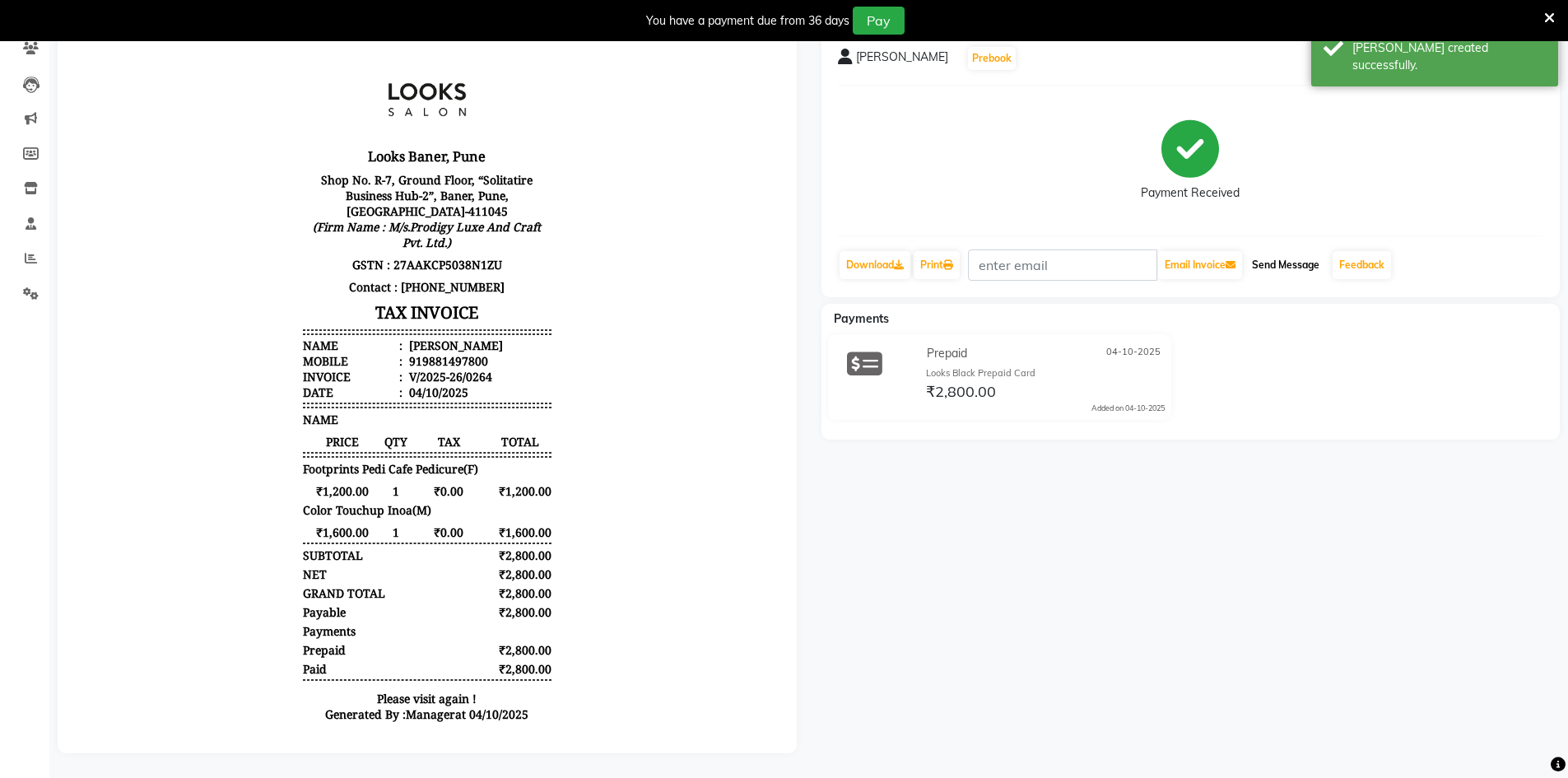
click at [1270, 253] on button "Send Message" at bounding box center [1286, 264] width 81 height 28
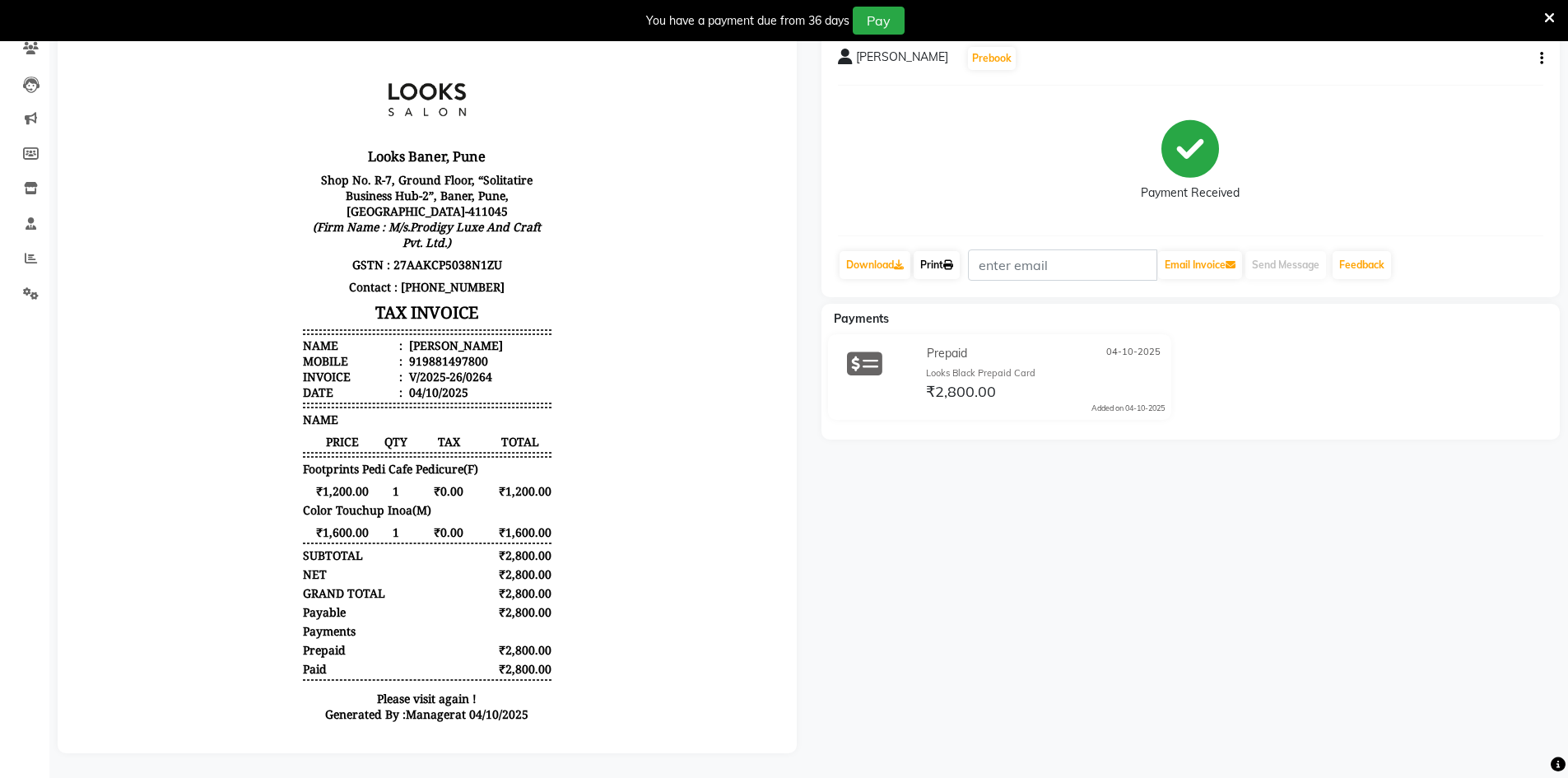
click at [955, 258] on link "Print" at bounding box center [937, 264] width 46 height 28
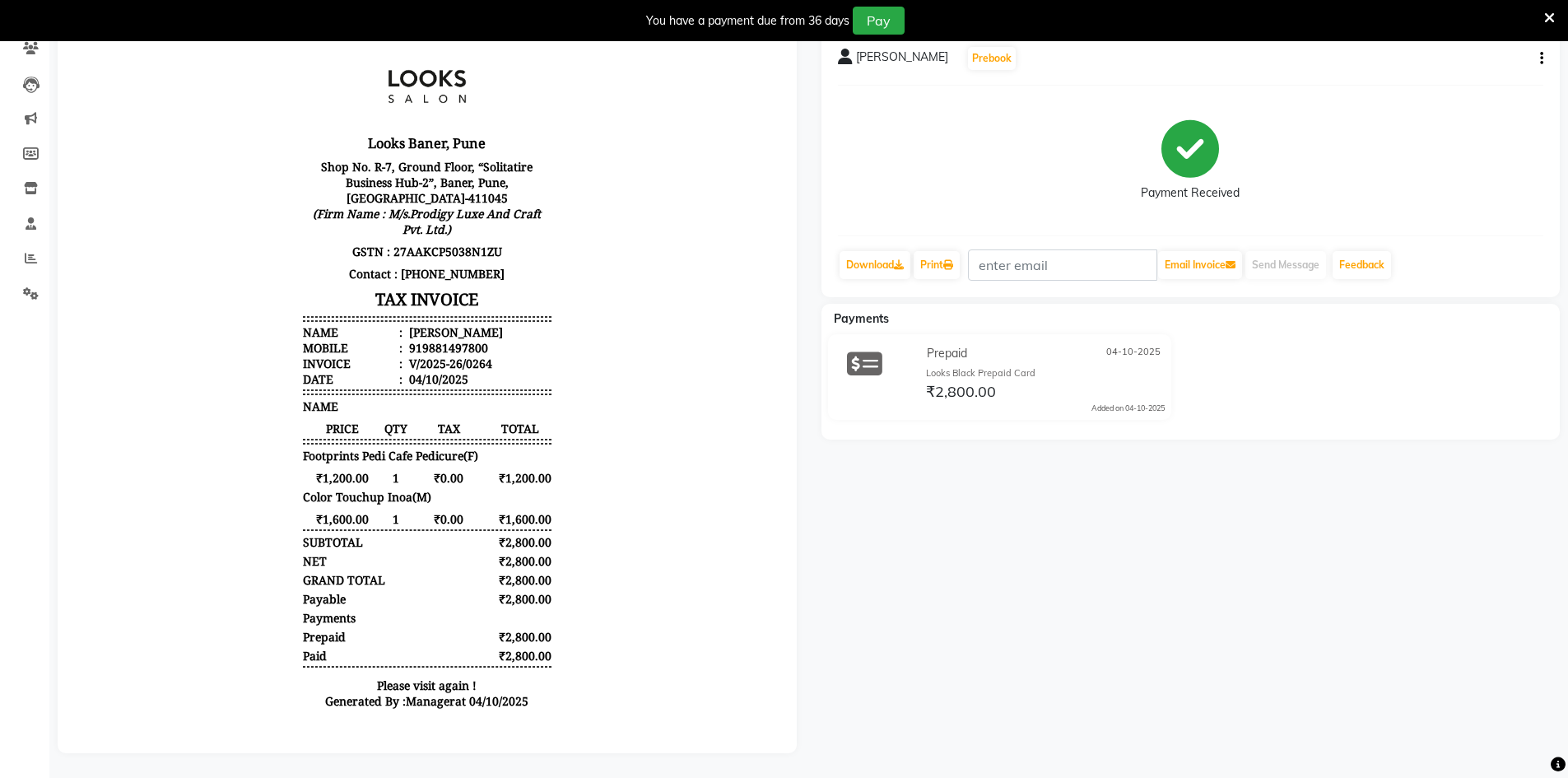
click at [1552, 13] on icon at bounding box center [1549, 18] width 11 height 15
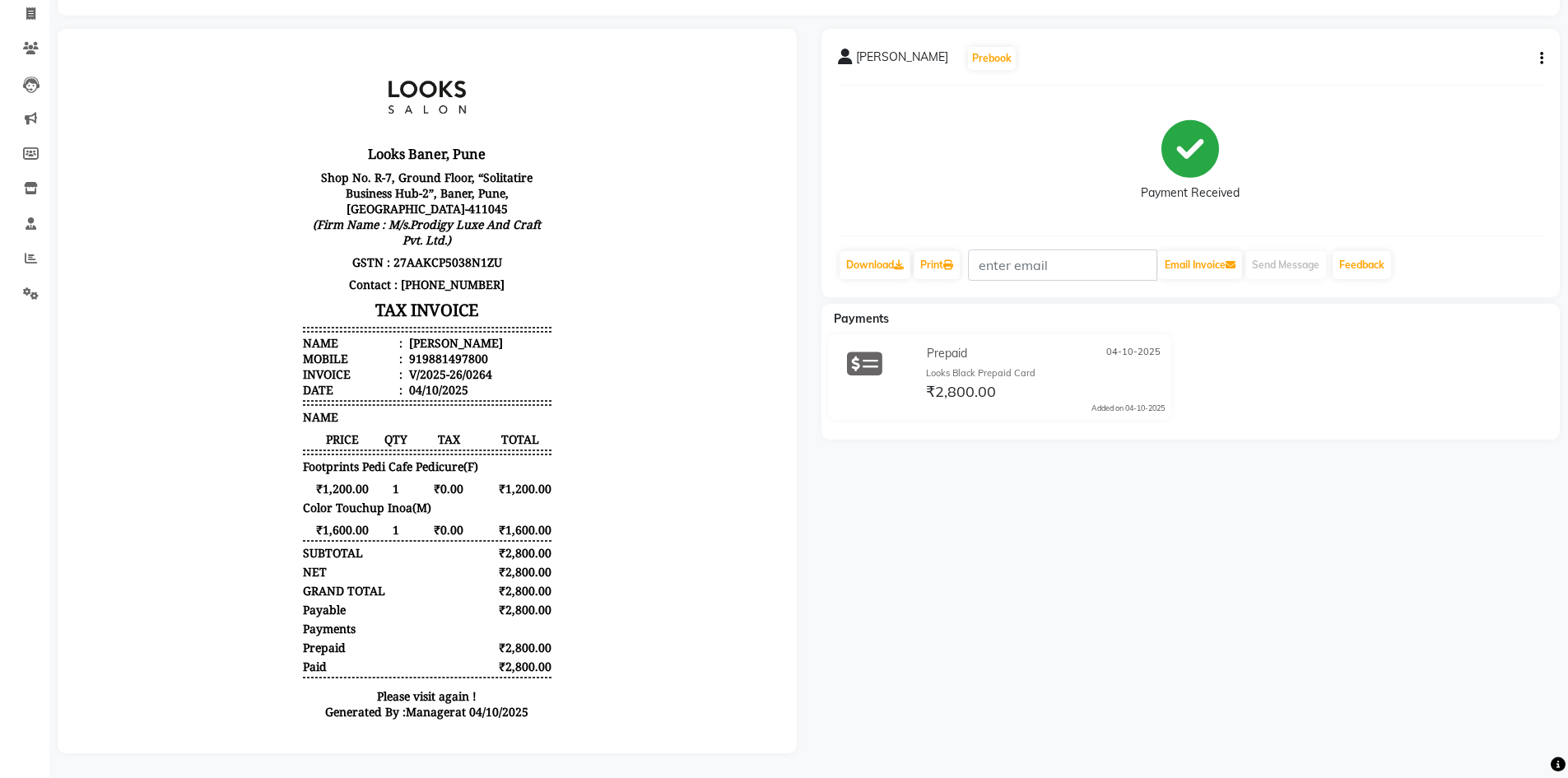
scroll to position [0, 0]
click at [1216, 257] on button "Email Invoice" at bounding box center [1200, 264] width 84 height 28
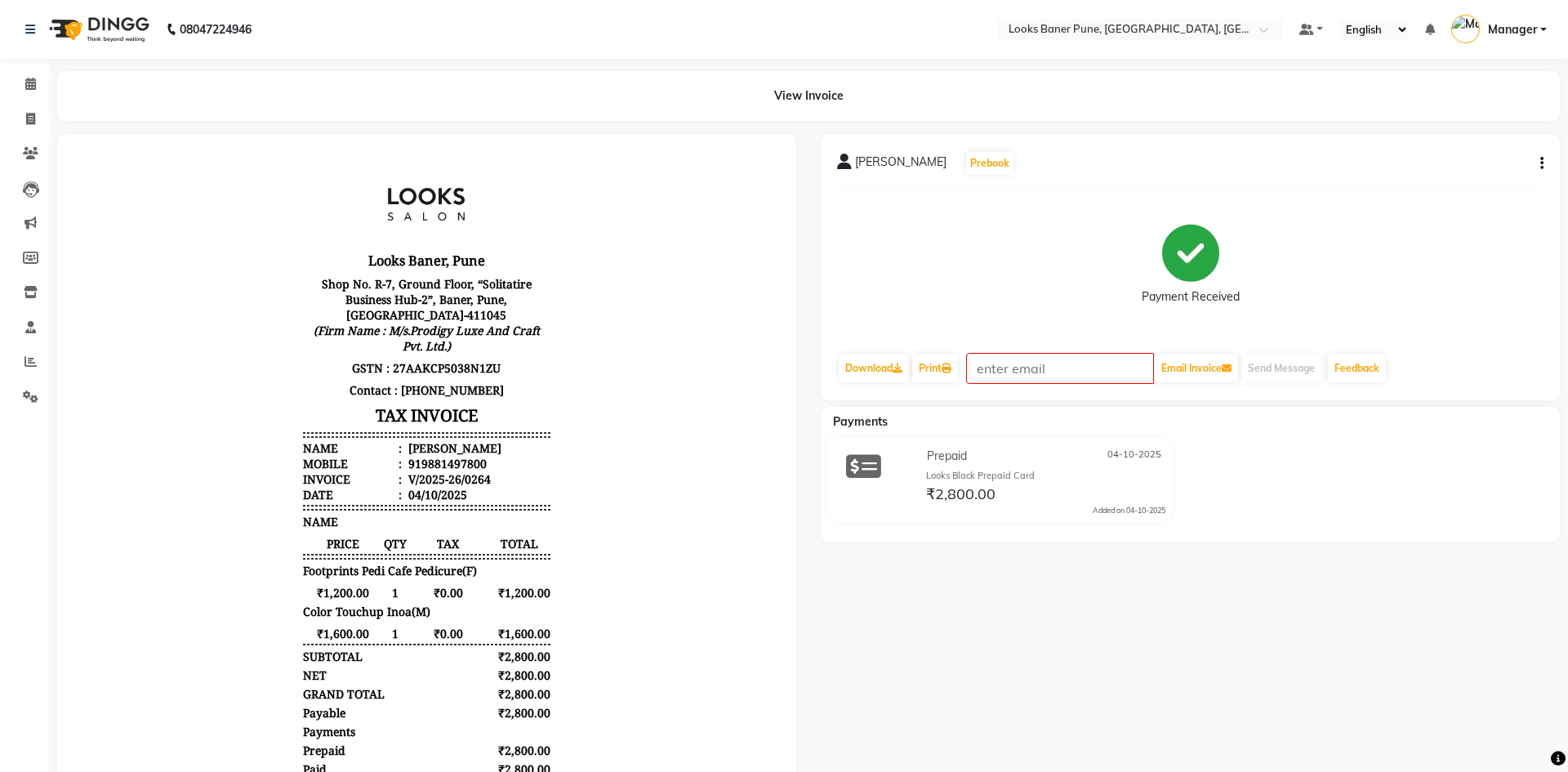
select select "8917"
select select "service"
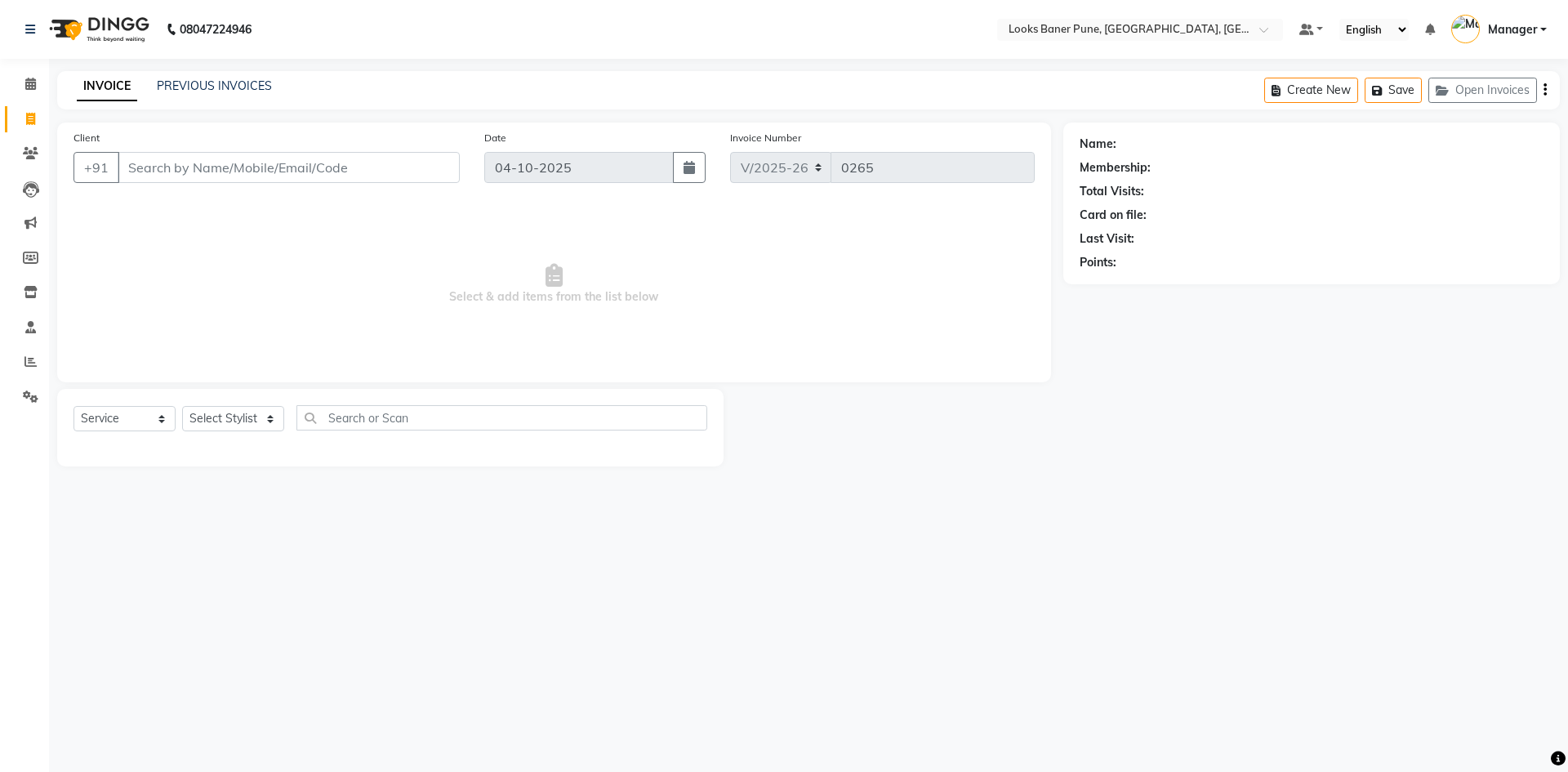
click at [207, 163] on input "Client" at bounding box center [288, 167] width 342 height 31
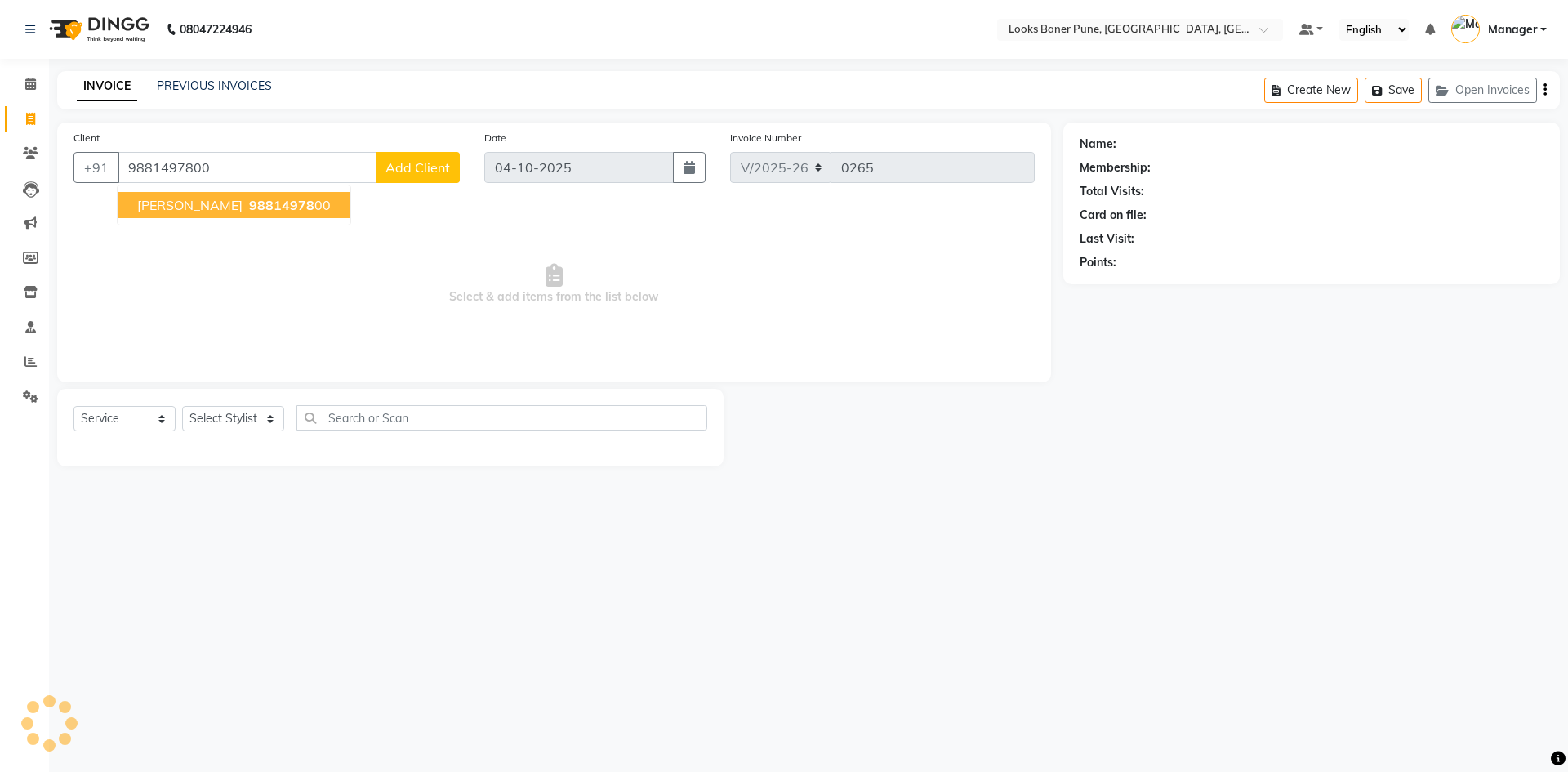
type input "9881497800"
select select "1: Object"
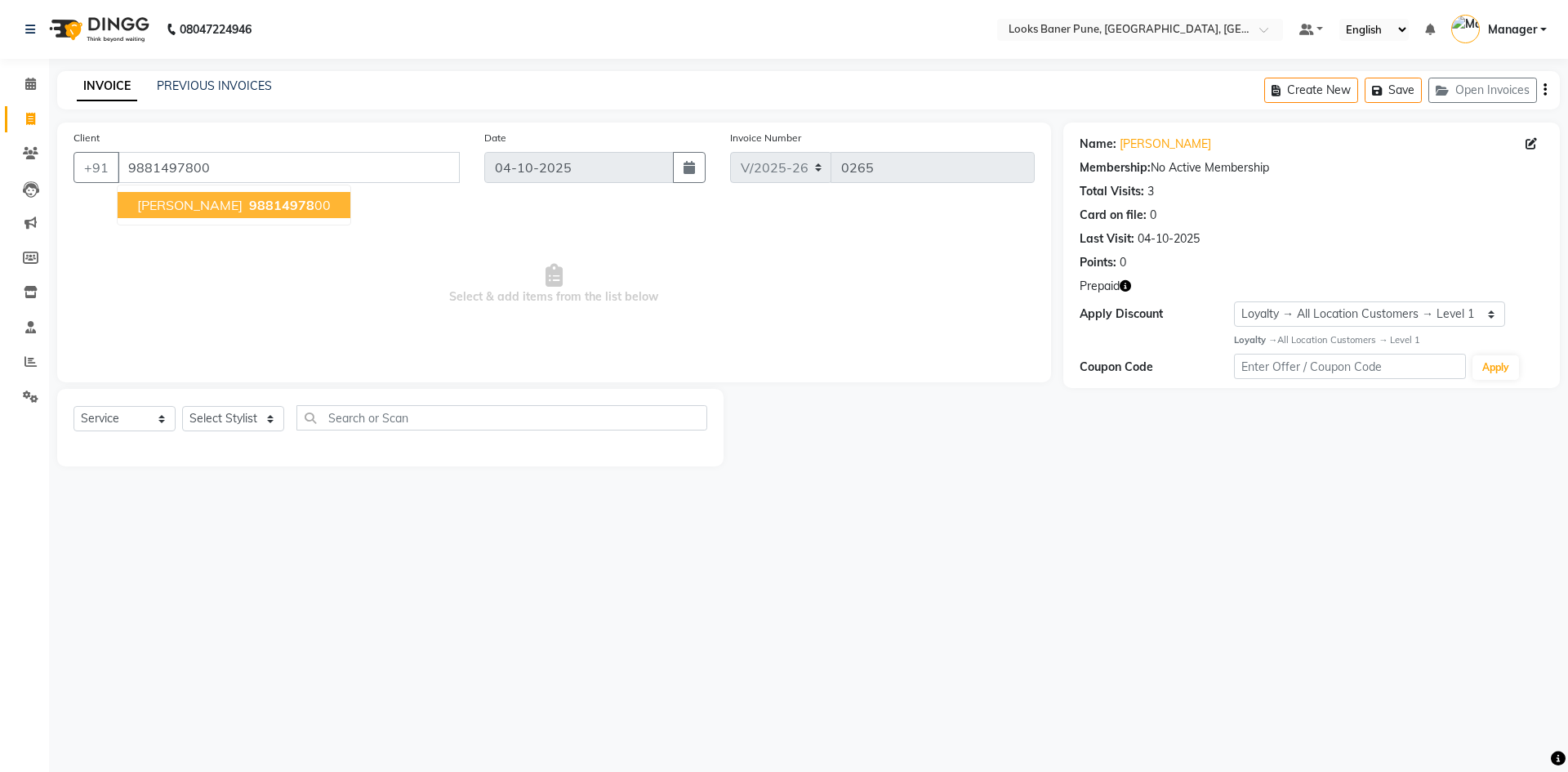
click at [326, 200] on ngb-highlight "98814978 00" at bounding box center [288, 205] width 85 height 16
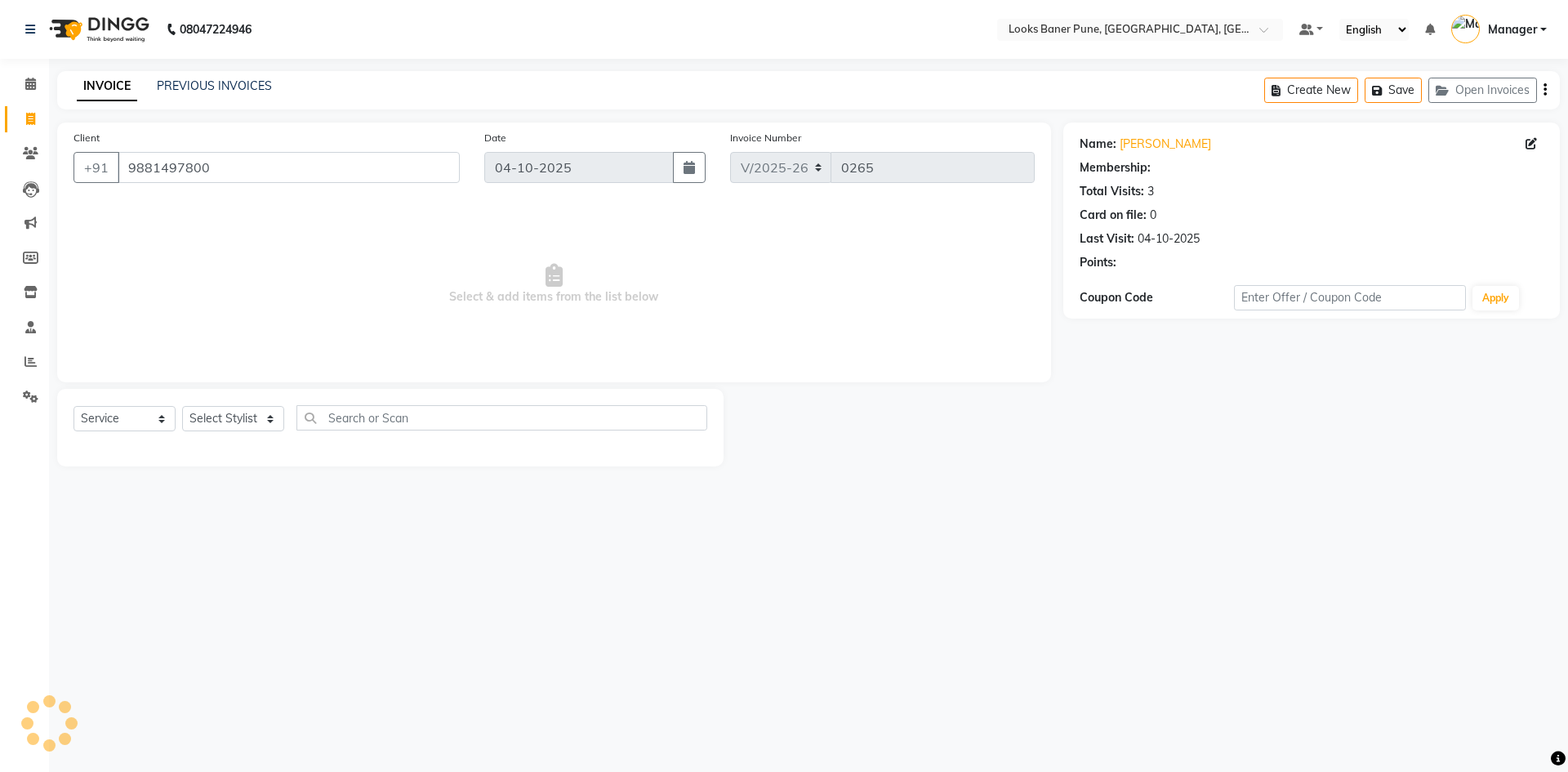
select select "1: Object"
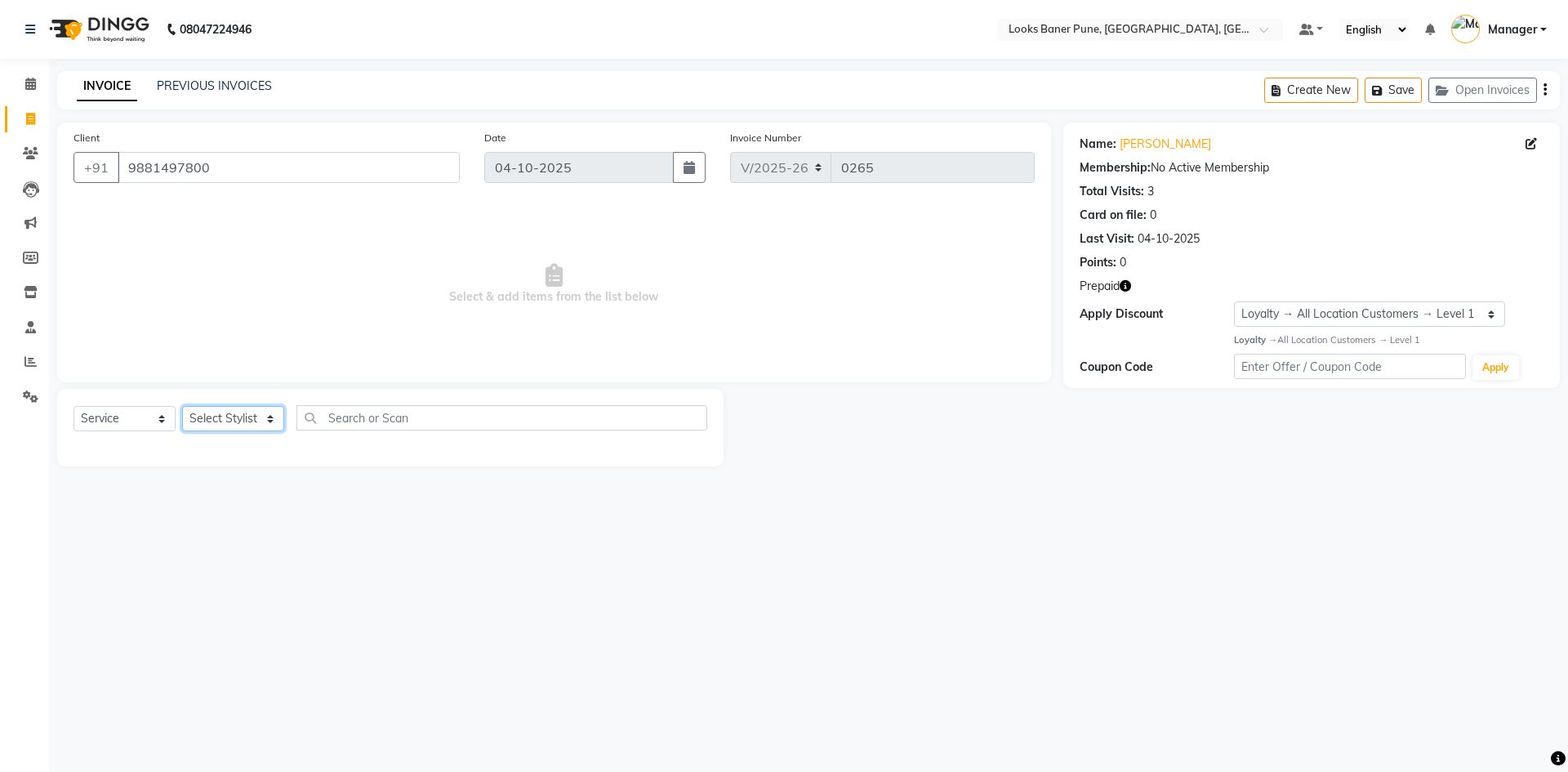
click at [266, 425] on select "Select Stylist [PERSON_NAME] Counter_Sales [PERSON_NAME] Manager [PERSON_NAME] …" at bounding box center [232, 419] width 102 height 25
select select "90857"
click at [182, 406] on select "Select Stylist [PERSON_NAME] Counter_Sales [PERSON_NAME] Manager [PERSON_NAME] …" at bounding box center [232, 419] width 102 height 25
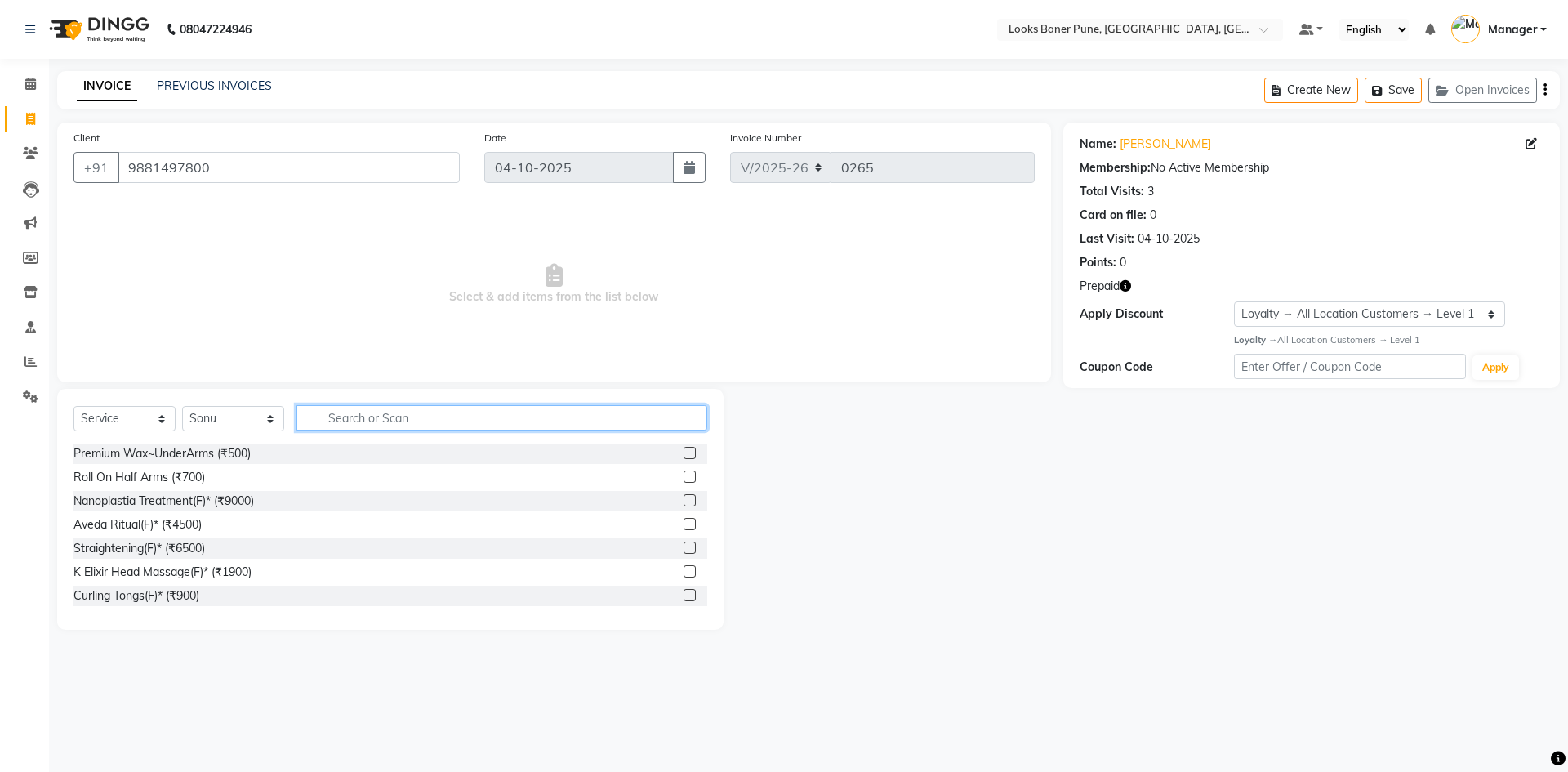
click at [380, 418] on input "text" at bounding box center [502, 418] width 411 height 25
type input "cut"
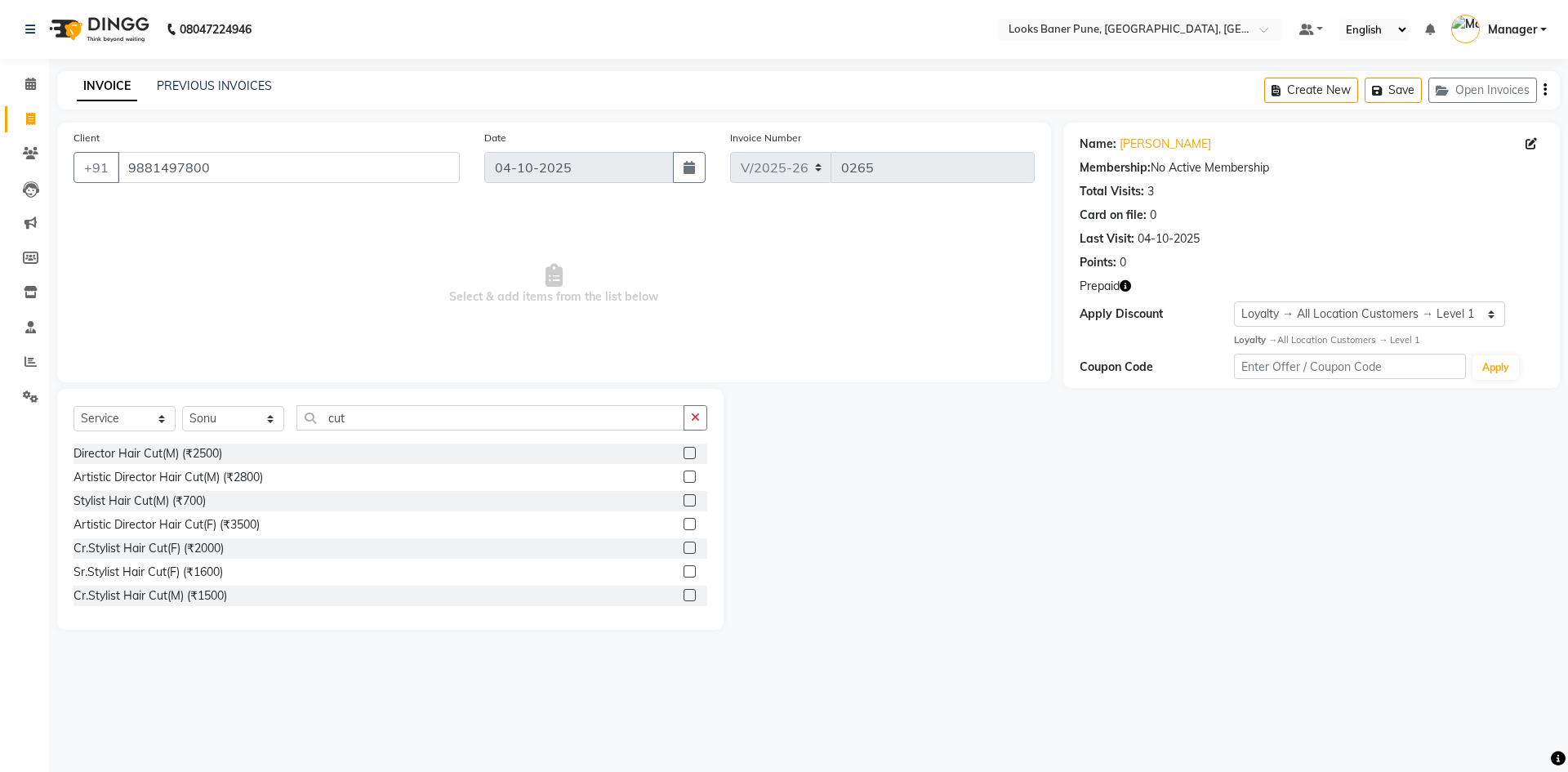
click at [684, 570] on label at bounding box center [690, 571] width 13 height 13
click at [684, 570] on input "checkbox" at bounding box center [689, 572] width 11 height 11
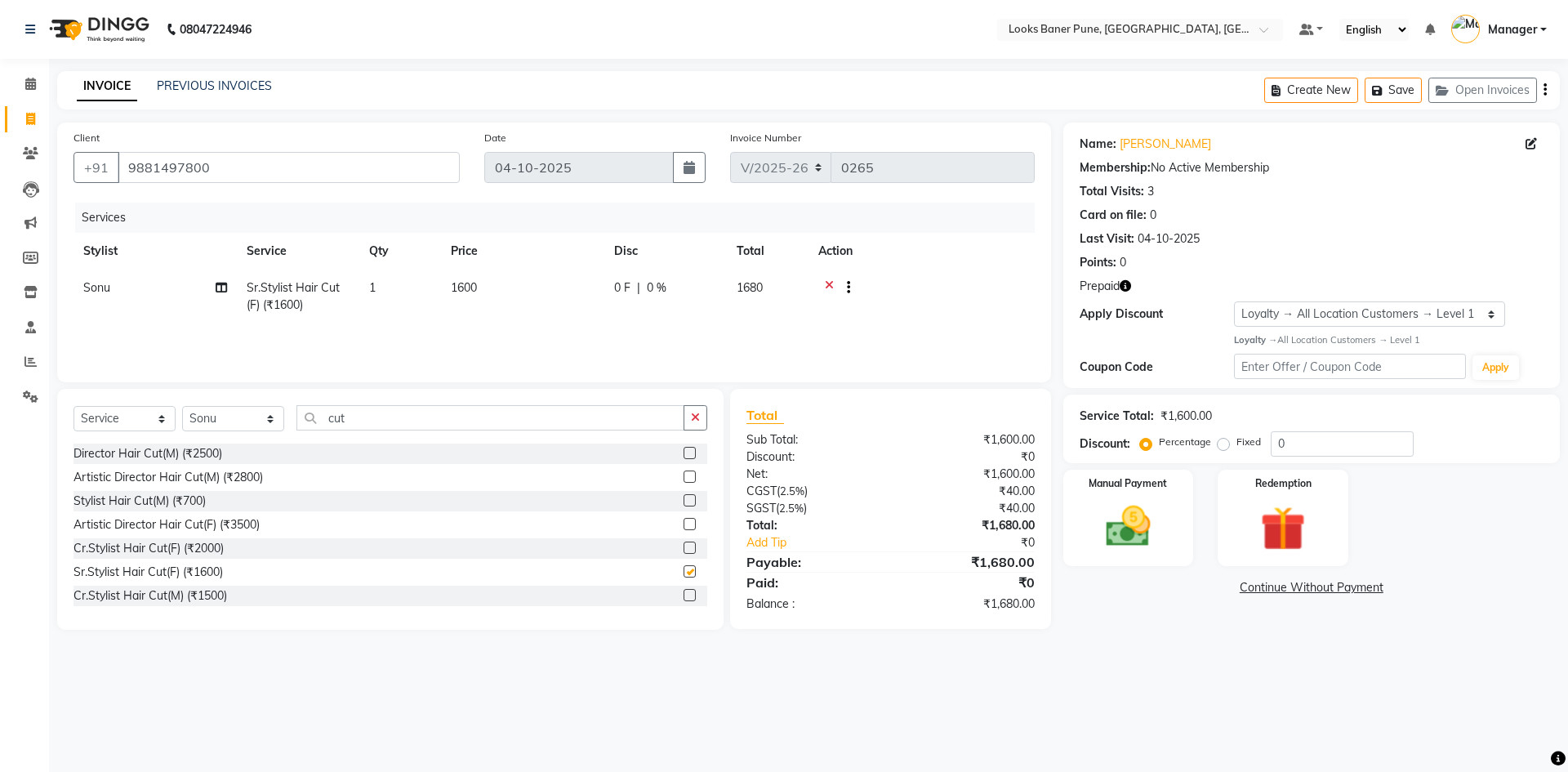
checkbox input "false"
click at [487, 287] on td "1600" at bounding box center [523, 297] width 164 height 54
select select "90857"
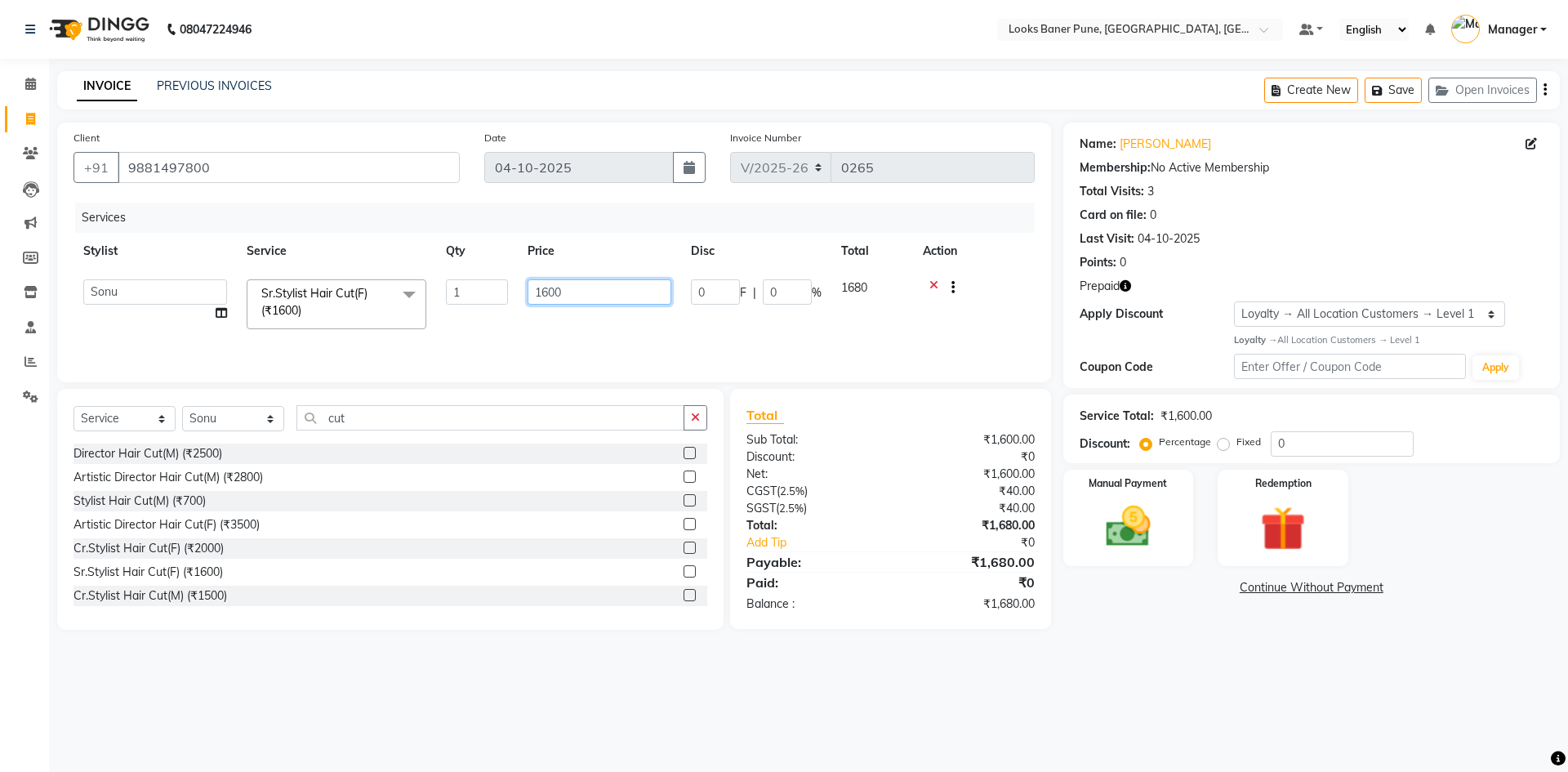
click at [605, 301] on input "1600" at bounding box center [599, 292] width 144 height 25
type input "1500"
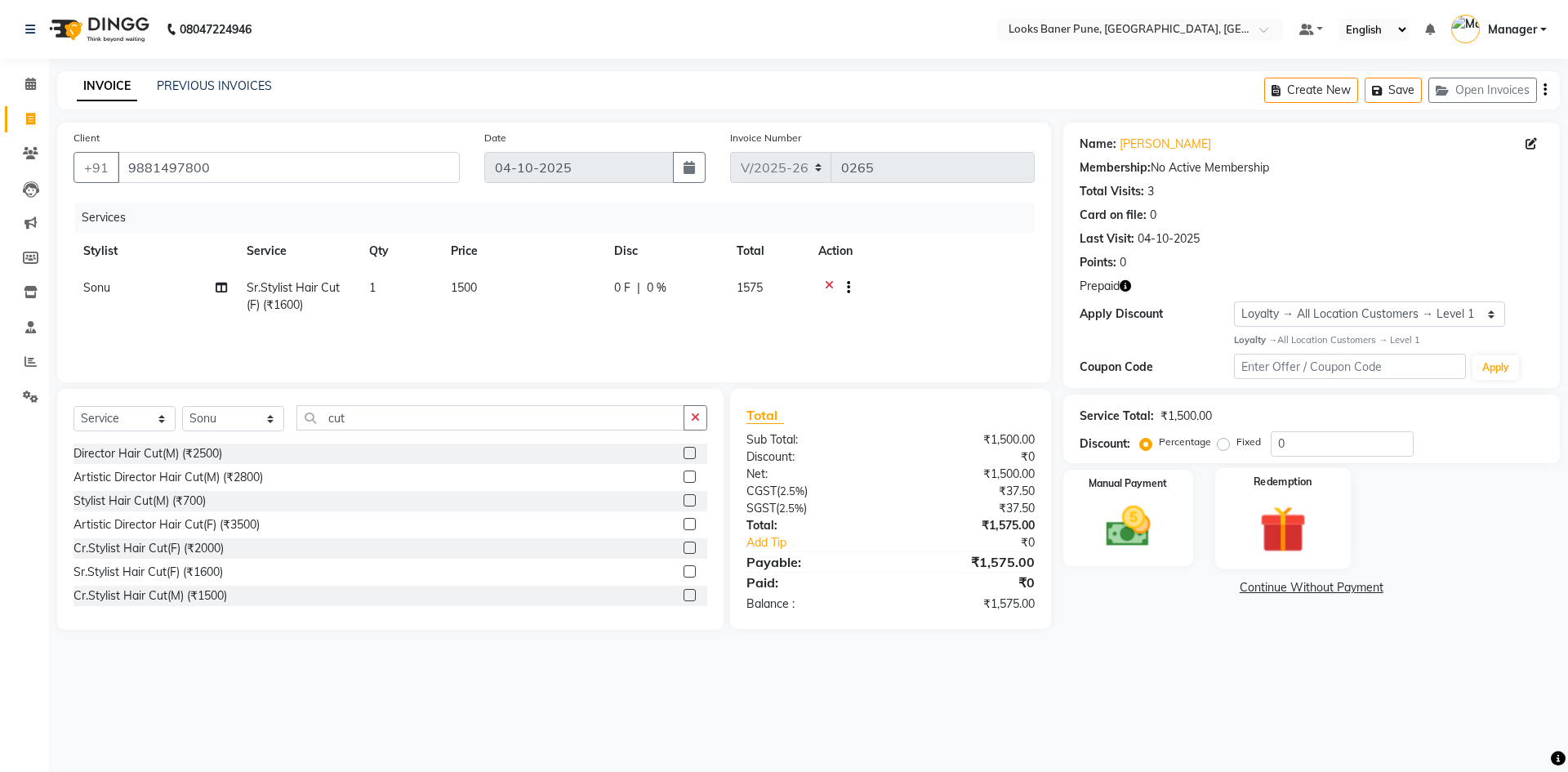
click at [1269, 504] on img at bounding box center [1282, 529] width 76 height 58
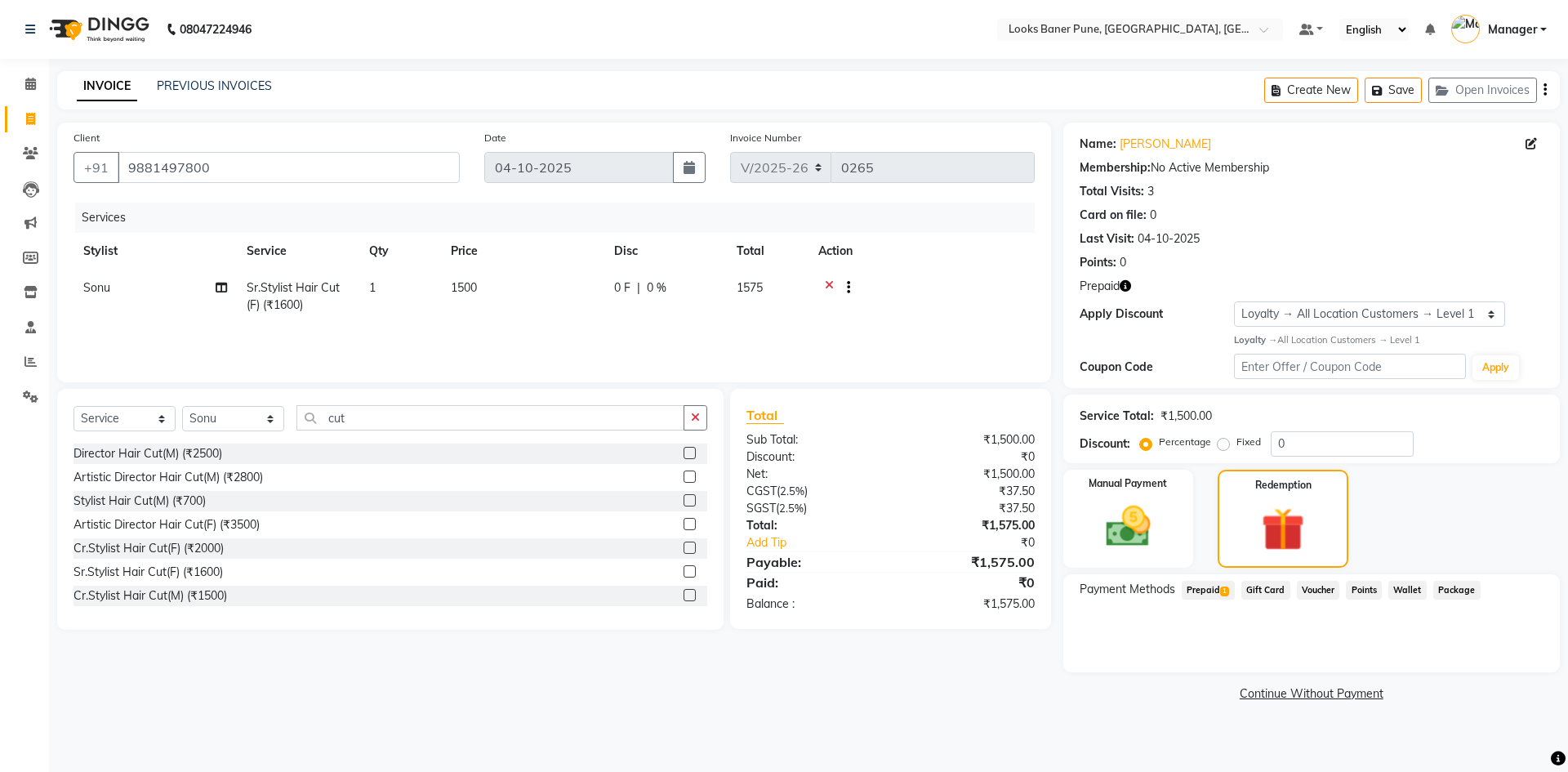
click at [1209, 586] on span "Prepaid 1" at bounding box center [1208, 589] width 53 height 19
click at [1324, 655] on input "1575" at bounding box center [1321, 655] width 98 height 25
type input "1"
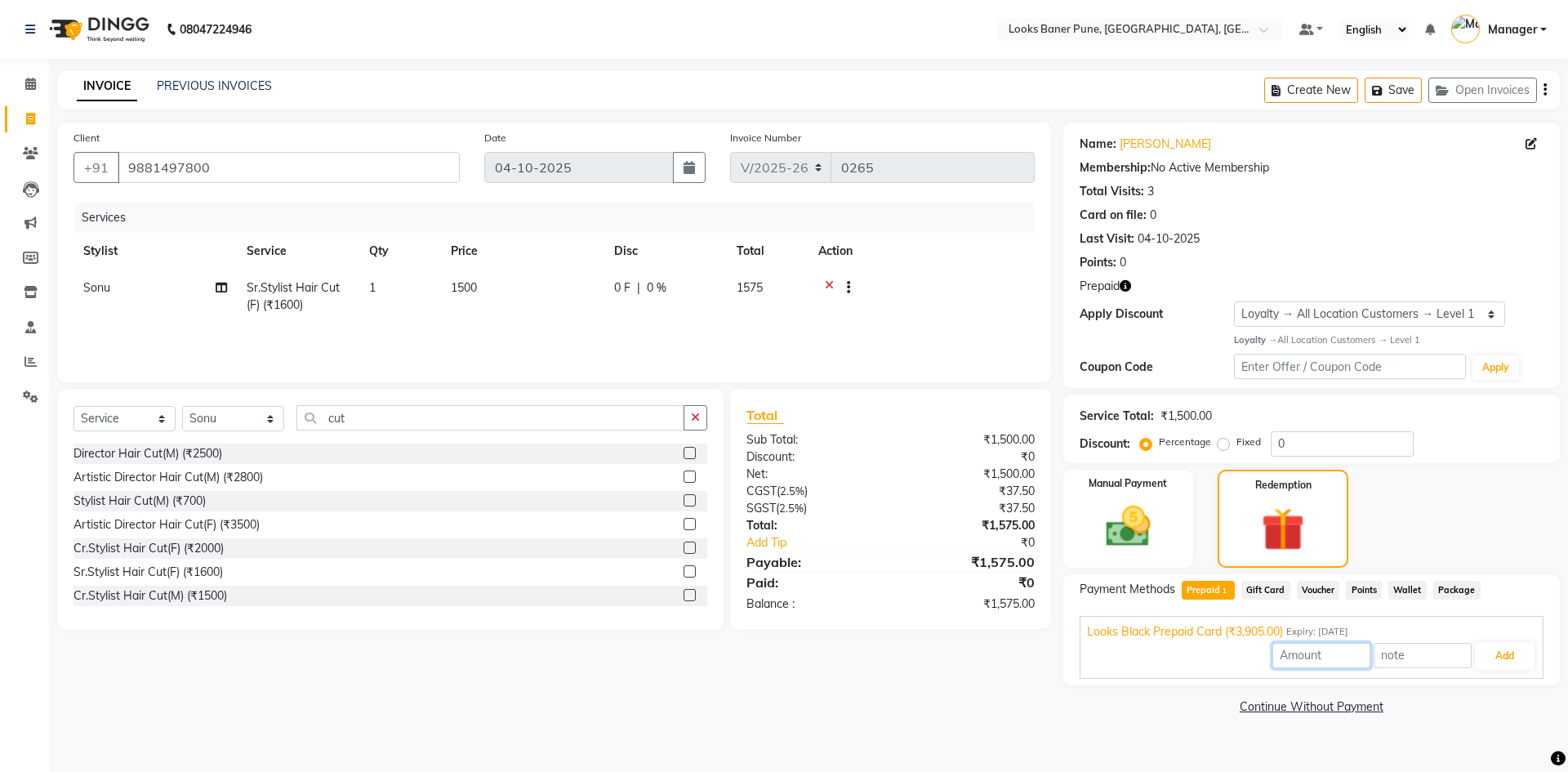
click at [1320, 664] on input "number" at bounding box center [1321, 655] width 98 height 25
type input "1575"
click at [1518, 658] on button "Add" at bounding box center [1505, 655] width 60 height 28
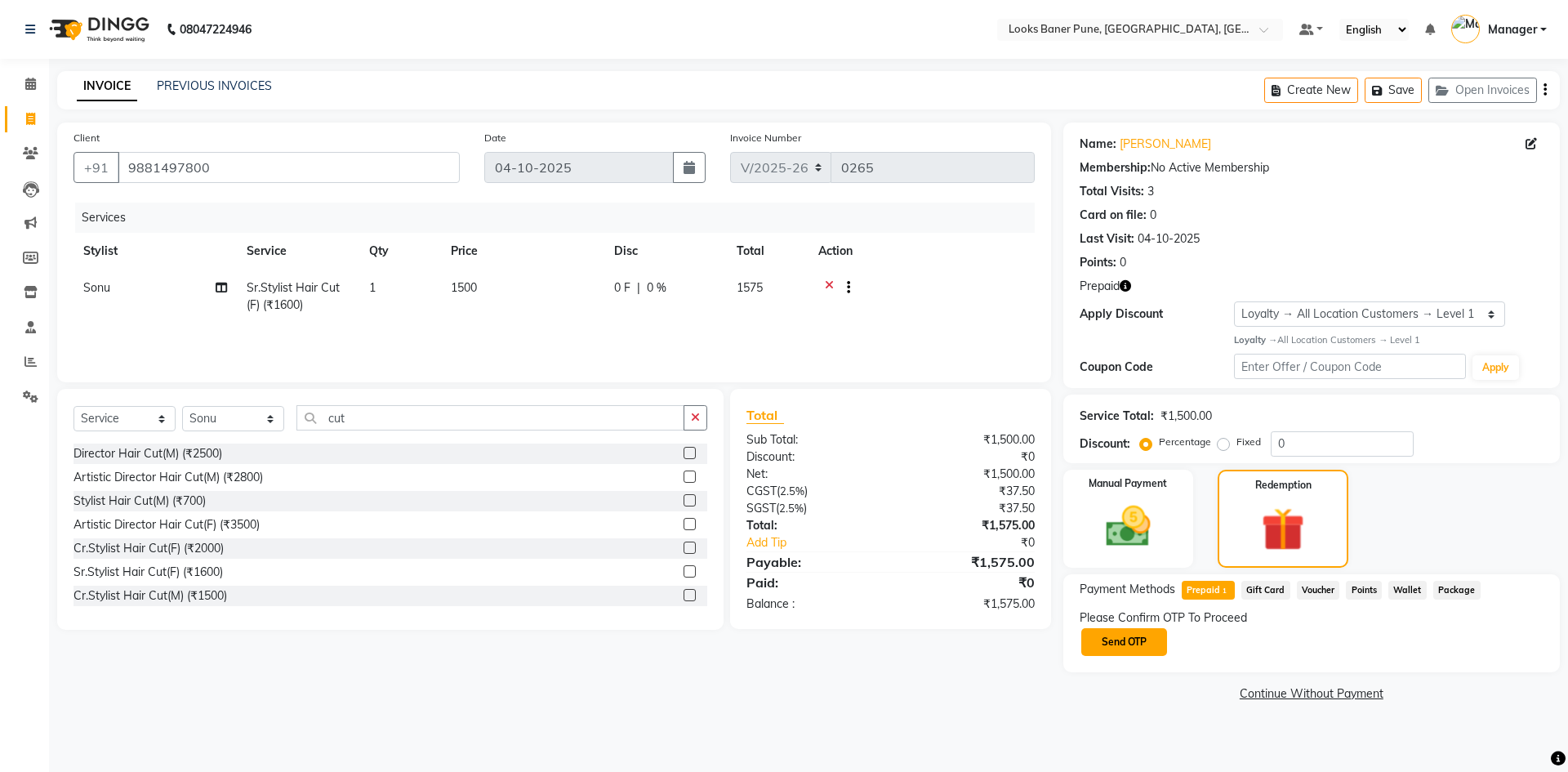
click at [1151, 640] on button "Send OTP" at bounding box center [1124, 642] width 86 height 28
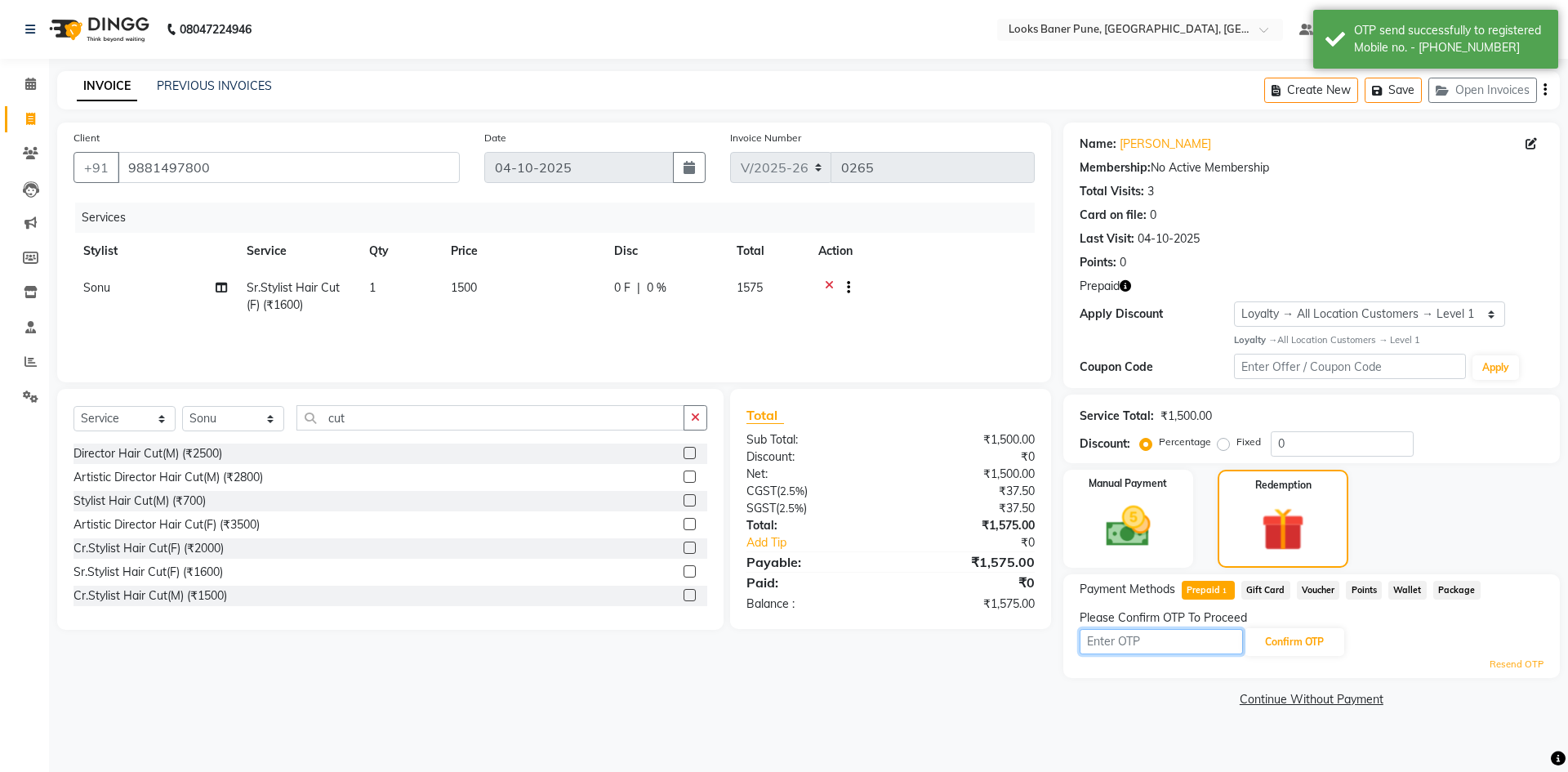
click at [1126, 641] on input "text" at bounding box center [1161, 641] width 164 height 25
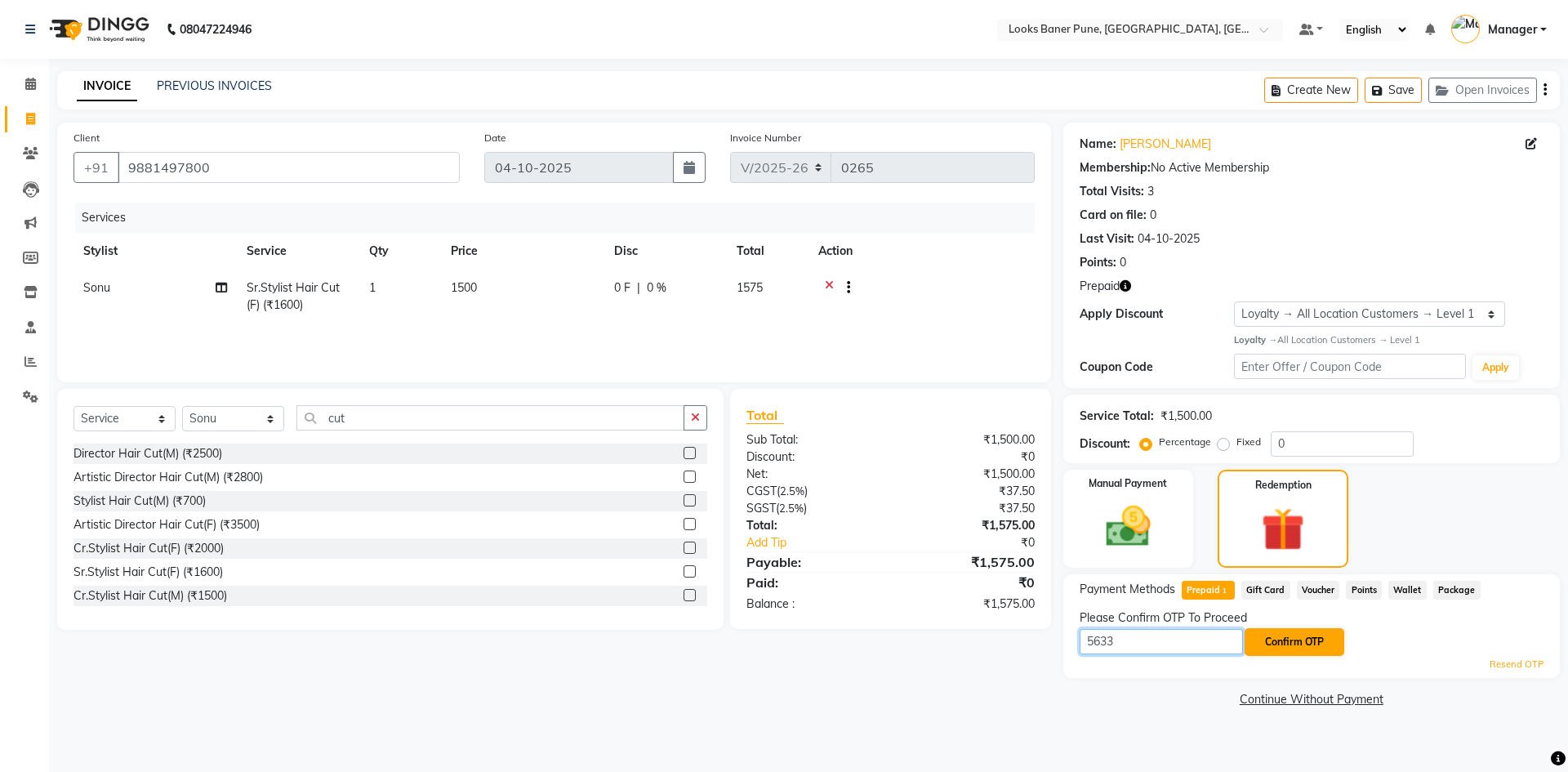
type input "5633"
click at [1264, 634] on button "Confirm OTP" at bounding box center [1294, 642] width 99 height 28
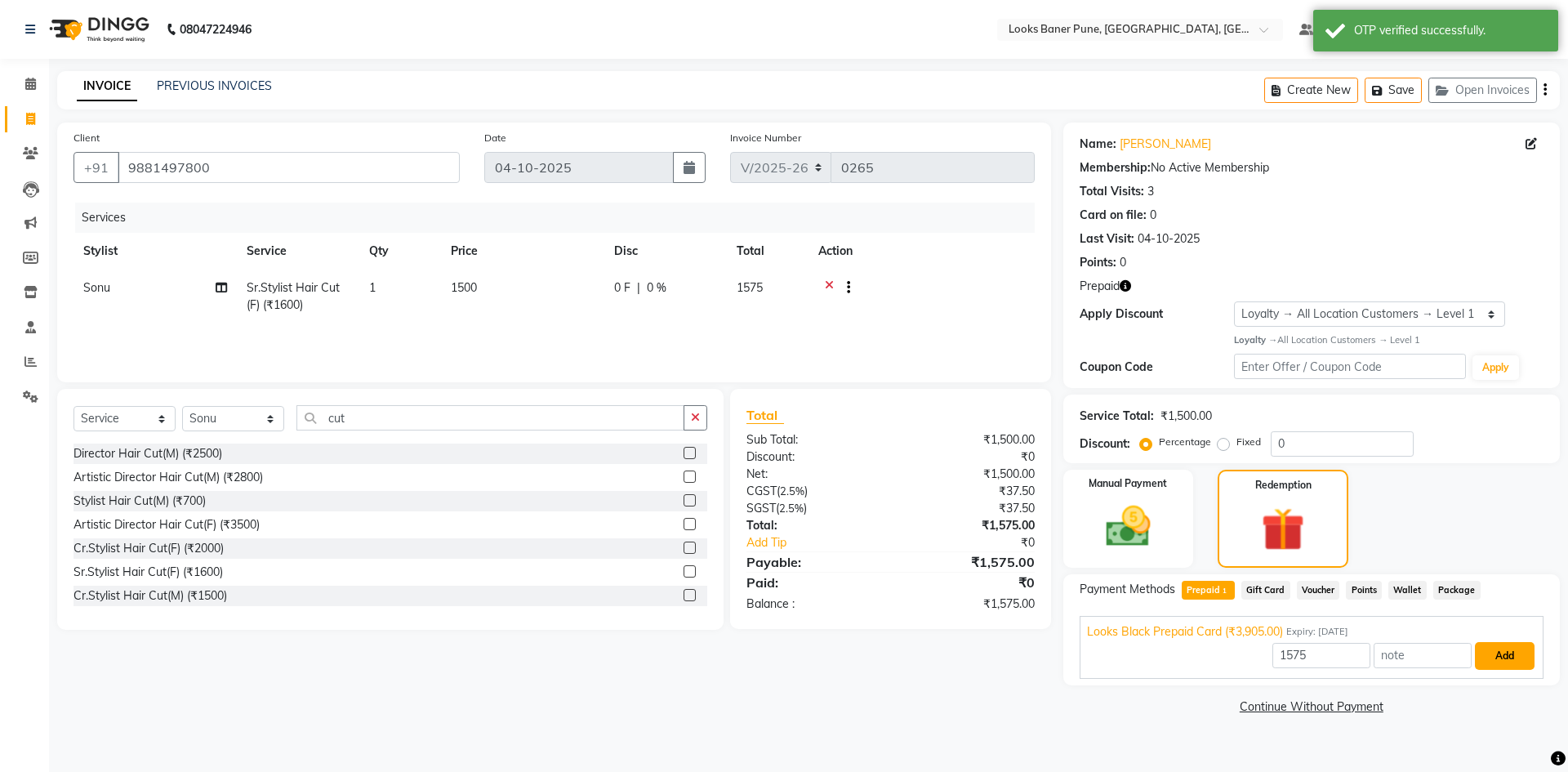
click at [1516, 647] on button "Add" at bounding box center [1505, 655] width 60 height 28
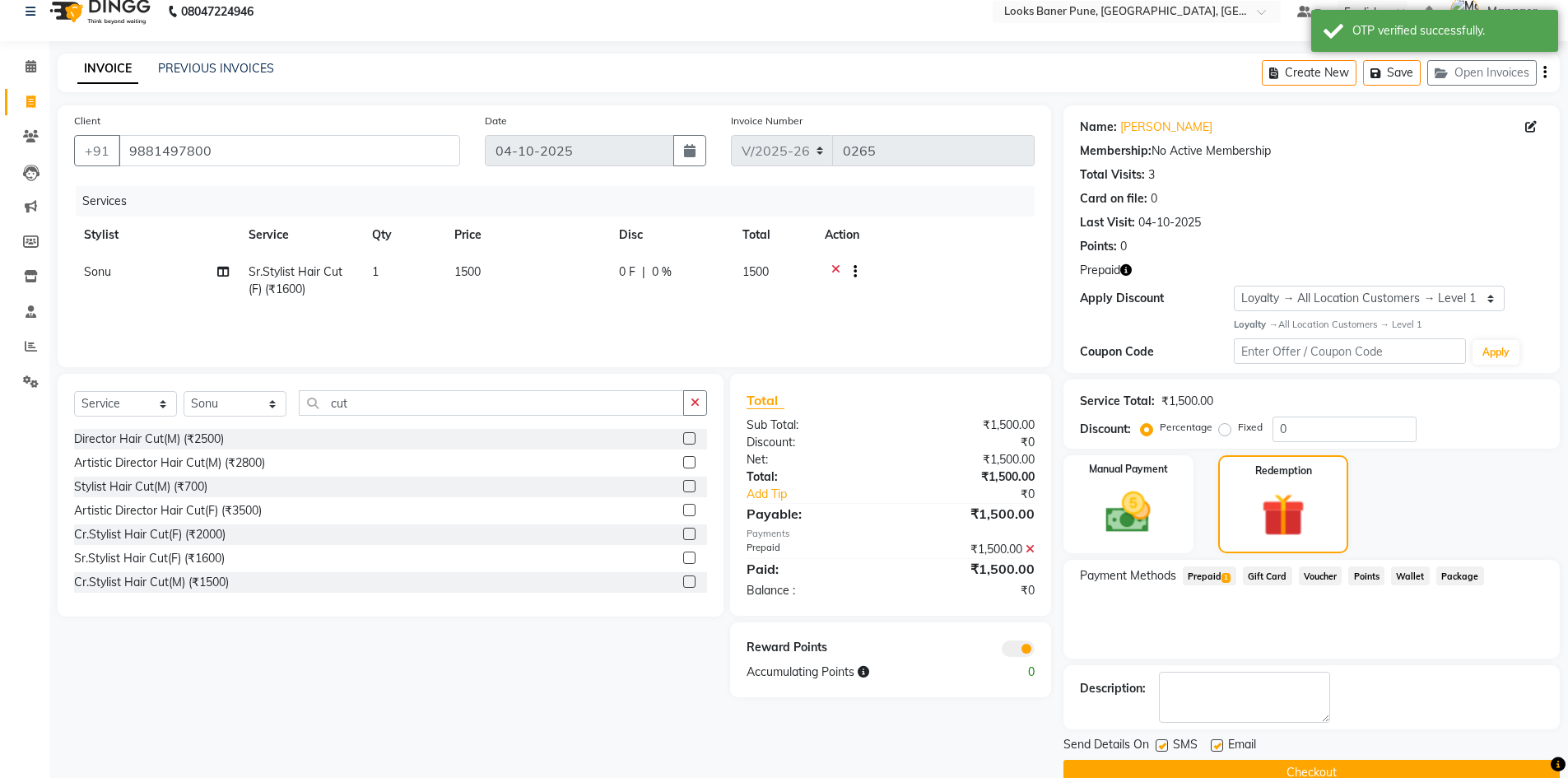
scroll to position [50, 0]
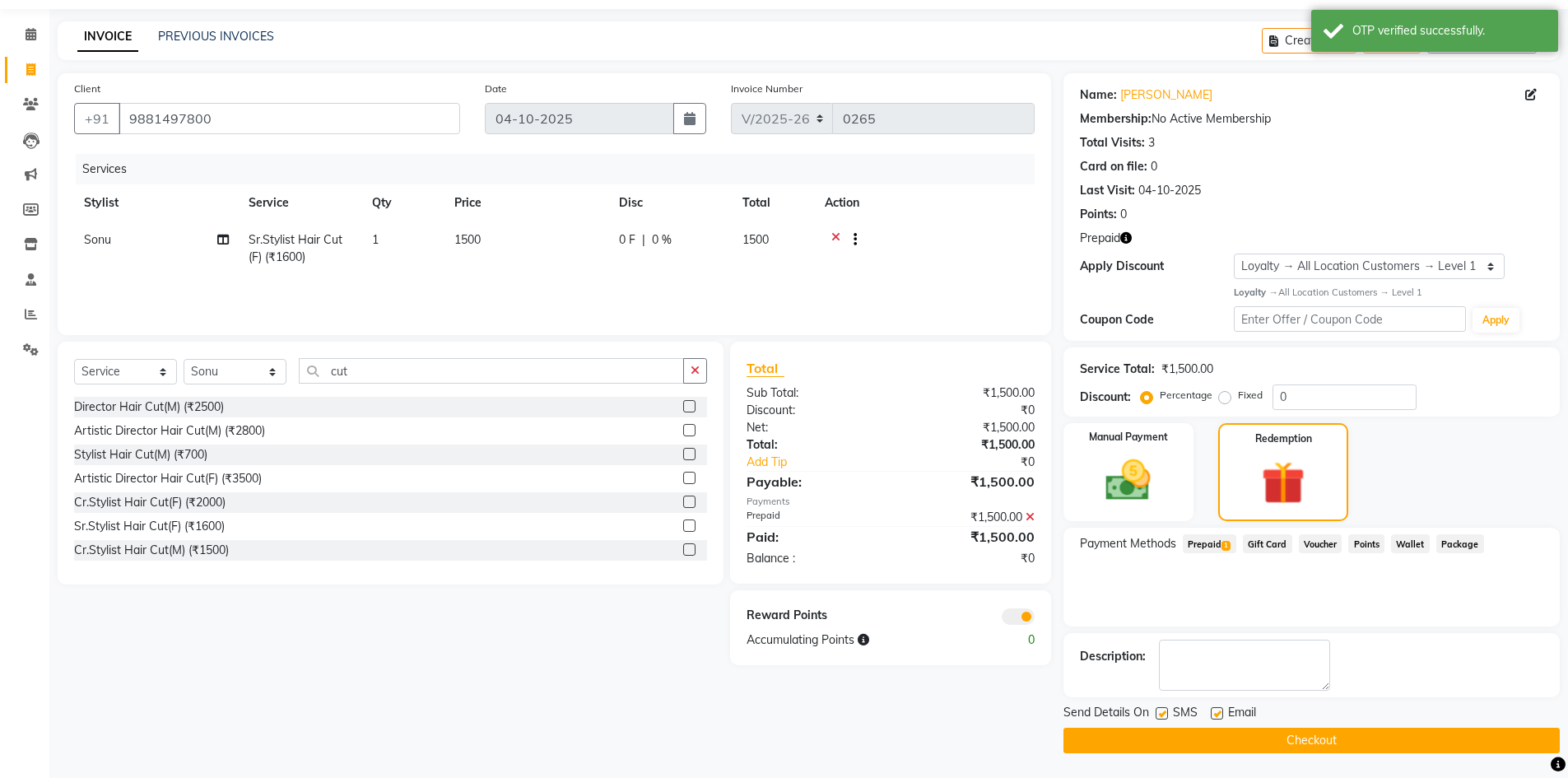
click at [1018, 613] on span at bounding box center [1018, 616] width 33 height 16
click at [1034, 619] on input "checkbox" at bounding box center [1034, 619] width 0 height 0
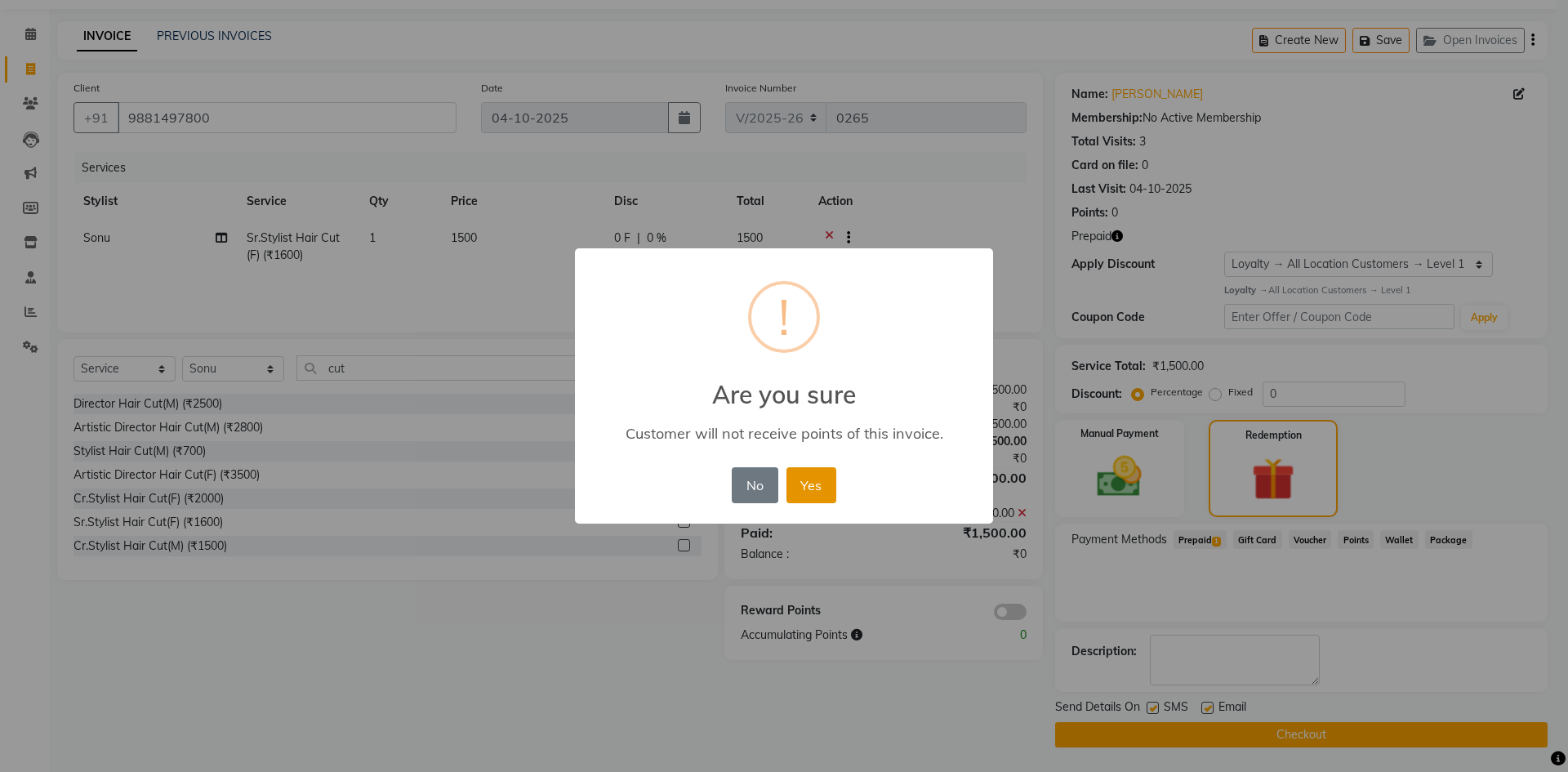
click at [818, 492] on button "Yes" at bounding box center [811, 485] width 50 height 36
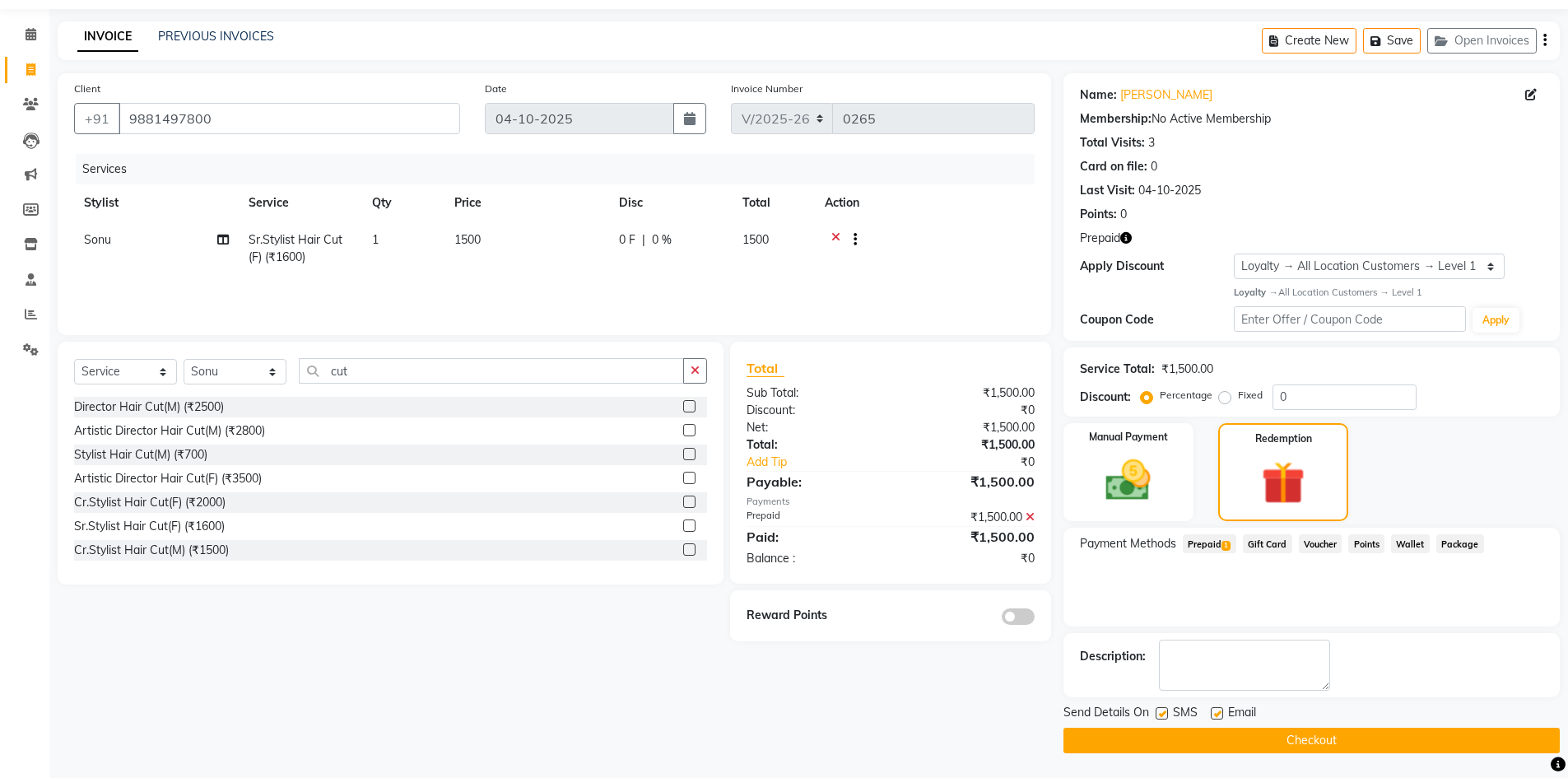
click at [1189, 735] on button "Checkout" at bounding box center [1311, 740] width 497 height 26
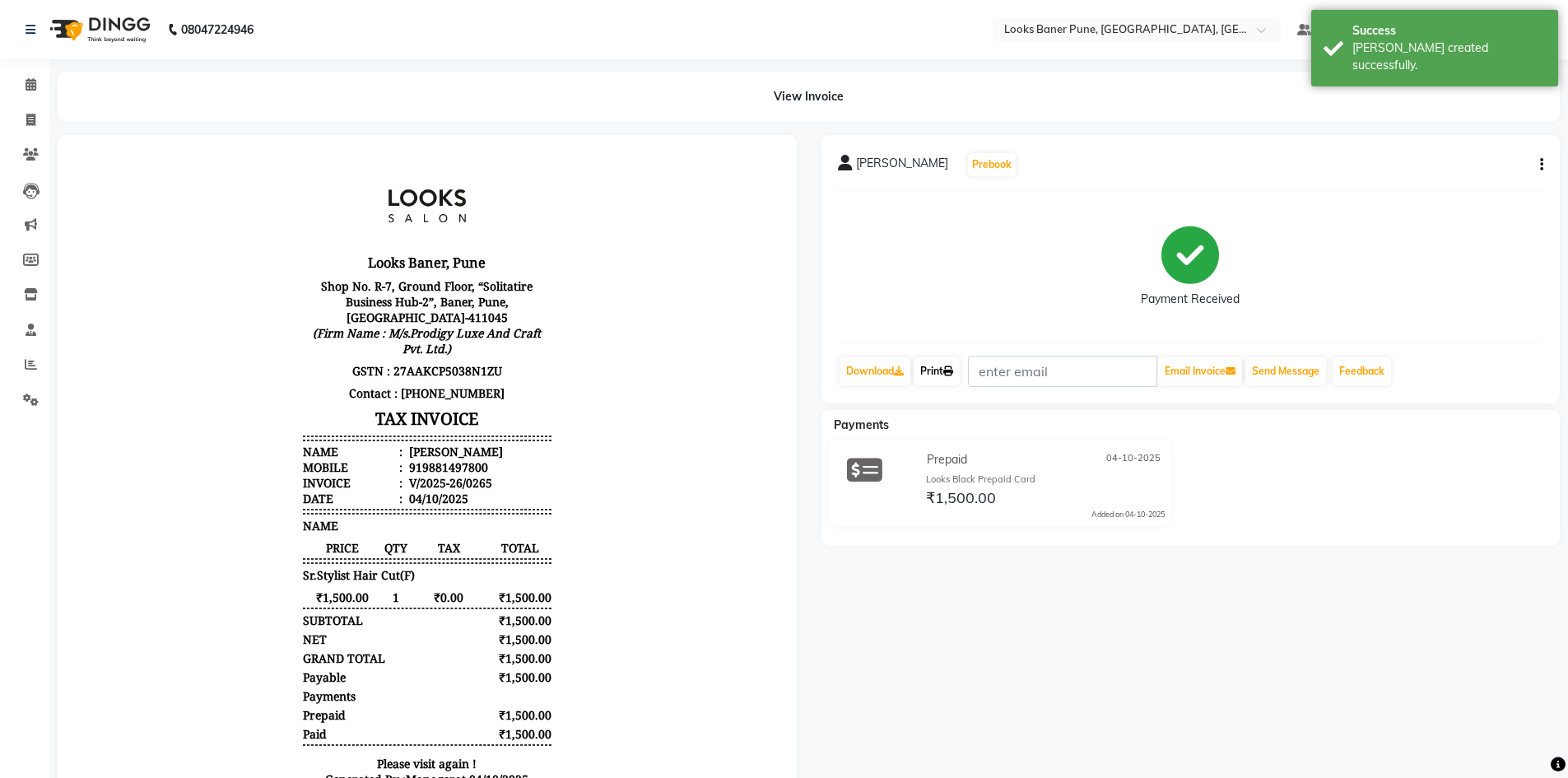
click at [948, 373] on icon at bounding box center [948, 371] width 10 height 10
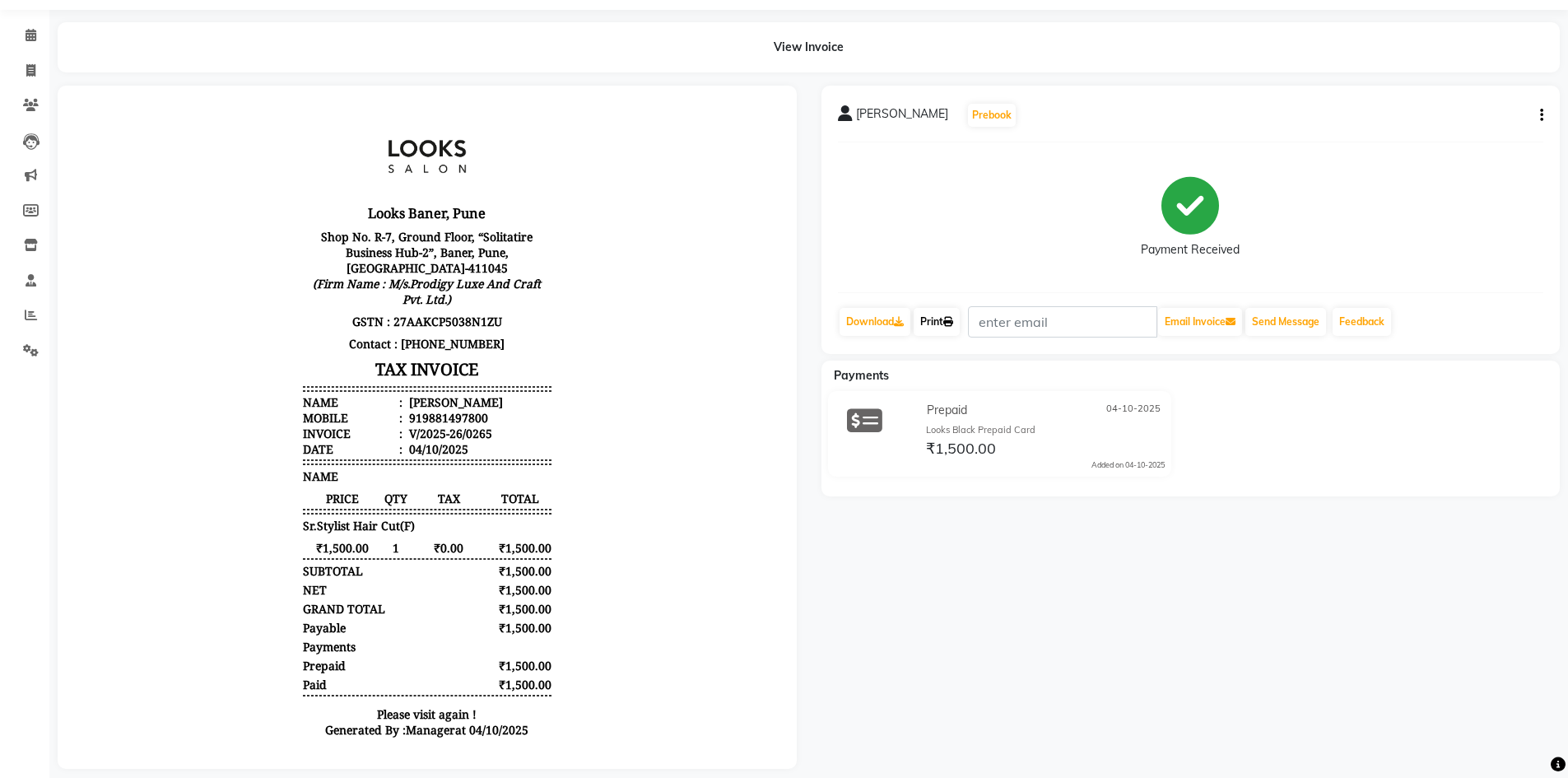
scroll to position [77, 0]
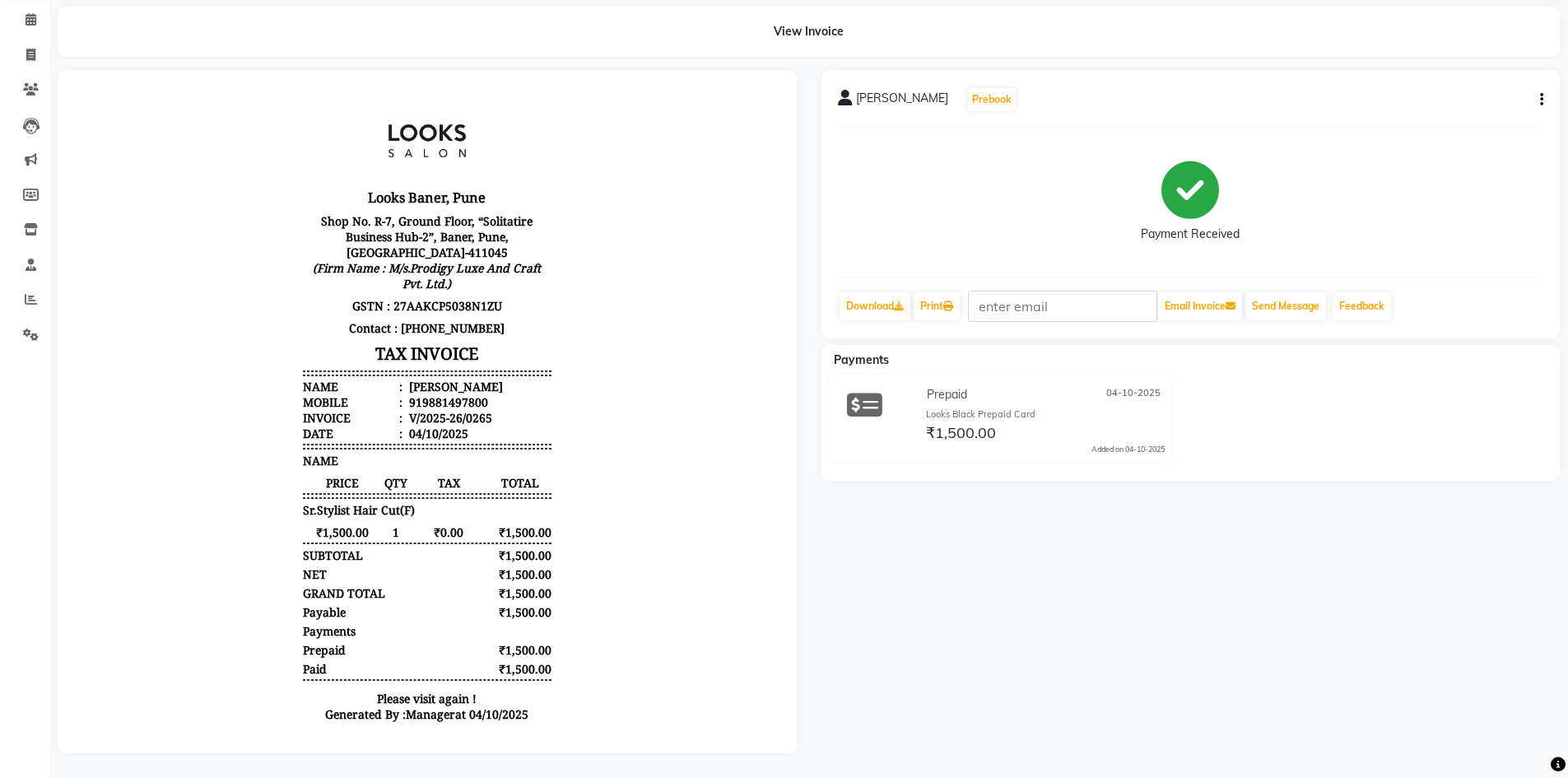
click at [866, 399] on icon at bounding box center [864, 404] width 36 height 31
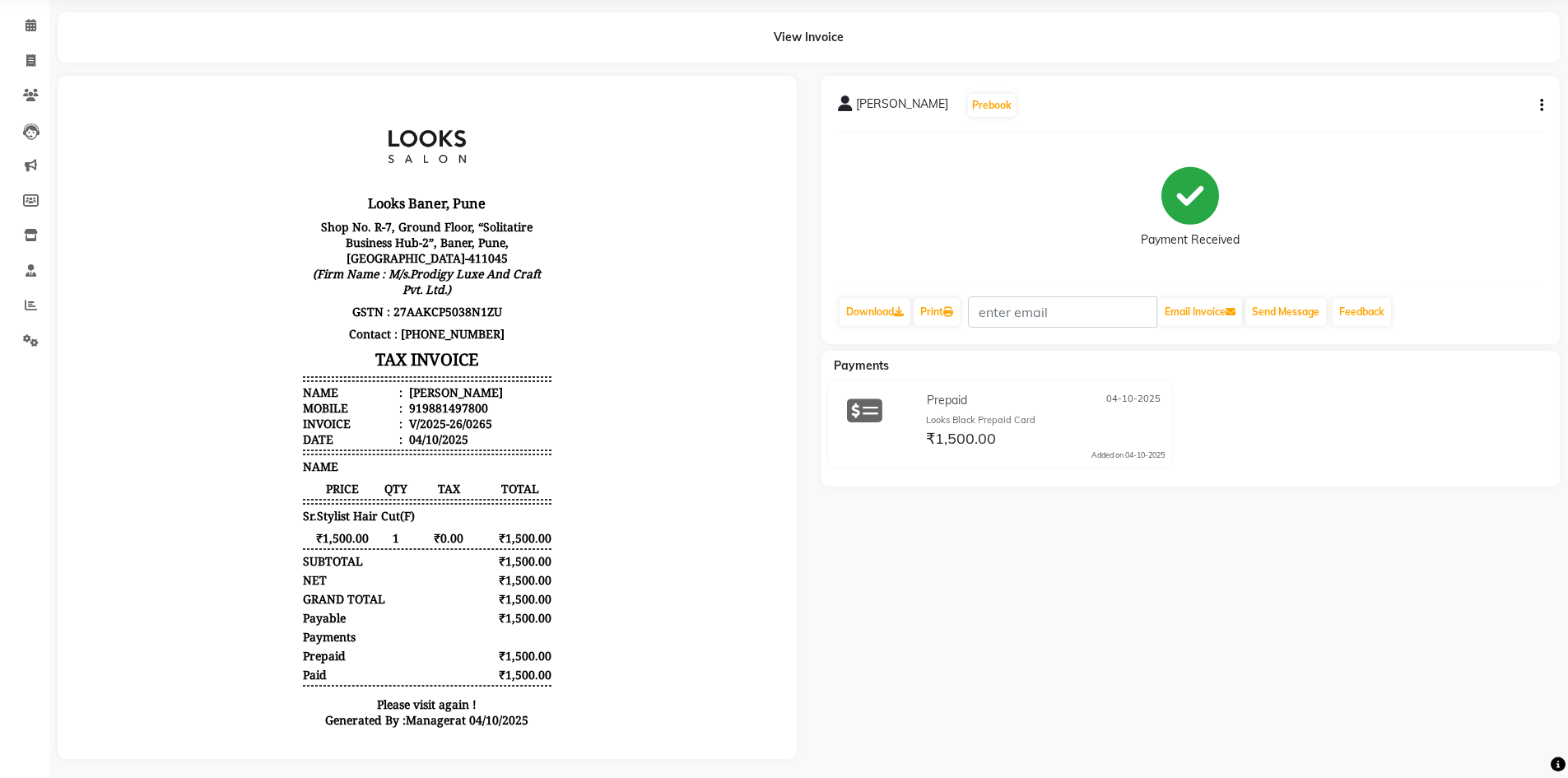
scroll to position [0, 0]
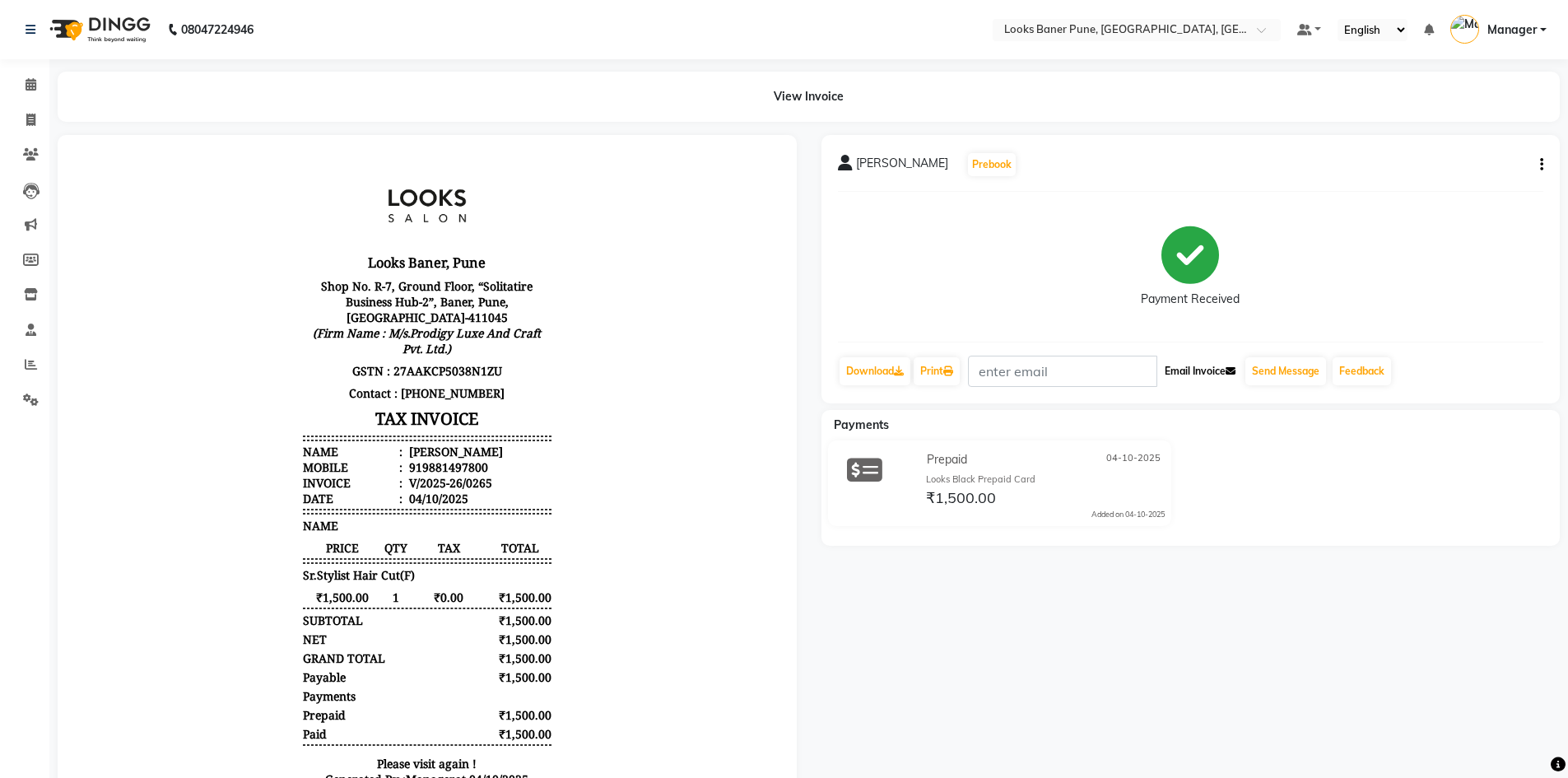
click at [1229, 366] on button "Email Invoice" at bounding box center [1200, 371] width 84 height 28
click at [1540, 166] on icon "button" at bounding box center [1542, 165] width 4 height 1
select select "service"
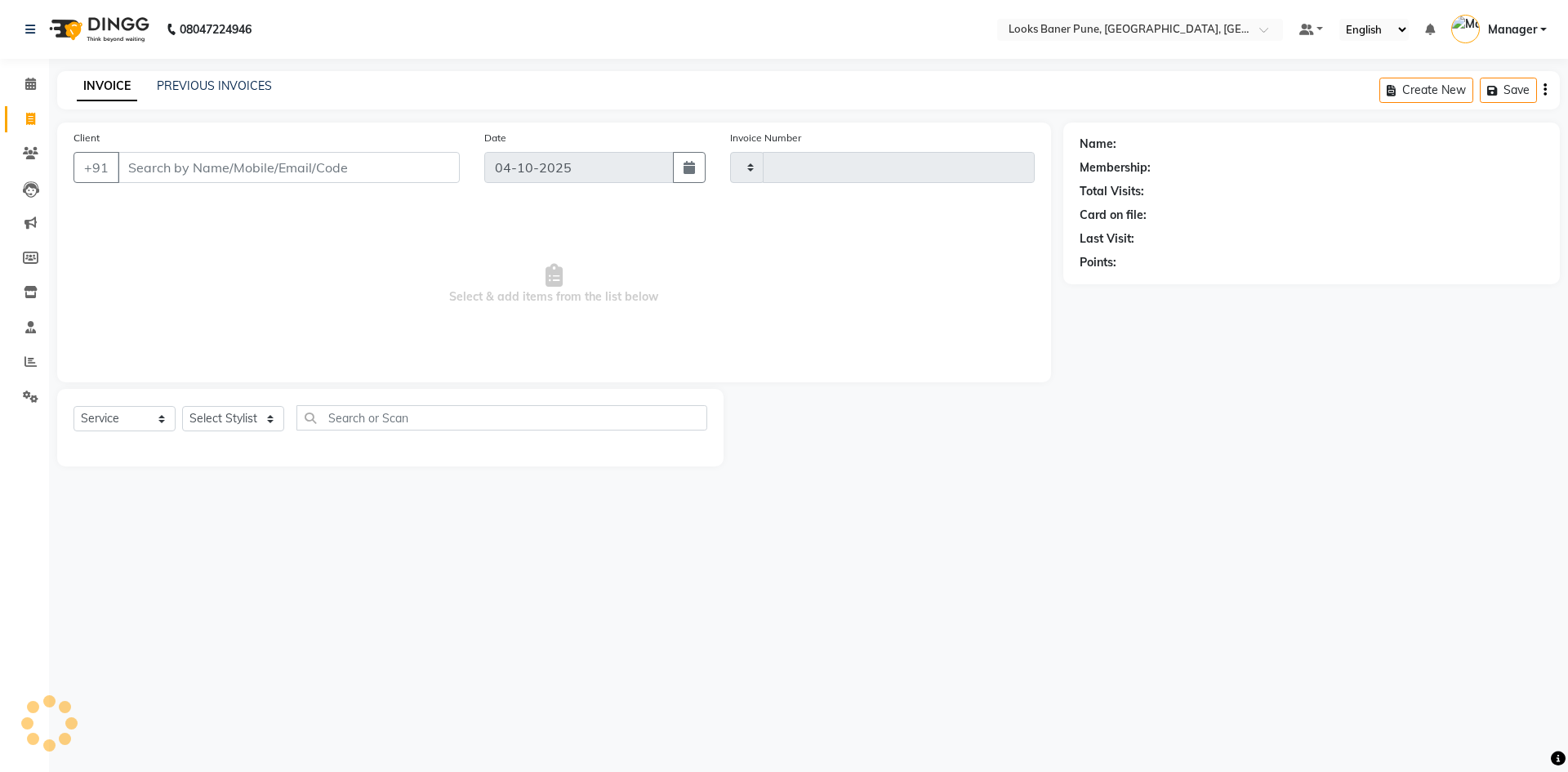
type input "0266"
select select "8917"
click at [32, 258] on icon at bounding box center [30, 258] width 15 height 13
select select
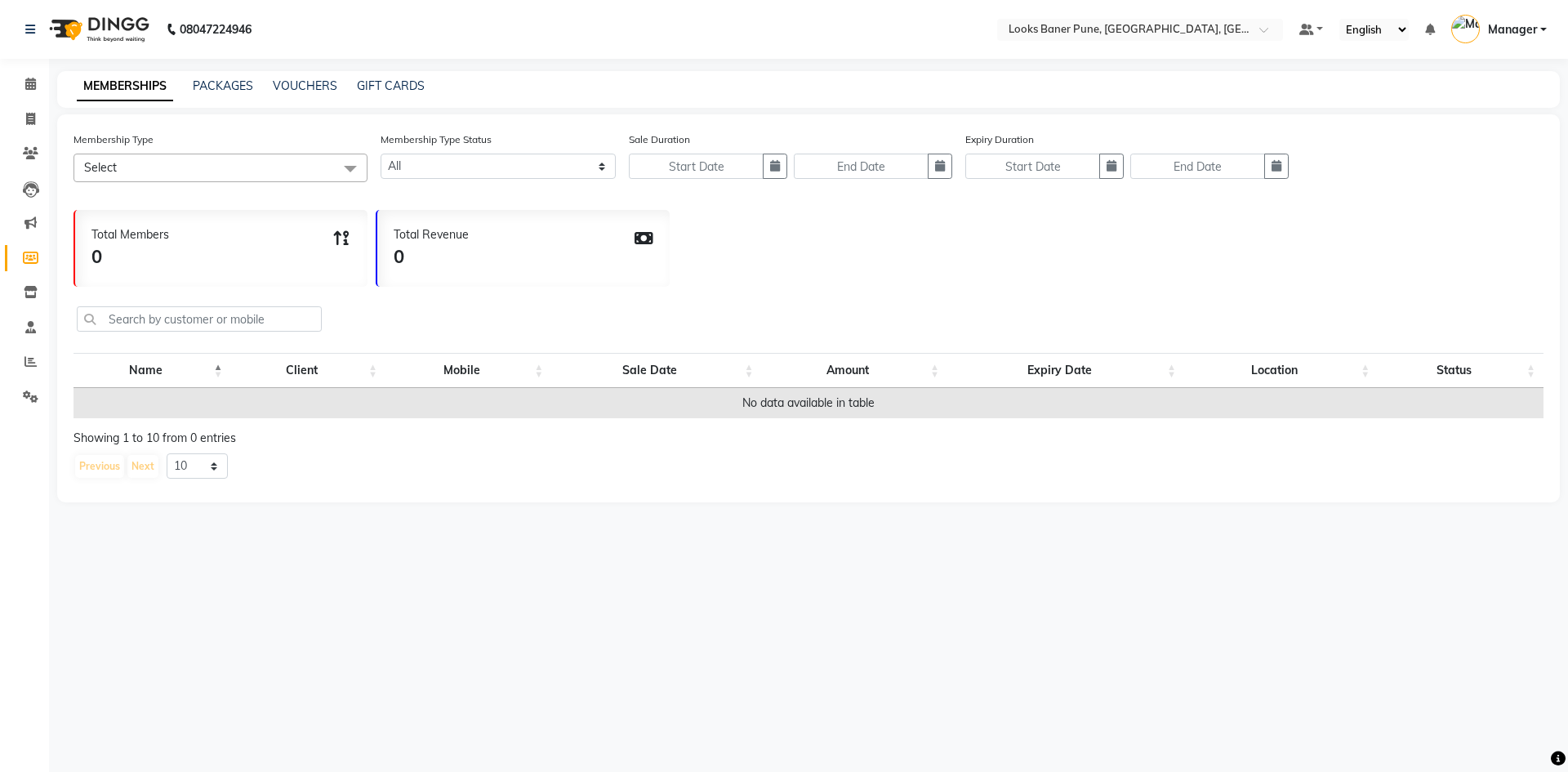
click at [353, 166] on span at bounding box center [350, 169] width 33 height 31
click at [518, 275] on div "Total Revenue 0" at bounding box center [523, 248] width 292 height 77
click at [599, 167] on select "Active Expired All" at bounding box center [498, 166] width 235 height 25
click at [751, 240] on div "Total Members 0 Total Revenue 0" at bounding box center [808, 244] width 1470 height 85
click at [29, 120] on icon at bounding box center [31, 119] width 9 height 13
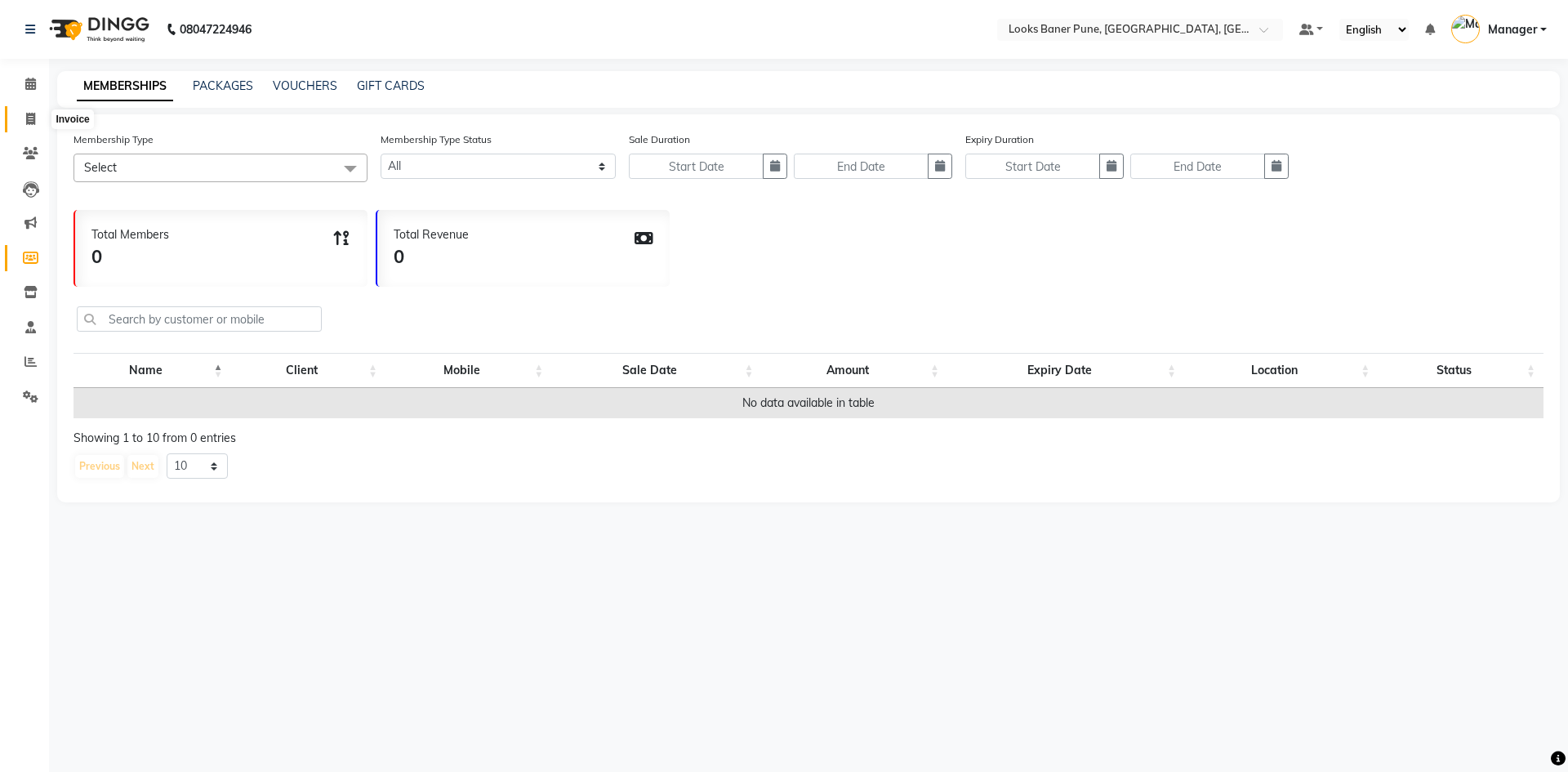
select select "8917"
select select "service"
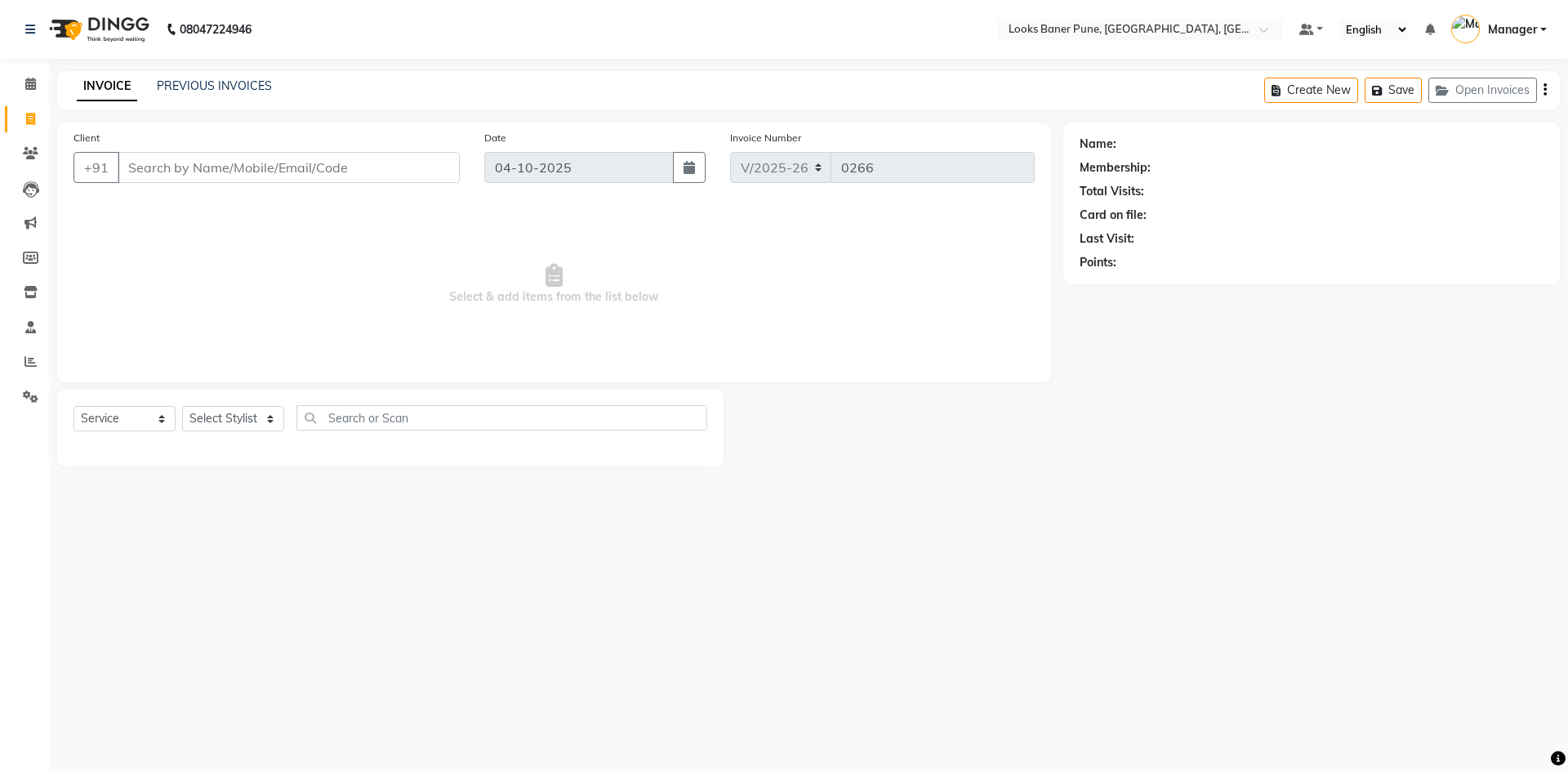
click at [211, 164] on input "Client" at bounding box center [288, 167] width 342 height 31
type input "9989093880"
click at [424, 167] on span "Add Client" at bounding box center [417, 167] width 64 height 16
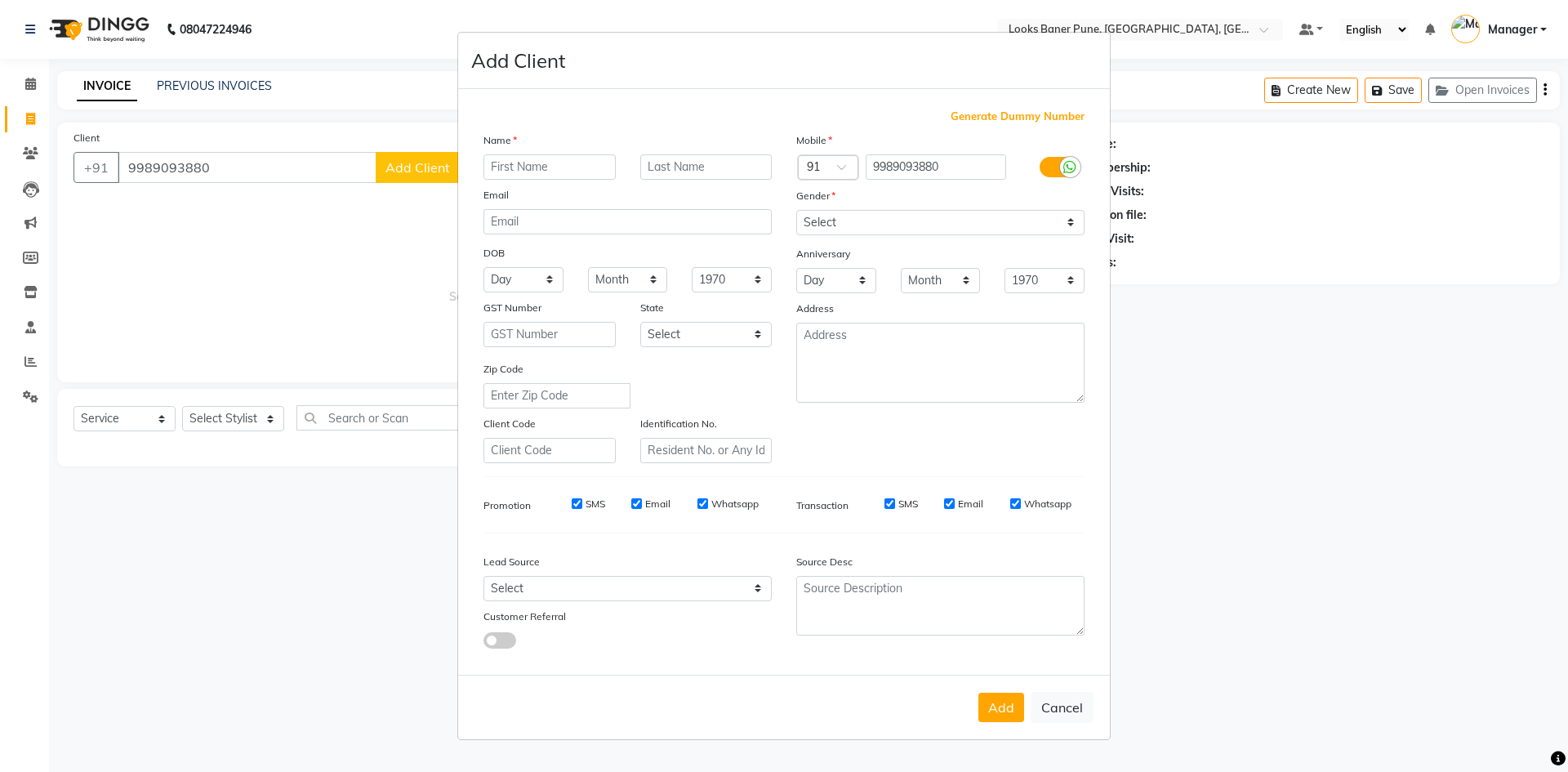
click at [533, 169] on input "text" at bounding box center [550, 167] width 132 height 25
type input "mayuri"
drag, startPoint x: 662, startPoint y: 166, endPoint x: 679, endPoint y: 164, distance: 17.1
click at [665, 165] on input "text" at bounding box center [706, 167] width 132 height 25
type input "r"
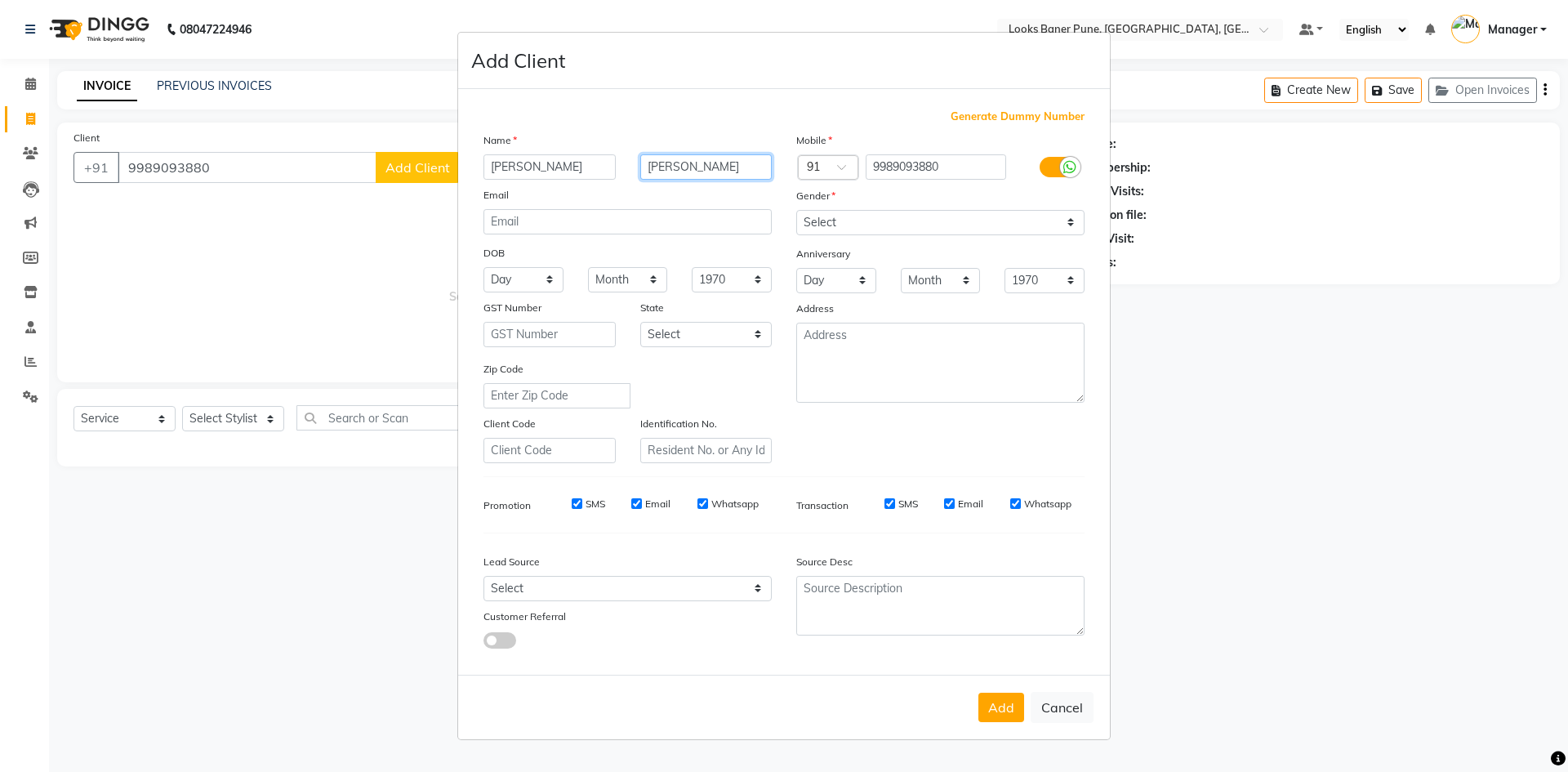
type input "rathore"
drag, startPoint x: 1073, startPoint y: 229, endPoint x: 1065, endPoint y: 221, distance: 11.3
click at [1073, 229] on select "Select [DEMOGRAPHIC_DATA] [DEMOGRAPHIC_DATA] Other Prefer Not To Say" at bounding box center [940, 222] width 288 height 25
select select "[DEMOGRAPHIC_DATA]"
click at [797, 210] on select "Select [DEMOGRAPHIC_DATA] [DEMOGRAPHIC_DATA] Other Prefer Not To Say" at bounding box center [940, 222] width 288 height 25
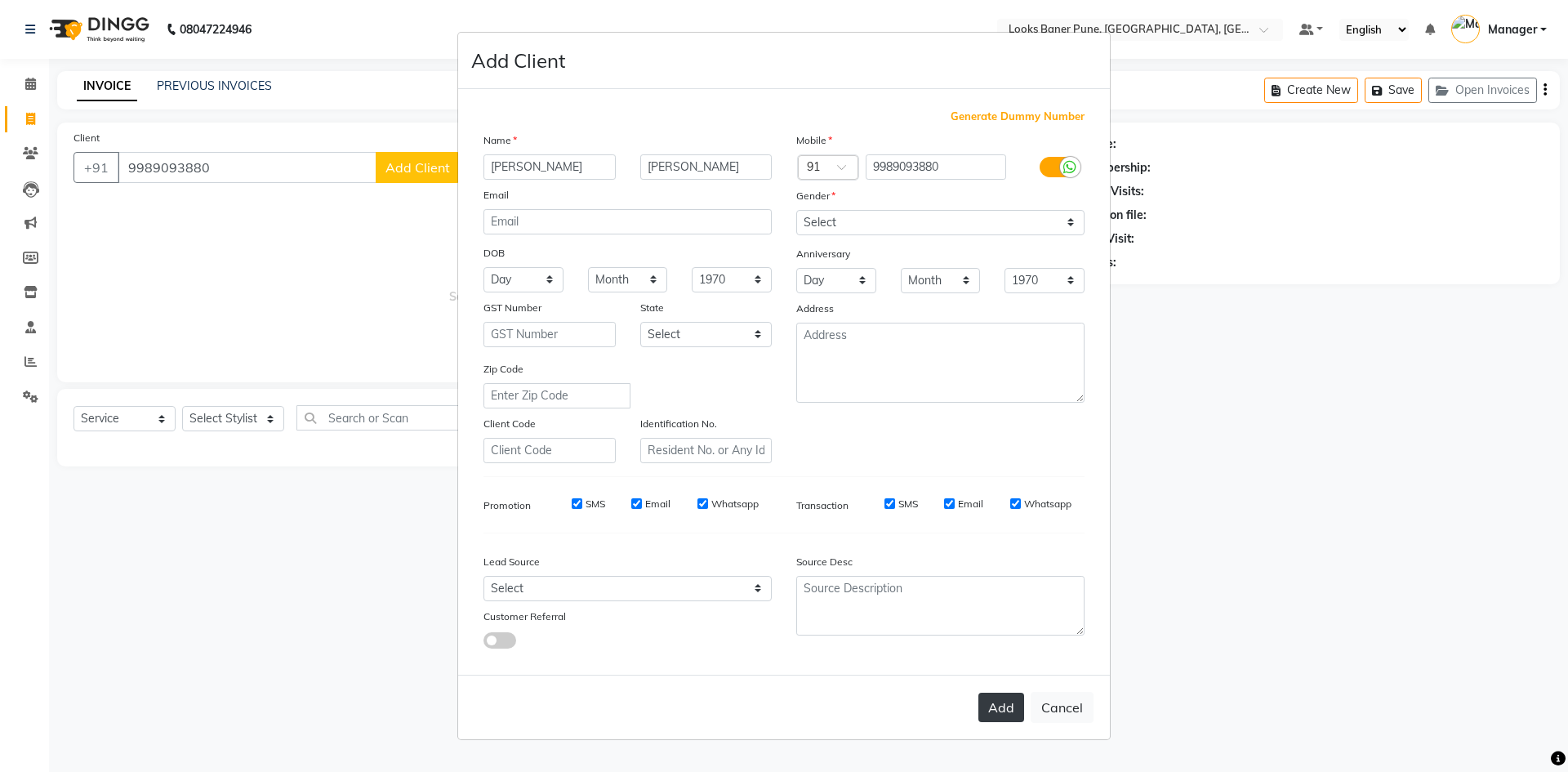
click at [998, 700] on button "Add" at bounding box center [1001, 707] width 46 height 30
select select
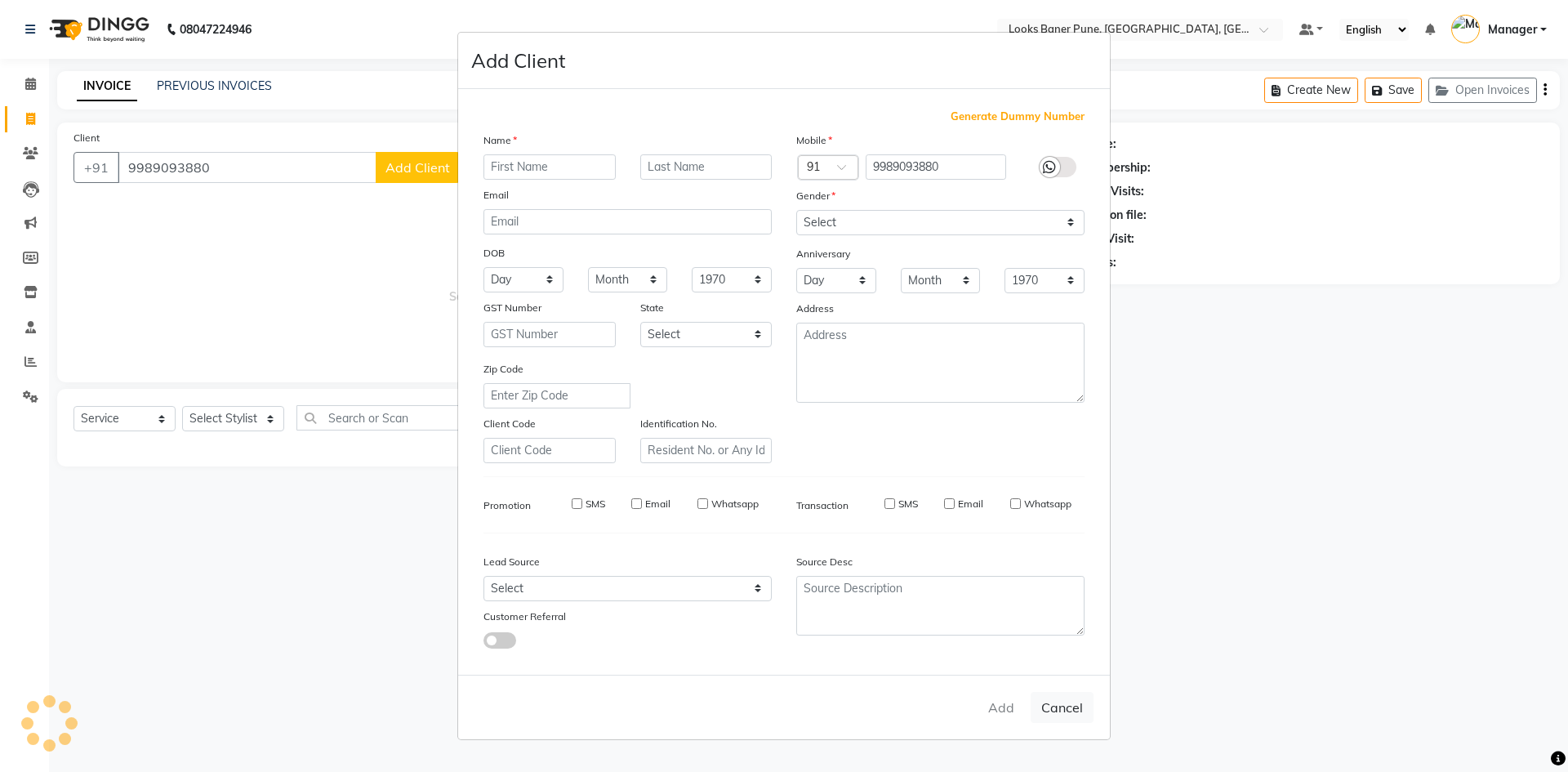
select select
checkbox input "false"
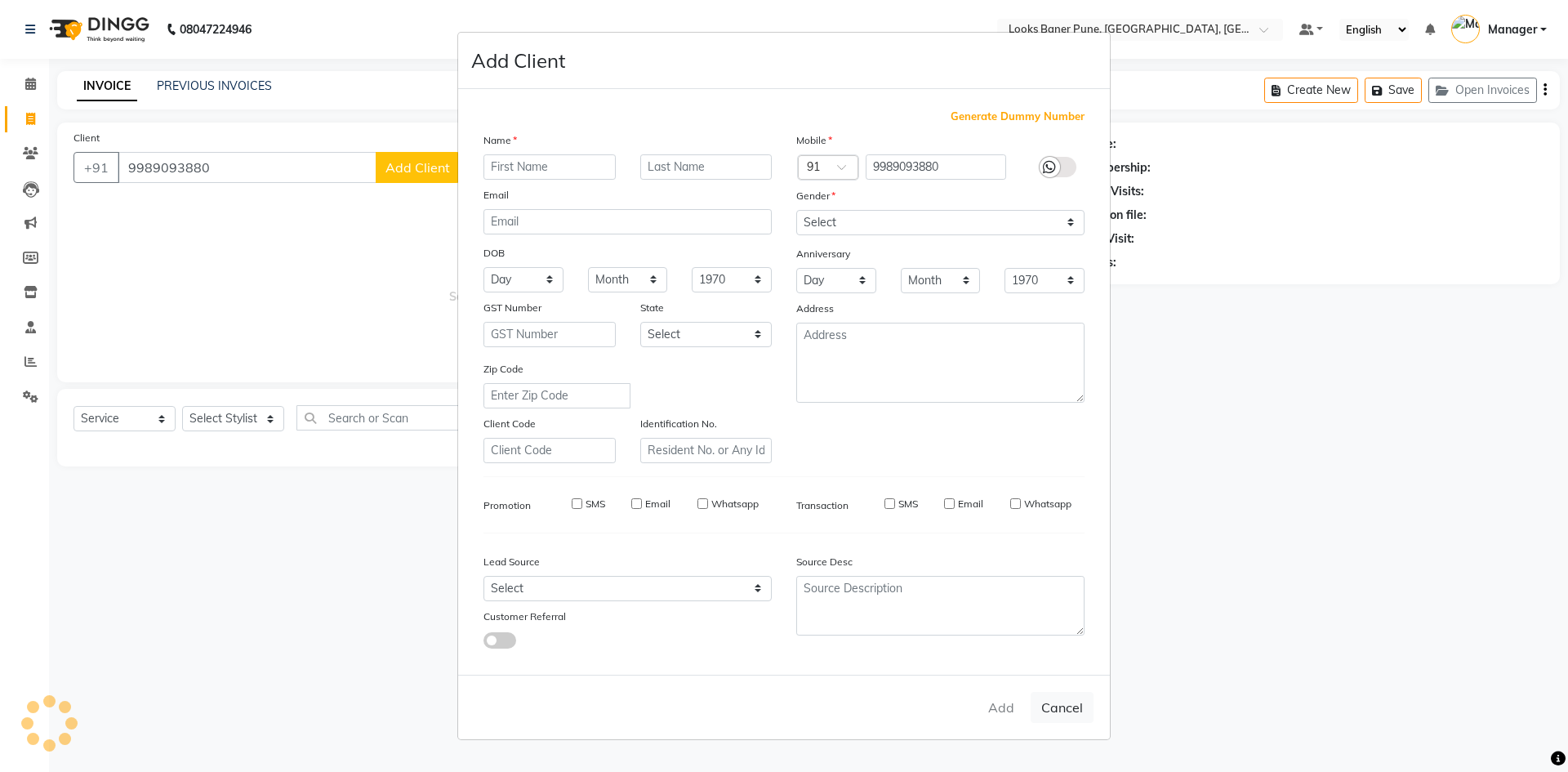
checkbox input "false"
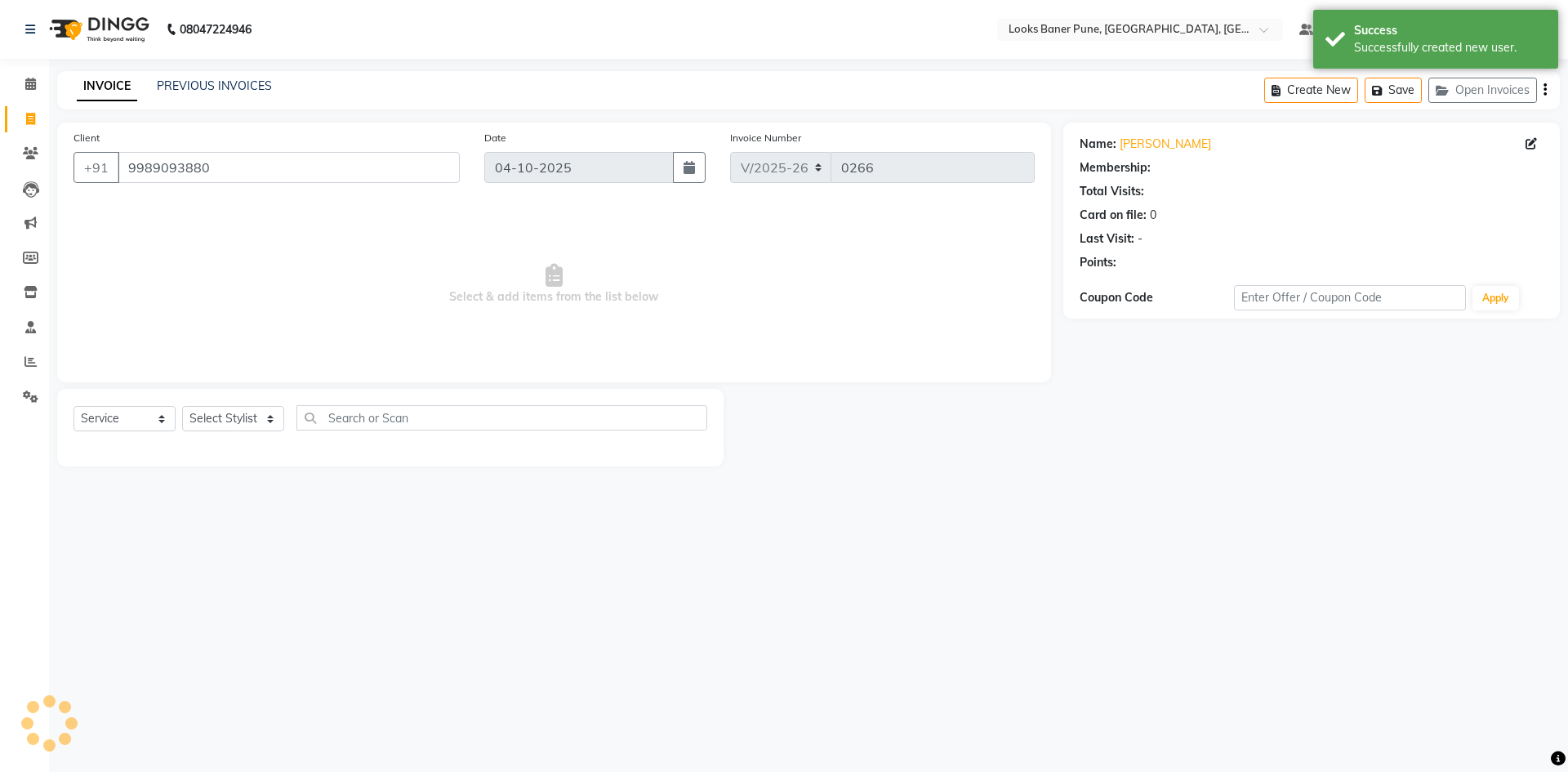
select select "1: Object"
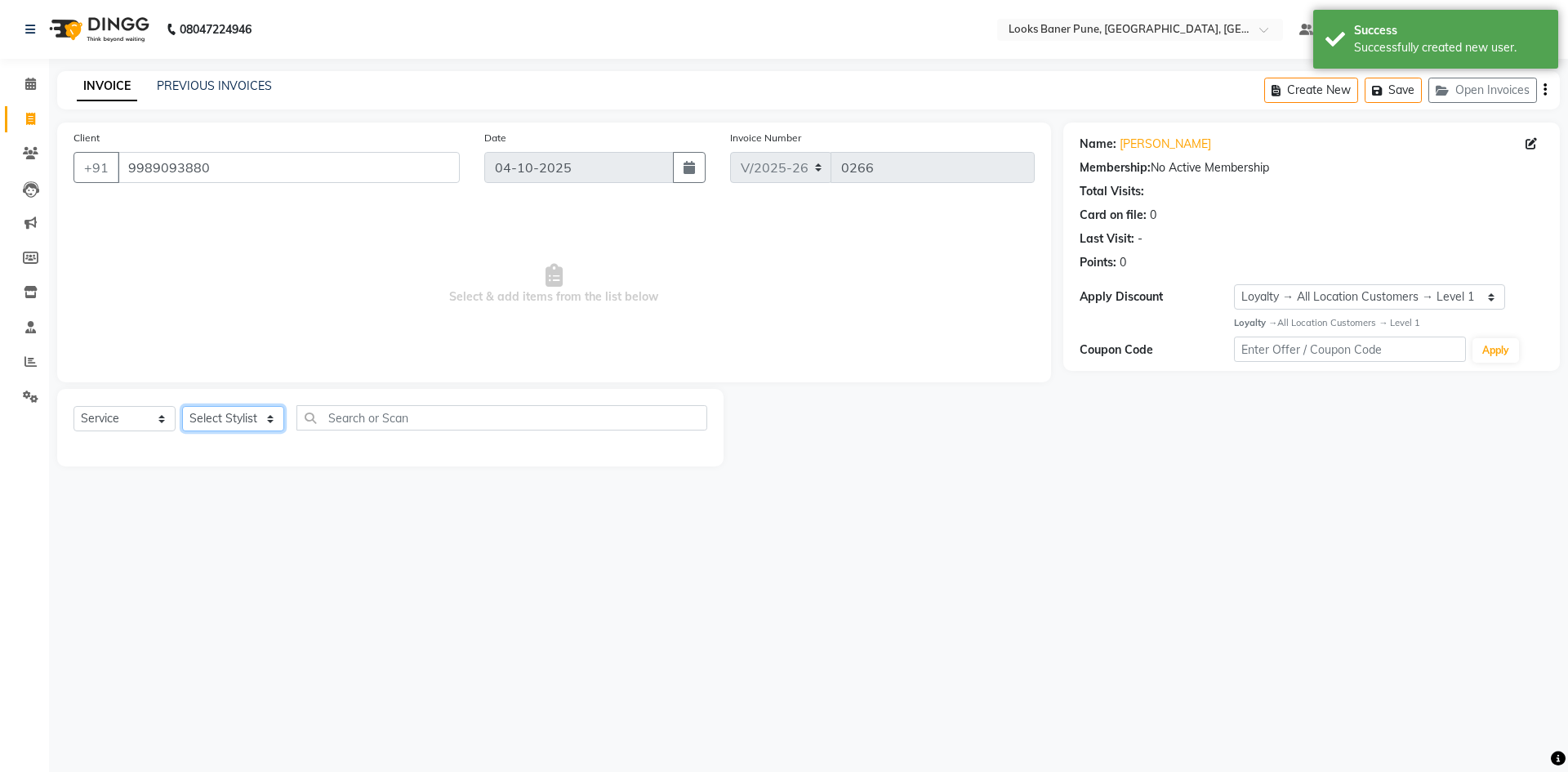
click at [270, 424] on select "Select Stylist [PERSON_NAME] Counter_Sales [PERSON_NAME] Manager [PERSON_NAME] …" at bounding box center [232, 419] width 102 height 25
select select "91502"
click at [182, 406] on select "Select Stylist [PERSON_NAME] Counter_Sales [PERSON_NAME] Manager [PERSON_NAME] …" at bounding box center [232, 419] width 102 height 25
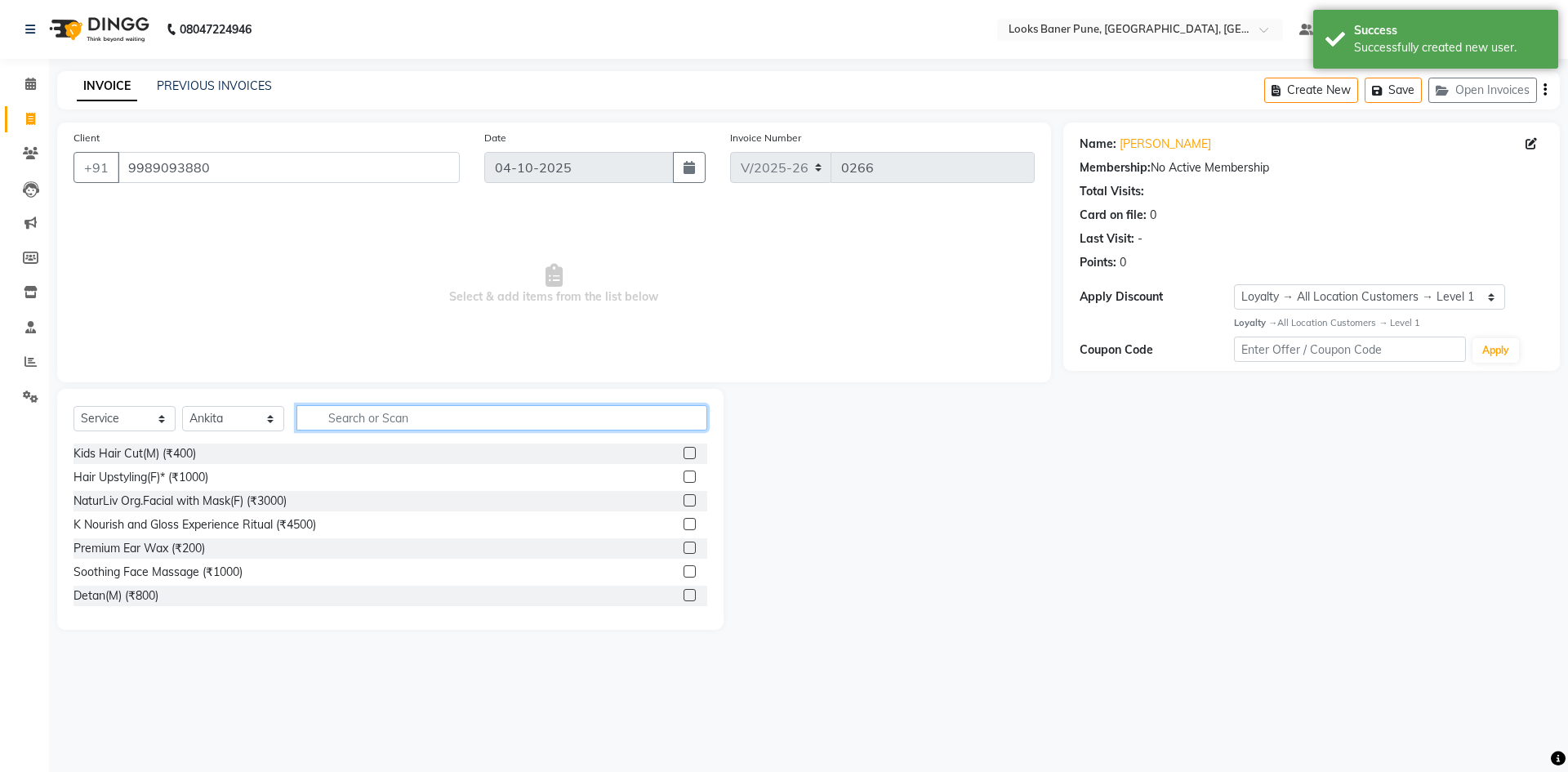
click at [345, 415] on input "text" at bounding box center [502, 418] width 411 height 25
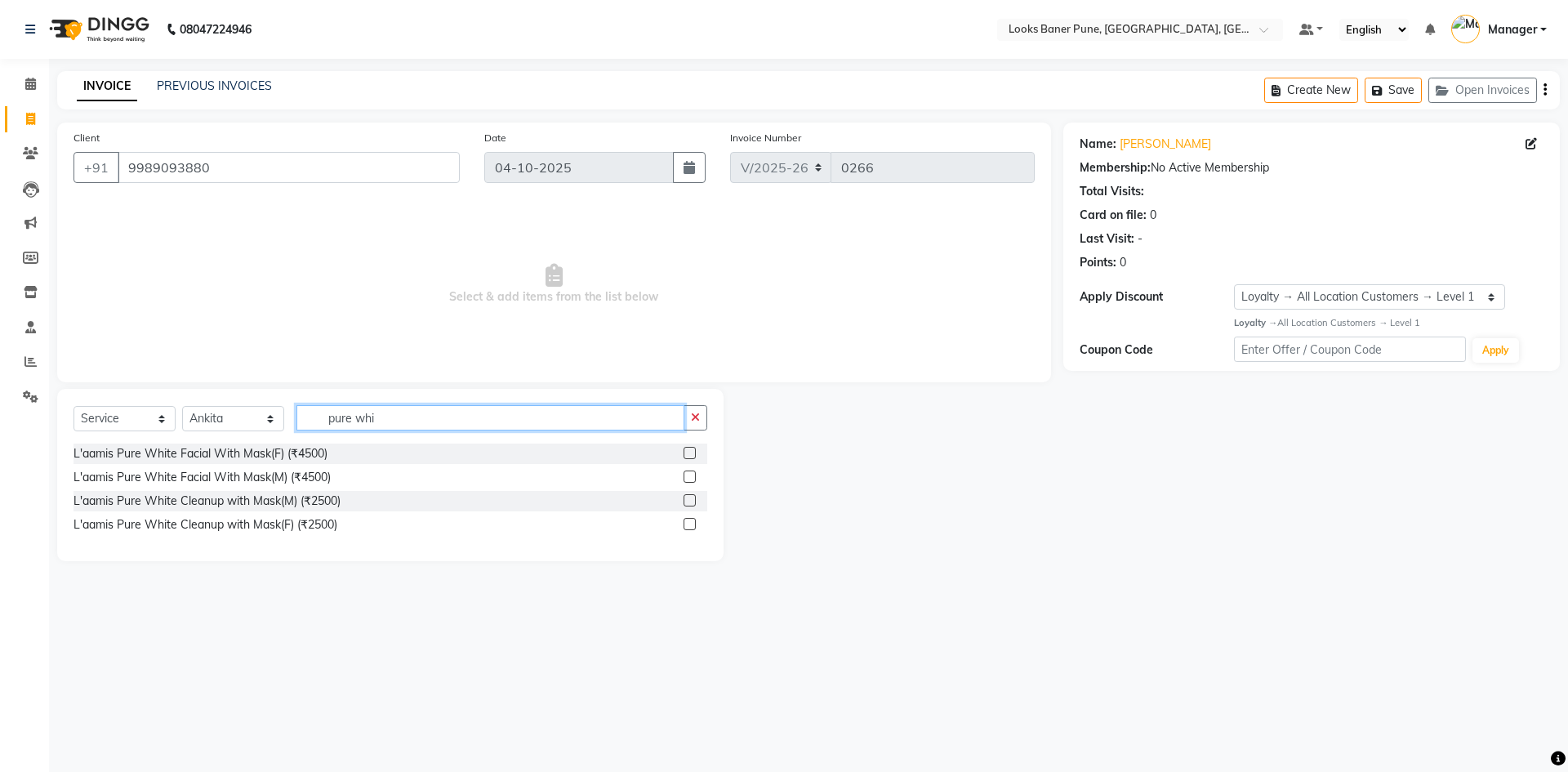
type input "pure whi"
click at [690, 453] on label at bounding box center [690, 453] width 13 height 13
click at [690, 453] on input "checkbox" at bounding box center [689, 454] width 11 height 11
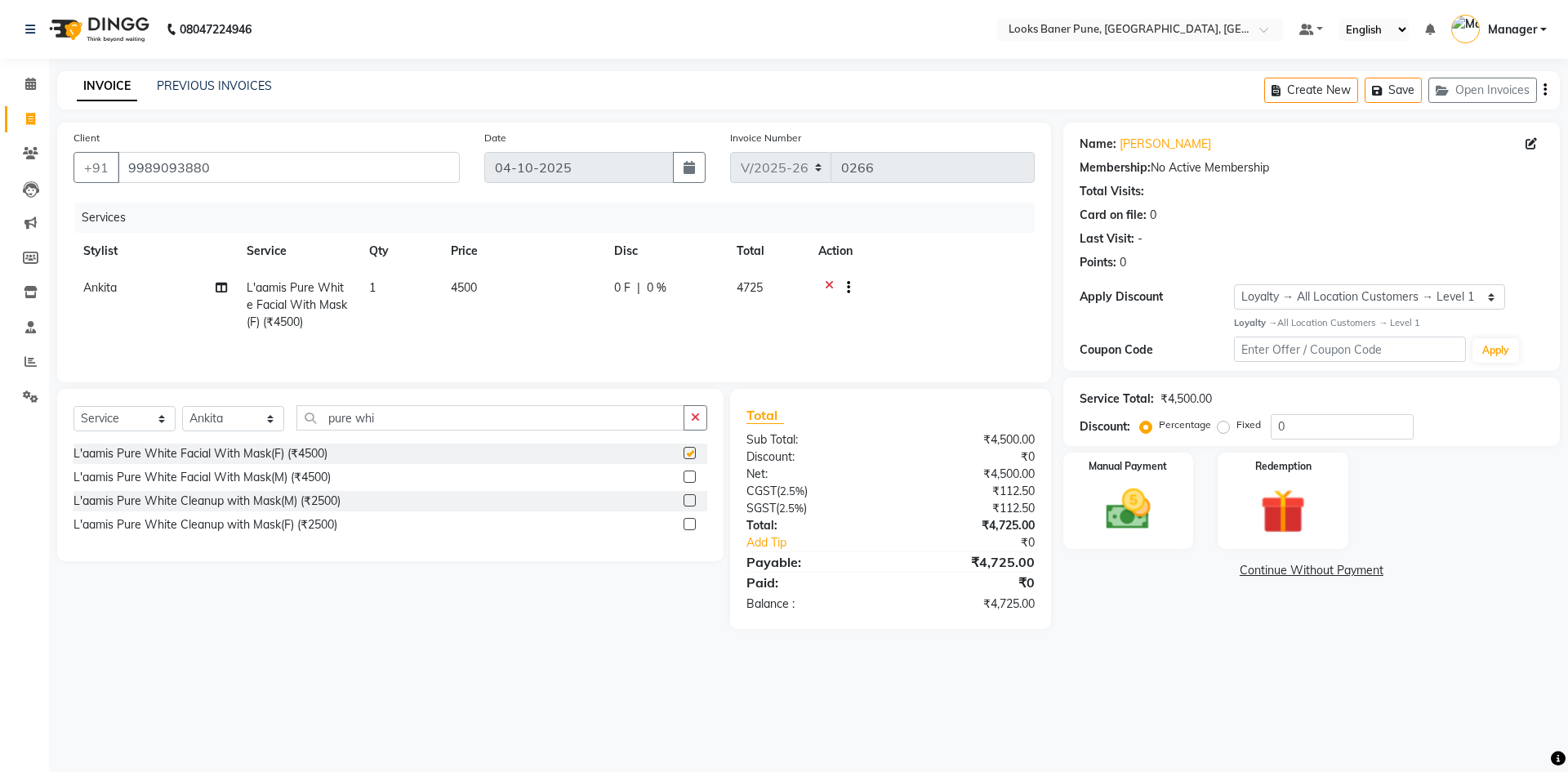
checkbox input "false"
click at [498, 291] on td "4500" at bounding box center [523, 305] width 164 height 71
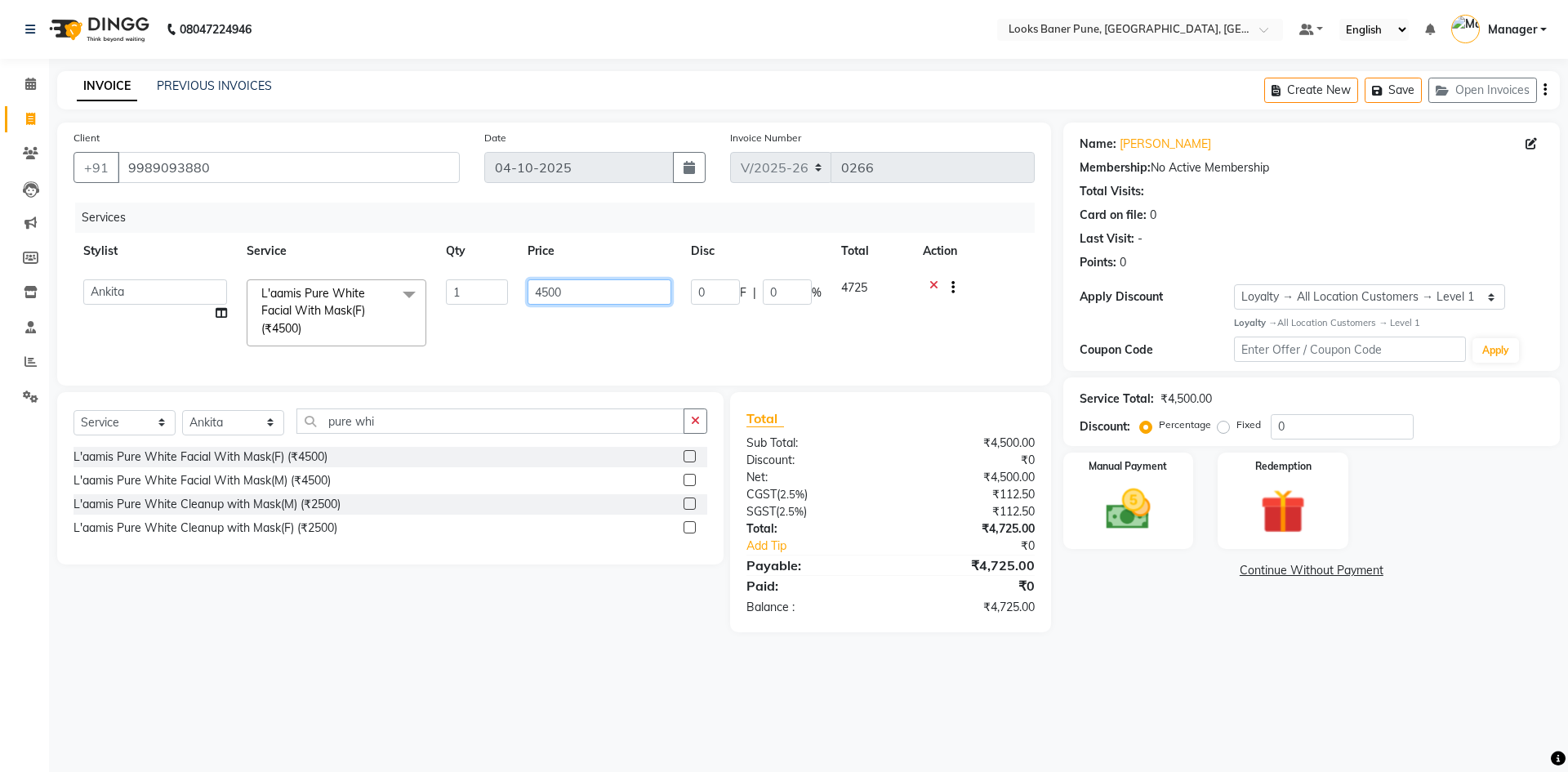
click at [585, 287] on input "4500" at bounding box center [599, 292] width 144 height 25
type input "4"
type input "5000"
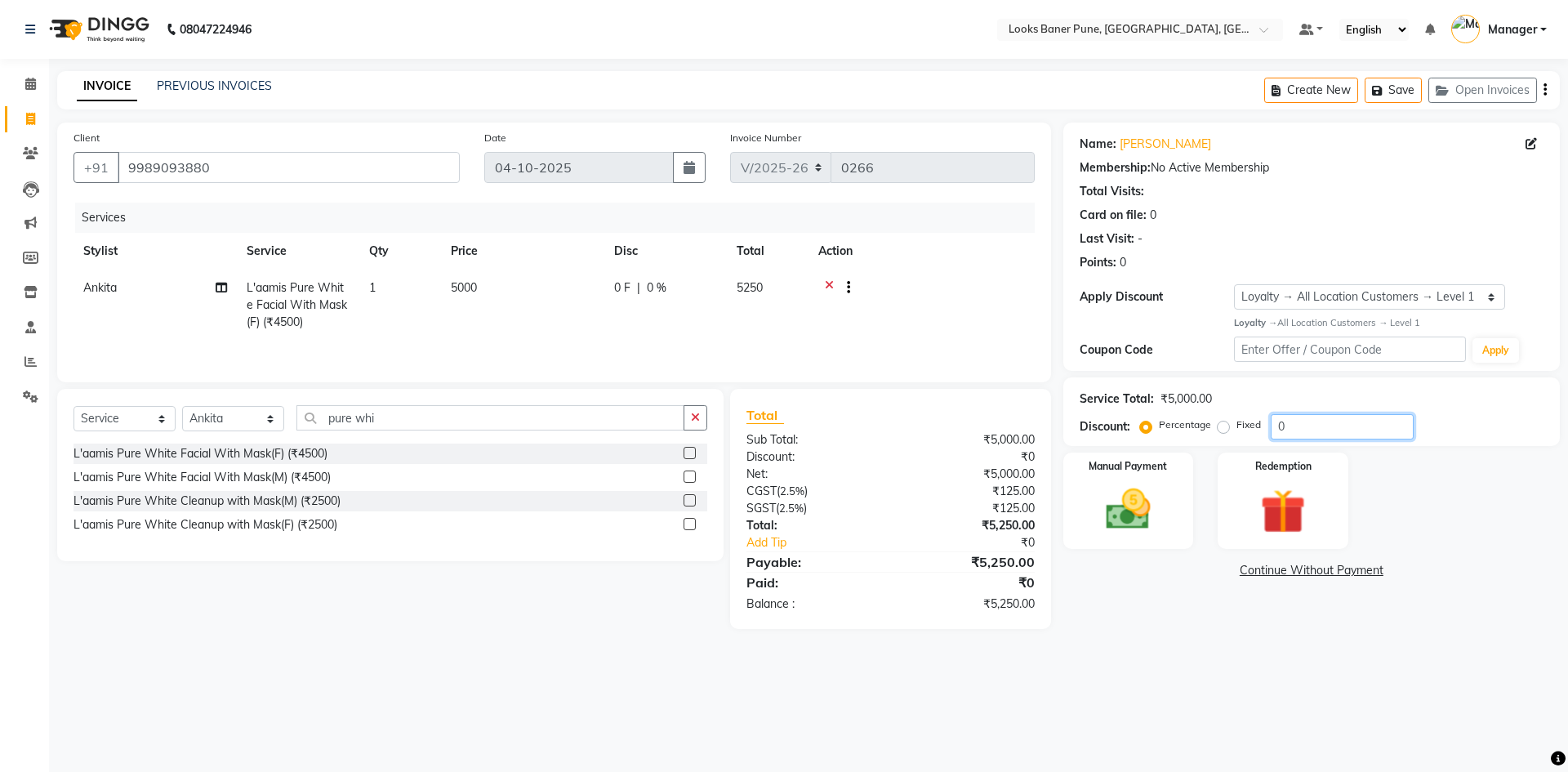
click at [1347, 419] on input "0" at bounding box center [1342, 427] width 143 height 25
type input "25"
click at [1123, 521] on img at bounding box center [1129, 510] width 76 height 54
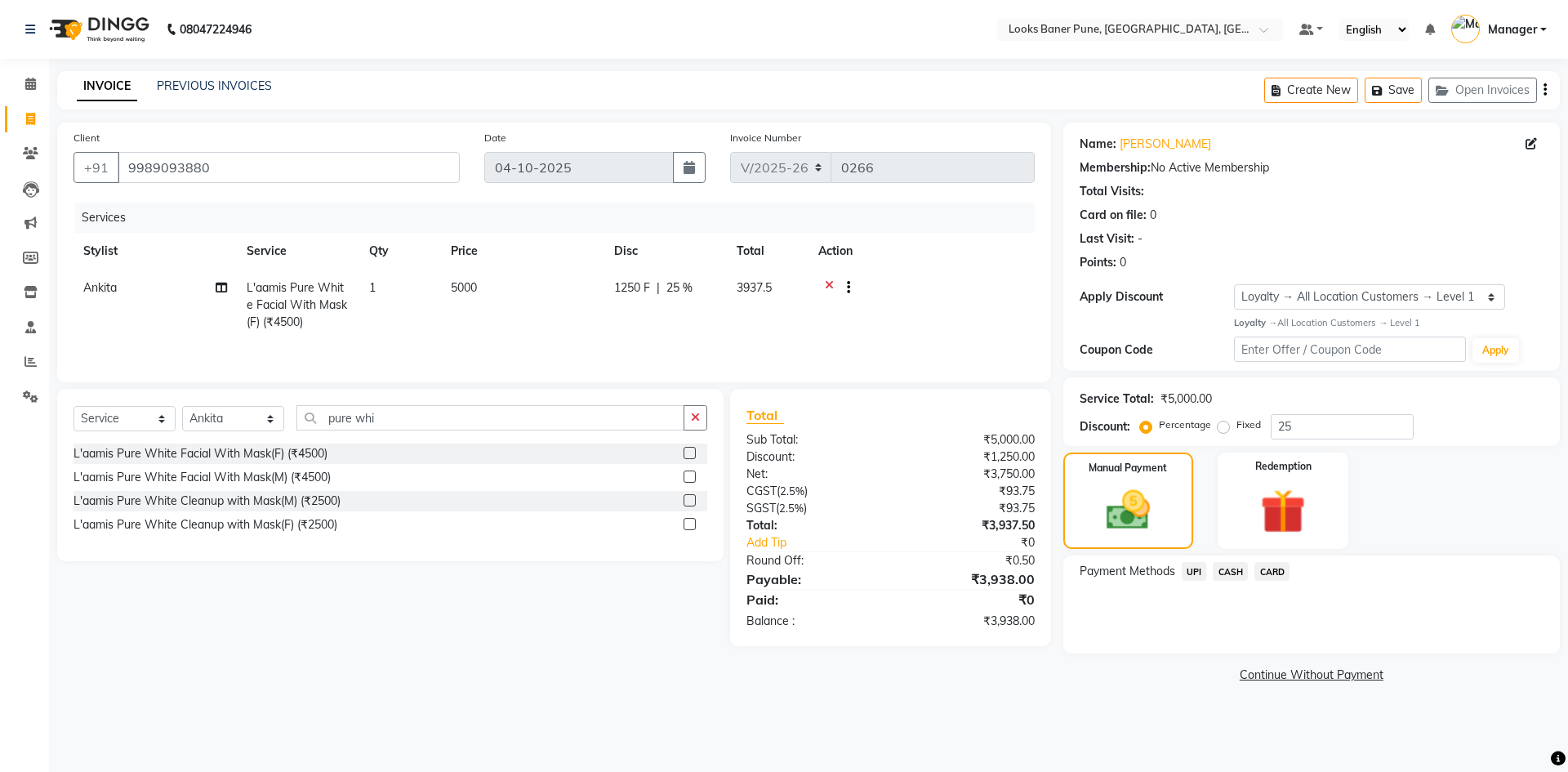
click at [1191, 577] on span "UPI" at bounding box center [1195, 570] width 25 height 19
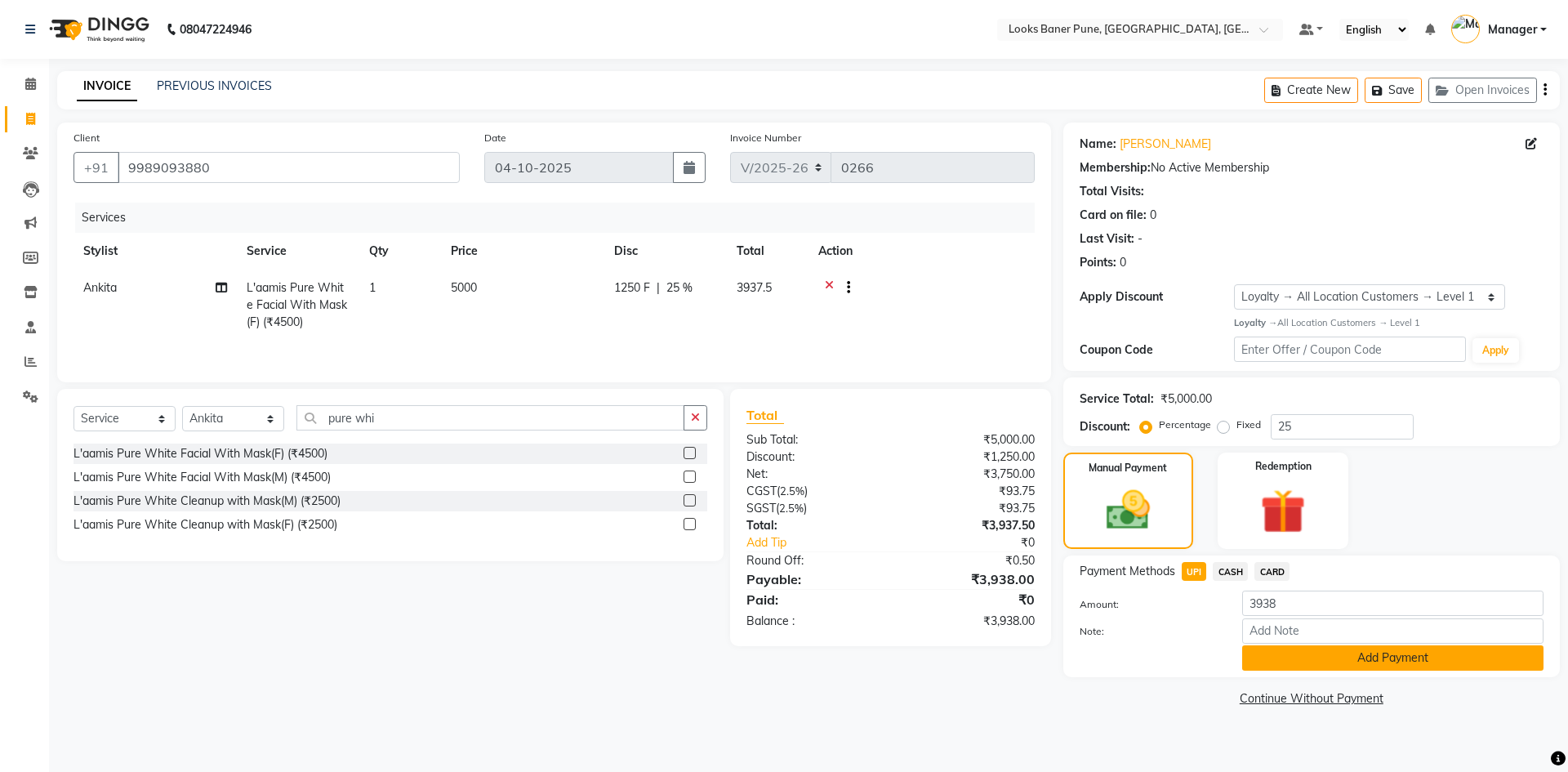
click at [1285, 660] on button "Add Payment" at bounding box center [1393, 658] width 301 height 25
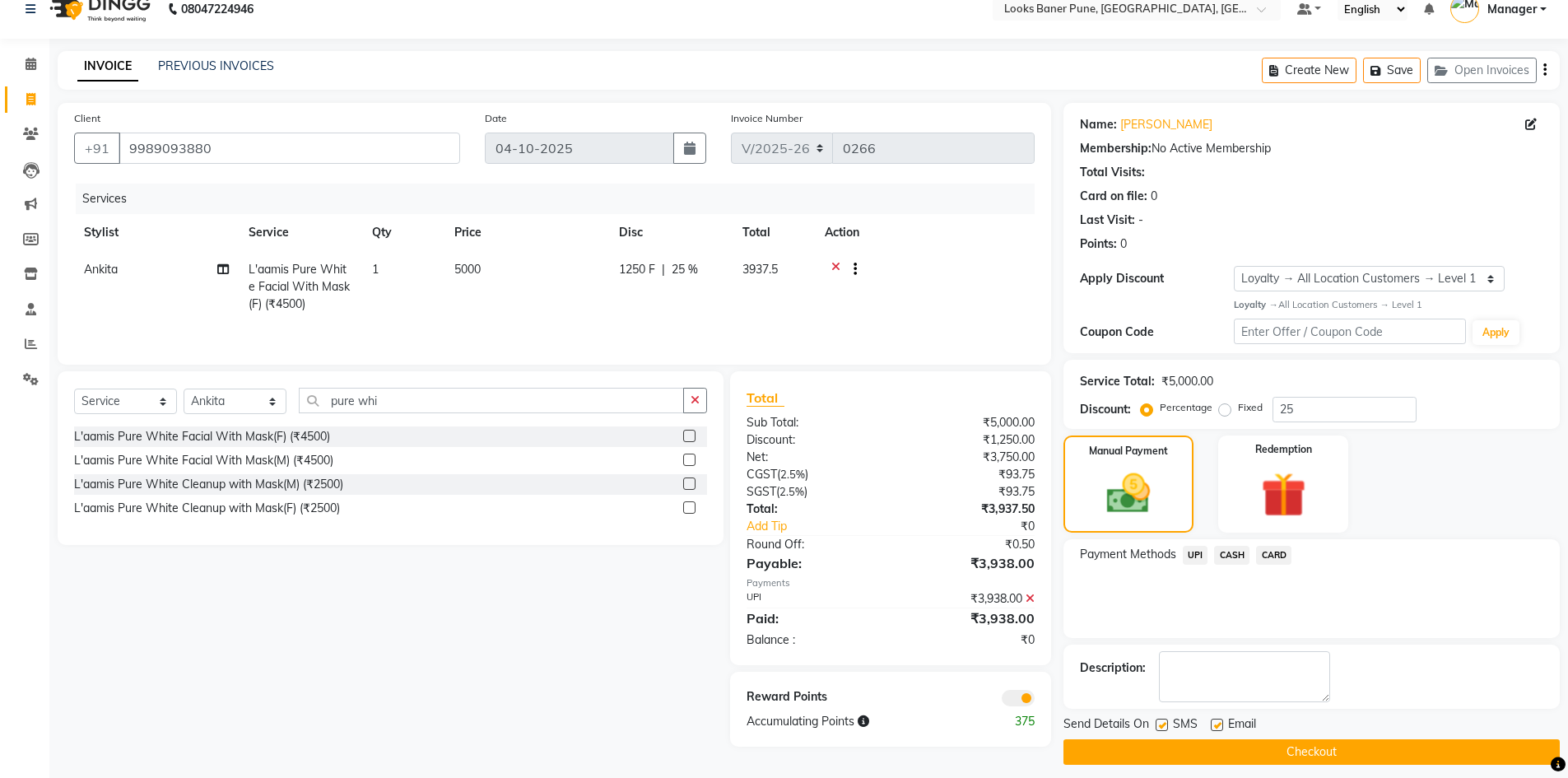
scroll to position [32, 0]
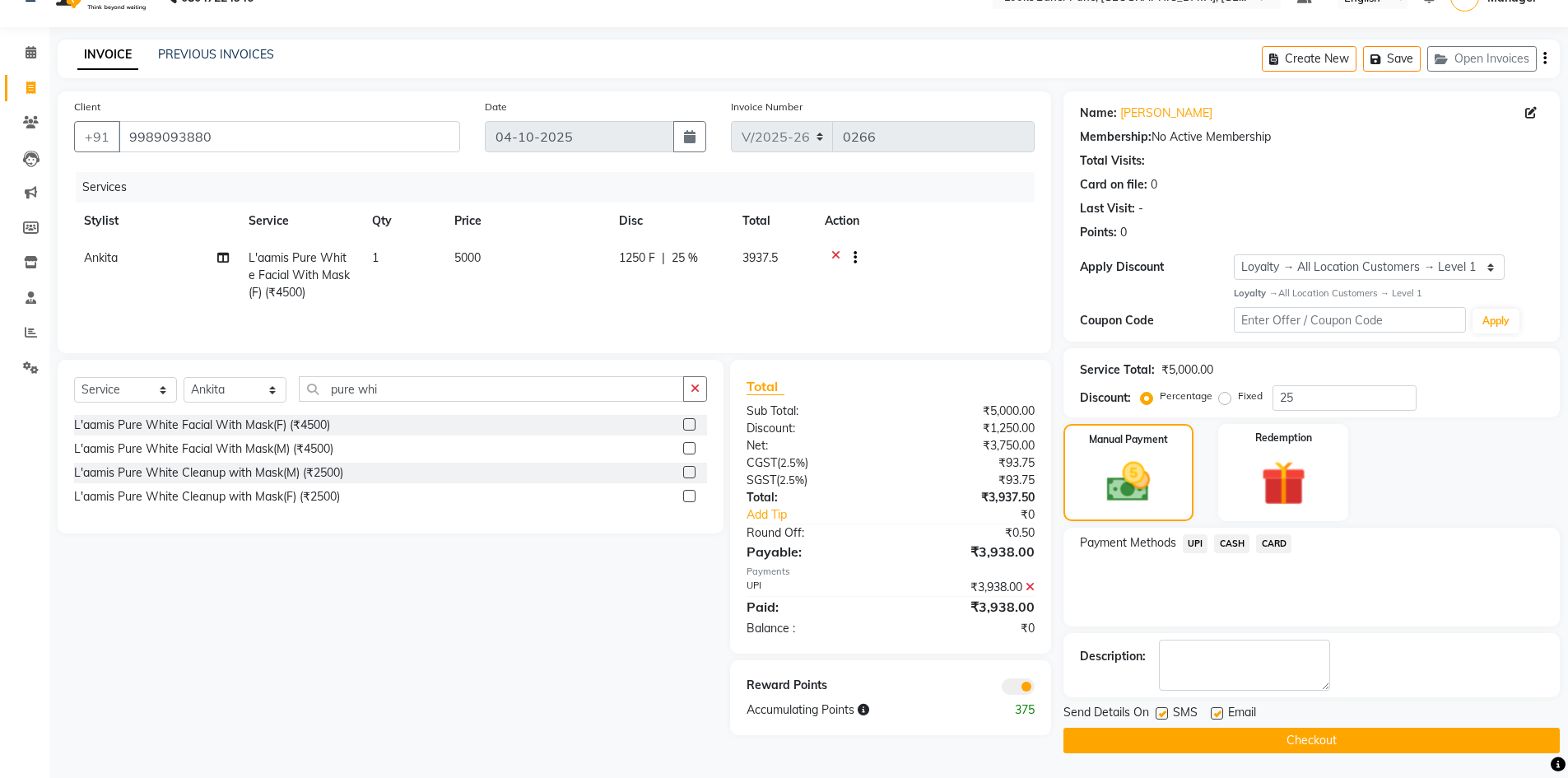
click at [1013, 691] on span at bounding box center [1018, 686] width 33 height 16
click at [1034, 689] on input "checkbox" at bounding box center [1034, 689] width 0 height 0
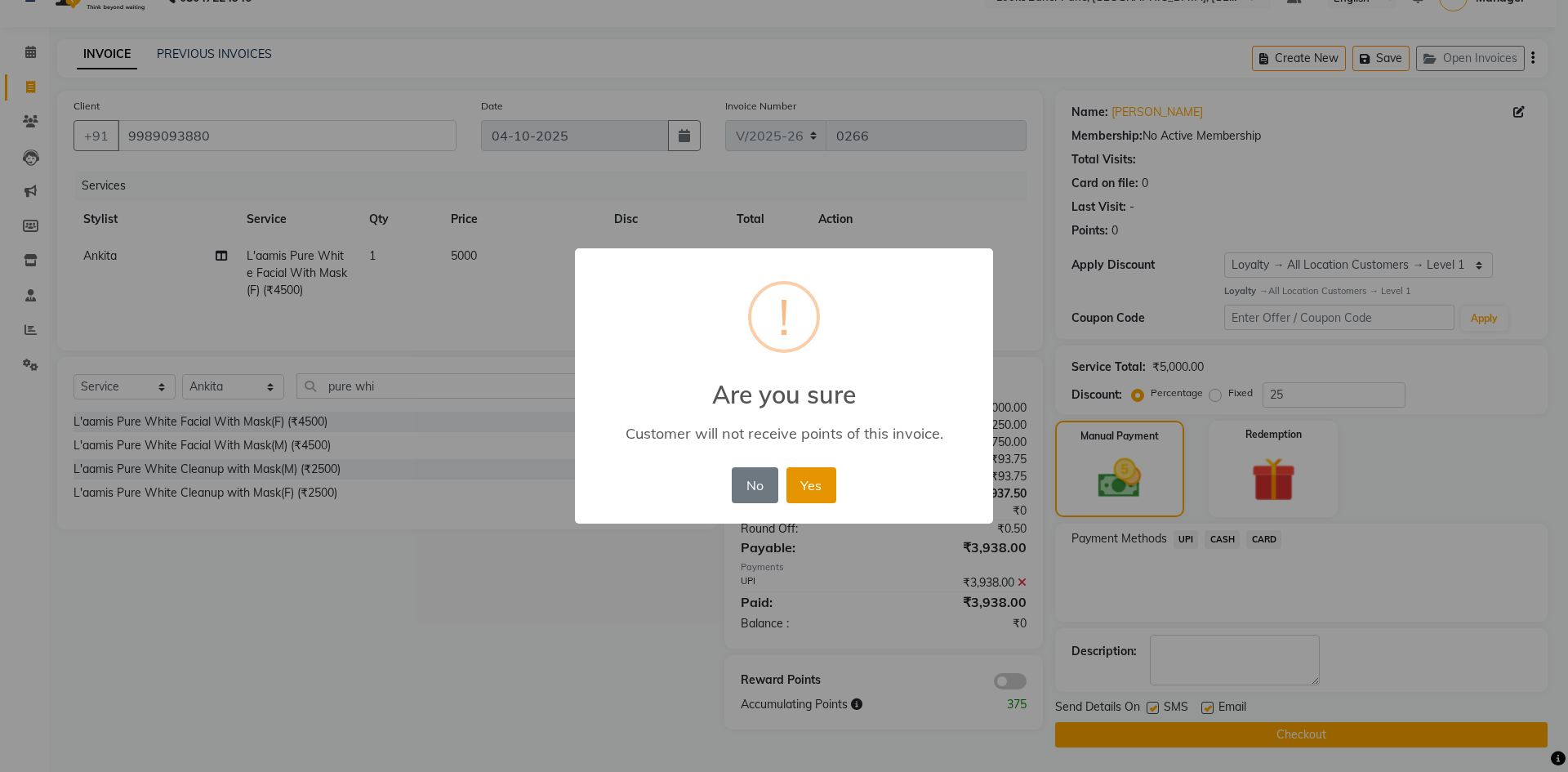
click at [824, 485] on button "Yes" at bounding box center [811, 485] width 50 height 36
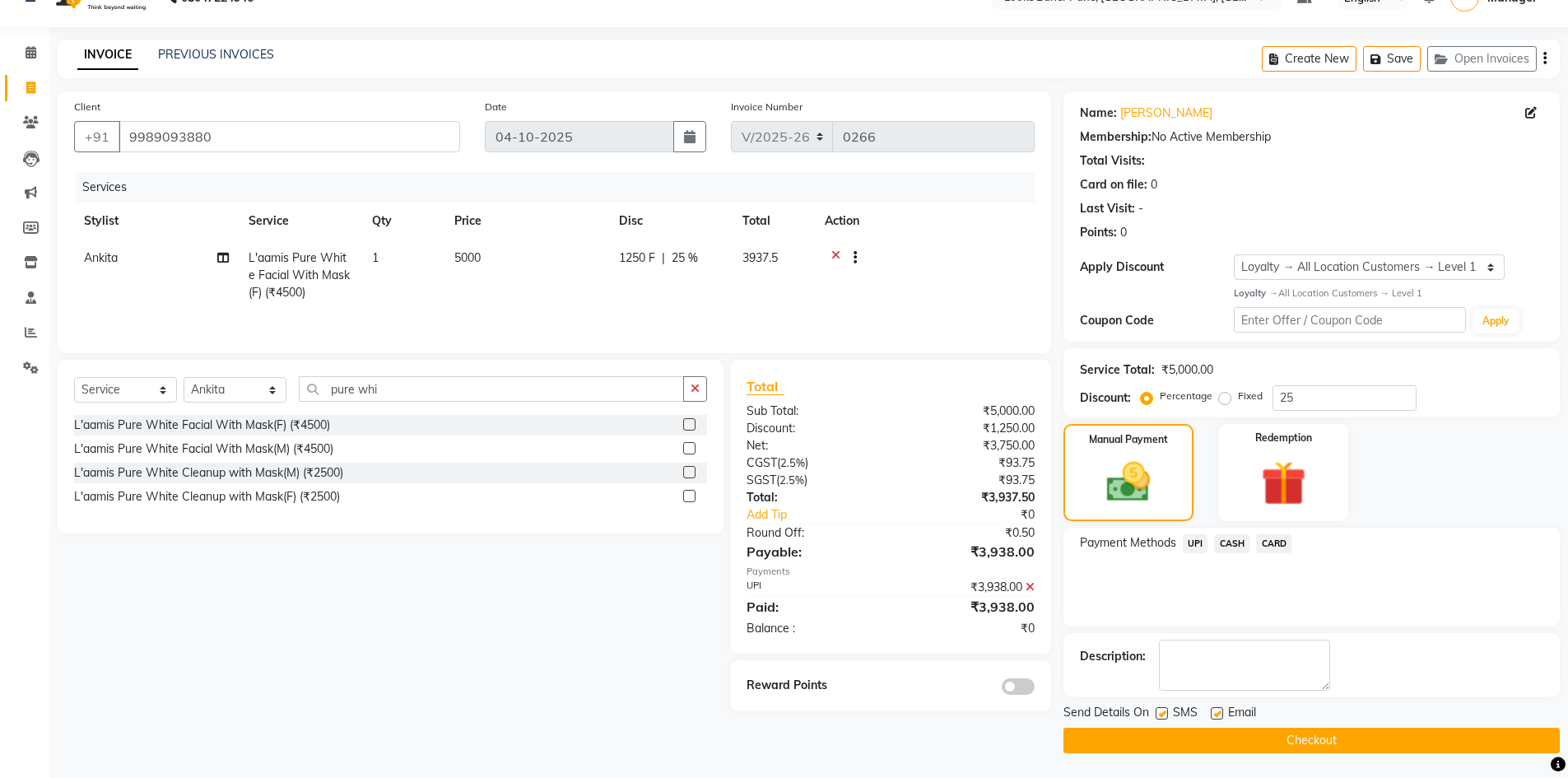
click at [1148, 747] on button "Checkout" at bounding box center [1311, 740] width 497 height 26
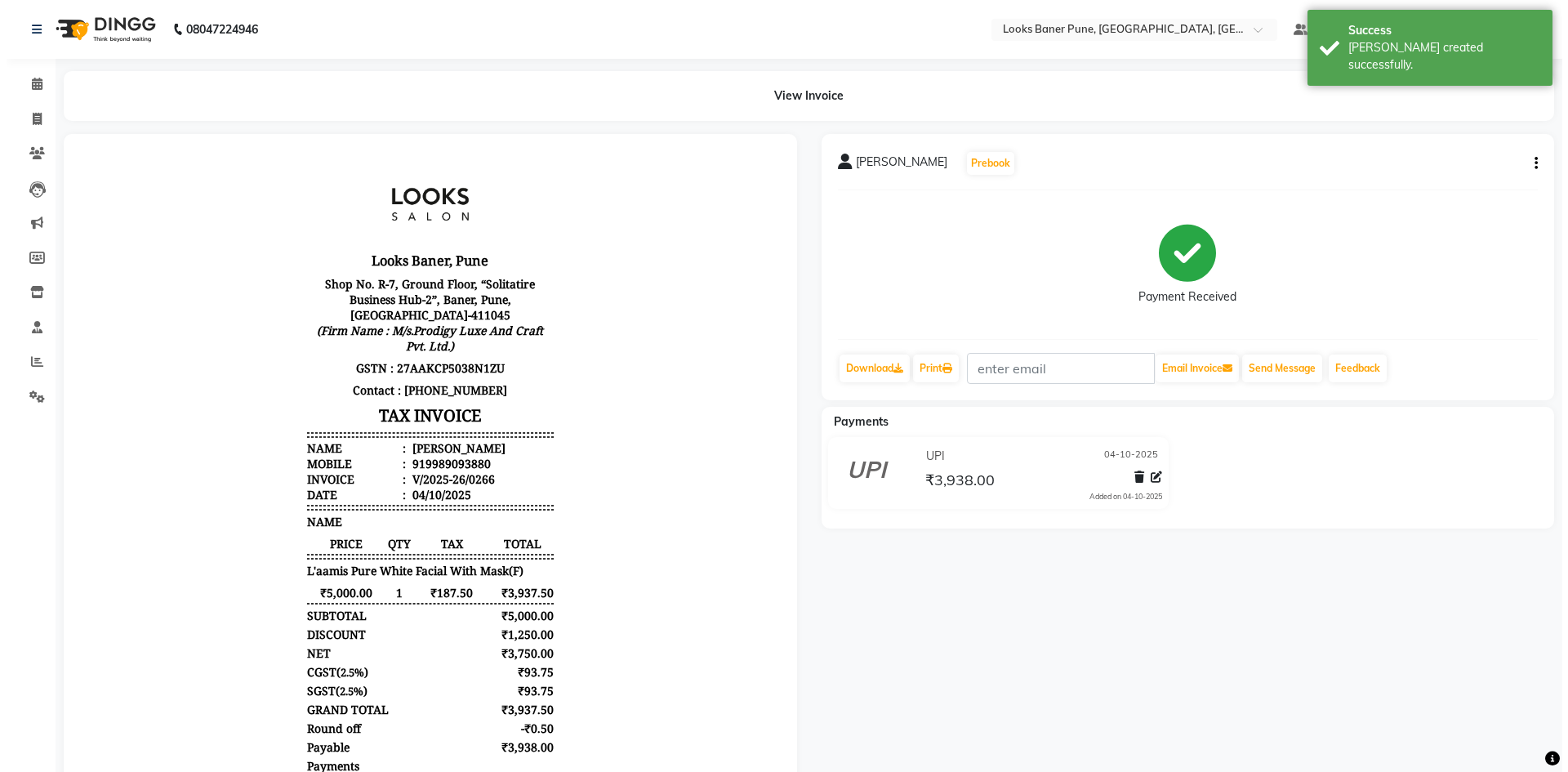
scroll to position [13, 0]
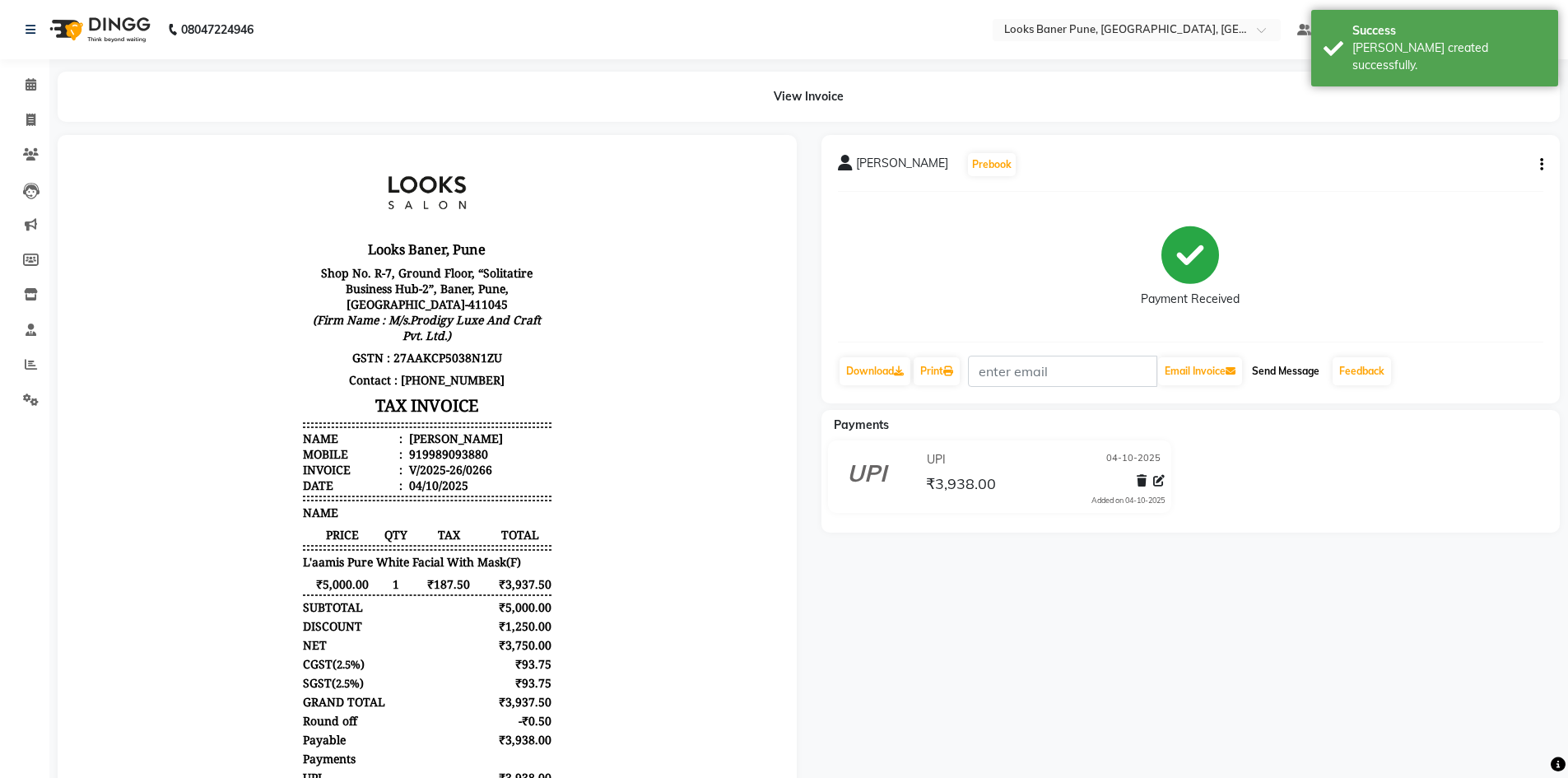
click at [1296, 376] on button "Send Message" at bounding box center [1286, 371] width 81 height 28
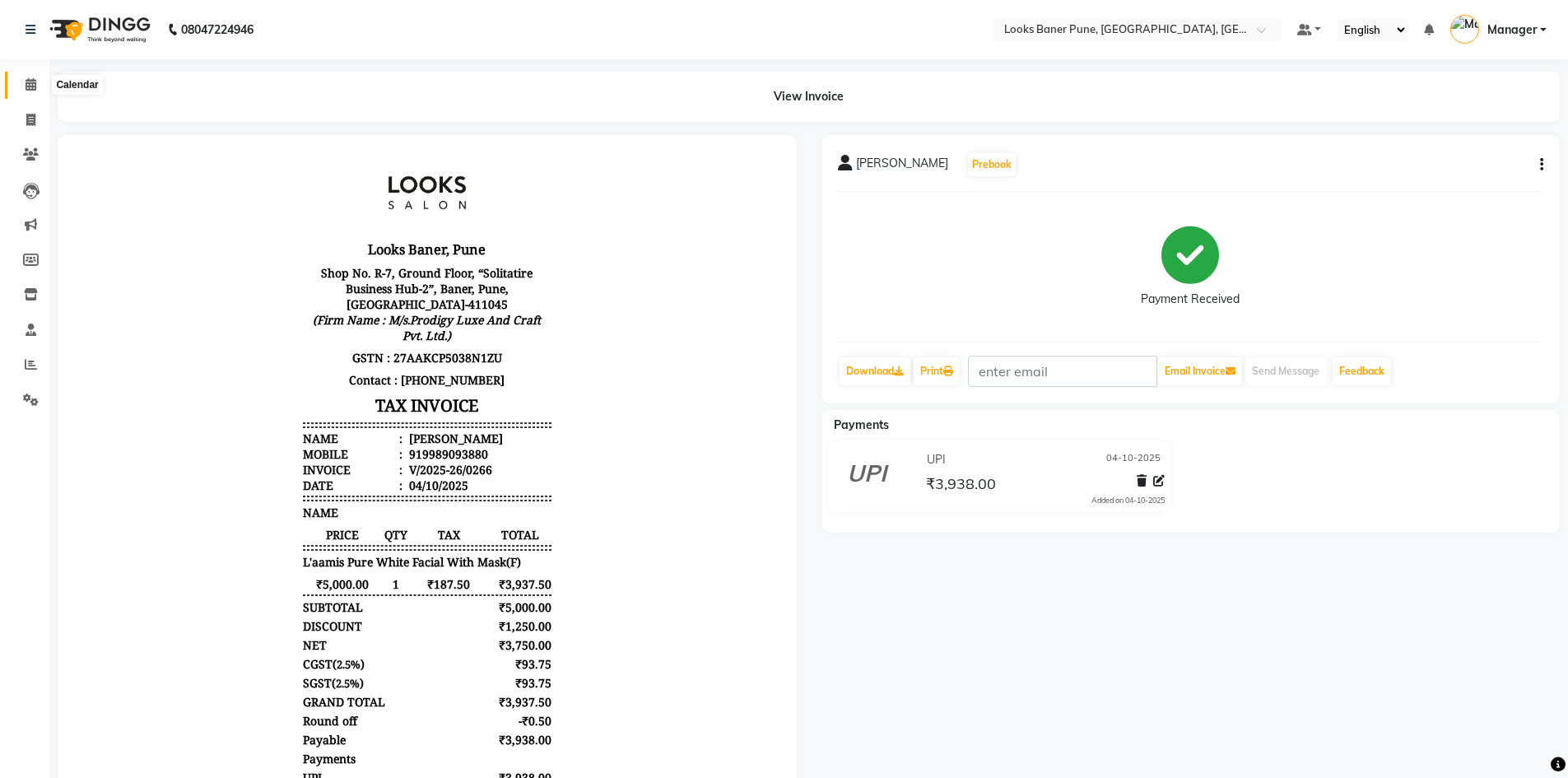
click at [35, 85] on icon at bounding box center [31, 85] width 11 height 13
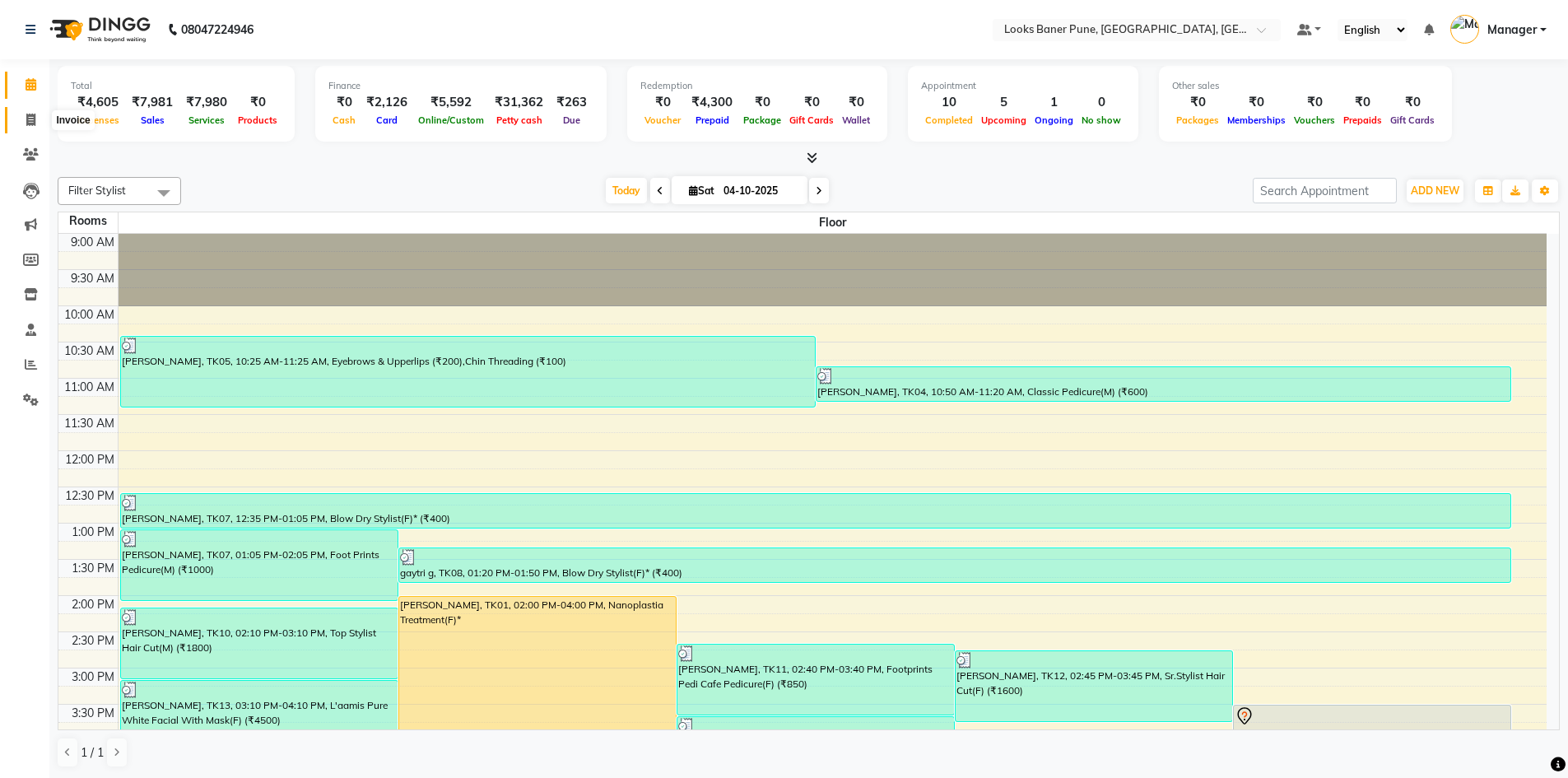
click at [27, 122] on icon at bounding box center [31, 120] width 9 height 13
select select "service"
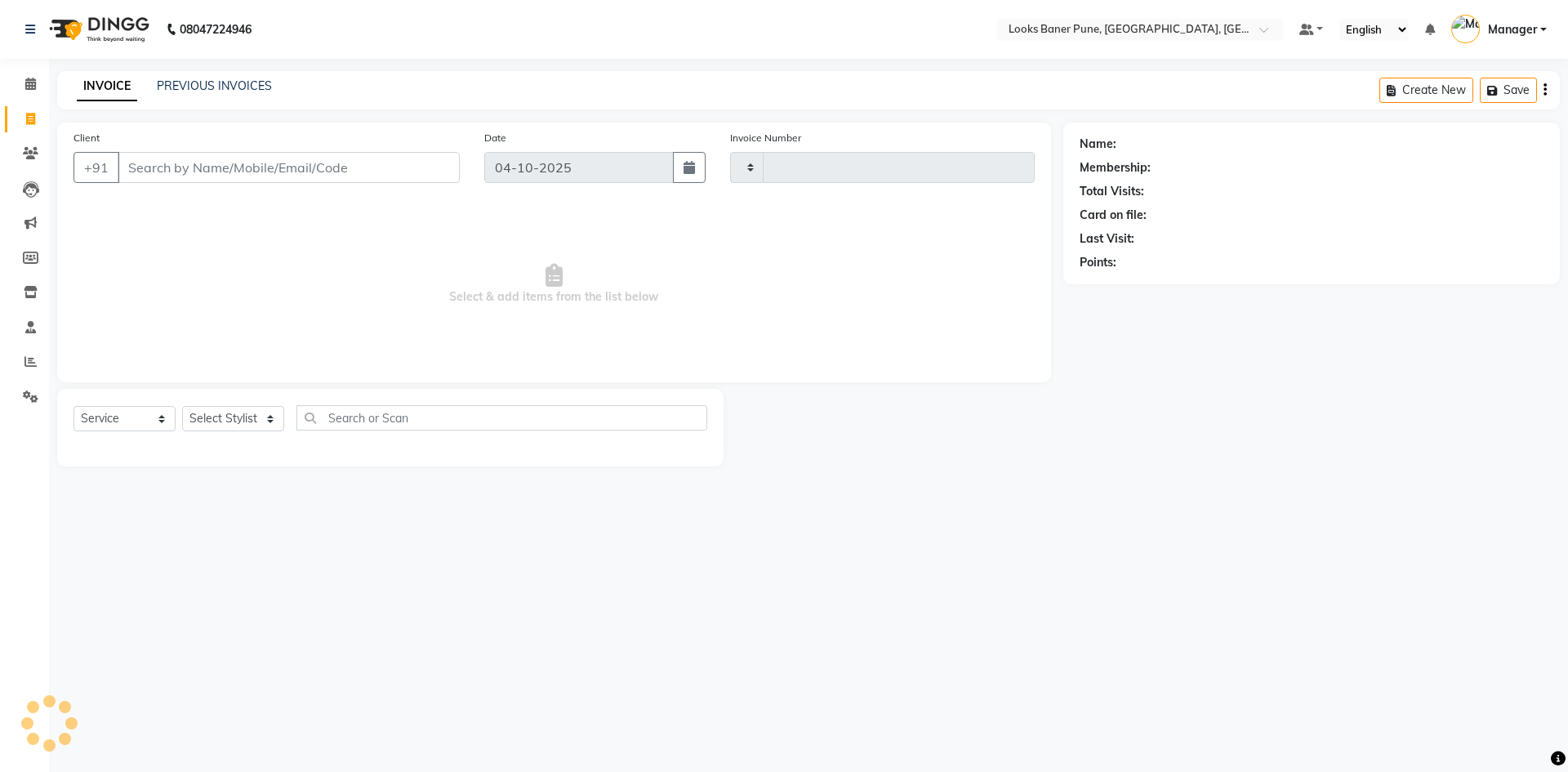
type input "0267"
select select "8917"
click at [192, 166] on input "Client" at bounding box center [288, 167] width 342 height 31
click at [30, 85] on icon at bounding box center [31, 84] width 11 height 13
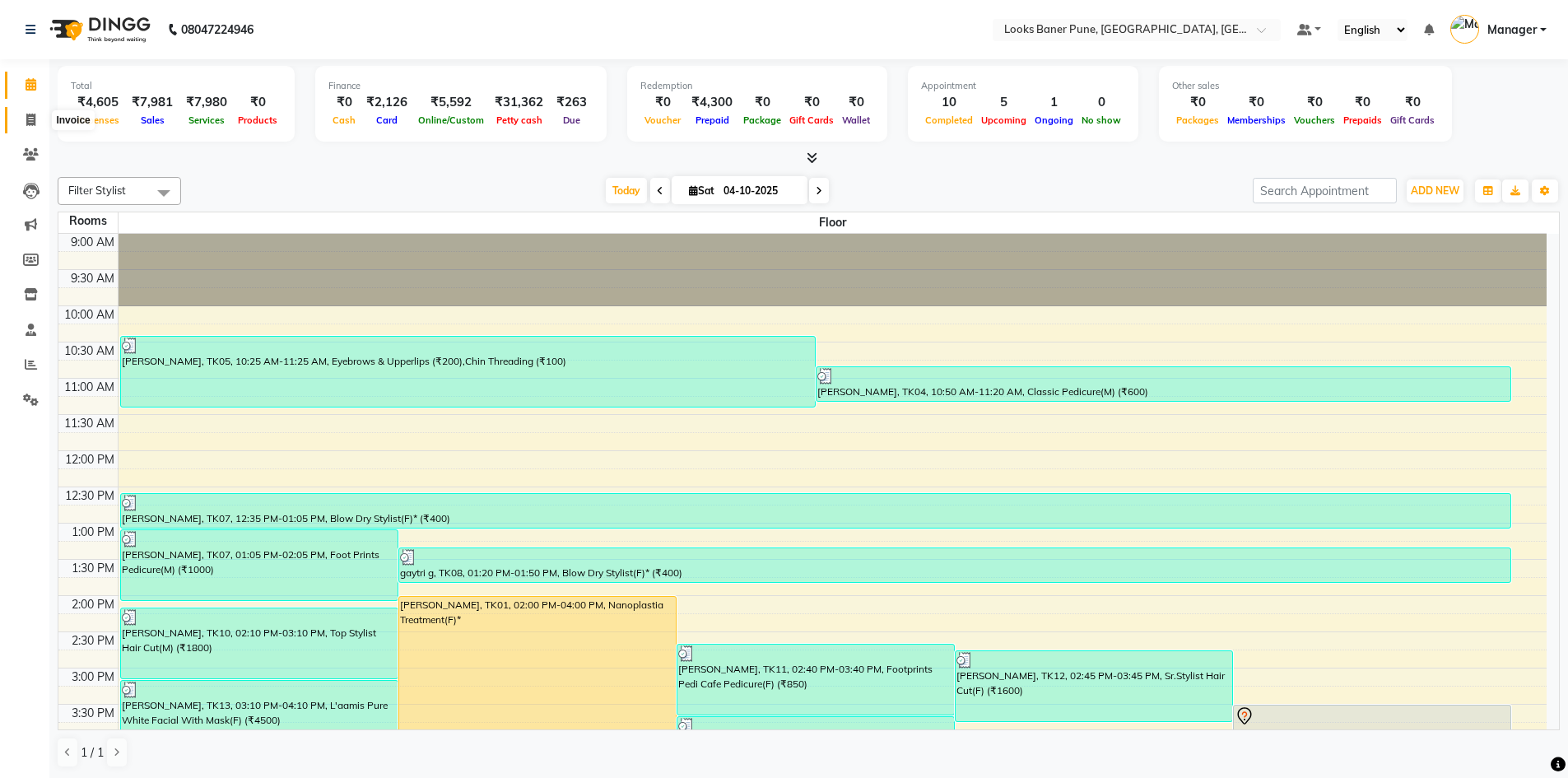
click at [33, 114] on icon at bounding box center [31, 120] width 9 height 13
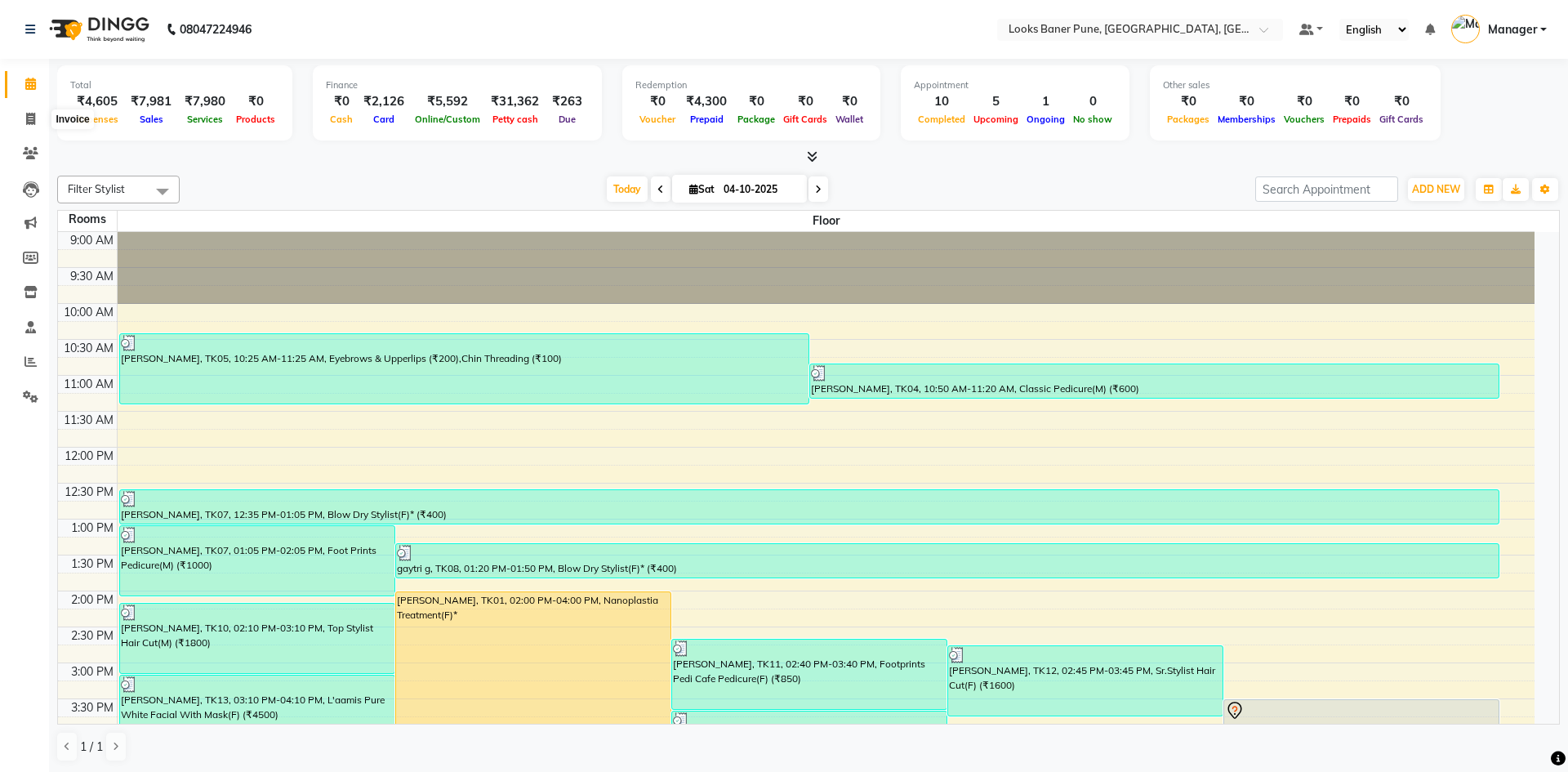
select select "8917"
select select "service"
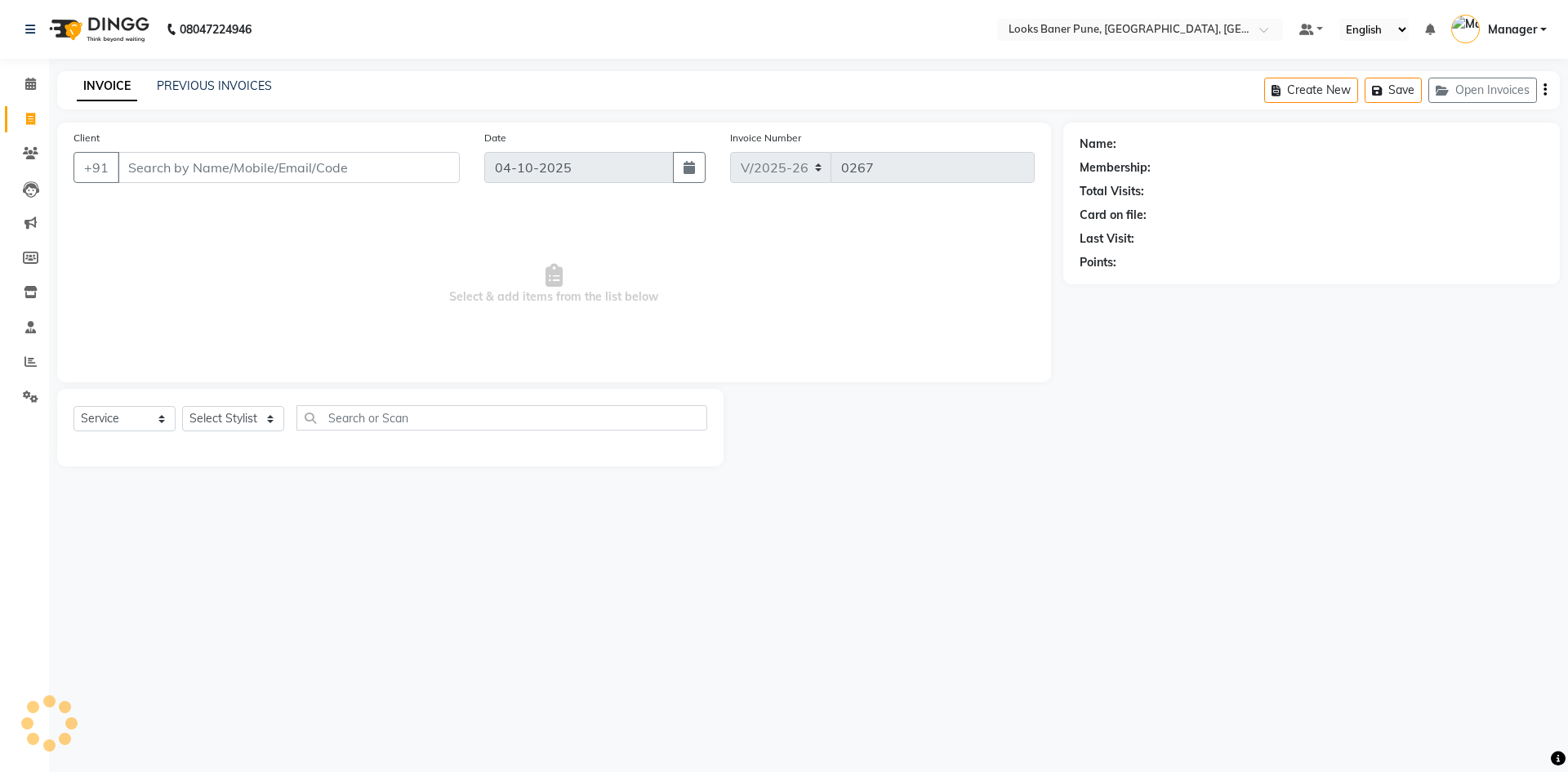
click at [173, 169] on input "Client" at bounding box center [288, 167] width 342 height 31
type input "9359193466"
click at [451, 158] on button "Add Client" at bounding box center [417, 167] width 84 height 31
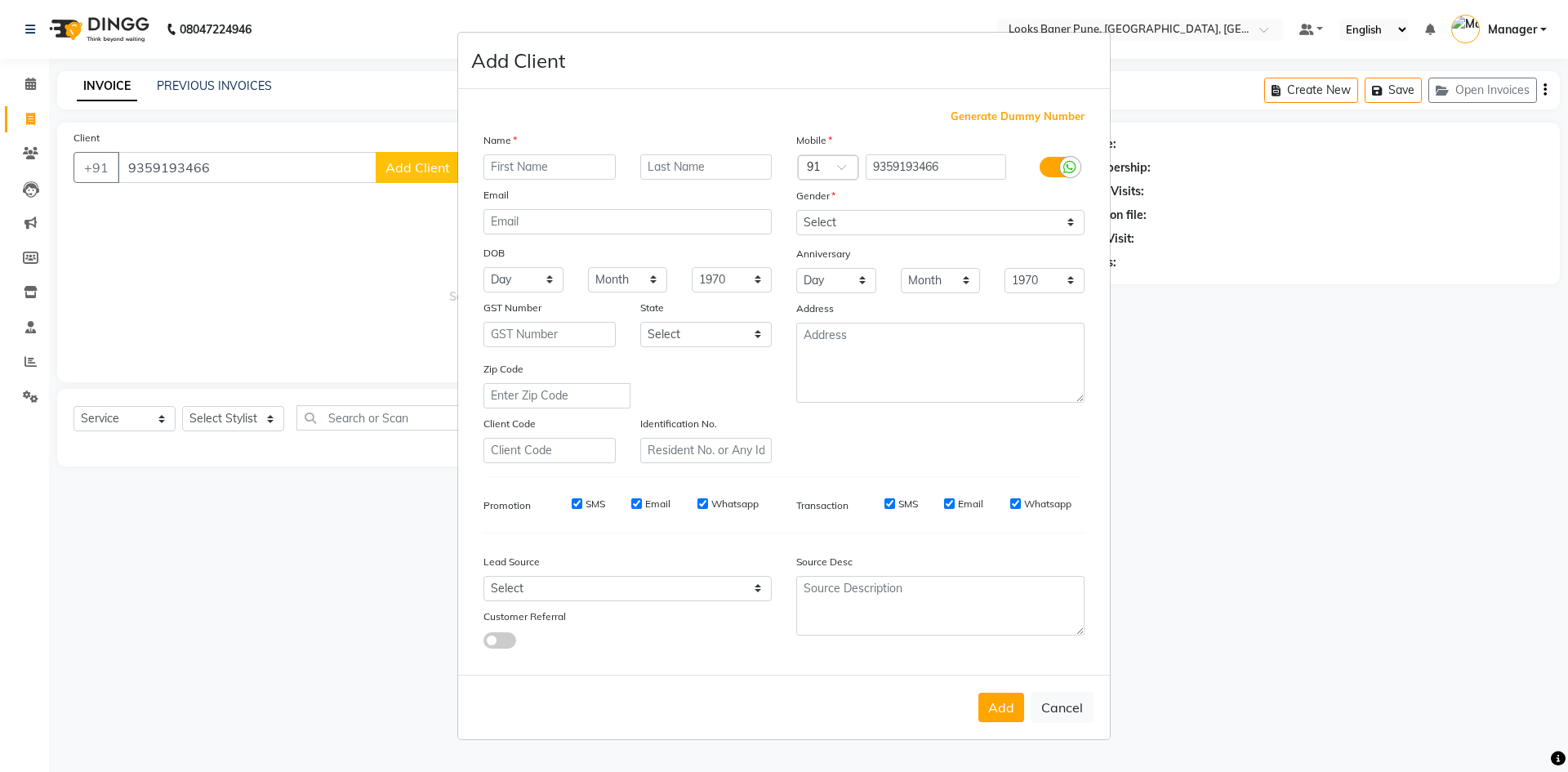
click at [515, 165] on input "text" at bounding box center [550, 167] width 132 height 25
type input "shivani"
click at [682, 163] on input "text" at bounding box center [706, 167] width 132 height 25
type input "chauhan"
click at [1073, 227] on select "Select [DEMOGRAPHIC_DATA] [DEMOGRAPHIC_DATA] Other Prefer Not To Say" at bounding box center [940, 222] width 288 height 25
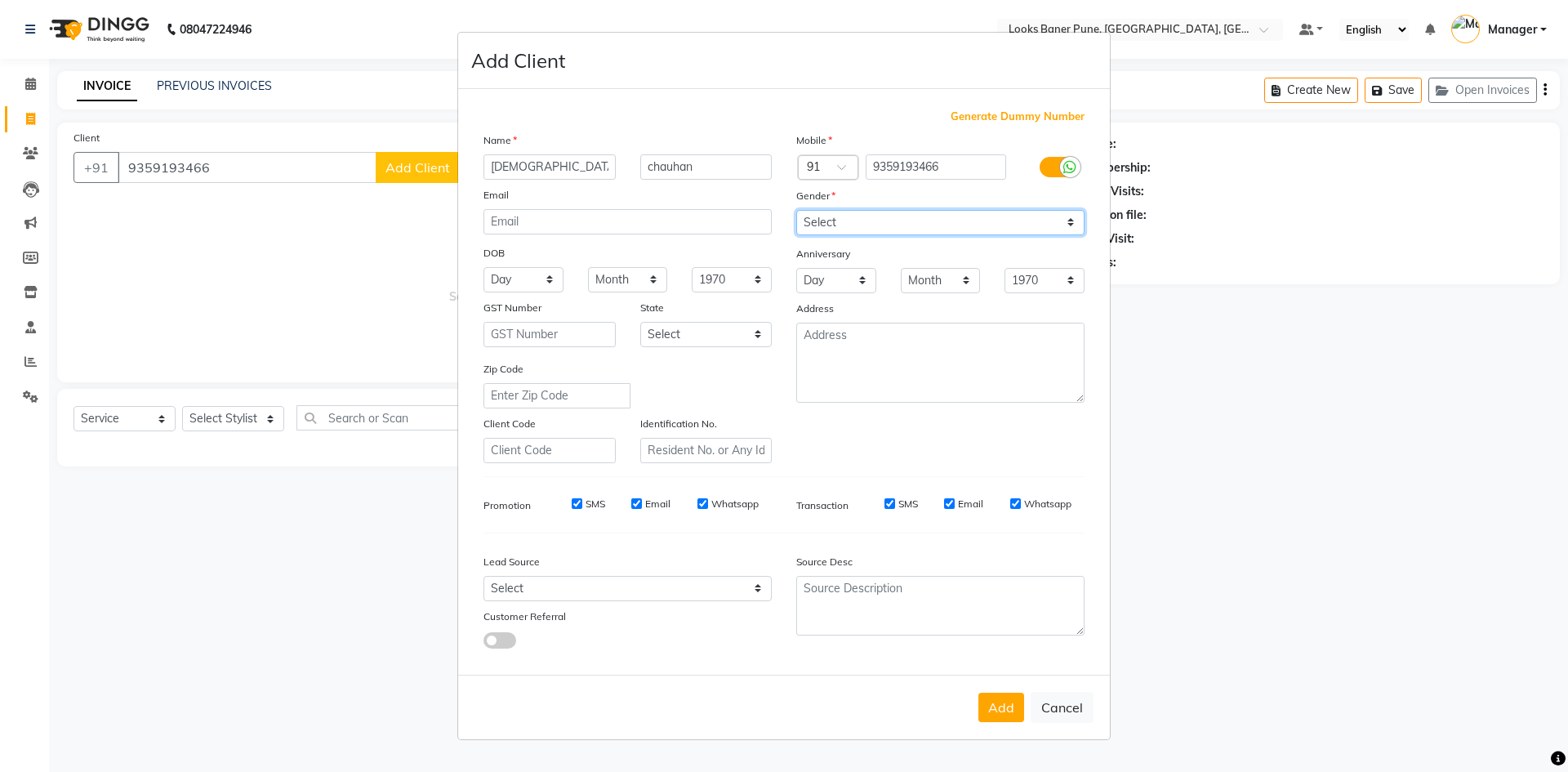
select select "[DEMOGRAPHIC_DATA]"
click at [797, 210] on select "Select [DEMOGRAPHIC_DATA] [DEMOGRAPHIC_DATA] Other Prefer Not To Say" at bounding box center [940, 222] width 288 height 25
click at [1020, 711] on button "Add" at bounding box center [1001, 707] width 46 height 30
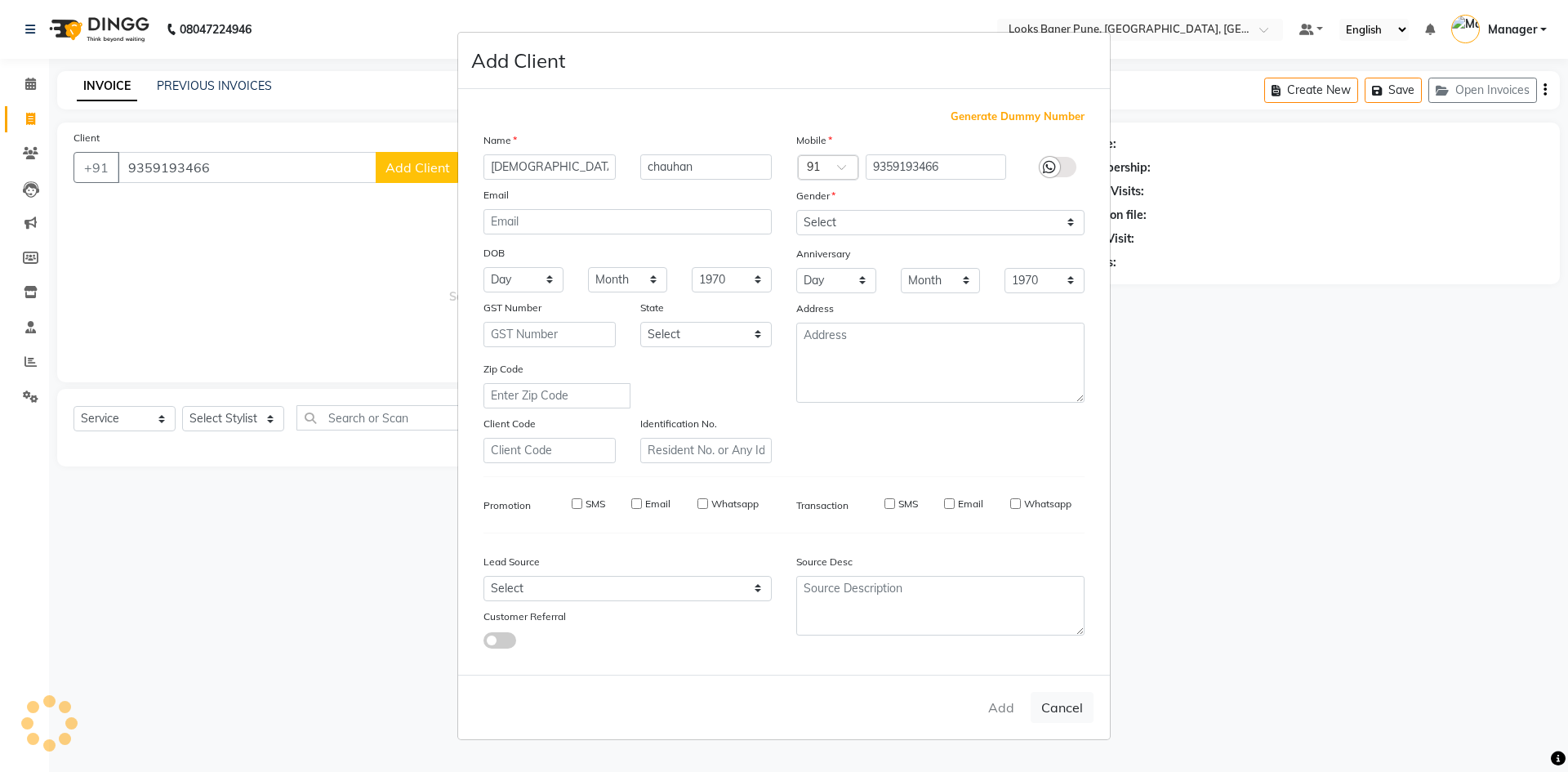
select select
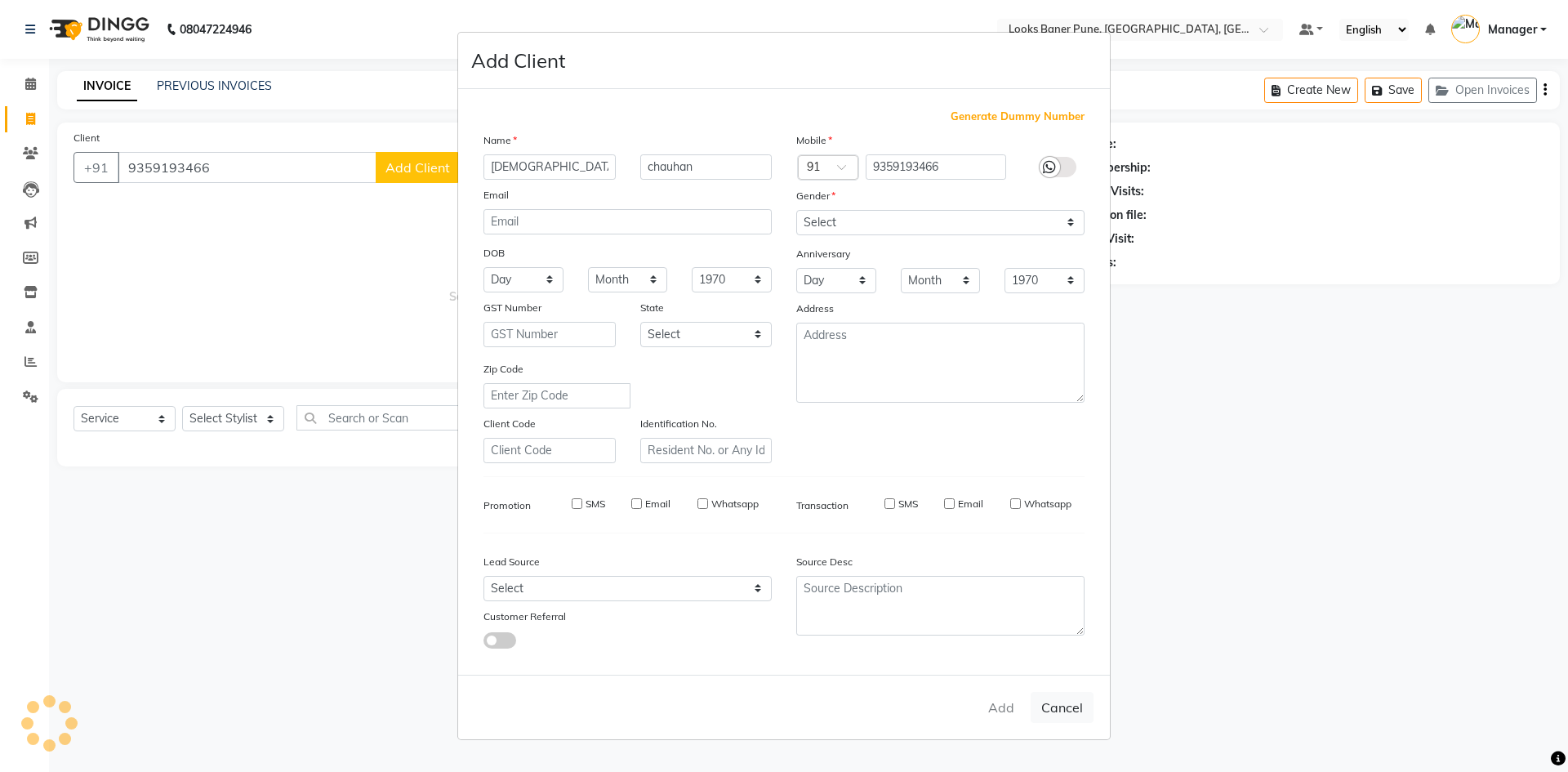
select select
checkbox input "false"
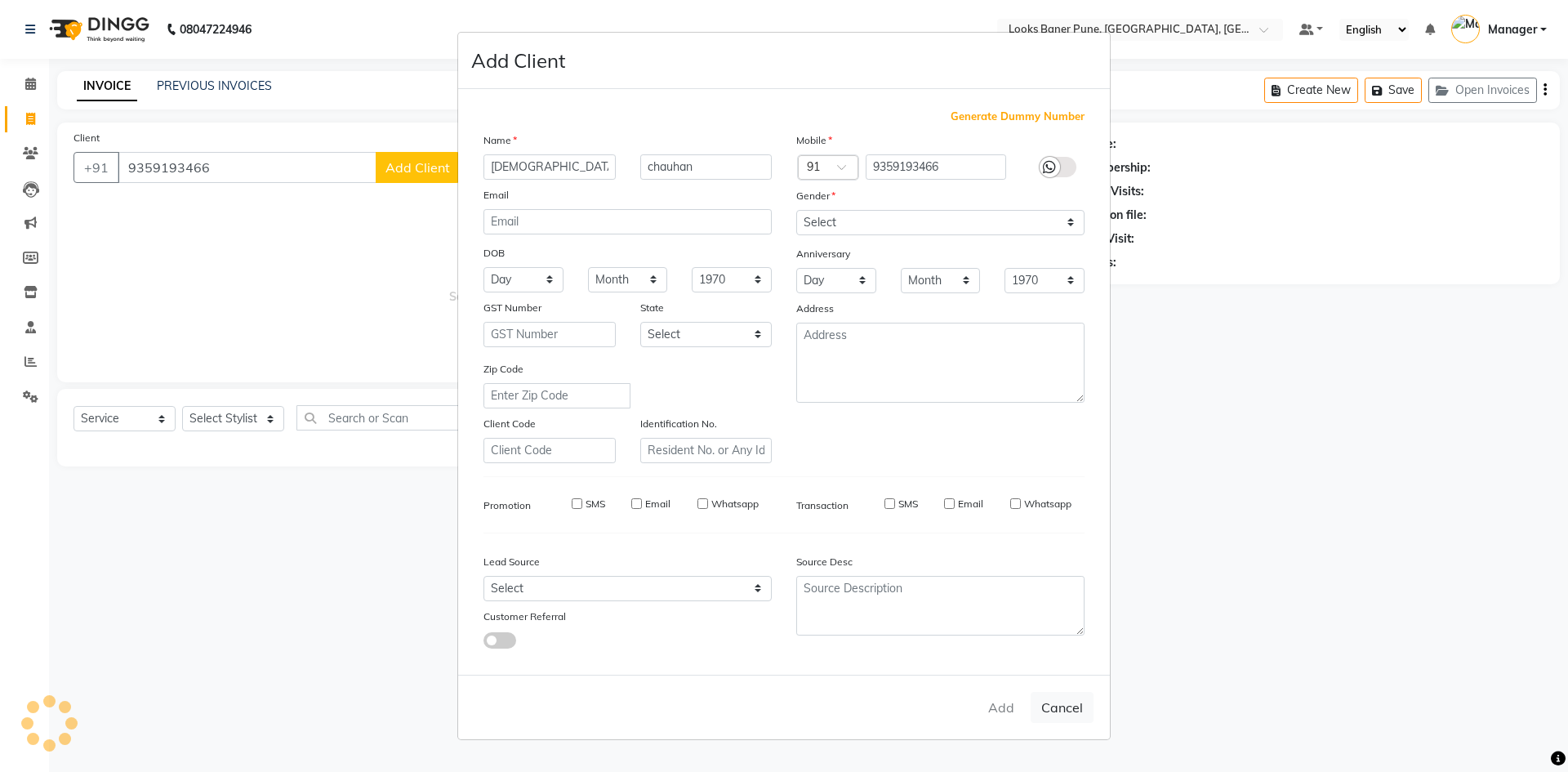
checkbox input "false"
select select "1: Object"
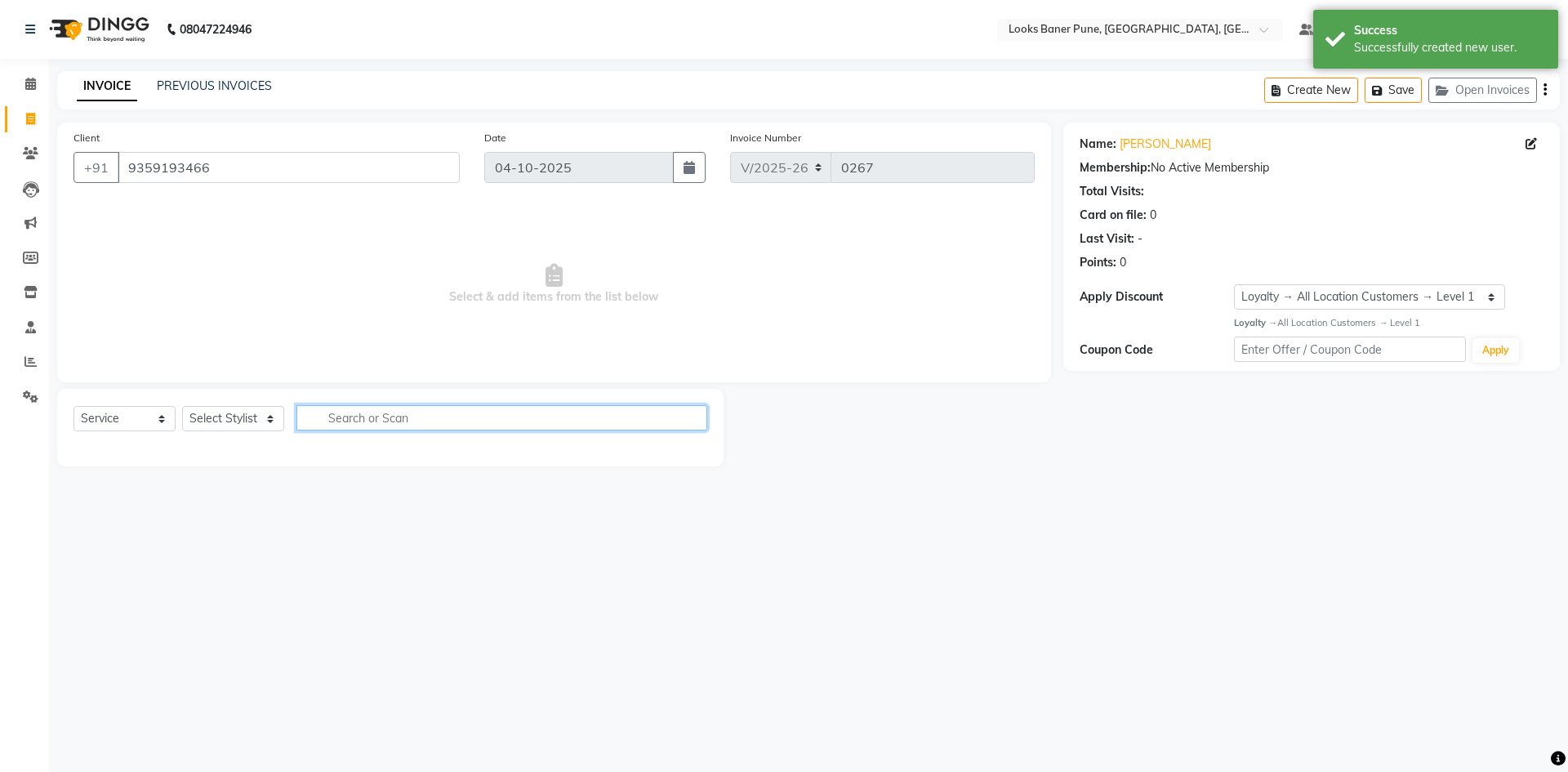
click at [344, 412] on input "text" at bounding box center [502, 418] width 411 height 25
drag, startPoint x: 266, startPoint y: 427, endPoint x: 279, endPoint y: 406, distance: 24.7
click at [267, 427] on select "Select Stylist [PERSON_NAME] Counter_Sales [PERSON_NAME] Manager [PERSON_NAME] …" at bounding box center [232, 419] width 102 height 25
select select "90862"
click at [182, 406] on select "Select Stylist [PERSON_NAME] Counter_Sales [PERSON_NAME] Manager [PERSON_NAME] …" at bounding box center [232, 419] width 102 height 25
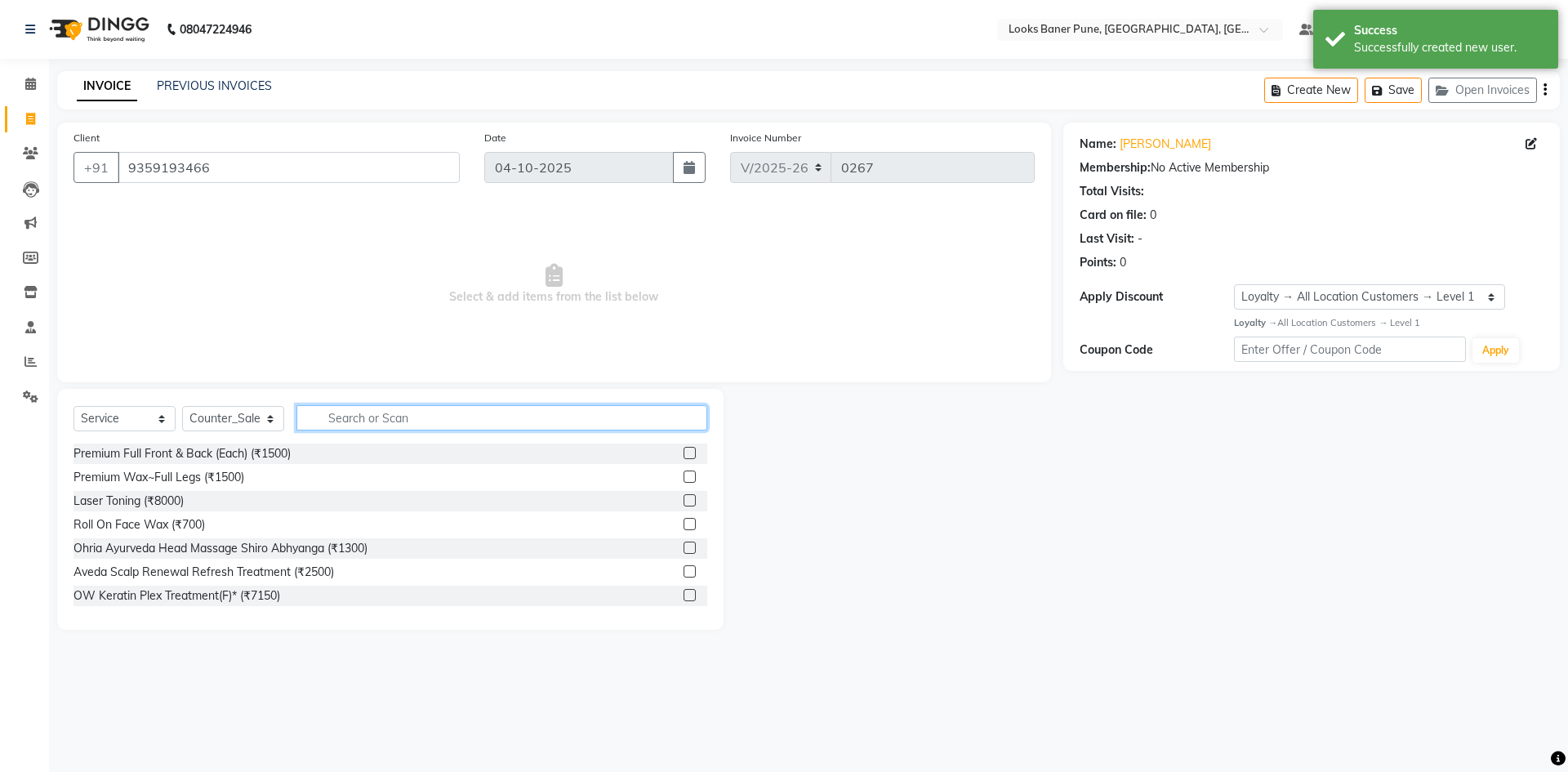
click at [395, 410] on input "text" at bounding box center [502, 418] width 411 height 25
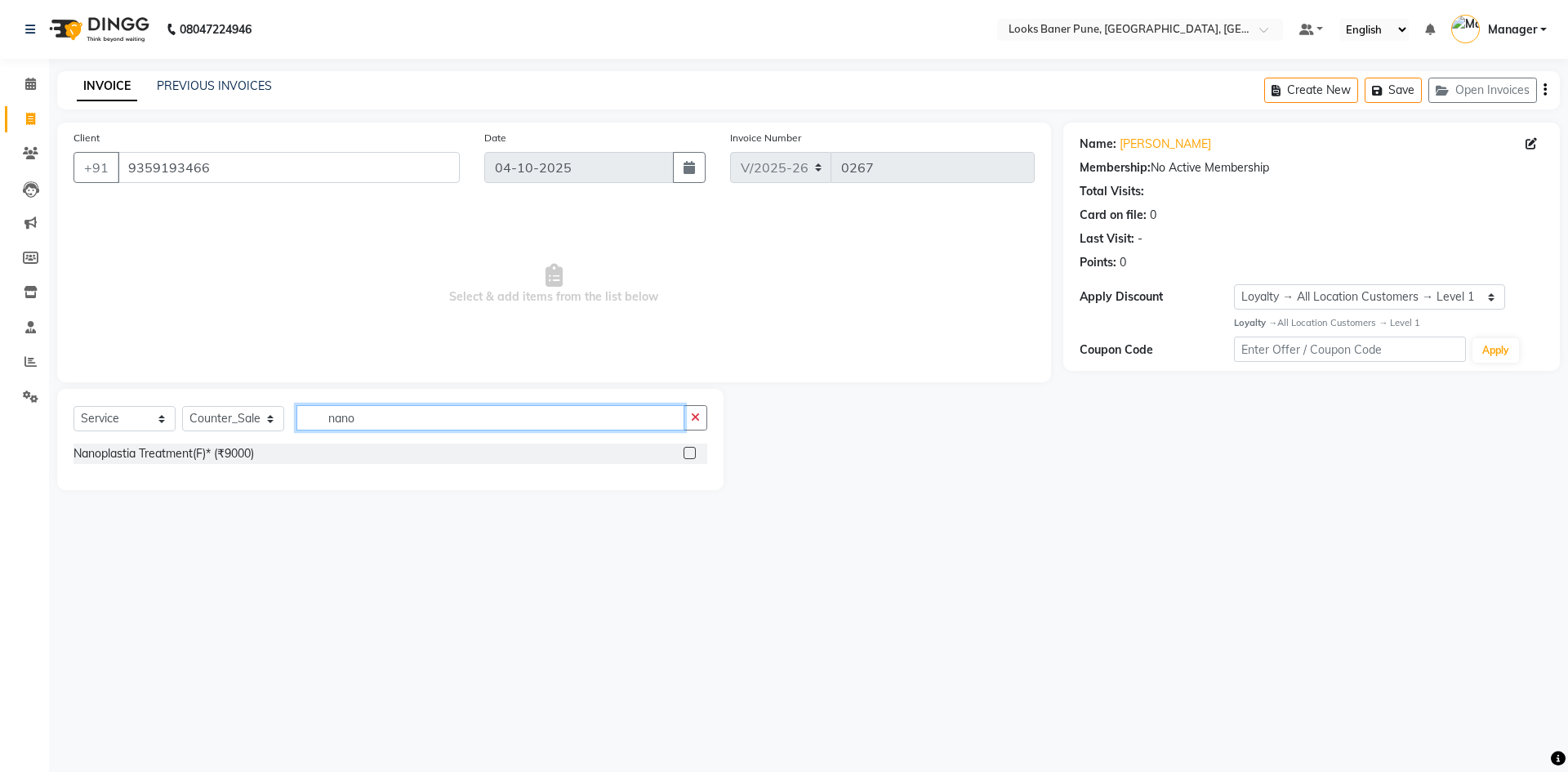
type input "nano"
click at [693, 449] on label at bounding box center [690, 453] width 13 height 13
click at [693, 449] on input "checkbox" at bounding box center [689, 454] width 11 height 11
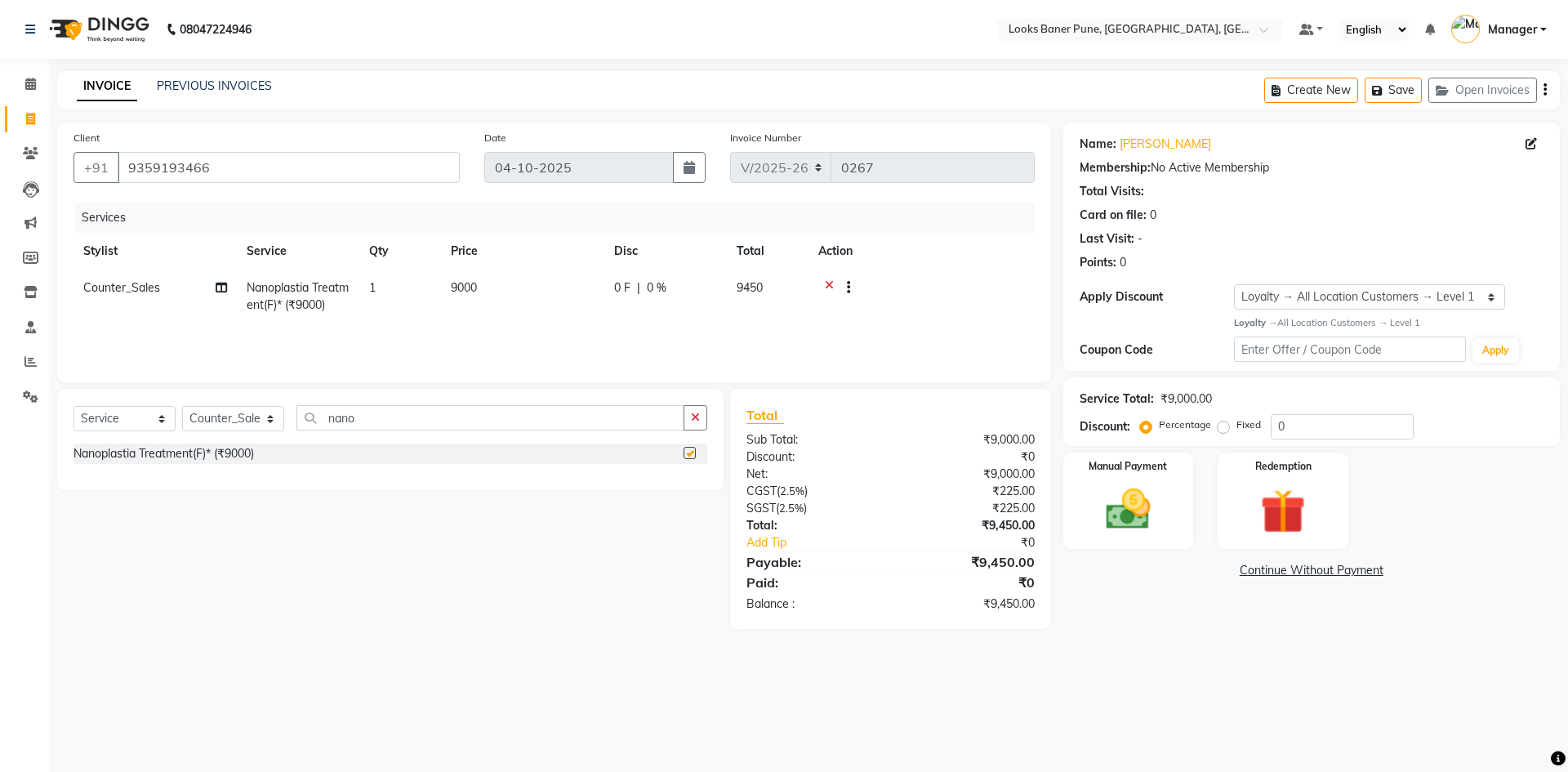
checkbox input "false"
drag, startPoint x: 494, startPoint y: 275, endPoint x: 517, endPoint y: 288, distance: 26.4
click at [503, 280] on td "9000" at bounding box center [523, 297] width 164 height 54
select select "90862"
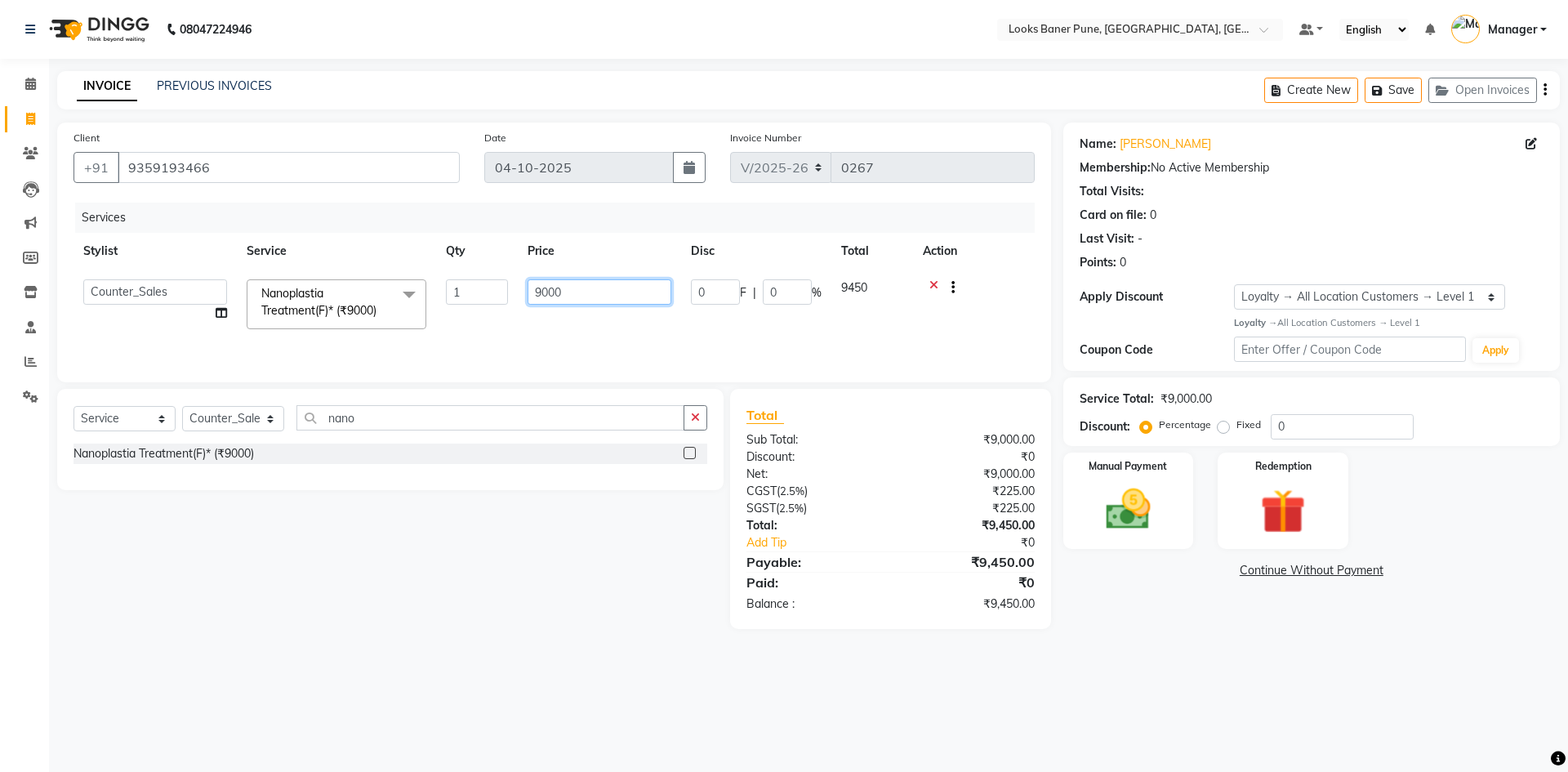
click at [578, 291] on input "9000" at bounding box center [599, 292] width 144 height 25
type input "9"
type input "8000"
click at [391, 417] on input "nano" at bounding box center [490, 418] width 388 height 25
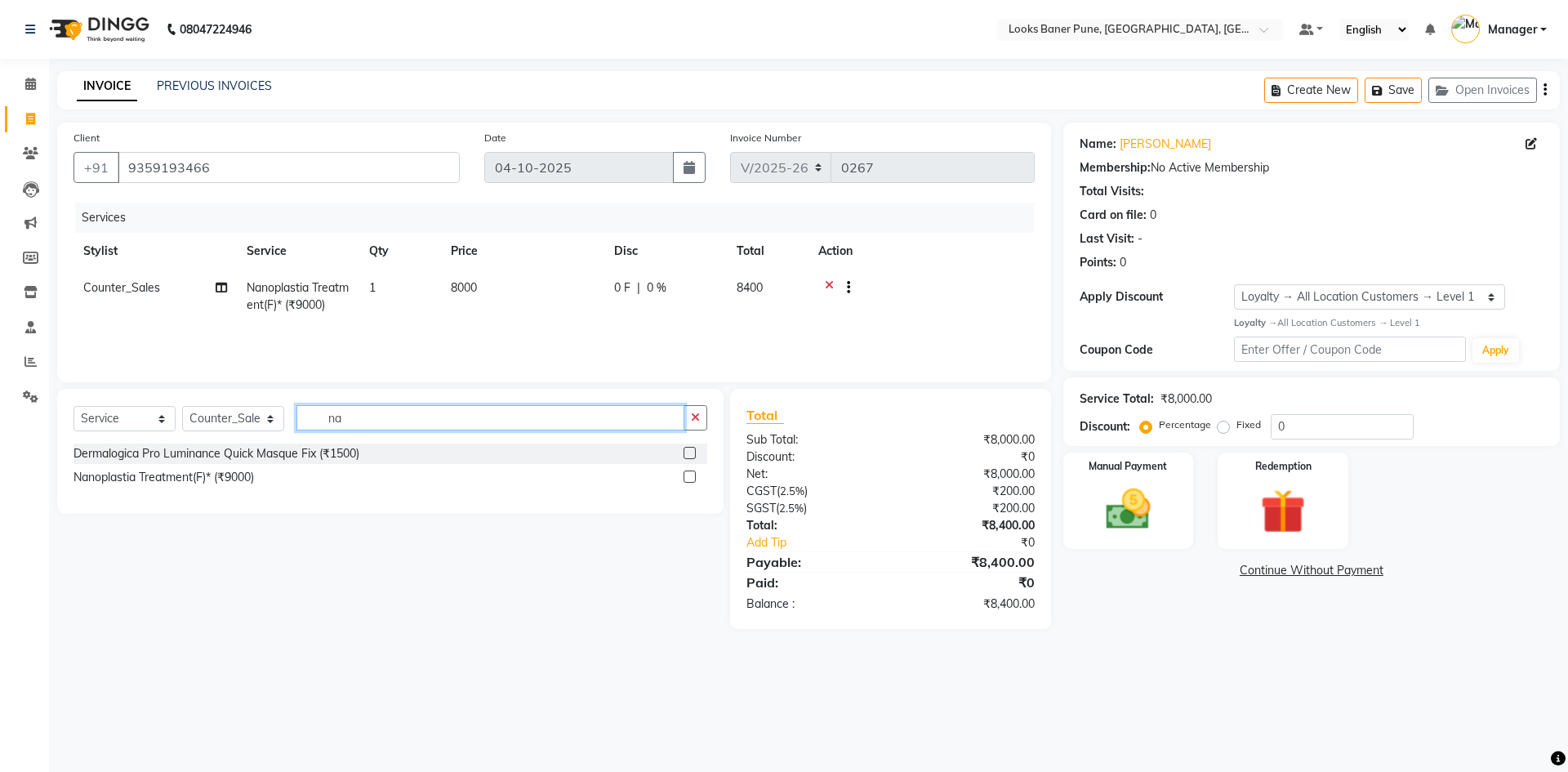
type input "n"
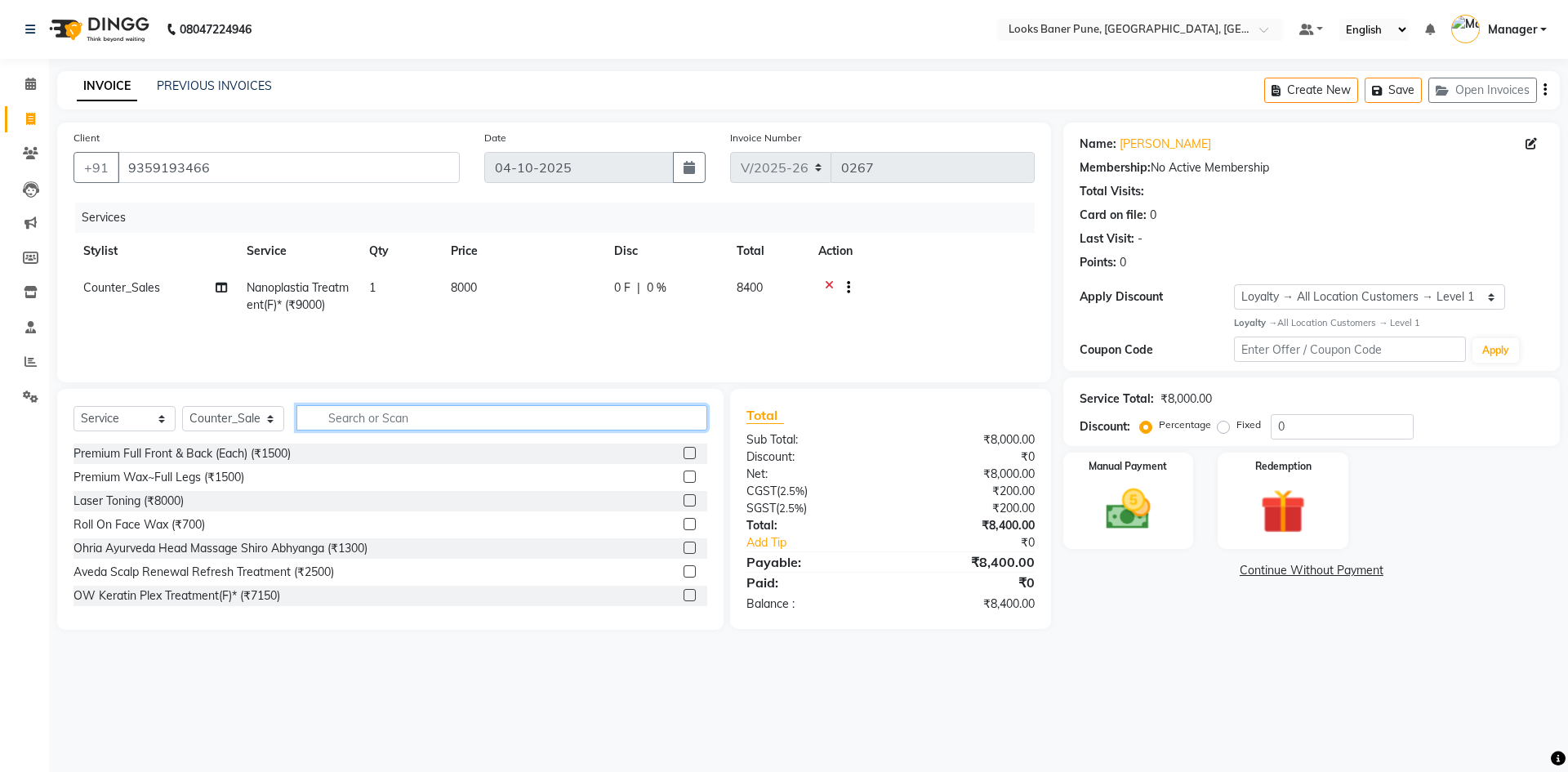
click at [400, 416] on input "text" at bounding box center [502, 418] width 411 height 25
type input "cut"
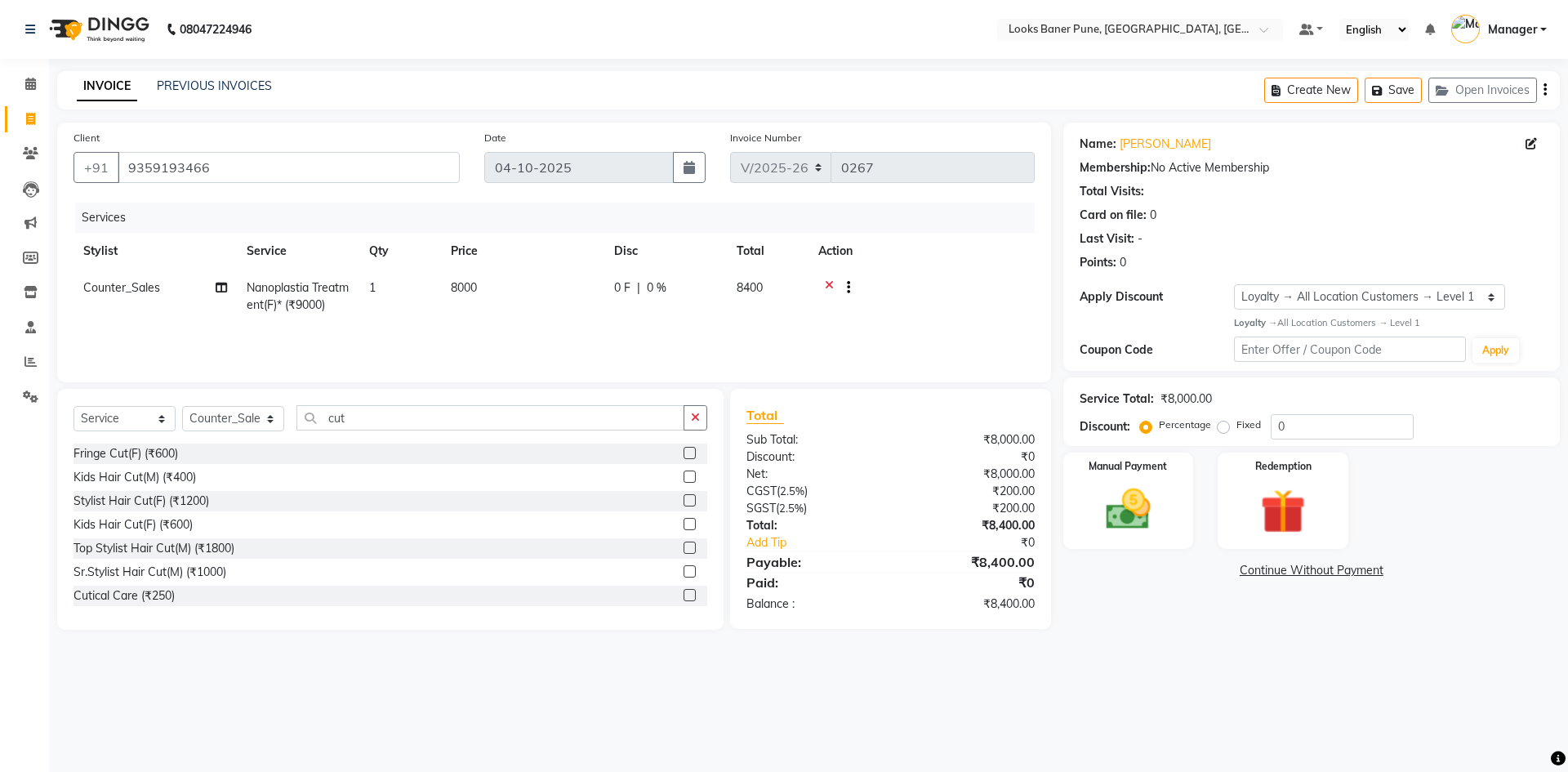
click at [684, 551] on label at bounding box center [690, 548] width 13 height 13
click at [684, 551] on input "checkbox" at bounding box center [689, 549] width 11 height 11
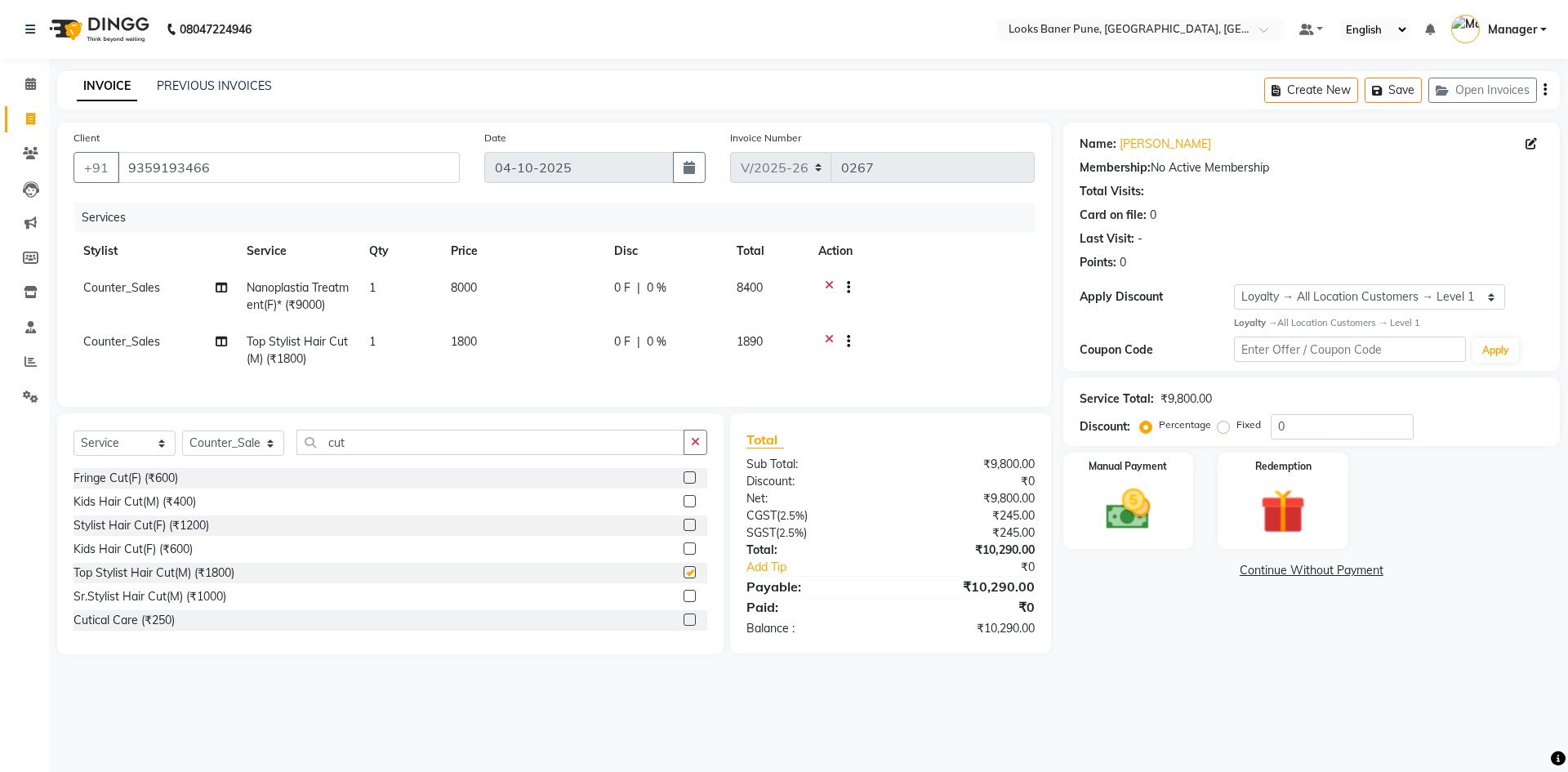
checkbox input "false"
click at [486, 340] on td "1800" at bounding box center [523, 351] width 164 height 54
select select "90862"
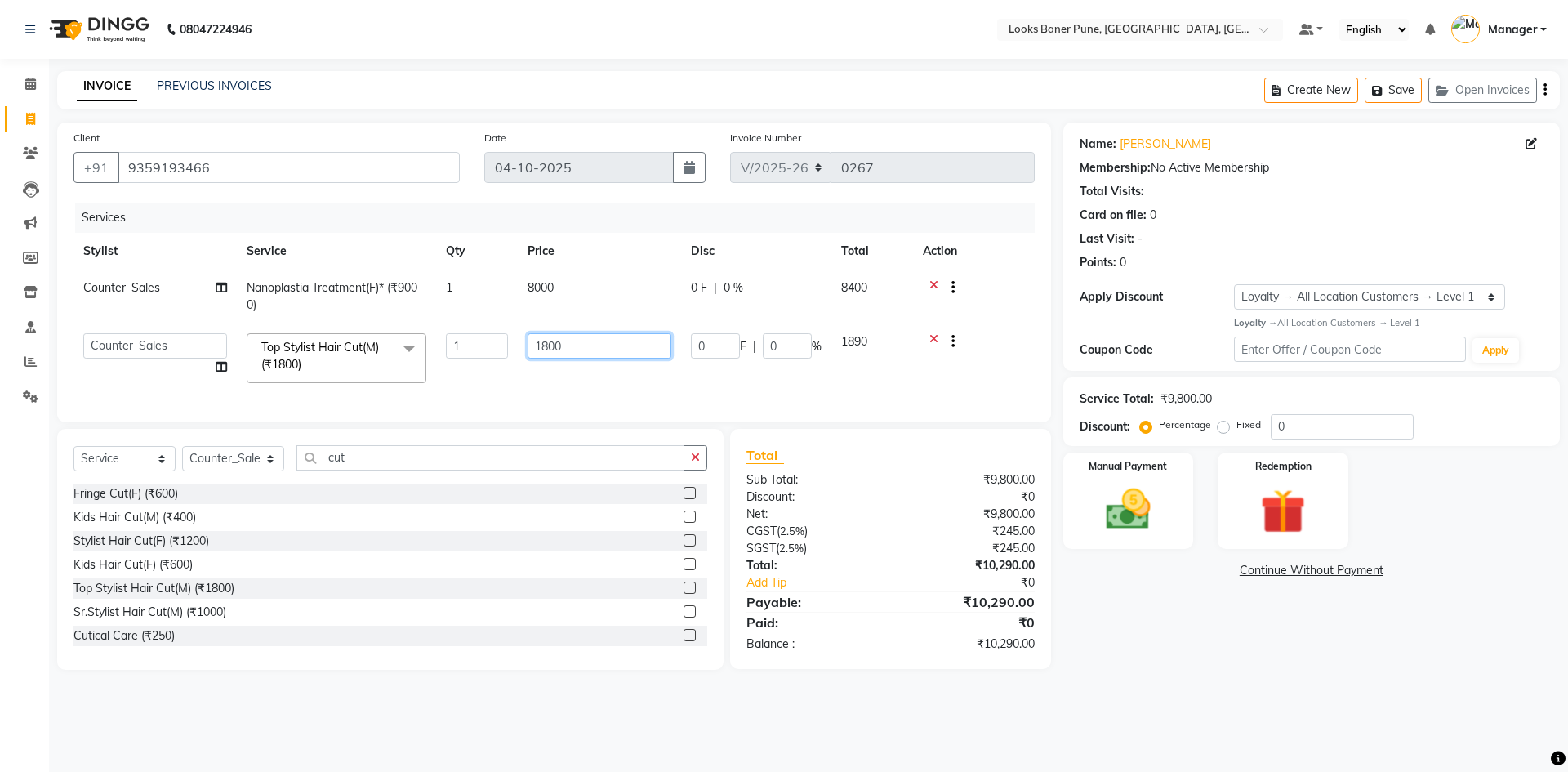
click at [572, 347] on input "1800" at bounding box center [599, 346] width 144 height 25
type input "1"
type input "2000"
click at [1318, 428] on input "0" at bounding box center [1342, 427] width 143 height 25
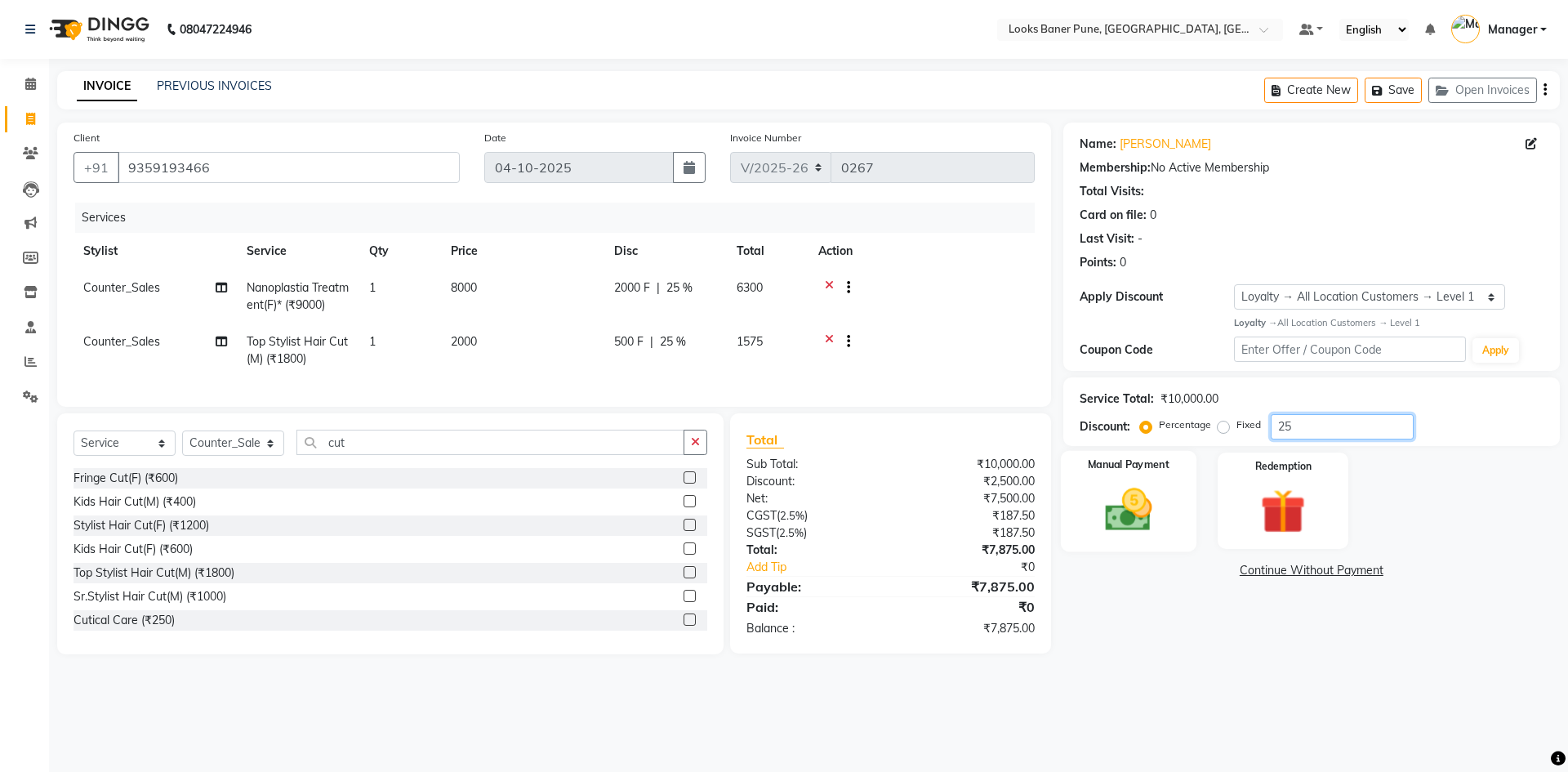
type input "25"
click at [1107, 494] on img at bounding box center [1129, 510] width 76 height 54
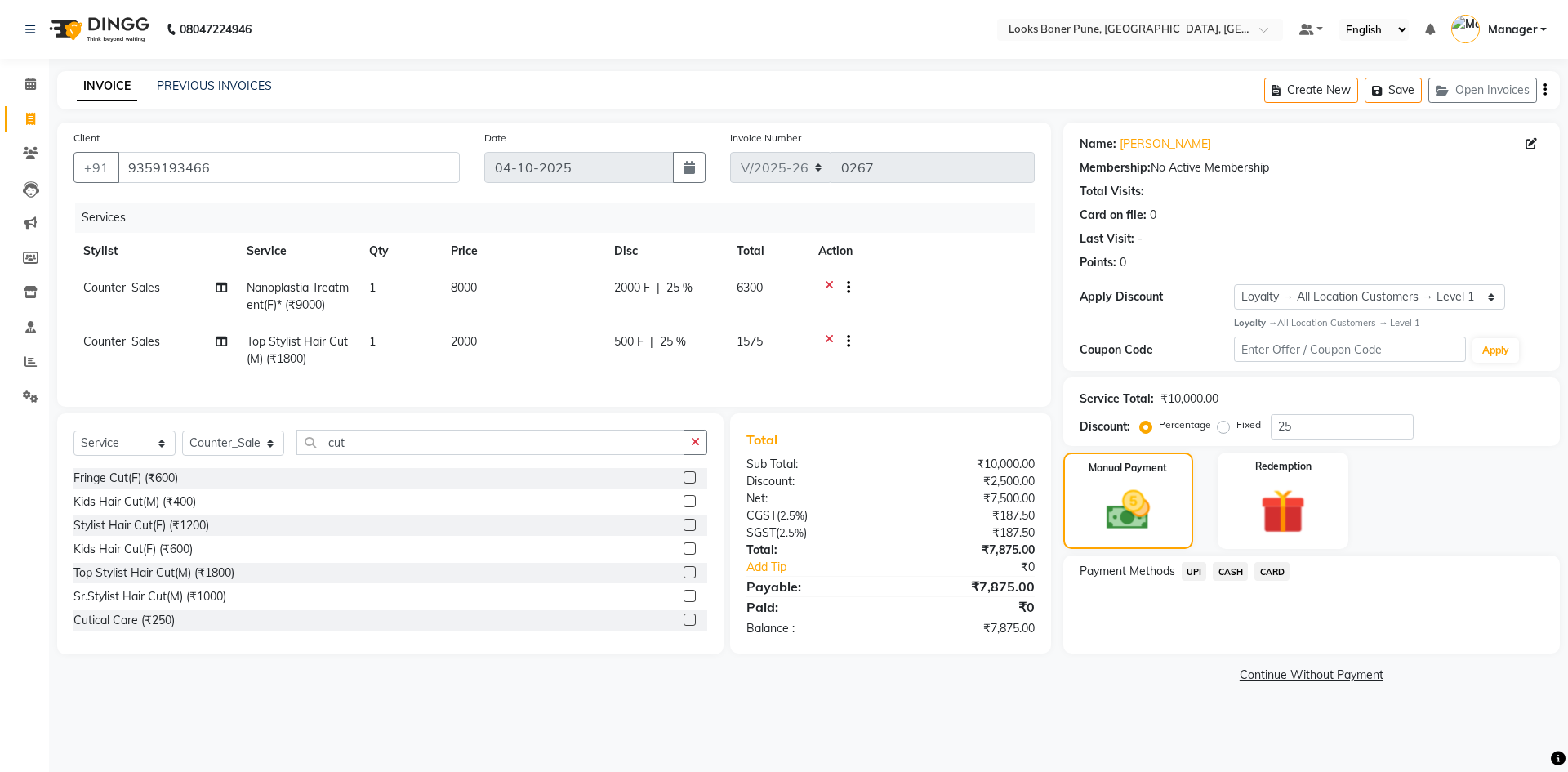
click at [1192, 574] on span "UPI" at bounding box center [1195, 570] width 25 height 19
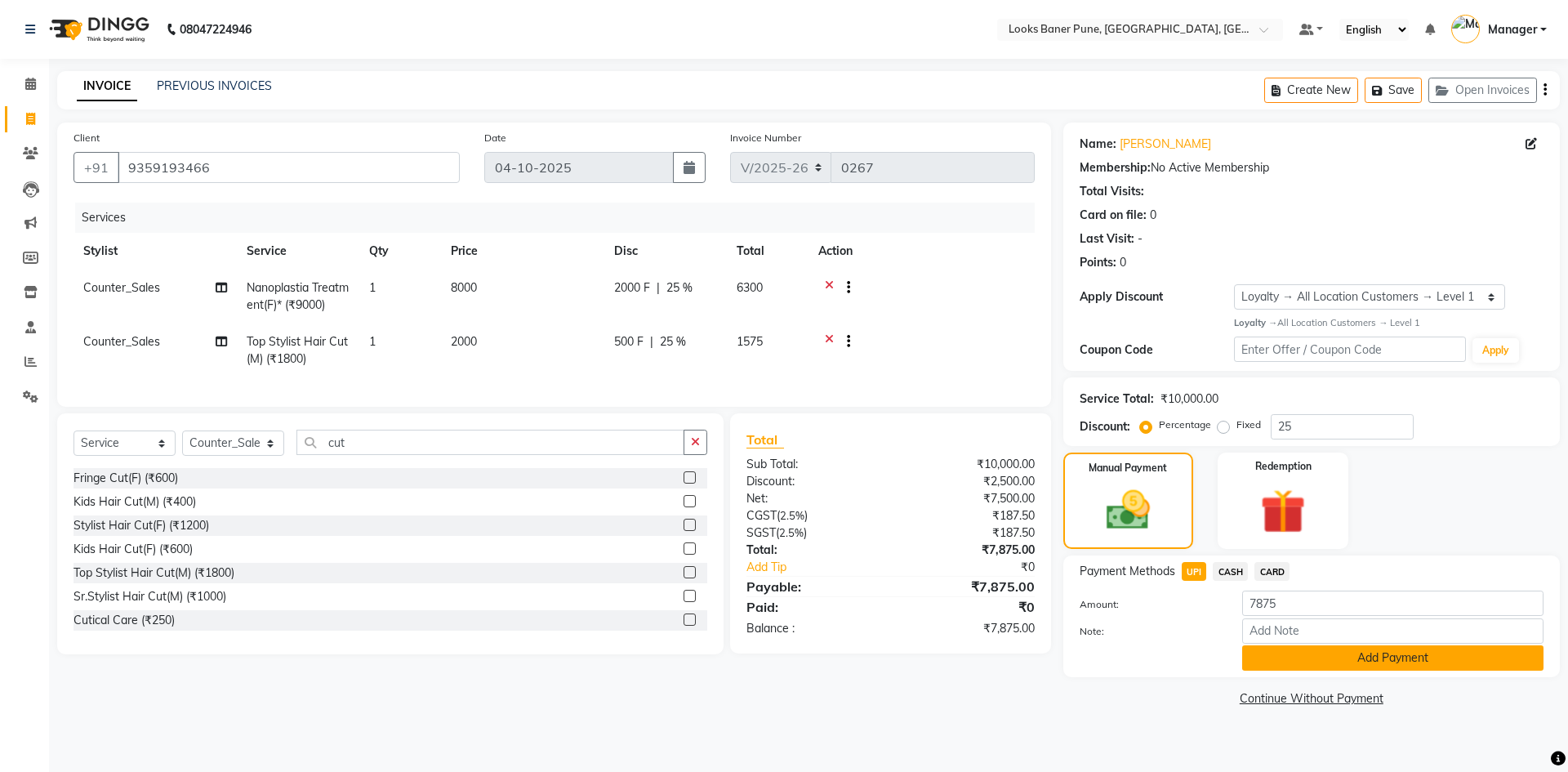
click at [1289, 653] on button "Add Payment" at bounding box center [1393, 658] width 301 height 25
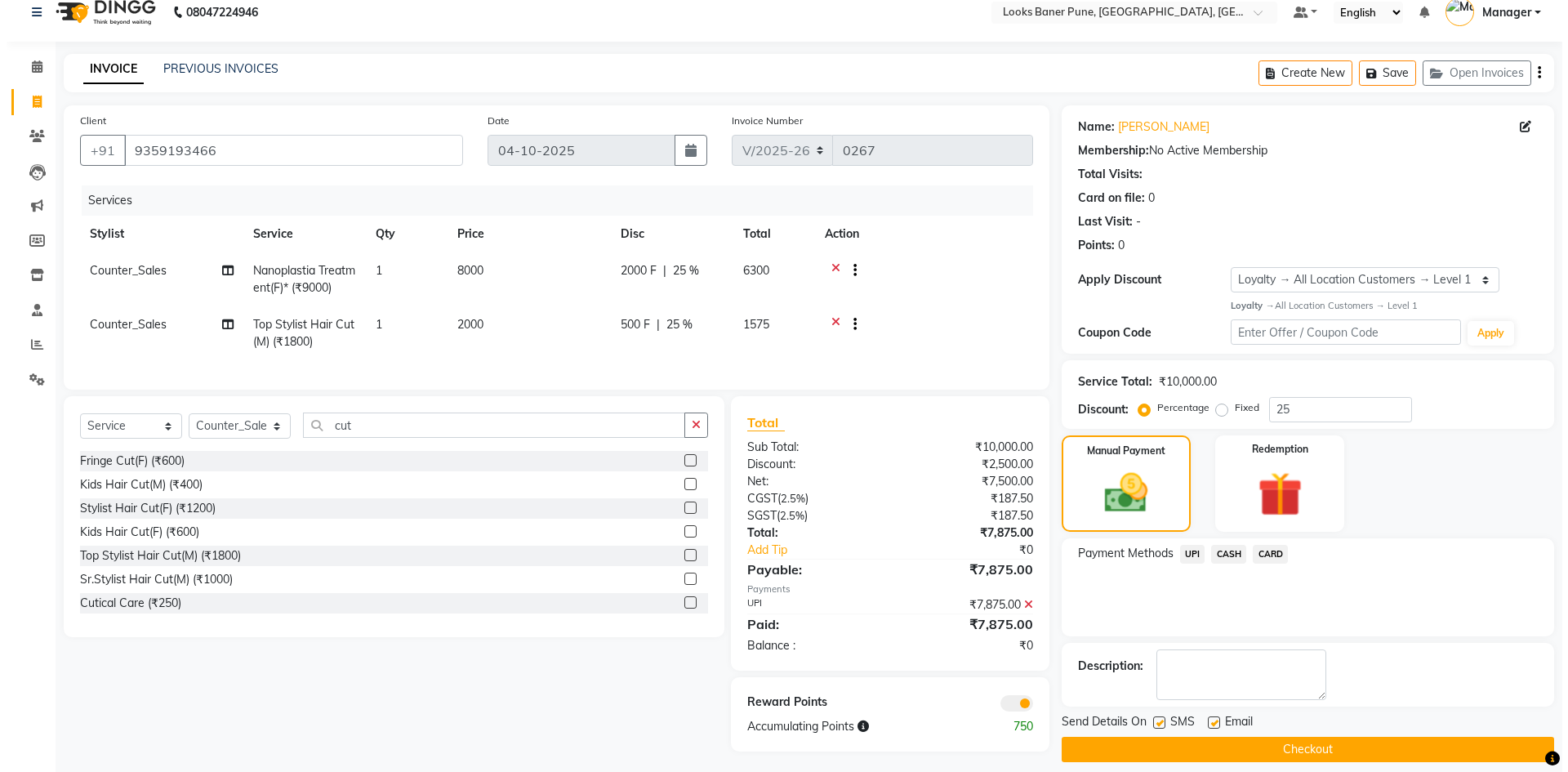
scroll to position [33, 0]
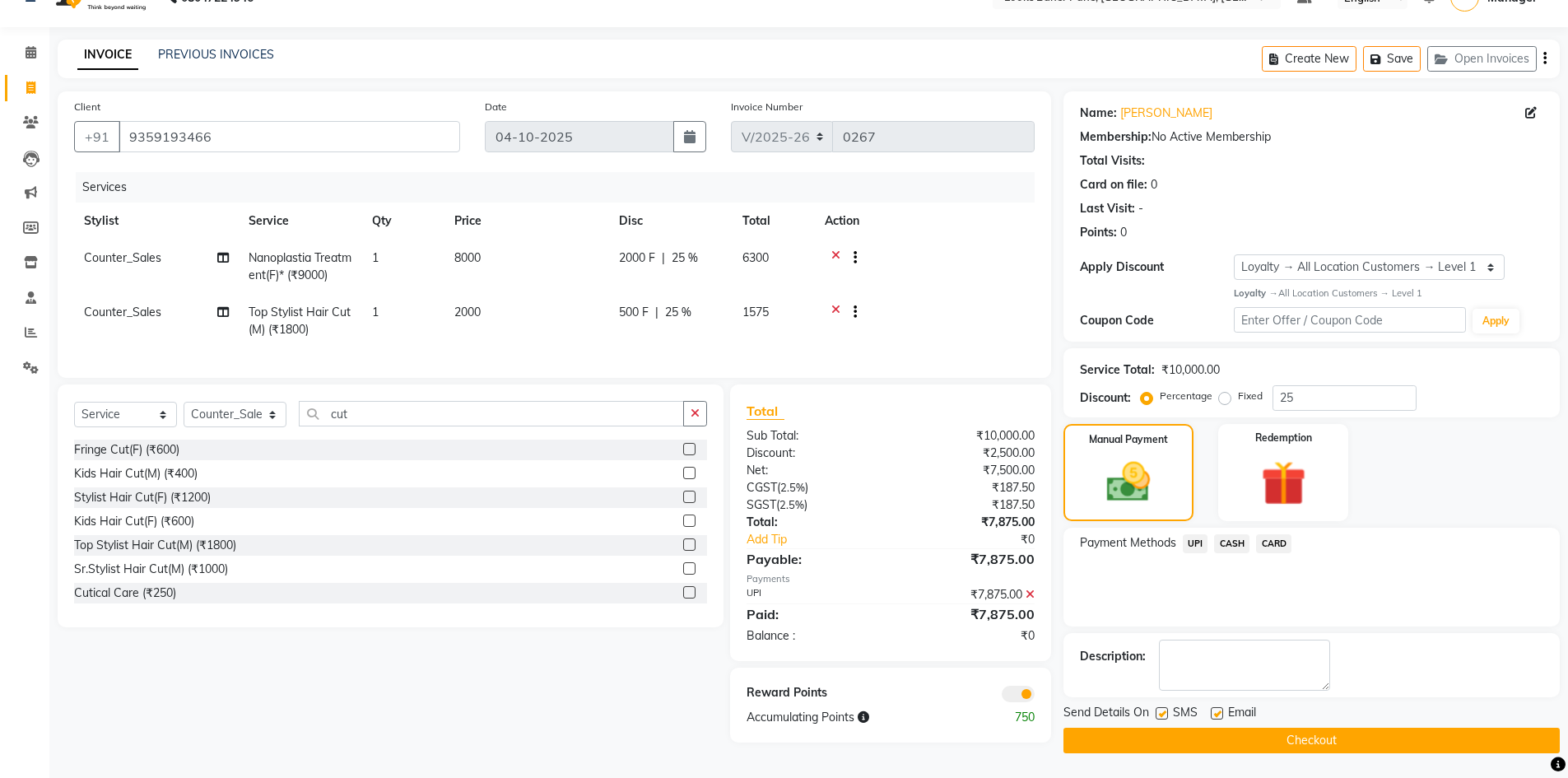
click at [1014, 701] on span at bounding box center [1018, 693] width 33 height 16
click at [1034, 696] on input "checkbox" at bounding box center [1034, 696] width 0 height 0
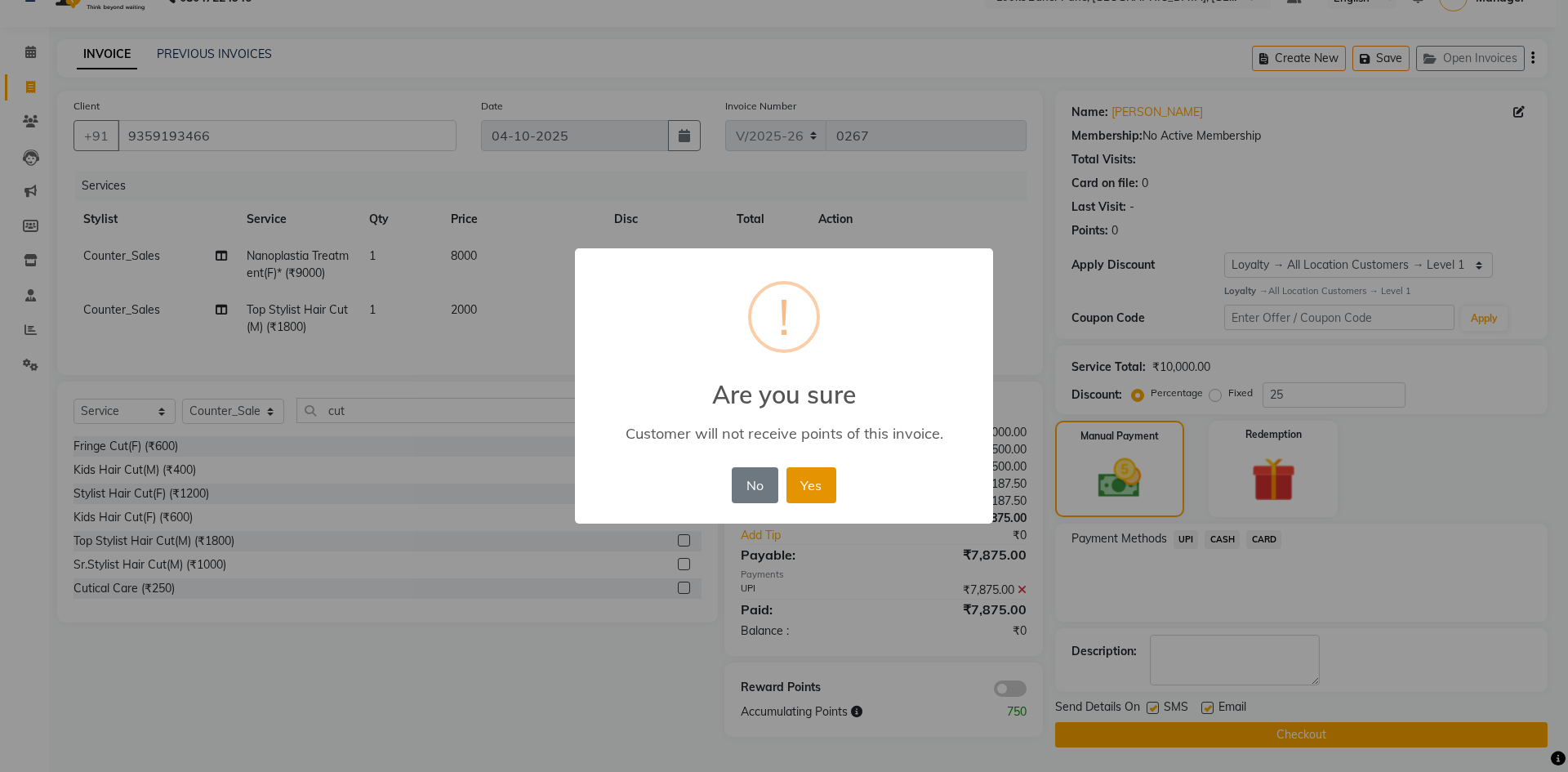
click at [819, 498] on button "Yes" at bounding box center [811, 485] width 50 height 36
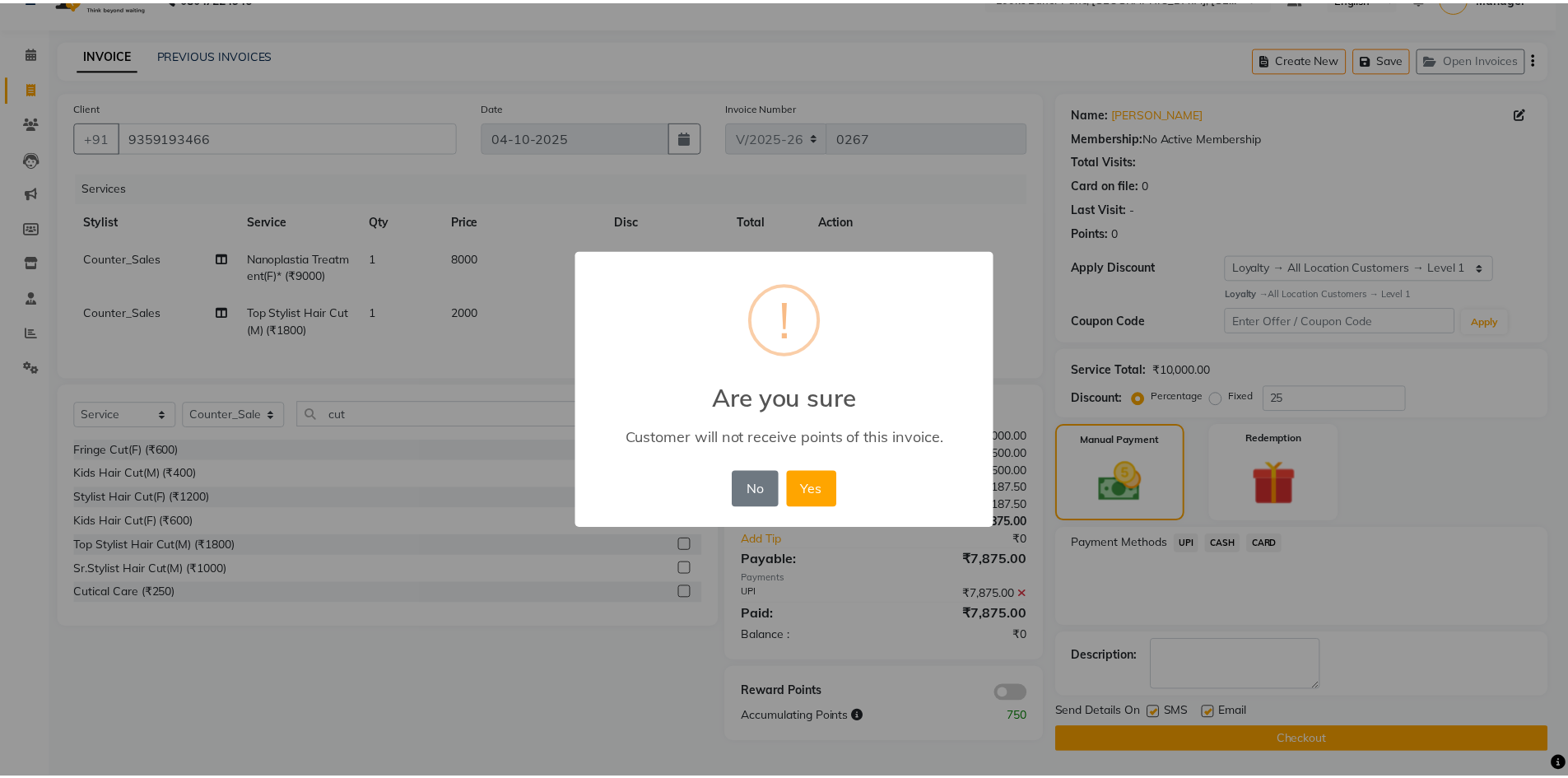
scroll to position [32, 0]
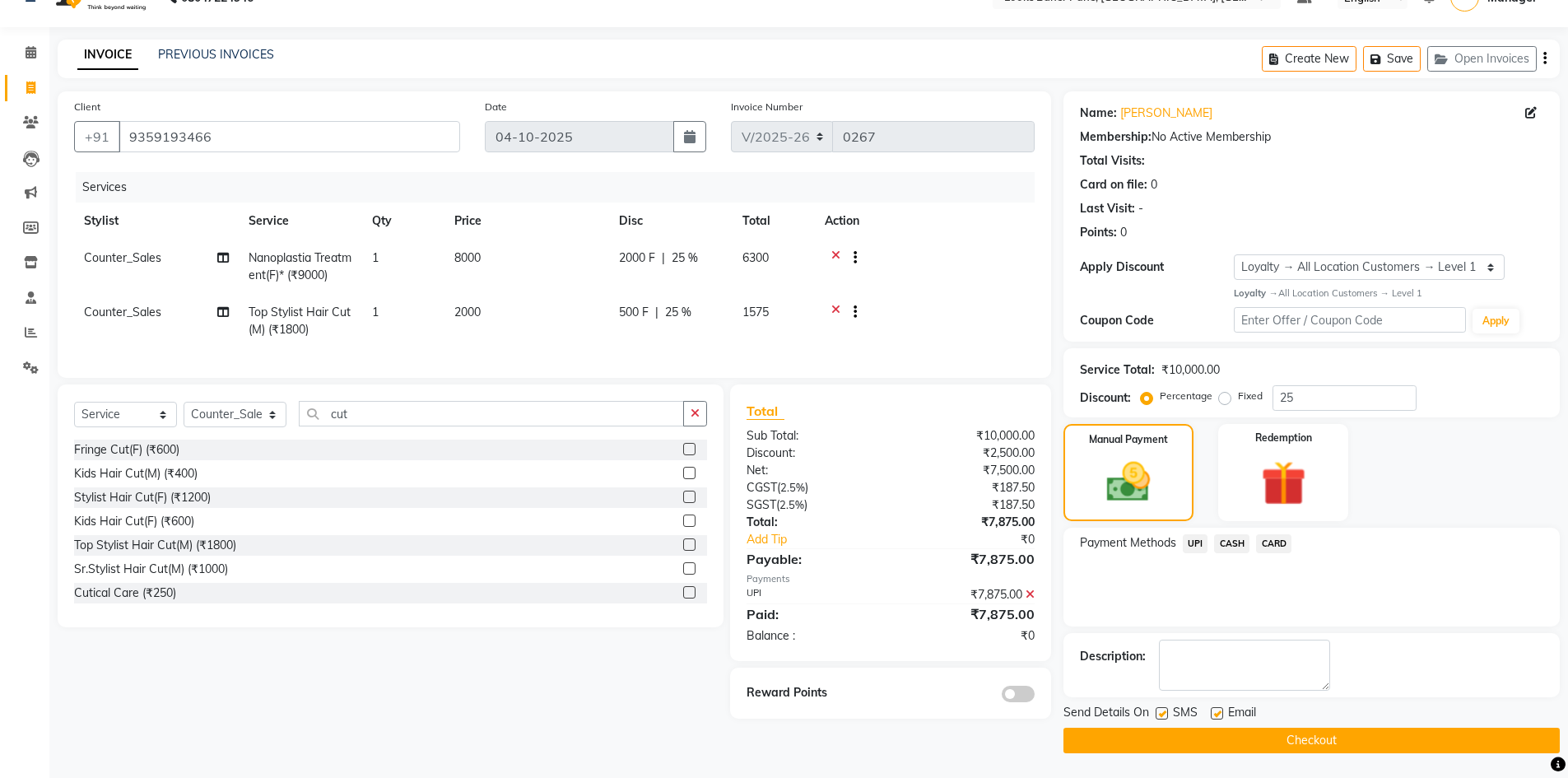
click at [1230, 729] on button "Checkout" at bounding box center [1311, 740] width 497 height 26
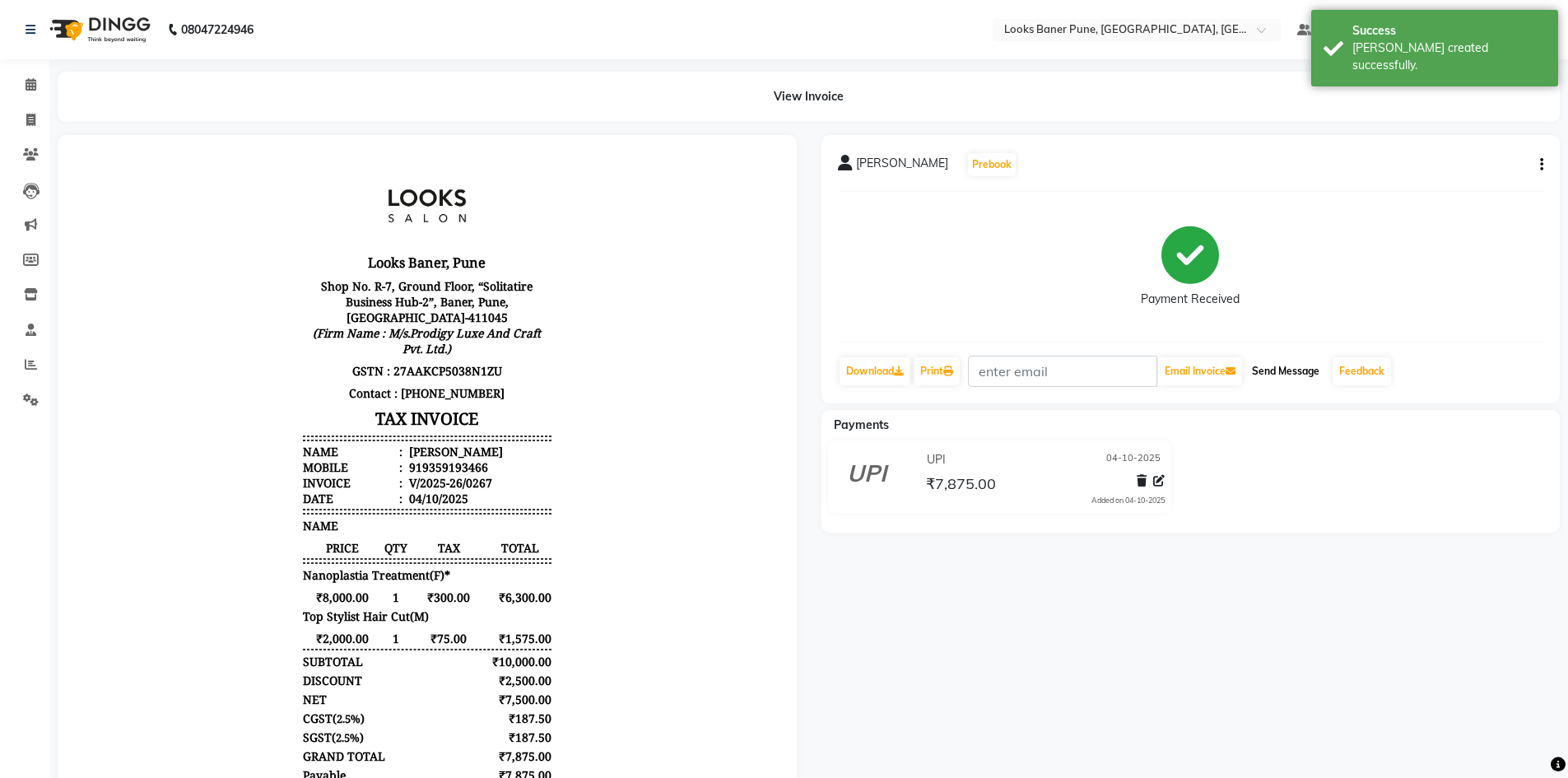
click at [1284, 370] on button "Send Message" at bounding box center [1286, 371] width 81 height 28
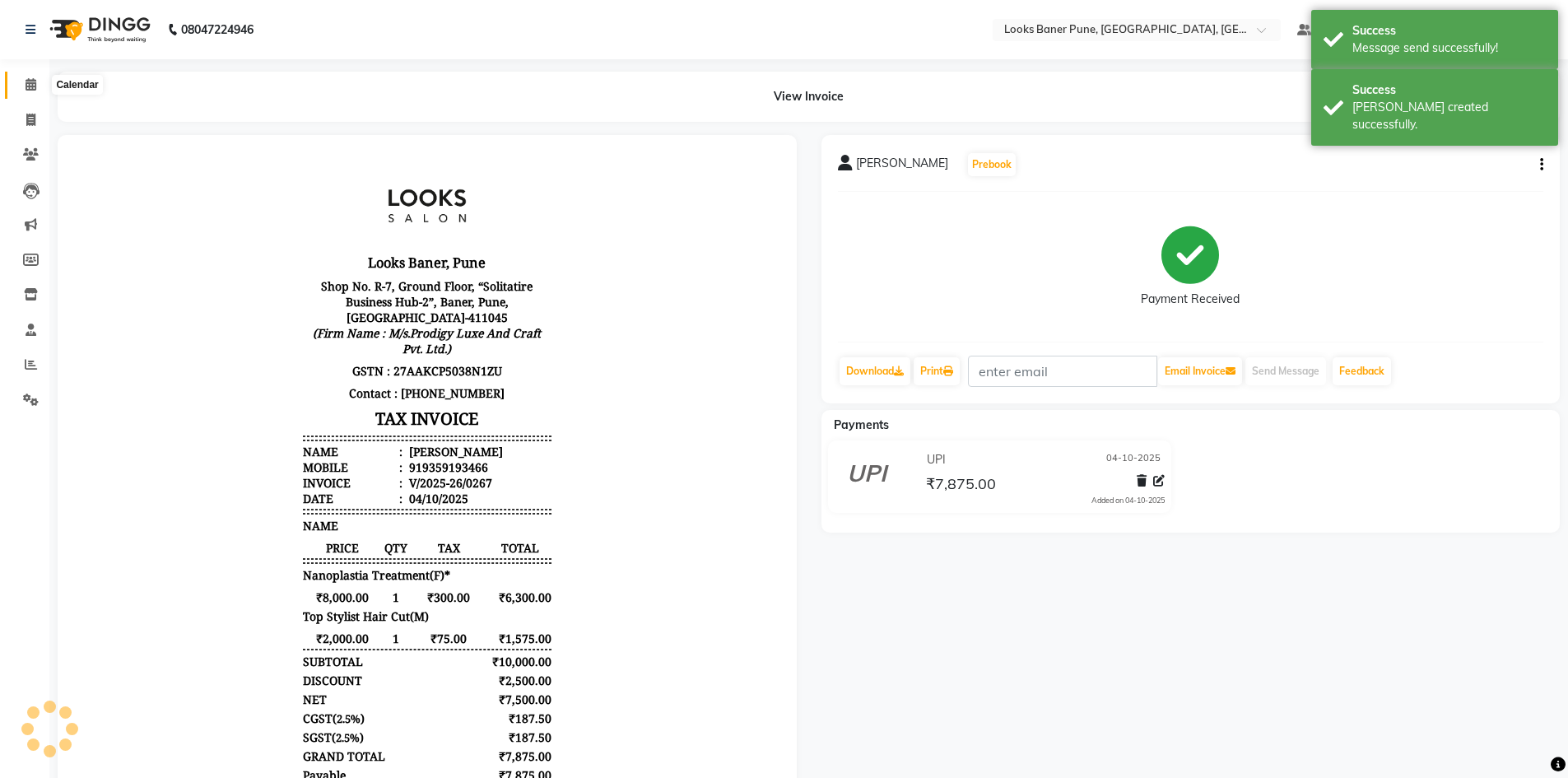
click at [36, 90] on span at bounding box center [31, 85] width 29 height 19
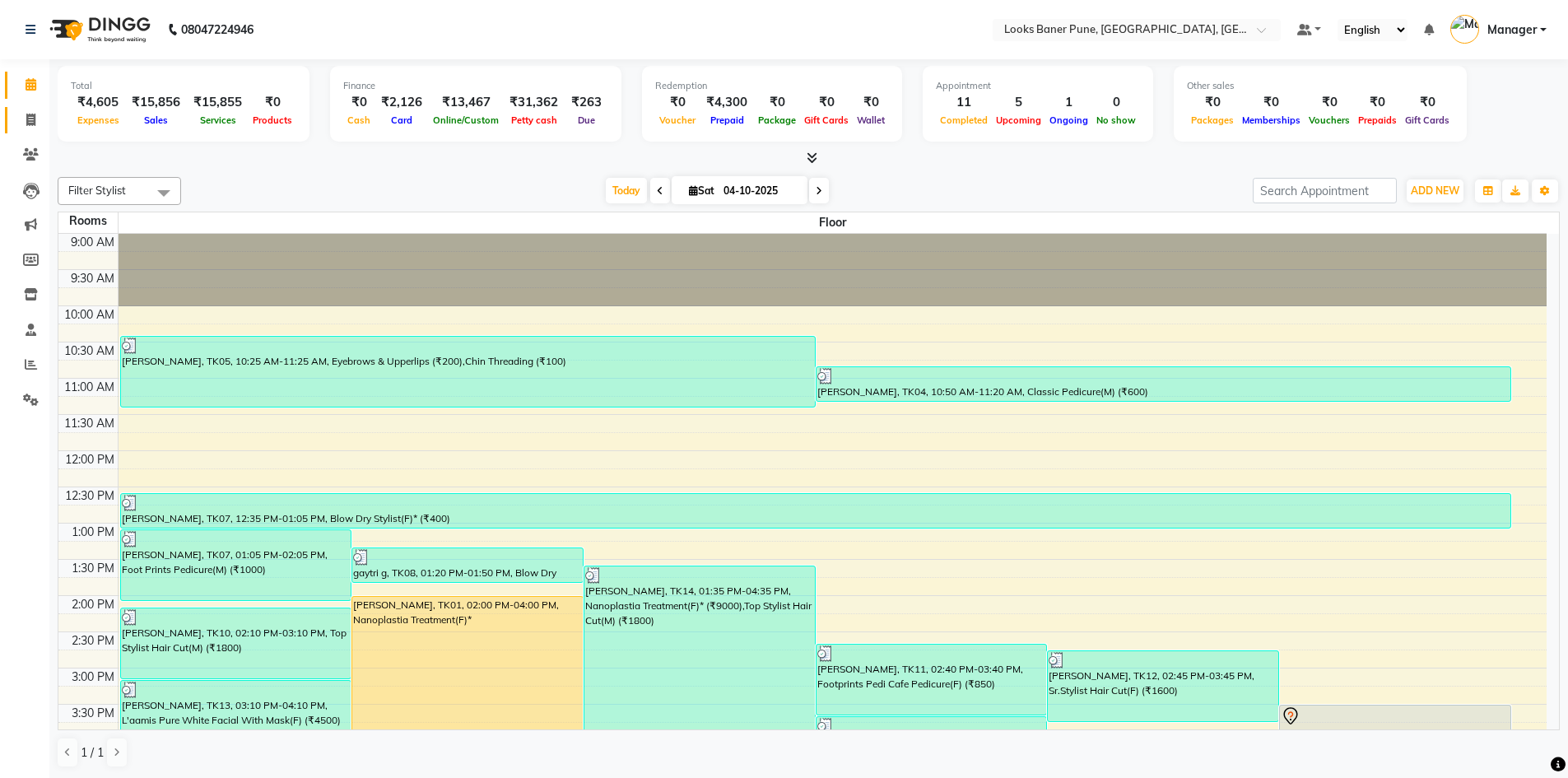
click at [25, 129] on link "Invoice" at bounding box center [24, 120] width 39 height 27
select select "8917"
select select "service"
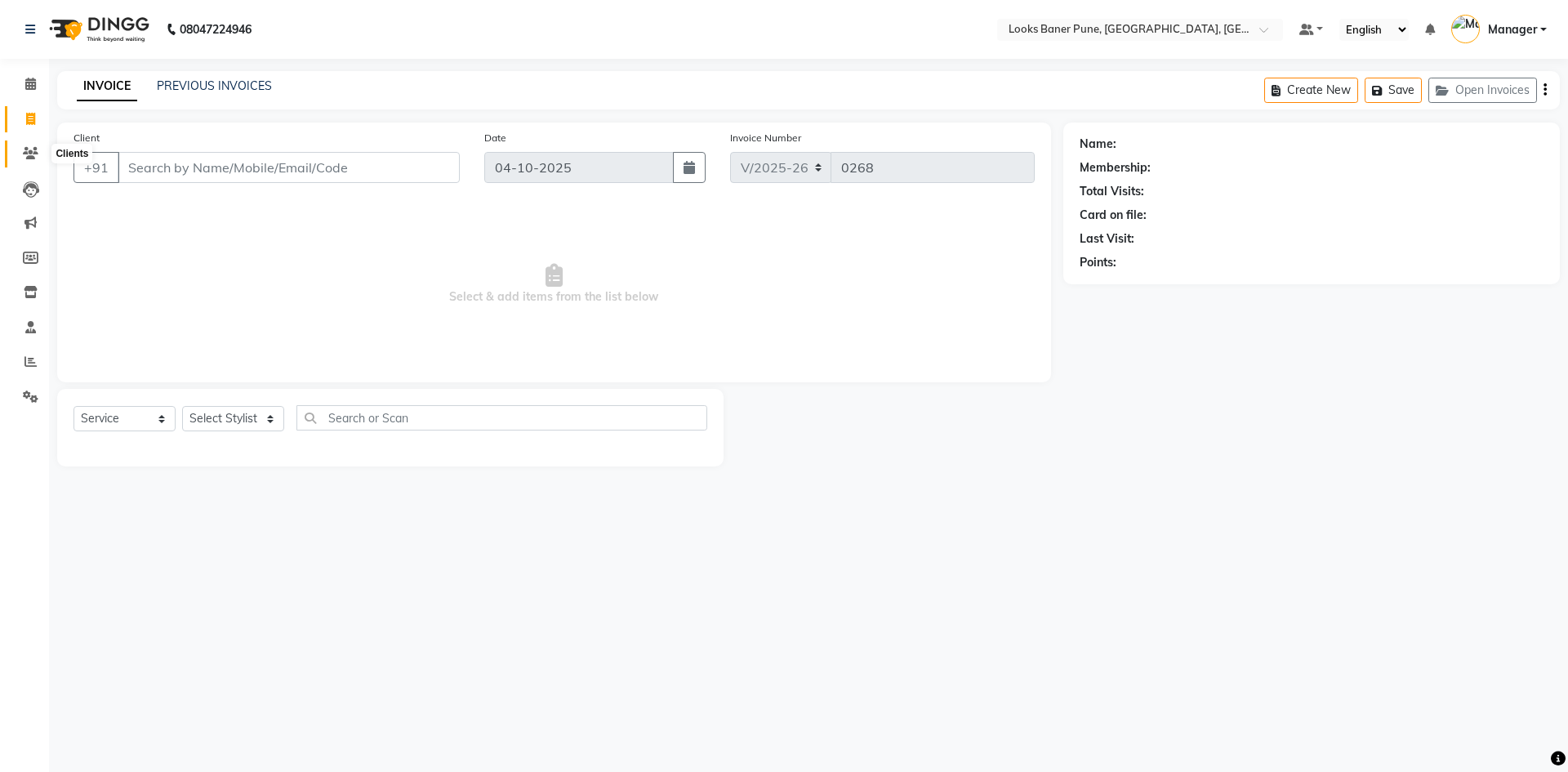
click at [33, 152] on icon at bounding box center [30, 154] width 15 height 13
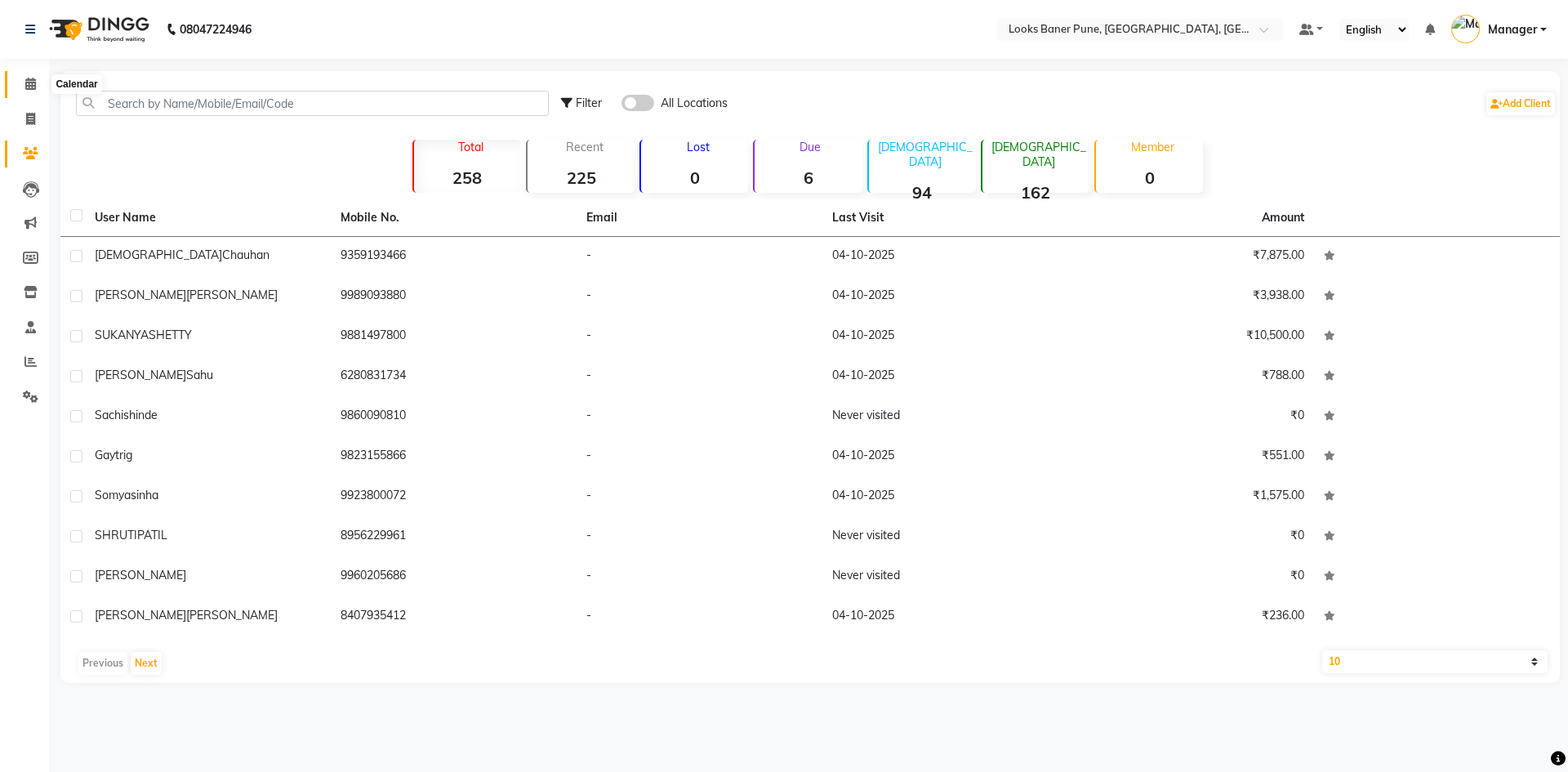
click at [33, 89] on icon at bounding box center [31, 84] width 11 height 13
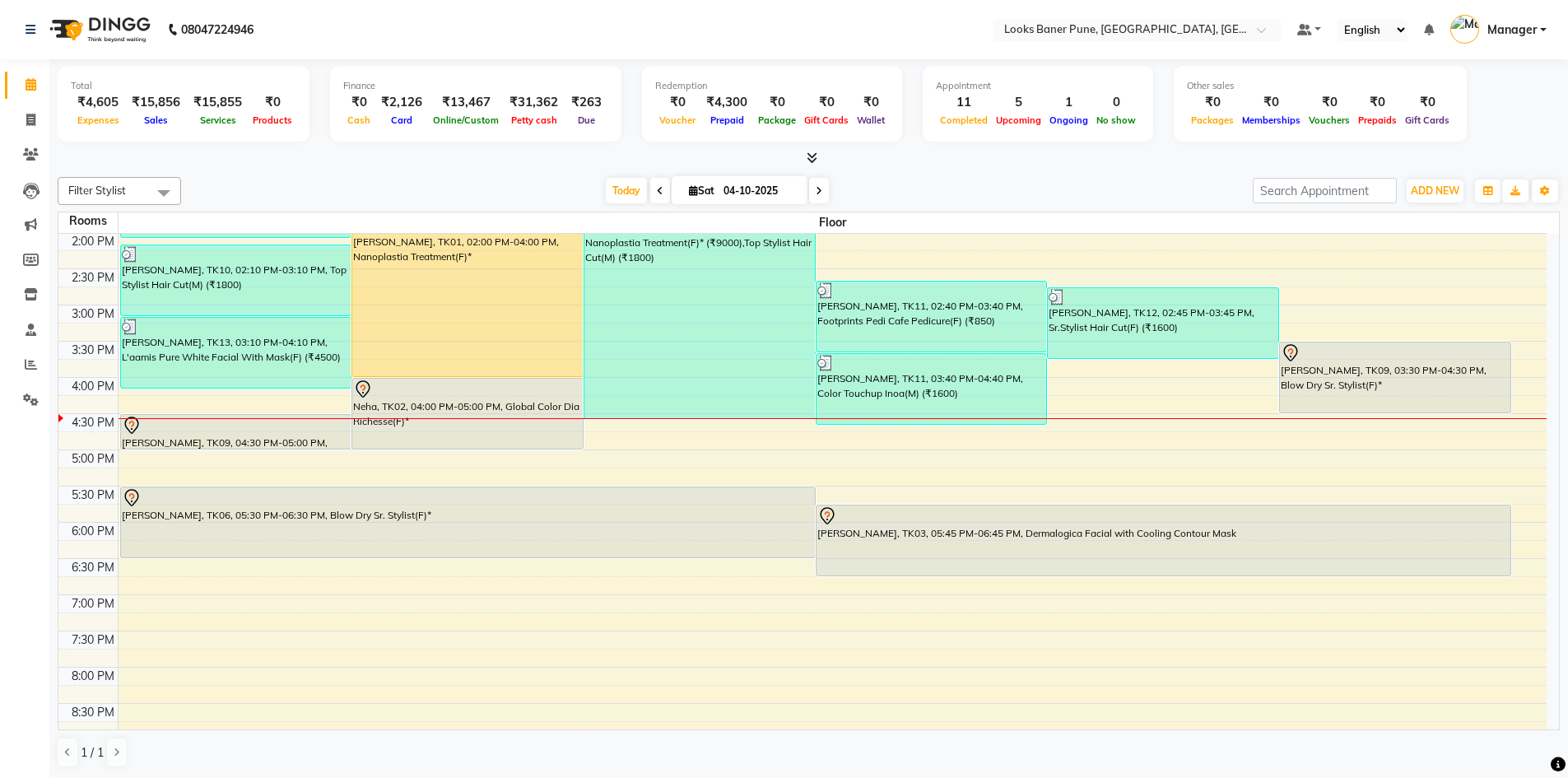
scroll to position [445, 0]
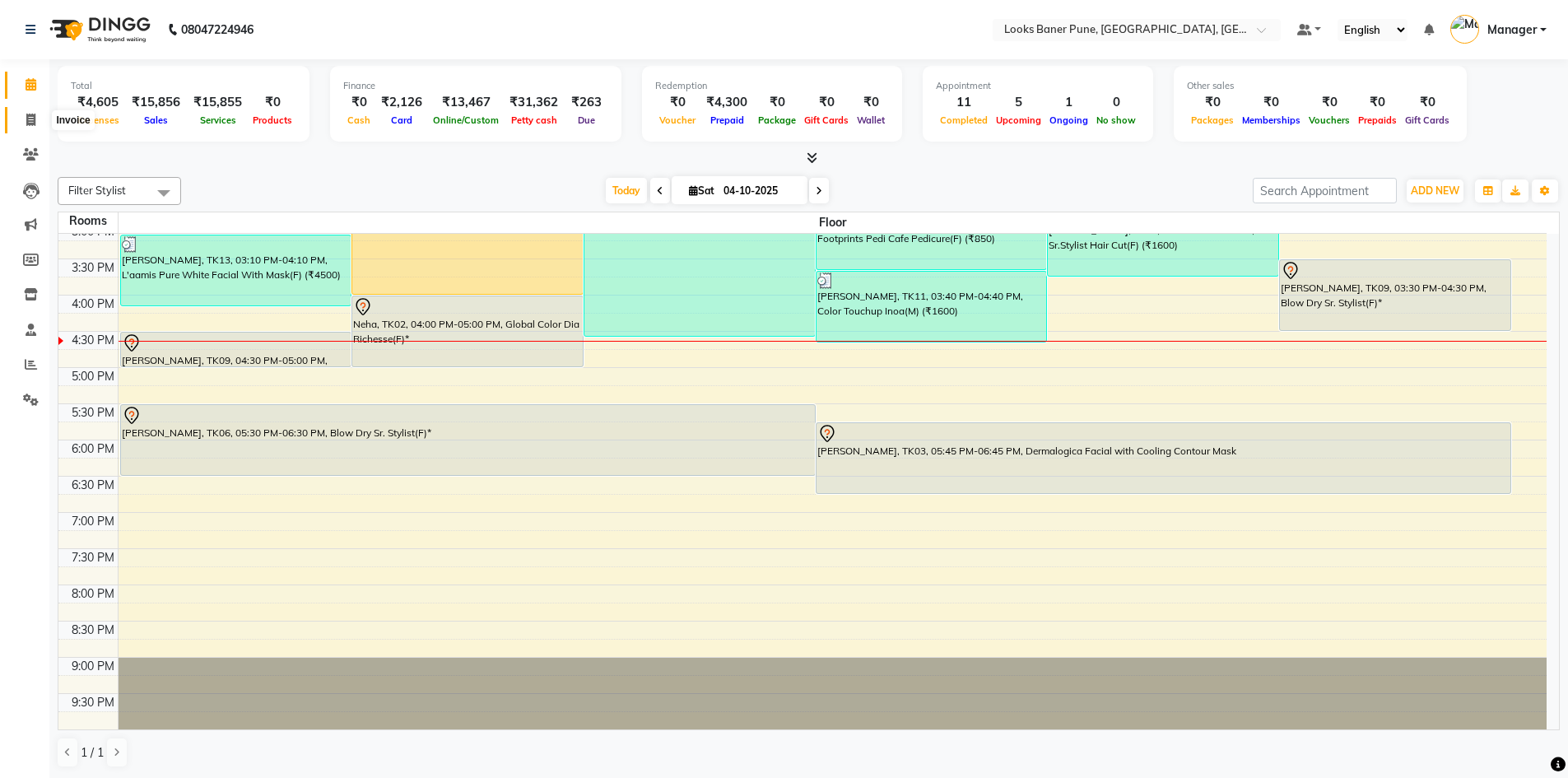
click at [33, 116] on icon at bounding box center [31, 120] width 9 height 13
select select "service"
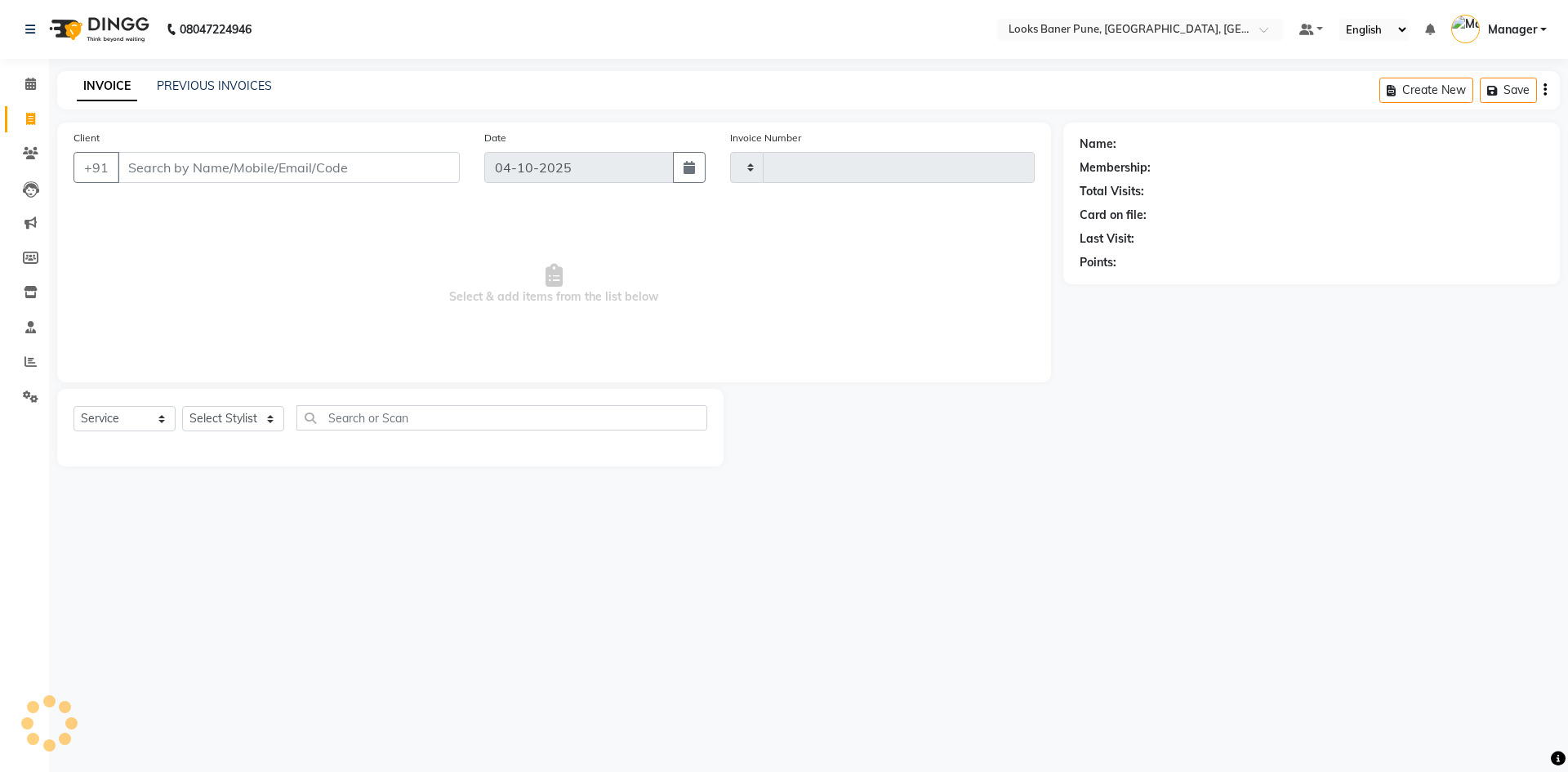
type input "0268"
select select "8917"
click at [317, 167] on input "Client" at bounding box center [288, 167] width 342 height 31
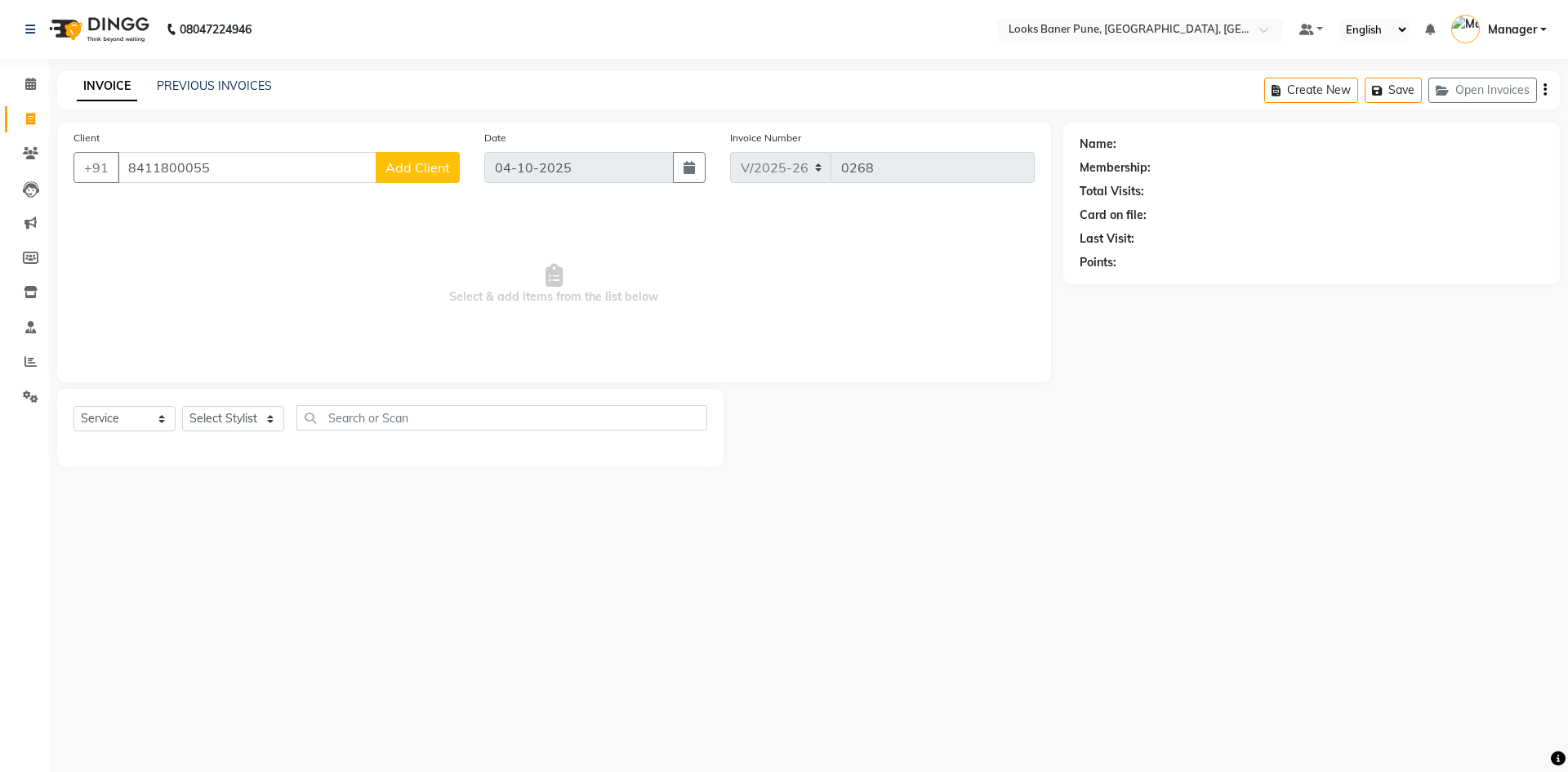
type input "8411800055"
click at [437, 170] on span "Add Client" at bounding box center [417, 167] width 64 height 16
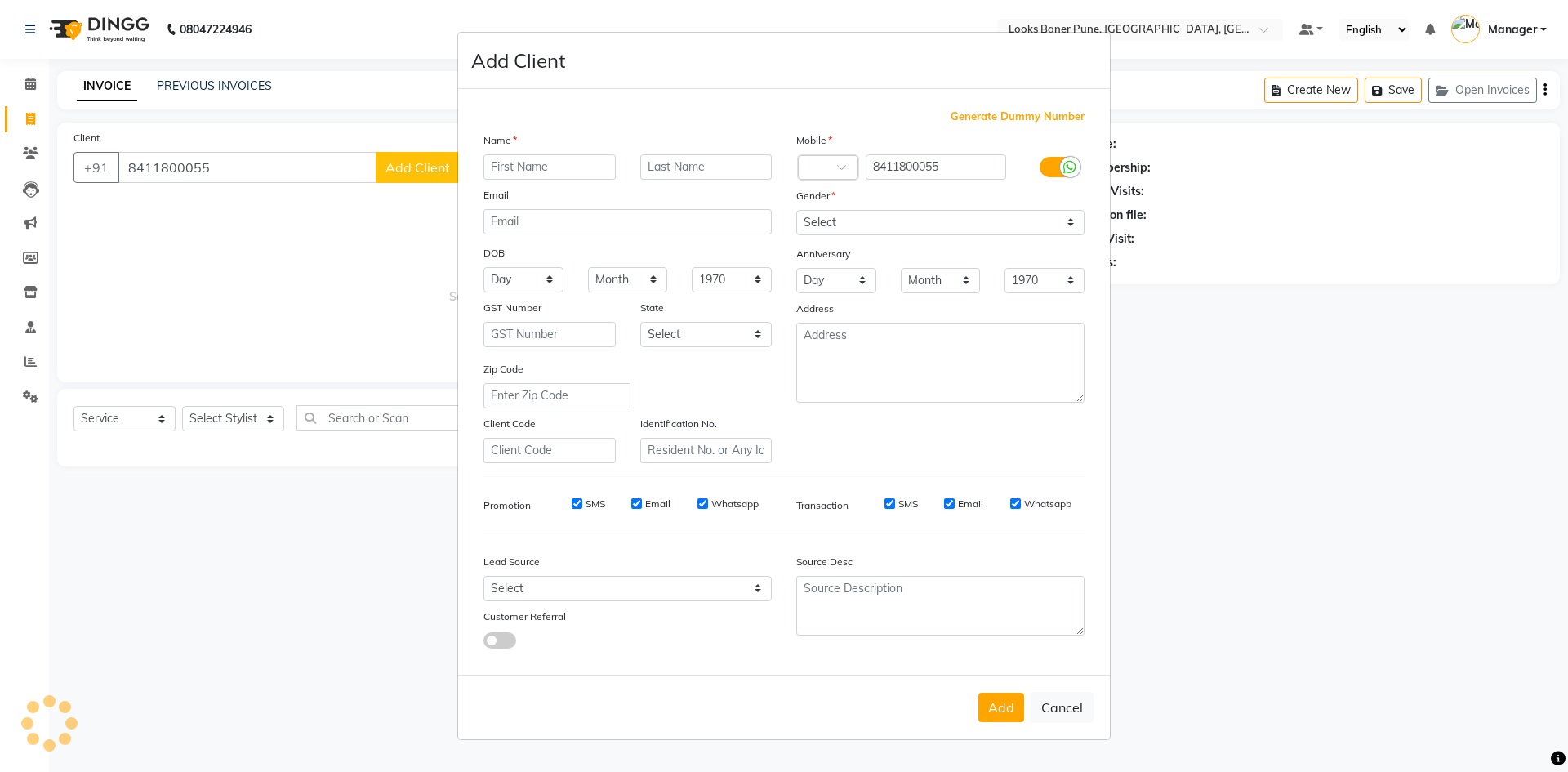
click at [595, 165] on input "text" at bounding box center [550, 167] width 132 height 25
type input "ashish"
click at [711, 176] on input "text" at bounding box center [706, 167] width 132 height 25
type input "tamboli"
click at [878, 215] on select "Select [DEMOGRAPHIC_DATA] [DEMOGRAPHIC_DATA] Other Prefer Not To Say" at bounding box center [940, 222] width 288 height 25
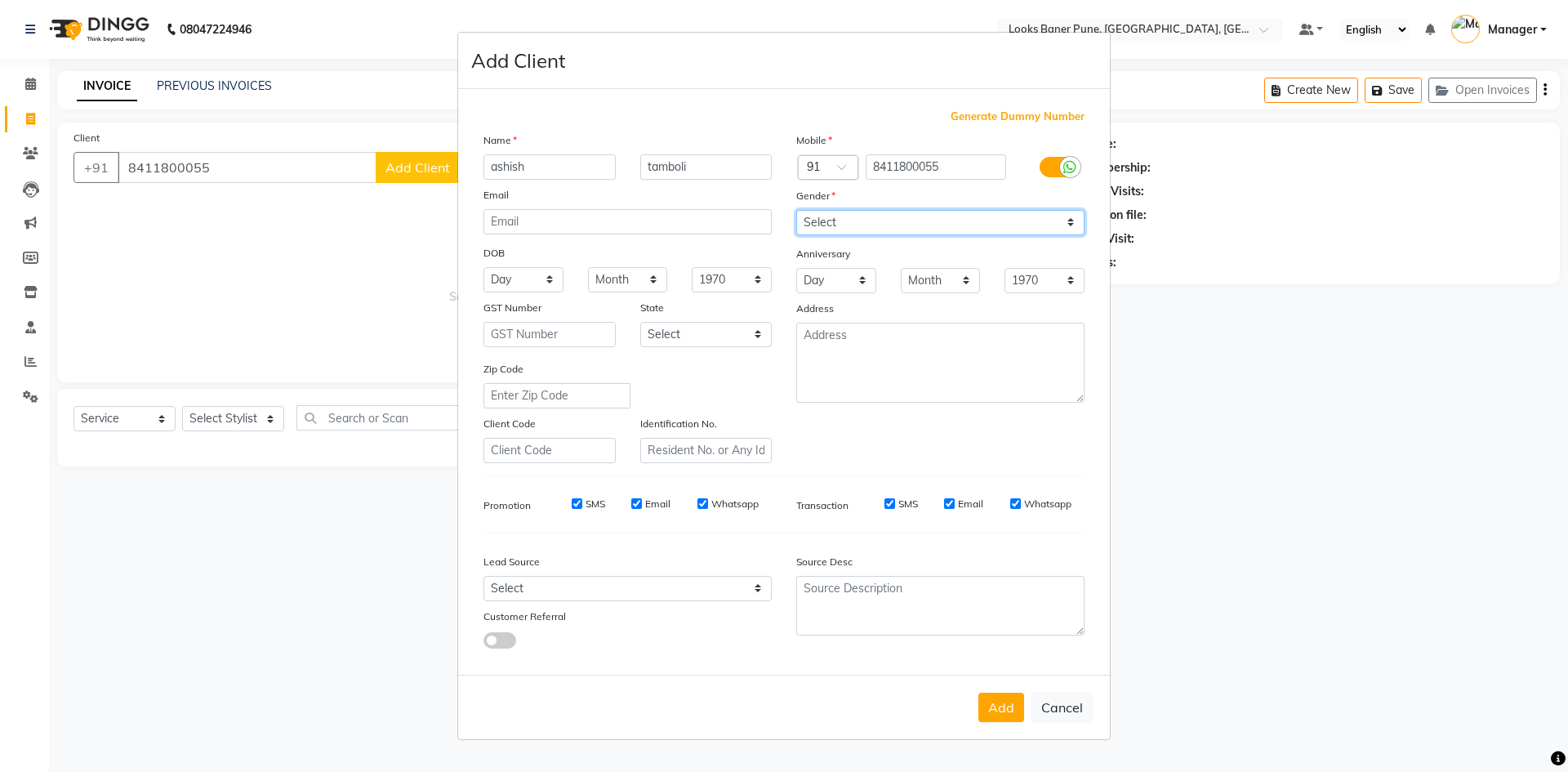
select select "[DEMOGRAPHIC_DATA]"
click at [797, 210] on select "Select [DEMOGRAPHIC_DATA] [DEMOGRAPHIC_DATA] Other Prefer Not To Say" at bounding box center [940, 222] width 288 height 25
click at [1002, 708] on button "Add" at bounding box center [1001, 707] width 46 height 30
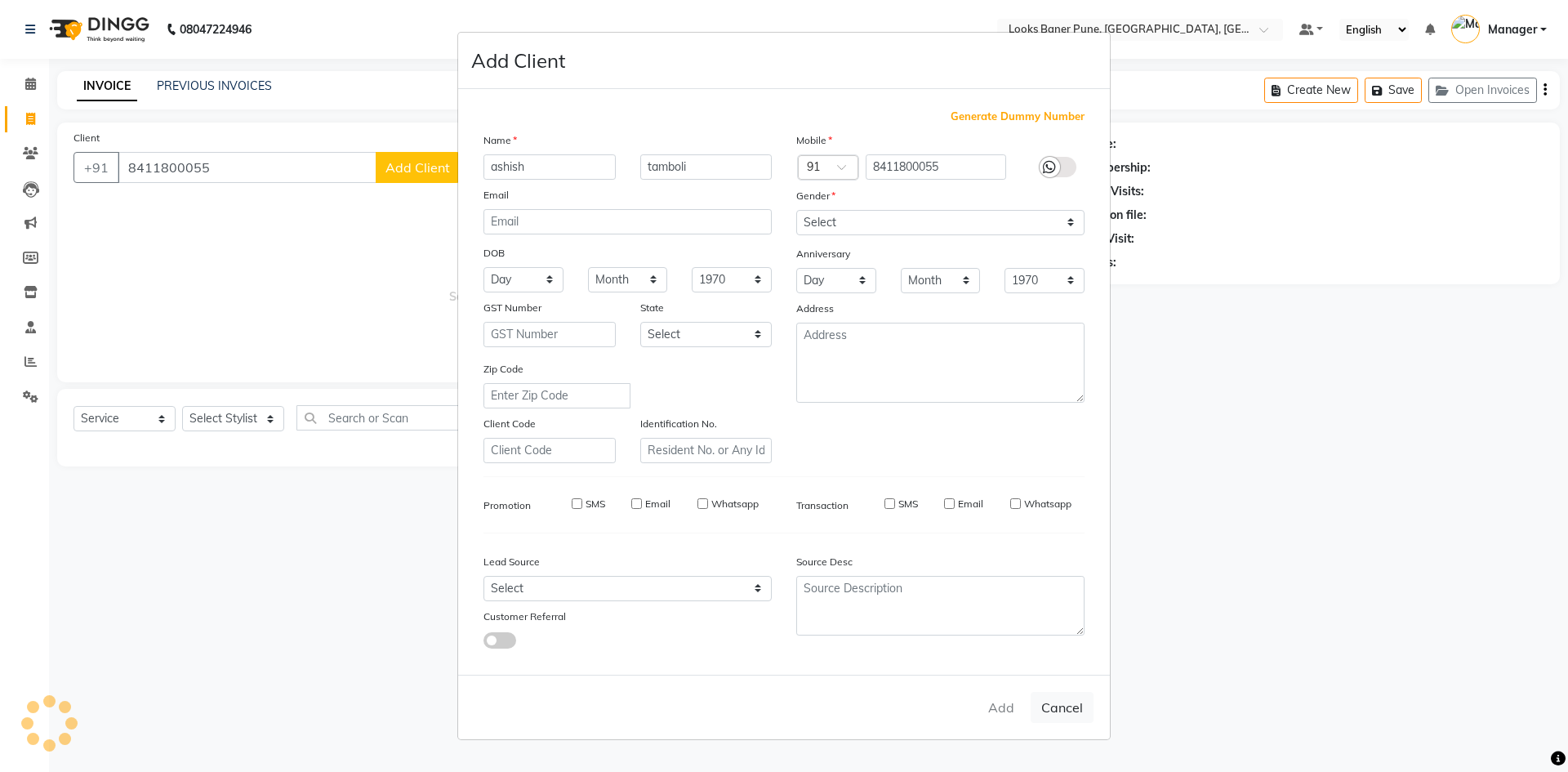
select select
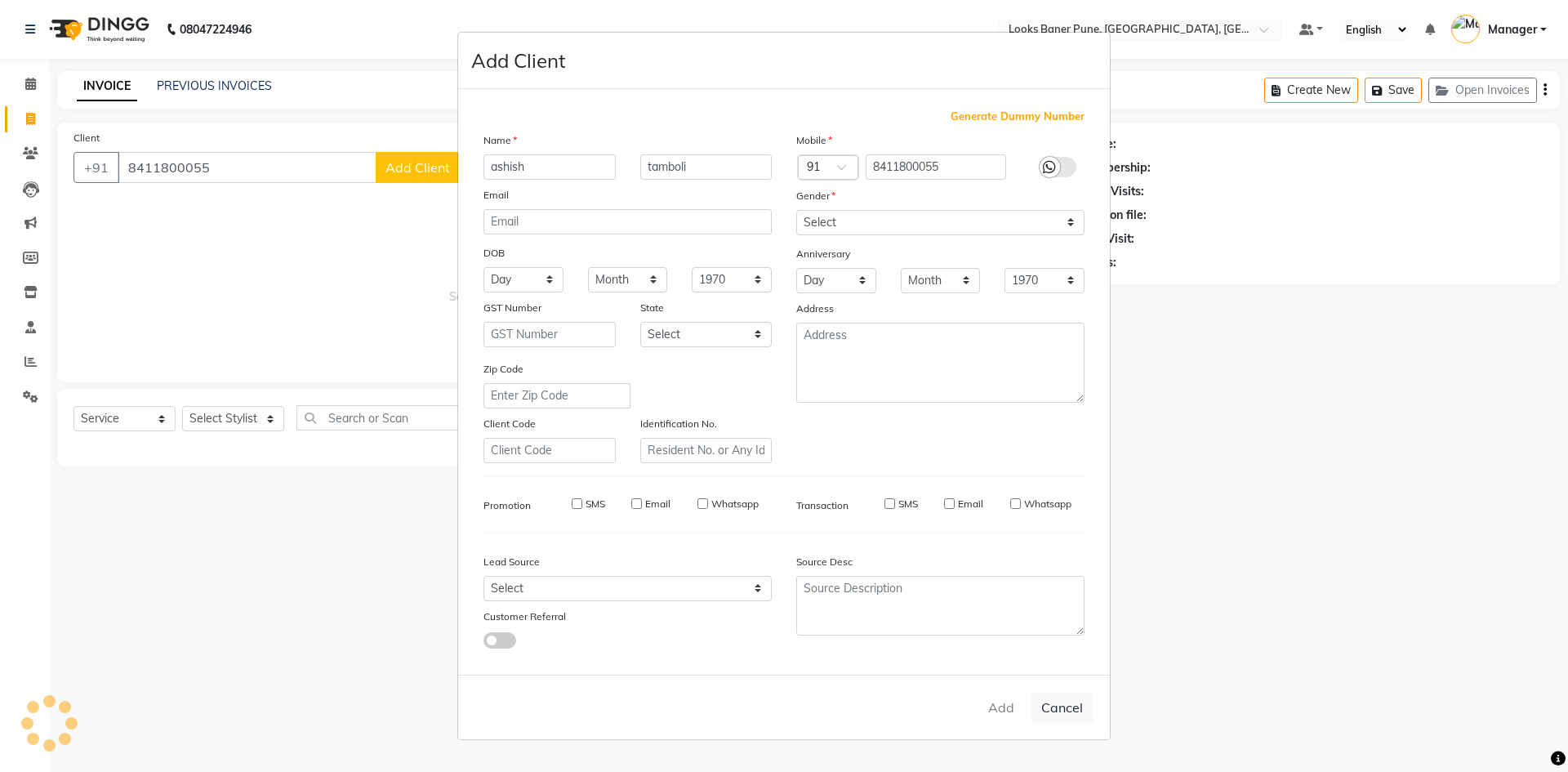
select select
checkbox input "false"
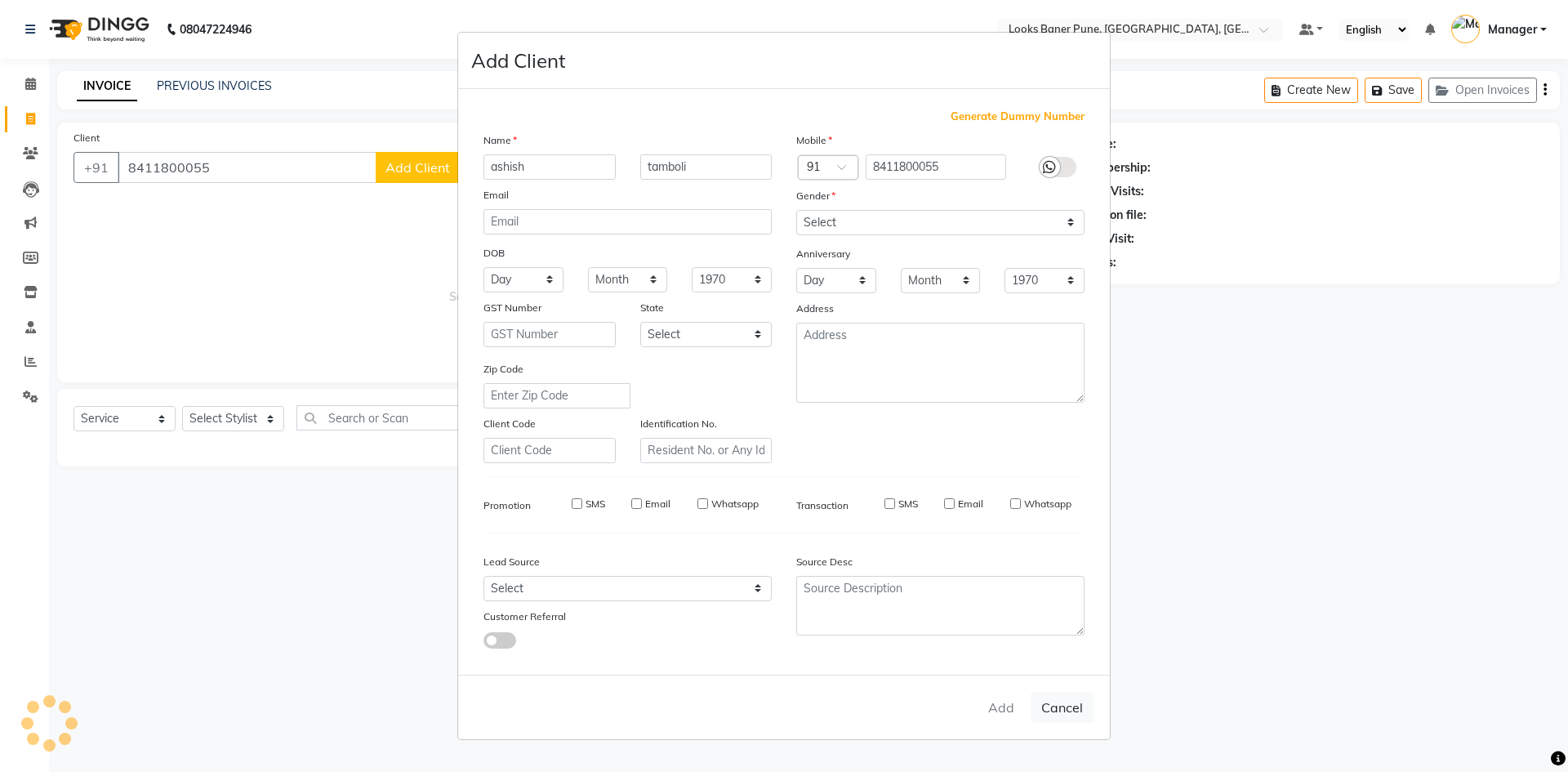
checkbox input "false"
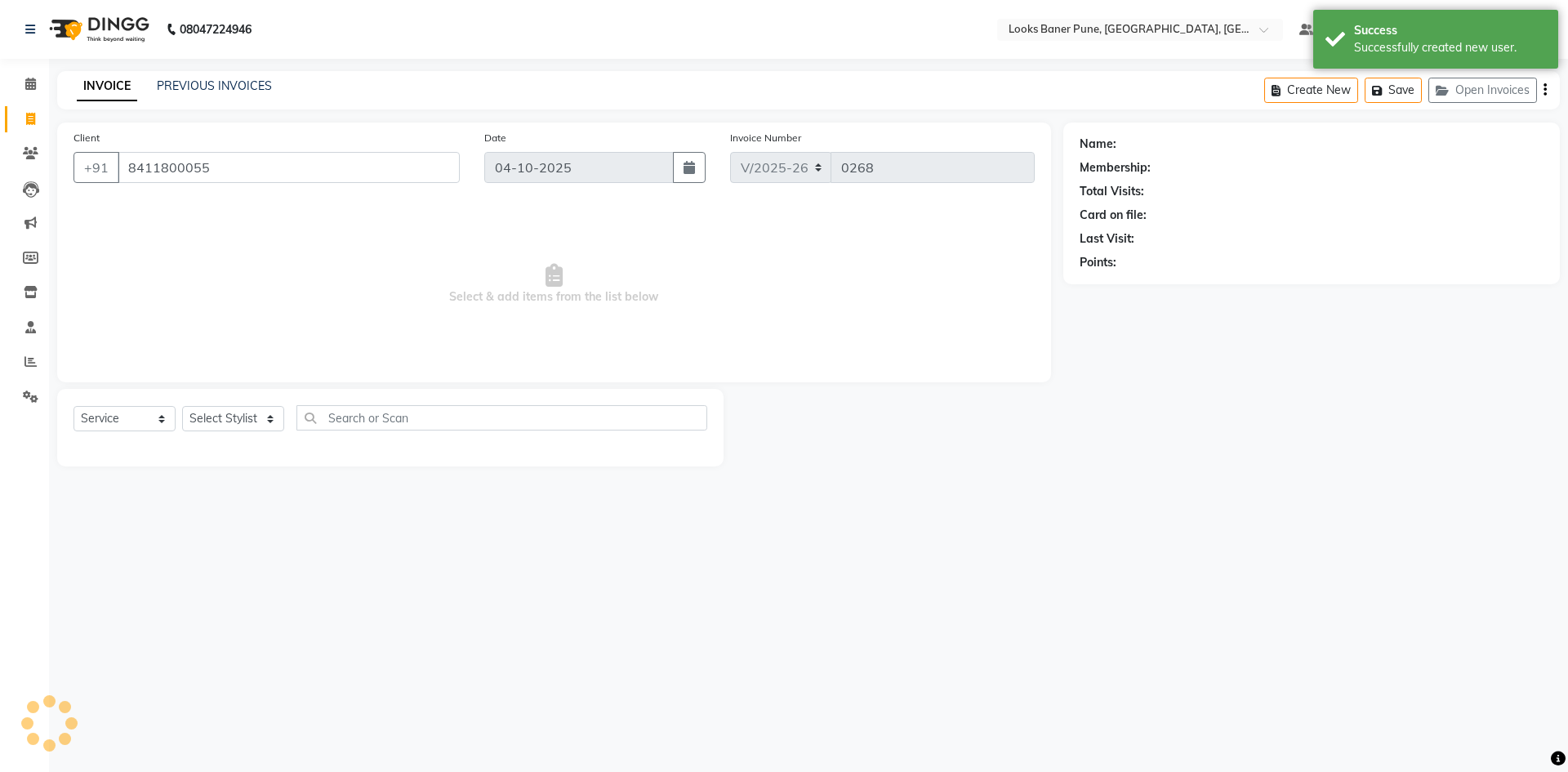
select select "1: Object"
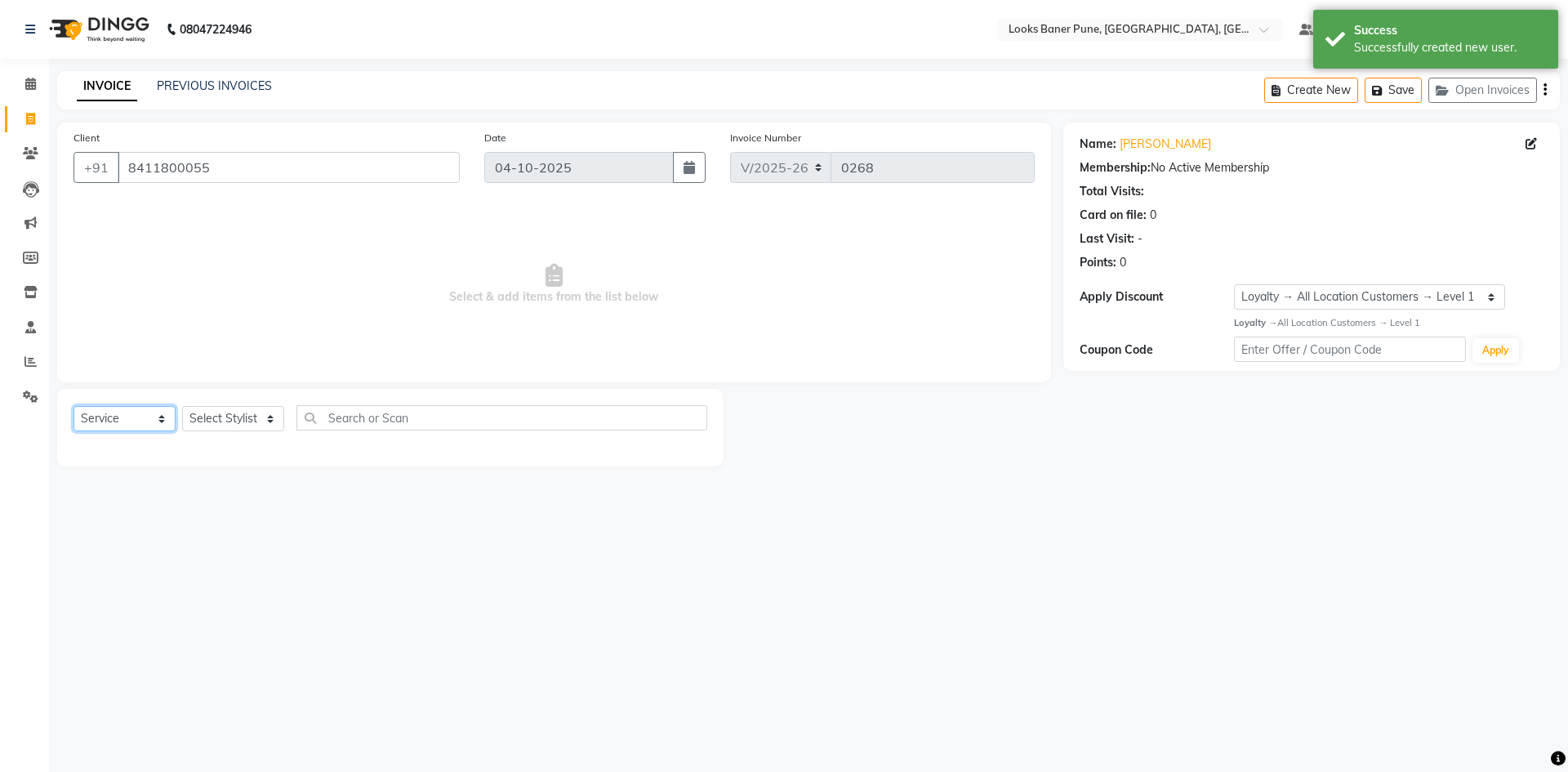
click at [121, 423] on select "Select Service Product Membership Package Voucher Prepaid Gift Card" at bounding box center [124, 419] width 102 height 25
select select "product"
click at [73, 406] on select "Select Service Product Membership Package Voucher Prepaid Gift Card" at bounding box center [124, 419] width 102 height 25
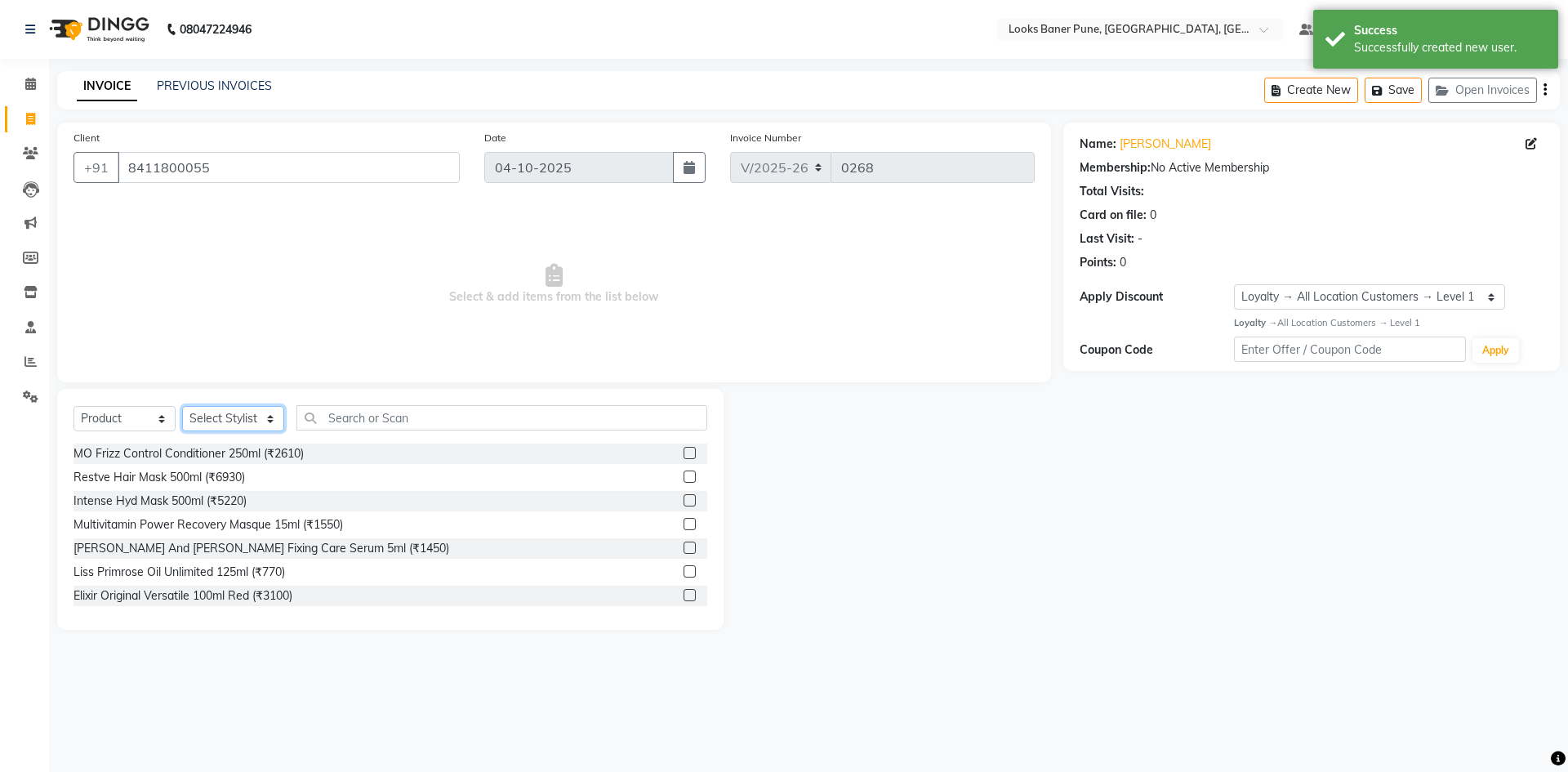
drag, startPoint x: 220, startPoint y: 416, endPoint x: 229, endPoint y: 414, distance: 9.2
click at [223, 415] on select "Select Stylist [PERSON_NAME] Counter_Sales [PERSON_NAME] Manager [PERSON_NAME] …" at bounding box center [232, 419] width 102 height 25
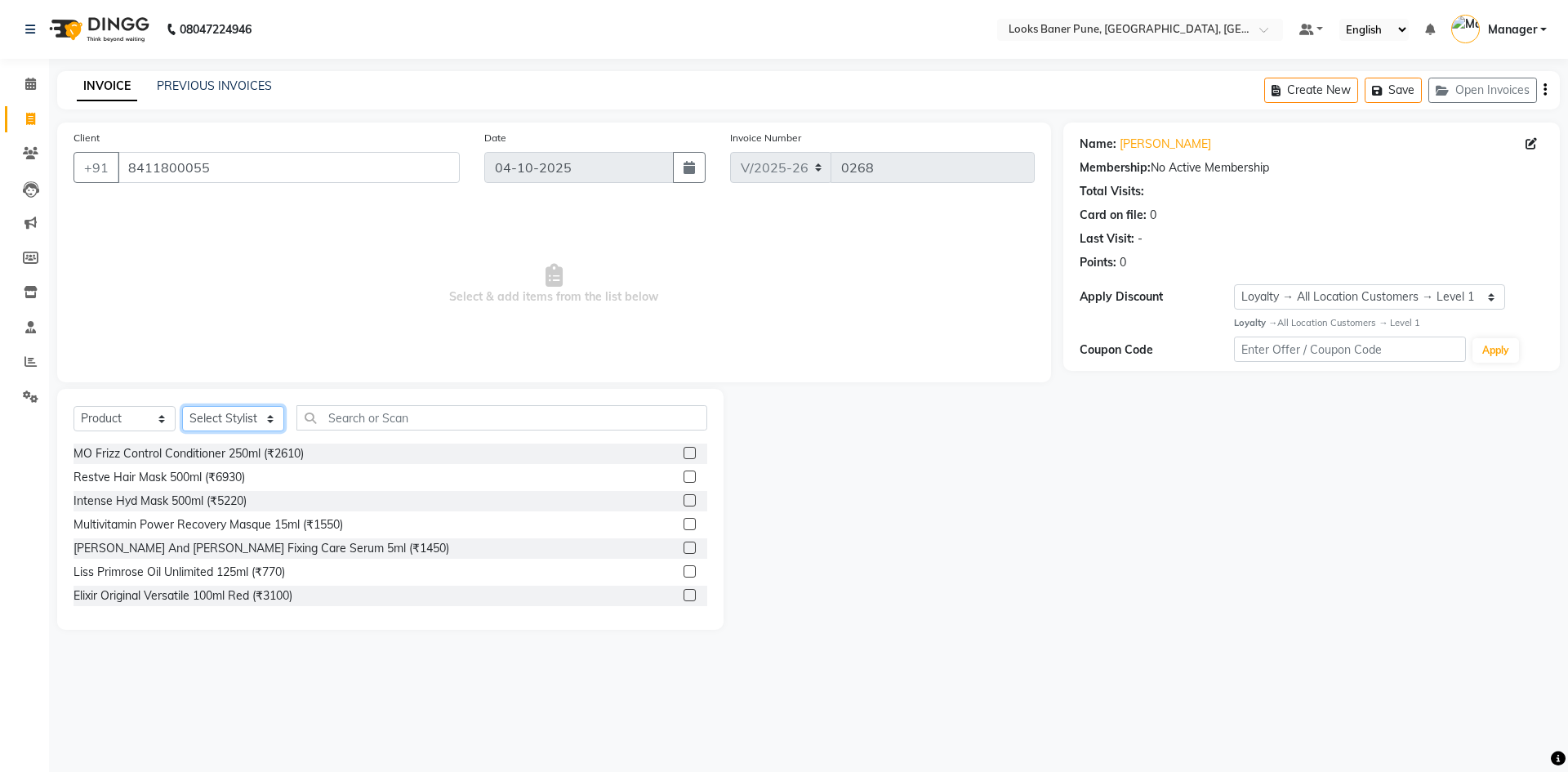
click at [182, 406] on select "Select Stylist [PERSON_NAME] Counter_Sales [PERSON_NAME] Manager [PERSON_NAME] …" at bounding box center [232, 419] width 102 height 25
click at [378, 419] on input "text" at bounding box center [502, 418] width 411 height 25
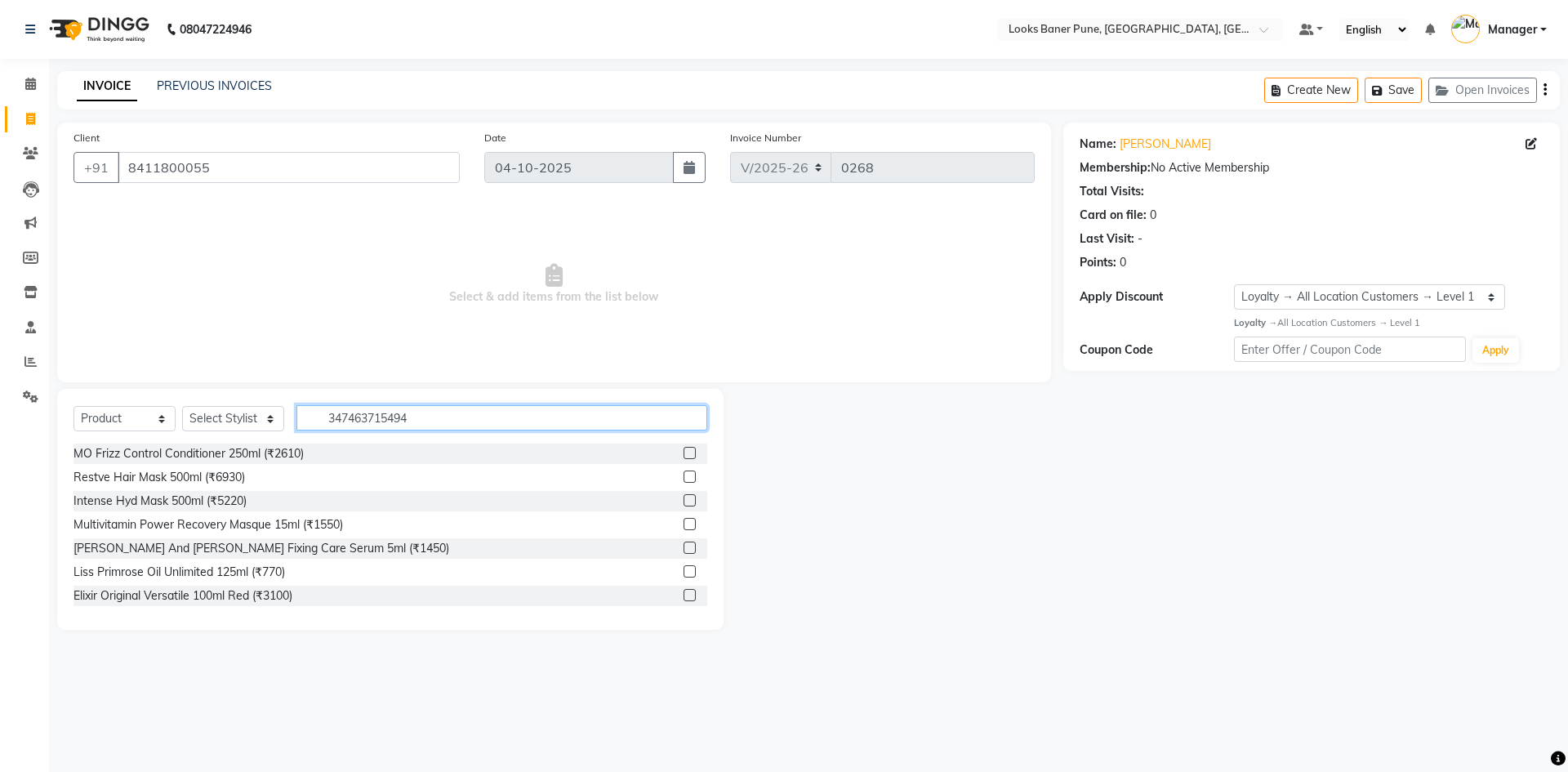
type input "3474637154943"
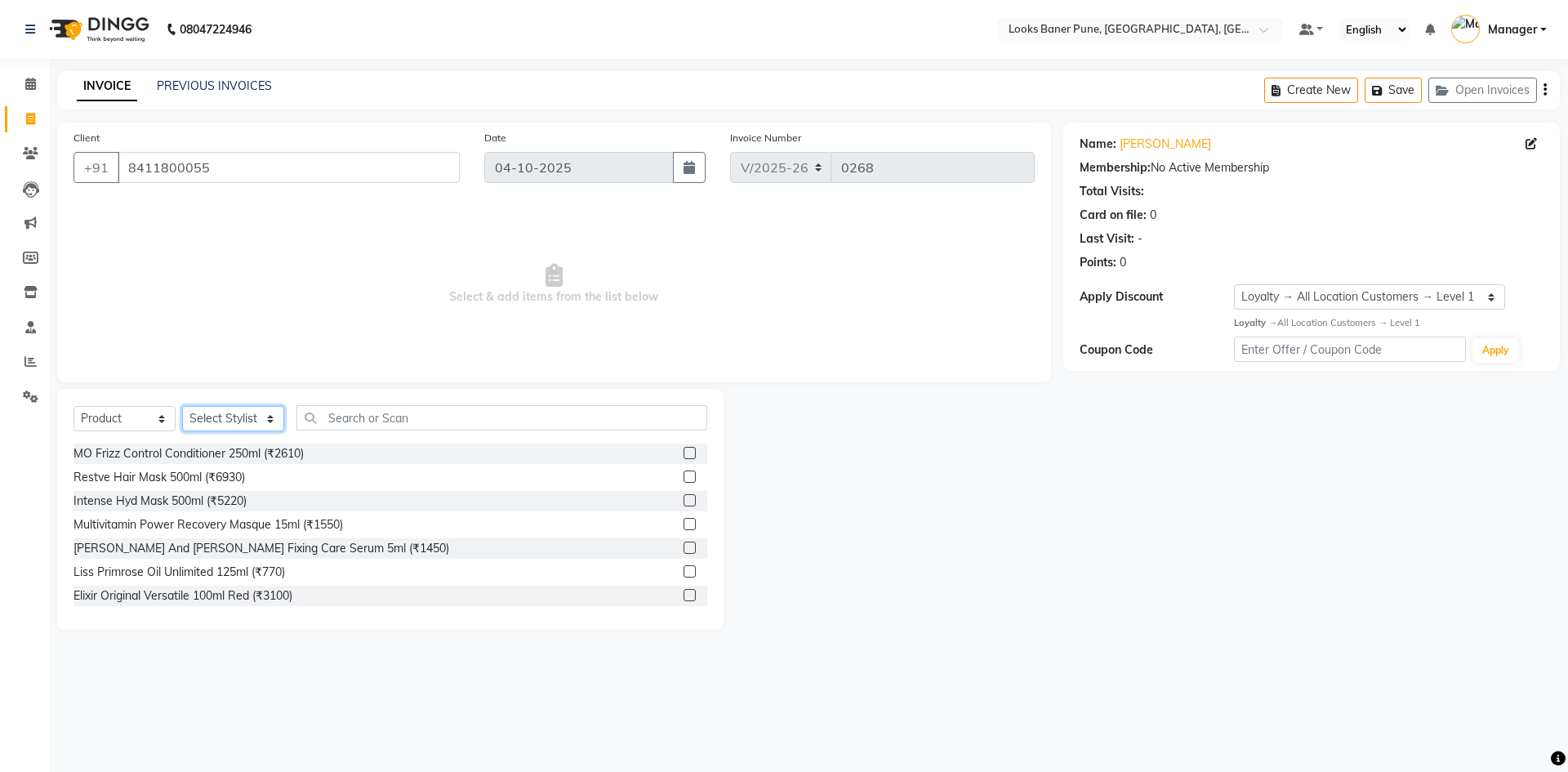
click at [235, 416] on select "Select Stylist [PERSON_NAME] Counter_Sales [PERSON_NAME] Manager [PERSON_NAME] …" at bounding box center [232, 419] width 102 height 25
select select "90696"
click at [182, 406] on select "Select Stylist [PERSON_NAME] Counter_Sales [PERSON_NAME] Manager [PERSON_NAME] …" at bounding box center [232, 419] width 102 height 25
click at [440, 418] on input "text" at bounding box center [502, 418] width 411 height 25
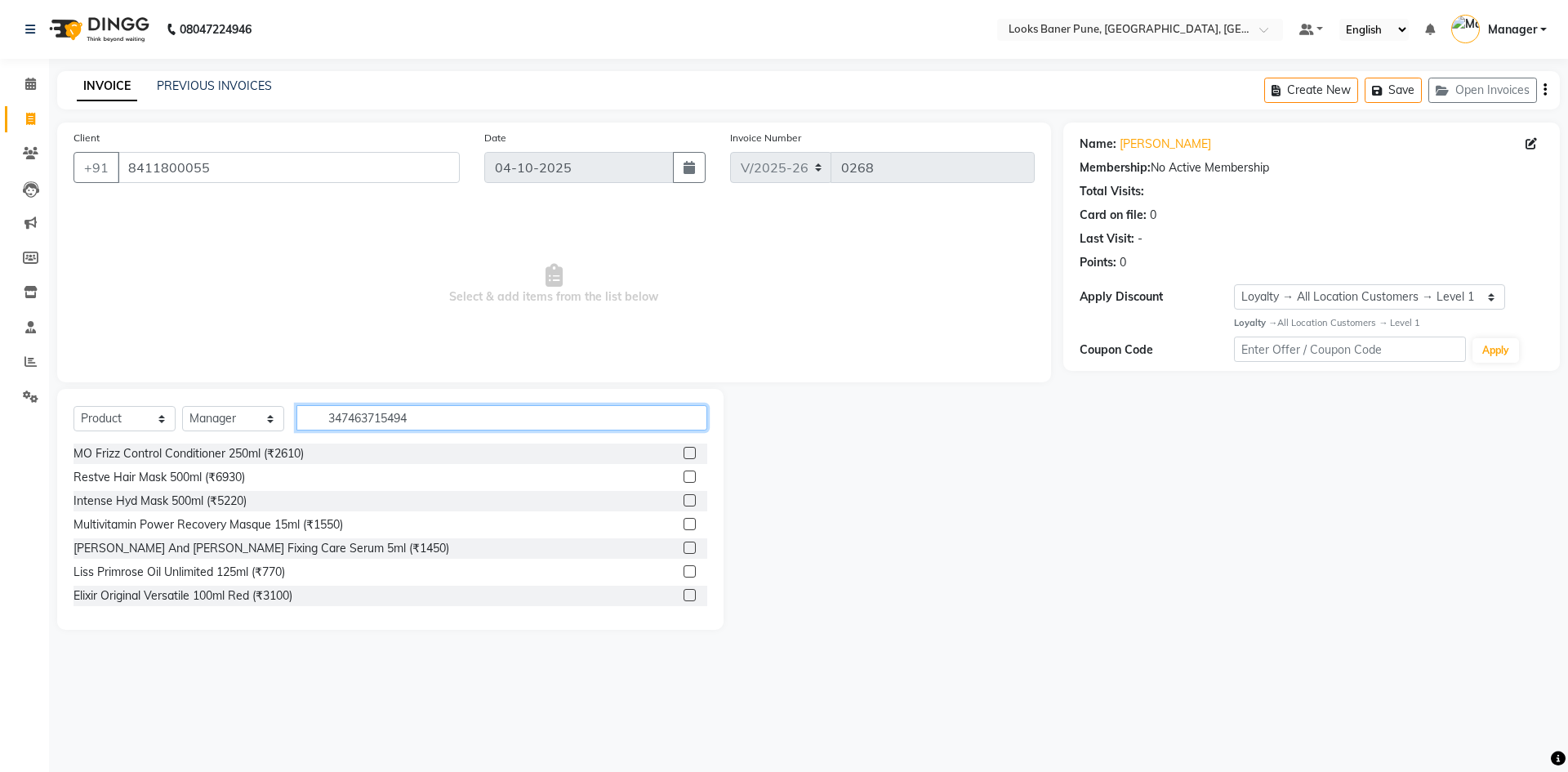
type input "3474637154943"
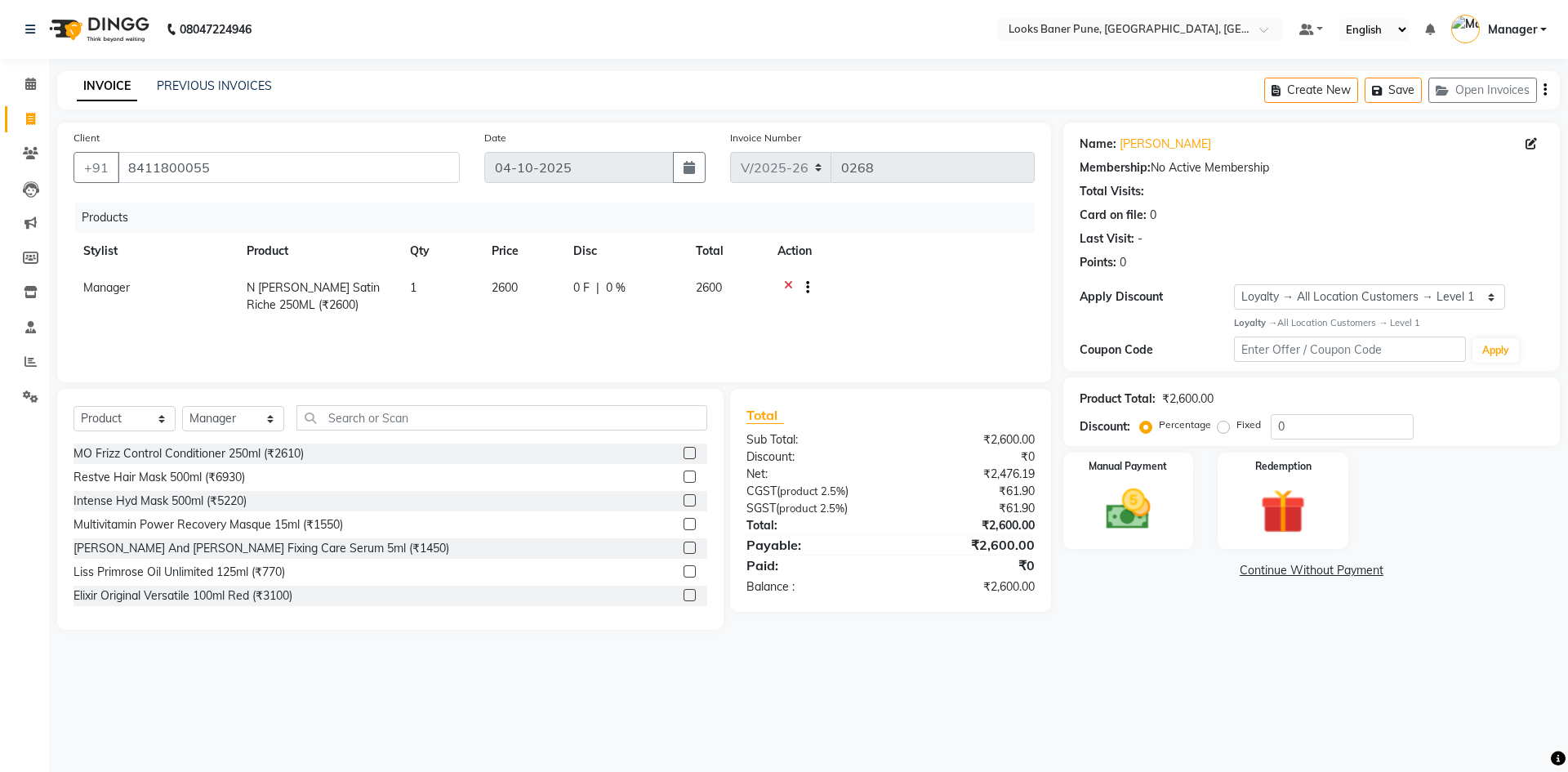
click at [513, 292] on span "2600" at bounding box center [505, 287] width 26 height 14
select select "90696"
drag, startPoint x: 548, startPoint y: 291, endPoint x: 457, endPoint y: 296, distance: 91.1
click at [477, 297] on tr "Ankita Arshad Ashish_sty Counter_Sales Irfan Manager Pronoy Paul Raju_Mgr Rauna…" at bounding box center [553, 297] width 961 height 54
type input "2950"
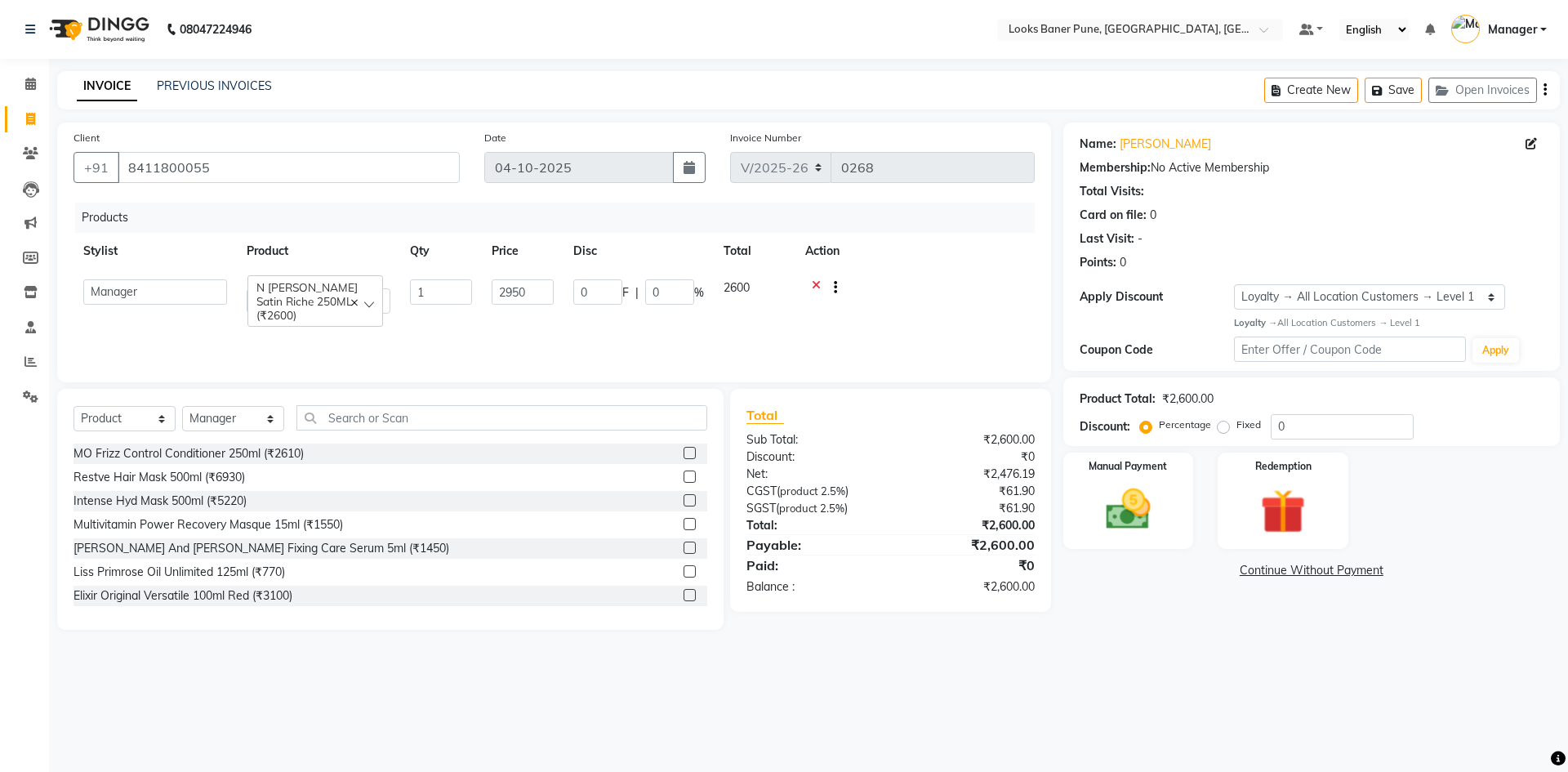
click at [494, 334] on div "Products Stylist Product Qty Price Disc Total Action Ankita Arshad Ashish_sty C…" at bounding box center [553, 284] width 961 height 164
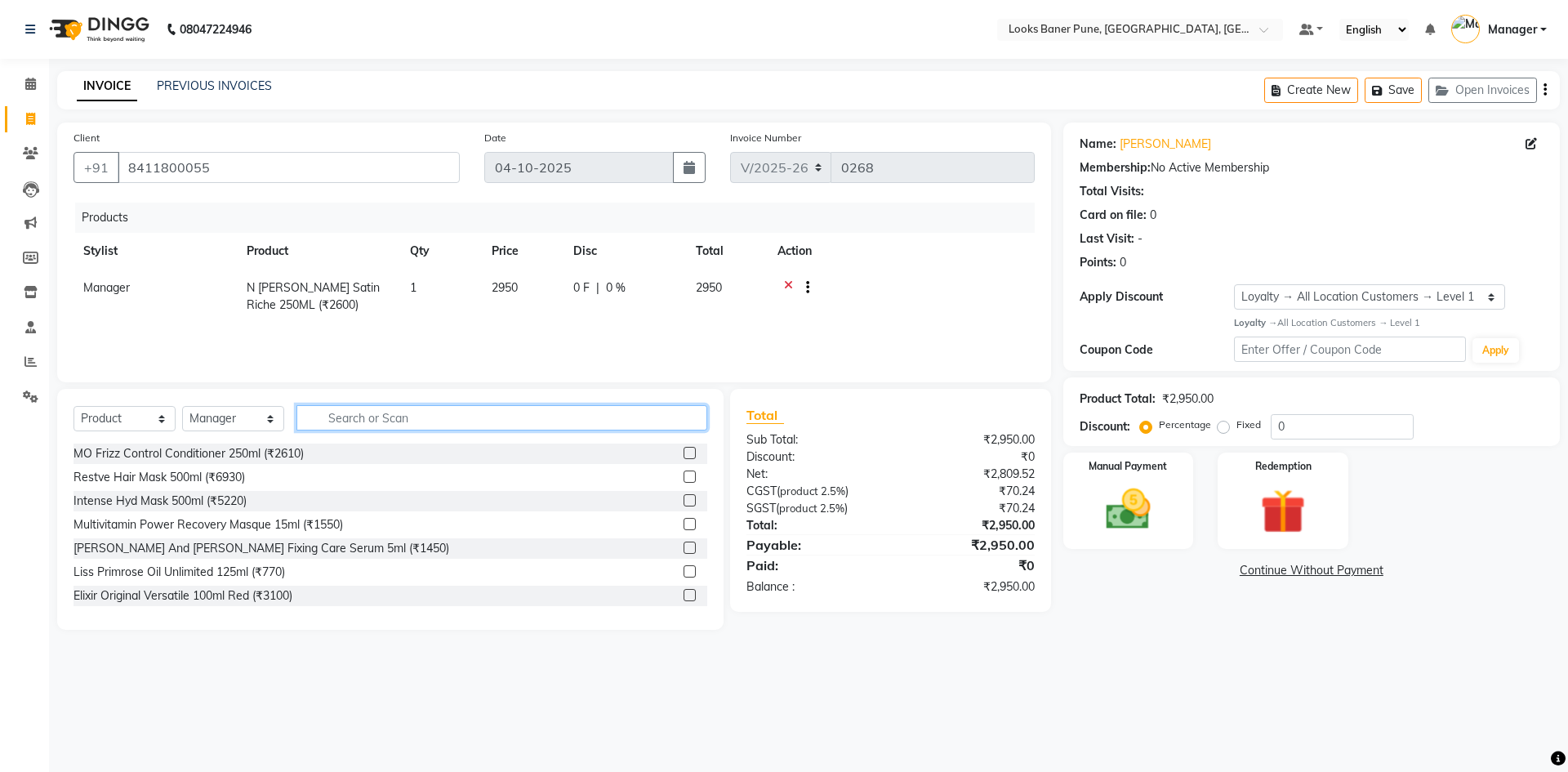
click at [487, 410] on input "text" at bounding box center [502, 418] width 411 height 25
type input "8904378101692"
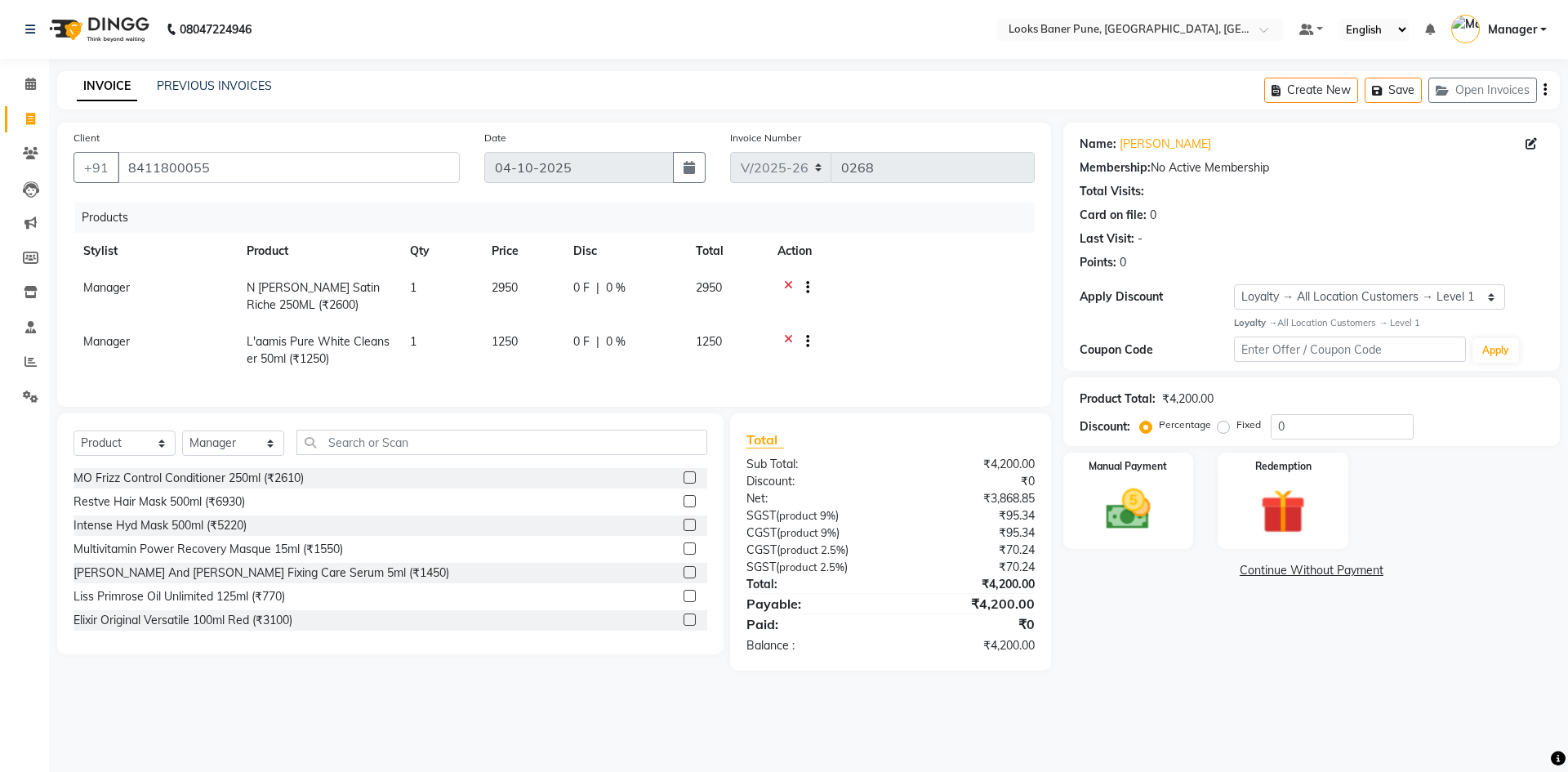
click at [533, 372] on td "1250" at bounding box center [523, 351] width 81 height 54
select select "90696"
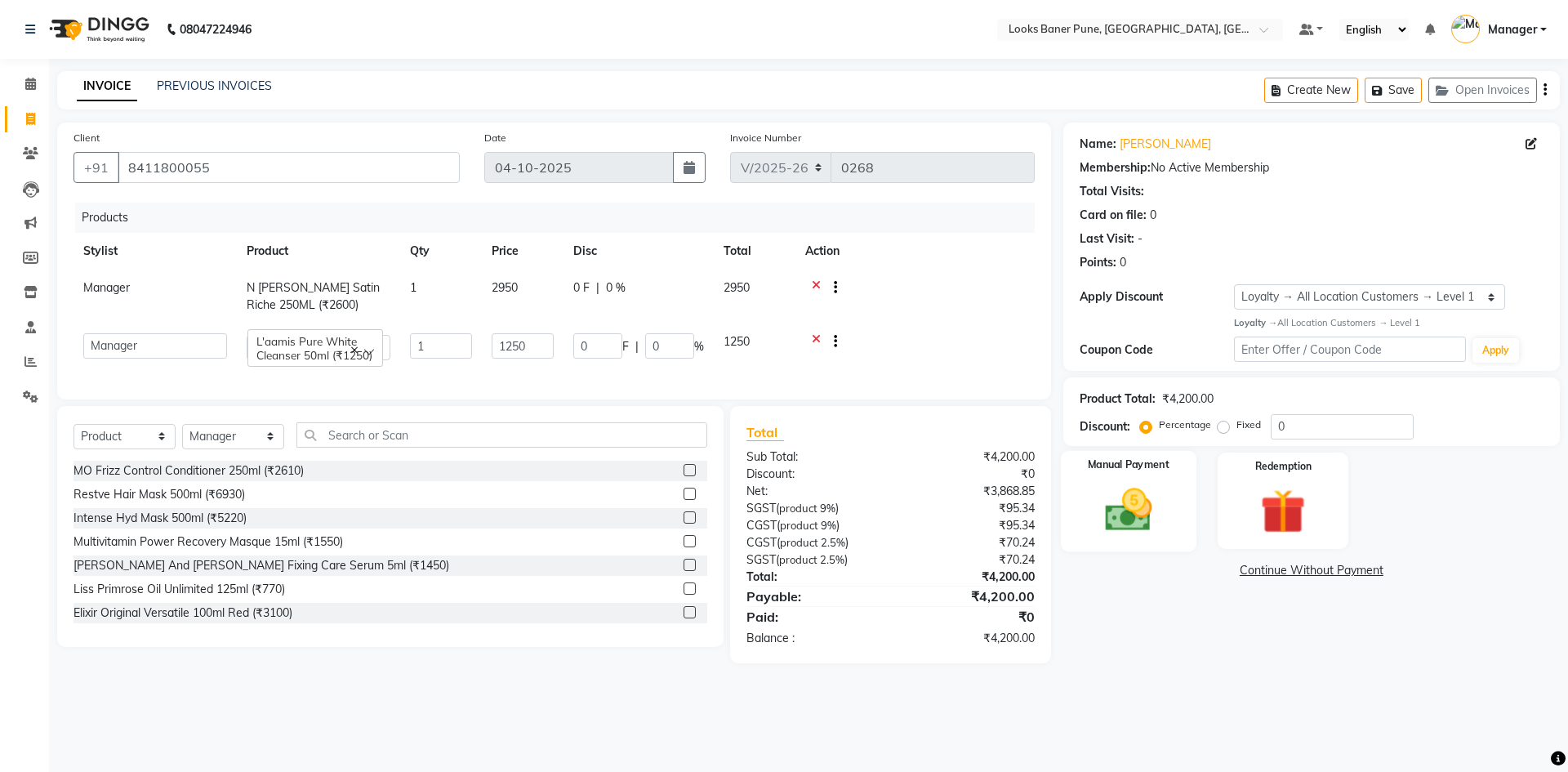
click at [1134, 478] on div "Manual Payment" at bounding box center [1128, 500] width 136 height 100
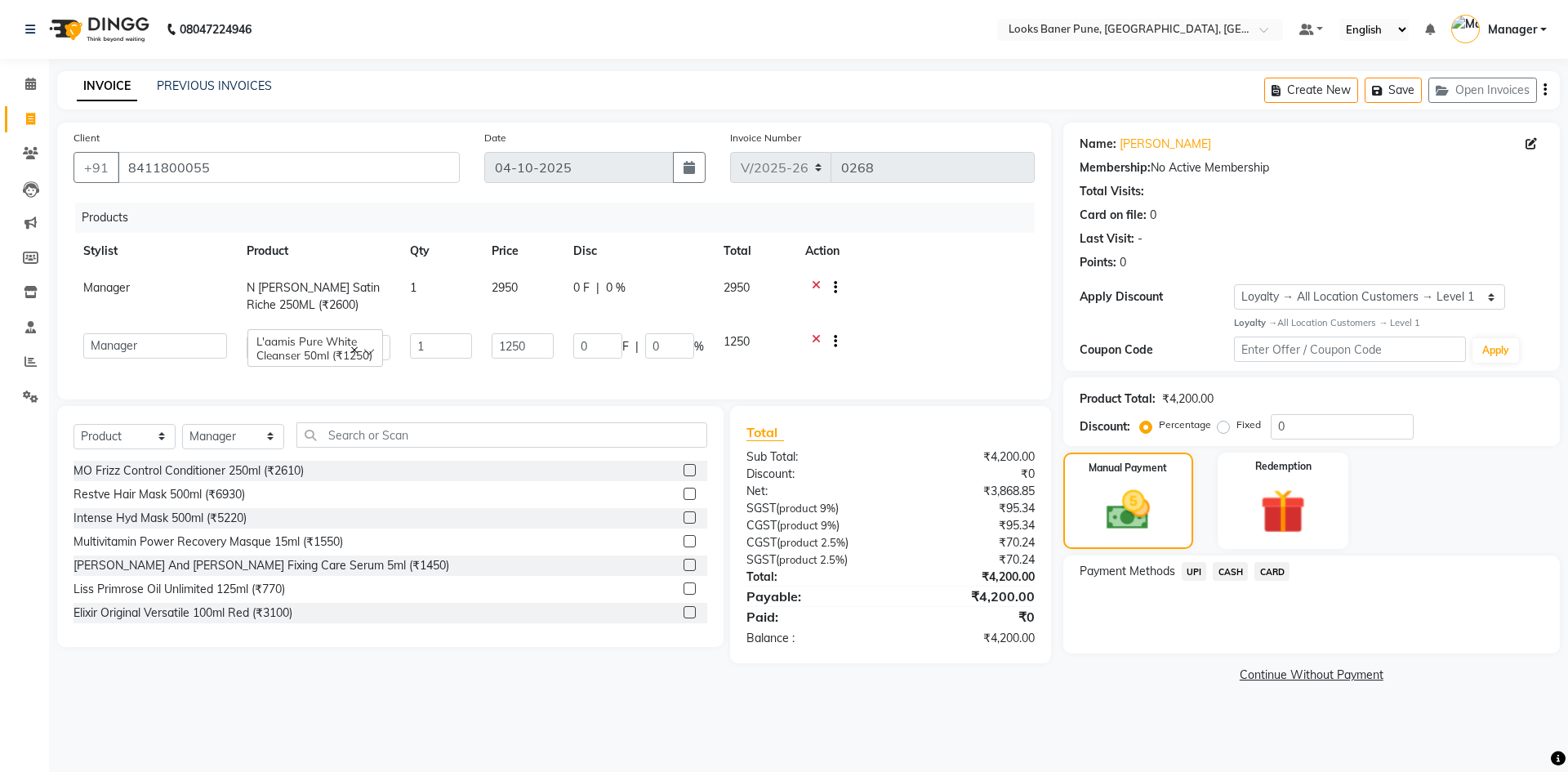
click at [1203, 578] on span "UPI" at bounding box center [1195, 570] width 25 height 19
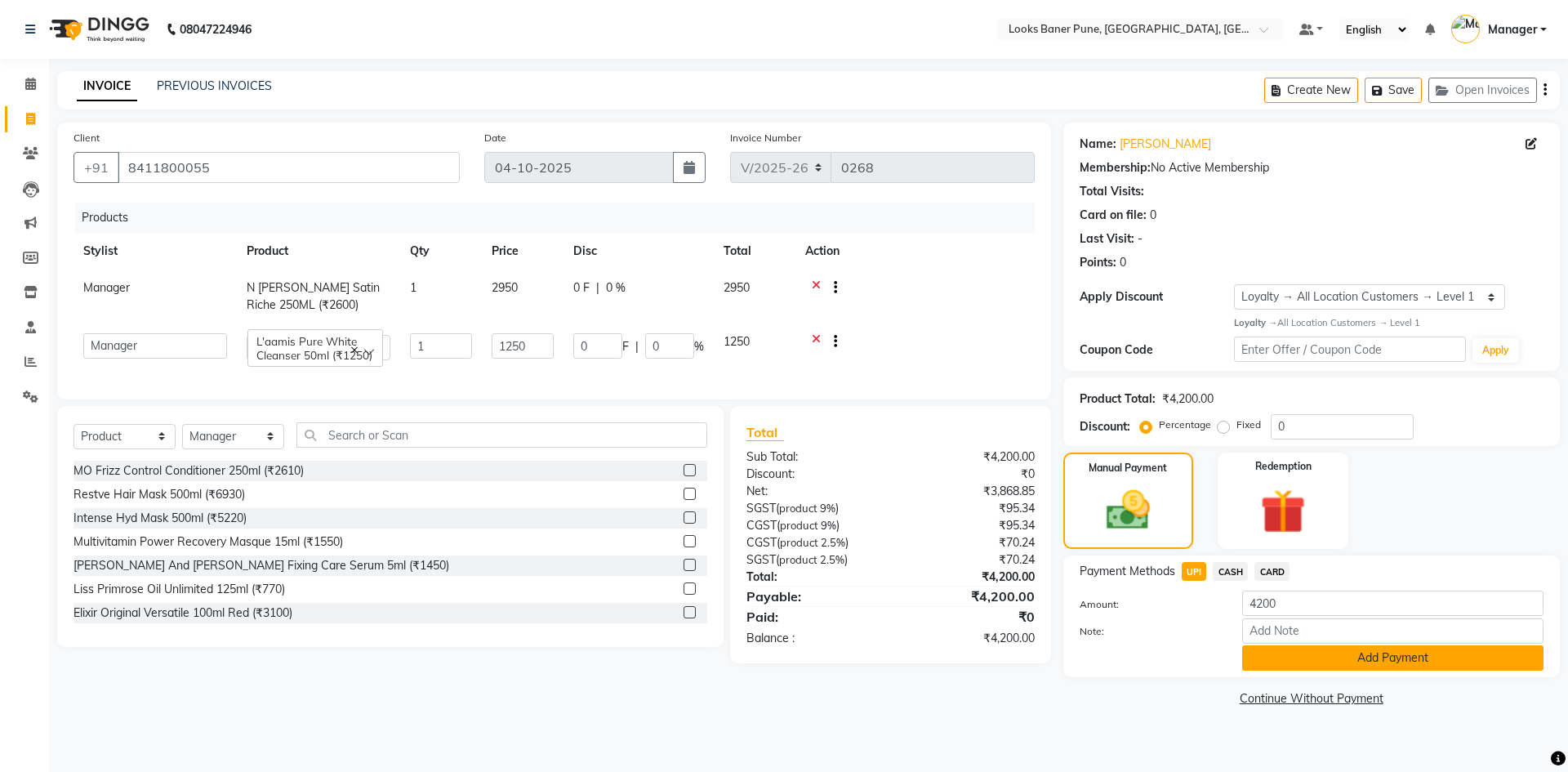
click at [1289, 667] on button "Add Payment" at bounding box center [1393, 658] width 301 height 25
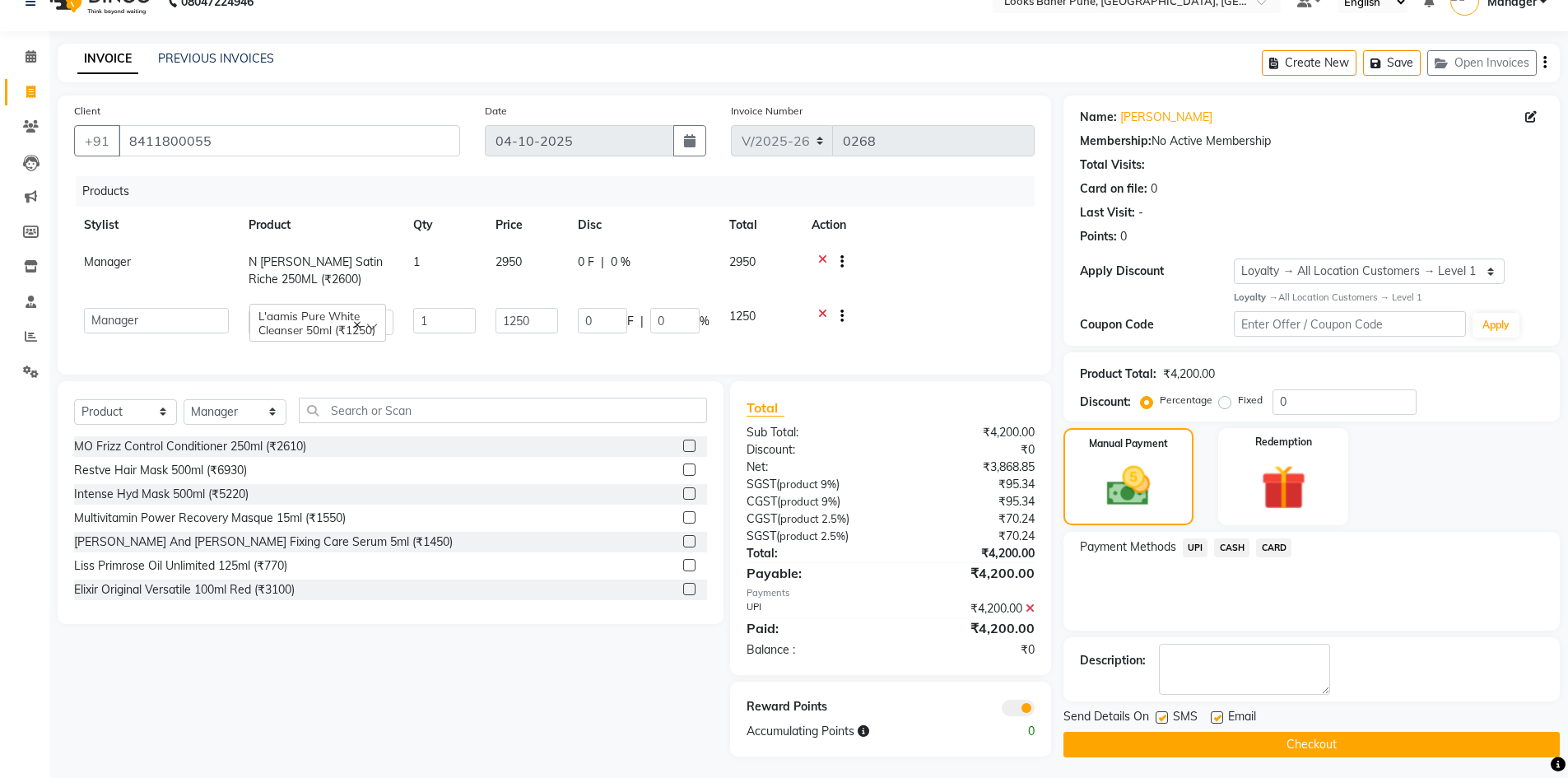
scroll to position [44, 0]
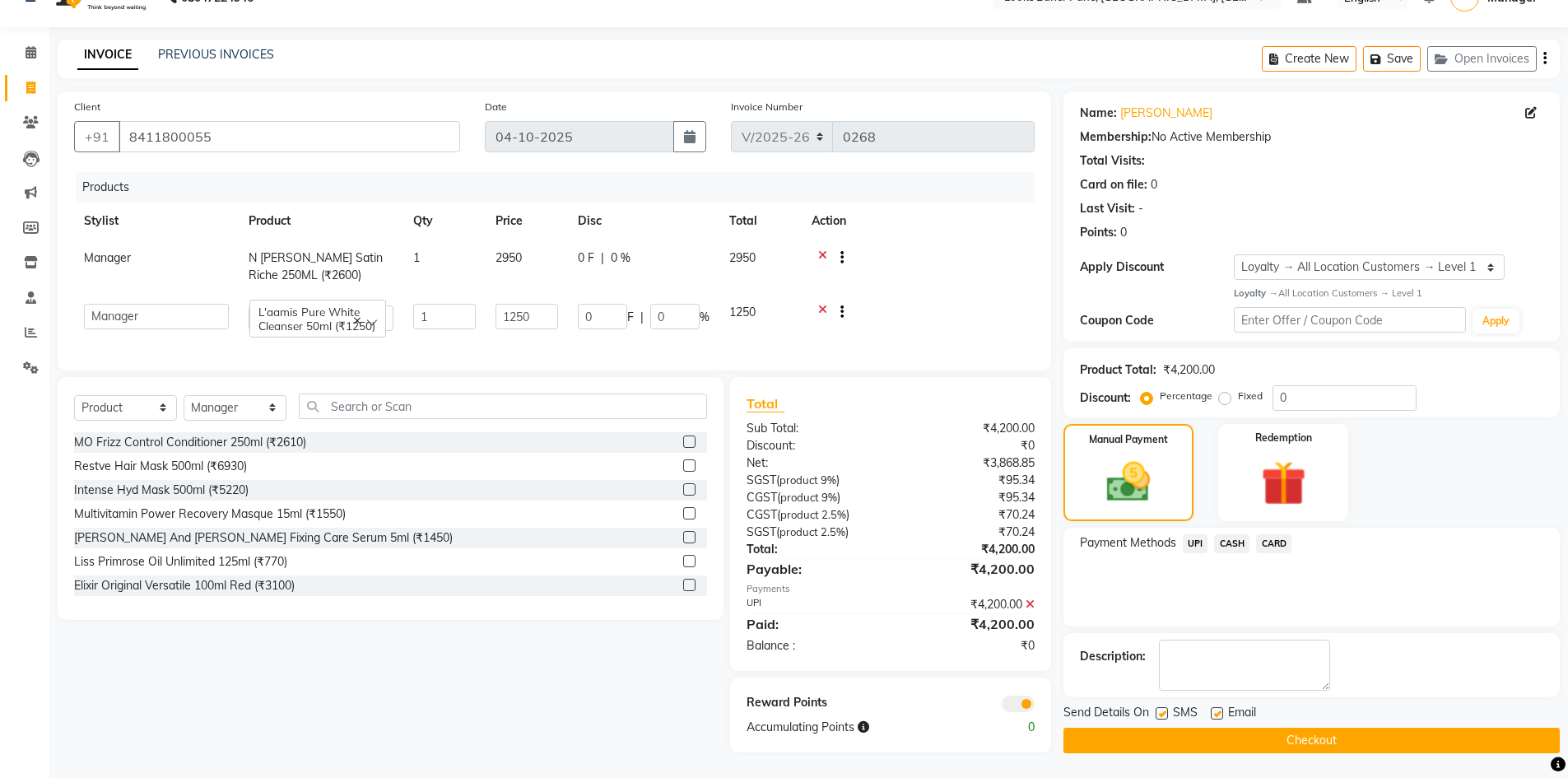
click at [1195, 534] on span "UPI" at bounding box center [1195, 543] width 26 height 19
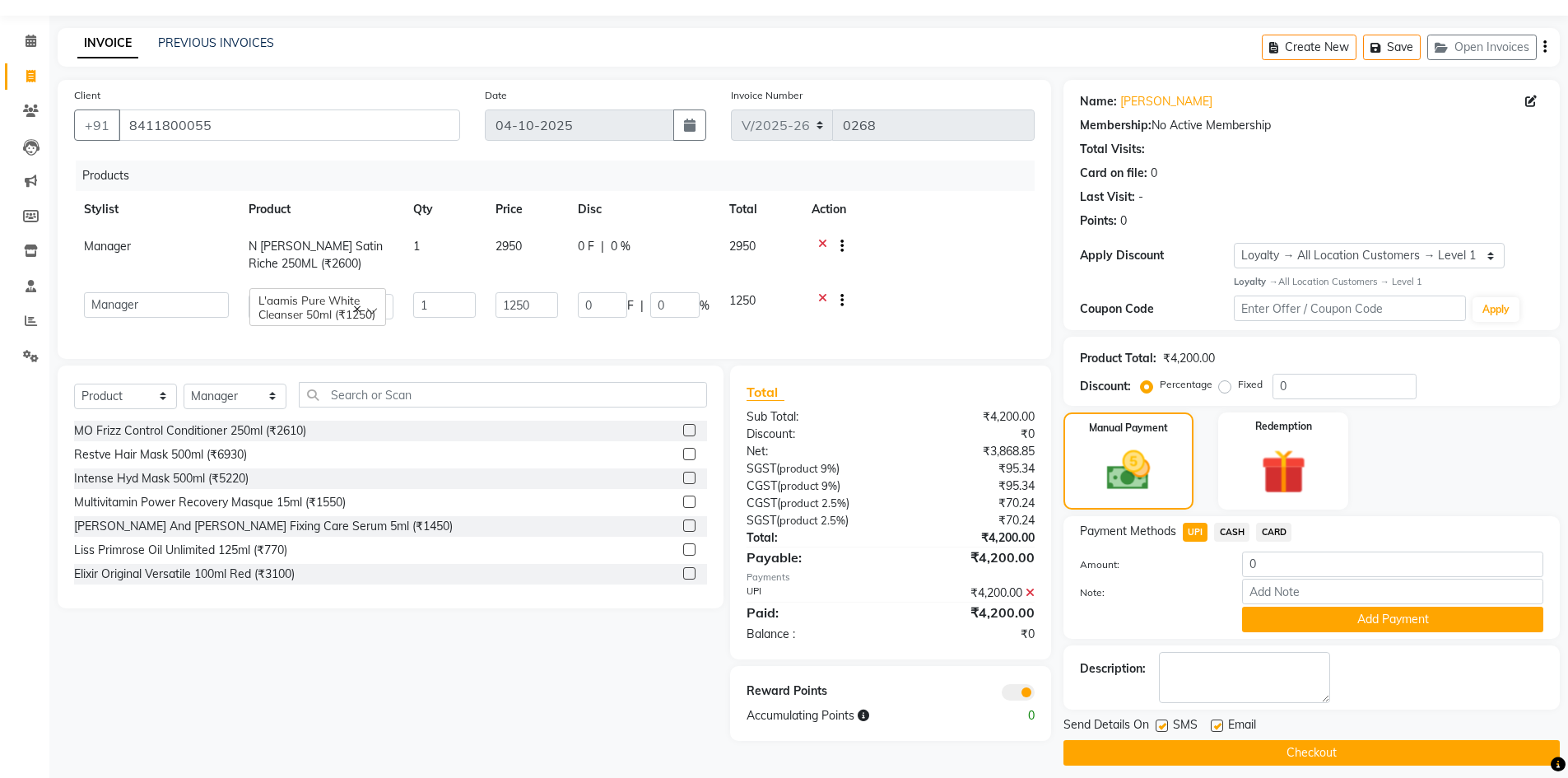
click at [1022, 701] on span at bounding box center [1018, 692] width 33 height 16
click at [1034, 694] on input "checkbox" at bounding box center [1034, 694] width 0 height 0
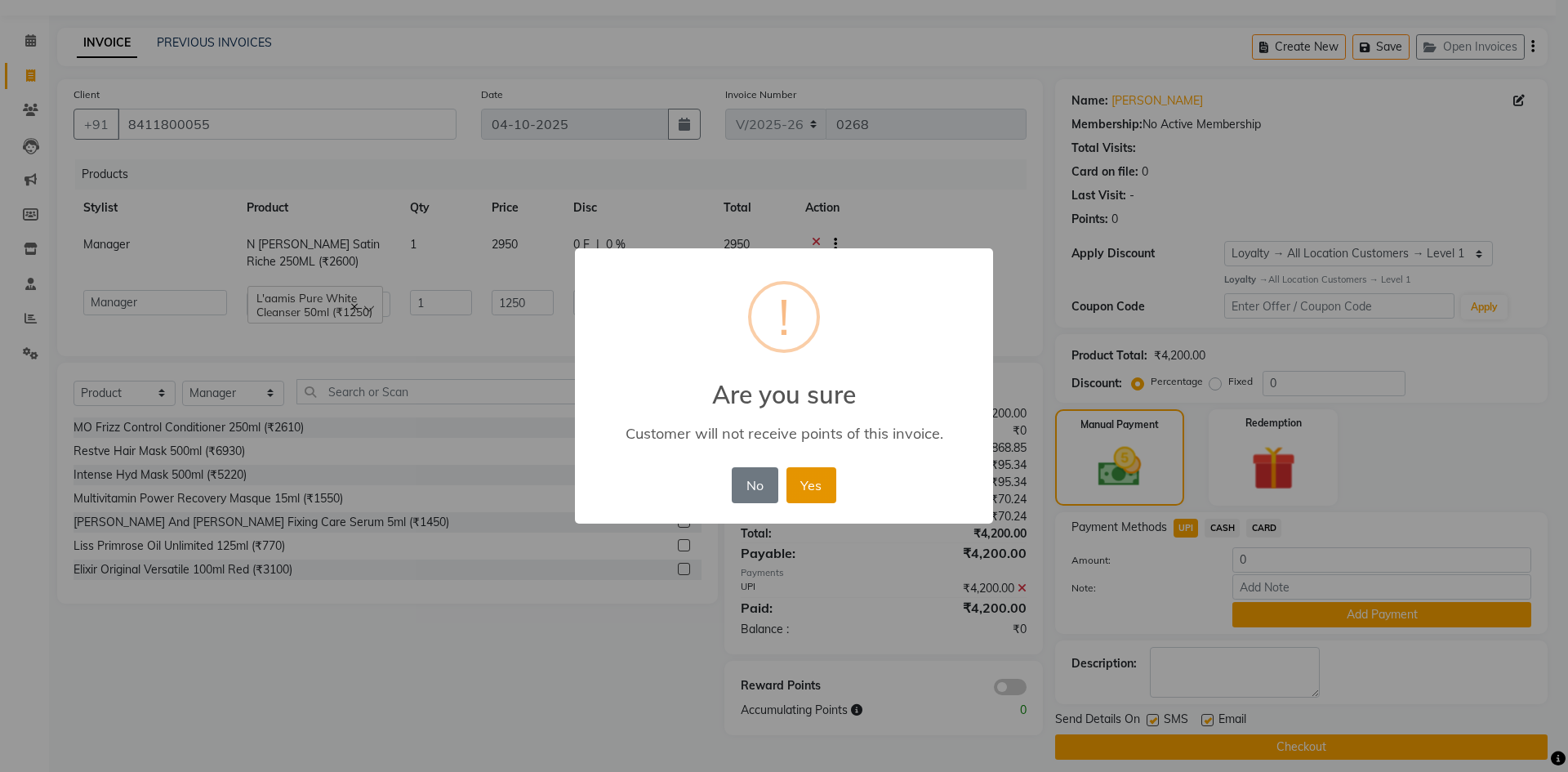
click at [810, 474] on button "Yes" at bounding box center [811, 485] width 50 height 36
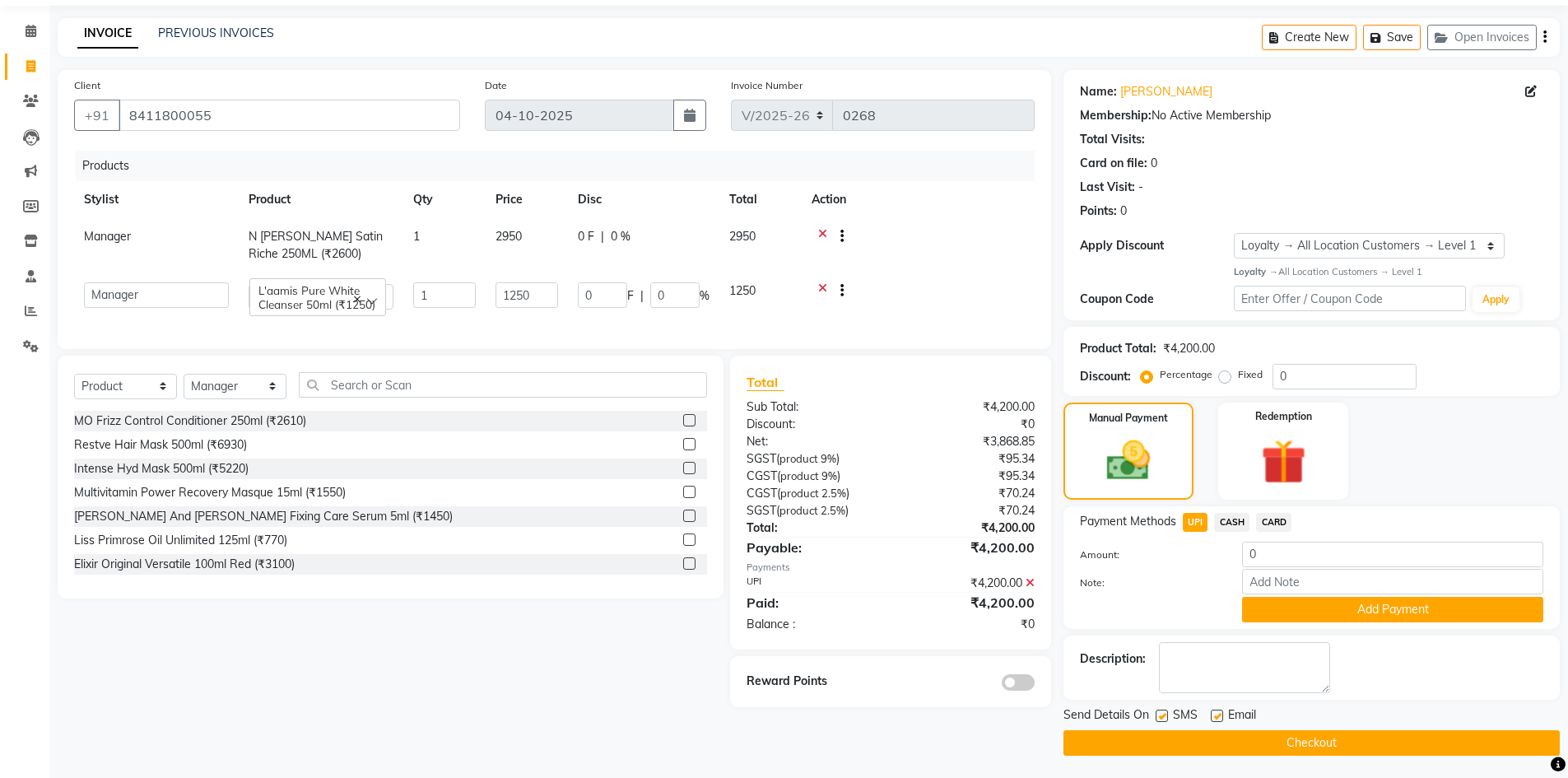
scroll to position [56, 0]
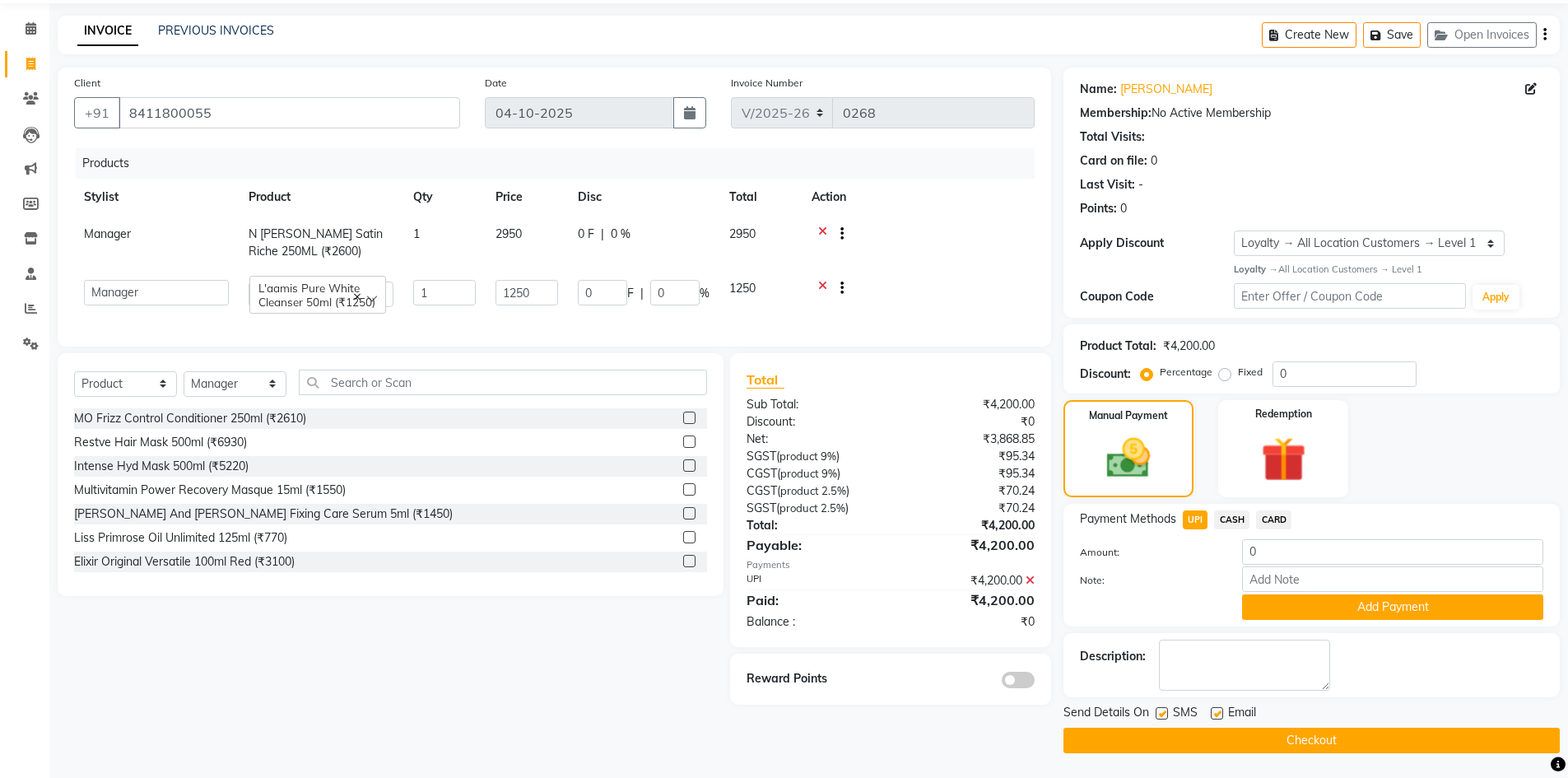
click at [1263, 739] on button "Checkout" at bounding box center [1311, 740] width 497 height 26
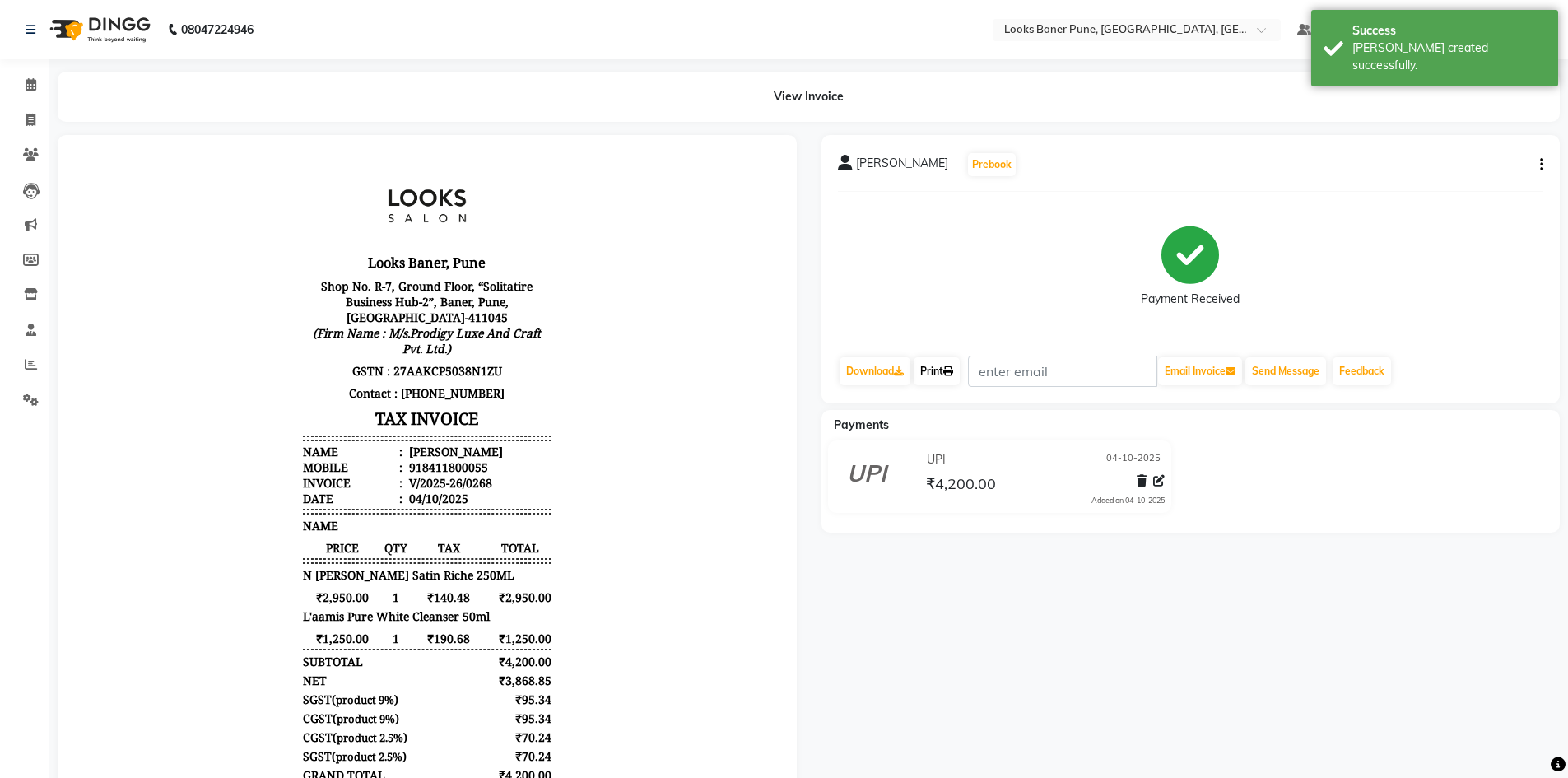
click at [941, 375] on link "Print" at bounding box center [937, 371] width 46 height 28
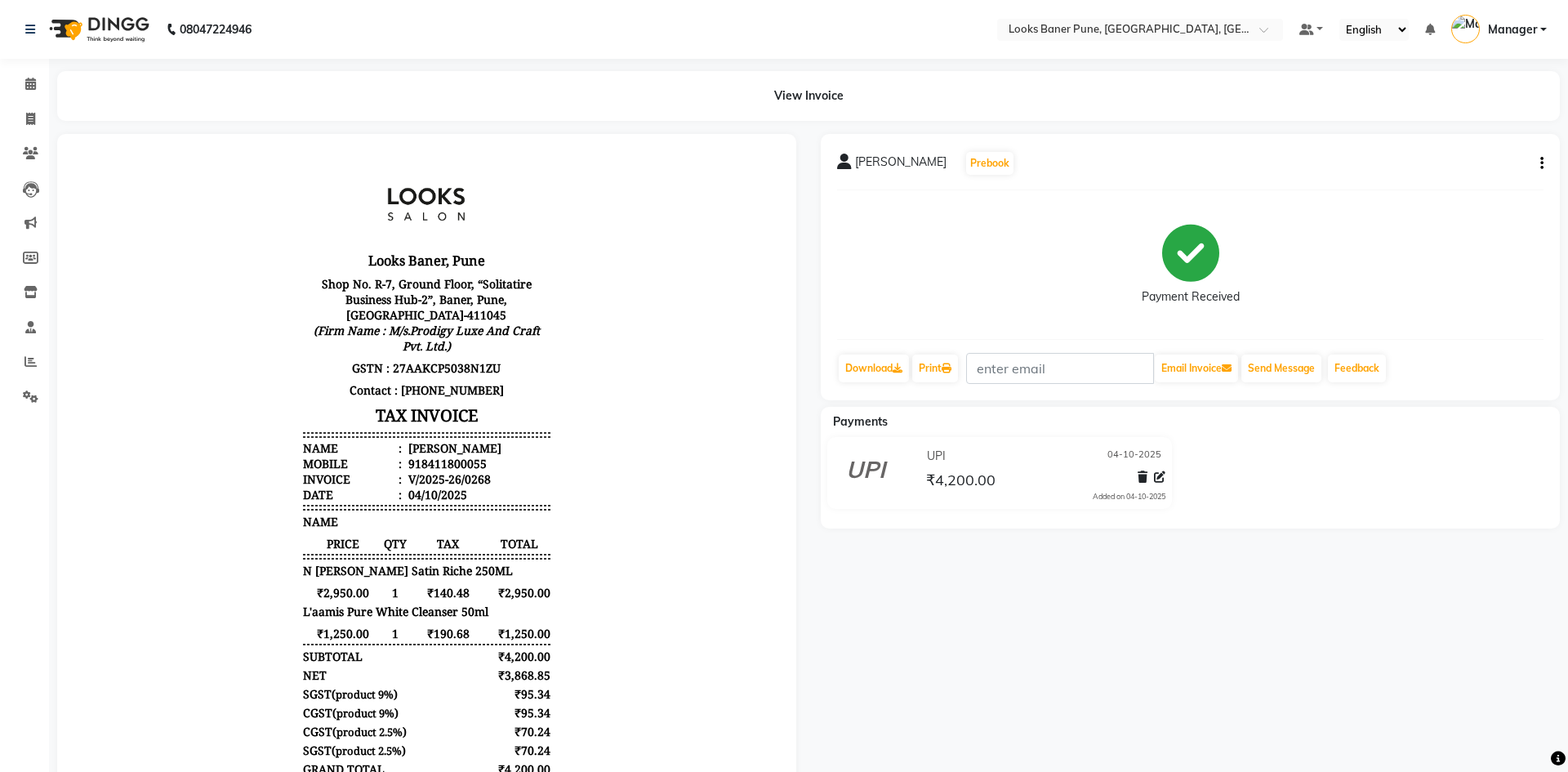
select select "8917"
select select "service"
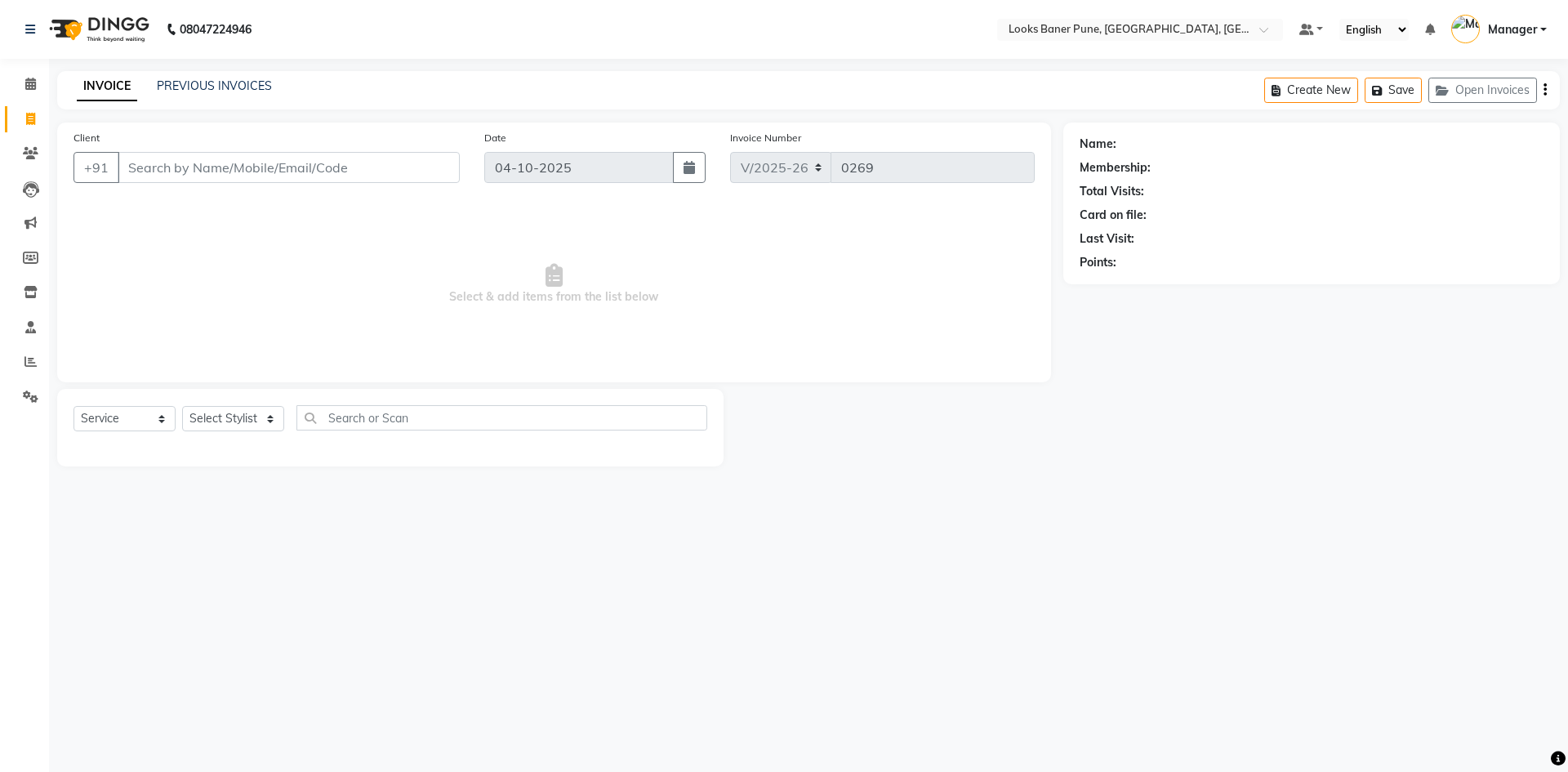
click at [325, 159] on input "Client" at bounding box center [288, 167] width 342 height 31
click at [38, 80] on span at bounding box center [31, 84] width 29 height 19
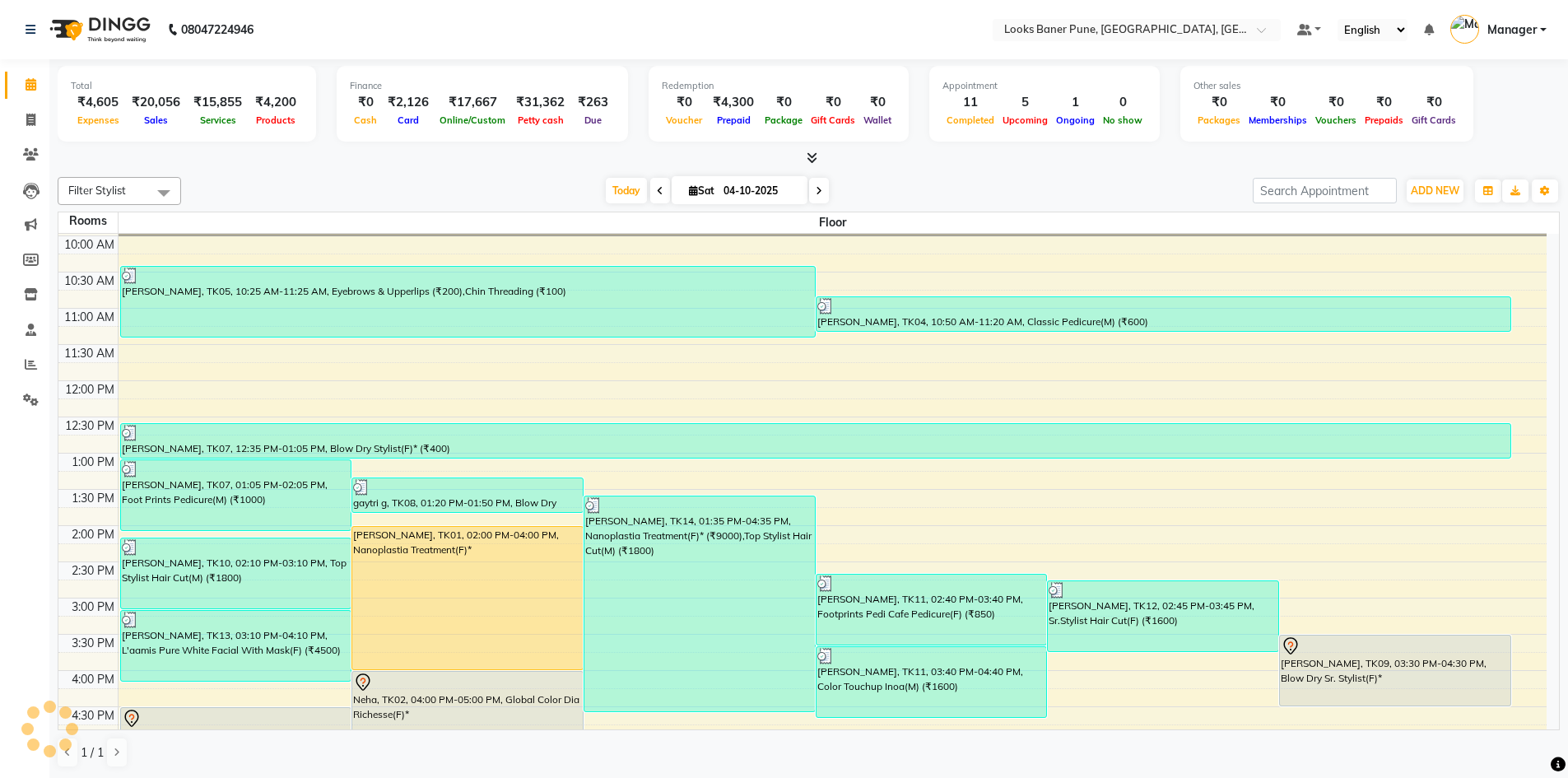
scroll to position [34, 0]
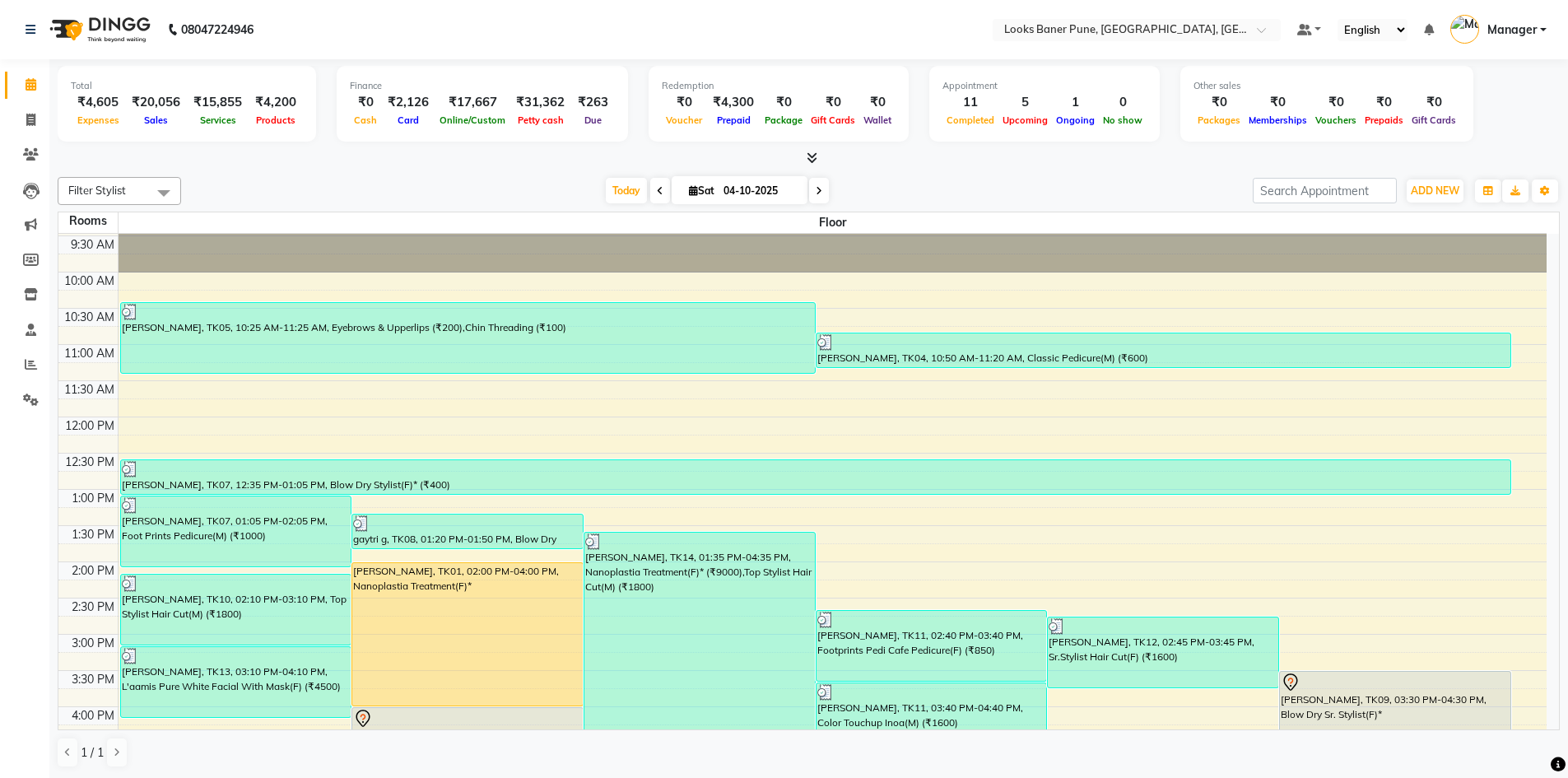
click at [574, 426] on div "9:00 AM 9:30 AM 10:00 AM 10:30 AM 11:00 AM 11:30 AM 12:00 PM 12:30 PM 1:00 PM 1…" at bounding box center [802, 670] width 1488 height 940
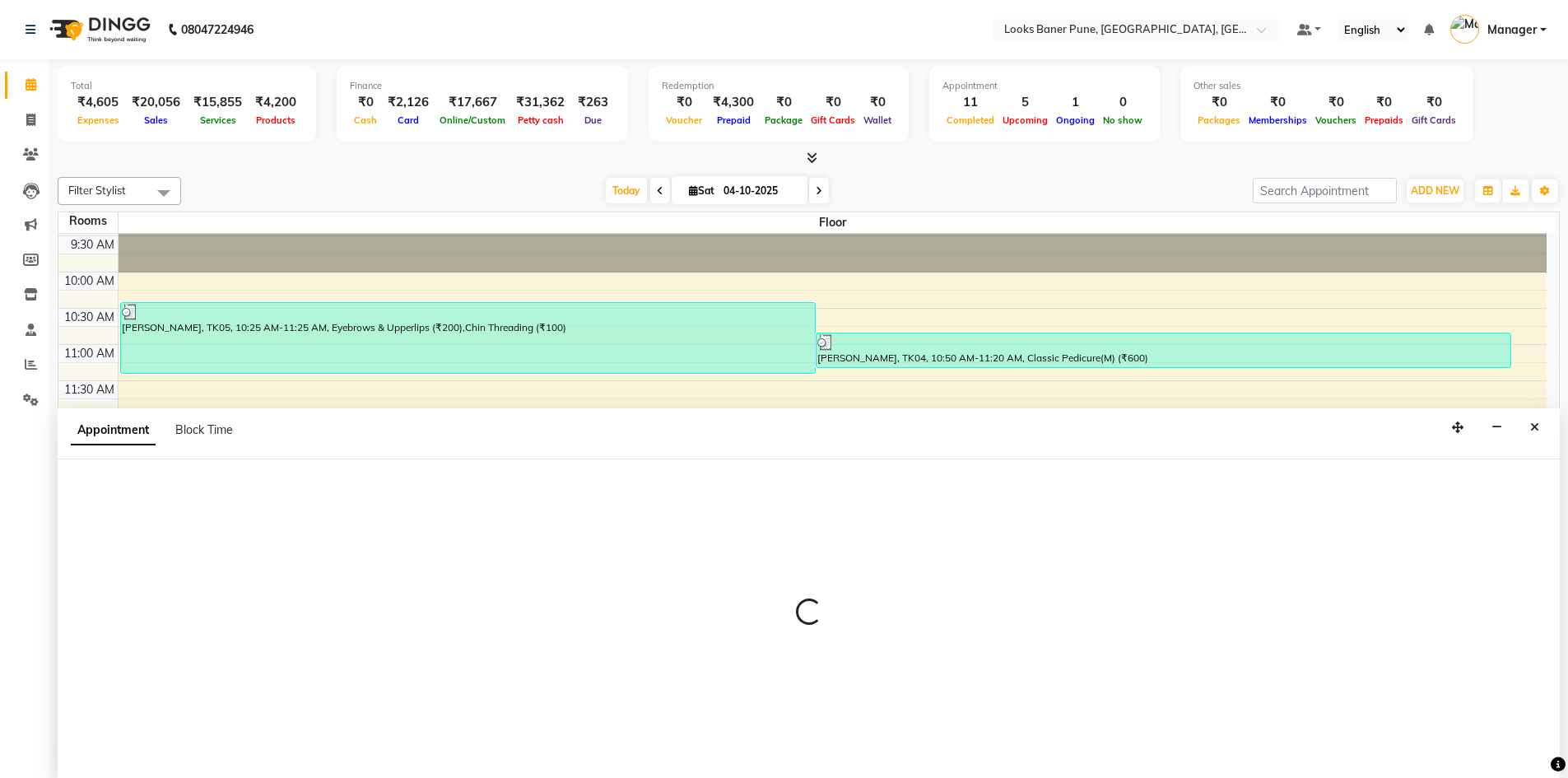
scroll to position [1, 0]
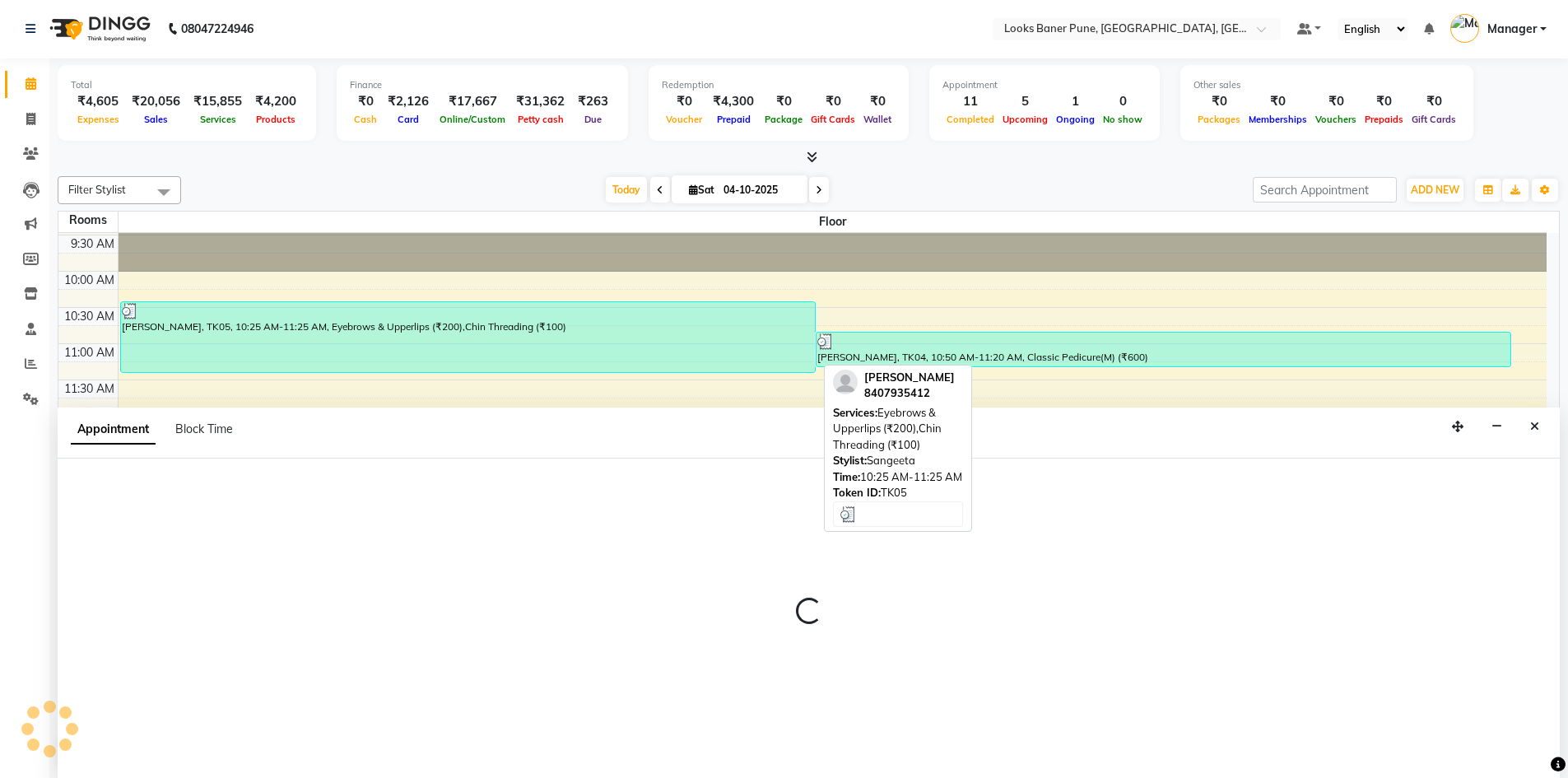
select select "tentative"
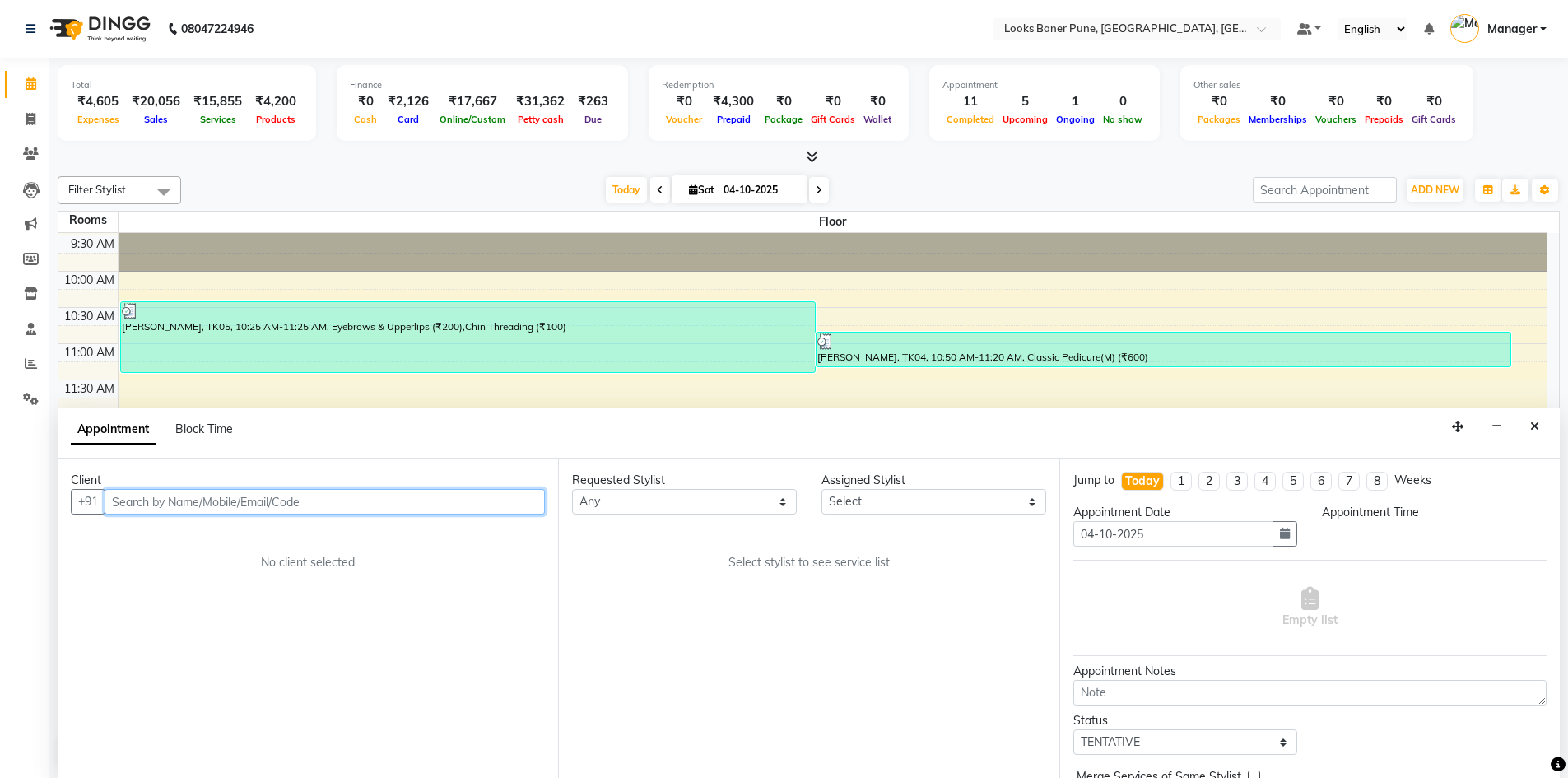
select select "720"
click at [1524, 425] on button "Close" at bounding box center [1534, 426] width 24 height 26
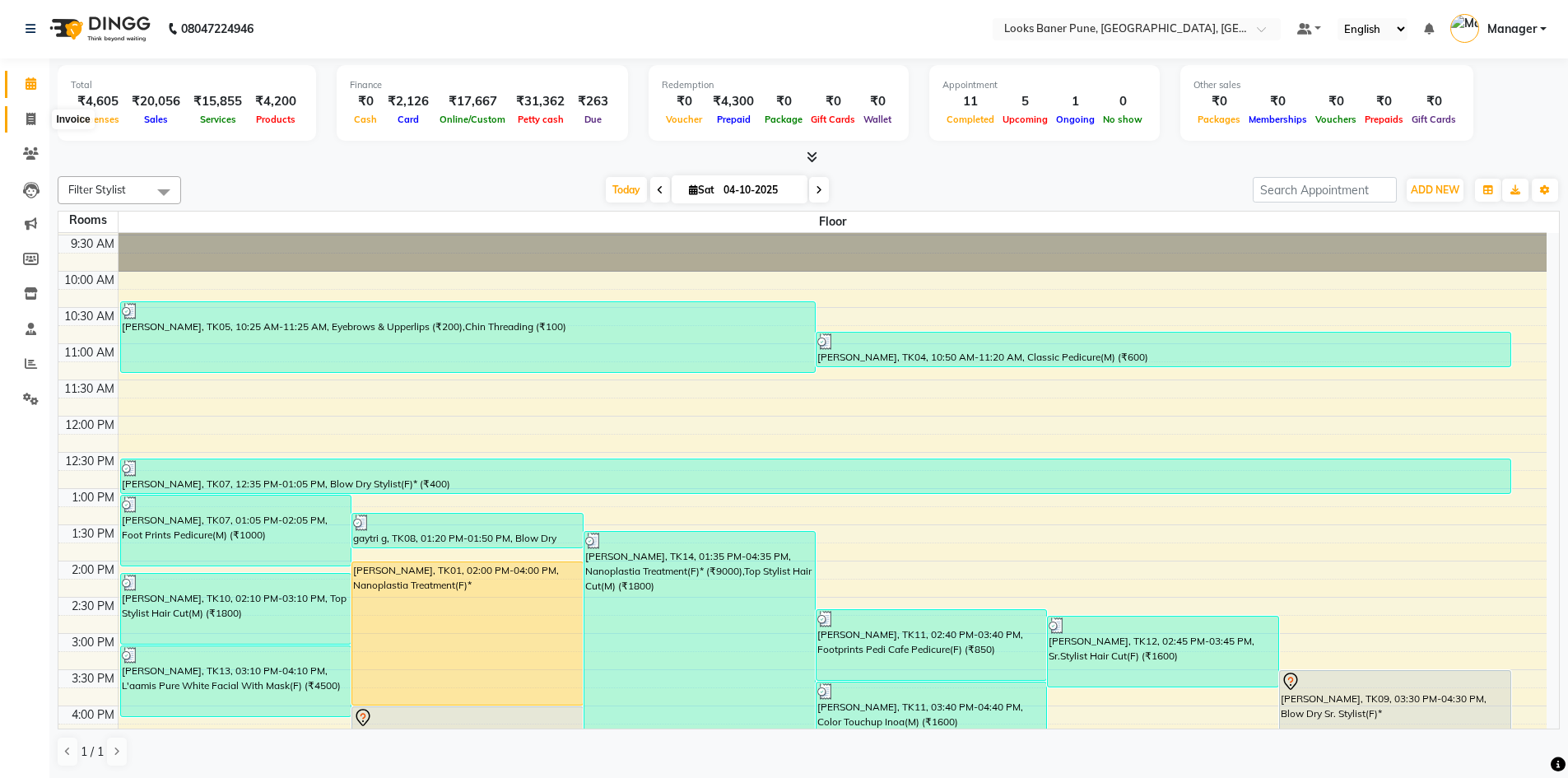
click at [36, 116] on icon at bounding box center [31, 119] width 9 height 13
select select "service"
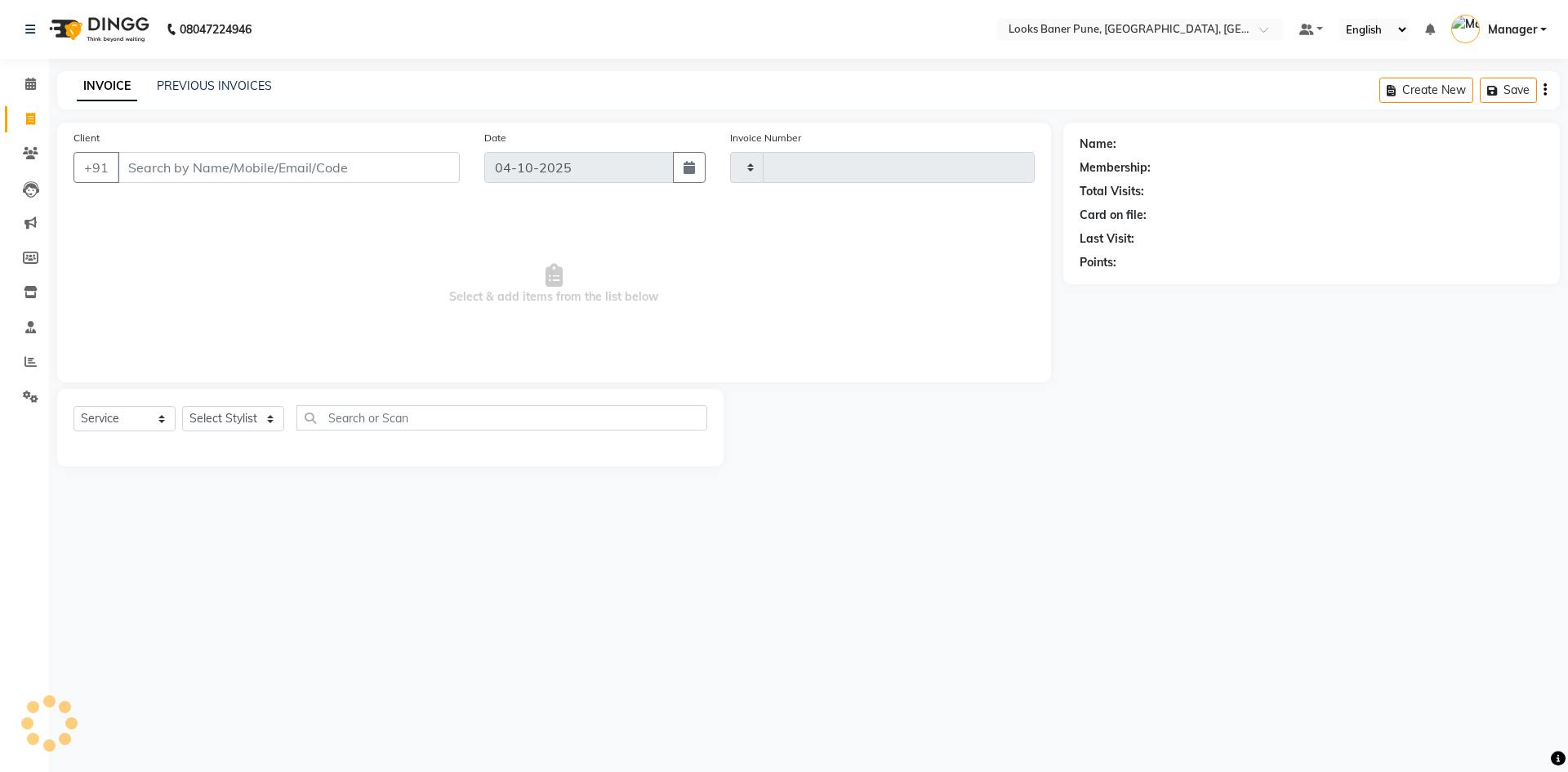
type input "0269"
select select "8917"
click at [196, 83] on link "PREVIOUS INVOICES" at bounding box center [213, 86] width 115 height 14
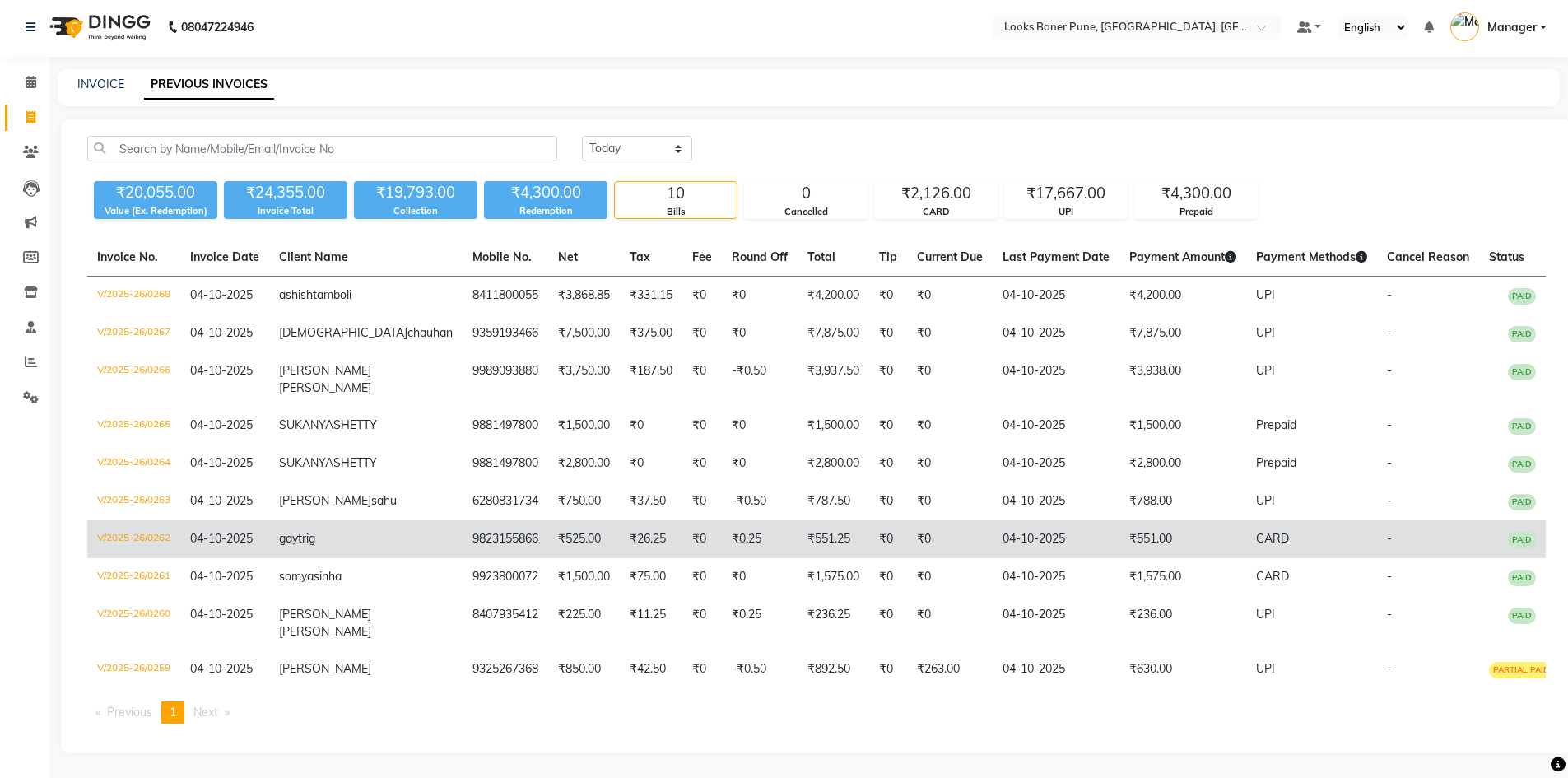
scroll to position [101, 0]
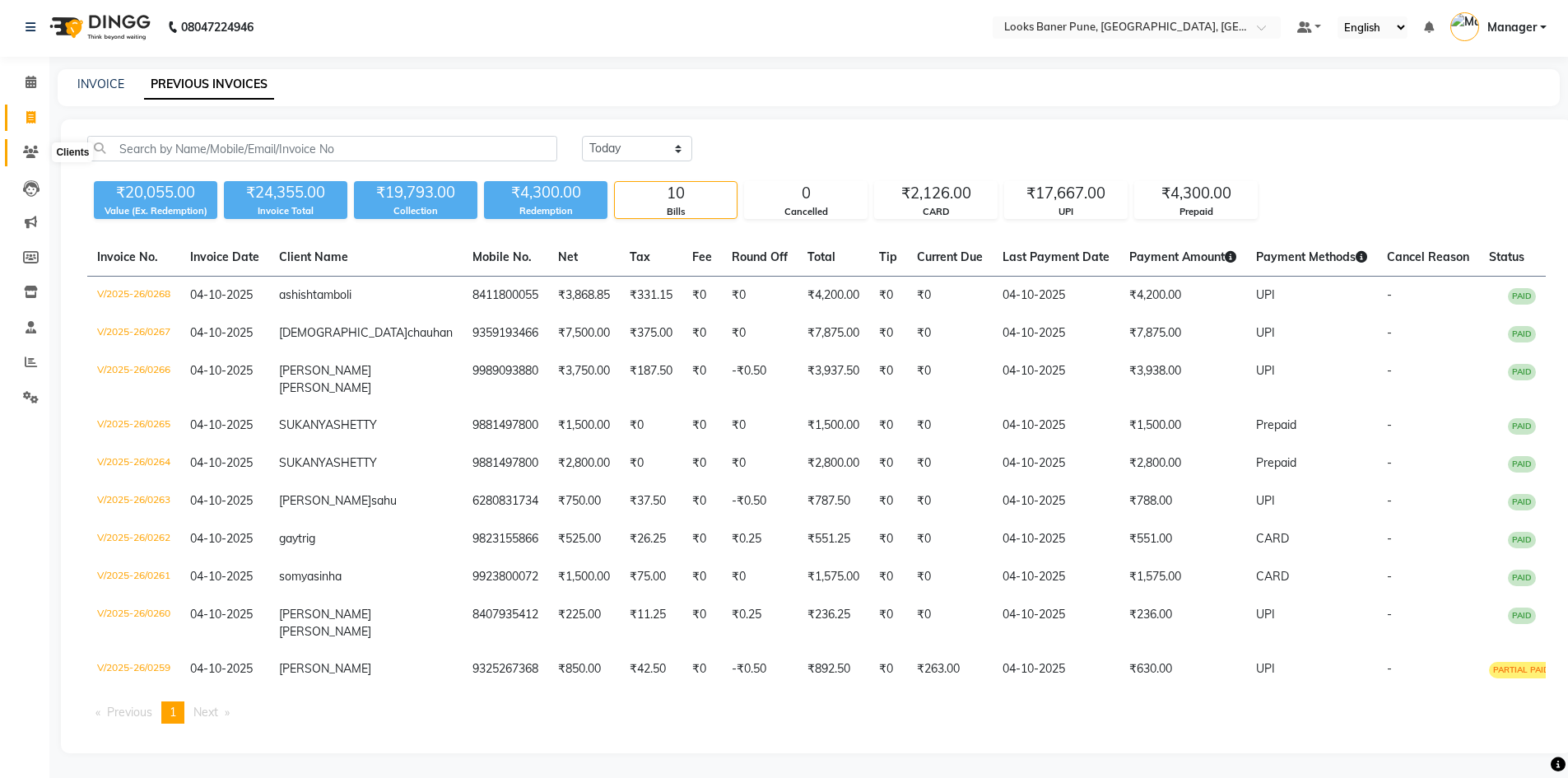
click at [32, 146] on icon at bounding box center [30, 152] width 15 height 13
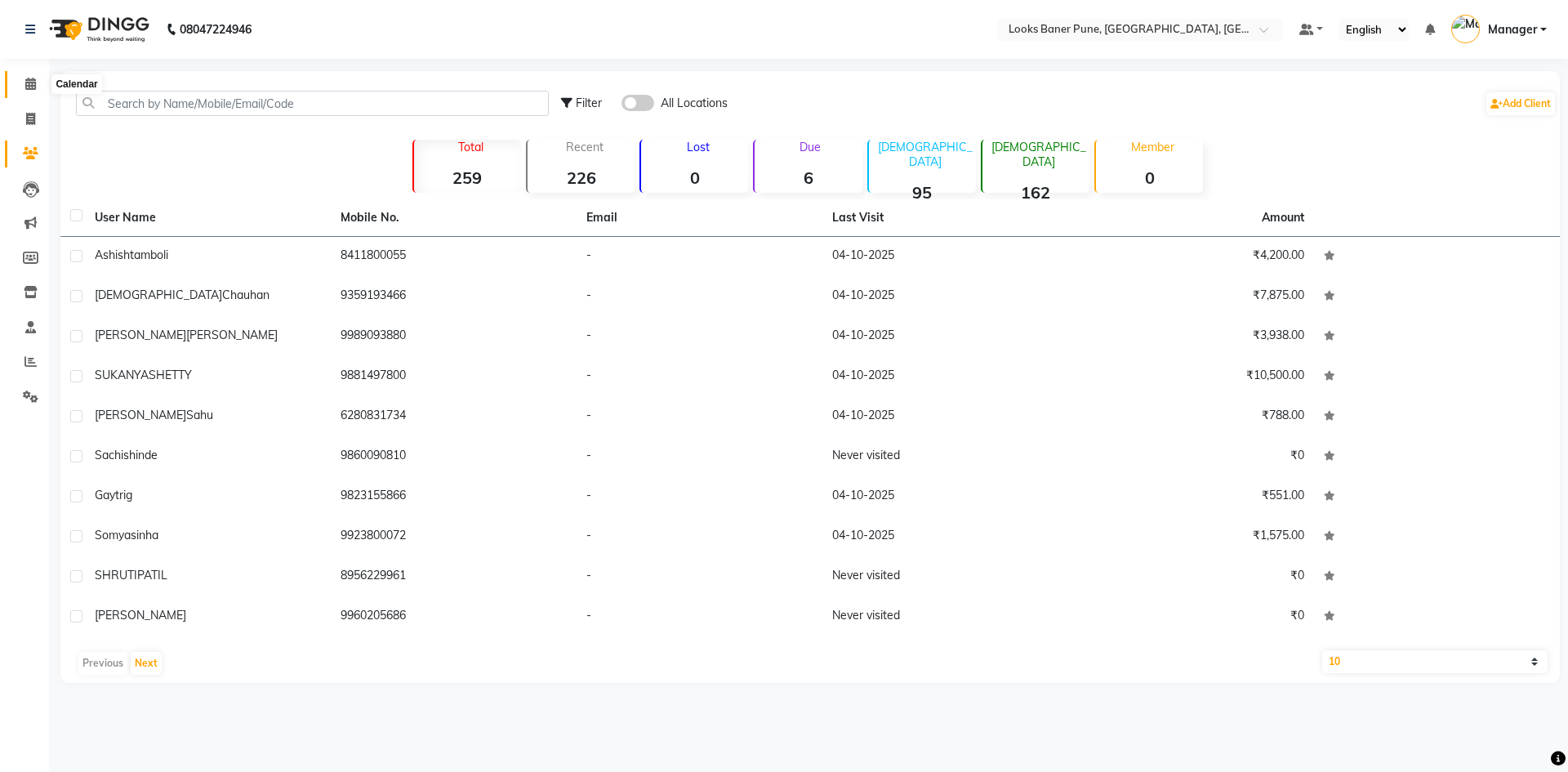
click at [33, 80] on icon at bounding box center [31, 84] width 11 height 13
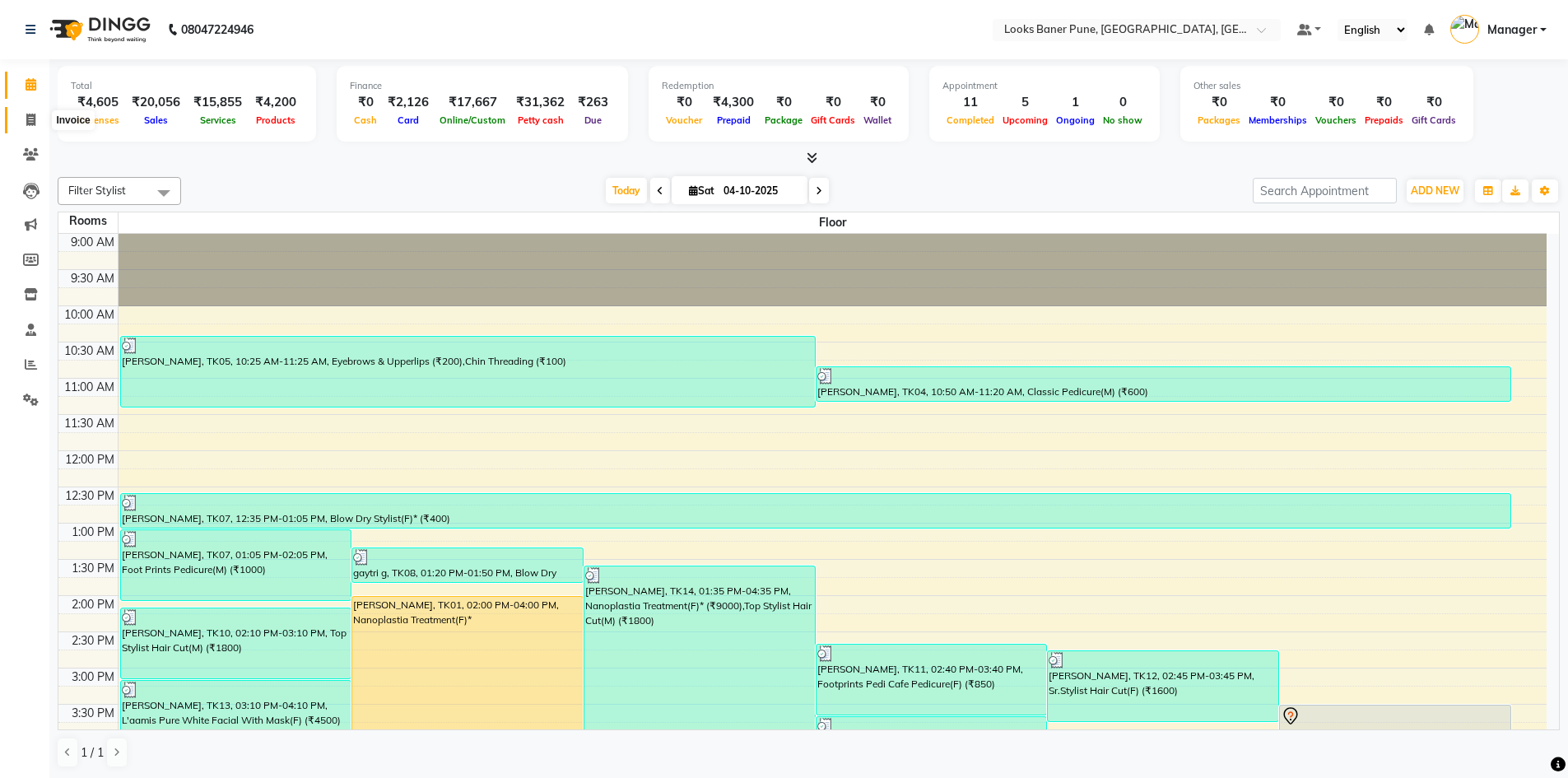
click at [38, 118] on span at bounding box center [31, 120] width 29 height 19
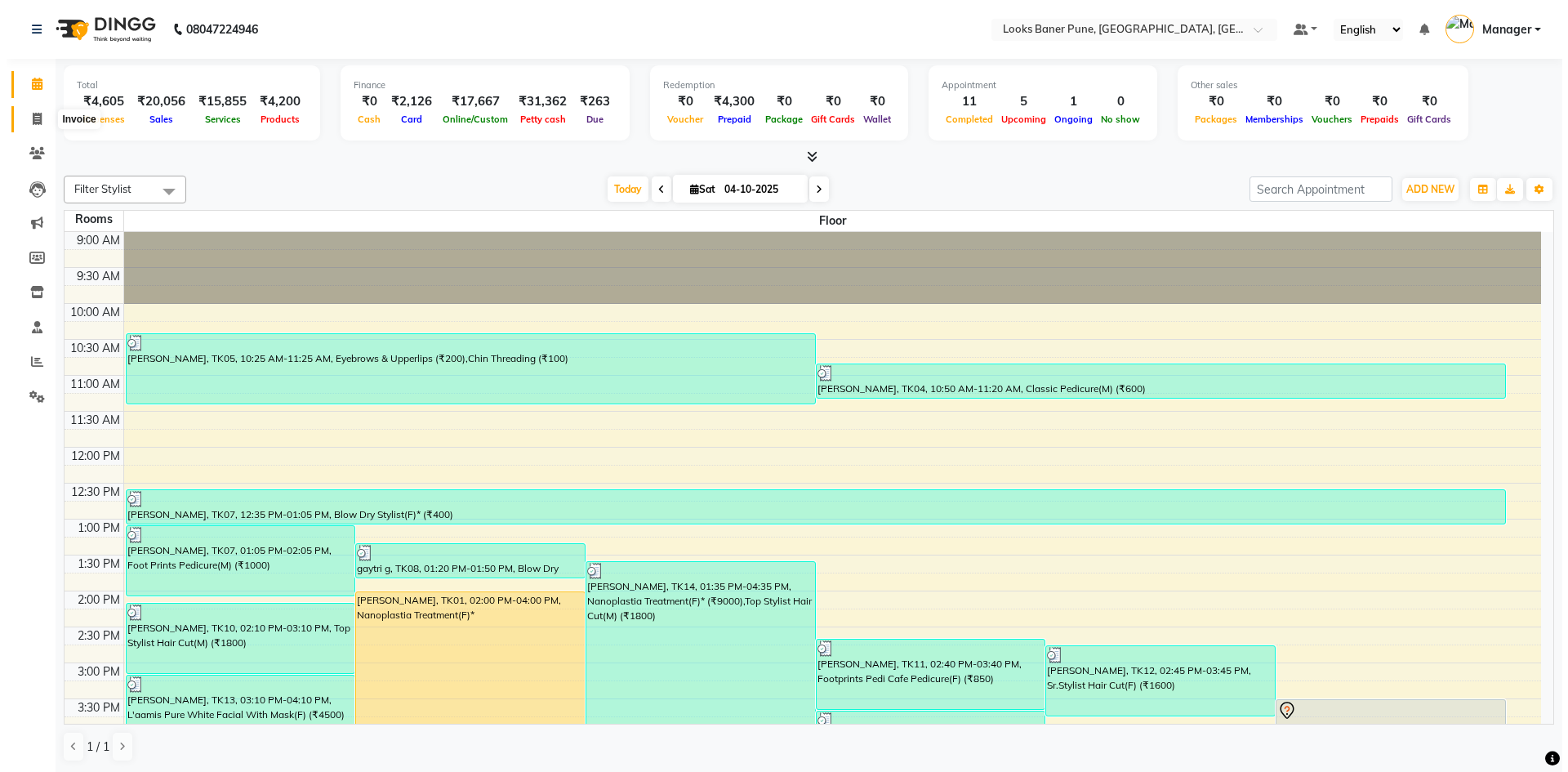
select select "service"
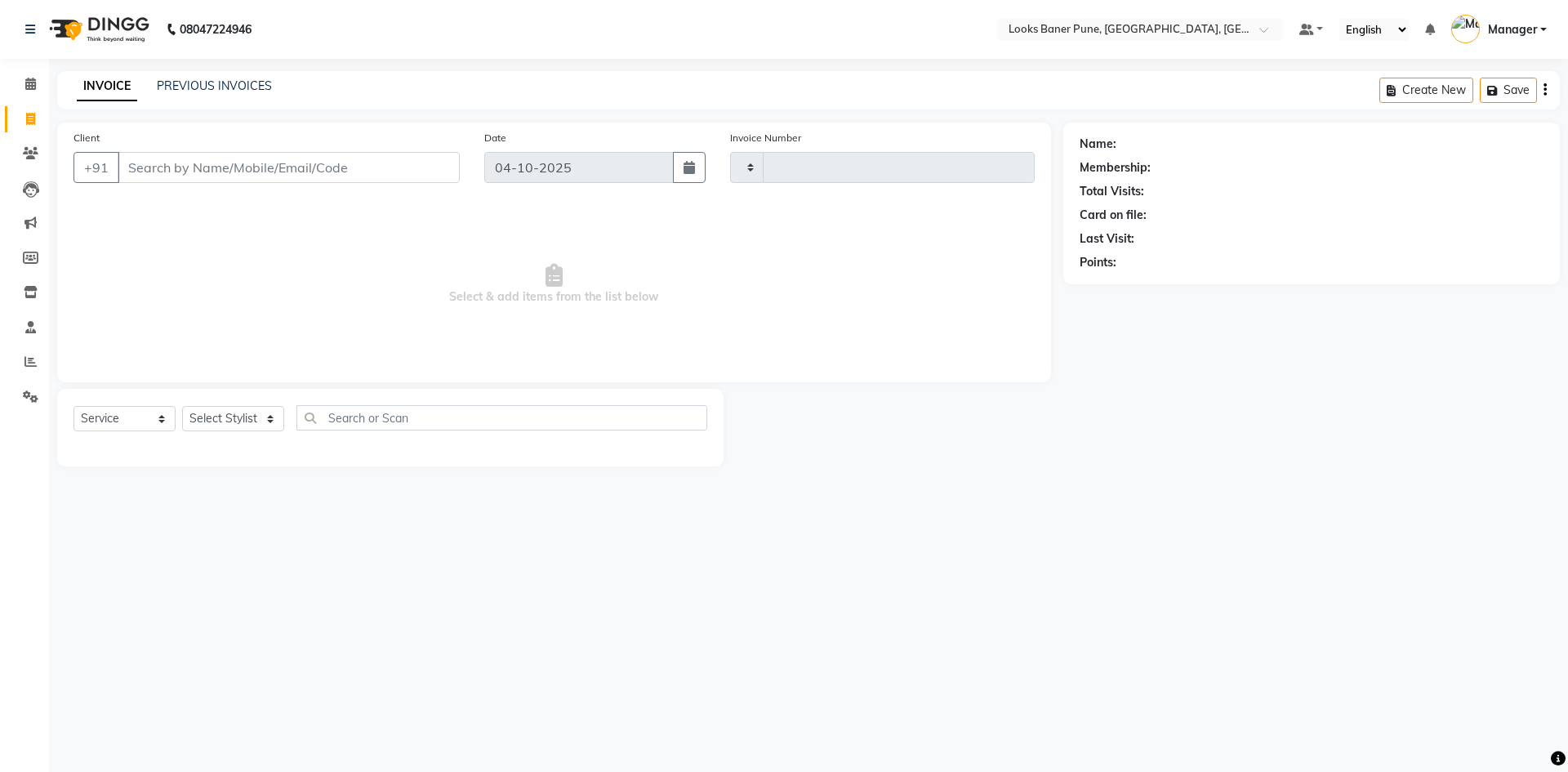
type input "0269"
select select "8917"
click at [21, 86] on span at bounding box center [31, 84] width 29 height 19
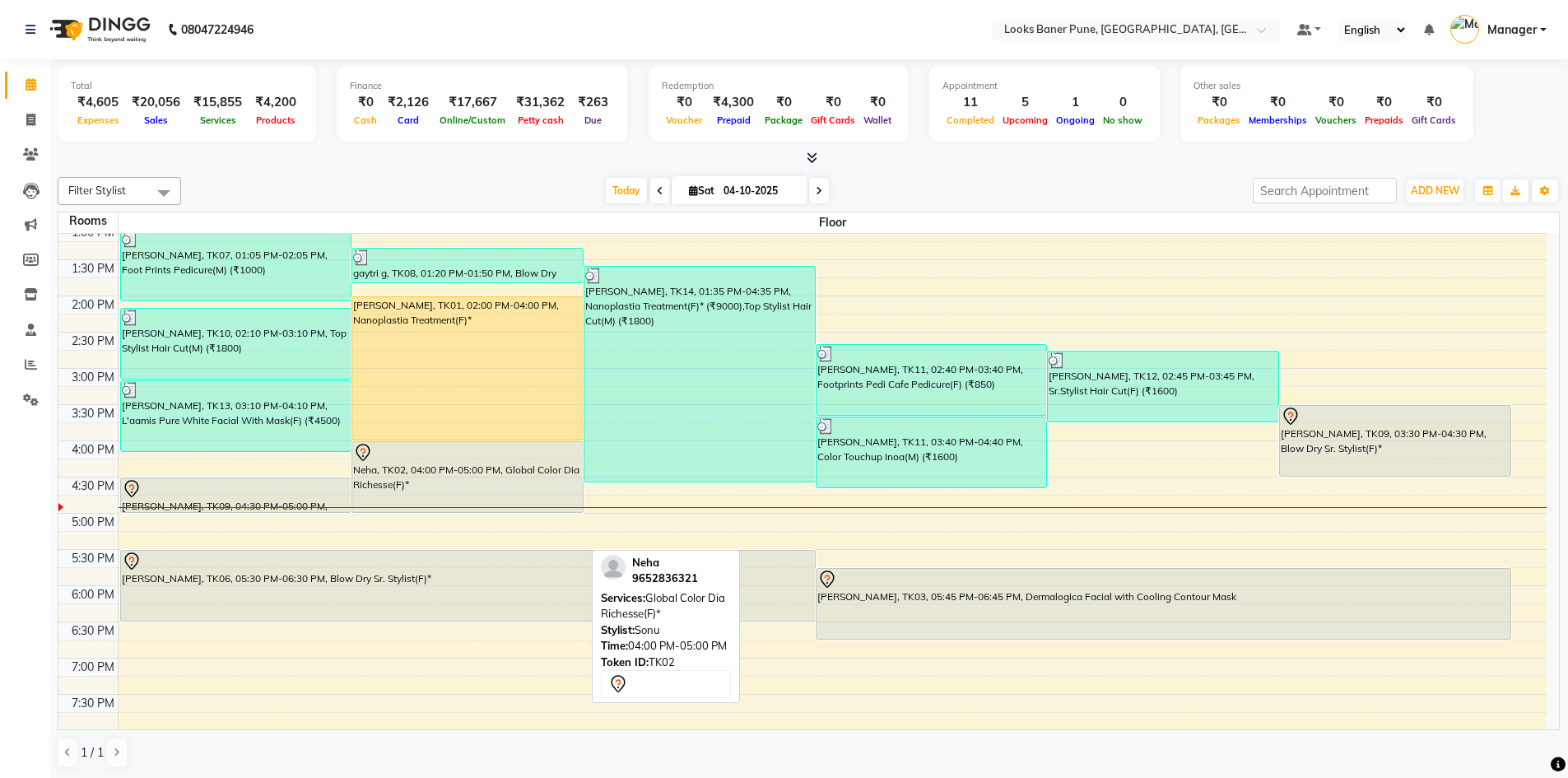
scroll to position [329, 0]
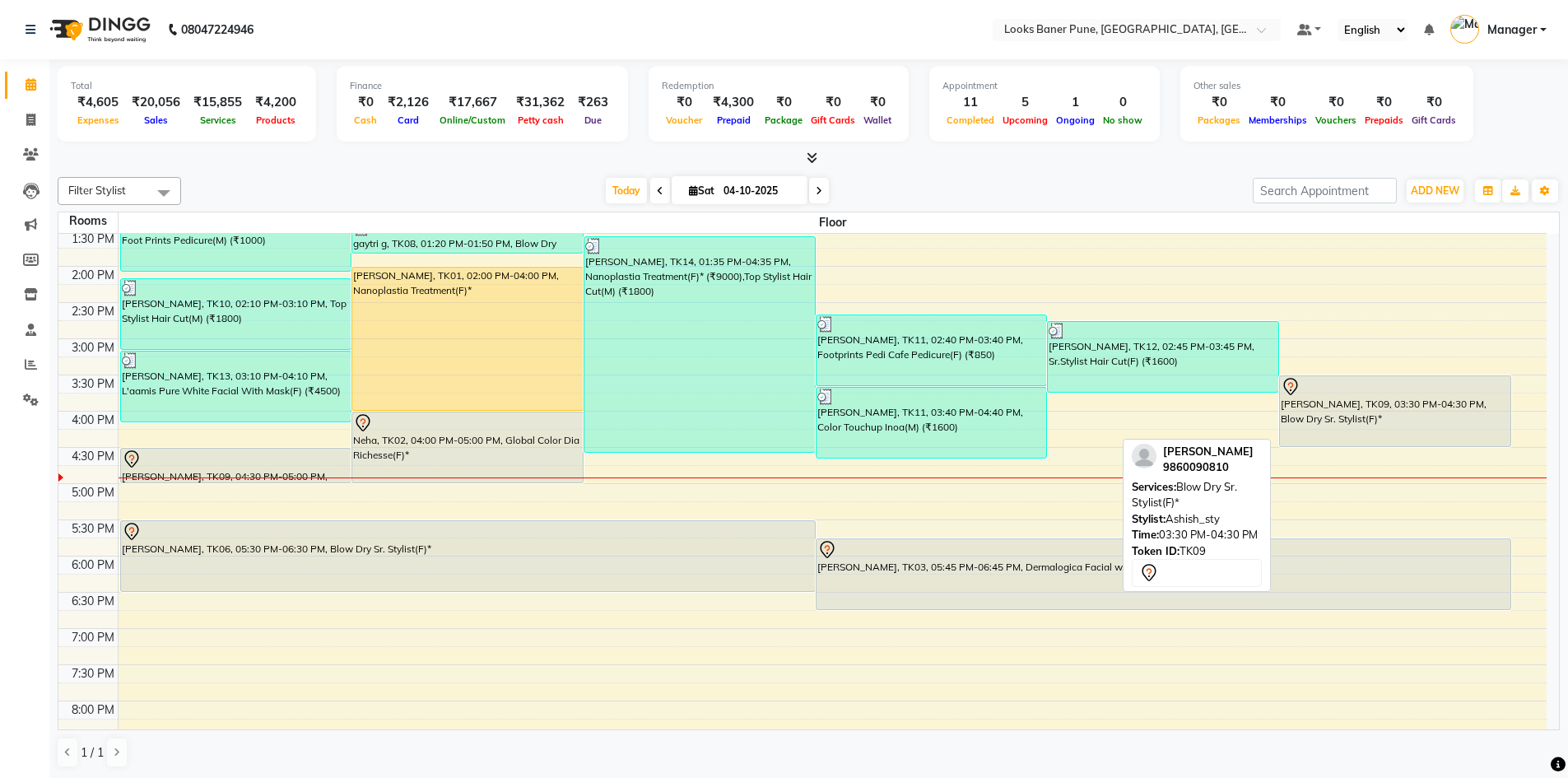
click at [1319, 388] on div at bounding box center [1394, 387] width 229 height 20
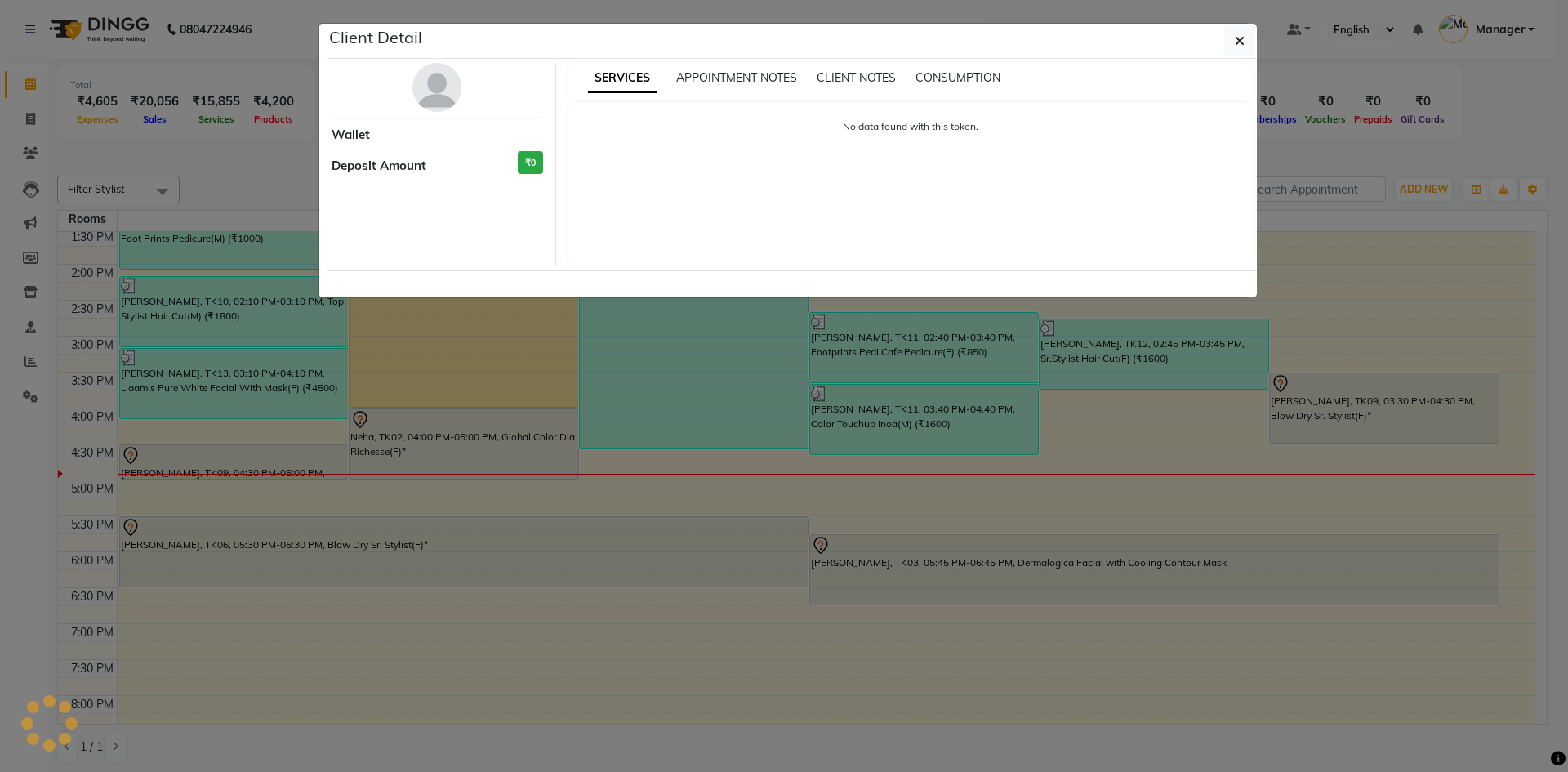
select select "7"
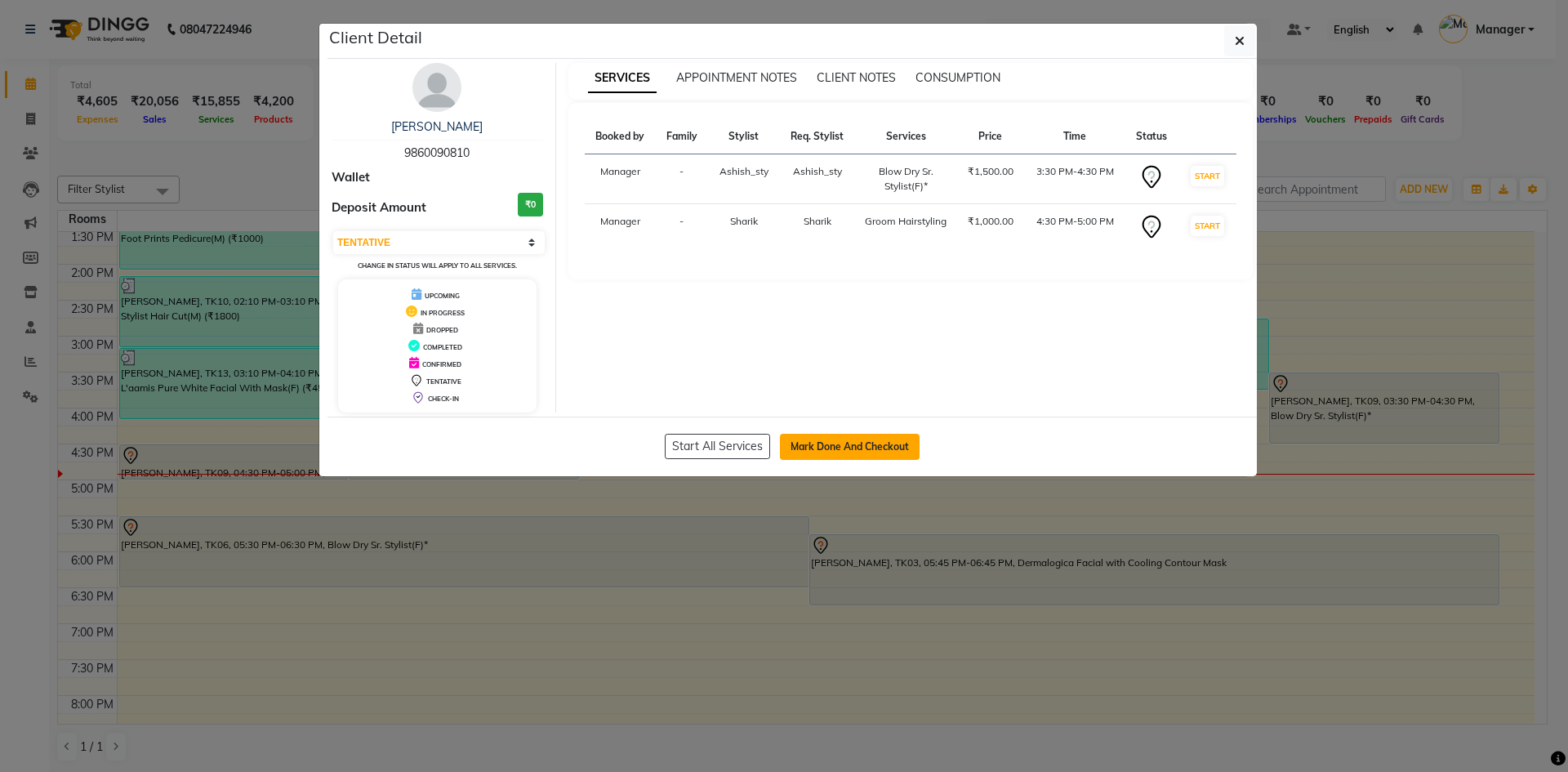
click at [823, 447] on button "Mark Done And Checkout" at bounding box center [850, 447] width 139 height 26
select select "service"
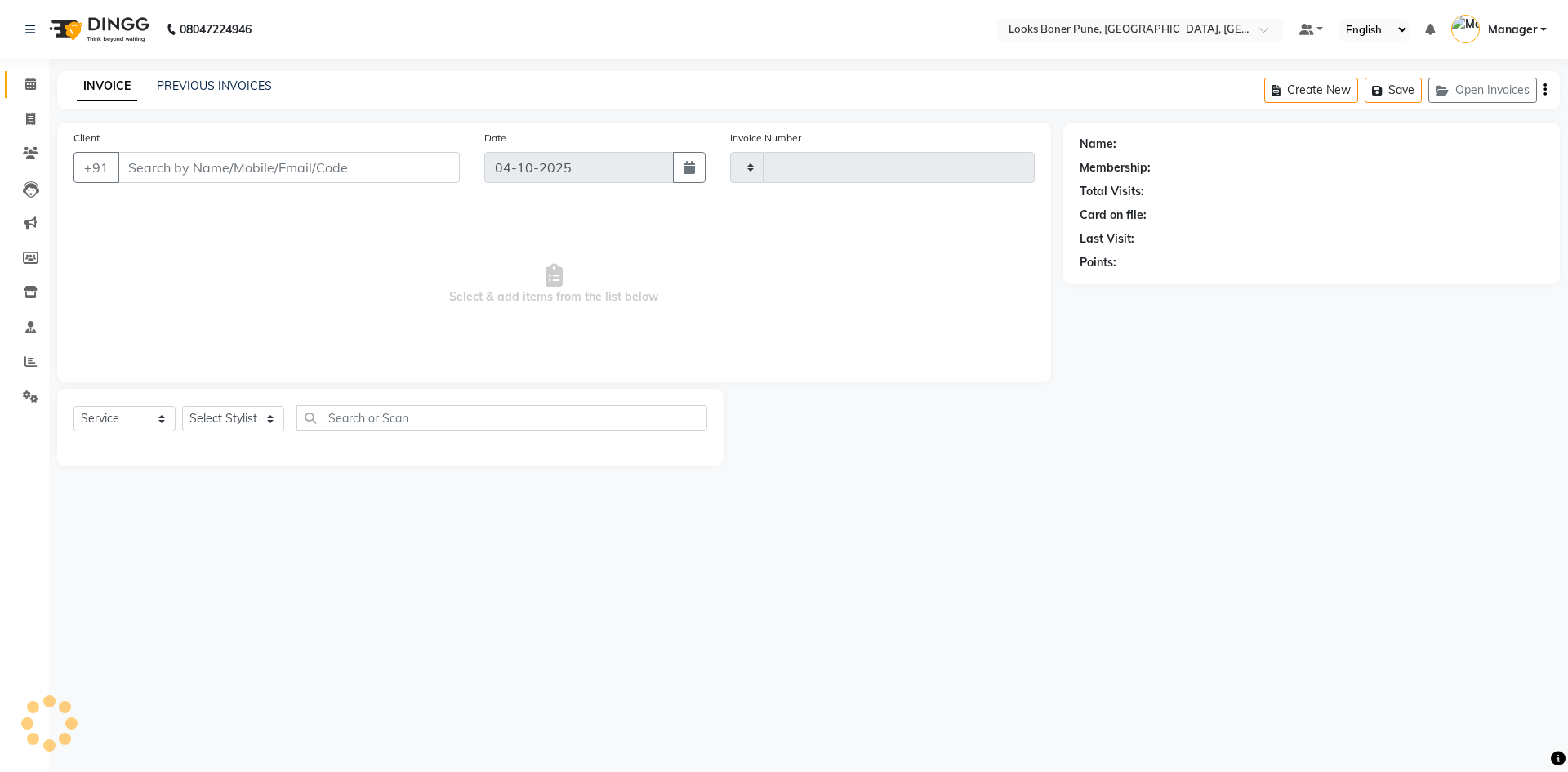
type input "0269"
select select "8917"
type input "9860090810"
select select "90854"
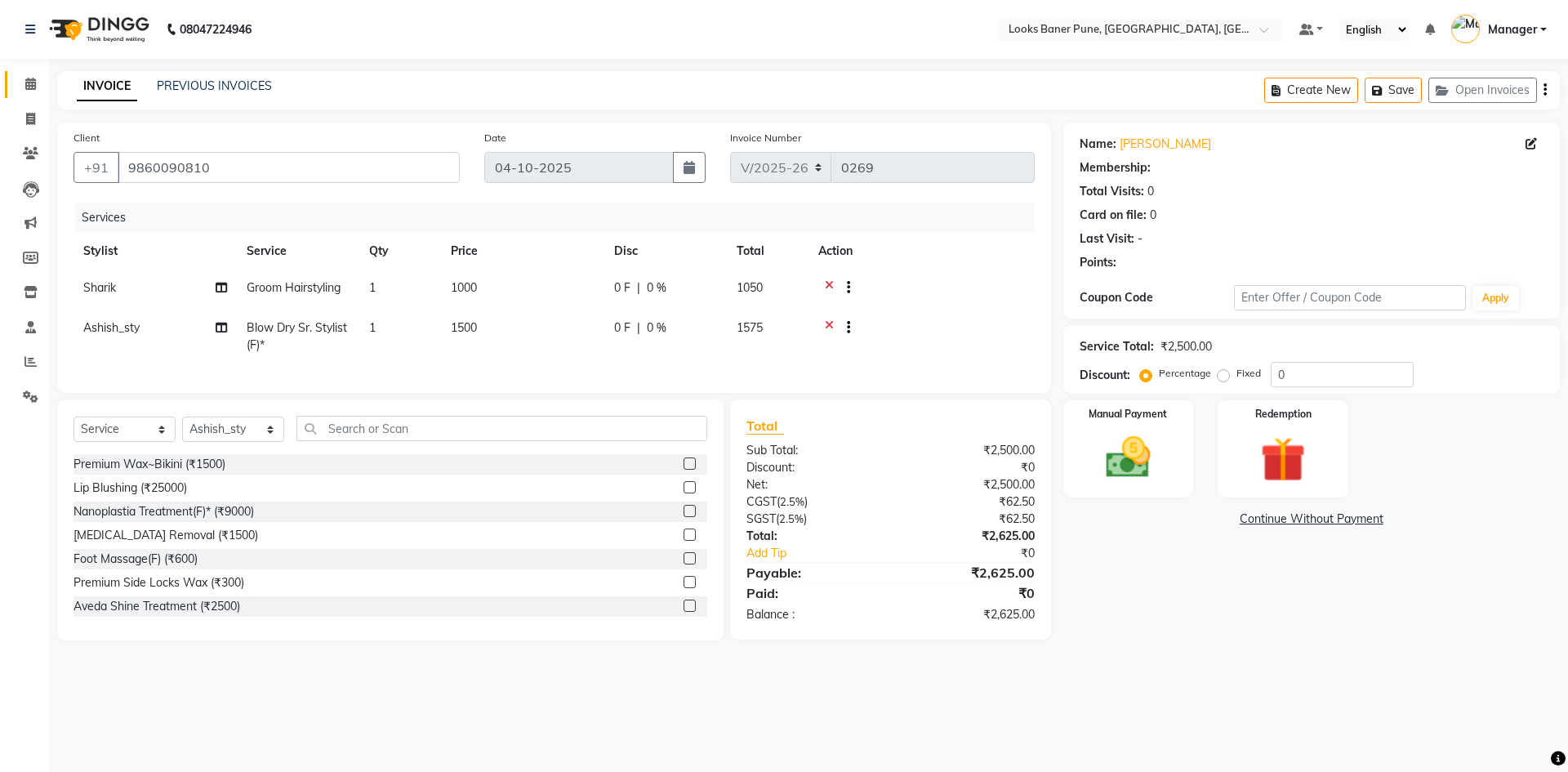
select select "1: Object"
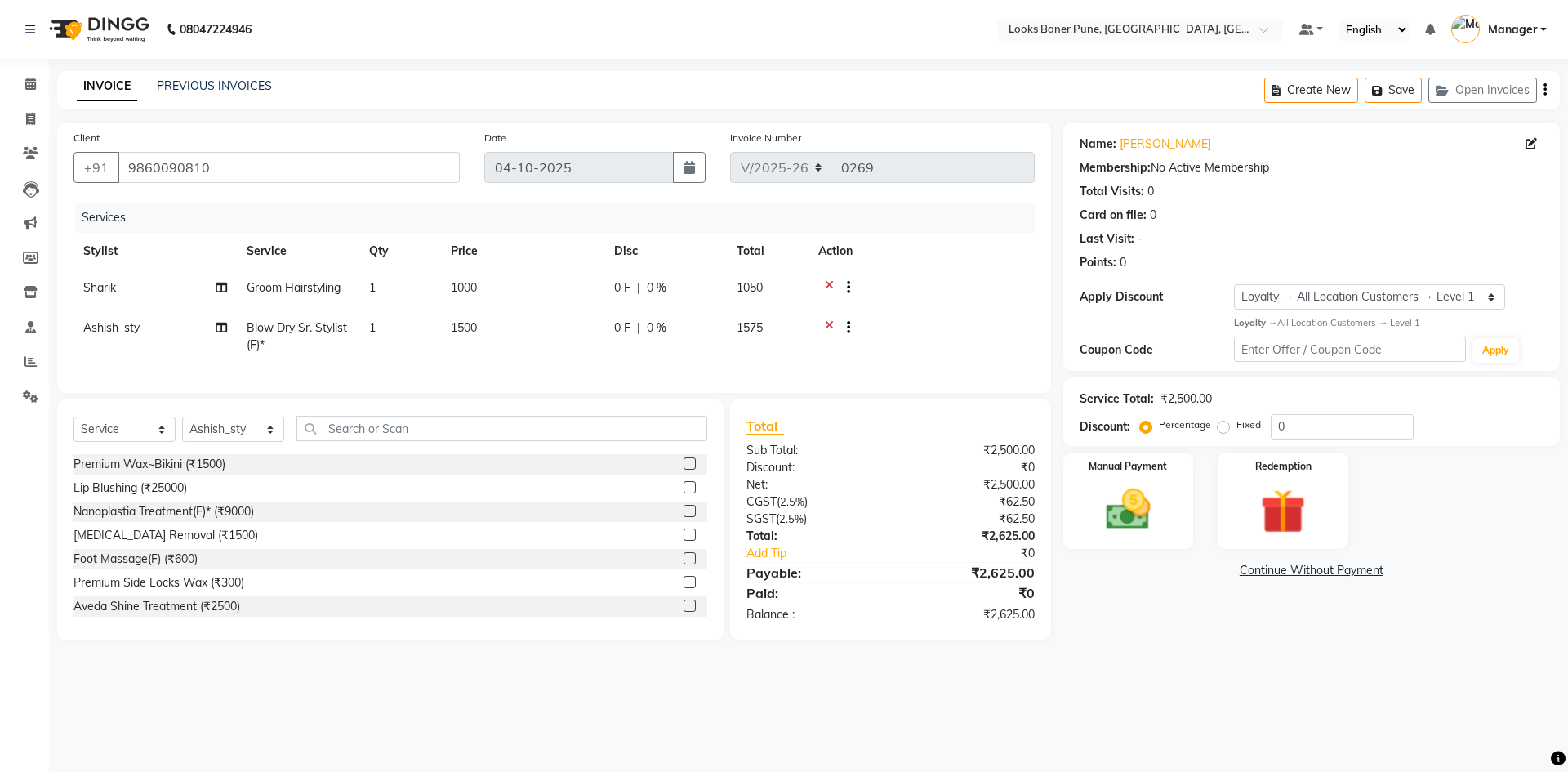
click at [118, 288] on td "Sharik" at bounding box center [155, 289] width 164 height 40
select select "90851"
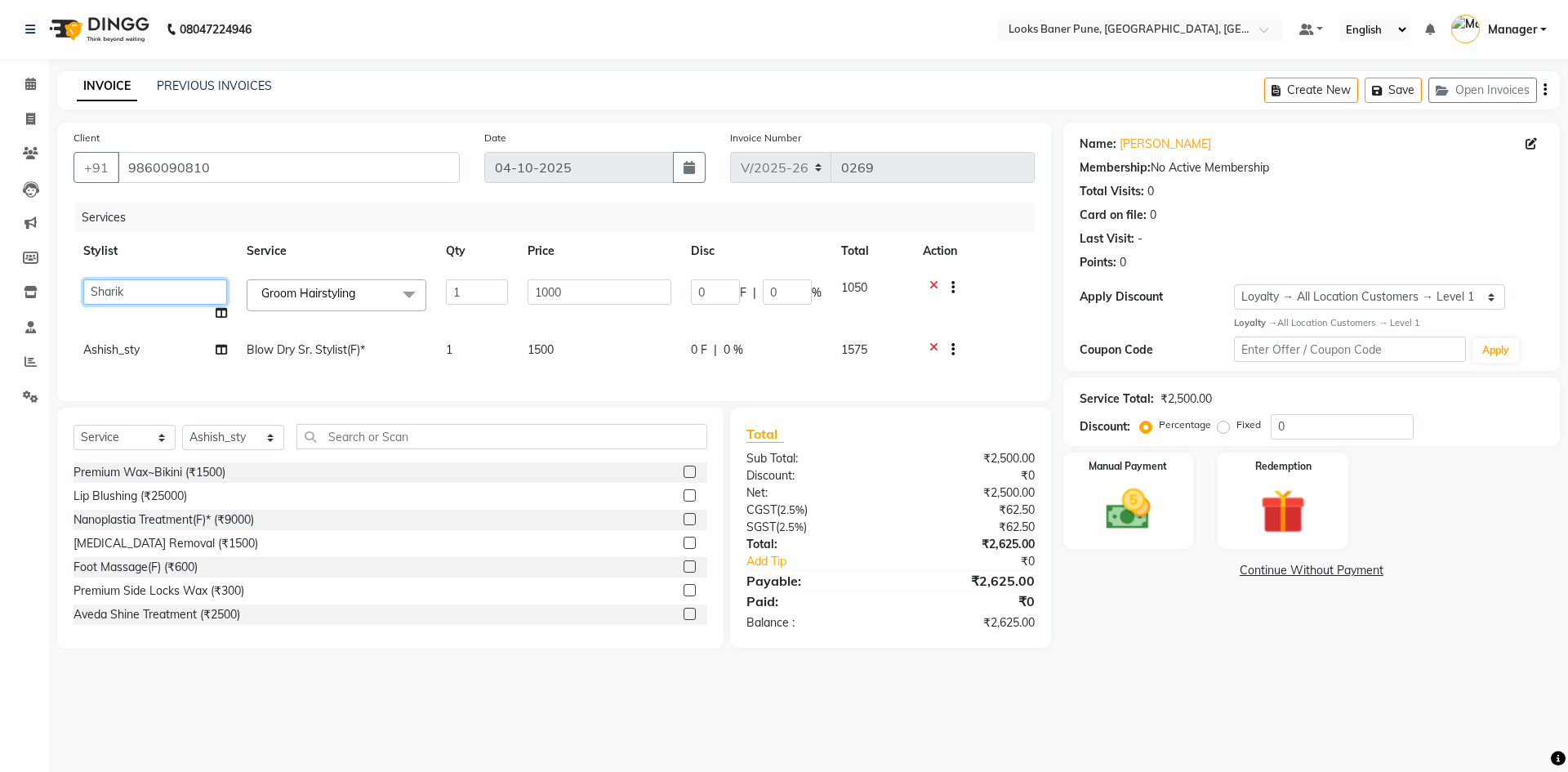
click at [125, 297] on select "Ankita Arshad Ashish_sty Counter_Sales Irfan Manager Pronoy Paul Raju_Mgr Rauna…" at bounding box center [155, 292] width 144 height 25
select select "90864"
click at [110, 353] on span "Ashish_sty" at bounding box center [111, 349] width 56 height 14
select select "90854"
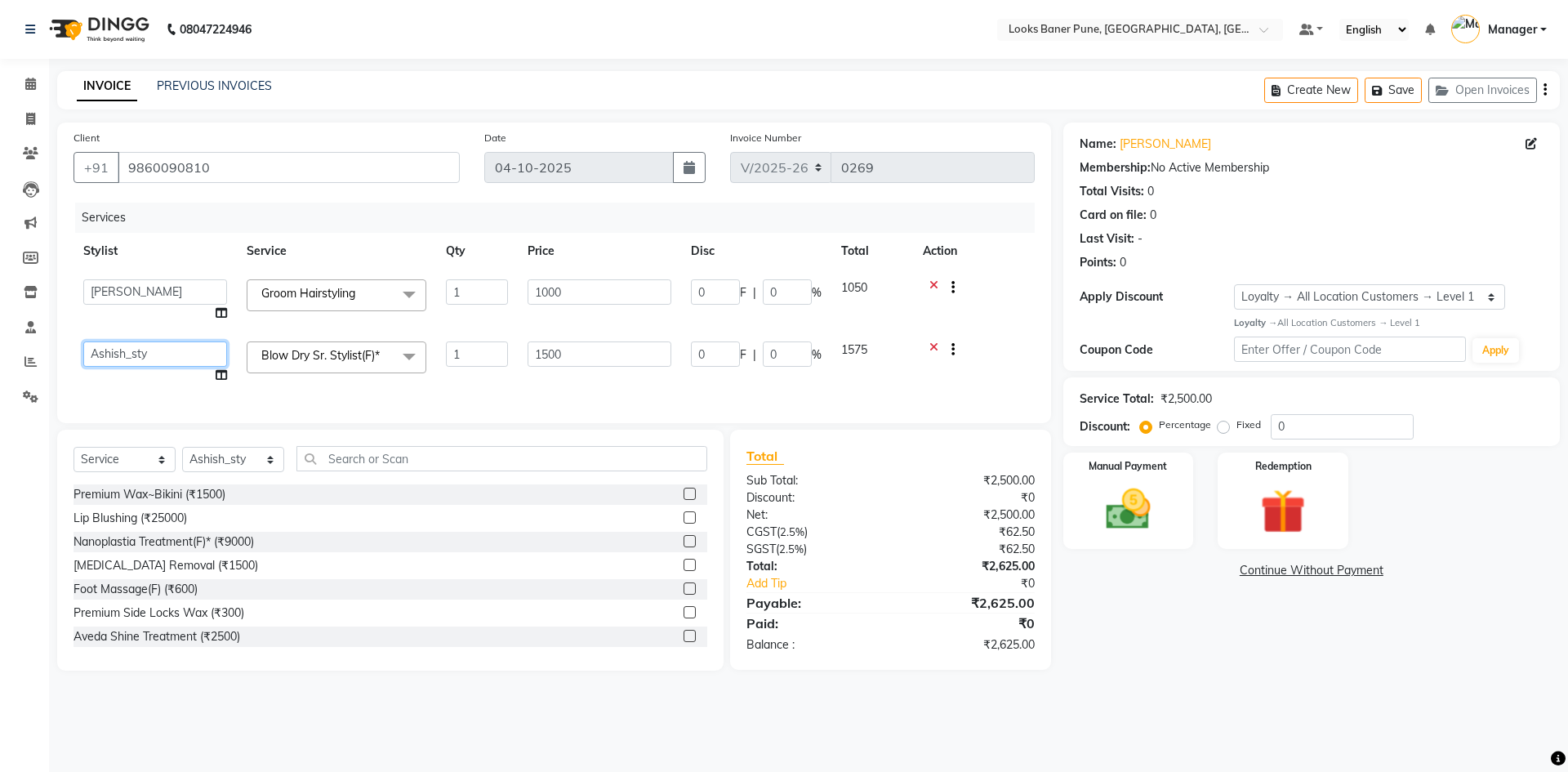
click at [123, 351] on select "Ankita Arshad Ashish_sty Counter_Sales Irfan Manager Pronoy Paul Raju_Mgr Rauna…" at bounding box center [155, 354] width 144 height 25
select select "90857"
click at [1375, 421] on input "0" at bounding box center [1342, 427] width 143 height 25
type input "3"
type input "30"
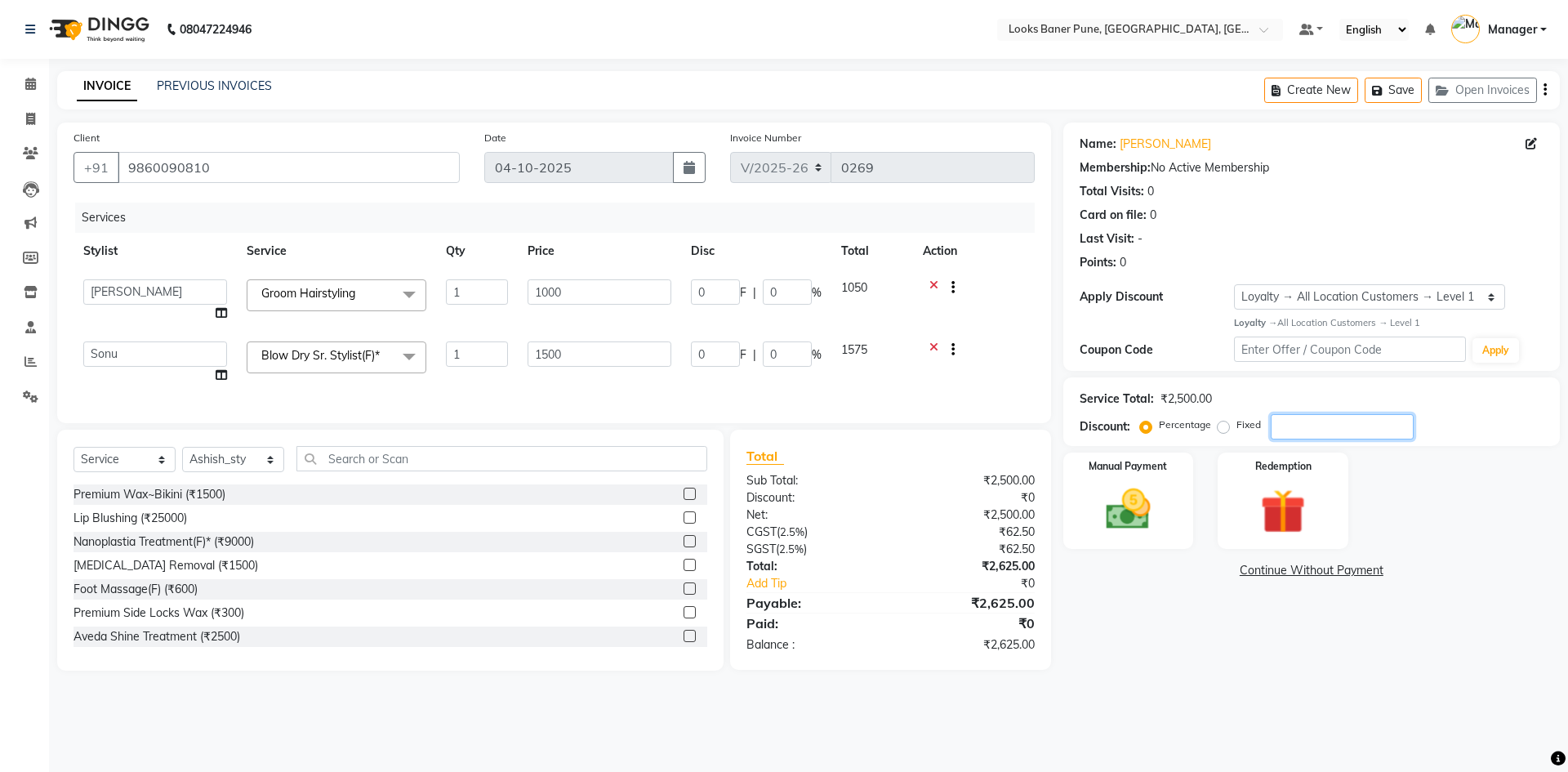
type input "3"
click at [1105, 688] on main "INVOICE PREVIOUS INVOICES Create New Save Open Invoices Client +91 9860090810 D…" at bounding box center [808, 383] width 1519 height 624
drag, startPoint x: 1290, startPoint y: 426, endPoint x: 1261, endPoint y: 443, distance: 33.6
click at [1261, 443] on div "Service Total: ₹2,500.00 Discount: Percentage Fixed 36" at bounding box center [1311, 411] width 496 height 69
click at [1149, 626] on div "Name: Sachi Shinde Membership: No Active Membership Total Visits: 0 Card on fil…" at bounding box center [1318, 396] width 509 height 548
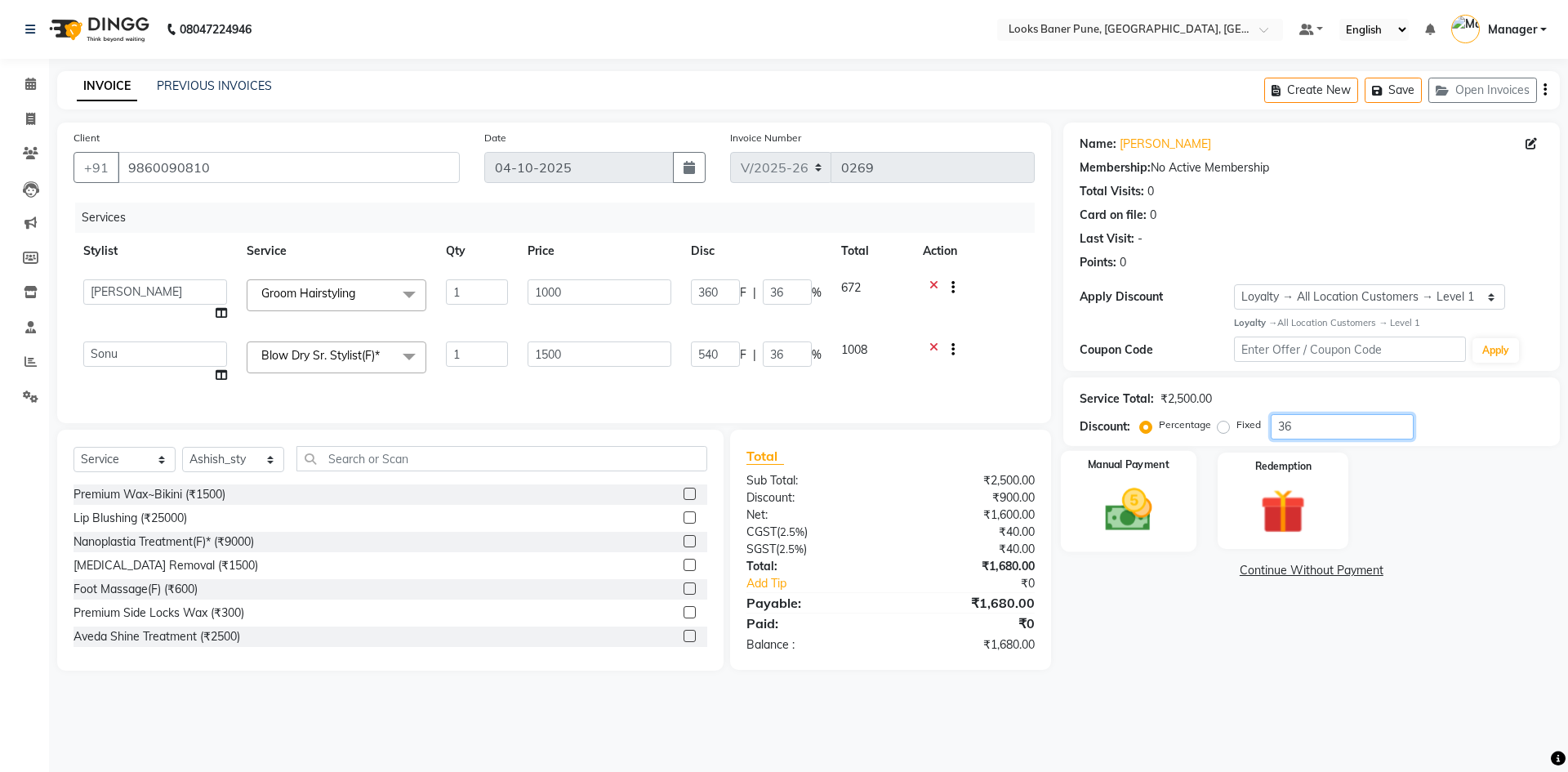
drag, startPoint x: 1346, startPoint y: 435, endPoint x: 1192, endPoint y: 464, distance: 156.7
click at [1192, 464] on div "Name: Sachi Shinde Membership: No Active Membership Total Visits: 0 Card on fil…" at bounding box center [1318, 396] width 509 height 548
click at [1145, 507] on img at bounding box center [1129, 510] width 76 height 54
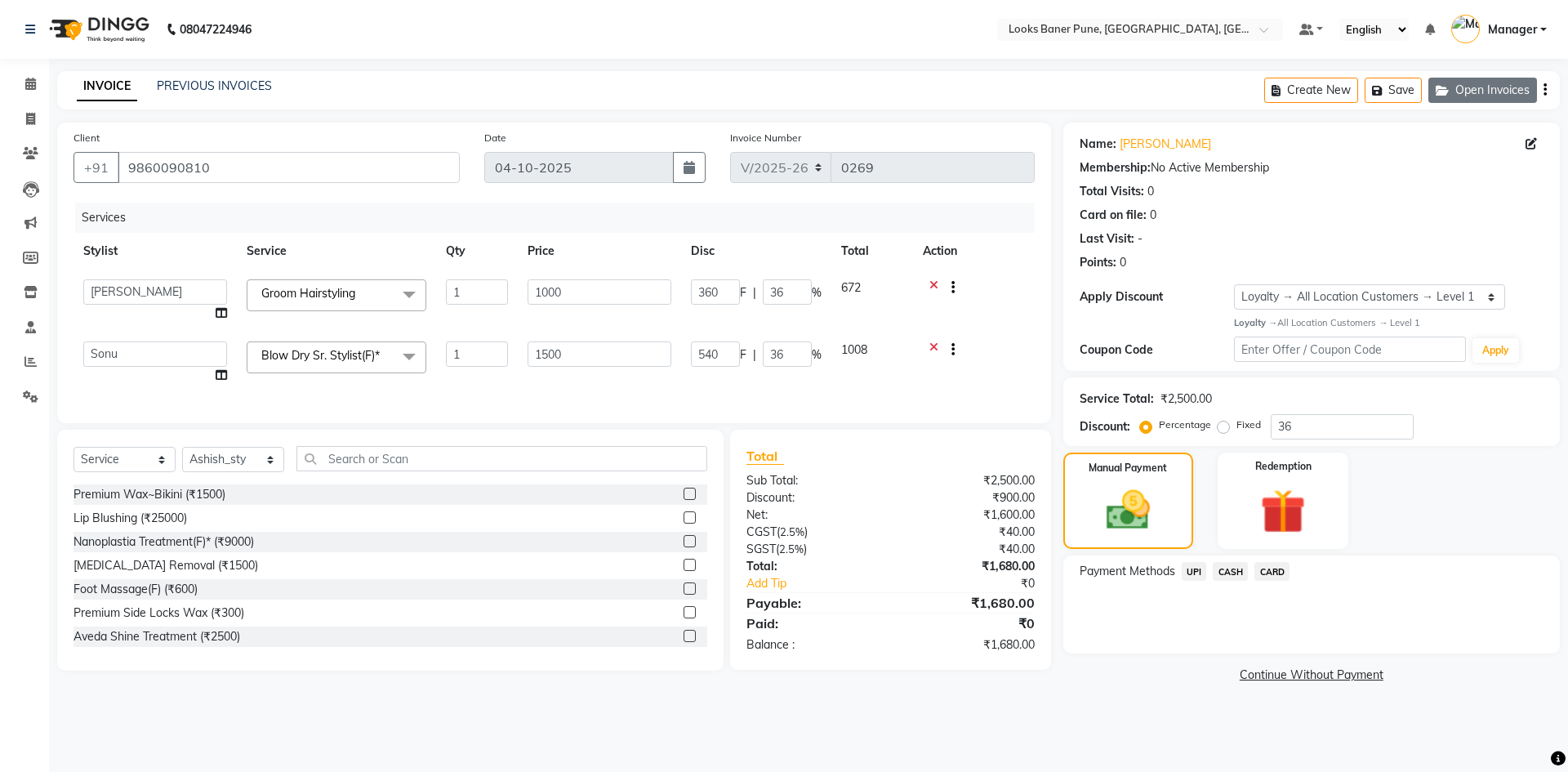
click at [1504, 89] on button "Open Invoices" at bounding box center [1483, 90] width 109 height 25
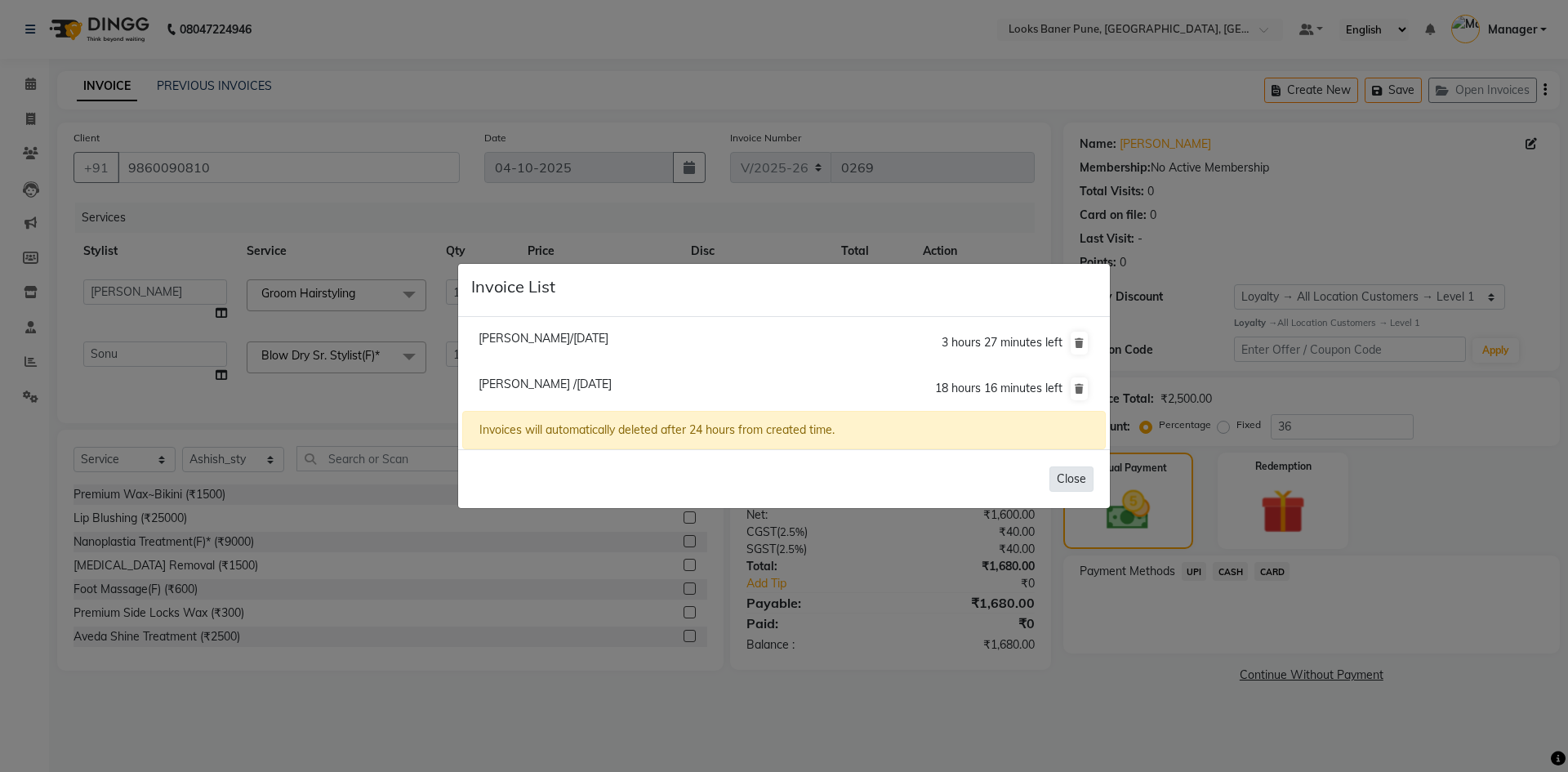
click at [1066, 485] on button "Close" at bounding box center [1072, 479] width 44 height 25
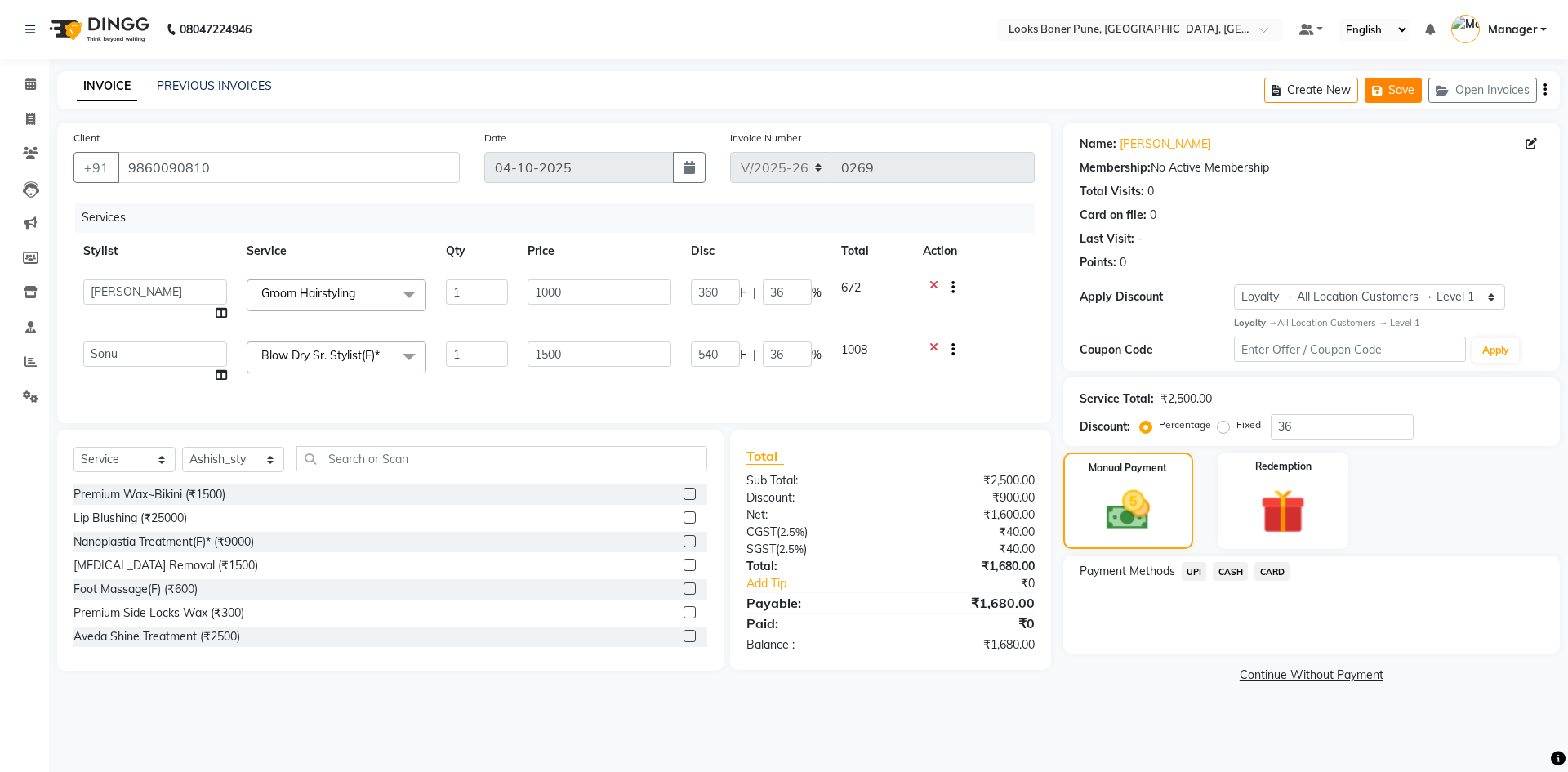
click at [1388, 90] on icon "button" at bounding box center [1380, 90] width 16 height 12
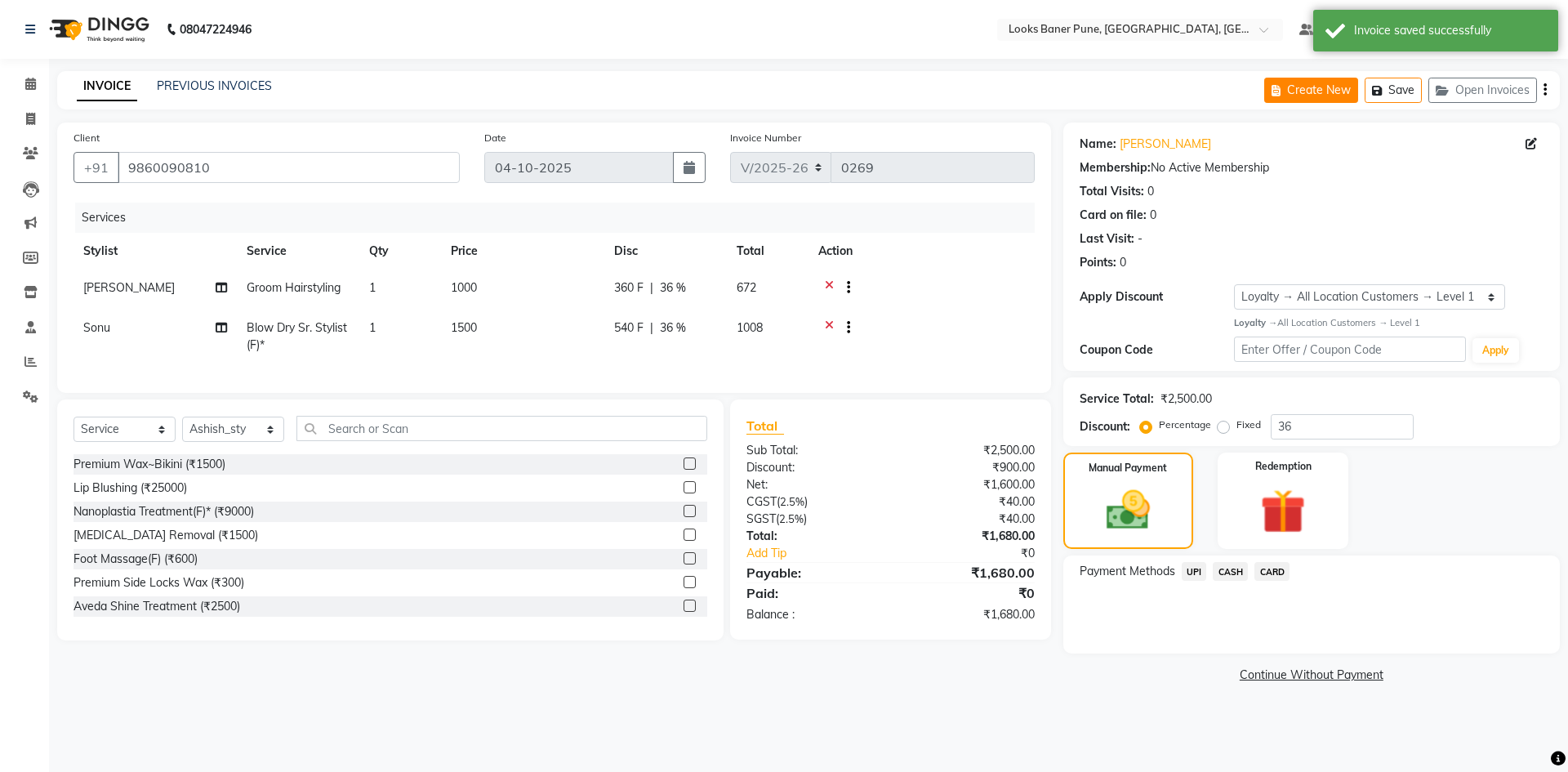
click at [1347, 83] on button "Create New" at bounding box center [1311, 90] width 94 height 25
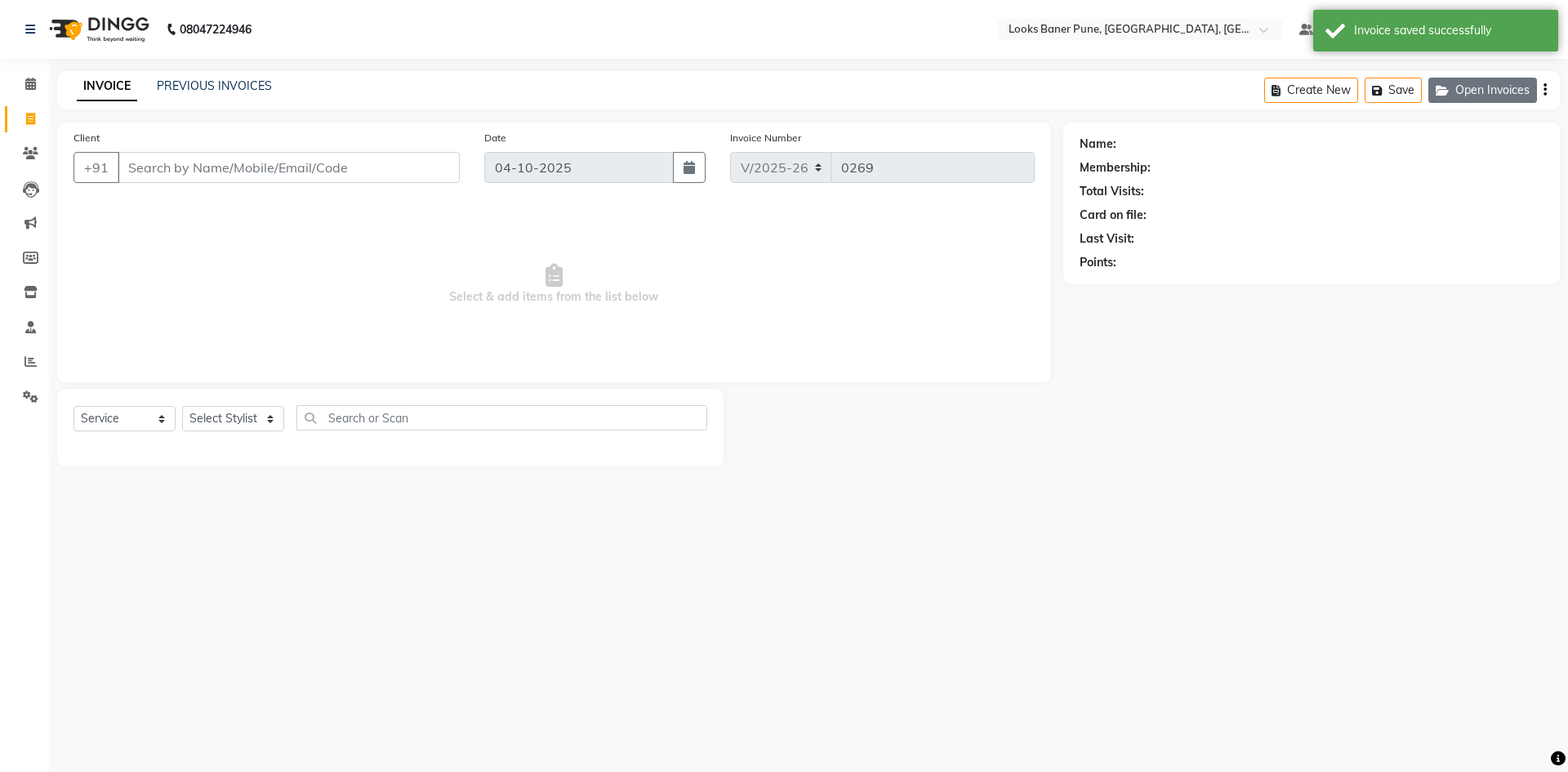
click at [1488, 87] on button "Open Invoices" at bounding box center [1483, 90] width 109 height 25
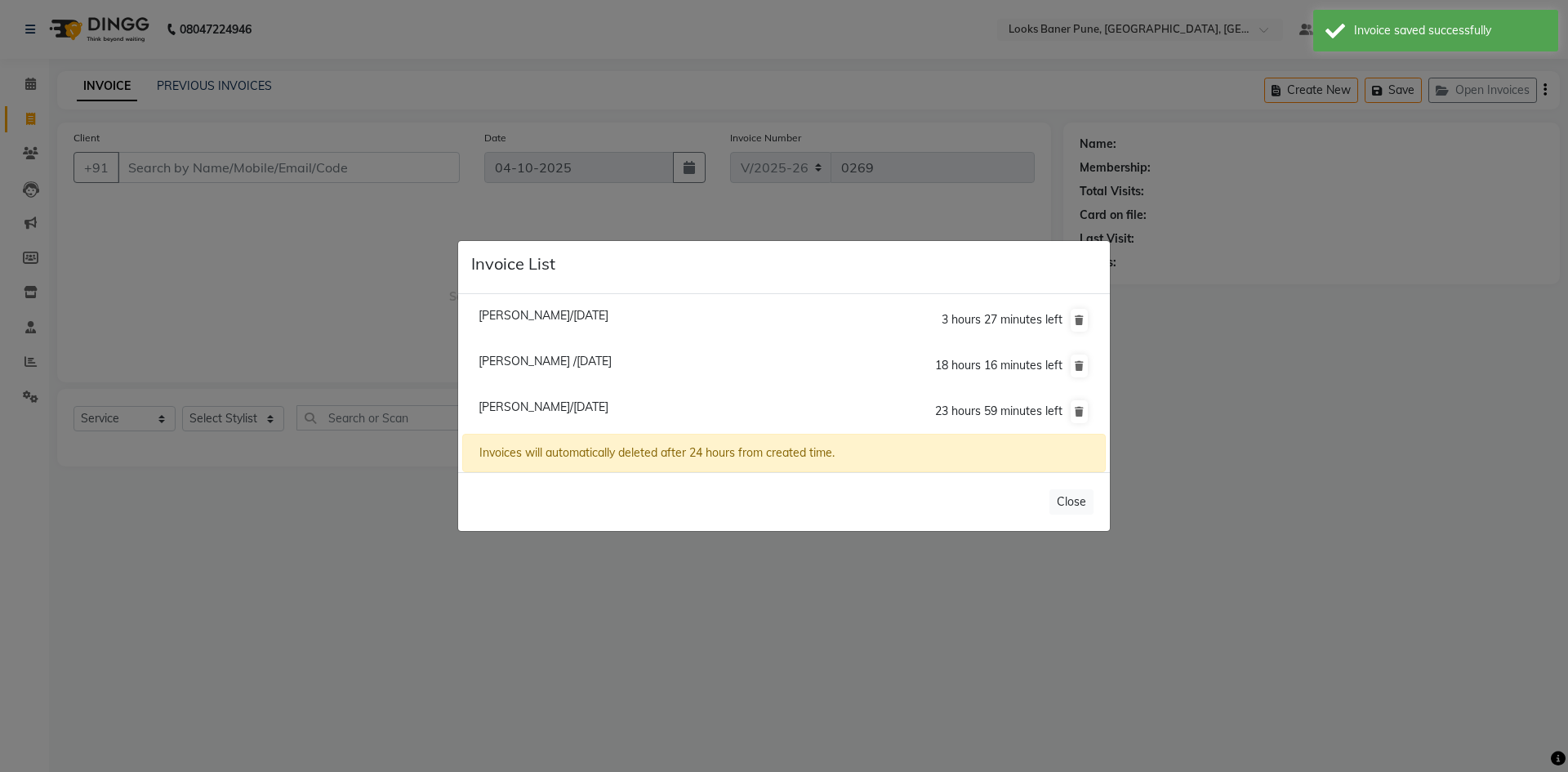
click at [1328, 362] on ngb-modal-window "Invoice List Abhishek J/03 October 2025 3 hours 27 minutes left Jay Chandra /04…" at bounding box center [784, 386] width 1568 height 772
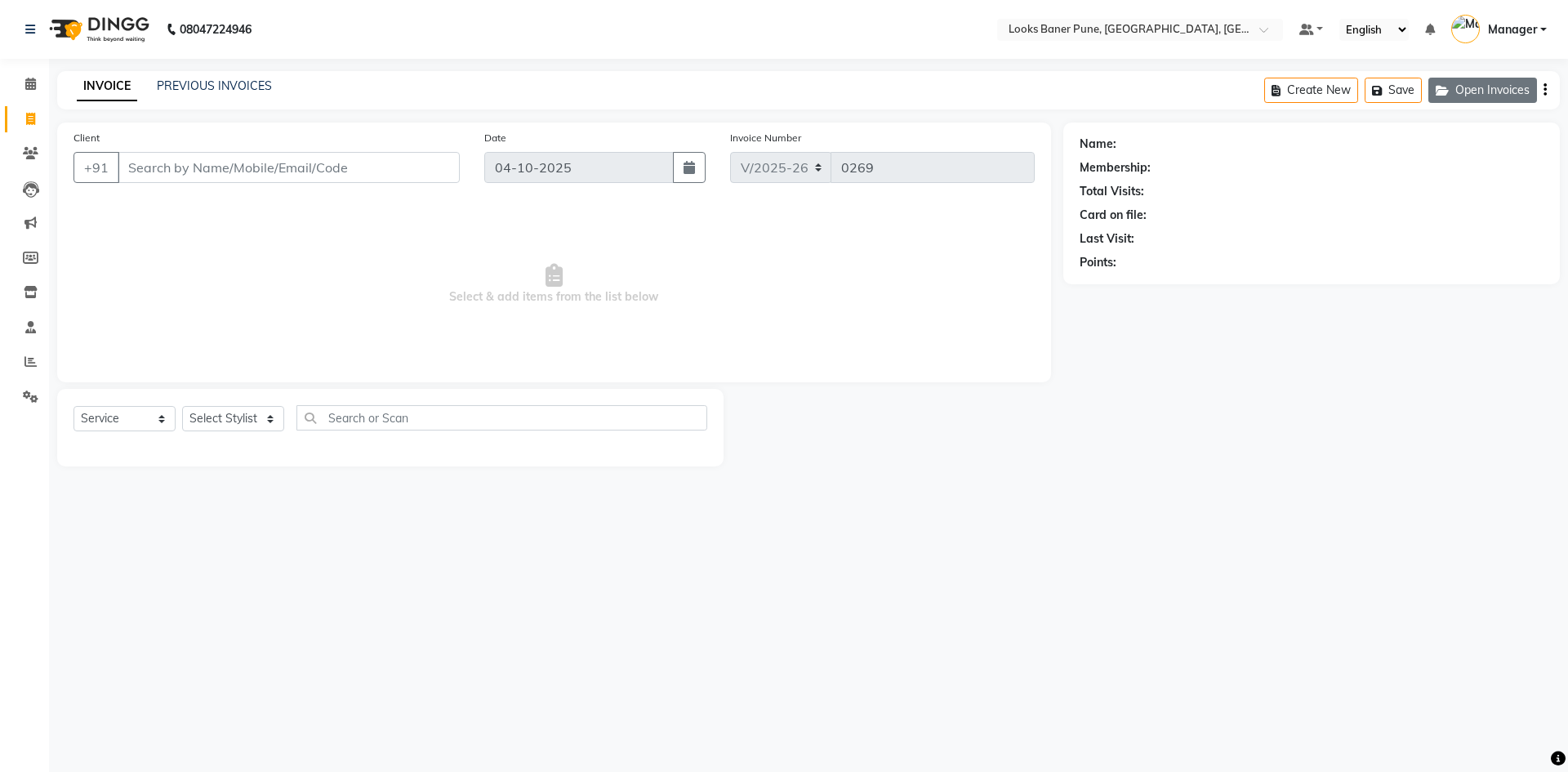
click at [1499, 97] on button "Open Invoices" at bounding box center [1483, 90] width 109 height 25
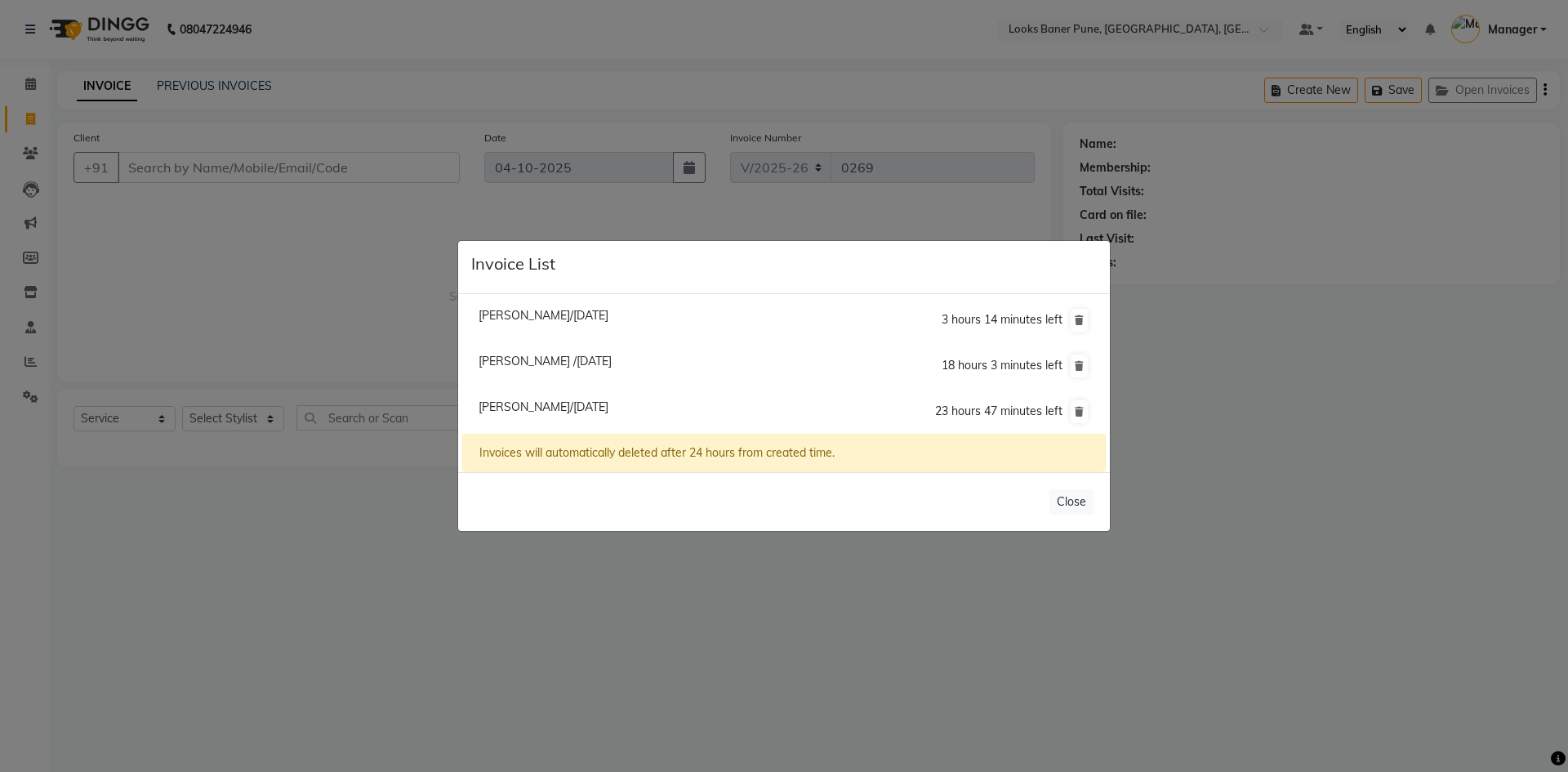
click at [570, 404] on span "Sachi Shinde/04 October 2025" at bounding box center [543, 407] width 130 height 14
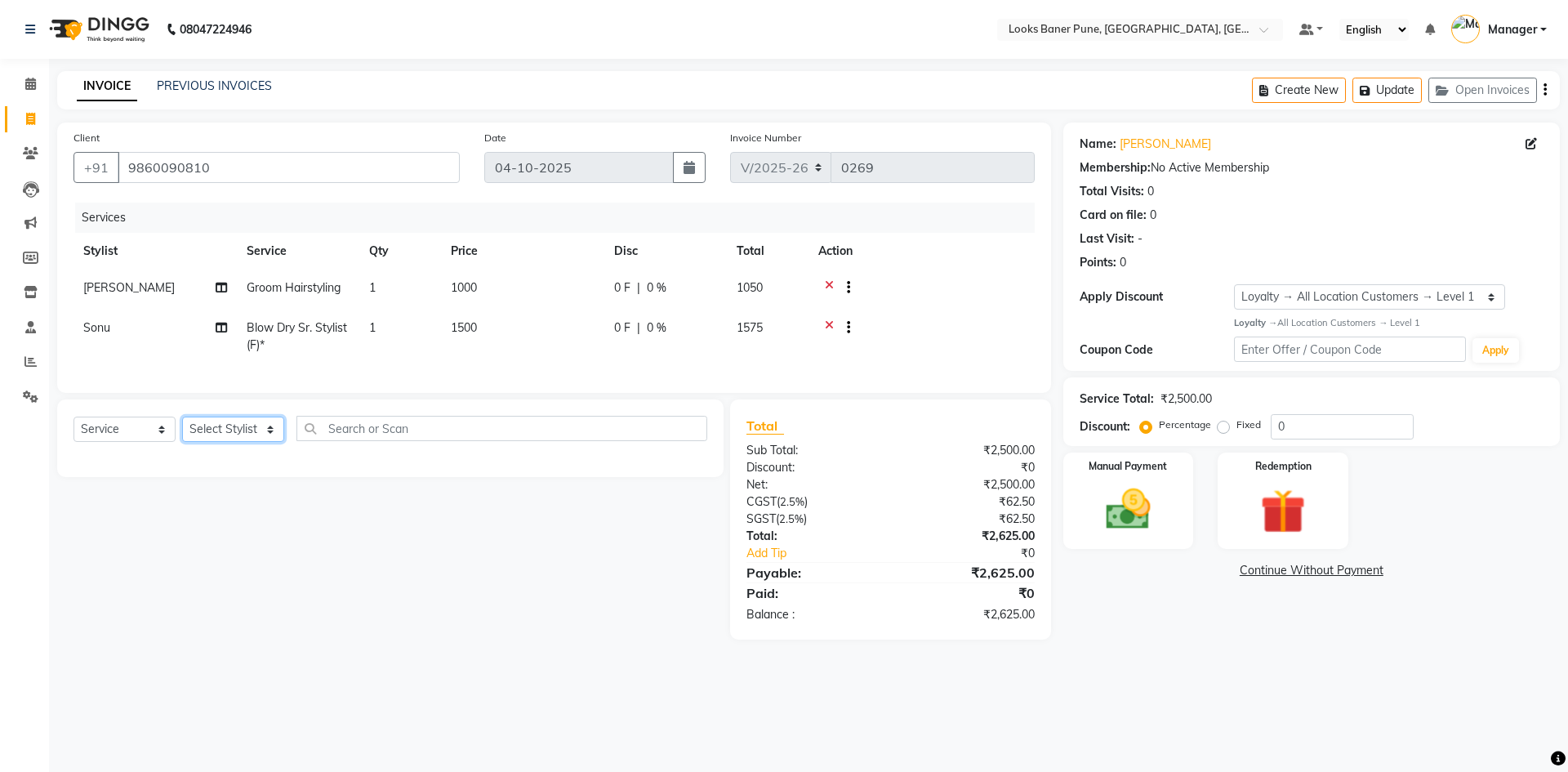
click at [207, 442] on select "Select Stylist [PERSON_NAME] Counter_Sales [PERSON_NAME] Manager [PERSON_NAME] …" at bounding box center [232, 429] width 102 height 25
click at [182, 428] on select "Select Stylist [PERSON_NAME] Counter_Sales [PERSON_NAME] Manager [PERSON_NAME] …" at bounding box center [232, 429] width 102 height 25
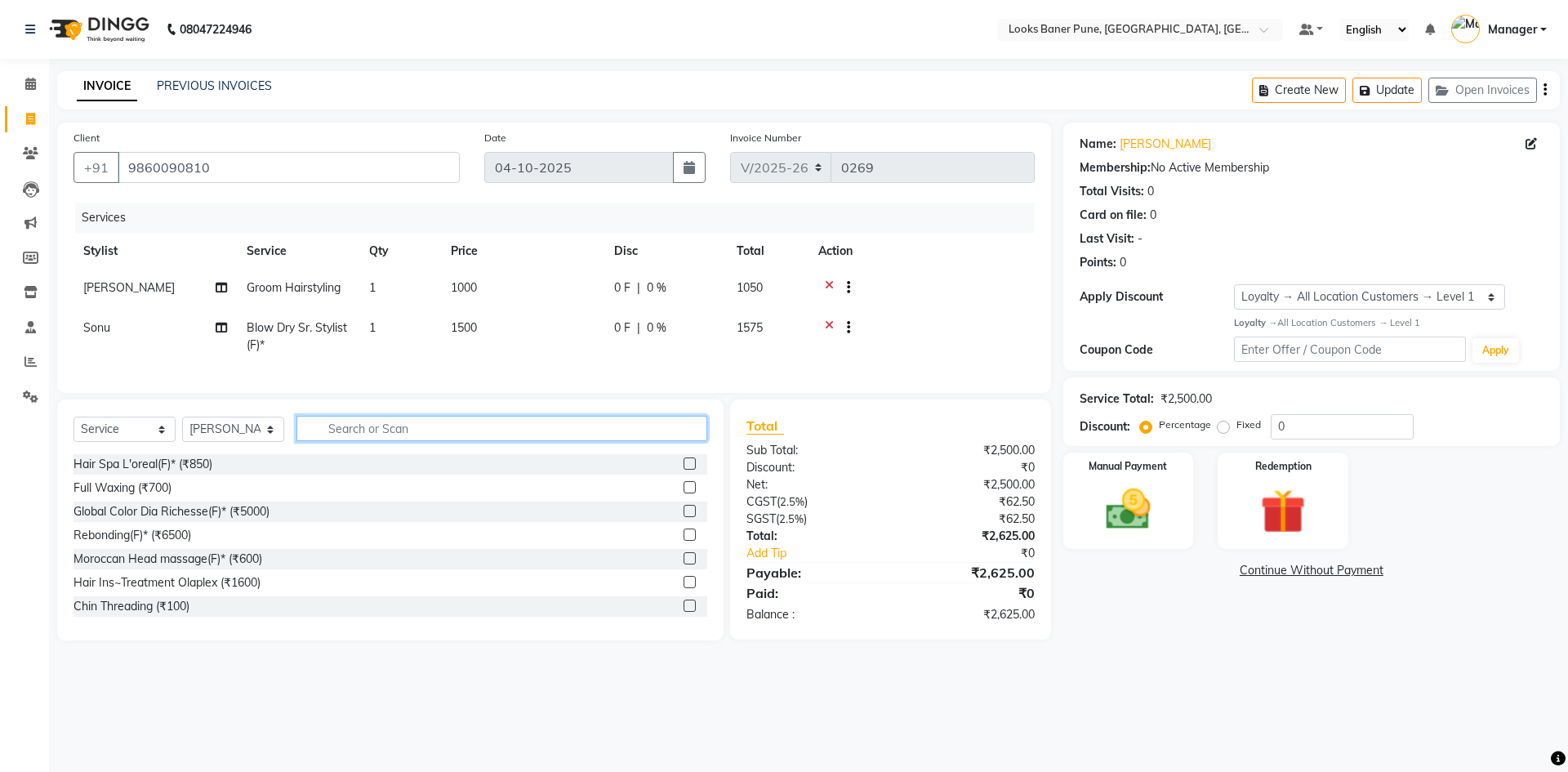
click at [396, 433] on input "text" at bounding box center [502, 428] width 411 height 25
click at [380, 441] on input "text" at bounding box center [502, 428] width 411 height 25
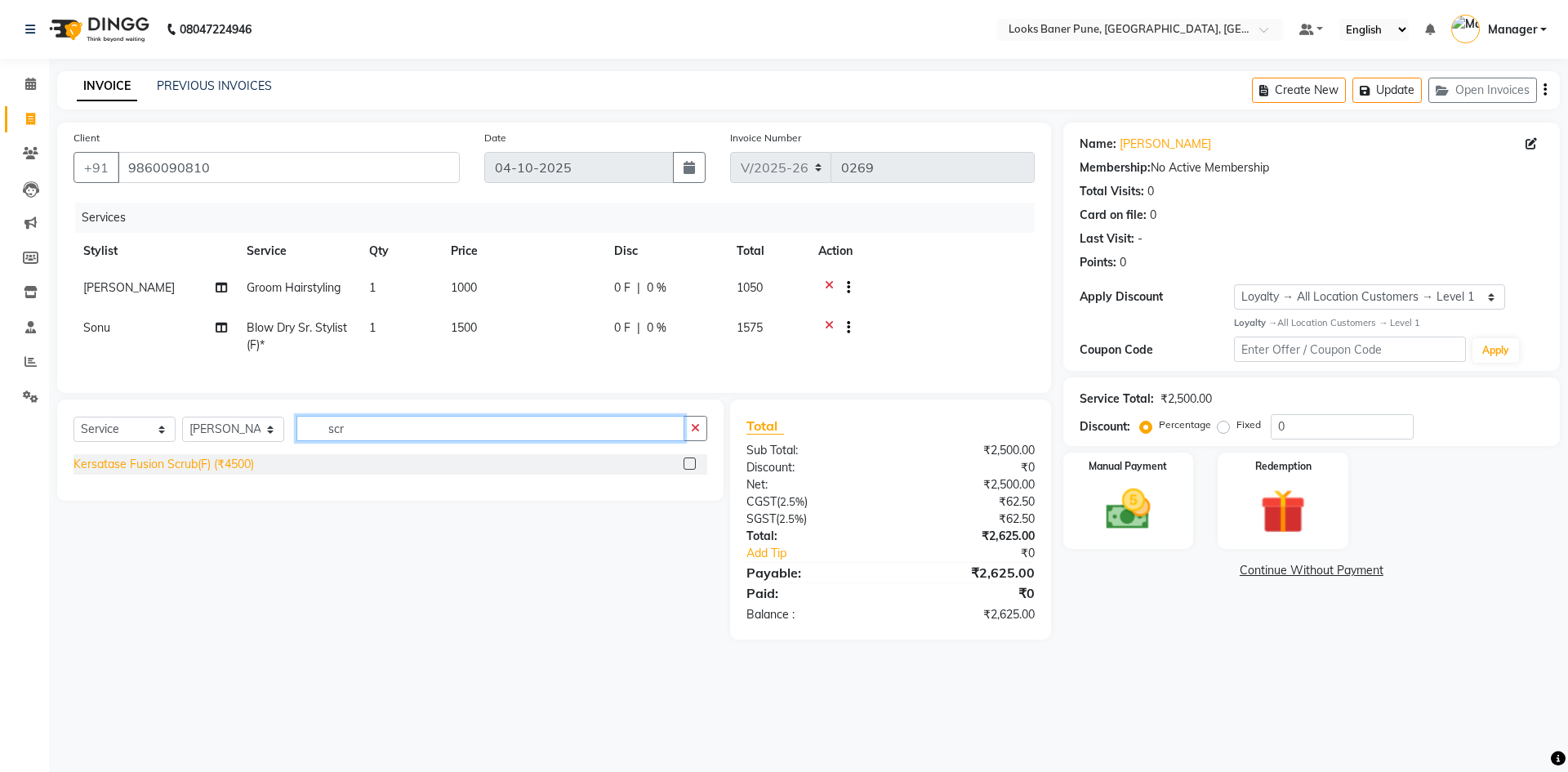
drag, startPoint x: 385, startPoint y: 442, endPoint x: 195, endPoint y: 473, distance: 192.5
click at [195, 473] on div "Select Service Product Membership Package Voucher Prepaid Gift Card Select Styl…" at bounding box center [390, 450] width 666 height 101
click at [193, 473] on div "Kersatase Fusion Scrub(F) (₹4500)" at bounding box center [164, 464] width 181 height 17
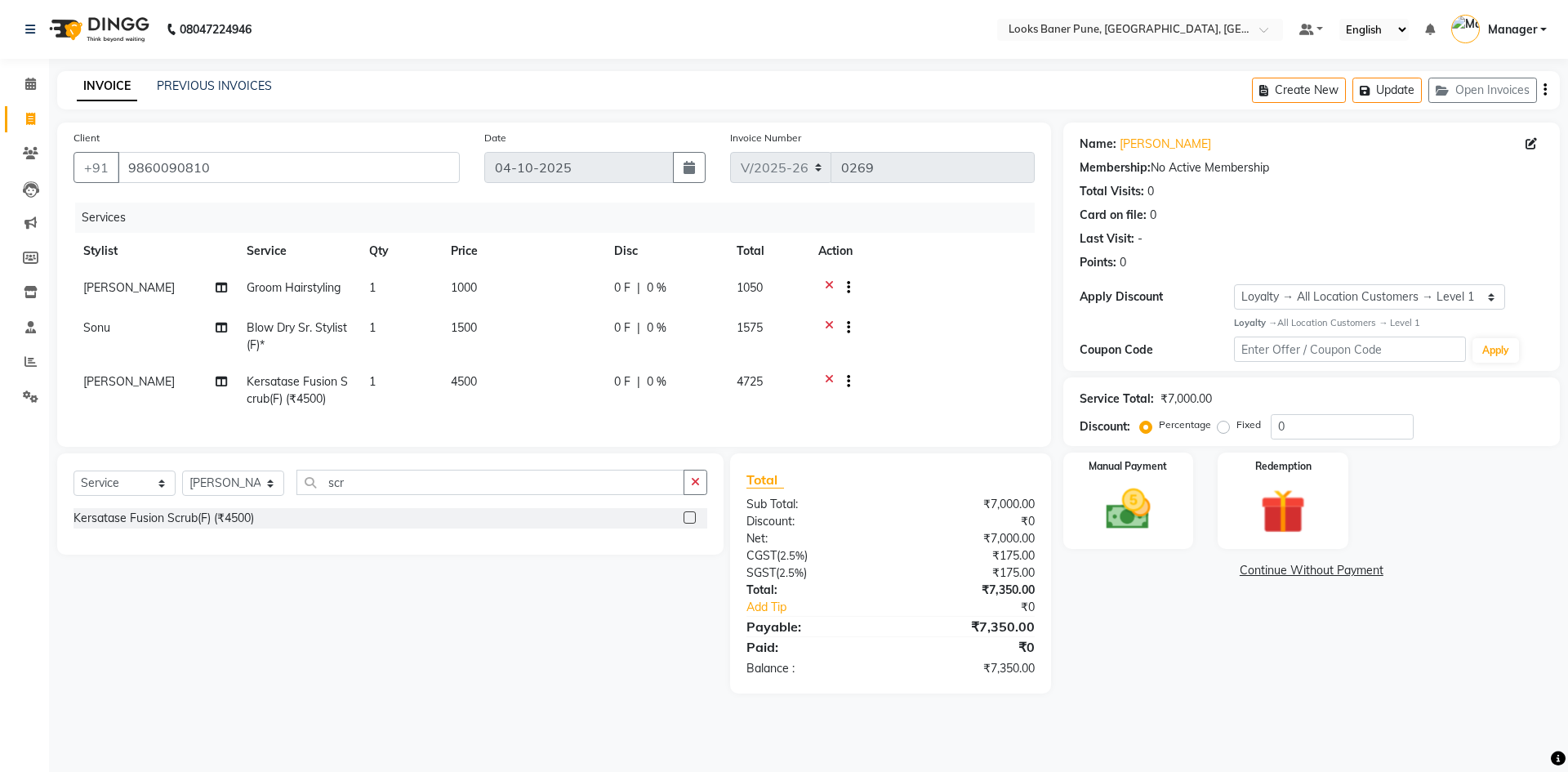
click at [468, 378] on span "4500" at bounding box center [464, 381] width 26 height 14
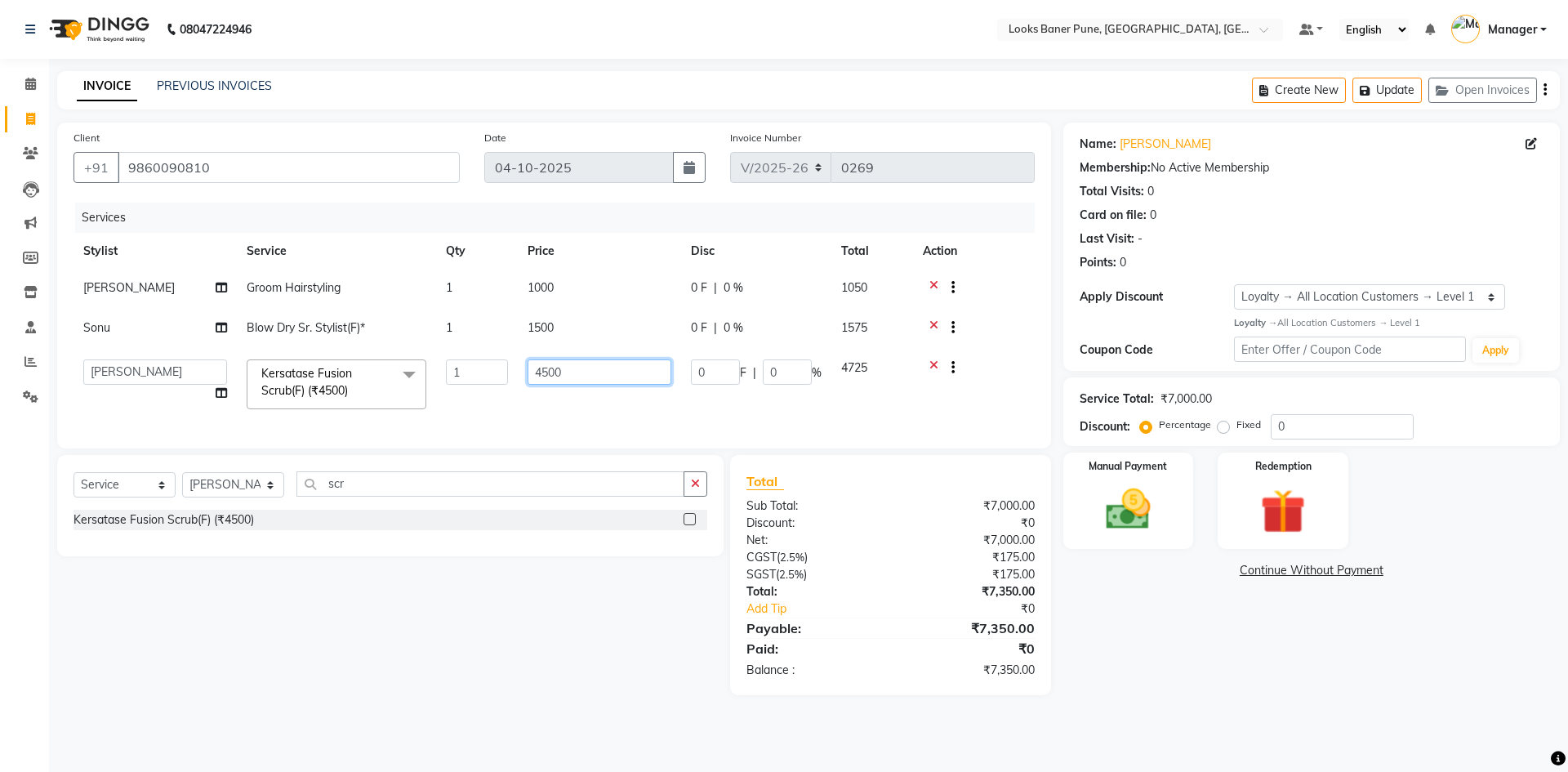
drag, startPoint x: 539, startPoint y: 381, endPoint x: 441, endPoint y: 401, distance: 100.0
click at [441, 401] on tr "Ankita Arshad Ashish_sty Counter_Sales Irfan Manager Pronoy Paul Raju_Mgr Rauna…" at bounding box center [553, 384] width 961 height 70
click at [569, 406] on td "2500" at bounding box center [600, 384] width 164 height 70
click at [1361, 428] on input "0" at bounding box center [1342, 427] width 143 height 25
click at [1184, 662] on div "Name: Sachi Shinde Membership: No Active Membership Total Visits: 0 Card on fil…" at bounding box center [1318, 408] width 509 height 572
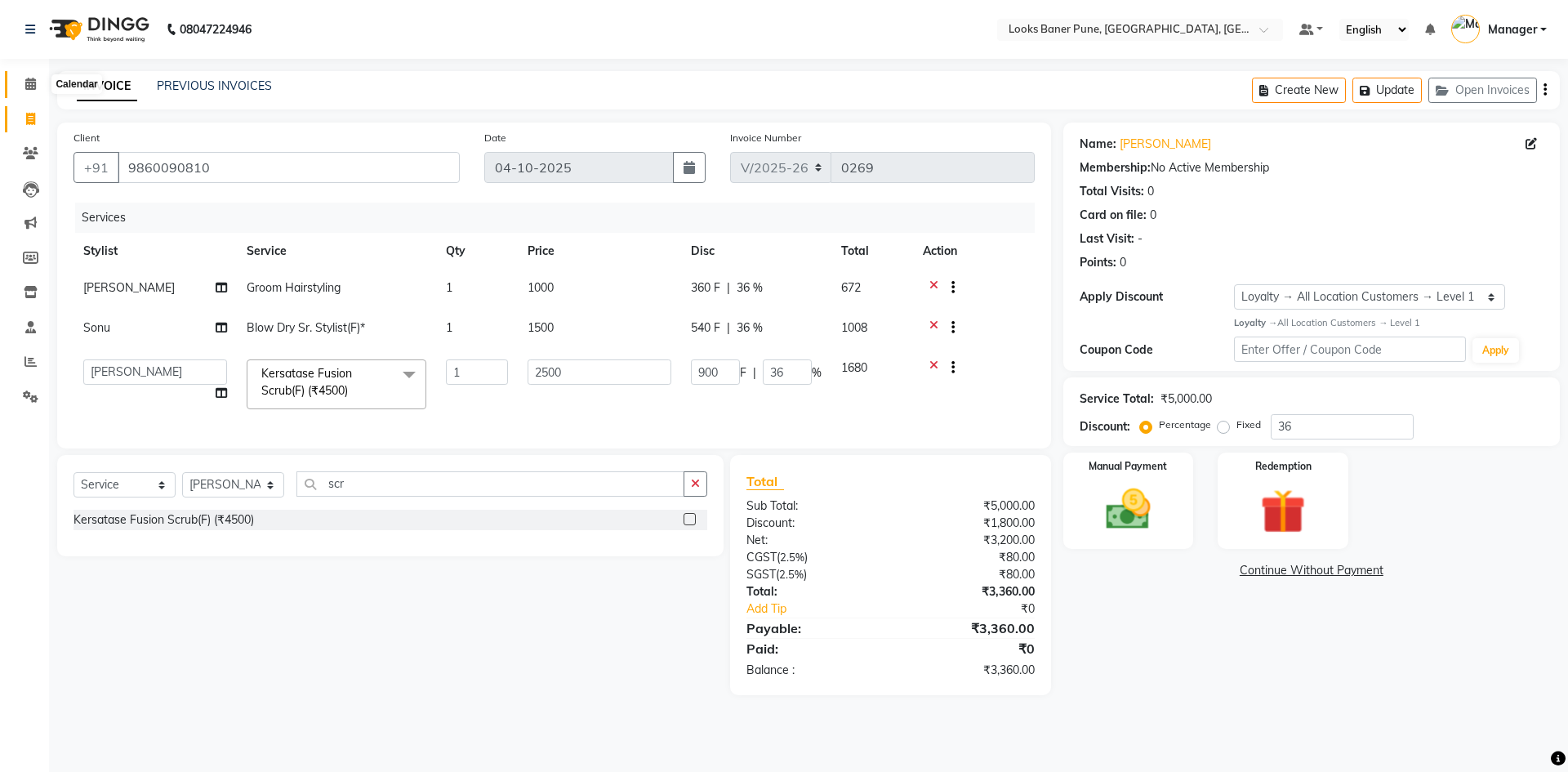
click at [28, 80] on icon at bounding box center [31, 84] width 11 height 13
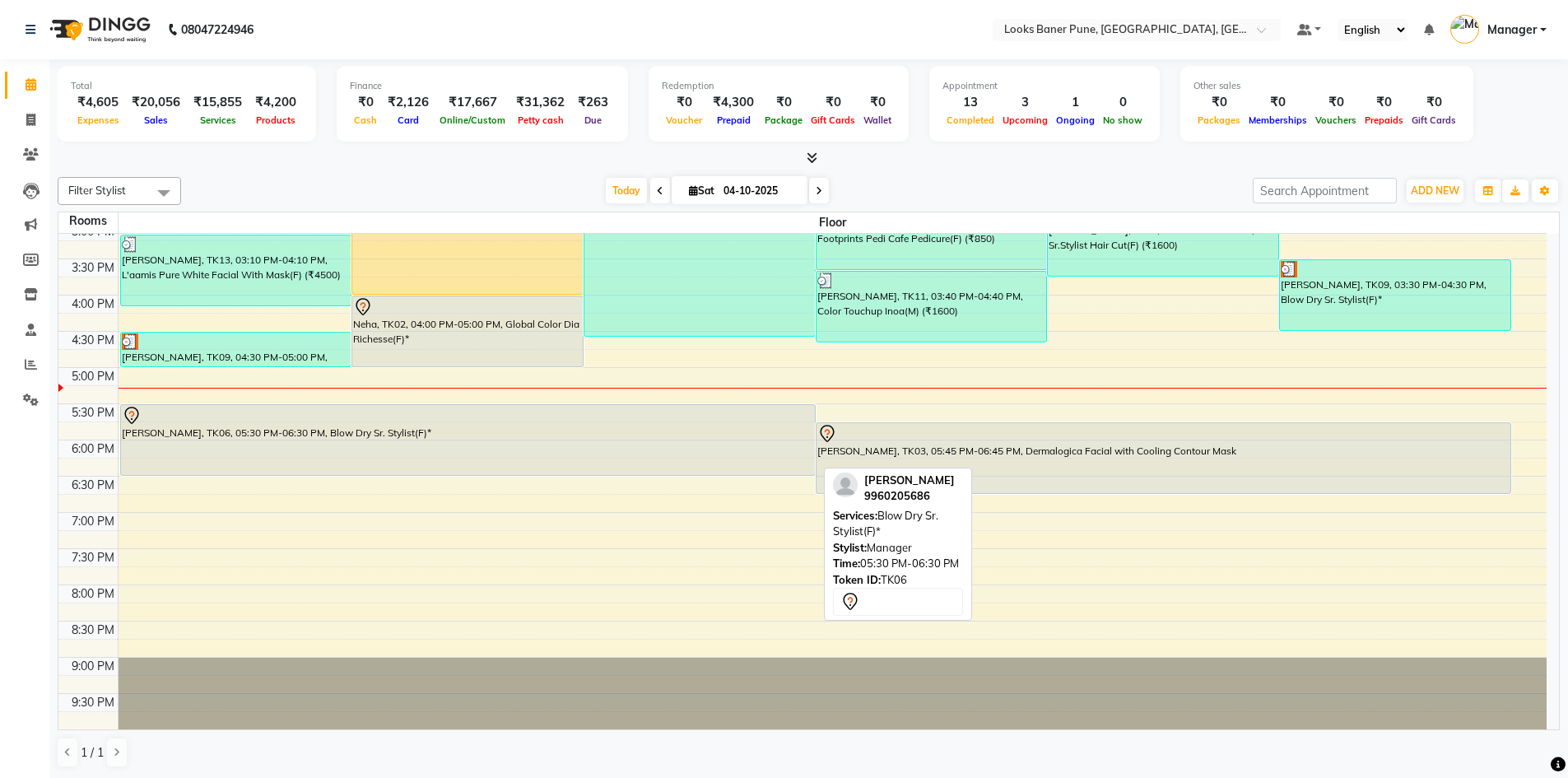
scroll to position [1, 0]
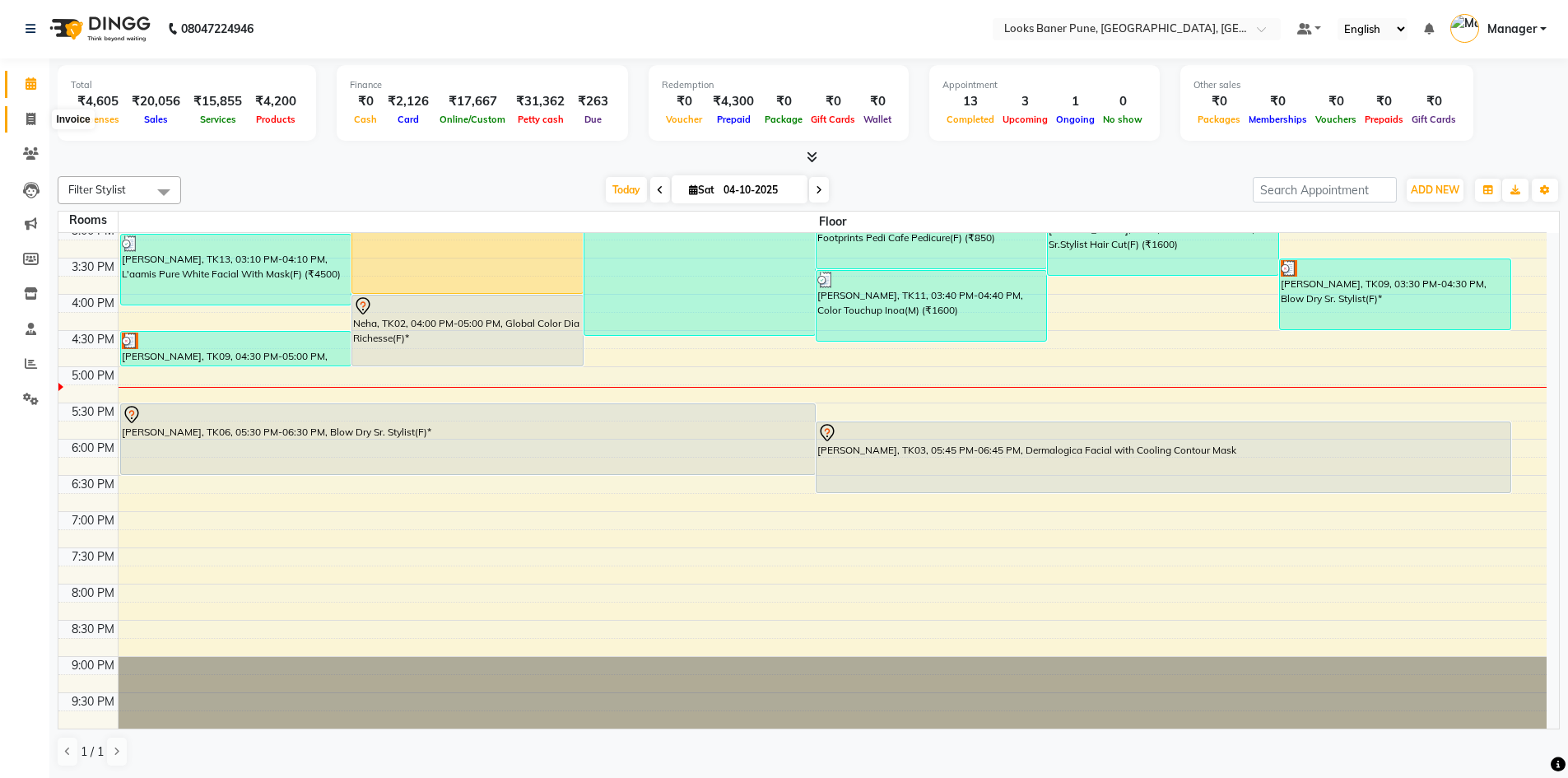
click at [28, 122] on icon at bounding box center [31, 119] width 9 height 13
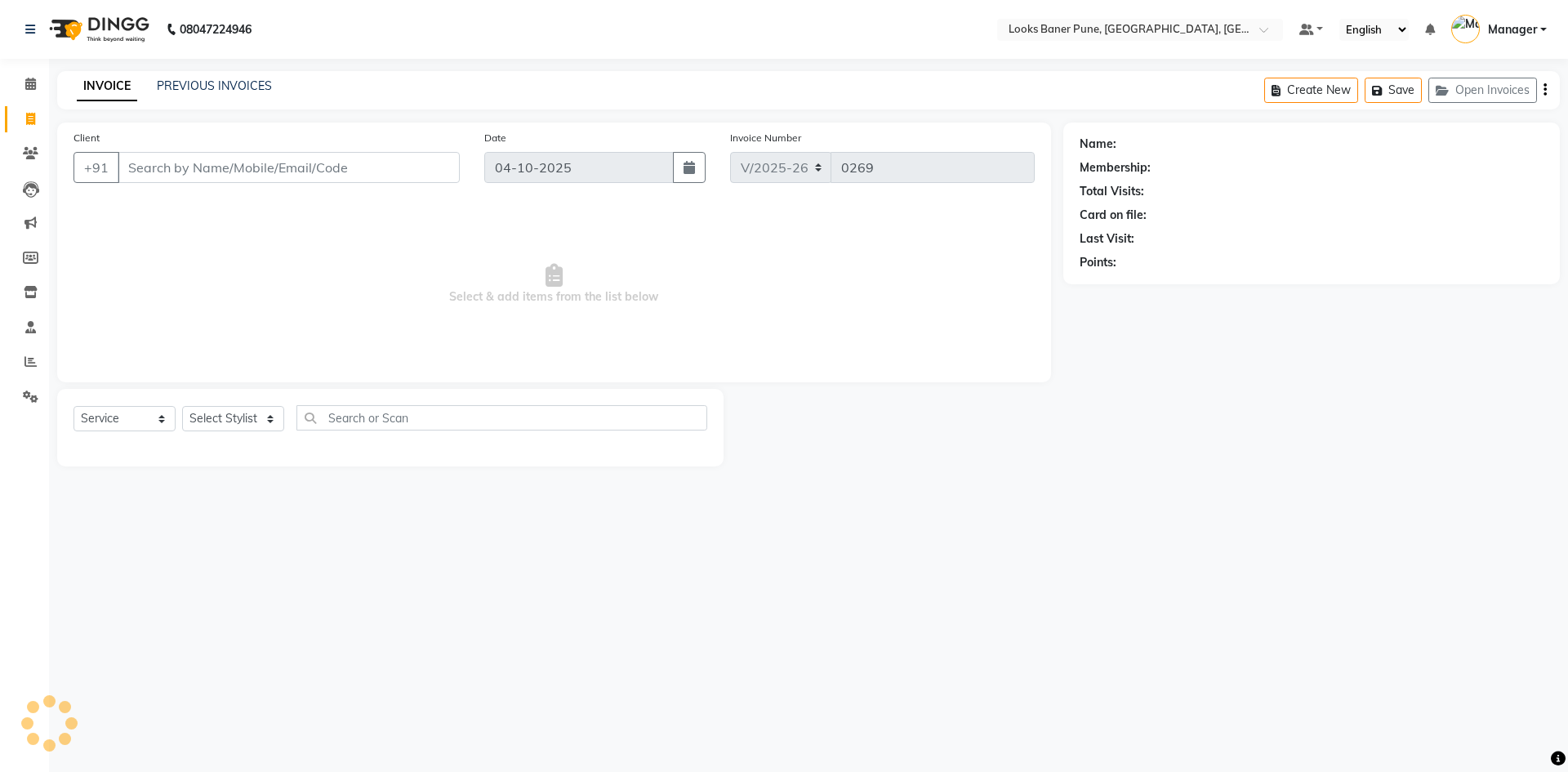
click at [201, 78] on div "PREVIOUS INVOICES" at bounding box center [213, 86] width 115 height 17
click at [201, 89] on link "PREVIOUS INVOICES" at bounding box center [213, 86] width 115 height 14
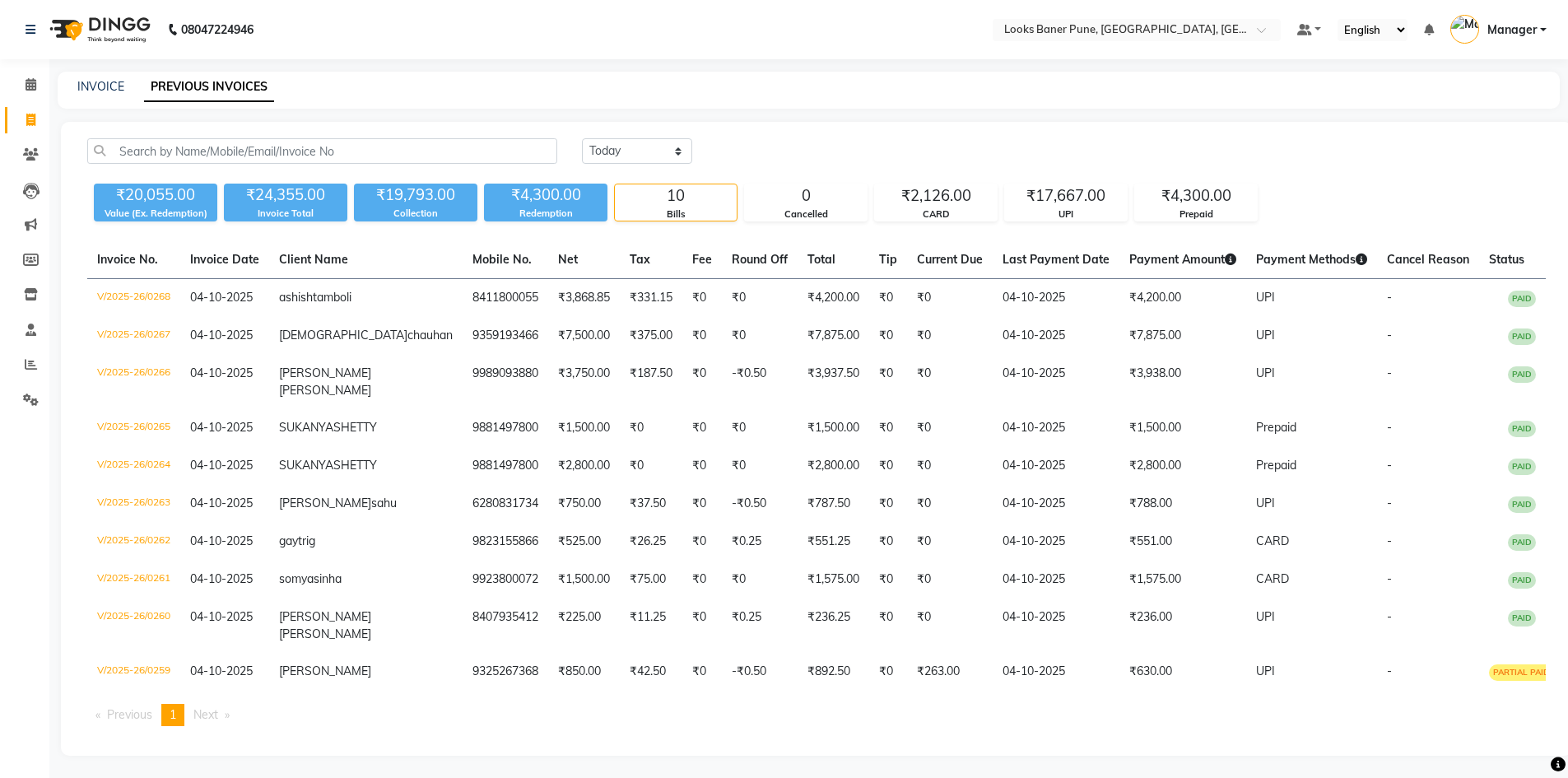
click at [124, 89] on div "INVOICE PREVIOUS INVOICES" at bounding box center [798, 87] width 1482 height 17
click at [104, 86] on link "INVOICE" at bounding box center [100, 87] width 46 height 15
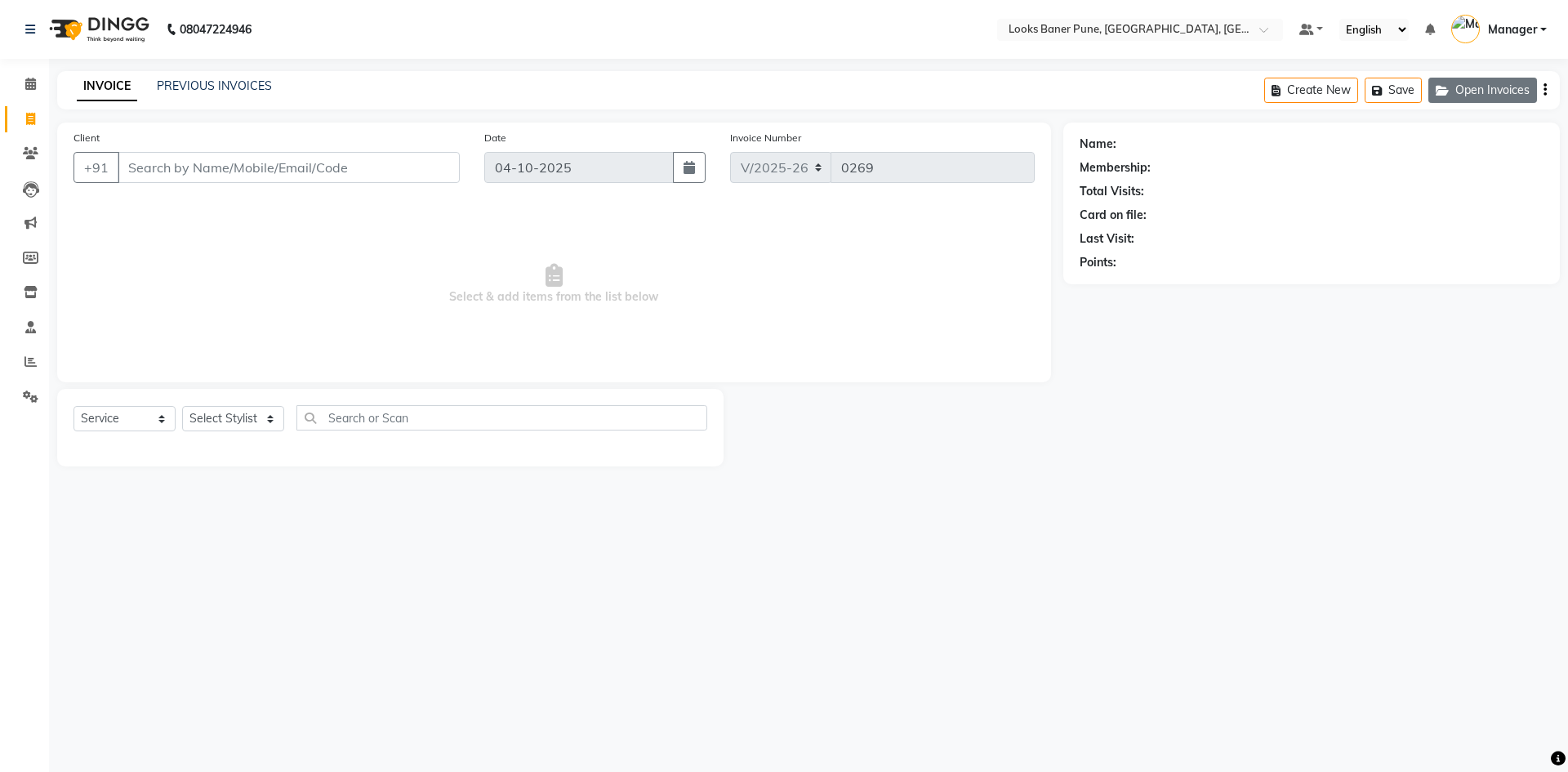
click at [1514, 89] on button "Open Invoices" at bounding box center [1483, 90] width 109 height 25
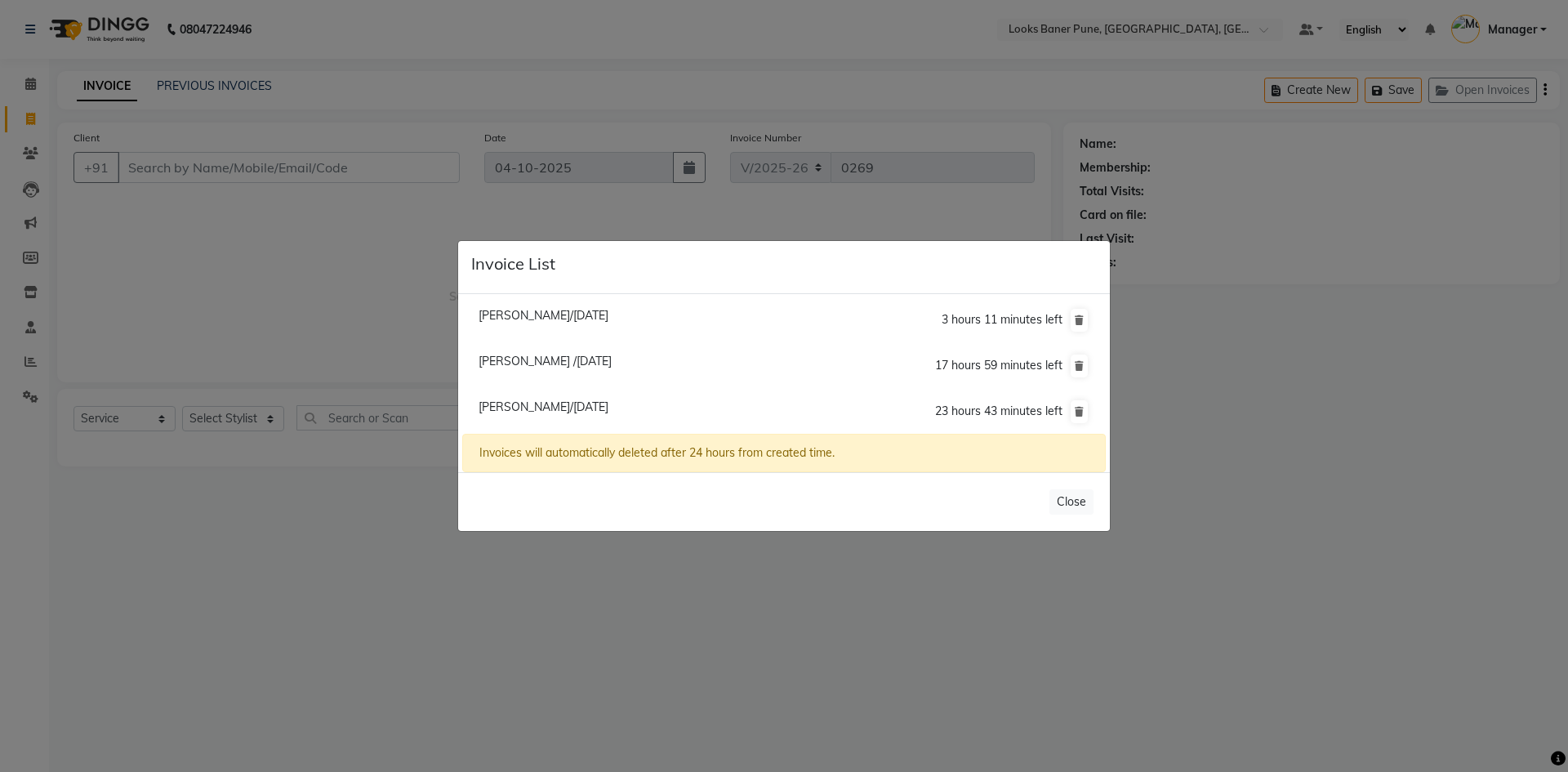
click at [547, 410] on span "Sachi Shinde/04 October 2025" at bounding box center [543, 407] width 130 height 14
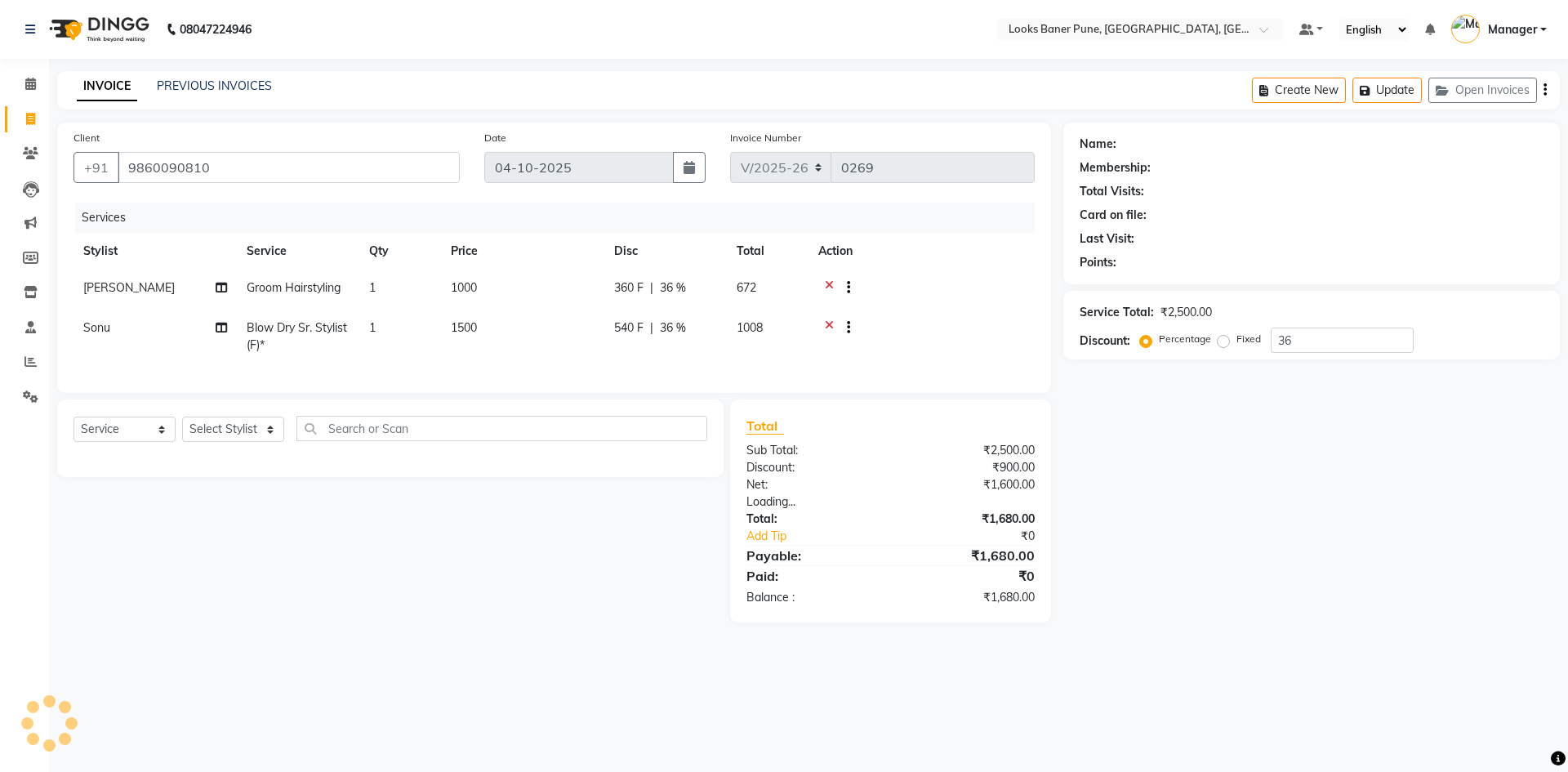
click at [547, 410] on div "Abhishek J/03 October 2025 3 hours 10 minutes left Jay Chandra /04 October 2025…" at bounding box center [784, 343] width 652 height 179
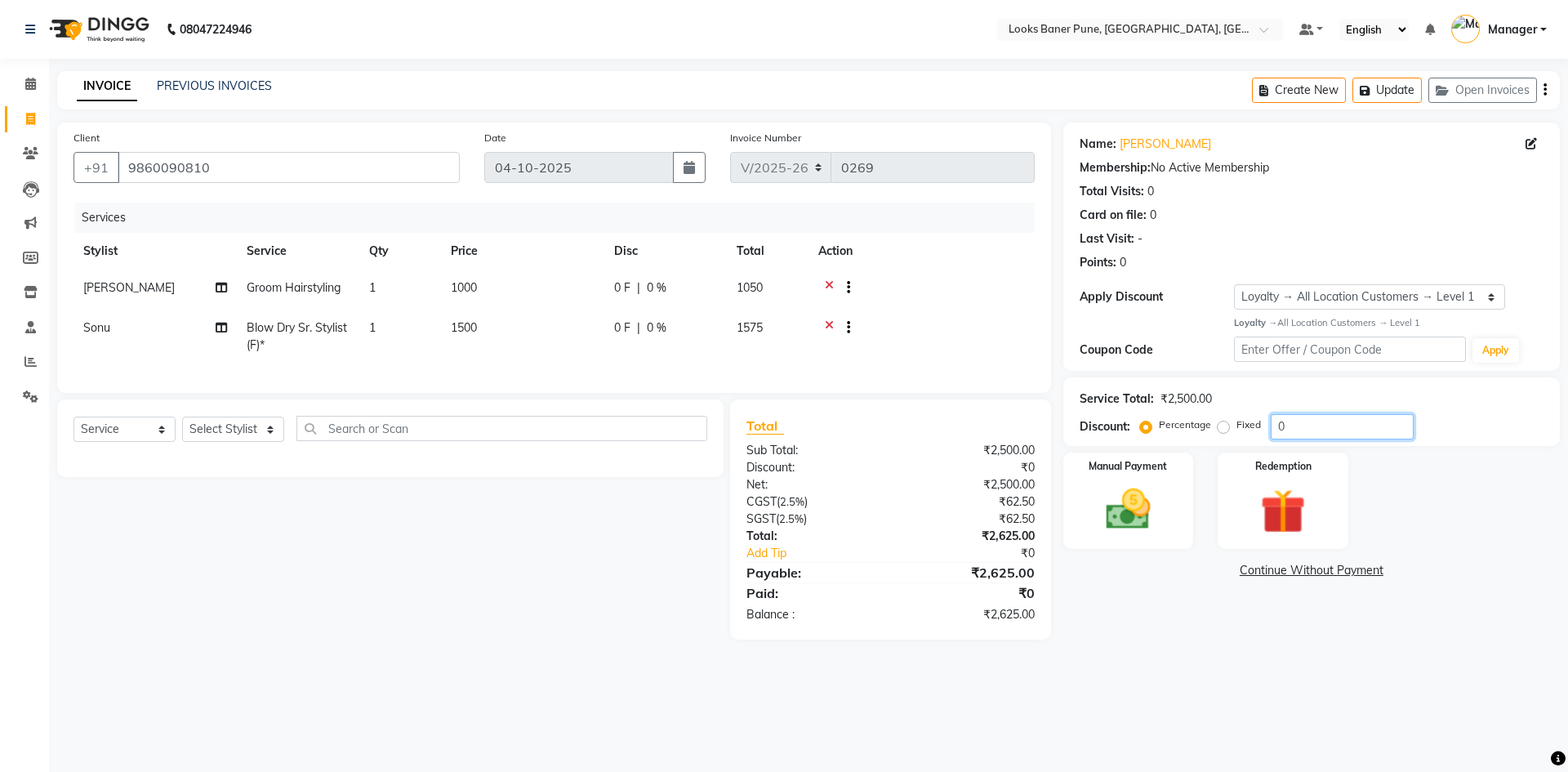
drag, startPoint x: 1327, startPoint y: 421, endPoint x: 1329, endPoint y: 432, distance: 11.2
click at [1328, 423] on input "0" at bounding box center [1342, 427] width 143 height 25
click at [1152, 618] on div "Name: Sachi Shinde Membership: No Active Membership Total Visits: 0 Card on fil…" at bounding box center [1318, 381] width 509 height 517
click at [378, 441] on input "text" at bounding box center [502, 428] width 411 height 25
click at [231, 438] on select "Select Stylist [PERSON_NAME] Counter_Sales [PERSON_NAME] Manager [PERSON_NAME] …" at bounding box center [232, 429] width 102 height 25
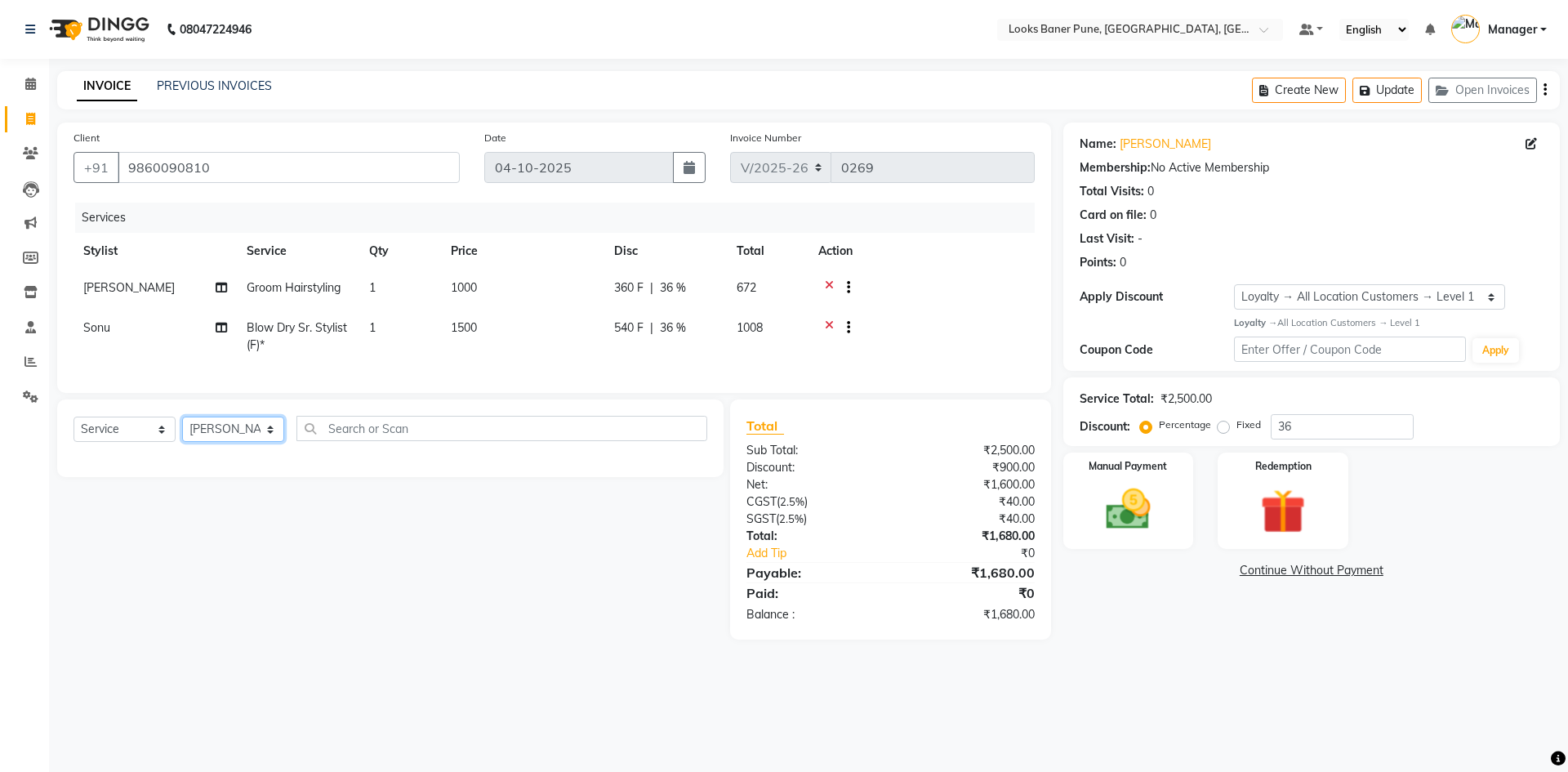
click at [182, 428] on select "Select Stylist [PERSON_NAME] Counter_Sales [PERSON_NAME] Manager [PERSON_NAME] …" at bounding box center [232, 429] width 102 height 25
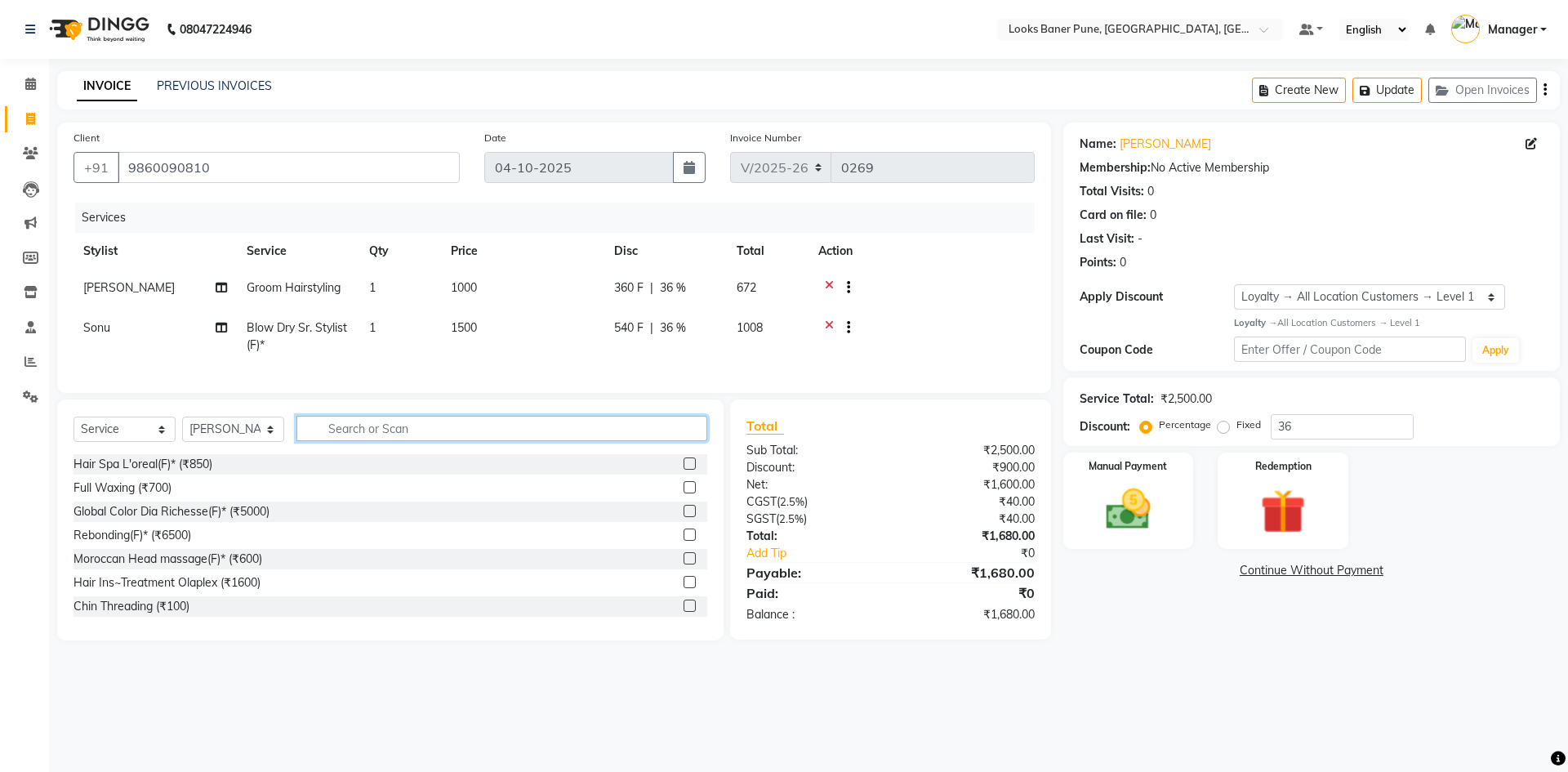
click at [344, 440] on input "text" at bounding box center [502, 428] width 411 height 25
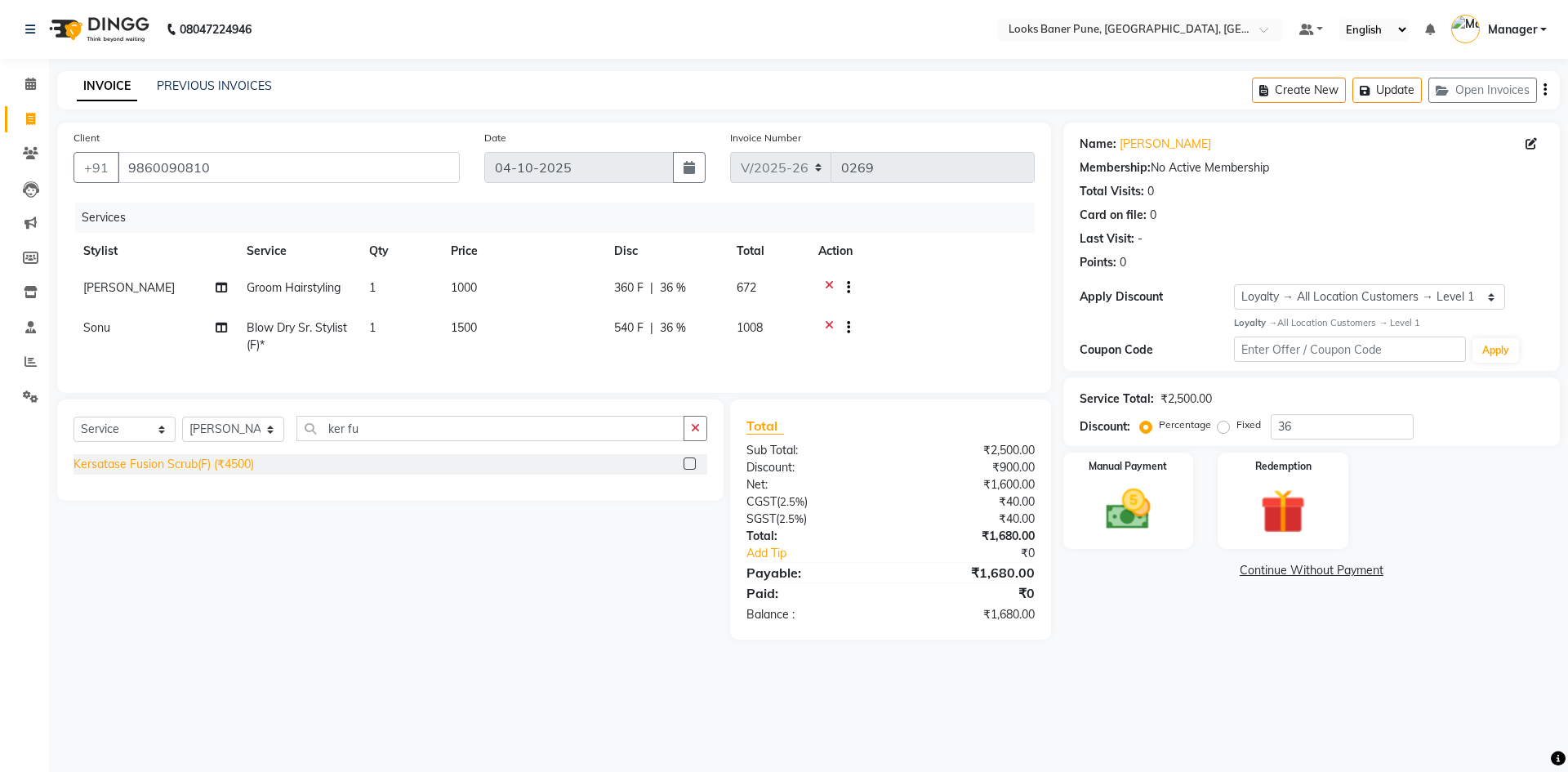
click at [249, 473] on div "Kersatase Fusion Scrub(F) (₹4500)" at bounding box center [164, 464] width 181 height 17
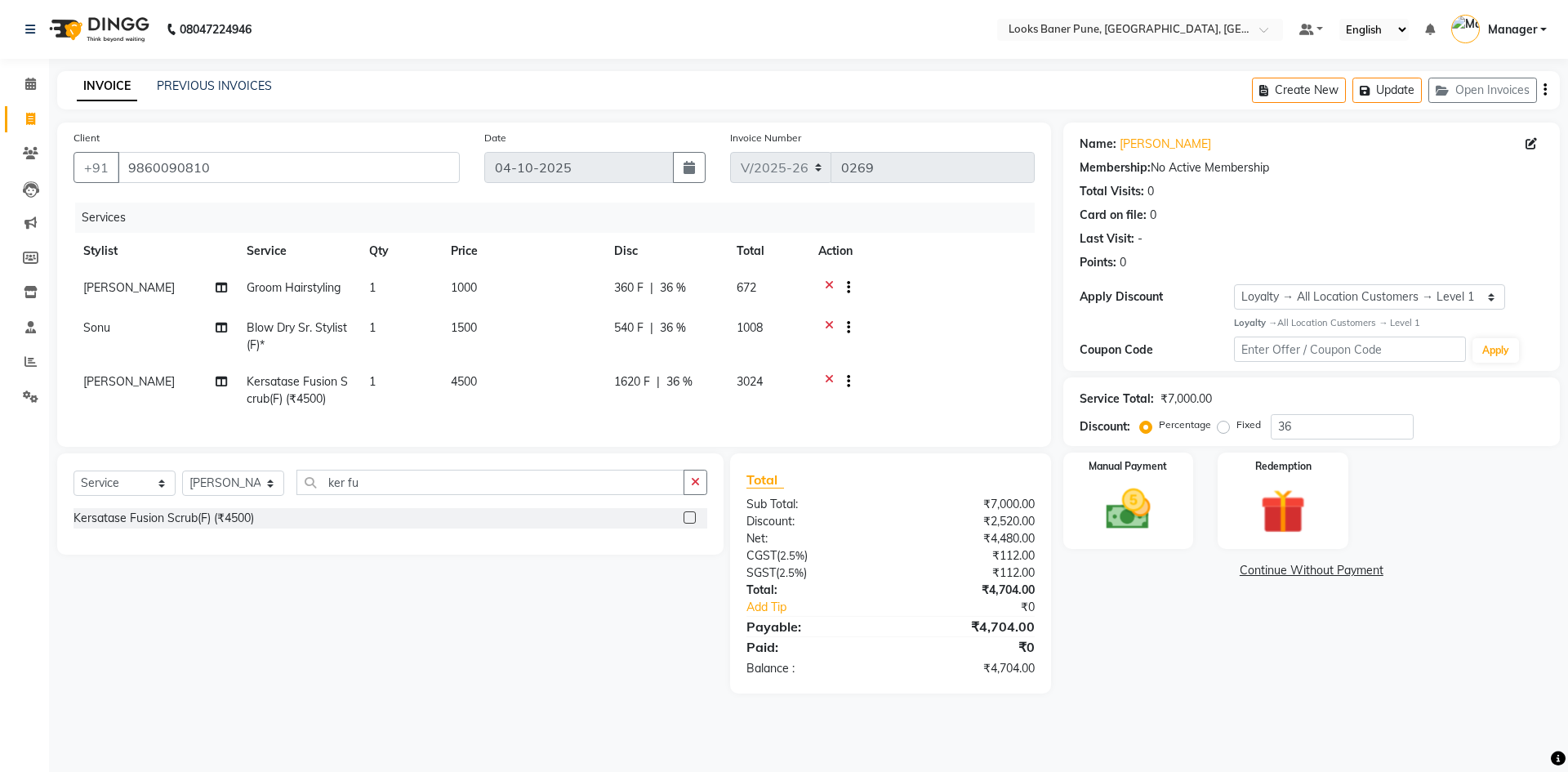
click at [462, 382] on span "4500" at bounding box center [464, 381] width 26 height 14
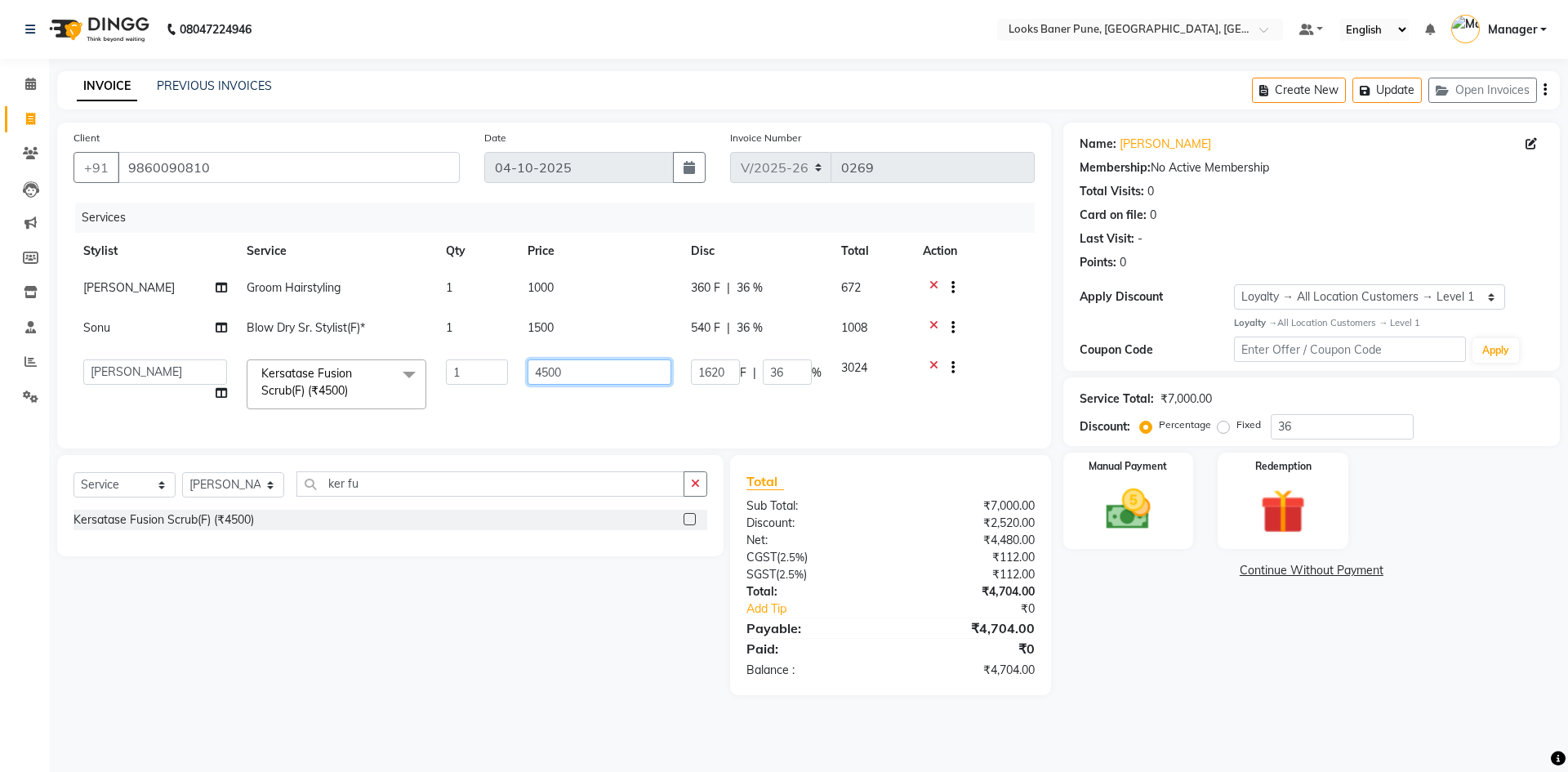
drag, startPoint x: 567, startPoint y: 372, endPoint x: 457, endPoint y: 379, distance: 110.2
click at [467, 382] on tr "Ankita Arshad Ashish_sty Counter_Sales Irfan Manager Pronoy Paul Raju_Mgr Rauna…" at bounding box center [553, 384] width 961 height 70
click at [575, 400] on td "2500" at bounding box center [600, 384] width 164 height 70
click at [1143, 523] on img at bounding box center [1129, 510] width 76 height 54
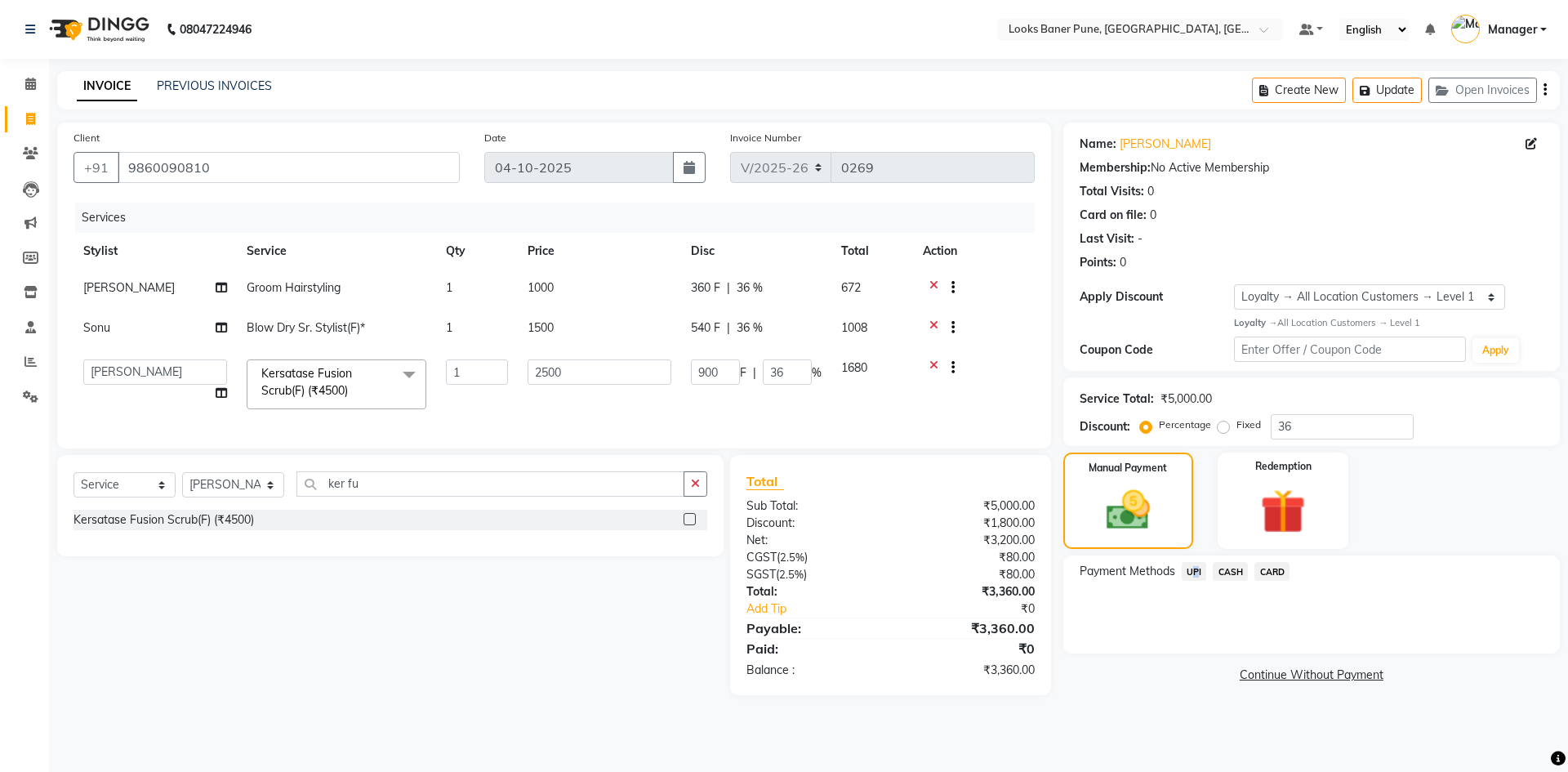
click at [1191, 570] on span "UPI" at bounding box center [1195, 570] width 25 height 19
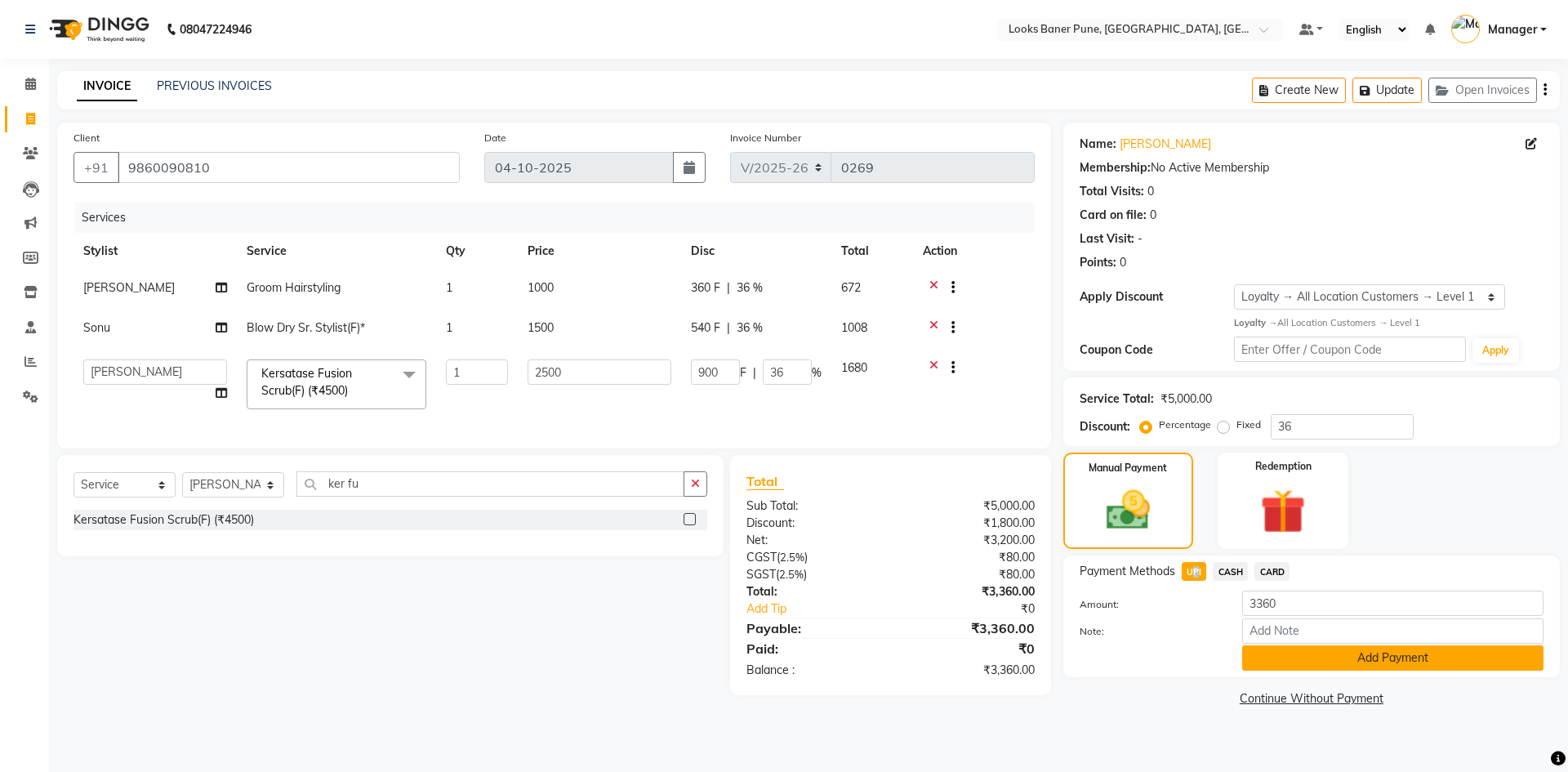
click at [1308, 654] on button "Add Payment" at bounding box center [1393, 658] width 301 height 25
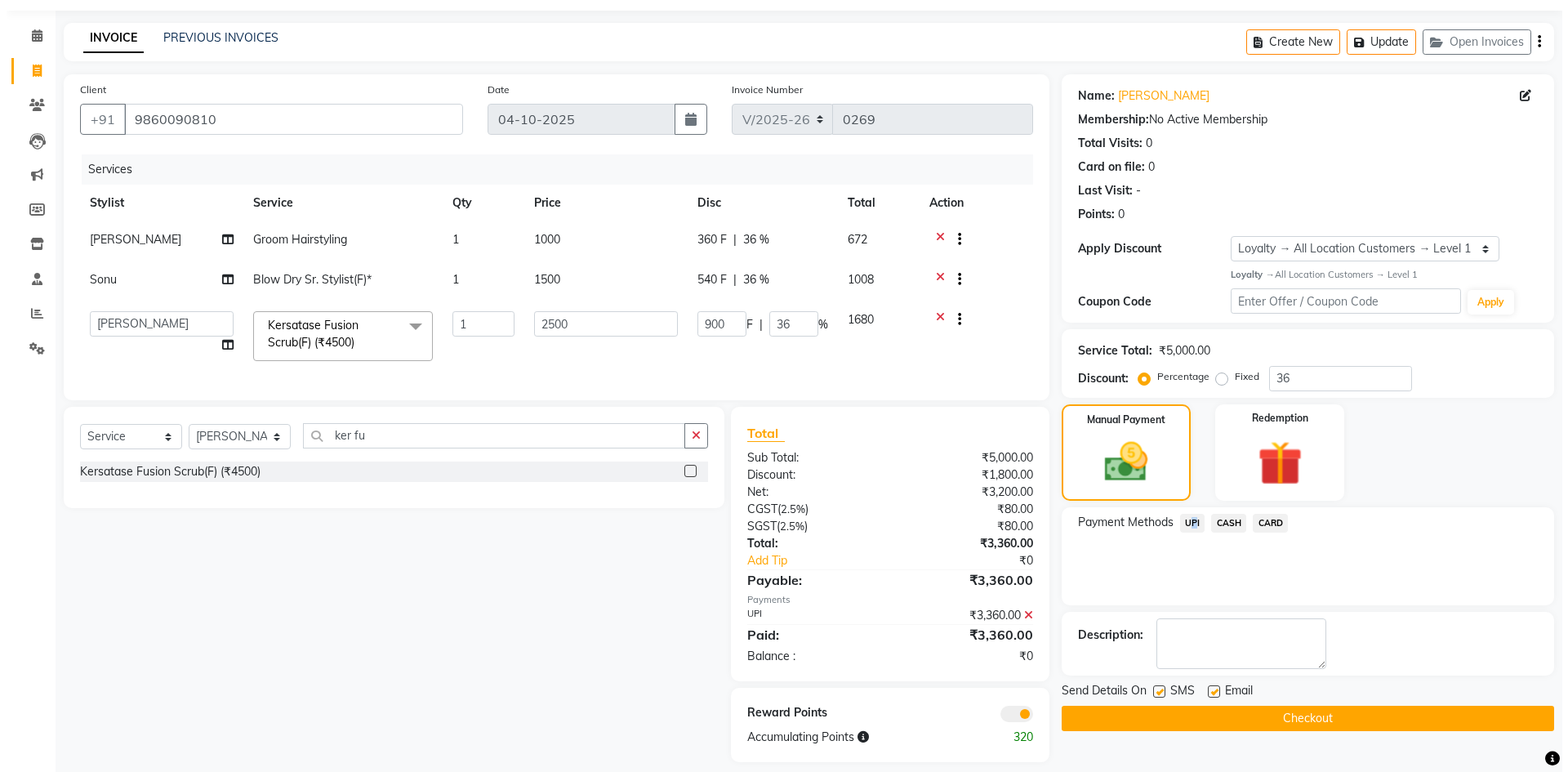
scroll to position [75, 0]
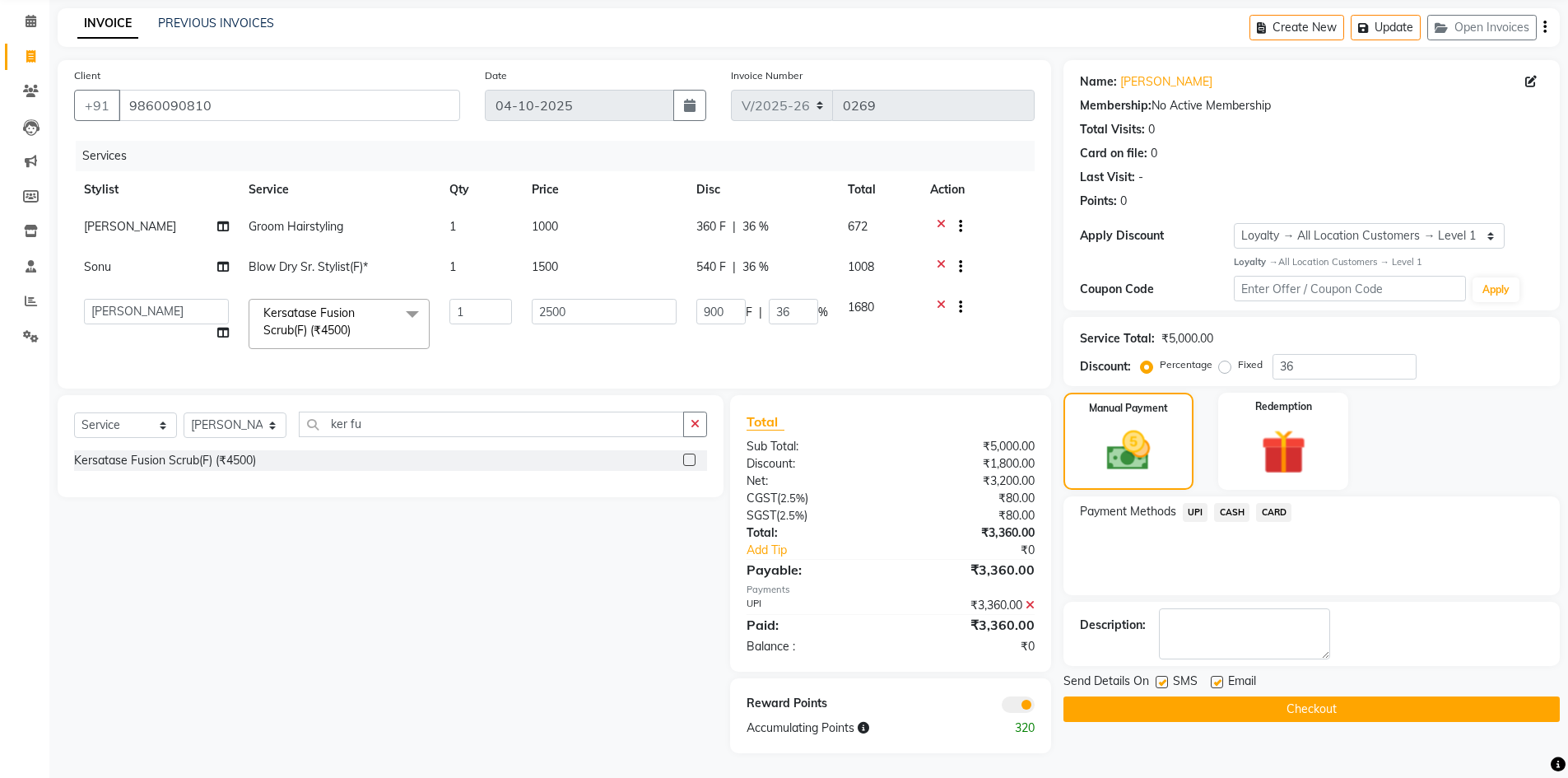
click at [1026, 714] on div "Reward Points Accumulating Points 320" at bounding box center [889, 715] width 320 height 75
click at [1024, 712] on div "Reward Points Accumulating Points 320" at bounding box center [889, 715] width 320 height 75
click at [1019, 697] on span at bounding box center [1018, 704] width 33 height 16
click at [1034, 707] on input "checkbox" at bounding box center [1034, 707] width 0 height 0
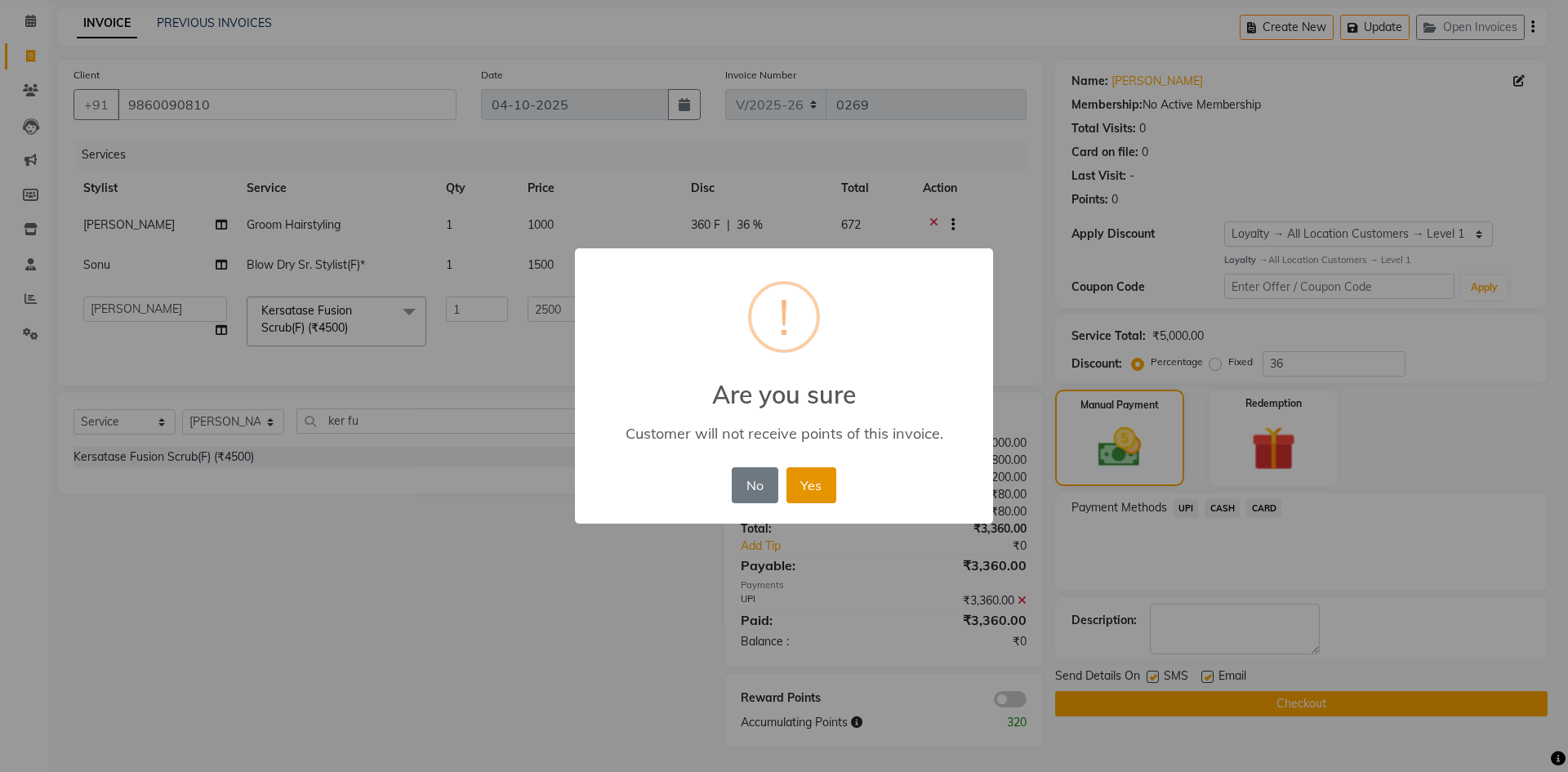
click at [813, 498] on button "Yes" at bounding box center [811, 485] width 50 height 36
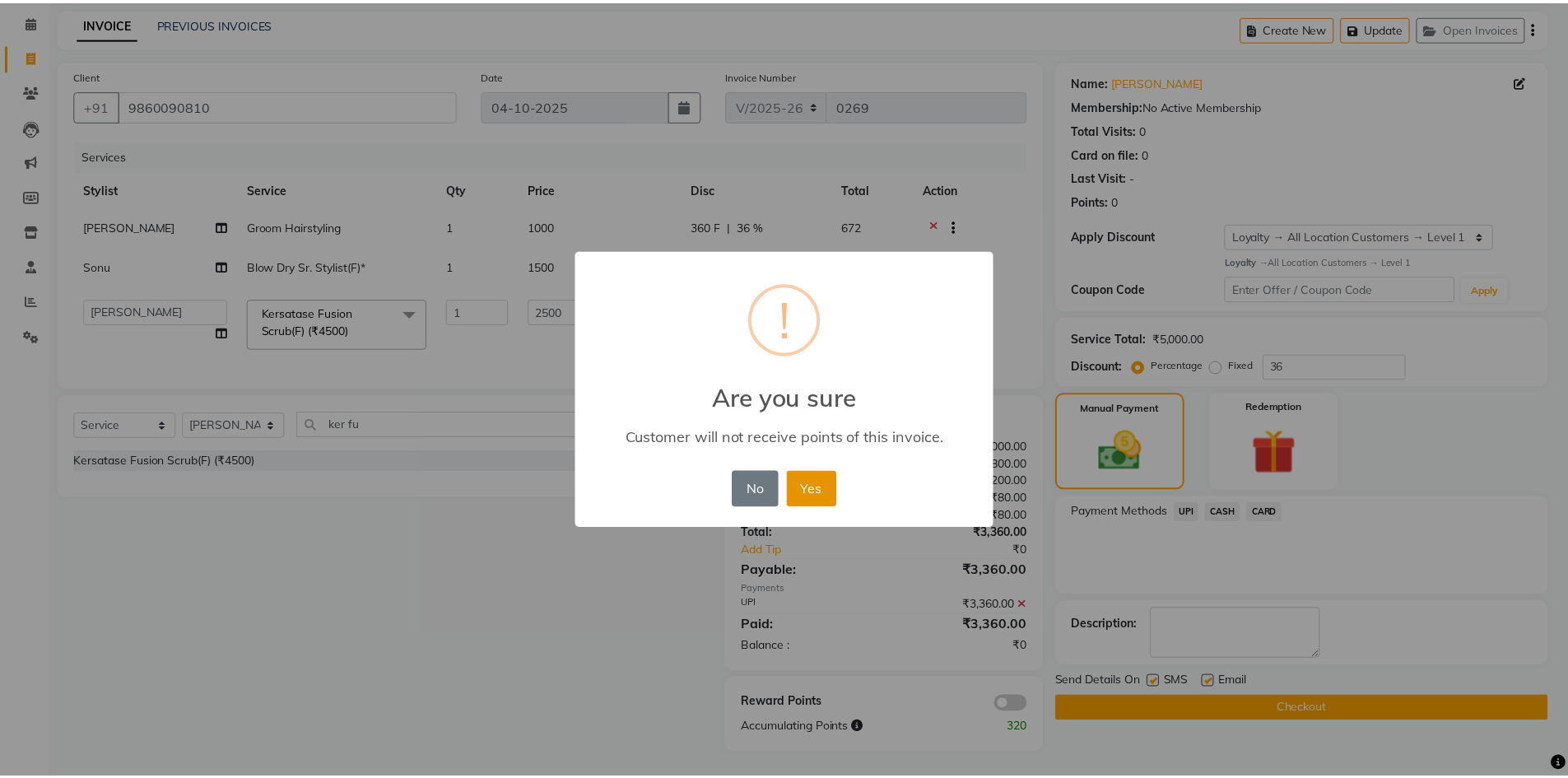
scroll to position [52, 0]
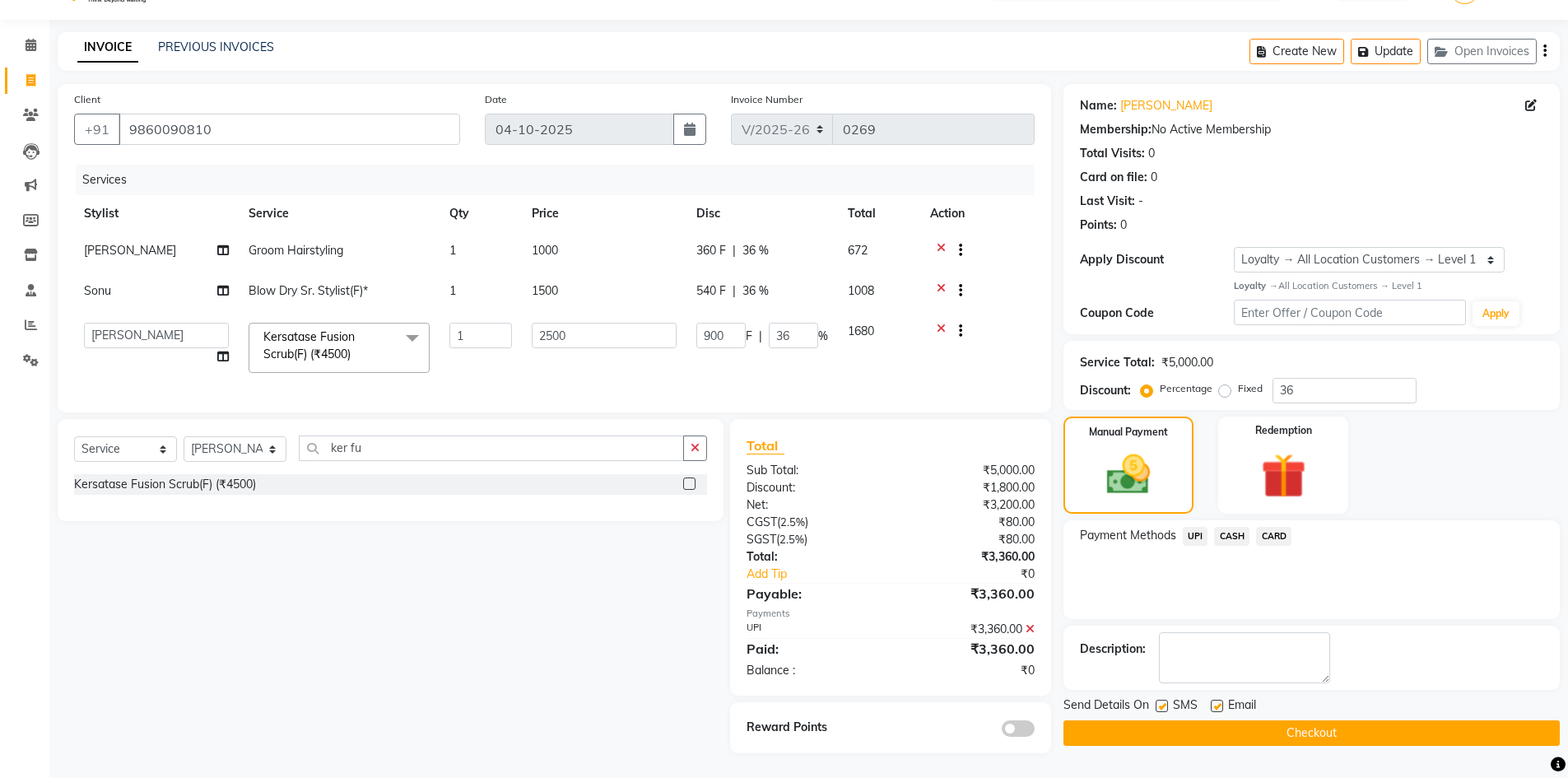
click at [1191, 527] on span "UPI" at bounding box center [1195, 536] width 26 height 19
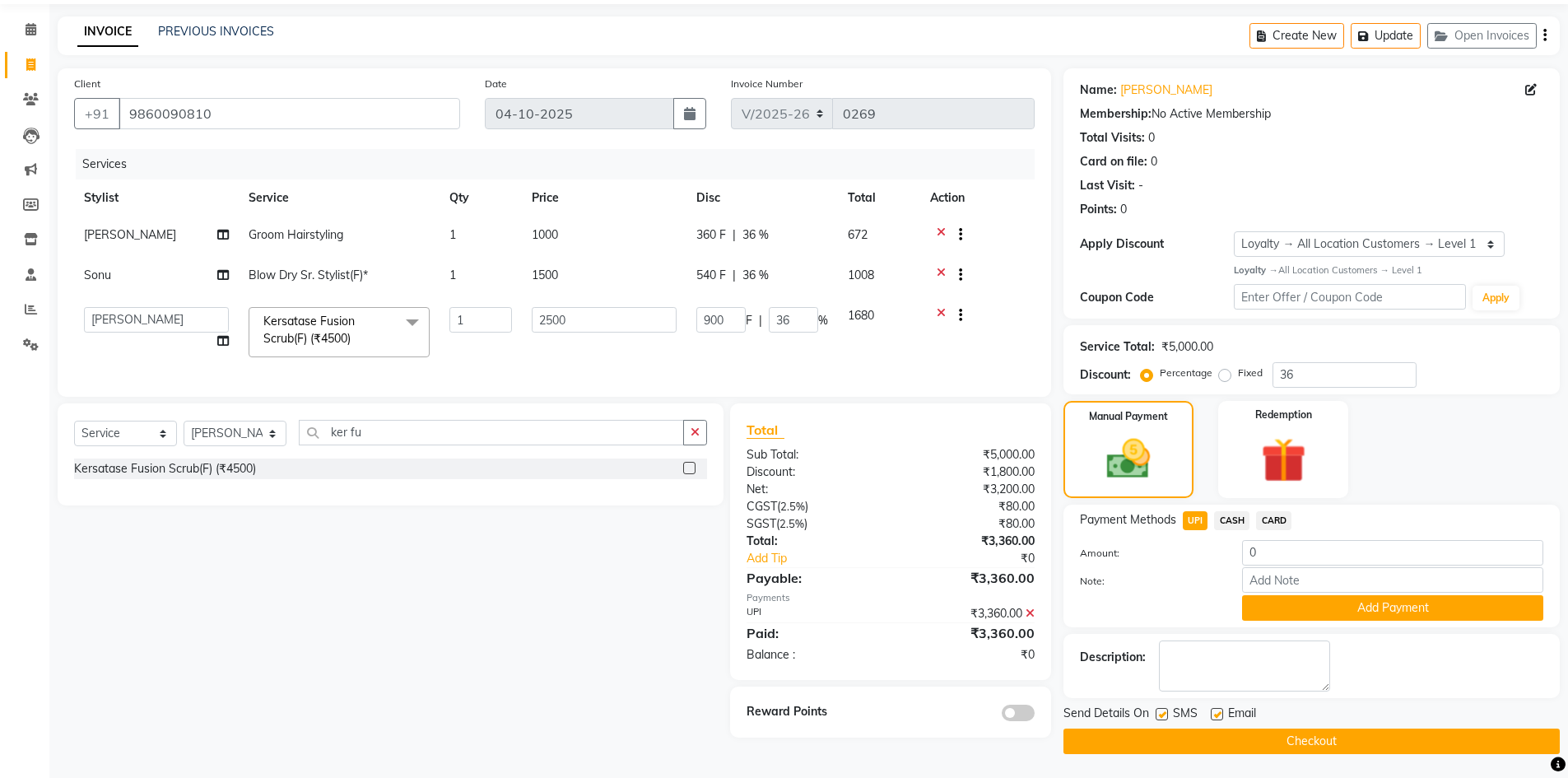
scroll to position [56, 0]
click at [1201, 743] on button "Checkout" at bounding box center [1311, 740] width 497 height 26
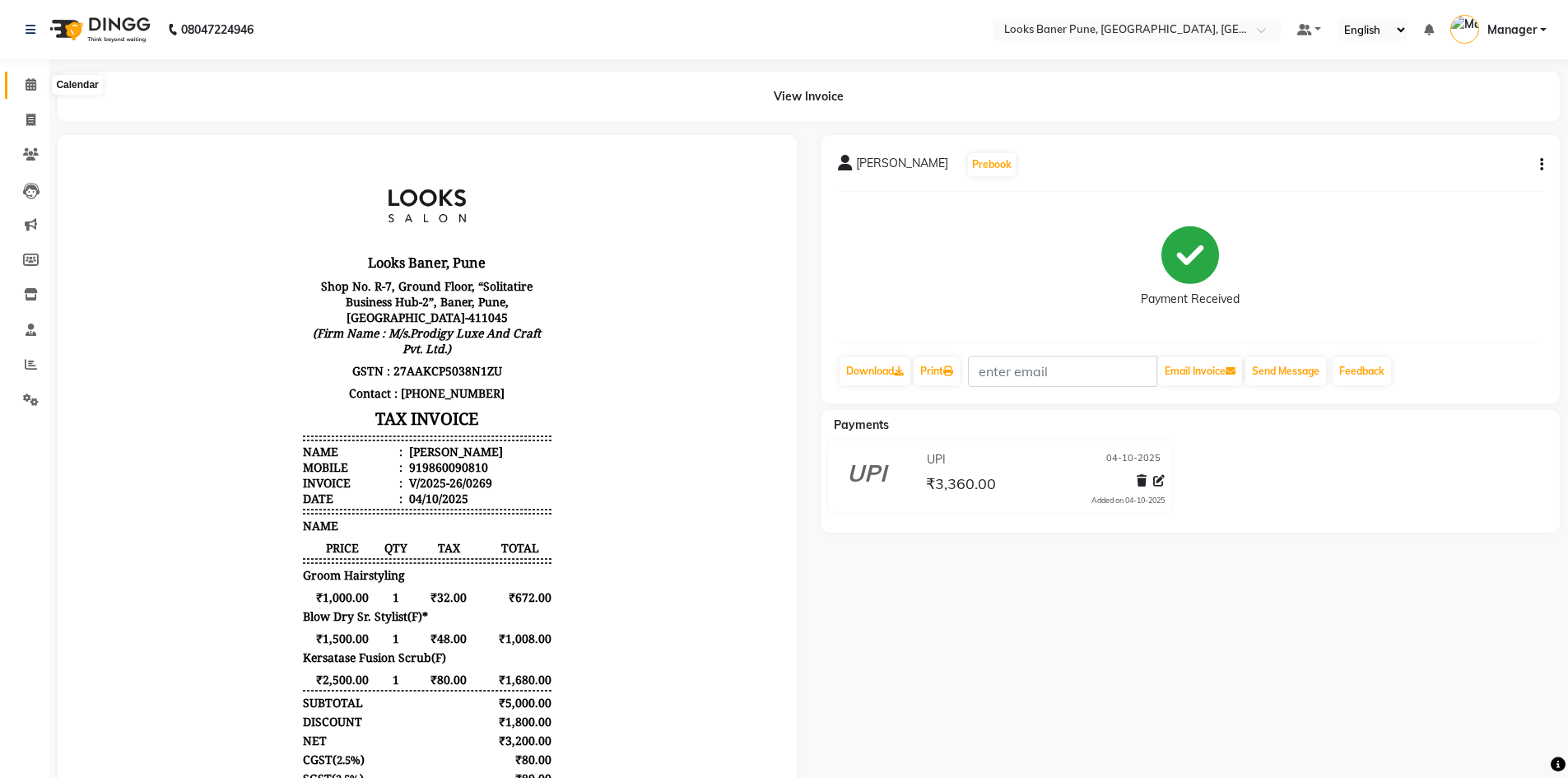
click at [23, 85] on span at bounding box center [31, 85] width 29 height 19
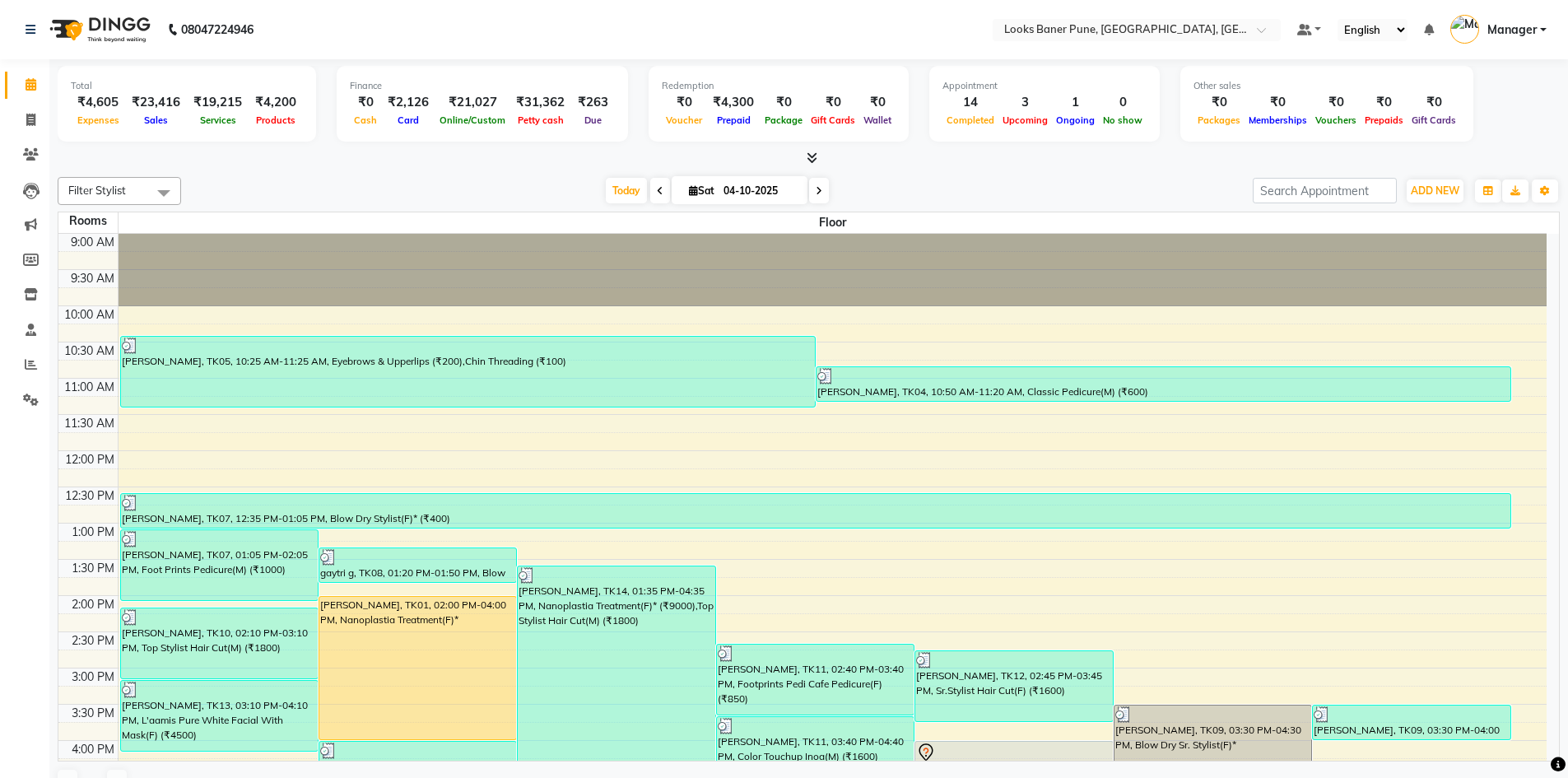
click at [313, 186] on div "Today Sat 04-10-2025" at bounding box center [717, 190] width 1055 height 25
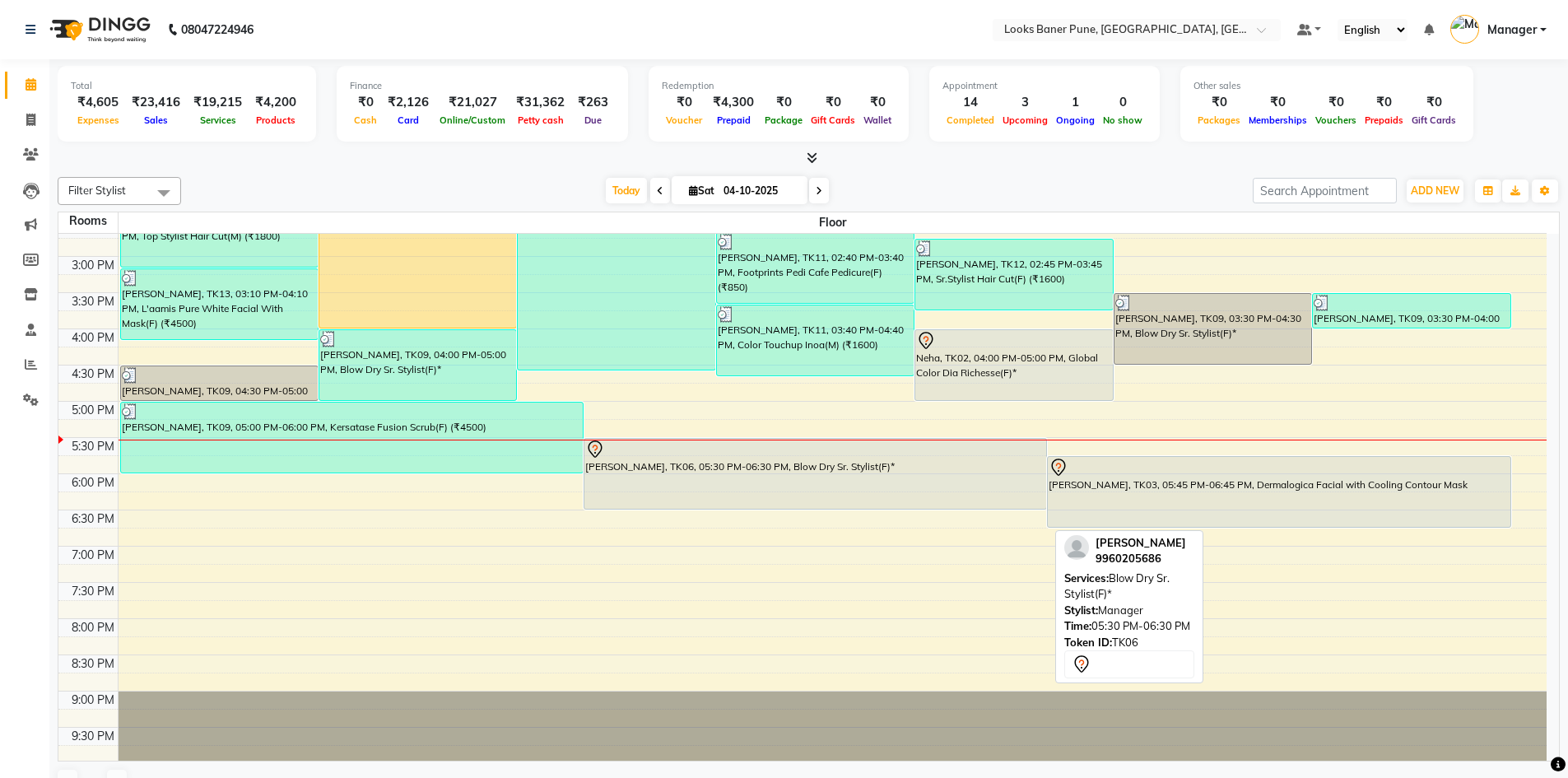
scroll to position [414, 0]
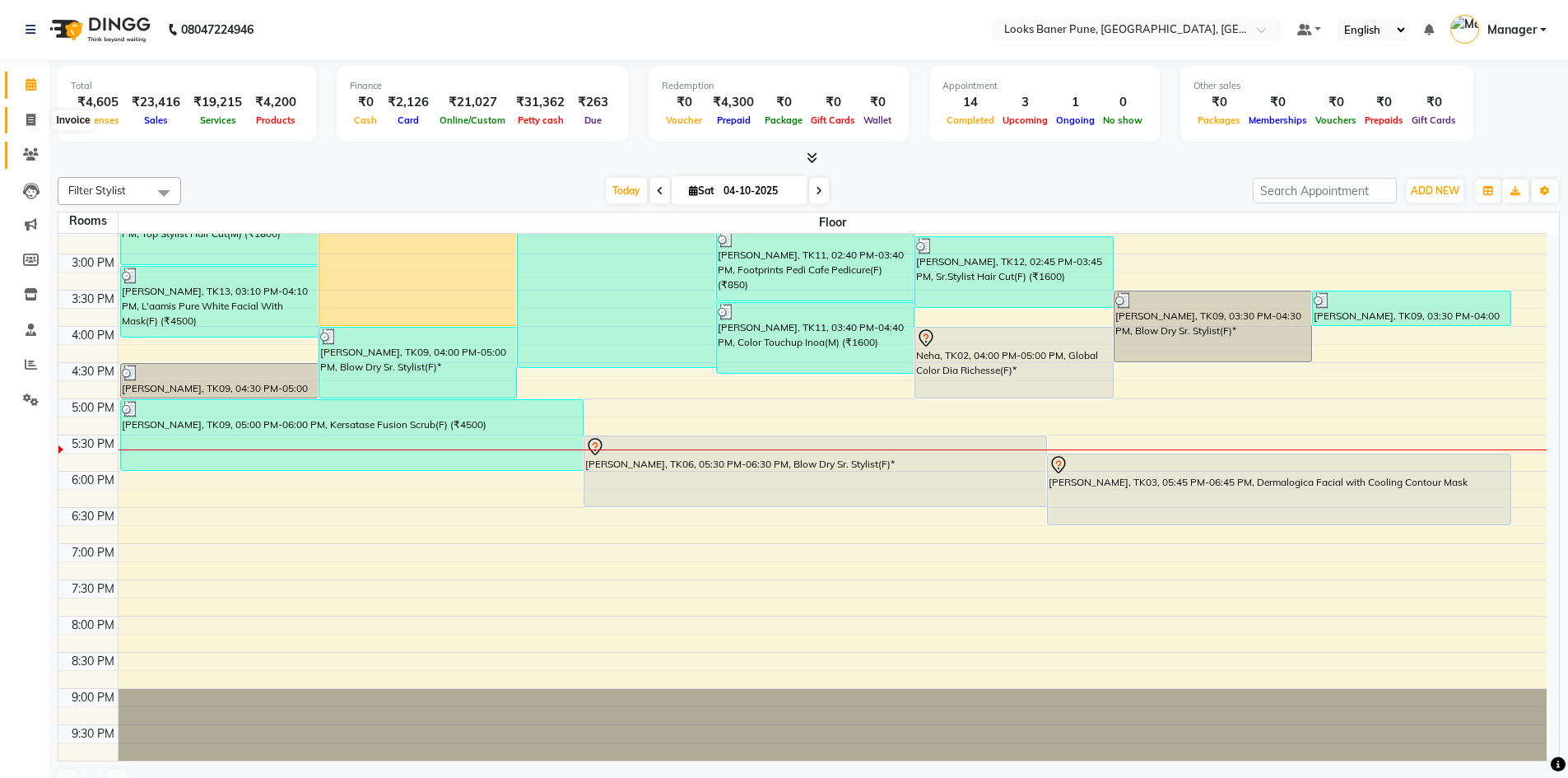
drag, startPoint x: 27, startPoint y: 120, endPoint x: 30, endPoint y: 155, distance: 35.1
click at [27, 120] on icon at bounding box center [31, 120] width 9 height 13
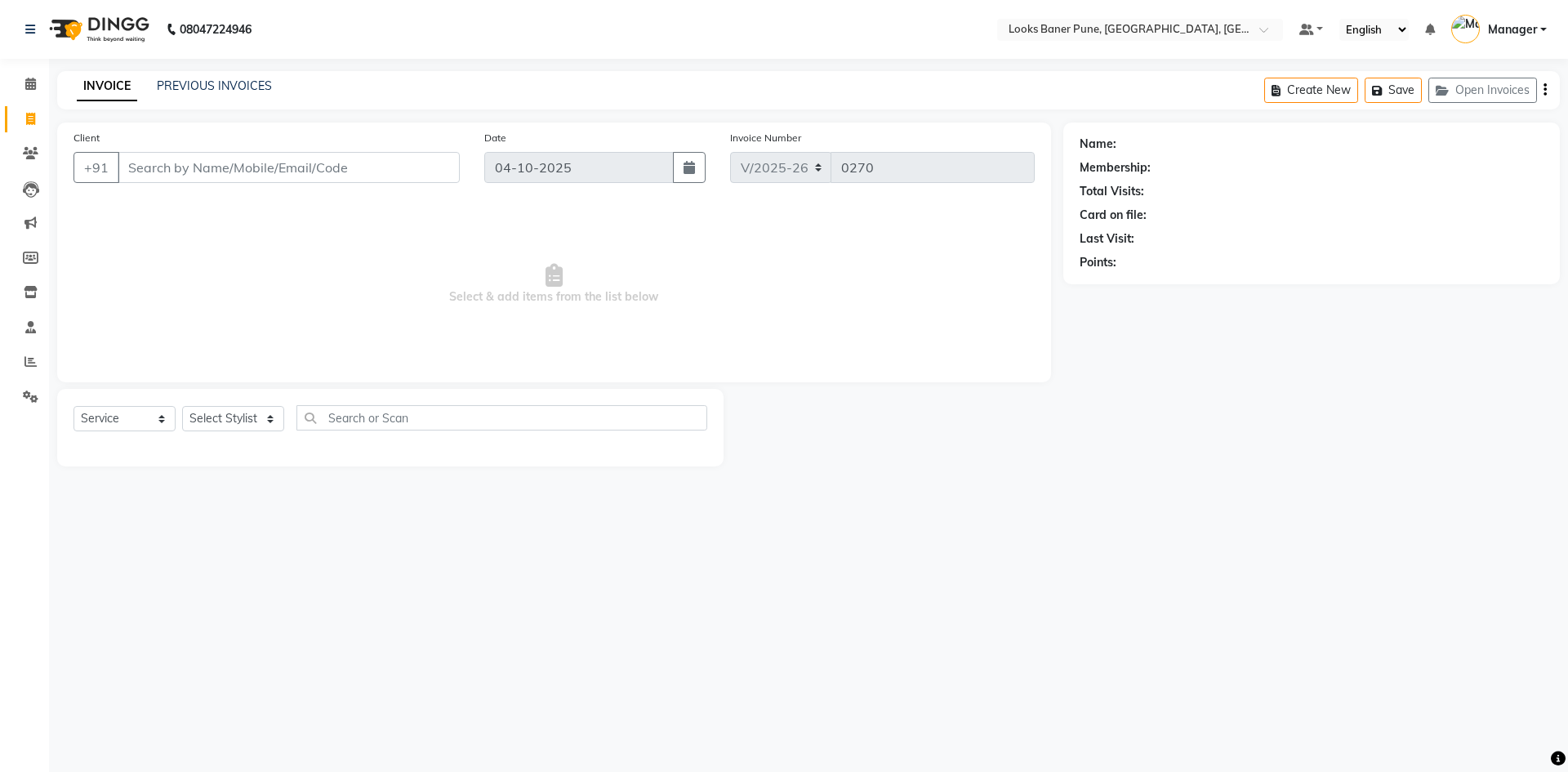
click at [183, 173] on input "Client" at bounding box center [288, 167] width 342 height 31
click at [430, 174] on span "Add Client" at bounding box center [417, 167] width 64 height 16
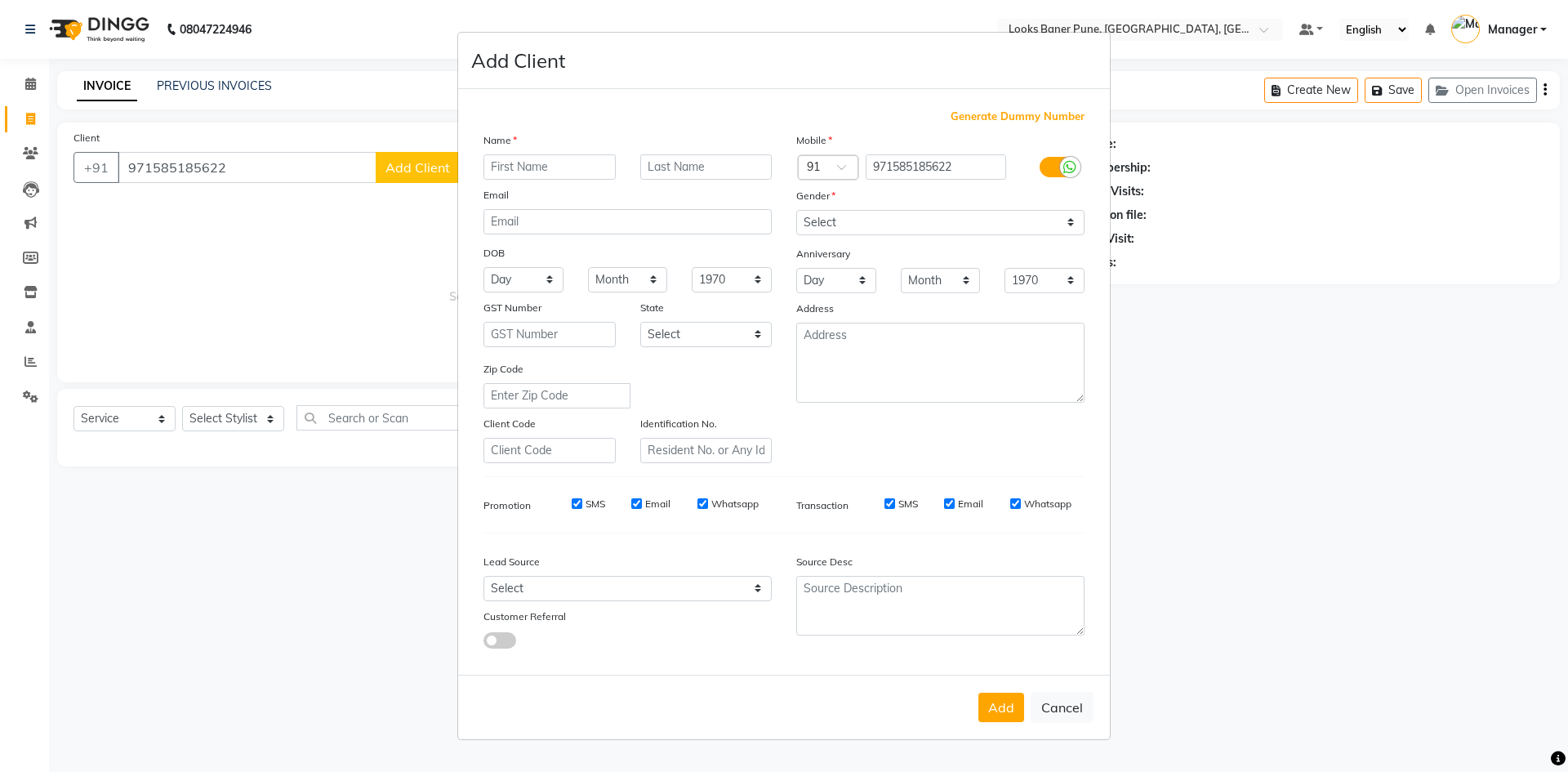
click at [579, 172] on input "text" at bounding box center [550, 167] width 132 height 25
click at [916, 229] on select "Select [DEMOGRAPHIC_DATA] [DEMOGRAPHIC_DATA] Other Prefer Not To Say" at bounding box center [940, 222] width 288 height 25
click at [797, 210] on select "Select [DEMOGRAPHIC_DATA] [DEMOGRAPHIC_DATA] Other Prefer Not To Say" at bounding box center [940, 222] width 288 height 25
click at [1008, 711] on button "Add" at bounding box center [1001, 707] width 46 height 30
click at [882, 165] on input "971585185622" at bounding box center [936, 167] width 141 height 25
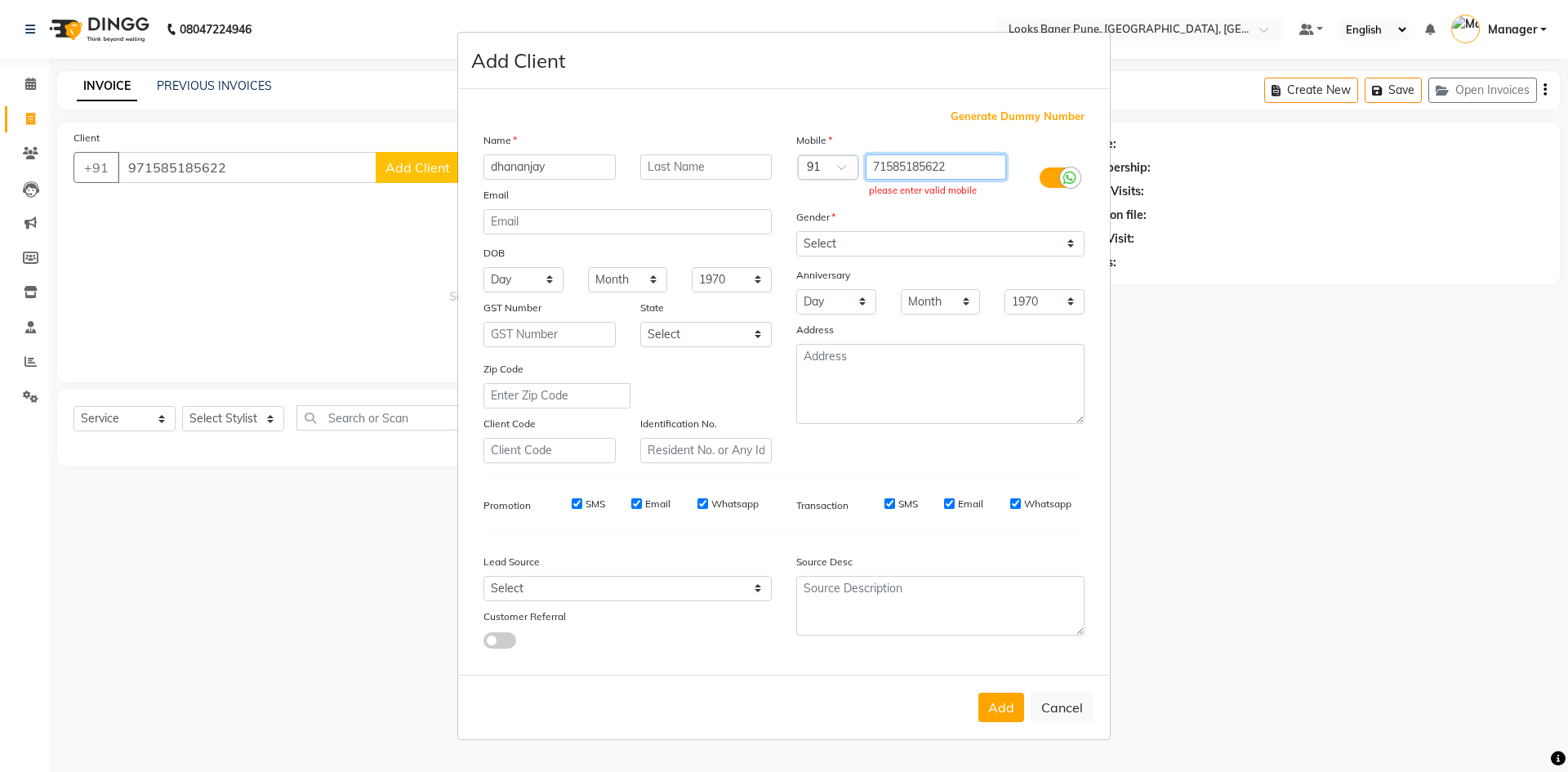
click at [956, 173] on input "71585185622" at bounding box center [936, 167] width 141 height 25
click at [910, 166] on input "71585185622" at bounding box center [936, 167] width 141 height 25
drag, startPoint x: 875, startPoint y: 165, endPoint x: 964, endPoint y: 173, distance: 89.4
click at [964, 173] on input "71585185622" at bounding box center [936, 167] width 141 height 25
click at [997, 713] on button "Add" at bounding box center [1001, 707] width 46 height 30
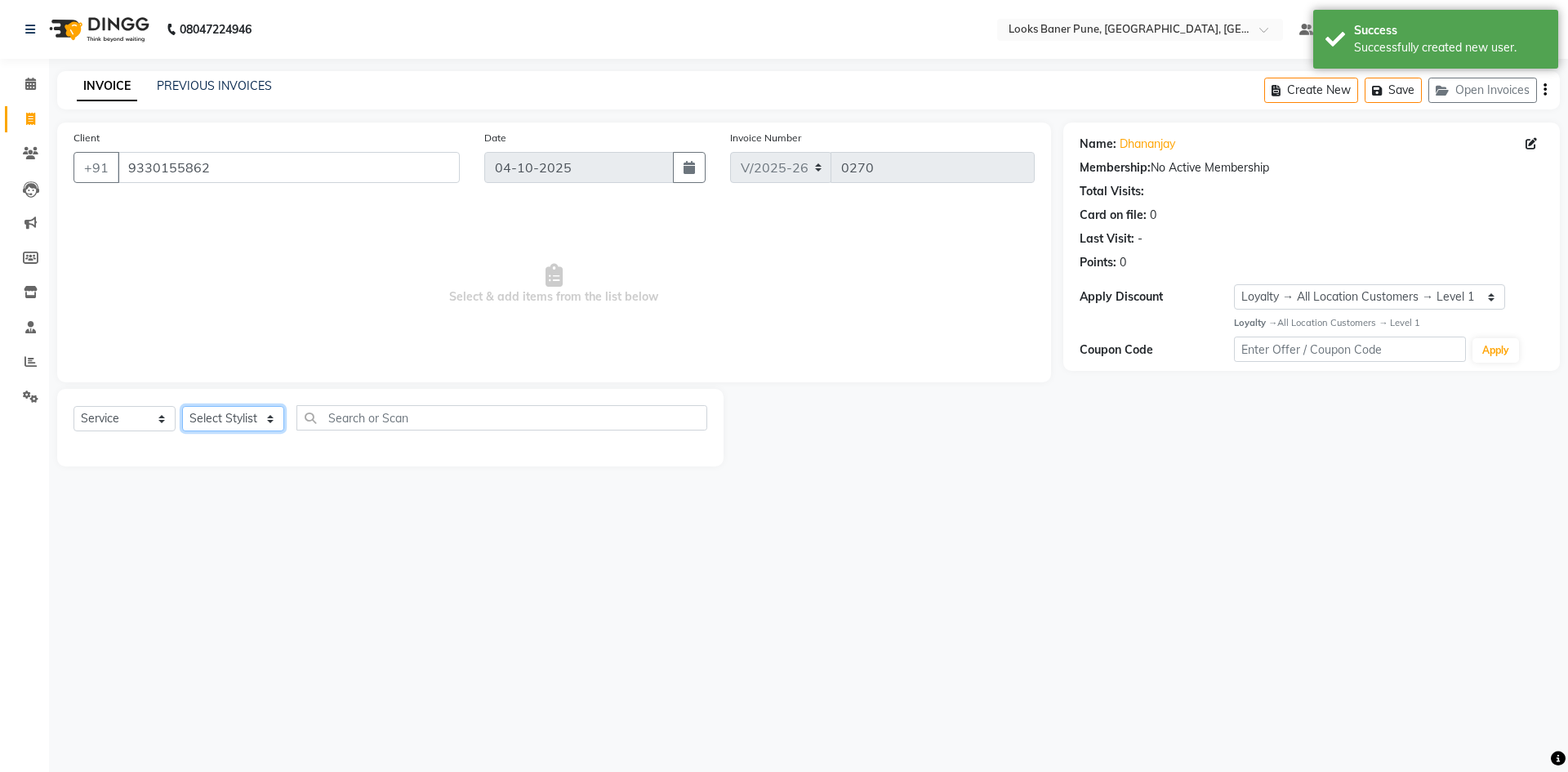
click at [268, 414] on select "Select Stylist [PERSON_NAME] Counter_Sales [PERSON_NAME] Manager [PERSON_NAME] …" at bounding box center [232, 419] width 102 height 25
click at [182, 406] on select "Select Stylist [PERSON_NAME] Counter_Sales [PERSON_NAME] Manager [PERSON_NAME] …" at bounding box center [232, 419] width 102 height 25
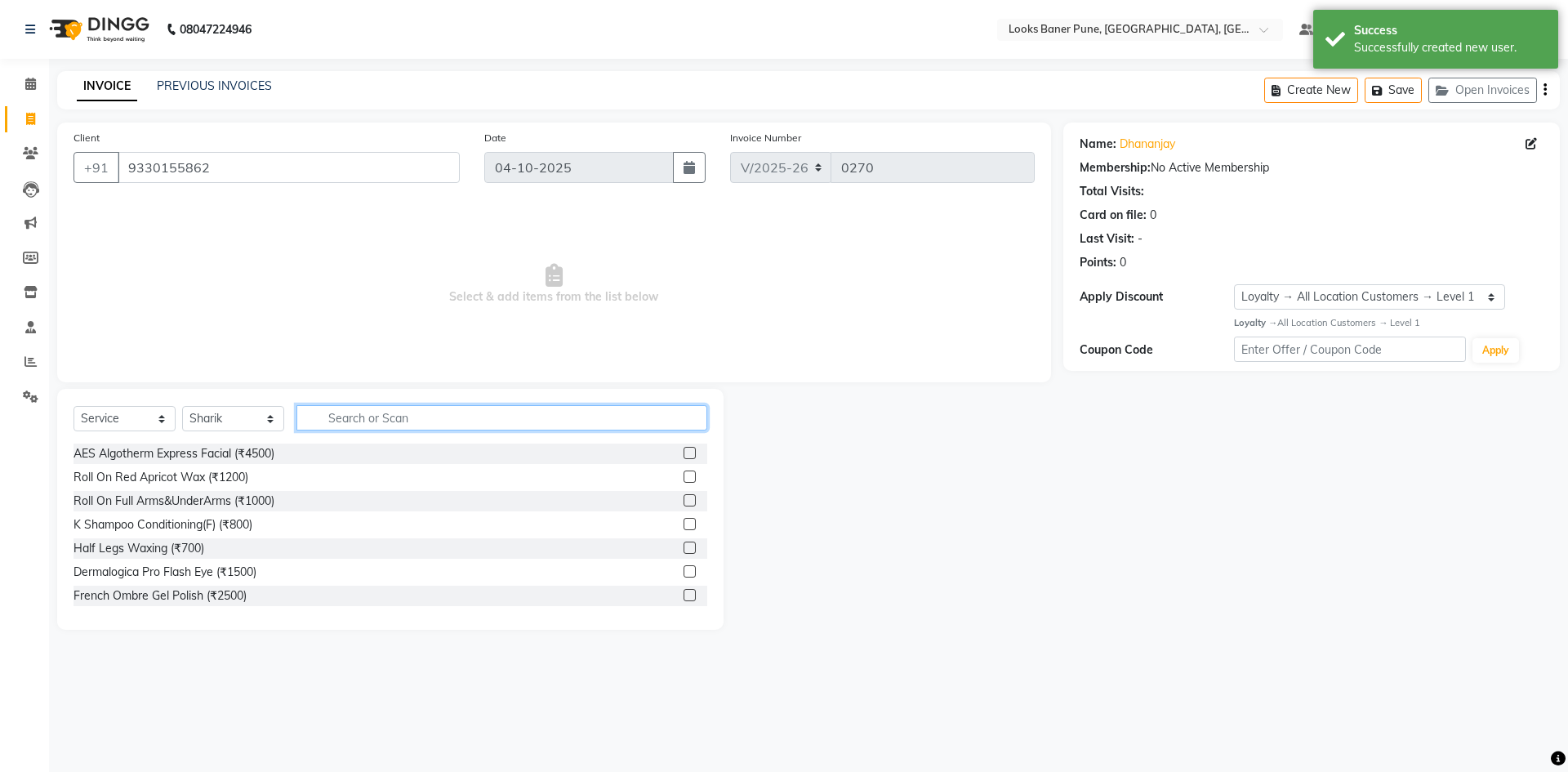
click at [366, 410] on input "text" at bounding box center [502, 418] width 411 height 25
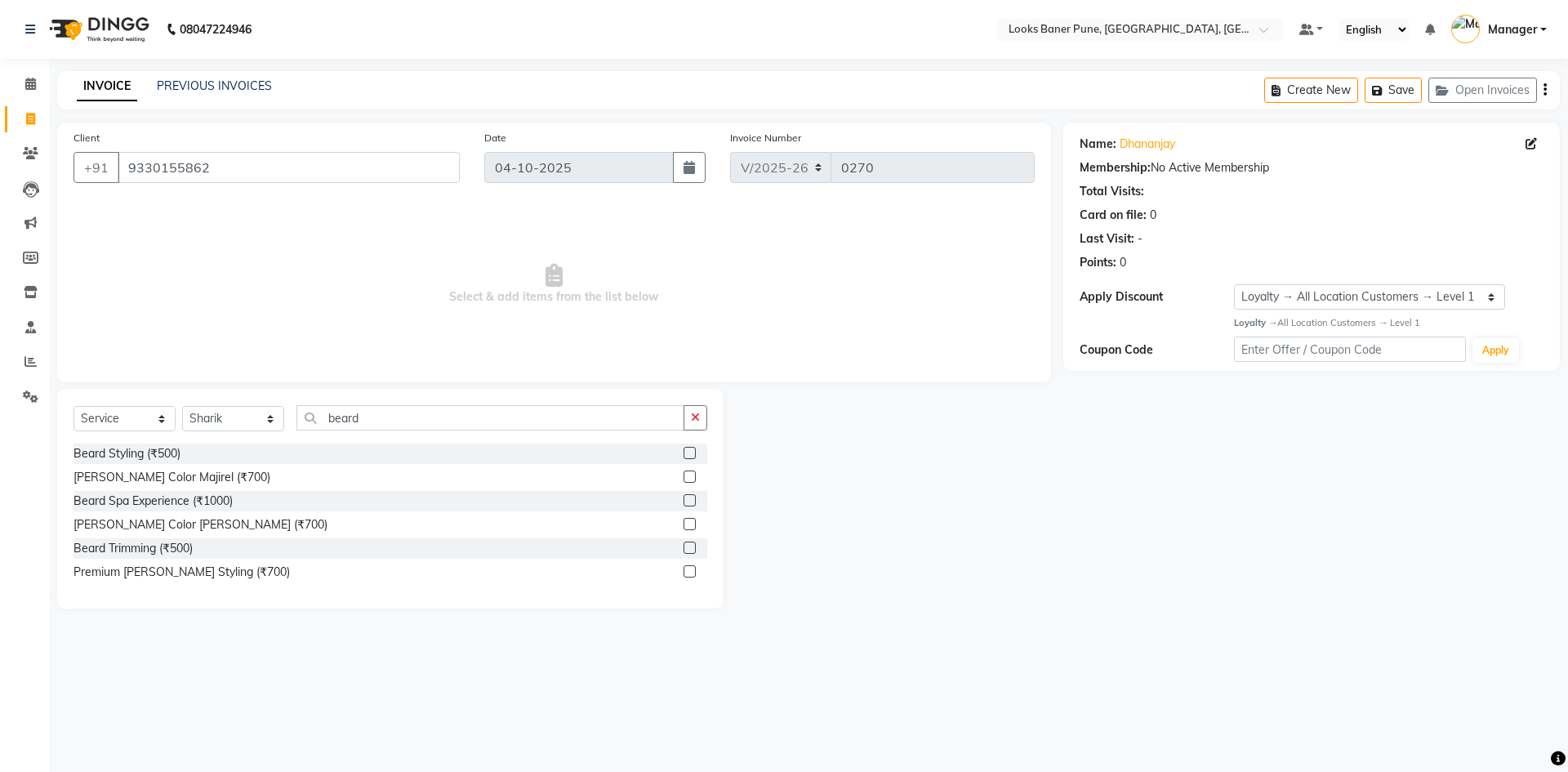
click at [693, 551] on label at bounding box center [690, 548] width 13 height 13
click at [693, 551] on input "checkbox" at bounding box center [689, 549] width 11 height 11
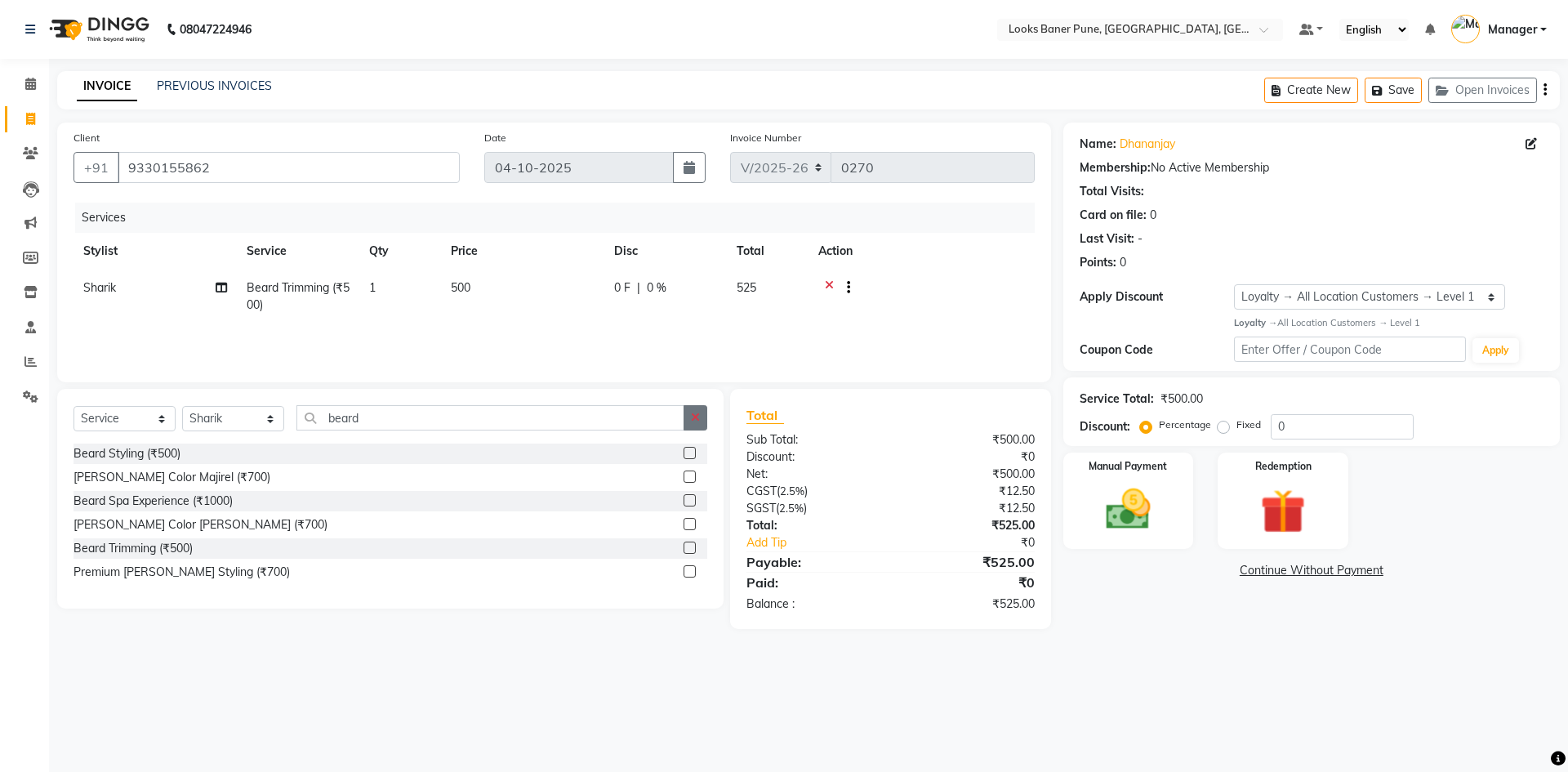
click at [700, 419] on icon "button" at bounding box center [695, 417] width 9 height 12
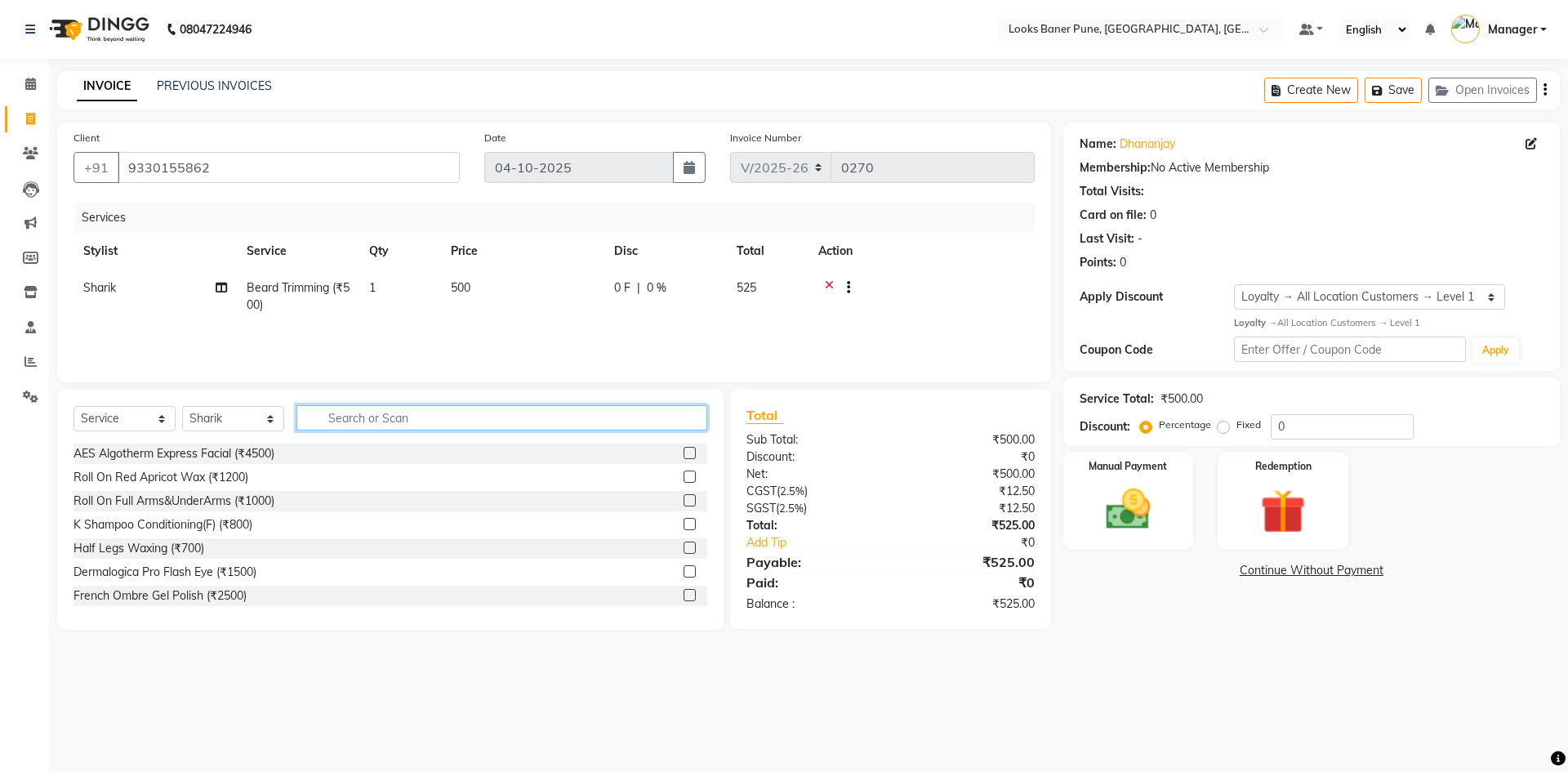
click at [585, 419] on input "text" at bounding box center [502, 418] width 411 height 25
click at [474, 417] on input "text" at bounding box center [502, 418] width 411 height 25
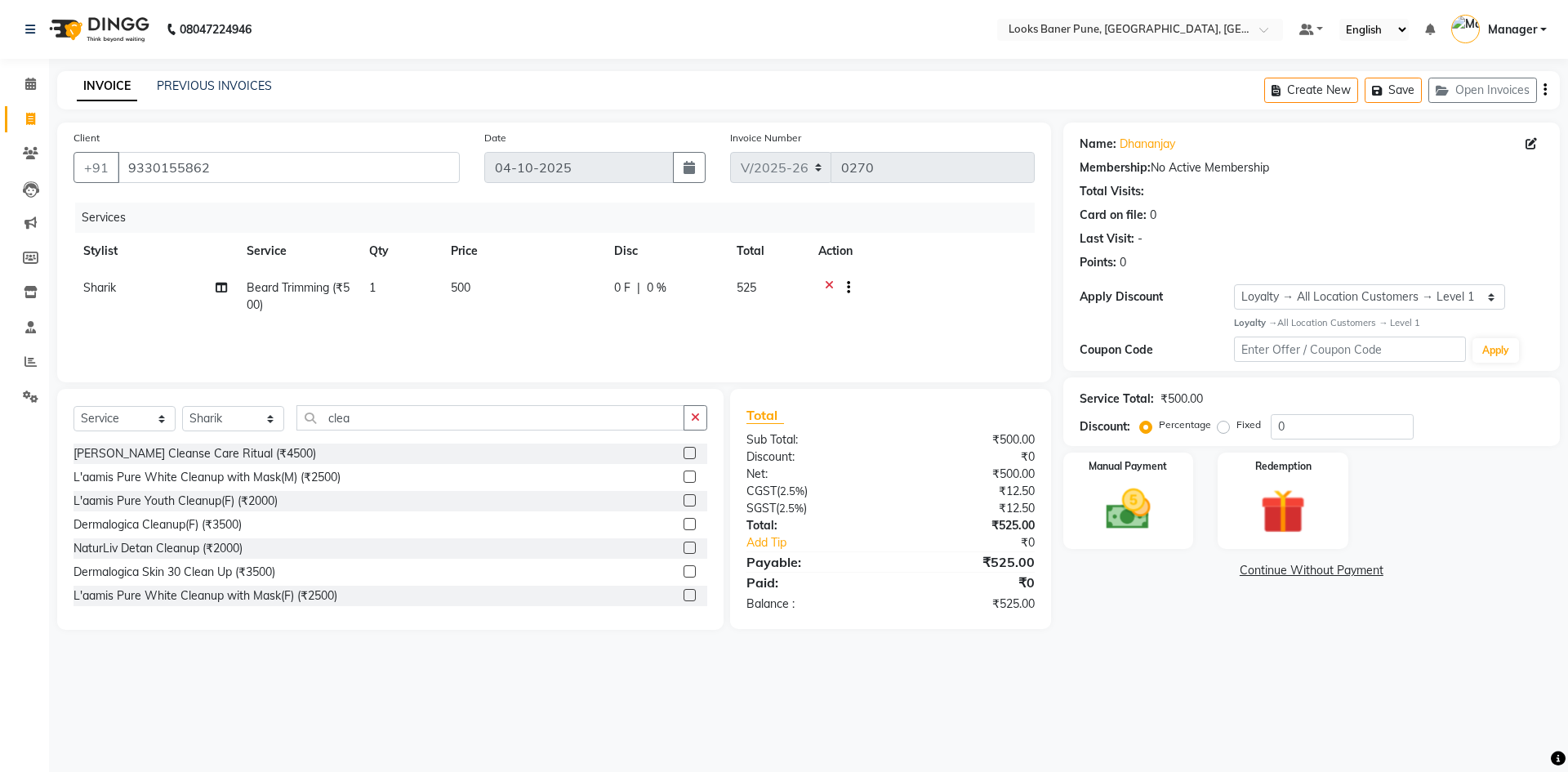
click at [684, 549] on label at bounding box center [690, 548] width 13 height 13
click at [684, 549] on input "checkbox" at bounding box center [689, 549] width 11 height 11
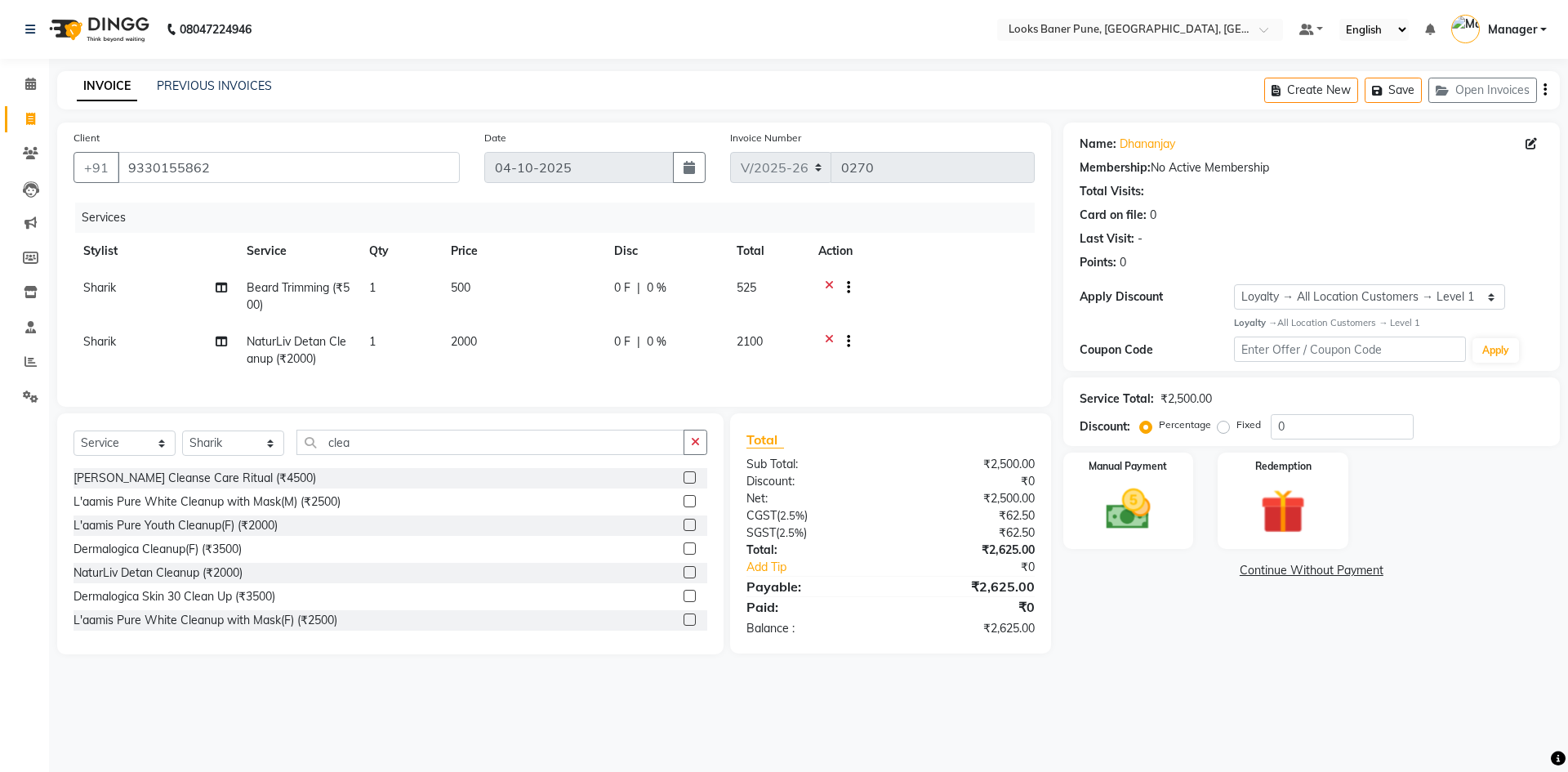
click at [469, 337] on span "2000" at bounding box center [464, 341] width 26 height 14
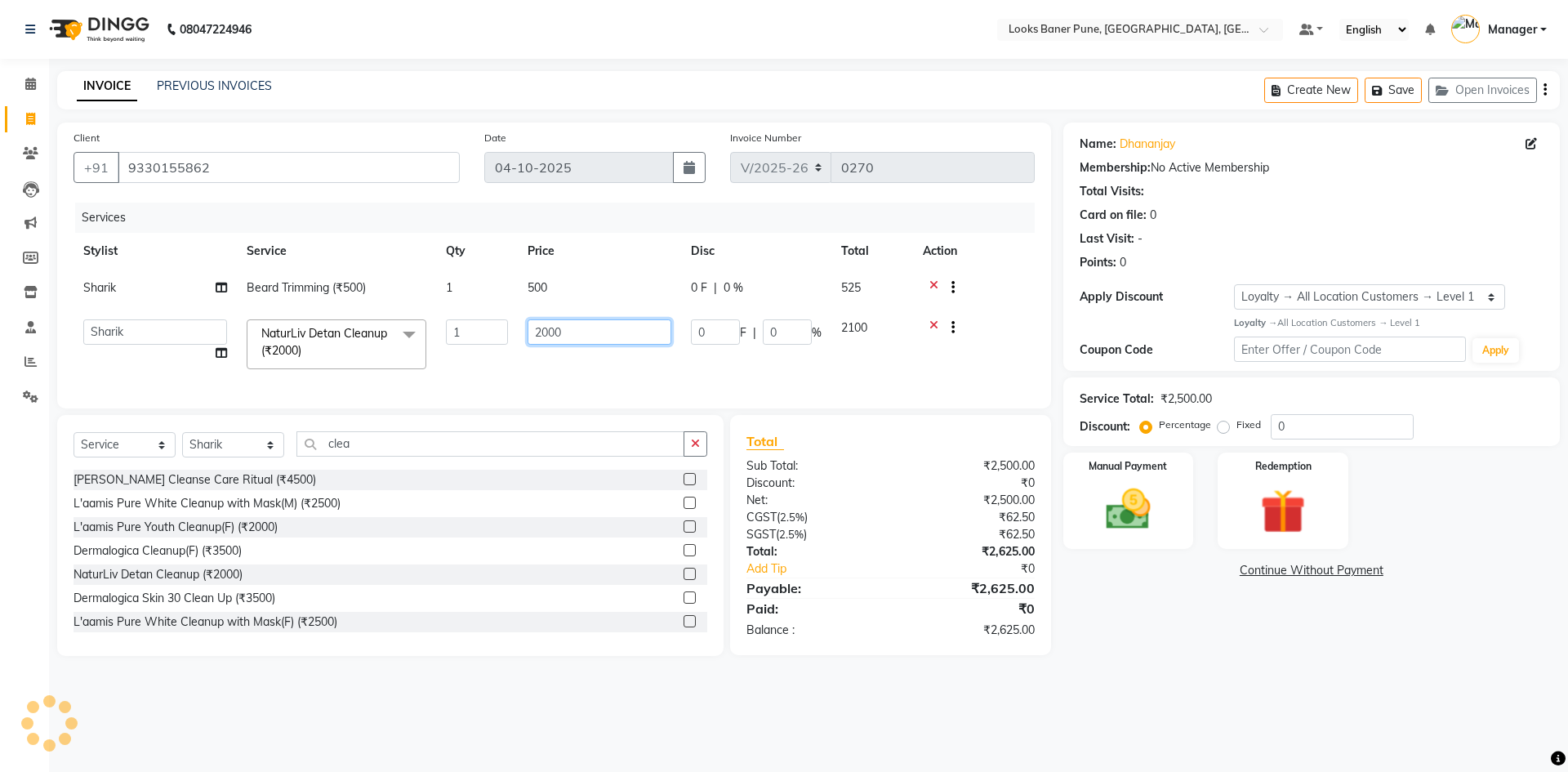
drag, startPoint x: 582, startPoint y: 323, endPoint x: 428, endPoint y: 369, distance: 160.7
click at [430, 369] on tr "Ankita Arshad Ashish_sty Counter_Sales Irfan Manager Pronoy Paul Raju_Mgr Rauna…" at bounding box center [553, 344] width 961 height 70
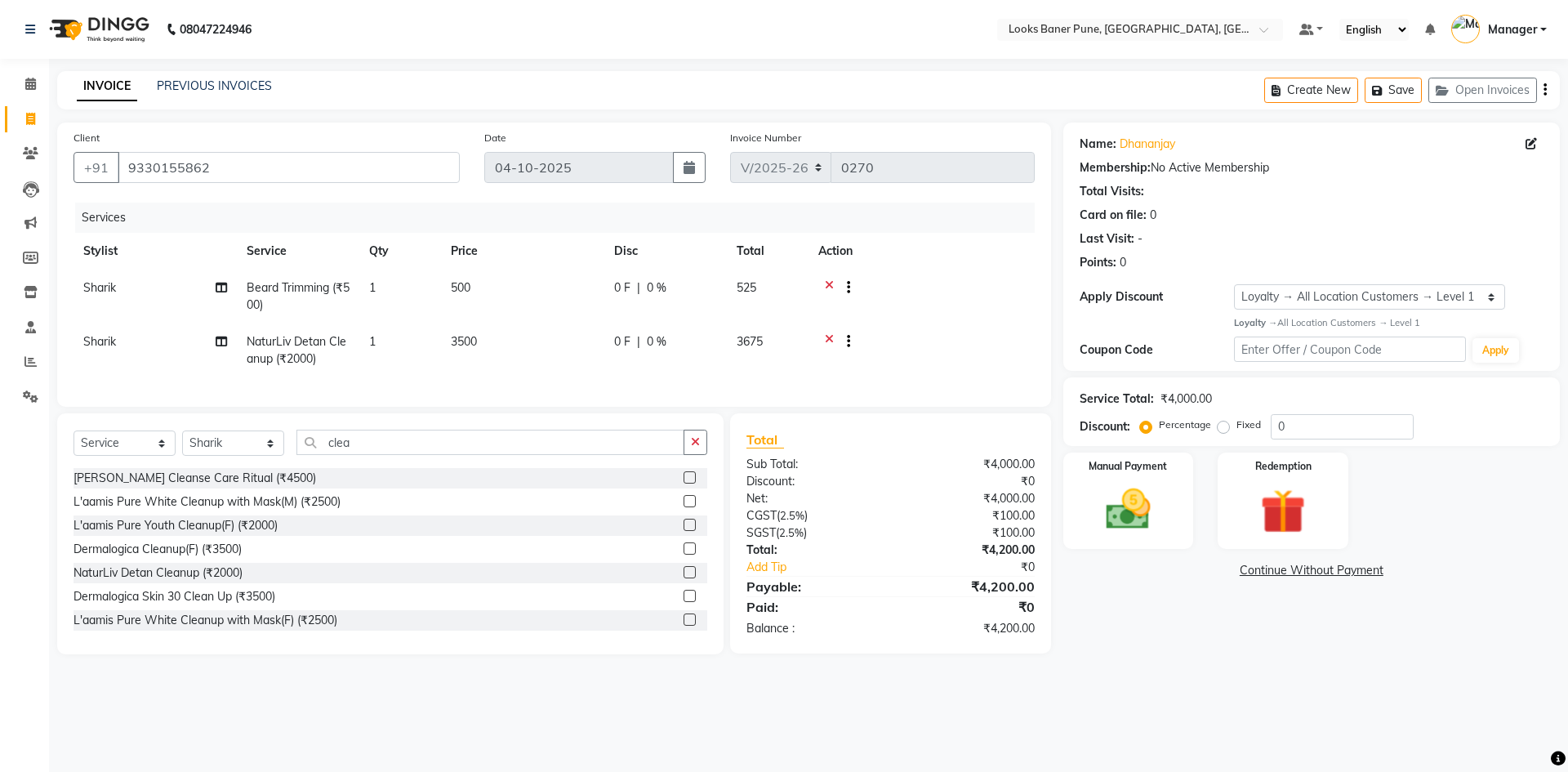
click at [495, 367] on tr "Sharik NaturLiv Detan Cleanup (₹2000) 1 3500 0 F | 0 % 3675" at bounding box center [553, 351] width 961 height 54
drag, startPoint x: 450, startPoint y: 466, endPoint x: 152, endPoint y: 511, distance: 301.4
click at [158, 510] on div "Select Service Product Membership Package Voucher Prepaid Gift Card Select Styl…" at bounding box center [390, 533] width 666 height 240
click at [1396, 91] on button "Save" at bounding box center [1393, 90] width 57 height 25
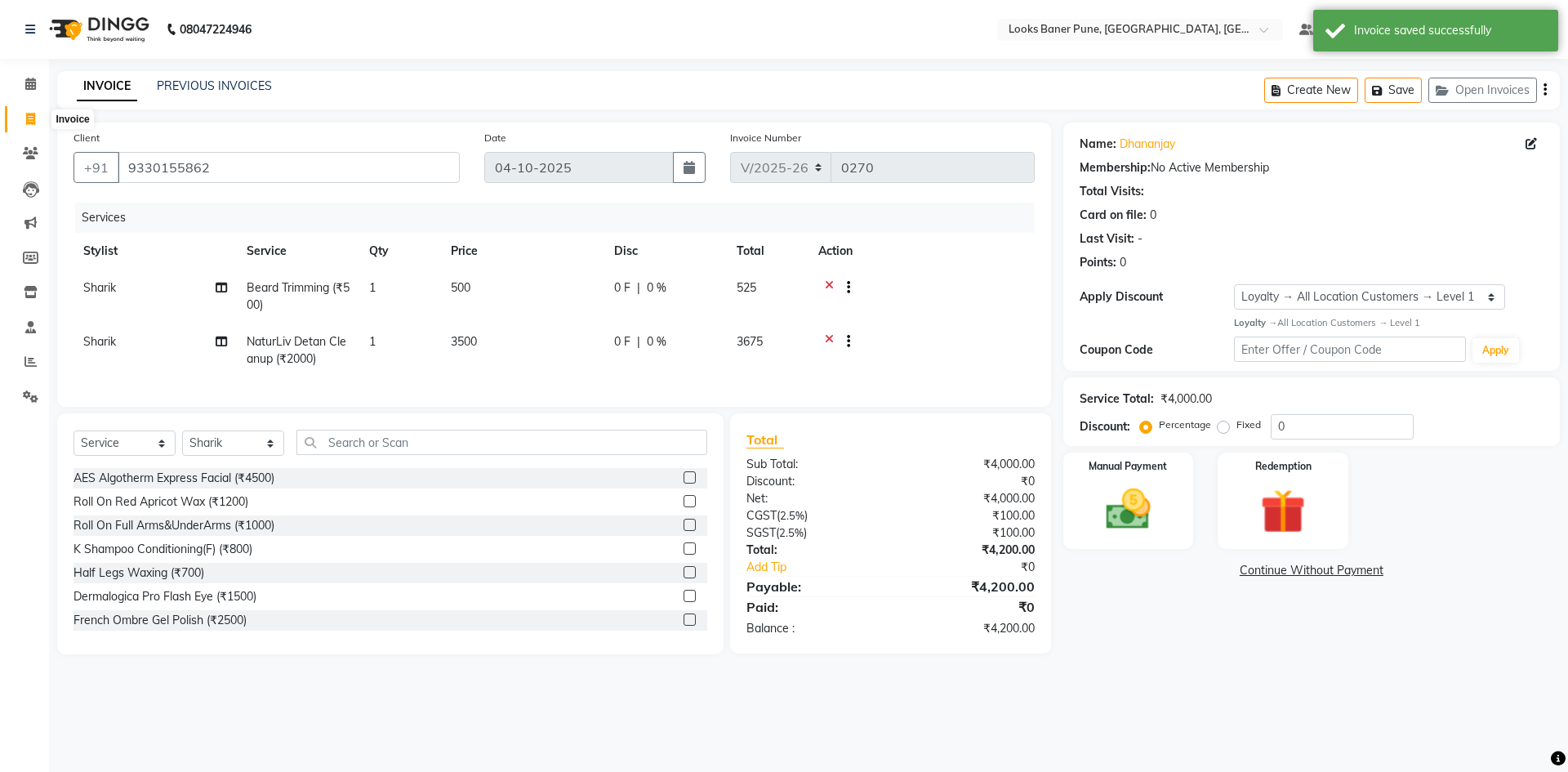
click at [29, 124] on icon at bounding box center [31, 119] width 9 height 13
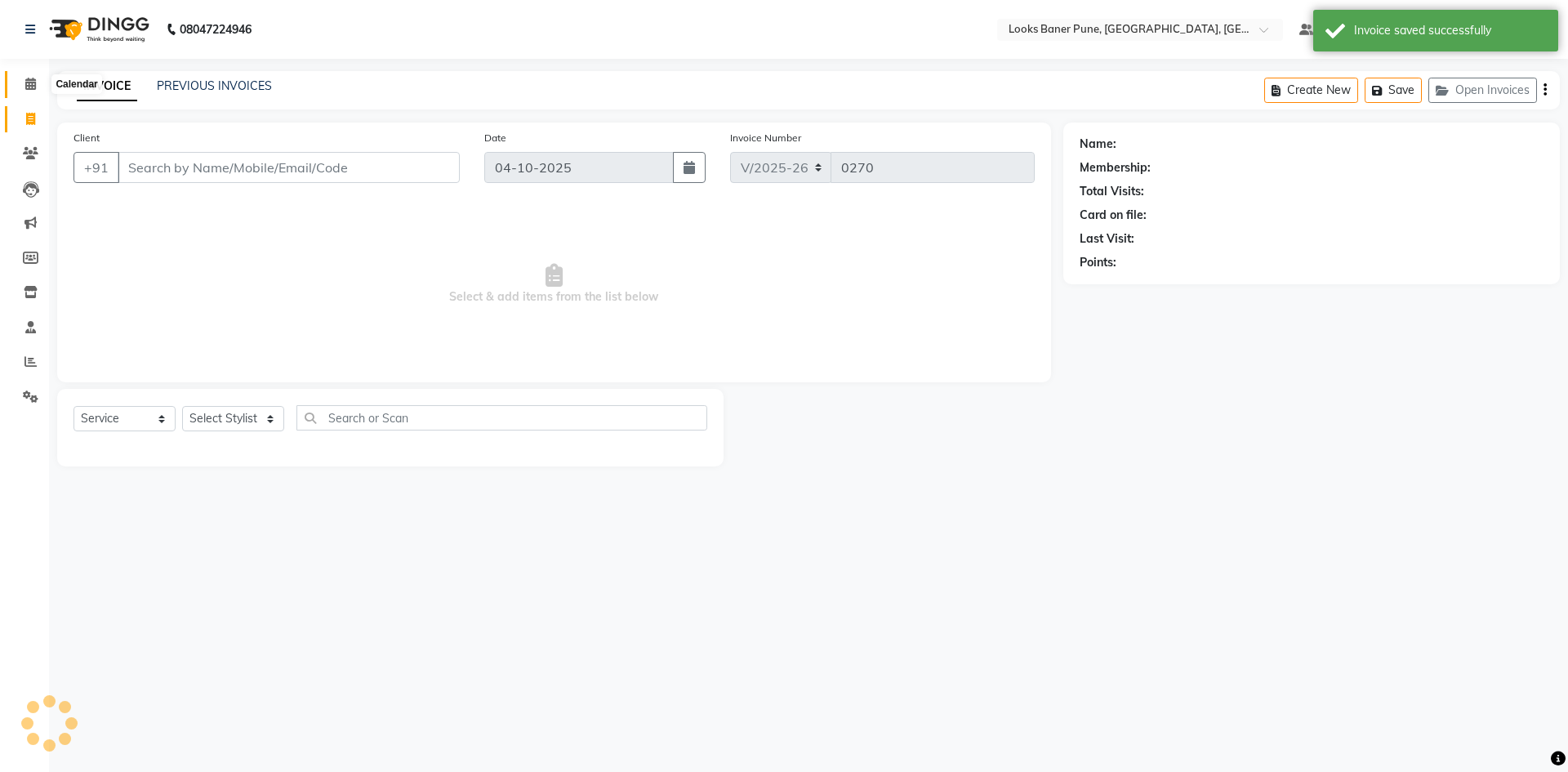
click at [29, 84] on icon at bounding box center [31, 84] width 11 height 13
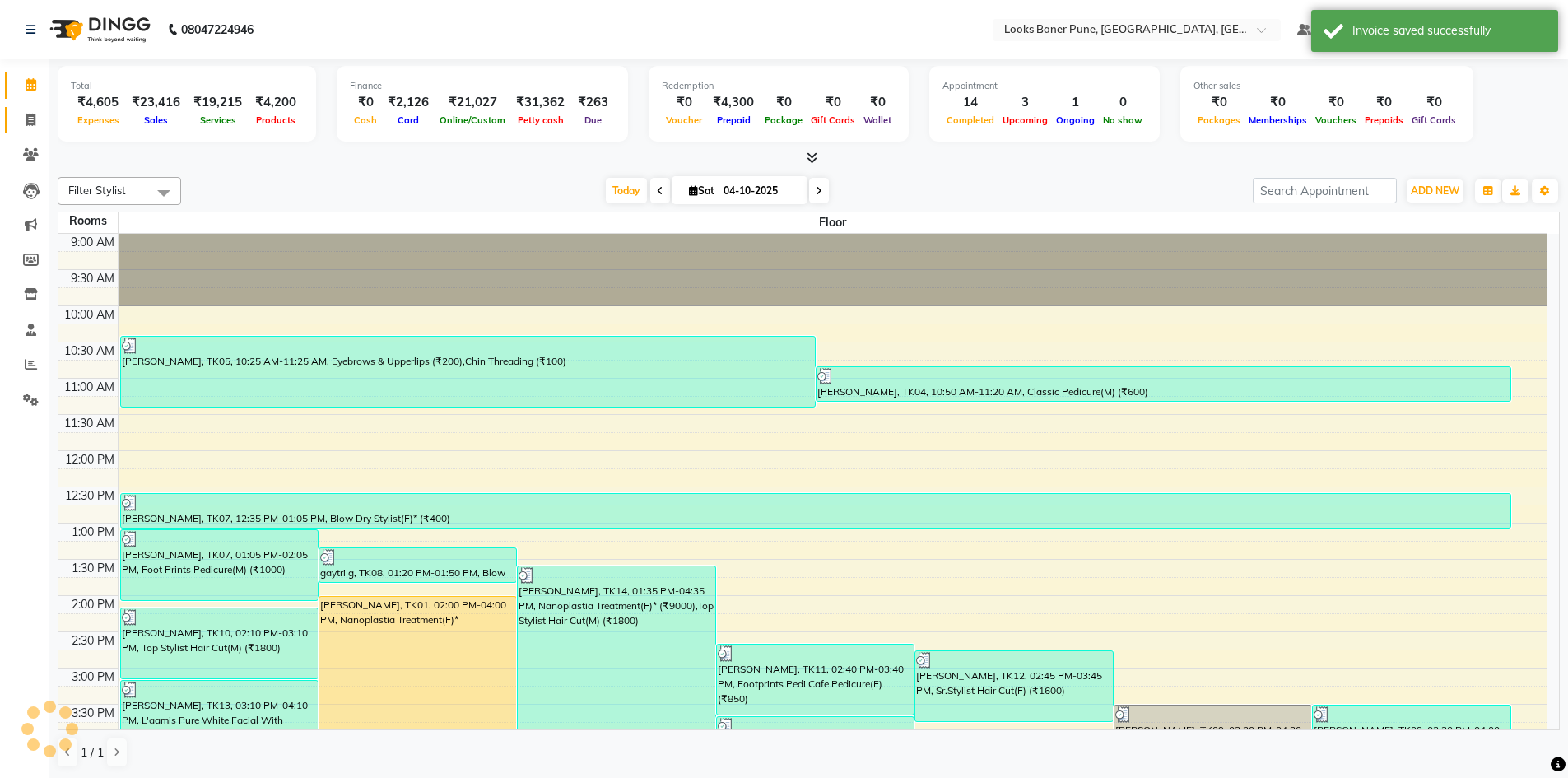
scroll to position [411, 0]
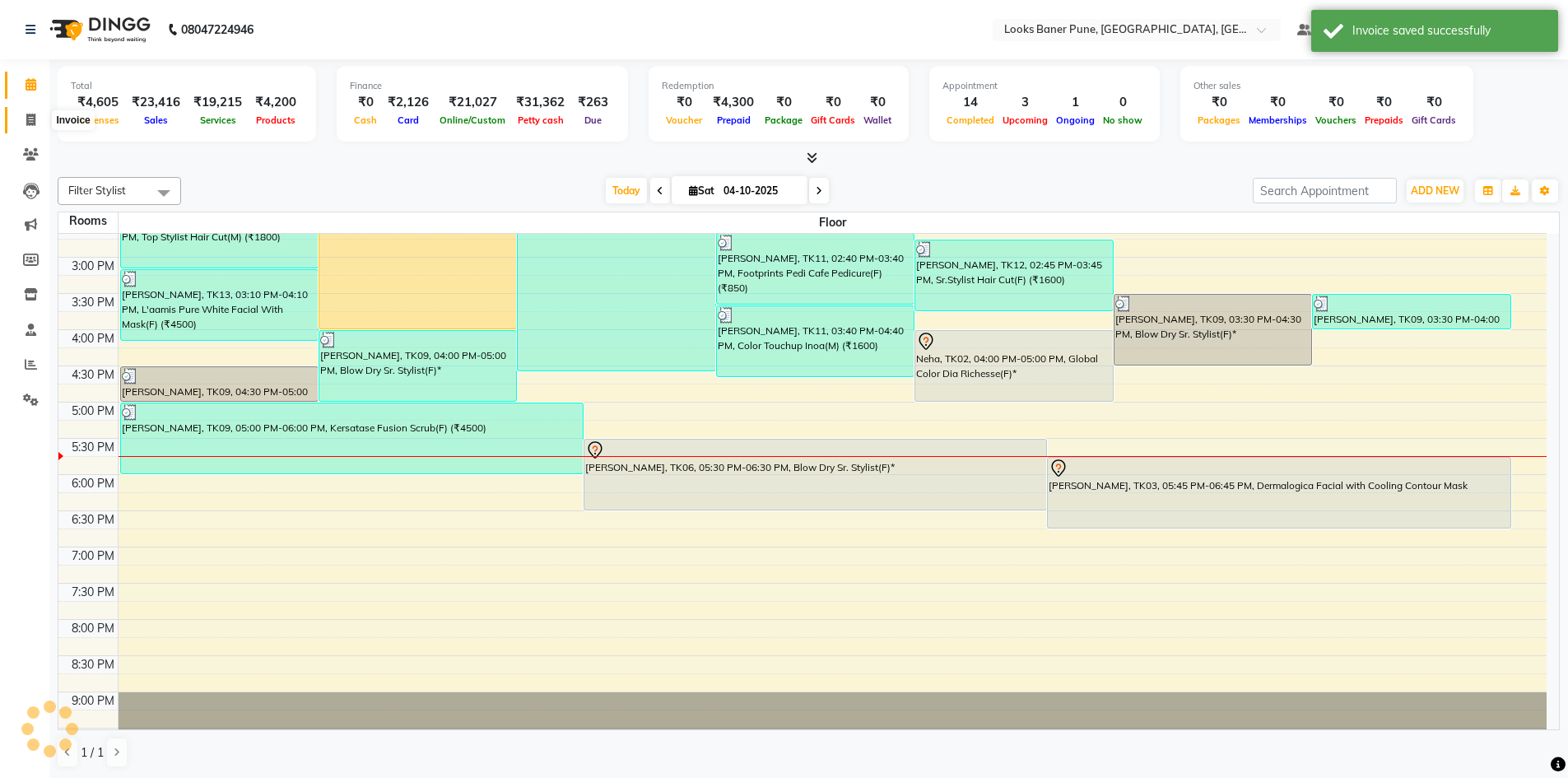
click at [32, 121] on icon at bounding box center [31, 120] width 9 height 13
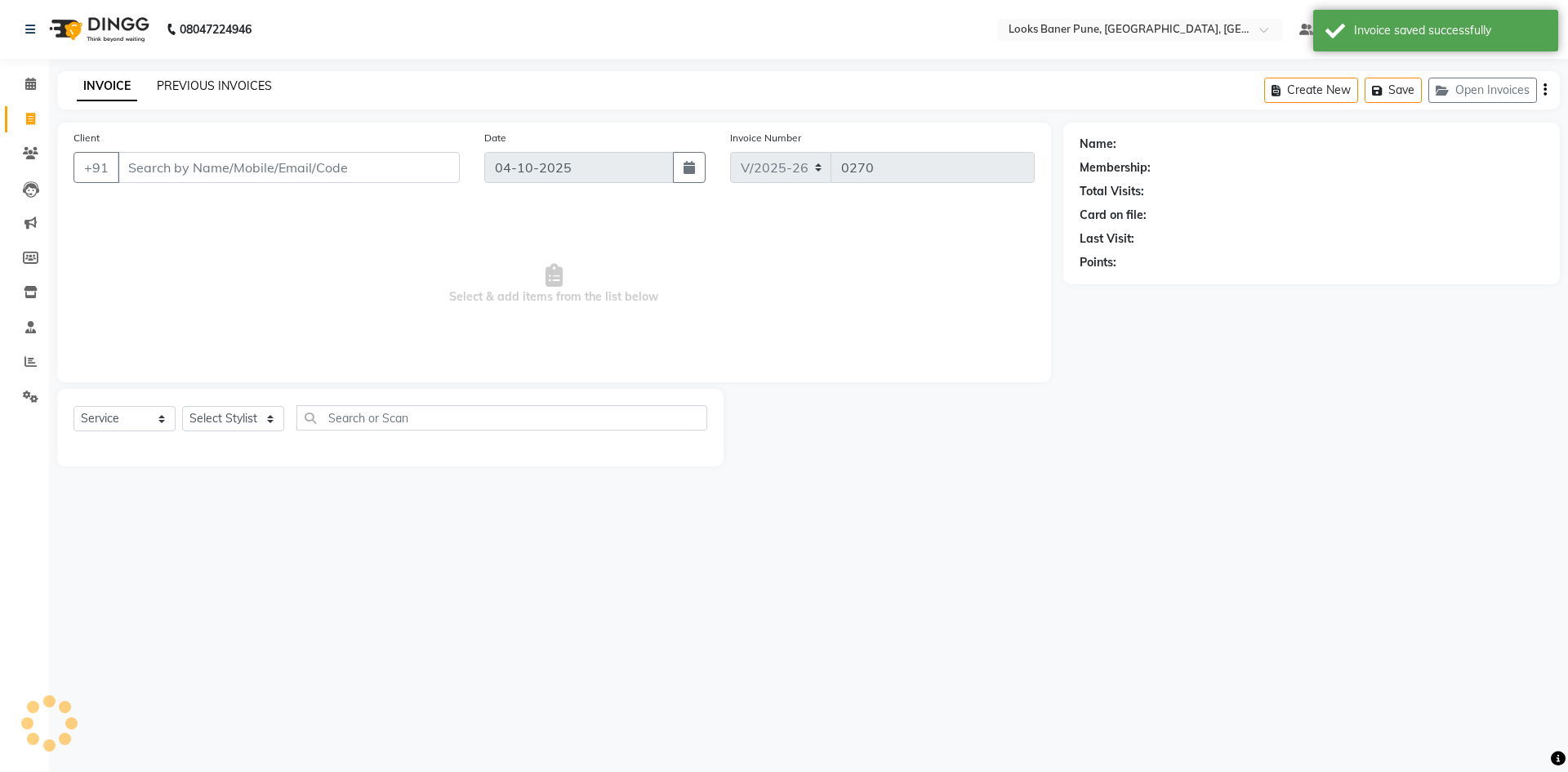
click at [219, 84] on link "PREVIOUS INVOICES" at bounding box center [213, 86] width 115 height 14
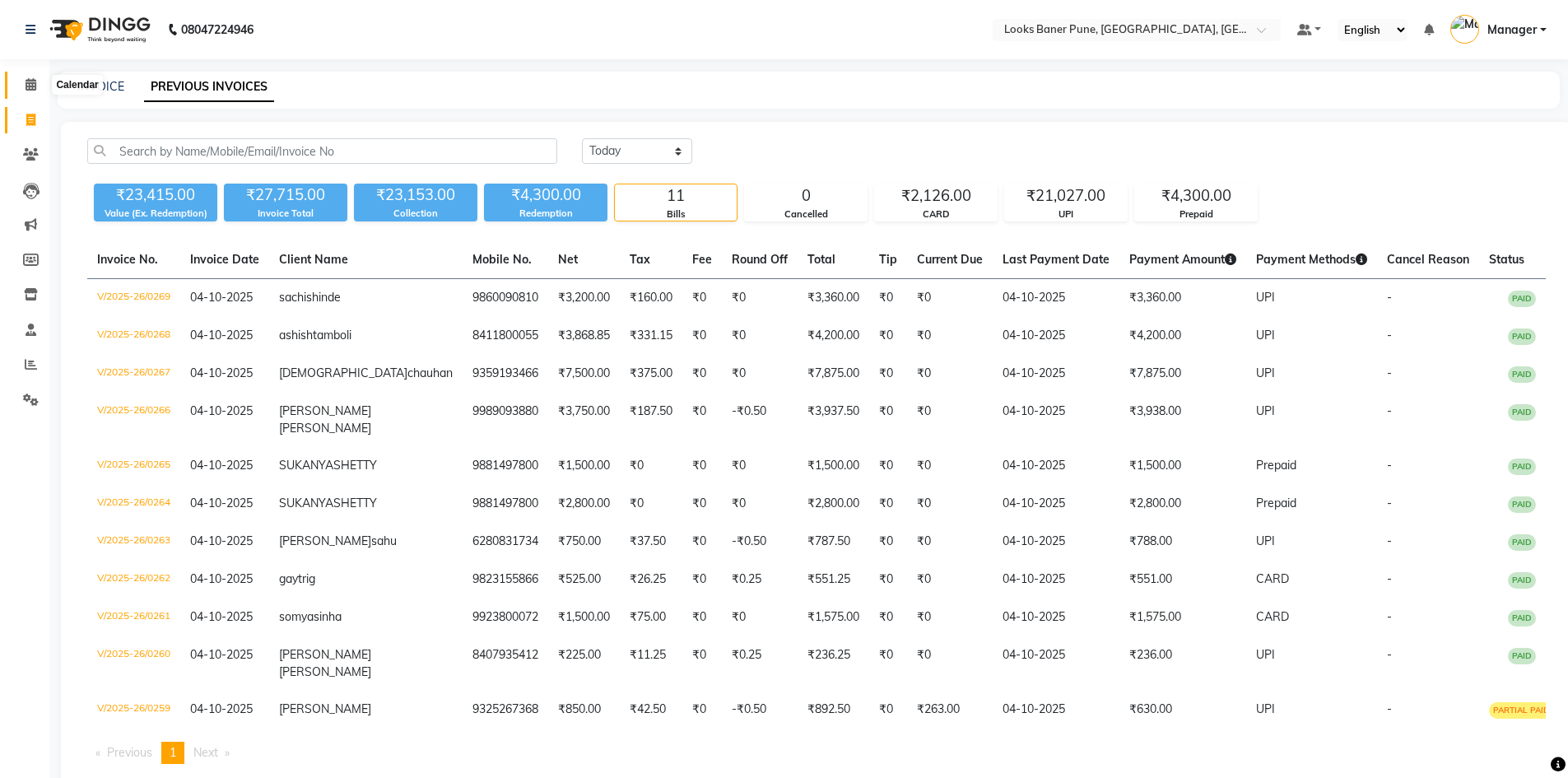
drag, startPoint x: 26, startPoint y: 83, endPoint x: 26, endPoint y: 126, distance: 43.0
click at [26, 83] on icon at bounding box center [31, 85] width 11 height 13
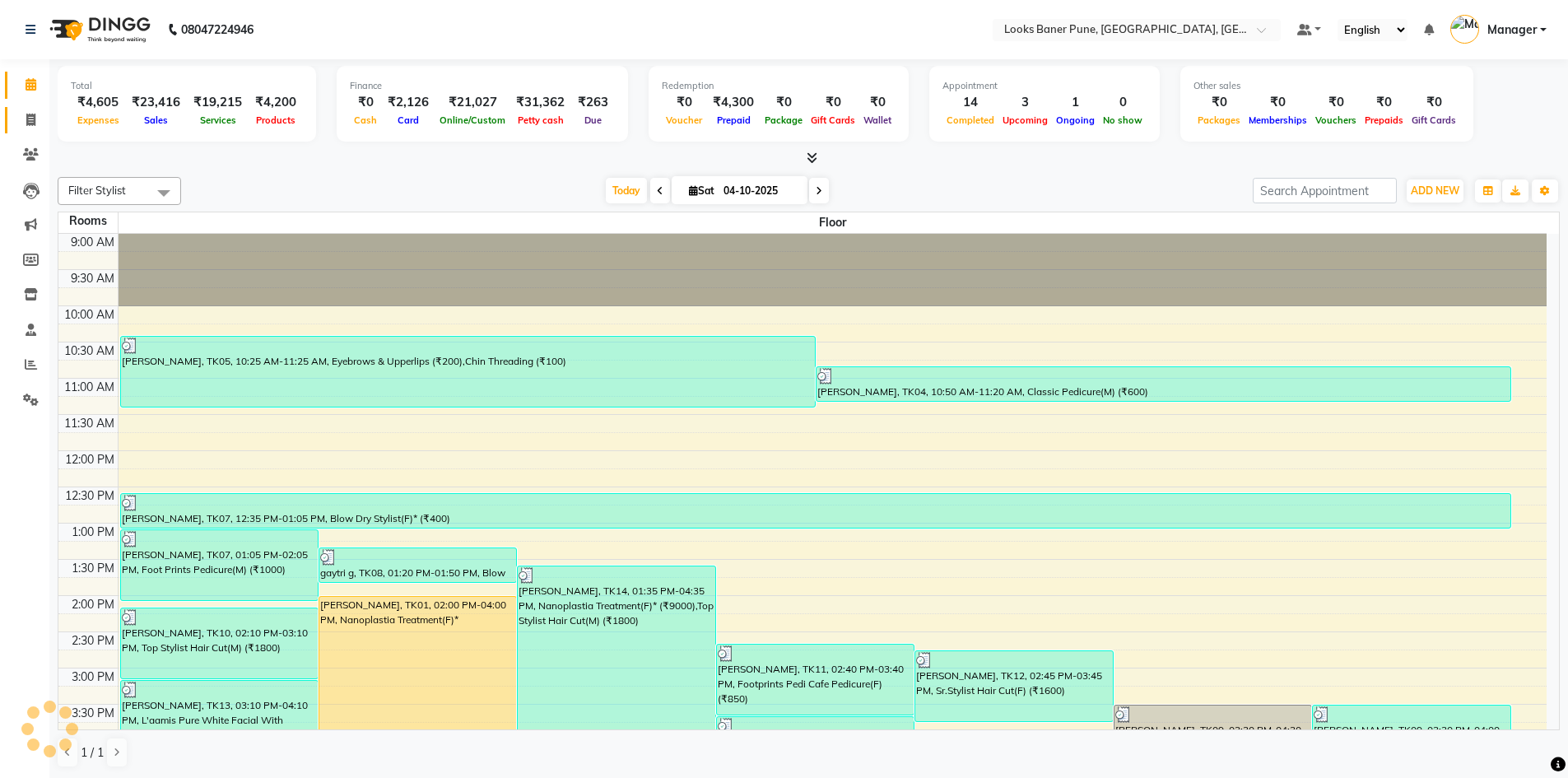
click at [35, 115] on icon at bounding box center [31, 120] width 9 height 13
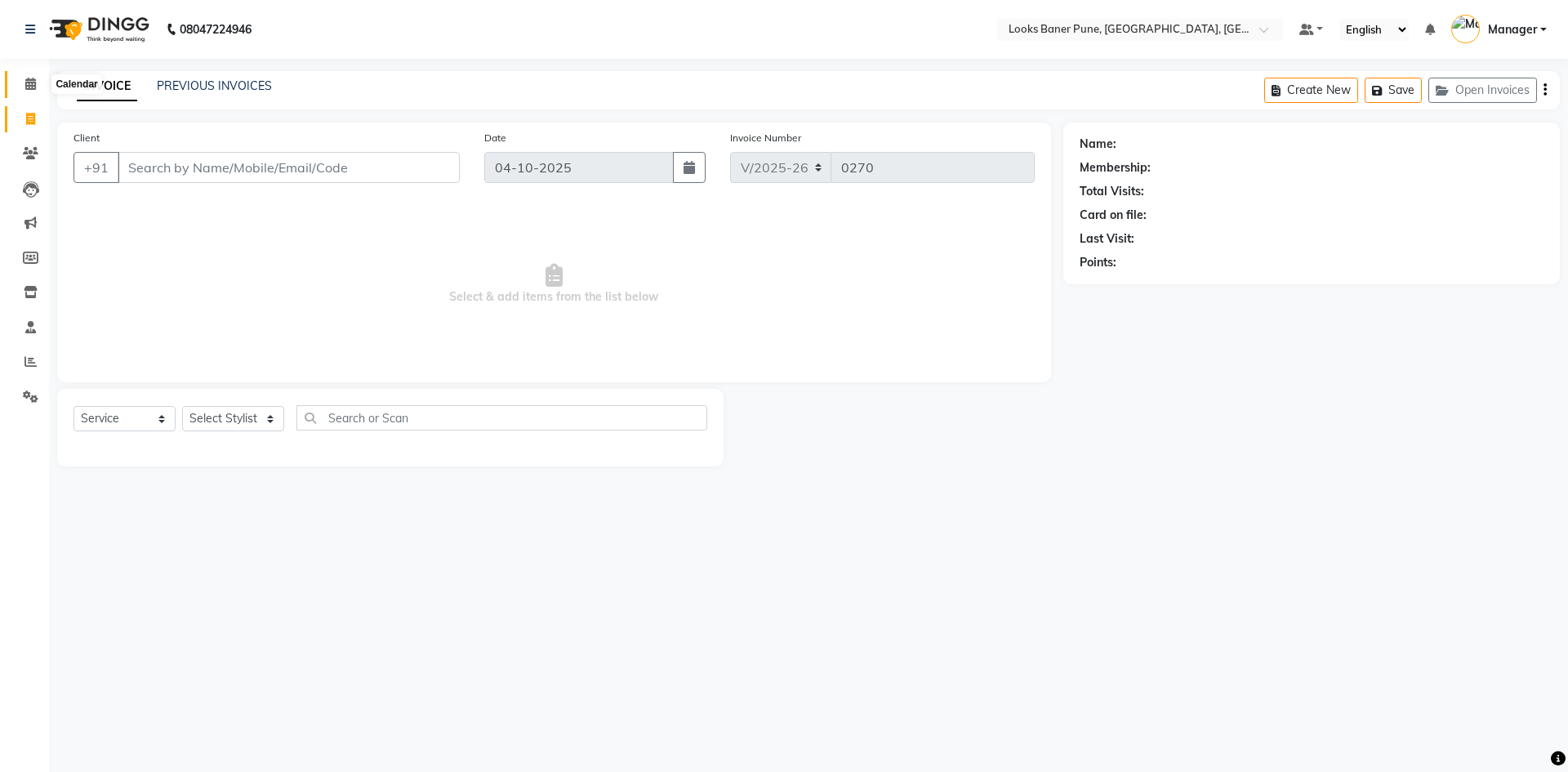
click at [27, 86] on icon at bounding box center [31, 84] width 11 height 13
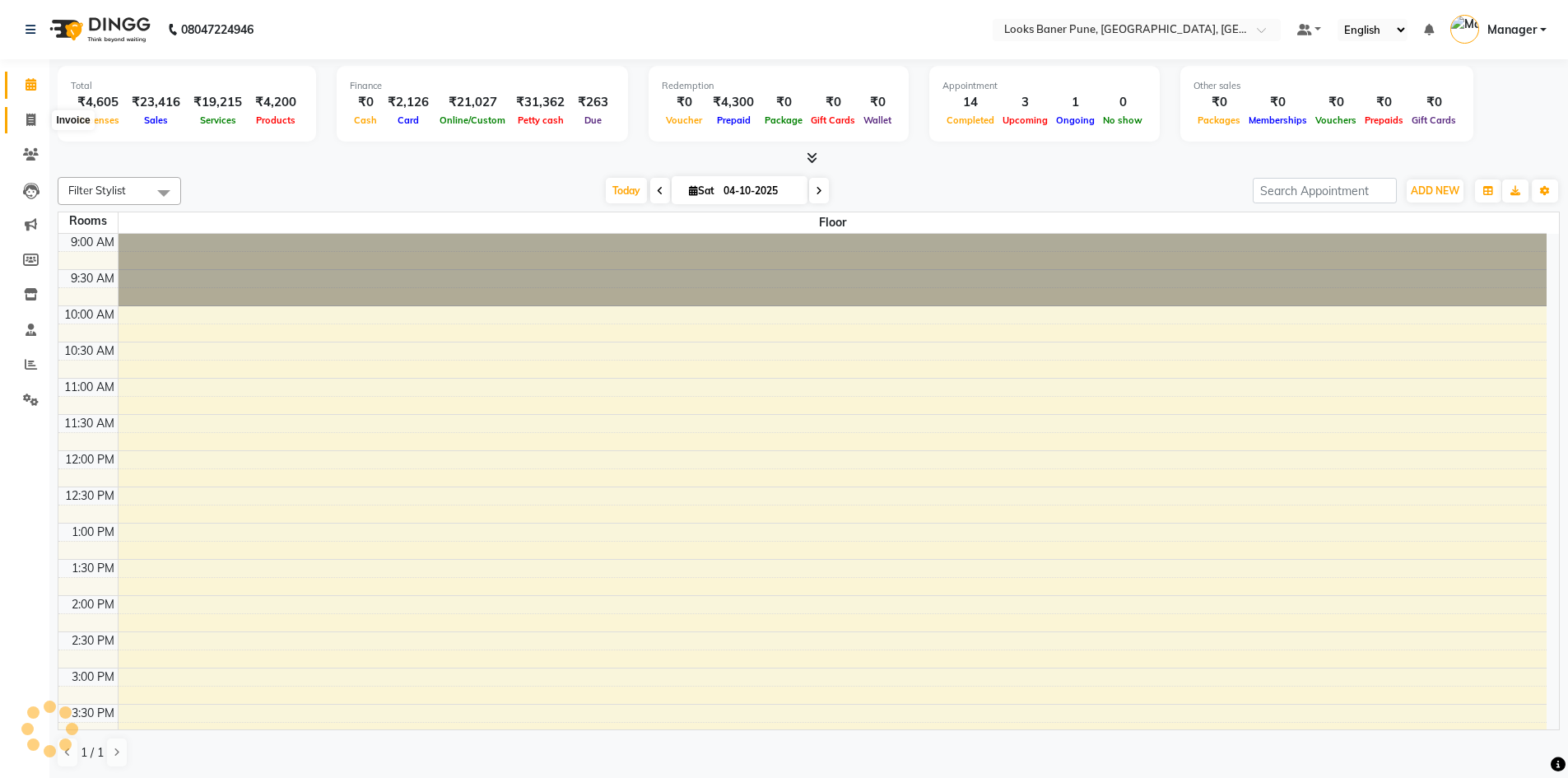
click at [39, 119] on span at bounding box center [31, 120] width 29 height 19
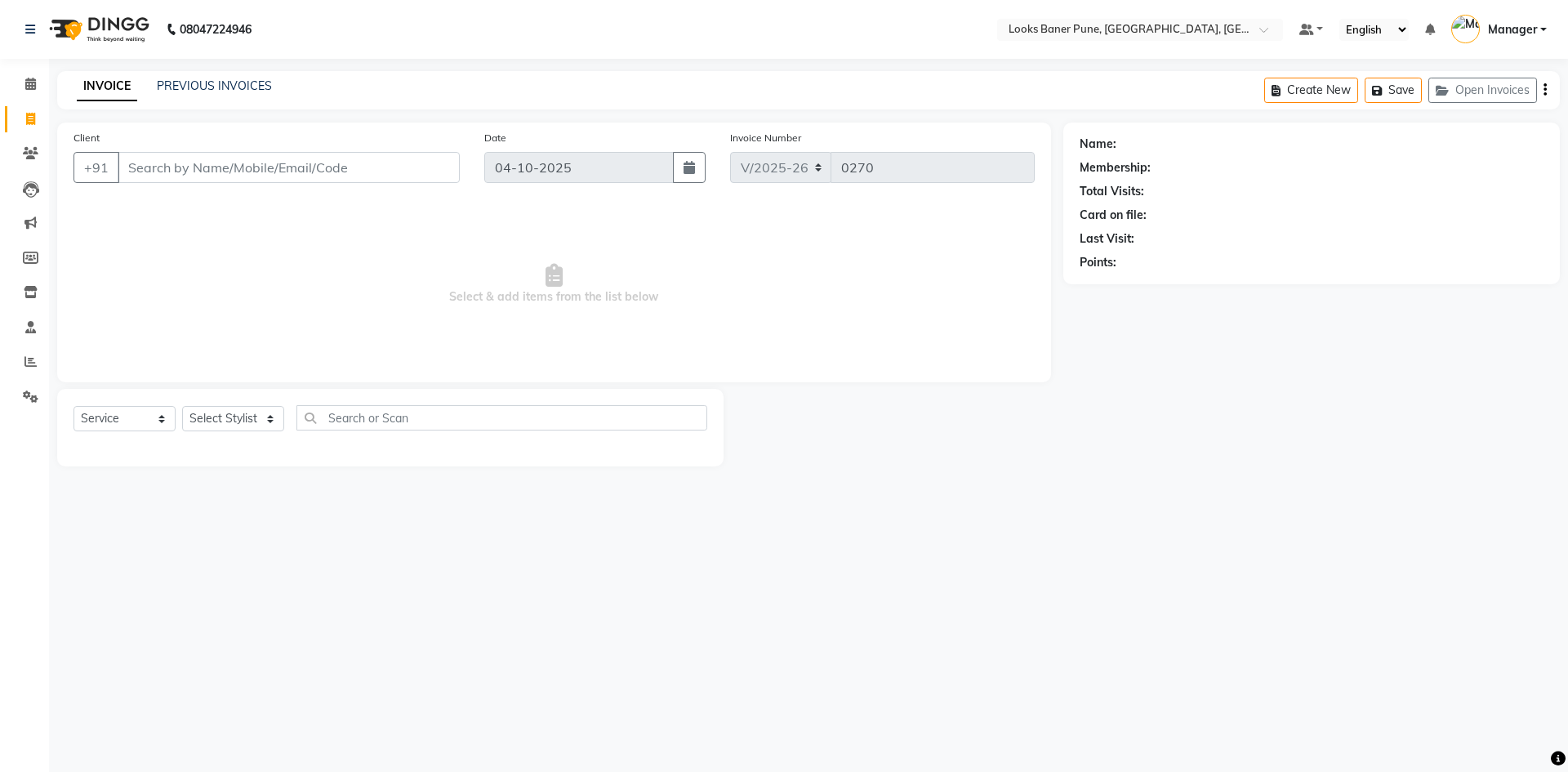
click at [156, 86] on div "INVOICE PREVIOUS INVOICES" at bounding box center [165, 86] width 215 height 17
click at [201, 89] on link "PREVIOUS INVOICES" at bounding box center [213, 86] width 115 height 14
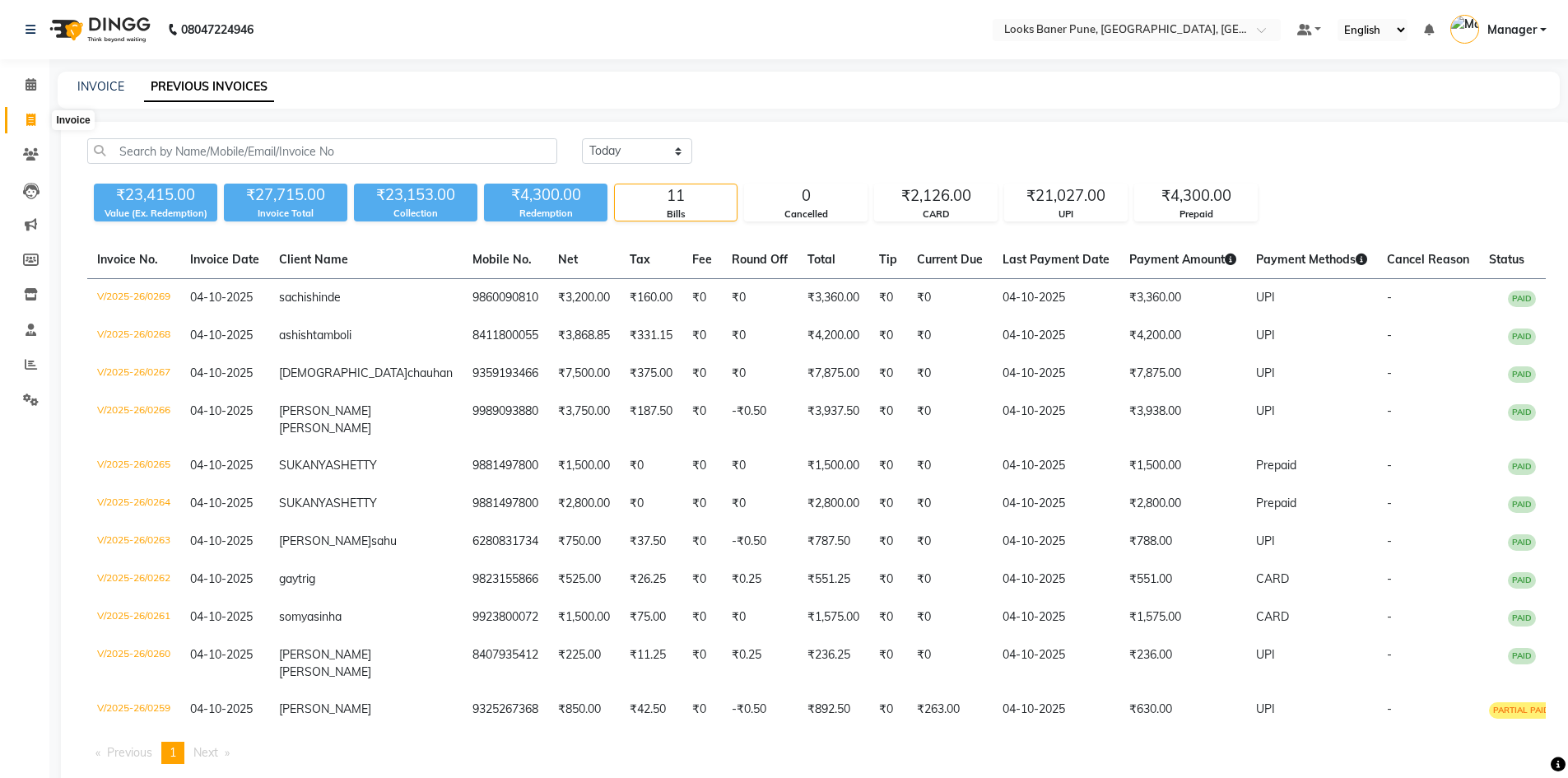
click at [28, 123] on icon at bounding box center [31, 120] width 9 height 13
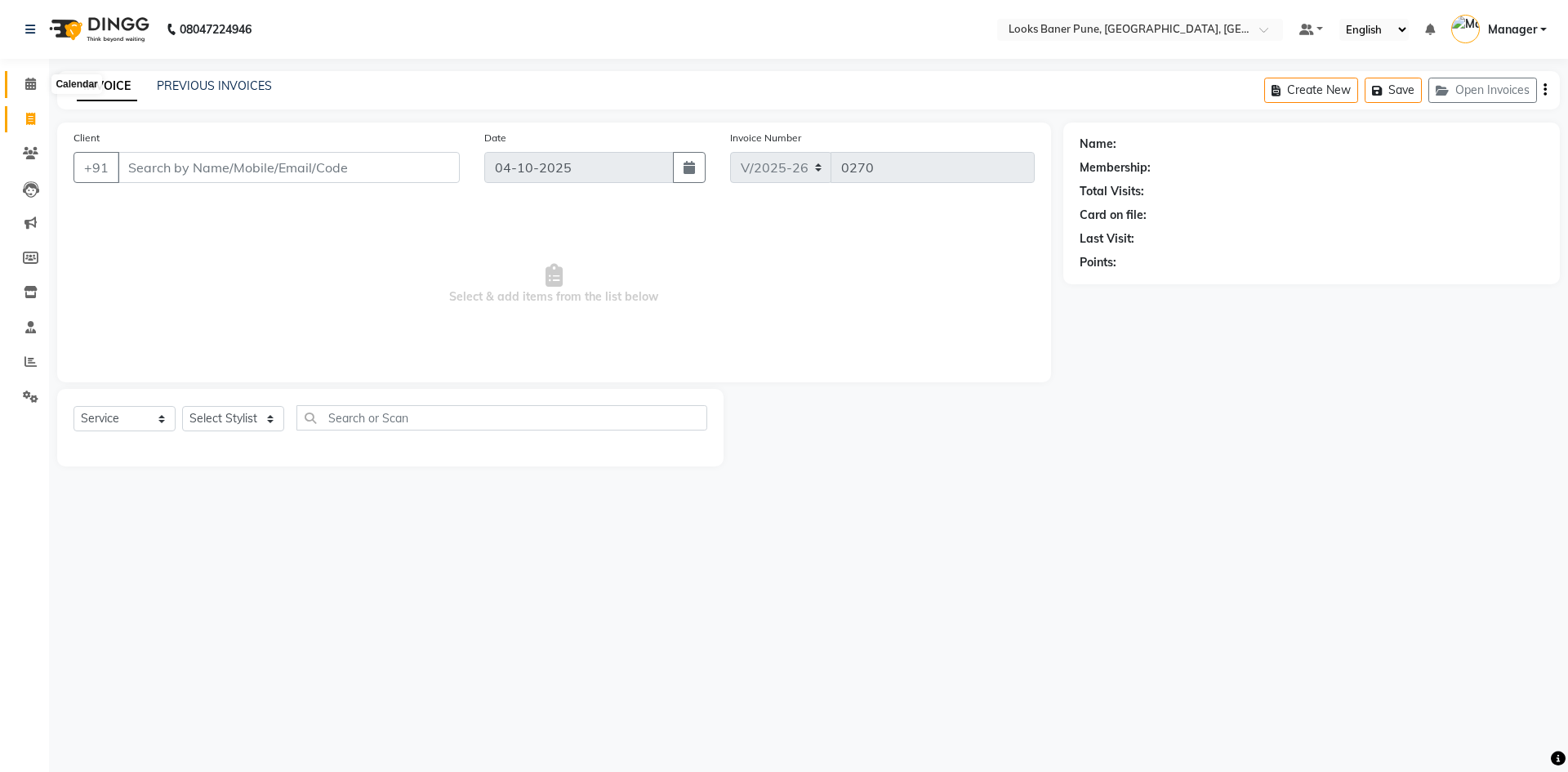
click at [33, 91] on span at bounding box center [31, 84] width 29 height 19
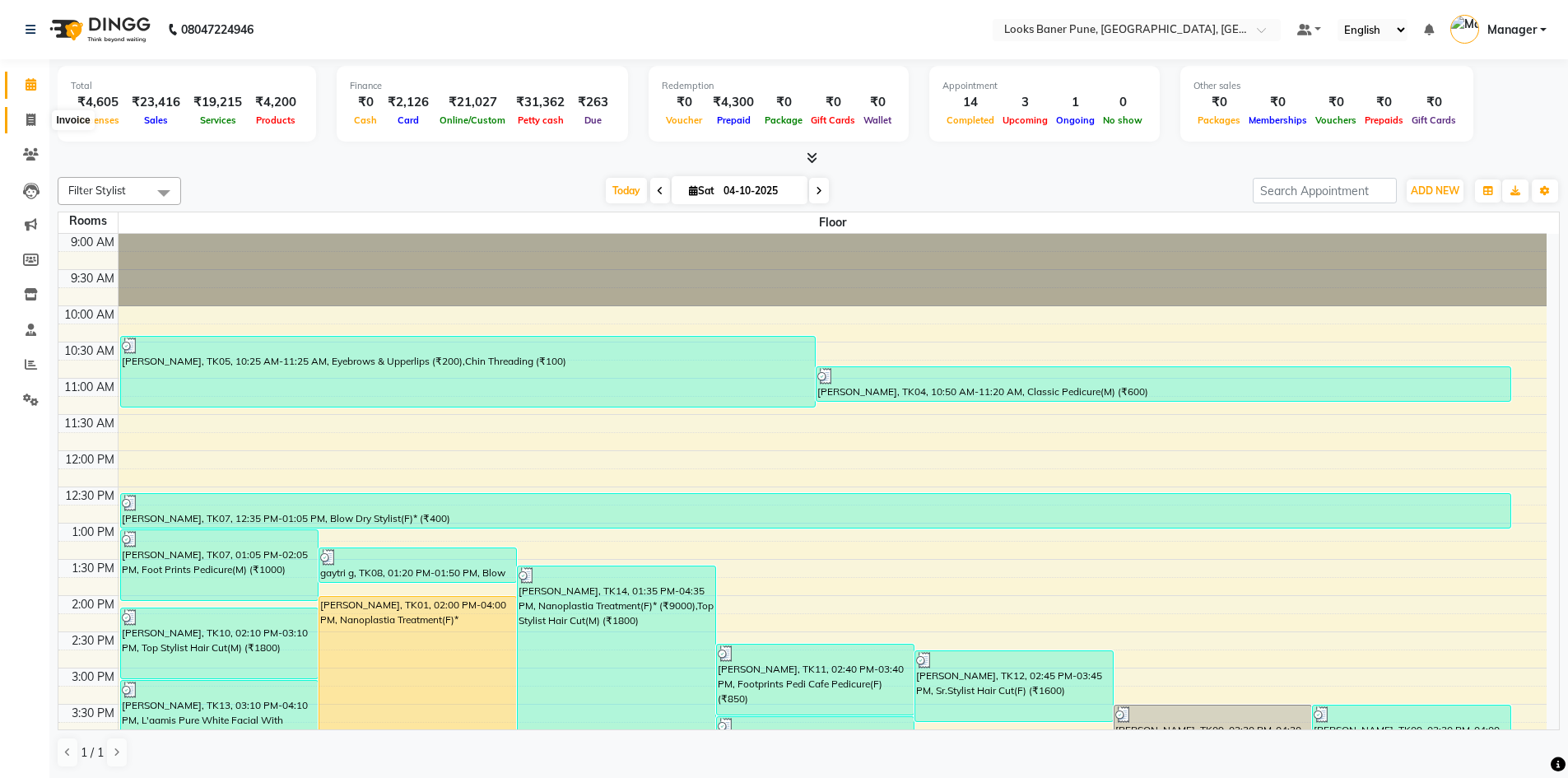
click at [29, 118] on icon at bounding box center [31, 120] width 9 height 13
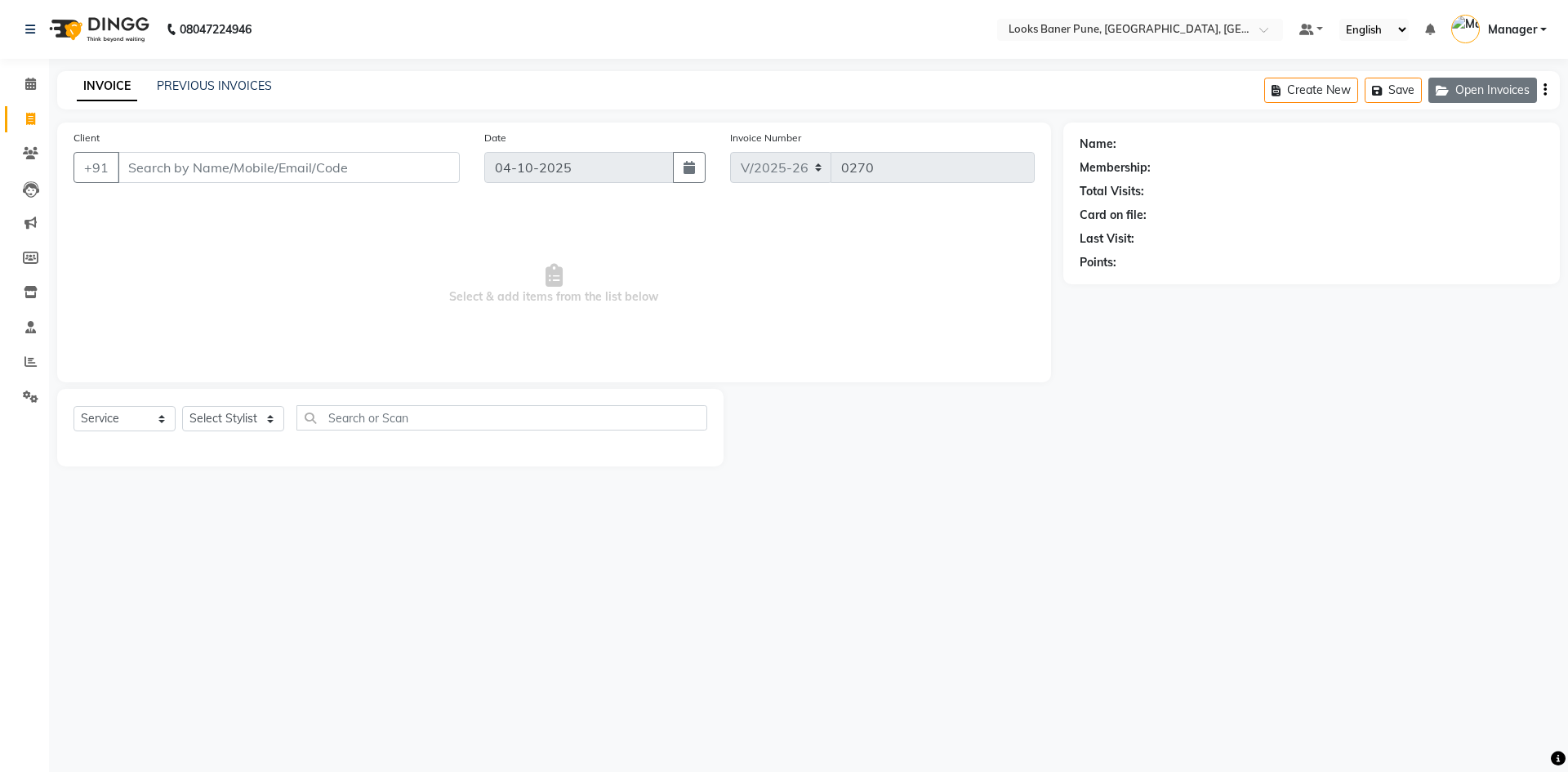
click at [1502, 87] on button "Open Invoices" at bounding box center [1483, 90] width 109 height 25
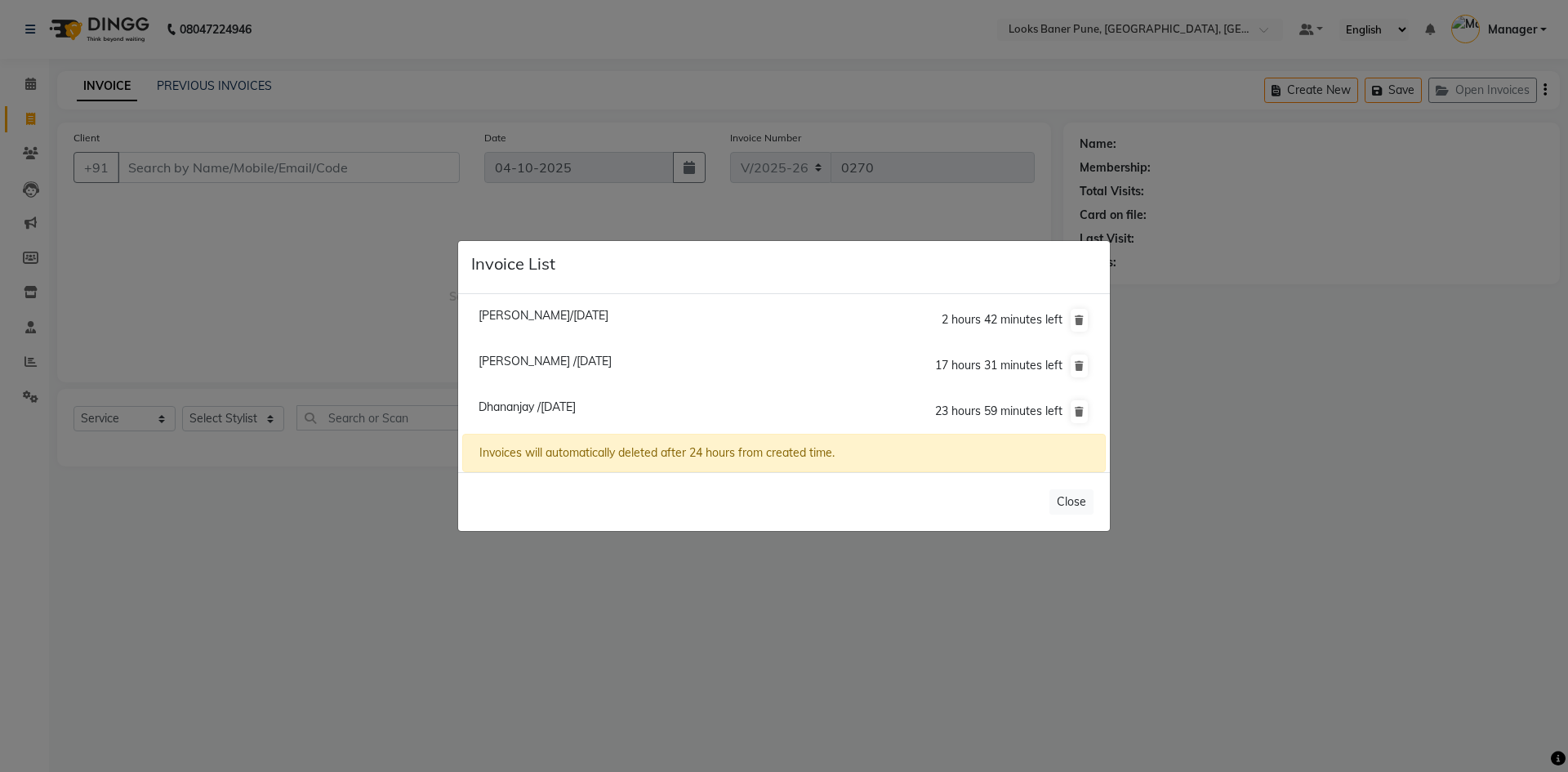
click at [547, 405] on span "Dhananjay /04 October 2025" at bounding box center [526, 407] width 97 height 14
click at [547, 405] on li "Dhananjay /04 October 2025 23 hours 59 minutes left" at bounding box center [784, 411] width 644 height 46
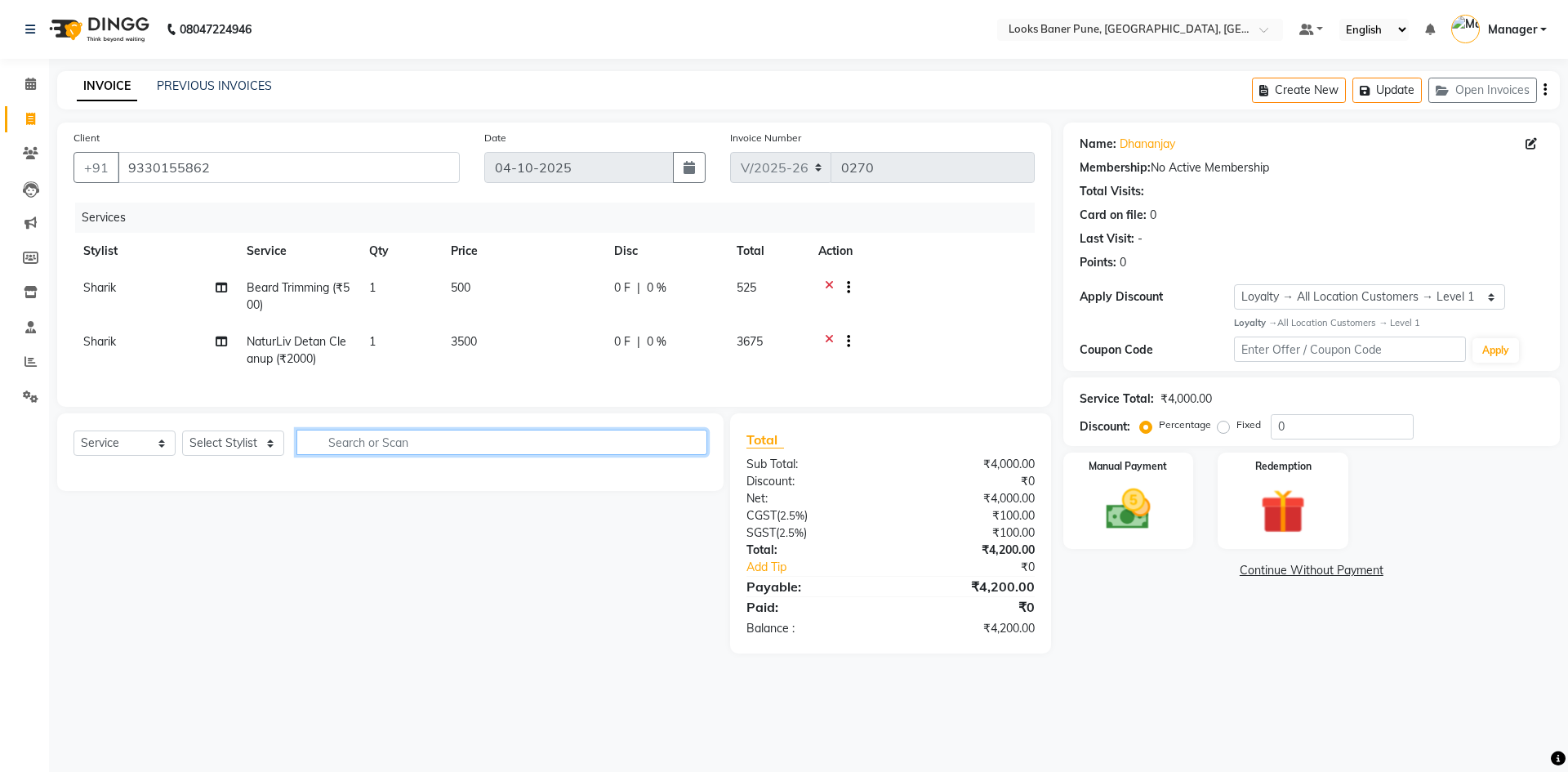
click at [502, 453] on input "text" at bounding box center [502, 442] width 411 height 25
click at [250, 451] on select "Select Stylist [PERSON_NAME] Counter_Sales [PERSON_NAME] Manager [PERSON_NAME] …" at bounding box center [232, 443] width 102 height 25
click at [182, 443] on select "Select Stylist [PERSON_NAME] Counter_Sales [PERSON_NAME] Manager [PERSON_NAME] …" at bounding box center [232, 443] width 102 height 25
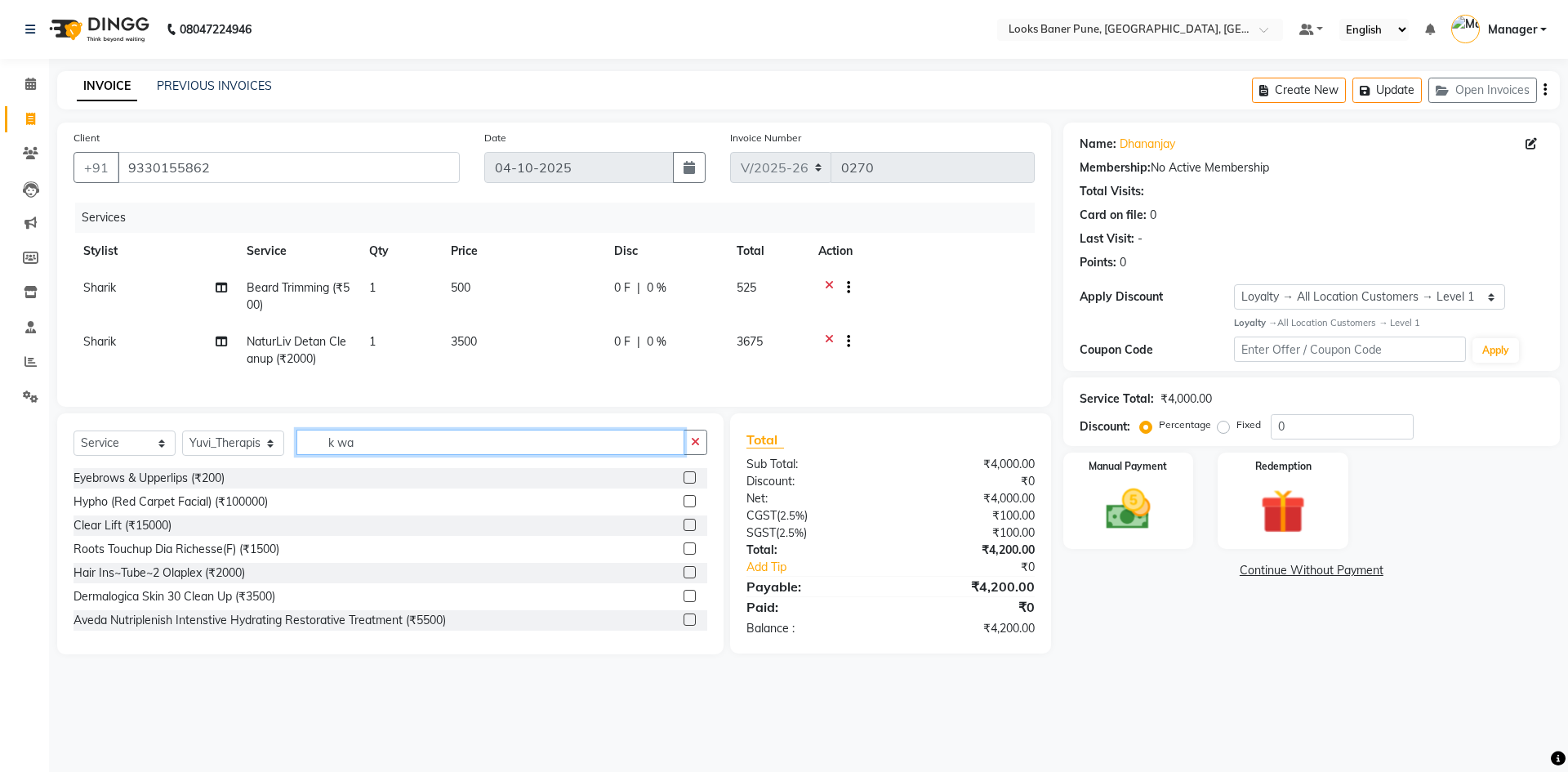
click at [353, 447] on input "k wa" at bounding box center [490, 442] width 388 height 25
click at [342, 455] on input "k wa" at bounding box center [490, 442] width 388 height 25
click at [339, 455] on input "k wa" at bounding box center [490, 442] width 388 height 25
click at [139, 605] on div "K Wash Shampoo(F) (₹400)" at bounding box center [146, 596] width 145 height 17
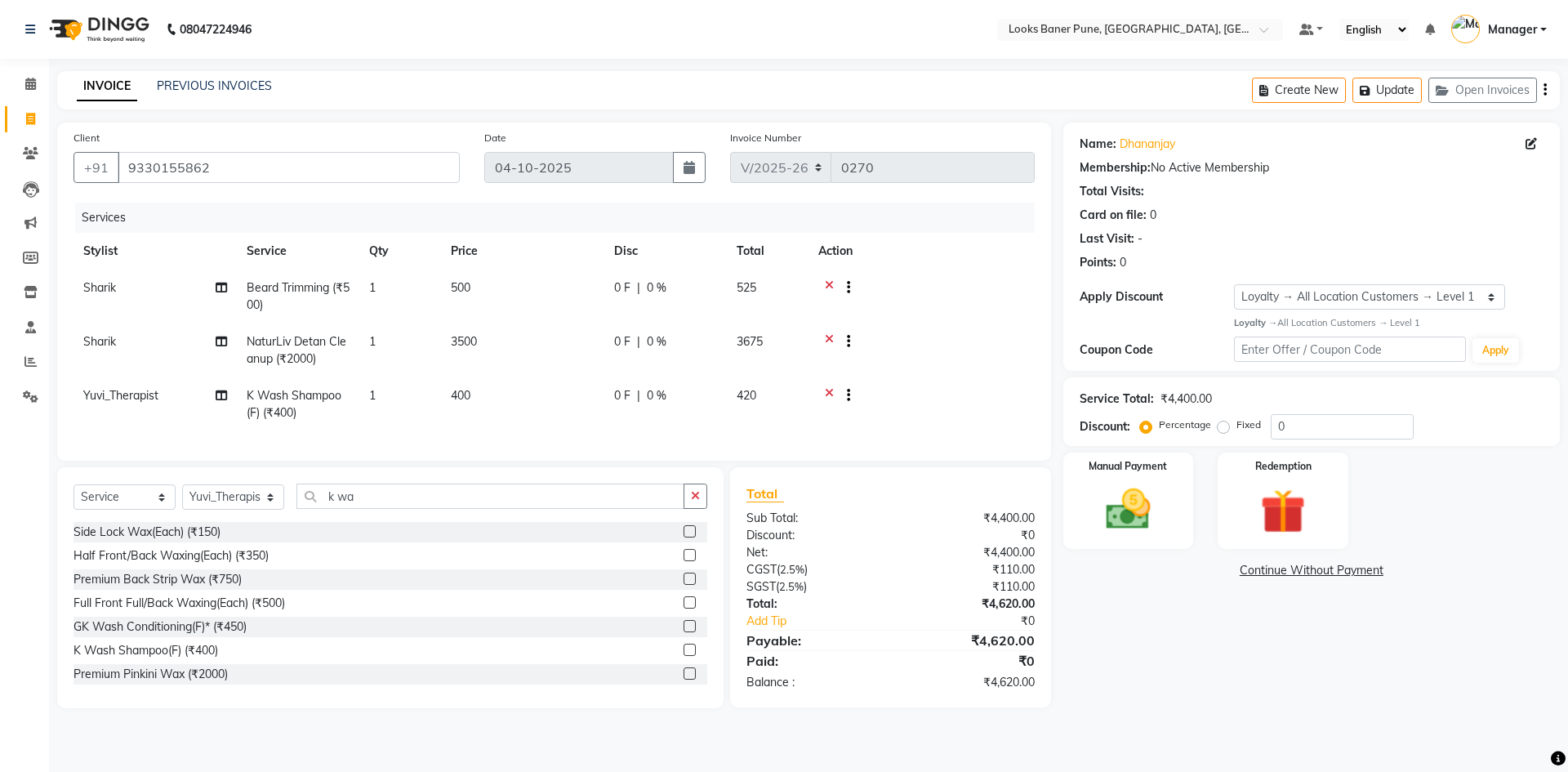
click at [460, 397] on span "400" at bounding box center [461, 395] width 20 height 14
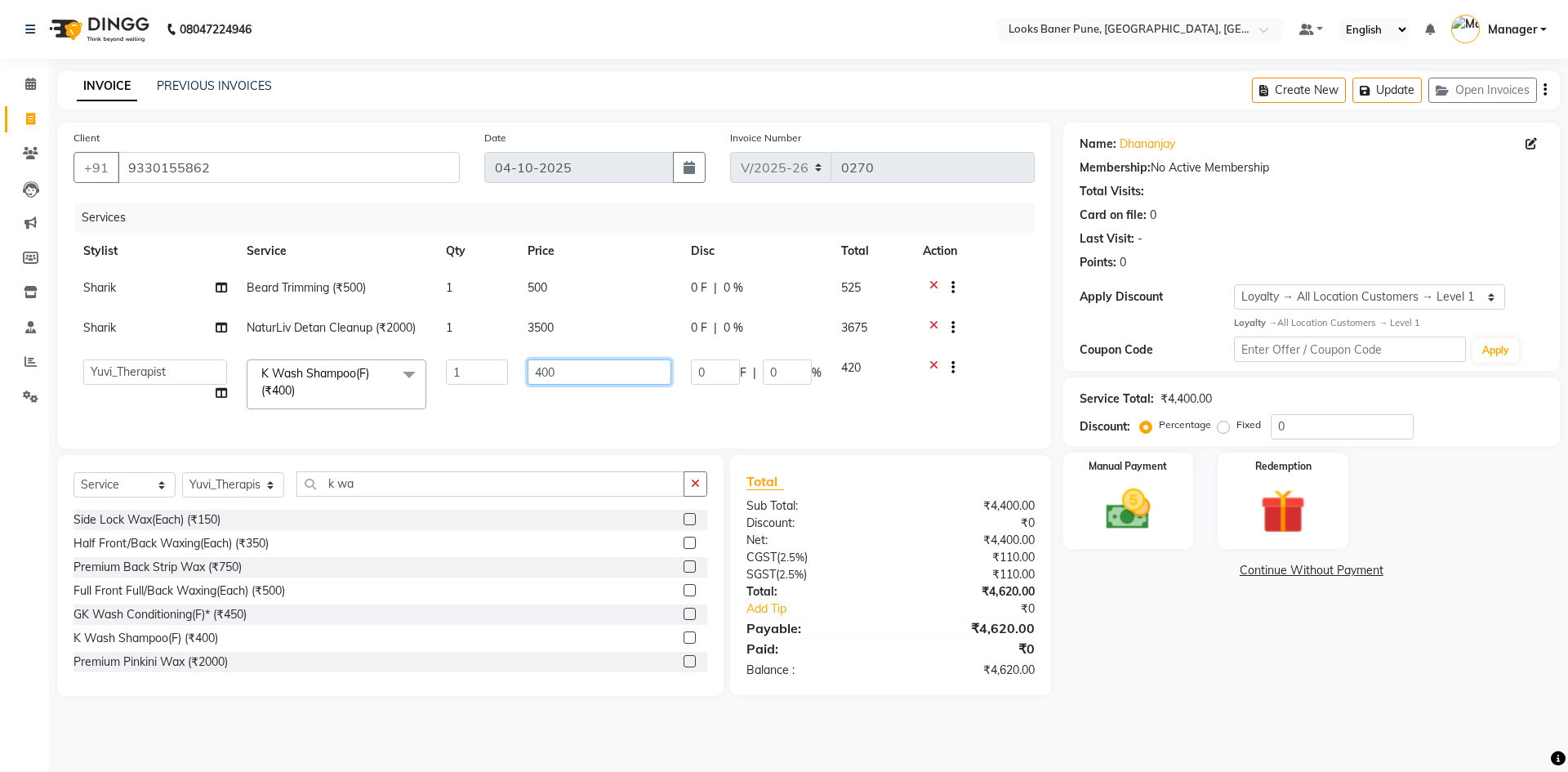
drag, startPoint x: 613, startPoint y: 376, endPoint x: 272, endPoint y: 411, distance: 342.8
click at [272, 411] on tr "Ankita Arshad Ashish_sty Counter_Sales Irfan Manager Pronoy Paul Raju_Mgr Rauna…" at bounding box center [553, 384] width 961 height 70
click at [500, 411] on tr "Ankita Arshad Ashish_sty Counter_Sales Irfan Manager Pronoy Paul Raju_Mgr Rauna…" at bounding box center [553, 384] width 961 height 70
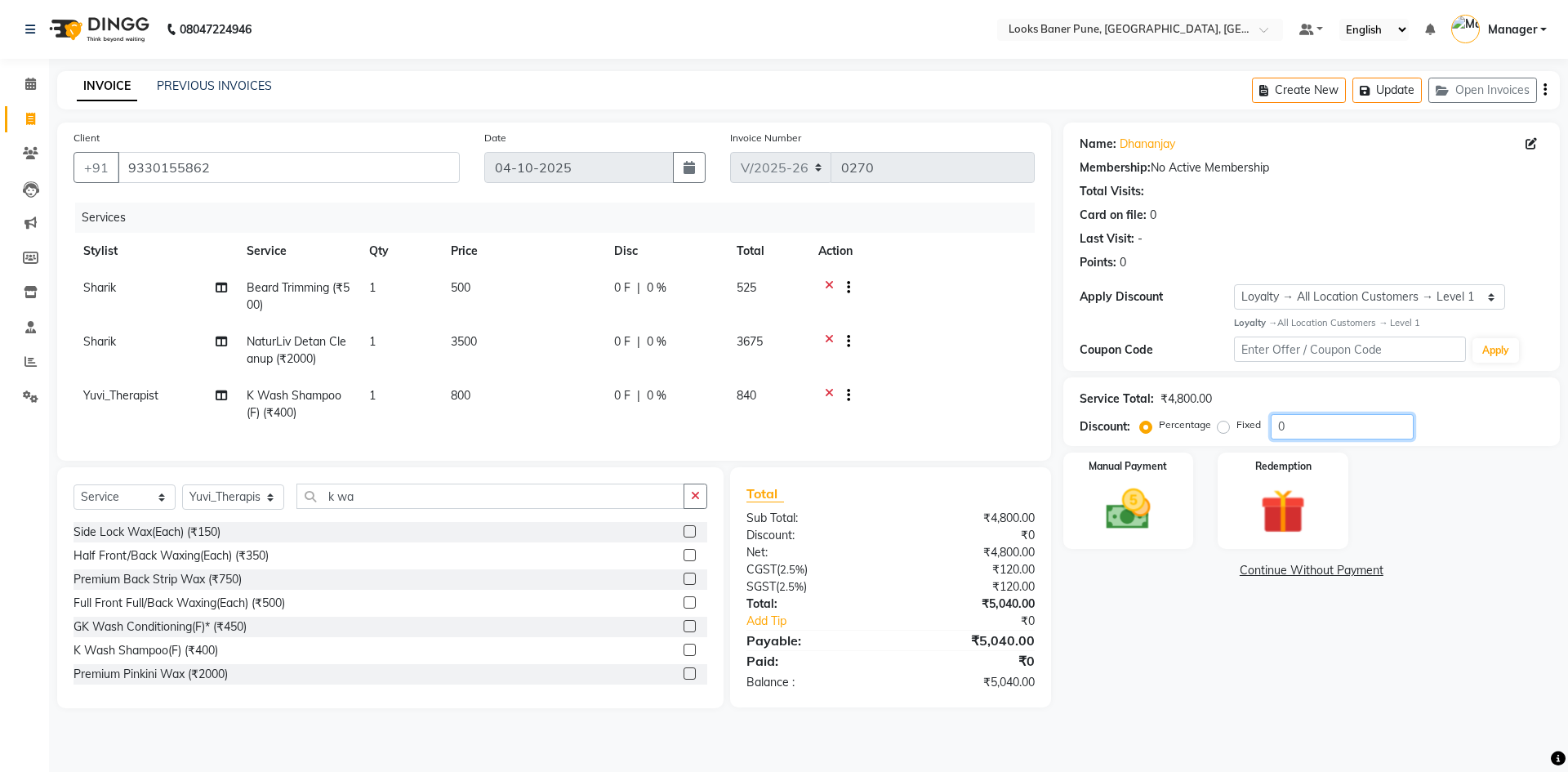
click at [1317, 430] on input "0" at bounding box center [1342, 427] width 143 height 25
click at [1198, 688] on div "Name: Dhananjay Membership: No Active Membership Total Visits: Card on file: 0 …" at bounding box center [1318, 415] width 509 height 586
click at [1111, 511] on img at bounding box center [1129, 510] width 76 height 54
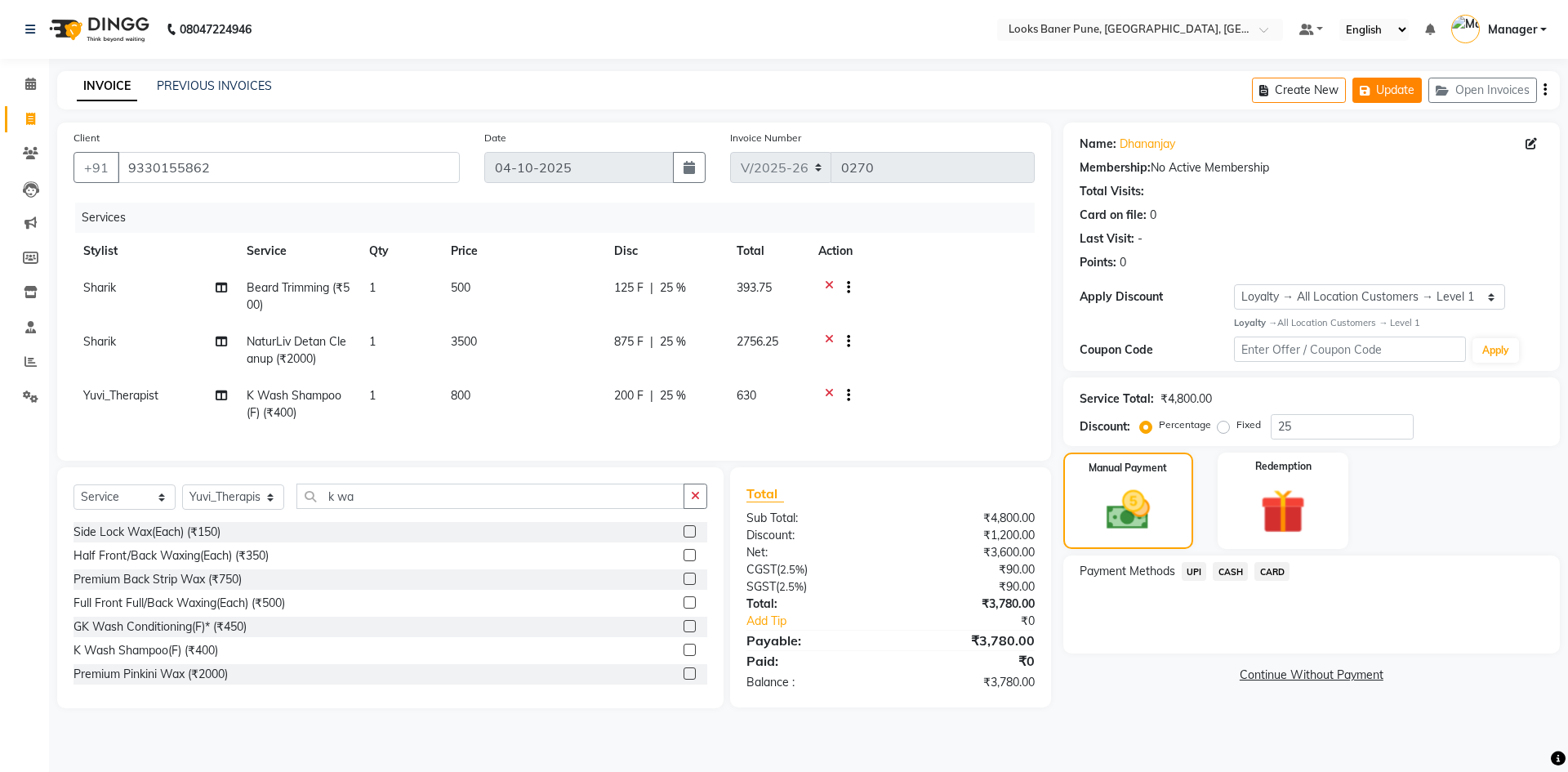
click at [1376, 99] on button "Update" at bounding box center [1387, 90] width 70 height 25
click at [1378, 96] on button "Update" at bounding box center [1387, 90] width 70 height 25
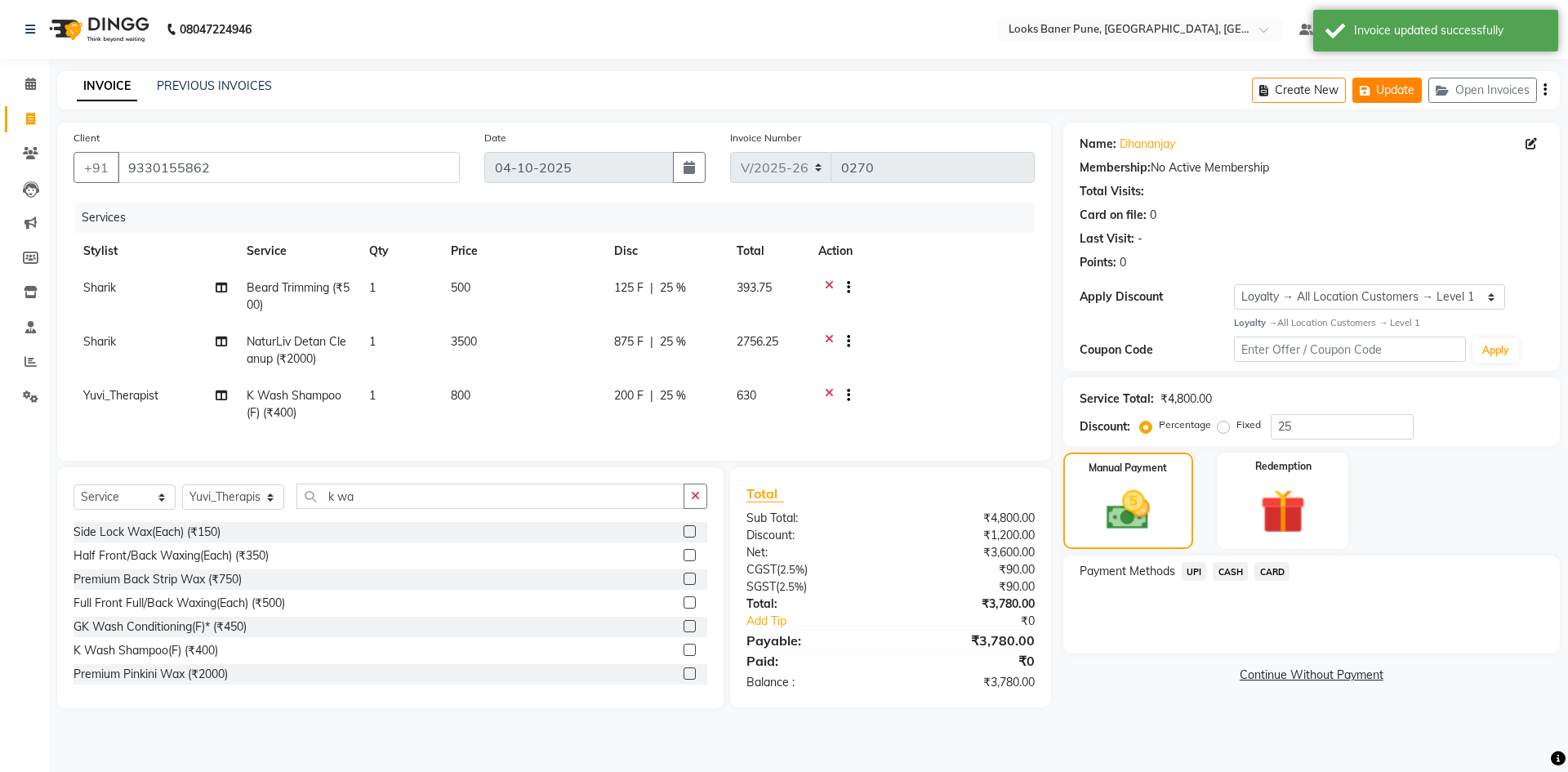
click at [1378, 96] on button "Update" at bounding box center [1387, 90] width 70 height 25
click at [1304, 88] on button "Create New" at bounding box center [1299, 90] width 94 height 25
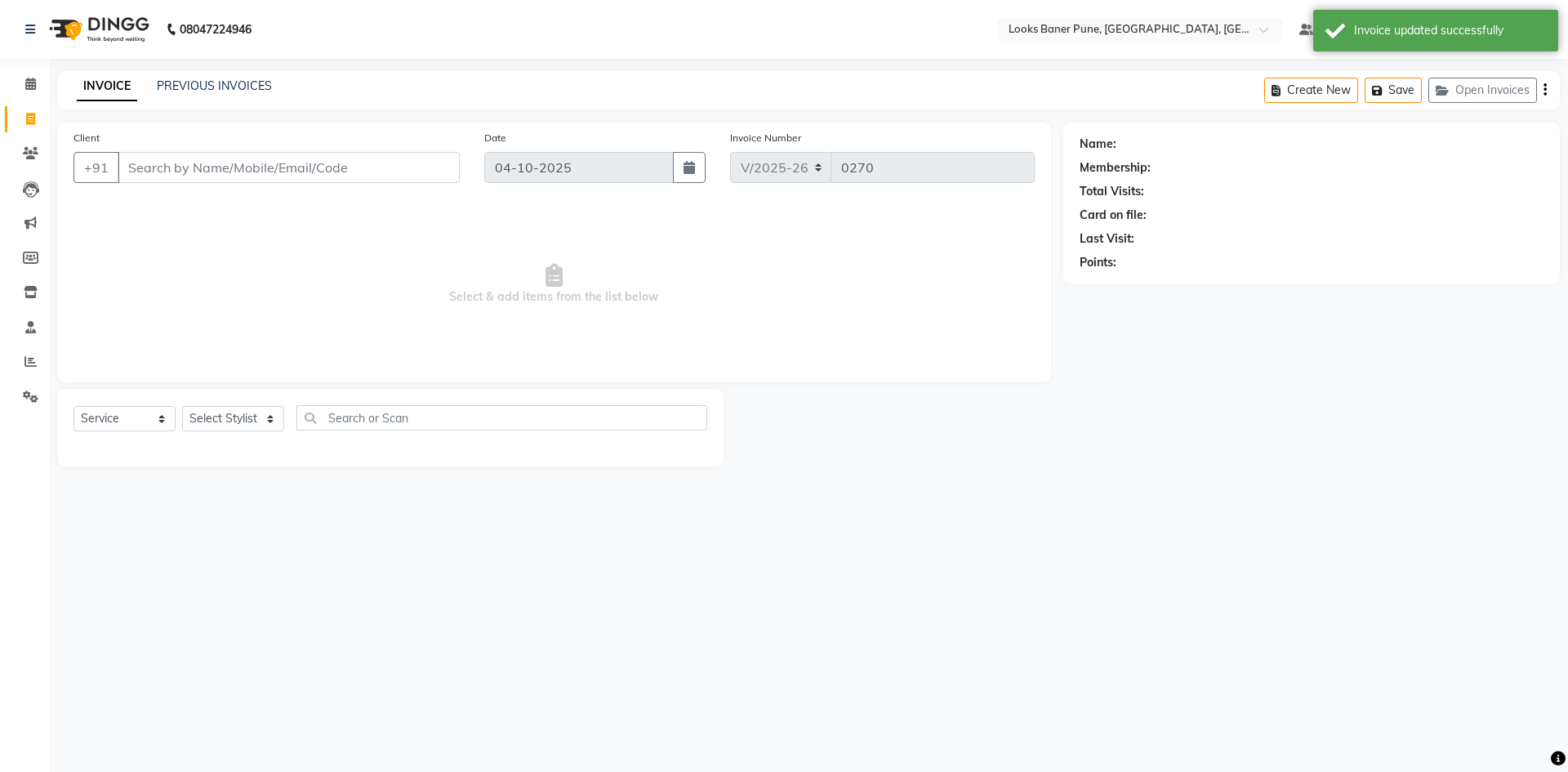
click at [269, 175] on input "Client" at bounding box center [288, 167] width 342 height 31
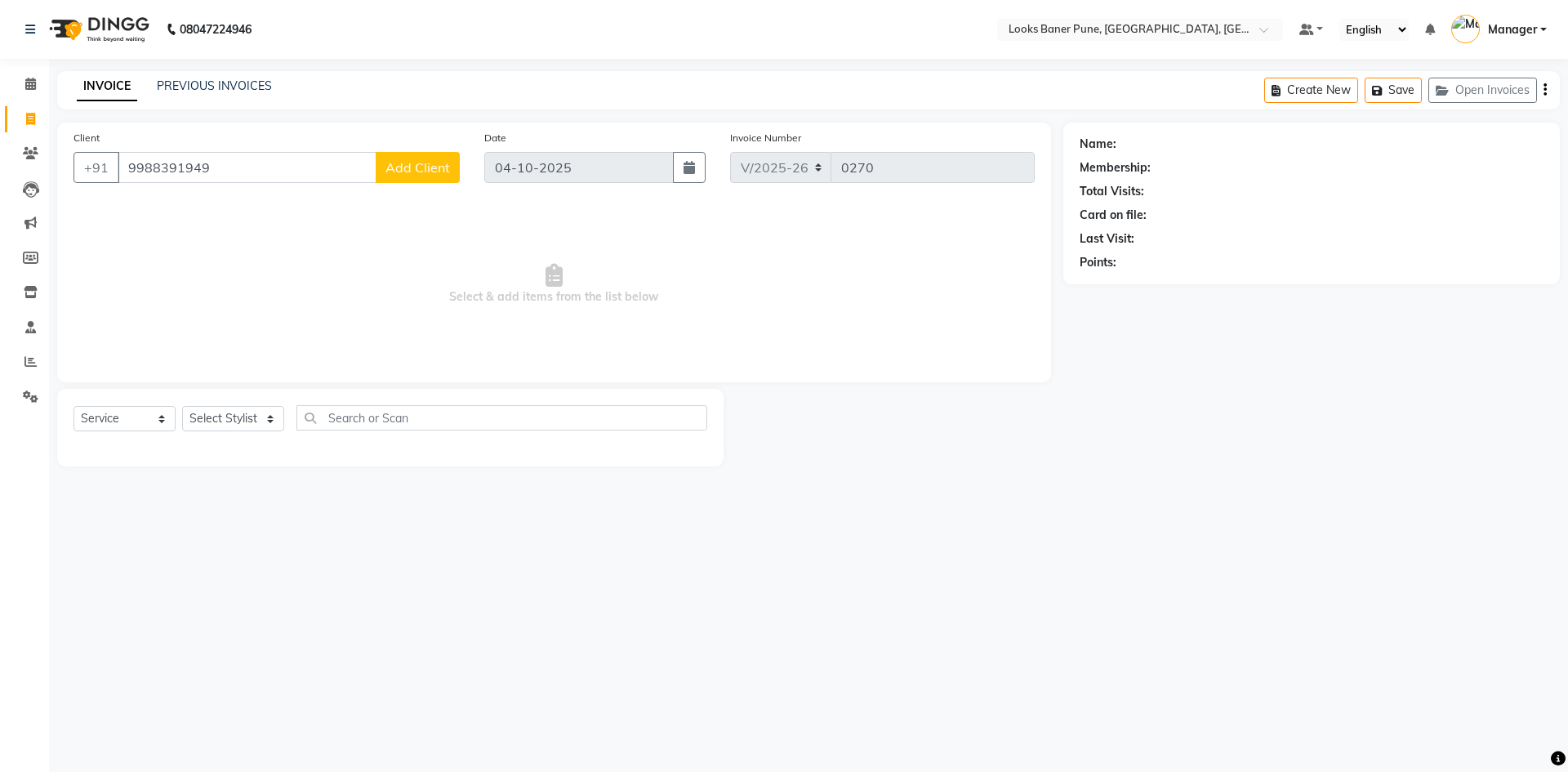
click at [445, 167] on span "Add Client" at bounding box center [417, 167] width 64 height 16
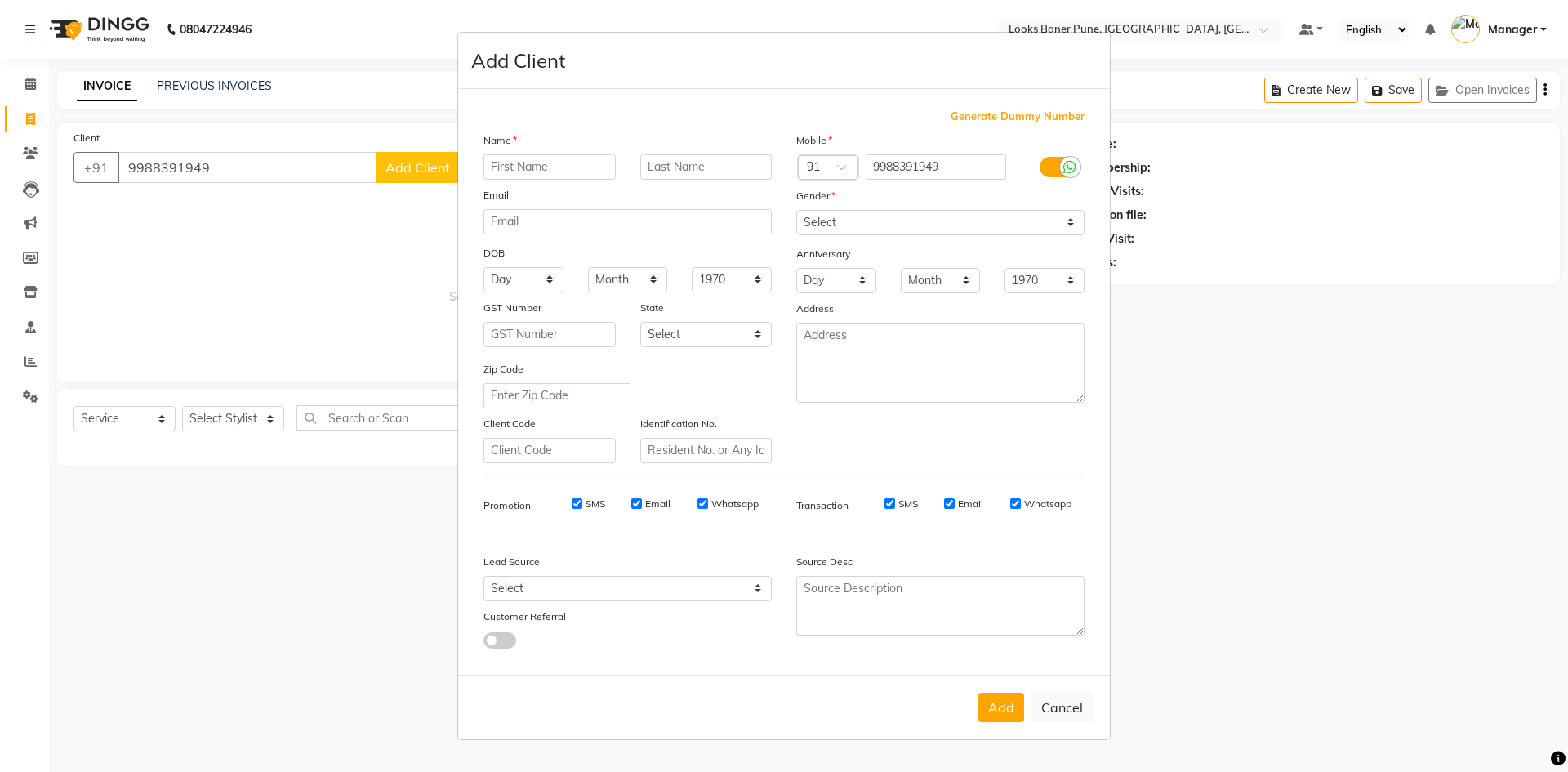
click at [523, 167] on input "text" at bounding box center [550, 167] width 132 height 25
click at [940, 218] on select "Select [DEMOGRAPHIC_DATA] [DEMOGRAPHIC_DATA] Other Prefer Not To Say" at bounding box center [940, 222] width 288 height 25
click at [797, 210] on select "Select [DEMOGRAPHIC_DATA] [DEMOGRAPHIC_DATA] Other Prefer Not To Say" at bounding box center [940, 222] width 288 height 25
click at [1008, 712] on button "Add" at bounding box center [1001, 707] width 46 height 30
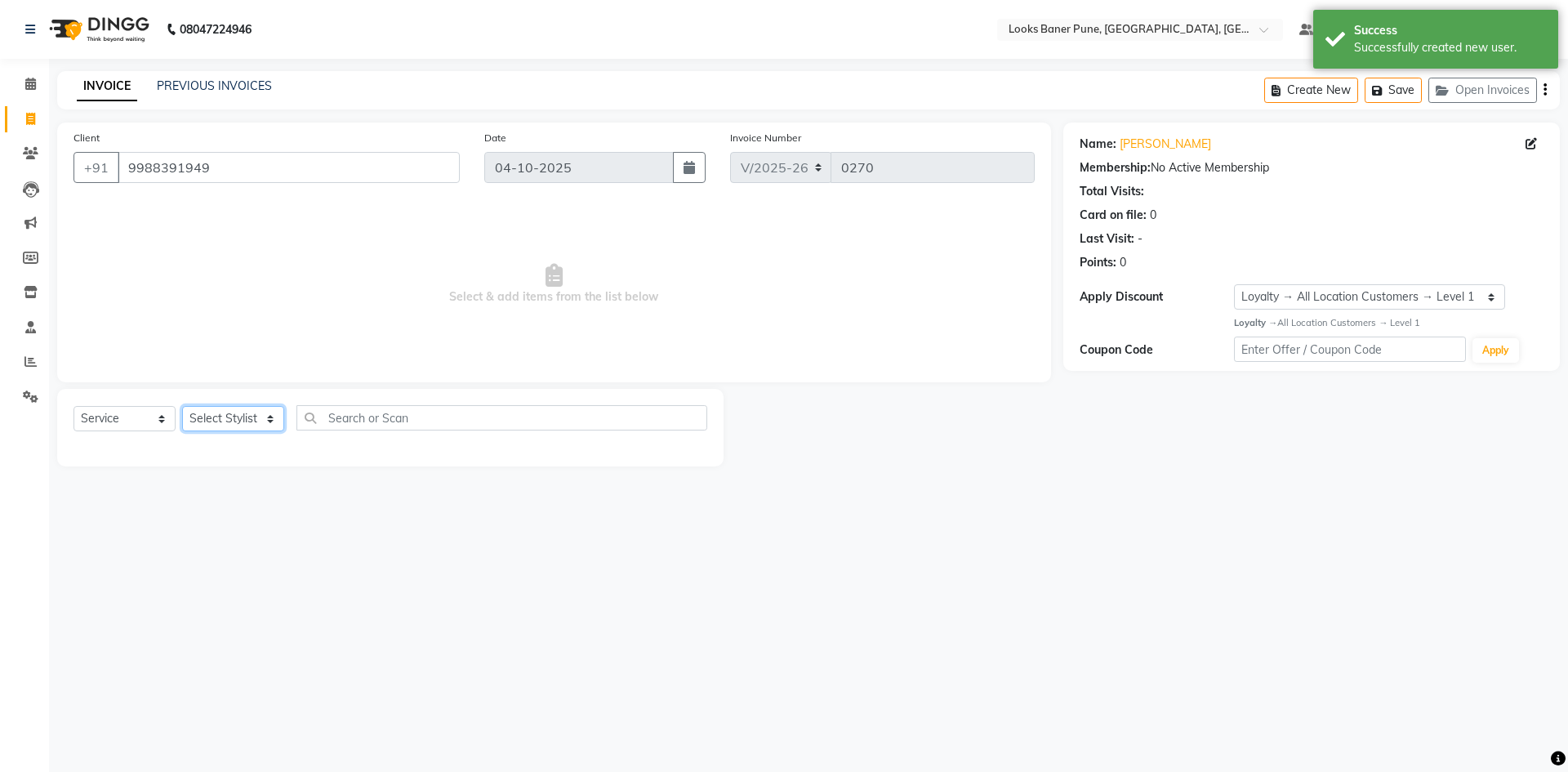
click at [223, 415] on select "Select Stylist [PERSON_NAME] Counter_Sales [PERSON_NAME] Manager [PERSON_NAME] …" at bounding box center [232, 419] width 102 height 25
click at [182, 406] on select "Select Stylist [PERSON_NAME] Counter_Sales [PERSON_NAME] Manager [PERSON_NAME] …" at bounding box center [232, 419] width 102 height 25
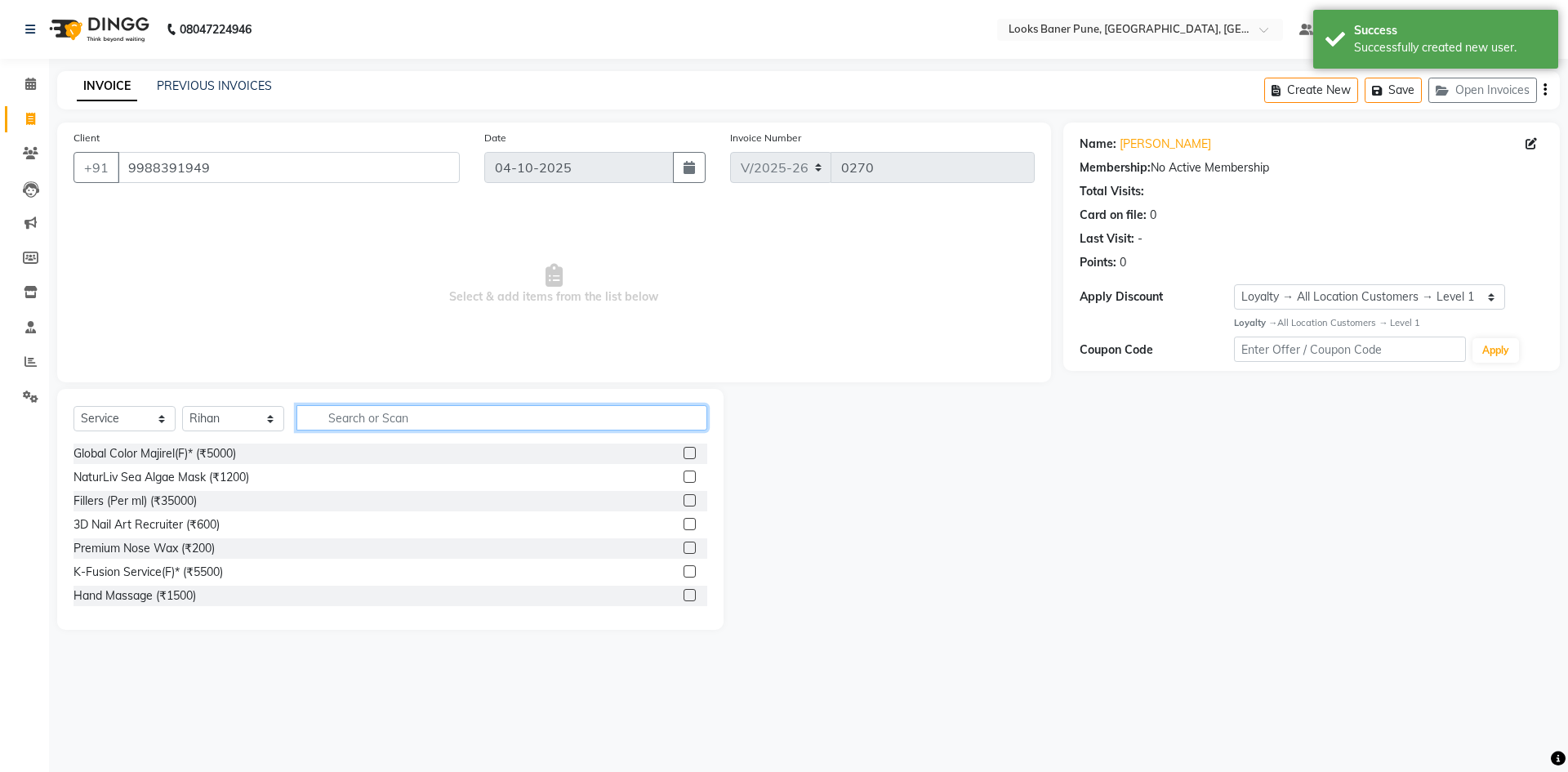
click at [373, 410] on input "text" at bounding box center [502, 418] width 411 height 25
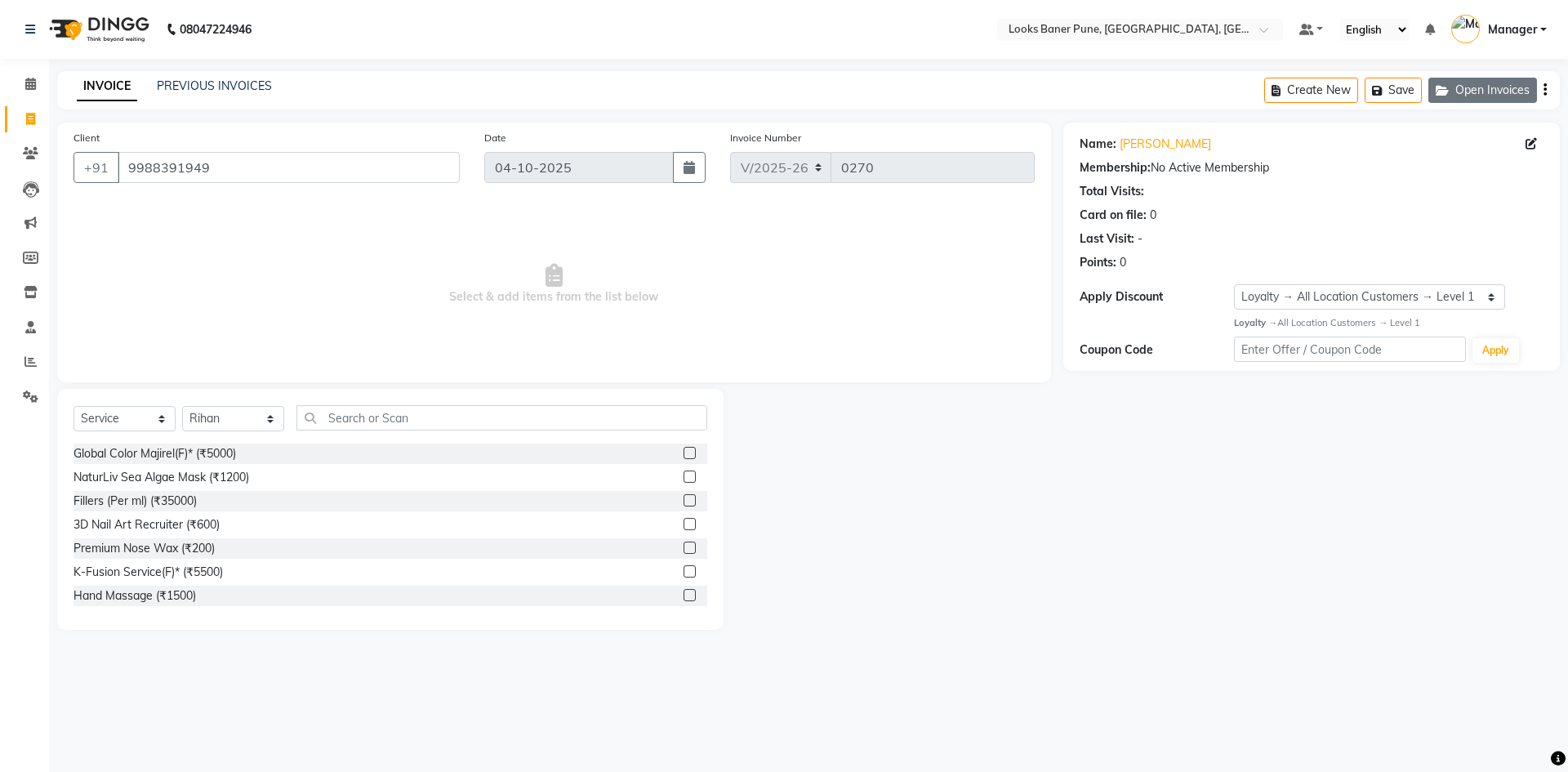
click at [1481, 90] on button "Open Invoices" at bounding box center [1483, 90] width 109 height 25
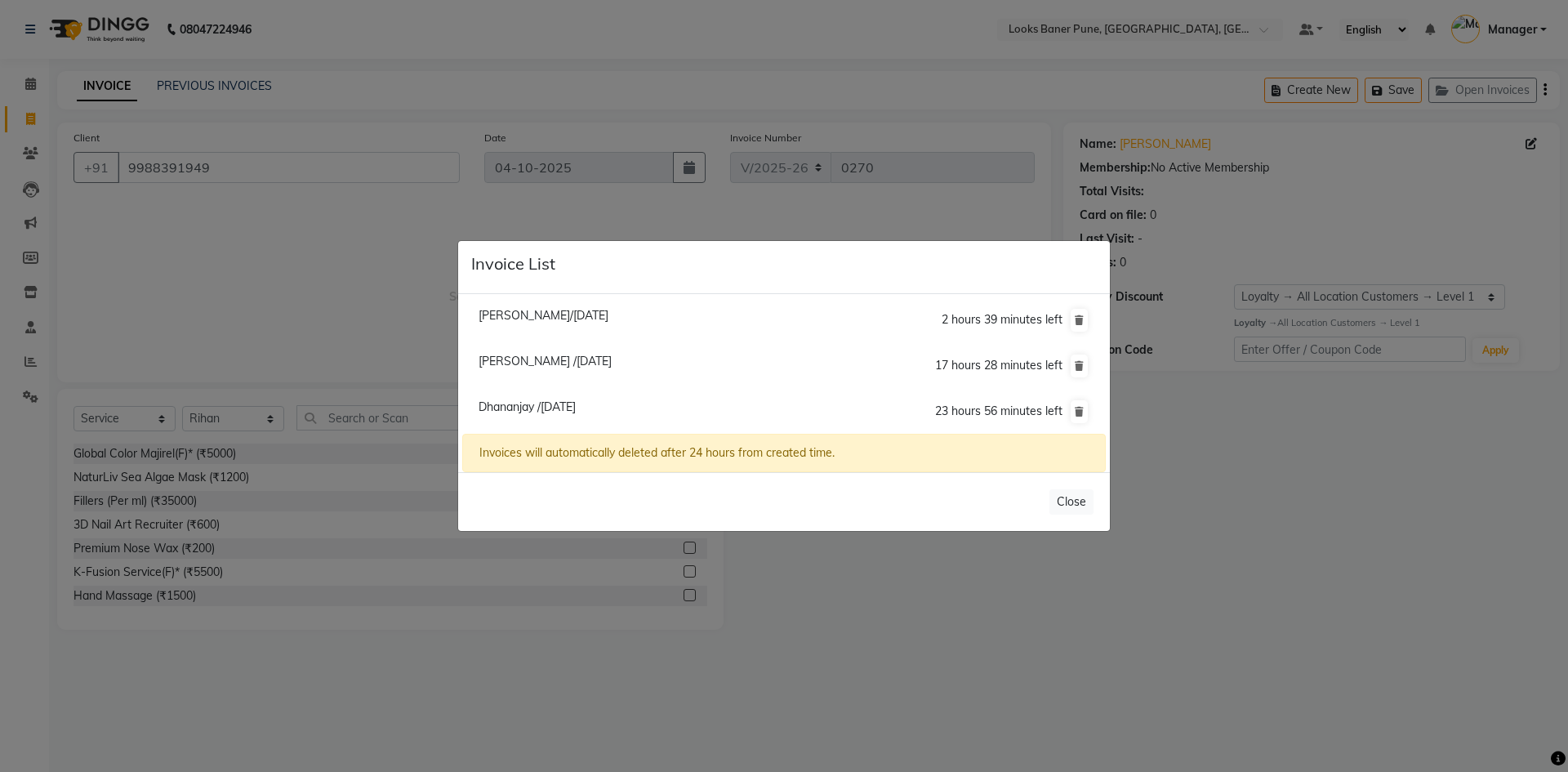
click at [576, 405] on span "Dhananjay /04 October 2025" at bounding box center [526, 407] width 97 height 14
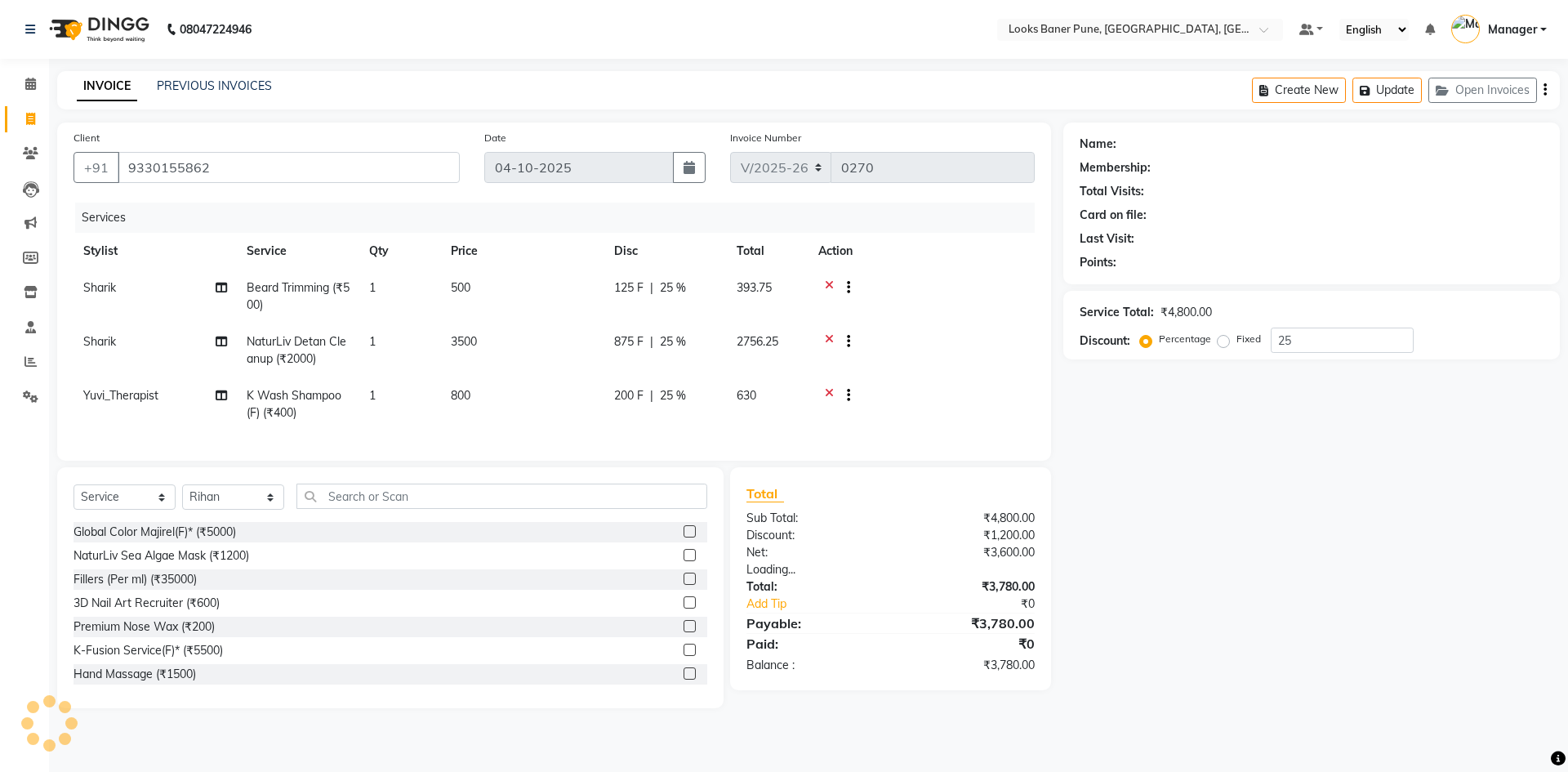
click at [588, 393] on li "Dhananjay /04 October 2025 23 hours 56 minutes left" at bounding box center [784, 371] width 644 height 46
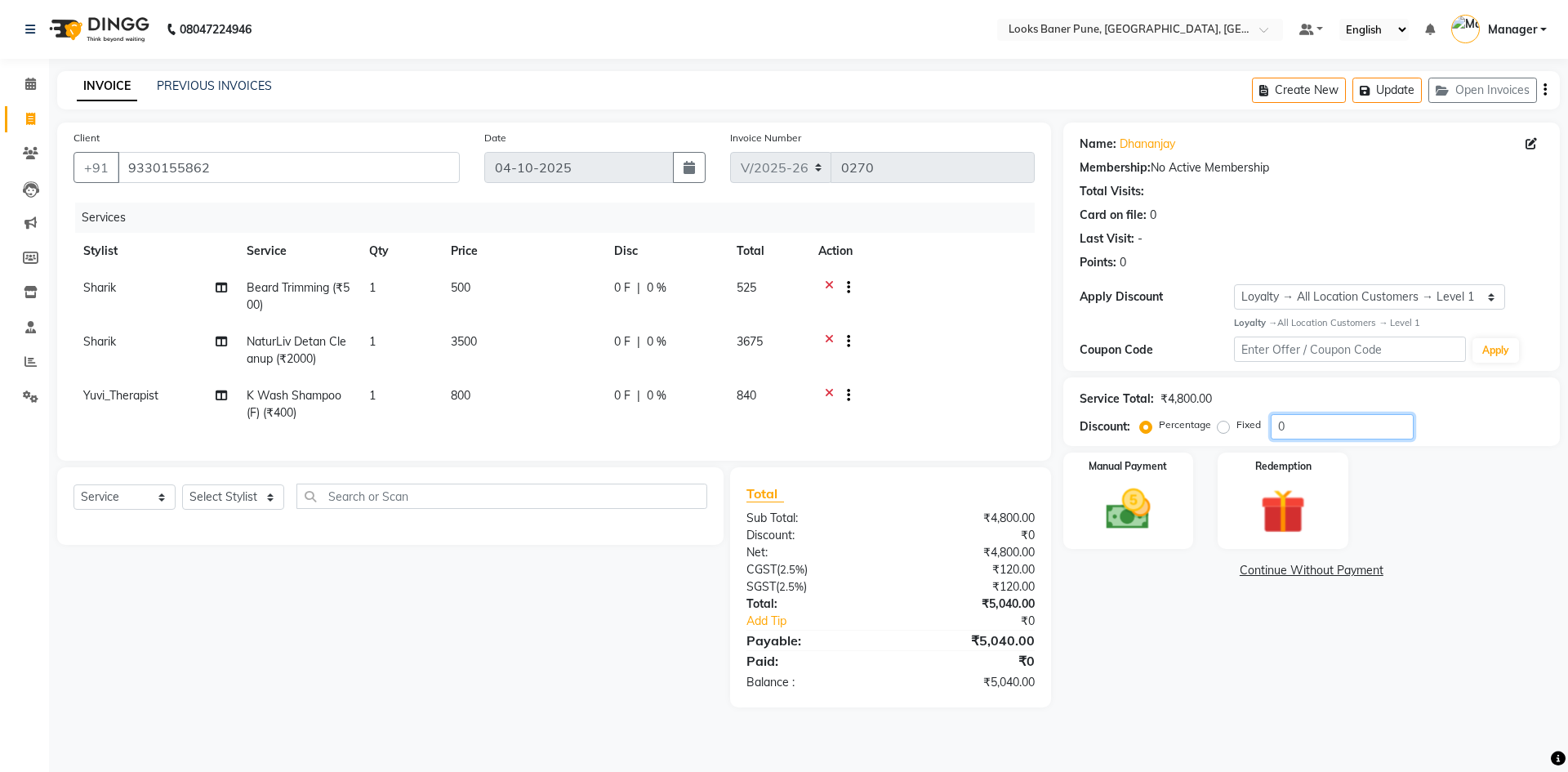
click at [1324, 435] on input "0" at bounding box center [1342, 427] width 143 height 25
click at [1214, 653] on div "Name: Dhananjay Membership: No Active Membership Total Visits: Card on file: 0 …" at bounding box center [1318, 414] width 509 height 585
click at [1127, 494] on img at bounding box center [1129, 510] width 76 height 54
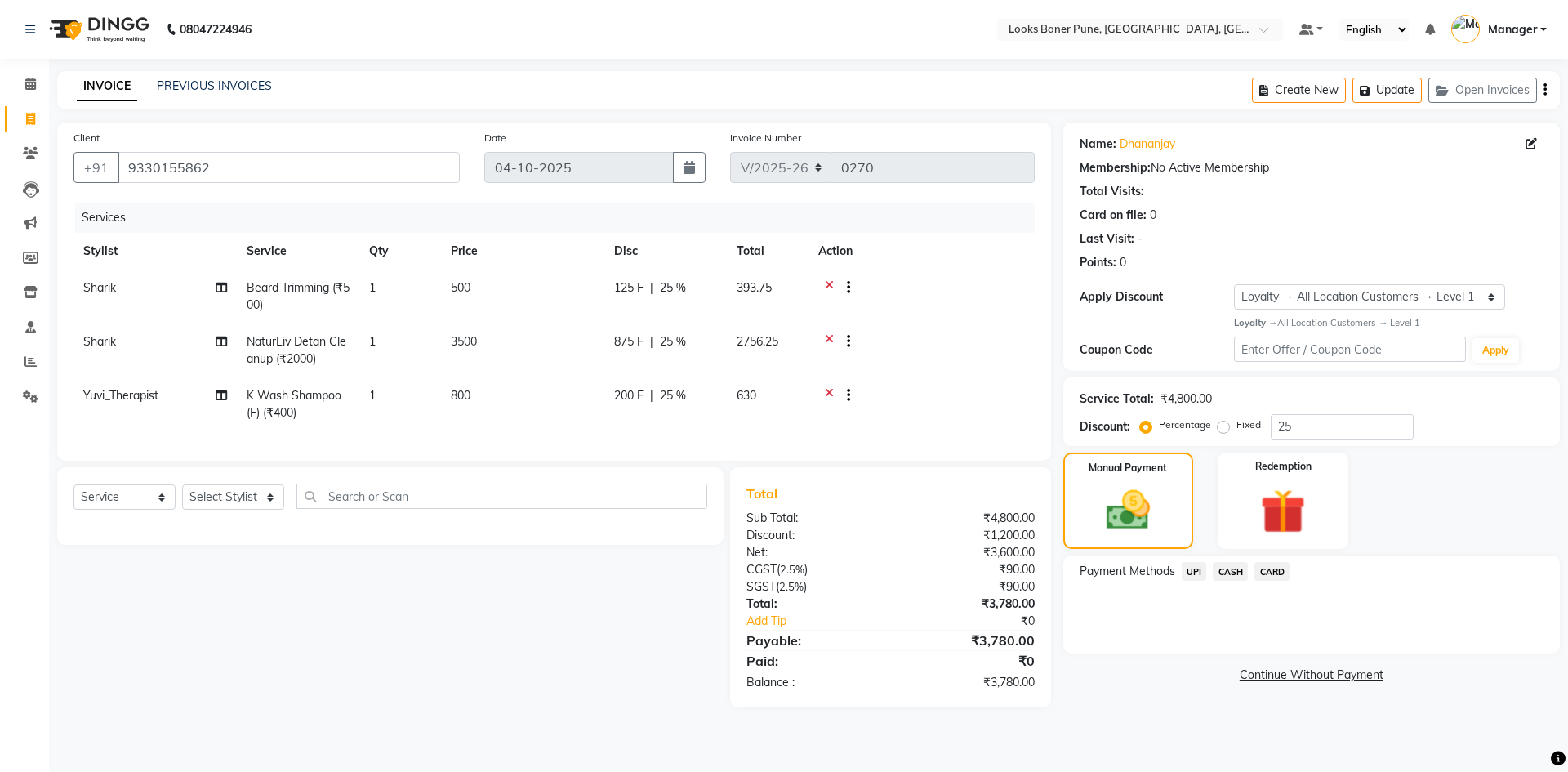
click at [1195, 566] on span "UPI" at bounding box center [1195, 570] width 25 height 19
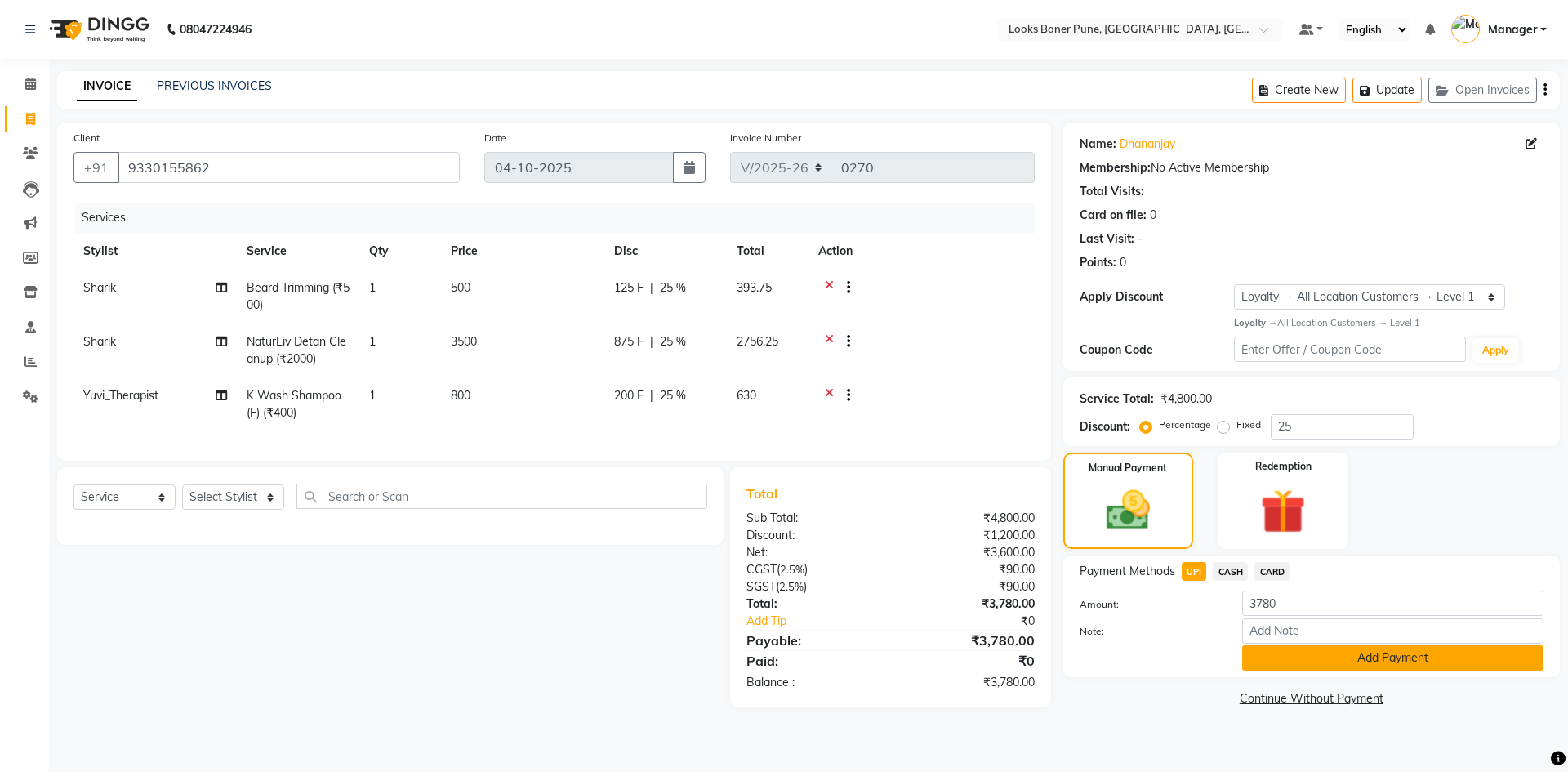
click at [1260, 658] on button "Add Payment" at bounding box center [1393, 658] width 301 height 25
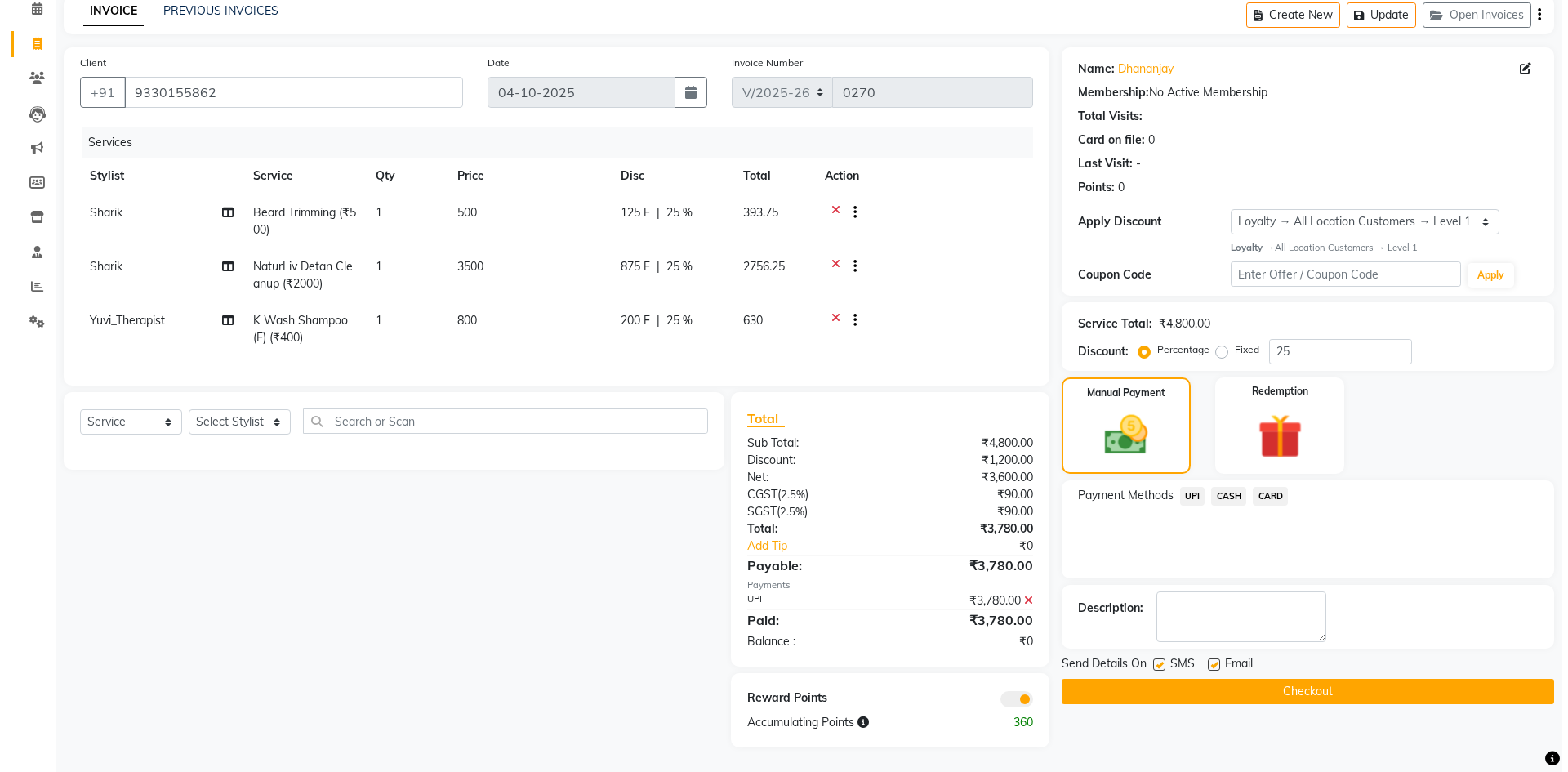
scroll to position [88, 0]
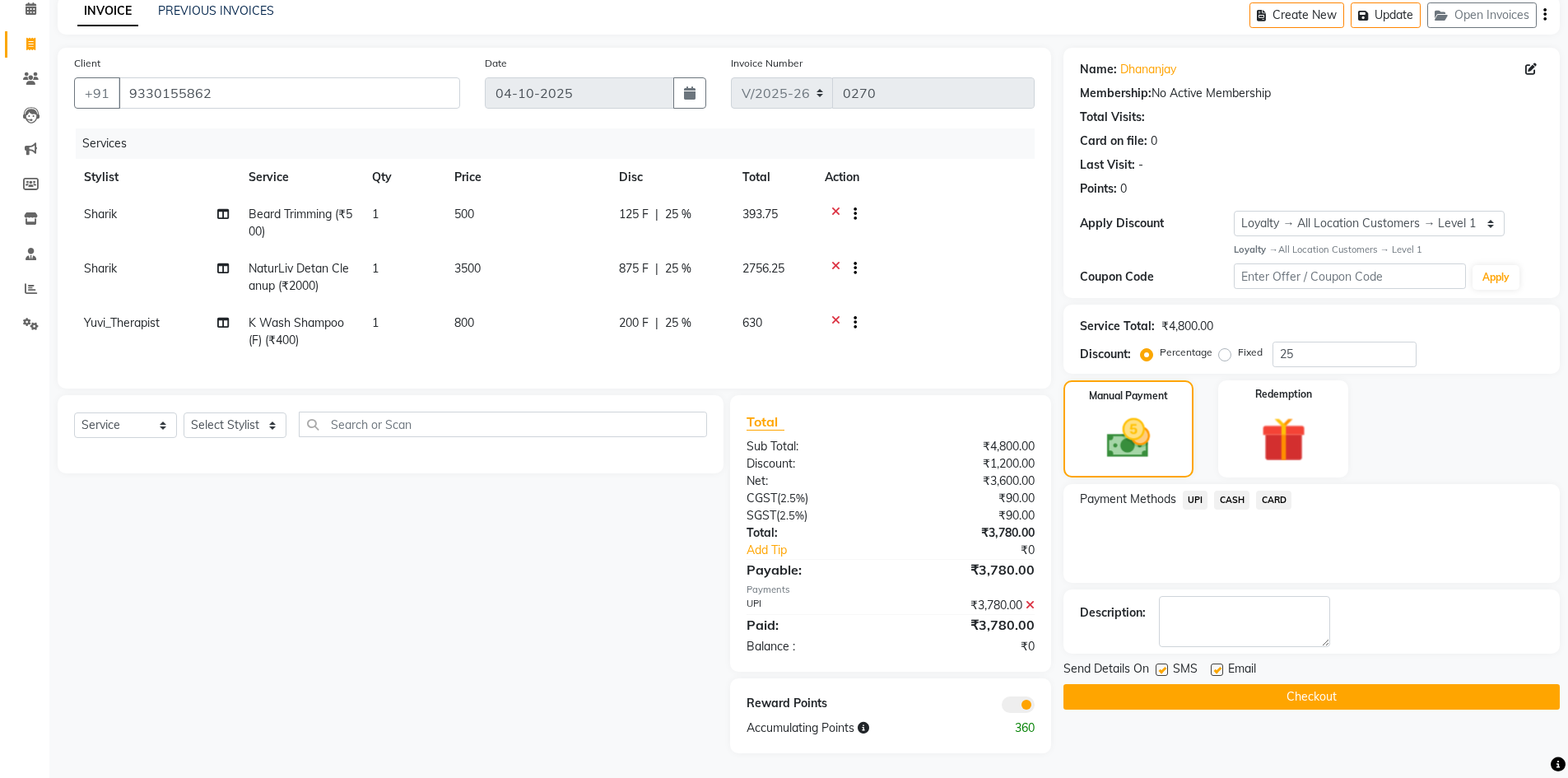
click at [1198, 490] on span "UPI" at bounding box center [1195, 499] width 26 height 19
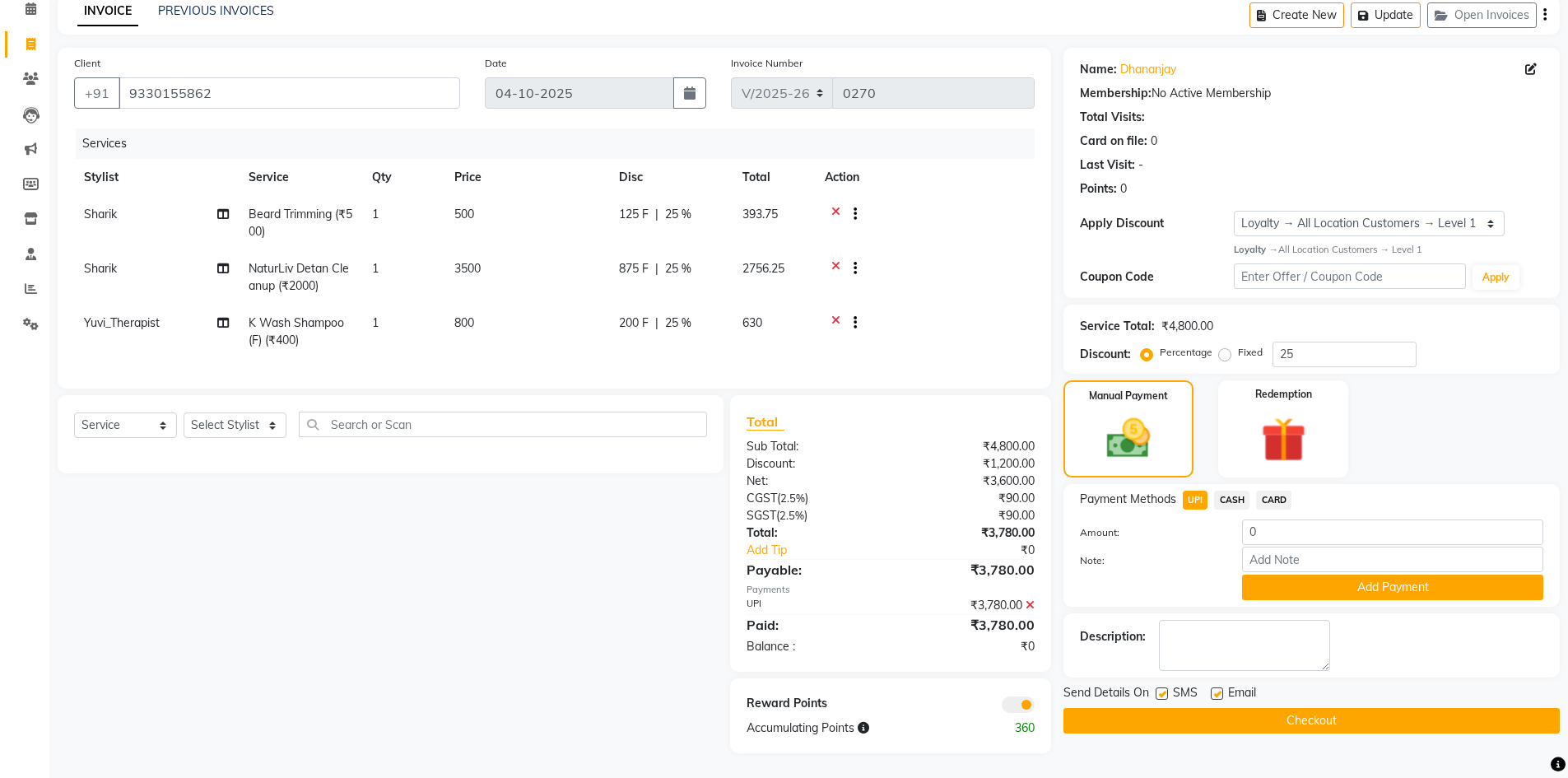
click at [1017, 702] on span at bounding box center [1018, 704] width 33 height 16
click at [1034, 707] on input "checkbox" at bounding box center [1034, 707] width 0 height 0
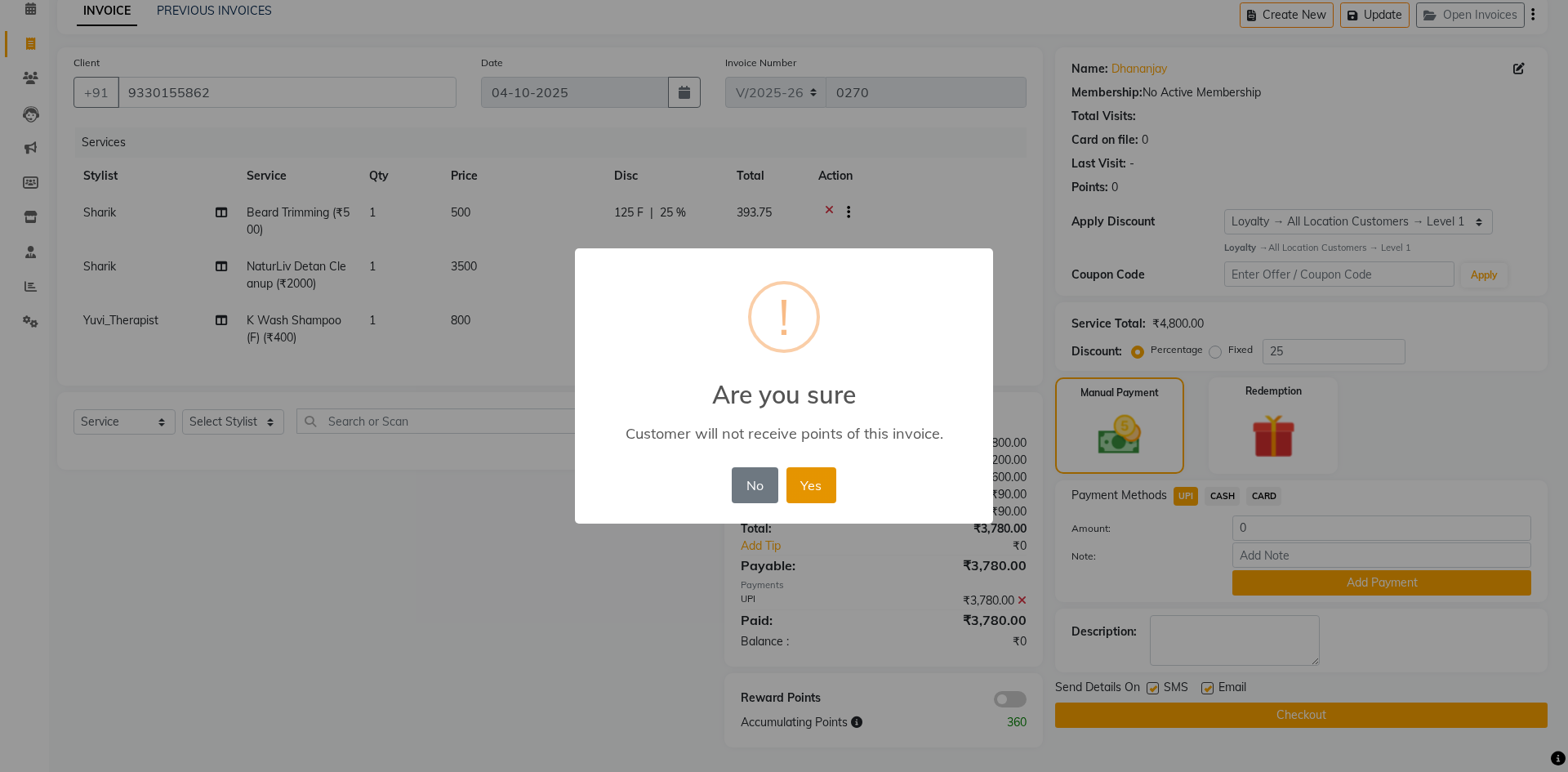
click at [829, 489] on button "Yes" at bounding box center [811, 485] width 50 height 36
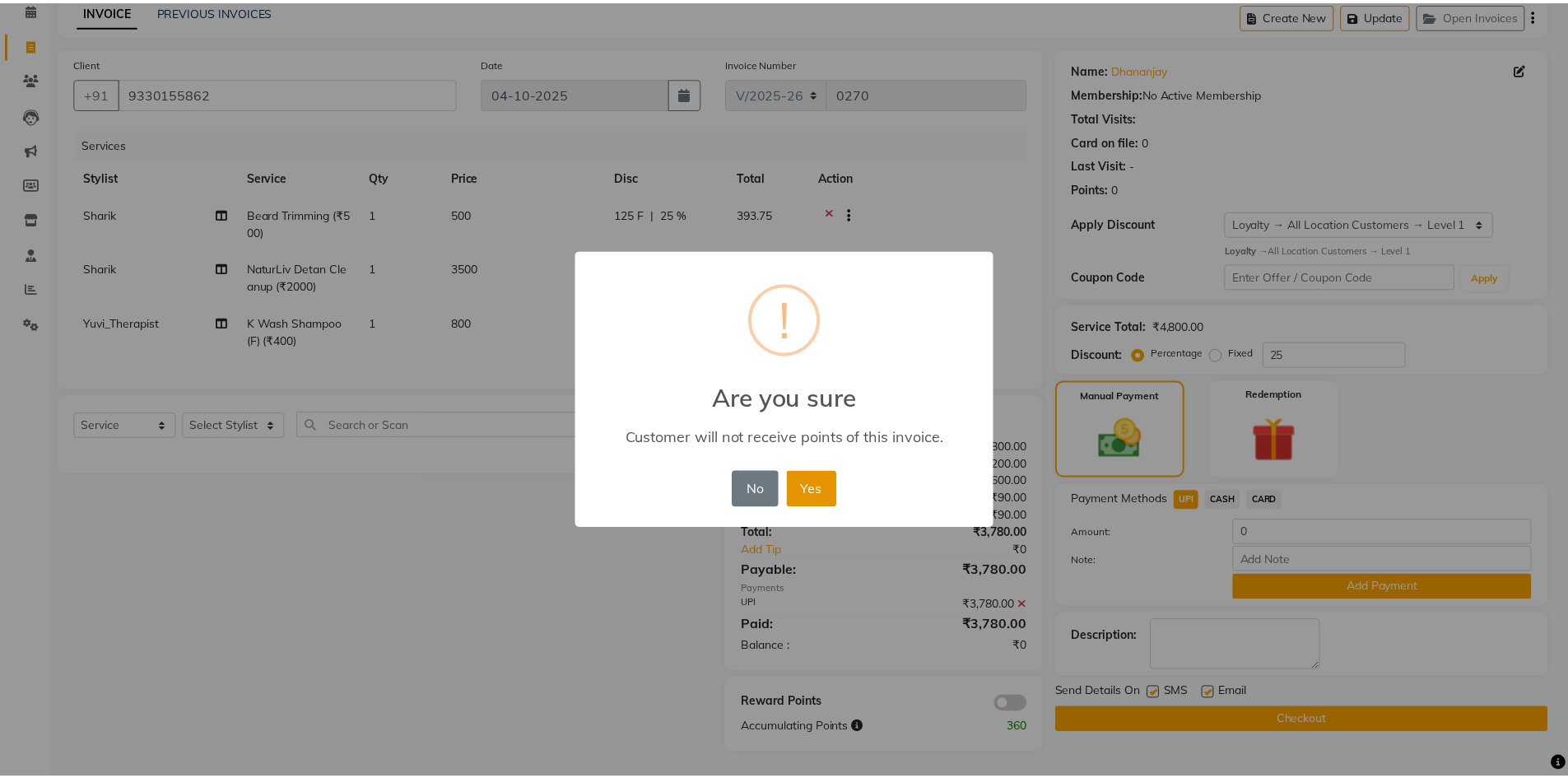
scroll to position [64, 0]
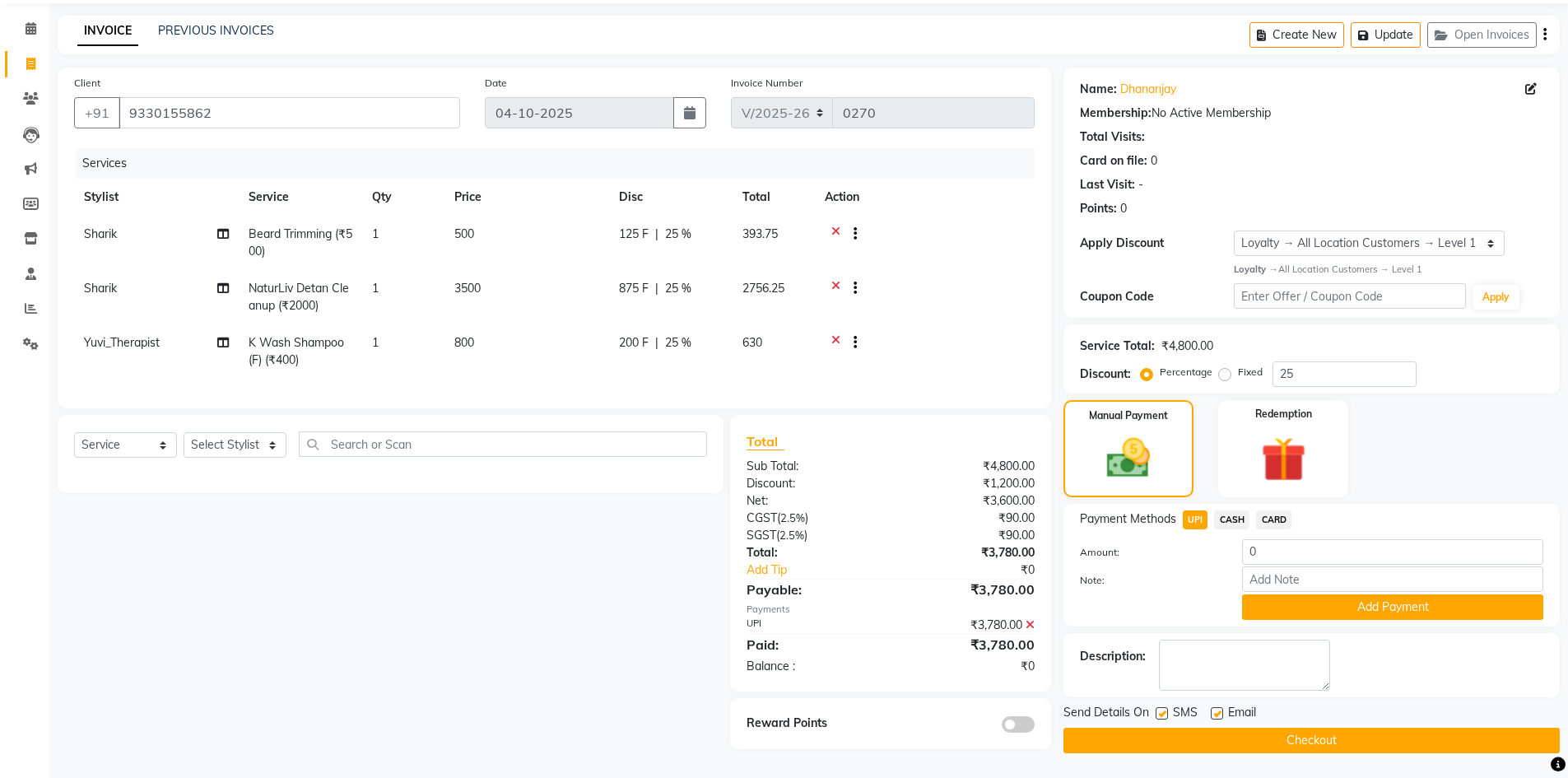
click at [1180, 731] on button "Checkout" at bounding box center [1311, 740] width 497 height 26
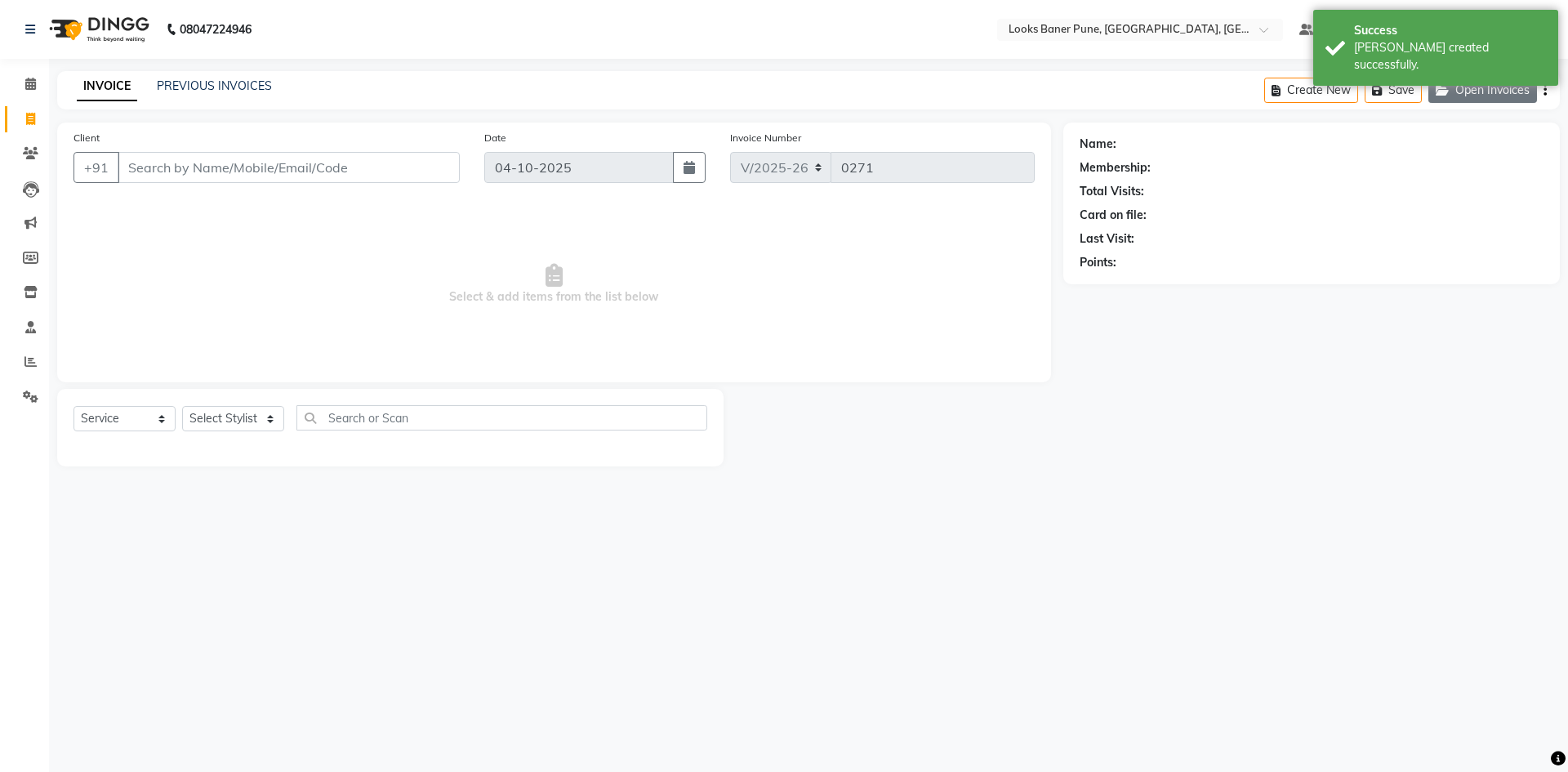
click at [1459, 94] on button "Open Invoices" at bounding box center [1483, 90] width 109 height 25
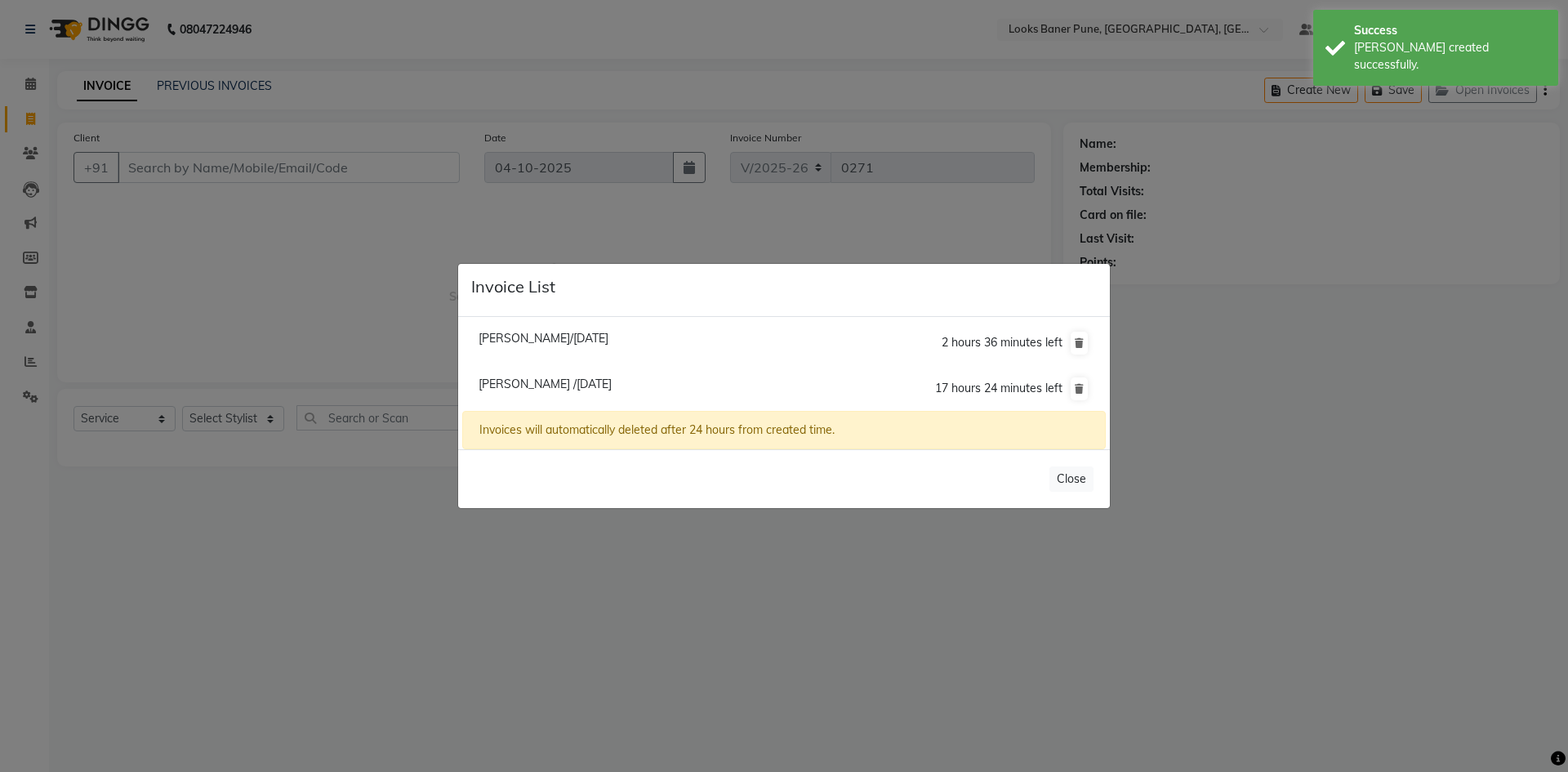
click at [572, 340] on span "Abhishek J/03 October 2025" at bounding box center [543, 338] width 130 height 14
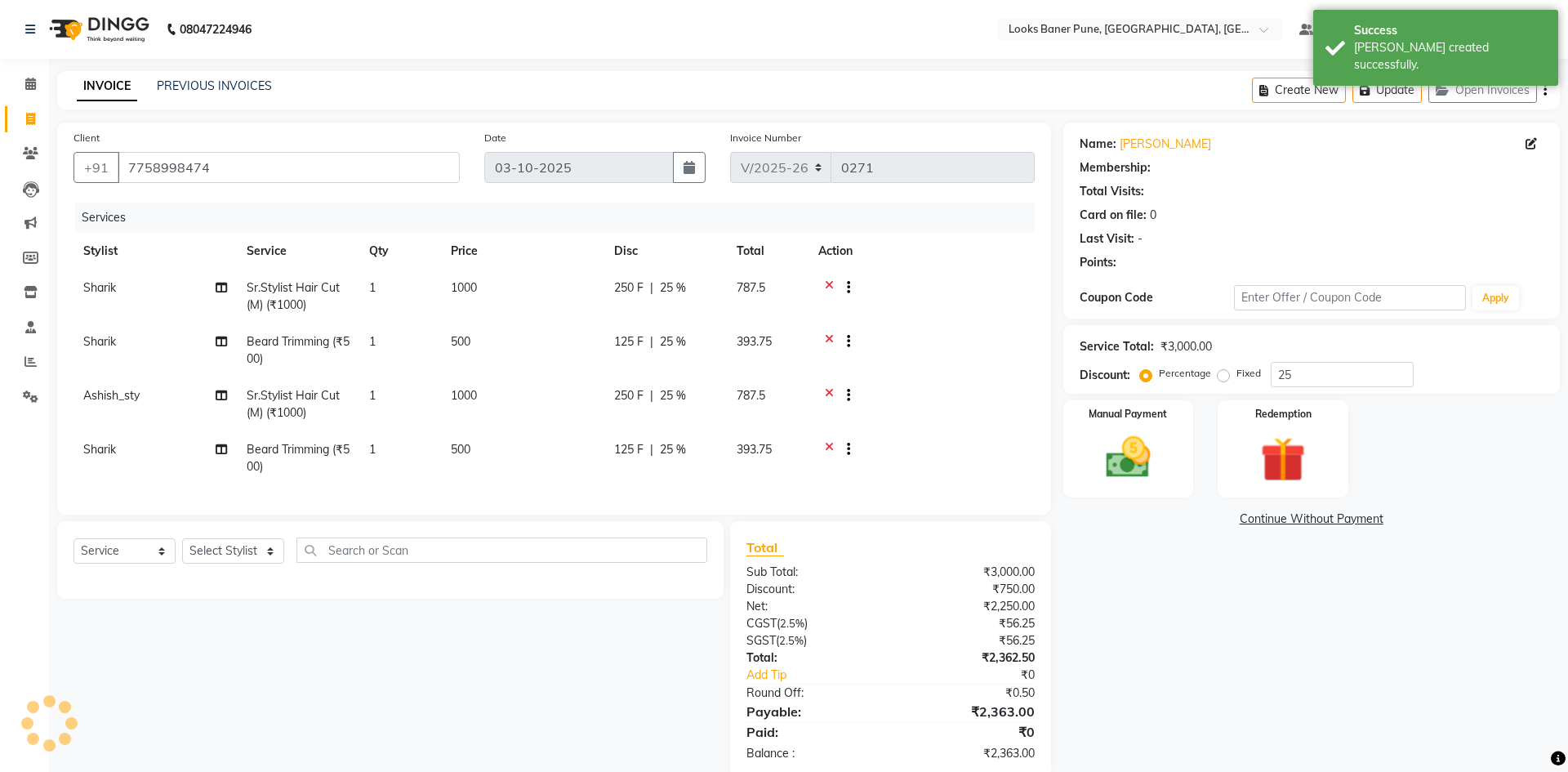
click at [572, 340] on ul "Abhishek J/03 October 2025 2 hours 35 minutes left Jay Chandra /04 October 2025…" at bounding box center [784, 325] width 644 height 90
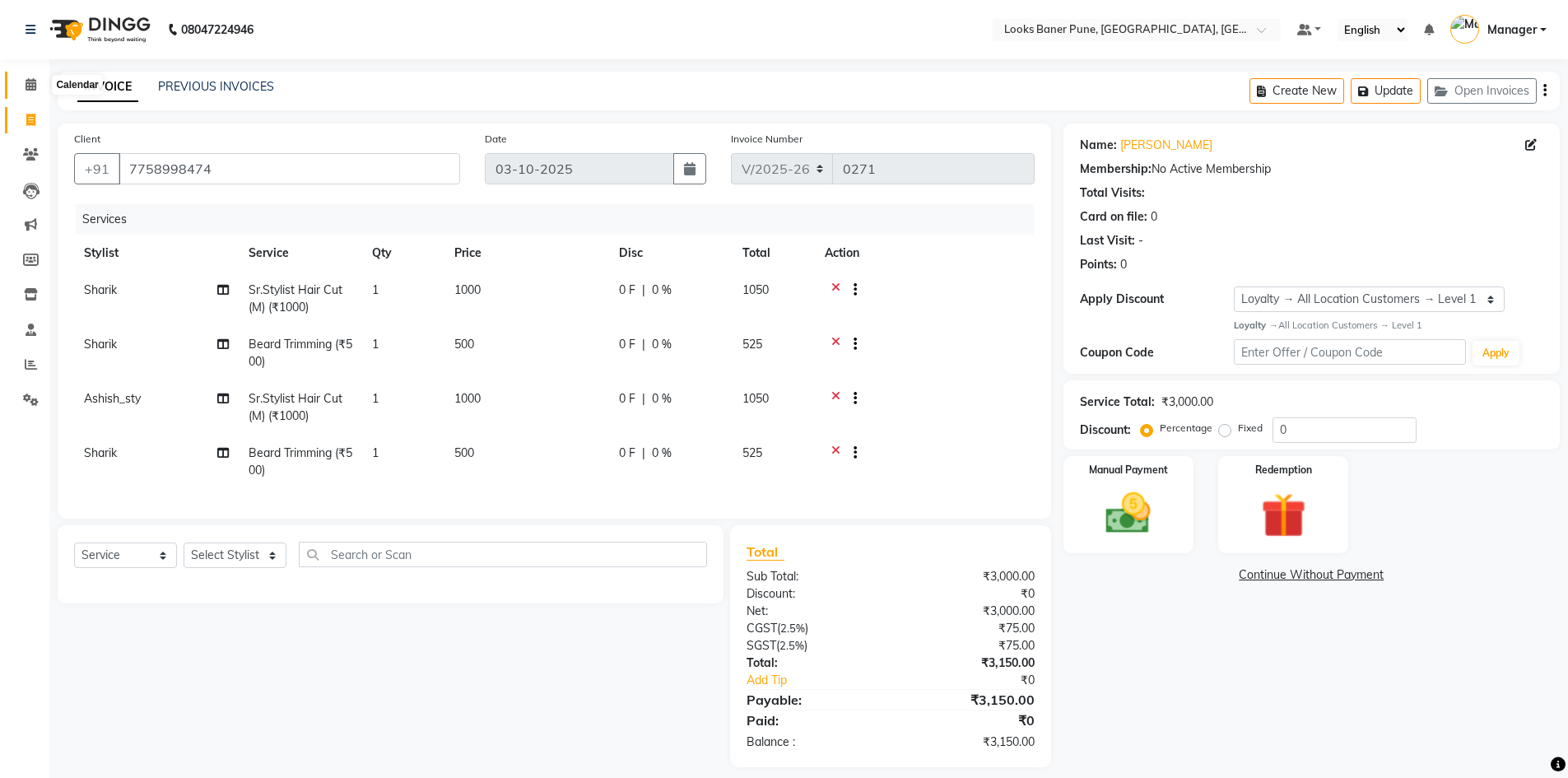
click at [34, 86] on icon at bounding box center [31, 85] width 11 height 13
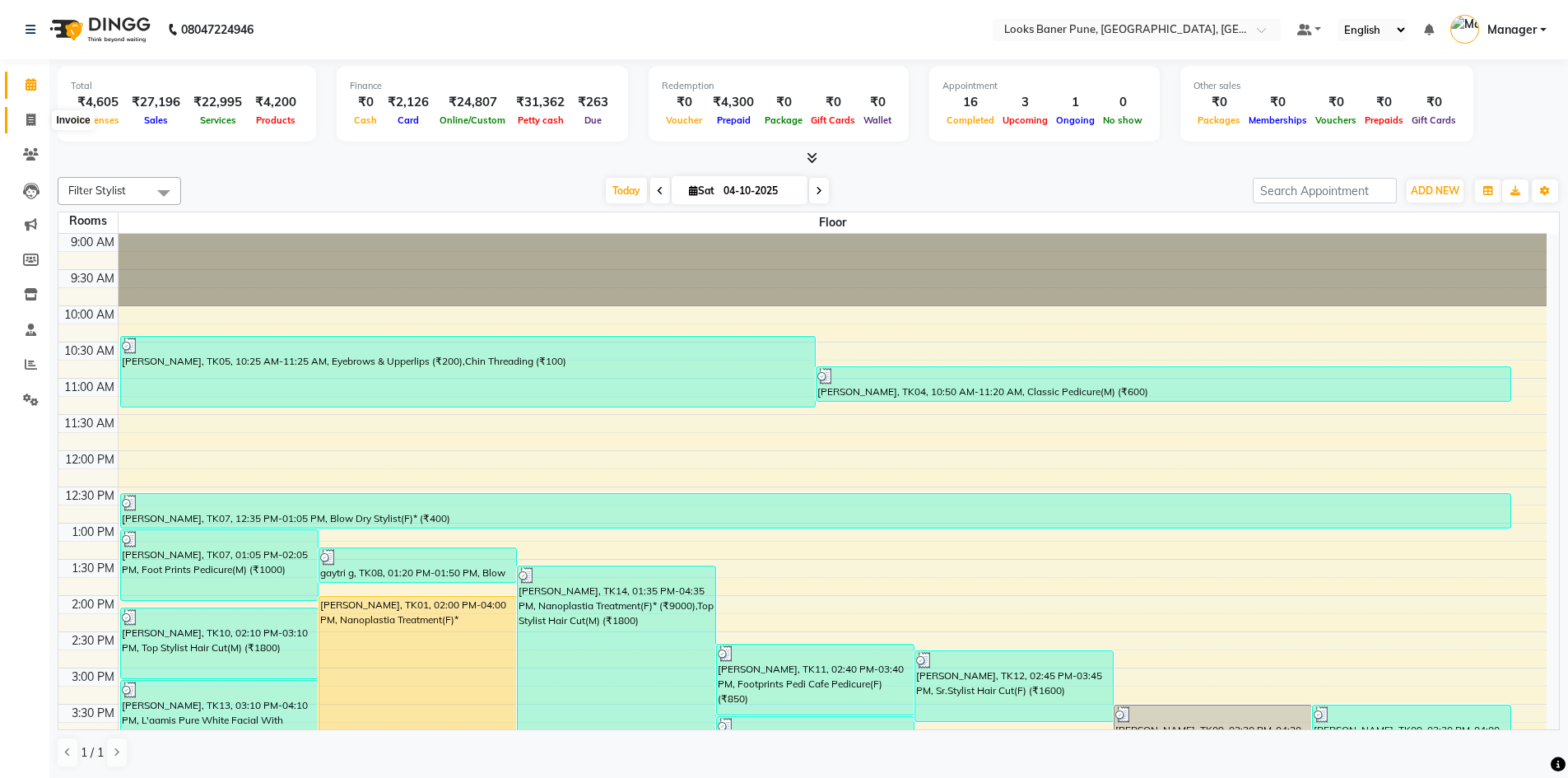
click at [29, 123] on icon at bounding box center [31, 120] width 9 height 13
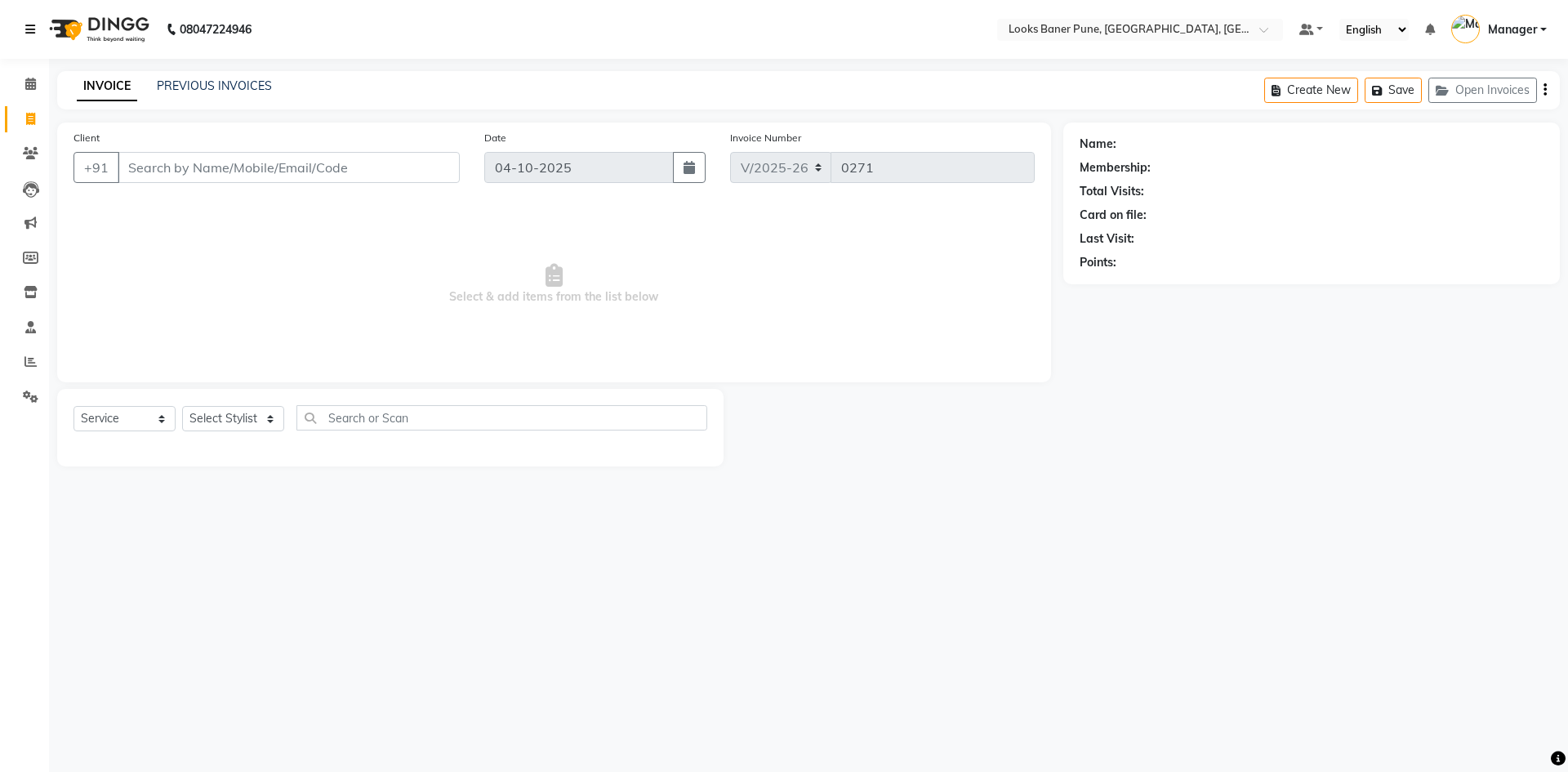
click at [27, 32] on icon at bounding box center [30, 29] width 10 height 12
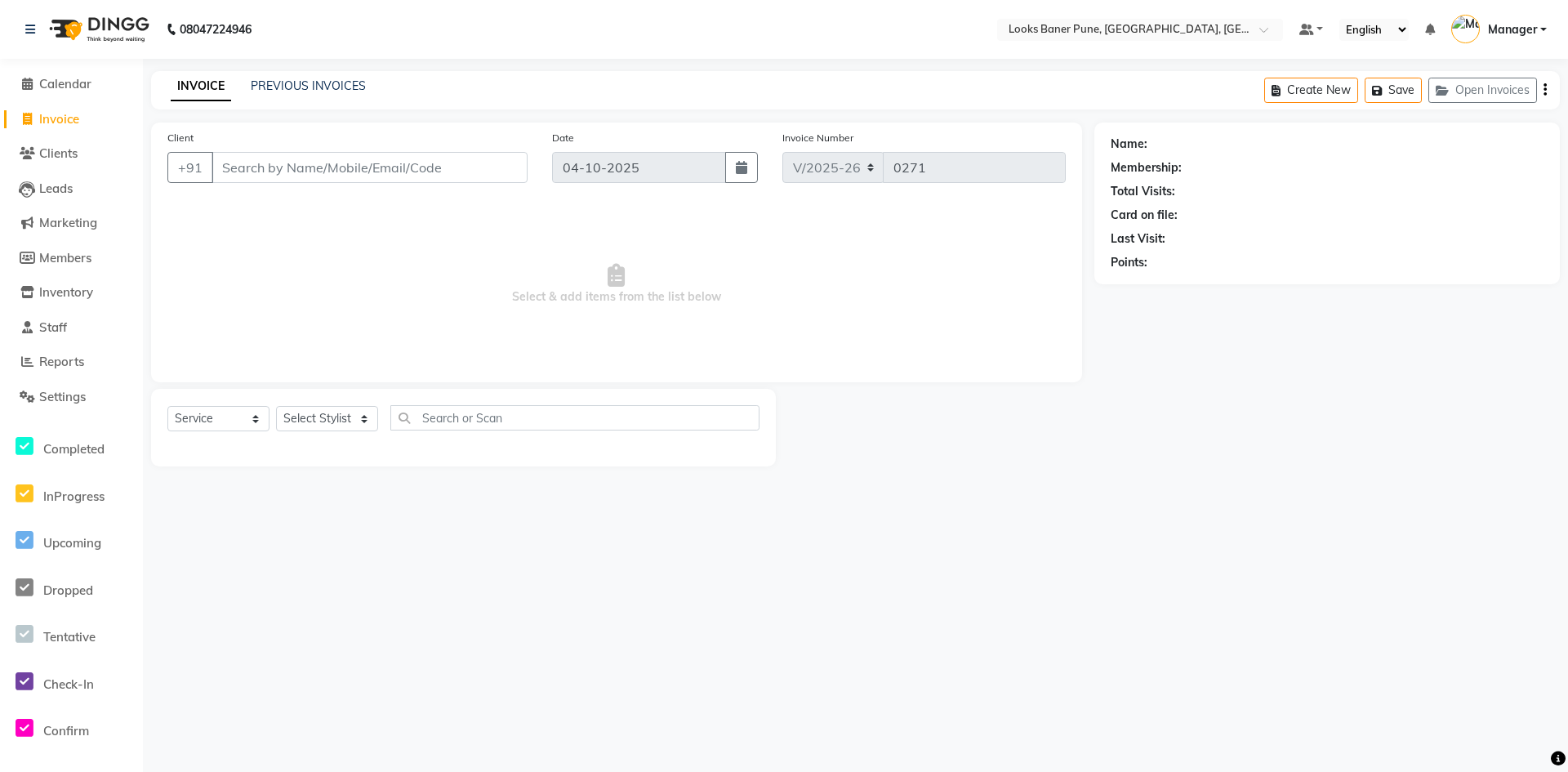
click at [63, 74] on li "Calendar" at bounding box center [71, 84] width 143 height 35
click at [89, 80] on span "Calendar" at bounding box center [65, 83] width 52 height 15
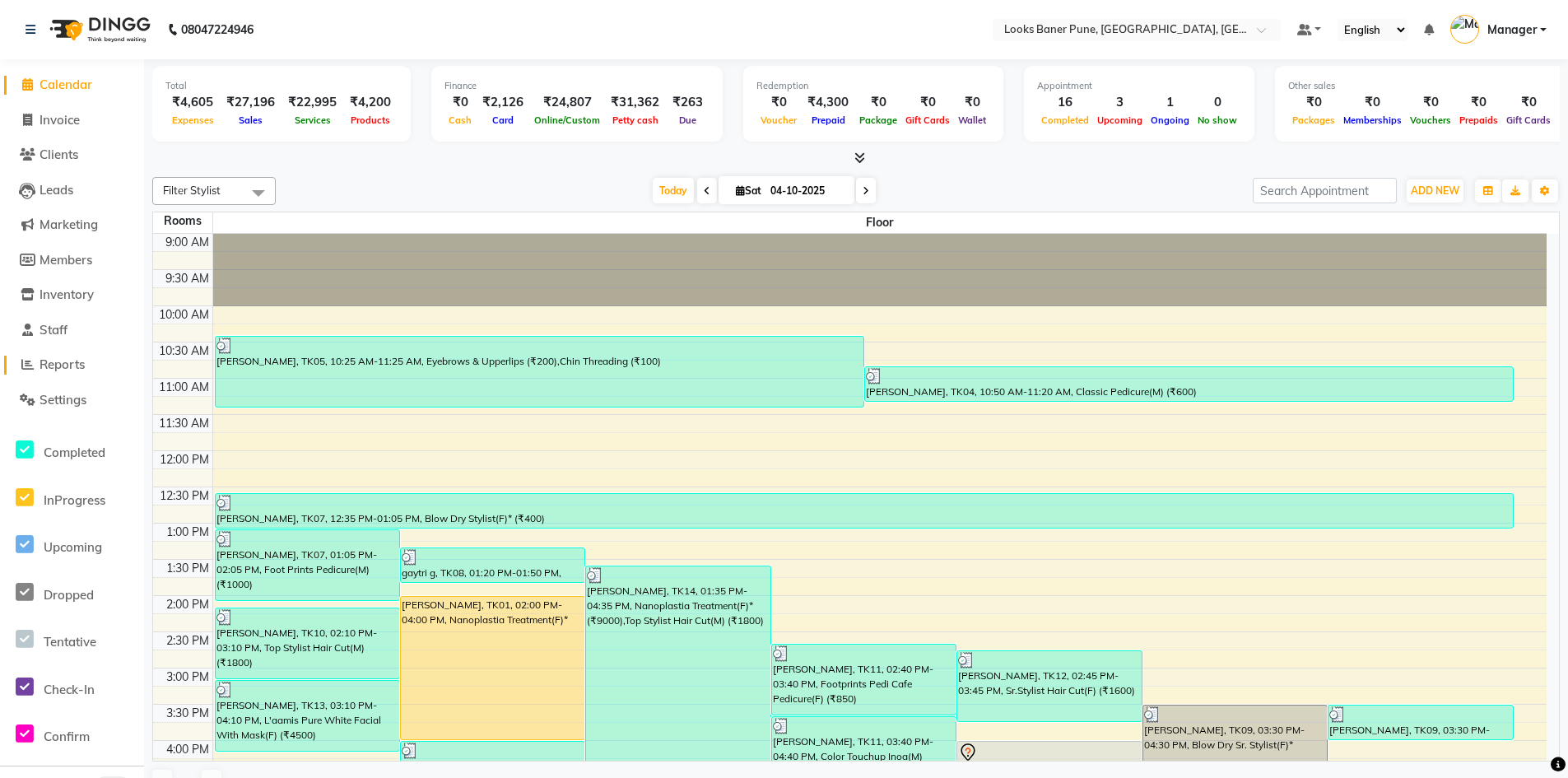
click at [83, 357] on span "Reports" at bounding box center [62, 363] width 46 height 15
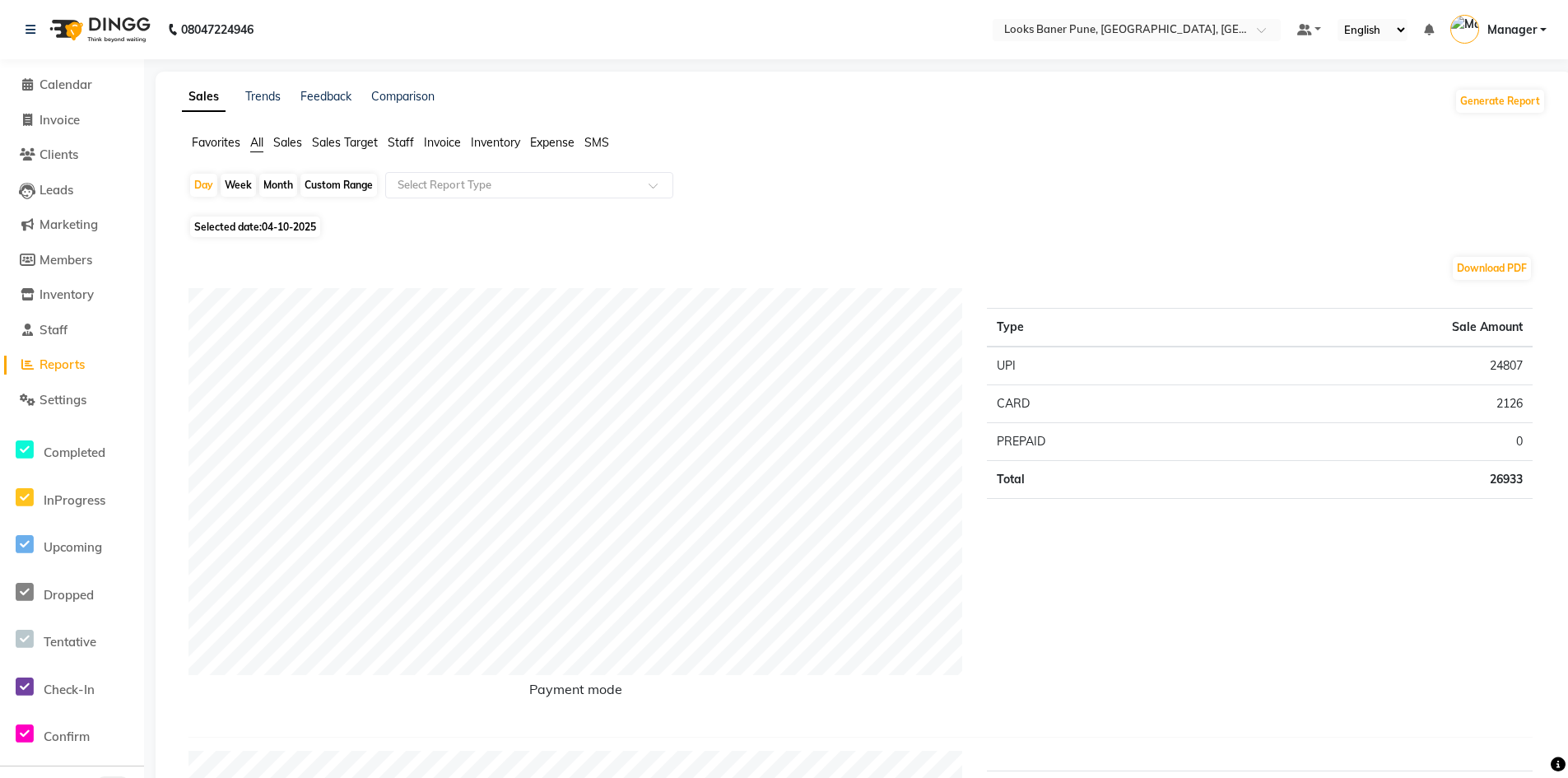
click at [404, 141] on span "Staff" at bounding box center [400, 142] width 26 height 15
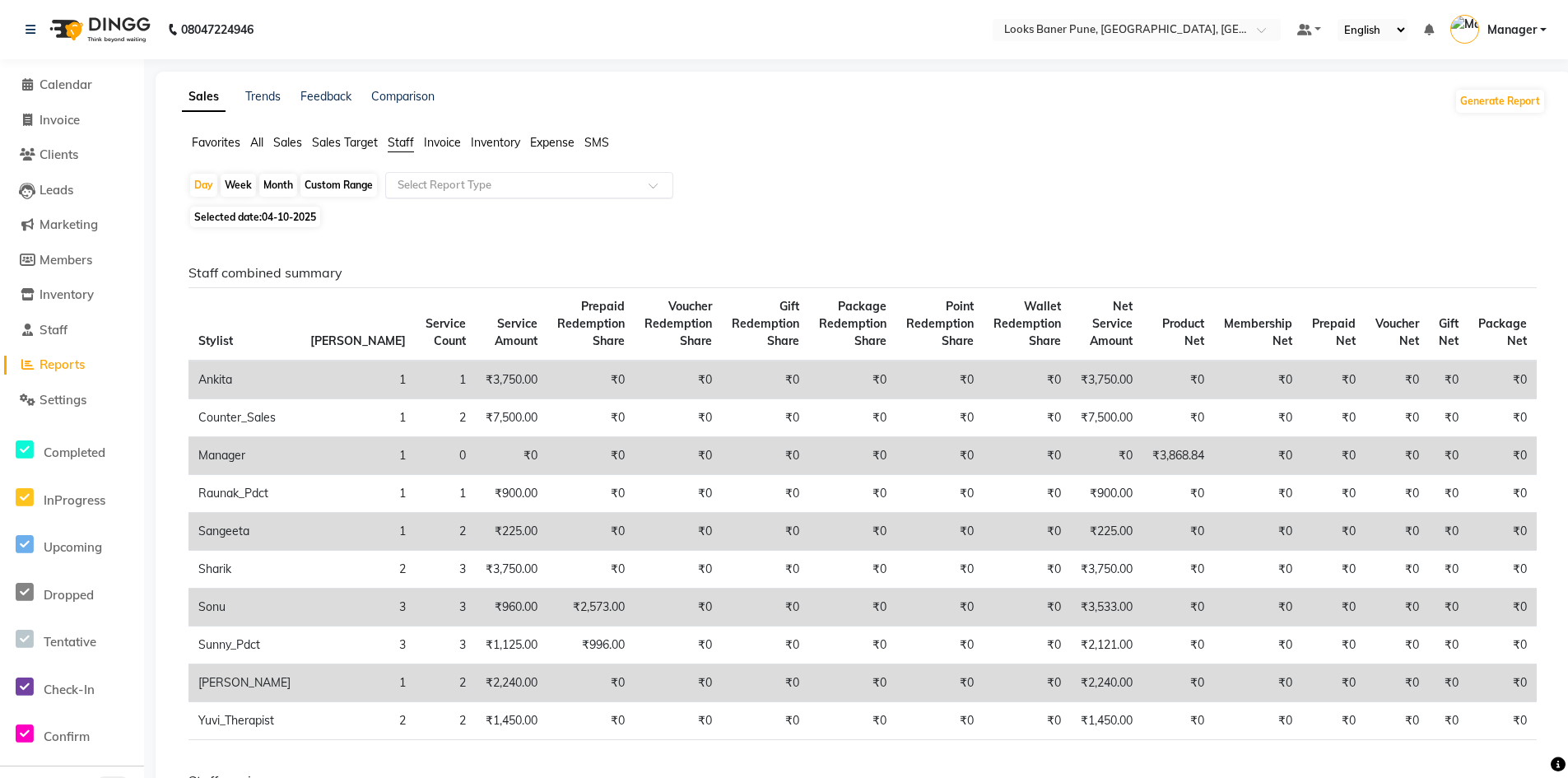
click at [657, 187] on span at bounding box center [659, 190] width 21 height 16
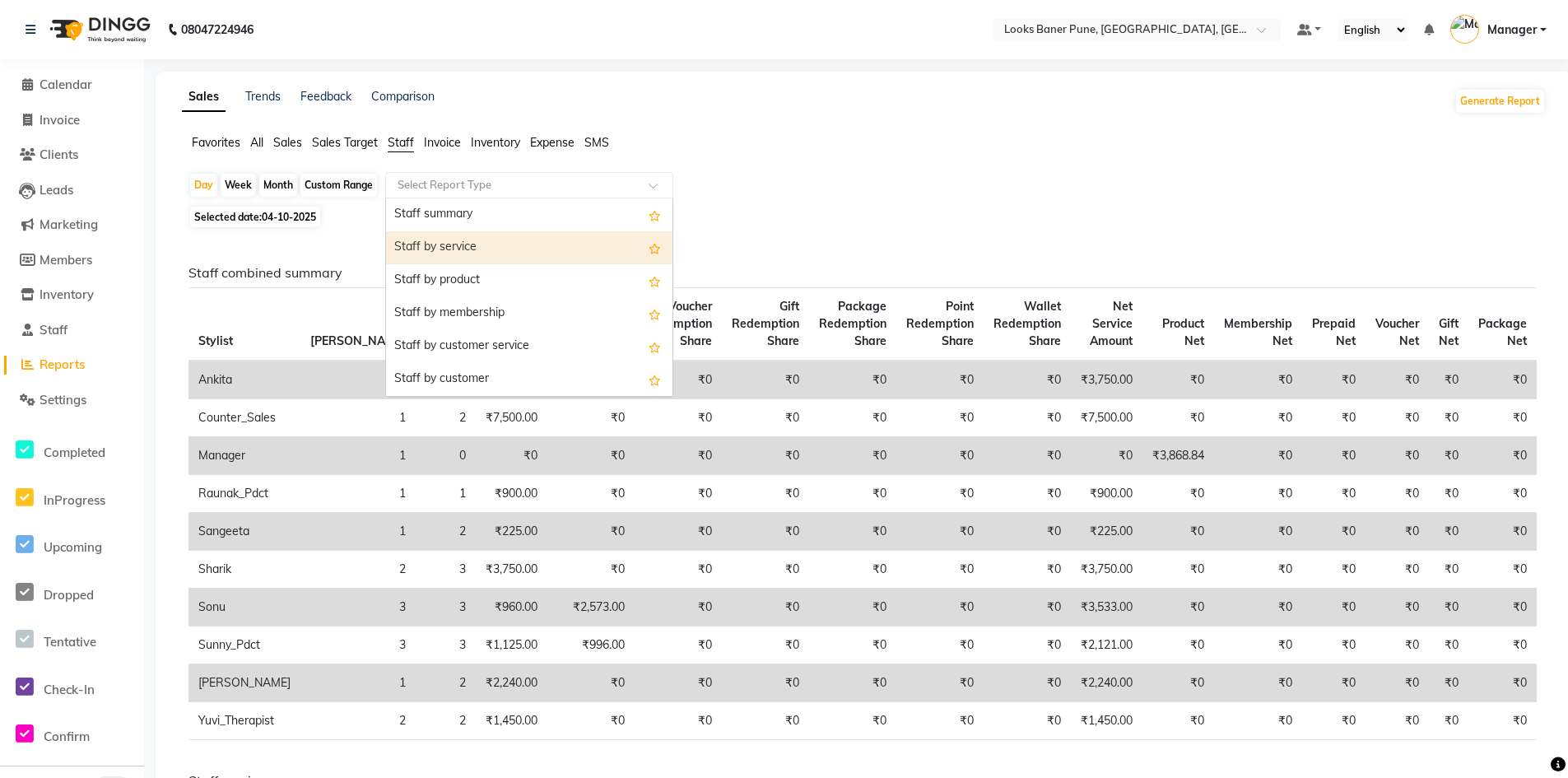
click at [489, 244] on div "Staff by service" at bounding box center [529, 248] width 286 height 33
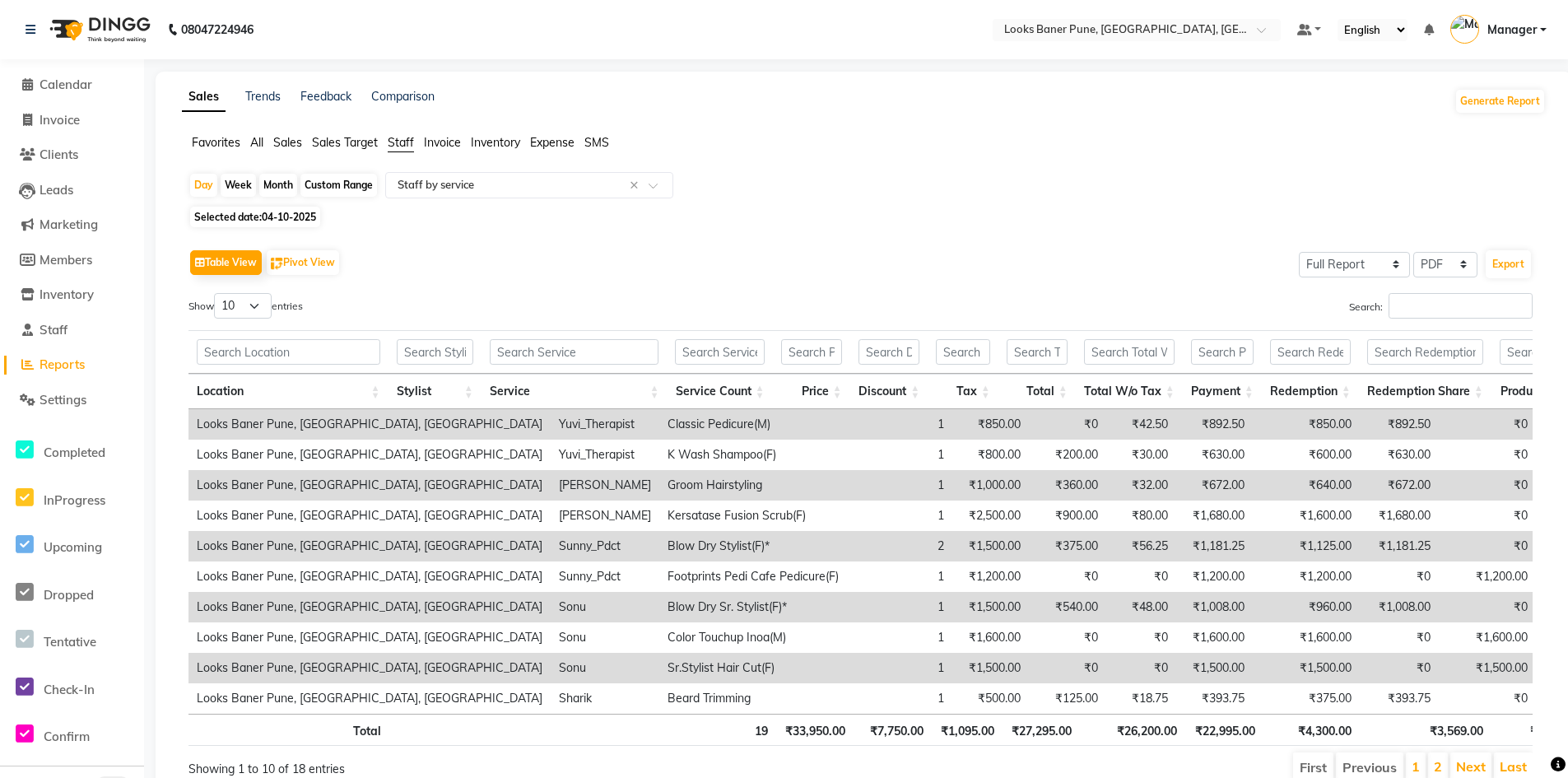
click at [285, 181] on div "Month" at bounding box center [279, 185] width 38 height 23
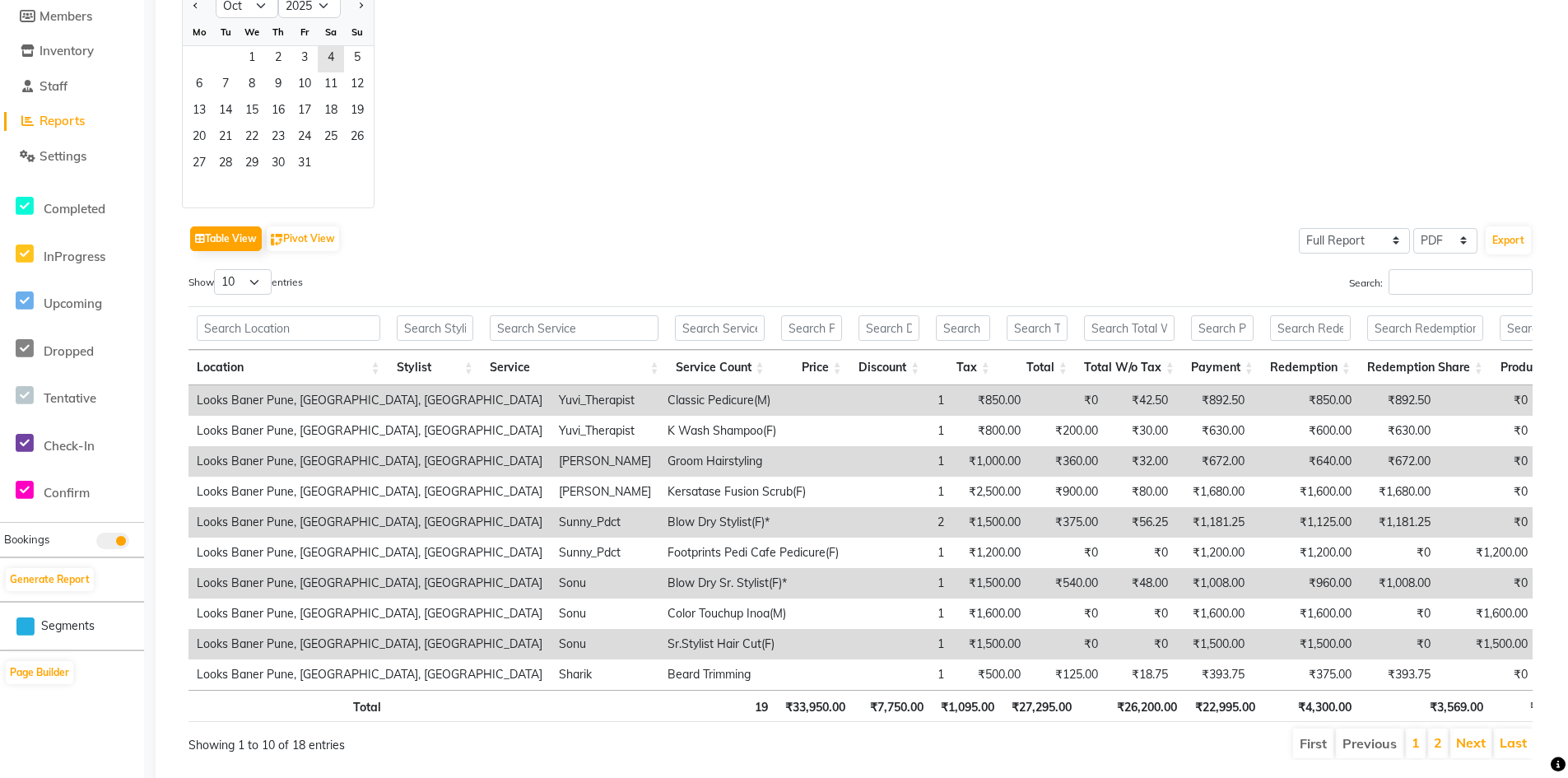
scroll to position [304, 0]
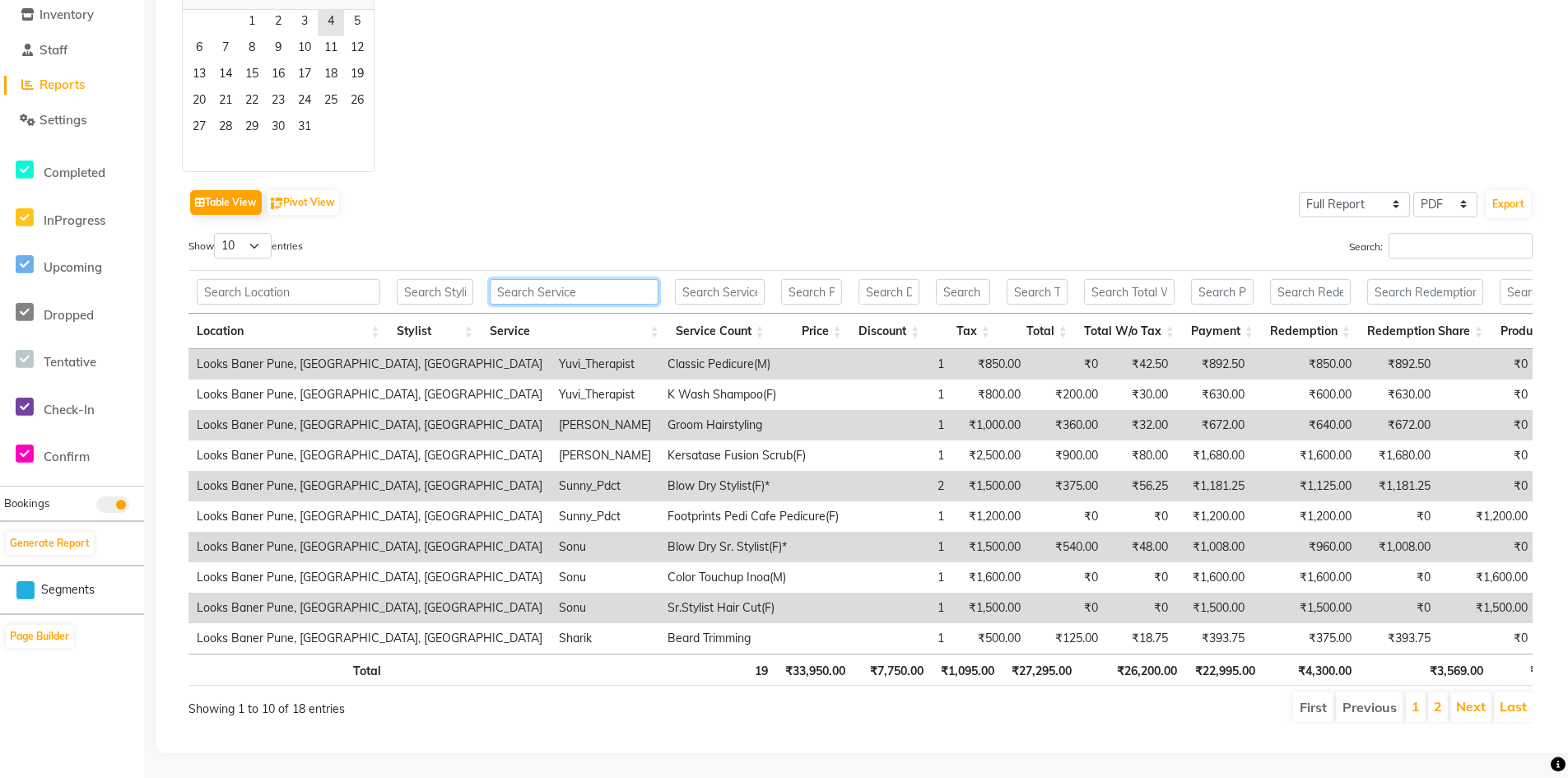
click at [532, 279] on input "text" at bounding box center [574, 292] width 169 height 26
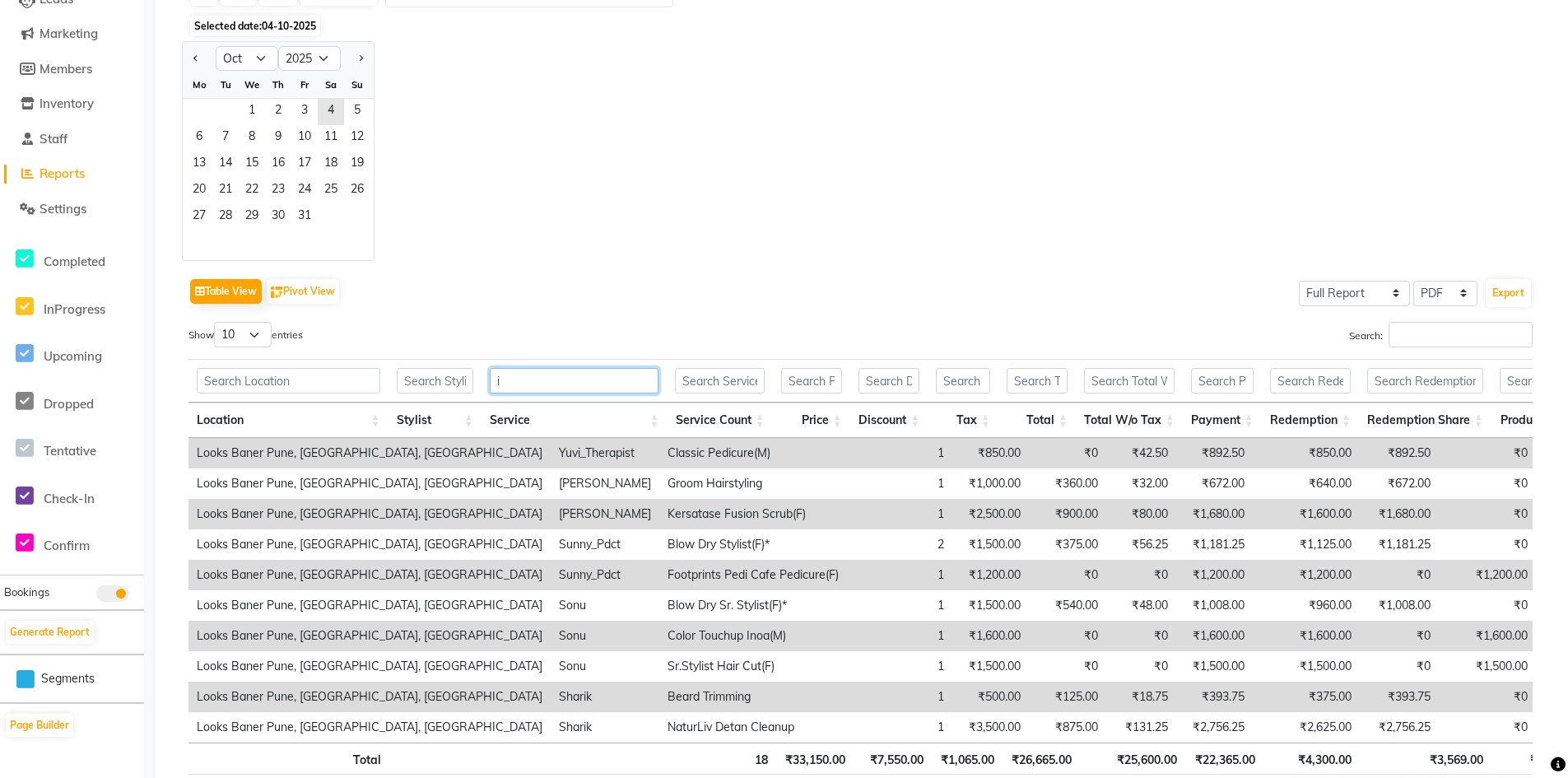
scroll to position [0, 0]
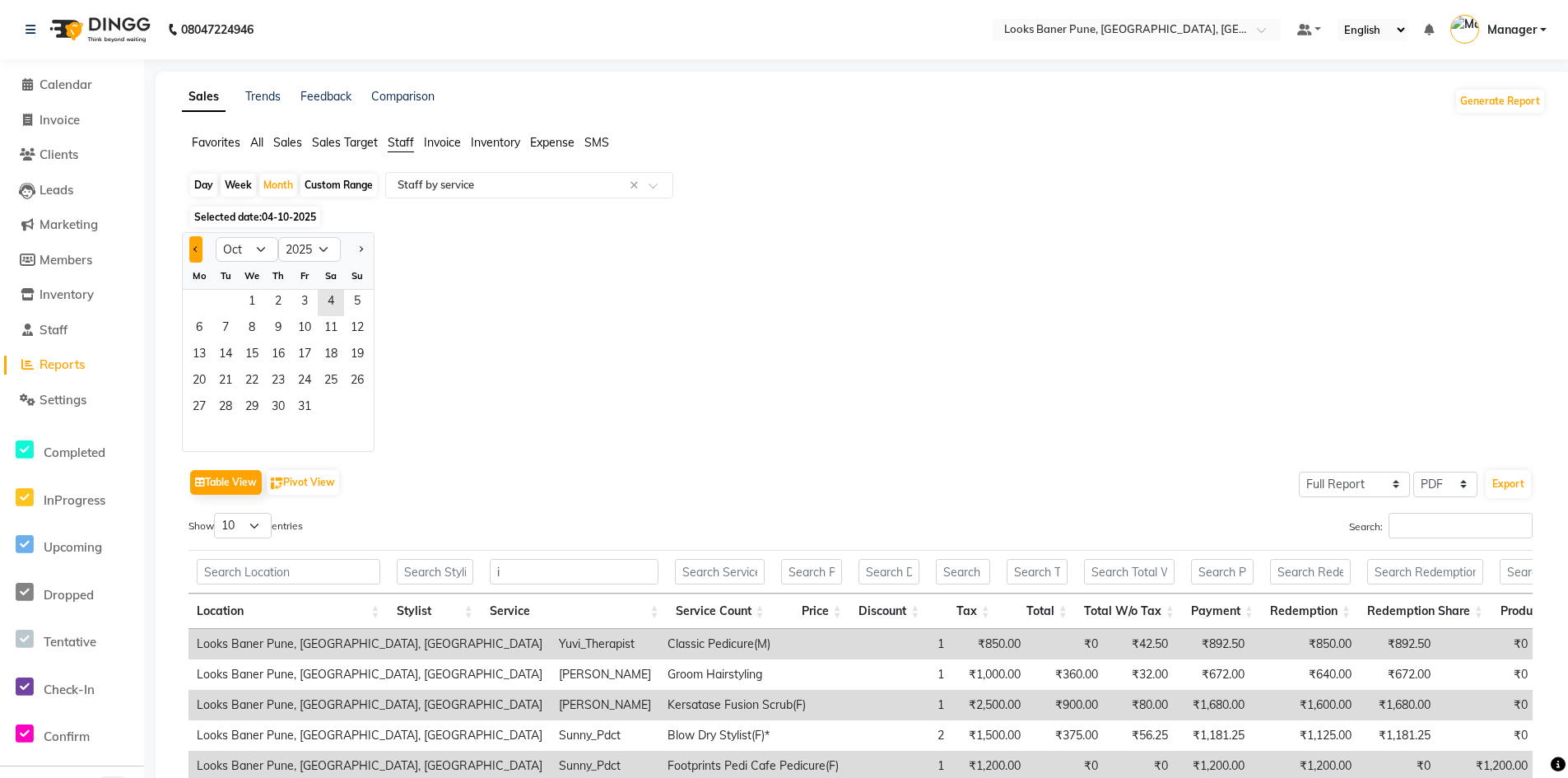
click at [195, 250] on span "Previous month" at bounding box center [196, 249] width 5 height 5
click at [195, 302] on span "1" at bounding box center [199, 302] width 26 height 26
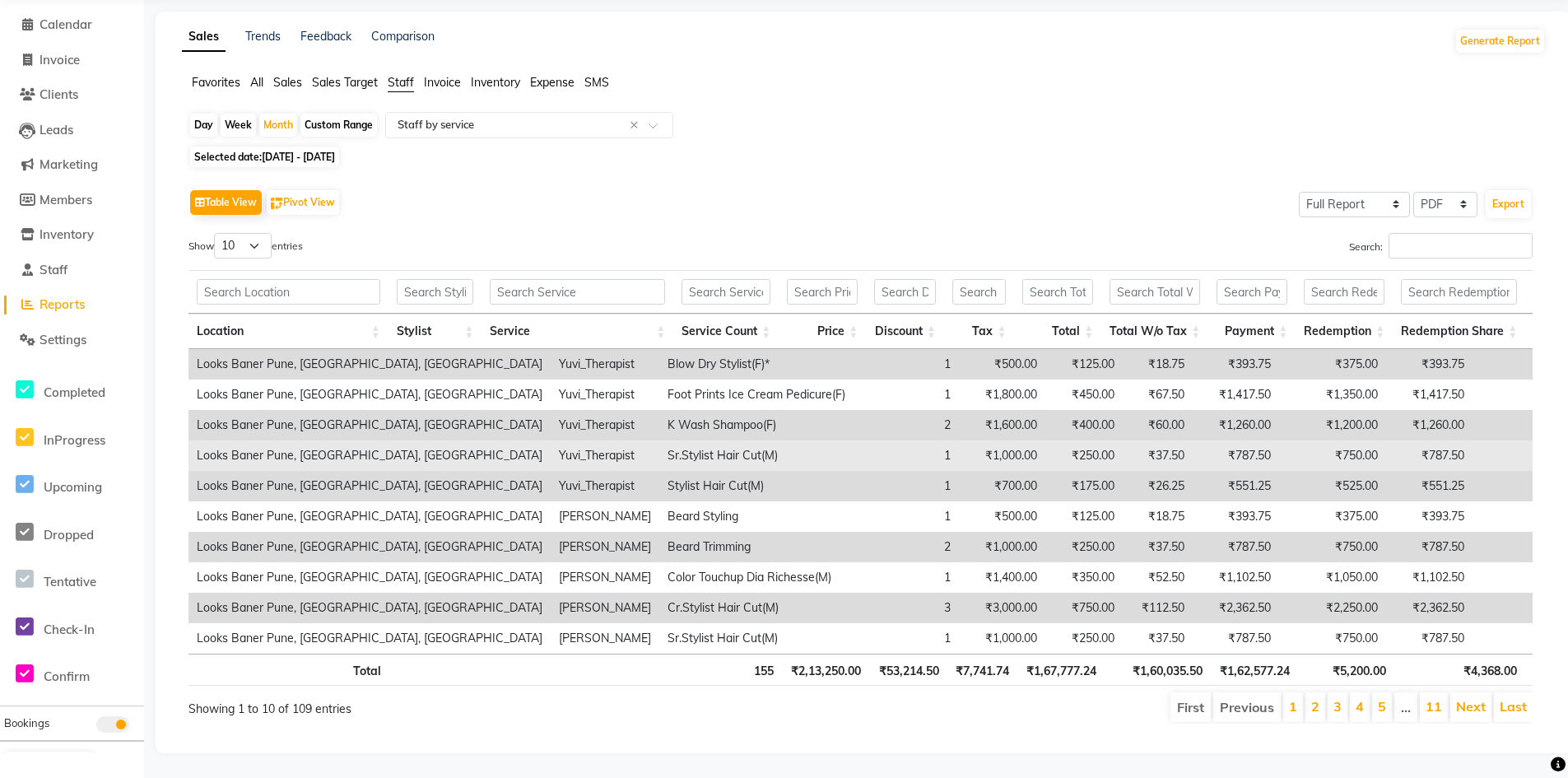
scroll to position [85, 0]
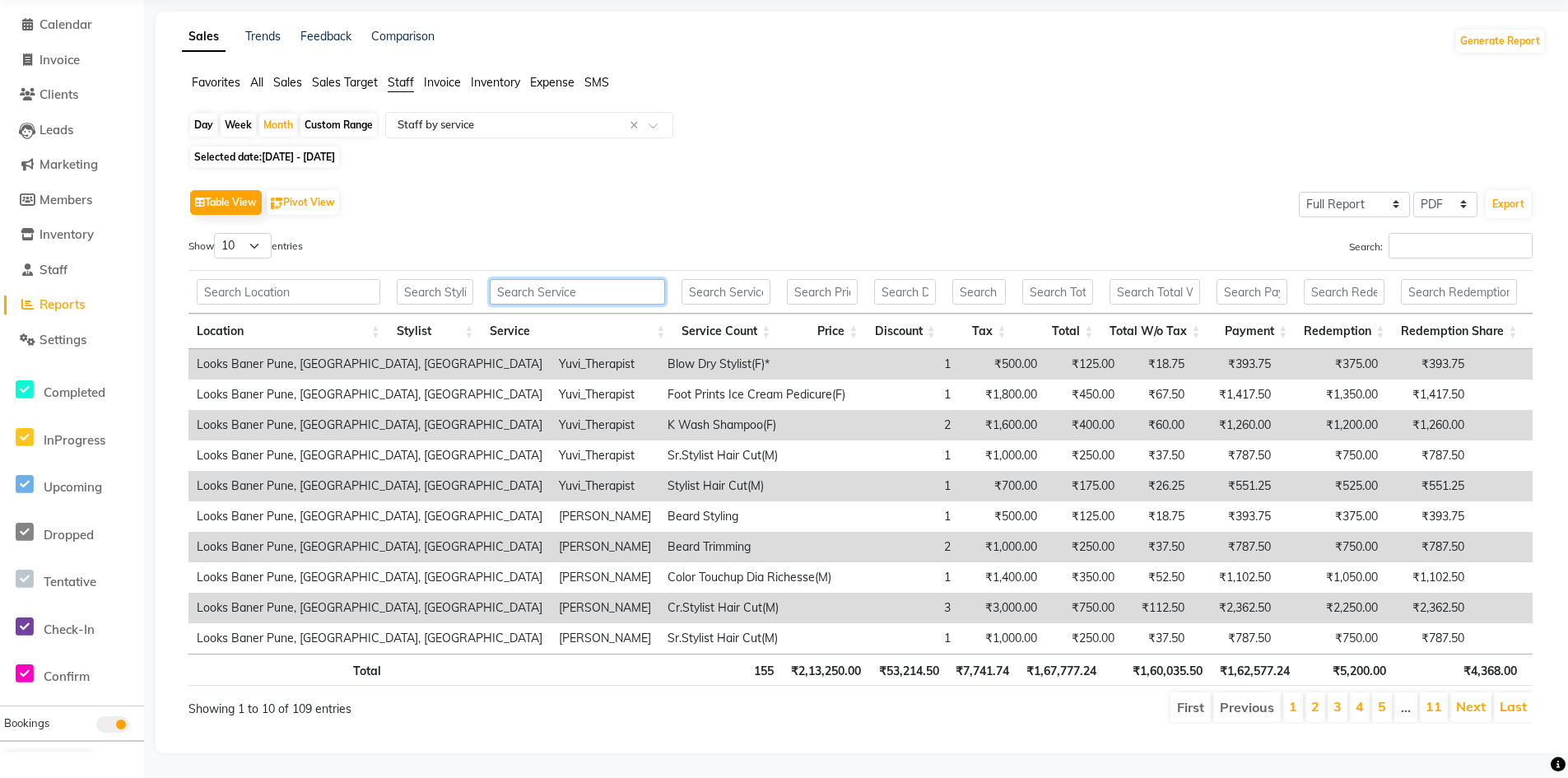
click at [554, 279] on input "text" at bounding box center [577, 292] width 175 height 26
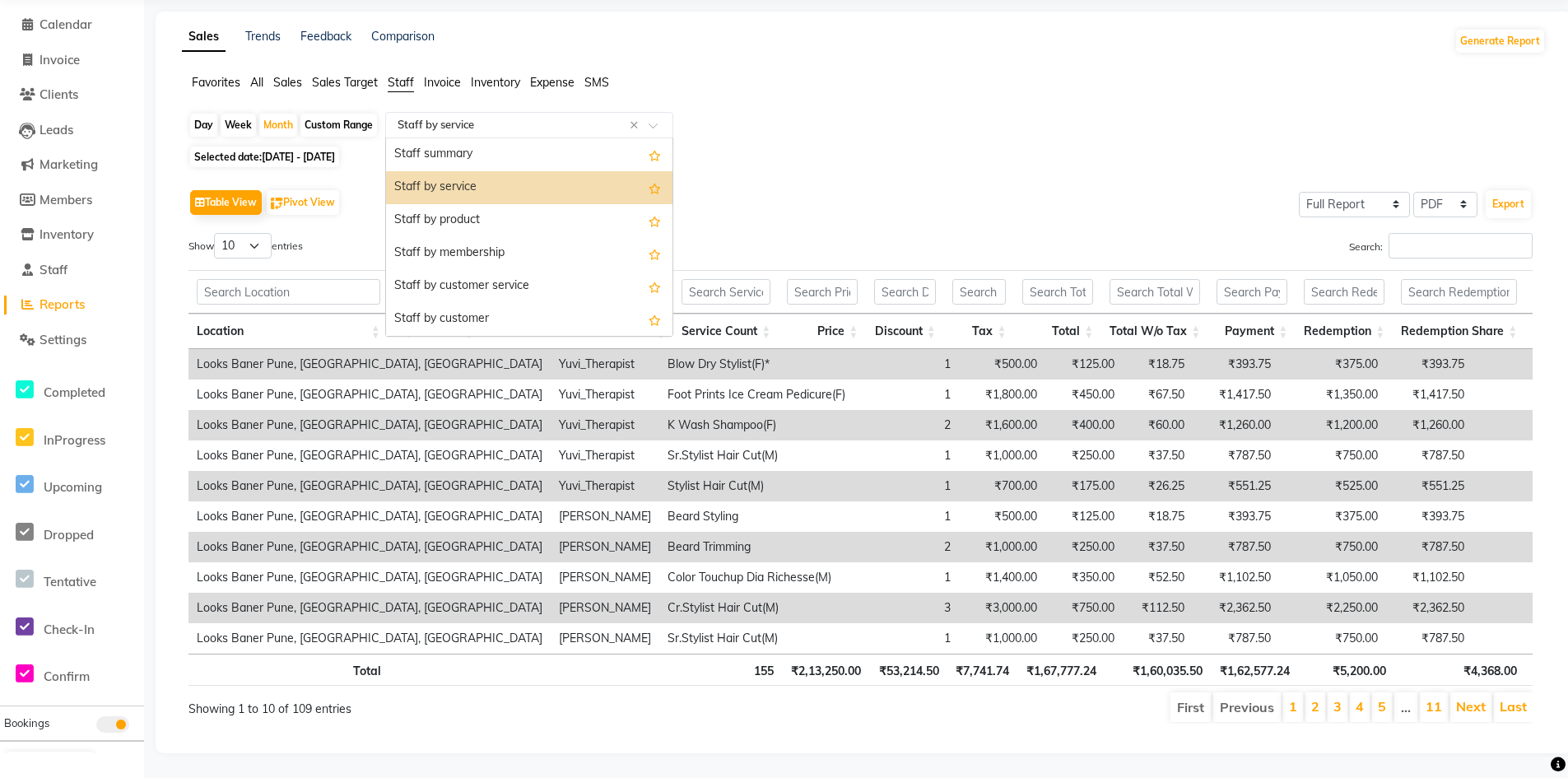
click at [647, 117] on div at bounding box center [529, 125] width 286 height 16
click at [485, 204] on div "Staff by product" at bounding box center [529, 220] width 286 height 33
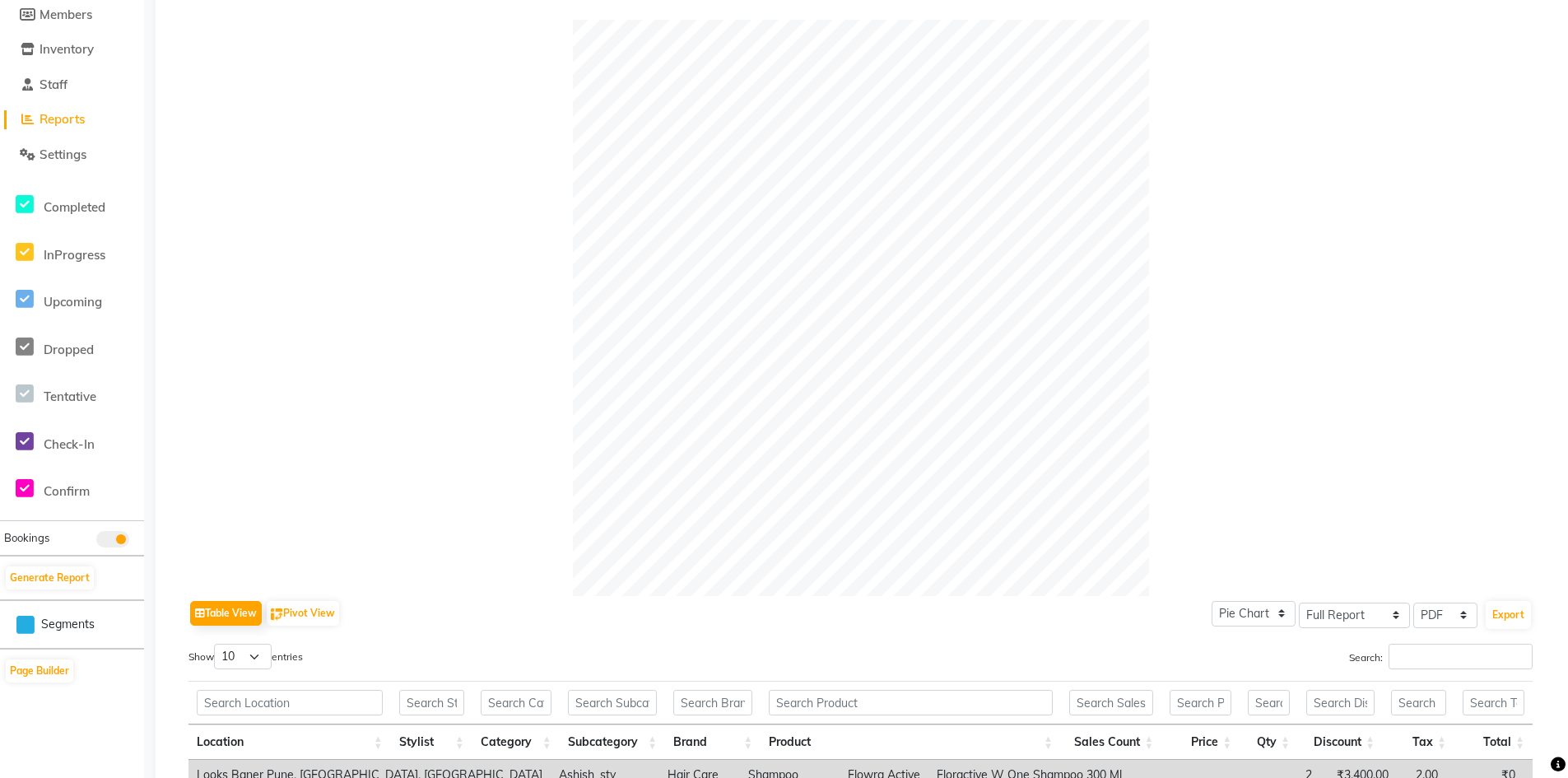
scroll to position [3, 0]
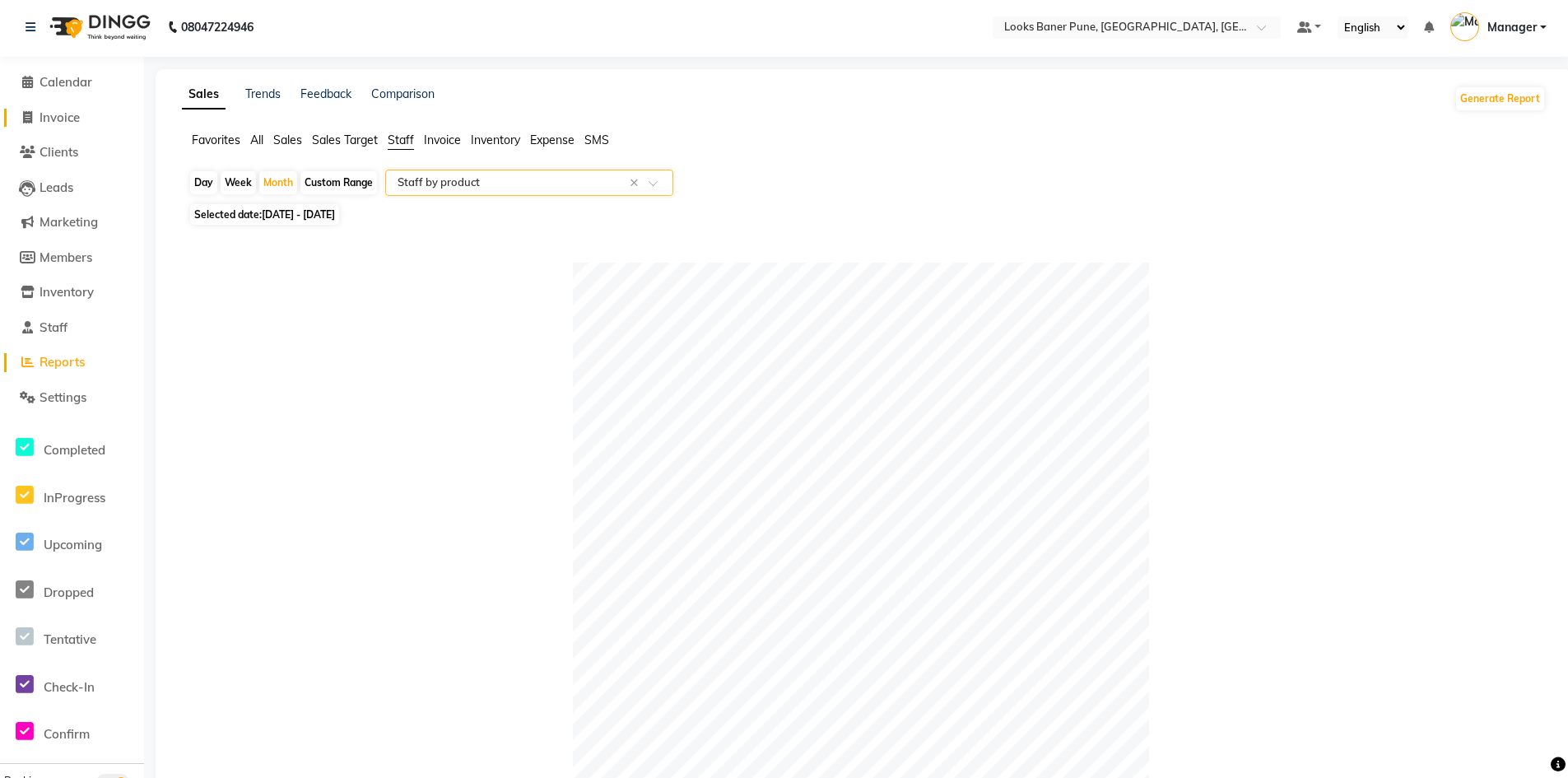
click at [64, 117] on span "Invoice" at bounding box center [59, 117] width 40 height 15
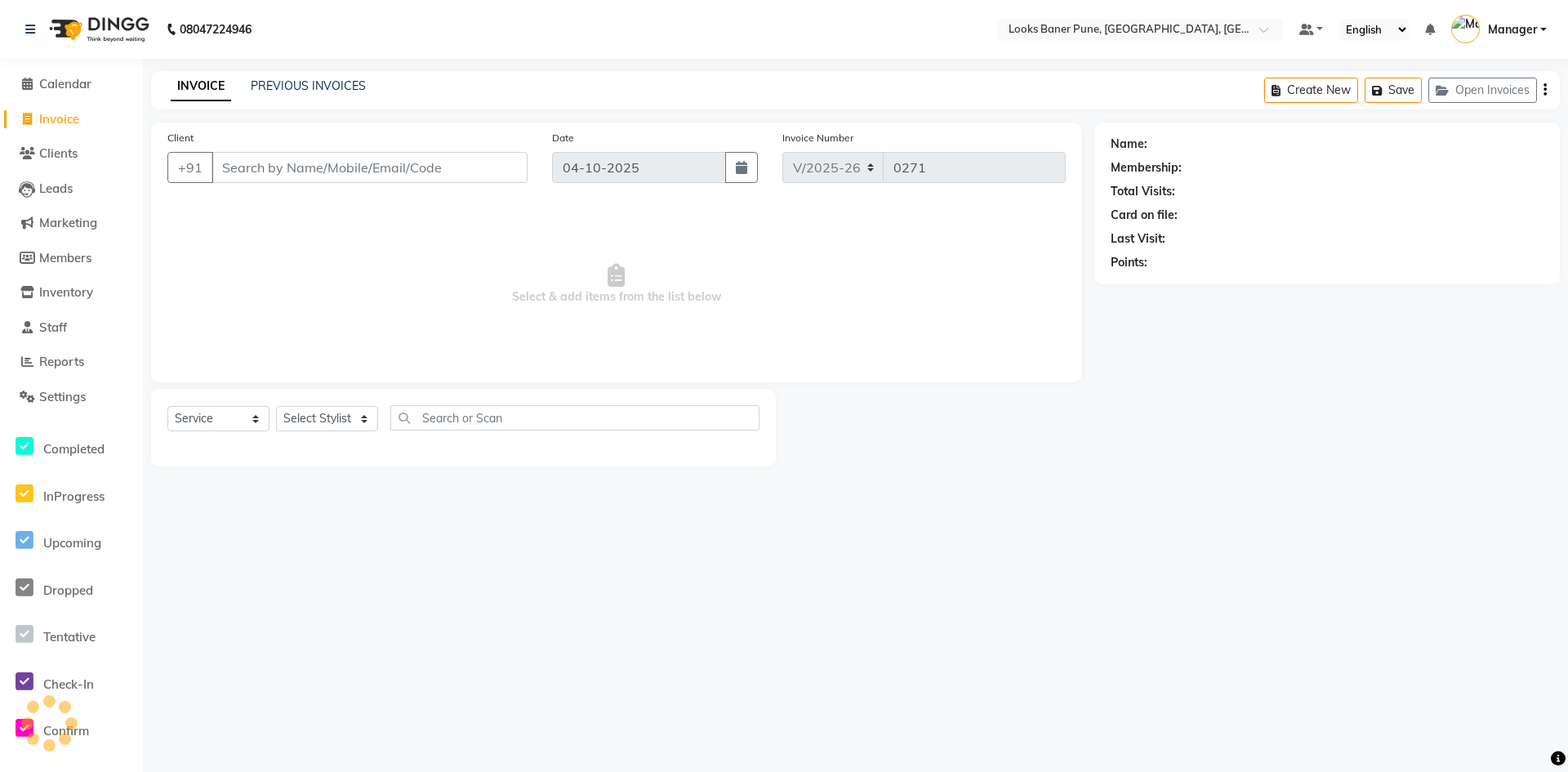
drag, startPoint x: 248, startPoint y: 151, endPoint x: 252, endPoint y: 173, distance: 22.4
click at [248, 151] on div "Client +91" at bounding box center [347, 163] width 384 height 67
click at [252, 172] on input "Client" at bounding box center [370, 167] width 316 height 31
click at [299, 173] on input "Client" at bounding box center [370, 167] width 316 height 31
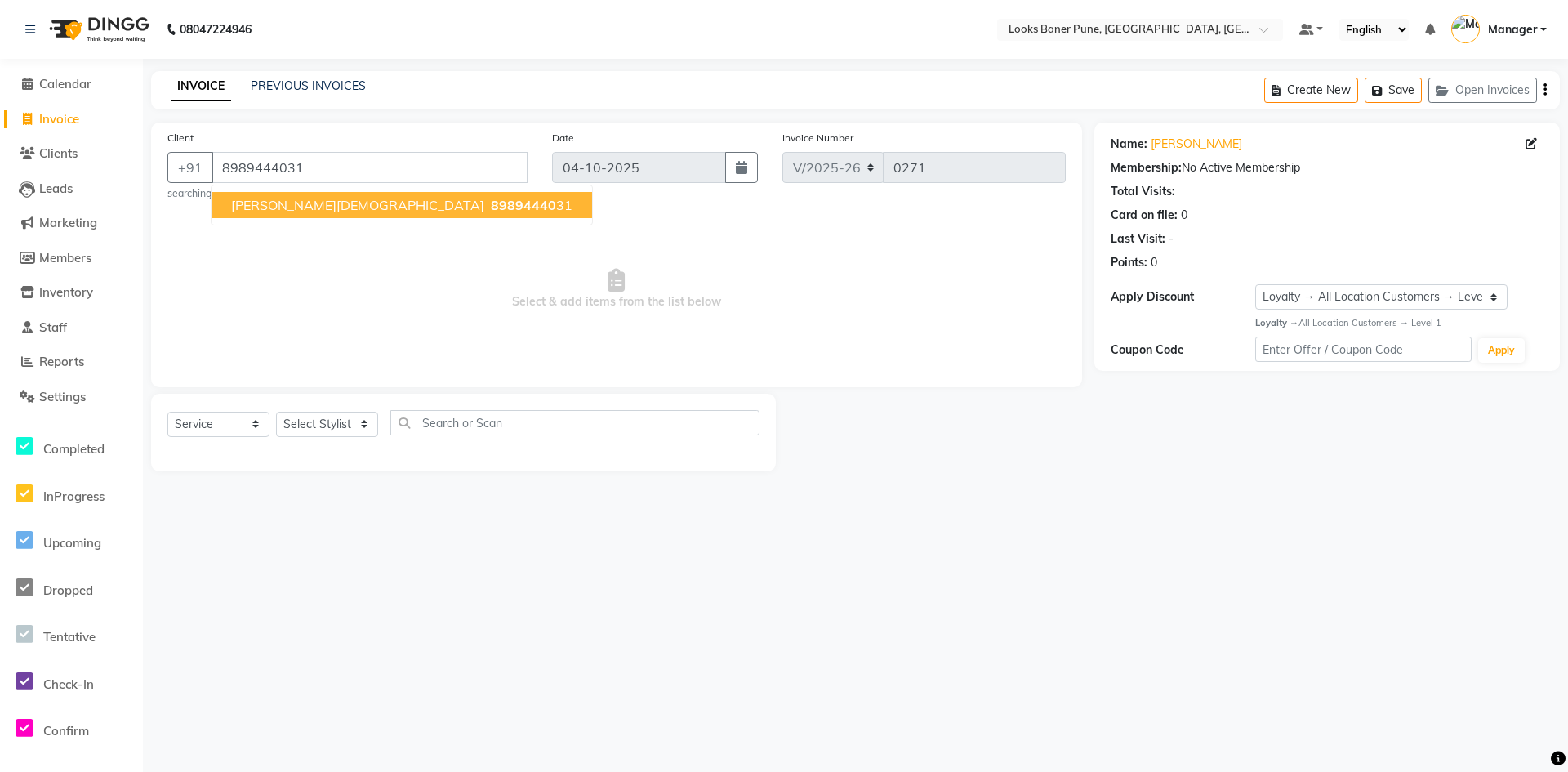
click at [491, 197] on span "89894440" at bounding box center [524, 205] width 65 height 16
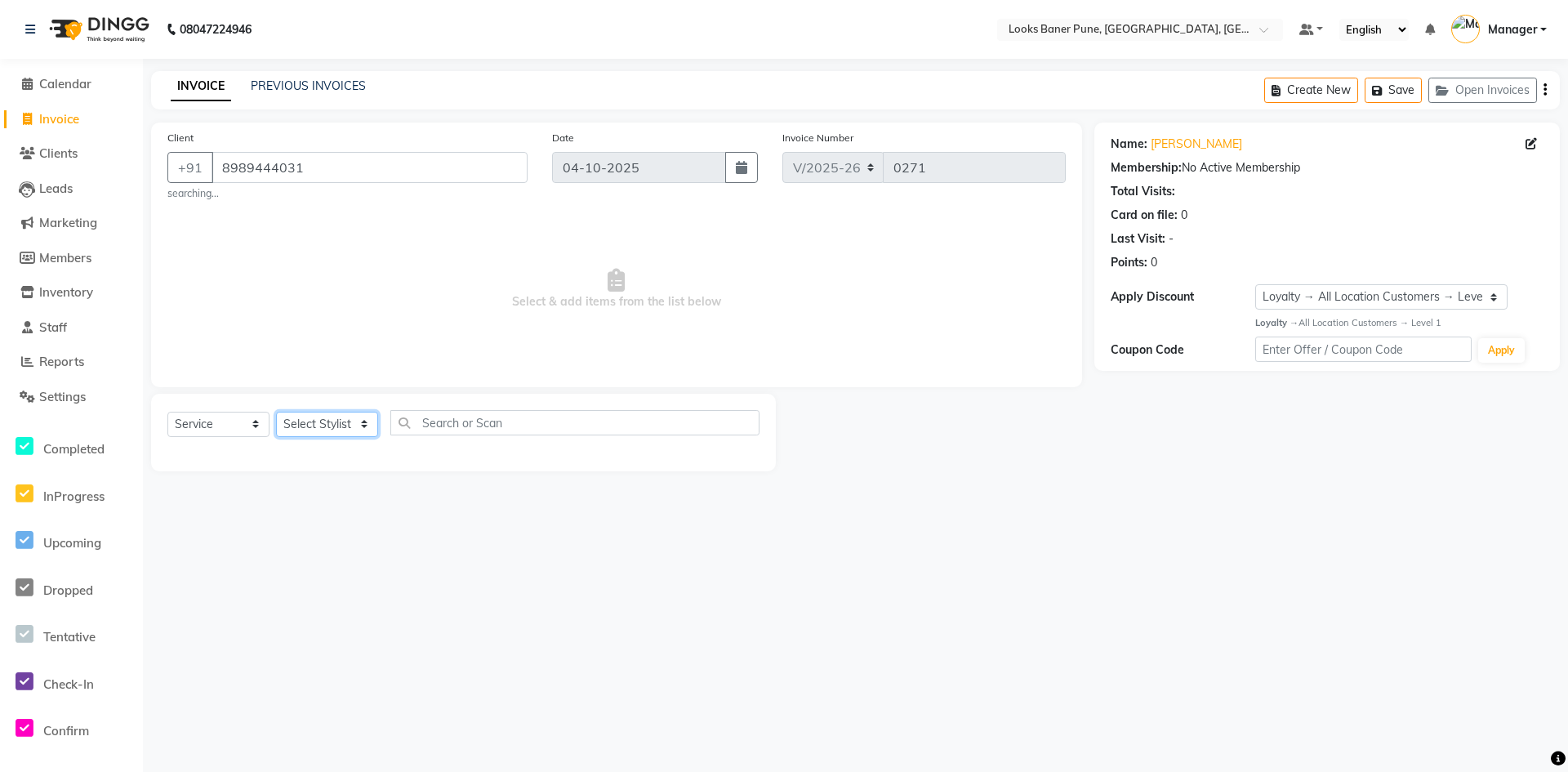
click at [362, 428] on select "Select Stylist [PERSON_NAME] Counter_Sales [PERSON_NAME] Manager [PERSON_NAME] …" at bounding box center [326, 424] width 102 height 25
click at [276, 411] on select "Select Stylist [PERSON_NAME] Counter_Sales [PERSON_NAME] Manager [PERSON_NAME] …" at bounding box center [326, 424] width 102 height 25
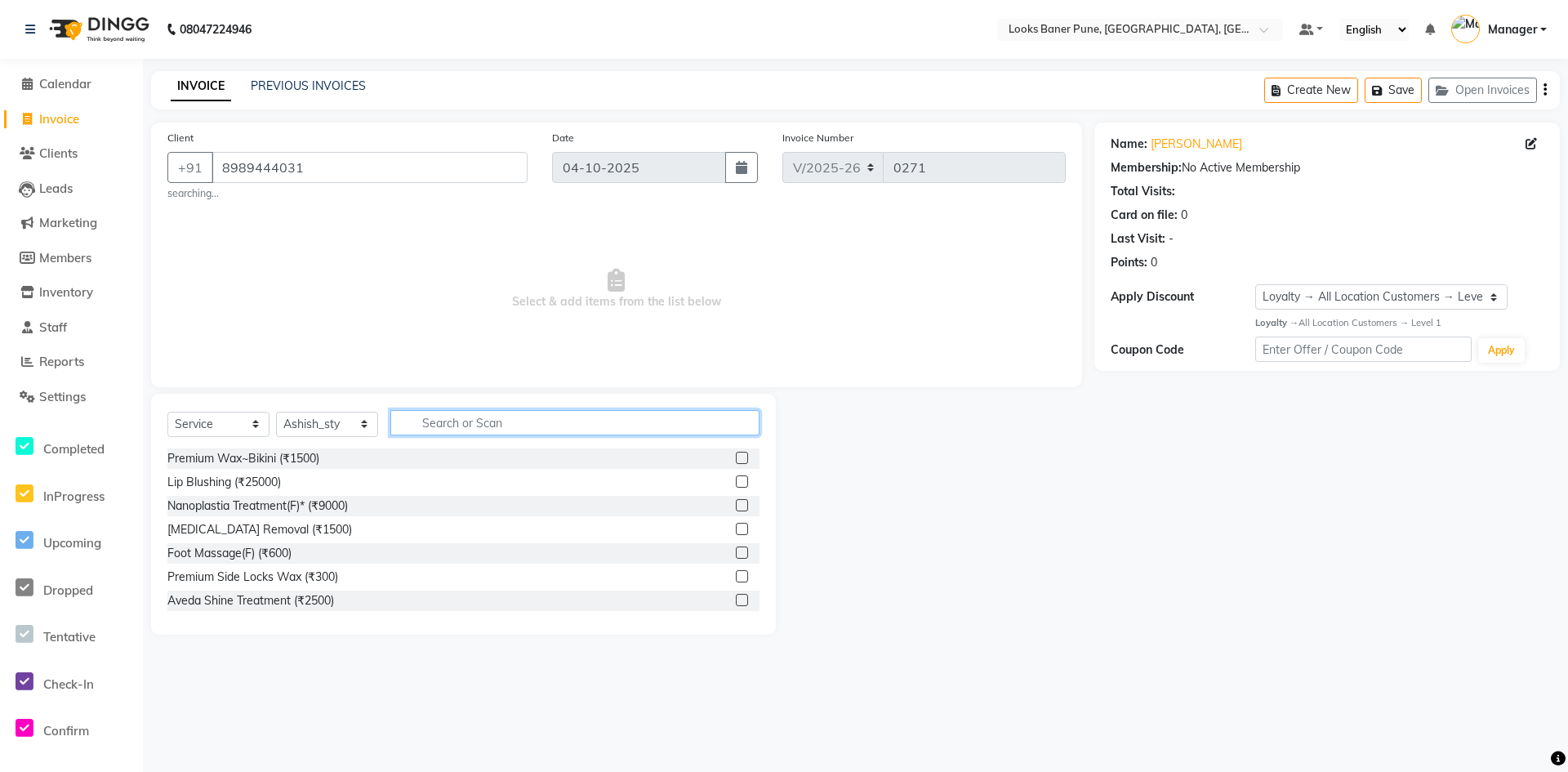
click at [434, 423] on input "text" at bounding box center [575, 422] width 369 height 25
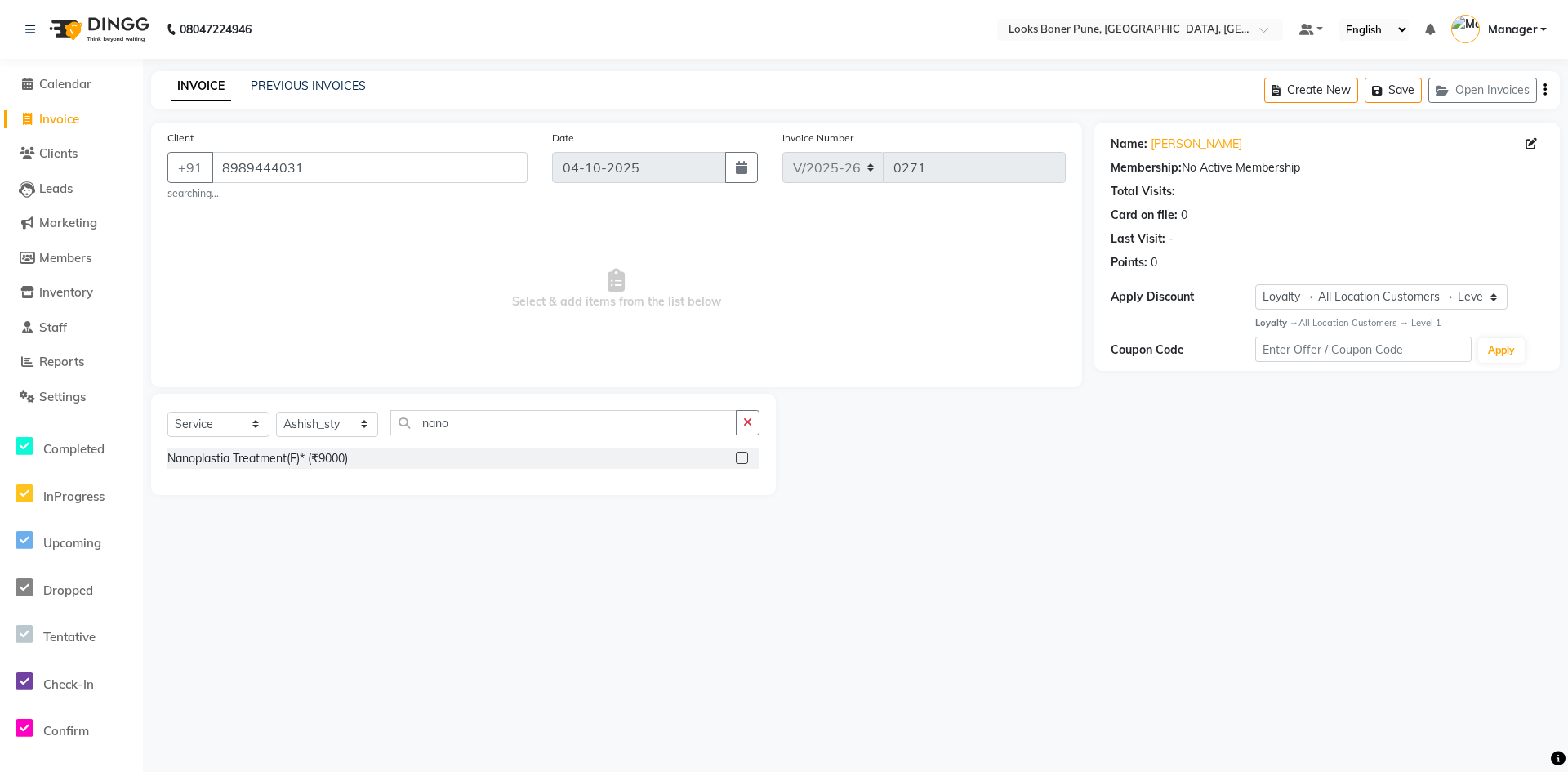
click at [741, 457] on label at bounding box center [742, 457] width 13 height 13
click at [741, 457] on input "checkbox" at bounding box center [741, 458] width 11 height 11
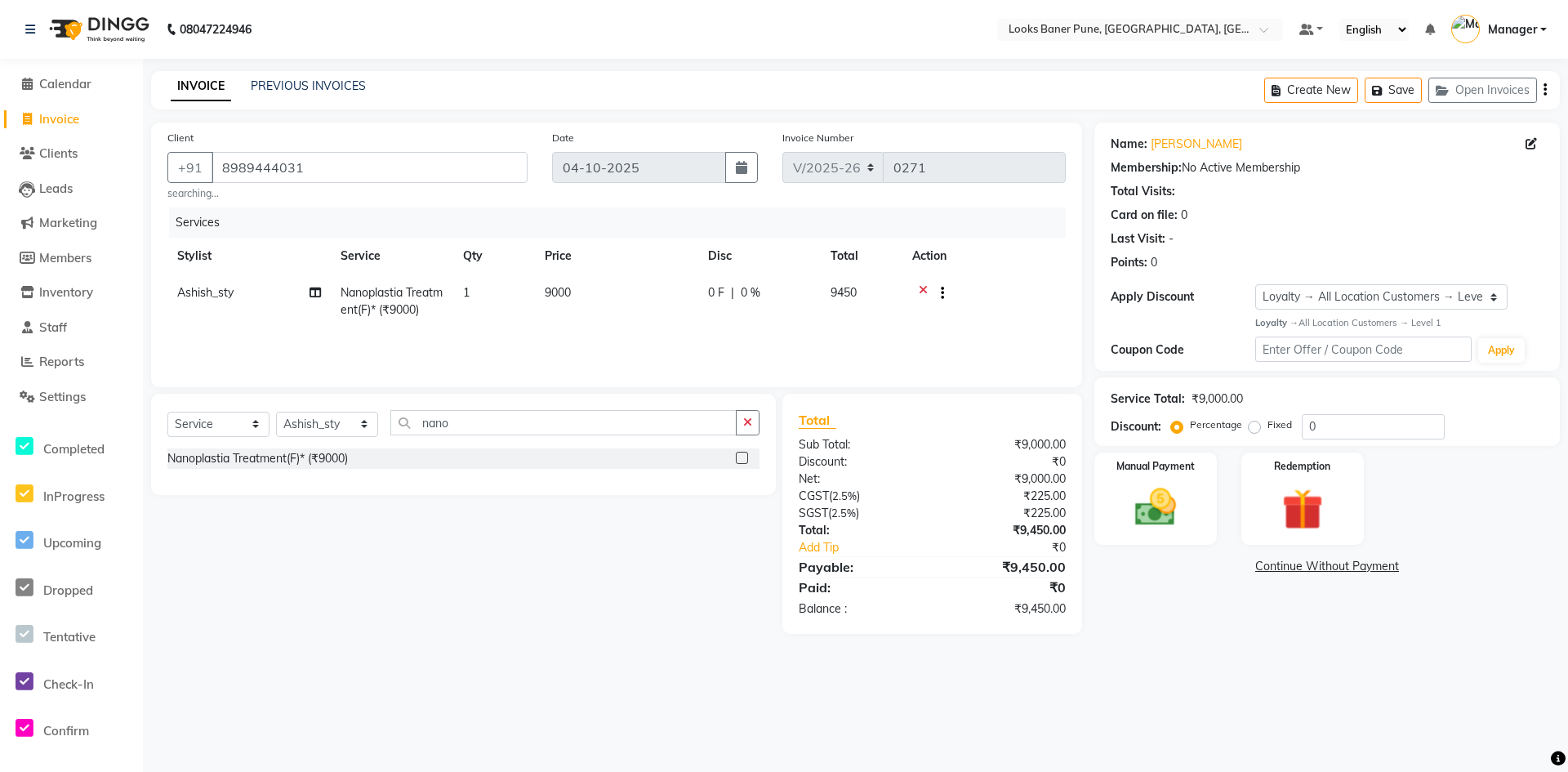
click at [583, 288] on td "9000" at bounding box center [617, 301] width 164 height 54
click at [718, 282] on td "9000" at bounding box center [694, 308] width 164 height 70
click at [713, 297] on input "9000" at bounding box center [693, 297] width 144 height 25
click at [1406, 428] on input "0" at bounding box center [1374, 427] width 143 height 25
click at [260, 428] on select "Select Service Product Membership Package Voucher Prepaid Gift Card" at bounding box center [218, 424] width 102 height 25
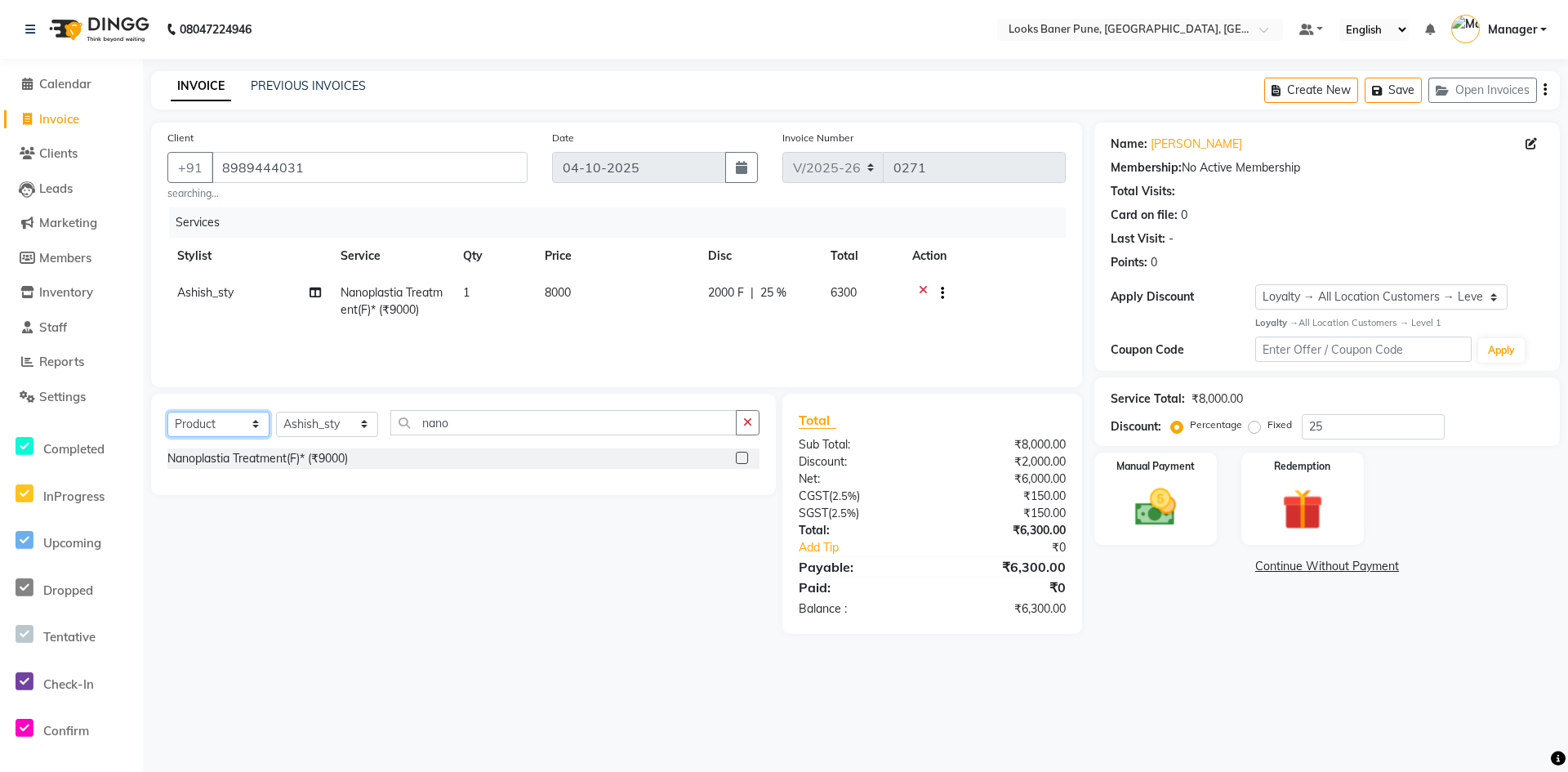
click at [167, 411] on select "Select Service Product Membership Package Voucher Prepaid Gift Card" at bounding box center [218, 424] width 102 height 25
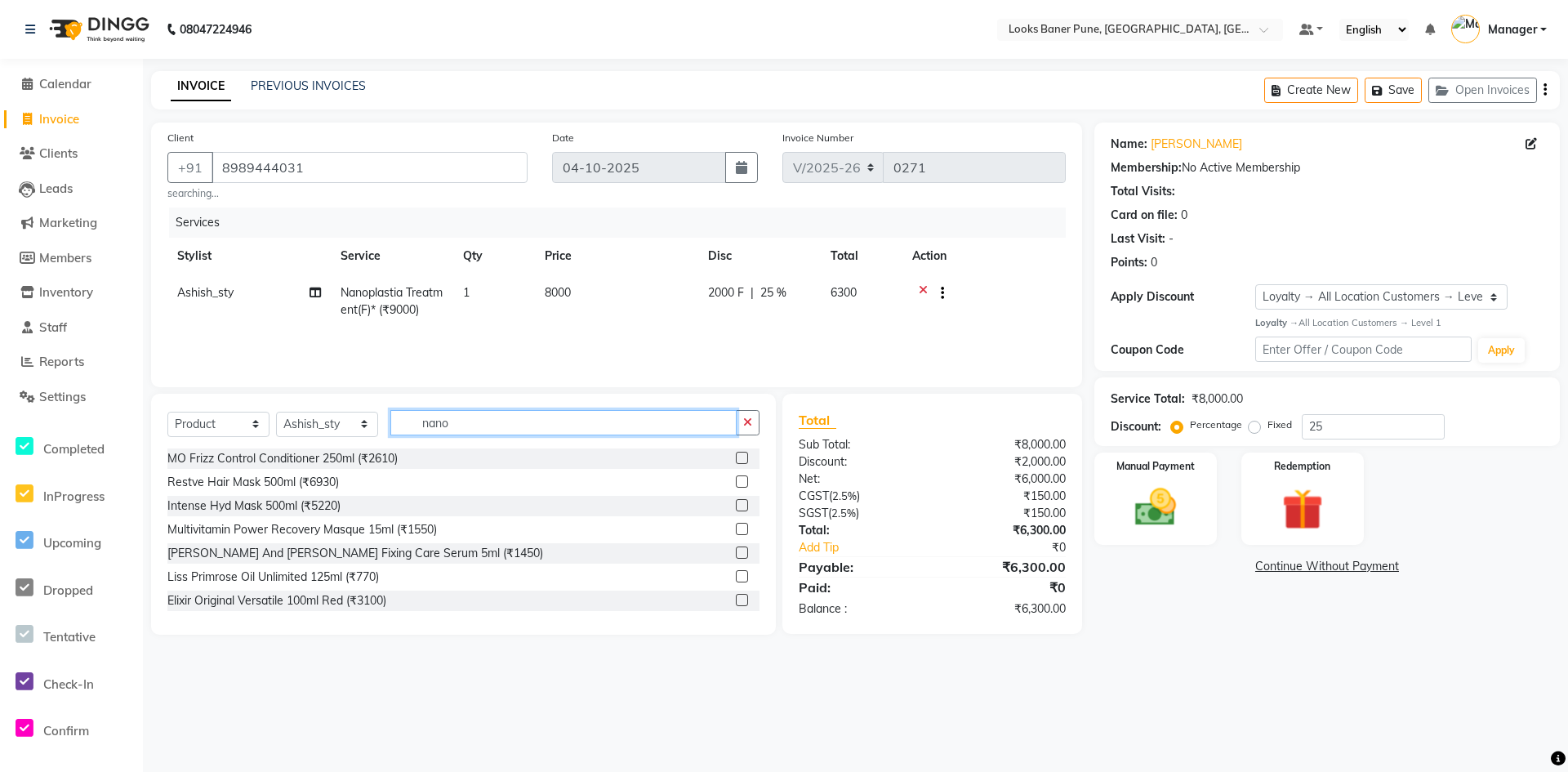
click at [468, 418] on input "nano" at bounding box center [563, 422] width 346 height 25
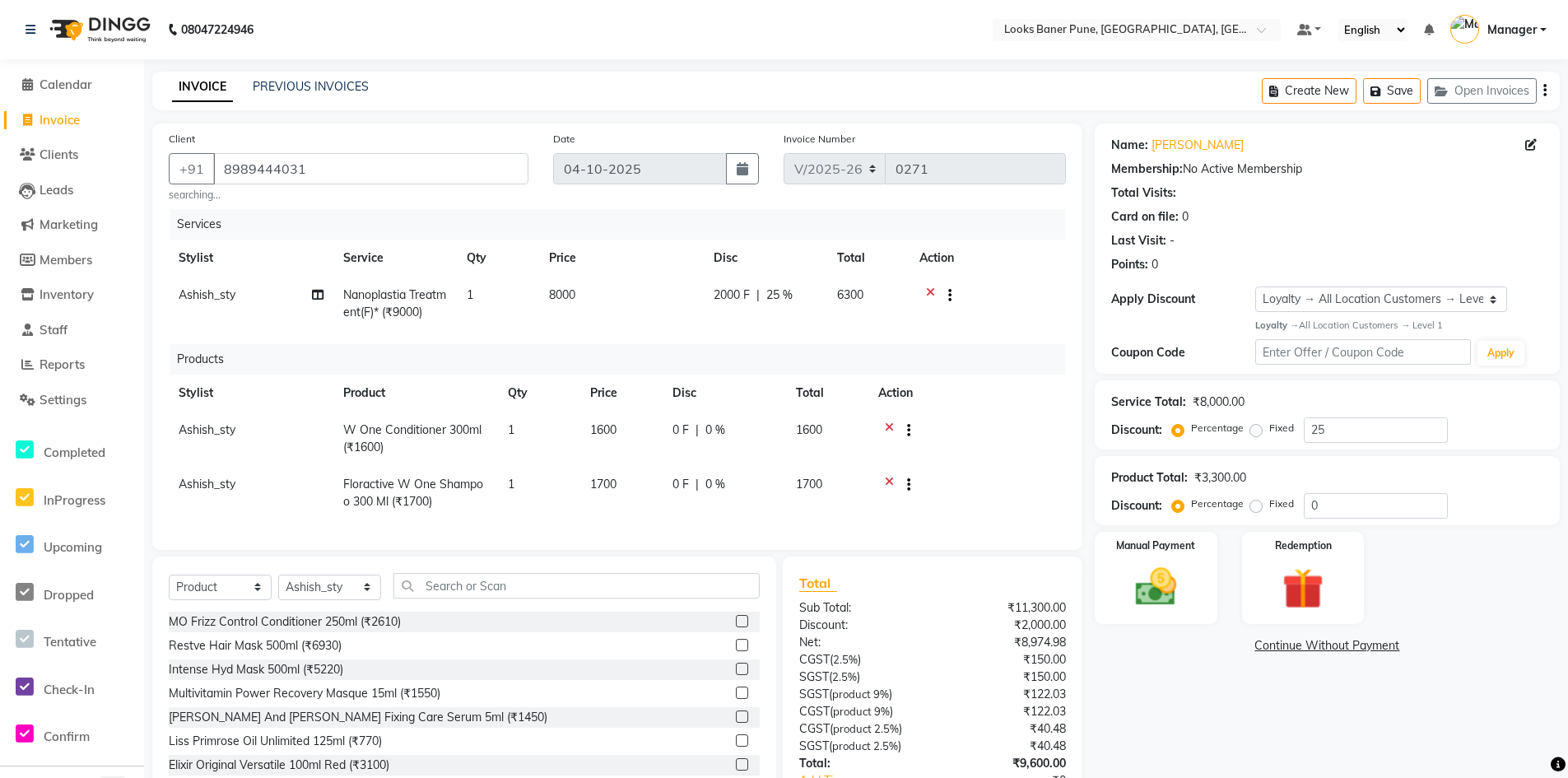
click at [629, 425] on td "1600" at bounding box center [621, 439] width 82 height 55
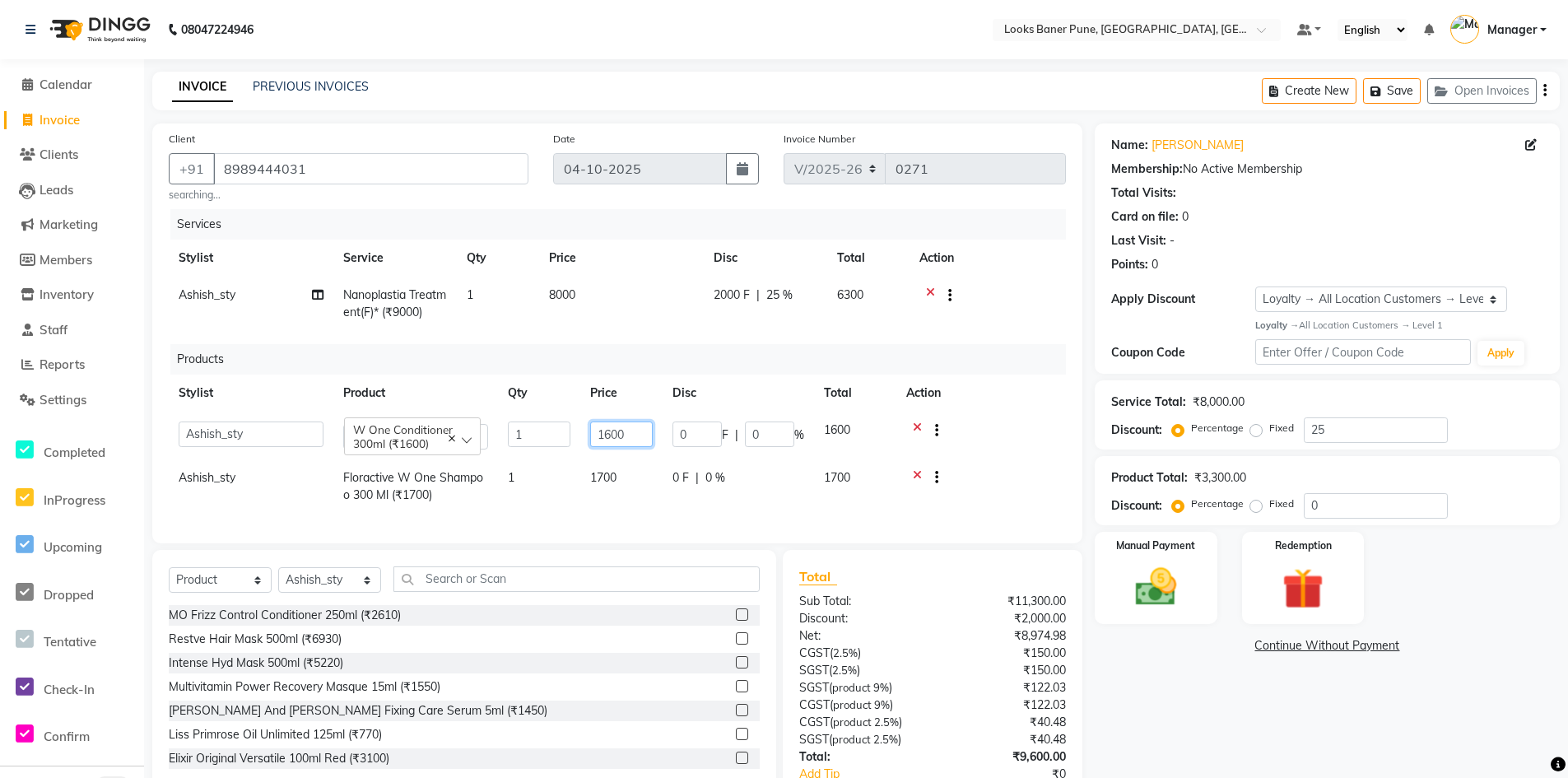
click at [640, 436] on input "1600" at bounding box center [621, 434] width 63 height 26
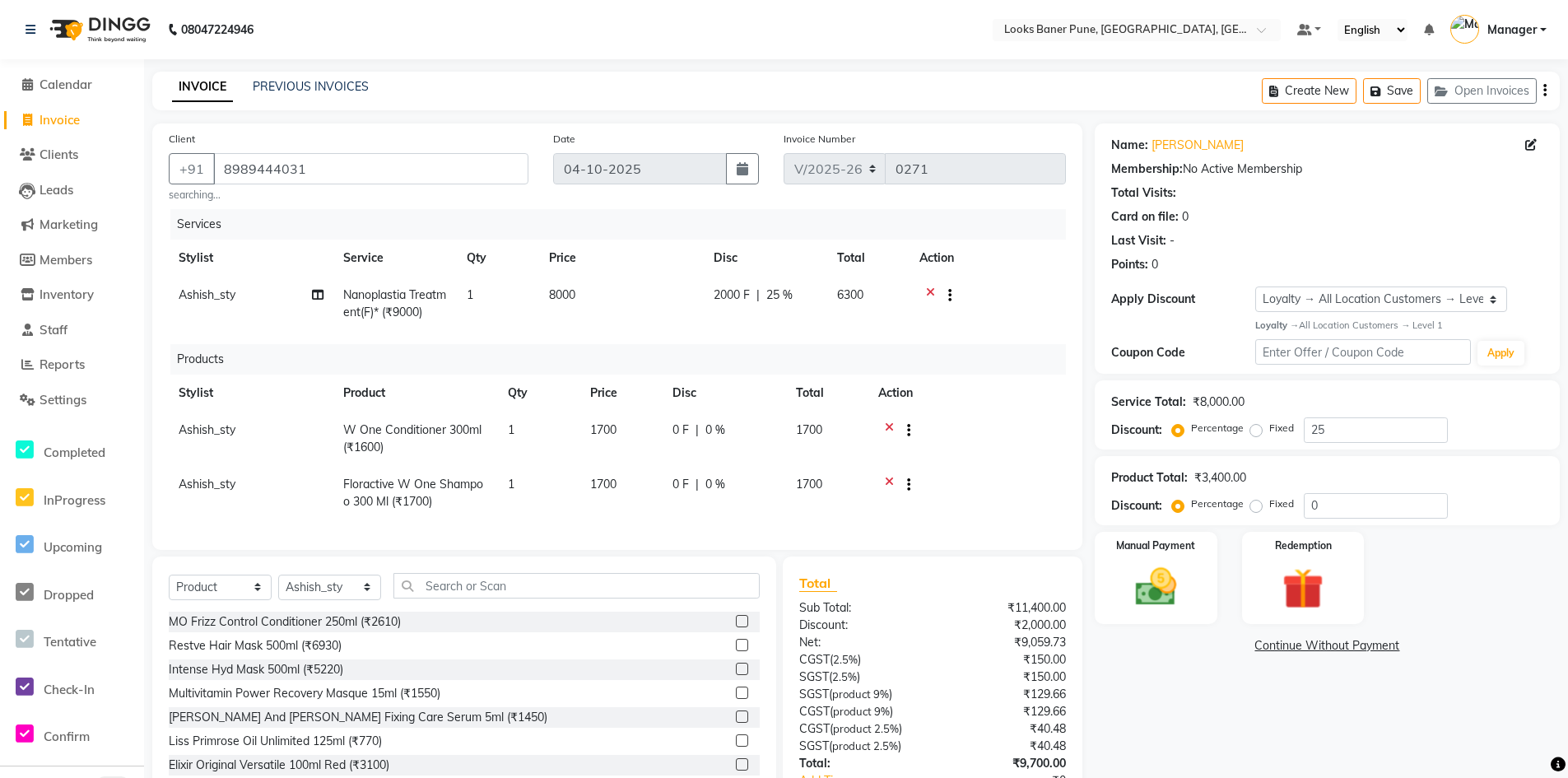
click at [1207, 670] on div "Name: Oshina Jain Membership: No Active Membership Total Visits: Card on file: …" at bounding box center [1333, 495] width 477 height 743
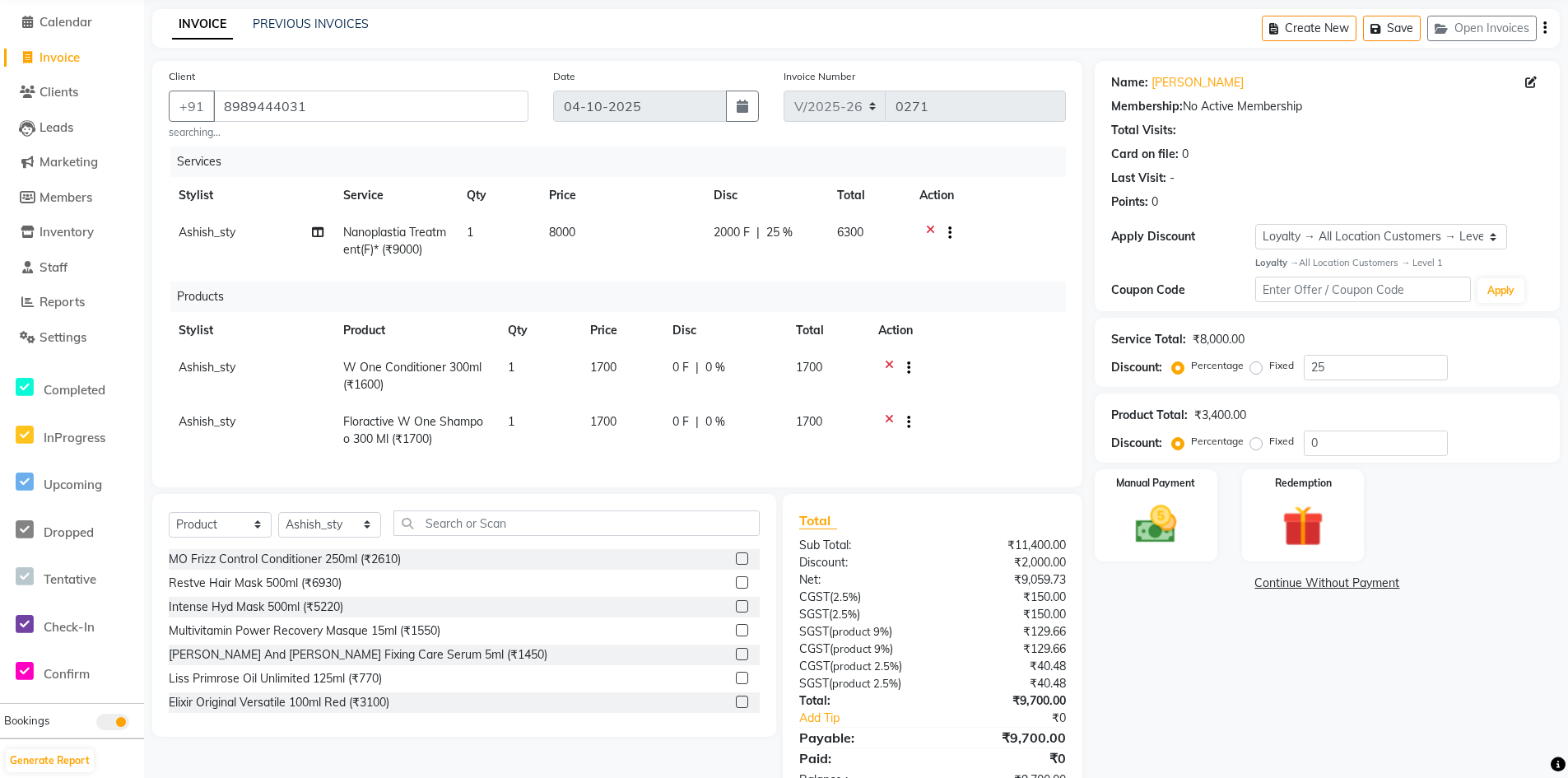
scroll to position [127, 0]
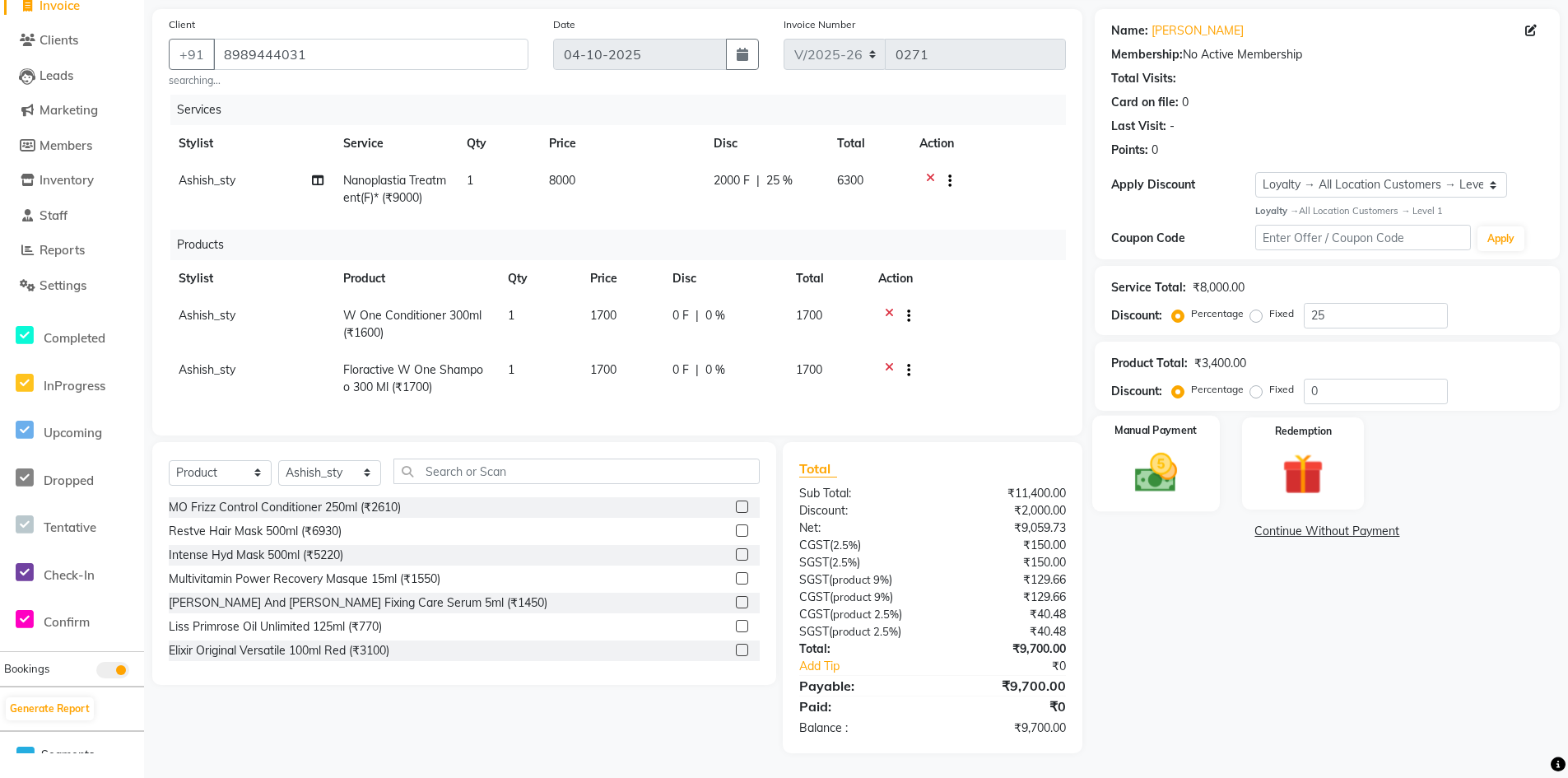
click at [1167, 472] on img at bounding box center [1155, 472] width 70 height 49
click at [1308, 523] on span "CARD" at bounding box center [1306, 532] width 36 height 19
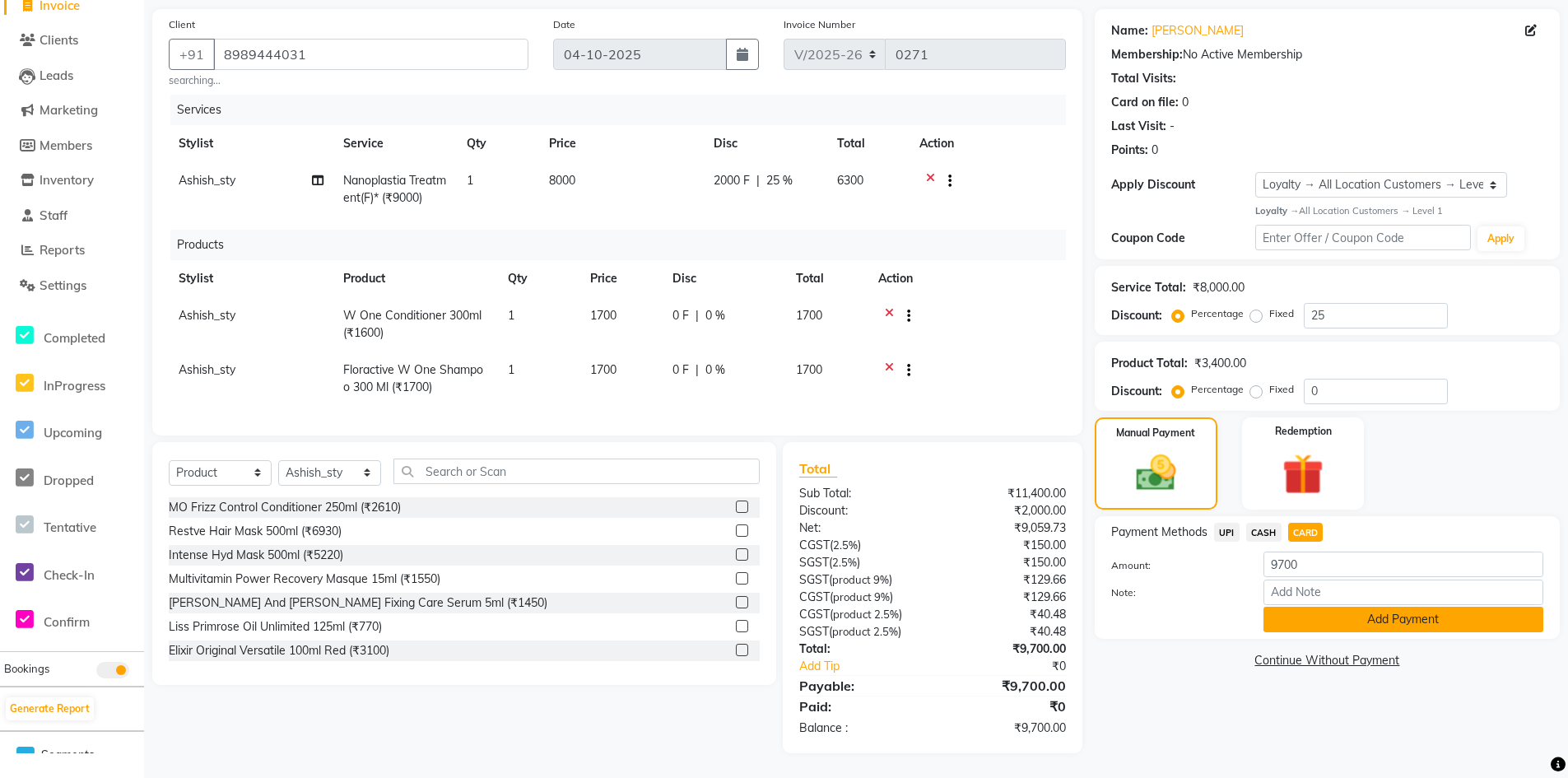
click at [1375, 608] on button "Add Payment" at bounding box center [1402, 619] width 280 height 26
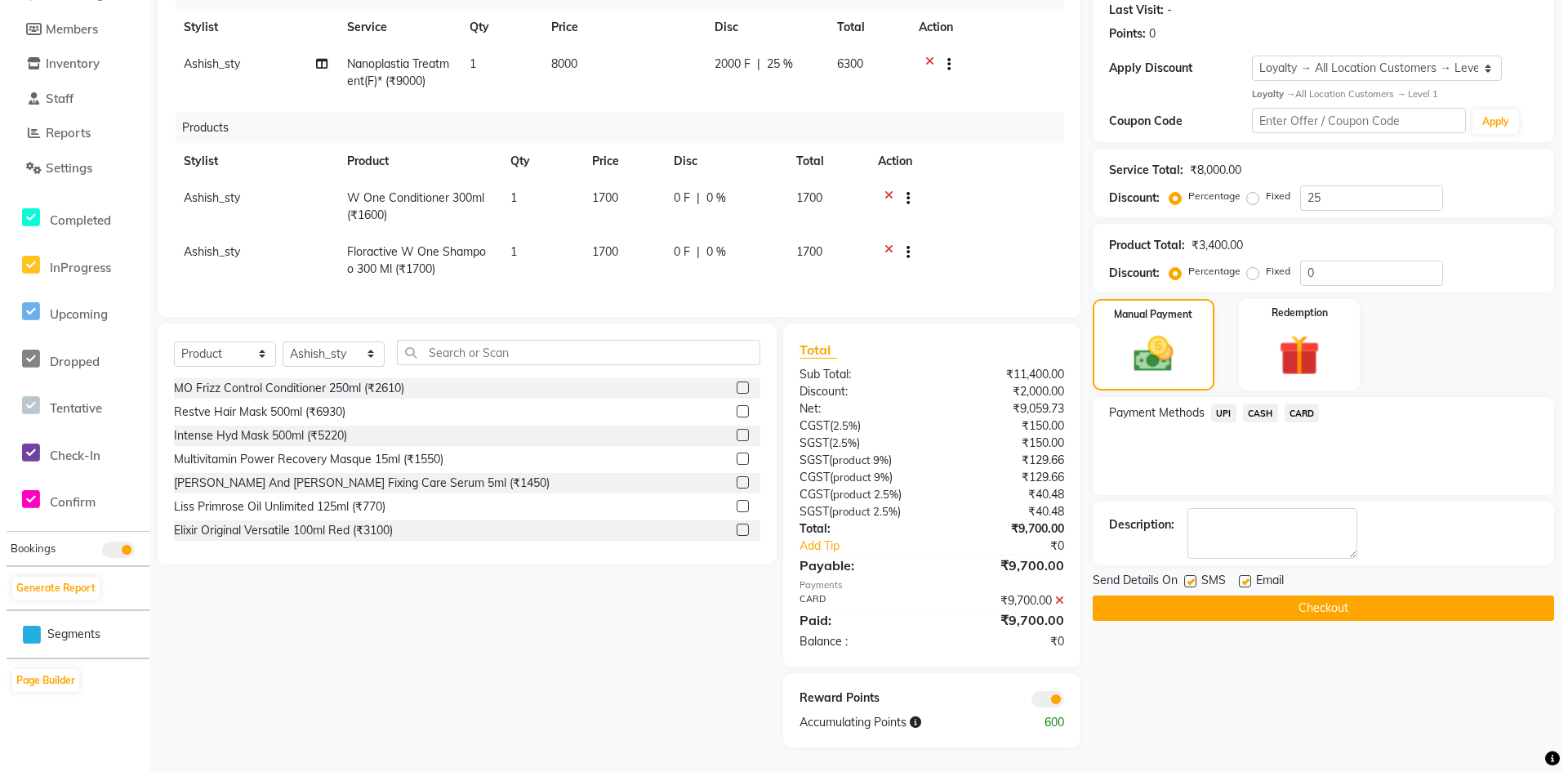
scroll to position [240, 0]
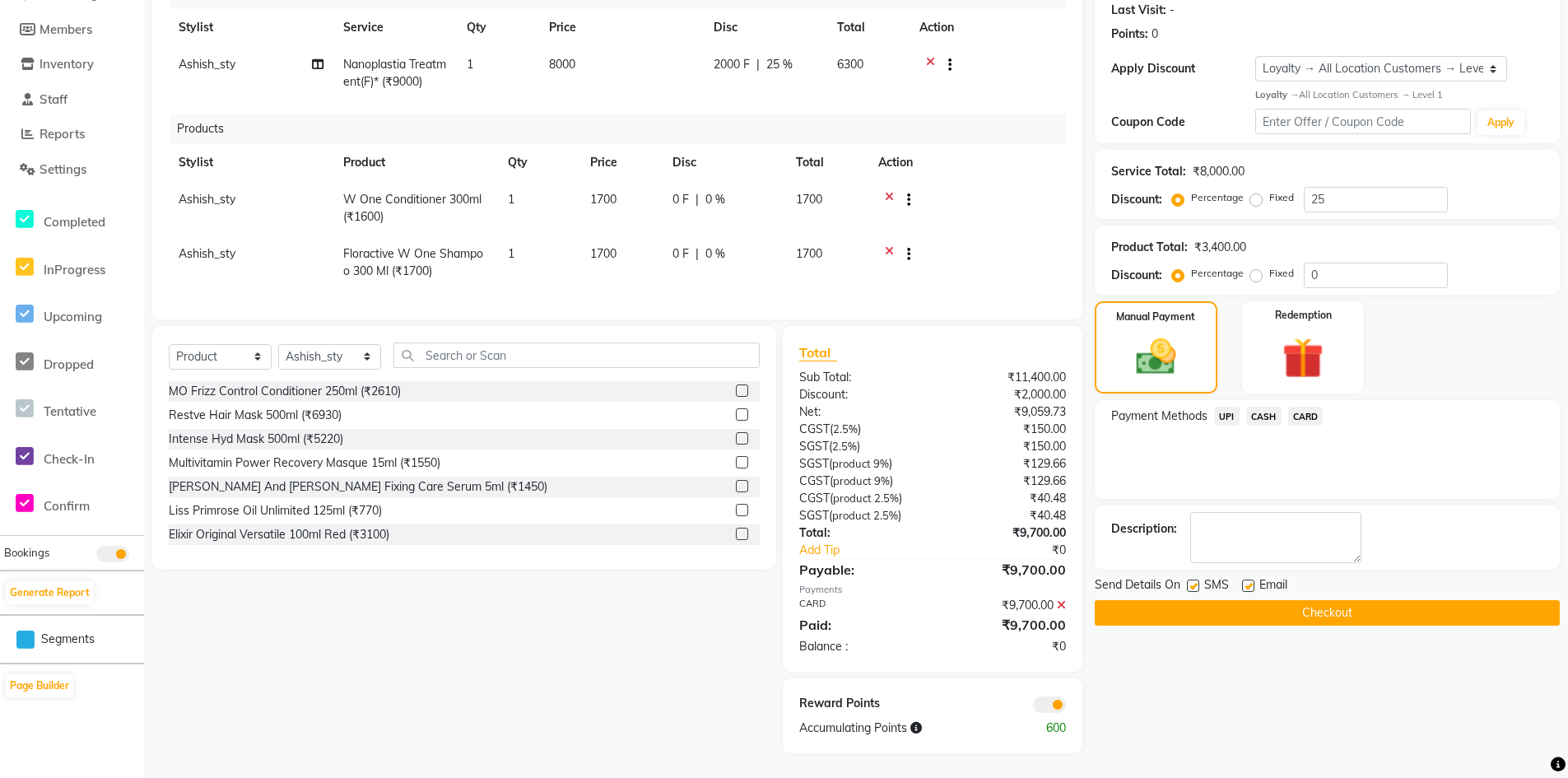
click at [1044, 701] on span at bounding box center [1050, 704] width 33 height 16
click at [1066, 707] on input "checkbox" at bounding box center [1066, 707] width 0 height 0
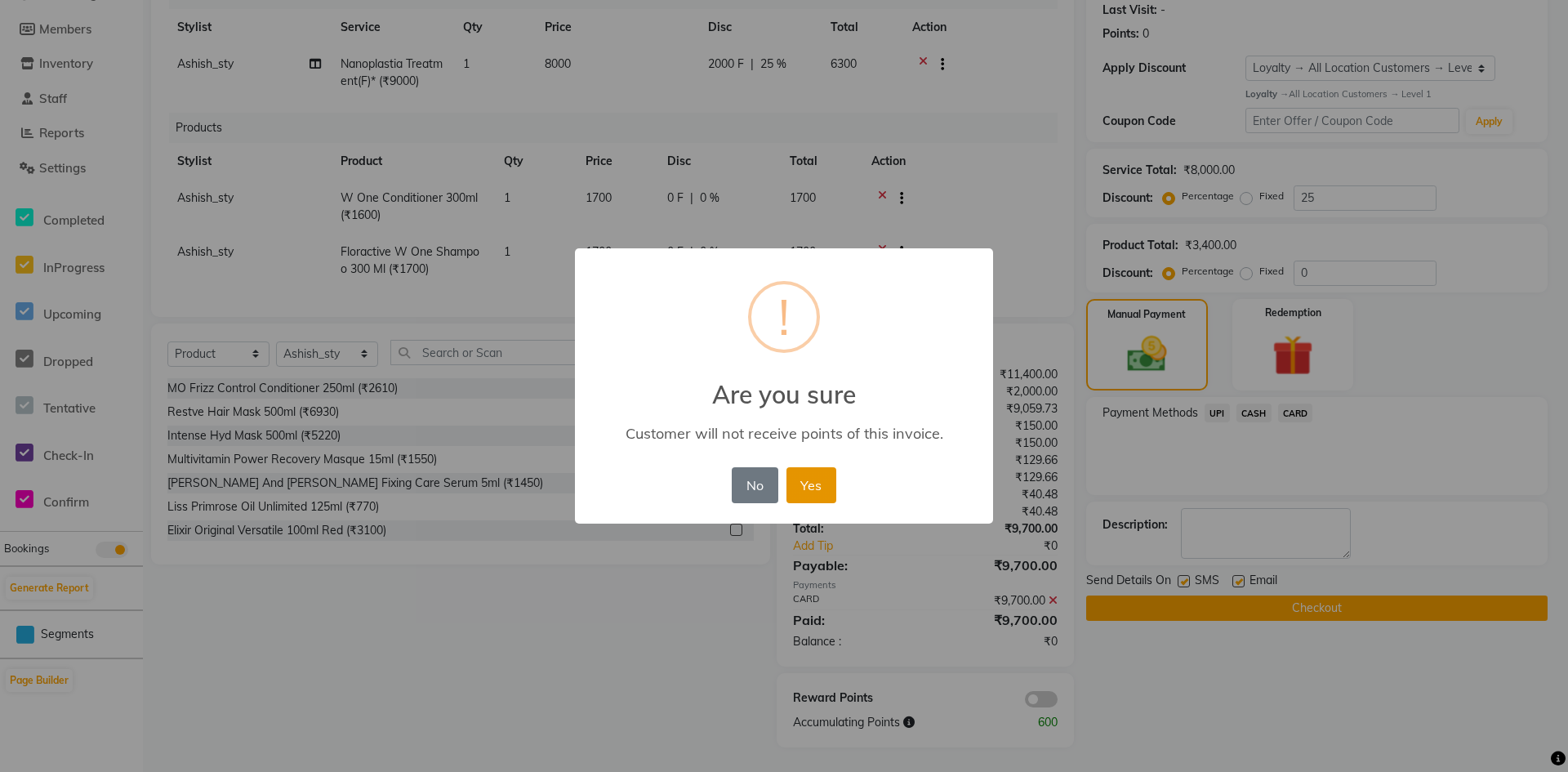
click at [821, 493] on button "Yes" at bounding box center [811, 485] width 50 height 36
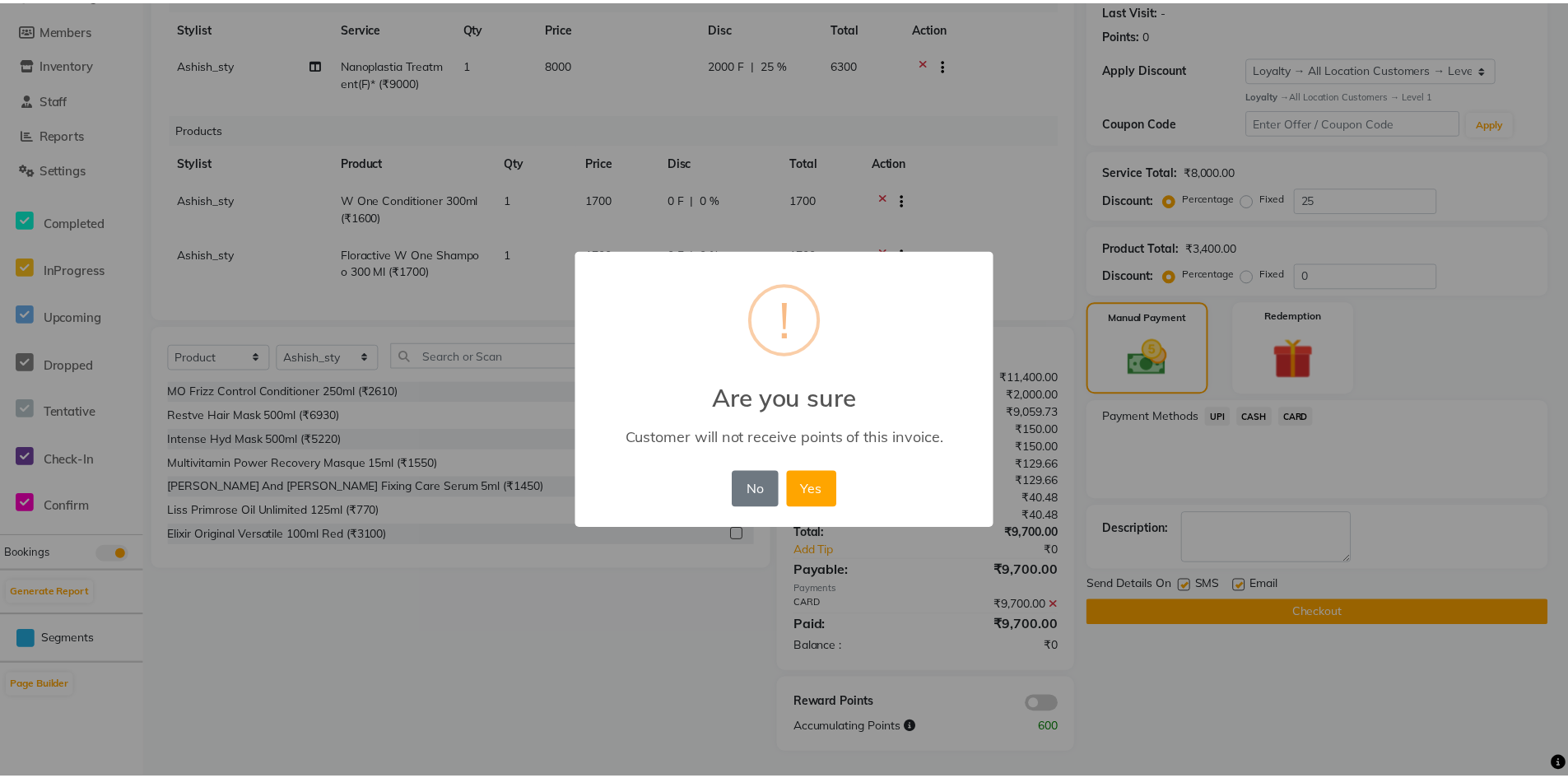
scroll to position [219, 0]
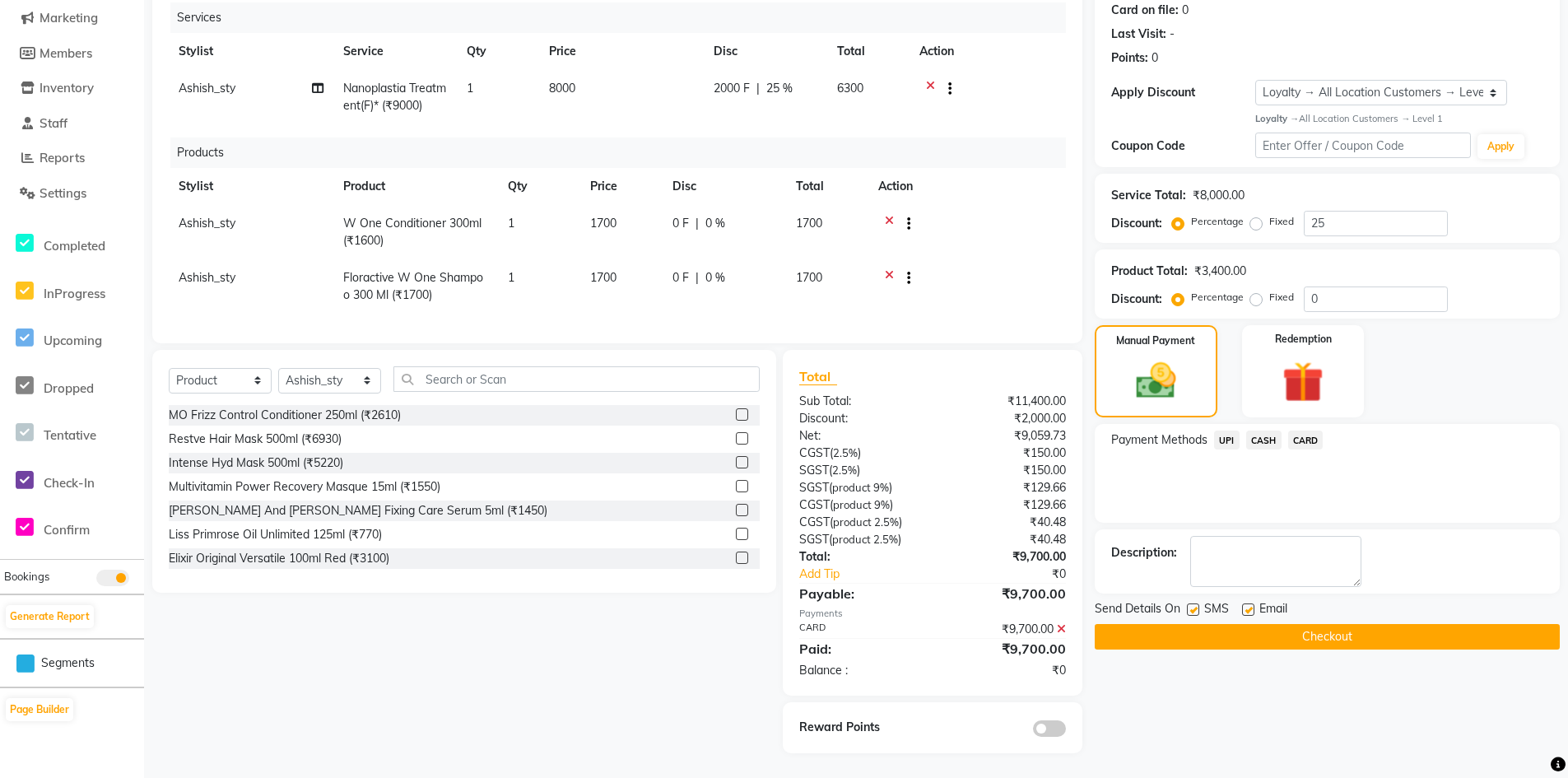
click at [1278, 624] on button "Checkout" at bounding box center [1327, 637] width 465 height 26
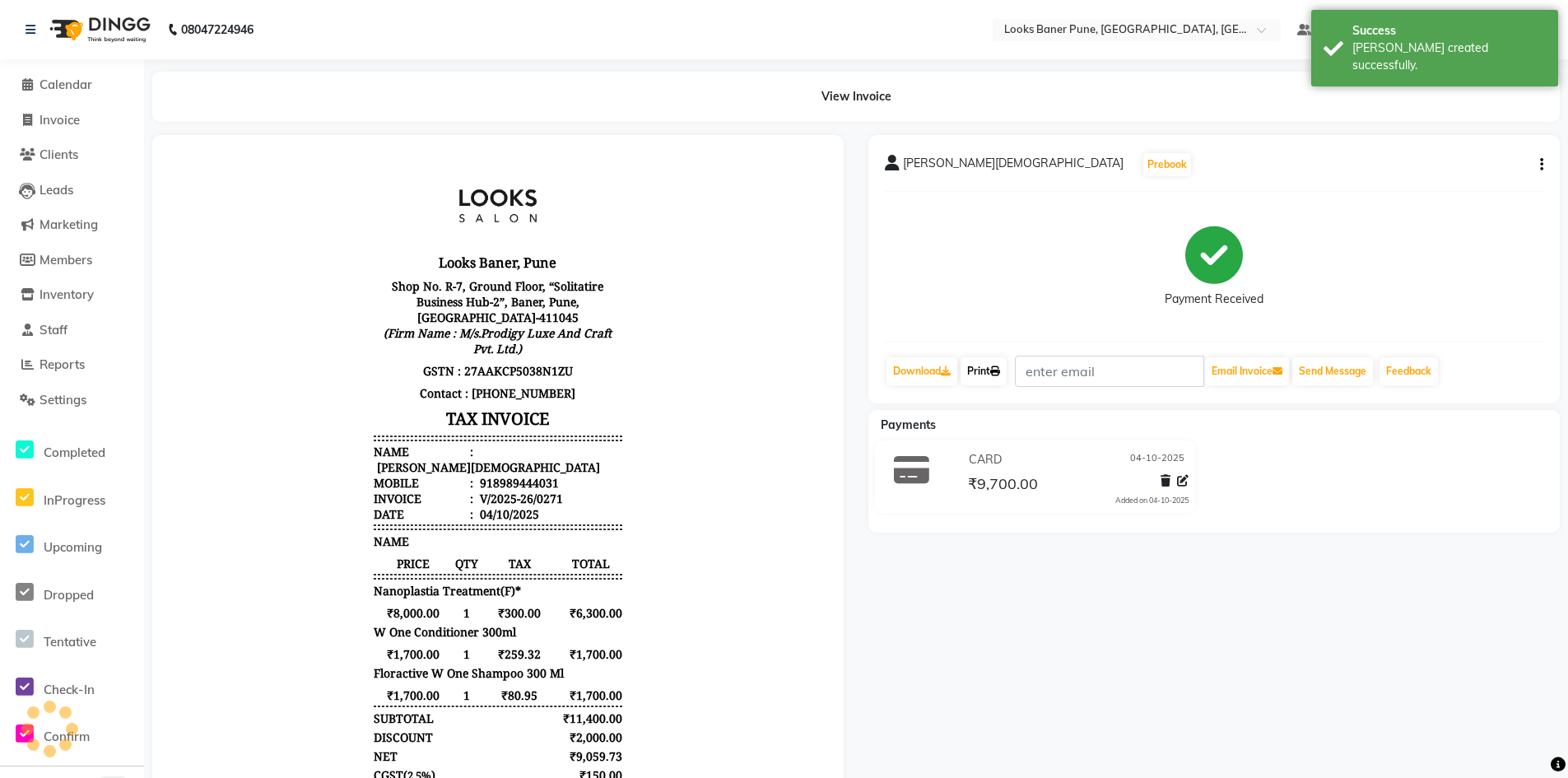
click at [988, 374] on link "Print" at bounding box center [983, 371] width 46 height 28
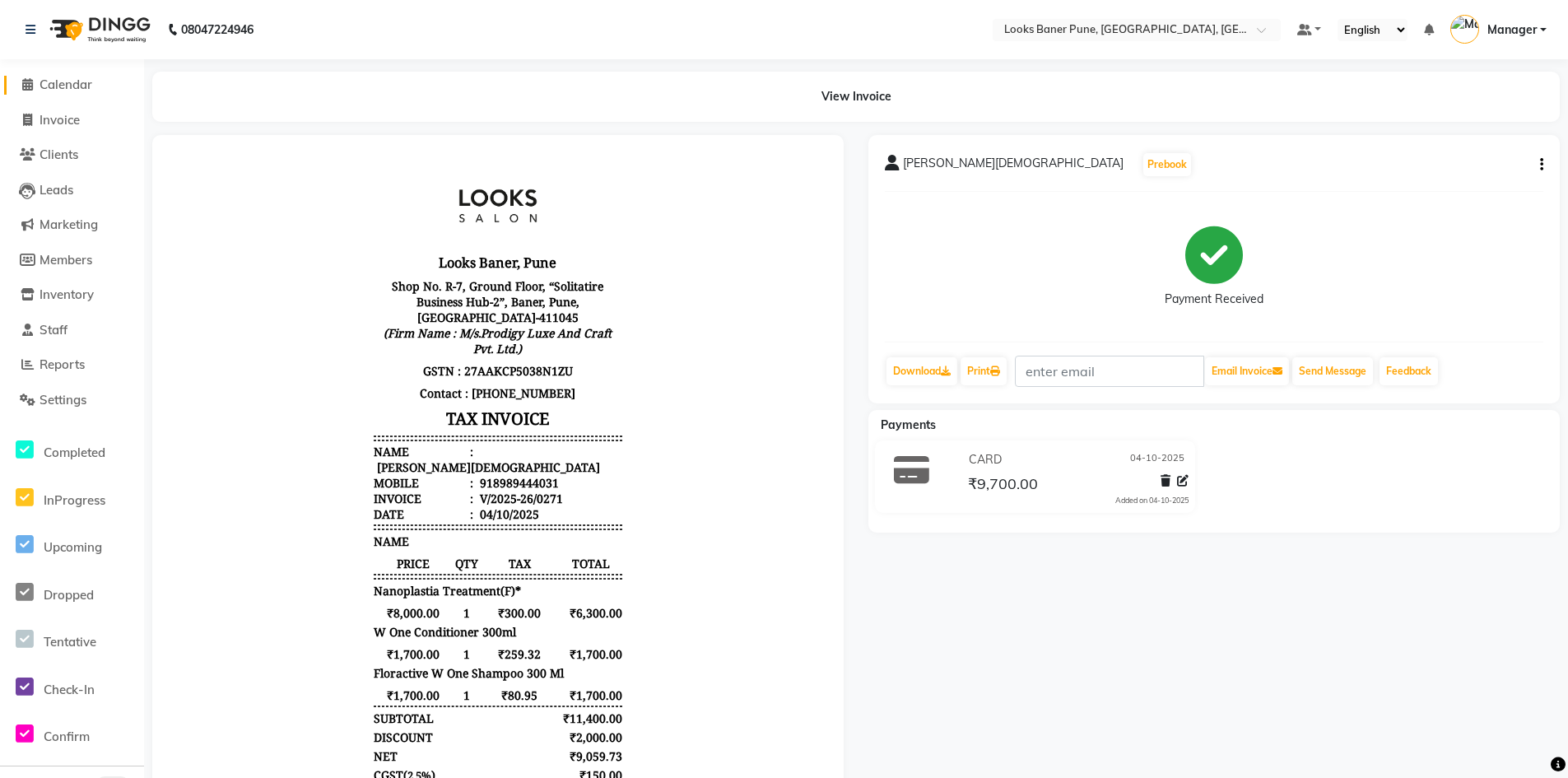
click at [76, 85] on span "Calendar" at bounding box center [66, 84] width 53 height 15
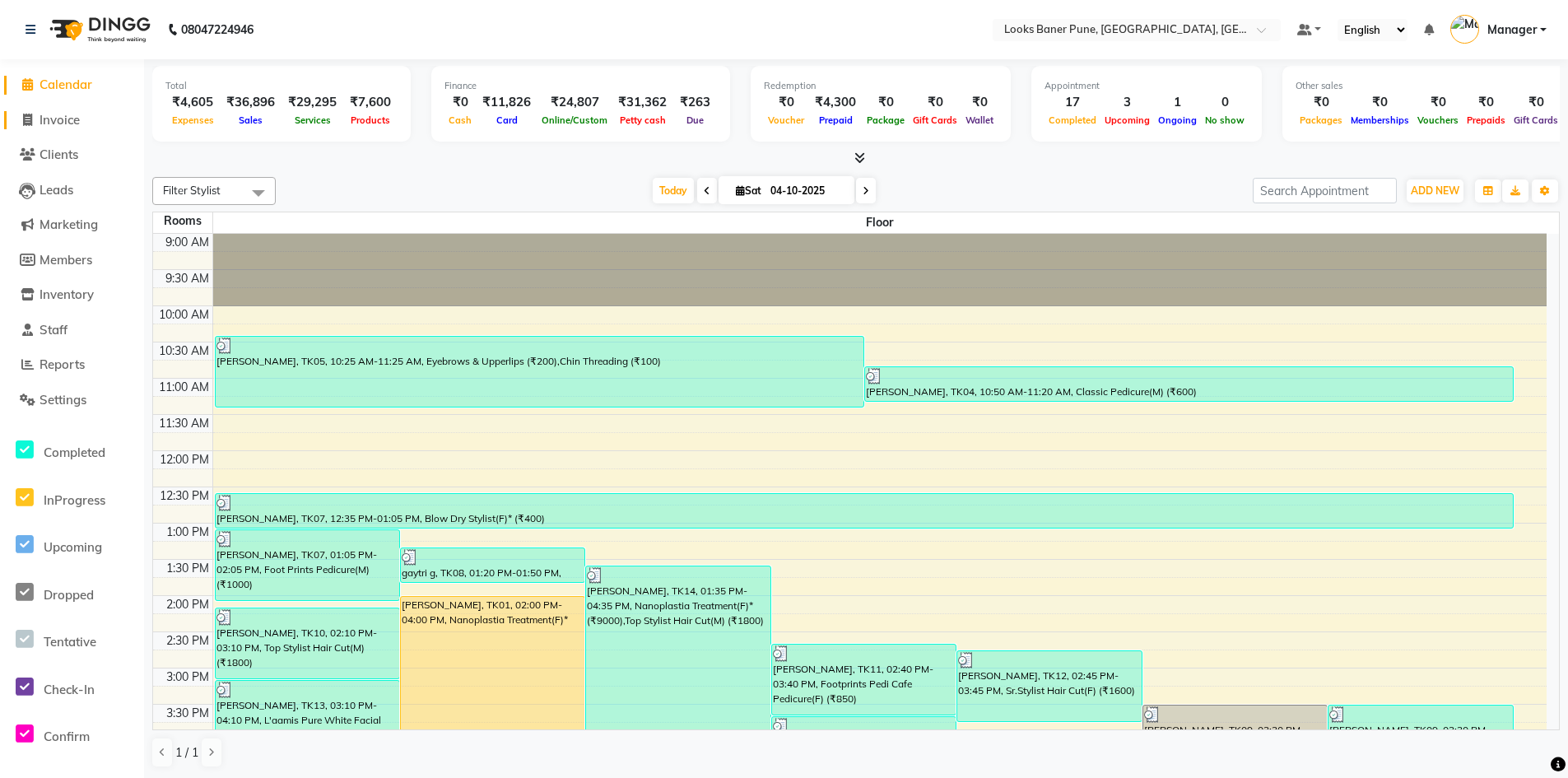
click at [57, 126] on span "Invoice" at bounding box center [59, 119] width 40 height 15
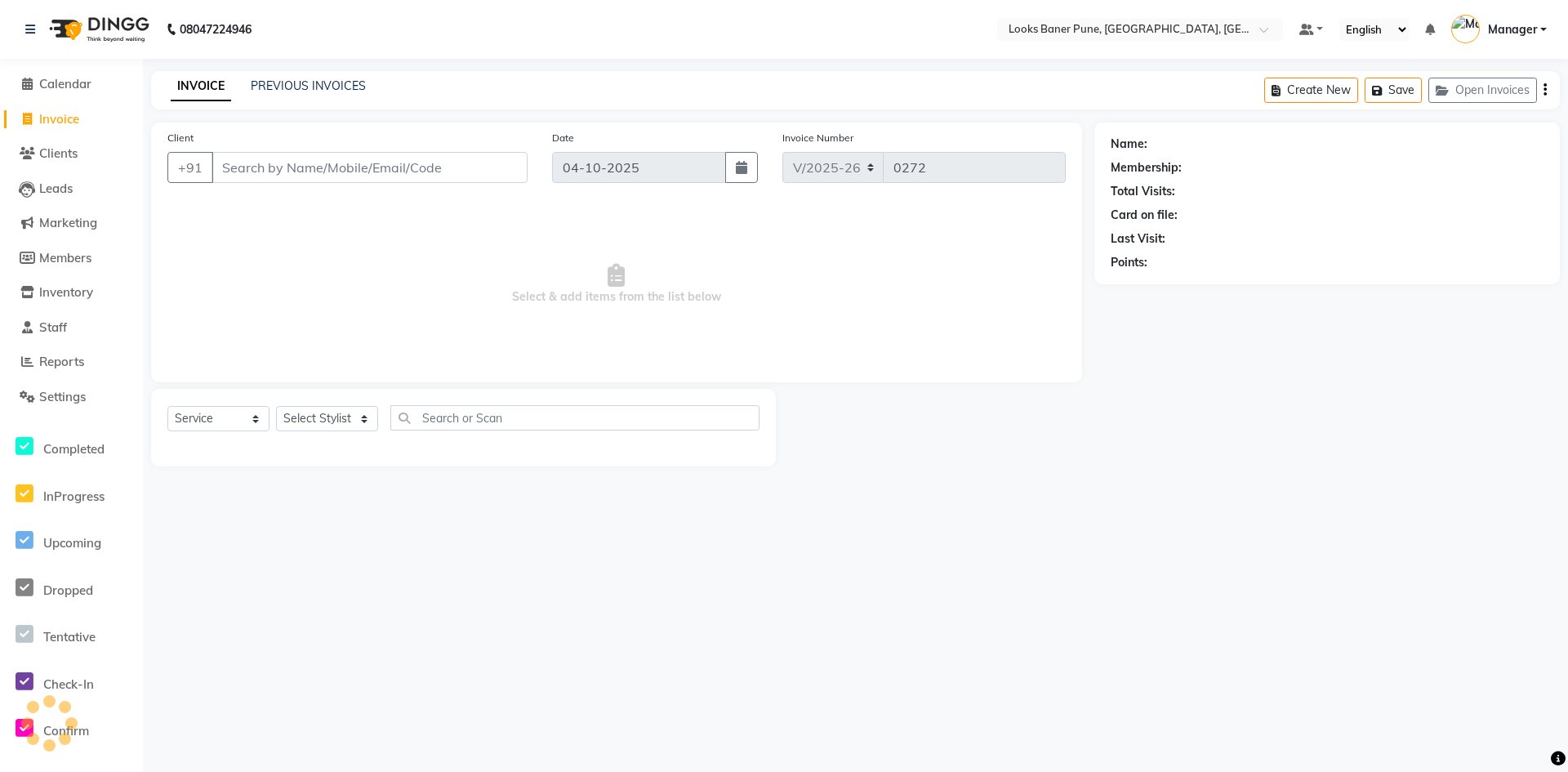
click at [239, 173] on input "Client" at bounding box center [370, 167] width 316 height 31
click at [476, 168] on span "Add Client" at bounding box center [485, 167] width 64 height 16
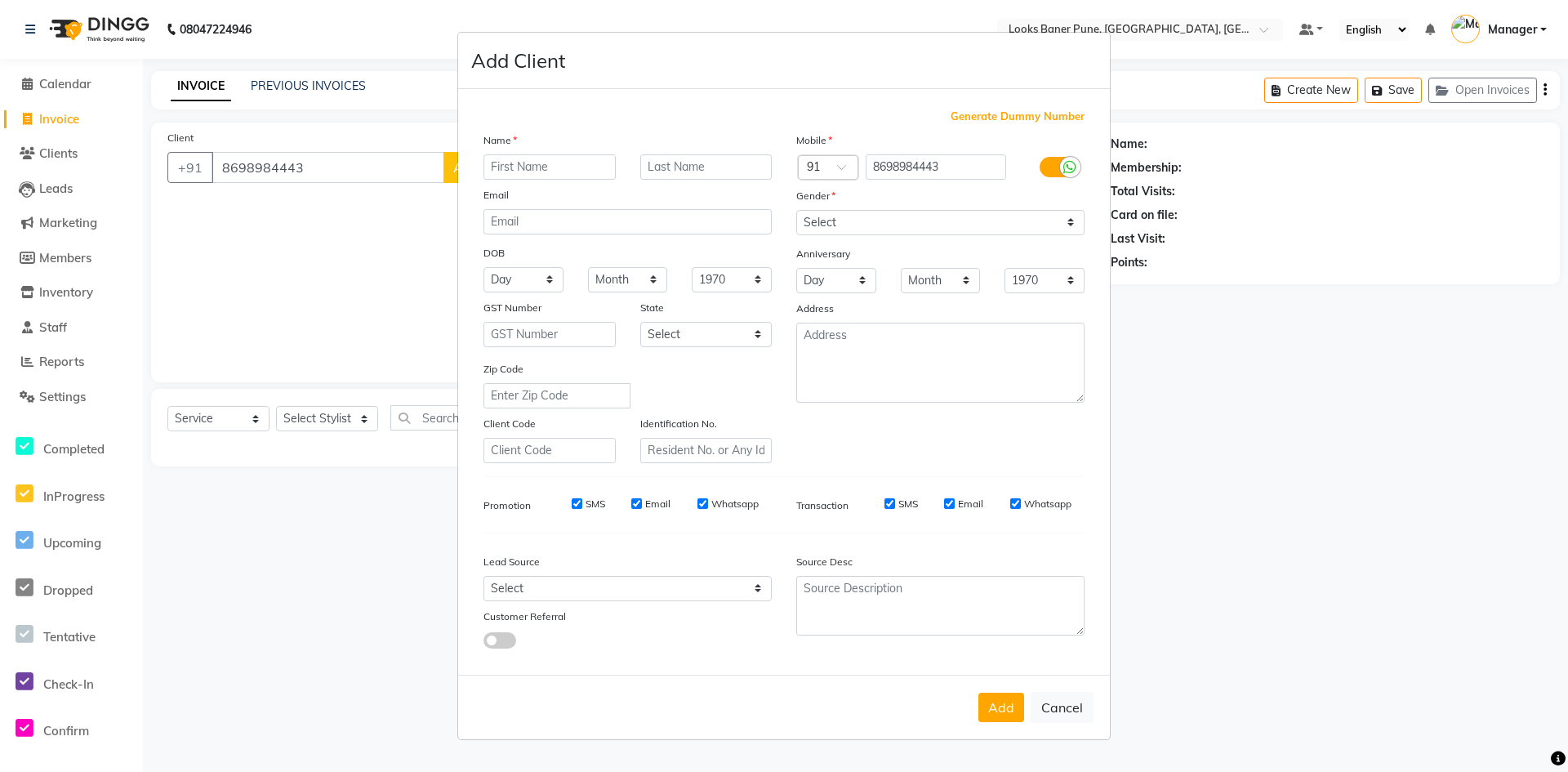
click at [501, 163] on input "text" at bounding box center [550, 167] width 132 height 25
click at [488, 172] on input "utika" at bounding box center [550, 167] width 132 height 25
click at [691, 173] on input "text" at bounding box center [706, 167] width 132 height 25
drag, startPoint x: 1069, startPoint y: 219, endPoint x: 1061, endPoint y: 223, distance: 8.9
click at [1069, 219] on select "Select [DEMOGRAPHIC_DATA] [DEMOGRAPHIC_DATA] Other Prefer Not To Say" at bounding box center [940, 222] width 288 height 25
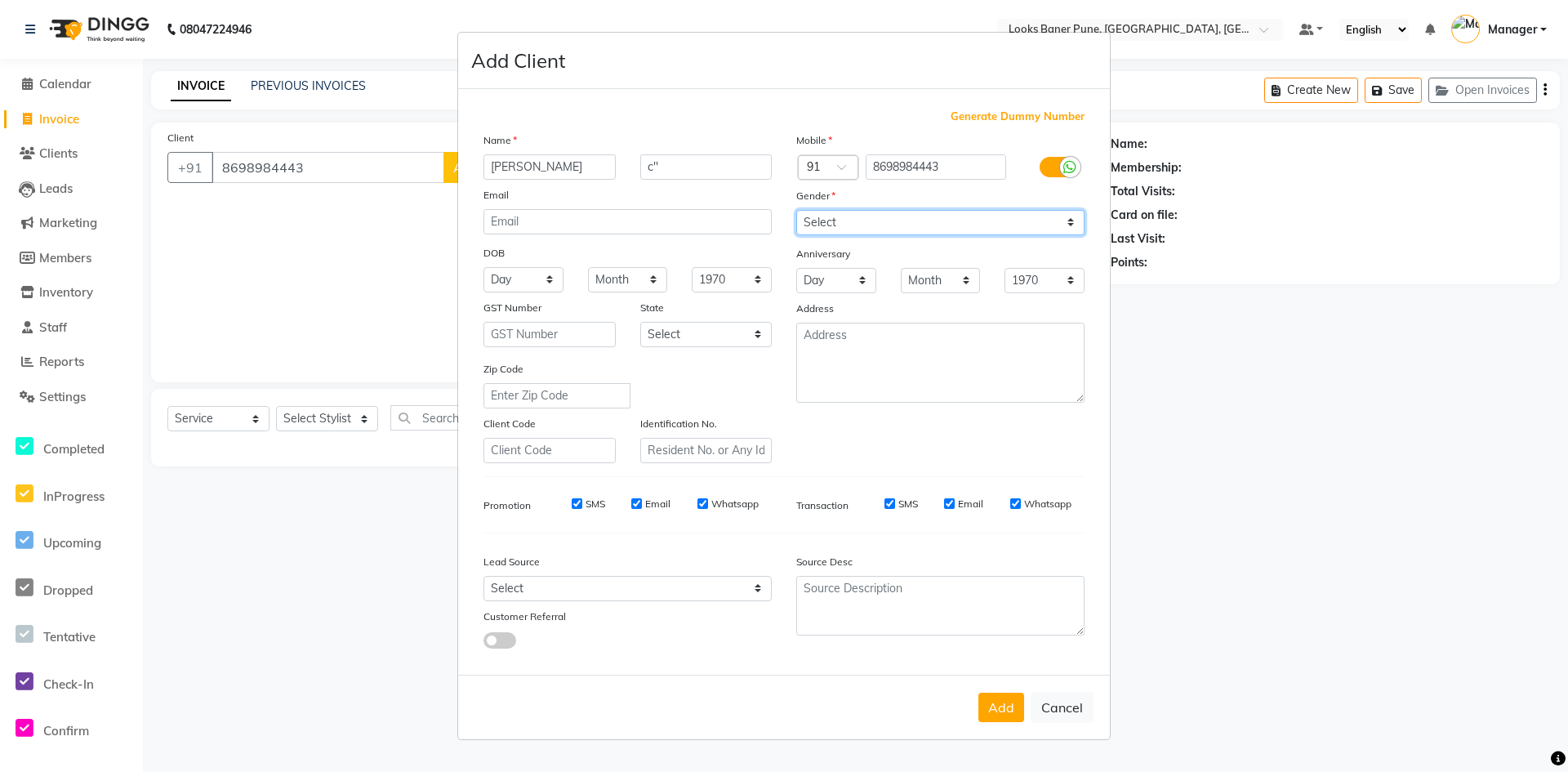
click at [797, 210] on select "Select [DEMOGRAPHIC_DATA] [DEMOGRAPHIC_DATA] Other Prefer Not To Say" at bounding box center [940, 222] width 288 height 25
click at [1002, 713] on button "Add" at bounding box center [1001, 707] width 46 height 30
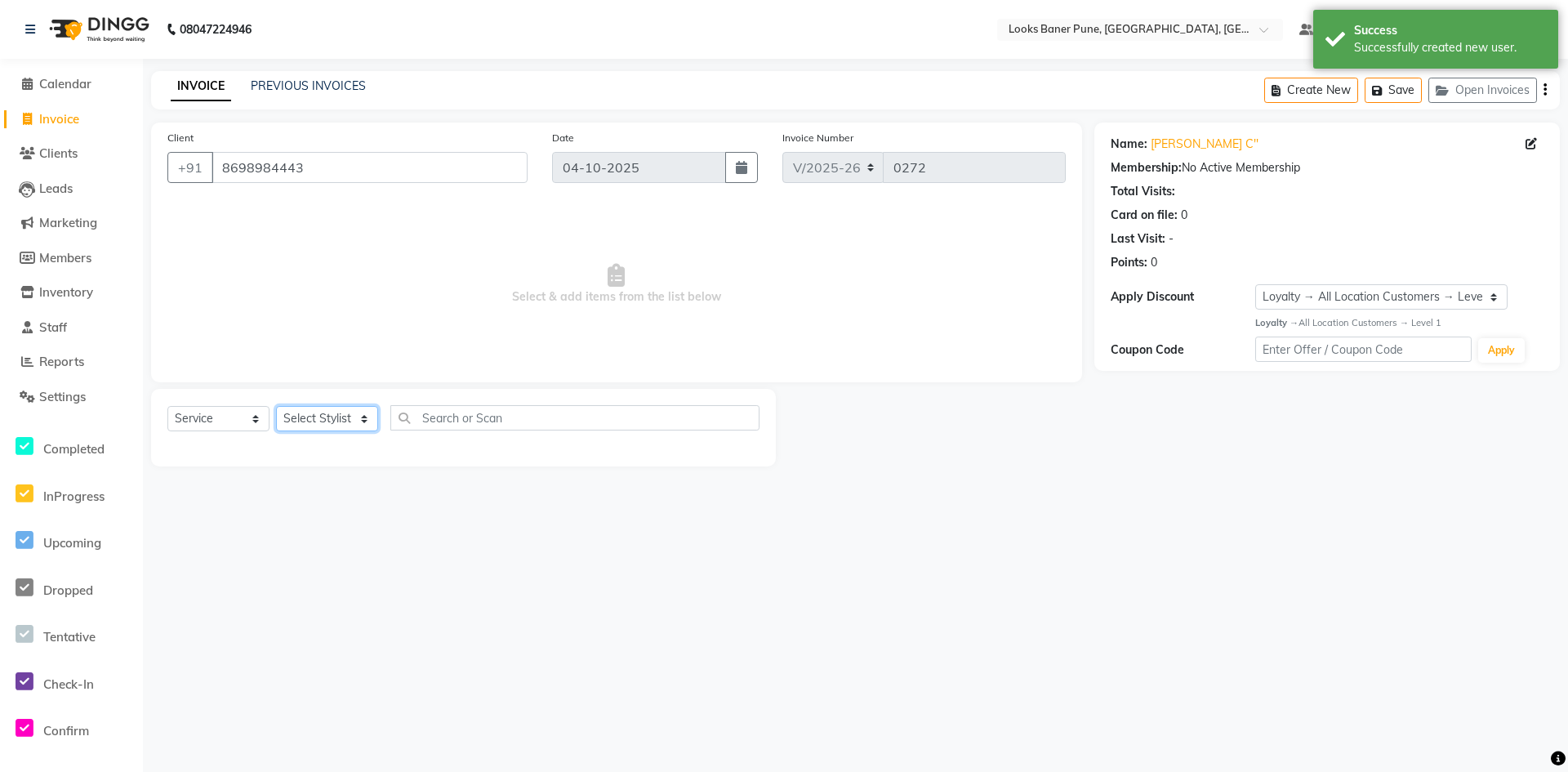
click at [364, 419] on select "Select Stylist [PERSON_NAME] Counter_Sales [PERSON_NAME] Manager [PERSON_NAME] …" at bounding box center [326, 419] width 102 height 25
click at [276, 406] on select "Select Stylist [PERSON_NAME] Counter_Sales [PERSON_NAME] Manager [PERSON_NAME] …" at bounding box center [326, 419] width 102 height 25
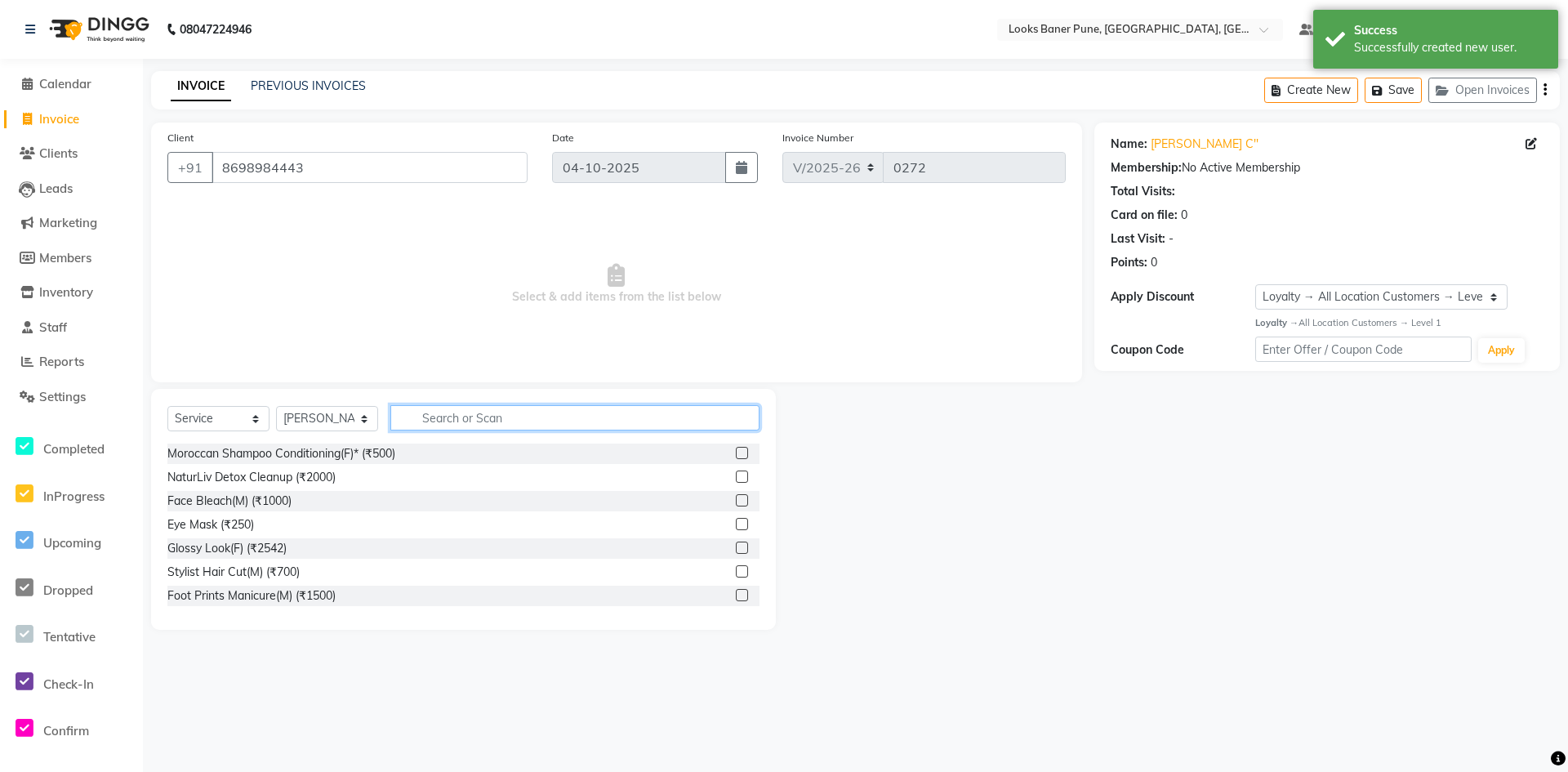
click at [469, 414] on input "text" at bounding box center [575, 418] width 369 height 25
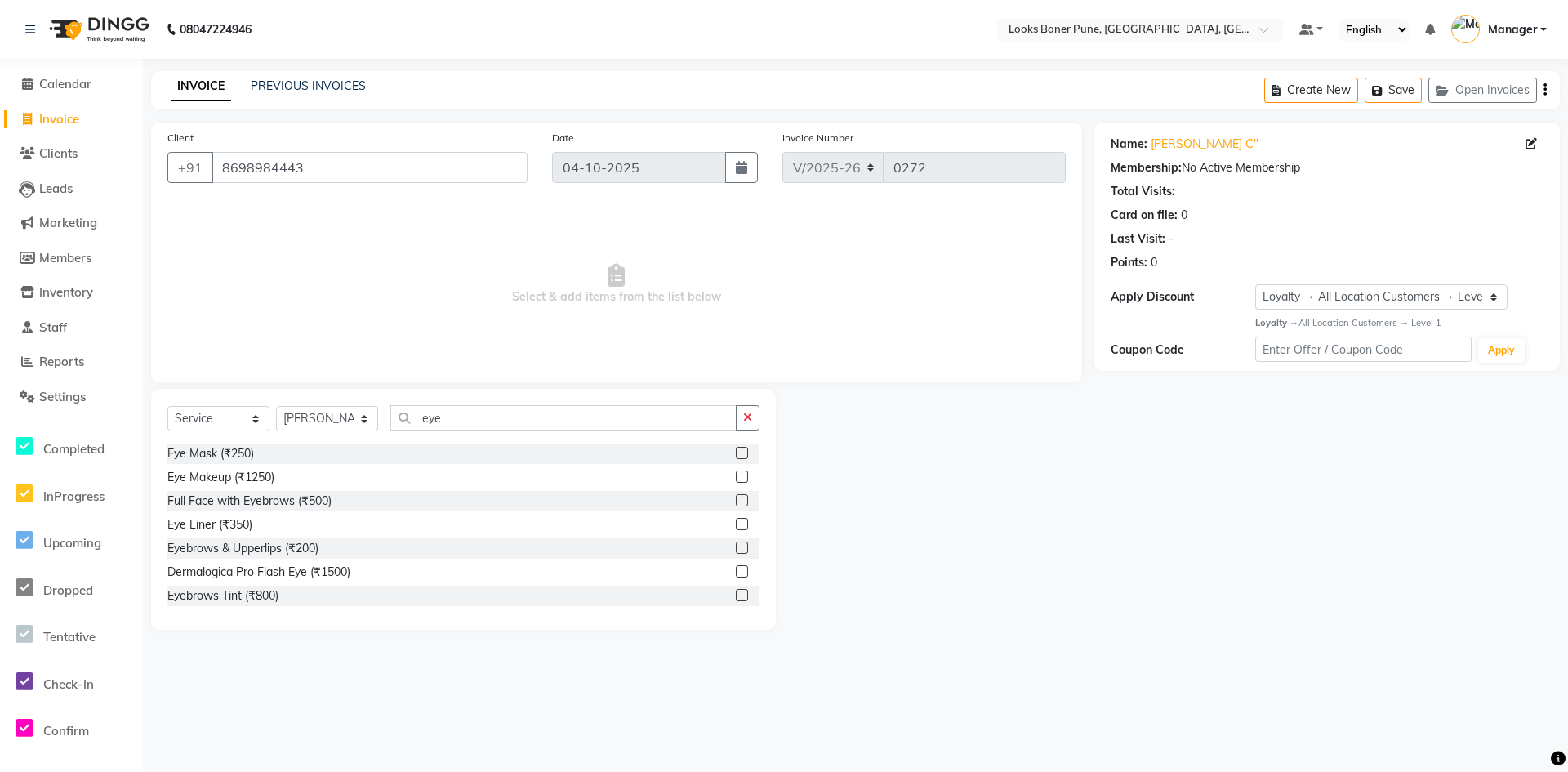
click at [736, 544] on label at bounding box center [742, 548] width 13 height 13
click at [736, 544] on input "checkbox" at bounding box center [741, 549] width 11 height 11
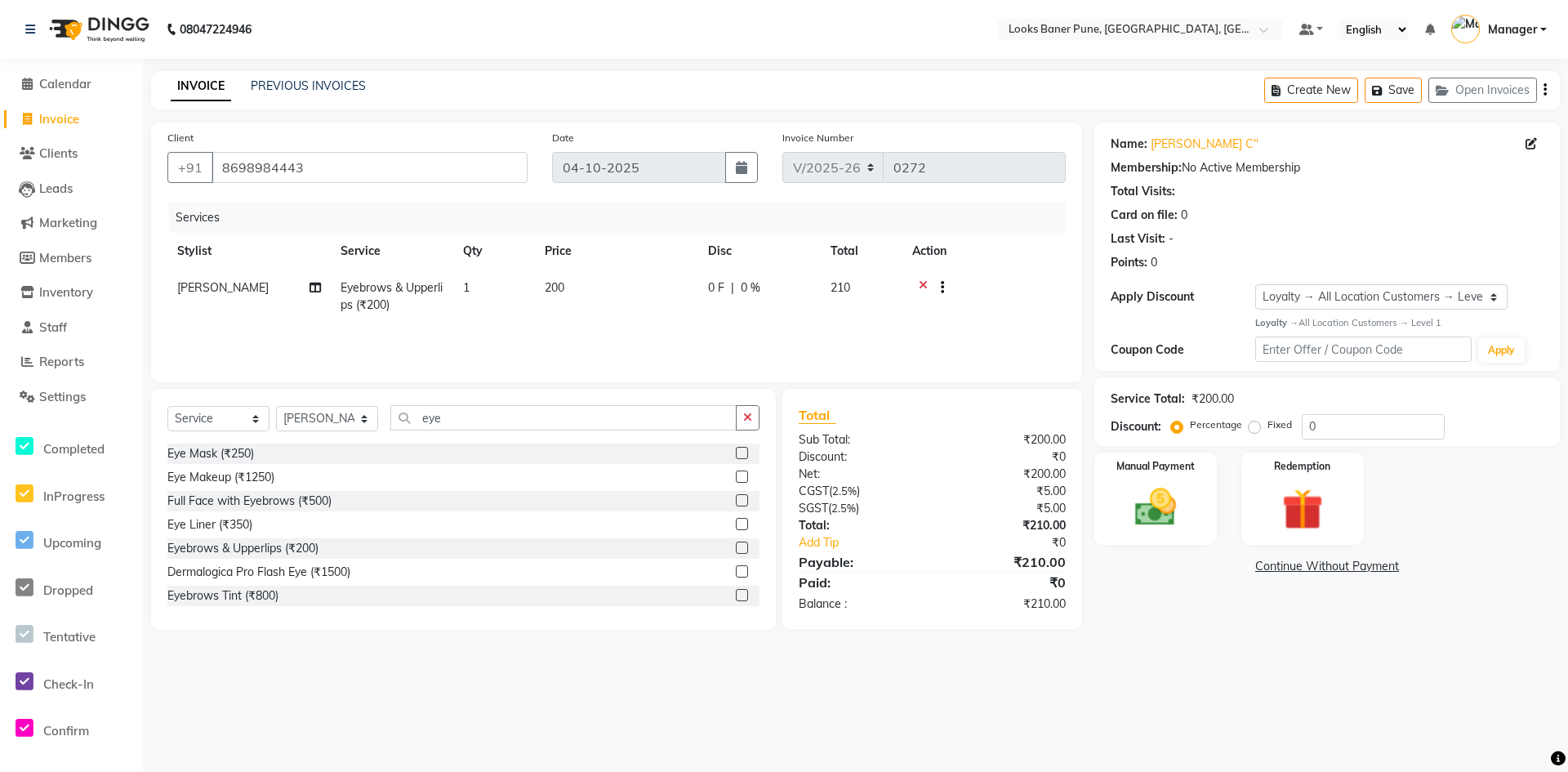
click at [588, 285] on td "200" at bounding box center [617, 297] width 164 height 54
click at [650, 297] on input "200" at bounding box center [693, 292] width 144 height 25
click at [508, 415] on input "eye" at bounding box center [563, 418] width 346 height 25
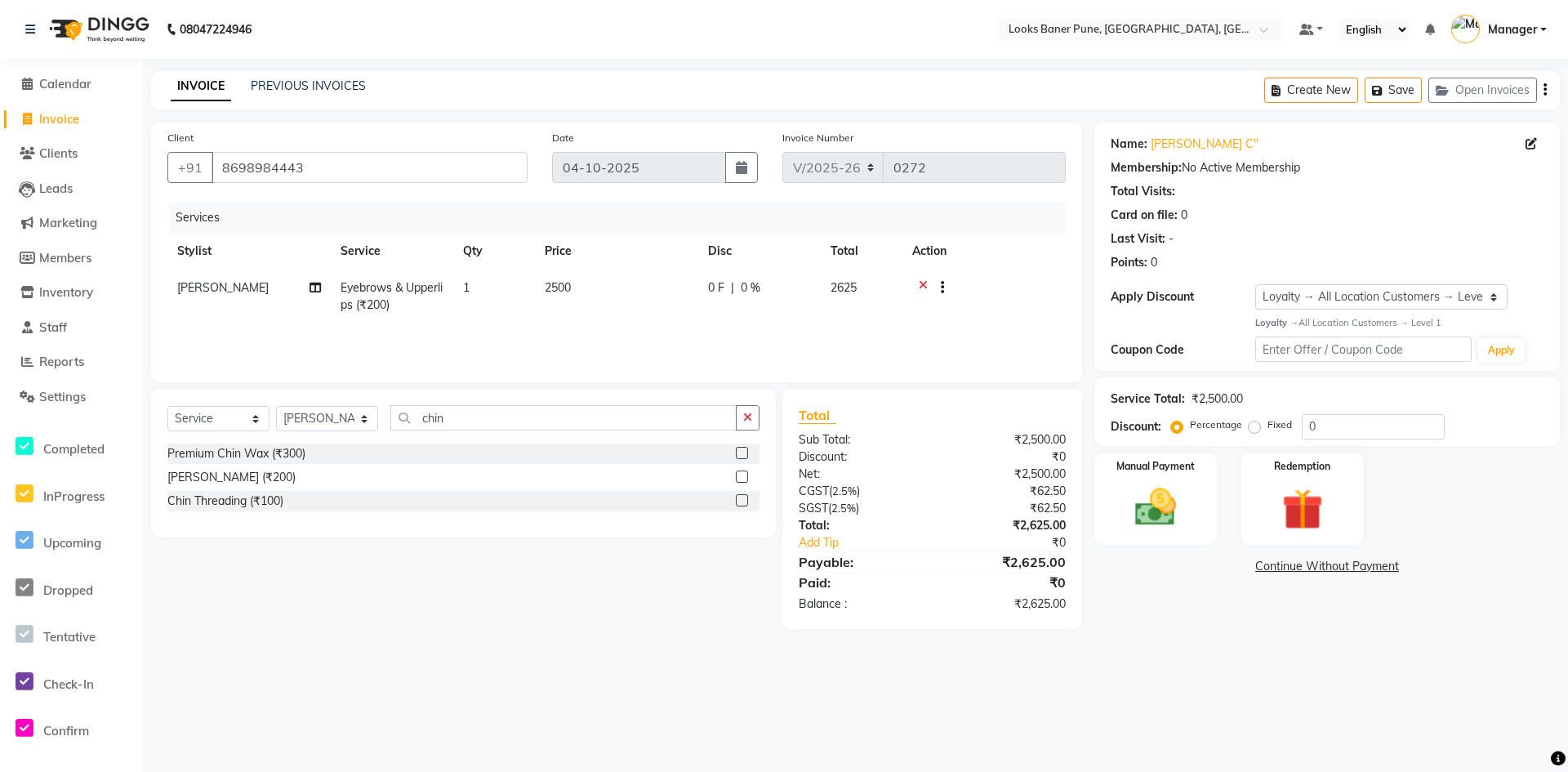
click at [739, 451] on label at bounding box center [742, 453] width 13 height 13
click at [739, 451] on input "checkbox" at bounding box center [741, 454] width 11 height 11
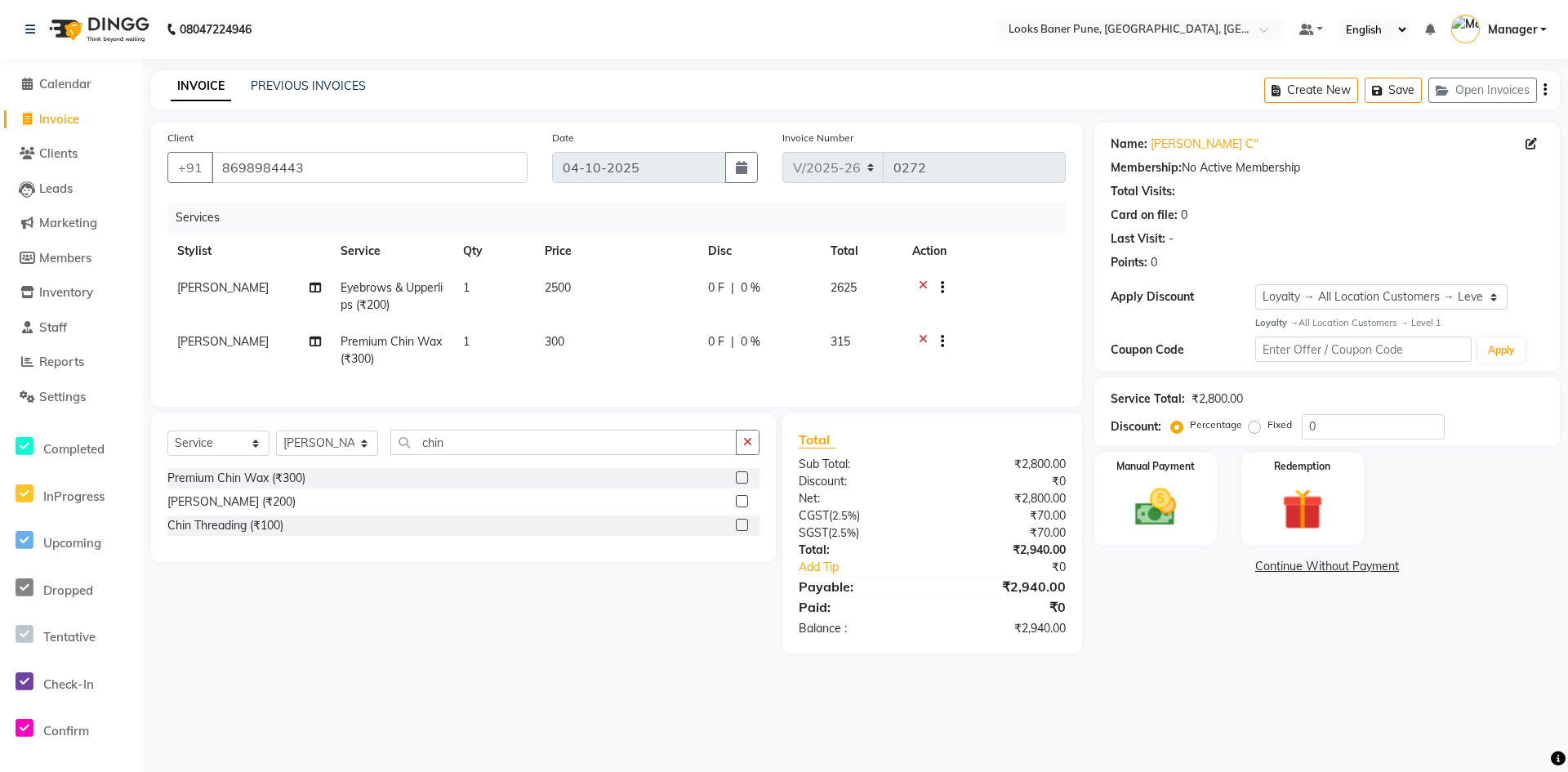
click at [585, 343] on td "300" at bounding box center [617, 351] width 164 height 54
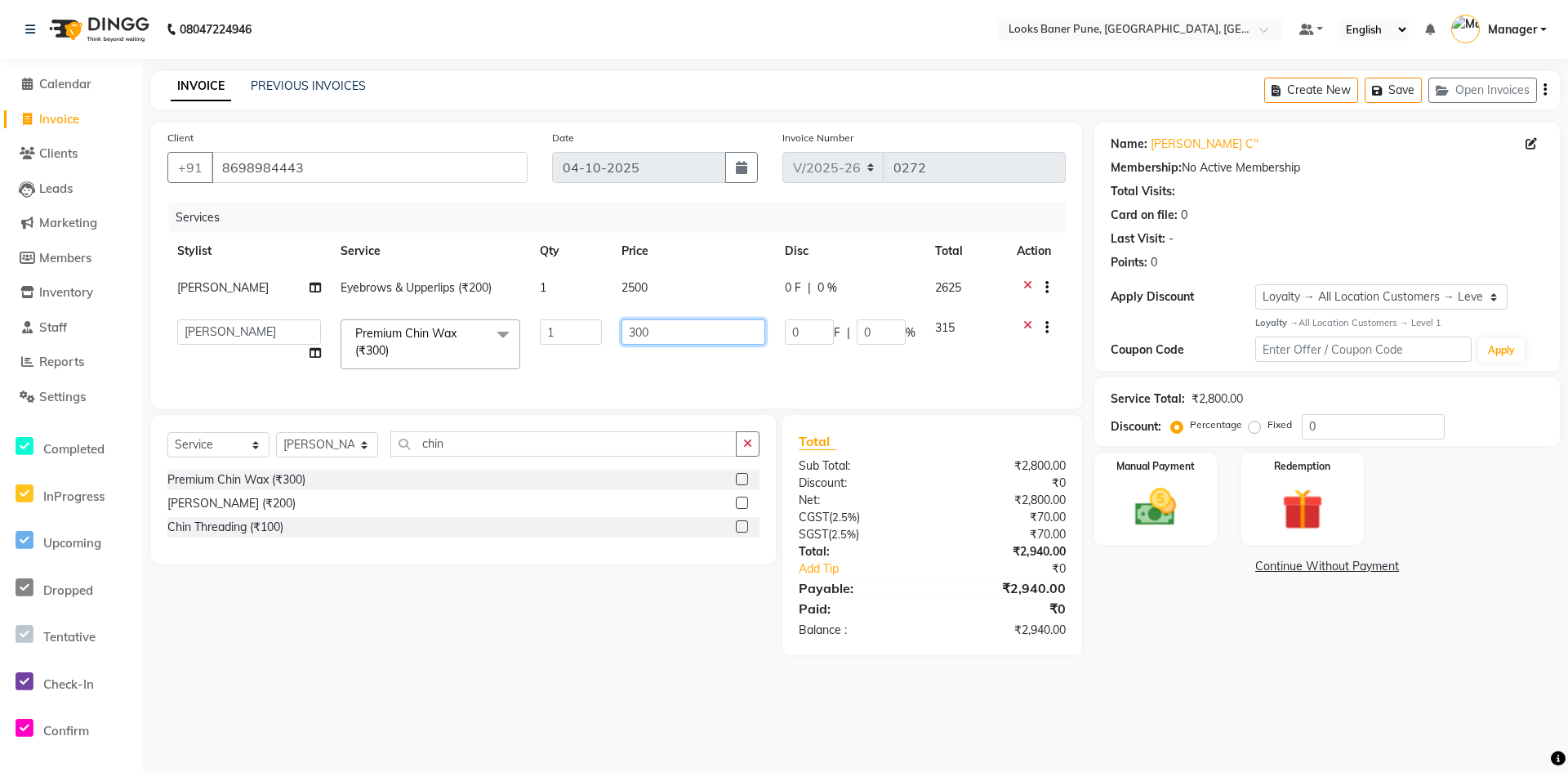
click at [696, 334] on input "300" at bounding box center [693, 332] width 144 height 25
click at [658, 291] on td "2500" at bounding box center [694, 289] width 164 height 40
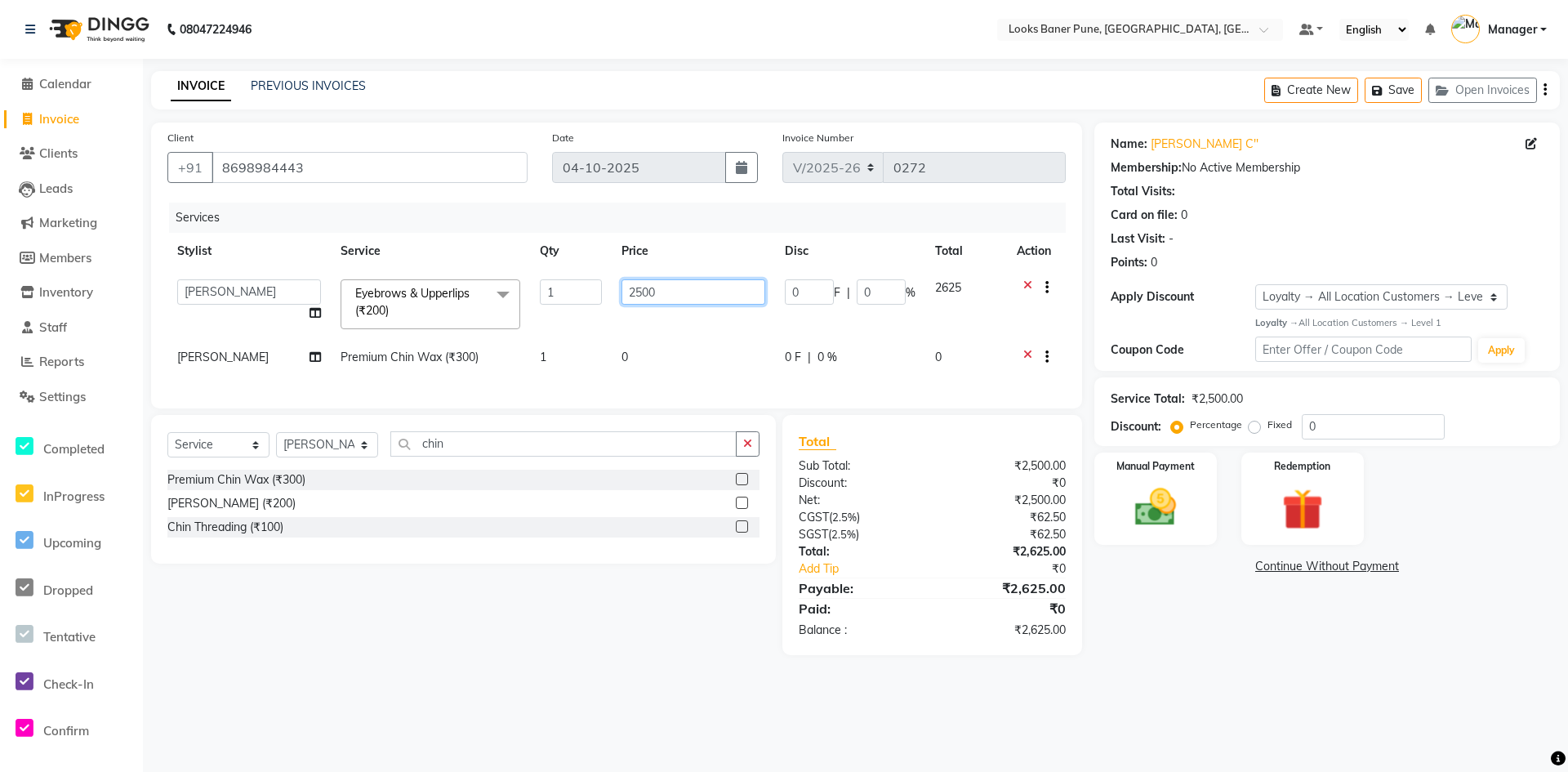
click at [684, 293] on input "2500" at bounding box center [693, 292] width 144 height 25
click at [642, 362] on td "0" at bounding box center [694, 359] width 164 height 40
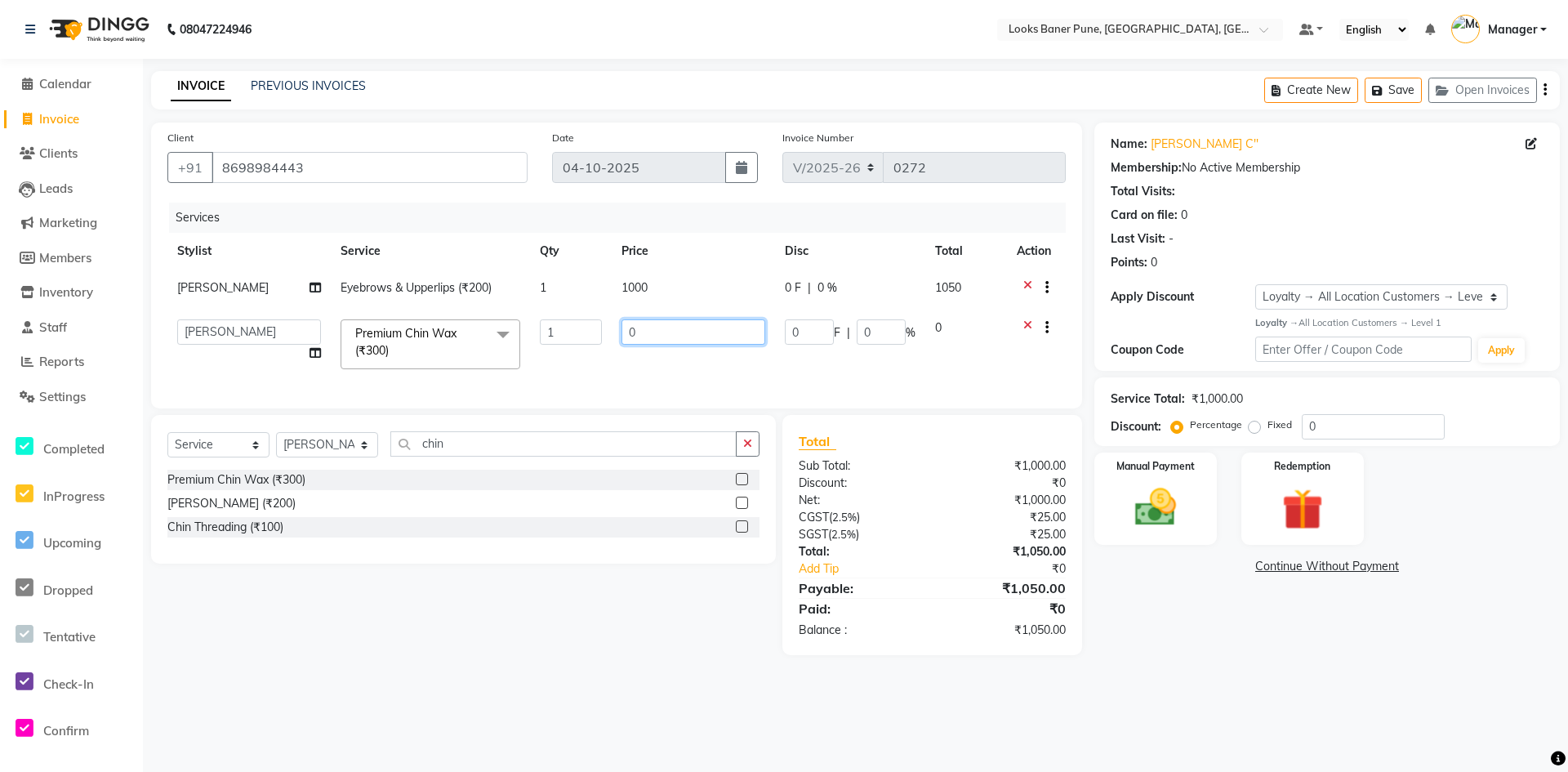
click at [693, 343] on input "0" at bounding box center [693, 332] width 144 height 25
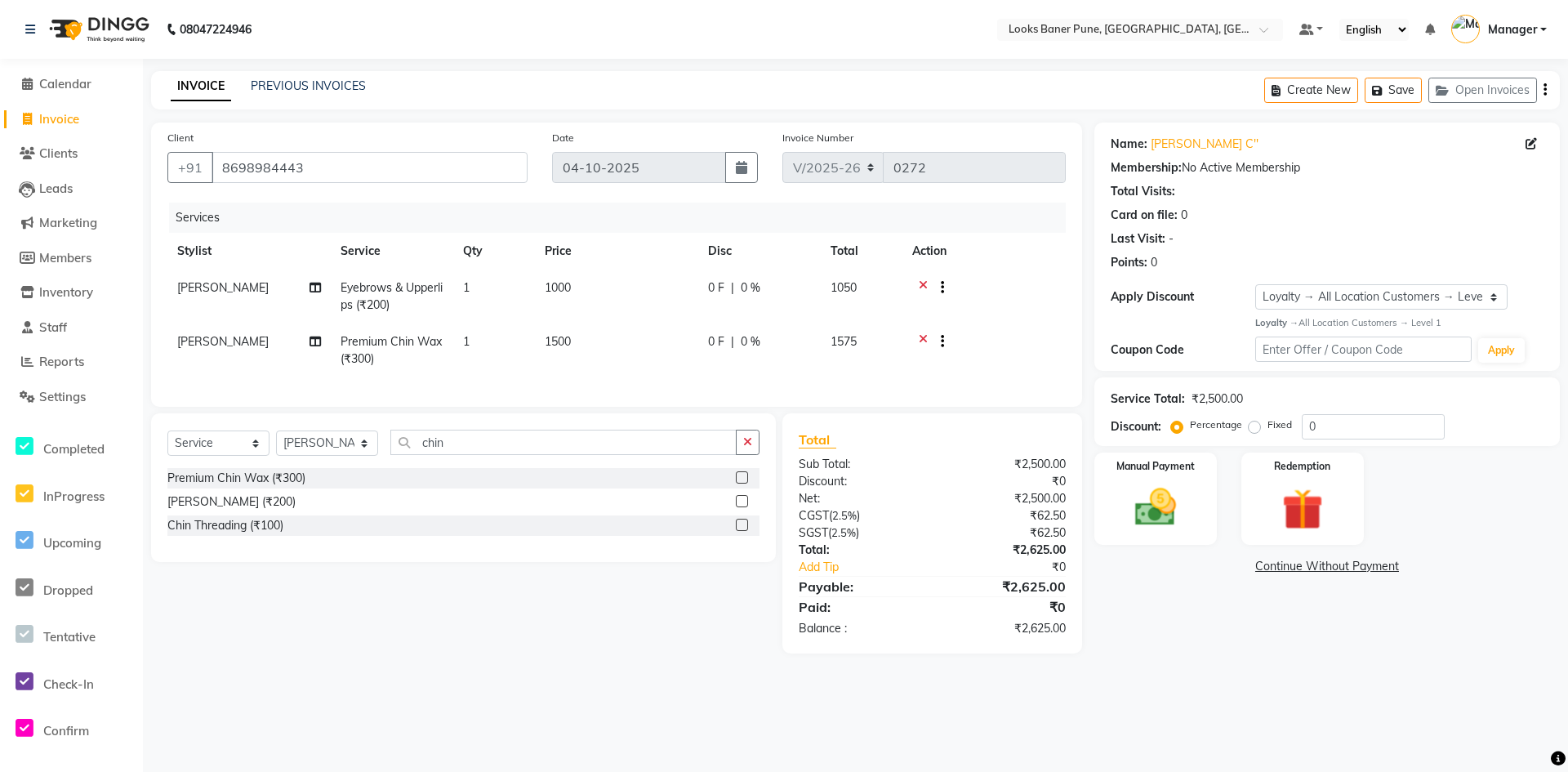
click at [1275, 646] on div "Name: Rutika C'' Membership: No Active Membership Total Visits: Card on file: 0…" at bounding box center [1333, 387] width 477 height 531
click at [485, 455] on input "chin" at bounding box center [563, 442] width 346 height 25
click at [743, 484] on label at bounding box center [742, 477] width 13 height 13
click at [743, 484] on input "checkbox" at bounding box center [741, 478] width 11 height 11
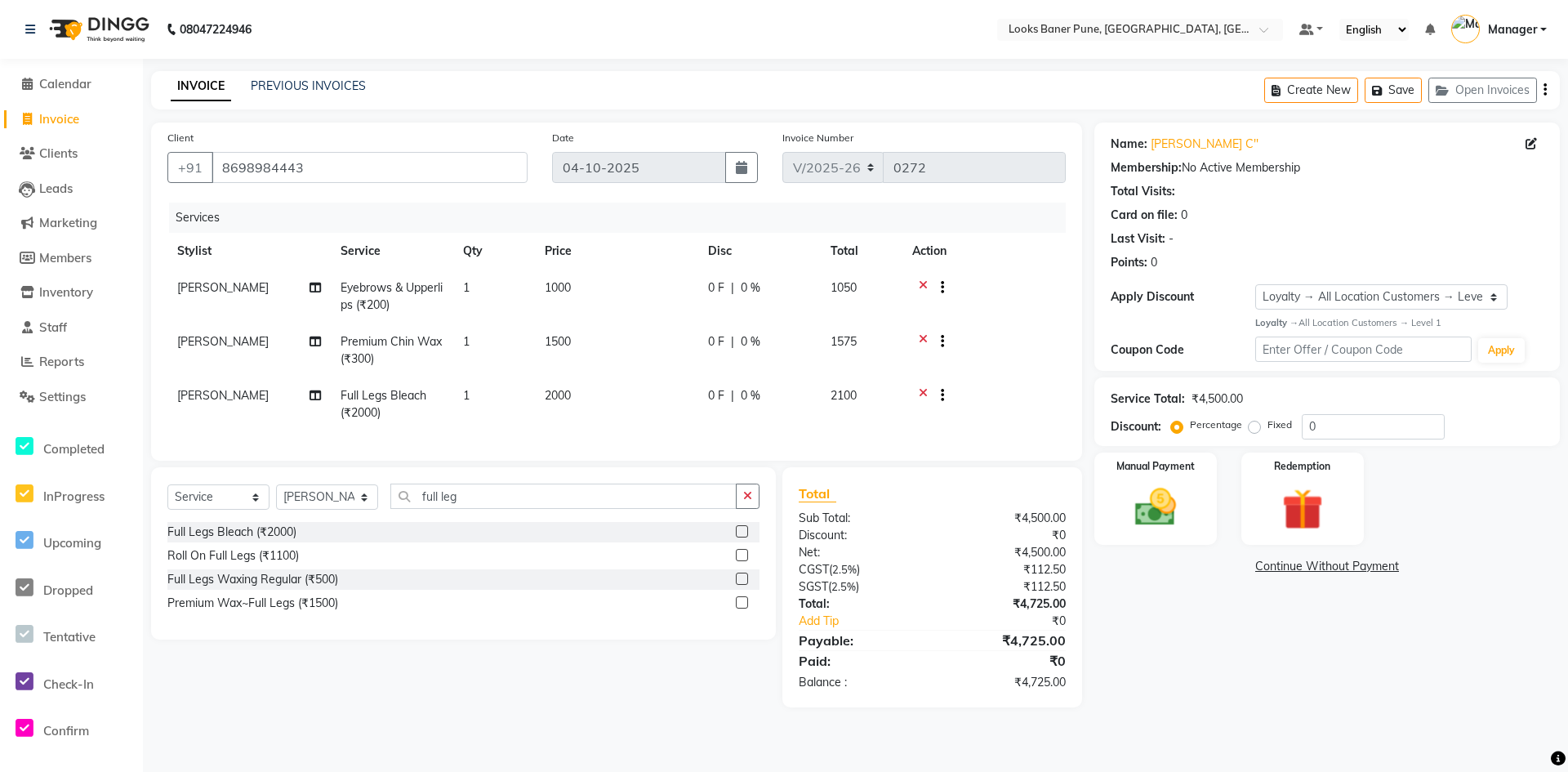
click at [589, 397] on td "2000" at bounding box center [617, 404] width 164 height 54
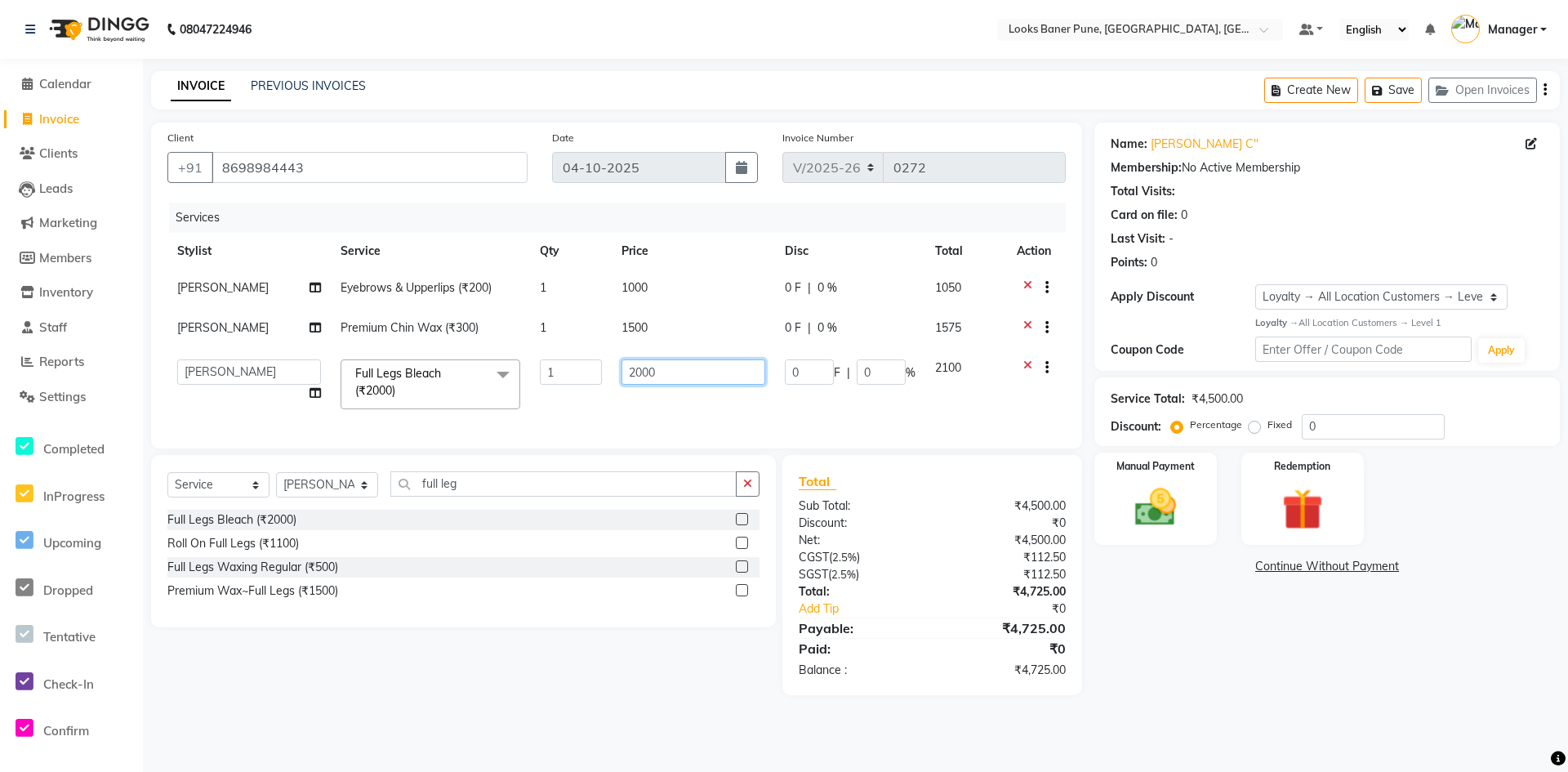
click at [680, 372] on input "2000" at bounding box center [693, 372] width 144 height 25
click at [501, 496] on input "full leg" at bounding box center [563, 484] width 346 height 25
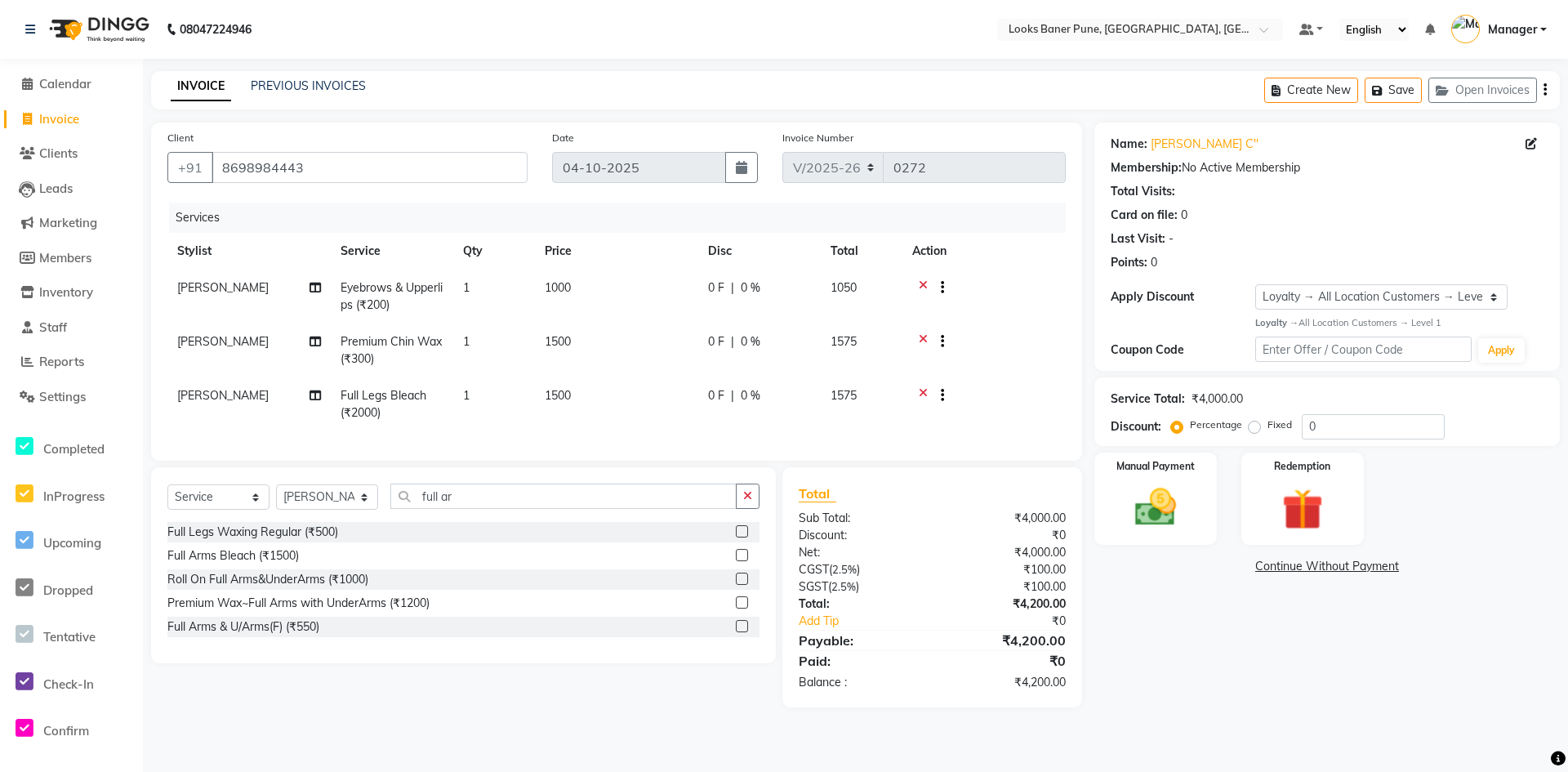
click at [740, 608] on label at bounding box center [742, 602] width 13 height 13
click at [740, 608] on input "checkbox" at bounding box center [741, 603] width 11 height 11
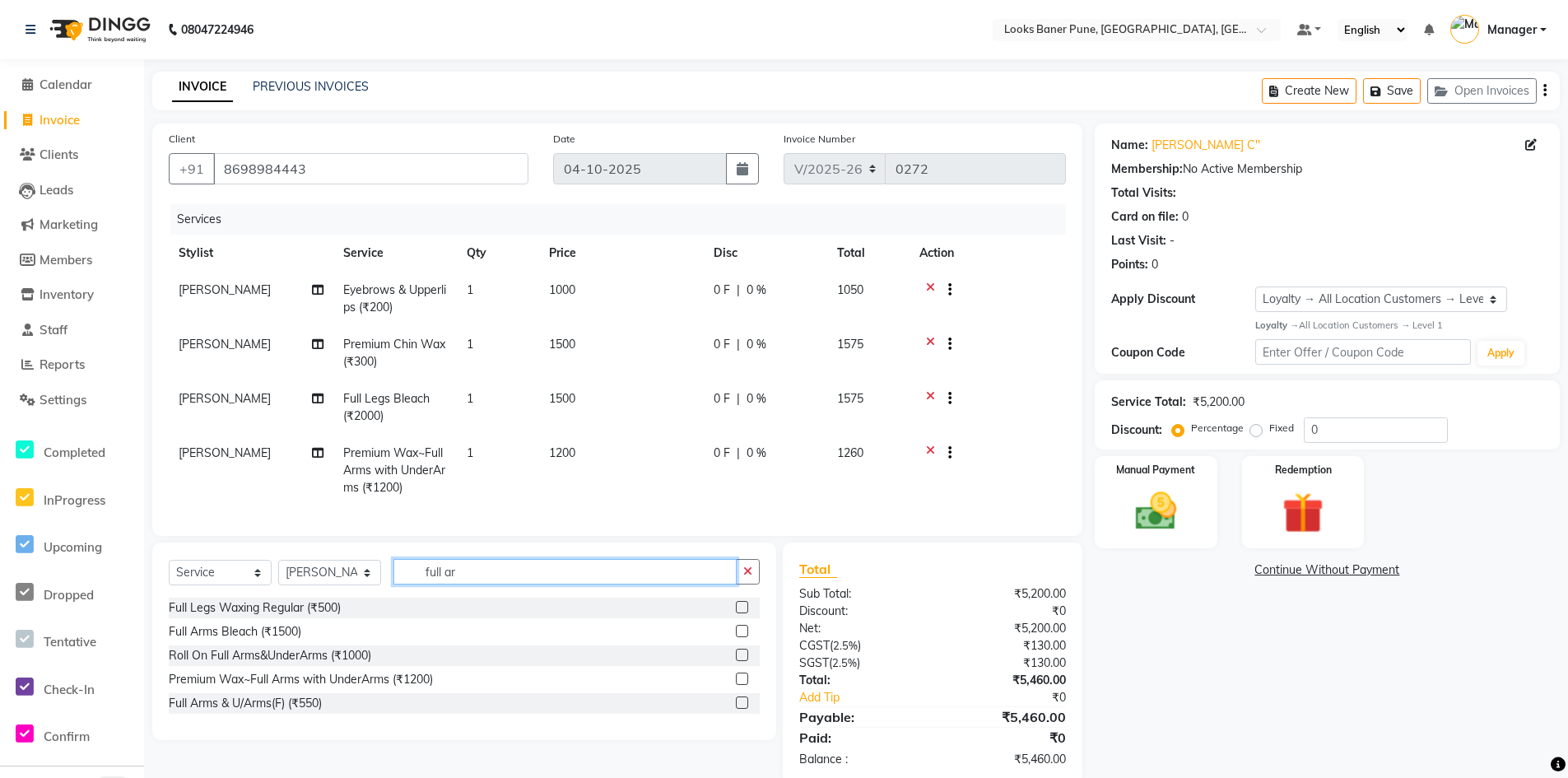
click at [571, 584] on input "full ar" at bounding box center [565, 571] width 343 height 26
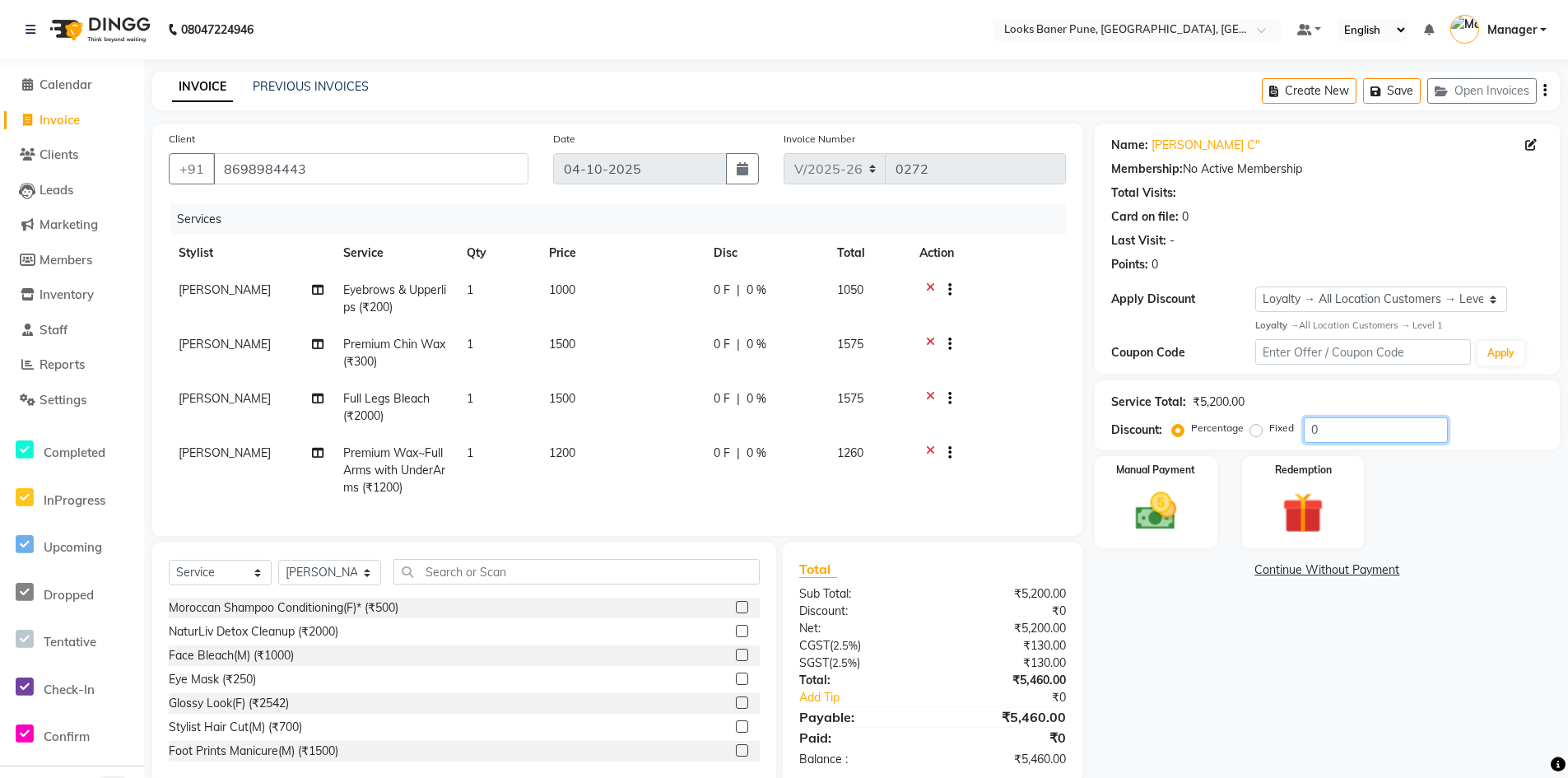
click at [1339, 429] on input "0" at bounding box center [1376, 430] width 144 height 26
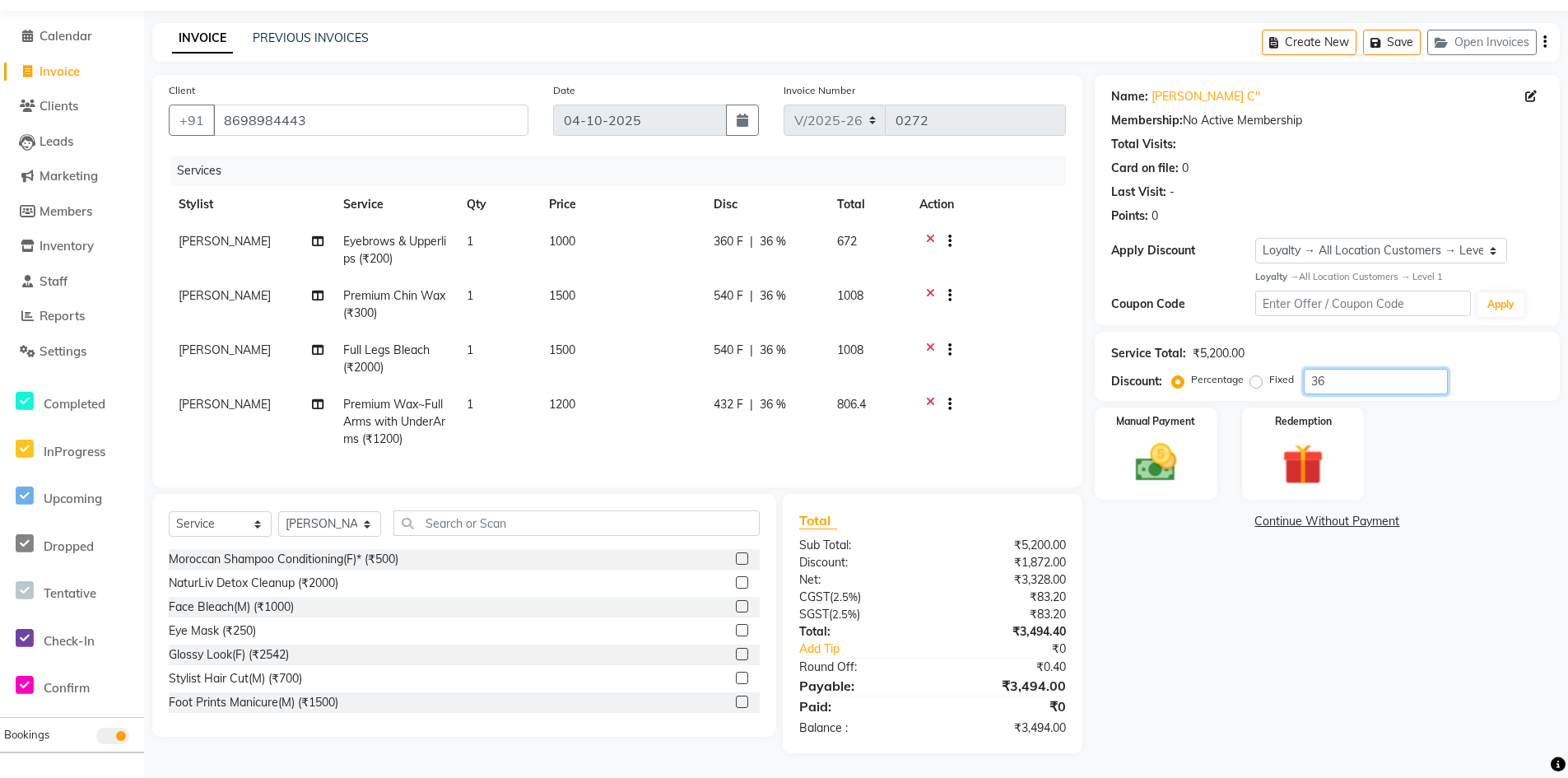
scroll to position [61, 0]
click at [1178, 458] on img at bounding box center [1155, 463] width 70 height 49
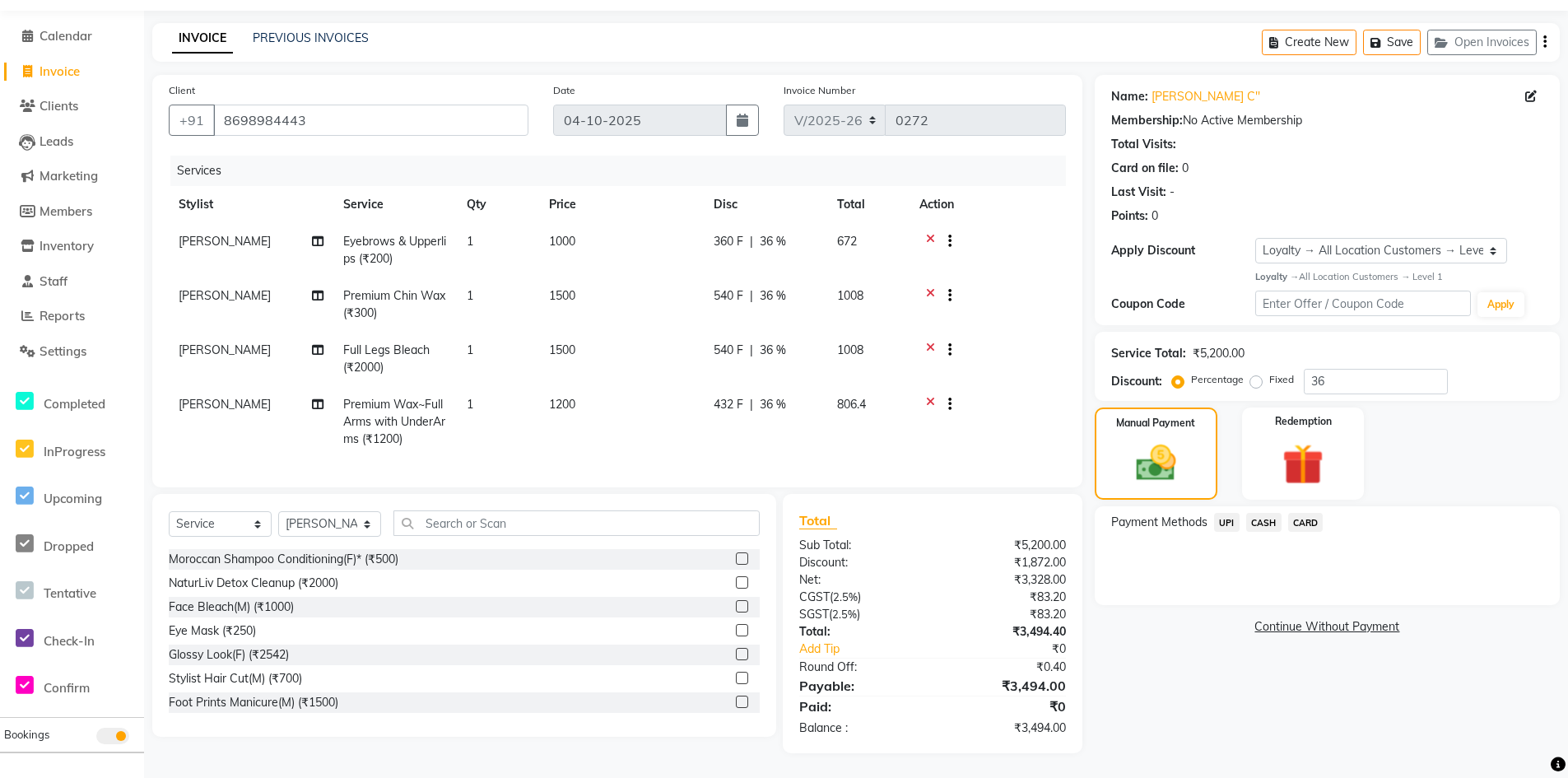
click at [1260, 513] on span "CASH" at bounding box center [1263, 522] width 36 height 19
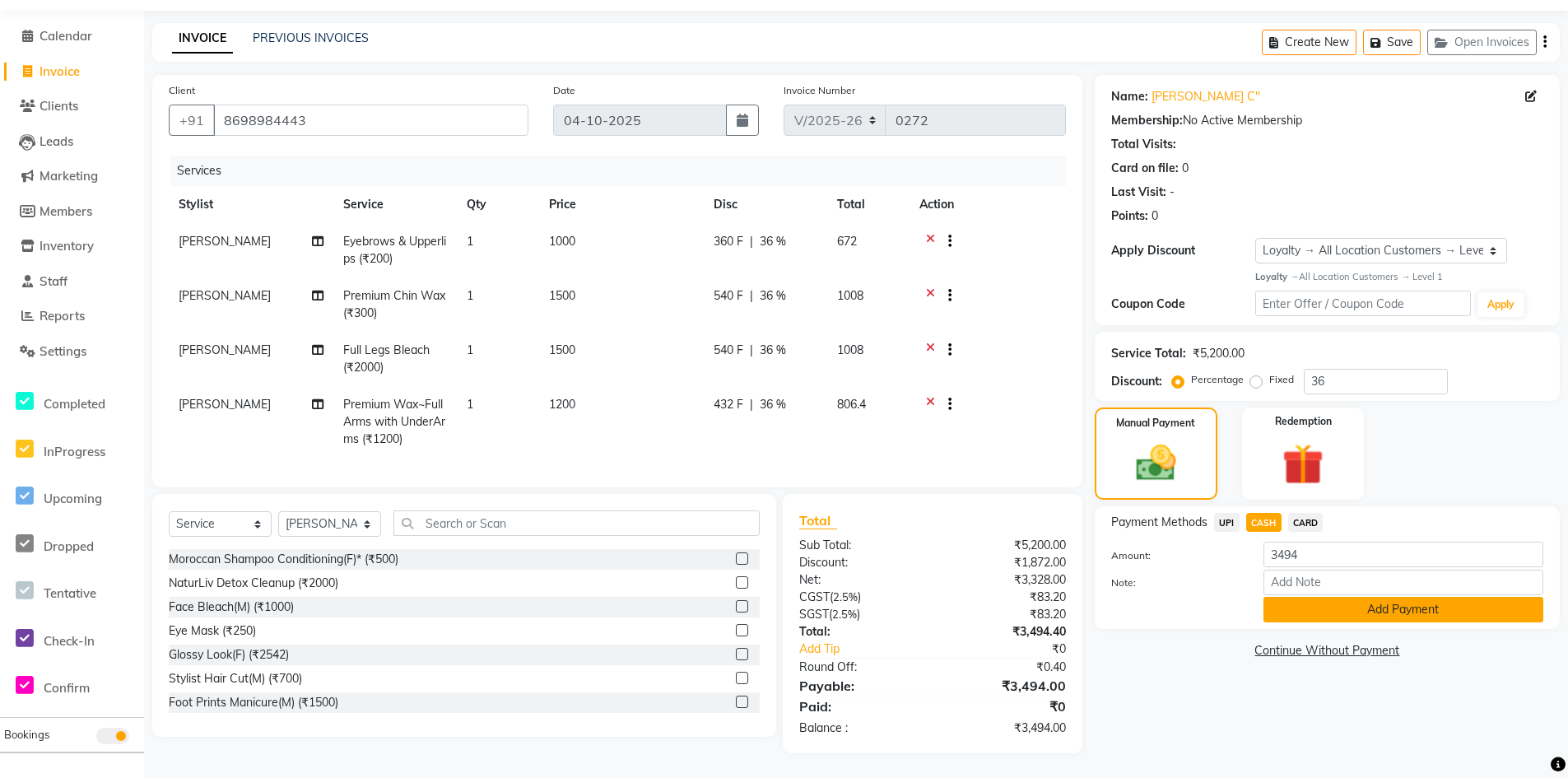
click at [1316, 599] on button "Add Payment" at bounding box center [1402, 609] width 280 height 26
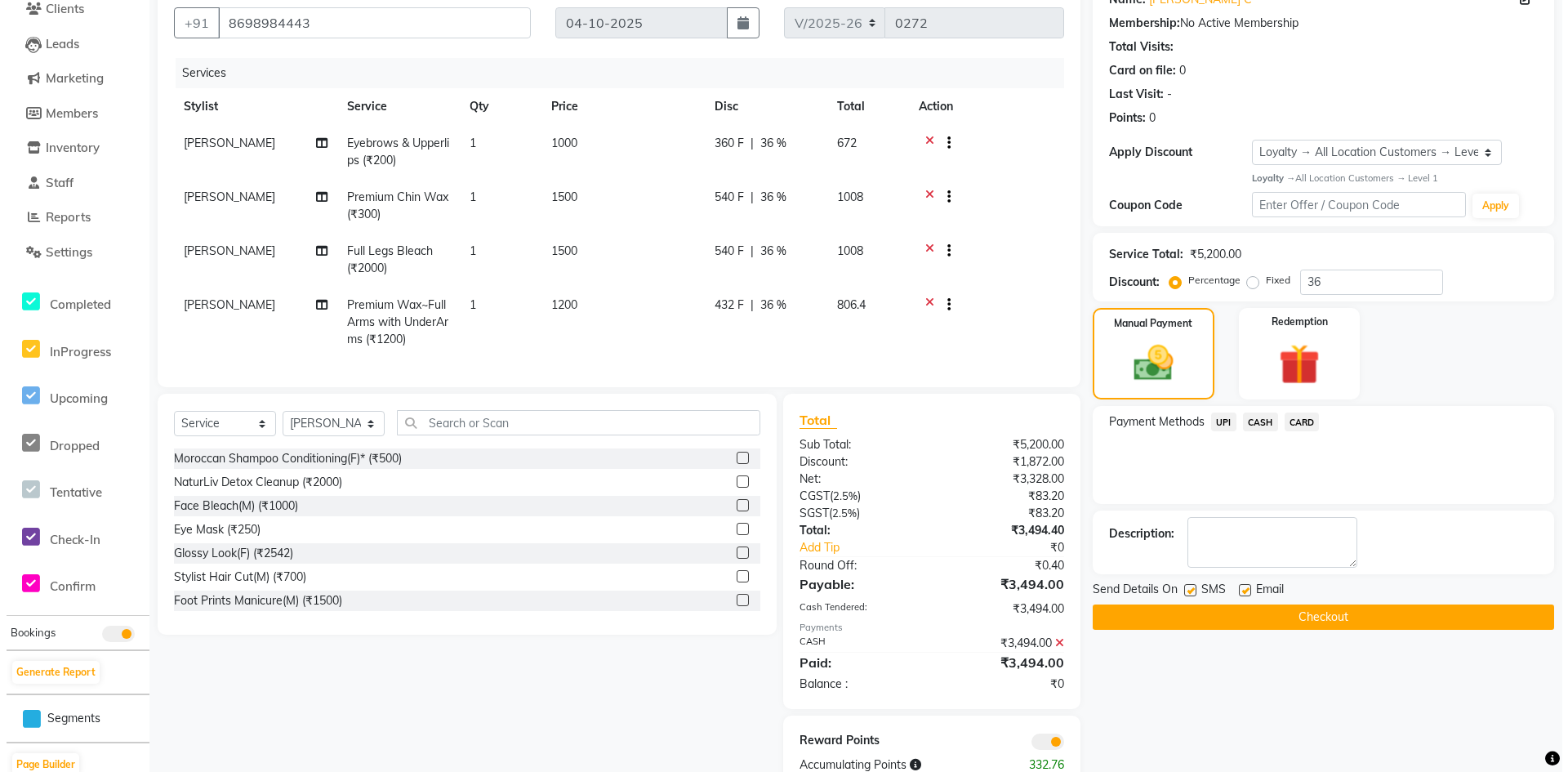
scroll to position [199, 0]
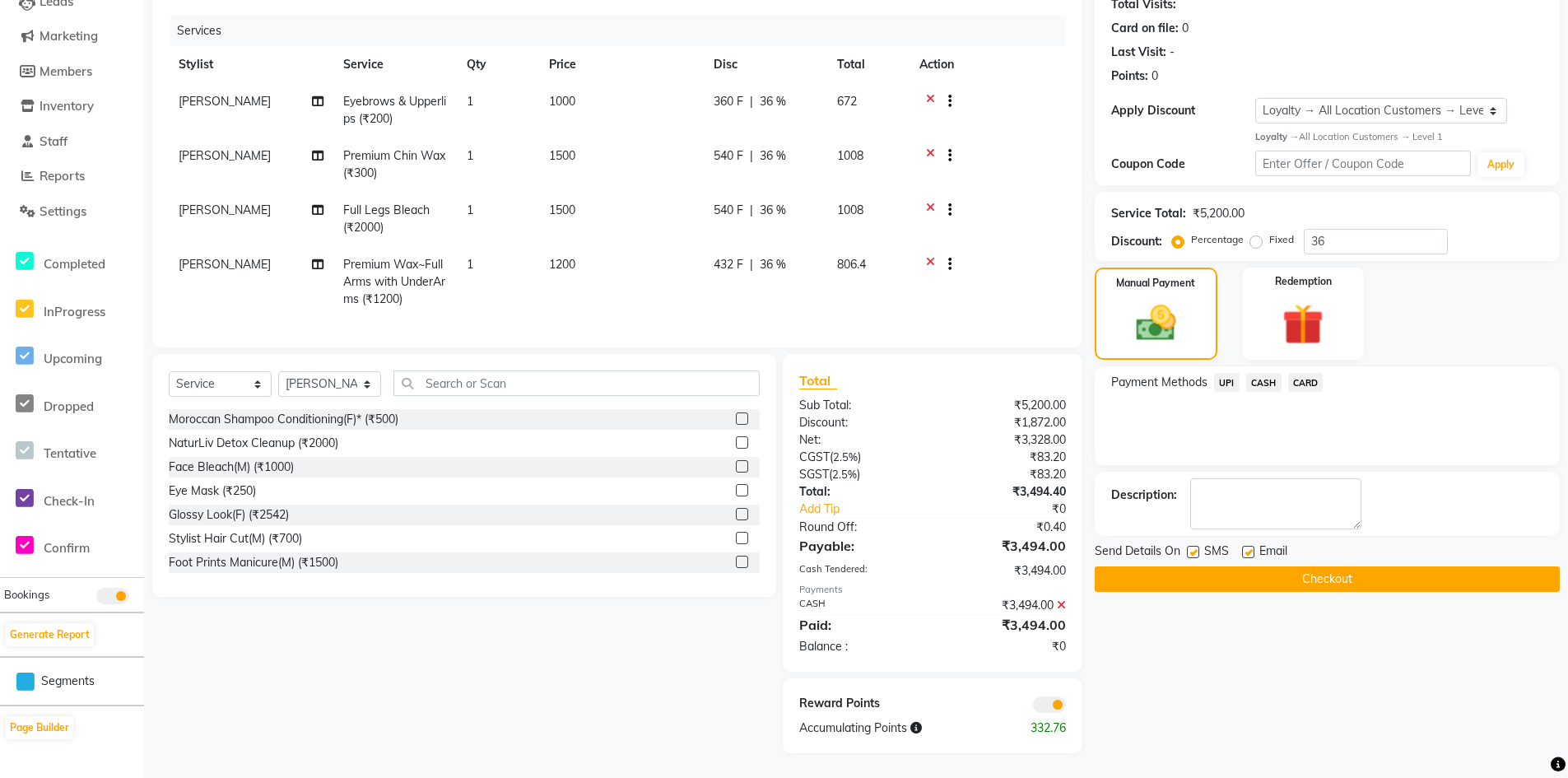
click at [1043, 699] on span at bounding box center [1050, 704] width 33 height 16
click at [1066, 707] on input "checkbox" at bounding box center [1066, 707] width 0 height 0
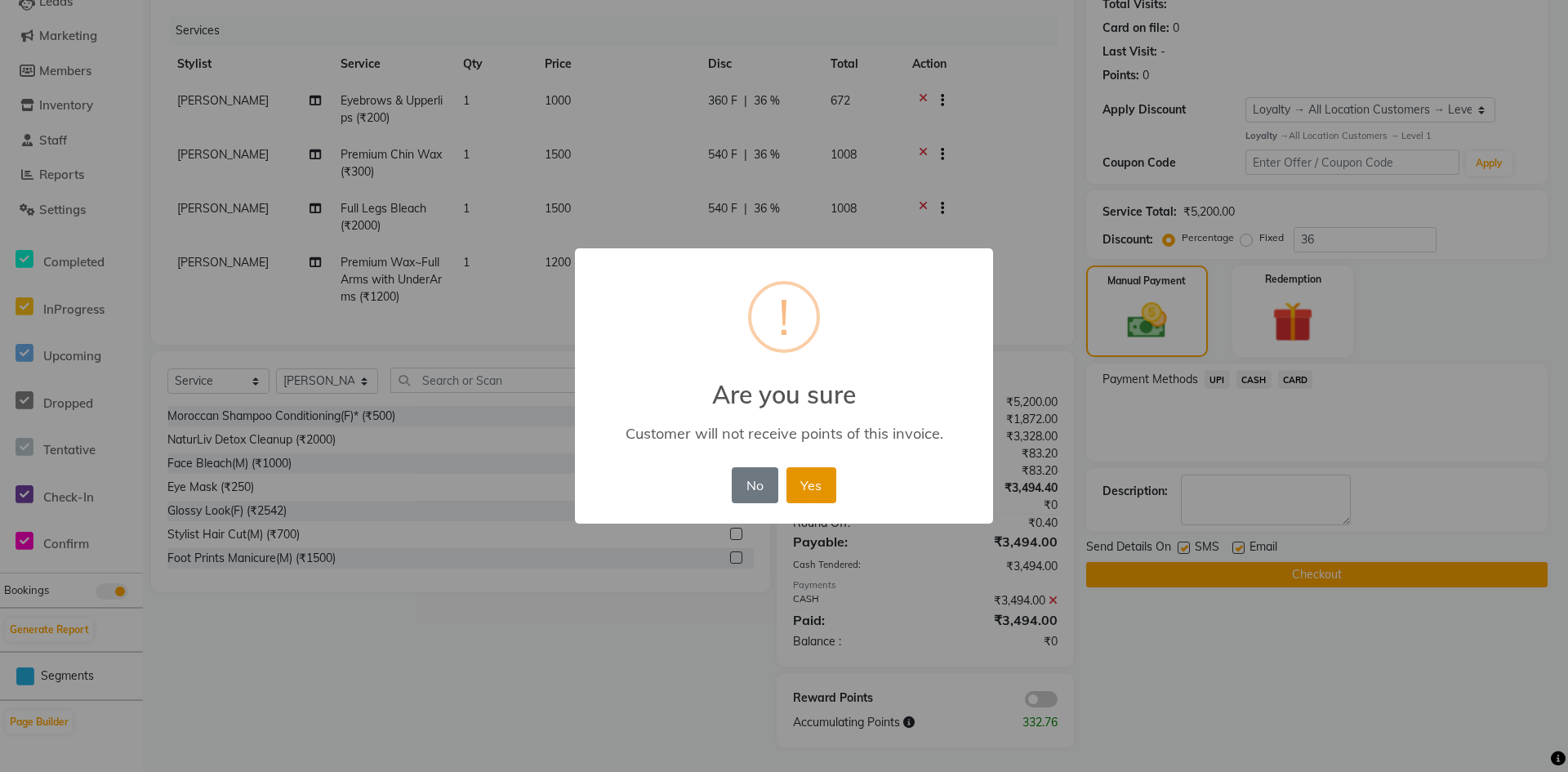
click at [814, 494] on button "Yes" at bounding box center [811, 485] width 50 height 36
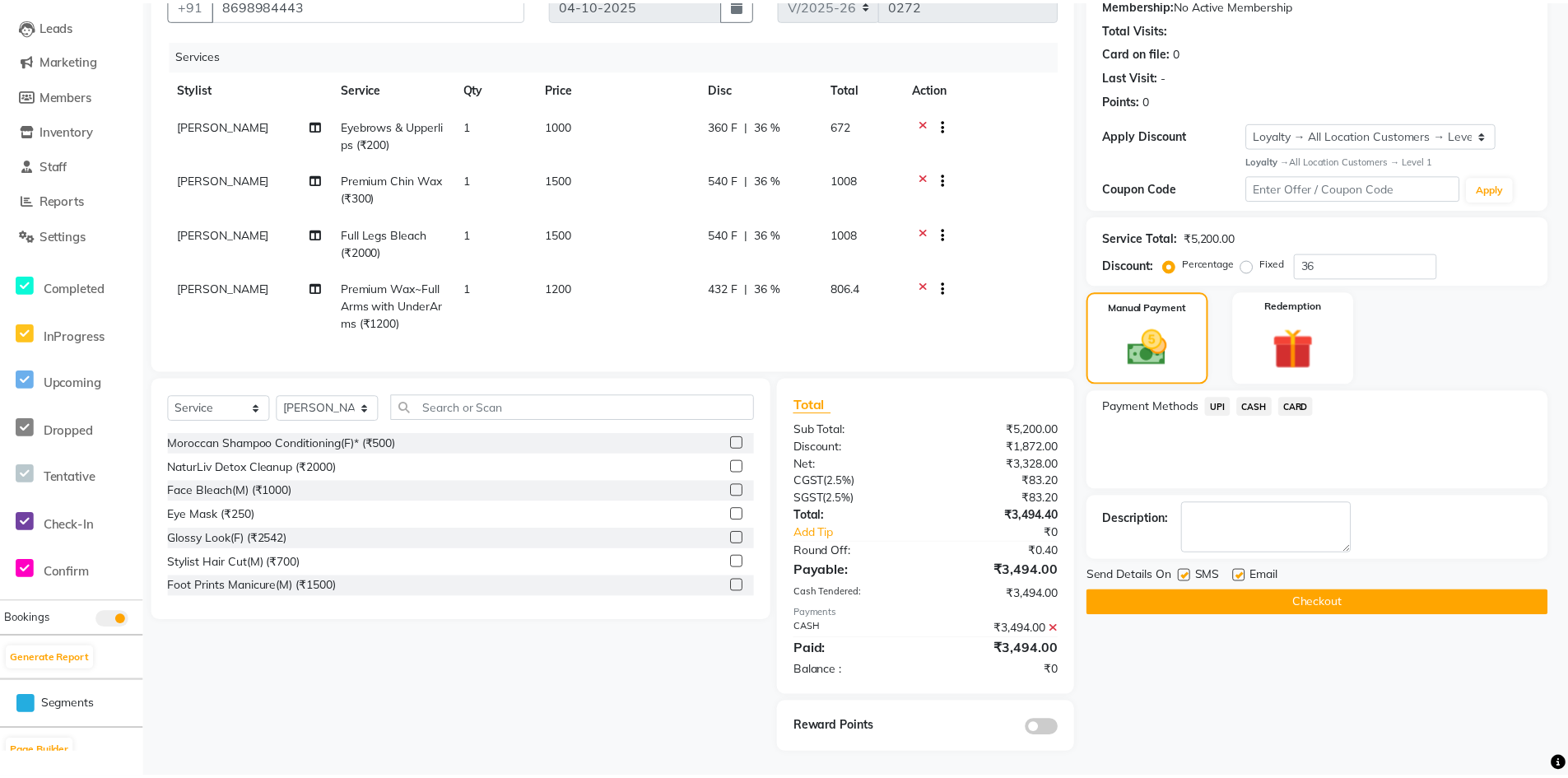
scroll to position [177, 0]
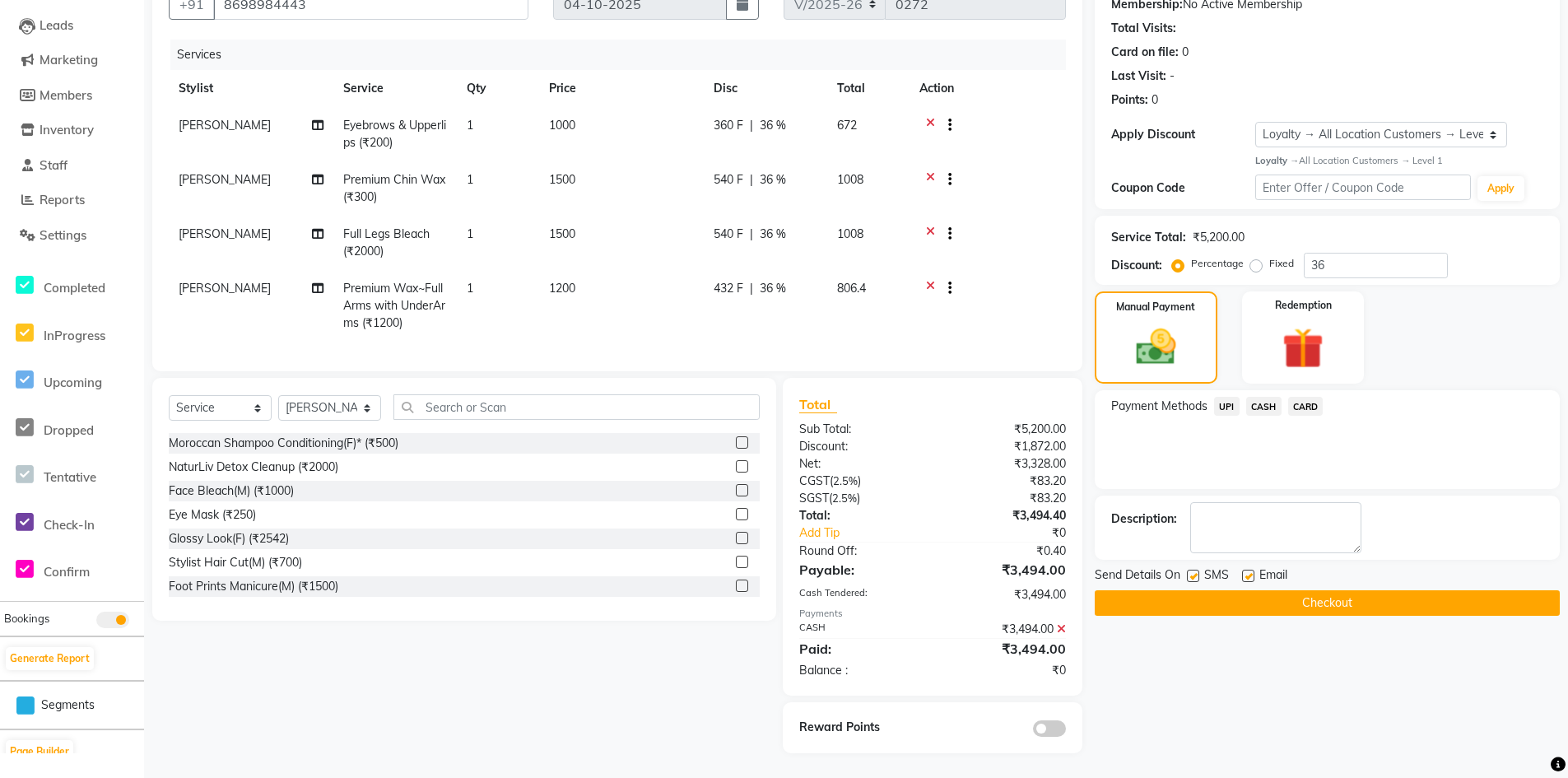
click at [1196, 590] on button "Checkout" at bounding box center [1327, 603] width 465 height 26
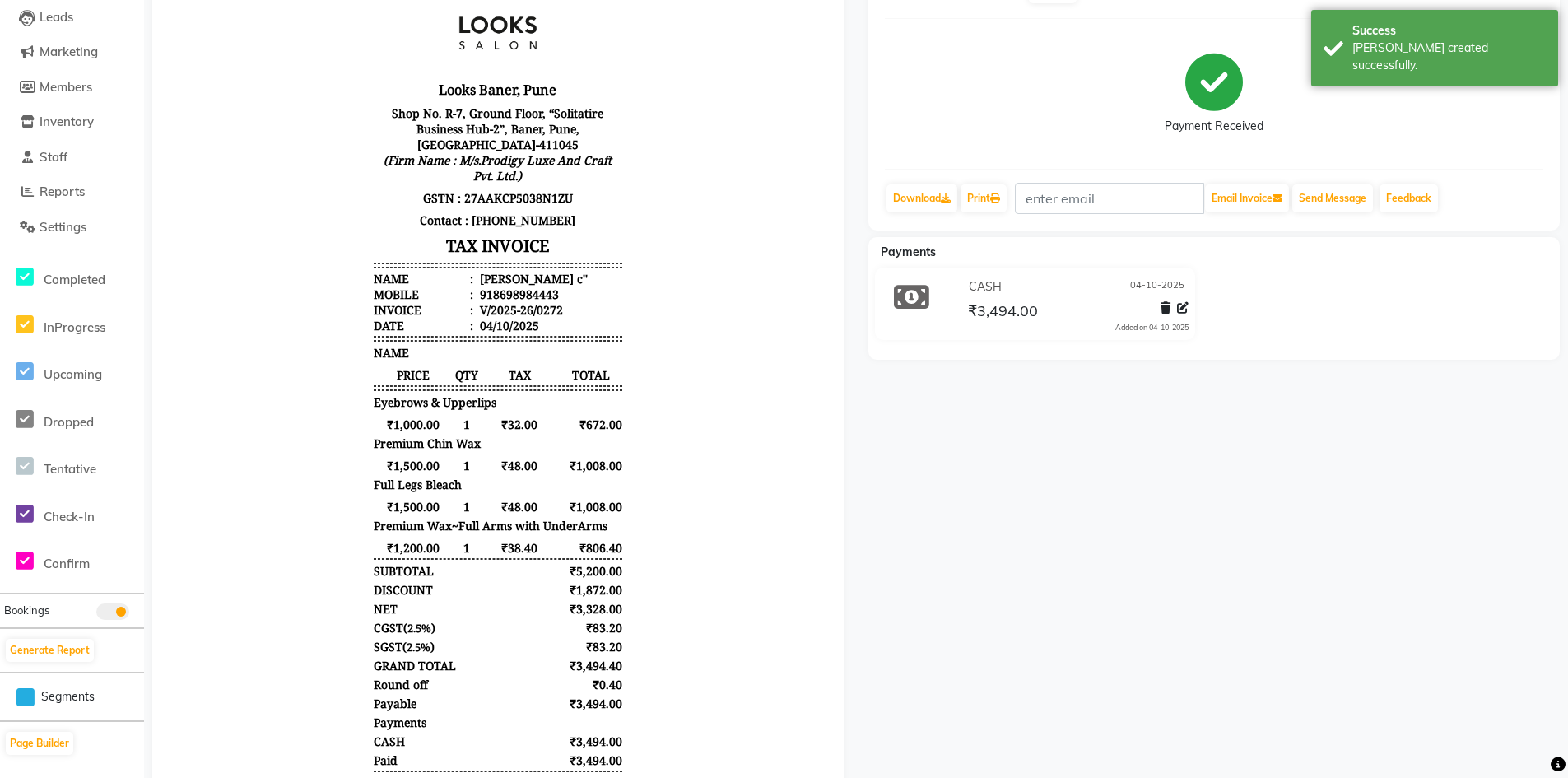
scroll to position [30, 0]
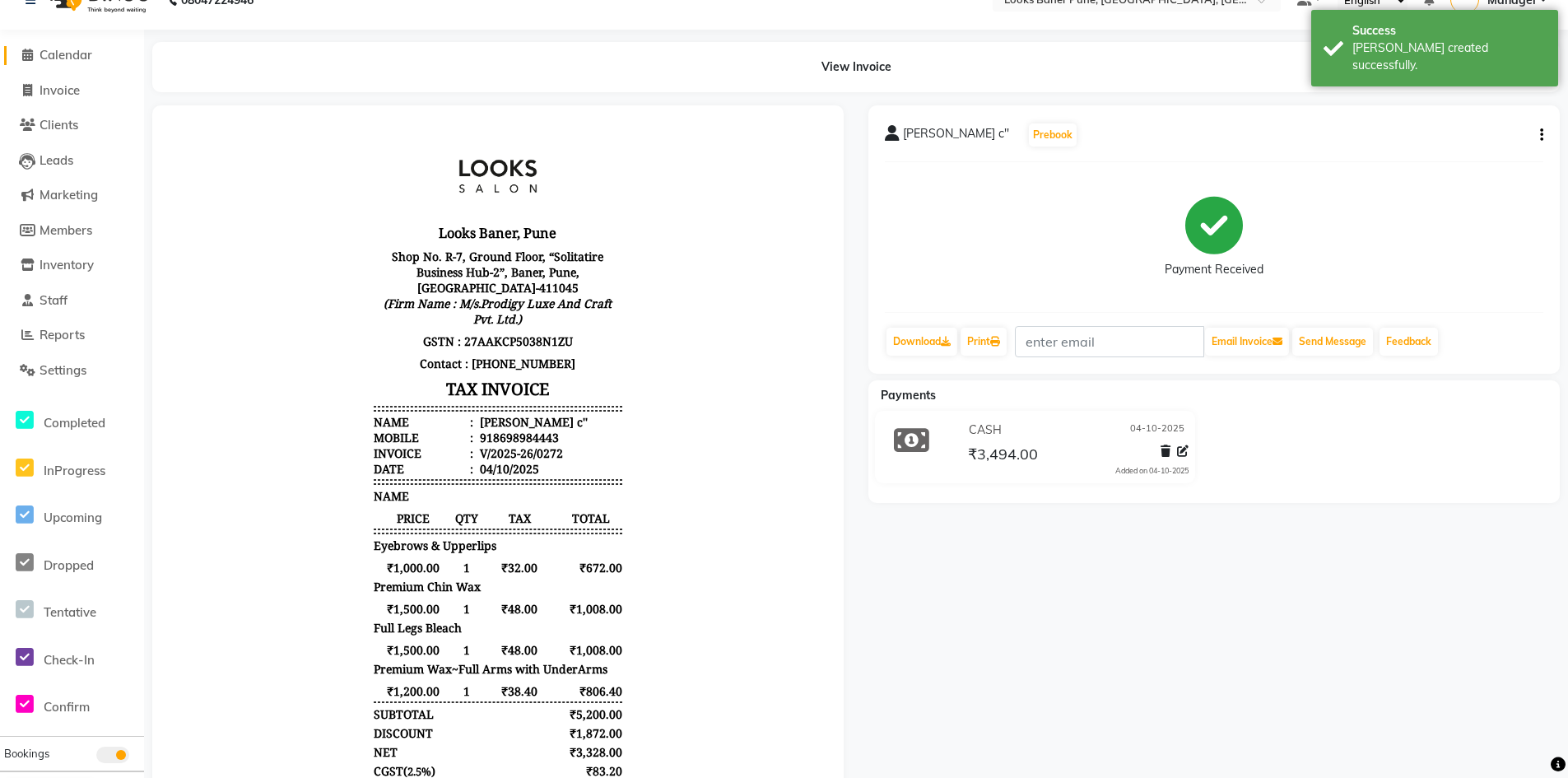
click at [65, 56] on span "Calendar" at bounding box center [66, 54] width 53 height 15
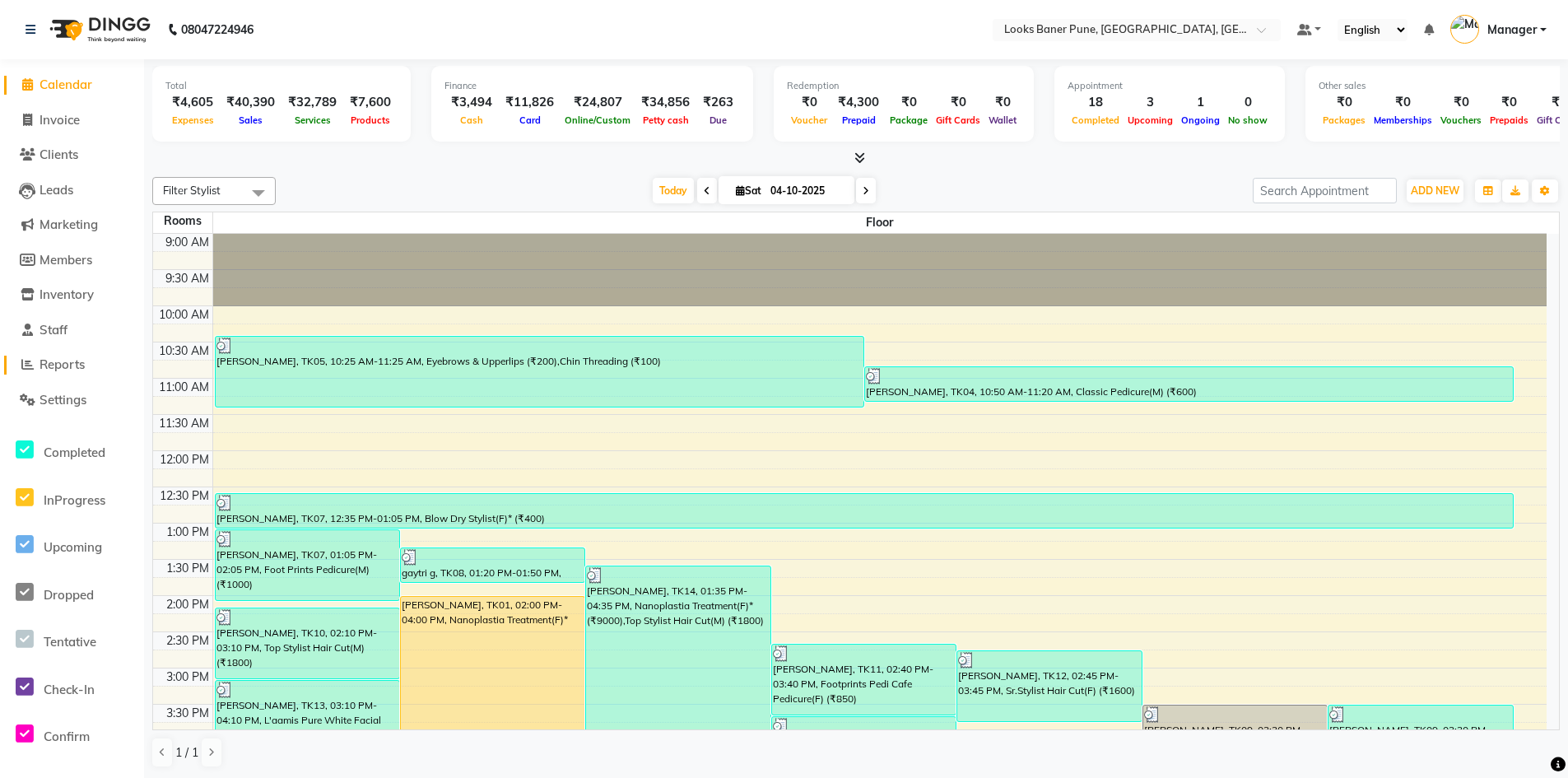
click at [69, 369] on span "Reports" at bounding box center [62, 363] width 46 height 15
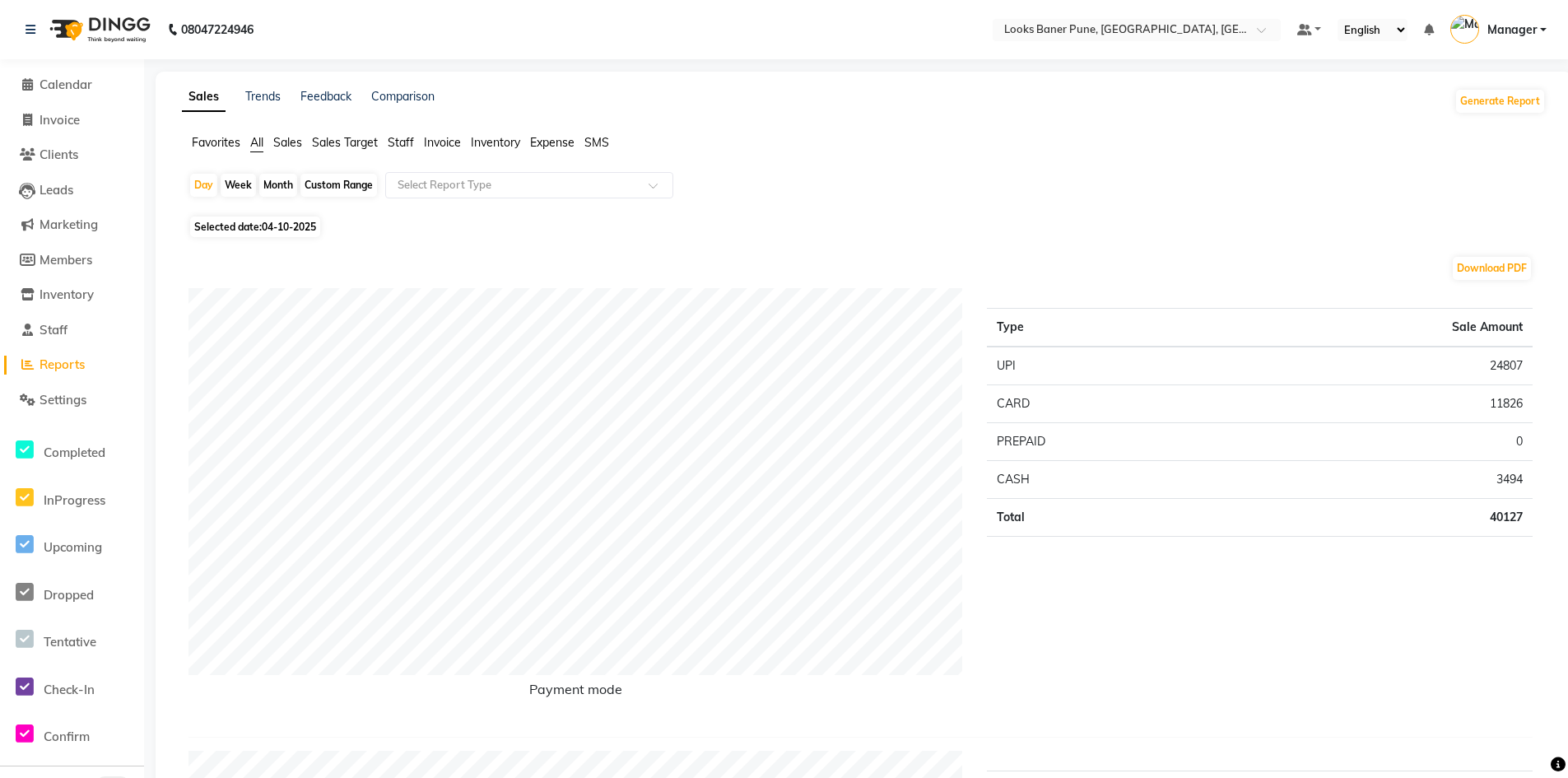
click at [410, 140] on span "Staff" at bounding box center [400, 142] width 26 height 15
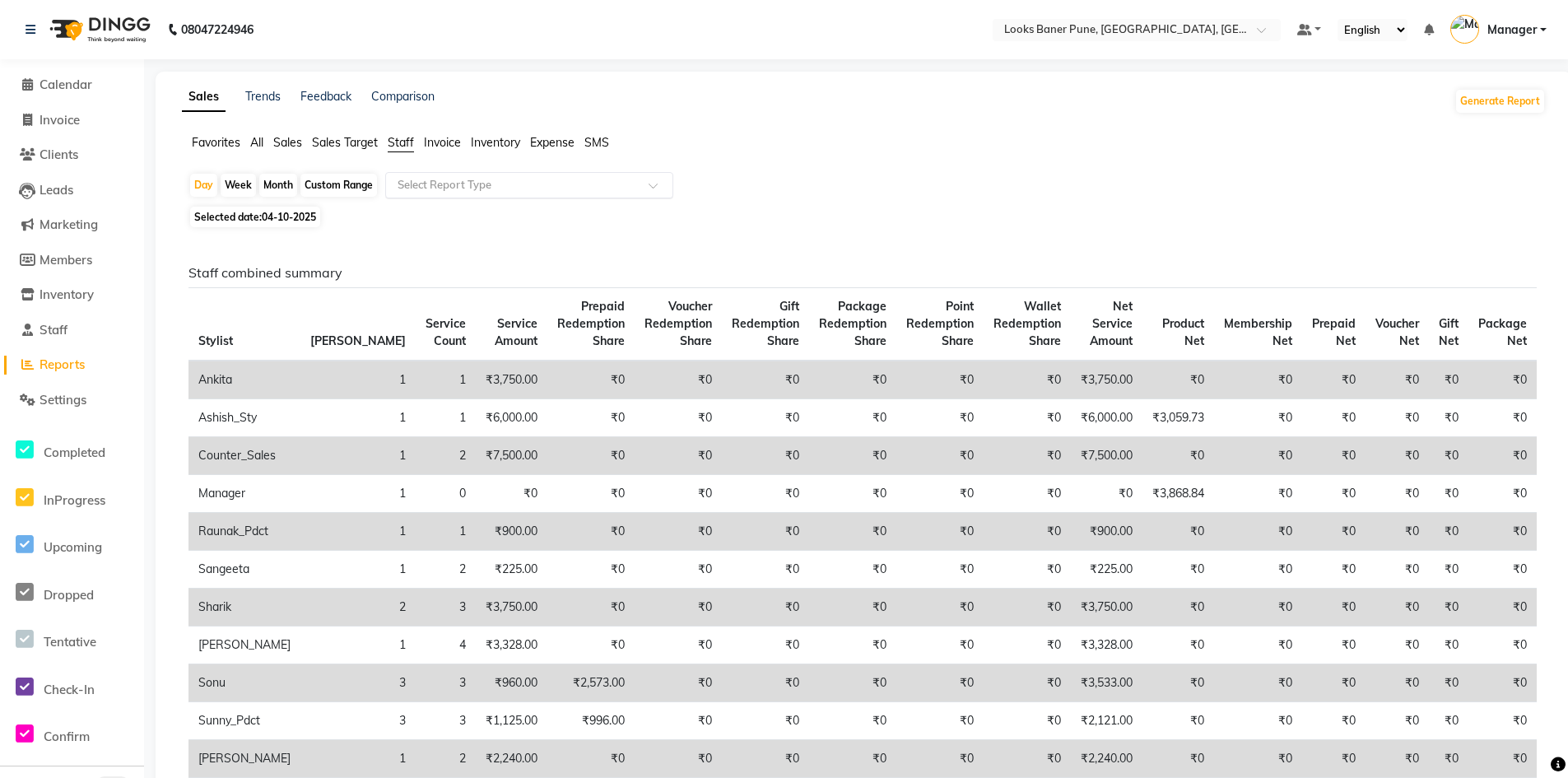
click at [653, 189] on span at bounding box center [659, 190] width 21 height 16
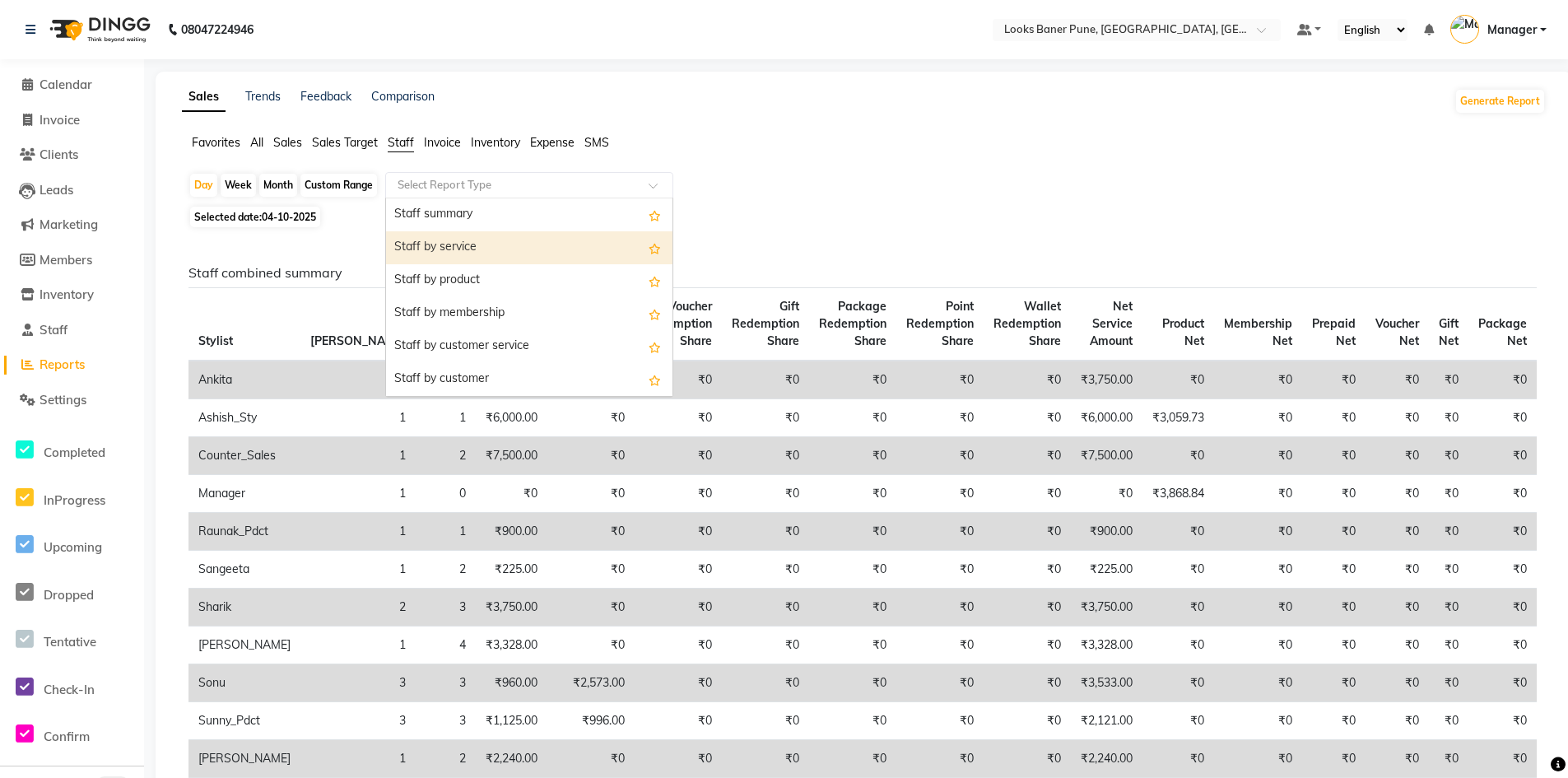
drag, startPoint x: 541, startPoint y: 219, endPoint x: 628, endPoint y: 221, distance: 87.0
click at [627, 222] on div "Staff summary" at bounding box center [529, 215] width 286 height 33
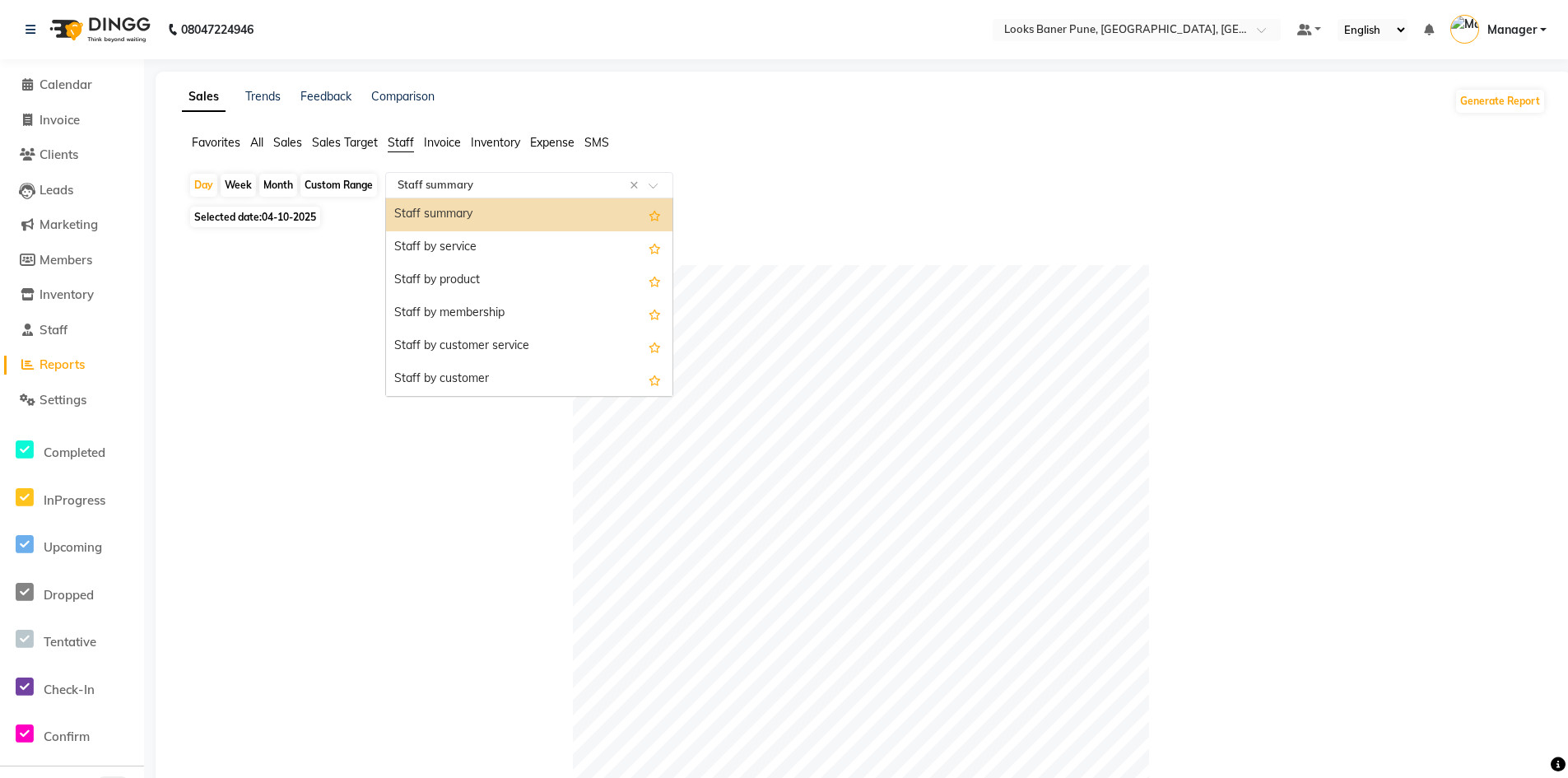
click at [648, 186] on div "Select Report Type × Staff summary ×" at bounding box center [529, 185] width 288 height 26
click at [513, 287] on div "Staff by product" at bounding box center [529, 281] width 286 height 33
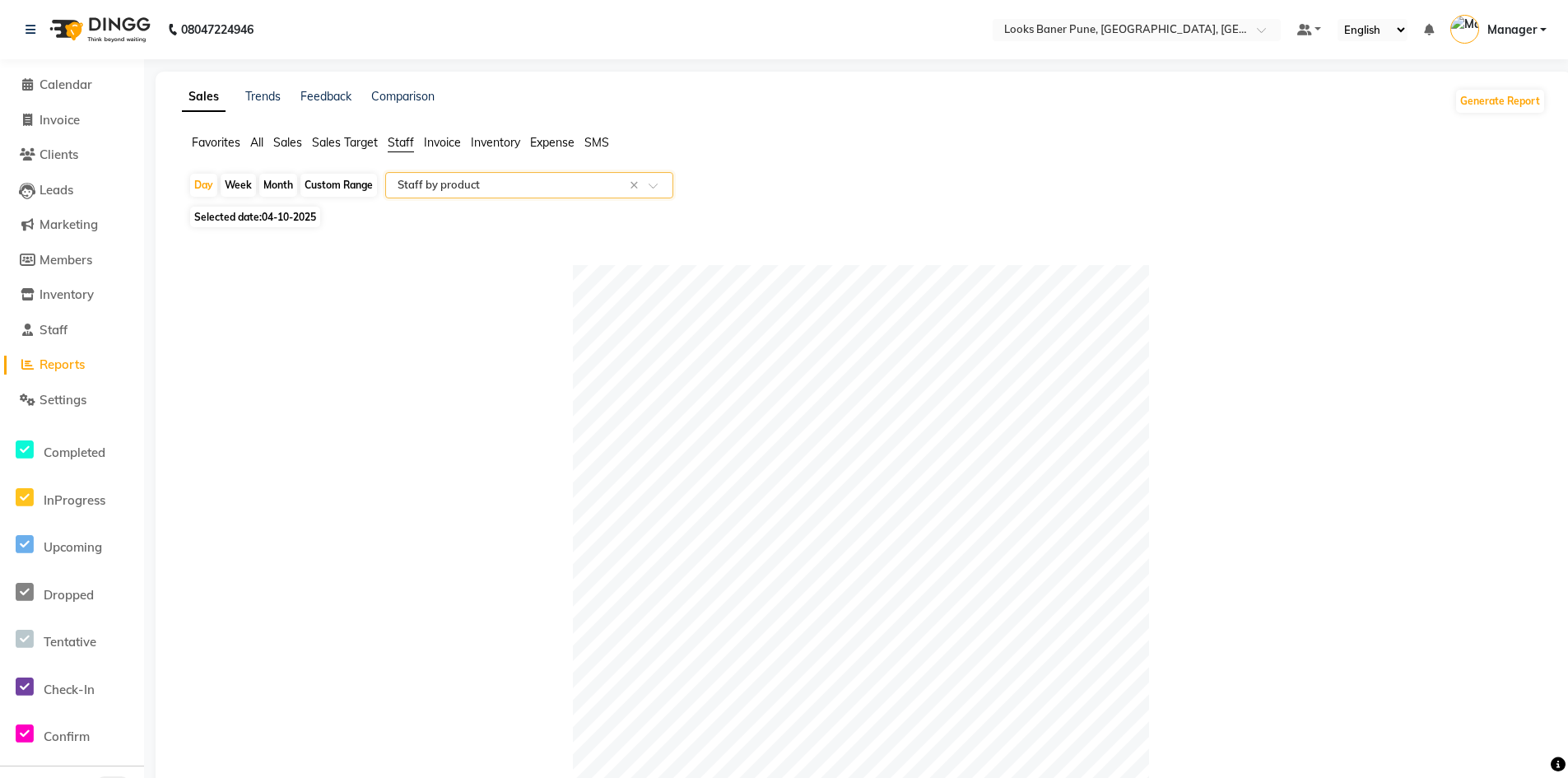
click at [276, 186] on div "Month" at bounding box center [279, 185] width 38 height 23
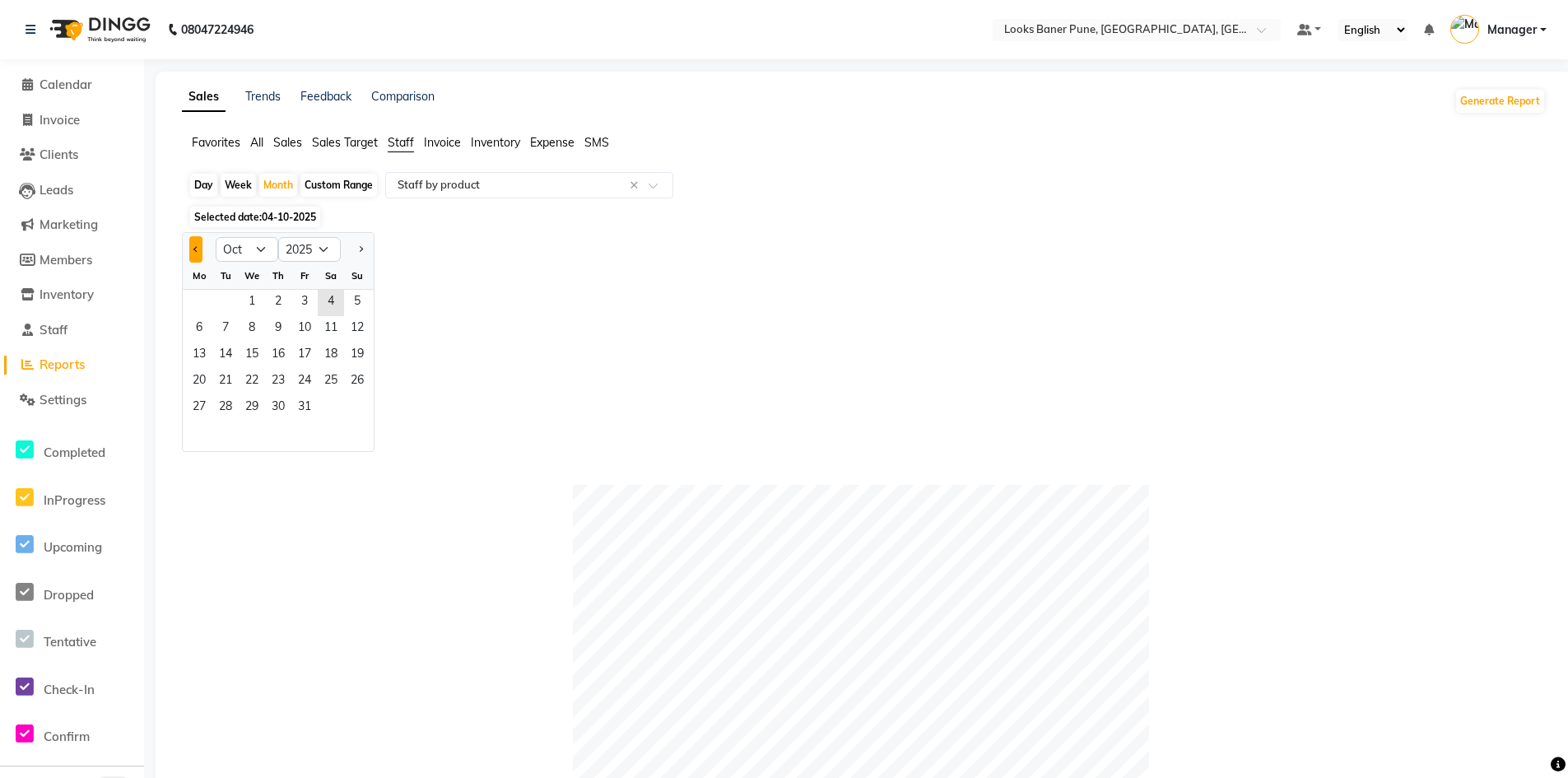
click at [200, 249] on span "Previous month" at bounding box center [196, 249] width 5 height 5
click at [209, 294] on span "1" at bounding box center [199, 302] width 26 height 26
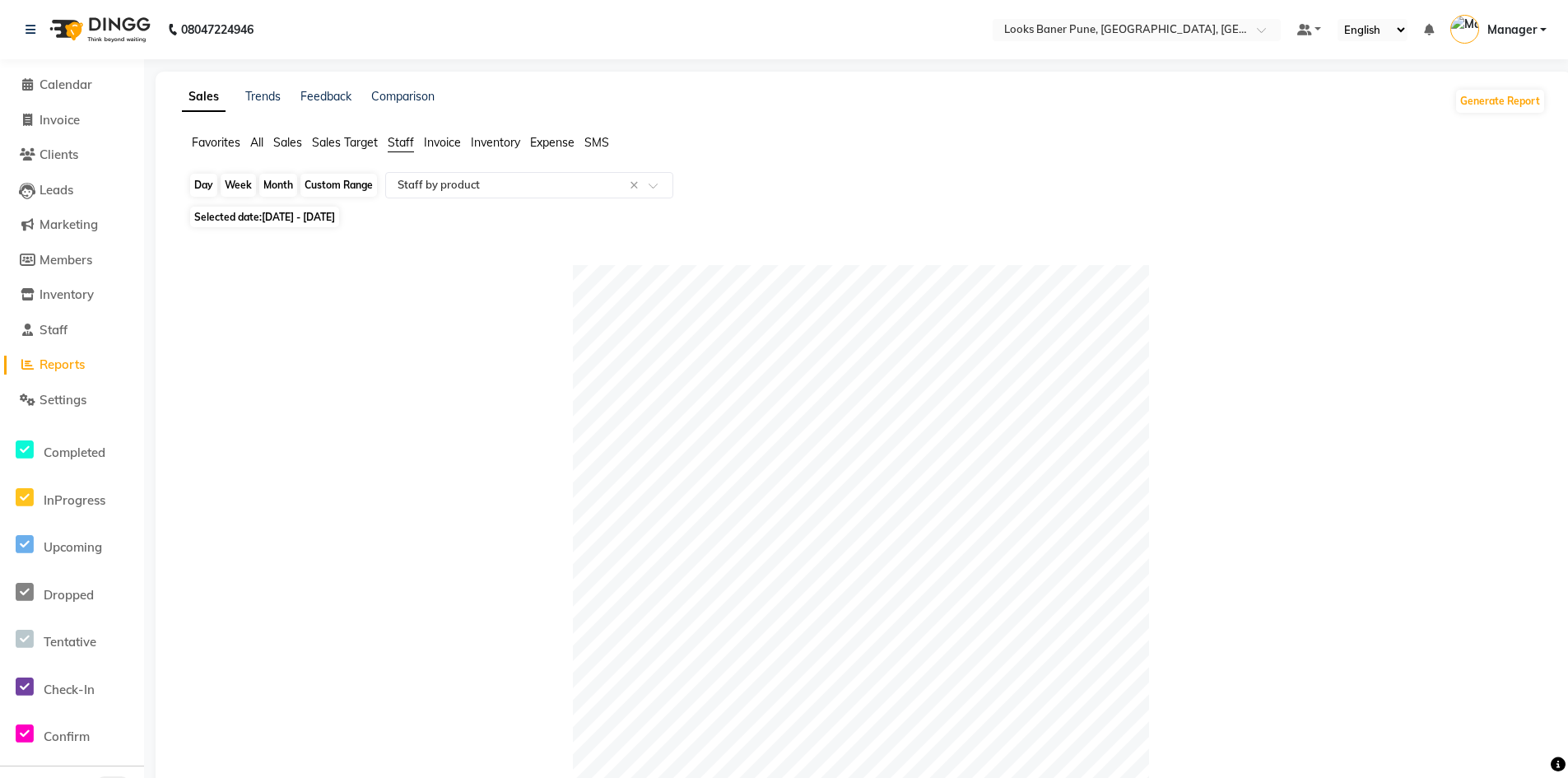
click at [281, 189] on div "Month" at bounding box center [279, 185] width 38 height 23
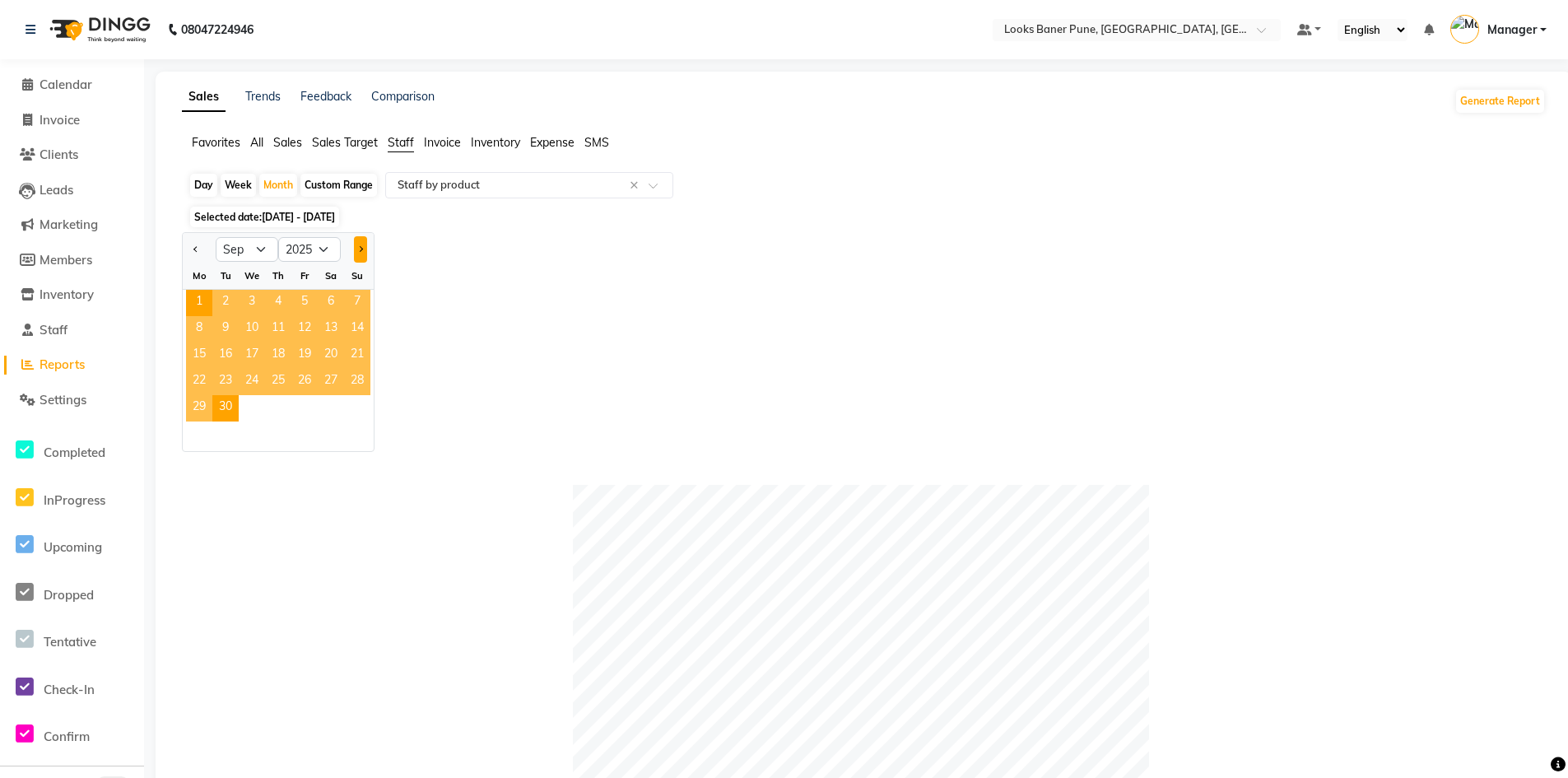
click at [359, 243] on button "Next month" at bounding box center [360, 249] width 13 height 26
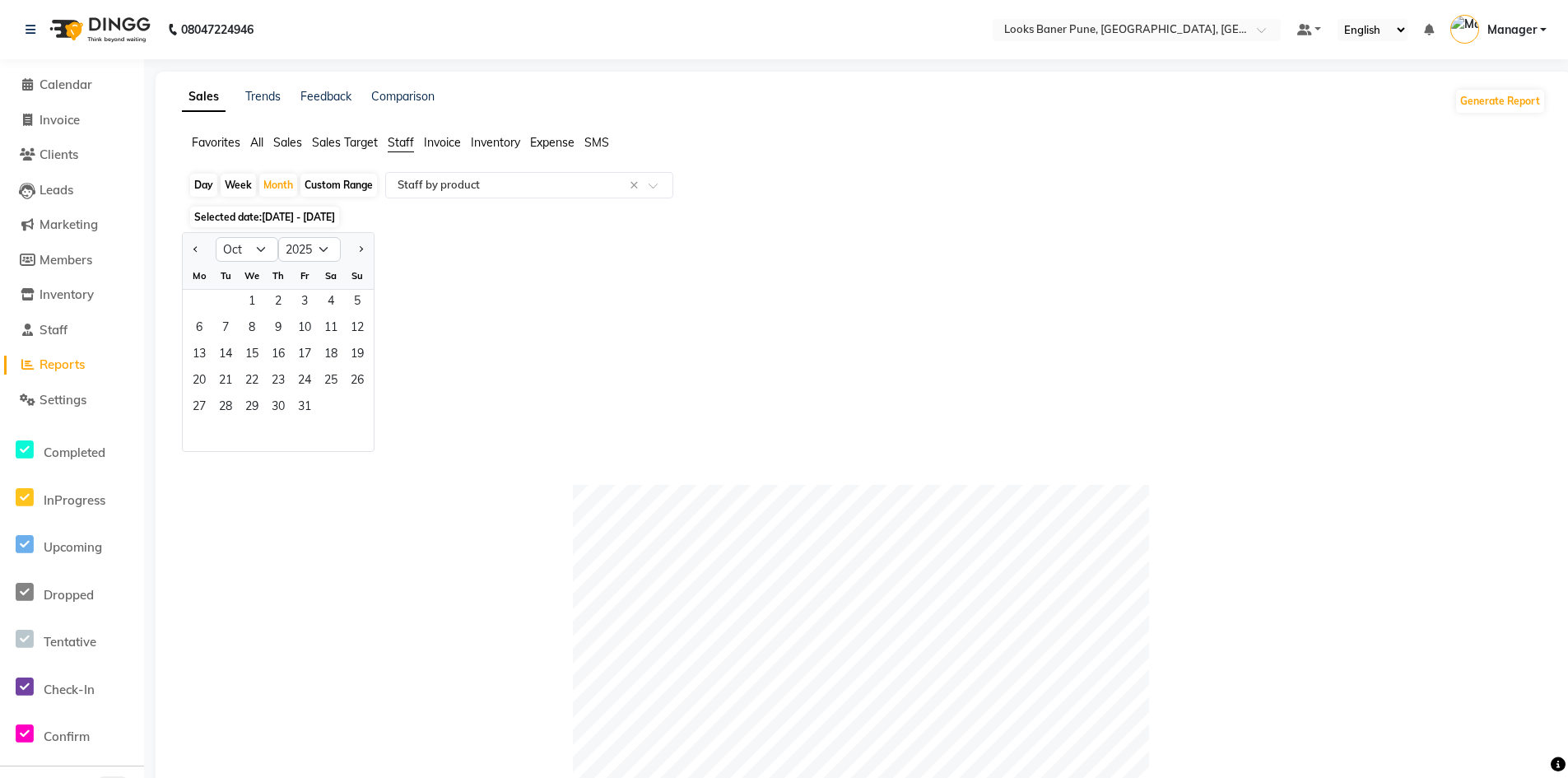
click at [241, 190] on div "Week" at bounding box center [238, 185] width 36 height 23
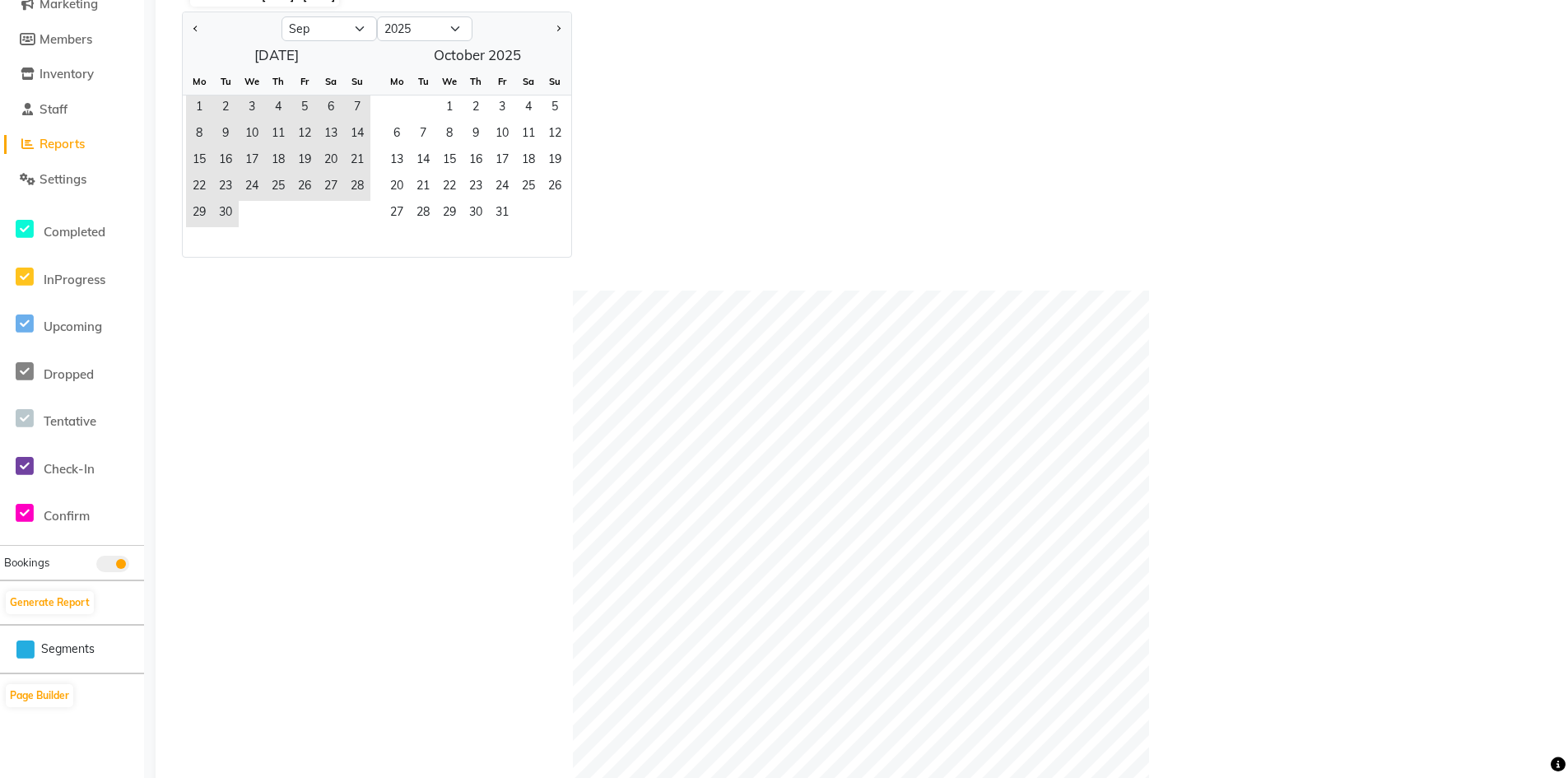
scroll to position [82, 0]
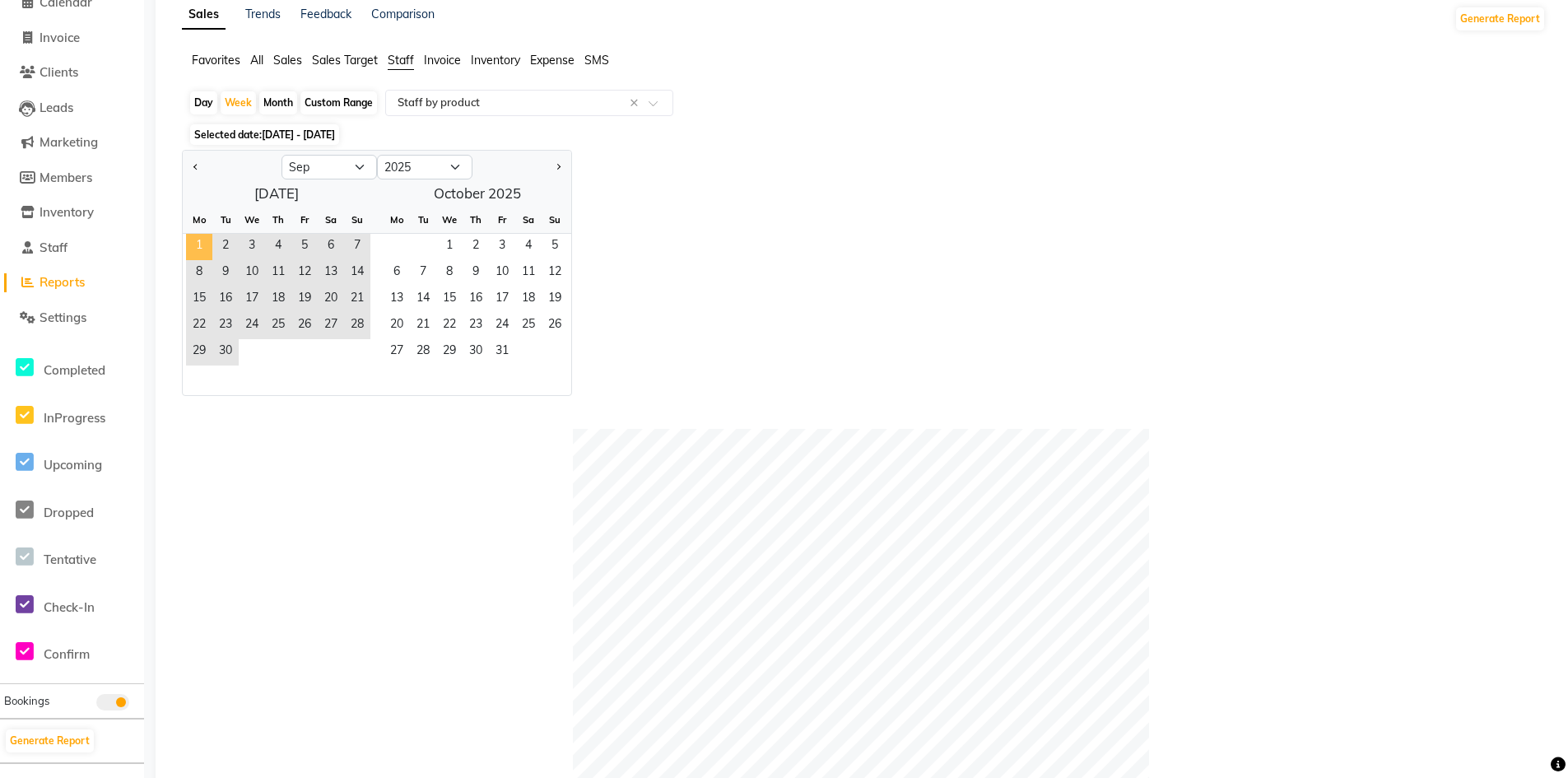
click at [199, 246] on span "1" at bounding box center [199, 247] width 26 height 26
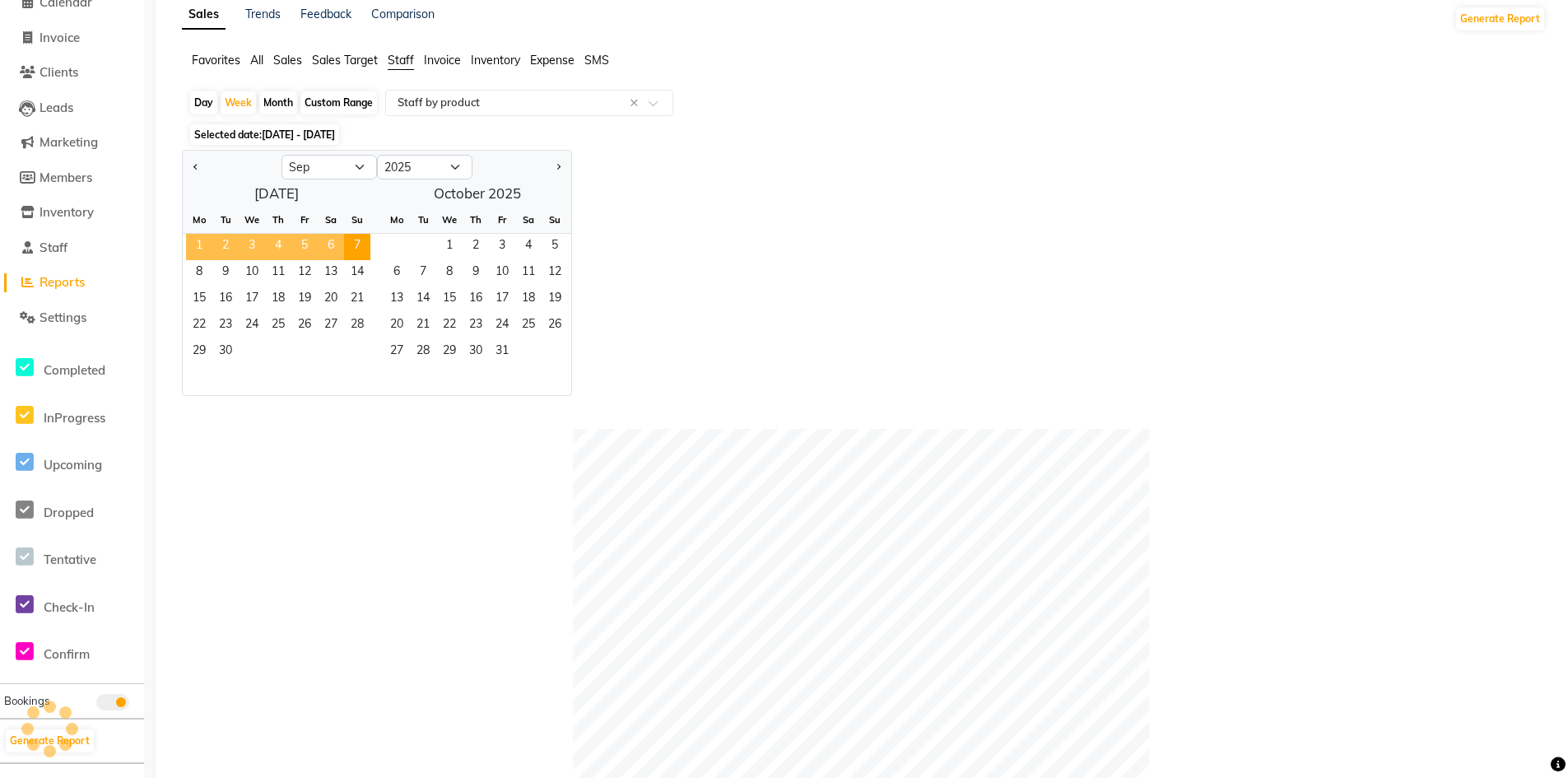
scroll to position [0, 0]
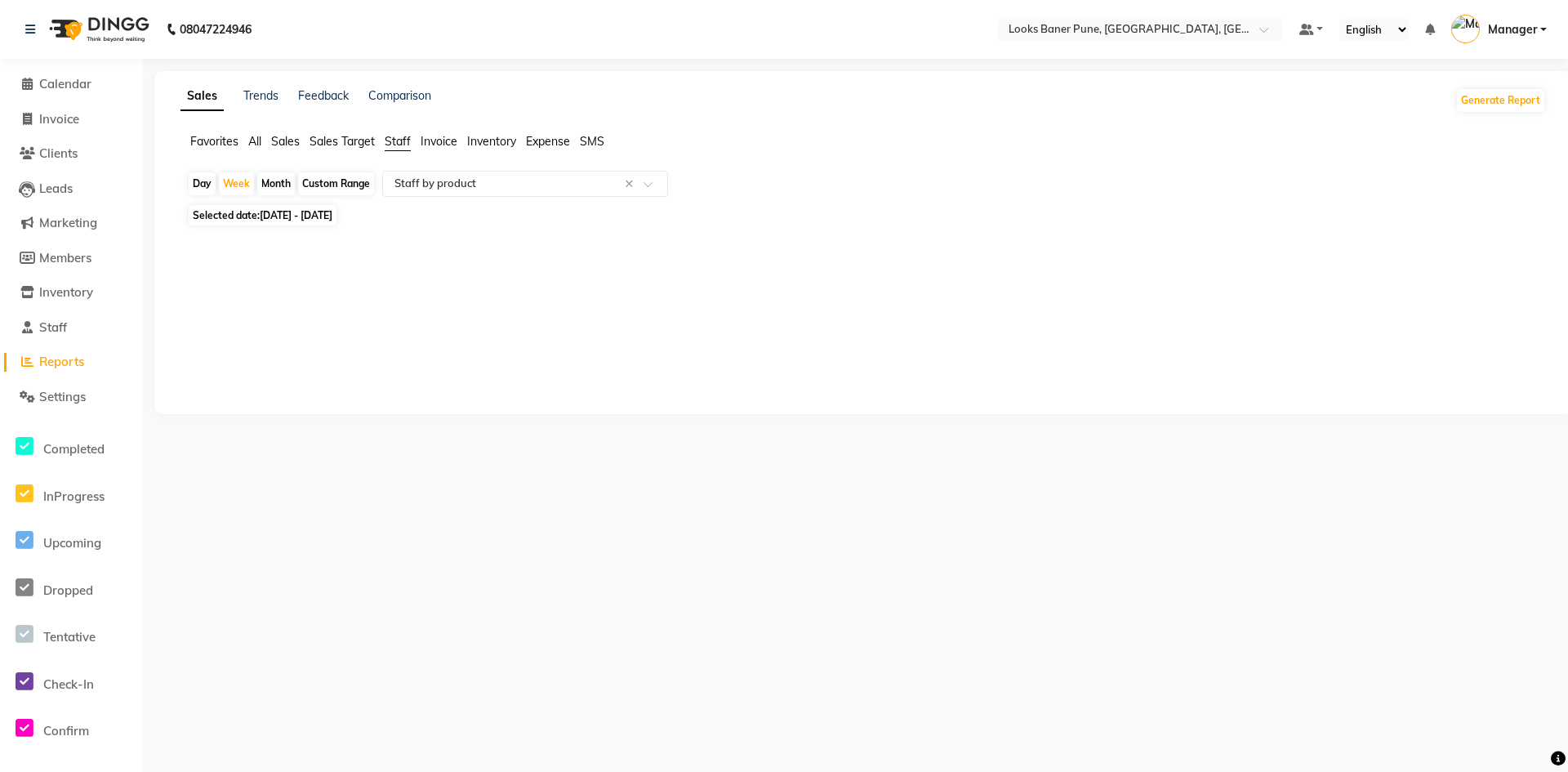
click at [319, 217] on span "01-09-2025 - 07-09-2025" at bounding box center [296, 215] width 72 height 13
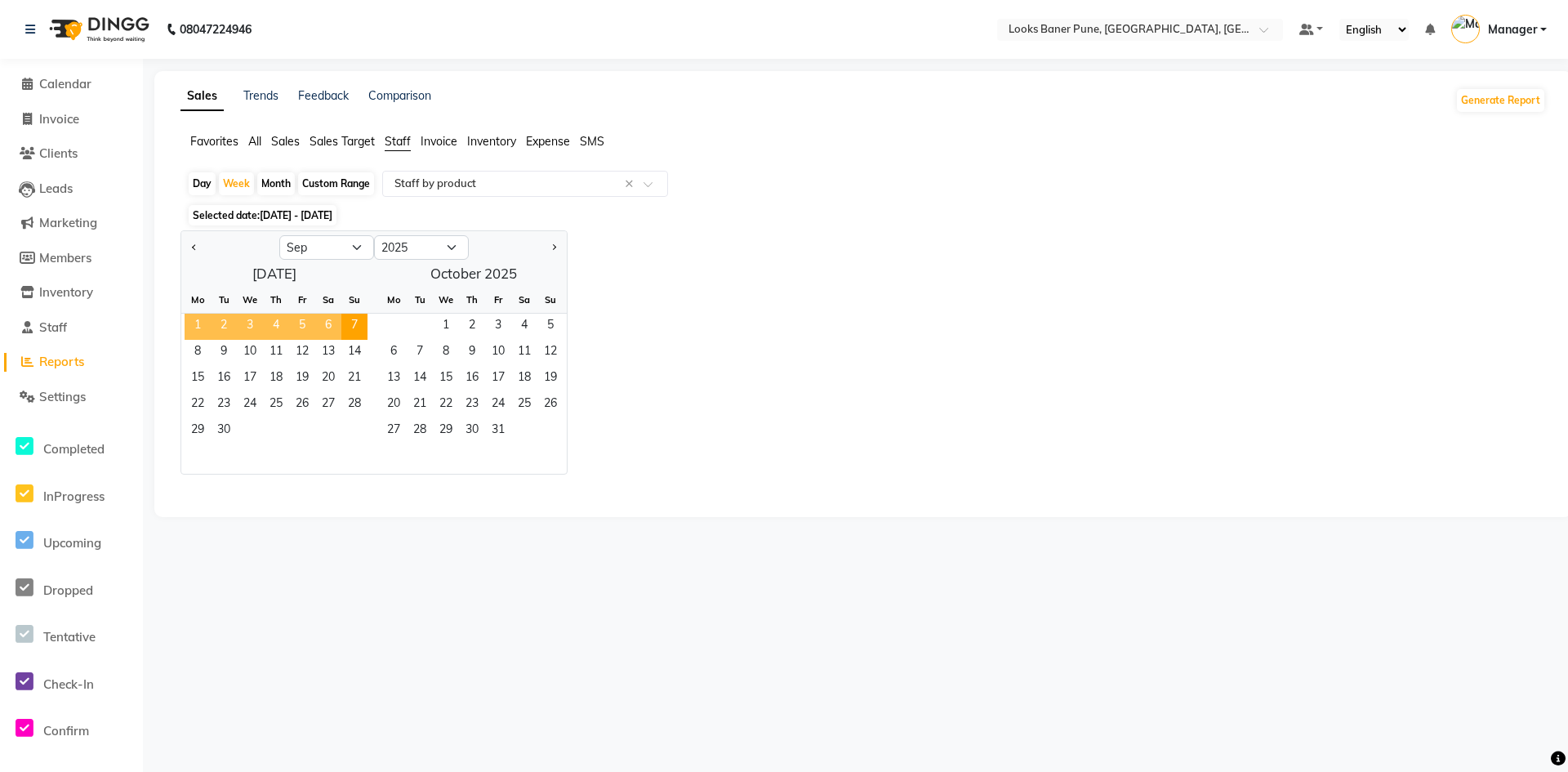
click at [199, 325] on span "1" at bounding box center [197, 326] width 26 height 26
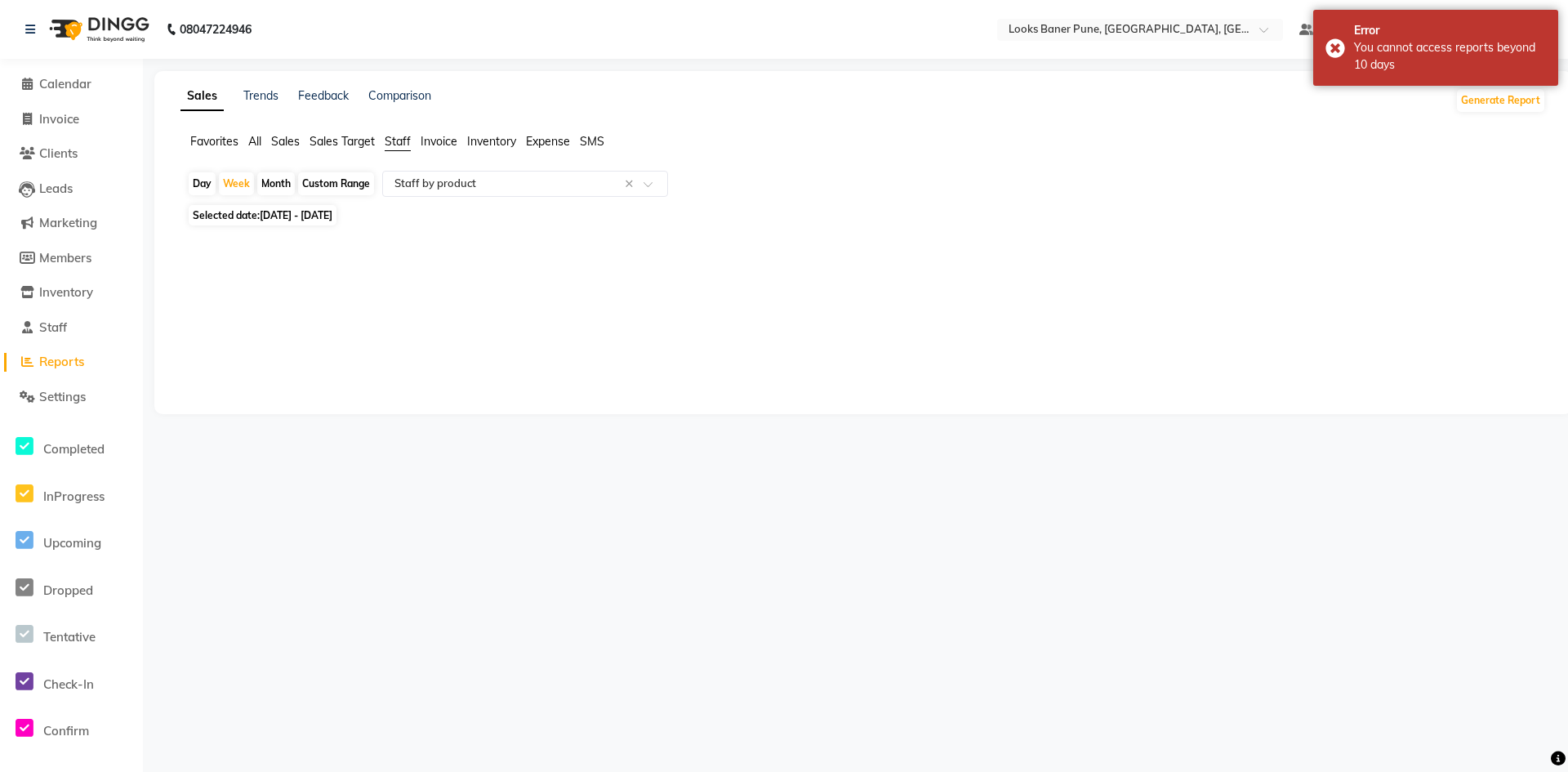
click at [326, 222] on span "Selected date: 01-09-2025 - 07-09-2025" at bounding box center [262, 215] width 147 height 21
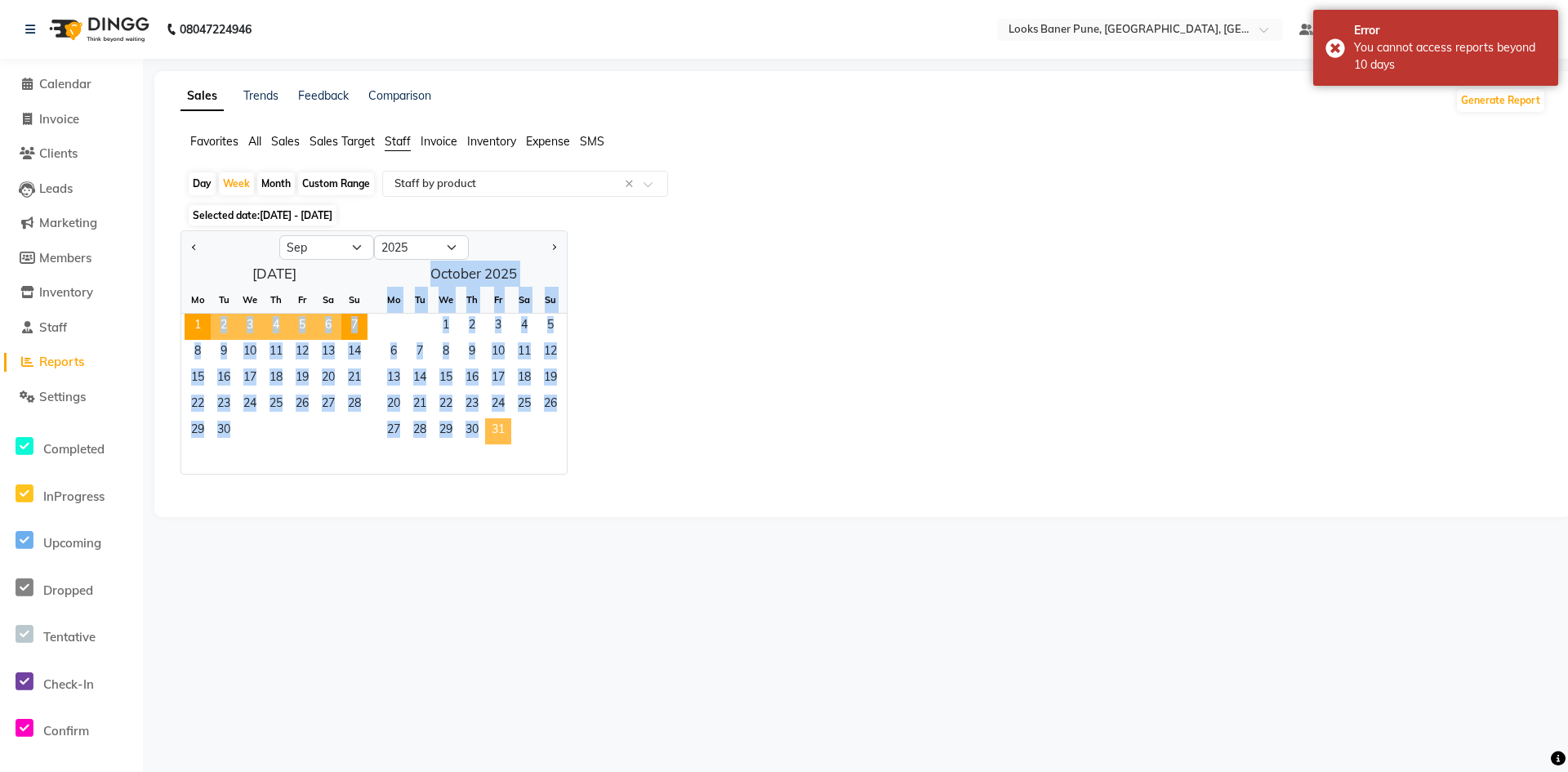
drag, startPoint x: 197, startPoint y: 324, endPoint x: 490, endPoint y: 429, distance: 311.2
click at [490, 429] on div "September 2025 Mo Tu We Th Fr Sa Su 1 2 3 4 5 6 7 8 9 10 11 12 13 14 15 16 17 1…" at bounding box center [374, 367] width 385 height 213
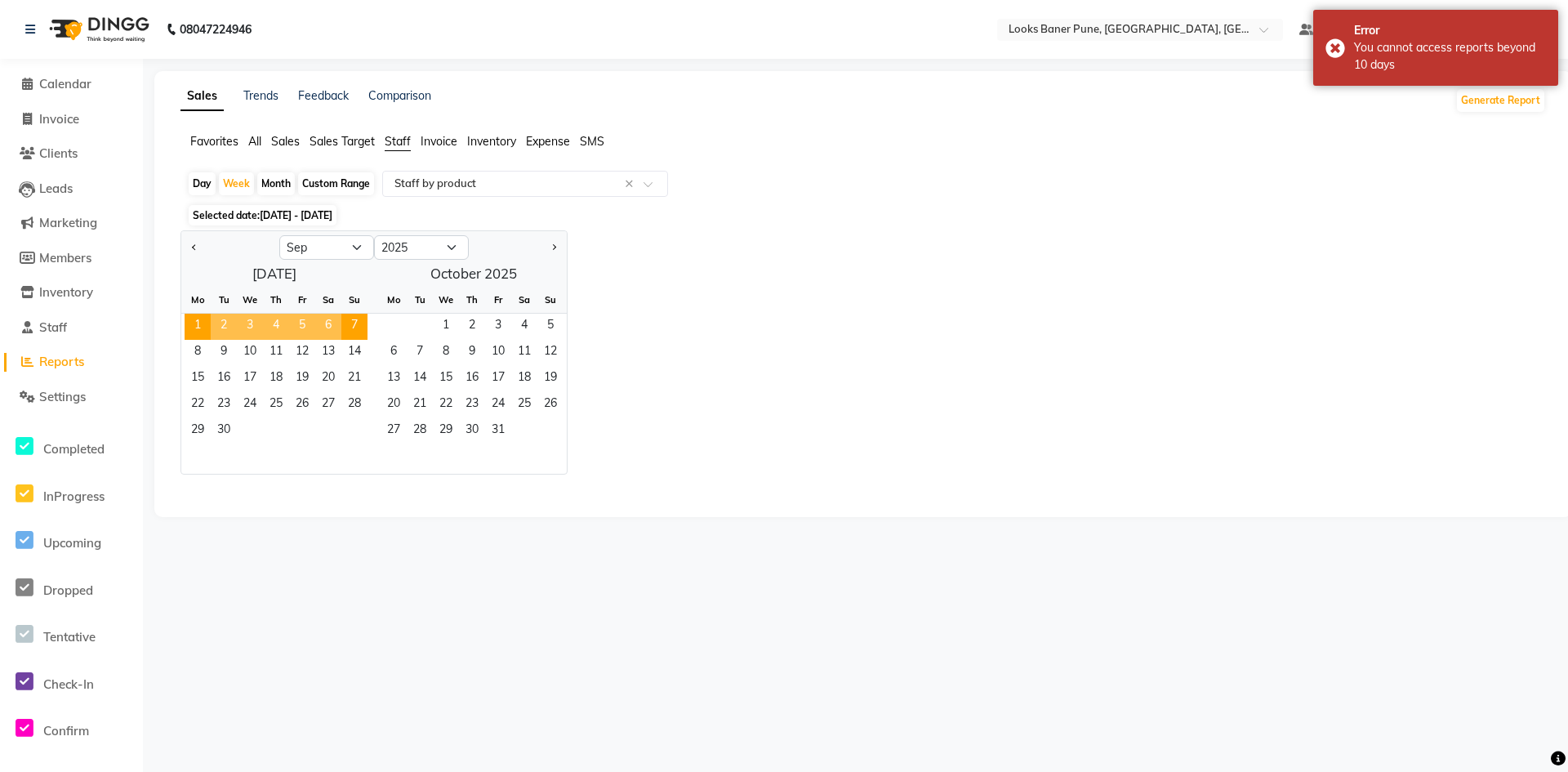
click at [846, 338] on div "Jan Feb Mar Apr May Jun Jul Aug Sep Oct Nov Dec 2015 2016 2017 2018 2019 2020 2…" at bounding box center [864, 353] width 1365 height 244
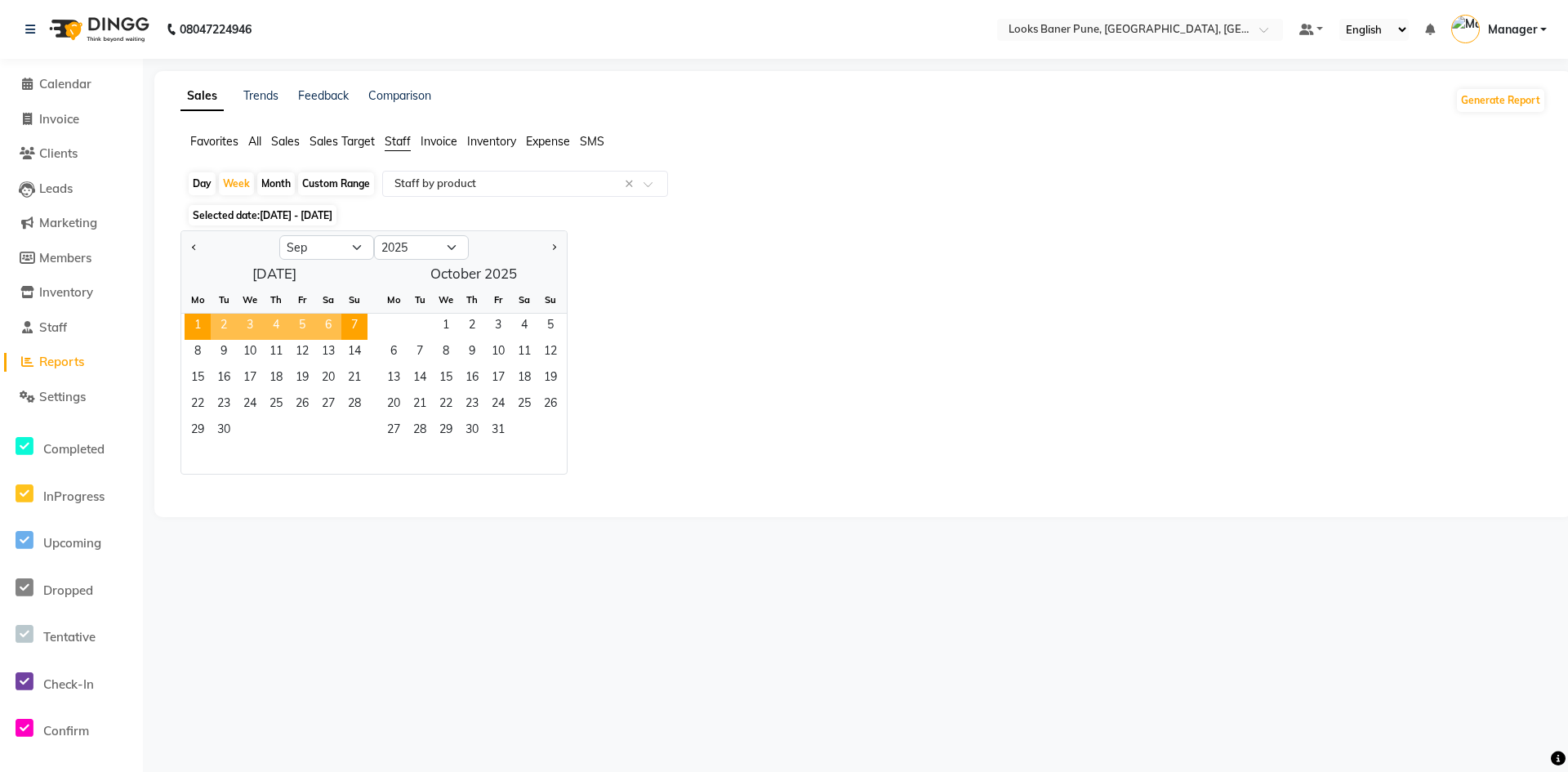
click at [276, 183] on div "Month" at bounding box center [277, 184] width 38 height 23
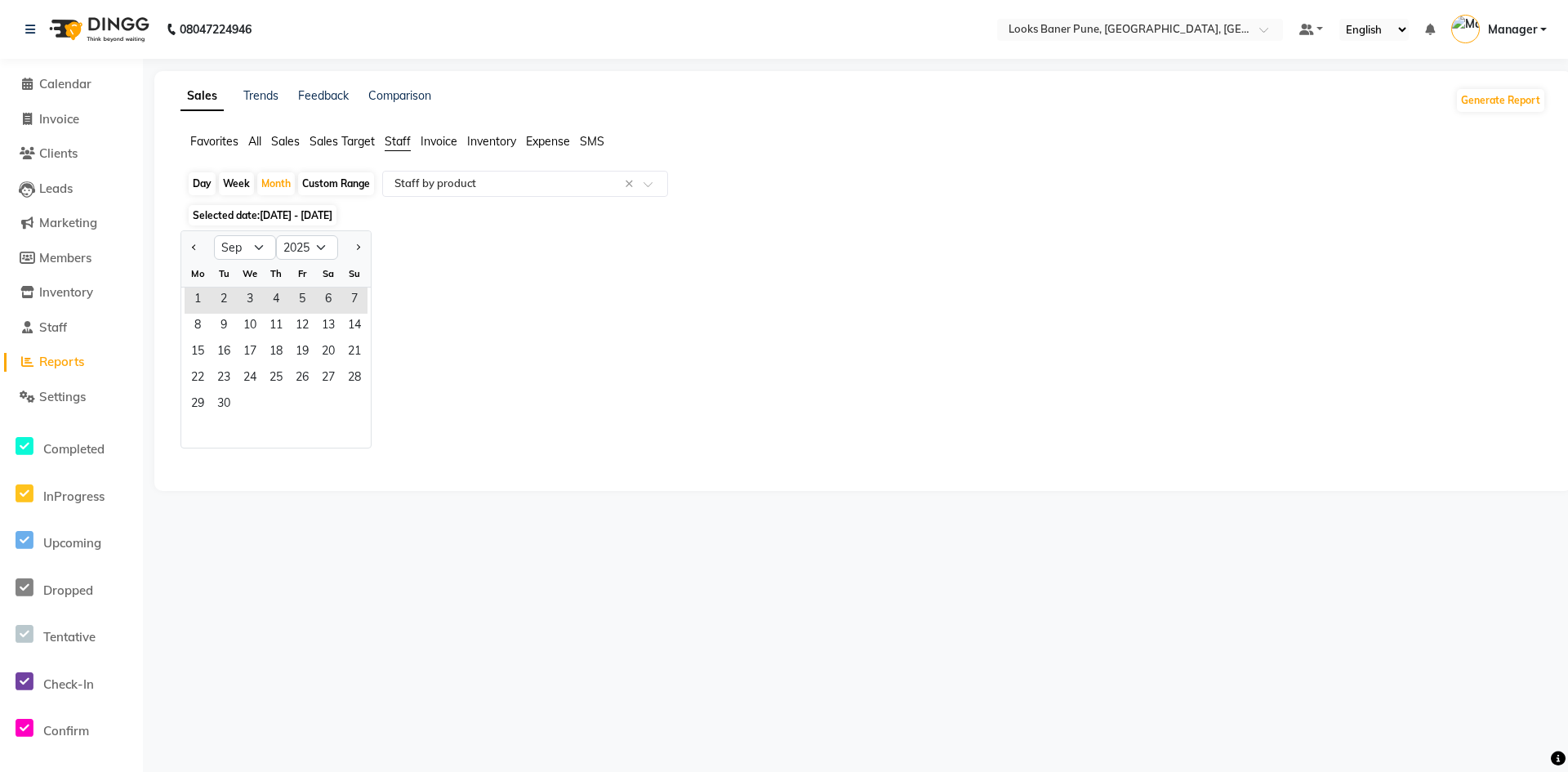
drag, startPoint x: 203, startPoint y: 299, endPoint x: 298, endPoint y: 400, distance: 138.7
click at [298, 400] on ngb-datepicker-month "Mo Tu We Th Fr Sa Su 1 2 3 4 5 6 7 8 9 10 11 12 13 14 15 16 17 18 19 20 21 22 2…" at bounding box center [277, 353] width 190 height 187
click at [619, 258] on div "Jan Feb Mar Apr May Jun Jul Aug Sep Oct Nov Dec 2015 2016 2017 2018 2019 2020 2…" at bounding box center [864, 339] width 1365 height 218
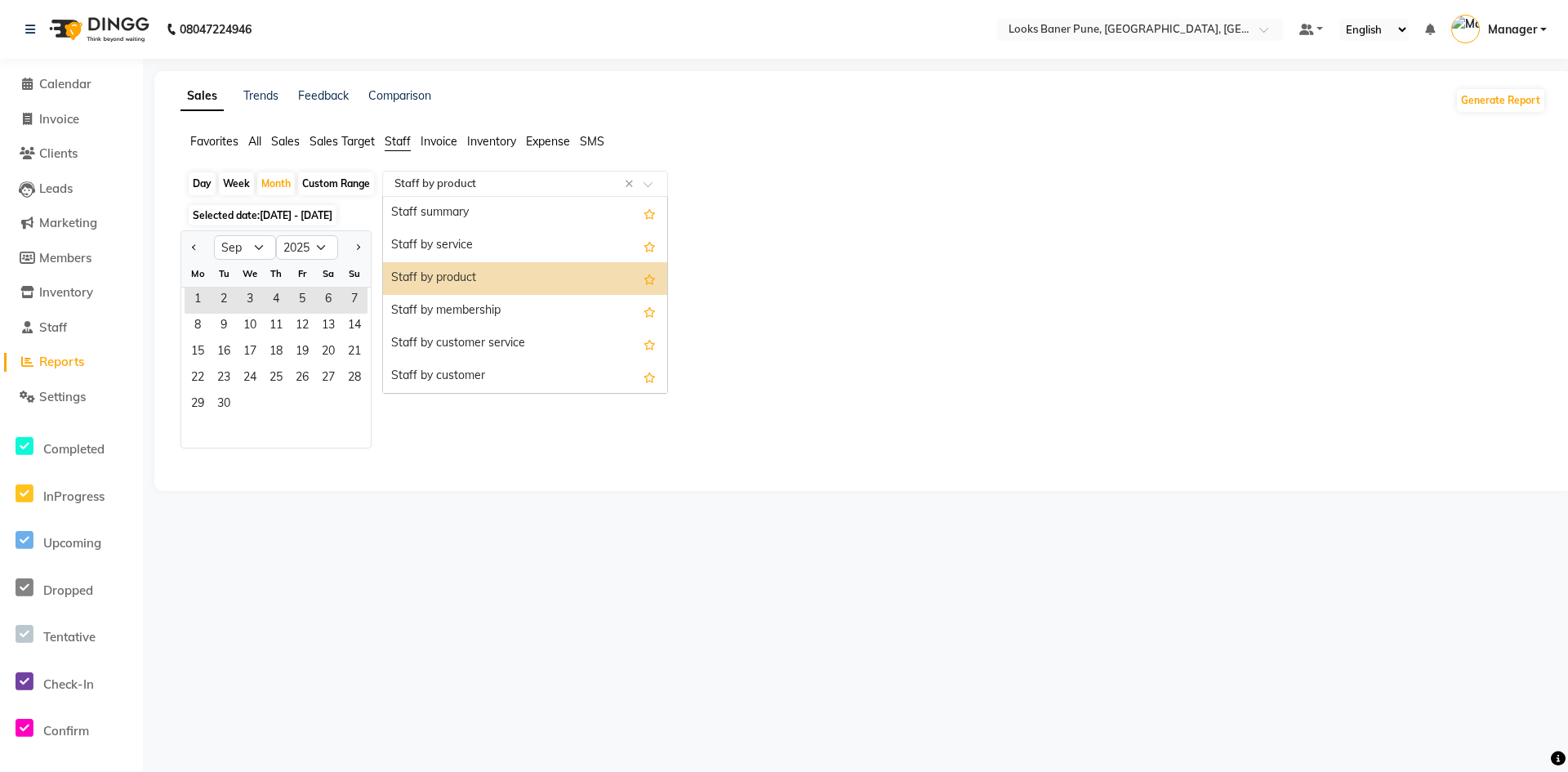
click at [561, 176] on input "text" at bounding box center [509, 184] width 235 height 16
click at [544, 280] on div "Staff by product" at bounding box center [525, 278] width 284 height 33
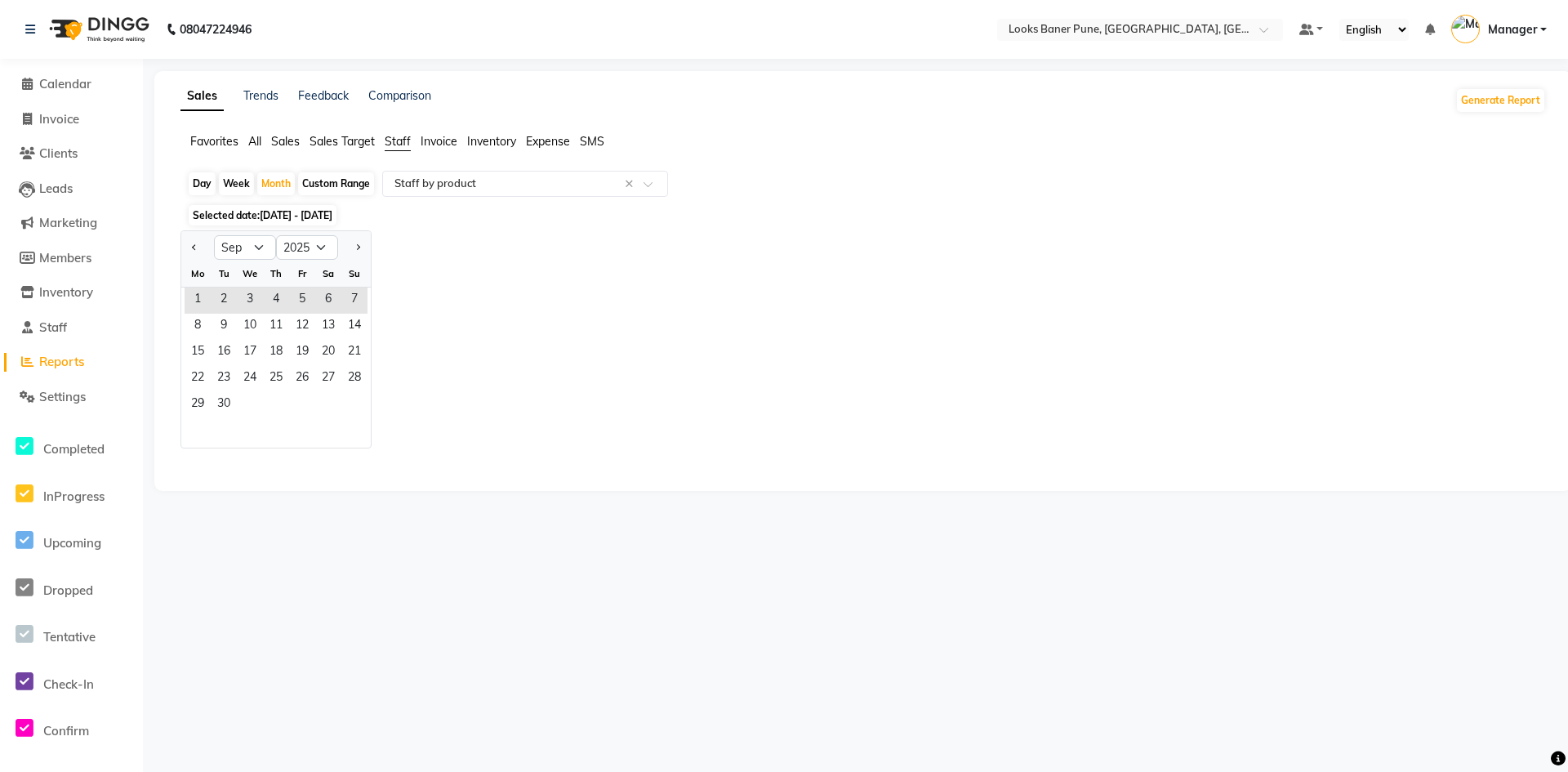
click at [571, 422] on div "Jan Feb Mar Apr May Jun Jul Aug Sep Oct Nov Dec 2015 2016 2017 2018 2019 2020 2…" at bounding box center [864, 339] width 1365 height 218
click at [399, 137] on span "Staff" at bounding box center [397, 141] width 26 height 14
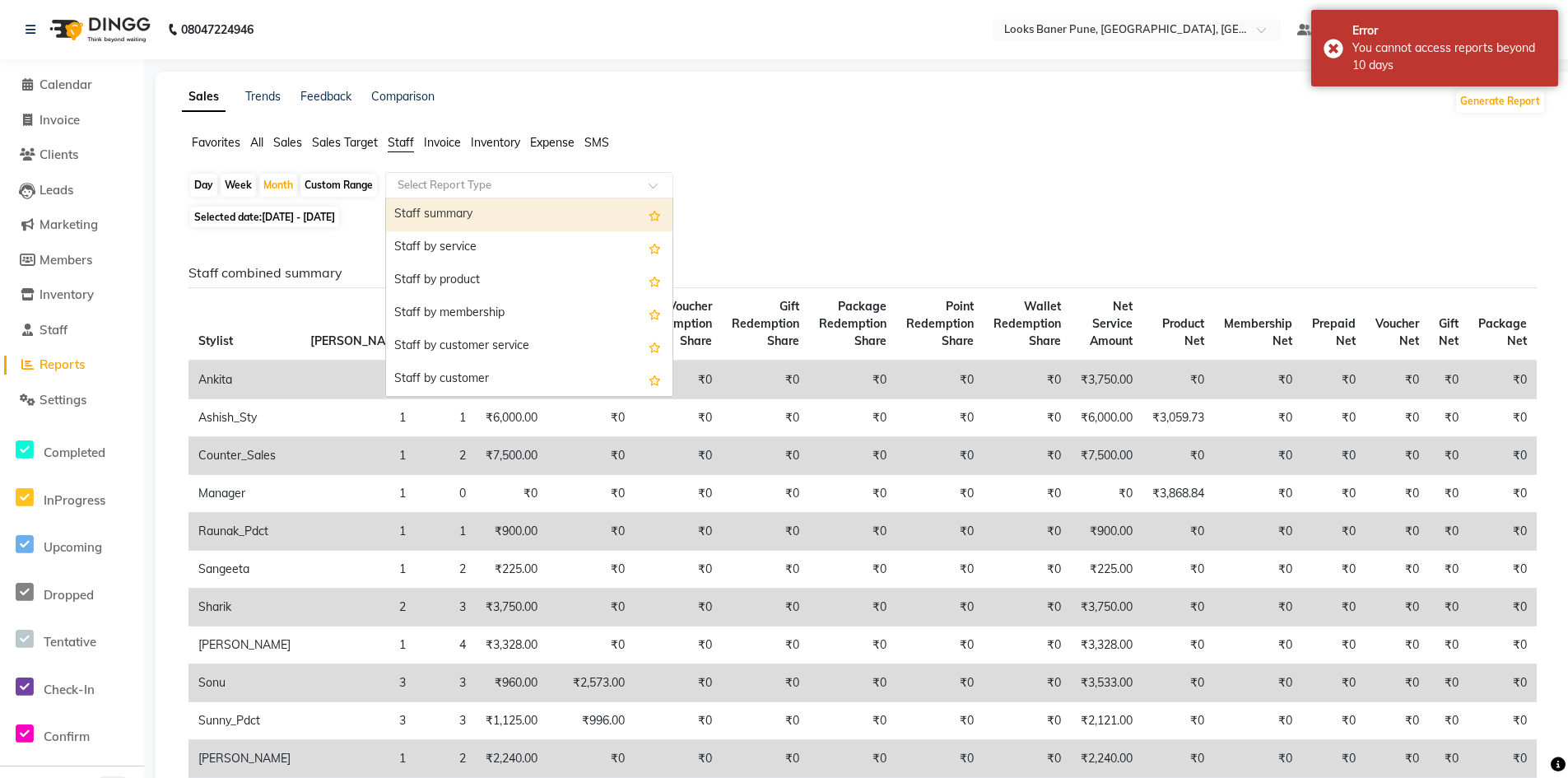
click at [655, 187] on span at bounding box center [659, 190] width 21 height 16
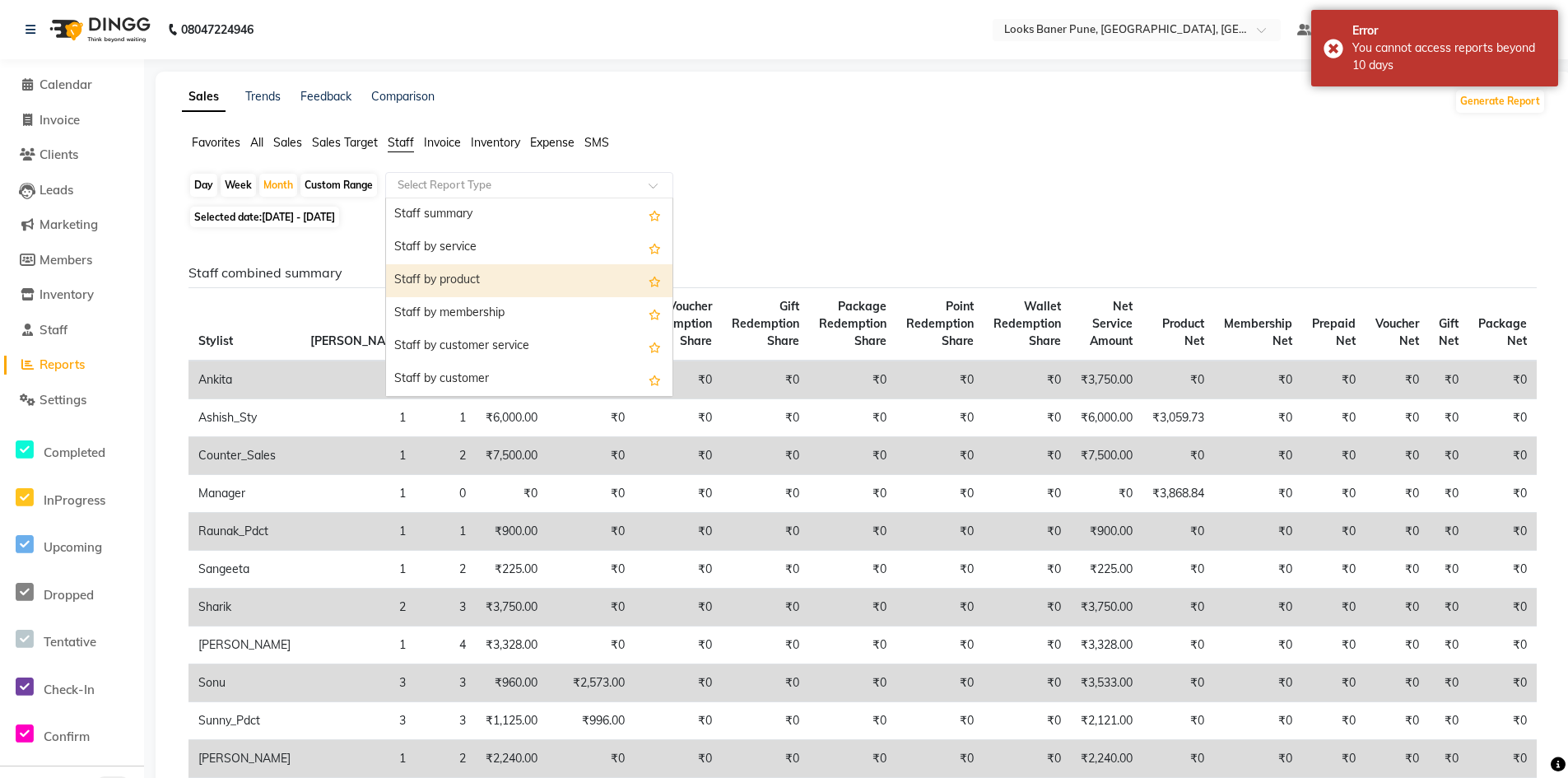
click at [525, 274] on div "Staff by product" at bounding box center [529, 281] width 286 height 33
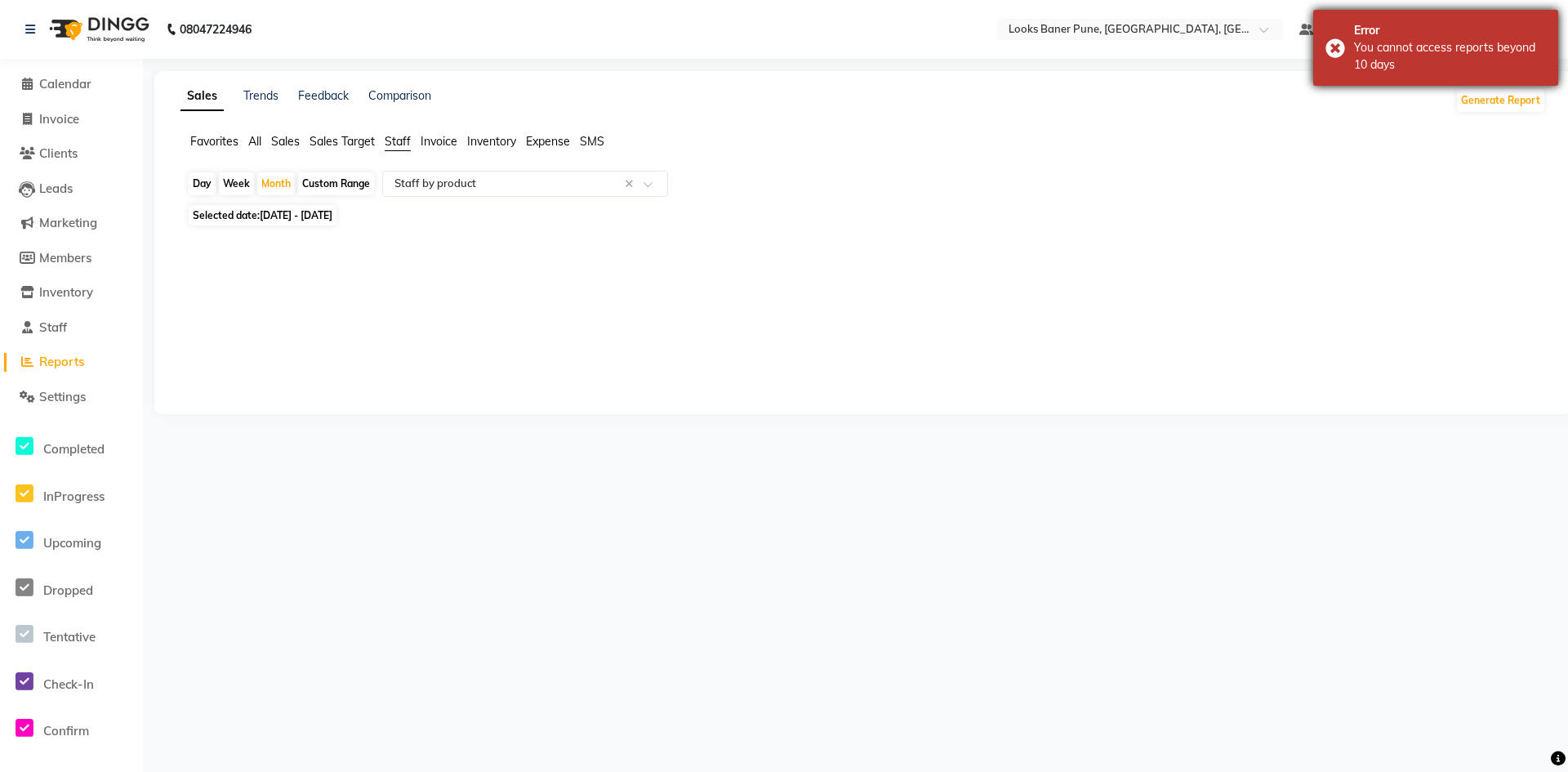
click at [1331, 47] on div "Error You cannot access reports beyond 10 days" at bounding box center [1435, 48] width 245 height 76
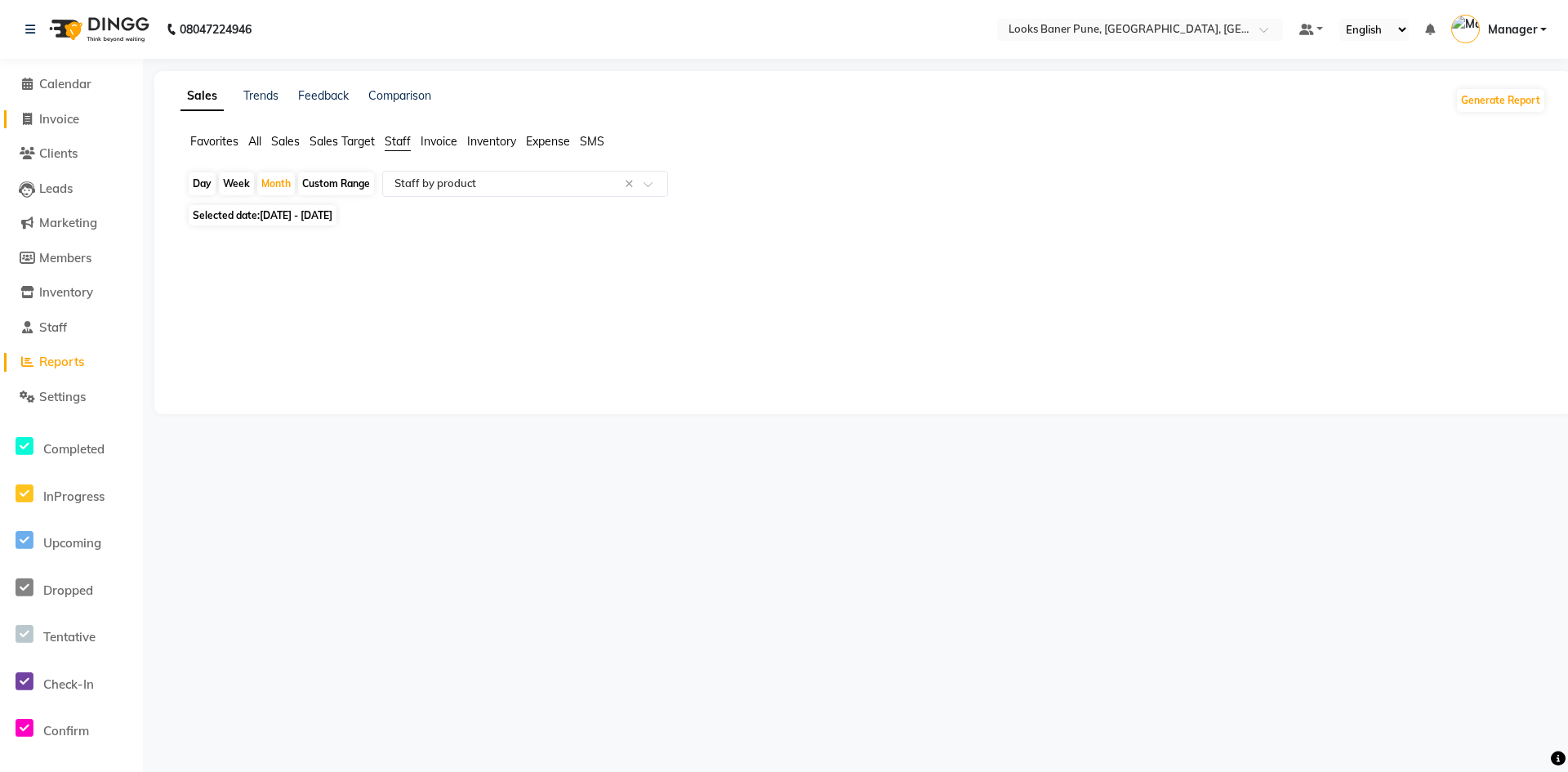
click at [63, 124] on span "Invoice" at bounding box center [59, 118] width 40 height 15
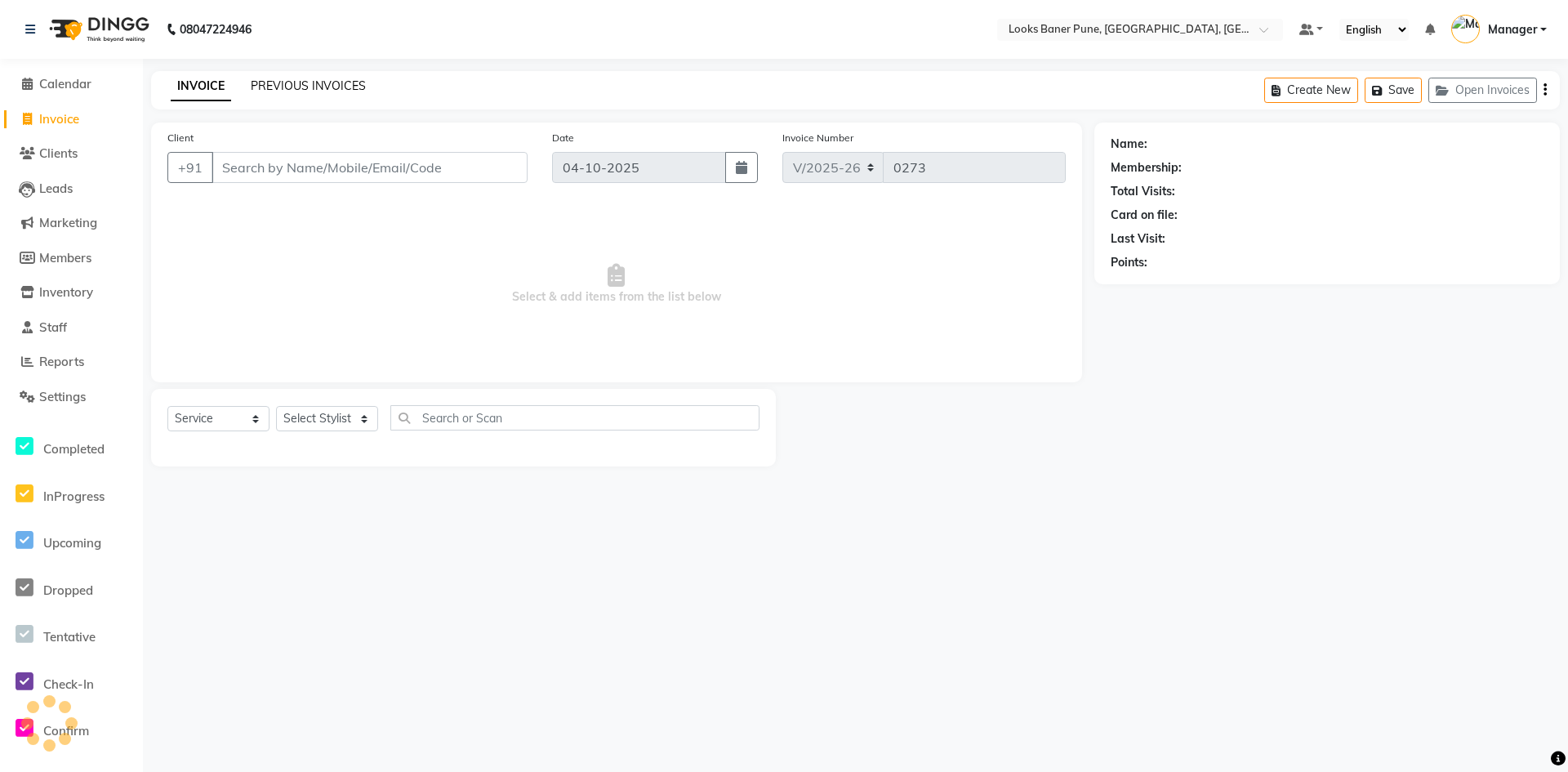
click at [283, 89] on link "PREVIOUS INVOICES" at bounding box center [307, 86] width 115 height 14
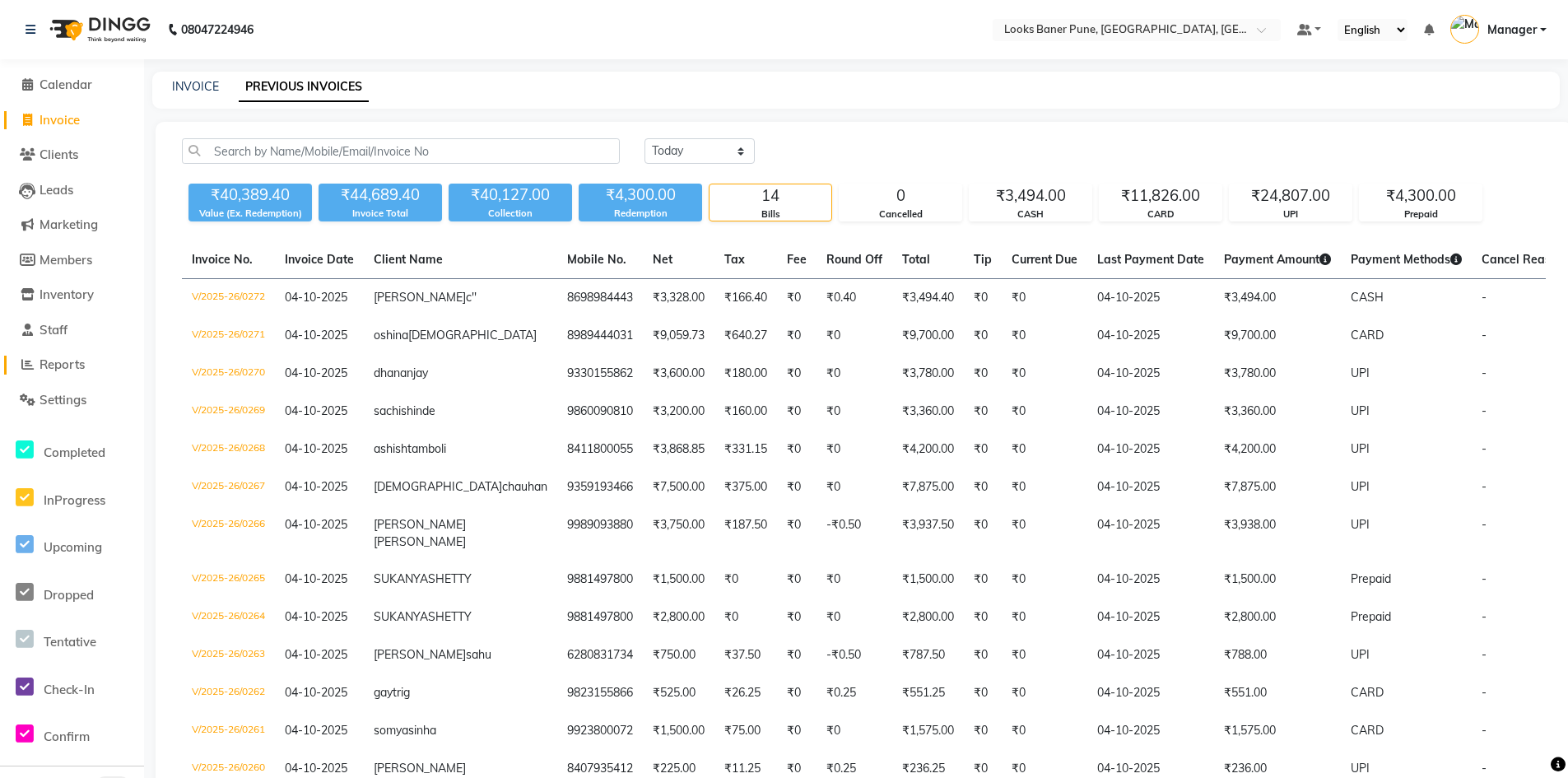
click at [96, 363] on link "Reports" at bounding box center [72, 364] width 136 height 19
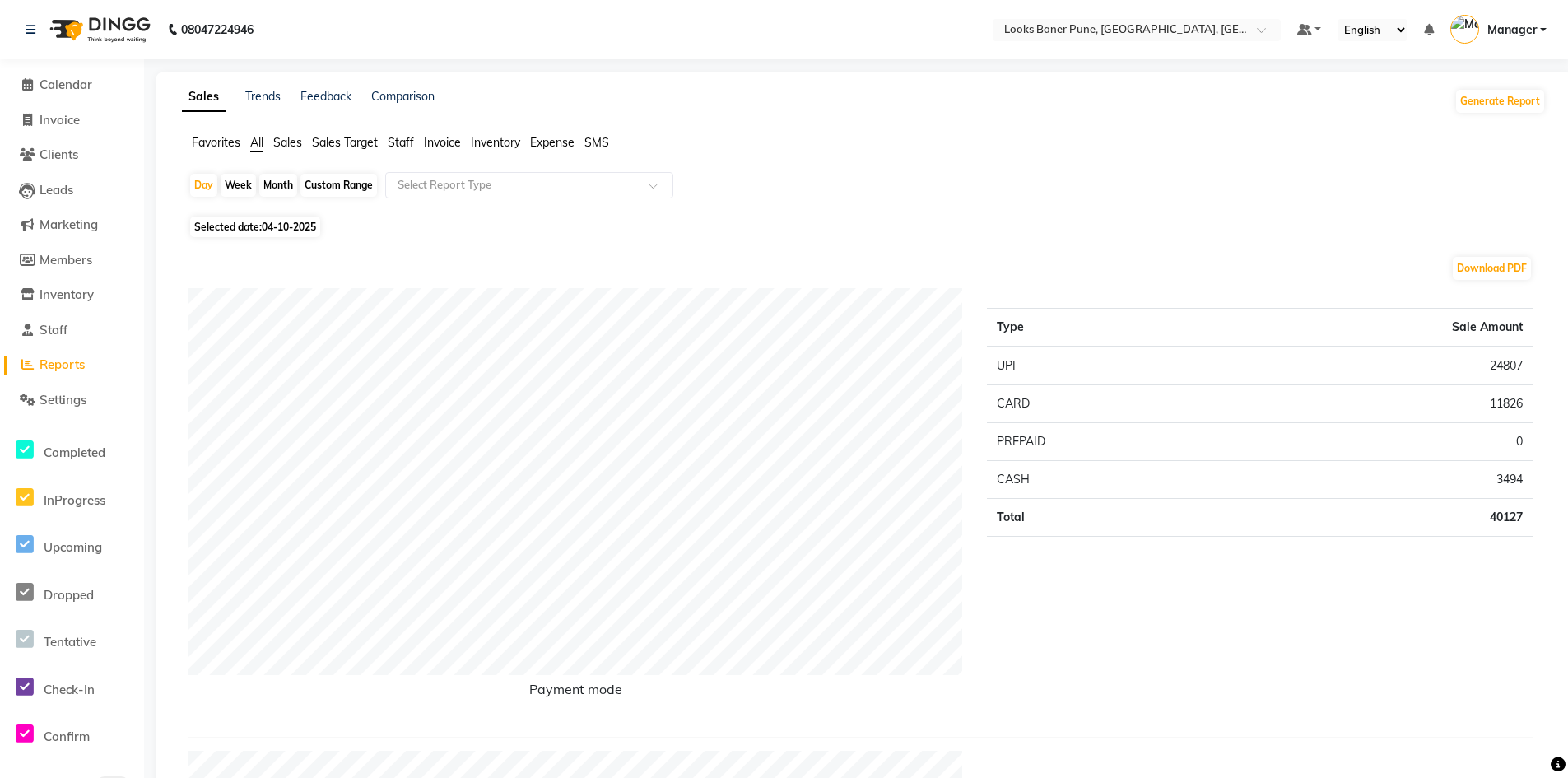
click at [404, 143] on span "Staff" at bounding box center [400, 142] width 26 height 15
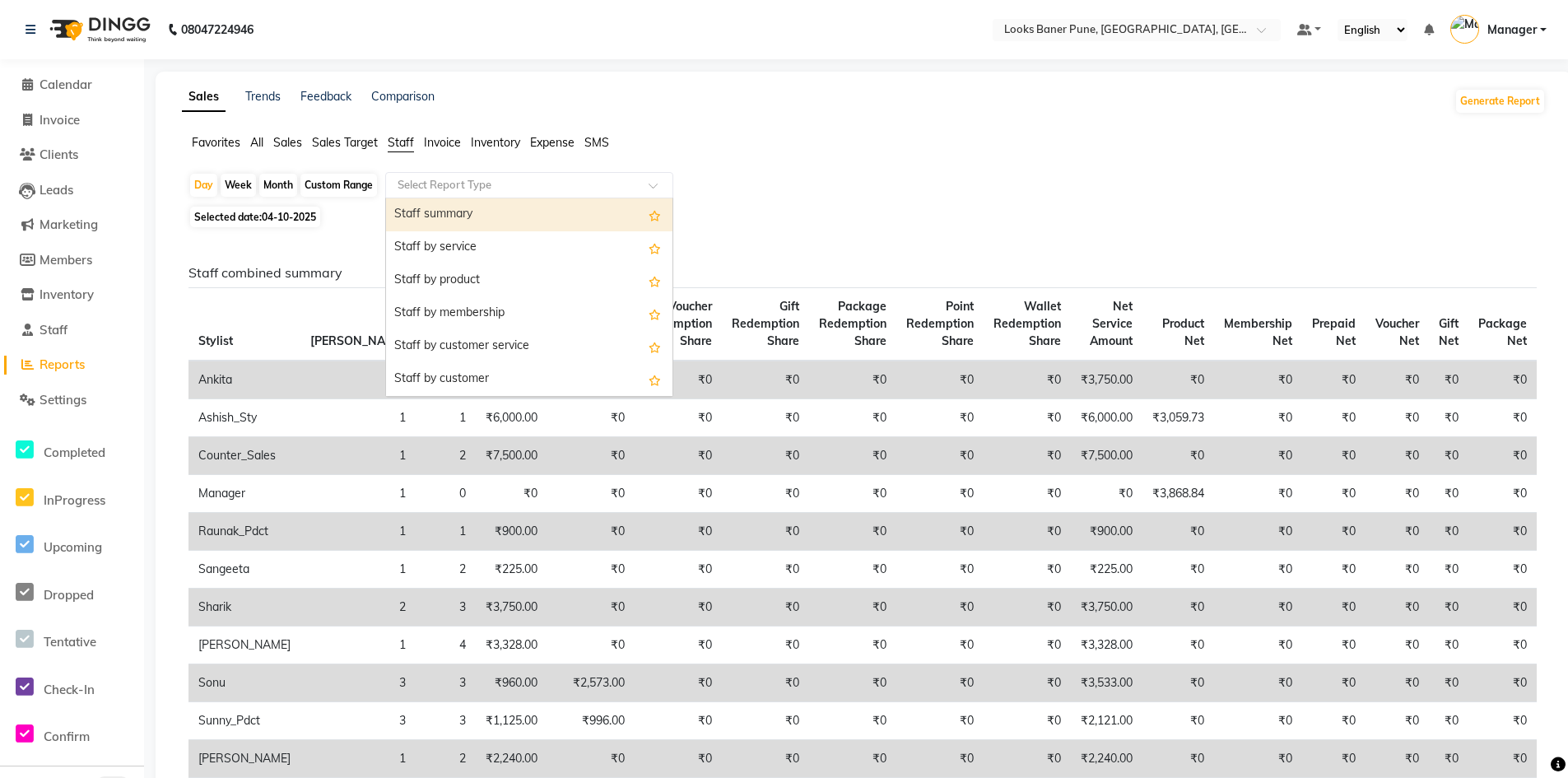
click at [653, 191] on span at bounding box center [659, 190] width 21 height 16
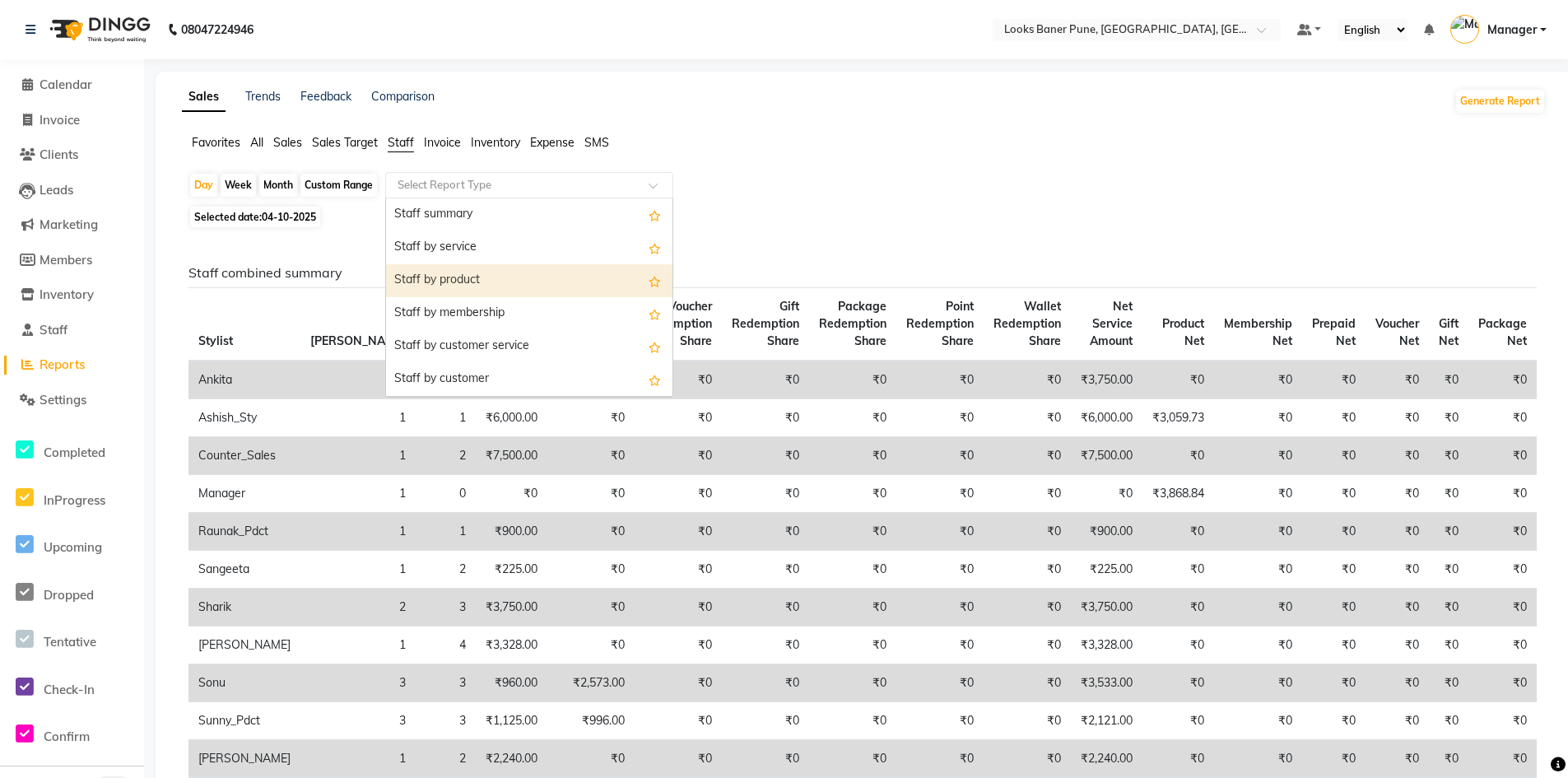
click at [515, 281] on div "Staff by product" at bounding box center [529, 281] width 286 height 33
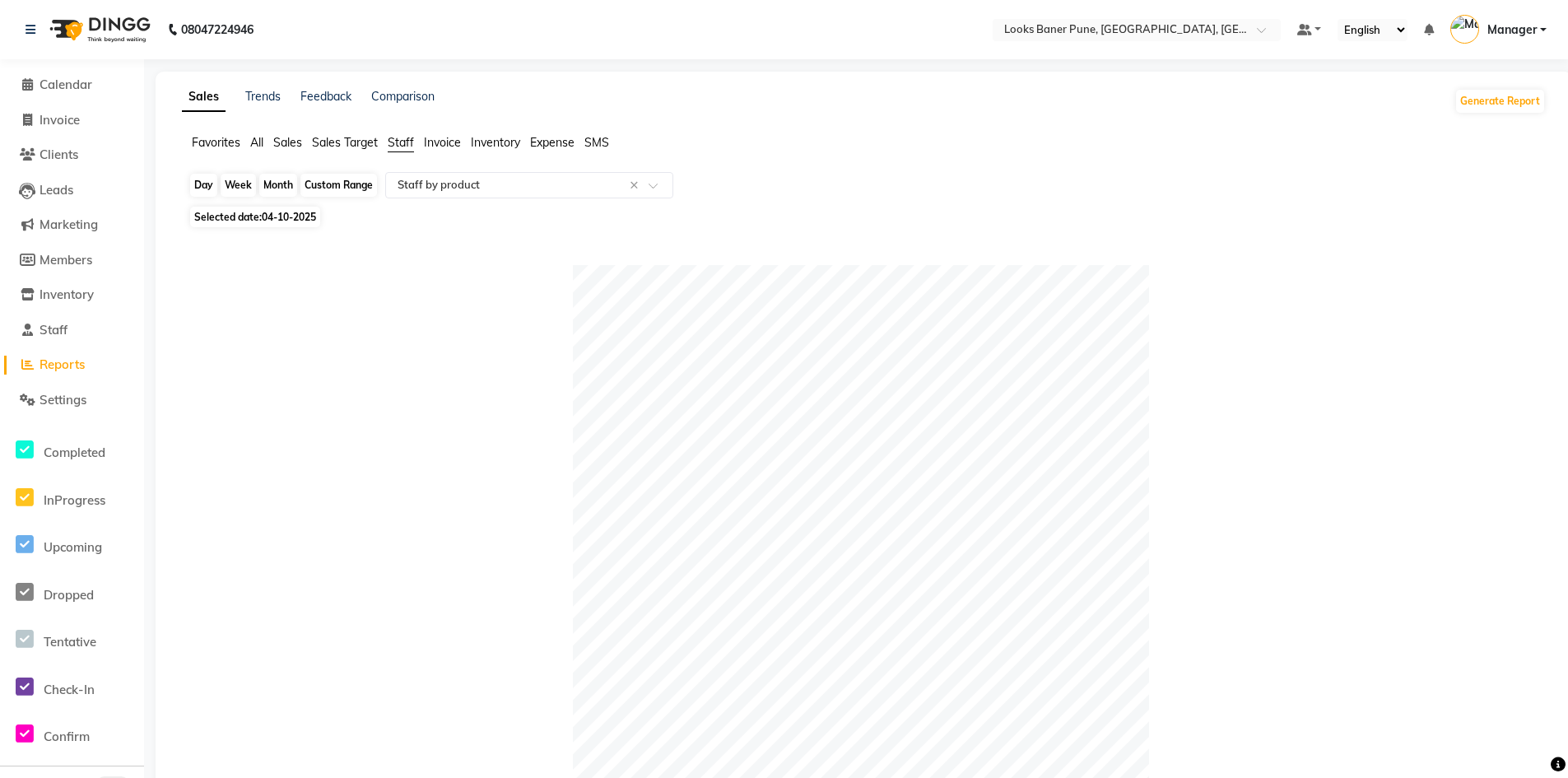
click at [212, 184] on div "Day" at bounding box center [204, 185] width 27 height 23
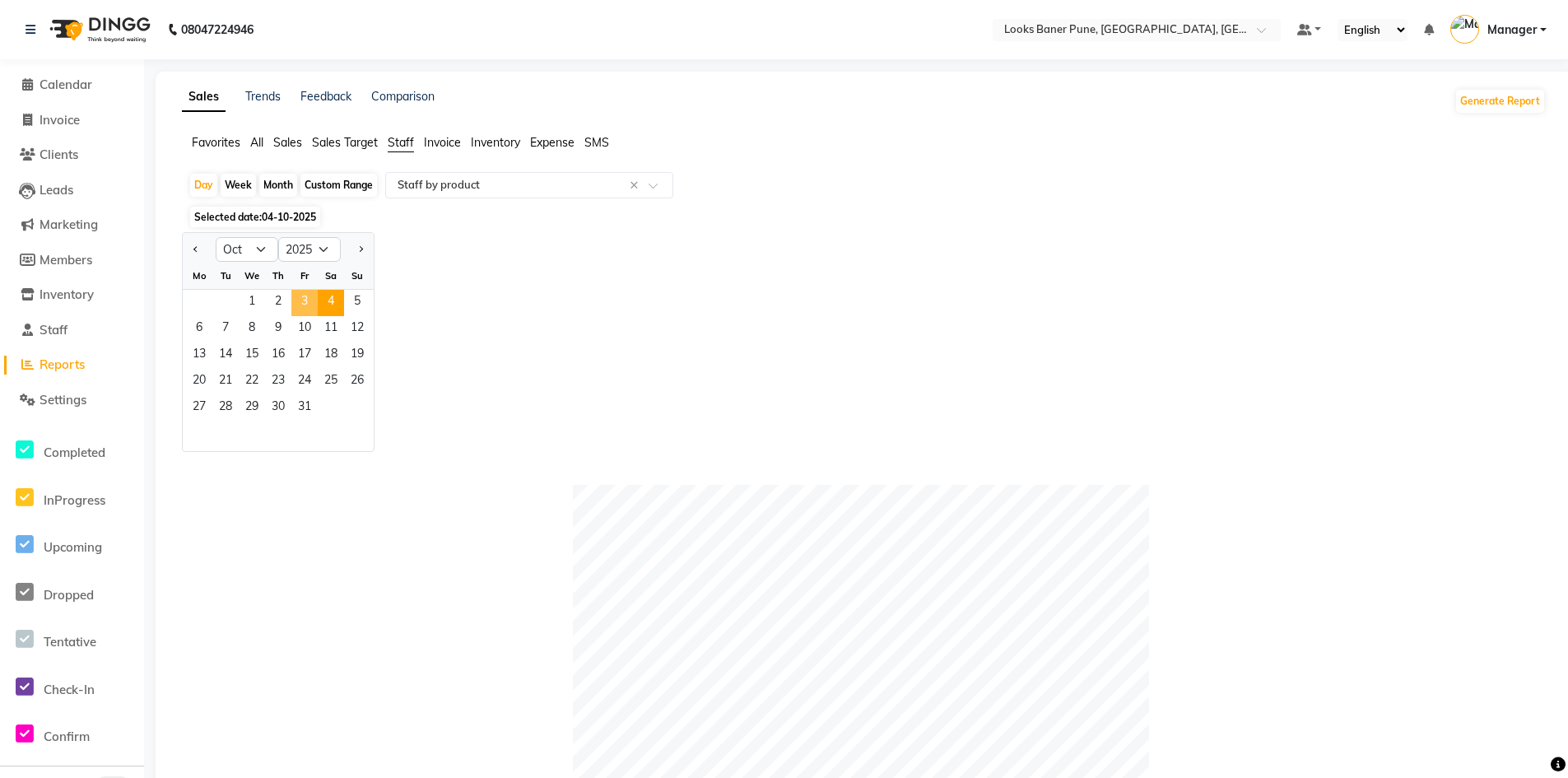
click at [305, 299] on span "3" at bounding box center [304, 302] width 26 height 26
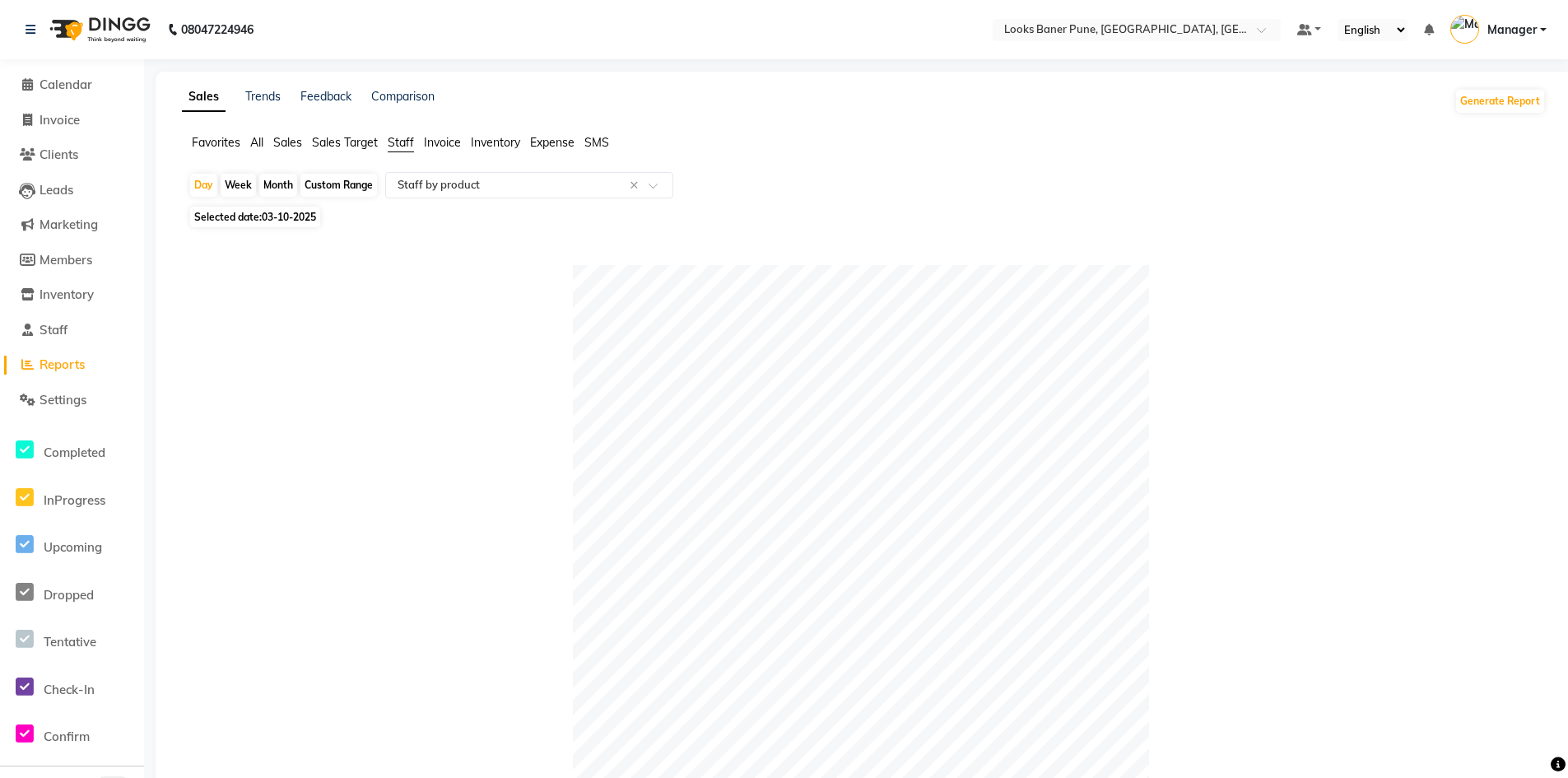
click at [290, 217] on span "03-10-2025" at bounding box center [289, 217] width 55 height 13
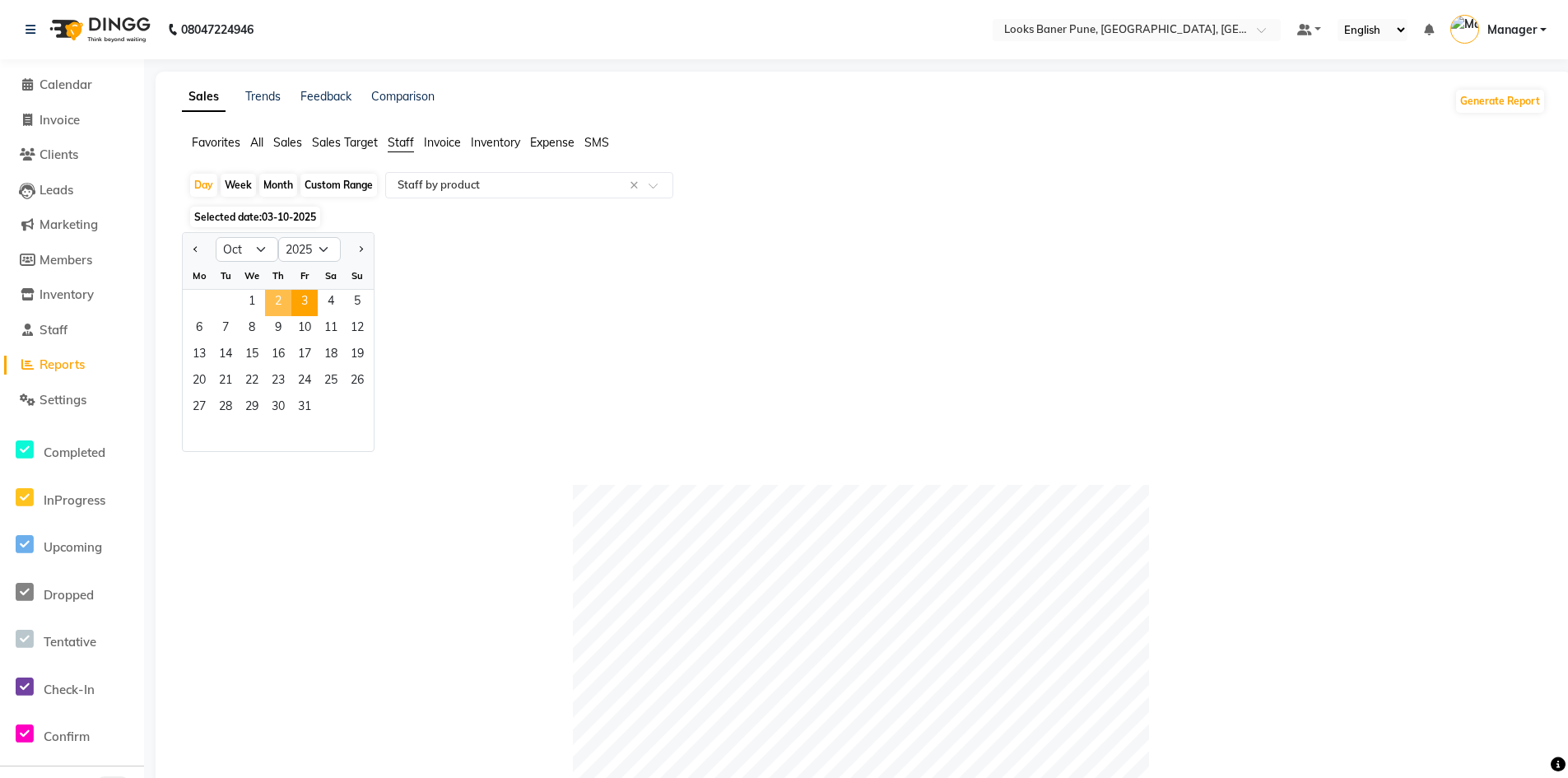
click at [280, 298] on span "2" at bounding box center [278, 302] width 26 height 26
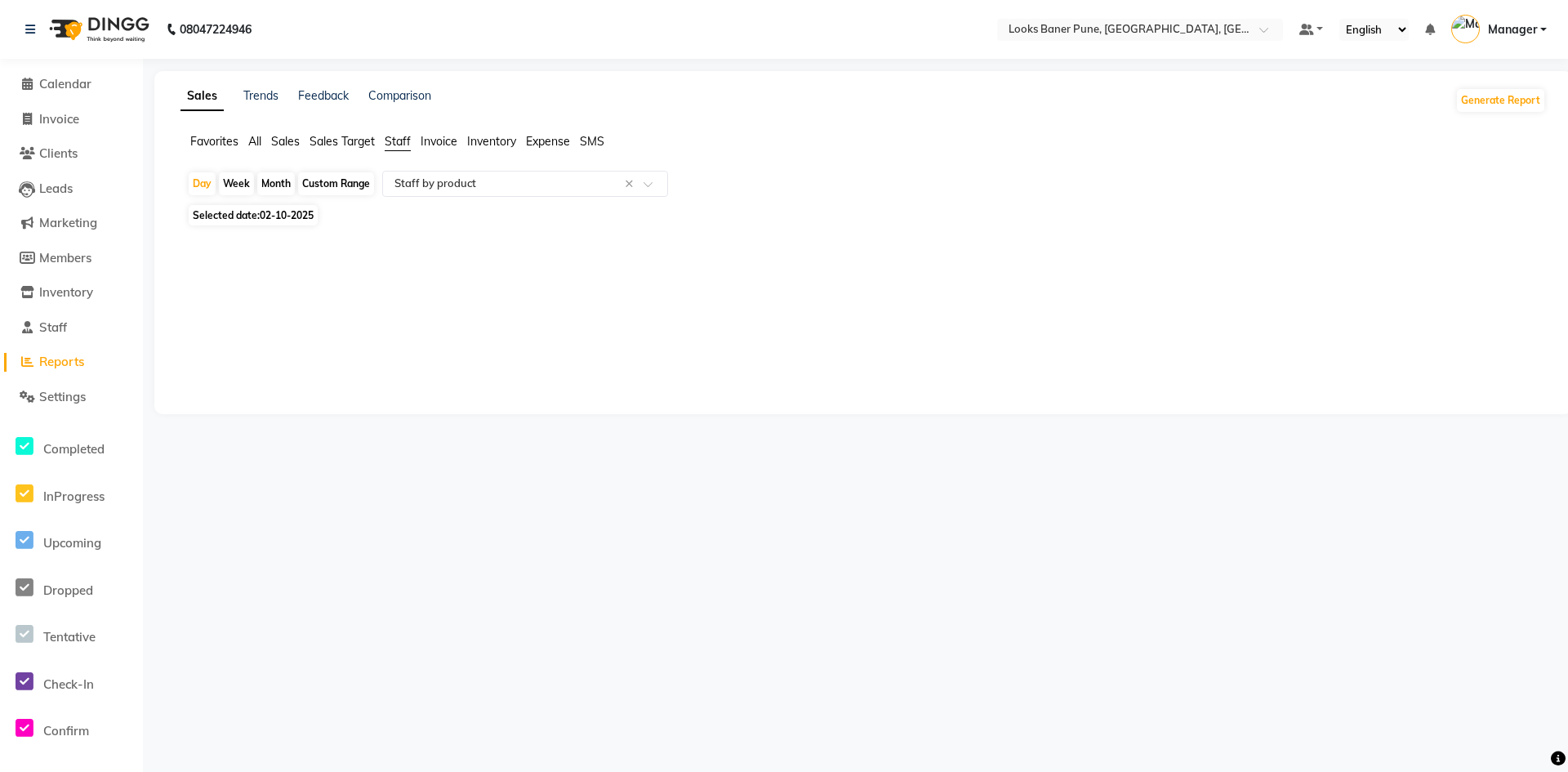
click at [299, 212] on span "02-10-2025" at bounding box center [287, 215] width 54 height 13
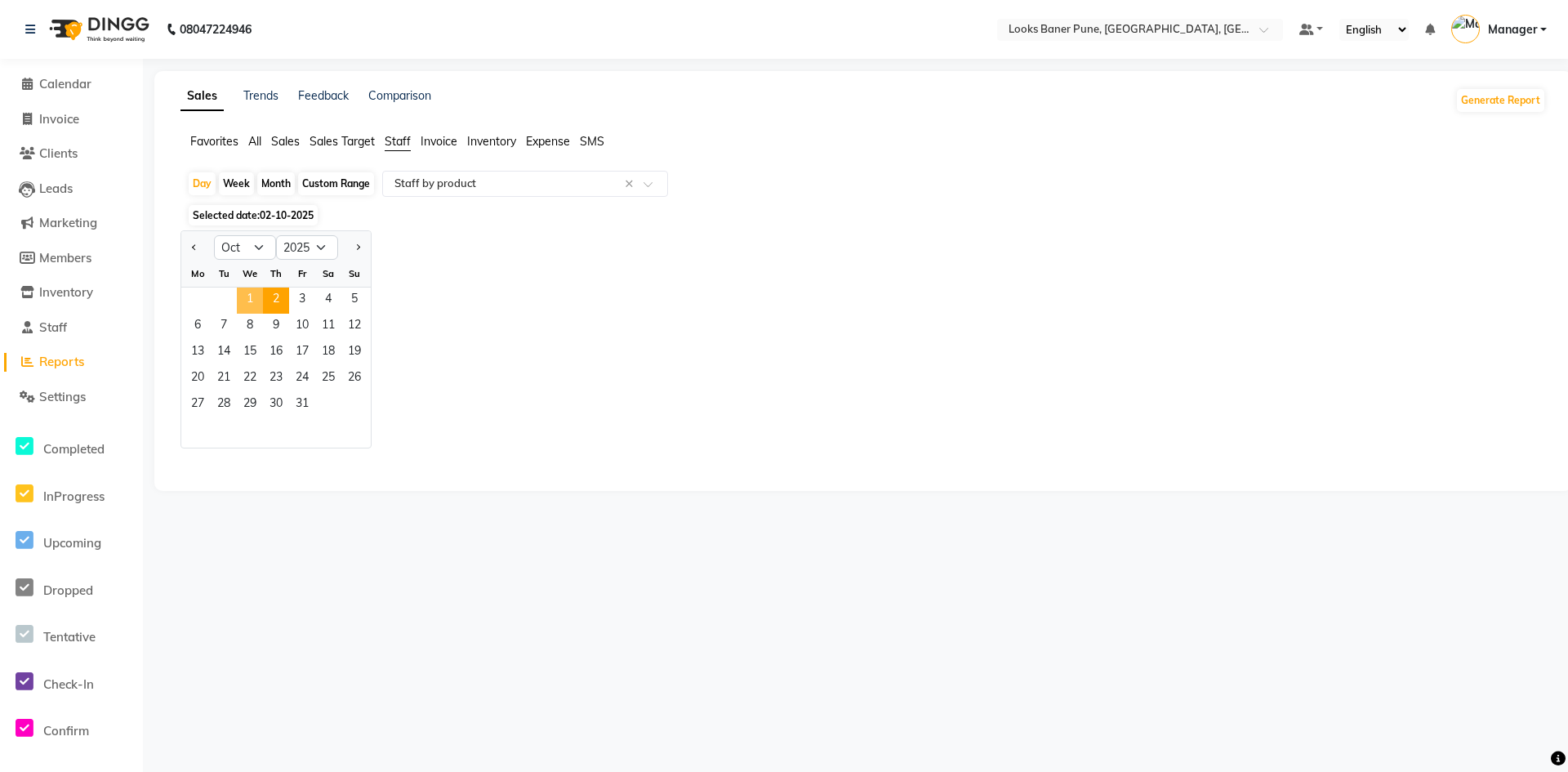
click at [249, 297] on span "1" at bounding box center [250, 300] width 26 height 26
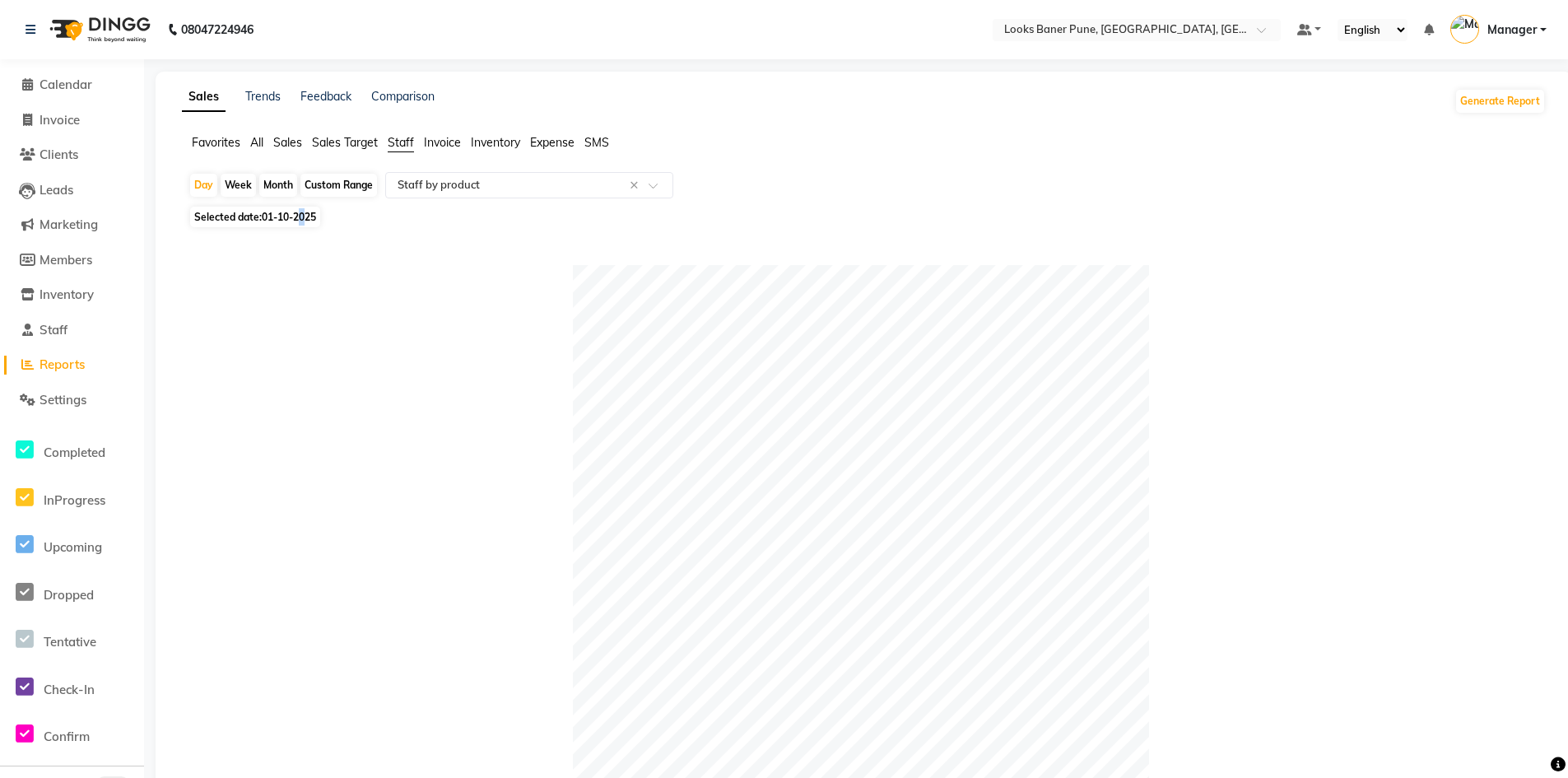
click at [304, 216] on span "01-10-2025" at bounding box center [289, 217] width 55 height 13
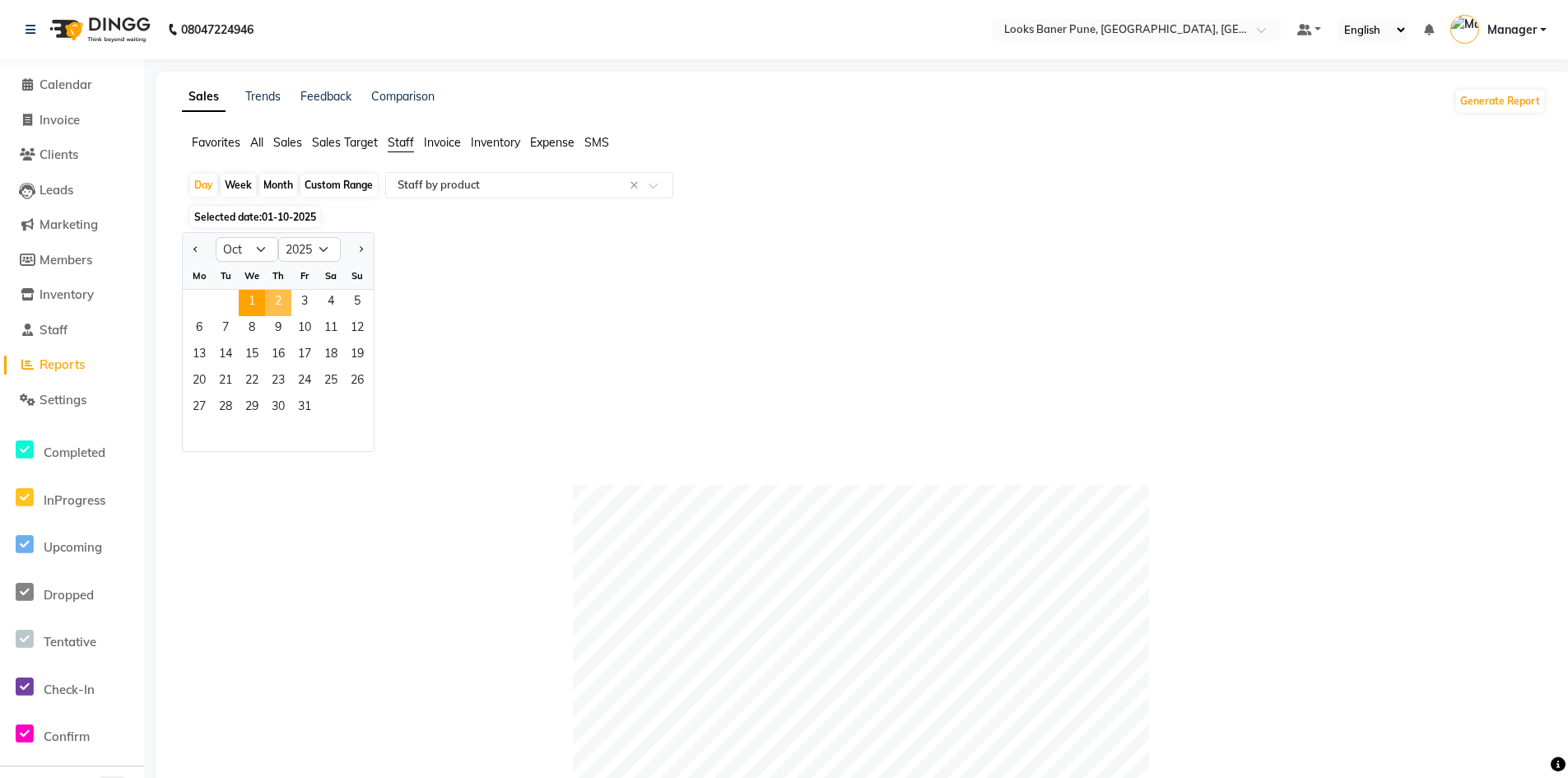
click at [276, 301] on span "2" at bounding box center [278, 302] width 26 height 26
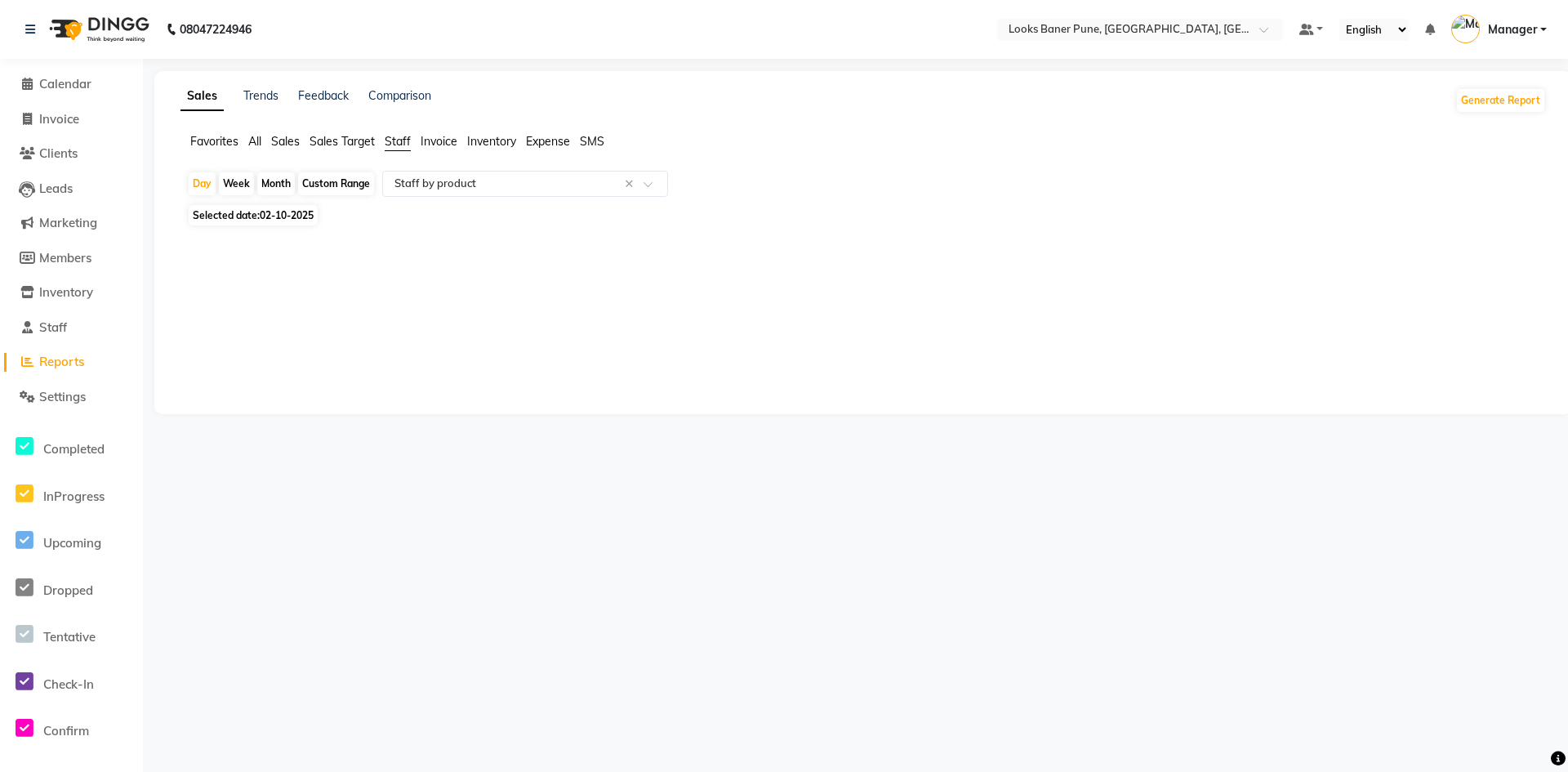
click at [299, 216] on span "02-10-2025" at bounding box center [287, 215] width 54 height 13
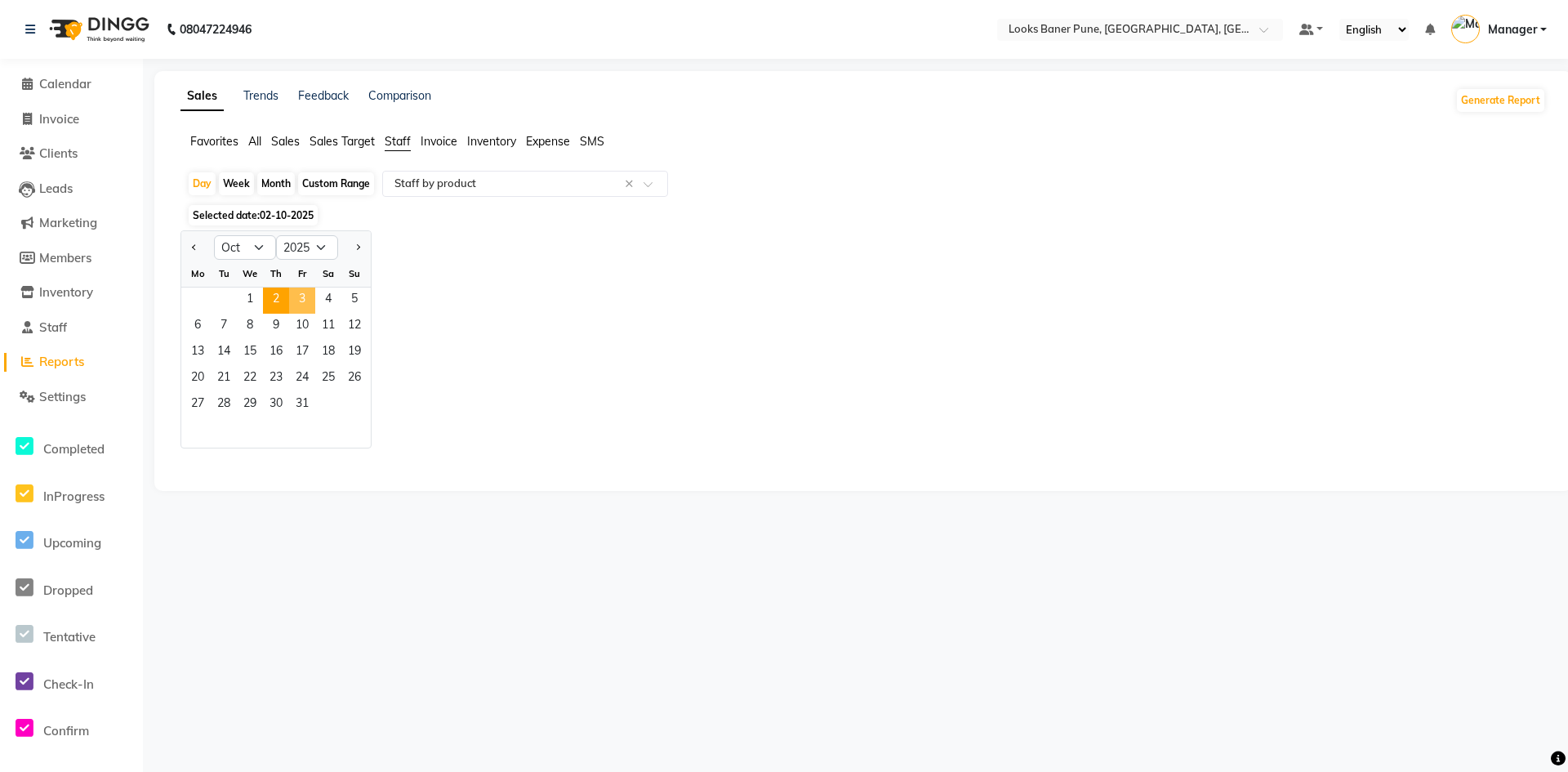
click at [302, 291] on span "3" at bounding box center [302, 300] width 26 height 26
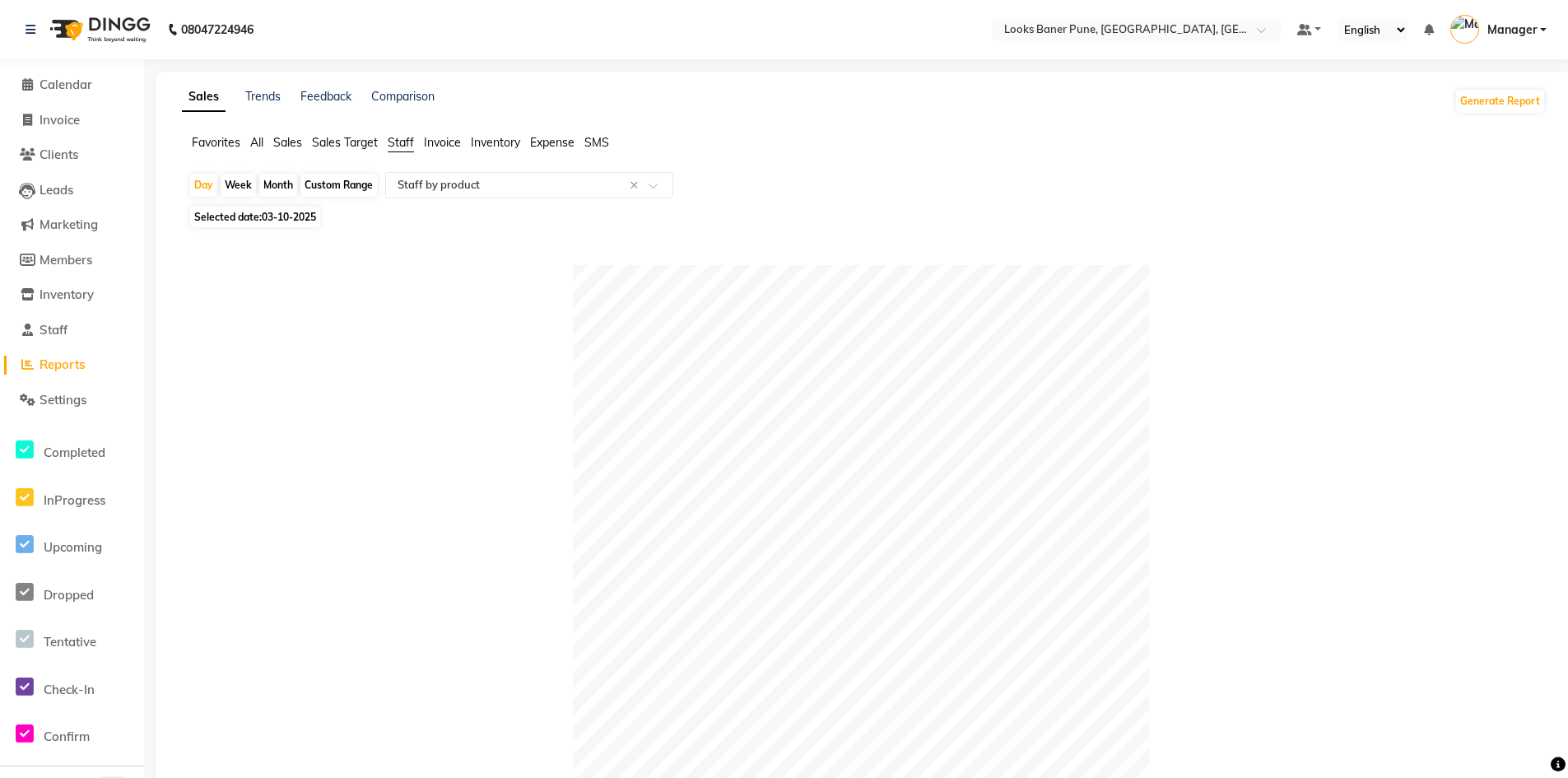
click at [311, 219] on span "03-10-2025" at bounding box center [289, 217] width 55 height 13
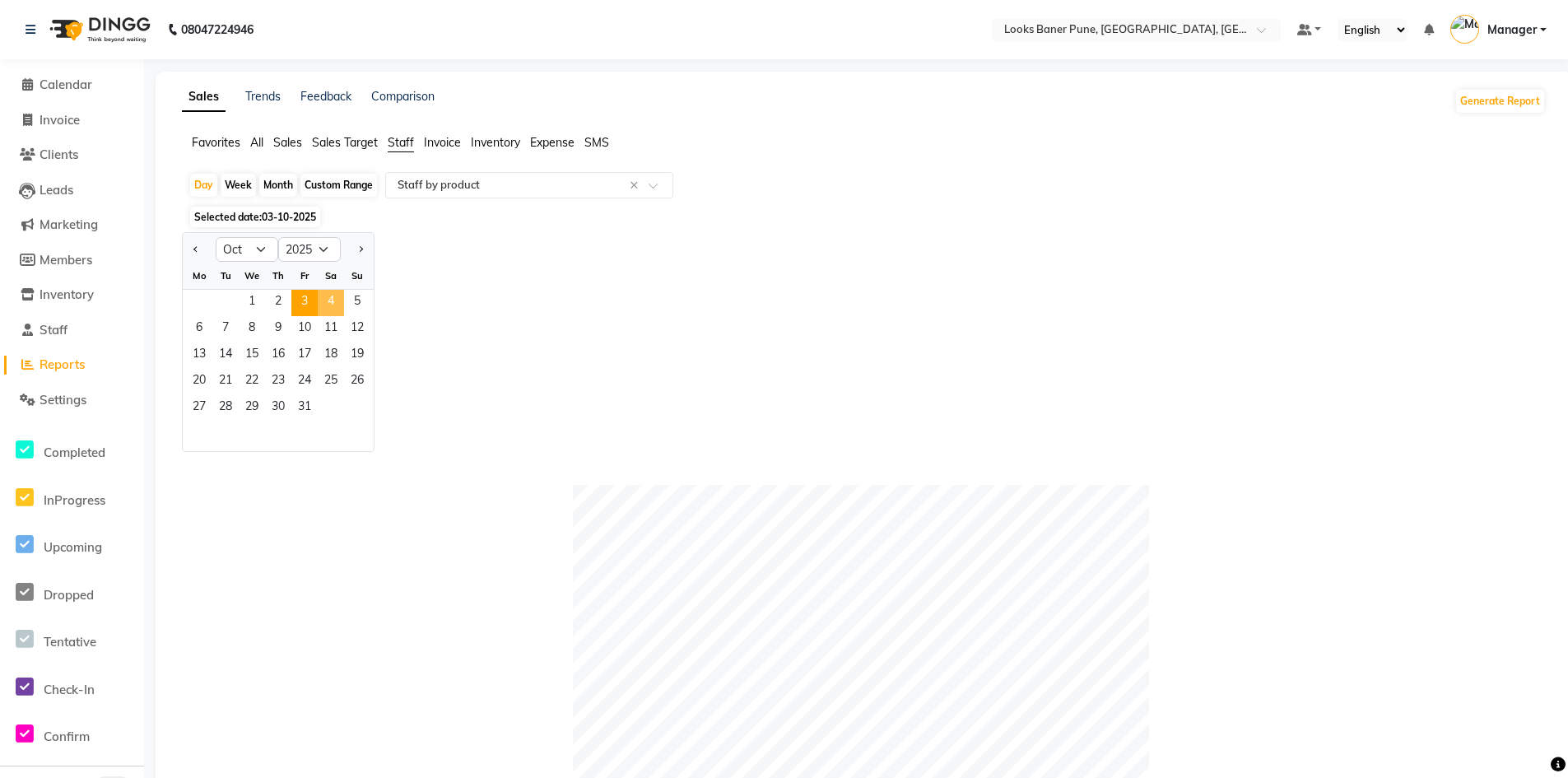
click at [333, 302] on span "4" at bounding box center [331, 302] width 26 height 26
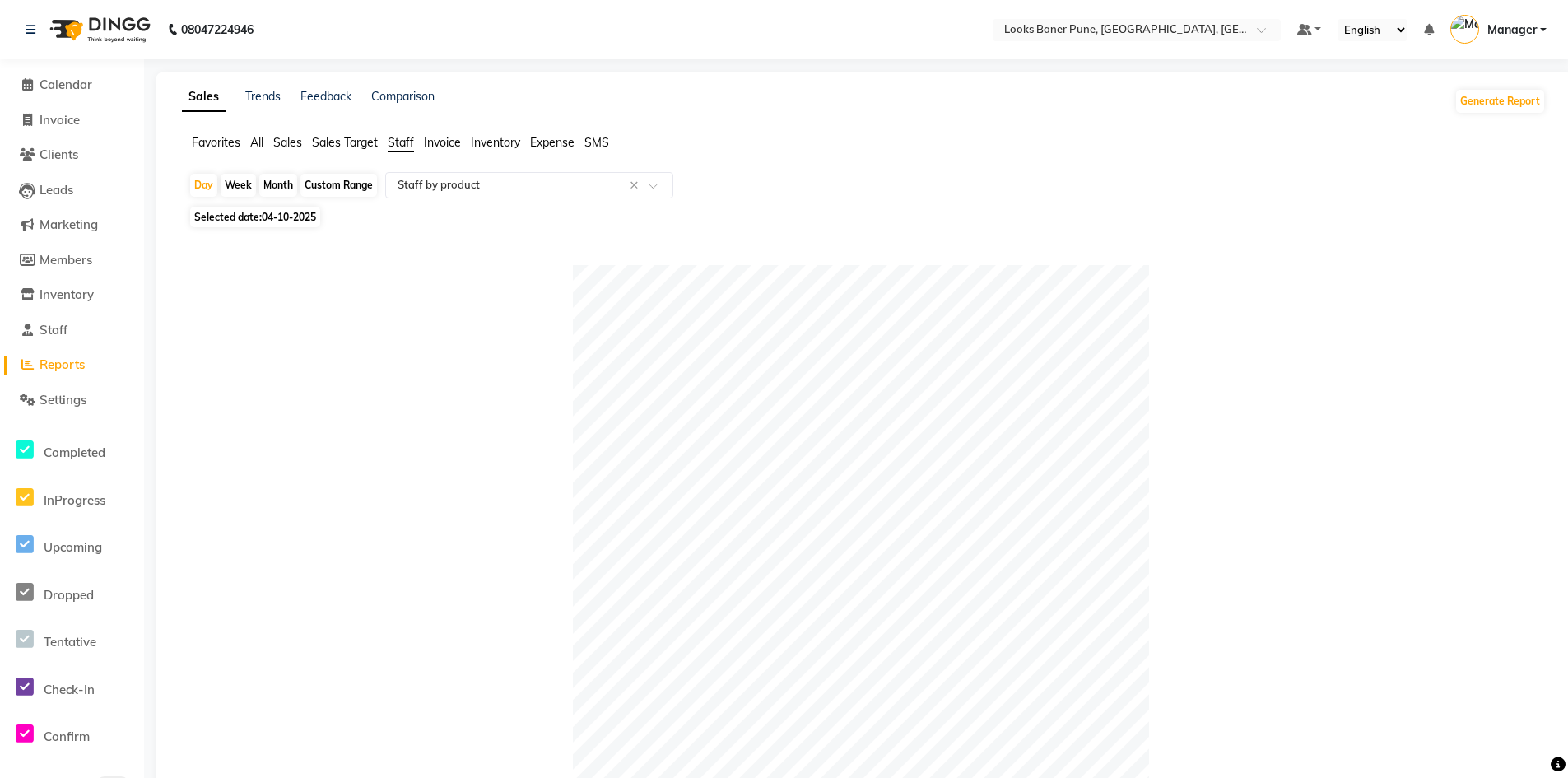
click at [313, 224] on span "Selected date: 04-10-2025" at bounding box center [255, 217] width 130 height 21
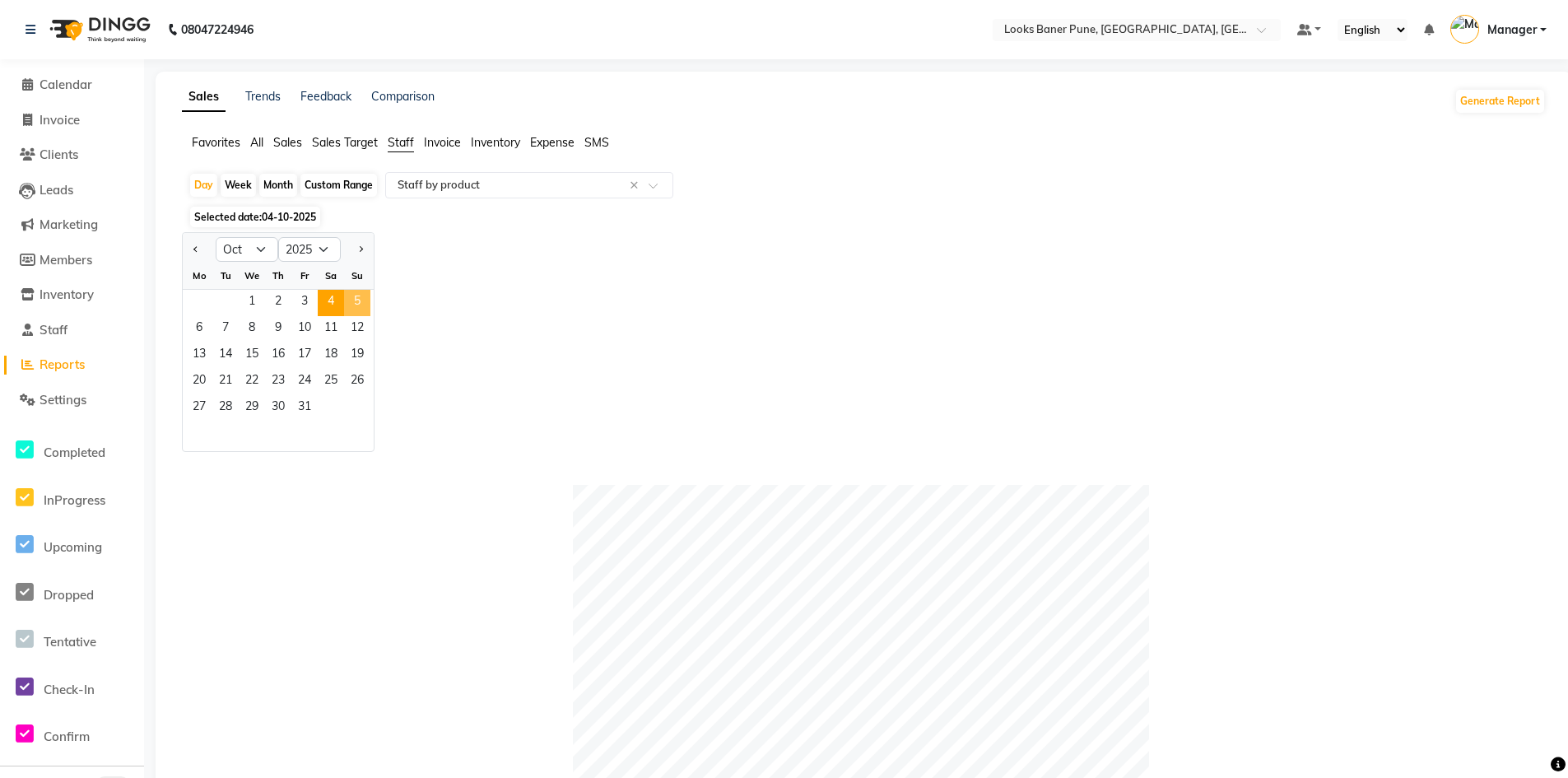
click at [350, 298] on span "5" at bounding box center [357, 302] width 26 height 26
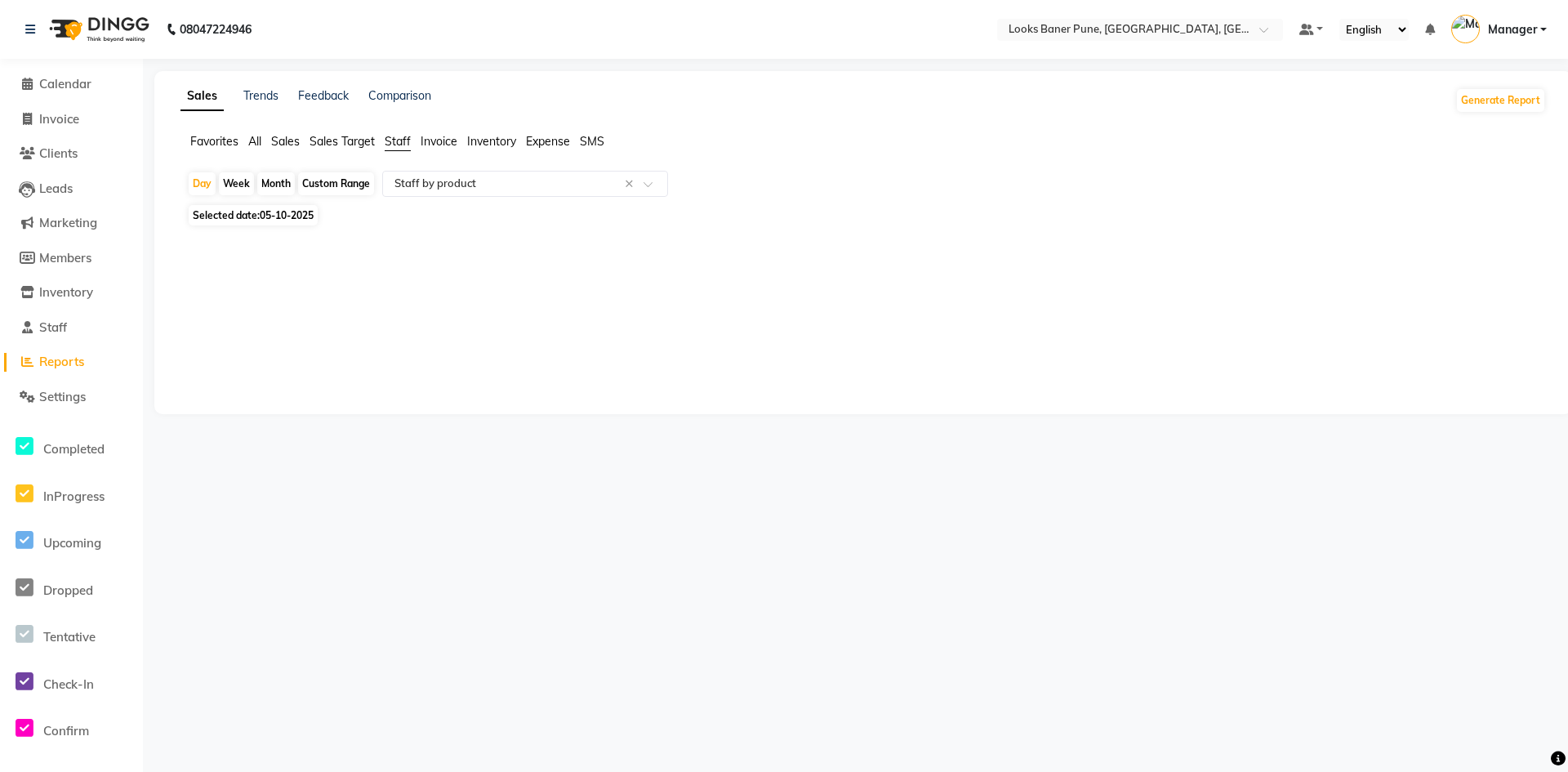
click at [262, 220] on span "05-10-2025" at bounding box center [287, 215] width 54 height 13
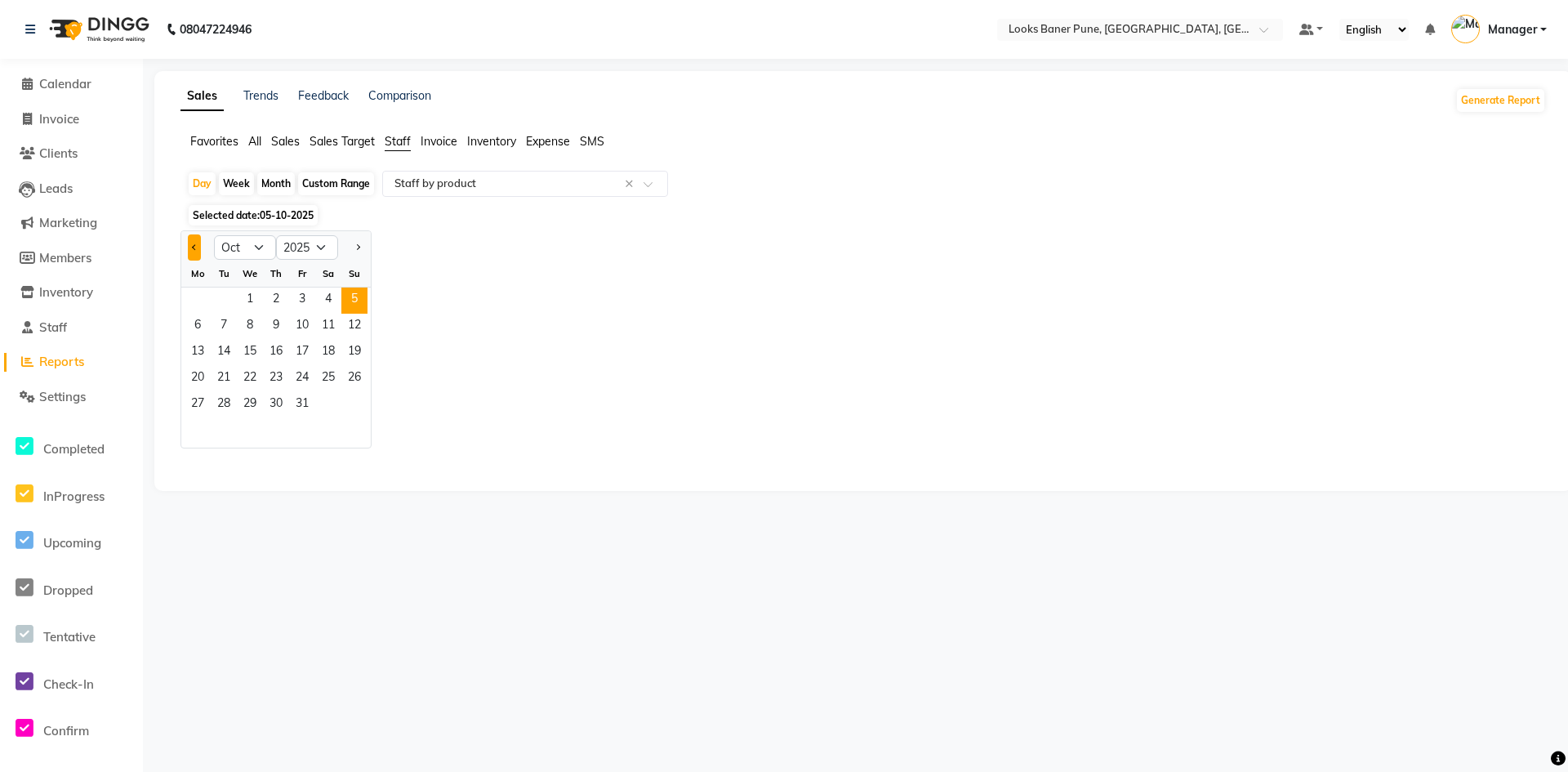
click at [193, 247] on span "Previous month" at bounding box center [194, 247] width 5 height 5
click at [225, 297] on span "2" at bounding box center [223, 300] width 26 height 26
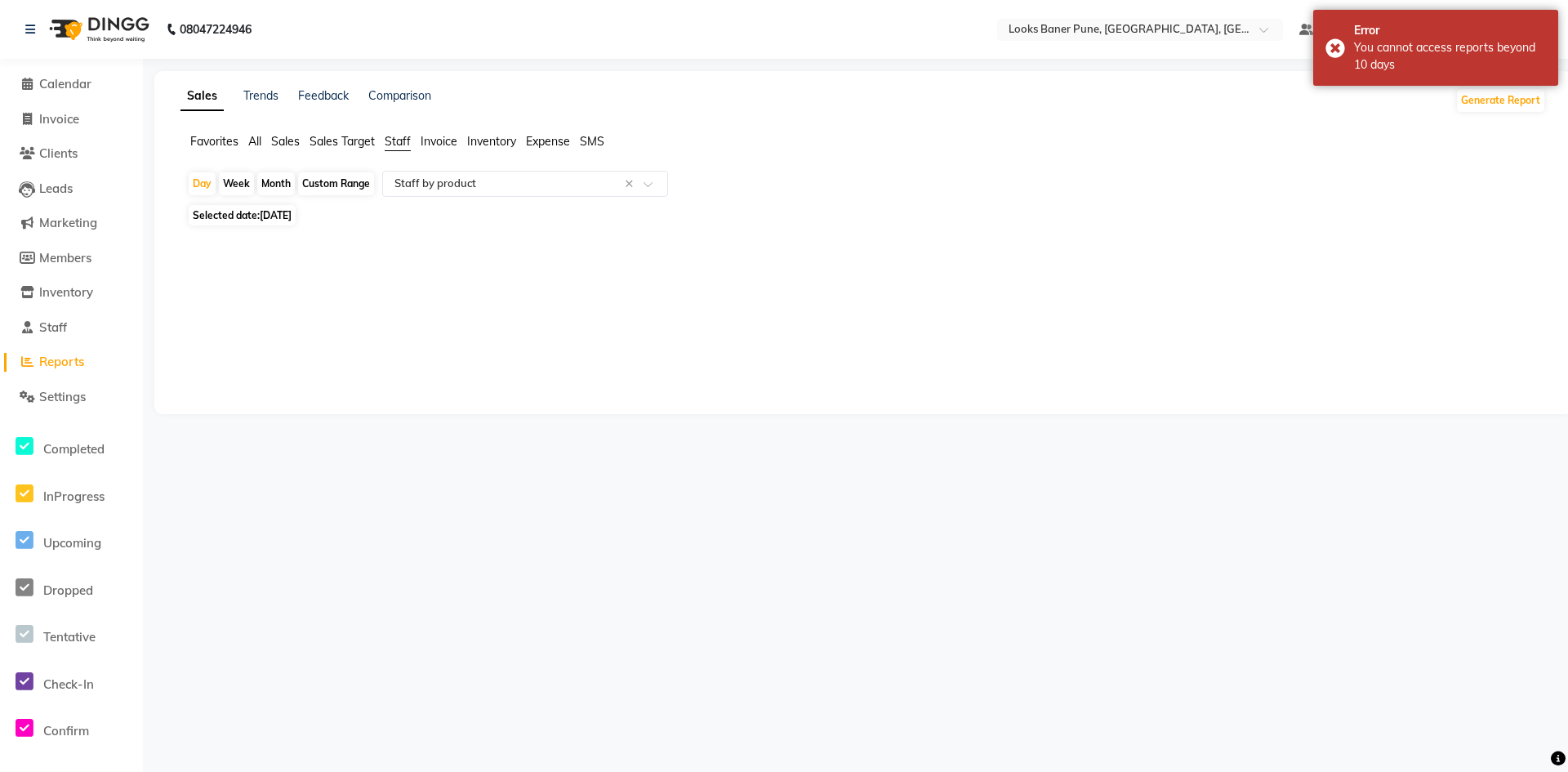
click at [291, 216] on span "02-09-2025" at bounding box center [275, 215] width 32 height 13
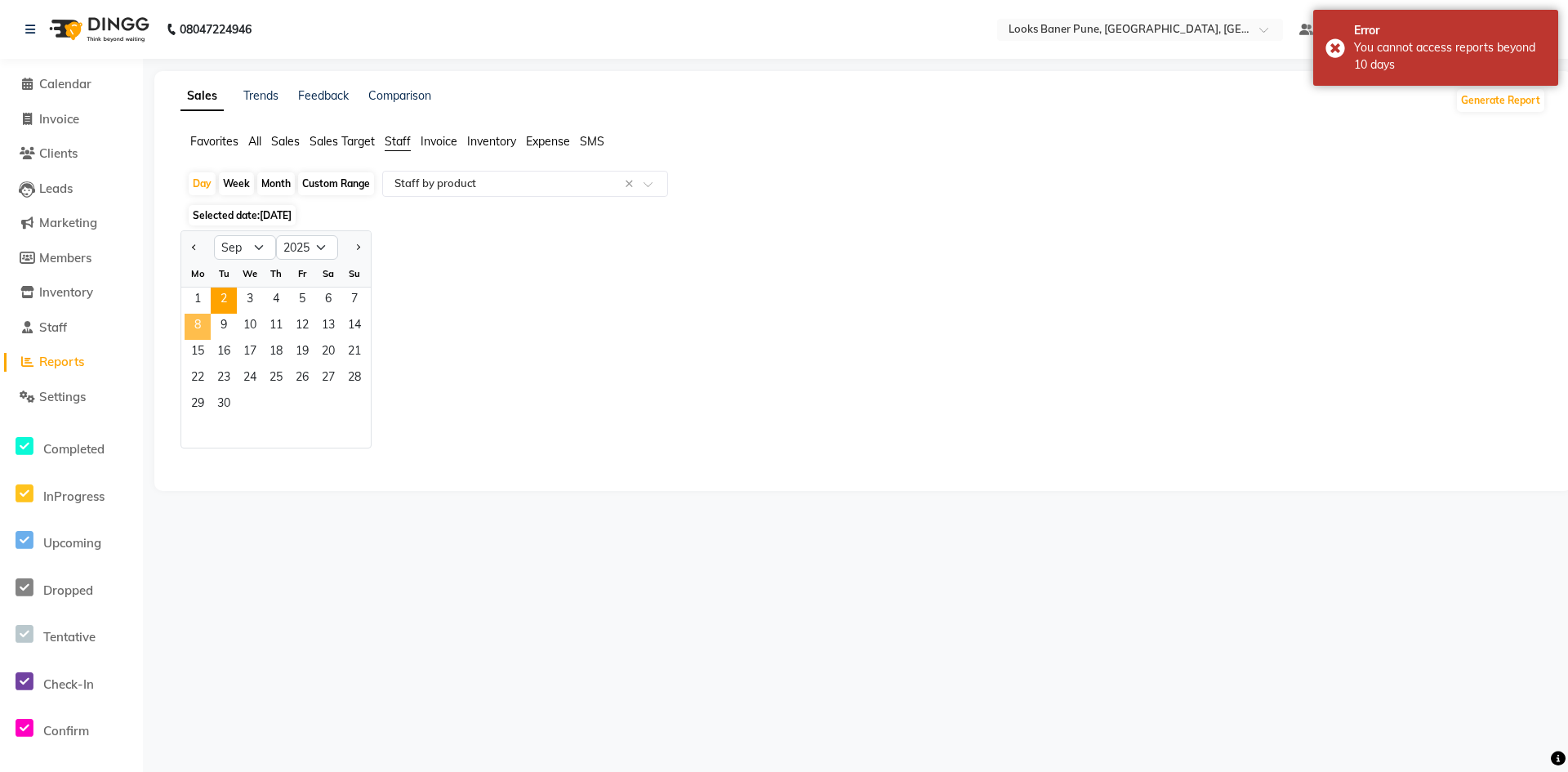
click at [205, 325] on span "8" at bounding box center [197, 326] width 26 height 26
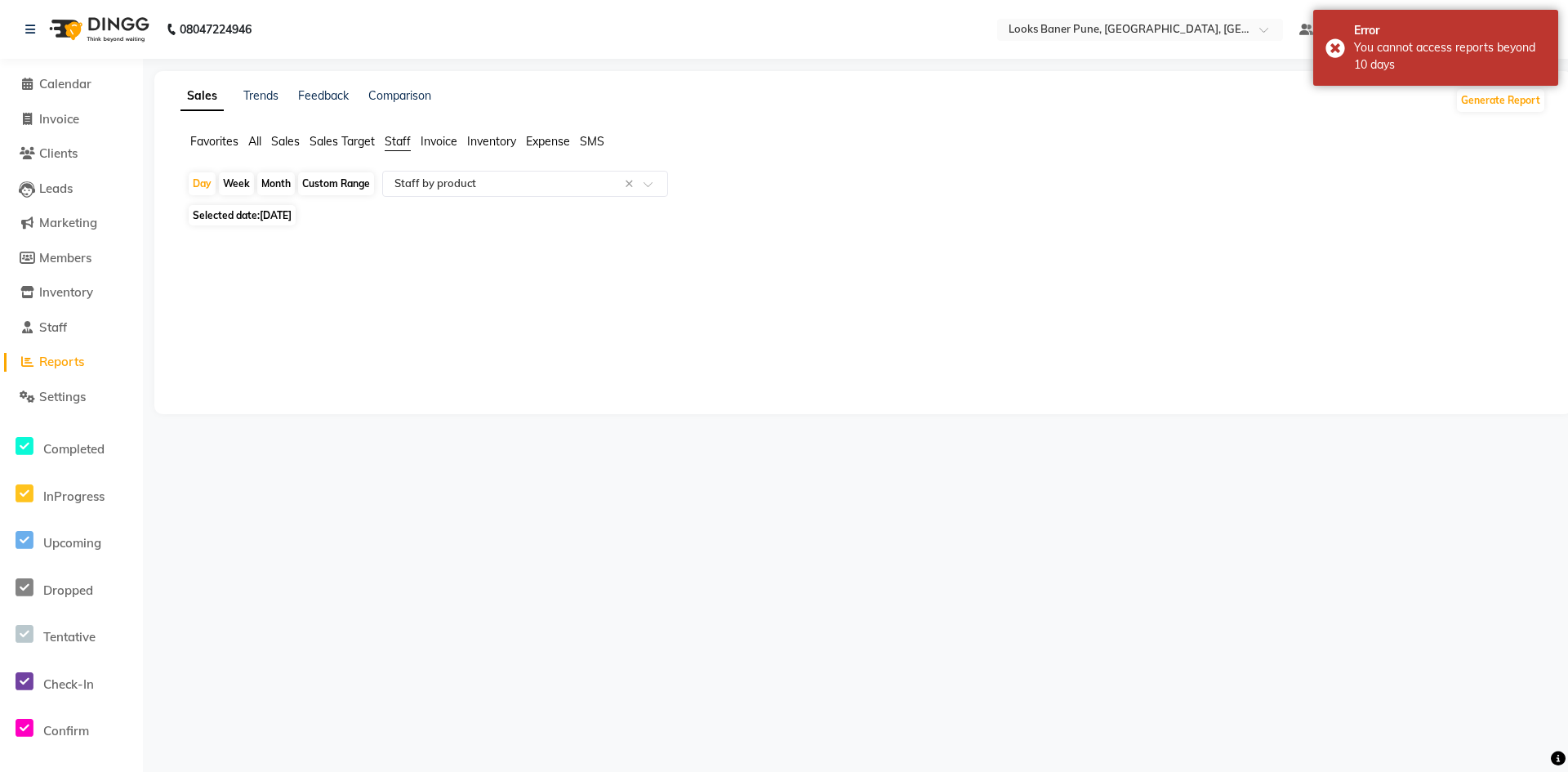
click at [291, 217] on span "08-09-2025" at bounding box center [275, 215] width 32 height 13
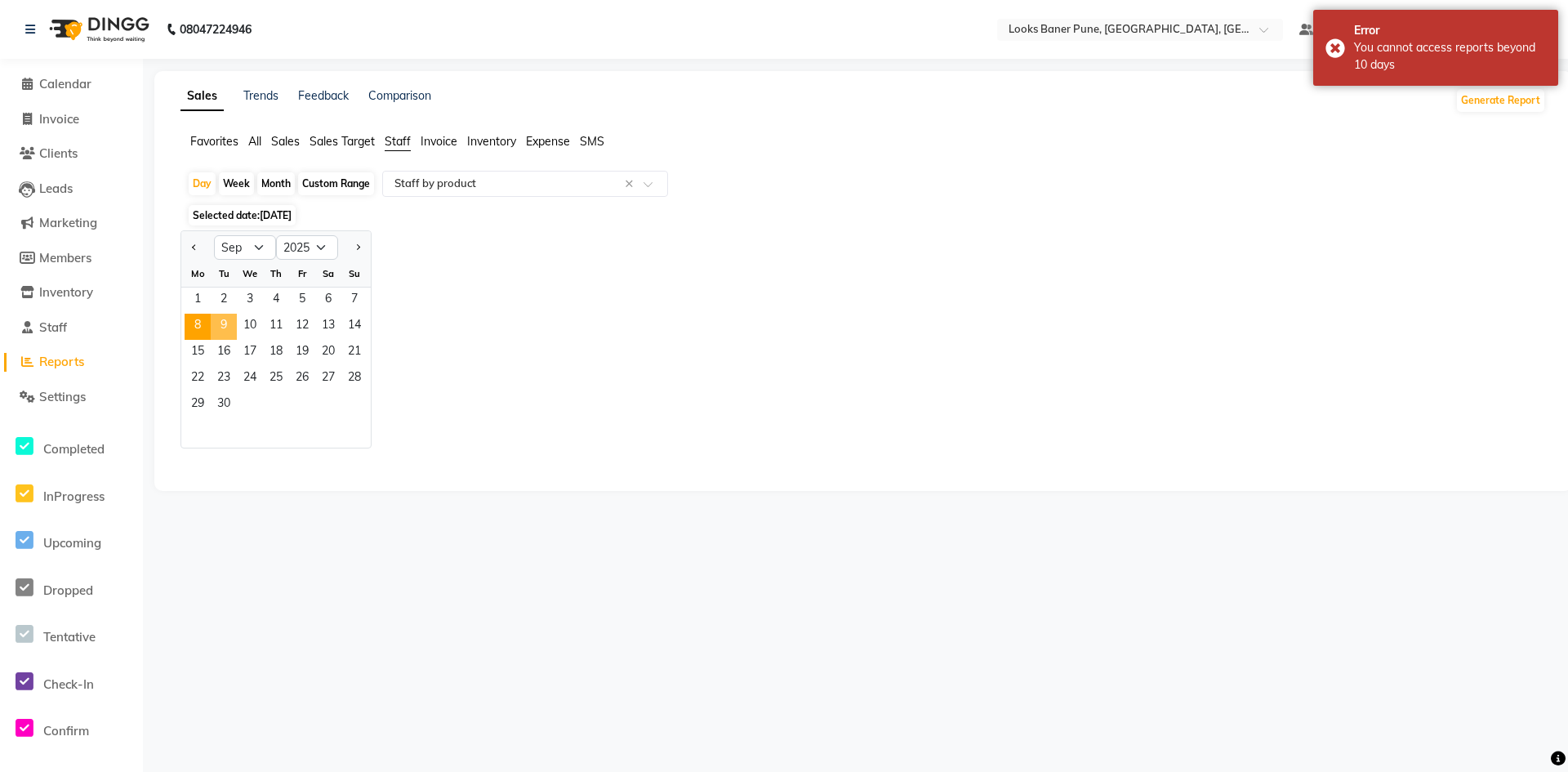
click at [231, 324] on span "9" at bounding box center [223, 326] width 26 height 26
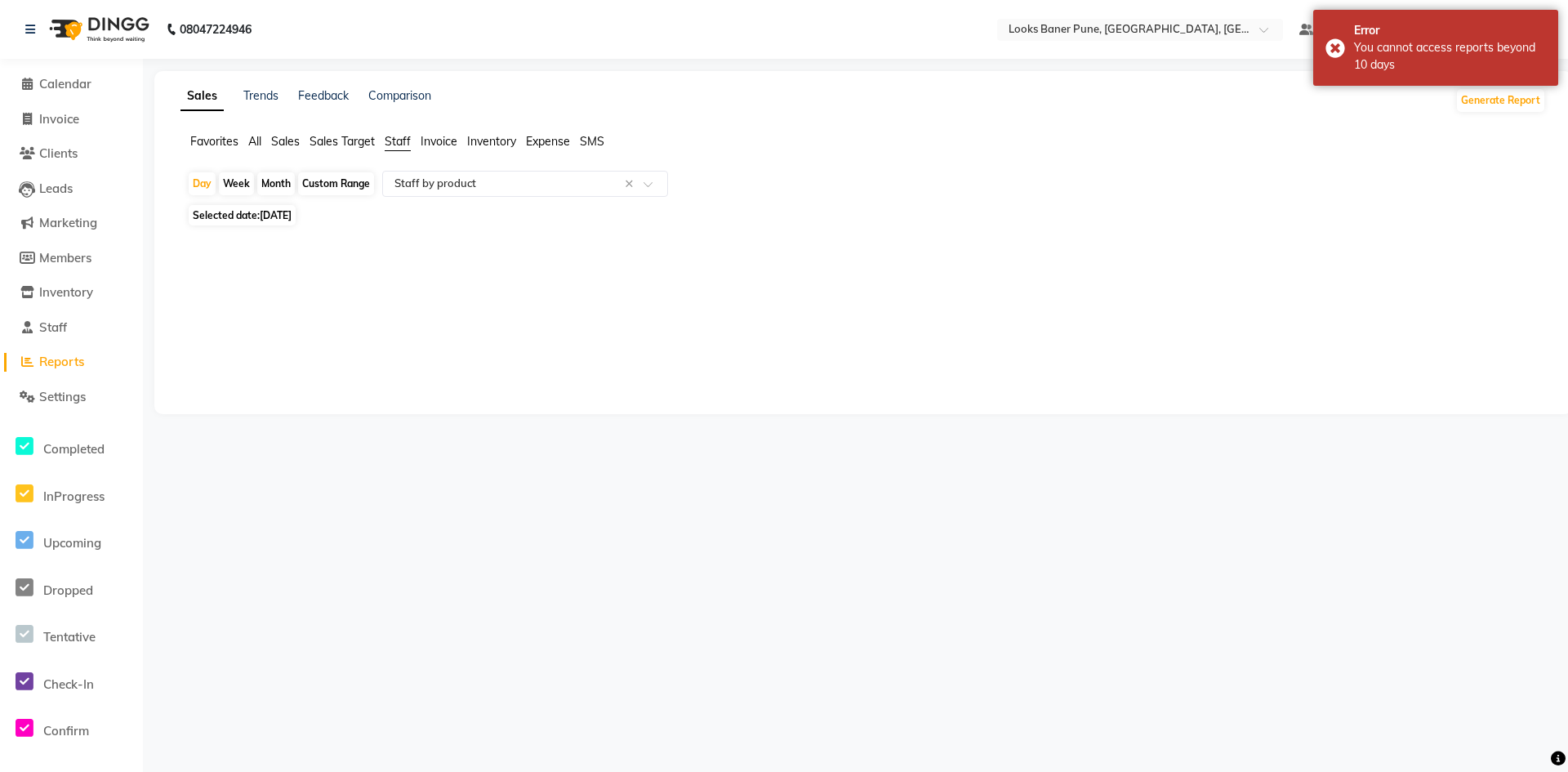
click at [291, 213] on span "09-09-2025" at bounding box center [275, 215] width 32 height 13
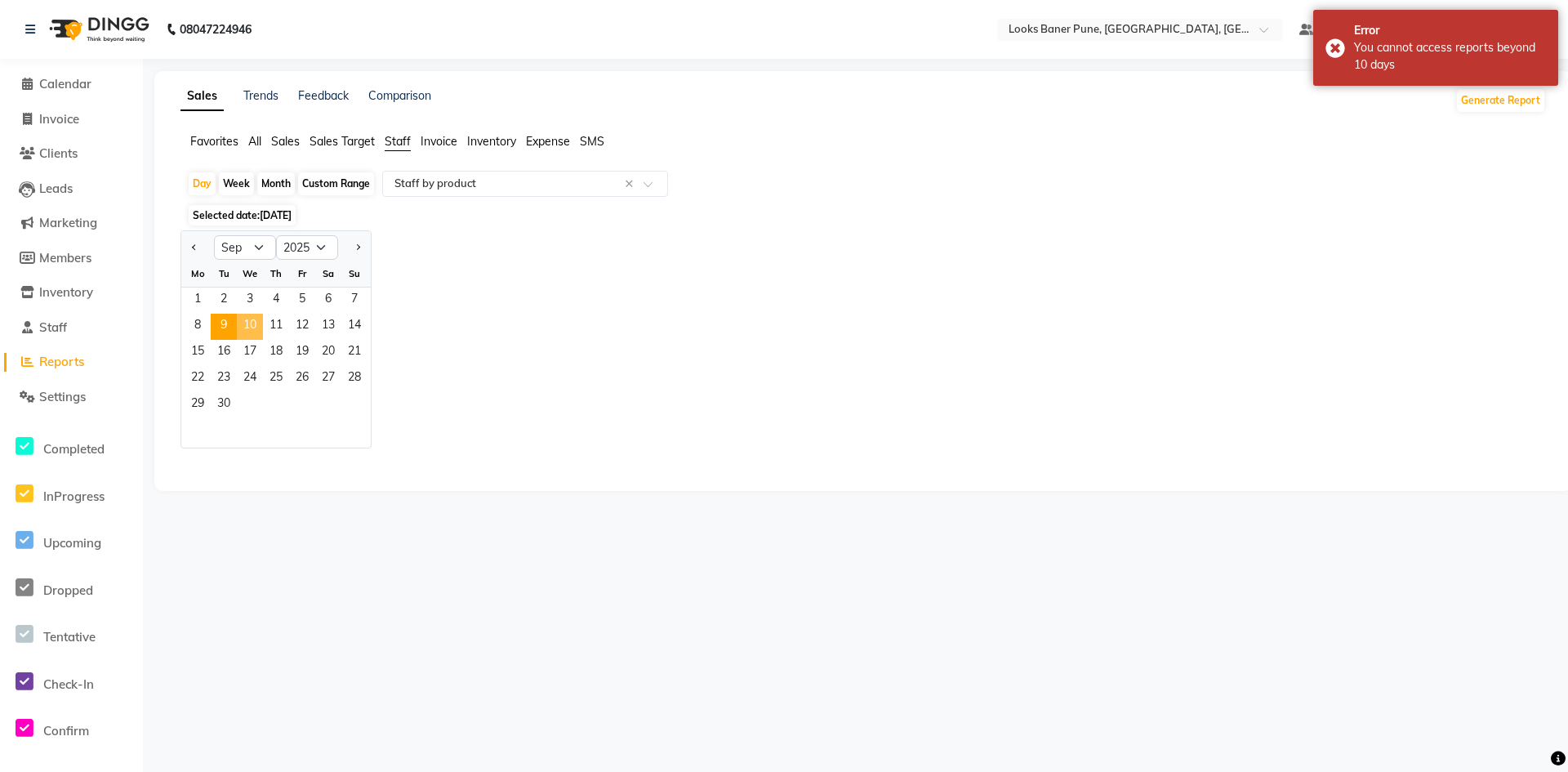
click at [255, 325] on span "10" at bounding box center [250, 326] width 26 height 26
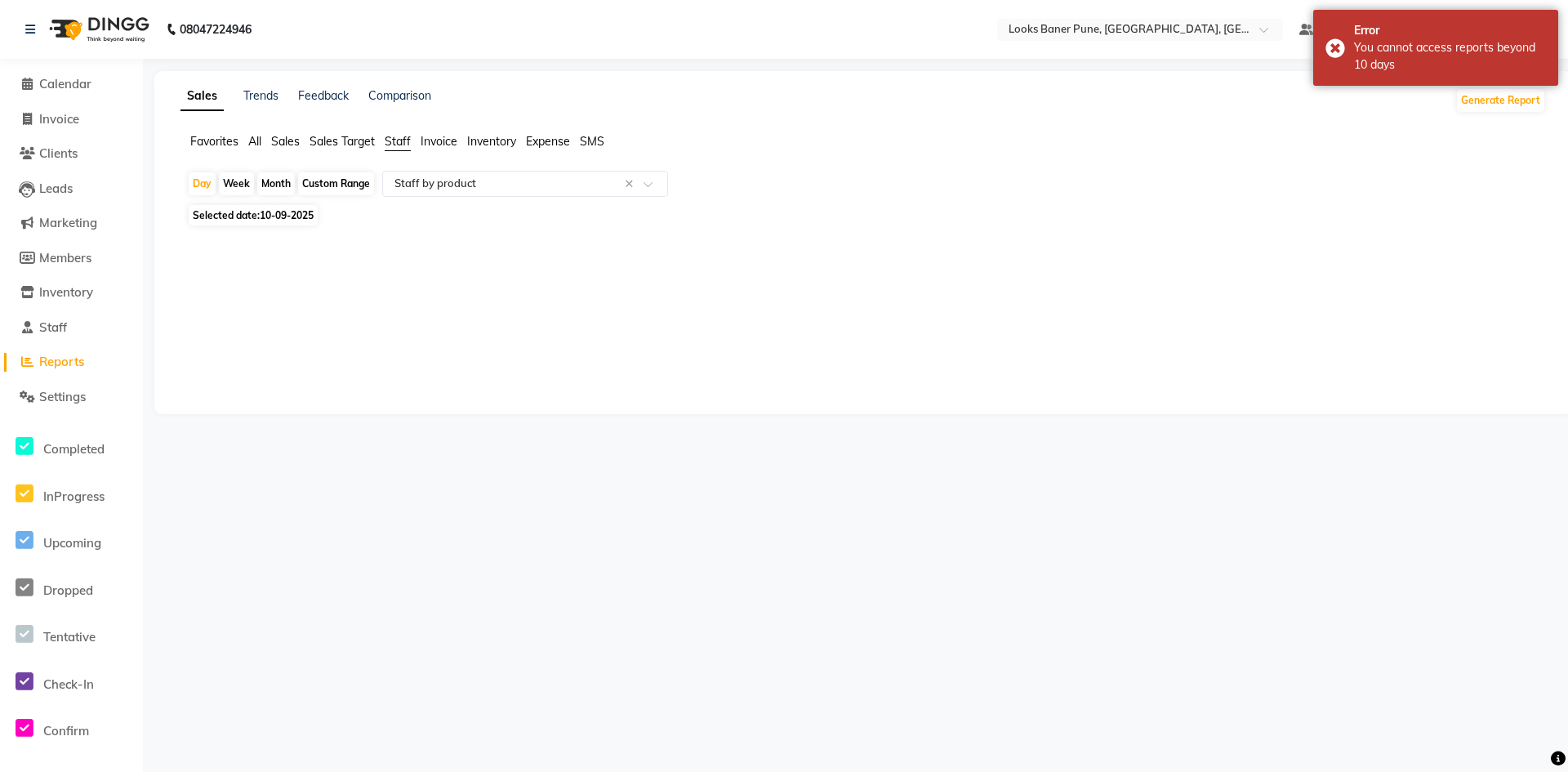
click at [317, 211] on span "Selected date: 10-09-2025" at bounding box center [253, 215] width 129 height 21
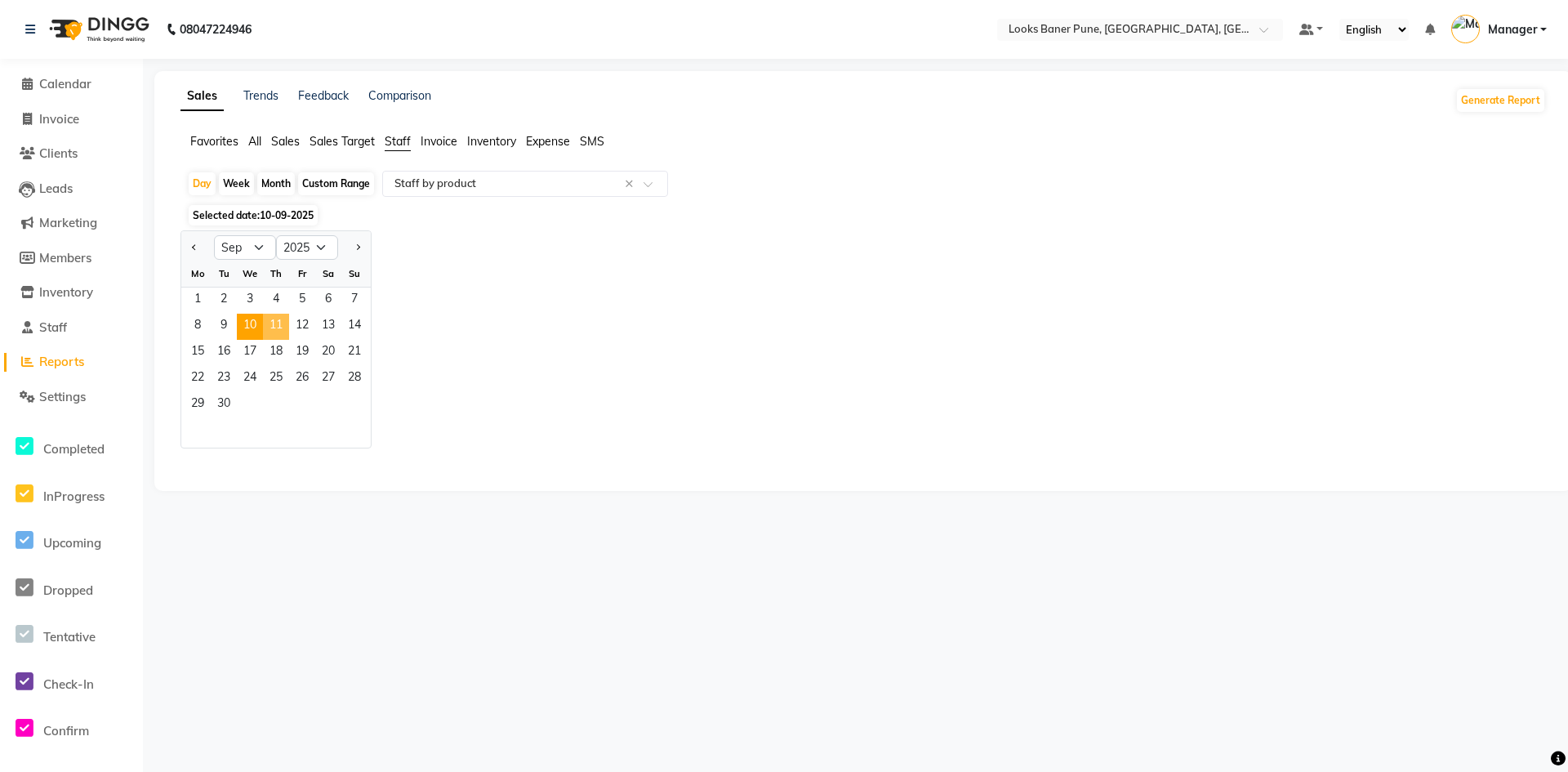
click at [279, 325] on span "11" at bounding box center [276, 326] width 26 height 26
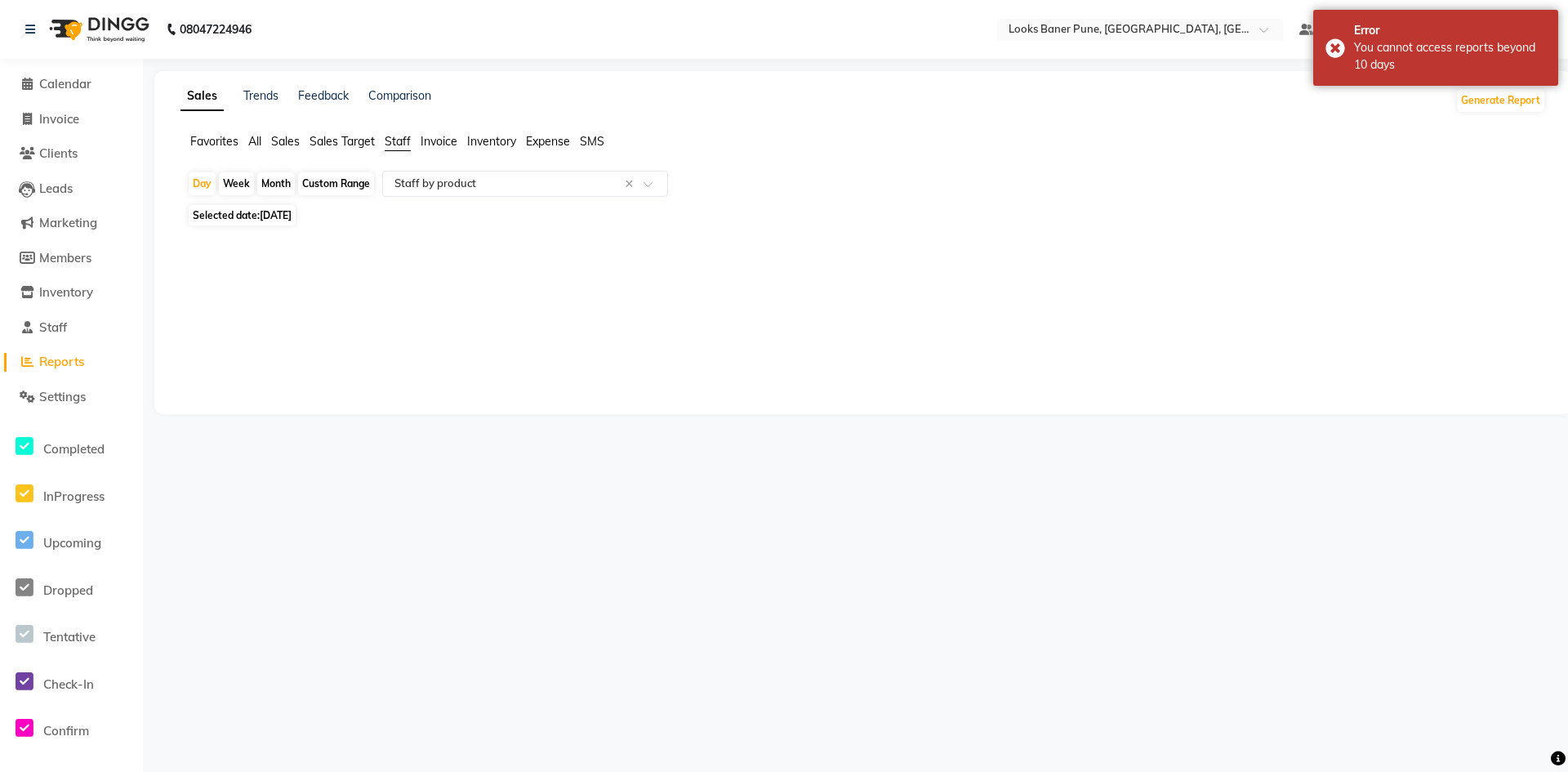
click at [291, 211] on span "11-09-2025" at bounding box center [275, 215] width 32 height 13
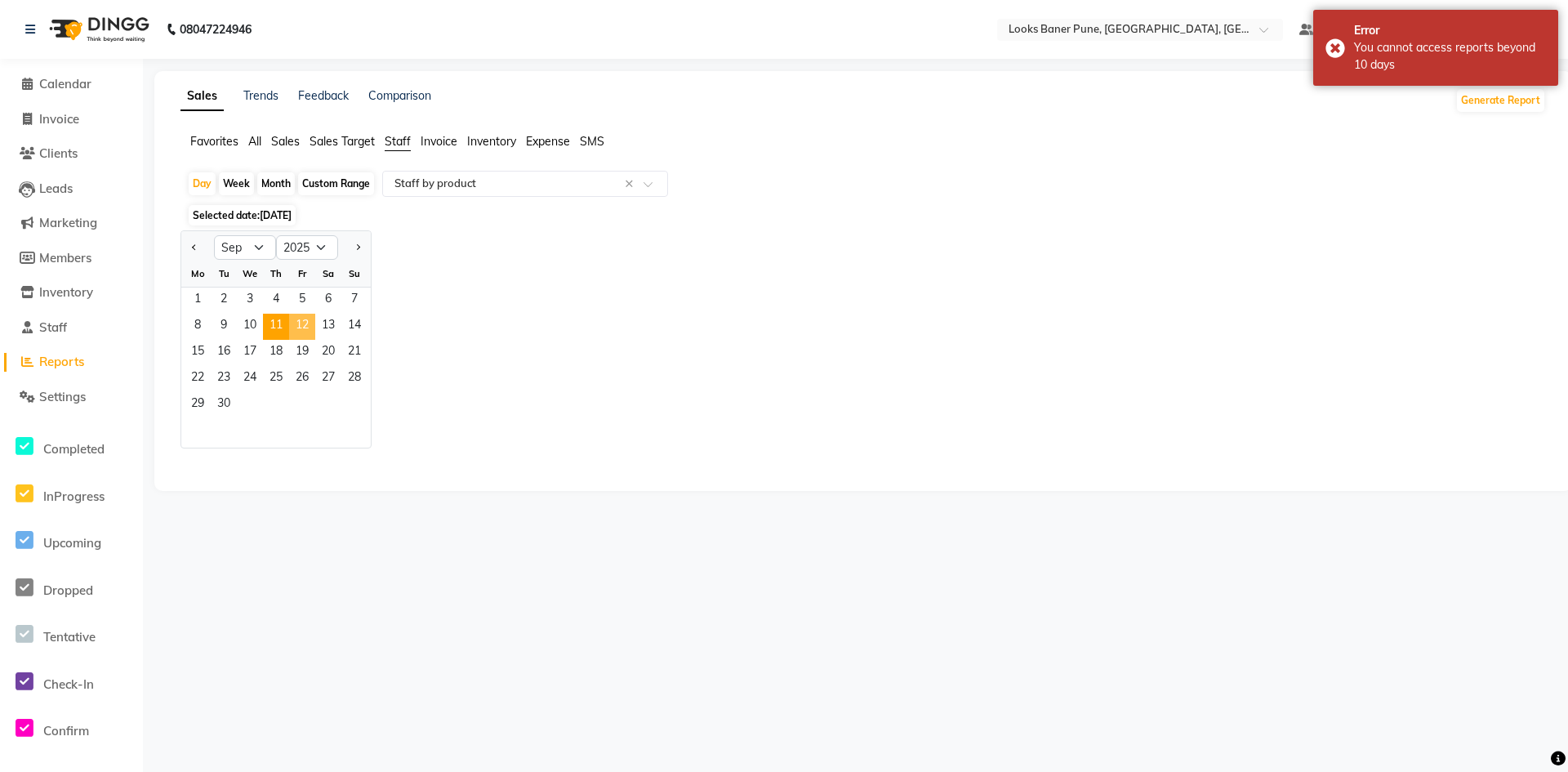
click at [298, 327] on span "12" at bounding box center [302, 326] width 26 height 26
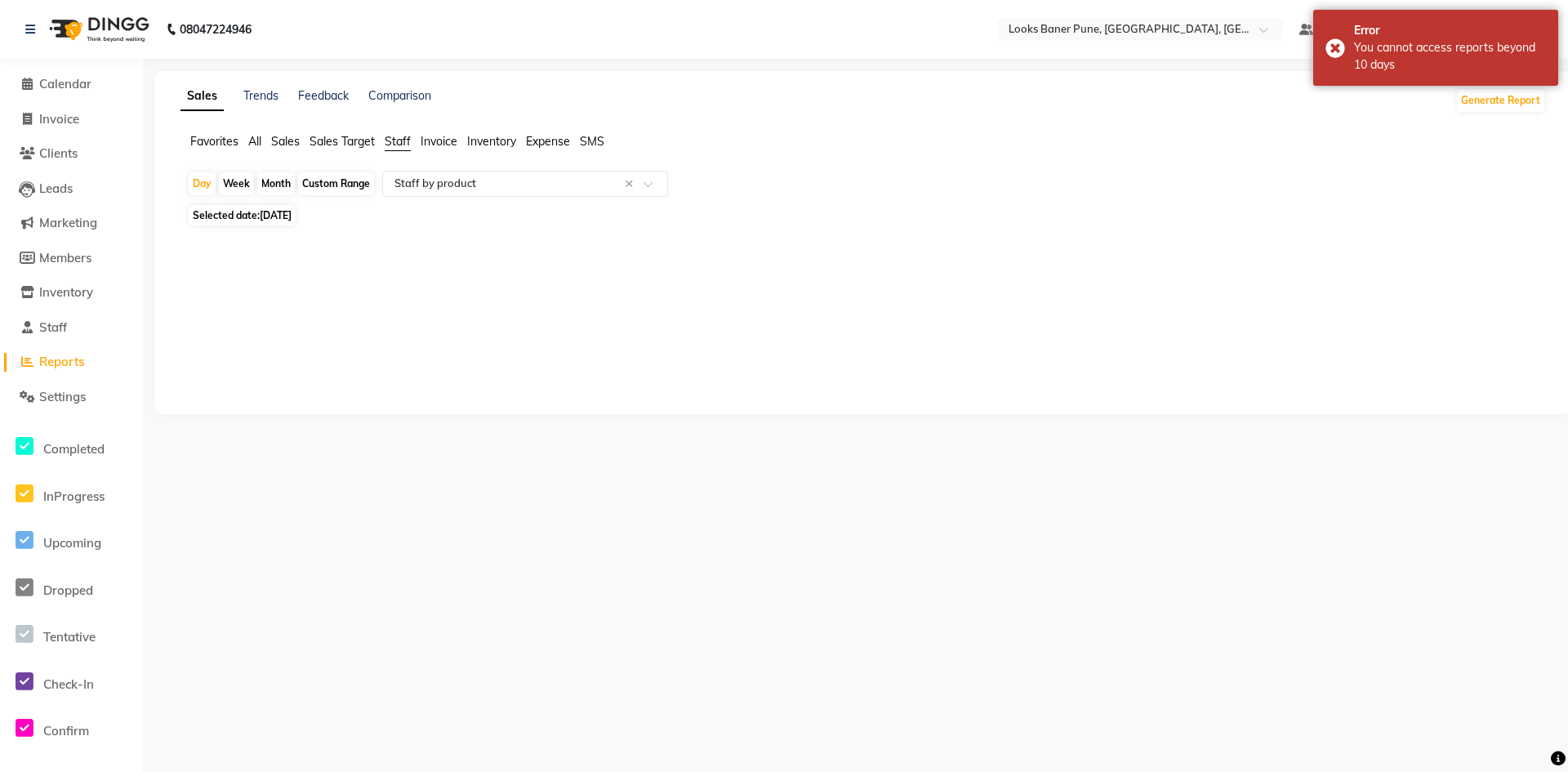
click at [291, 217] on span "12-09-2025" at bounding box center [275, 215] width 32 height 13
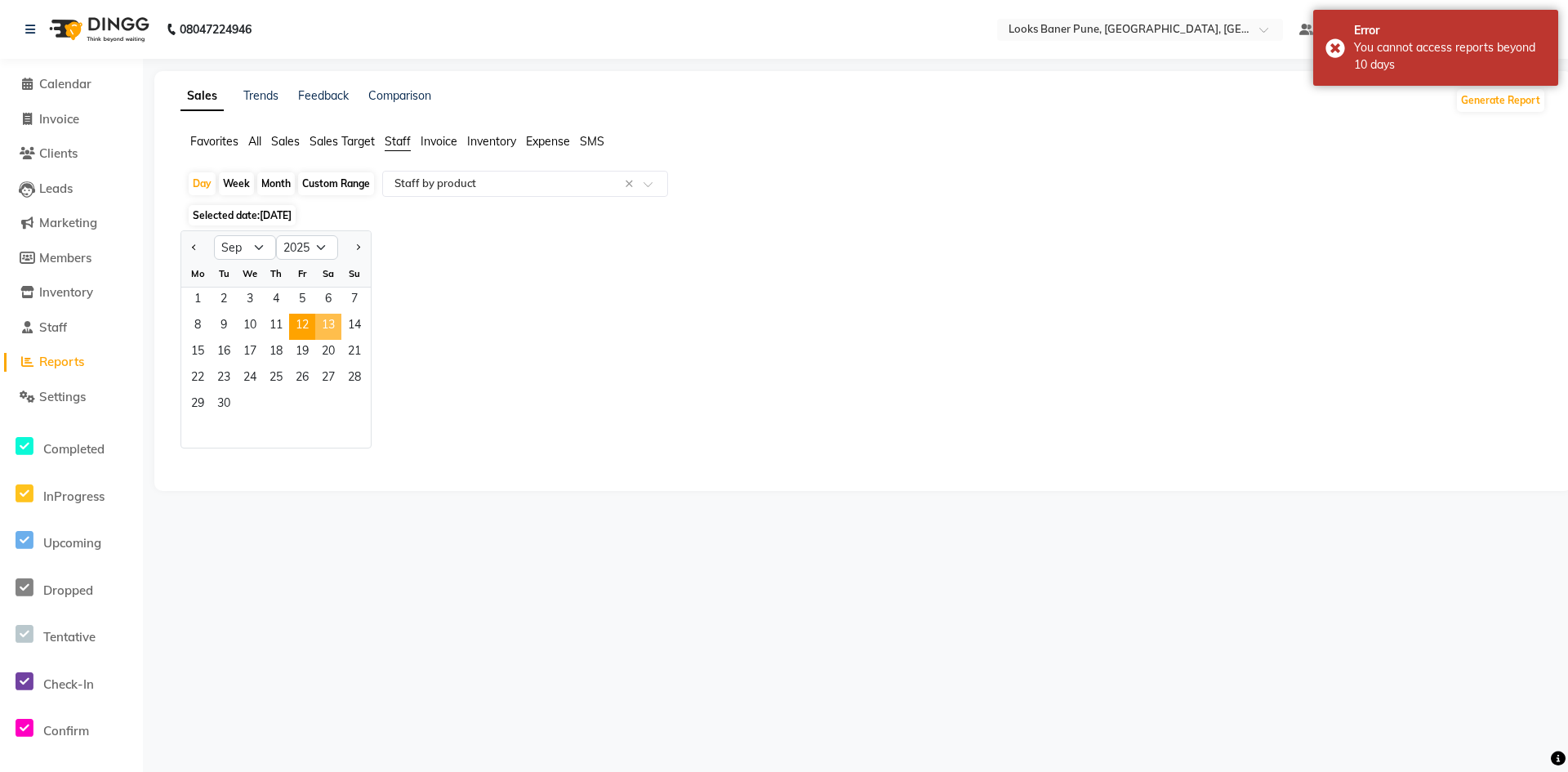
click at [328, 324] on span "13" at bounding box center [328, 326] width 26 height 26
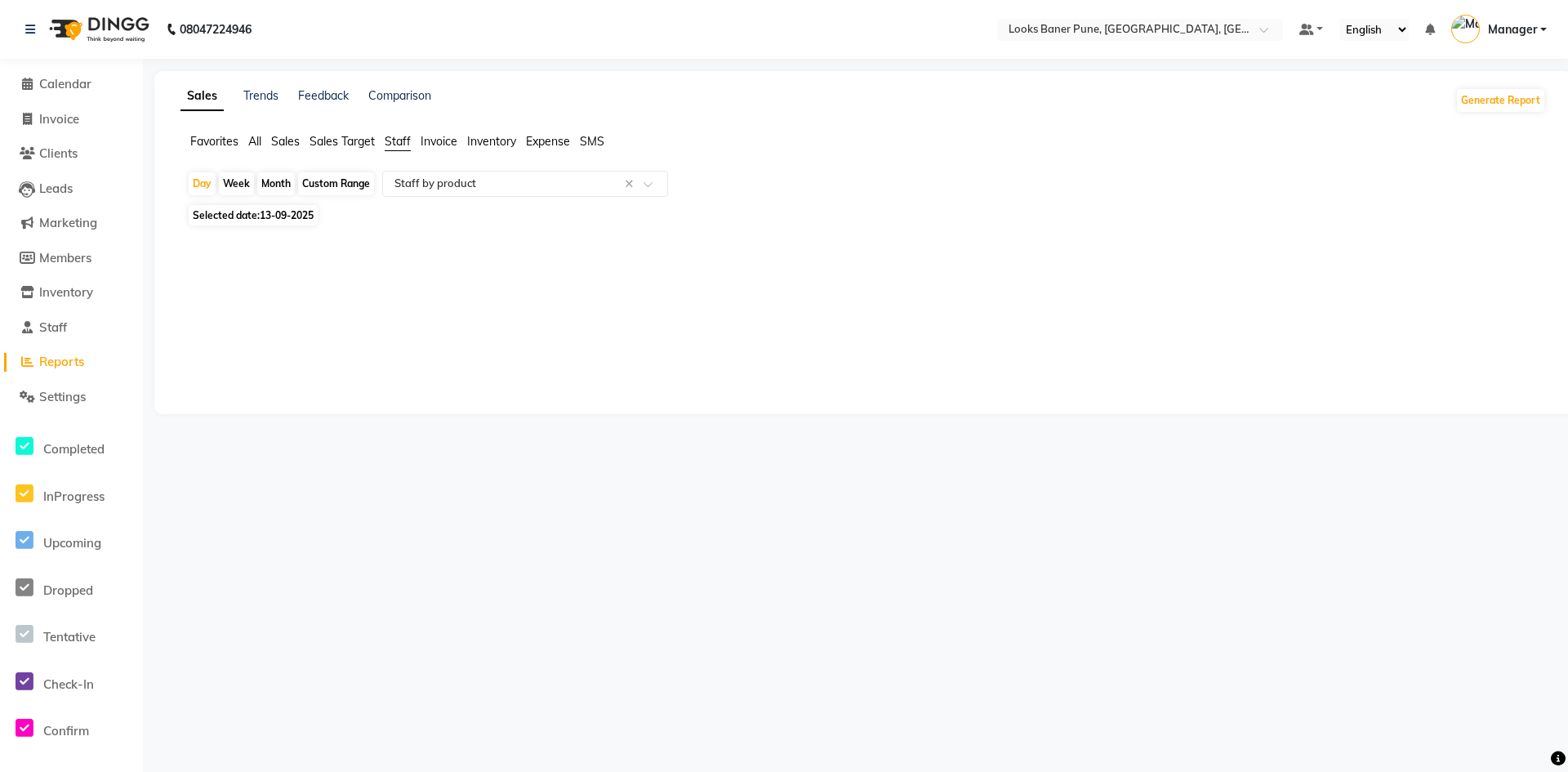
click at [401, 139] on span "Staff" at bounding box center [397, 141] width 26 height 14
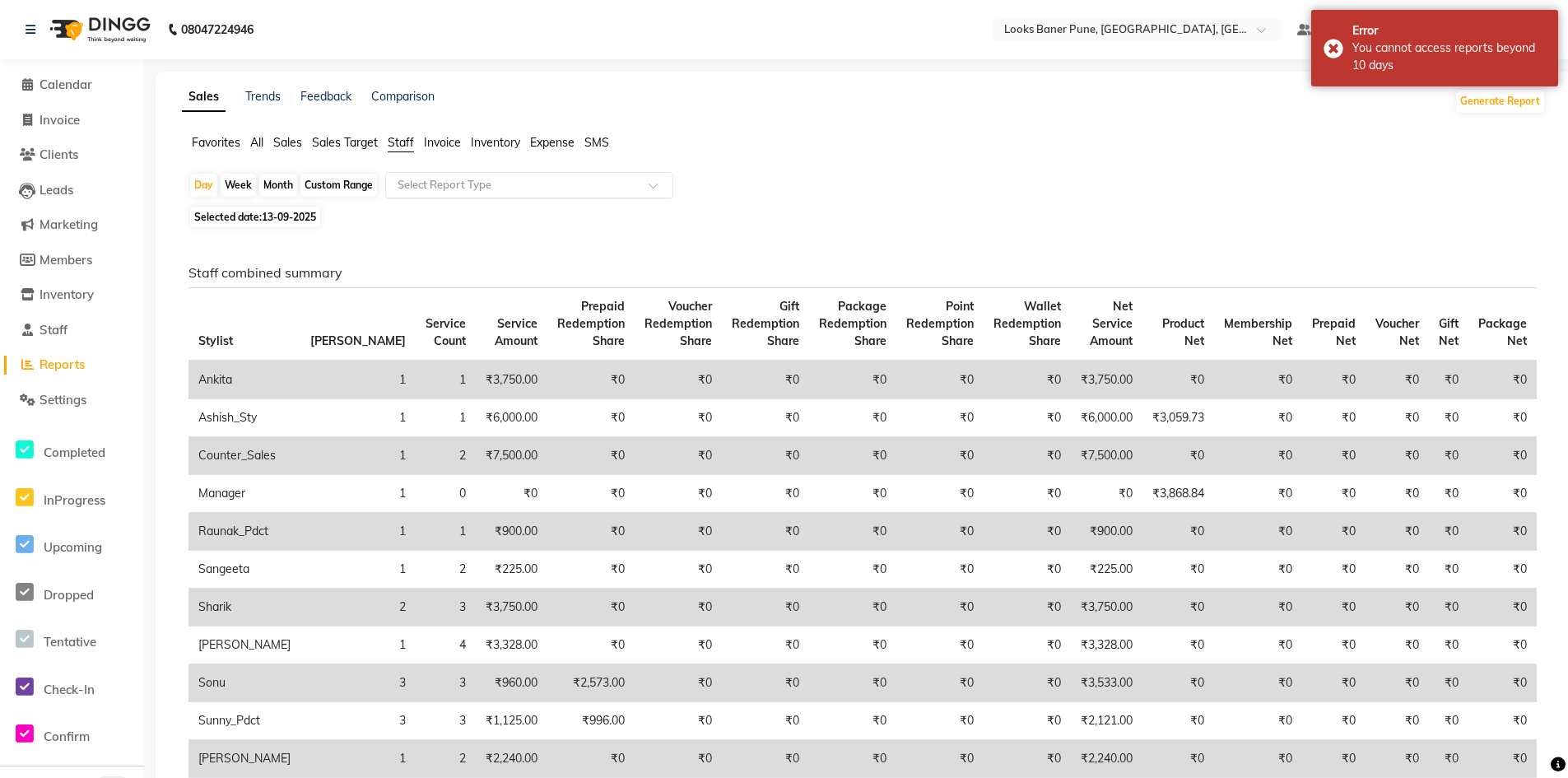
click at [645, 189] on div at bounding box center [529, 185] width 286 height 16
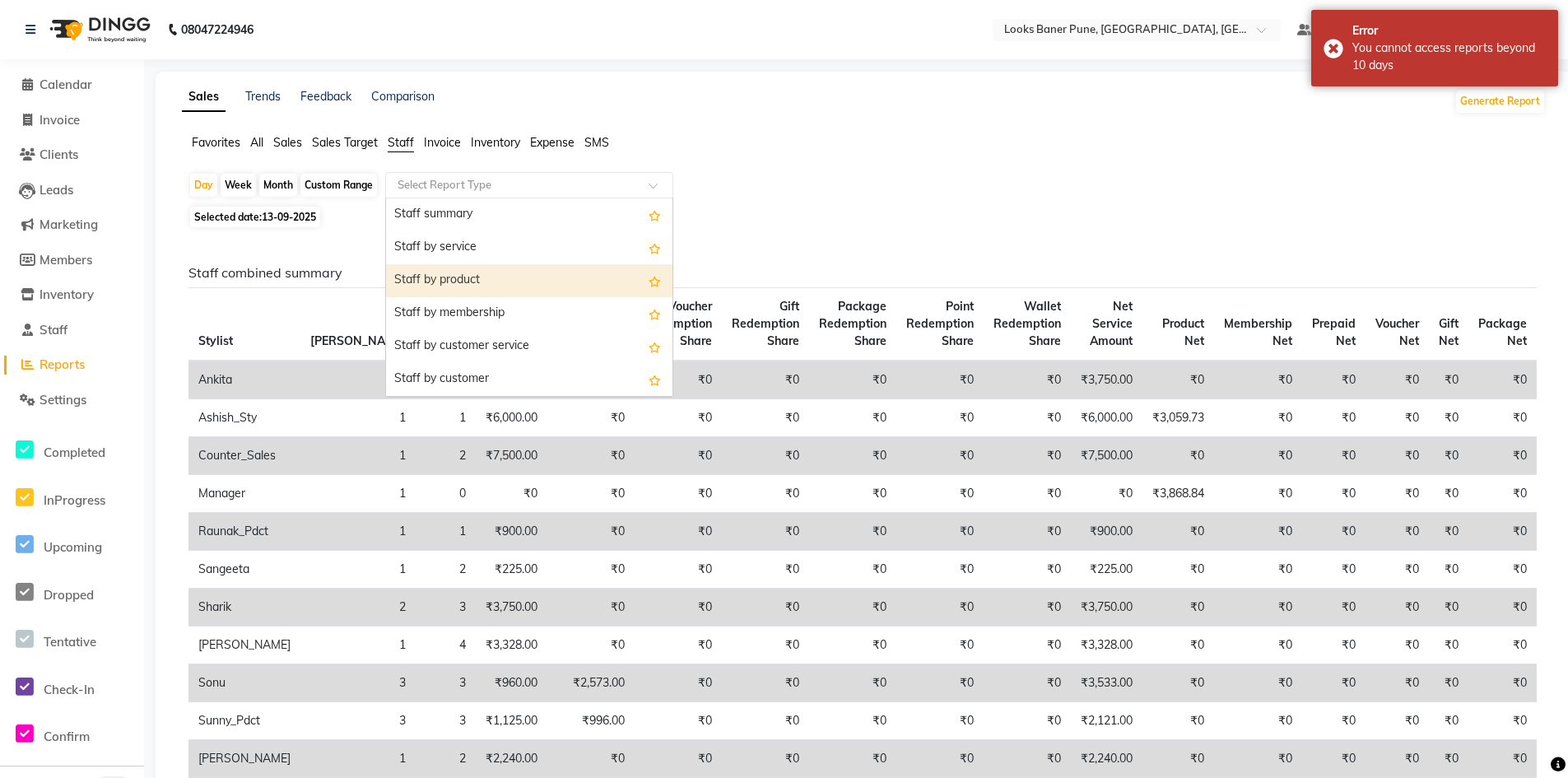
click at [507, 278] on div "Staff by product" at bounding box center [529, 281] width 286 height 33
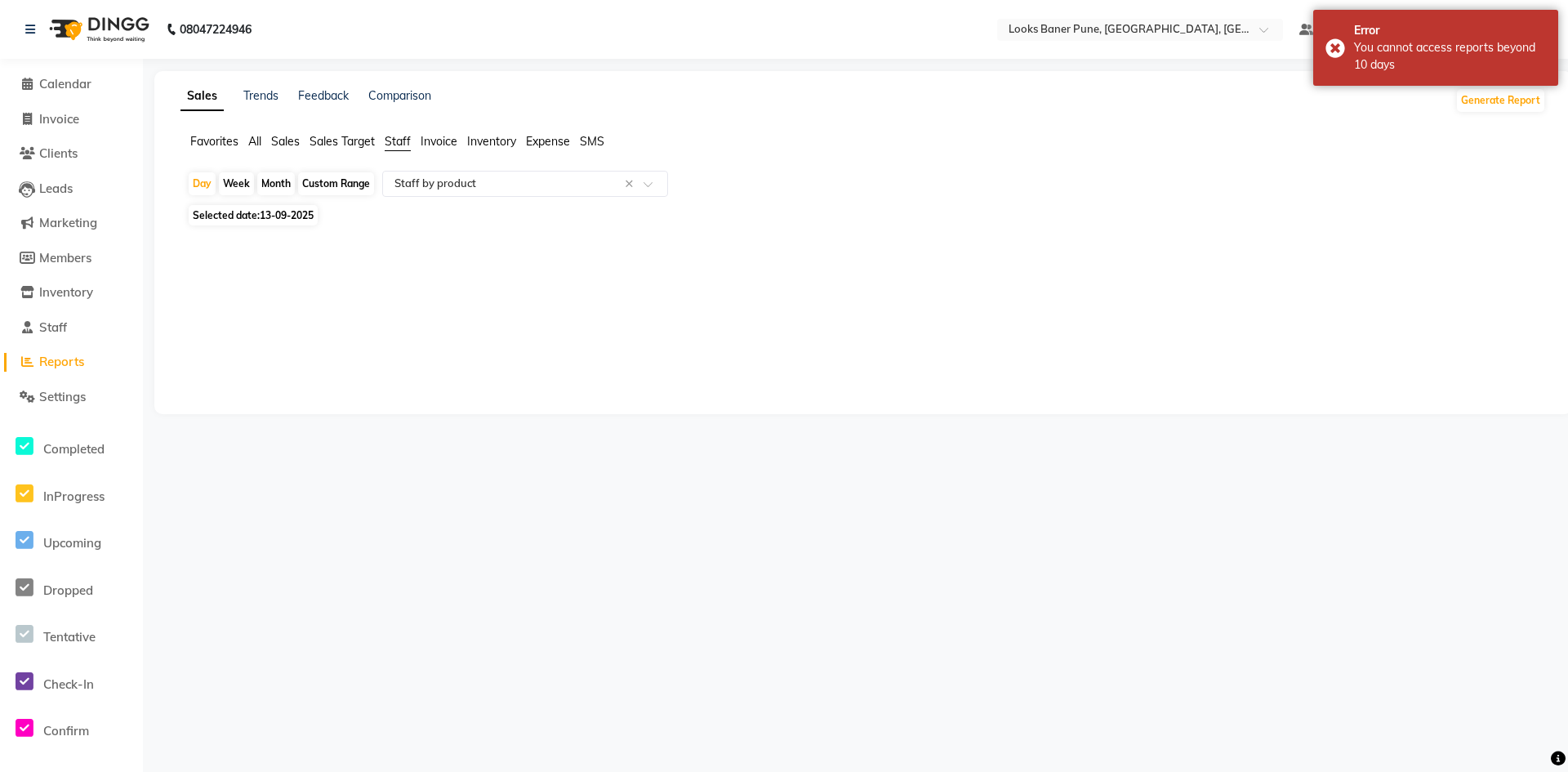
click at [279, 180] on div "Month" at bounding box center [277, 184] width 38 height 23
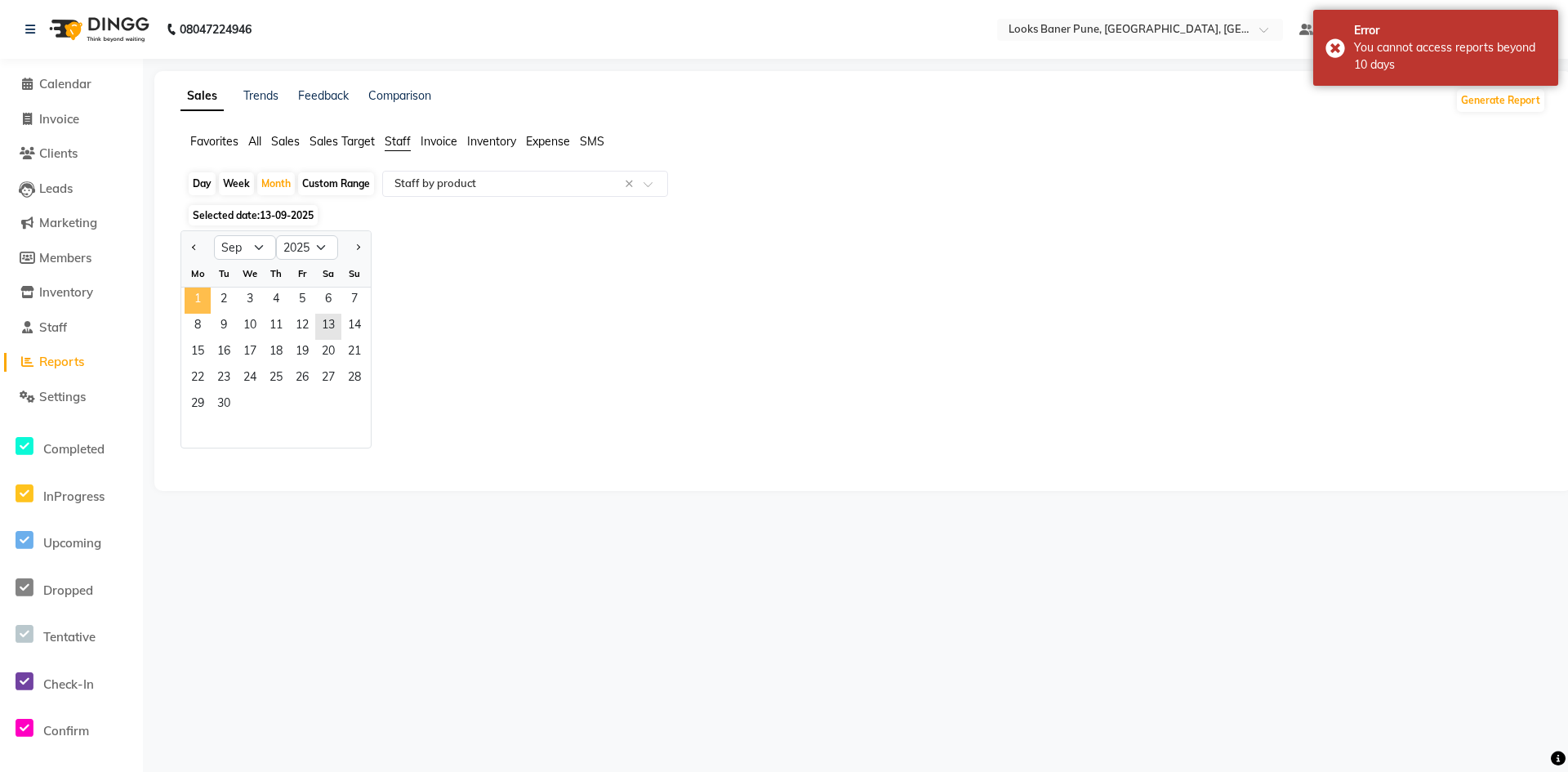
click at [196, 305] on span "1" at bounding box center [197, 300] width 26 height 26
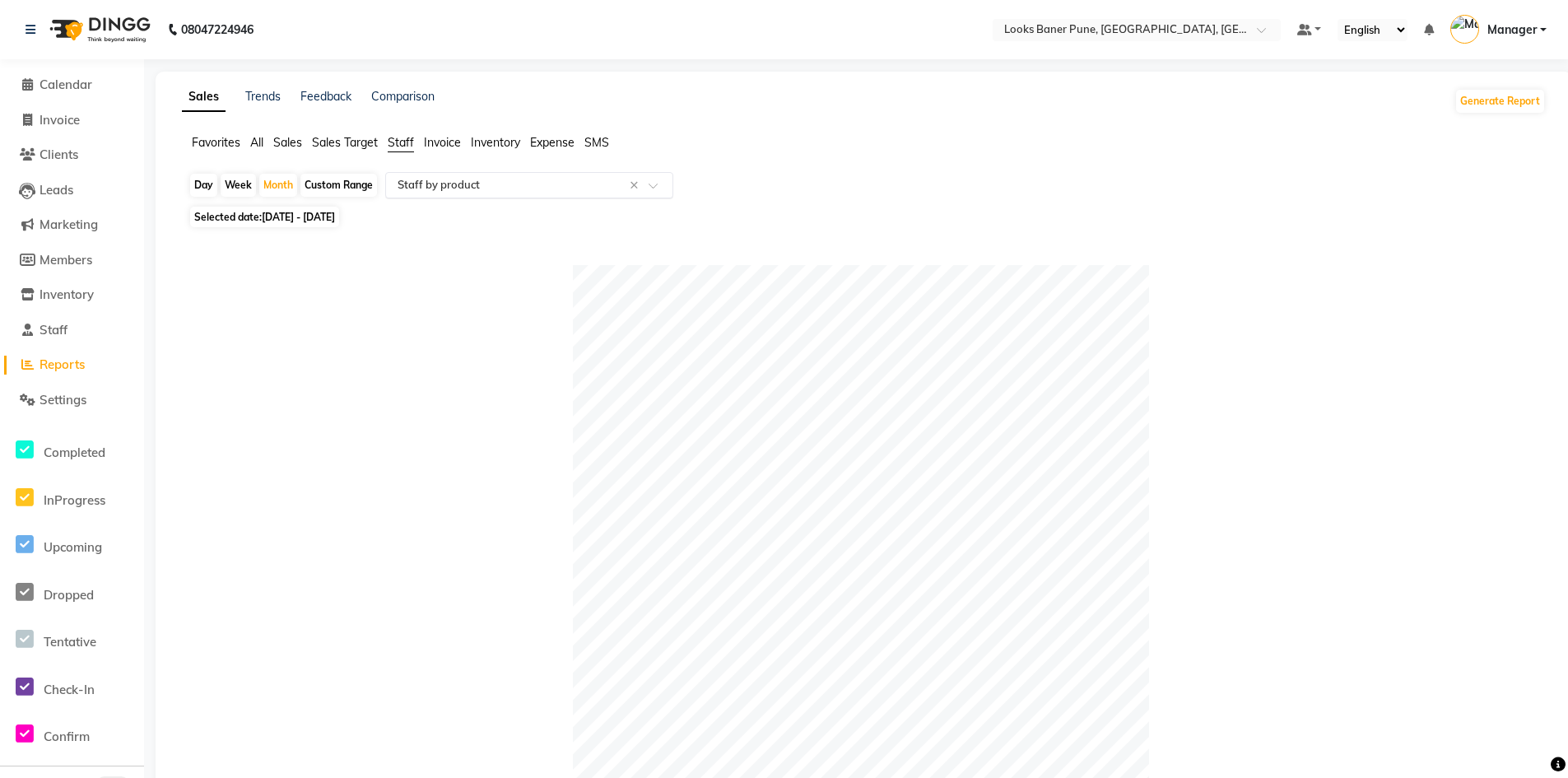
click at [651, 185] on span at bounding box center [659, 190] width 21 height 16
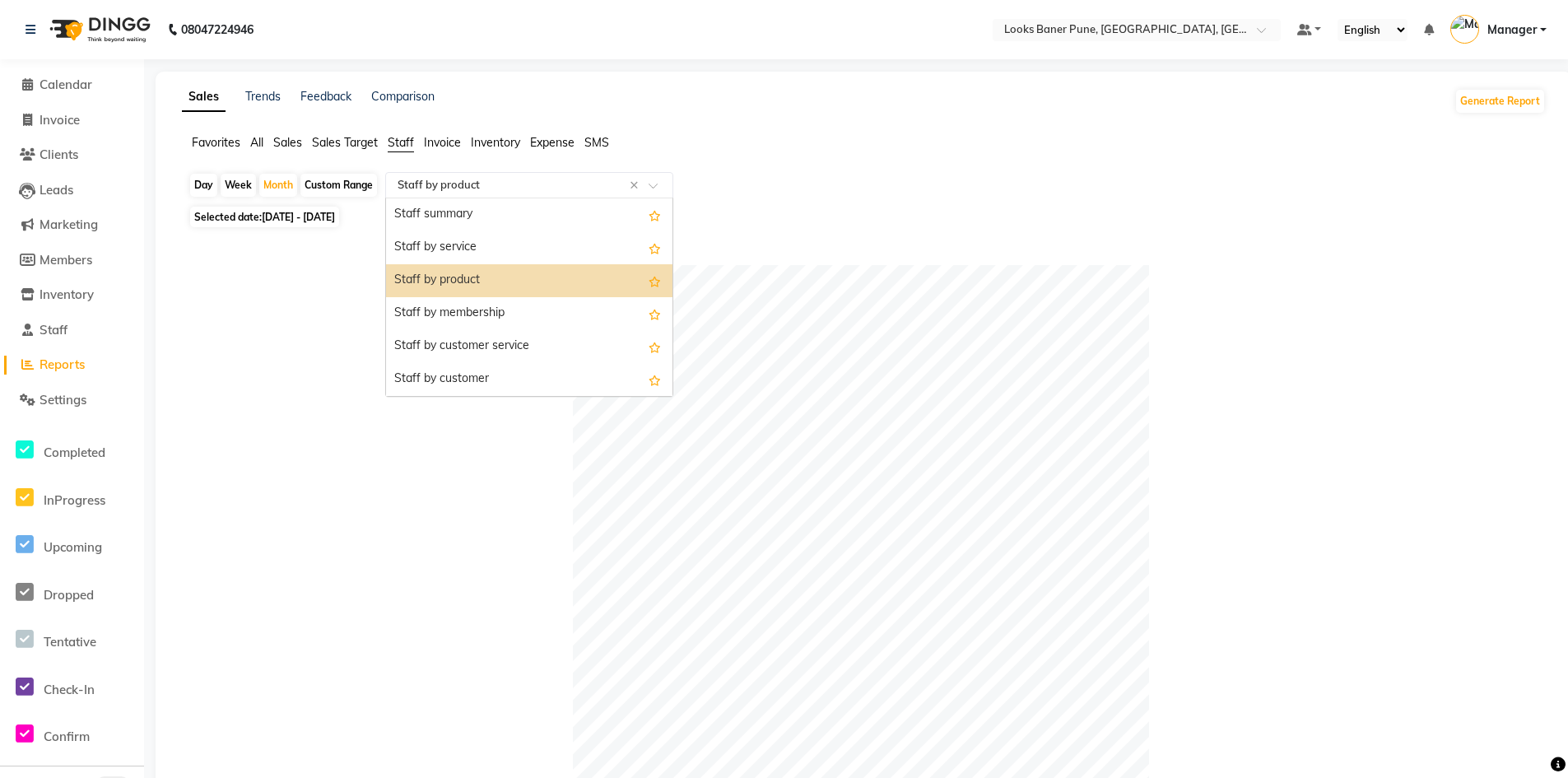
click at [483, 277] on div "Staff by product" at bounding box center [529, 281] width 286 height 33
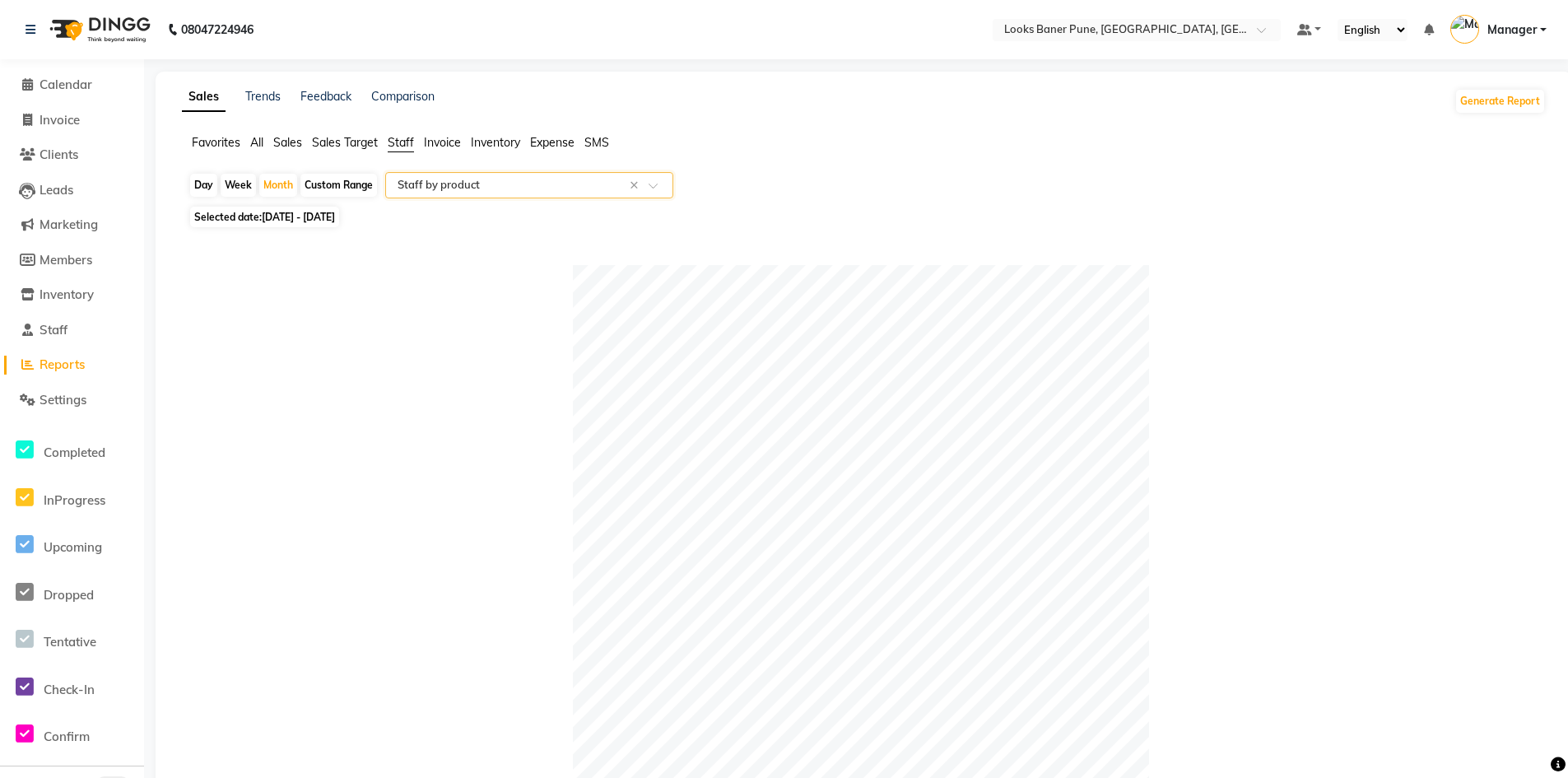
scroll to position [82, 0]
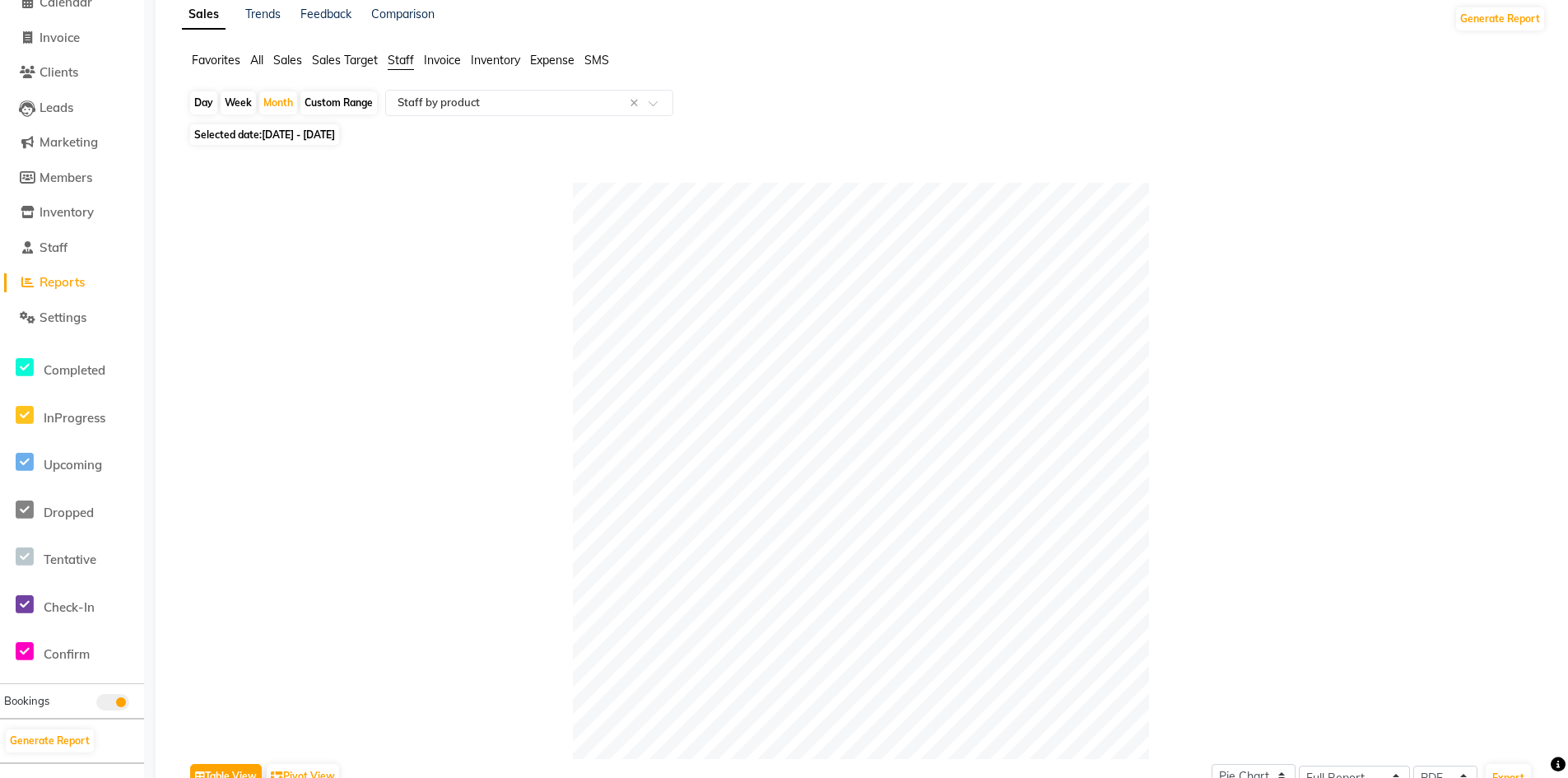
click at [405, 56] on span "Staff" at bounding box center [400, 60] width 26 height 15
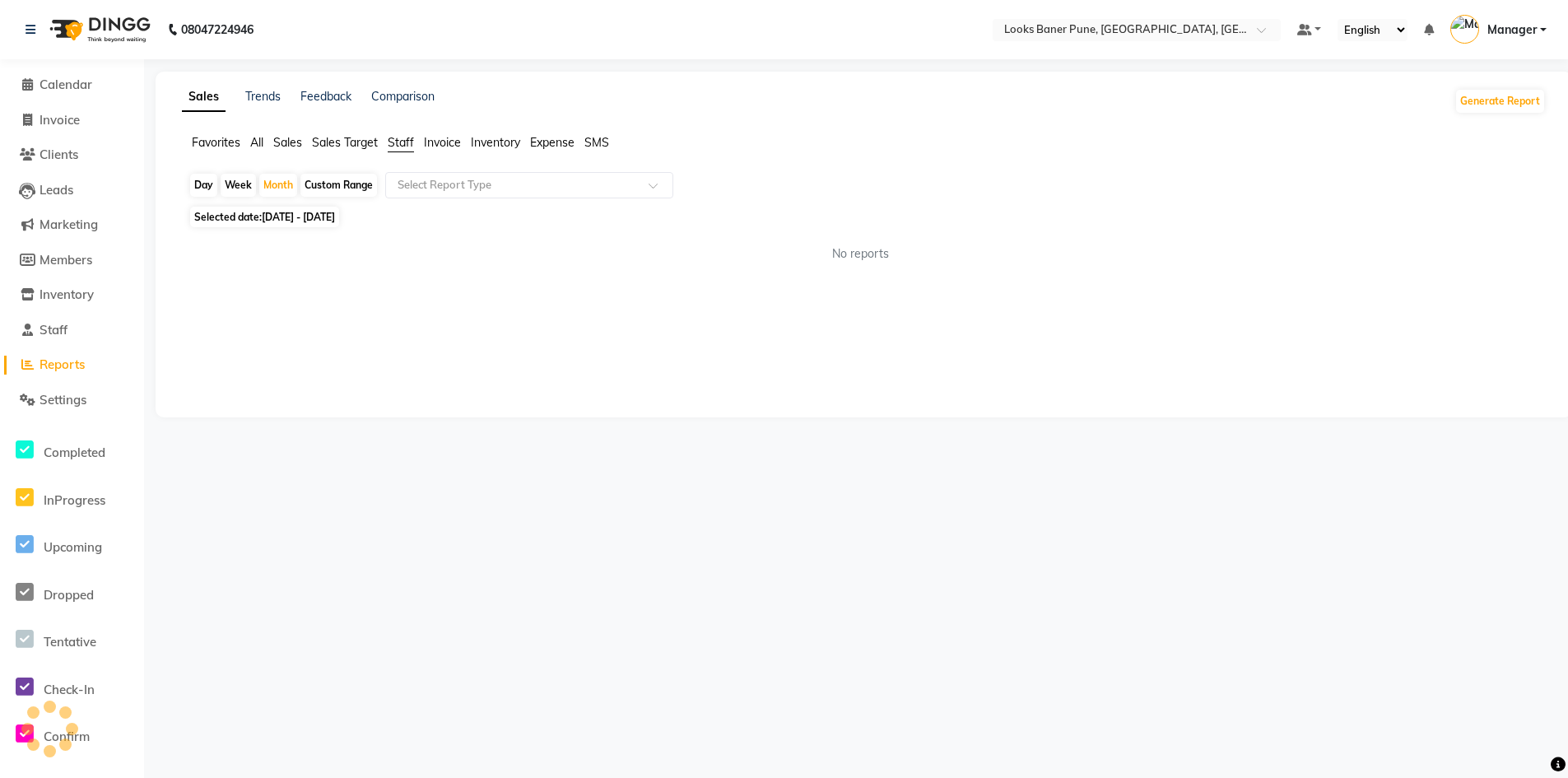
scroll to position [0, 0]
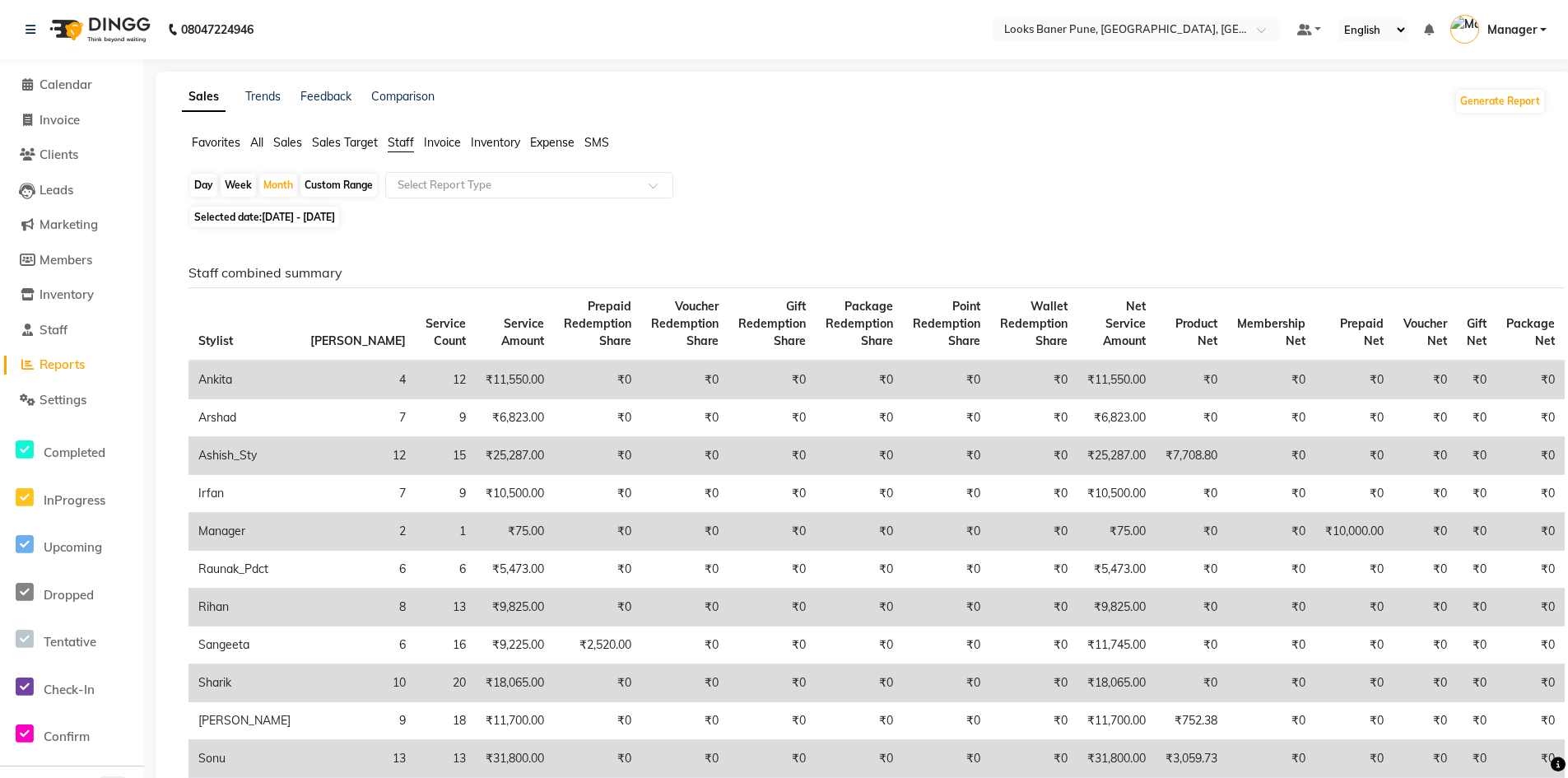
click at [408, 140] on span "Staff" at bounding box center [400, 142] width 26 height 15
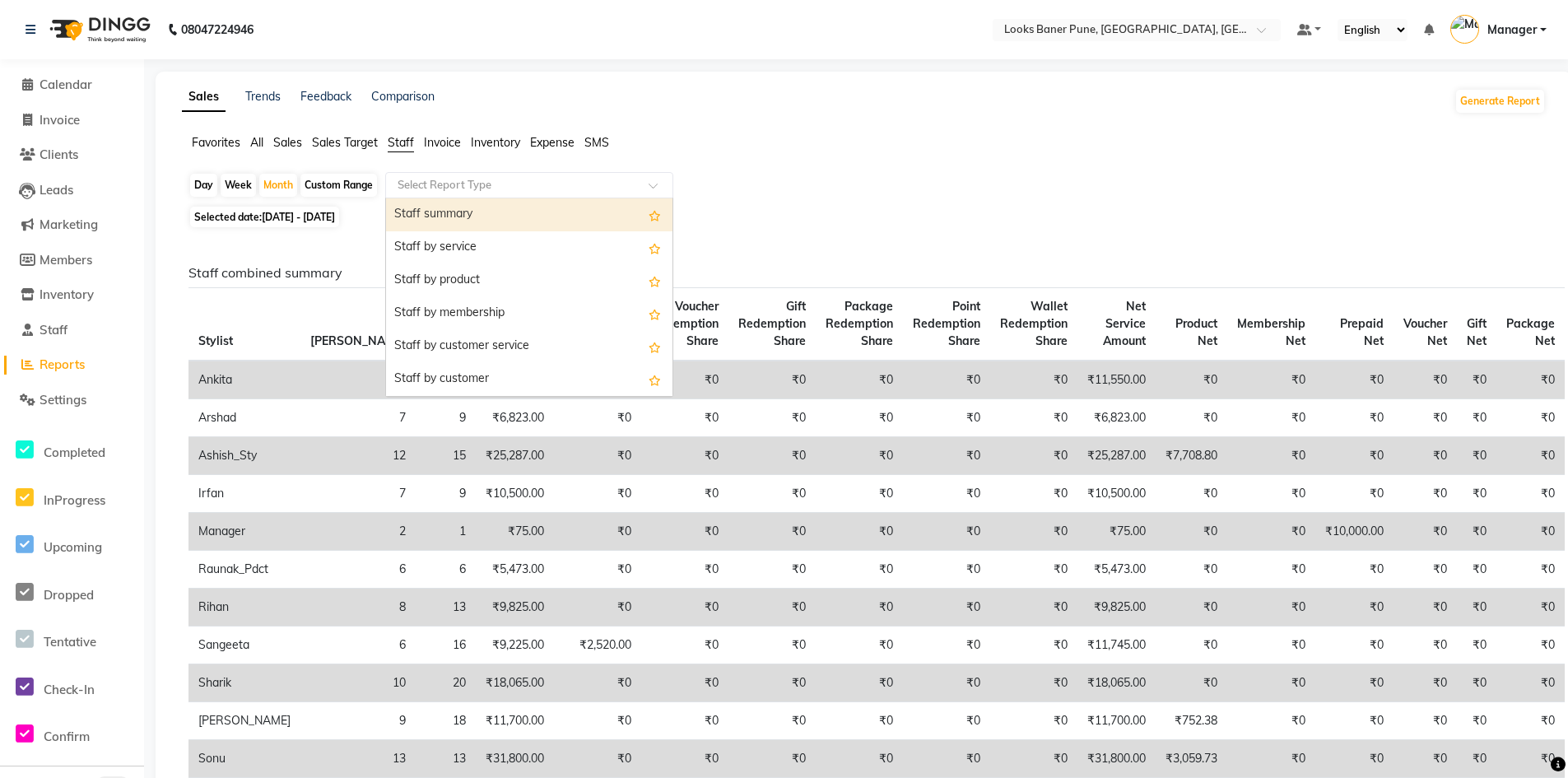
click at [652, 188] on span at bounding box center [659, 190] width 21 height 16
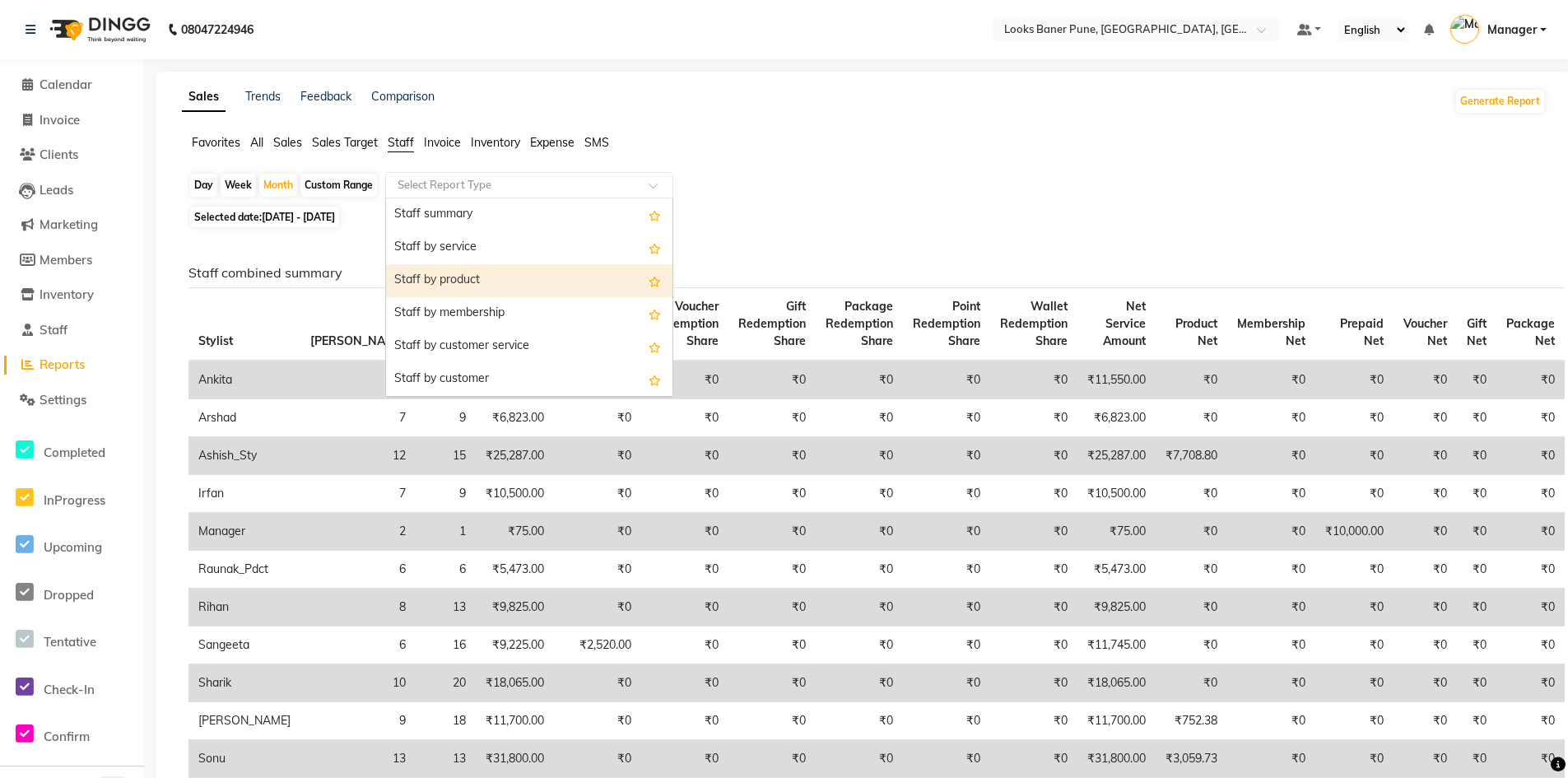
click at [481, 275] on div "Staff by product" at bounding box center [529, 281] width 286 height 33
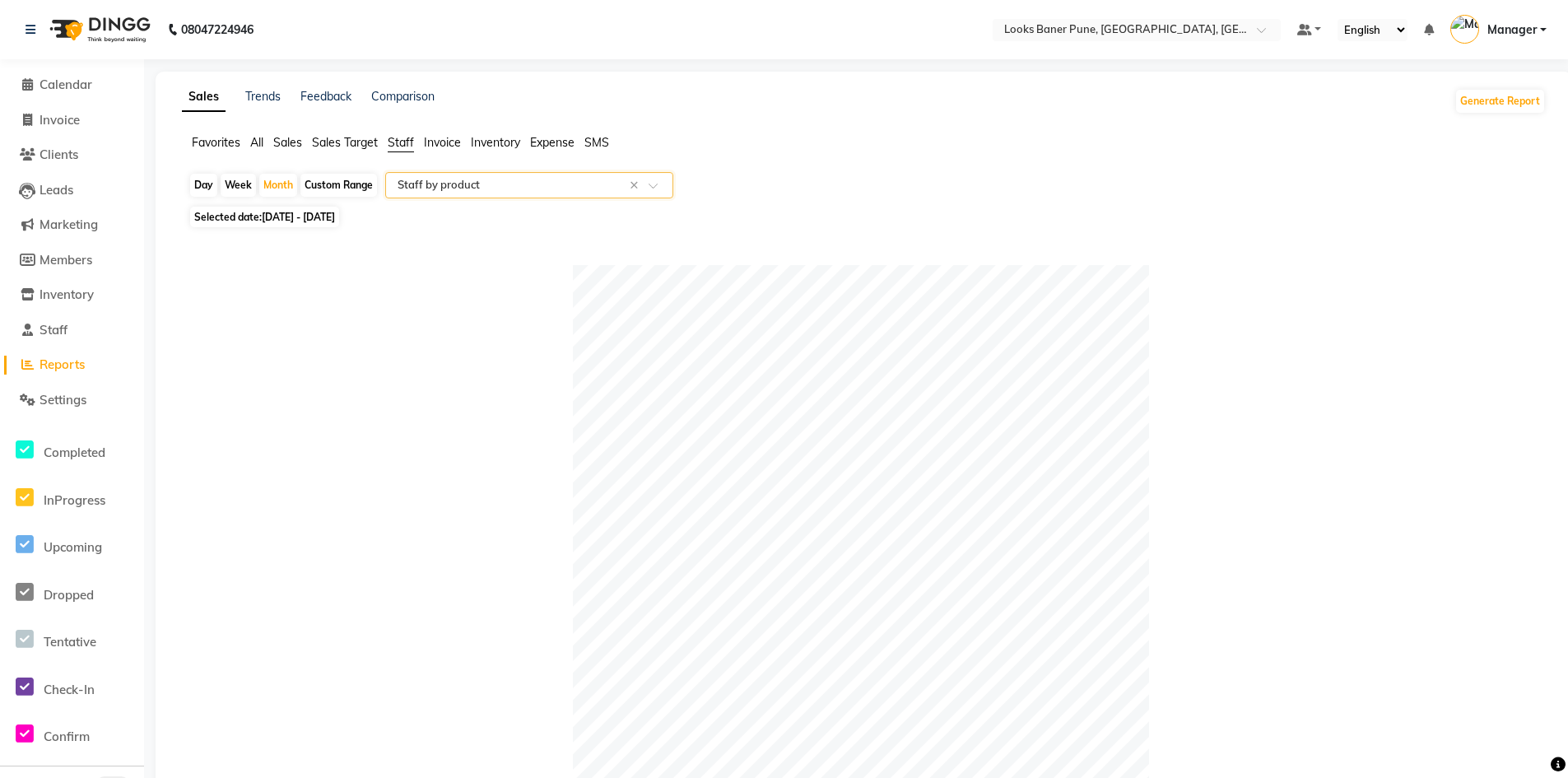
click at [364, 144] on span "Sales Target" at bounding box center [344, 142] width 66 height 15
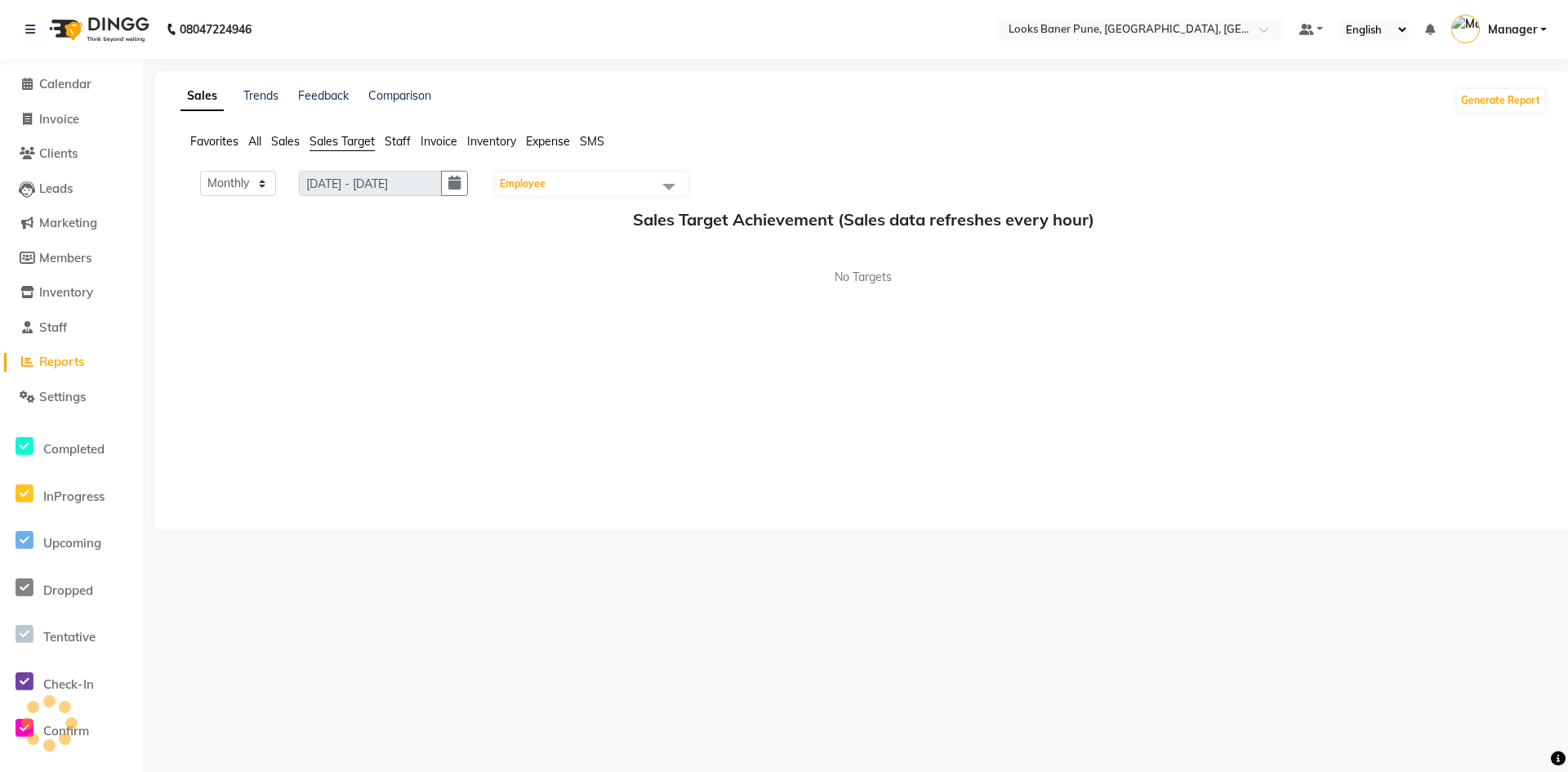
click at [331, 139] on span "Sales Target" at bounding box center [342, 141] width 65 height 14
click at [331, 143] on span "Sales Target" at bounding box center [342, 141] width 65 height 14
click at [286, 138] on span "Sales" at bounding box center [286, 141] width 29 height 14
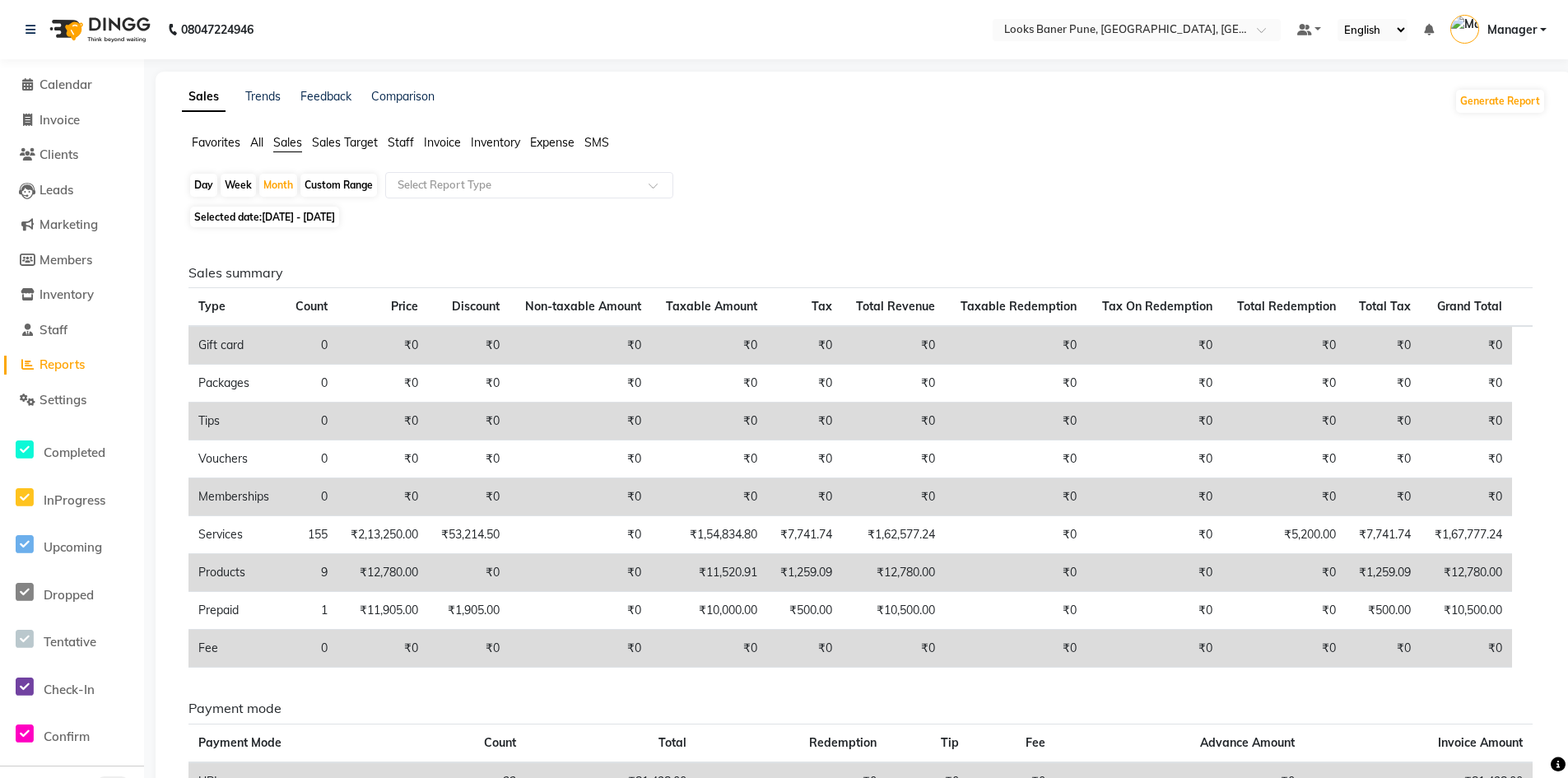
click at [254, 140] on span "All" at bounding box center [257, 142] width 13 height 15
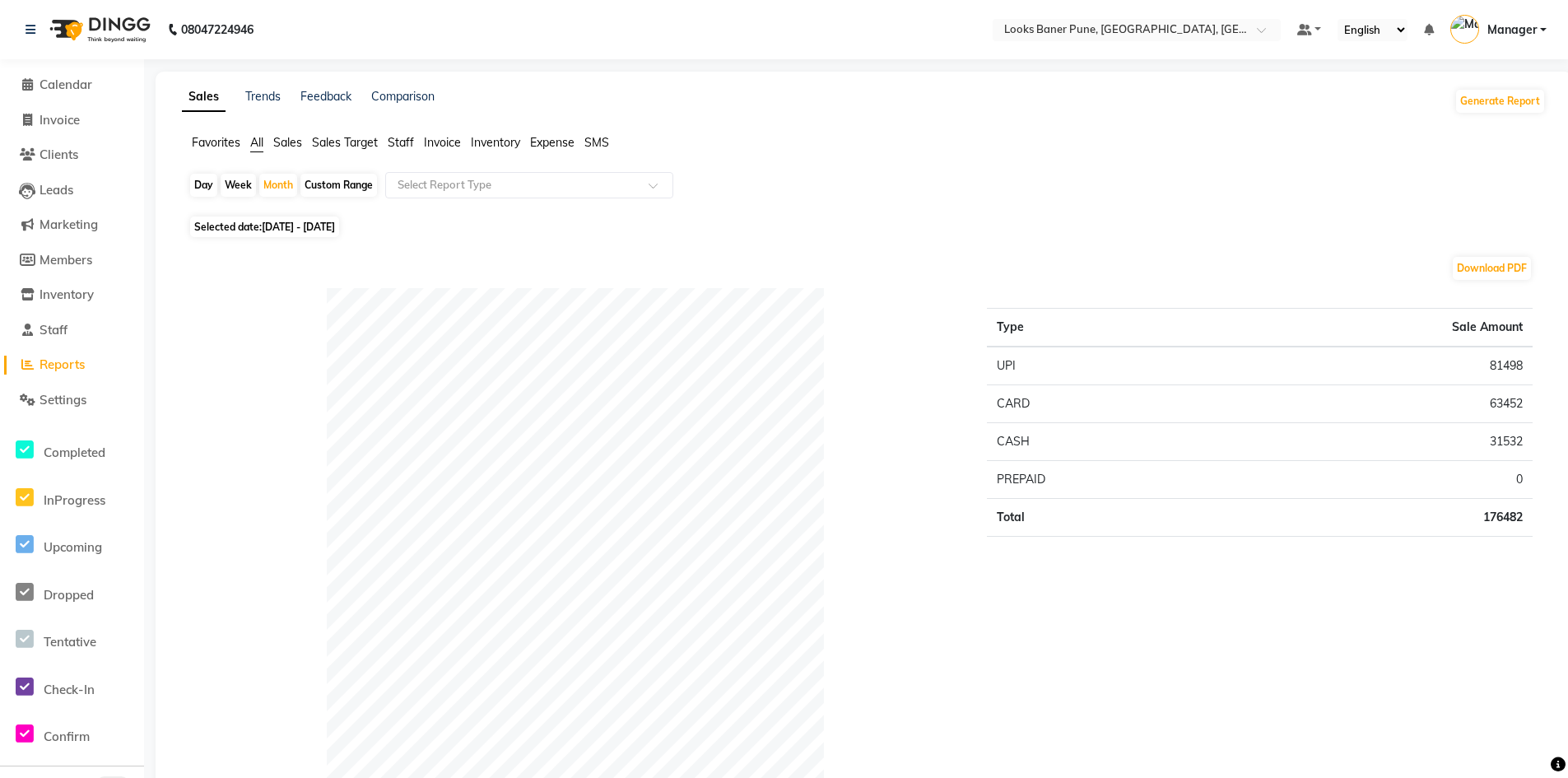
click at [495, 144] on span "Inventory" at bounding box center [496, 142] width 49 height 15
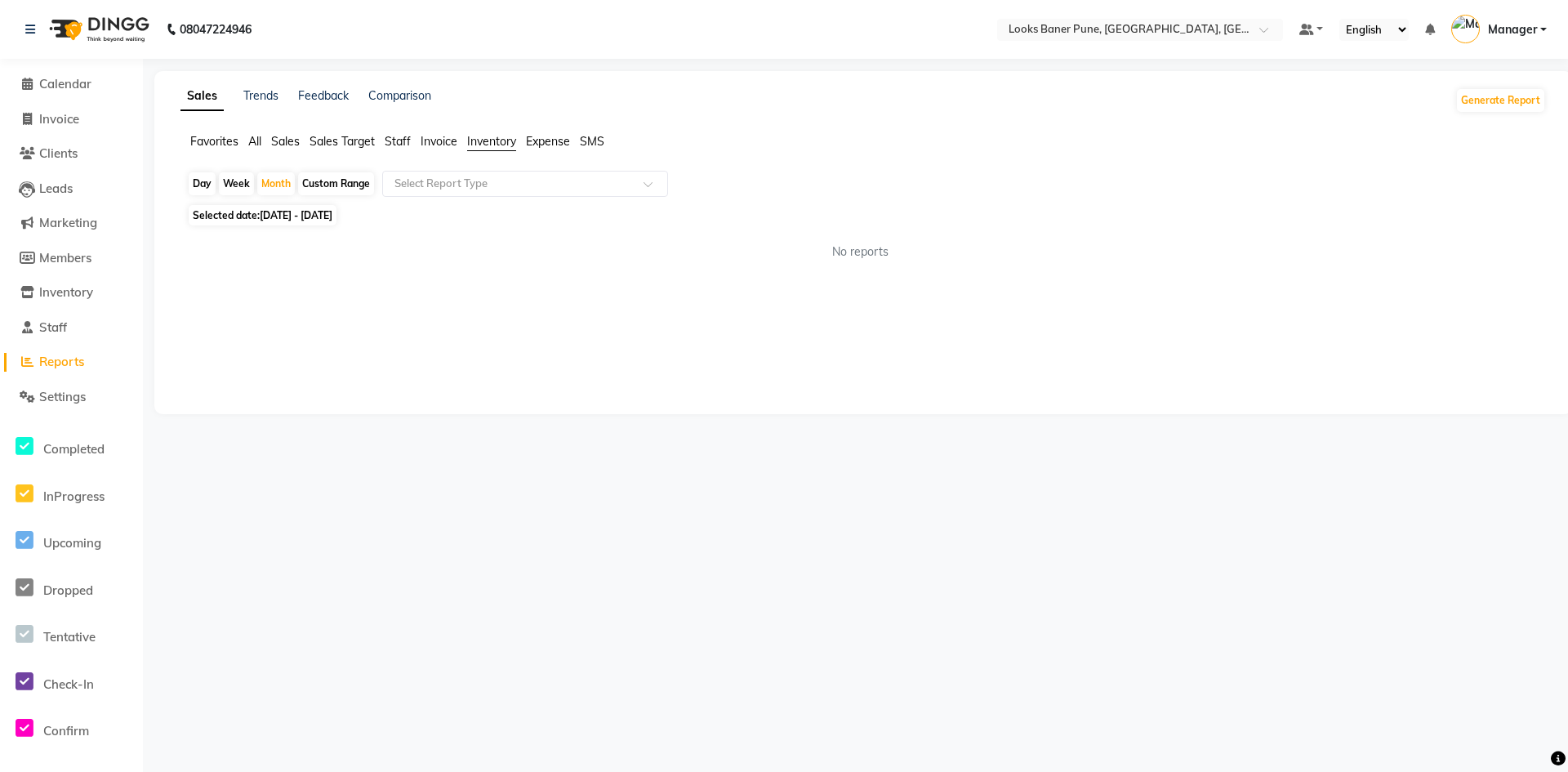
click at [441, 143] on span "Invoice" at bounding box center [439, 141] width 37 height 14
click at [401, 137] on span "Staff" at bounding box center [397, 141] width 26 height 14
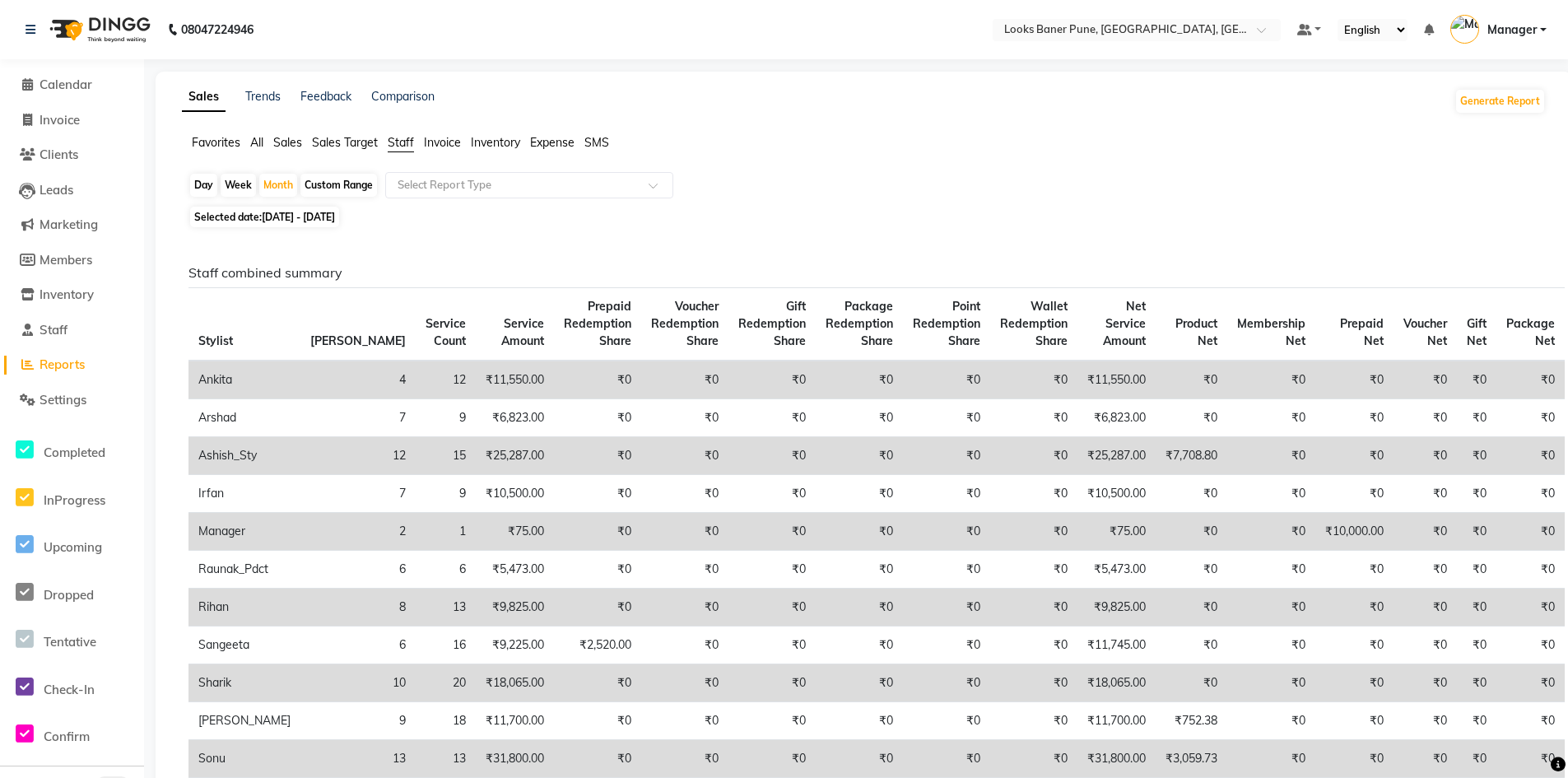
click at [410, 142] on span "Staff" at bounding box center [400, 142] width 26 height 15
click at [651, 189] on span at bounding box center [659, 190] width 21 height 16
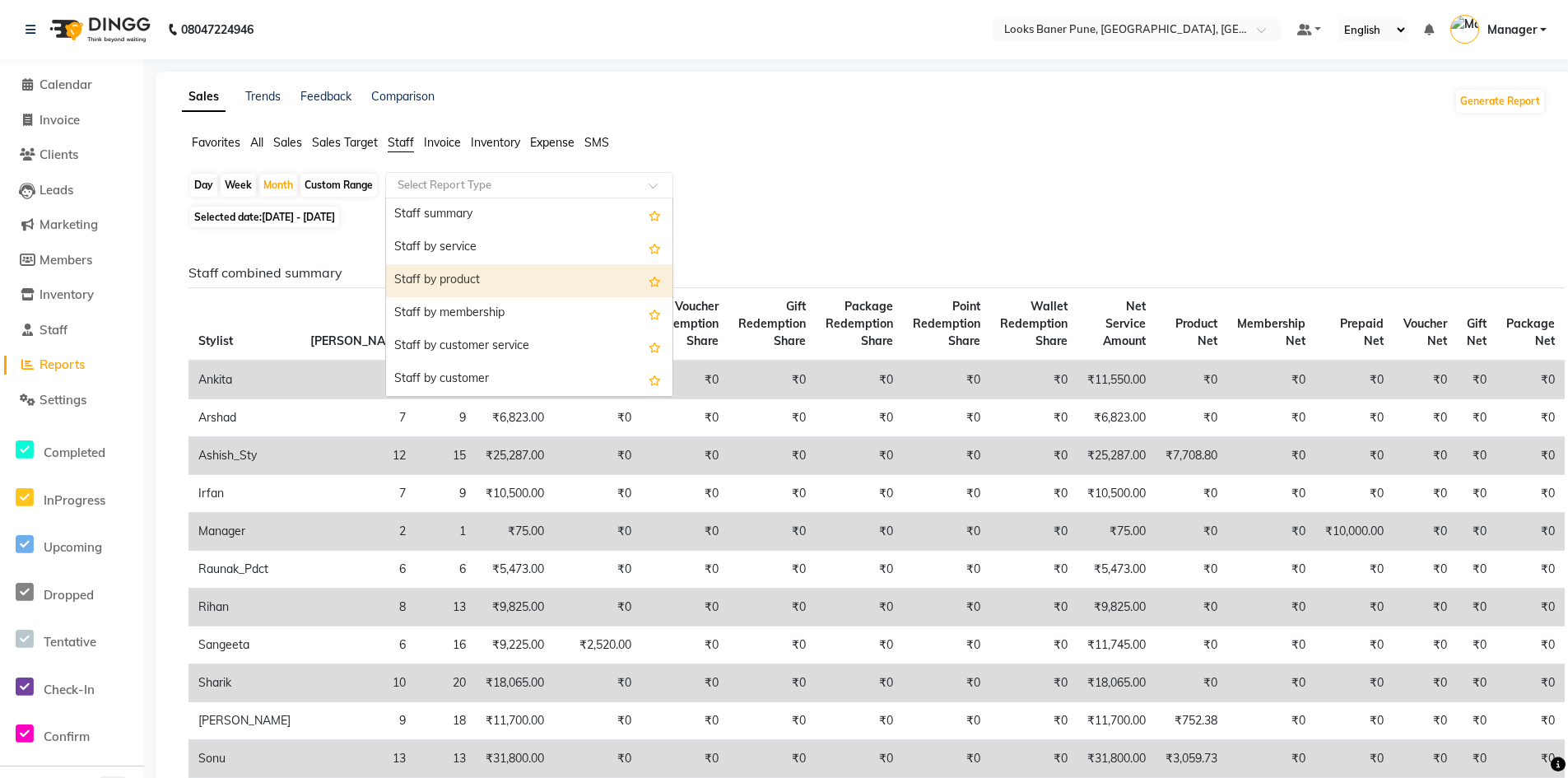
click at [514, 272] on div "Staff by product" at bounding box center [529, 281] width 286 height 33
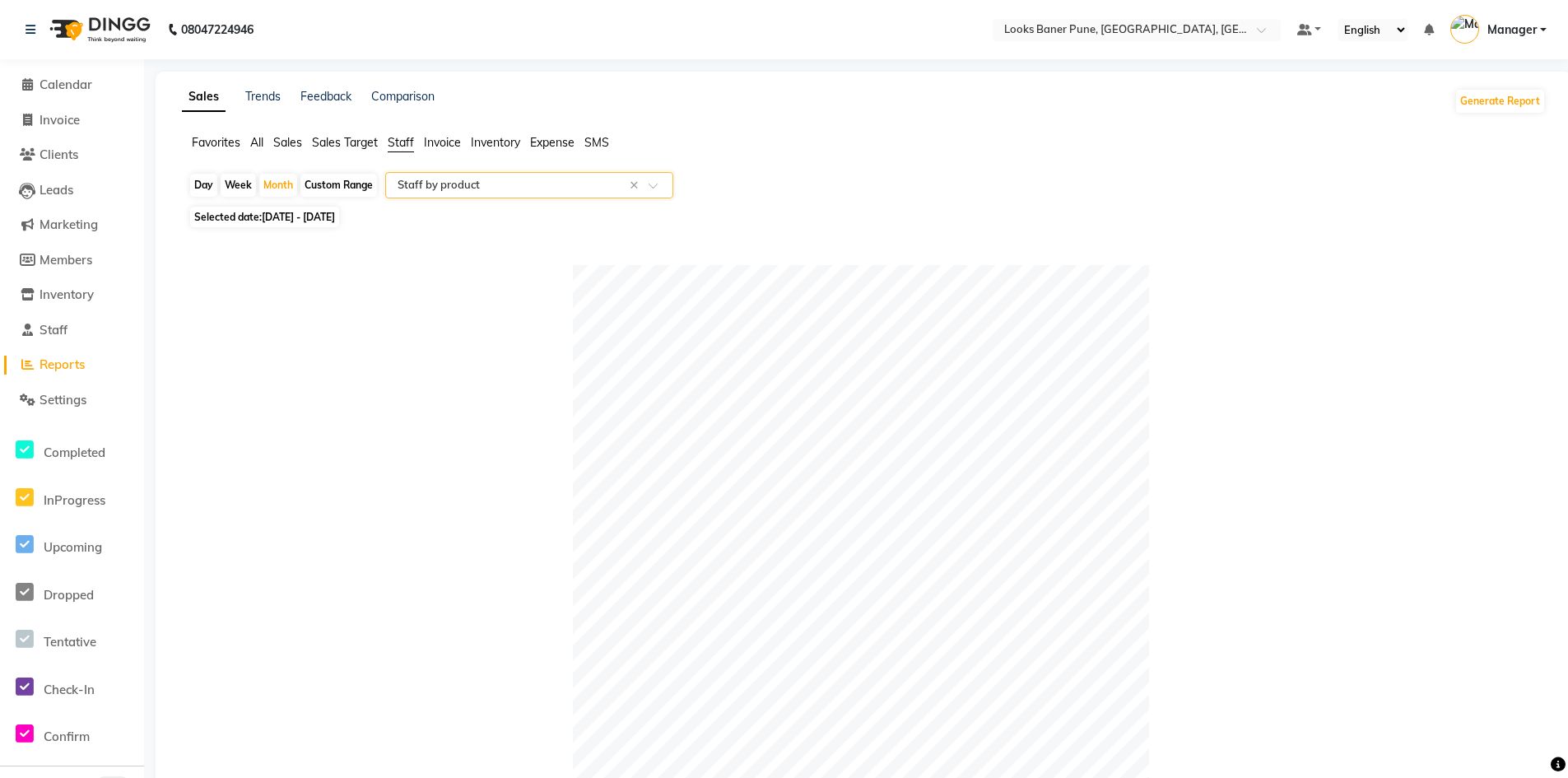
click at [501, 148] on span "Inventory" at bounding box center [496, 142] width 49 height 15
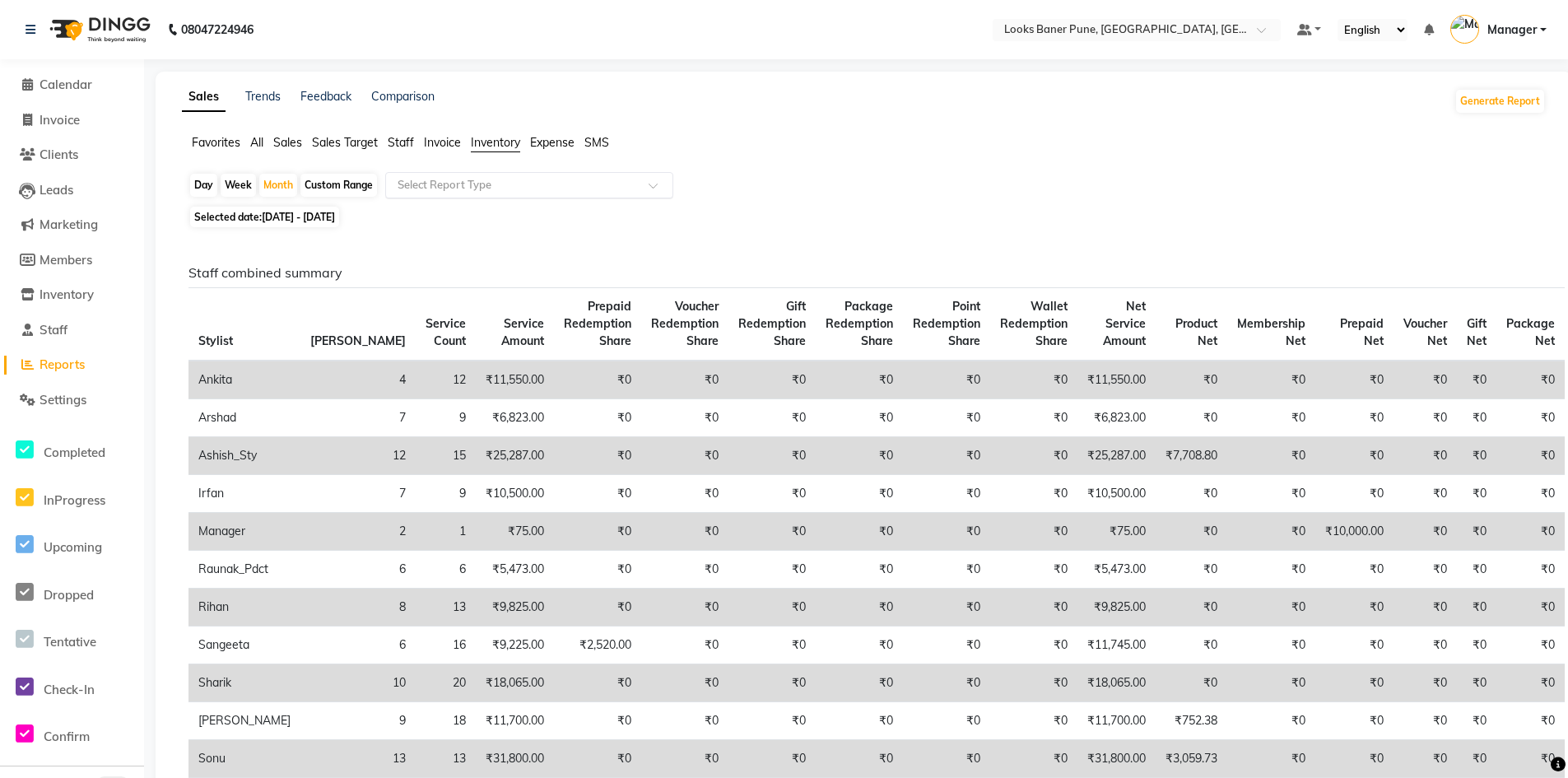
click at [661, 182] on span at bounding box center [659, 190] width 21 height 16
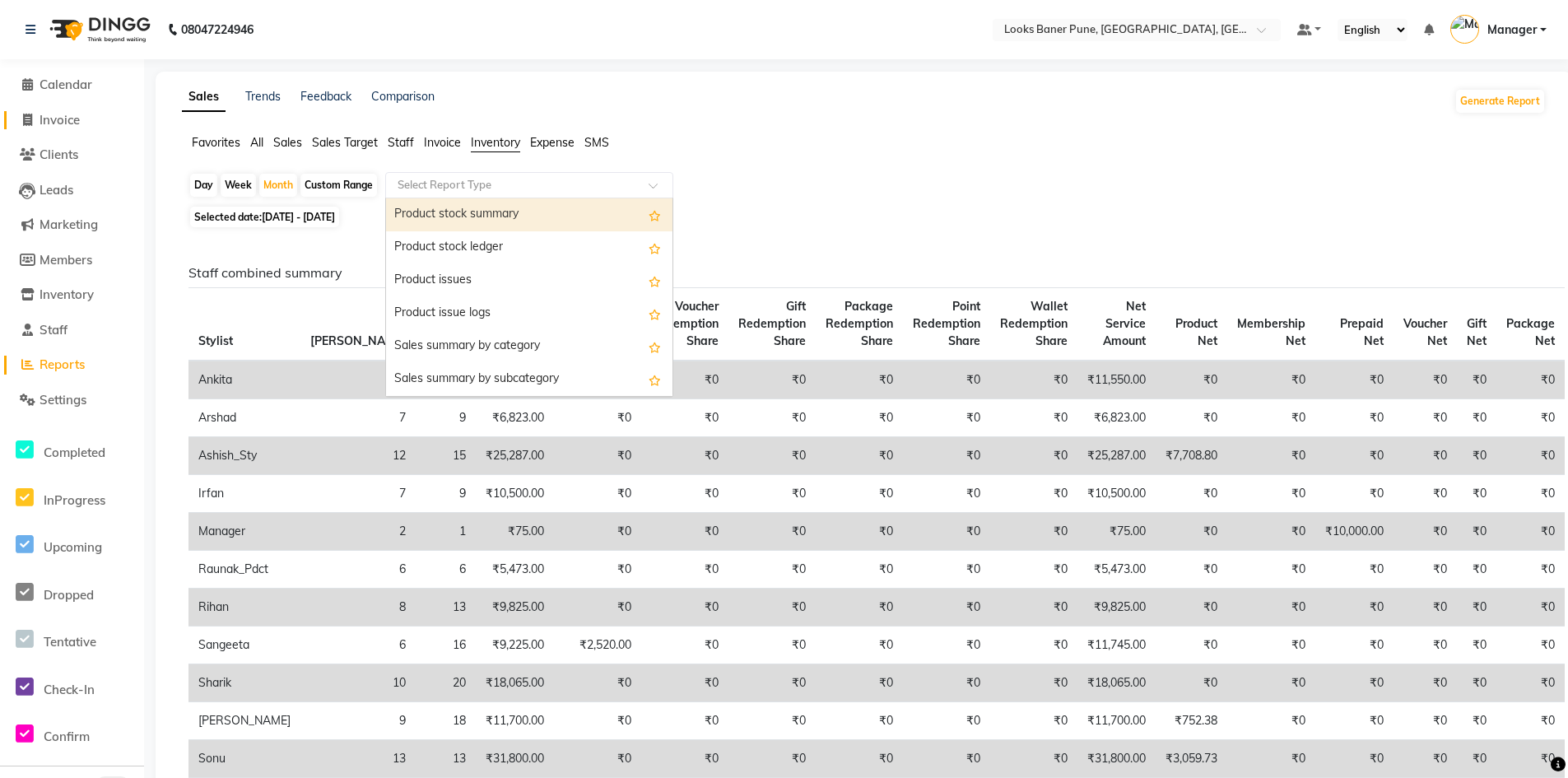
click at [56, 119] on span "Invoice" at bounding box center [59, 119] width 40 height 15
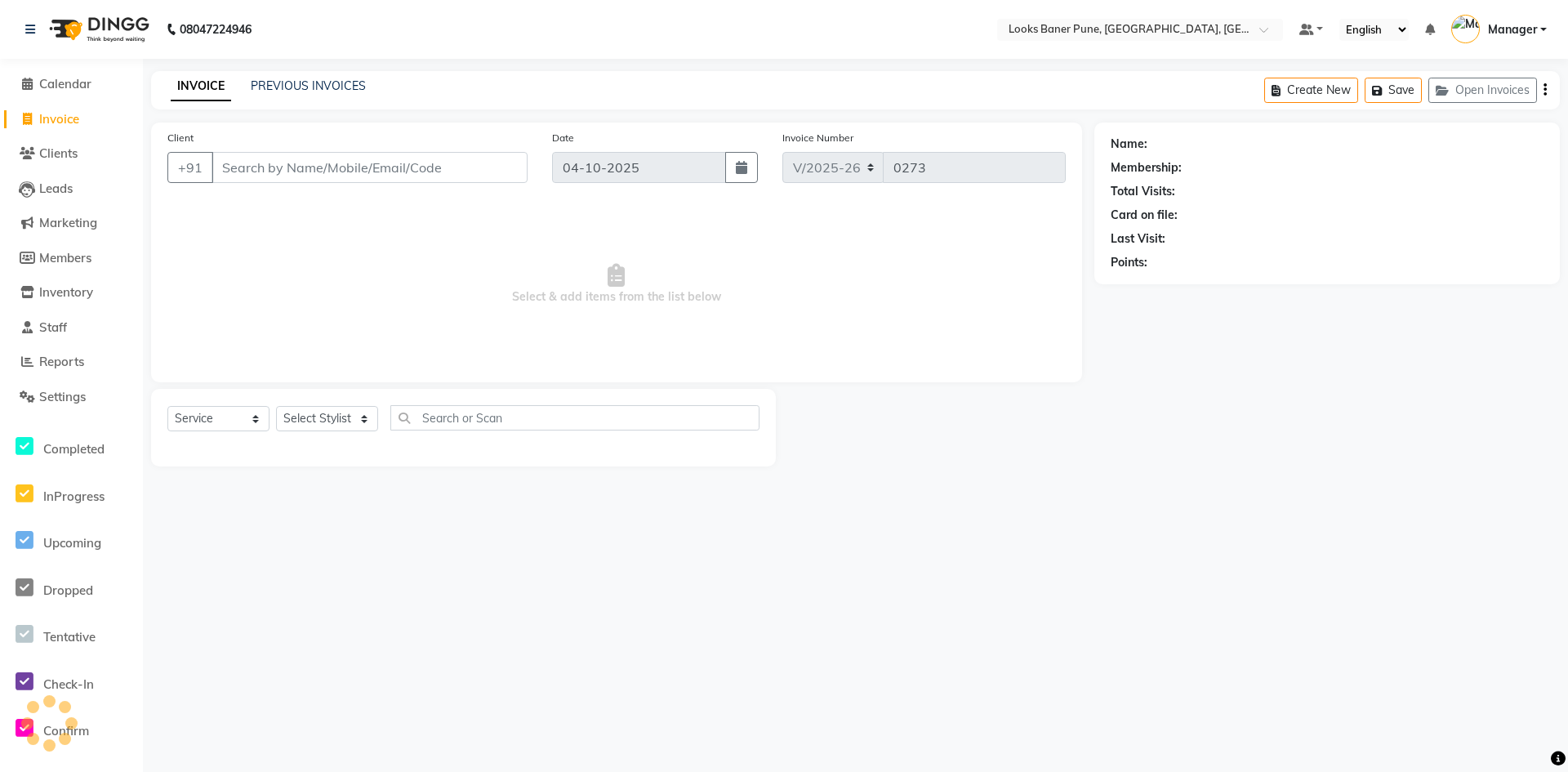
click at [342, 162] on input "Client" at bounding box center [370, 167] width 316 height 31
click at [315, 418] on select "Select Stylist [PERSON_NAME] Counter_Sales [PERSON_NAME] Manager [PERSON_NAME] …" at bounding box center [326, 419] width 102 height 25
click at [276, 406] on select "Select Stylist [PERSON_NAME] Counter_Sales [PERSON_NAME] Manager [PERSON_NAME] …" at bounding box center [326, 419] width 102 height 25
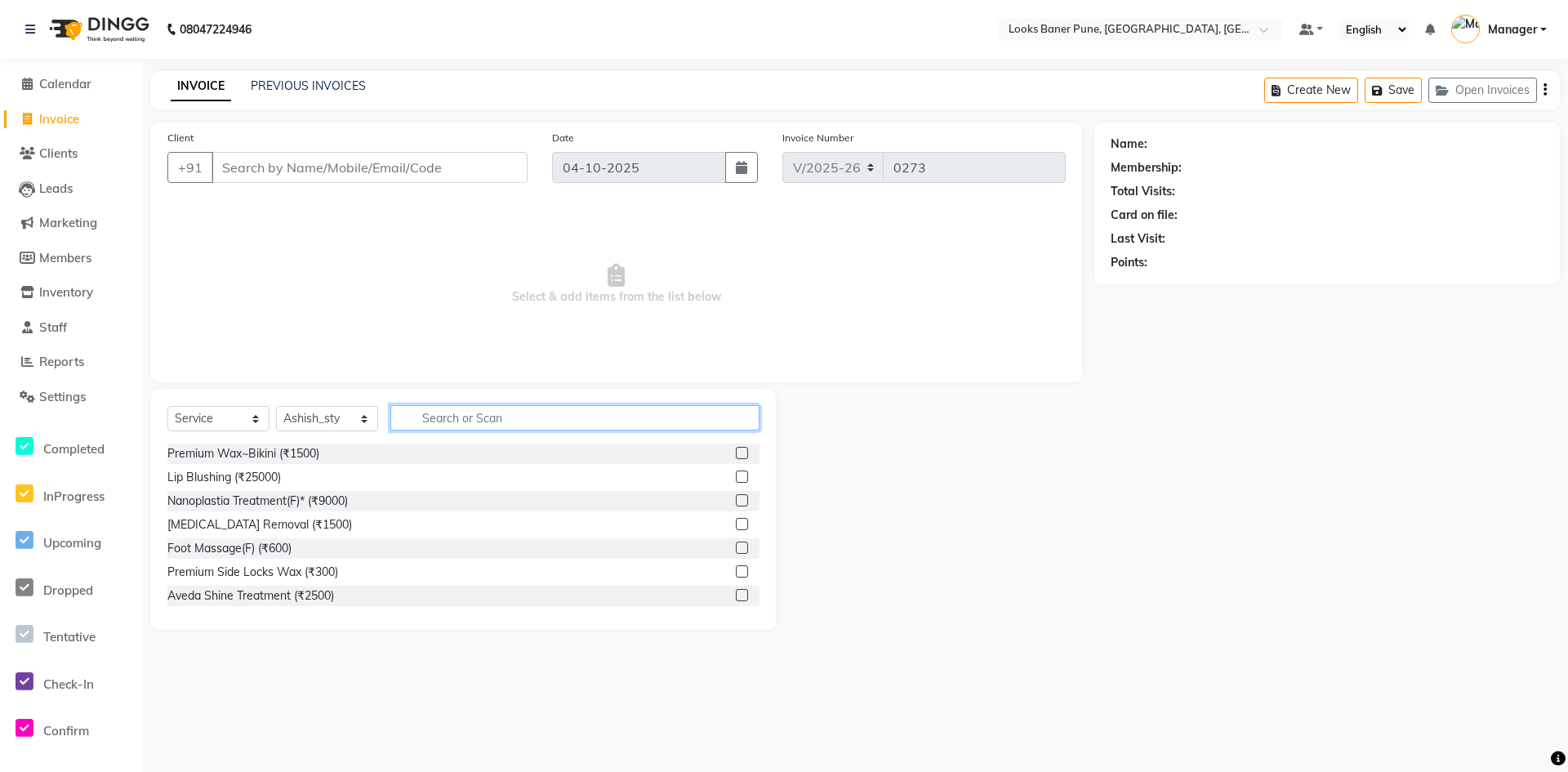
click at [447, 416] on input "text" at bounding box center [575, 418] width 369 height 25
click at [740, 171] on icon "button" at bounding box center [741, 167] width 12 height 13
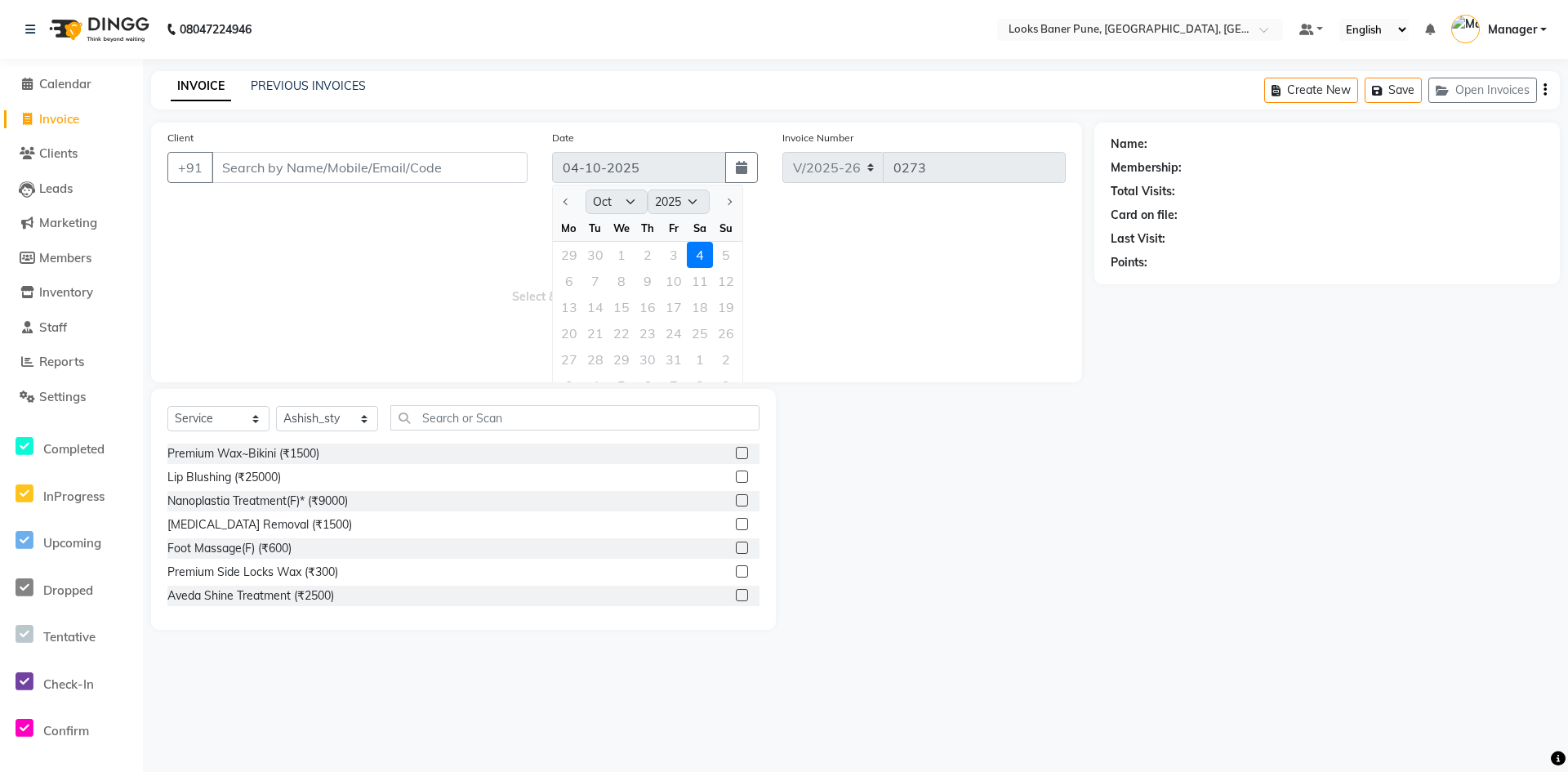
click at [829, 290] on span "Select & add items from the list below" at bounding box center [617, 284] width 899 height 164
click at [404, 174] on input "Client" at bounding box center [370, 167] width 316 height 31
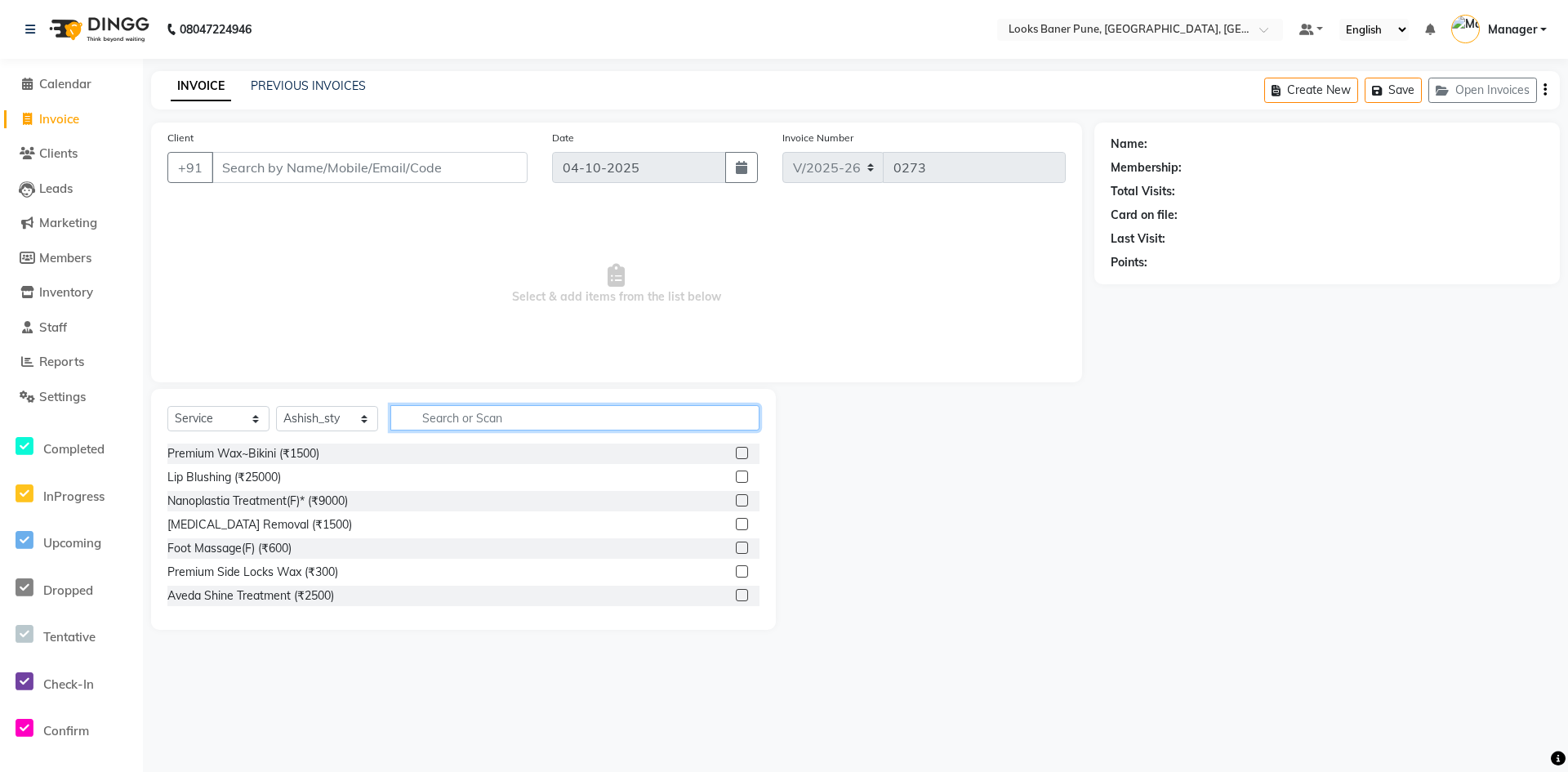
click at [441, 422] on input "text" at bounding box center [575, 418] width 369 height 25
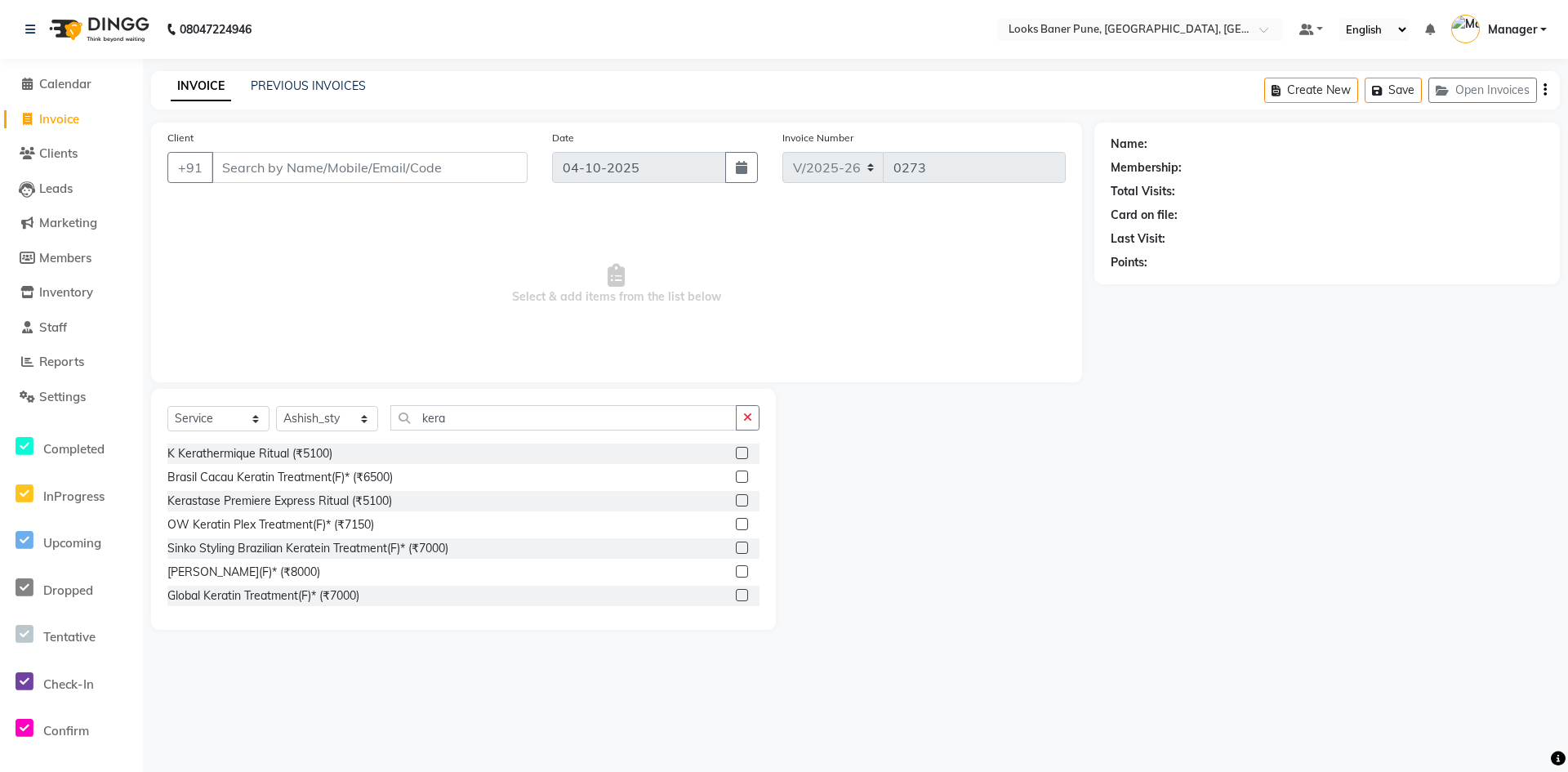
click at [736, 481] on label at bounding box center [742, 476] width 13 height 13
click at [736, 481] on input "checkbox" at bounding box center [741, 477] width 11 height 11
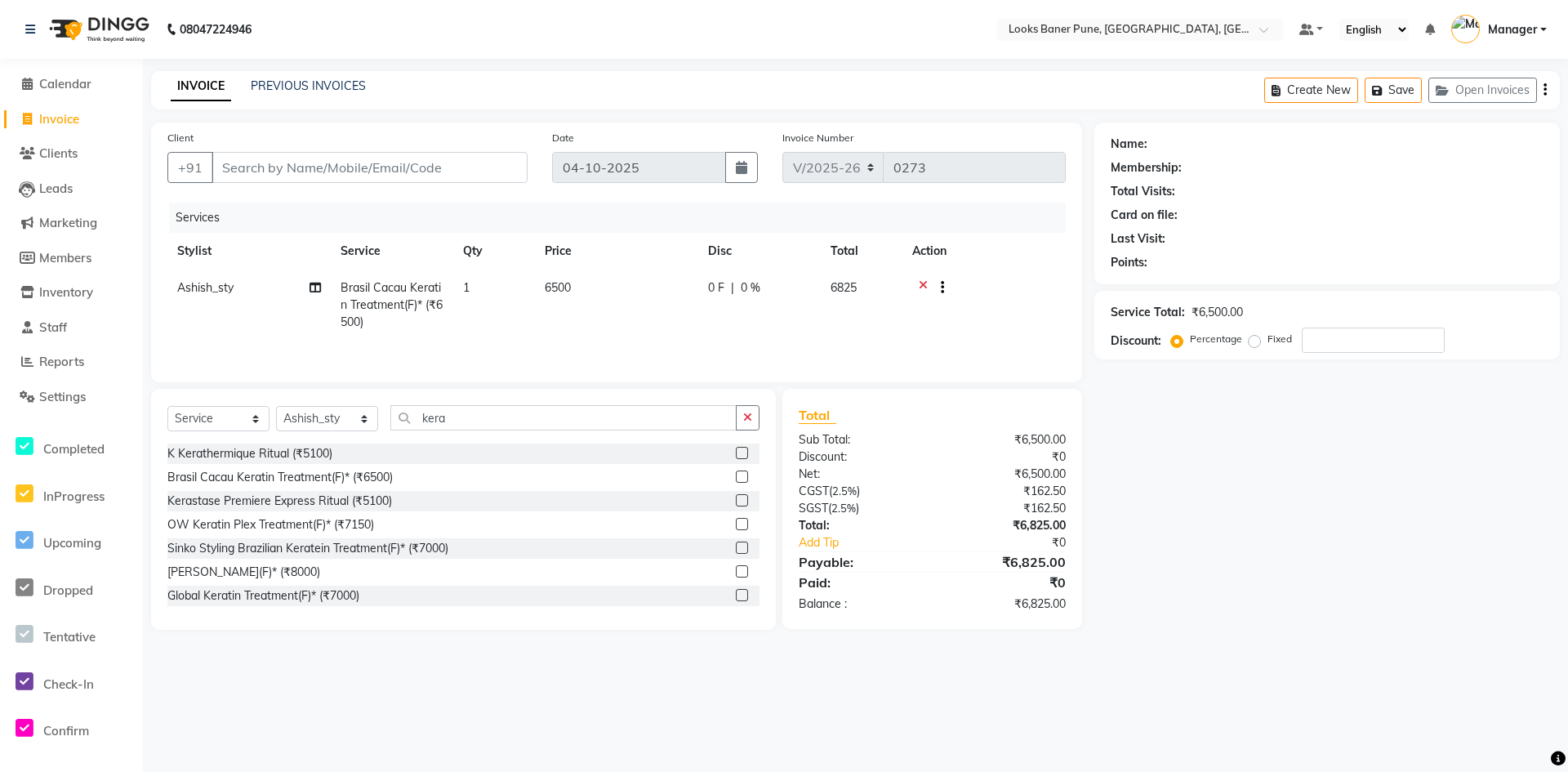
click at [591, 289] on td "6500" at bounding box center [617, 305] width 164 height 71
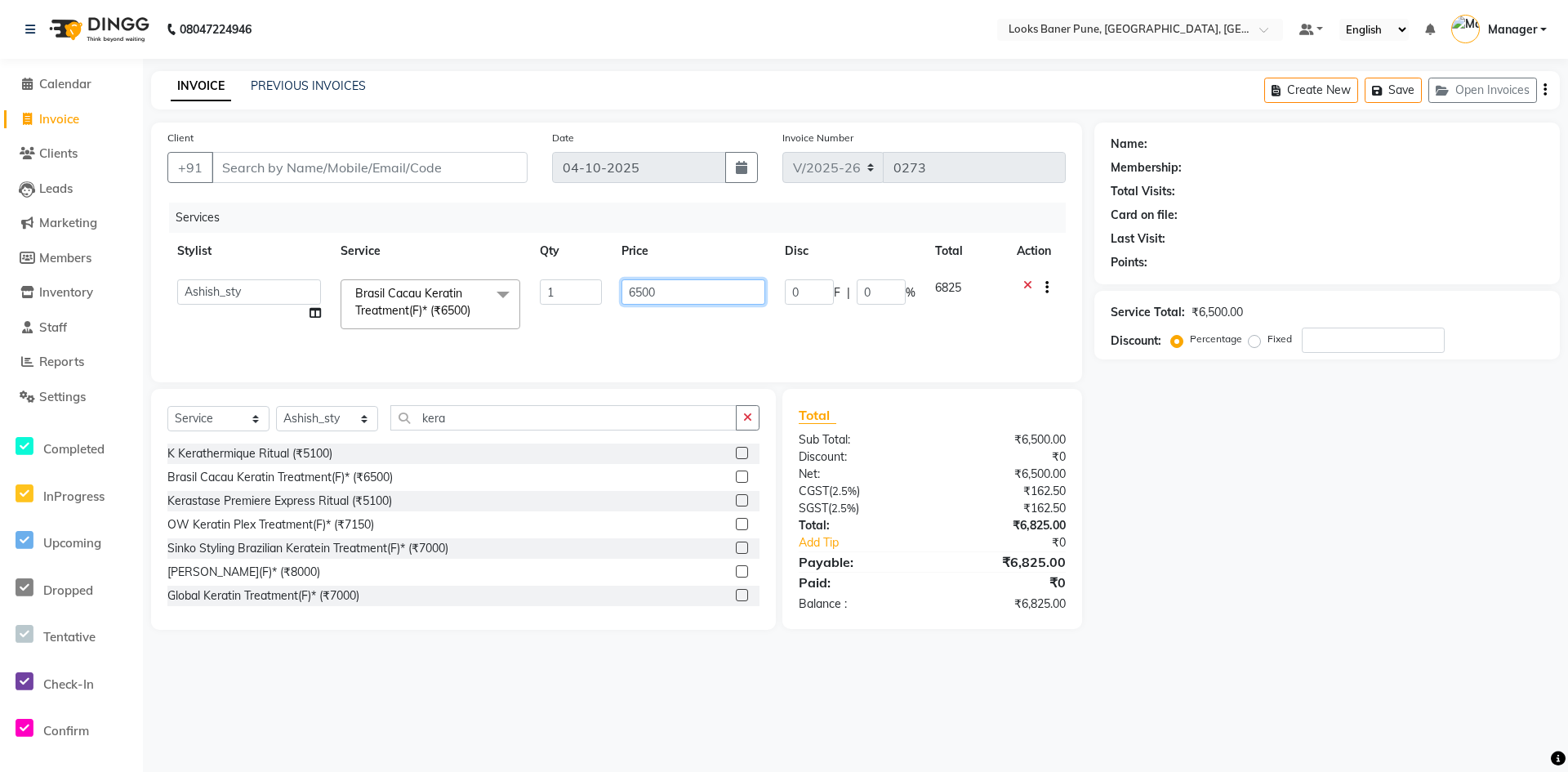
click at [673, 295] on input "6500" at bounding box center [693, 292] width 144 height 25
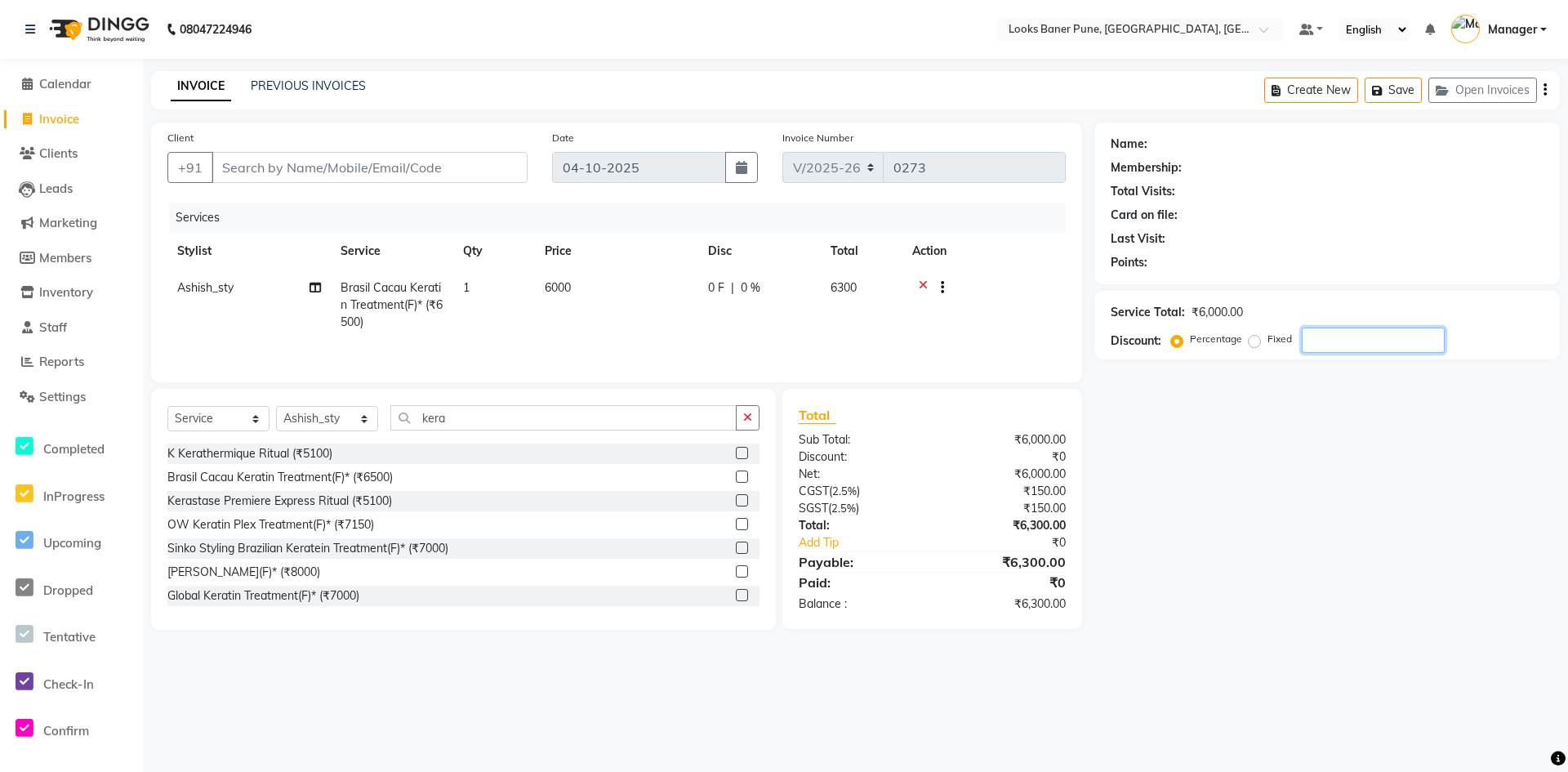
click at [1316, 342] on input "number" at bounding box center [1374, 340] width 143 height 25
click at [325, 177] on input "Client" at bounding box center [370, 167] width 316 height 31
click at [288, 164] on input "Client" at bounding box center [370, 167] width 316 height 31
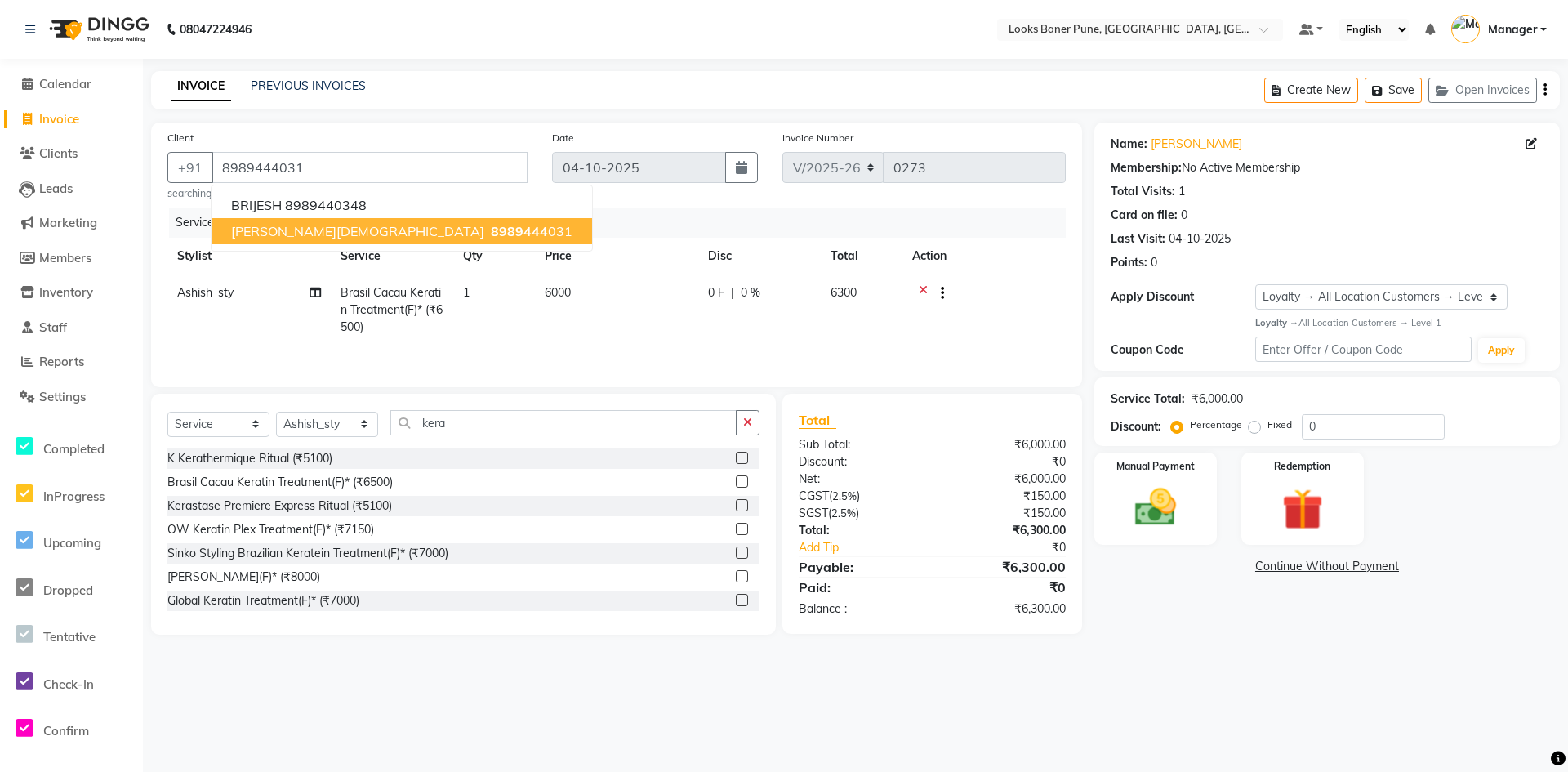
click at [297, 234] on span "[PERSON_NAME][DEMOGRAPHIC_DATA]" at bounding box center [358, 231] width 253 height 16
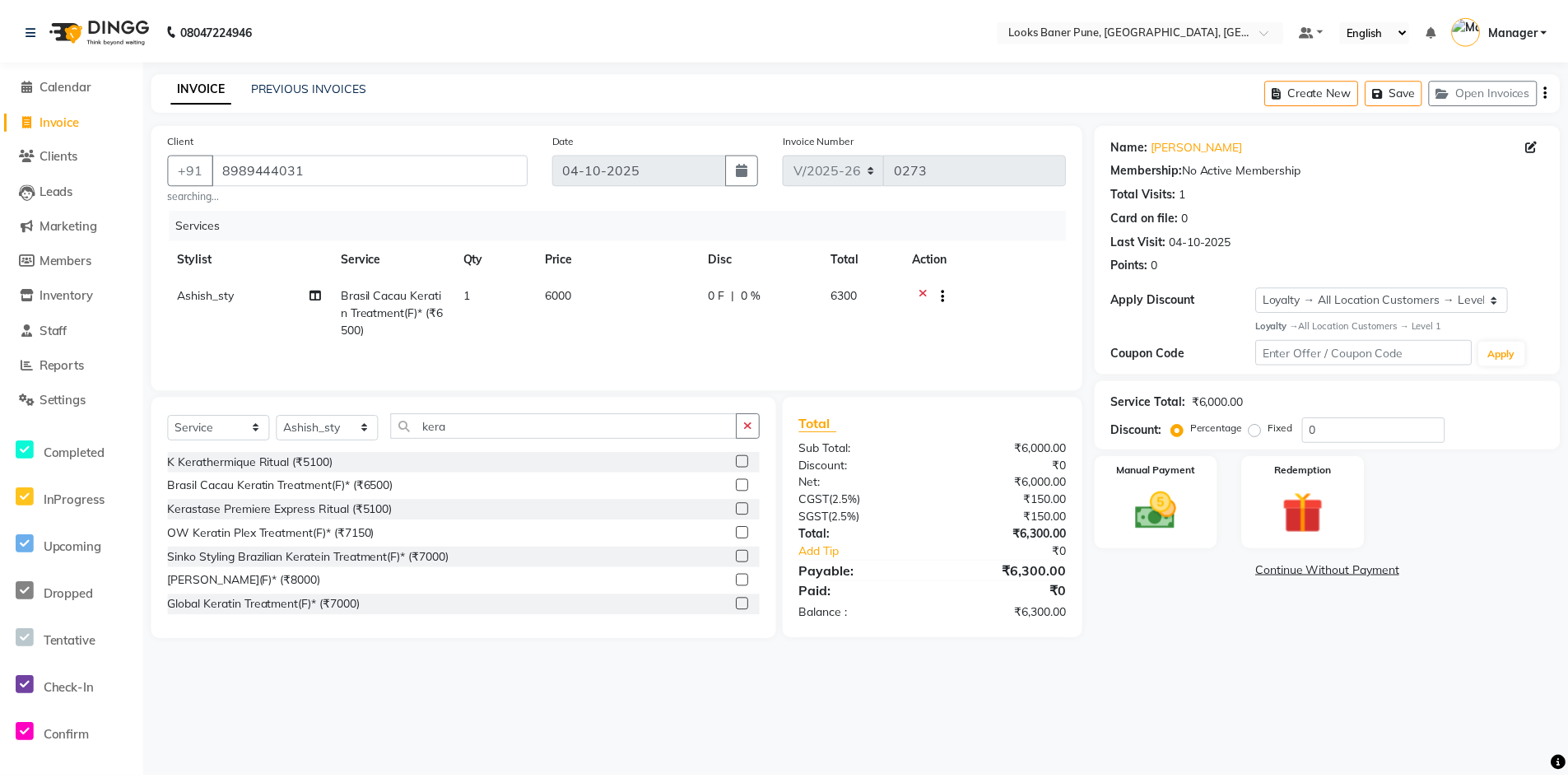
scroll to position [3, 0]
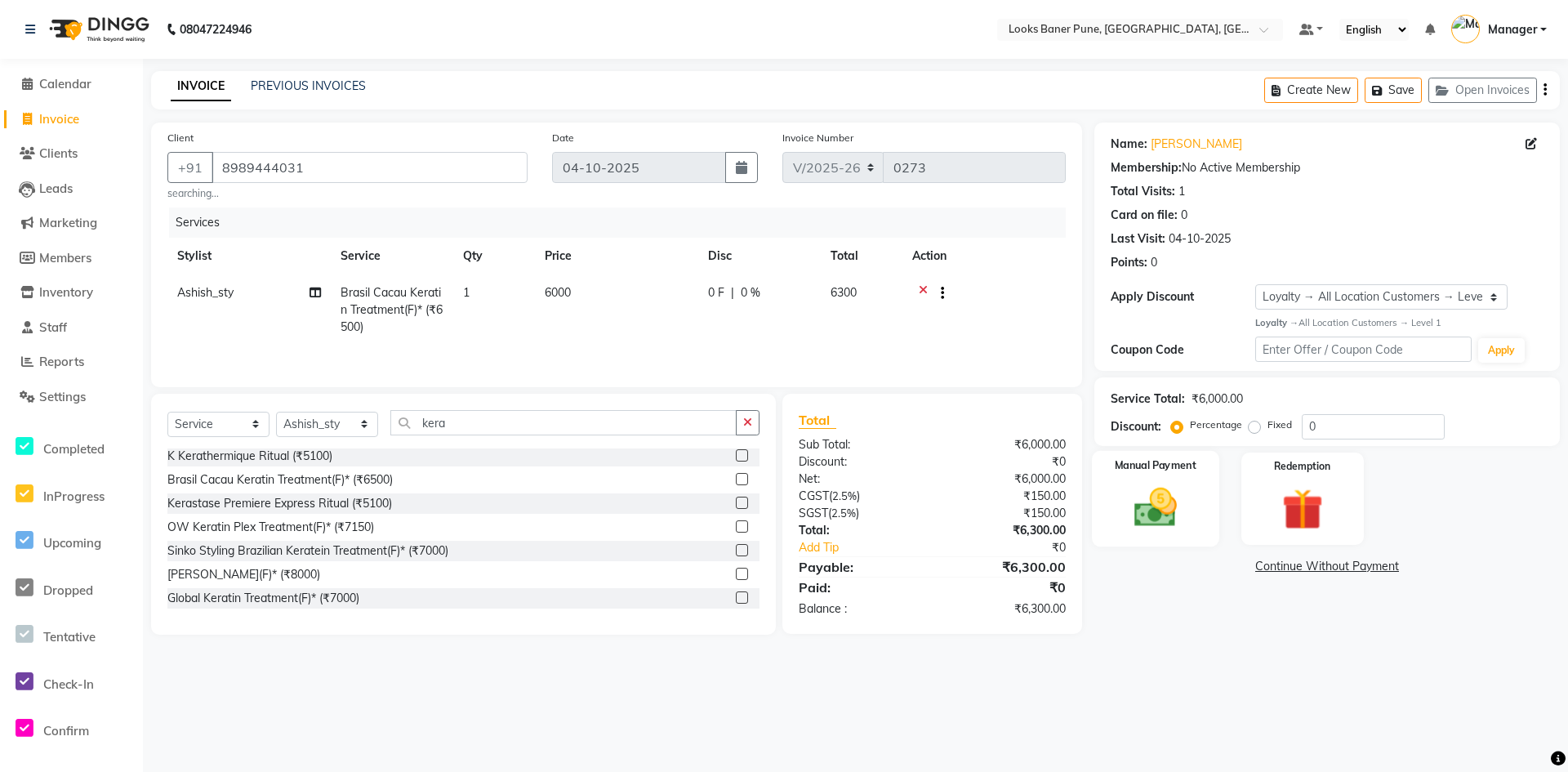
click at [1196, 511] on div "Manual Payment" at bounding box center [1156, 499] width 128 height 97
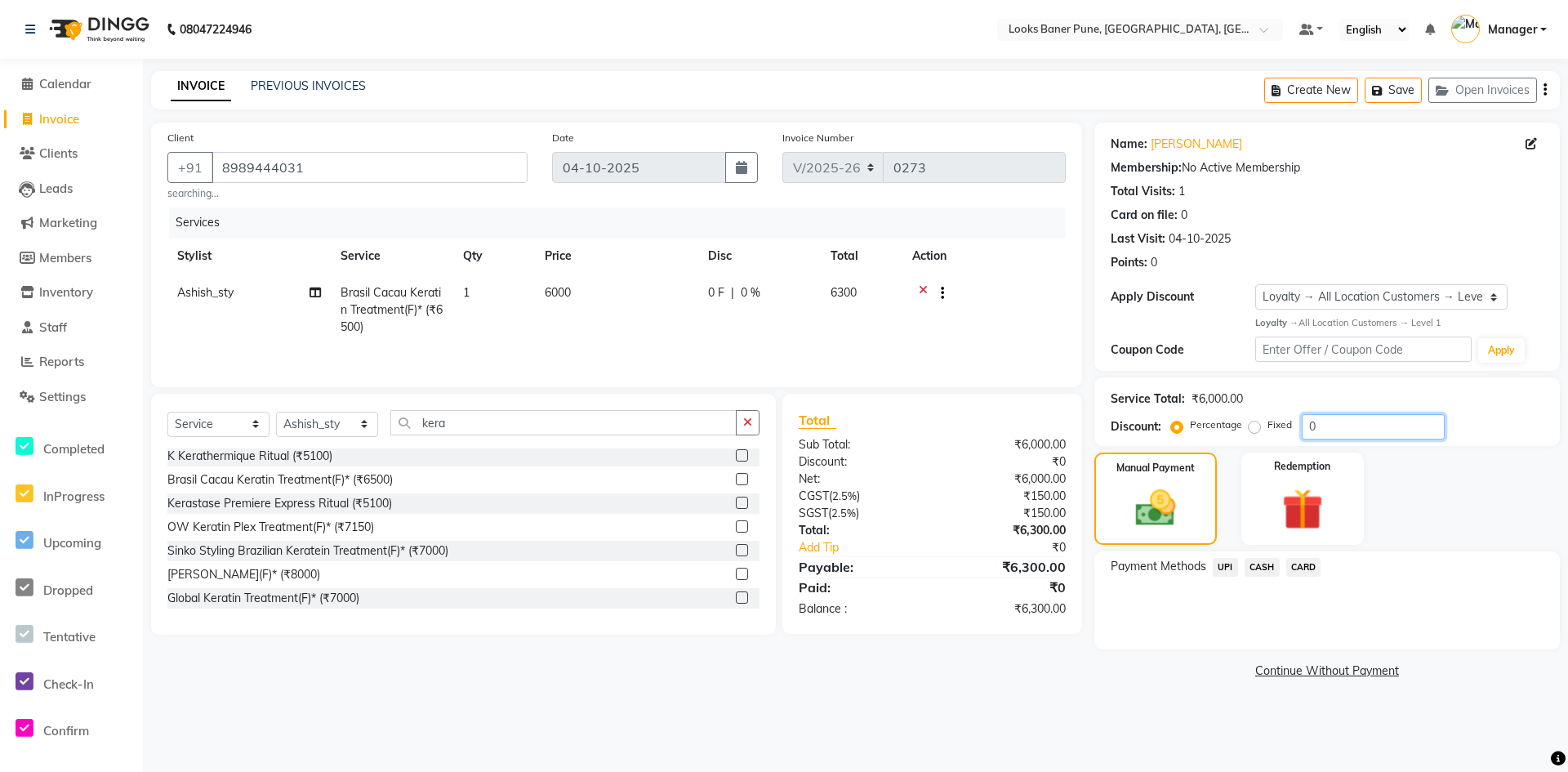
click at [1365, 429] on input "0" at bounding box center [1374, 427] width 143 height 25
click at [1177, 531] on img at bounding box center [1156, 508] width 68 height 48
click at [1307, 570] on span "CARD" at bounding box center [1304, 567] width 35 height 19
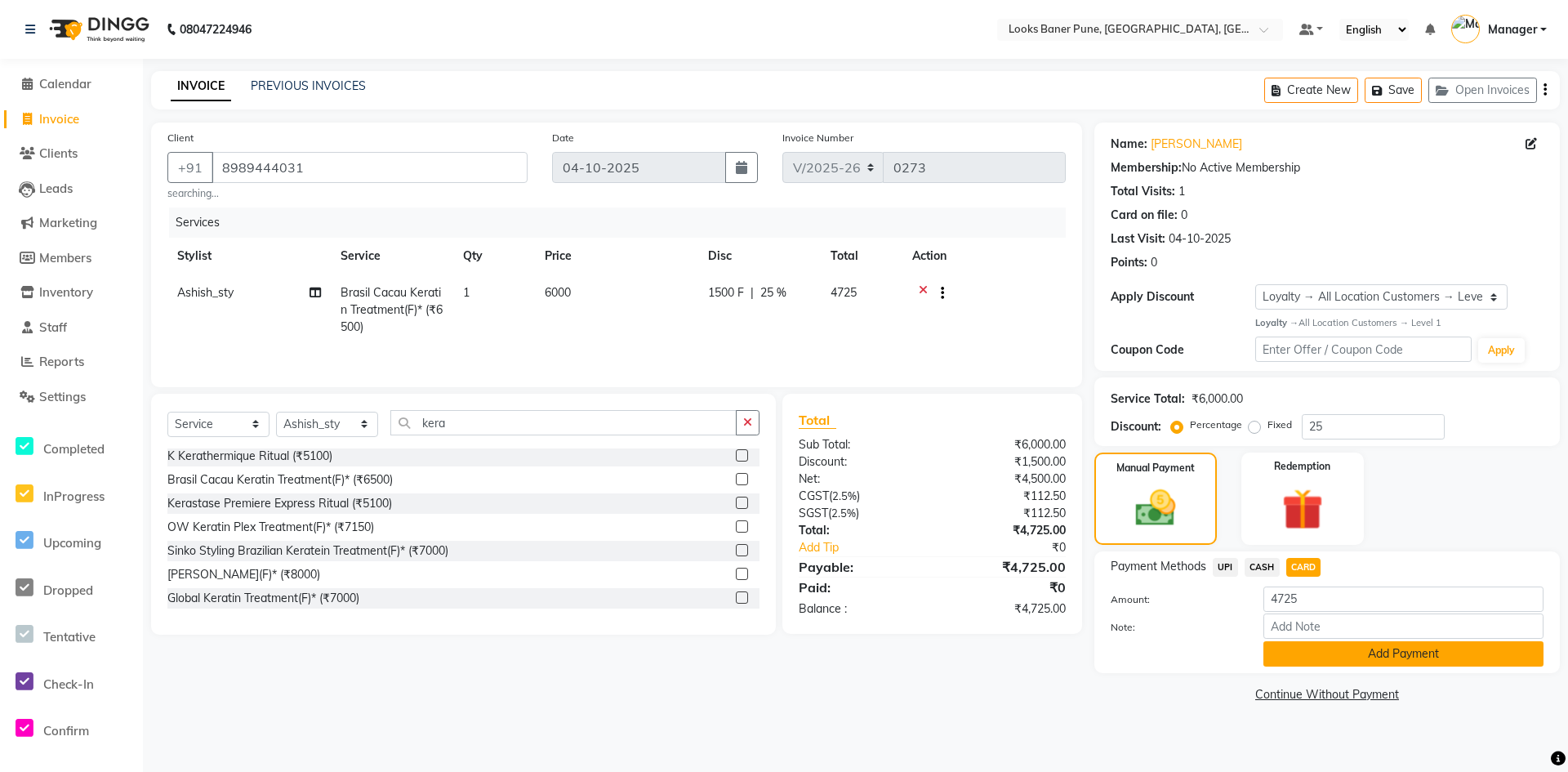
click at [1326, 645] on button "Add Payment" at bounding box center [1403, 654] width 280 height 25
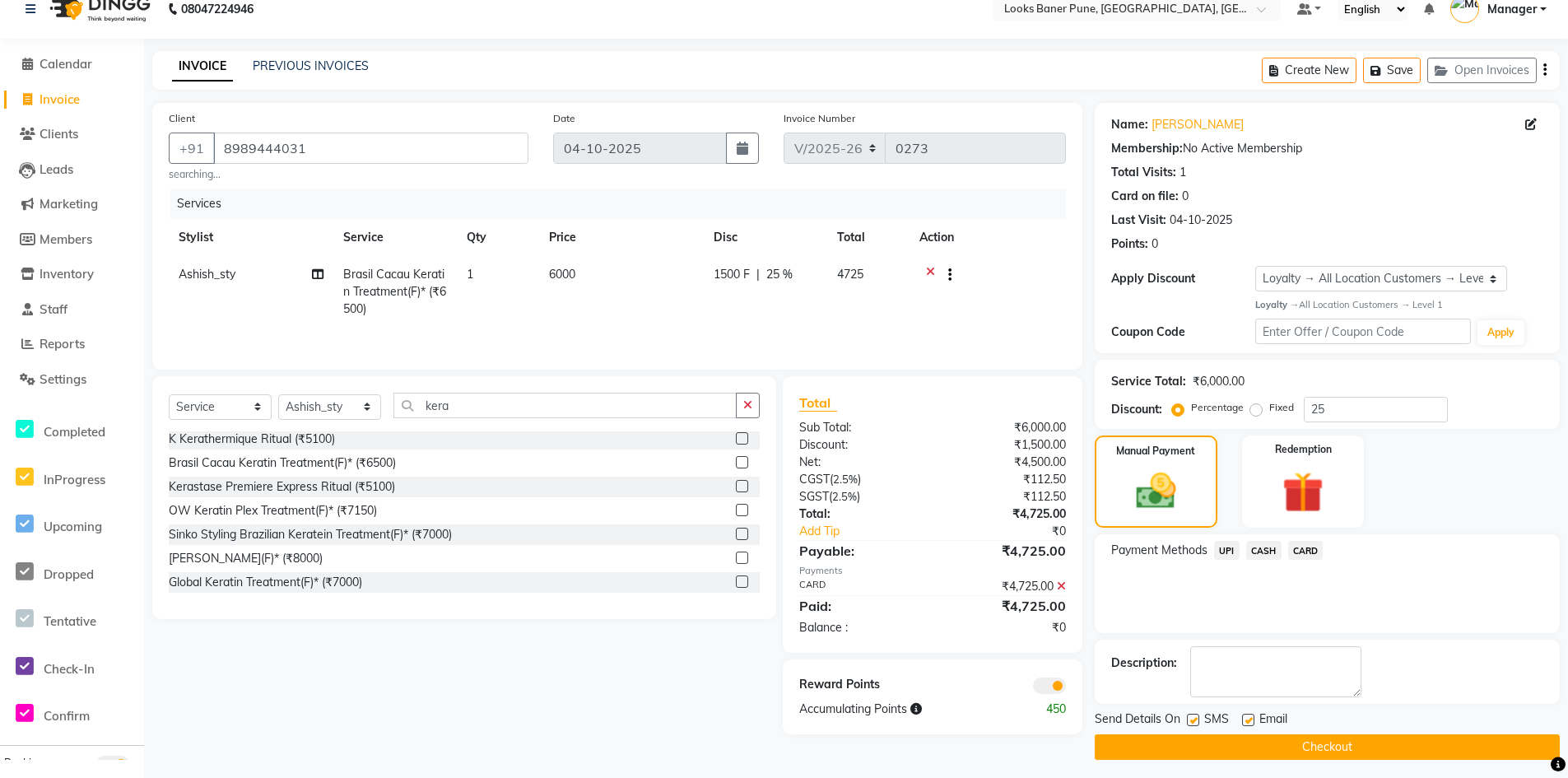
scroll to position [27, 0]
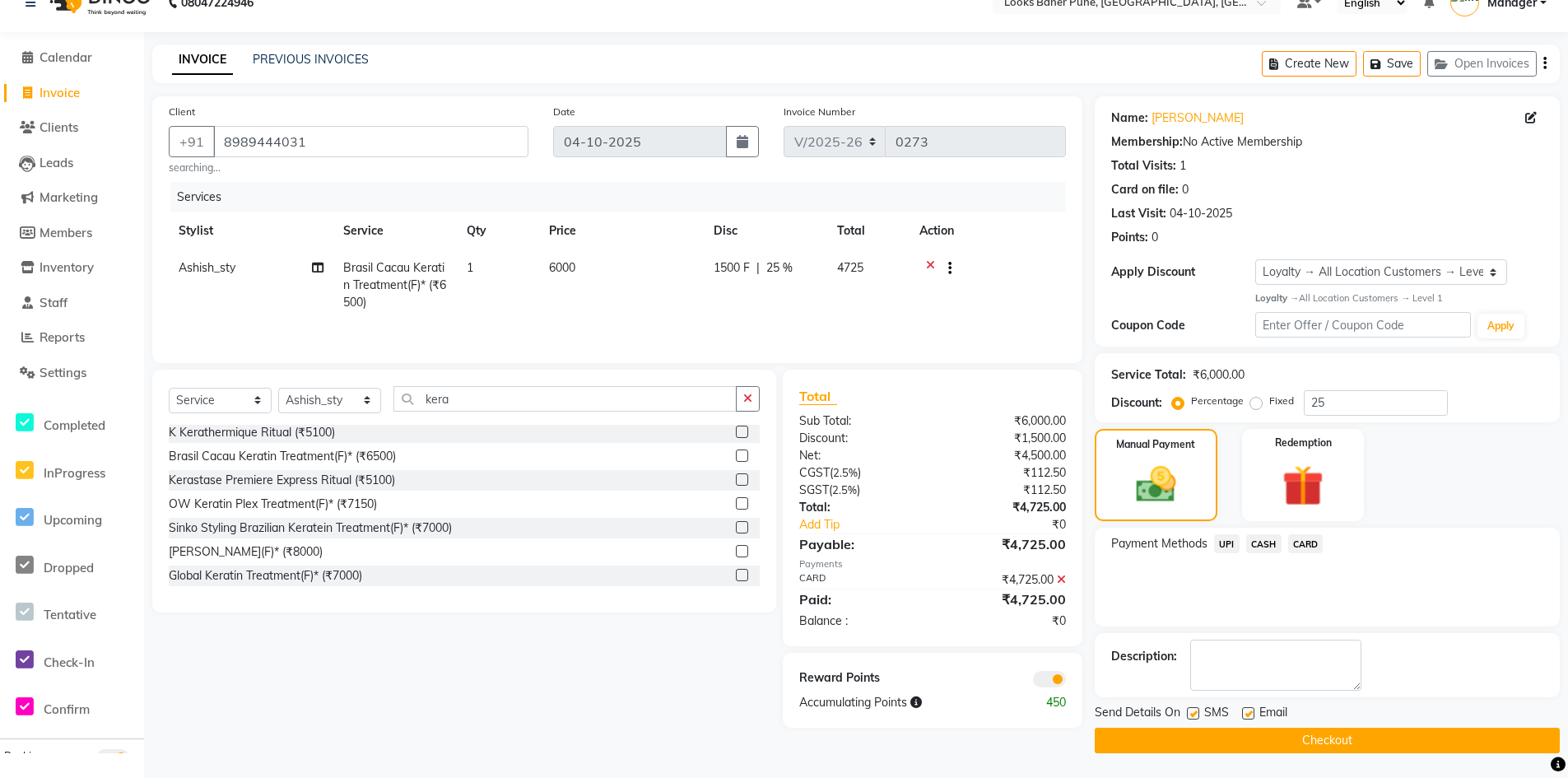
click at [1043, 676] on span at bounding box center [1050, 679] width 33 height 16
click at [1066, 681] on input "checkbox" at bounding box center [1066, 681] width 0 height 0
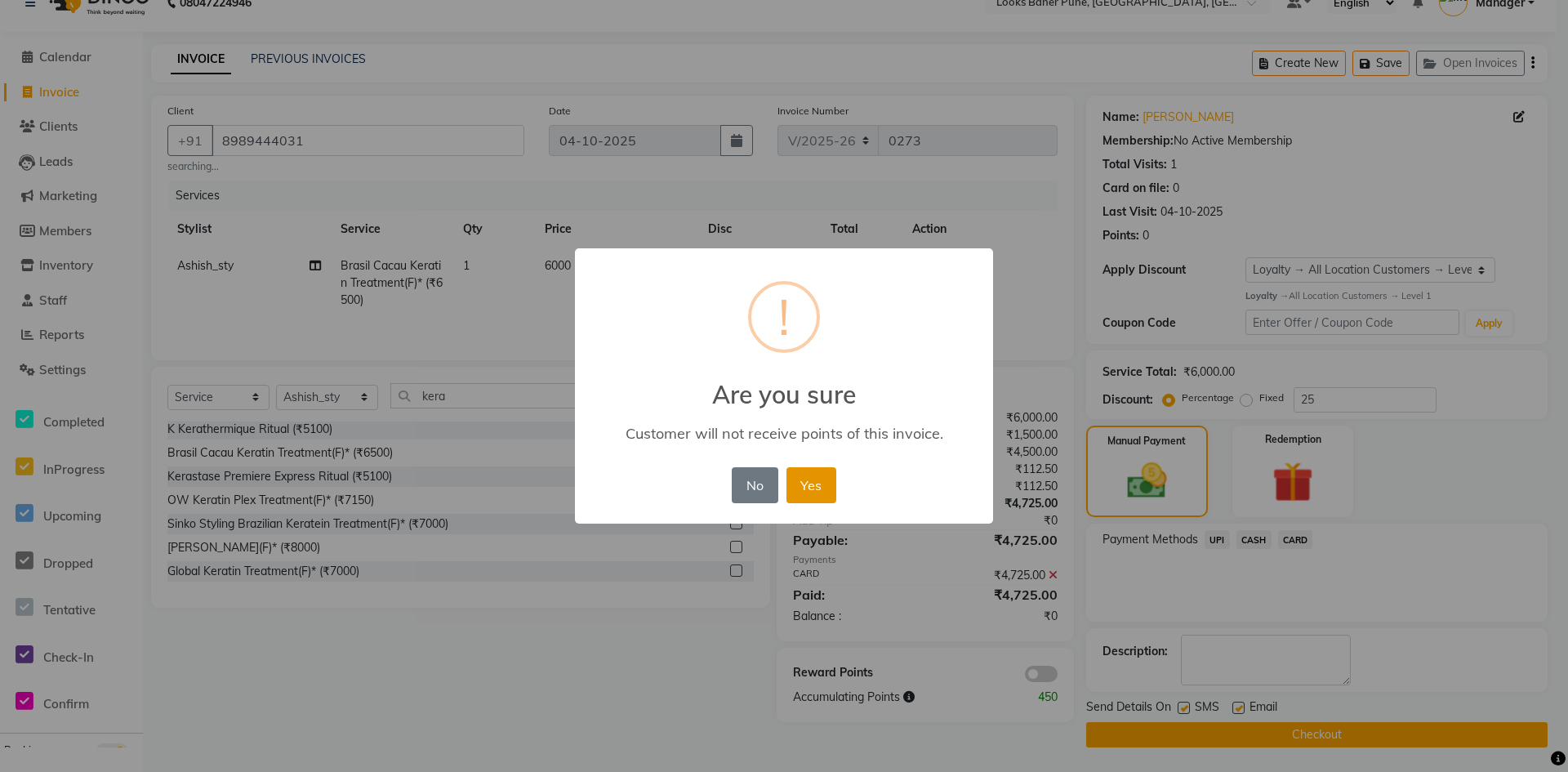
click at [810, 490] on button "Yes" at bounding box center [811, 485] width 50 height 36
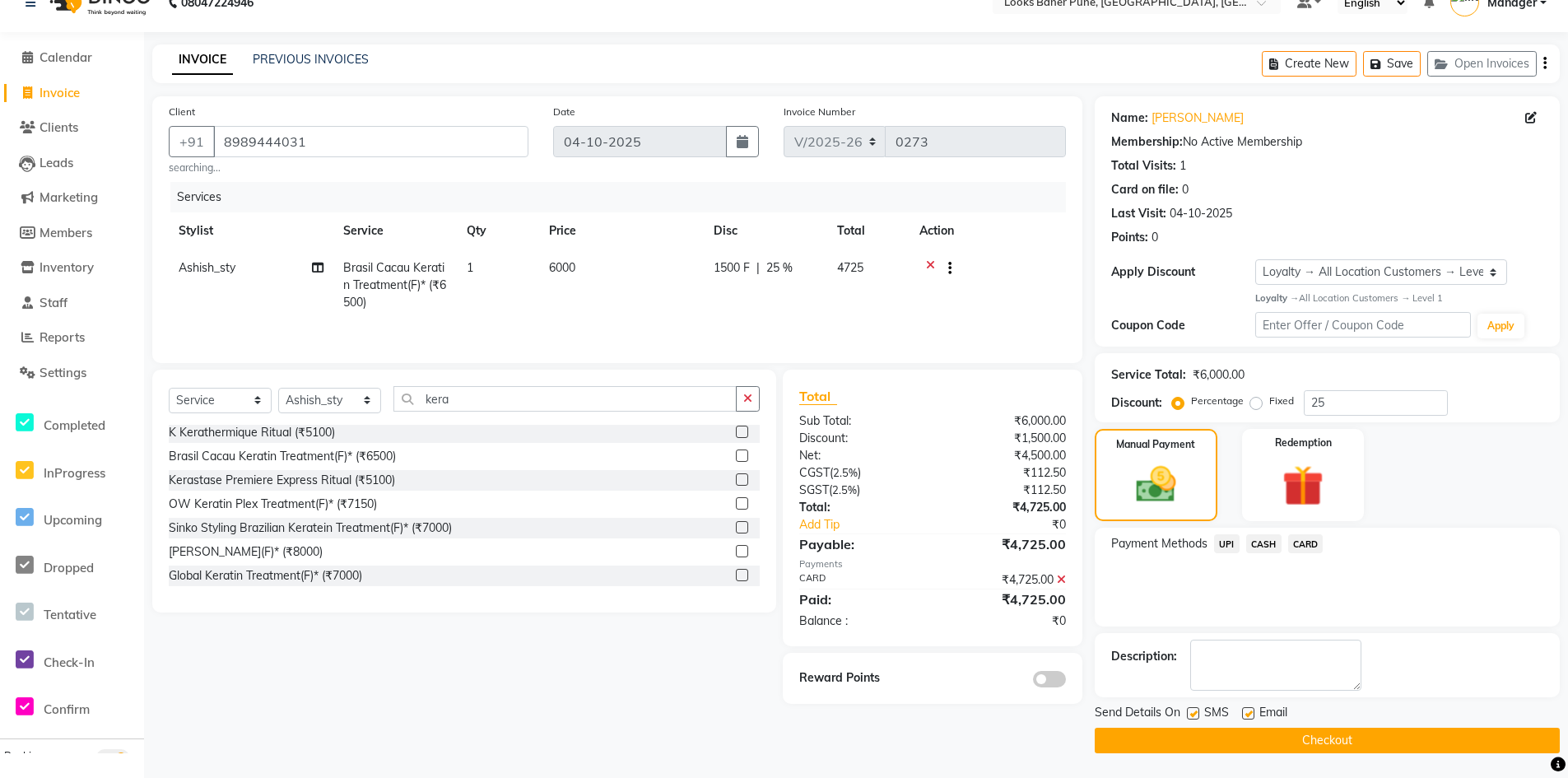
click at [1203, 732] on button "Checkout" at bounding box center [1327, 740] width 465 height 26
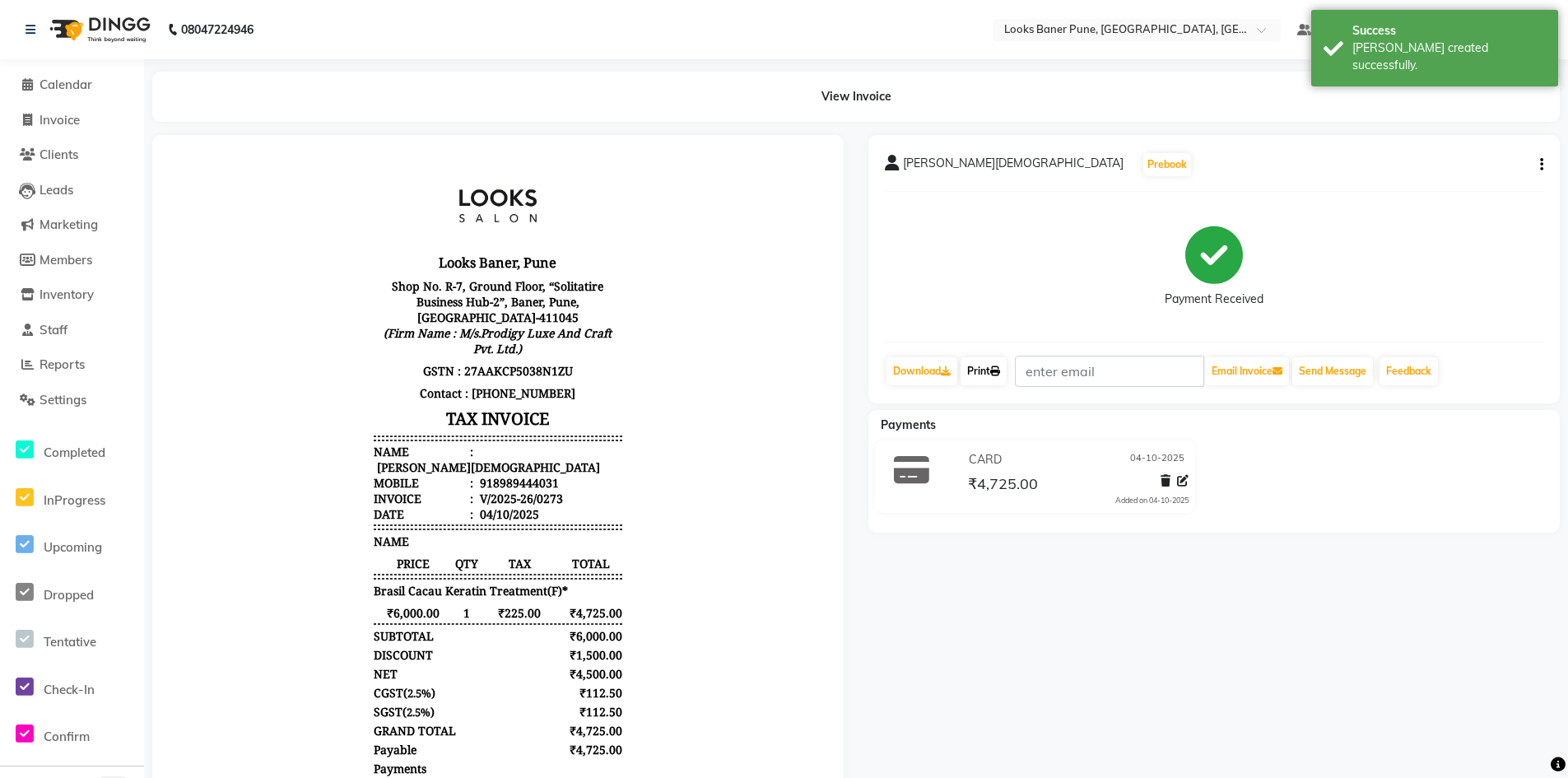
click at [999, 360] on link "Print" at bounding box center [983, 371] width 46 height 28
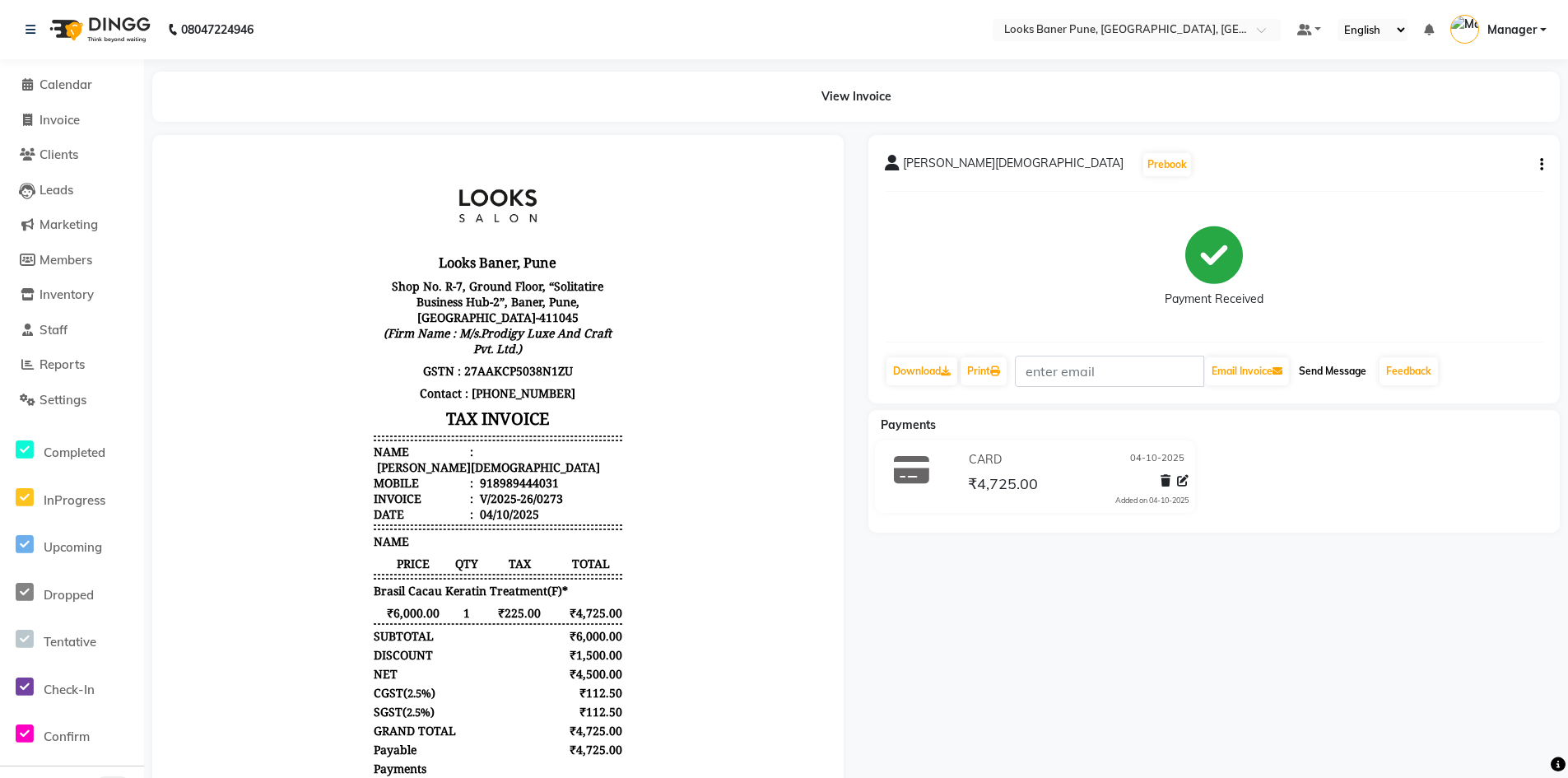
click at [1331, 374] on button "Send Message" at bounding box center [1332, 371] width 81 height 28
click at [87, 87] on span "Calendar" at bounding box center [66, 84] width 53 height 15
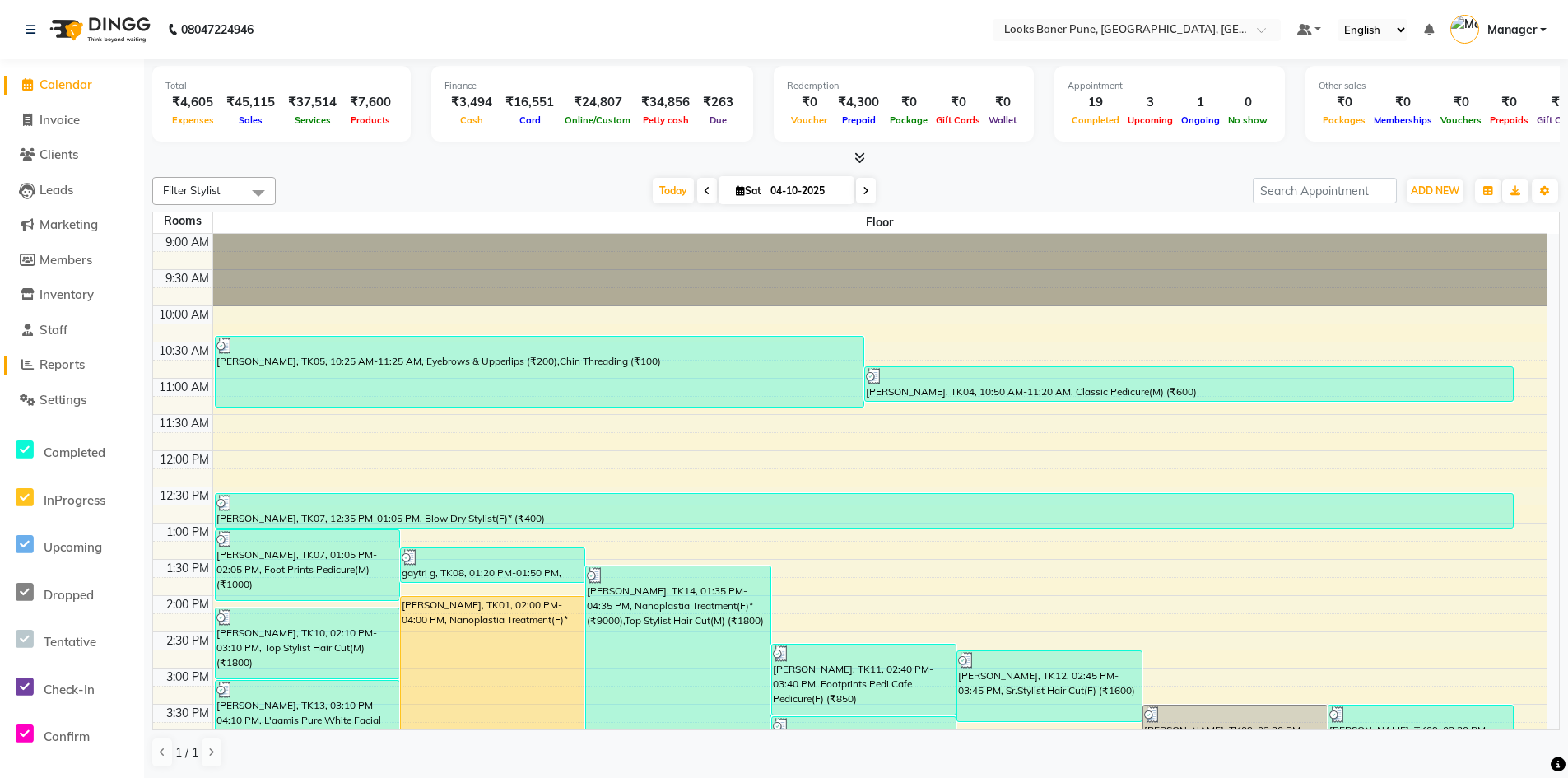
click at [84, 370] on span "Reports" at bounding box center [62, 363] width 46 height 15
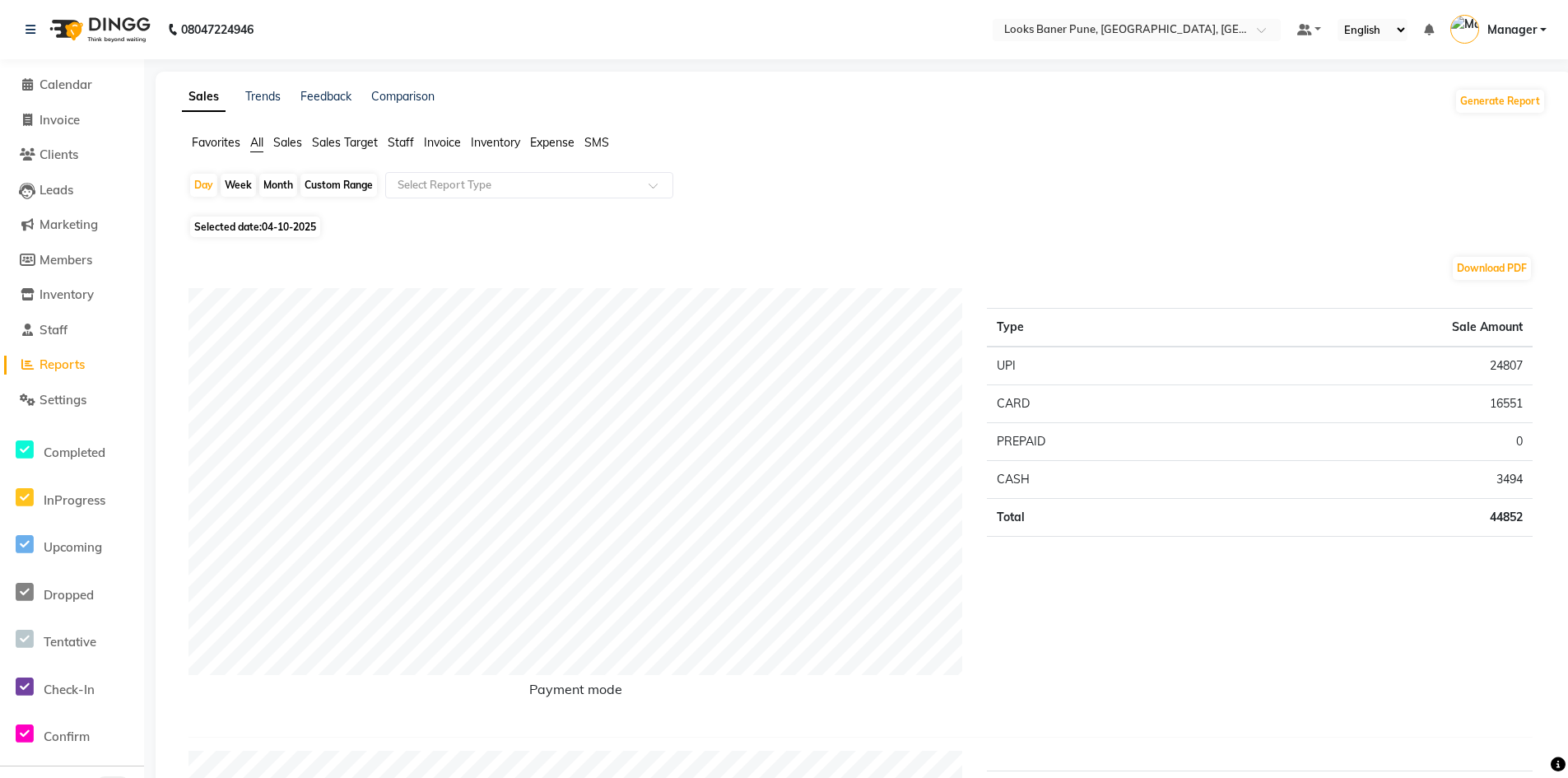
click at [500, 135] on span "Inventory" at bounding box center [496, 142] width 49 height 15
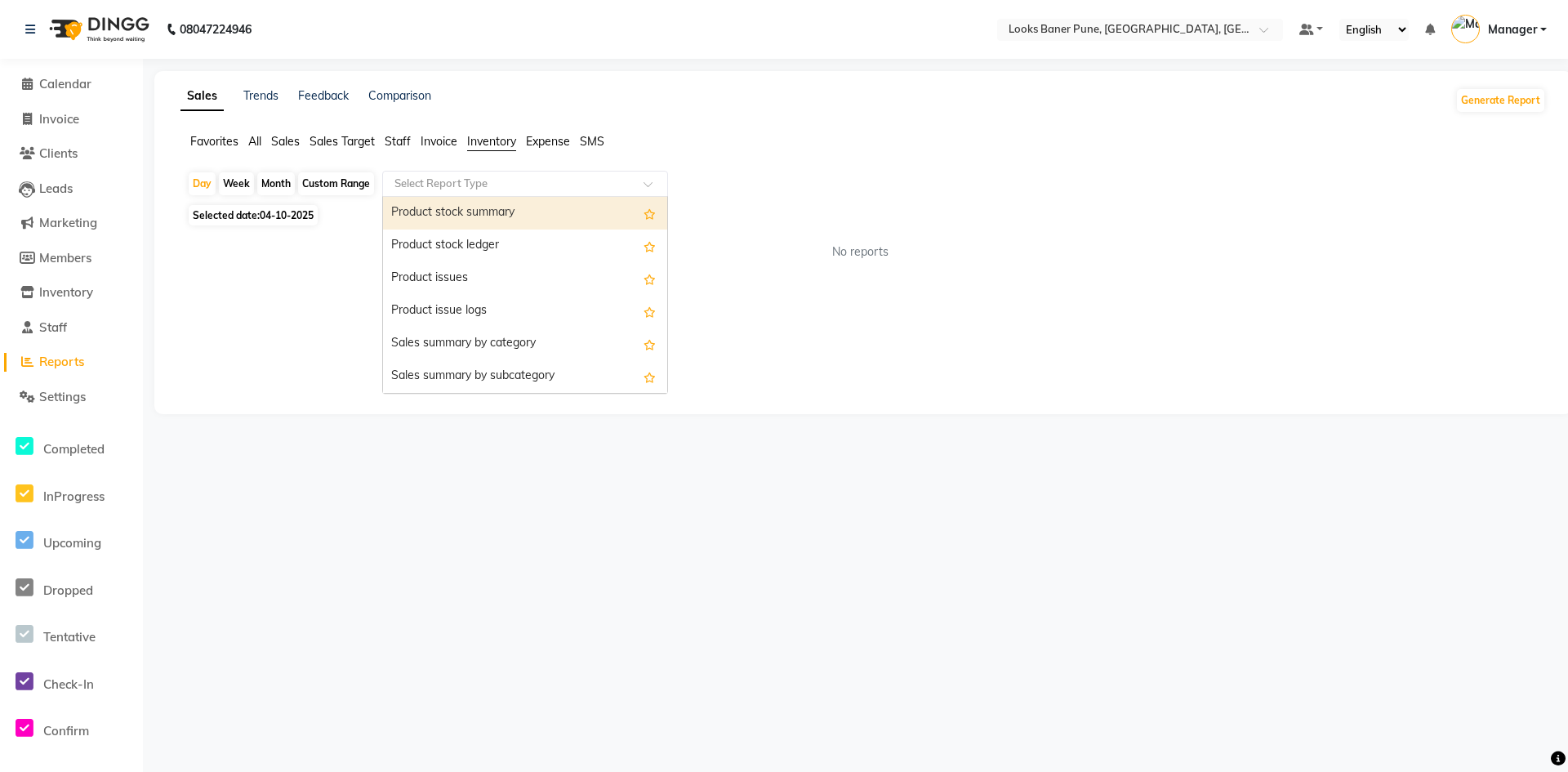
click at [647, 188] on span at bounding box center [654, 189] width 21 height 16
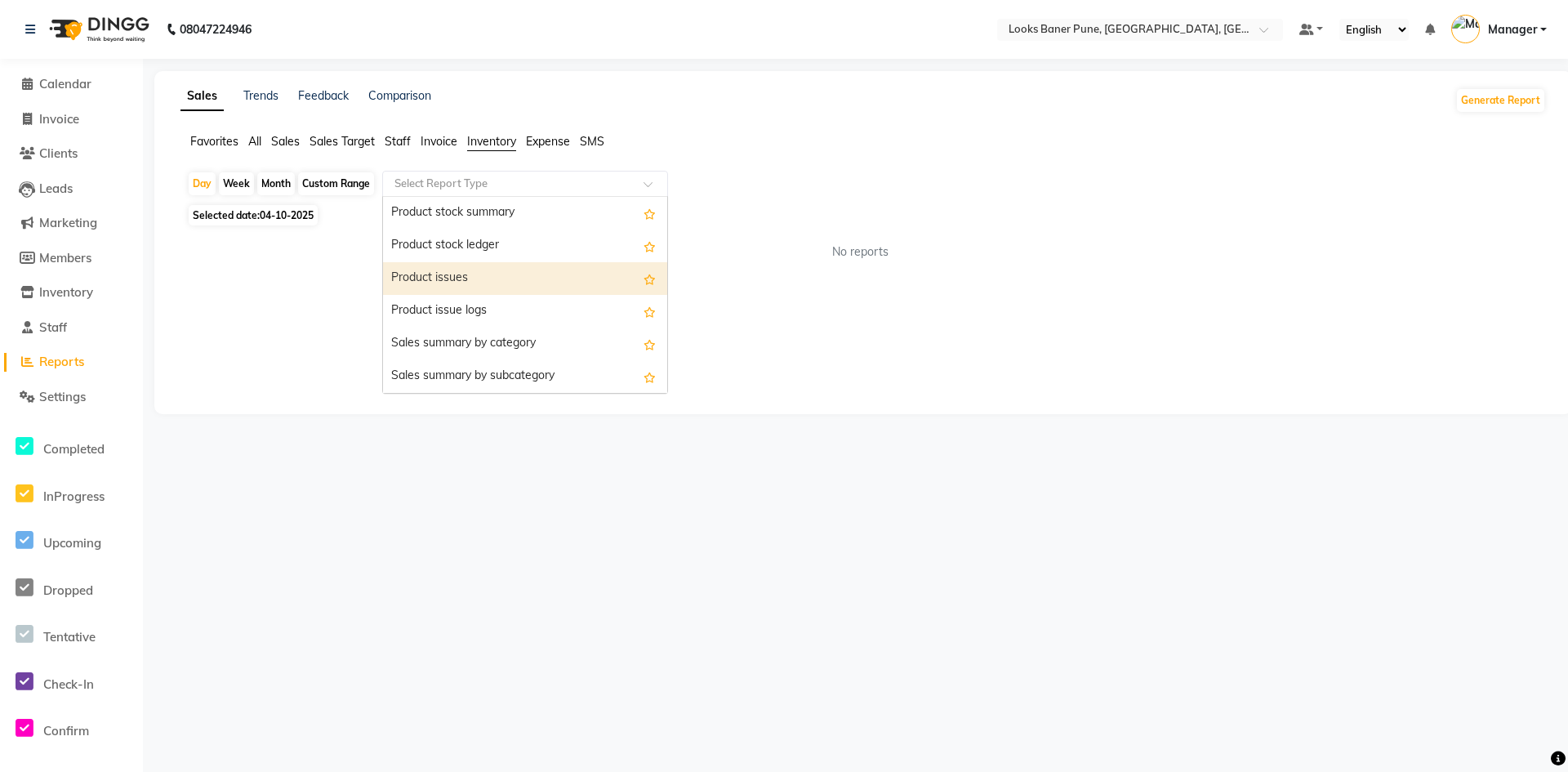
click at [505, 267] on div "Product issues" at bounding box center [525, 278] width 284 height 33
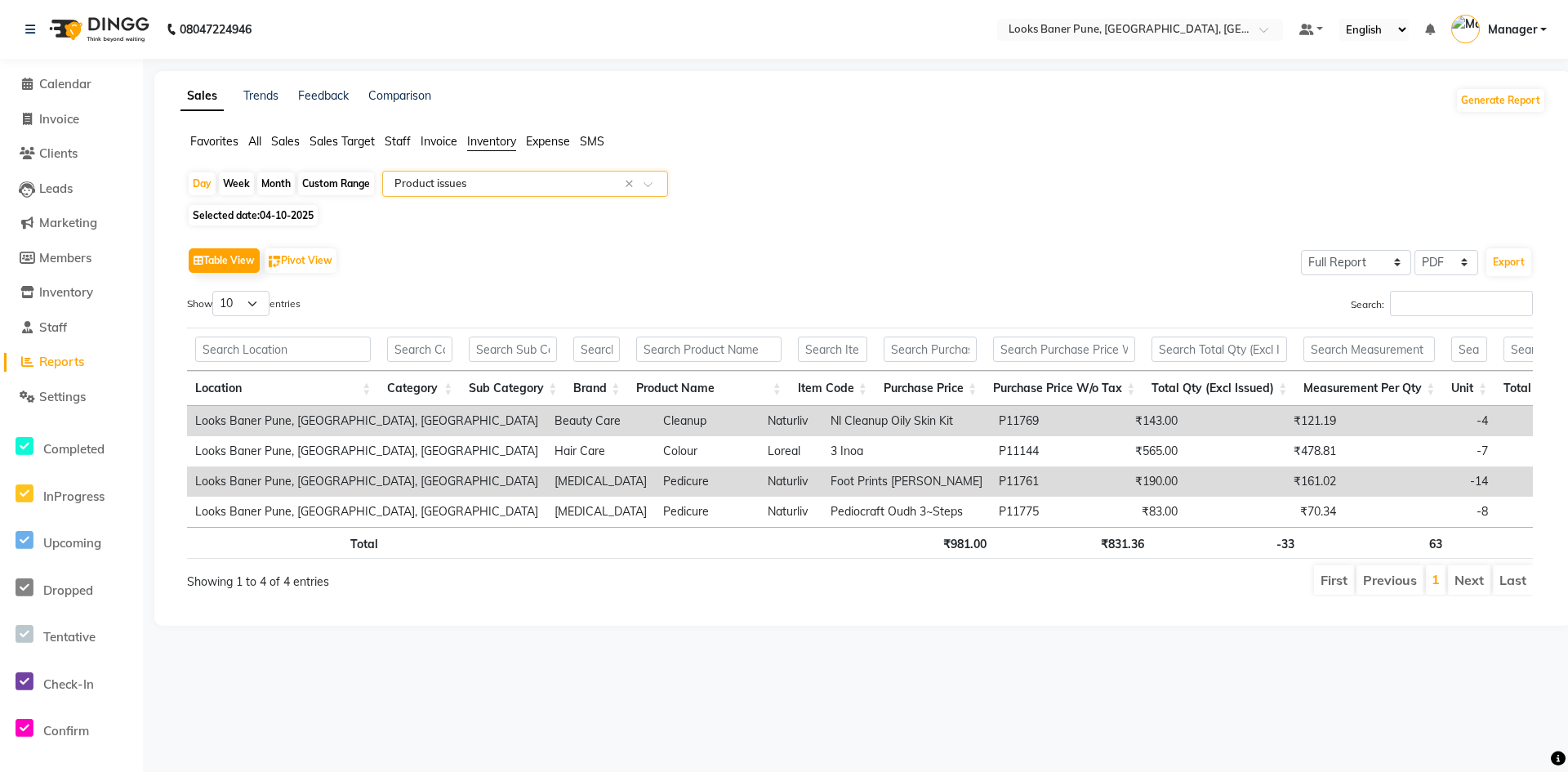
click at [660, 184] on span at bounding box center [654, 189] width 21 height 16
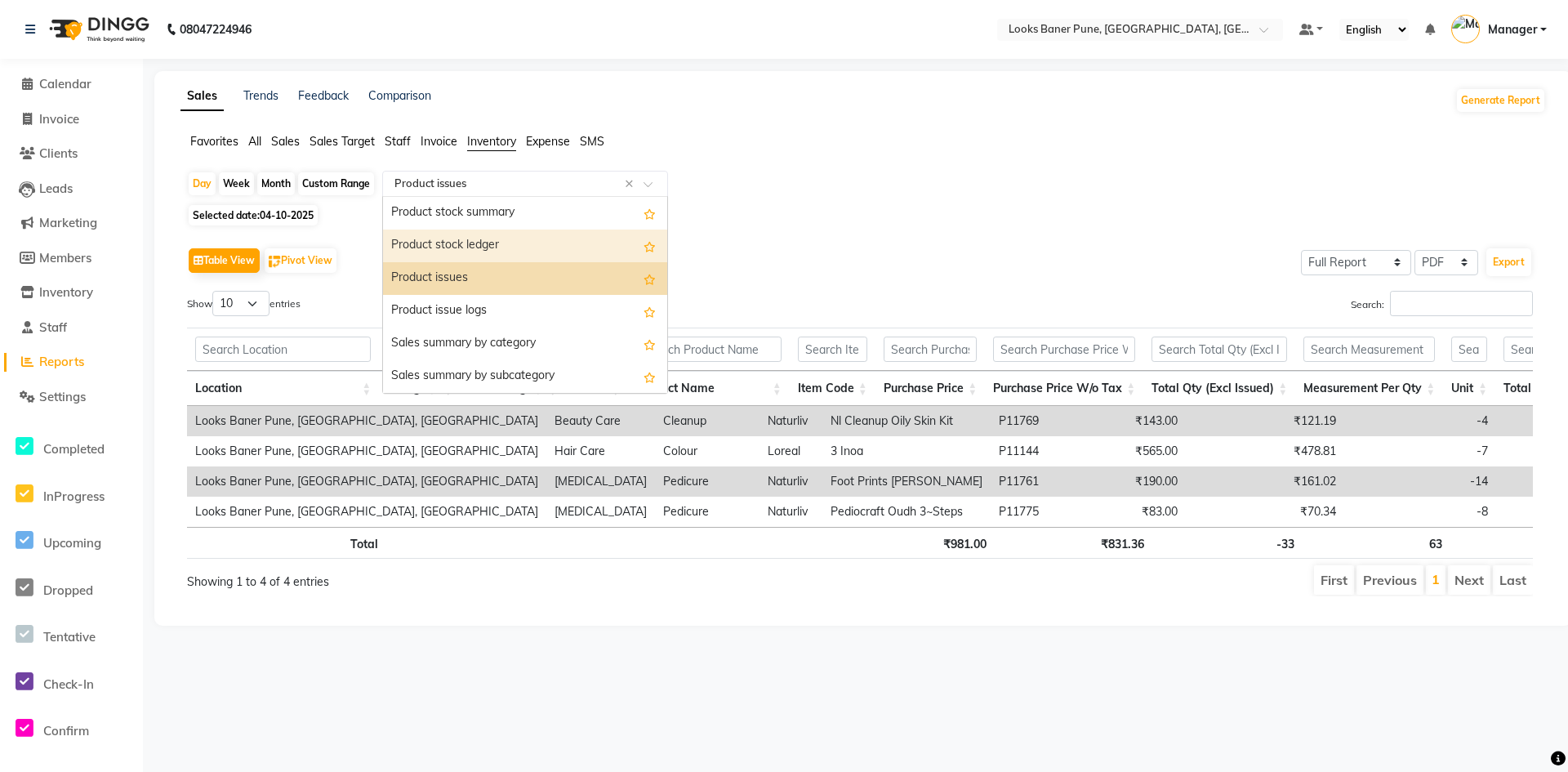
click at [563, 253] on div "Product stock ledger" at bounding box center [525, 246] width 284 height 33
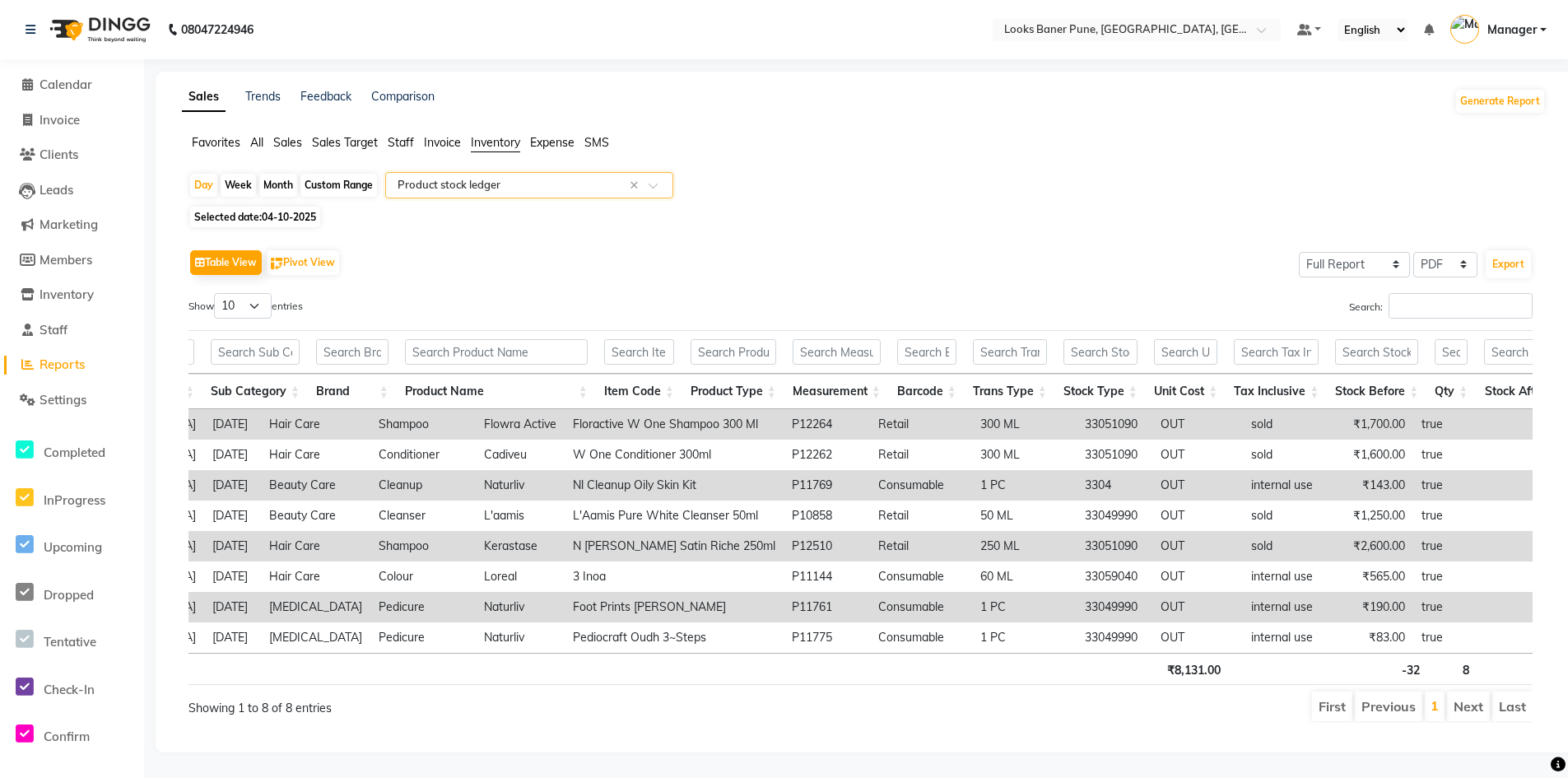
click at [651, 187] on span at bounding box center [659, 190] width 21 height 16
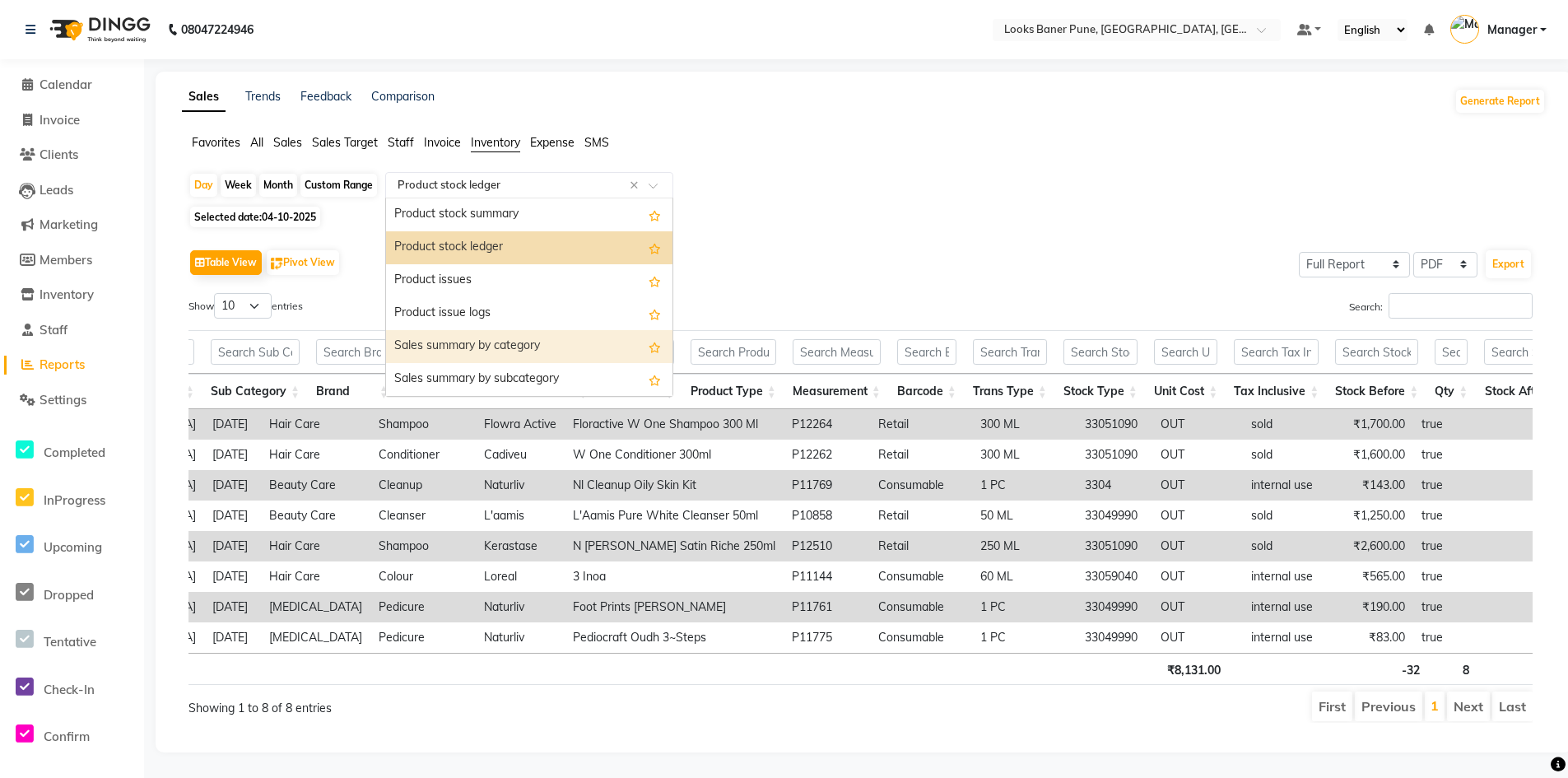
click at [566, 346] on div "Sales summary by category" at bounding box center [529, 346] width 286 height 33
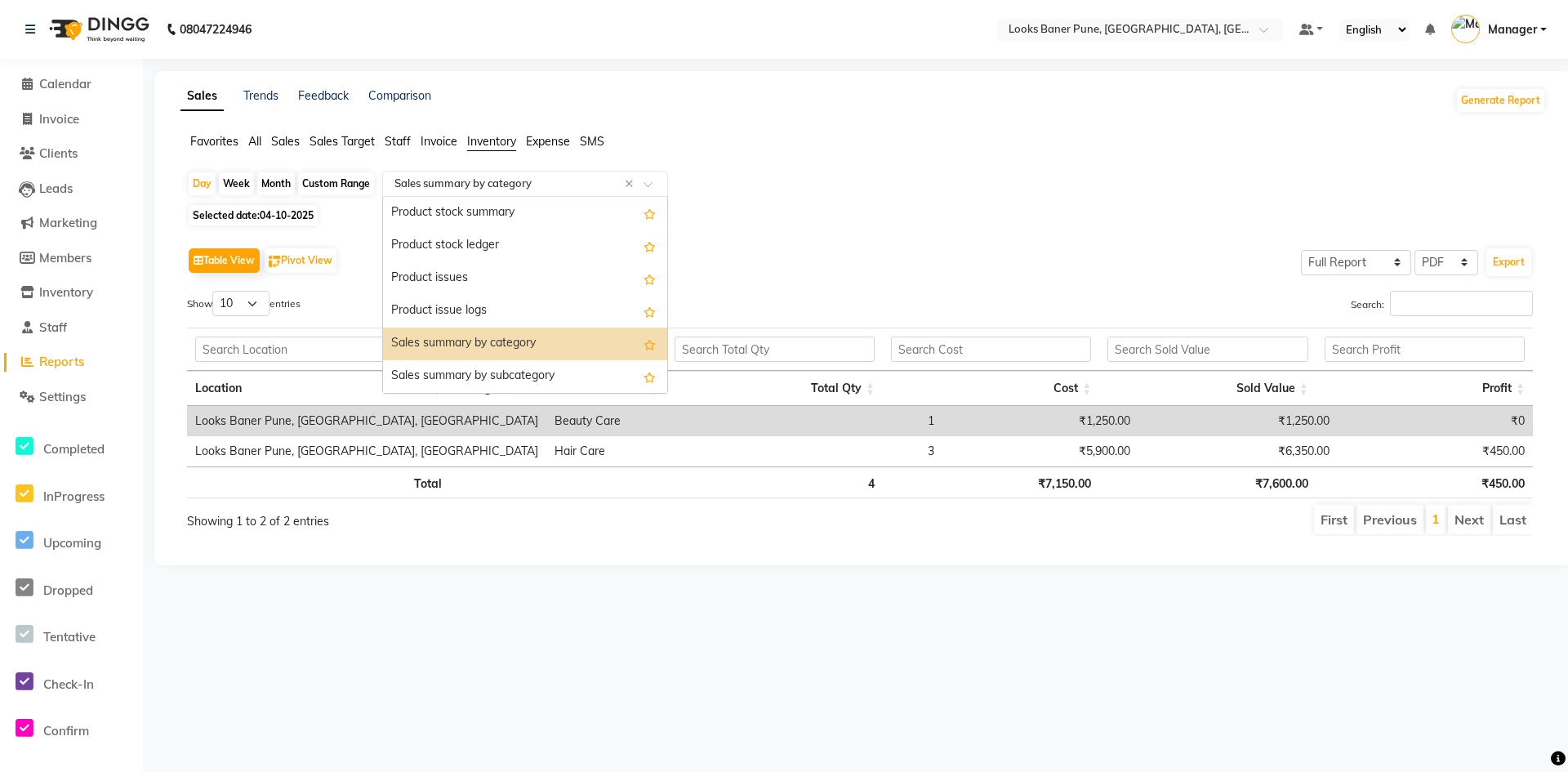
click at [647, 180] on div at bounding box center [525, 184] width 284 height 16
click at [511, 206] on div "Product stock summary" at bounding box center [525, 213] width 284 height 33
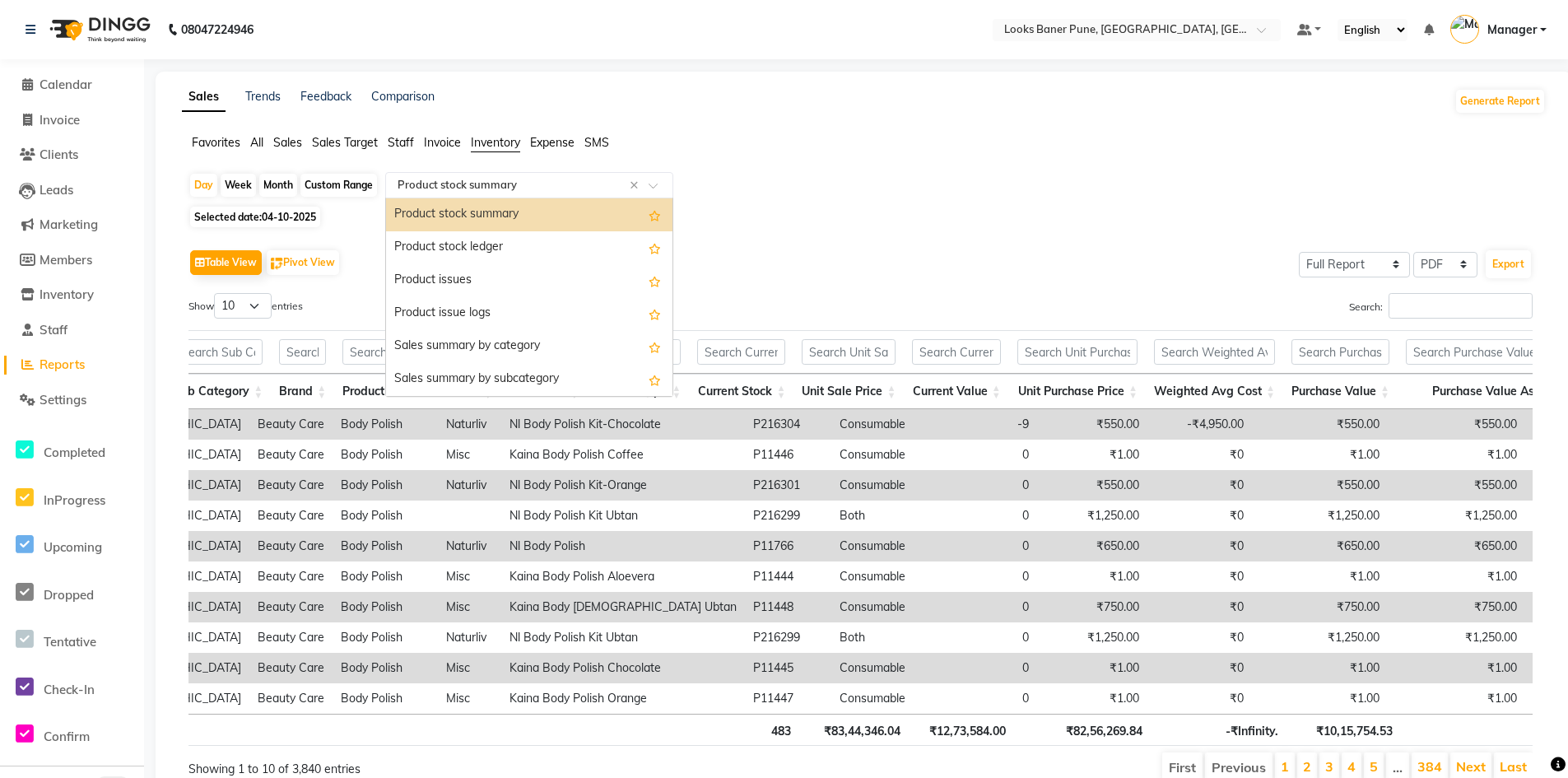
click at [656, 186] on span at bounding box center [659, 190] width 21 height 16
click at [519, 245] on div "Product stock ledger" at bounding box center [529, 248] width 286 height 33
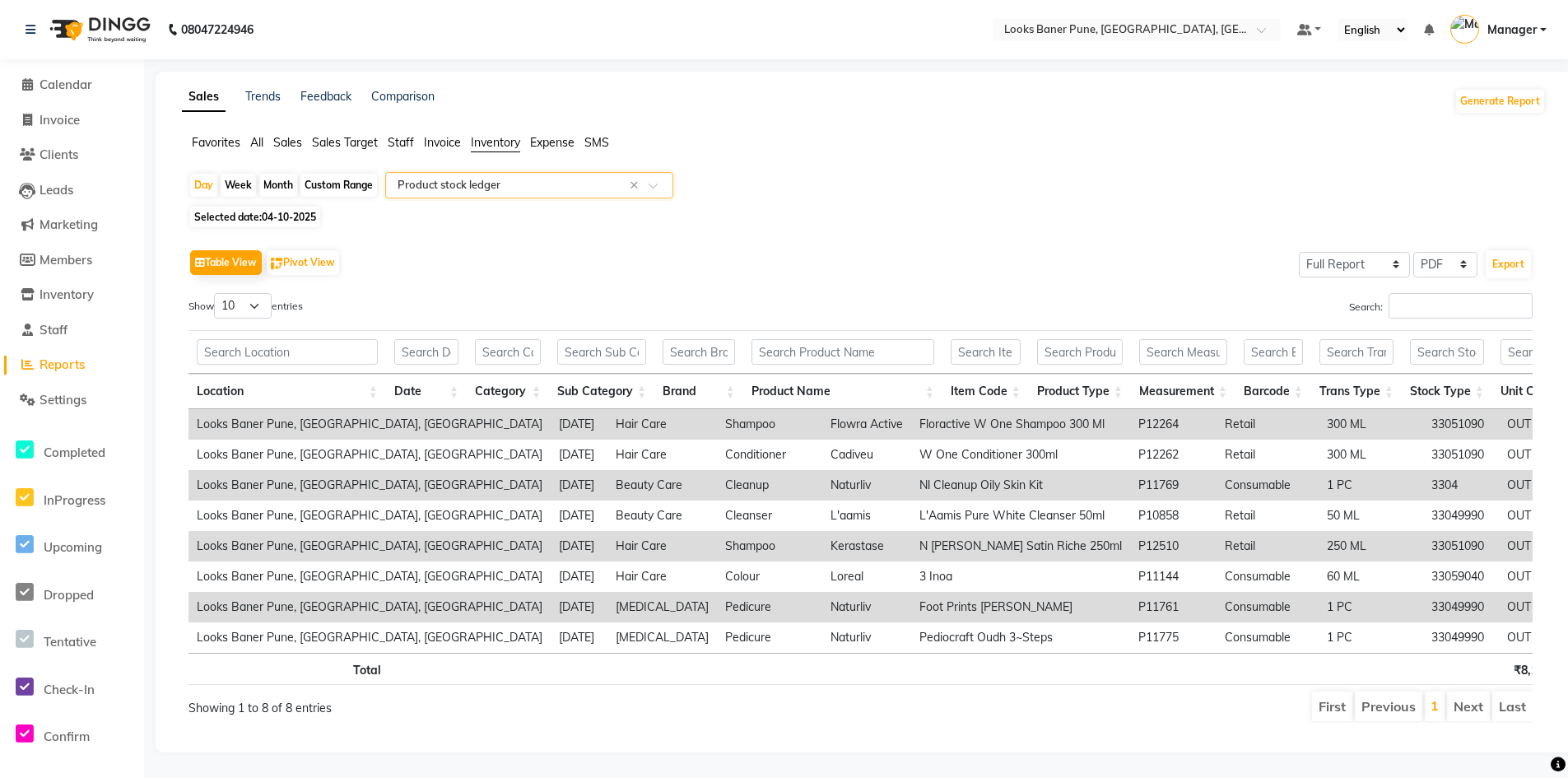
click at [650, 182] on span at bounding box center [659, 190] width 21 height 16
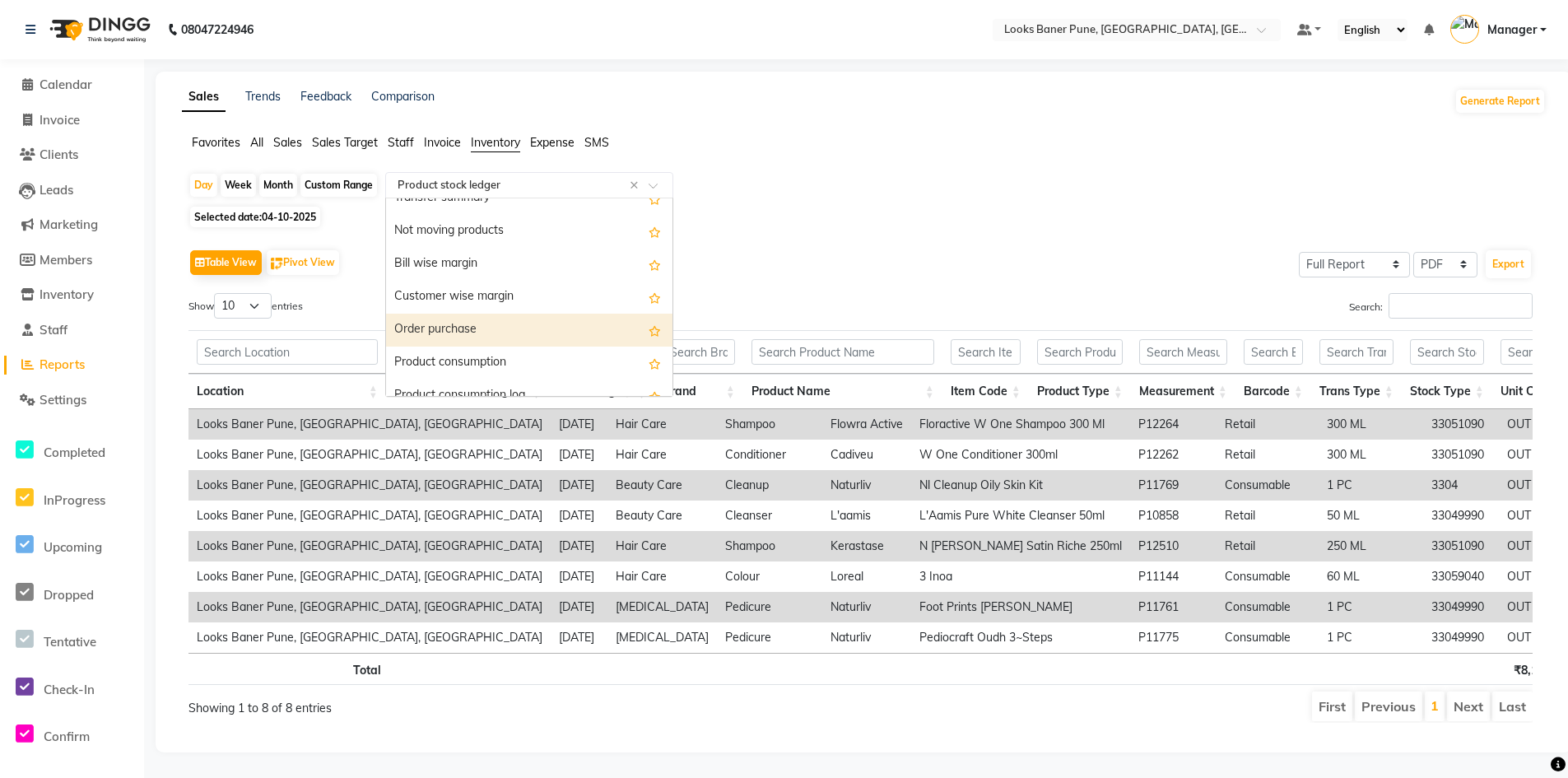
scroll to position [428, 0]
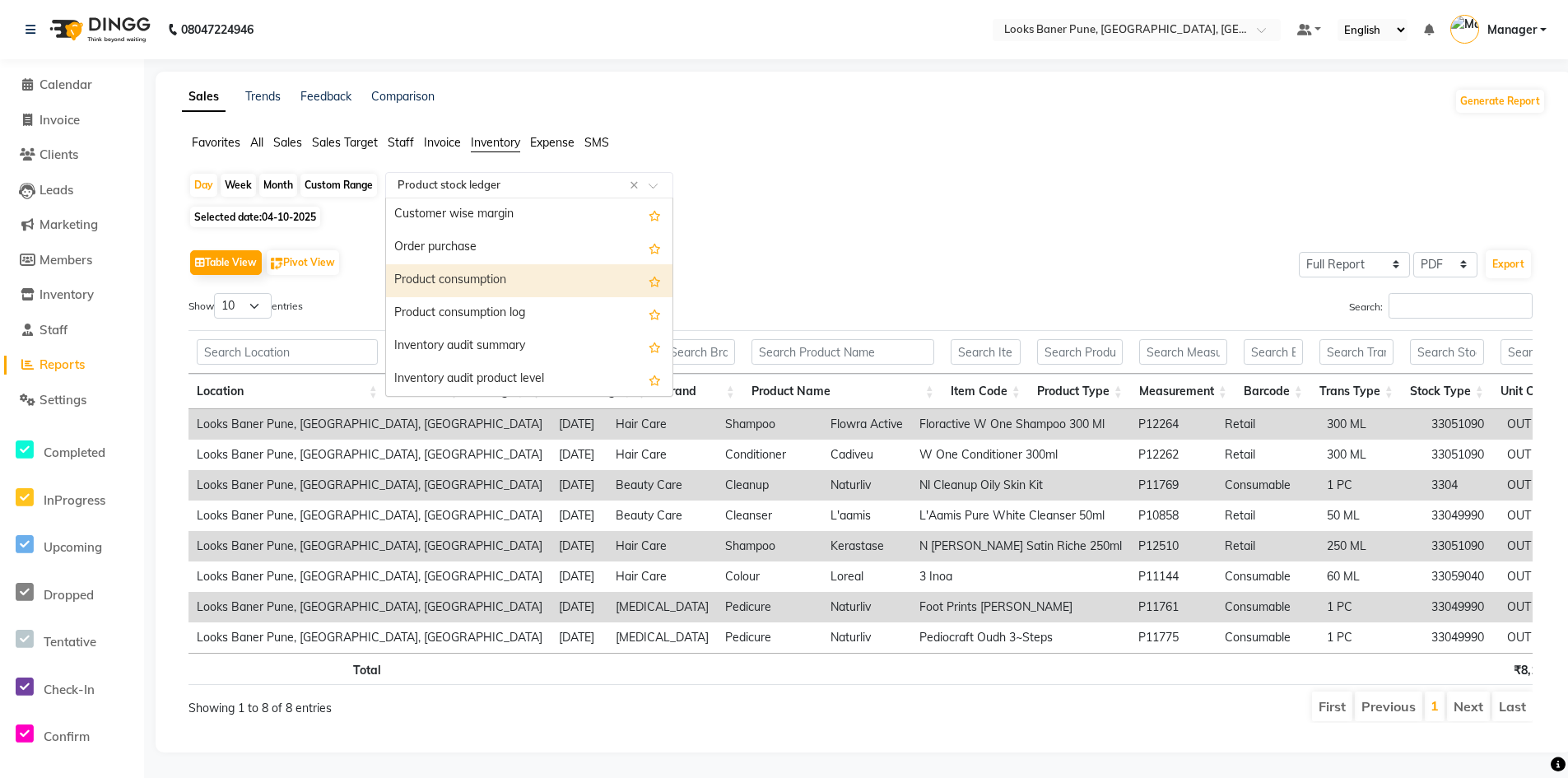
click at [512, 264] on div "Product consumption" at bounding box center [529, 281] width 286 height 33
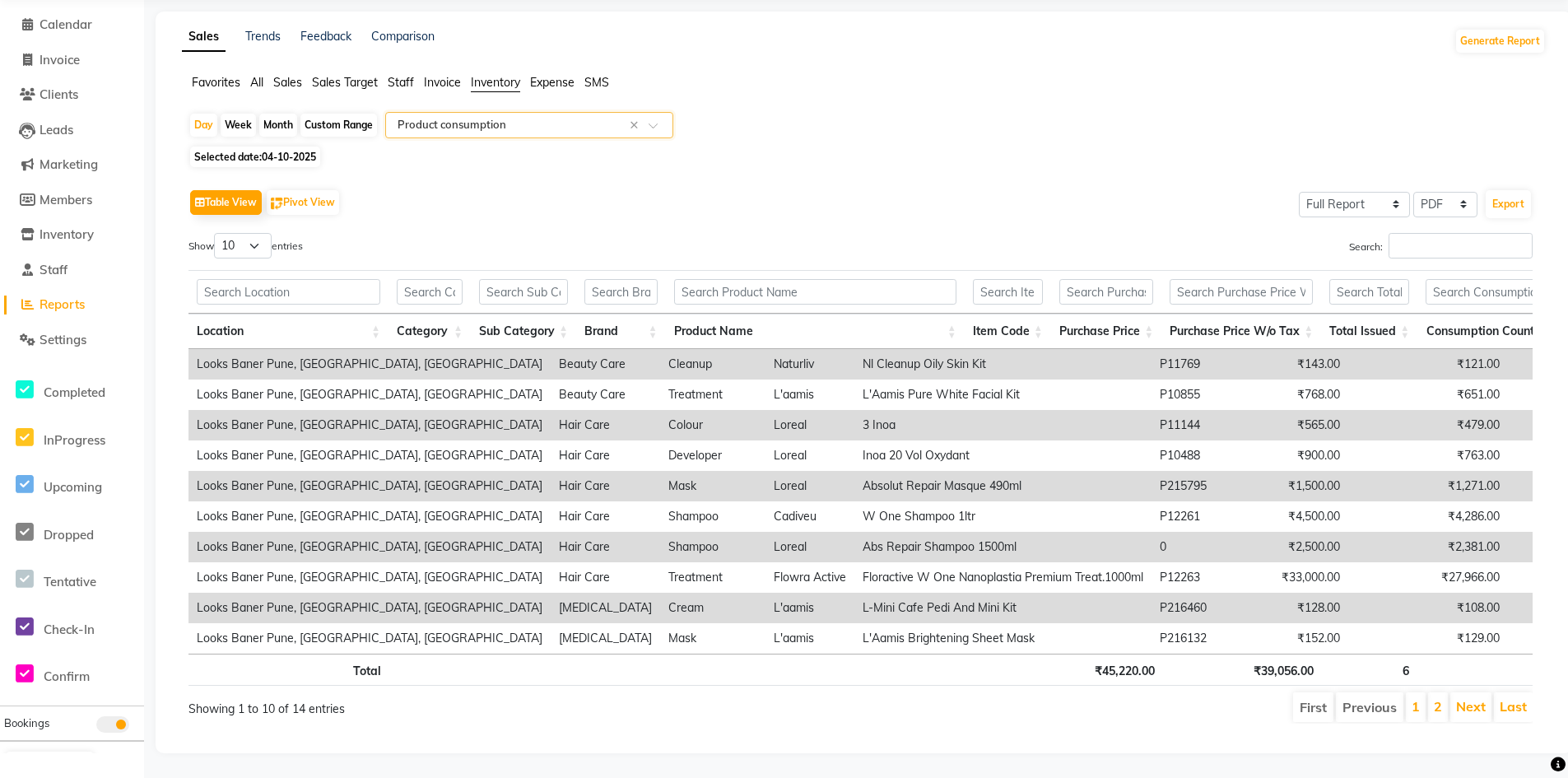
scroll to position [85, 0]
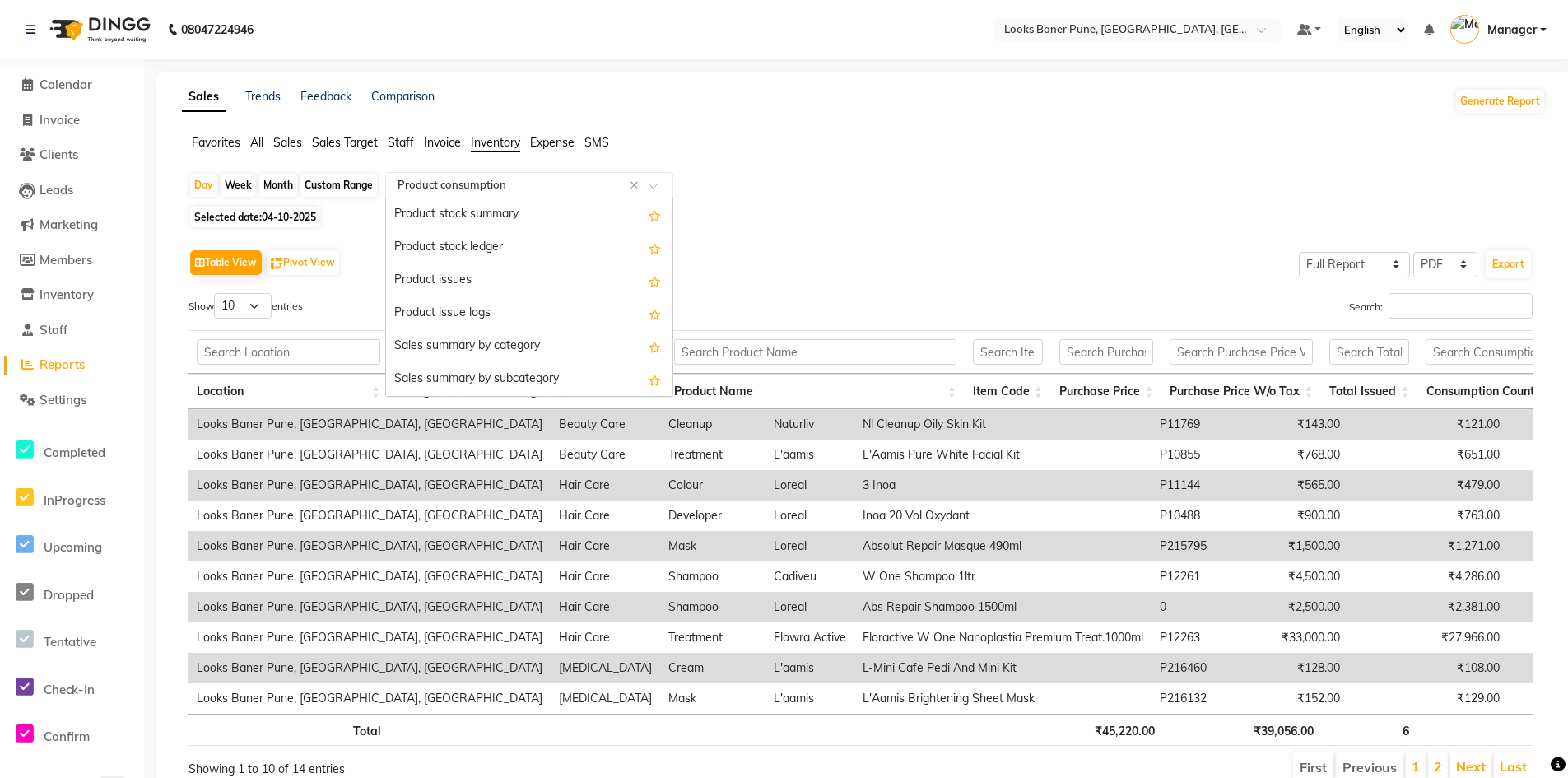
click at [658, 183] on span at bounding box center [659, 190] width 21 height 16
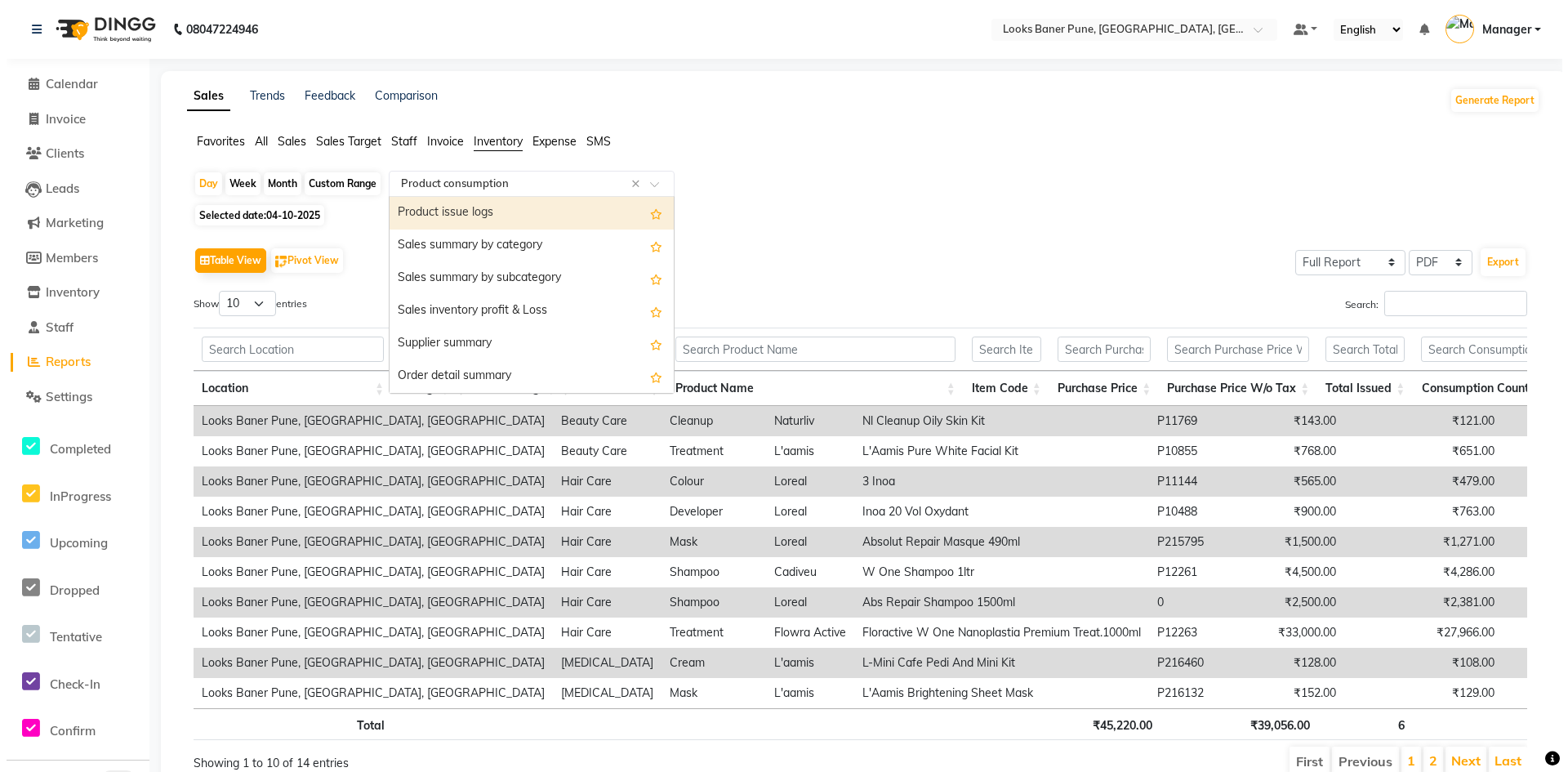
scroll to position [16, 0]
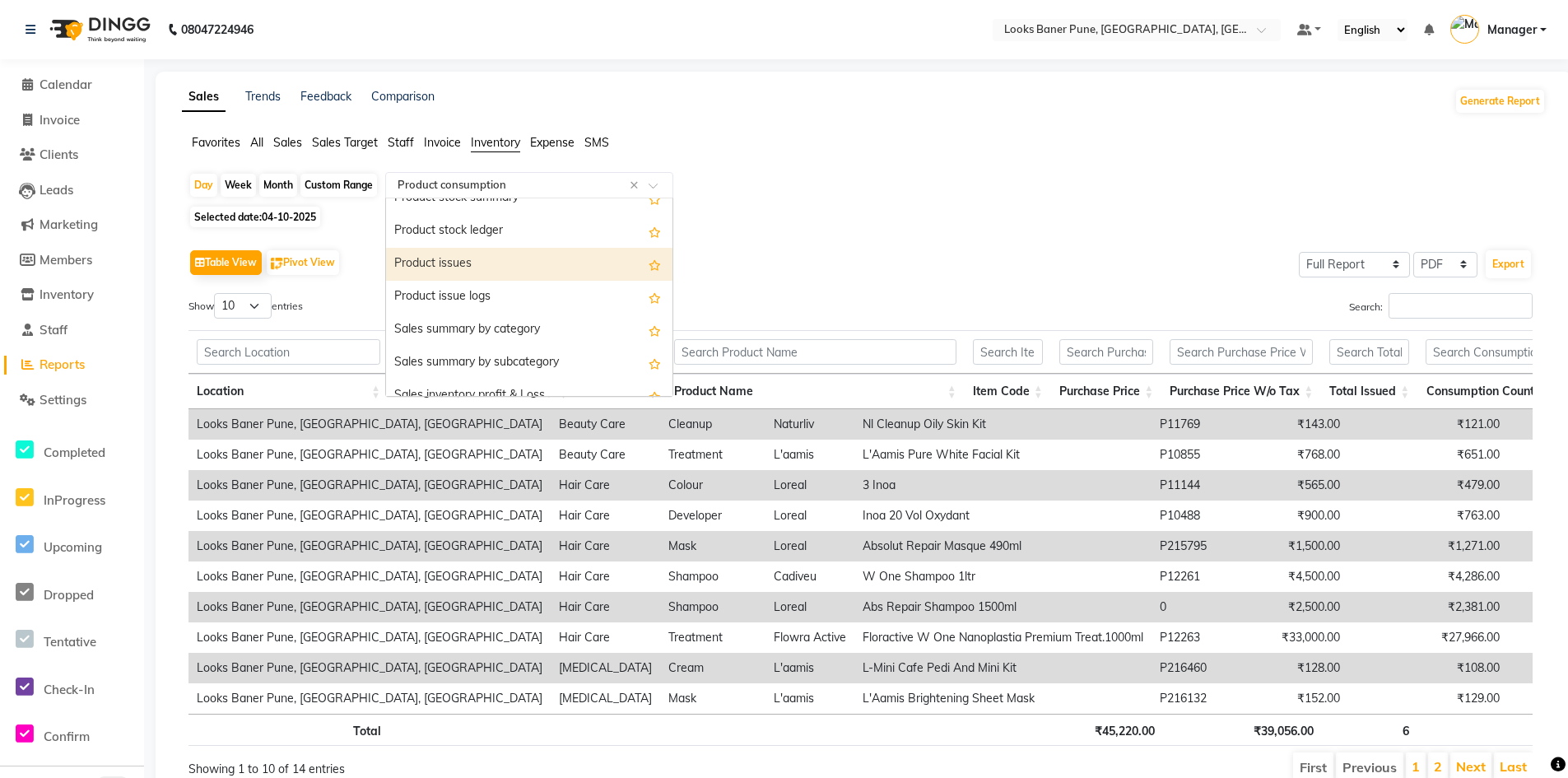
click at [496, 267] on div "Product issues" at bounding box center [529, 264] width 286 height 33
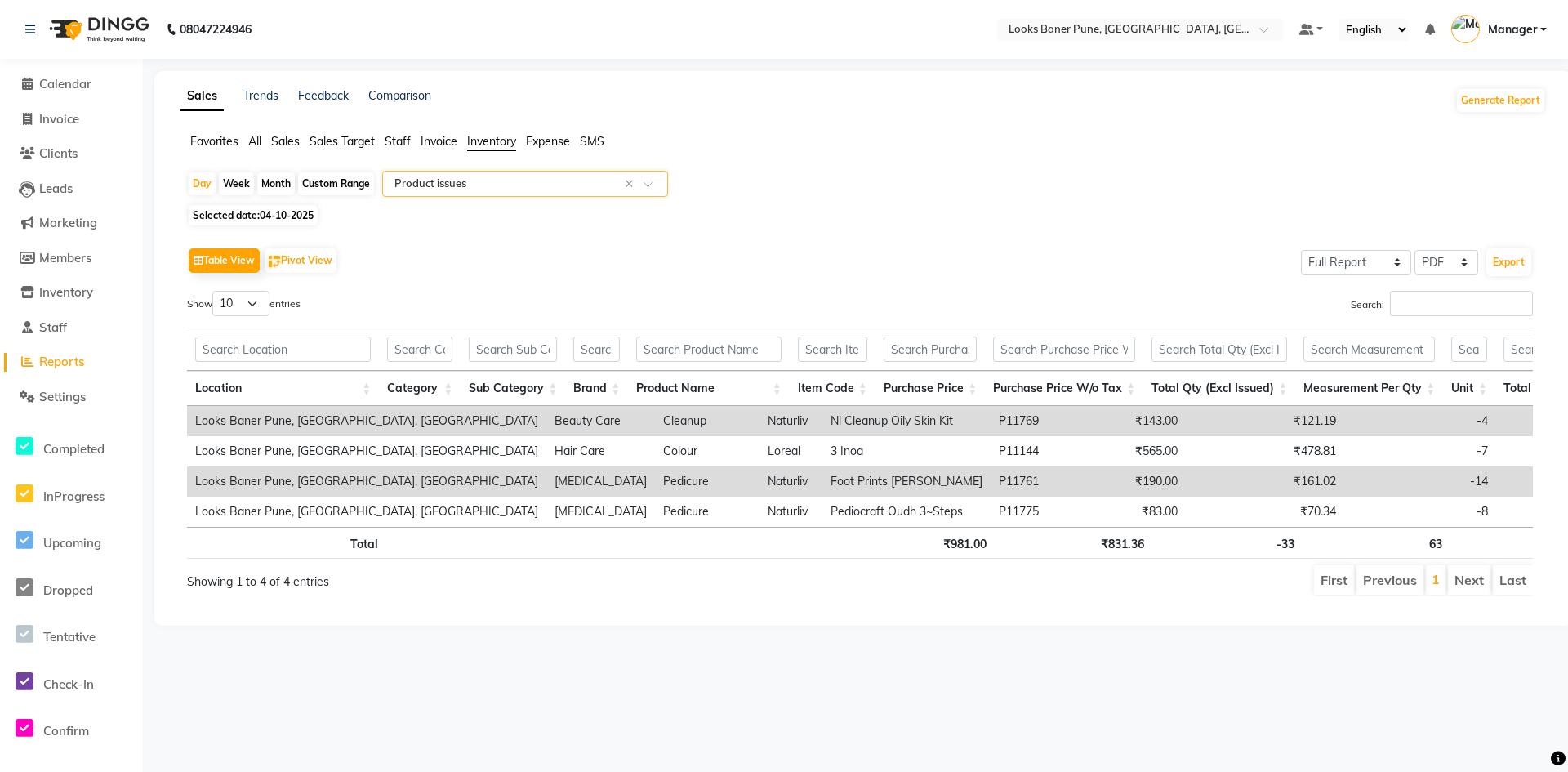
click at [655, 188] on span at bounding box center [654, 189] width 21 height 16
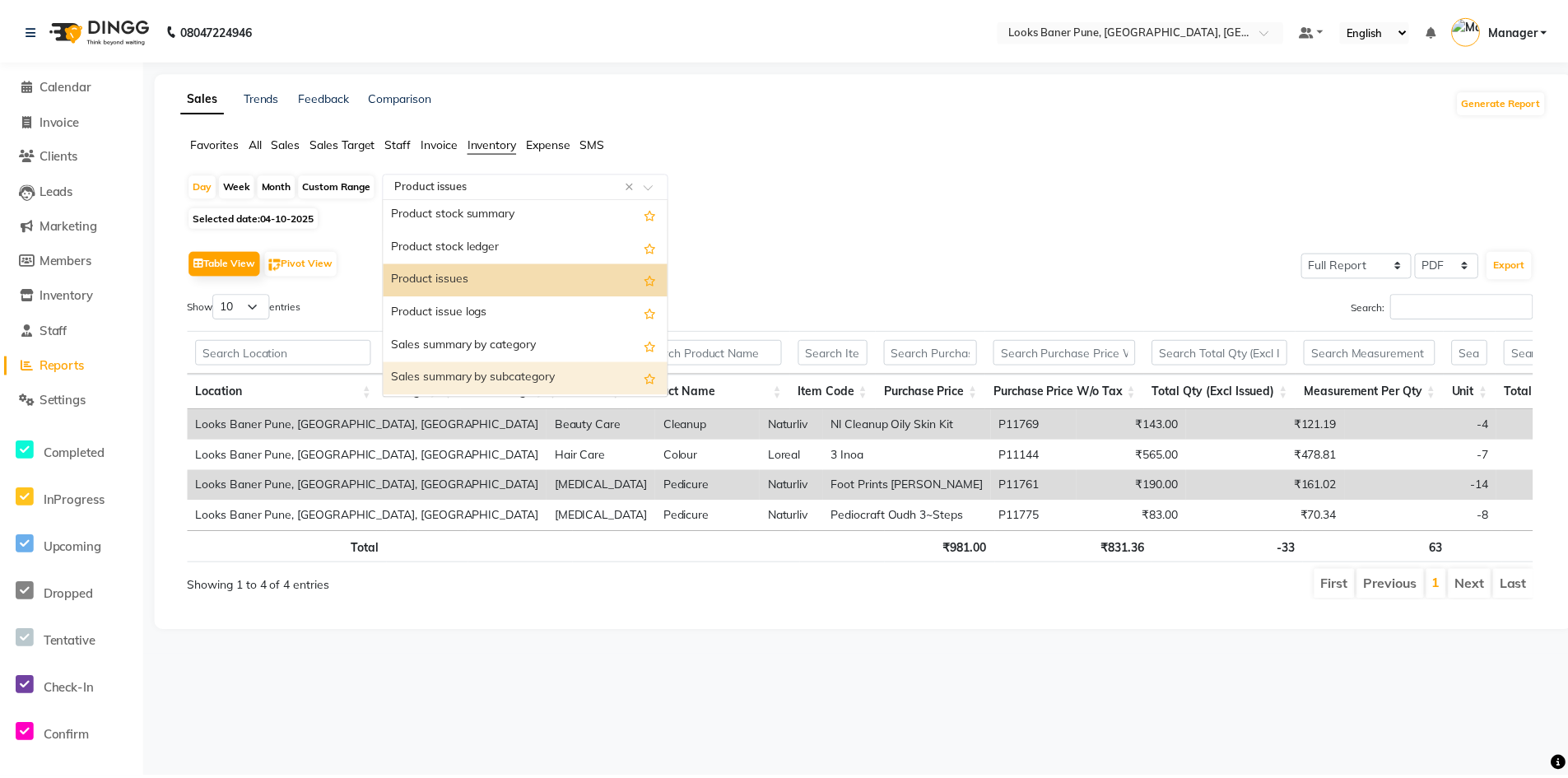
scroll to position [0, 0]
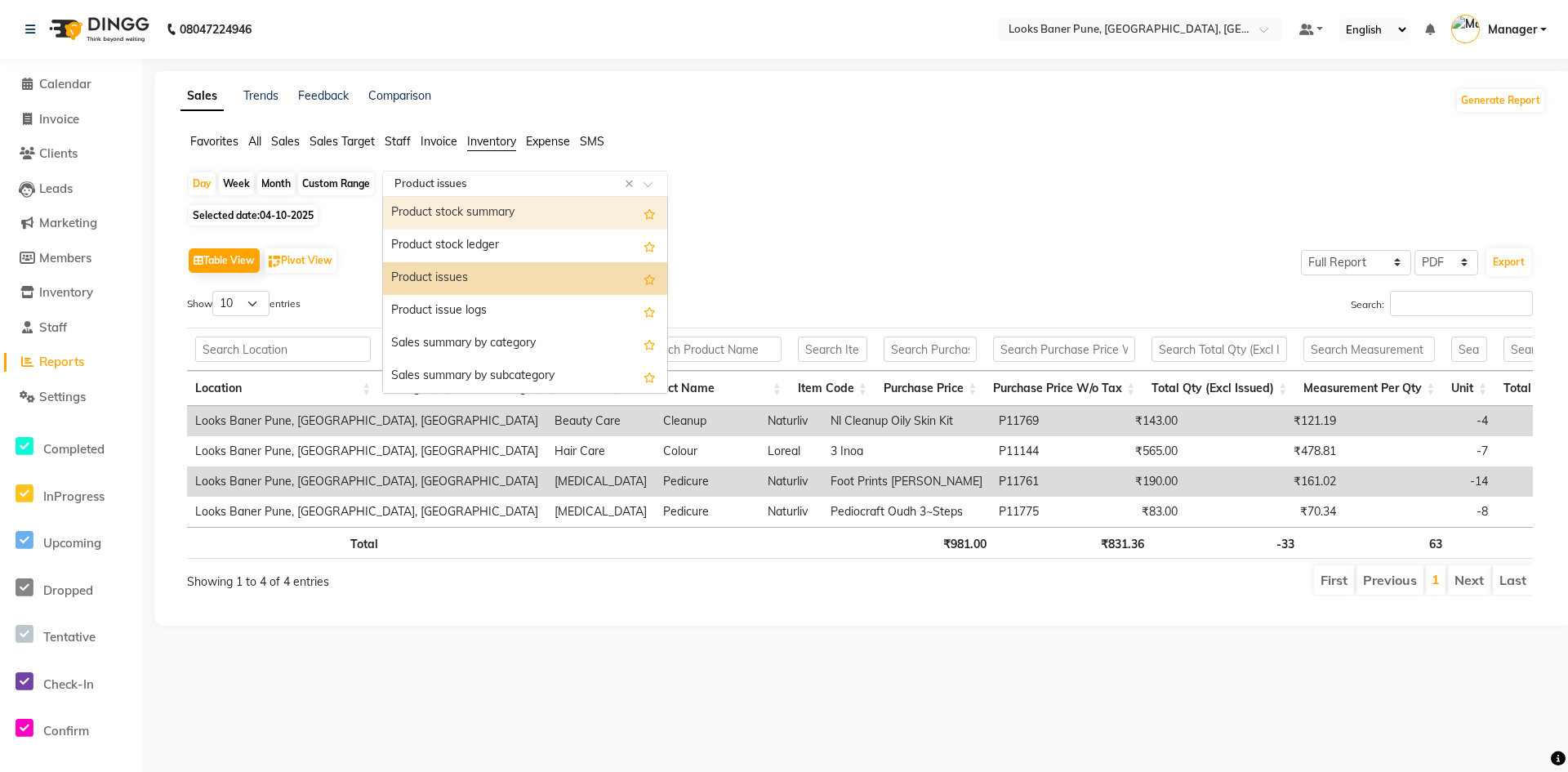
click at [393, 139] on span "Staff" at bounding box center [397, 141] width 26 height 14
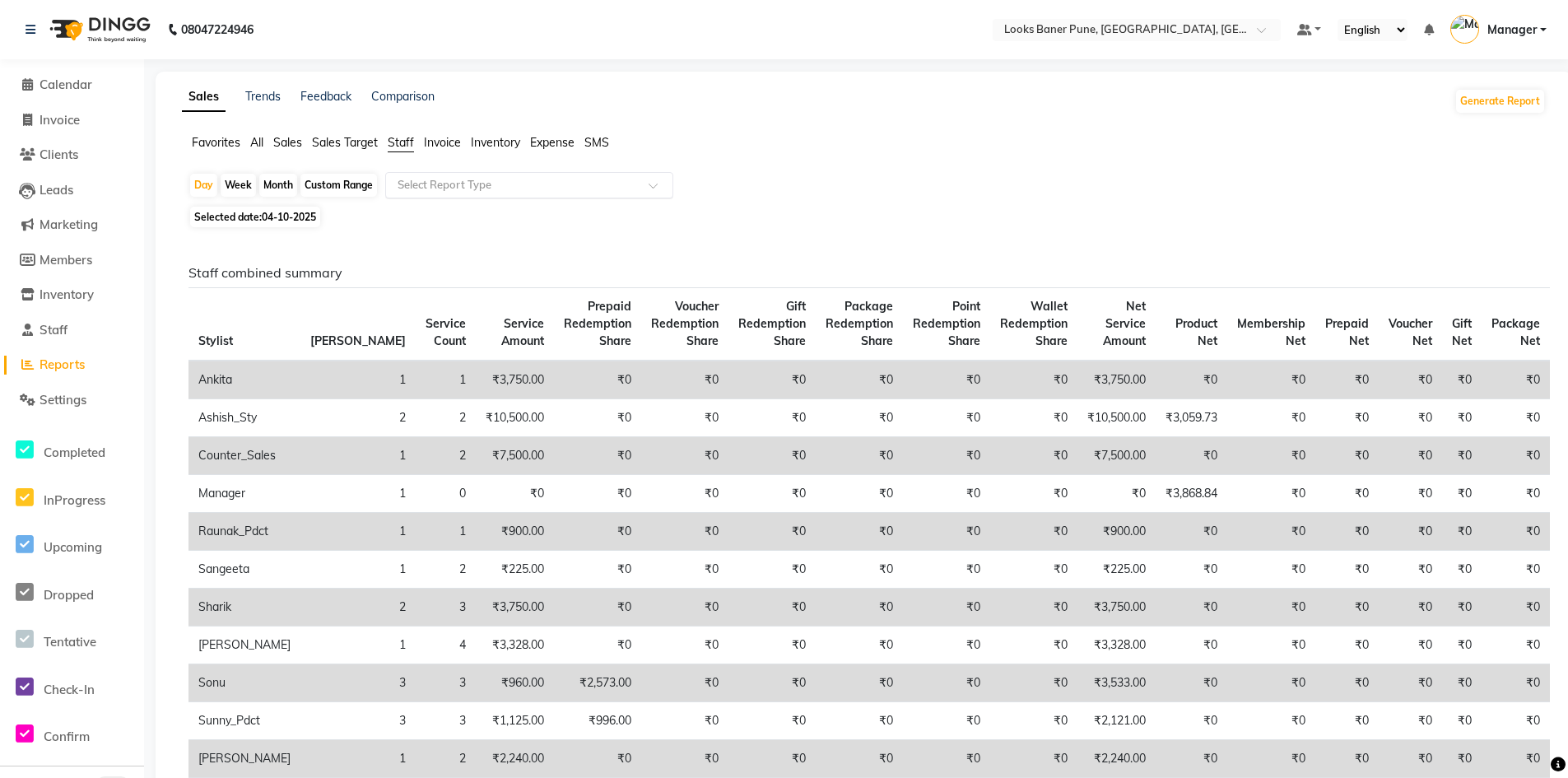
click at [659, 187] on span at bounding box center [659, 190] width 21 height 16
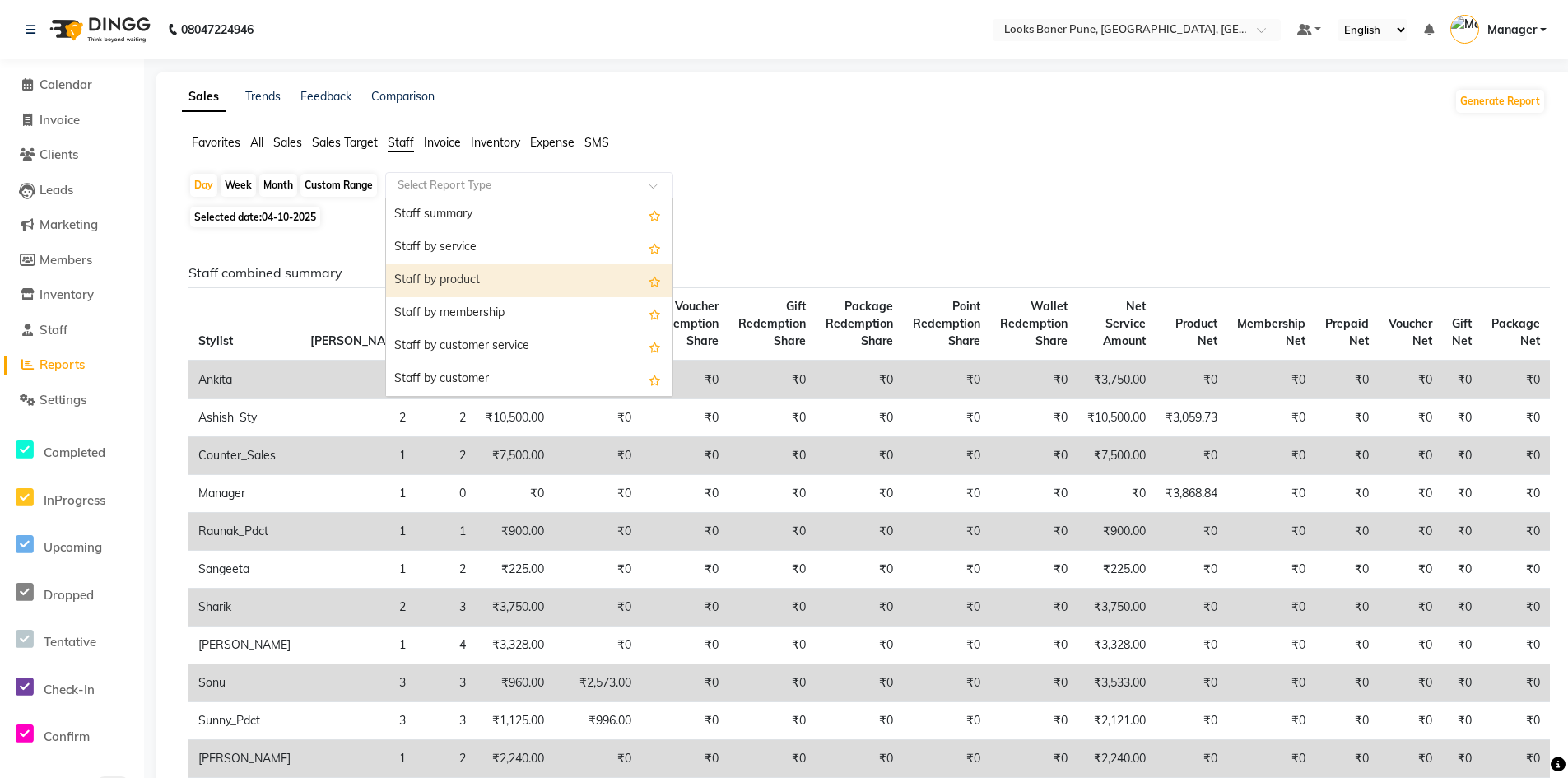
click at [536, 282] on div "Staff by product" at bounding box center [529, 281] width 286 height 33
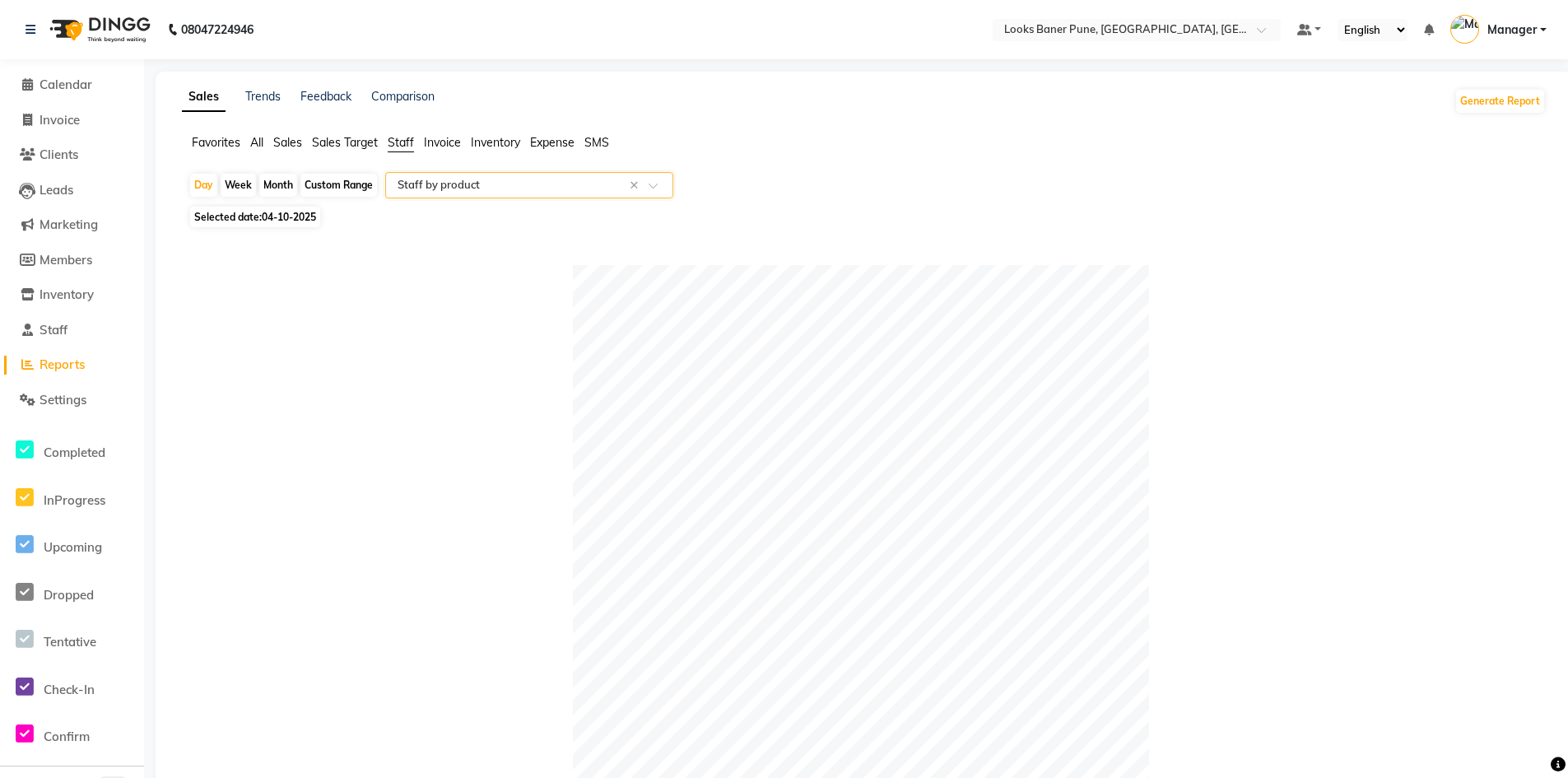
click at [278, 186] on div "Month" at bounding box center [279, 185] width 38 height 23
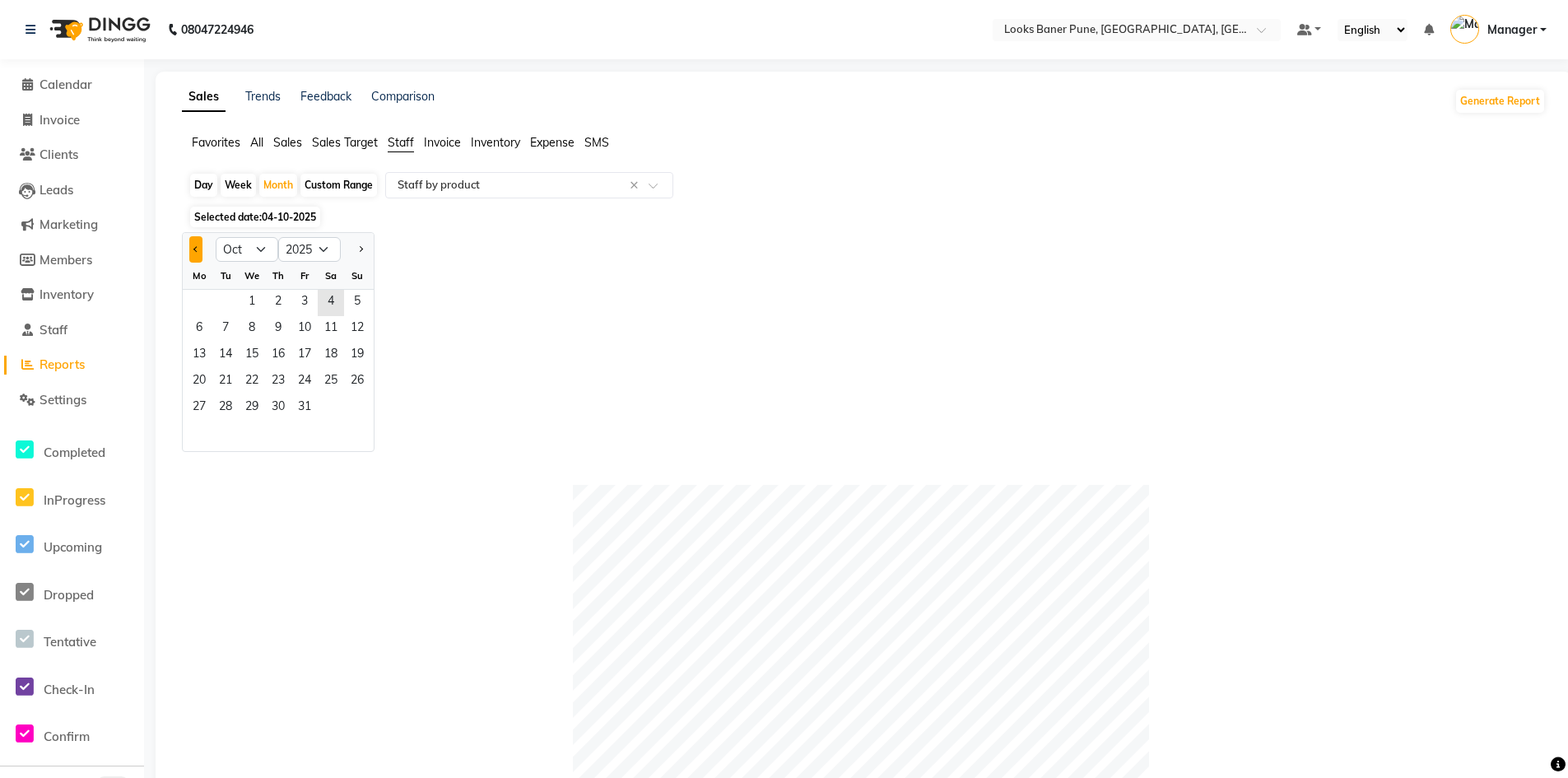
click at [199, 248] on span "Previous month" at bounding box center [196, 249] width 5 height 5
click at [195, 302] on span "1" at bounding box center [199, 302] width 26 height 26
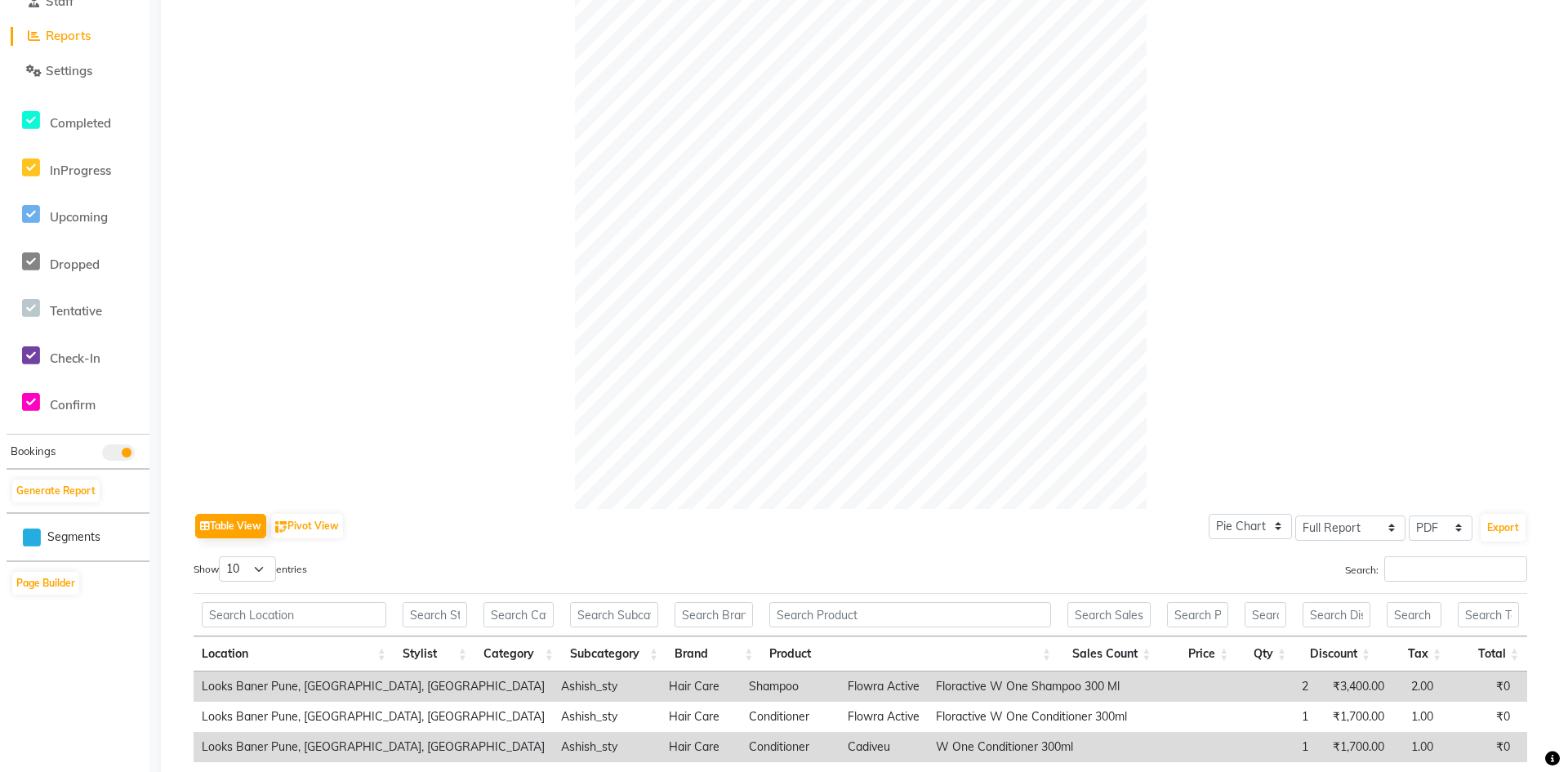
scroll to position [326, 0]
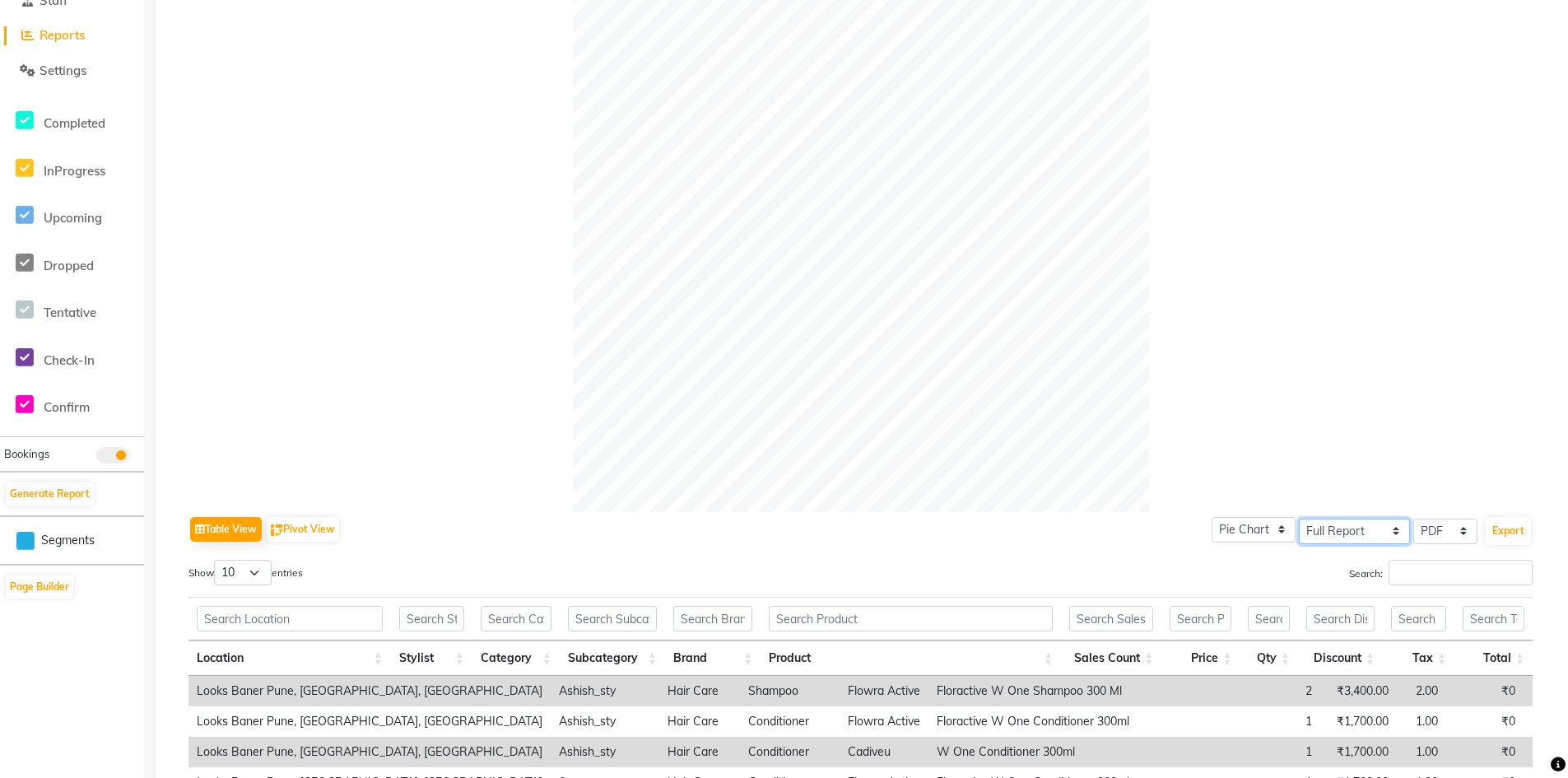
click at [1393, 531] on select "Select Full Report Filtered Report" at bounding box center [1354, 531] width 111 height 26
click at [1405, 453] on div at bounding box center [860, 224] width 1344 height 576
click at [1463, 530] on select "Select CSV PDF" at bounding box center [1445, 531] width 64 height 26
click at [1413, 518] on select "Select CSV PDF" at bounding box center [1445, 531] width 64 height 26
click at [1509, 531] on button "Export" at bounding box center [1508, 530] width 46 height 28
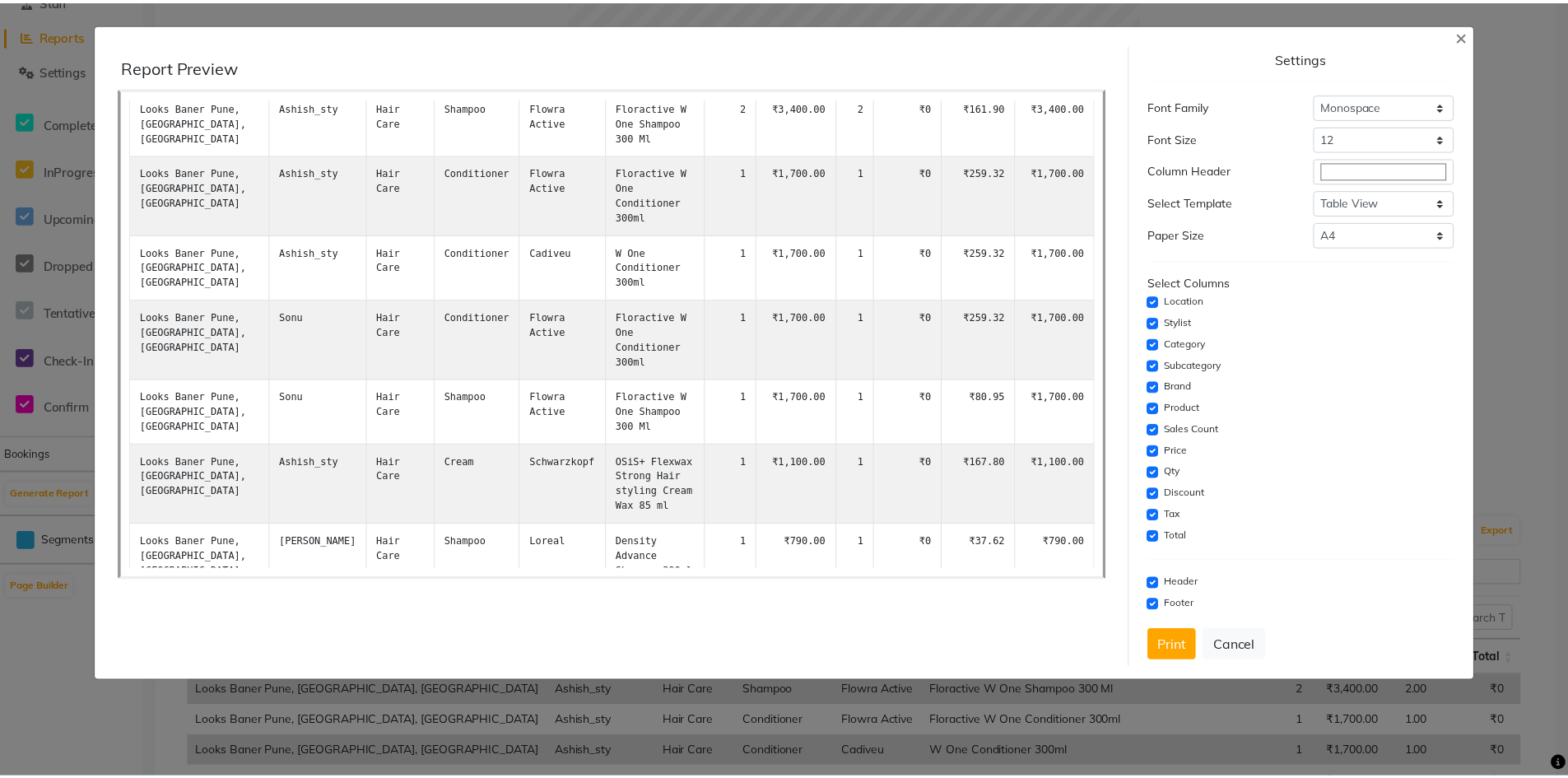
scroll to position [105, 0]
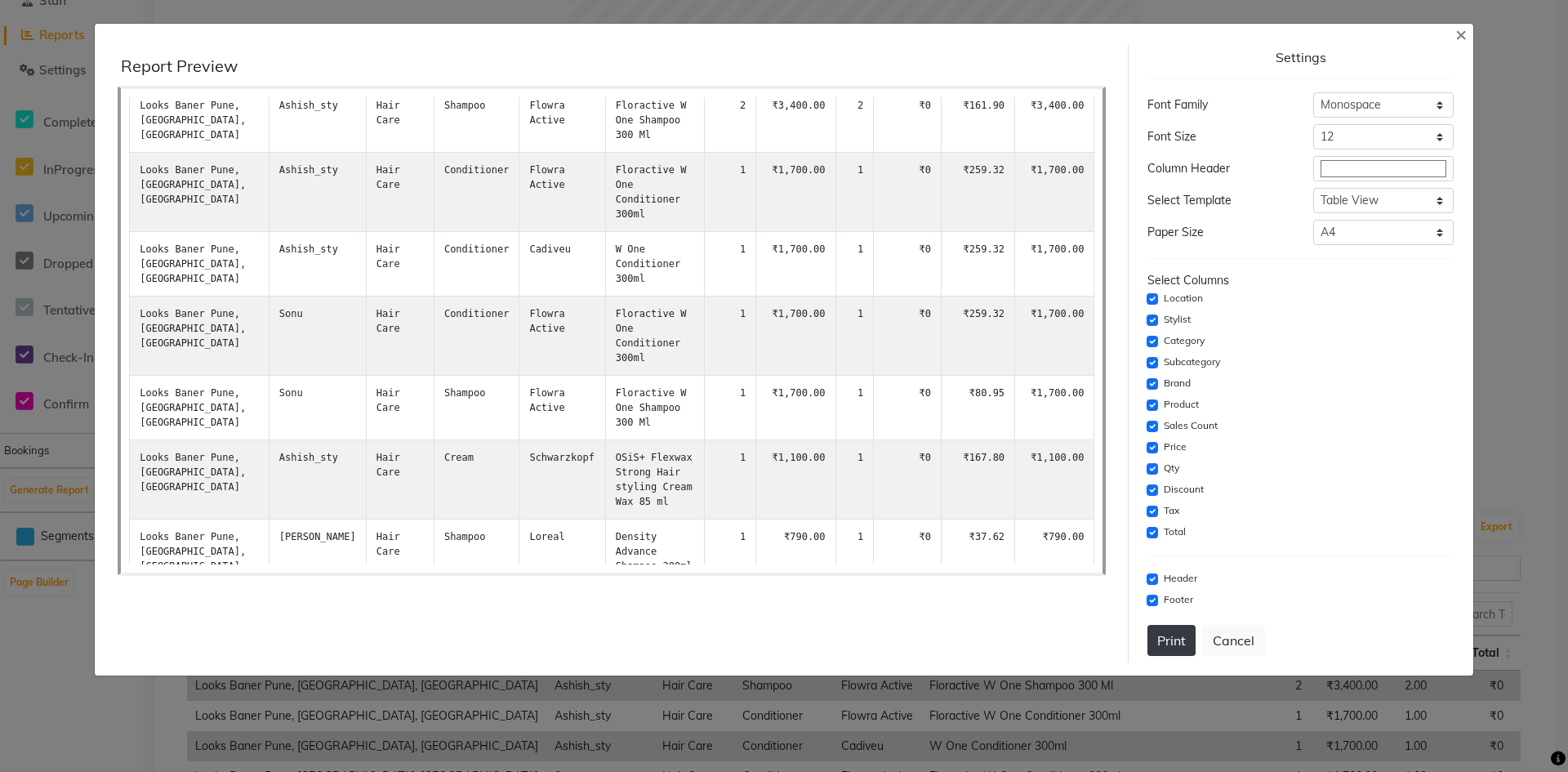
click at [1166, 636] on button "Print" at bounding box center [1171, 640] width 48 height 31
click at [1458, 33] on span "×" at bounding box center [1461, 33] width 12 height 24
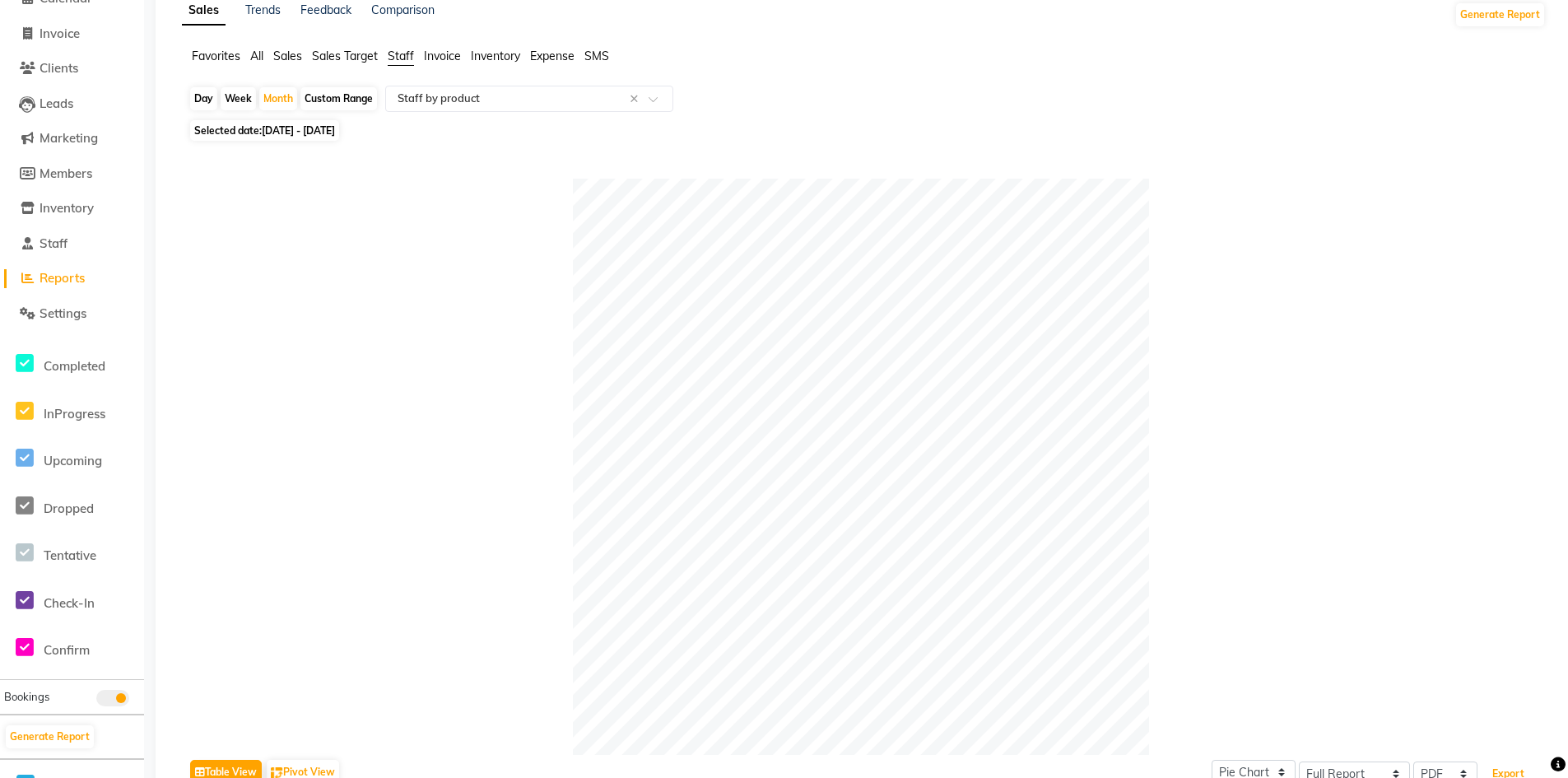
scroll to position [0, 0]
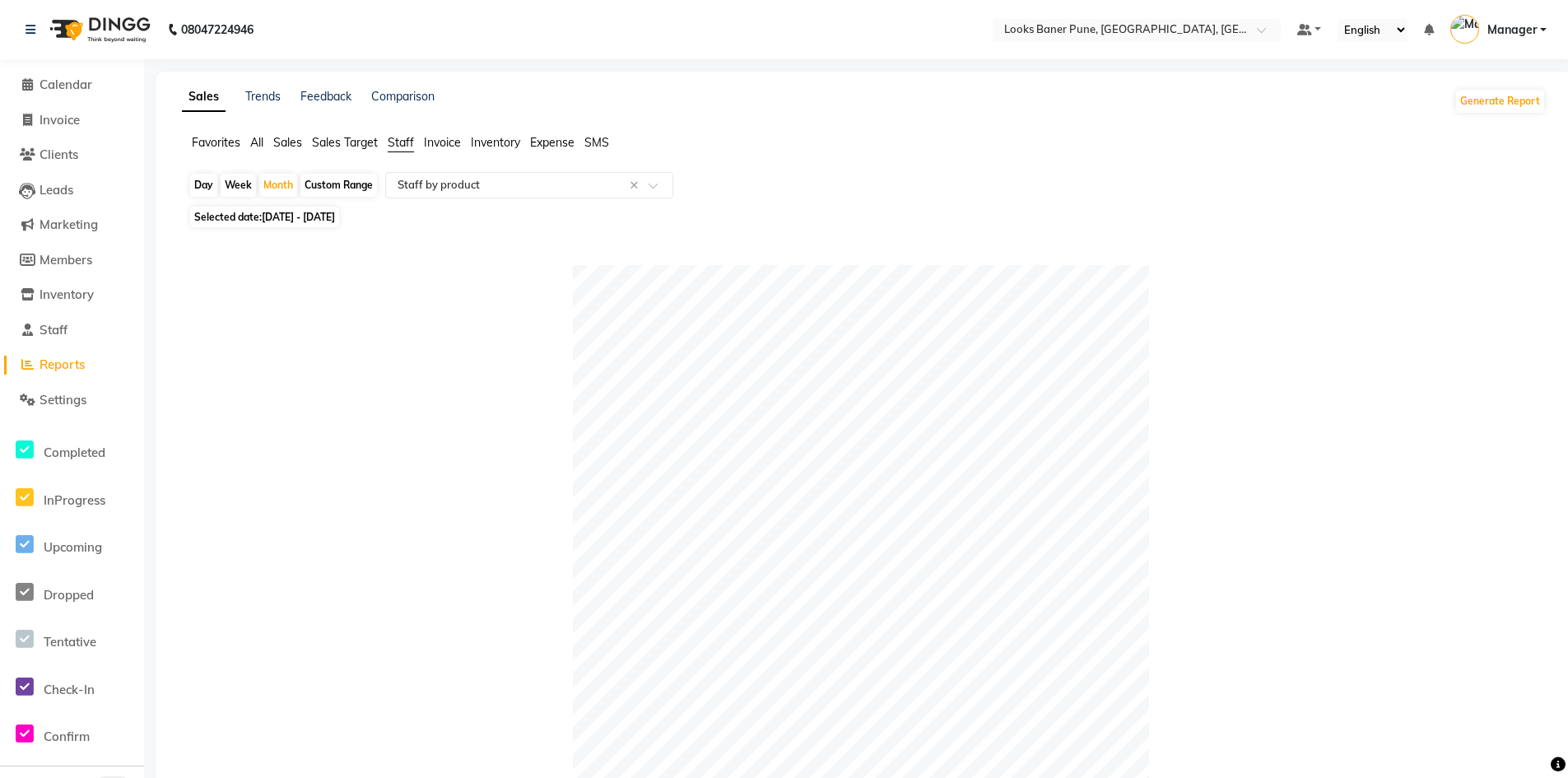
click at [242, 183] on div "Week" at bounding box center [238, 185] width 36 height 23
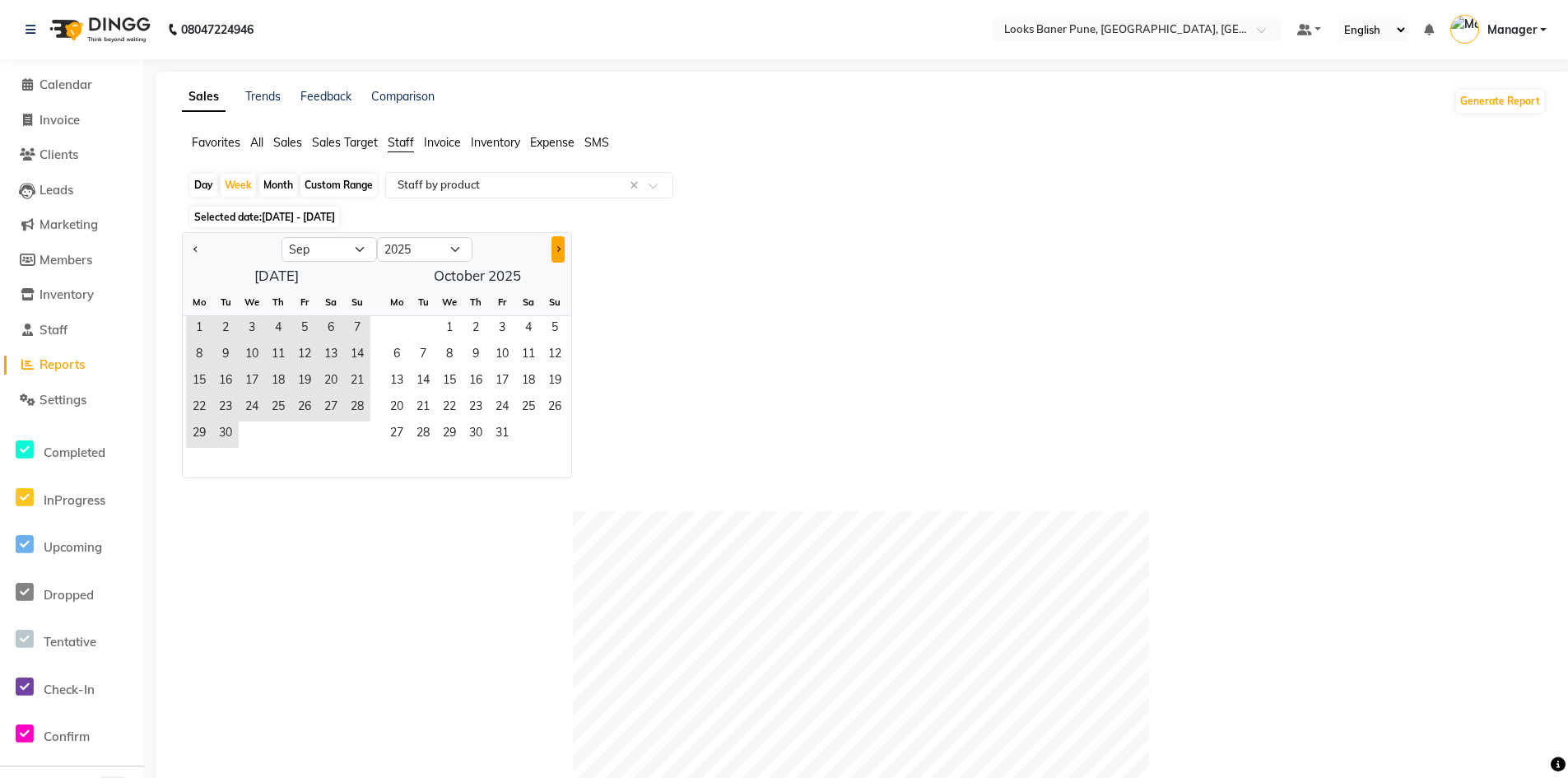
click at [557, 250] on span "Next month" at bounding box center [558, 249] width 5 height 5
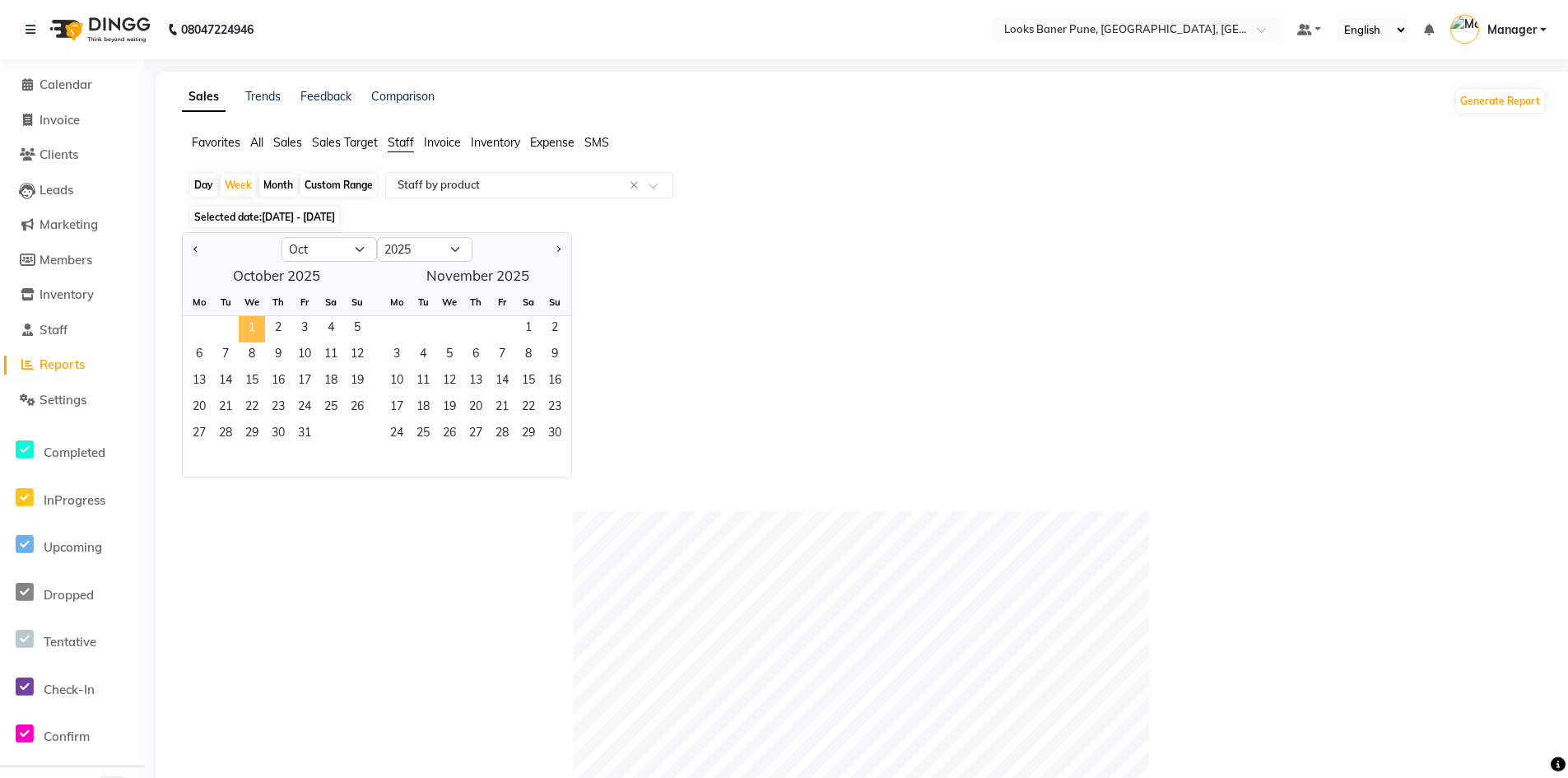
click at [257, 328] on span "1" at bounding box center [251, 329] width 26 height 26
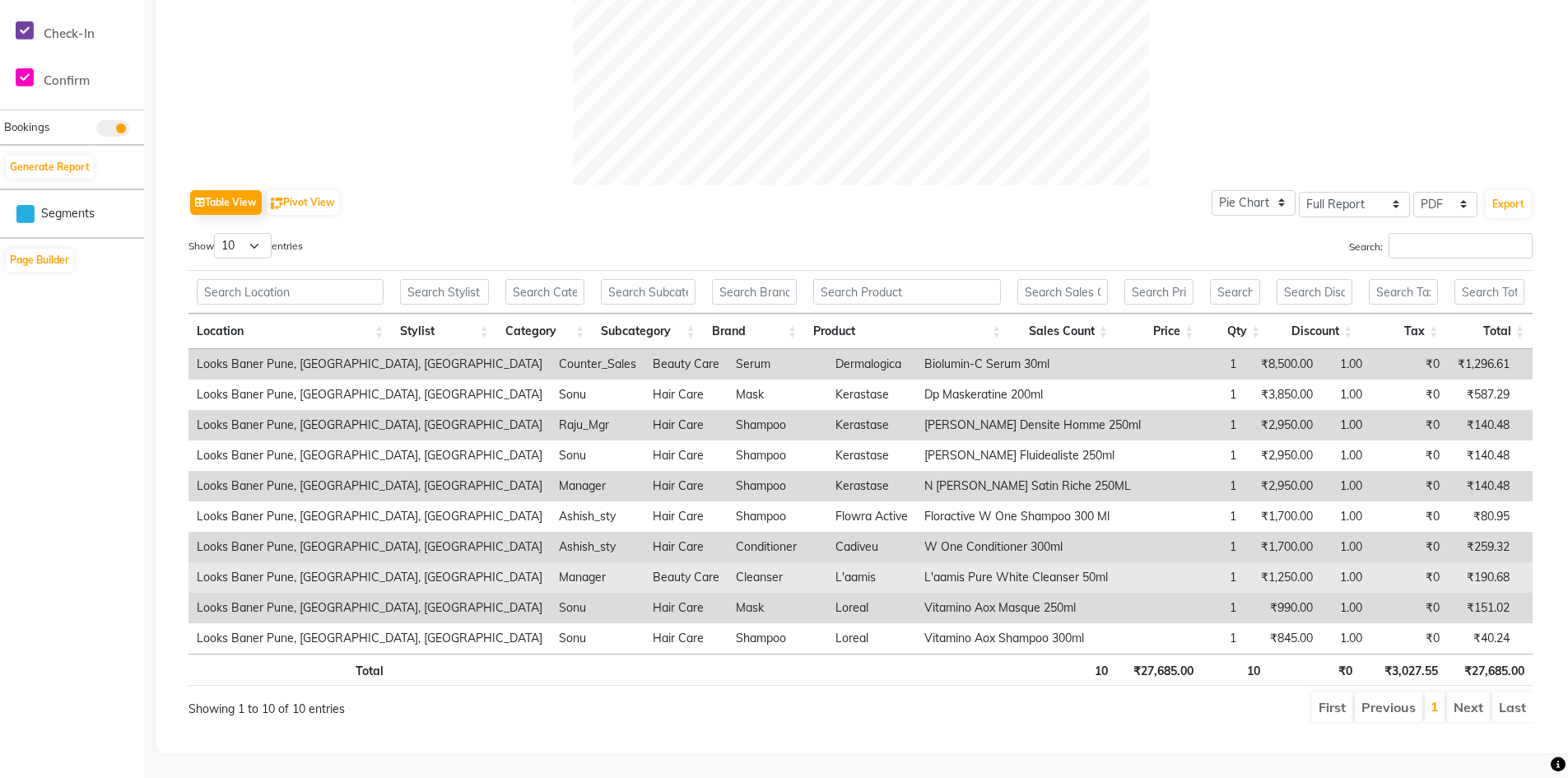
scroll to position [668, 0]
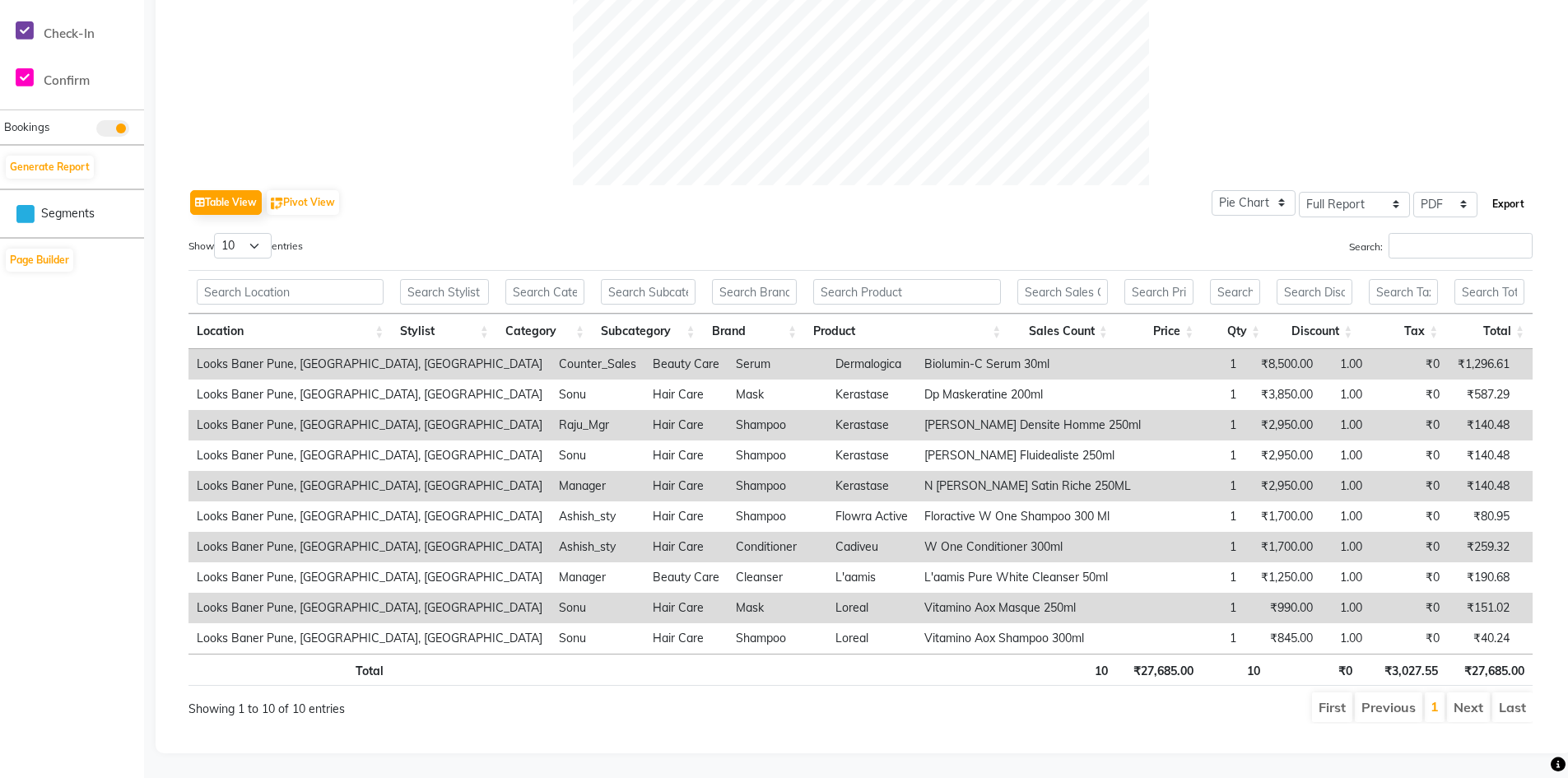
click at [1507, 199] on button "Export" at bounding box center [1508, 204] width 46 height 28
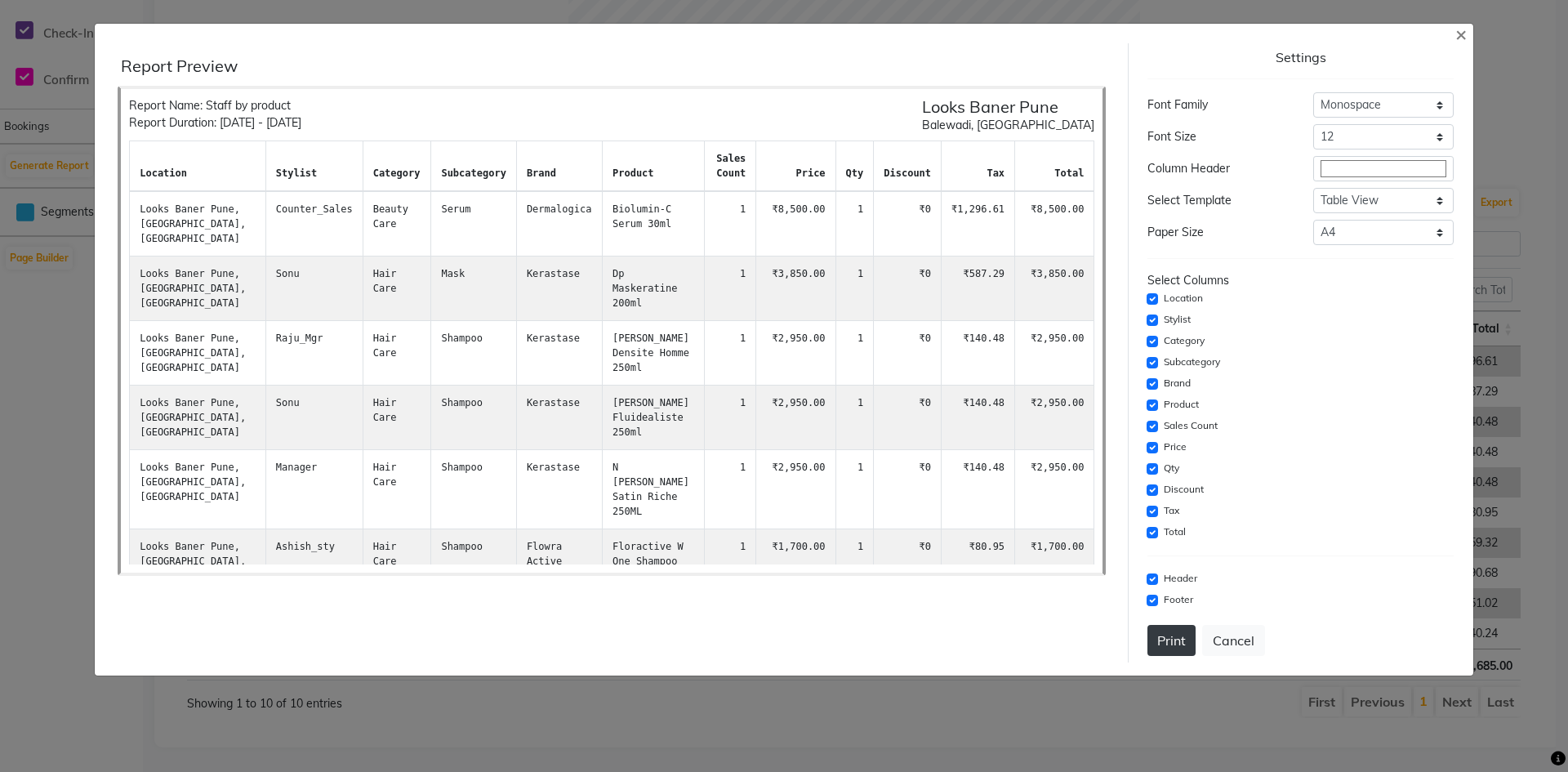
click at [1177, 637] on button "Print" at bounding box center [1171, 640] width 48 height 31
click at [1167, 634] on button "Print" at bounding box center [1171, 640] width 48 height 31
click at [1174, 645] on button "Print" at bounding box center [1171, 640] width 48 height 31
click at [1461, 44] on div "Settings Font Family Select Sans Serif Monospace Serif Font Size Select 8 9 10 …" at bounding box center [1299, 353] width 344 height 619
click at [1467, 30] on button "×" at bounding box center [1461, 33] width 38 height 46
